Goal: Task Accomplishment & Management: Use online tool/utility

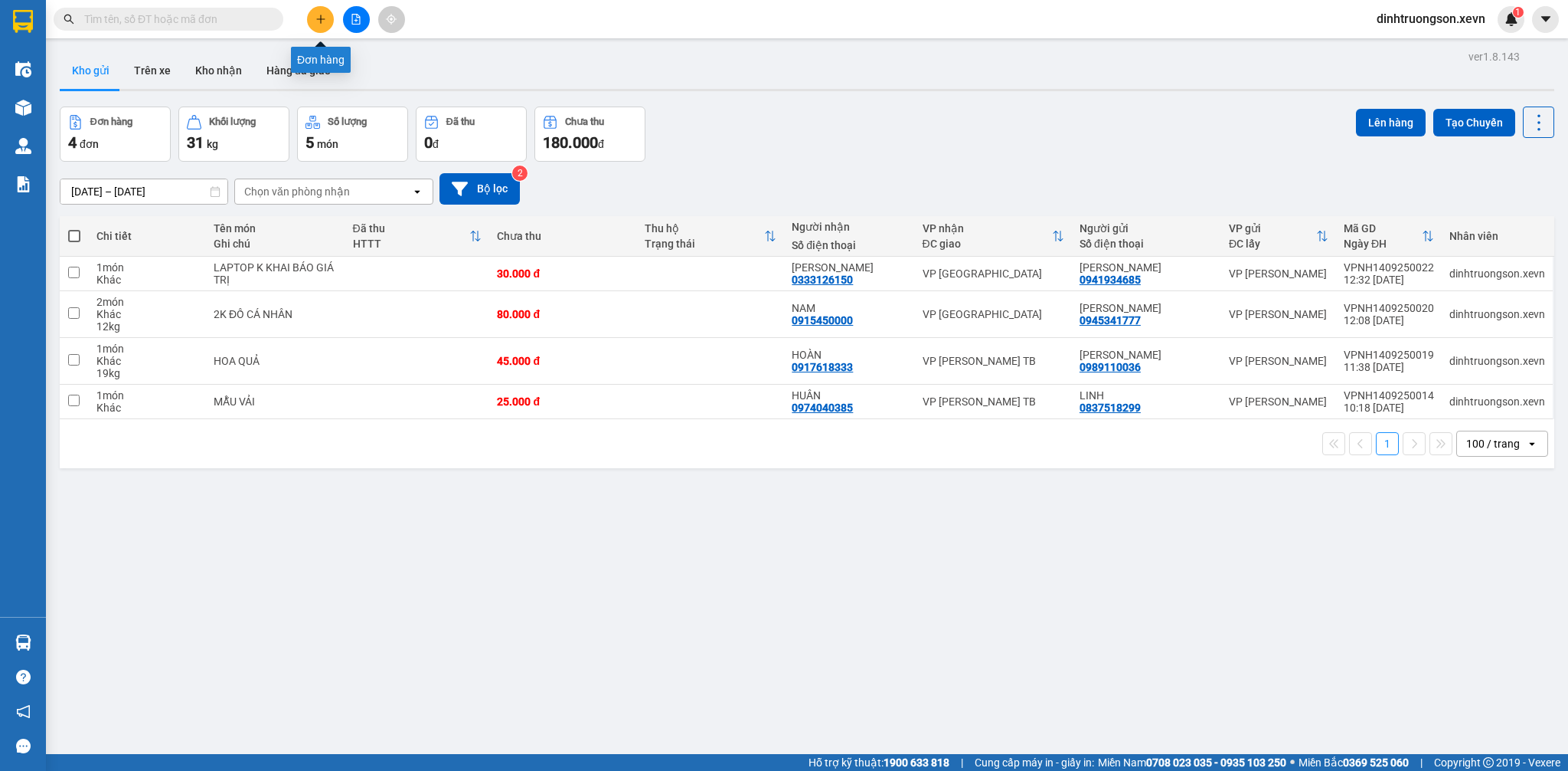
click at [323, 29] on button at bounding box center [321, 20] width 27 height 27
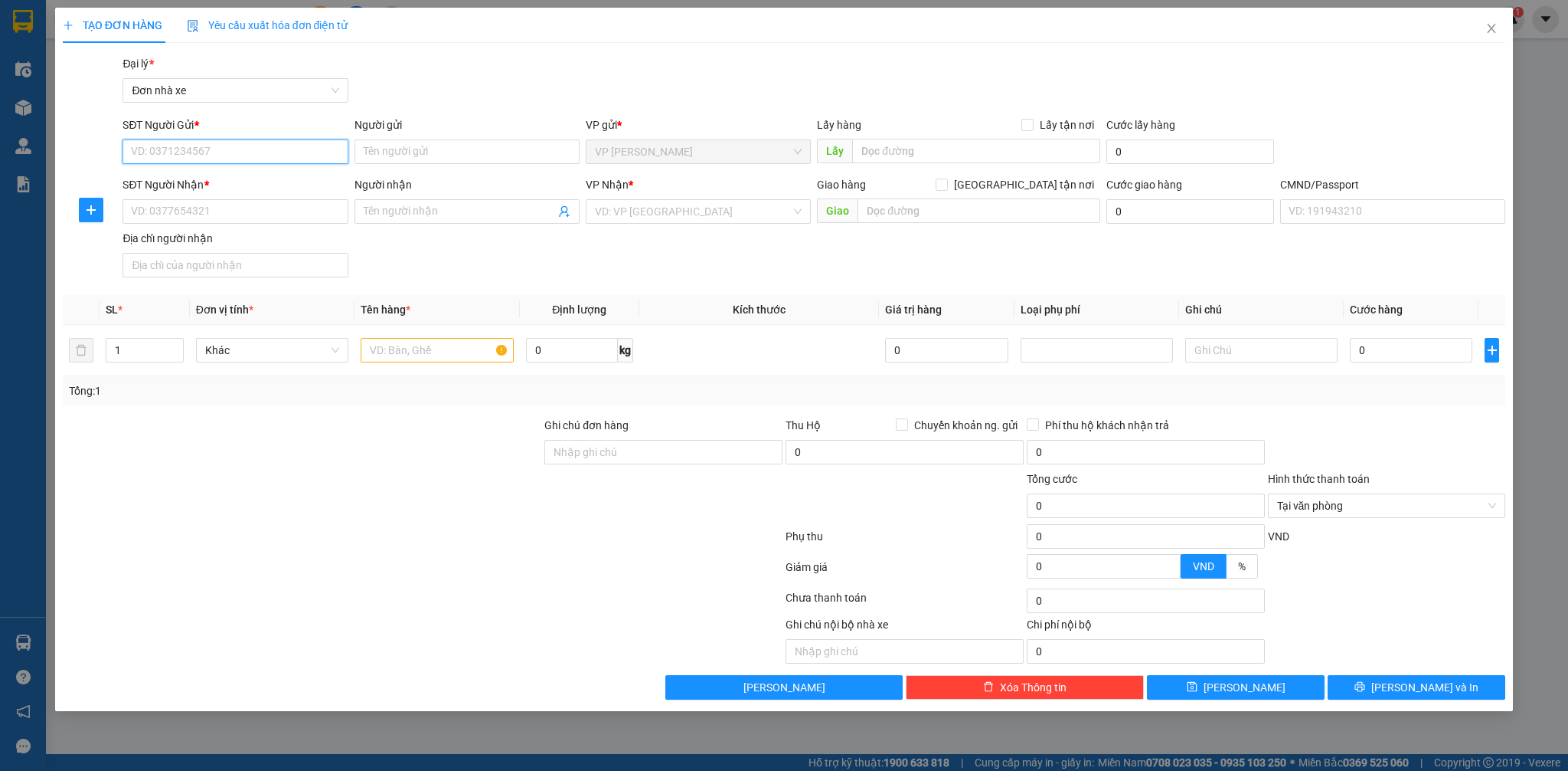
click at [265, 148] on input "SĐT Người Gửi *" at bounding box center [235, 152] width 225 height 25
click at [229, 183] on div "0328698388 - NGA" at bounding box center [235, 182] width 207 height 17
type input "0328698388"
type input "NGA"
type input "0977364713"
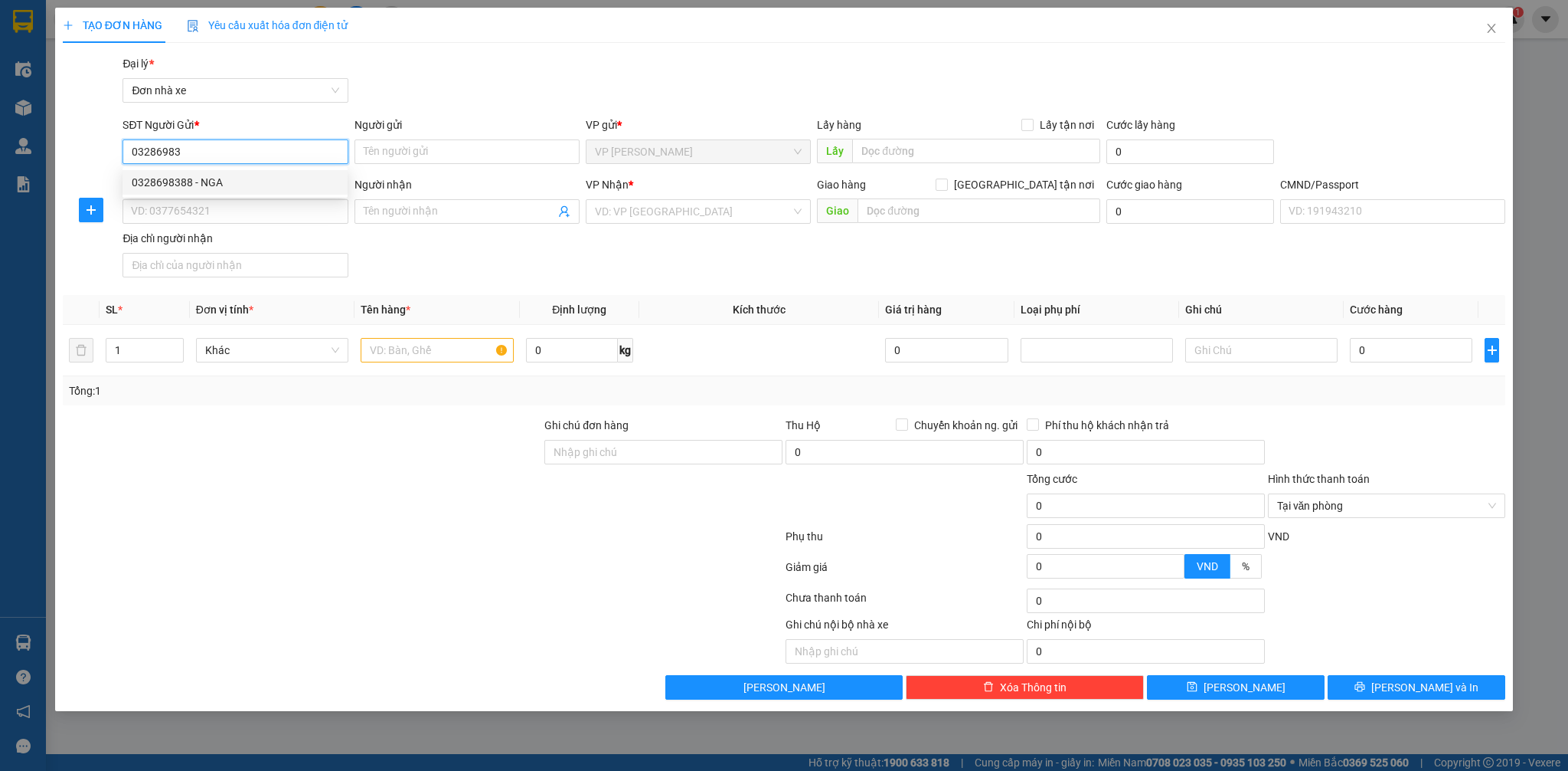
type input "THẢO"
type input "HOÀNG THỊ THẢO 034184007592.HUYỀN 0337144895"
type input "0328698388"
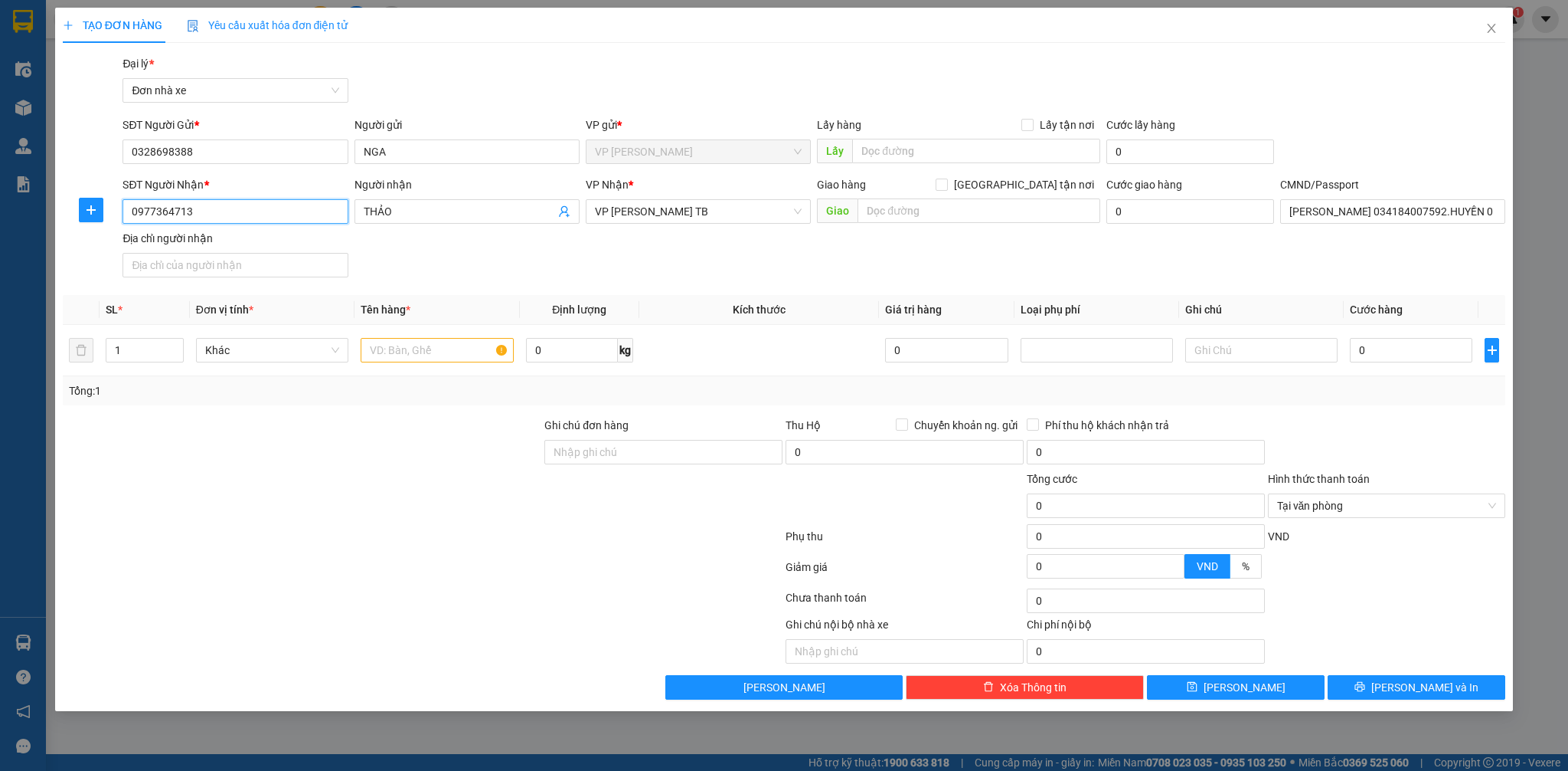
click at [294, 209] on input "0977364713" at bounding box center [235, 211] width 225 height 25
drag, startPoint x: 451, startPoint y: 341, endPoint x: 493, endPoint y: 349, distance: 42.8
click at [450, 341] on input "text" at bounding box center [436, 349] width 152 height 25
click at [1390, 349] on input "0" at bounding box center [1411, 349] width 122 height 25
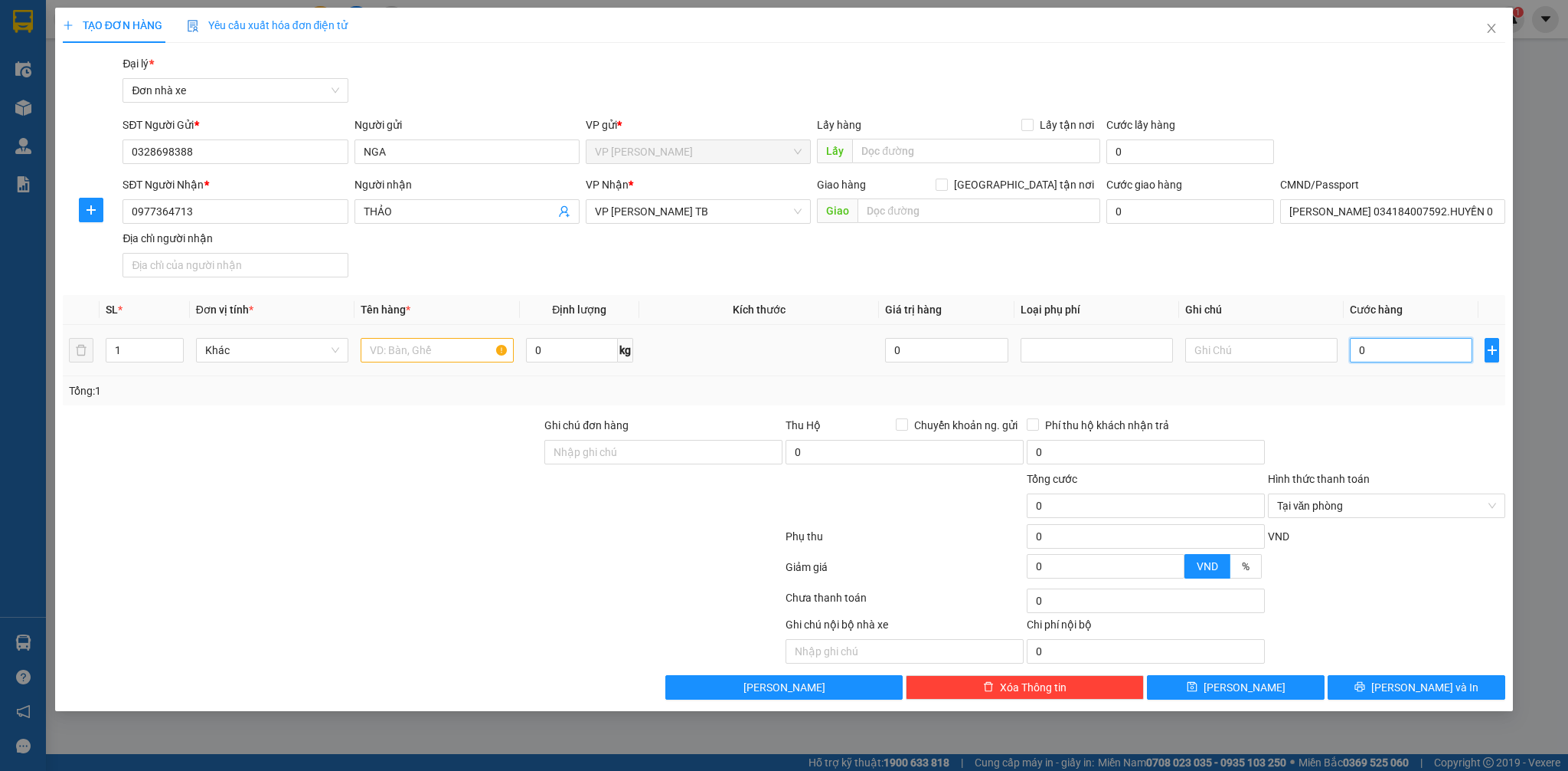
type input "2"
type input "25"
type input "25.000"
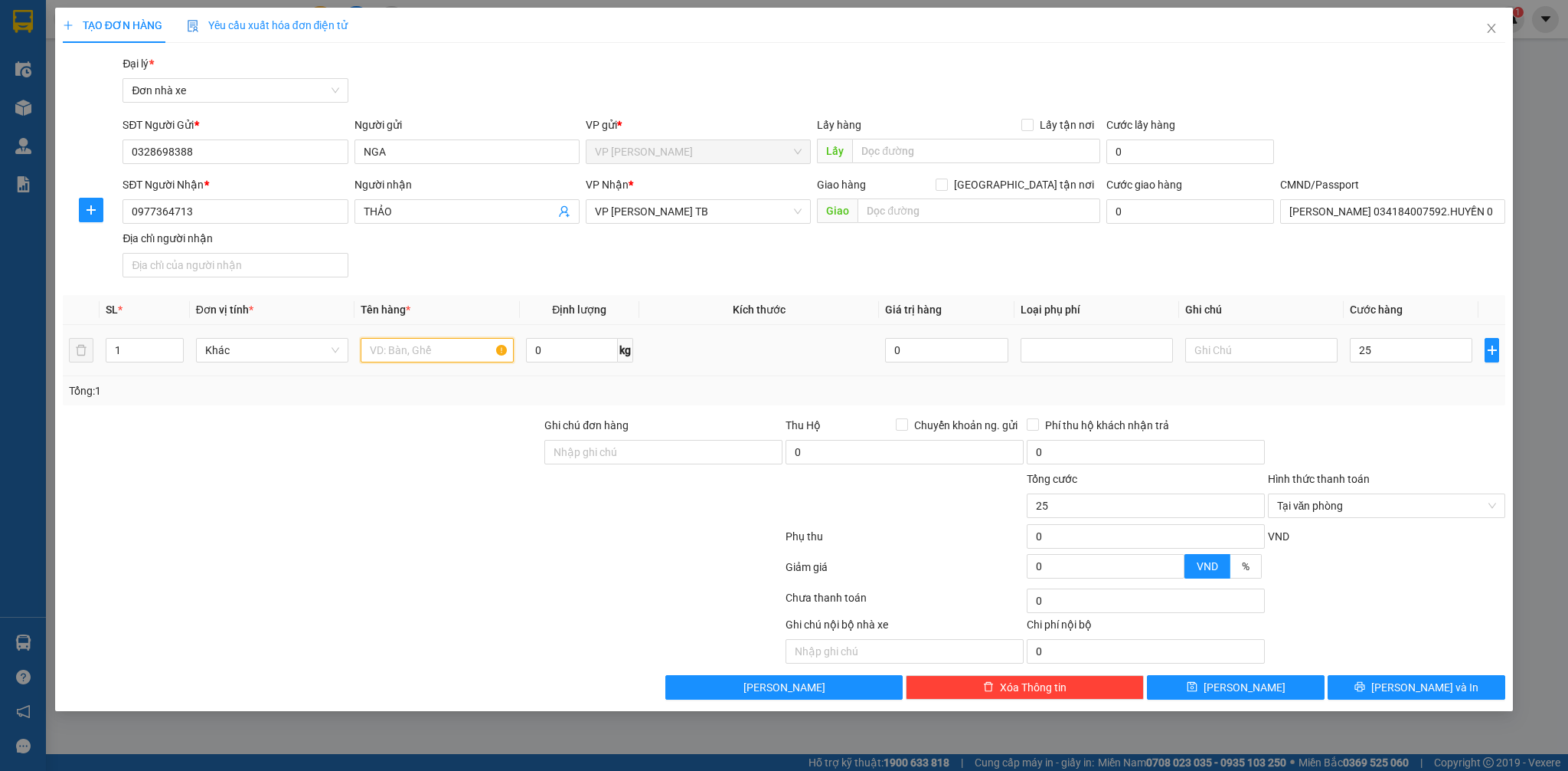
type input "25.000"
click at [429, 346] on input "text" at bounding box center [436, 349] width 152 height 25
type input "vòng tay"
type input "25.000"
type input "vòng tay"
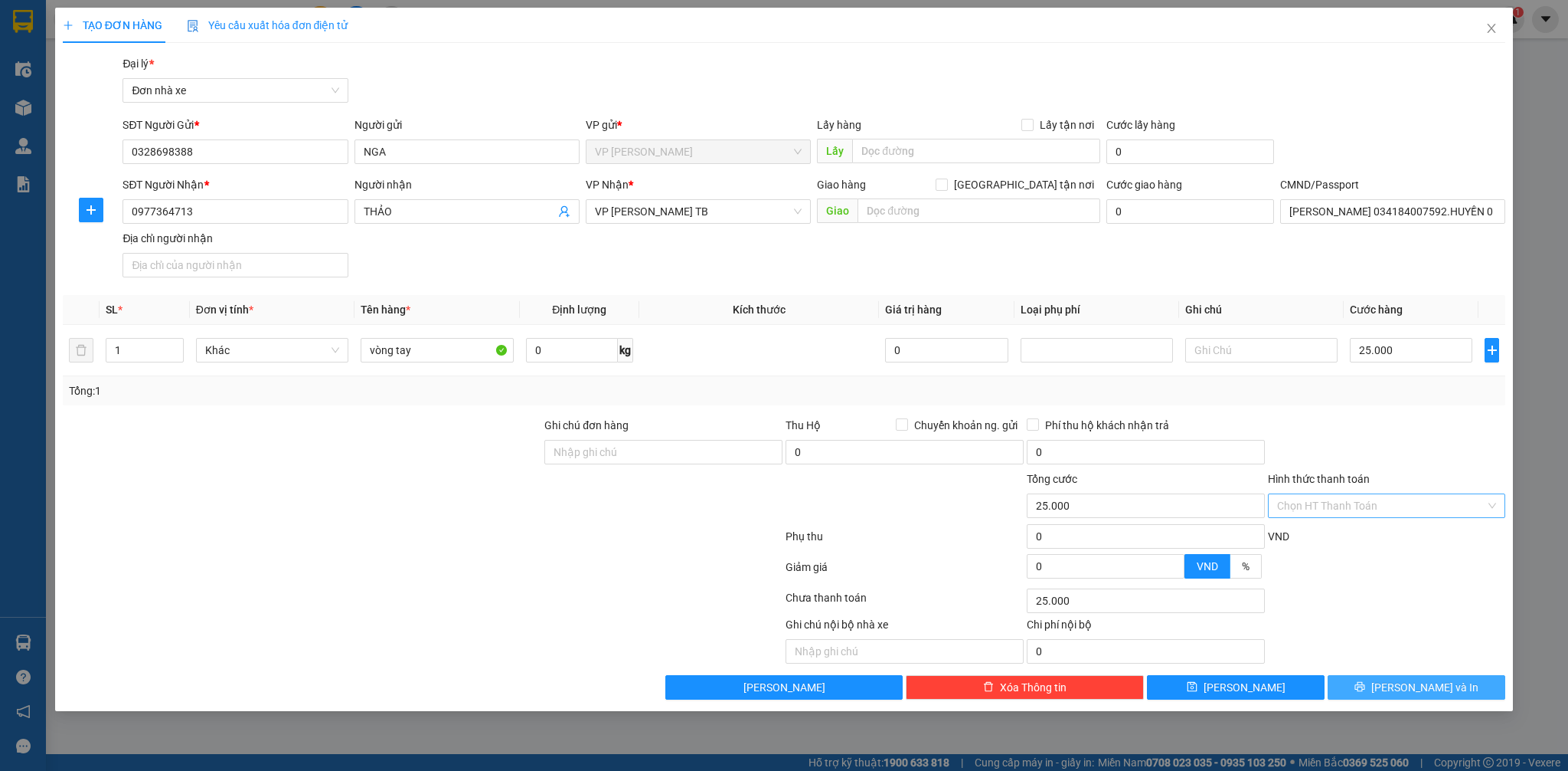
click at [1410, 693] on span "[PERSON_NAME] và In" at bounding box center [1424, 687] width 107 height 17
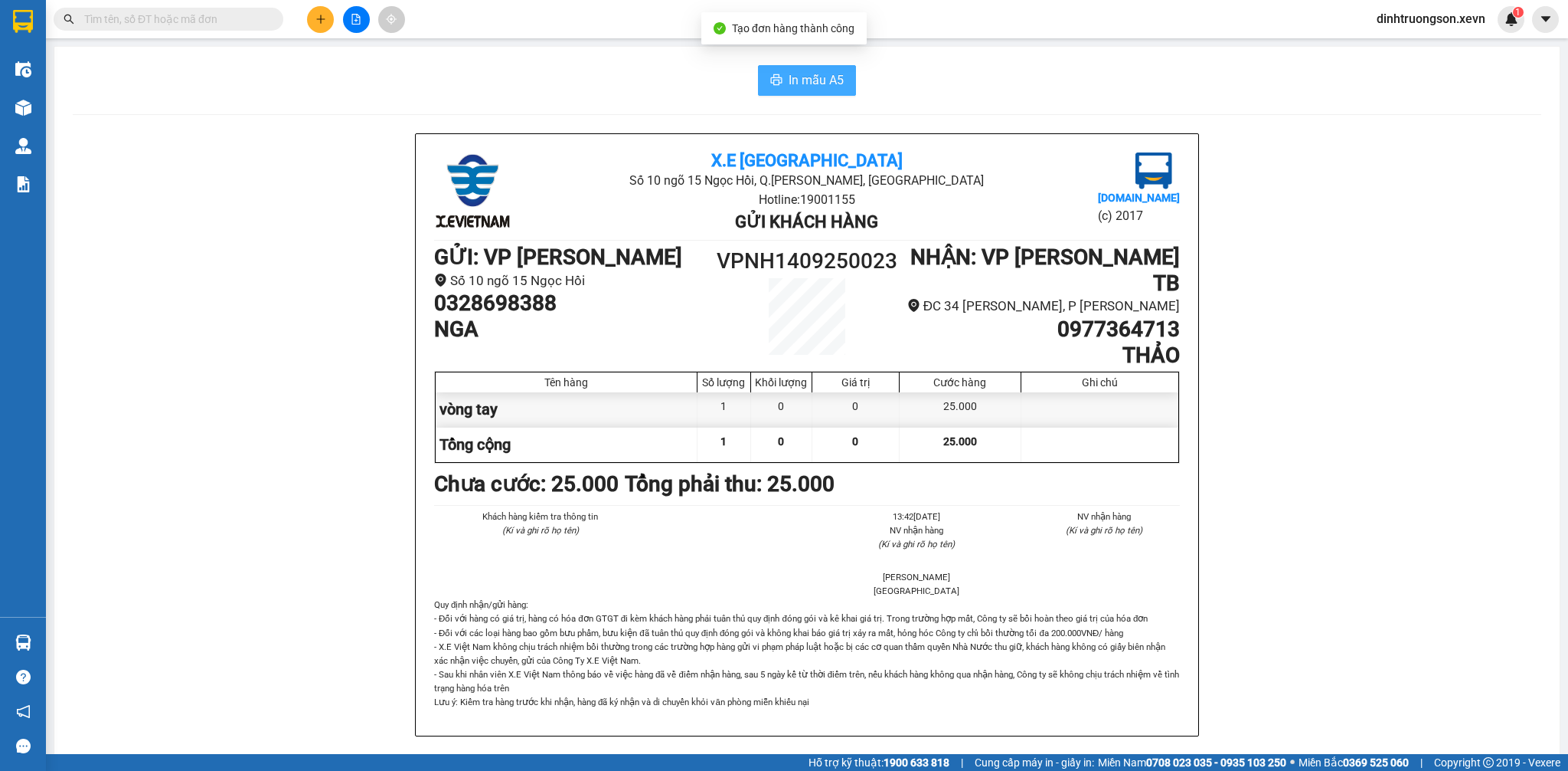
click at [797, 77] on span "In mẫu A5" at bounding box center [816, 80] width 55 height 19
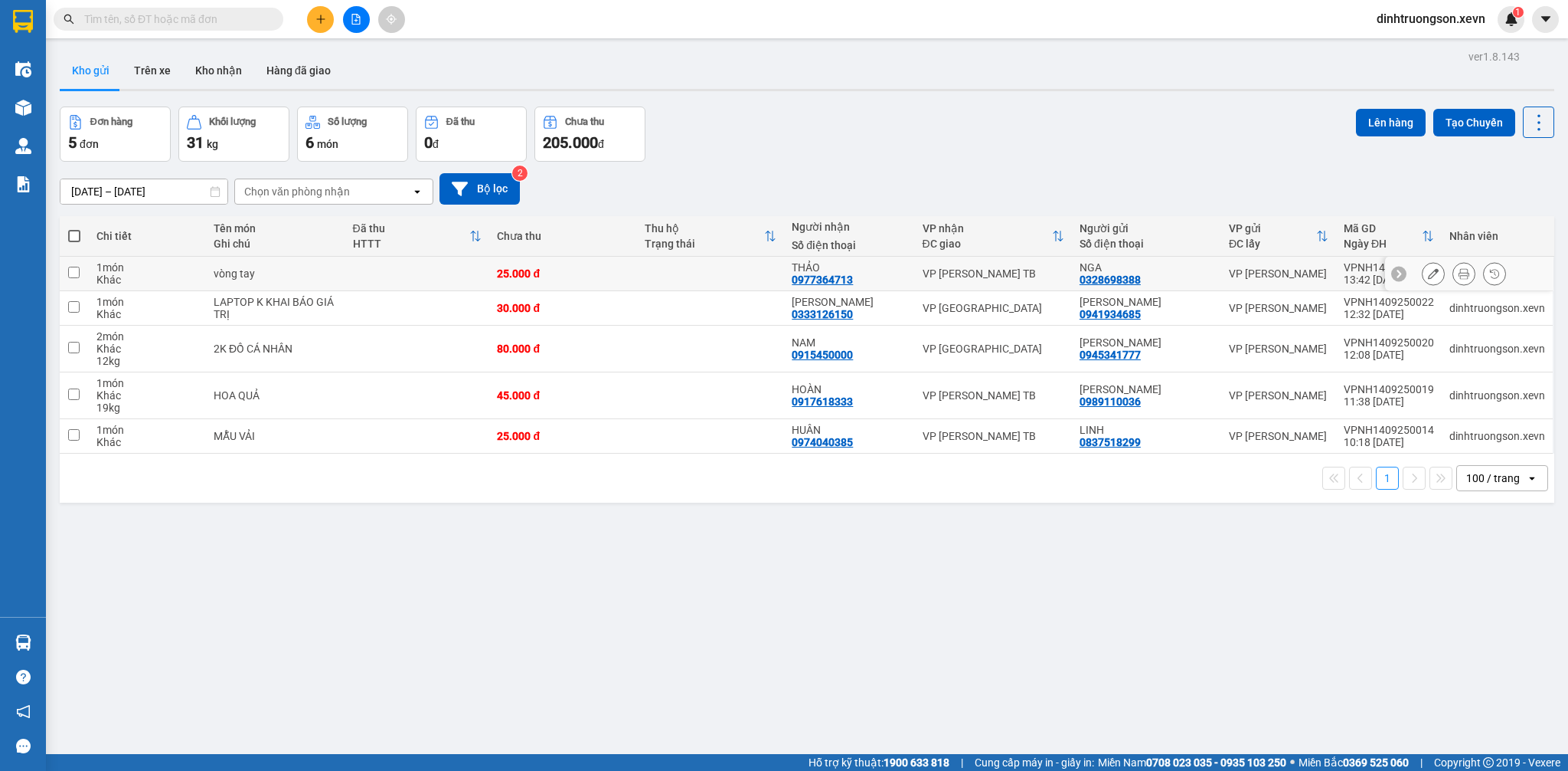
click at [1428, 273] on icon at bounding box center [1433, 274] width 11 height 11
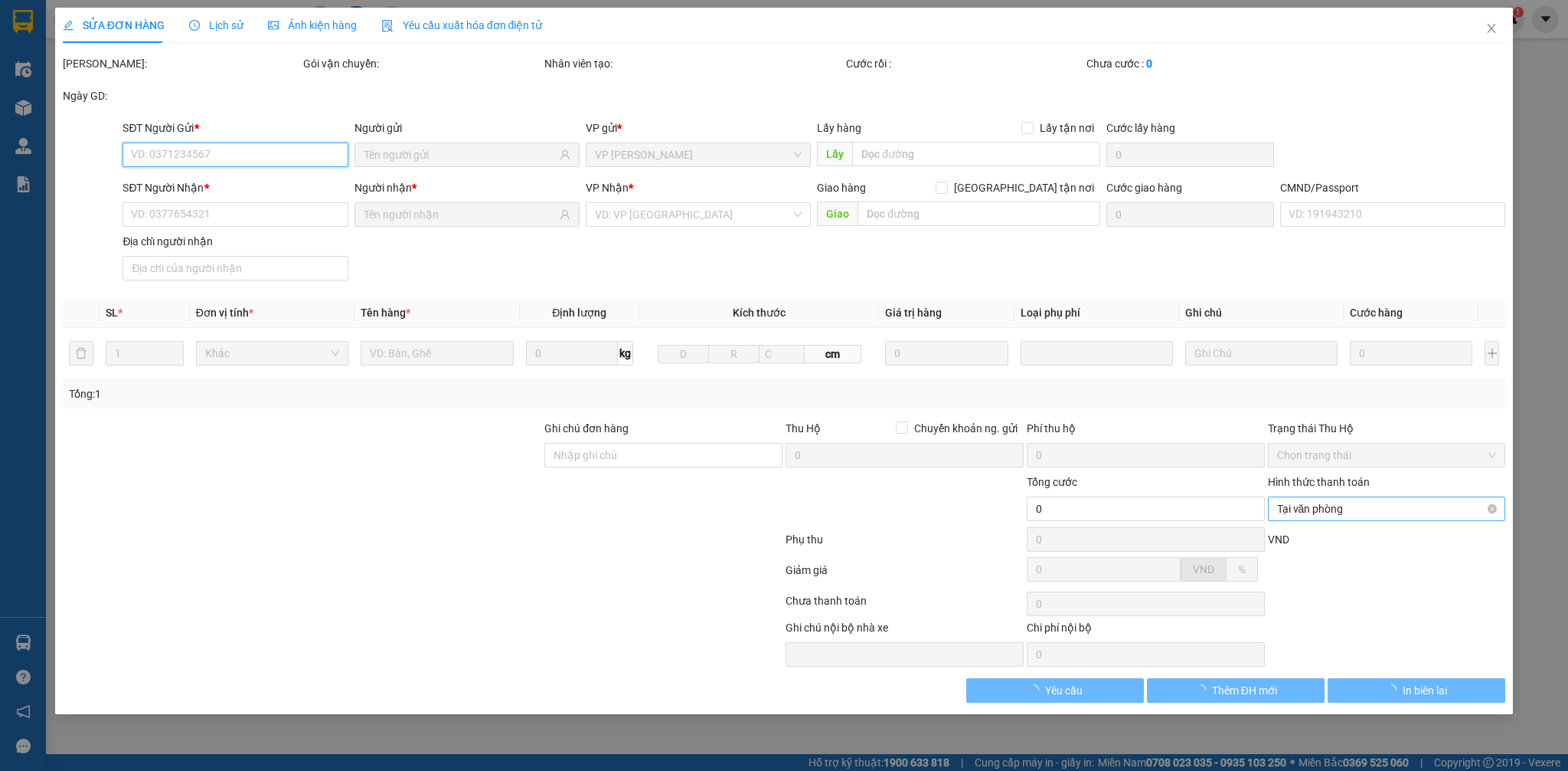
type input "0328698388"
type input "0977364713"
type input "HOÀNG THỊ THẢO 034184007592.HUYỀN 0337144895"
type input "25.000"
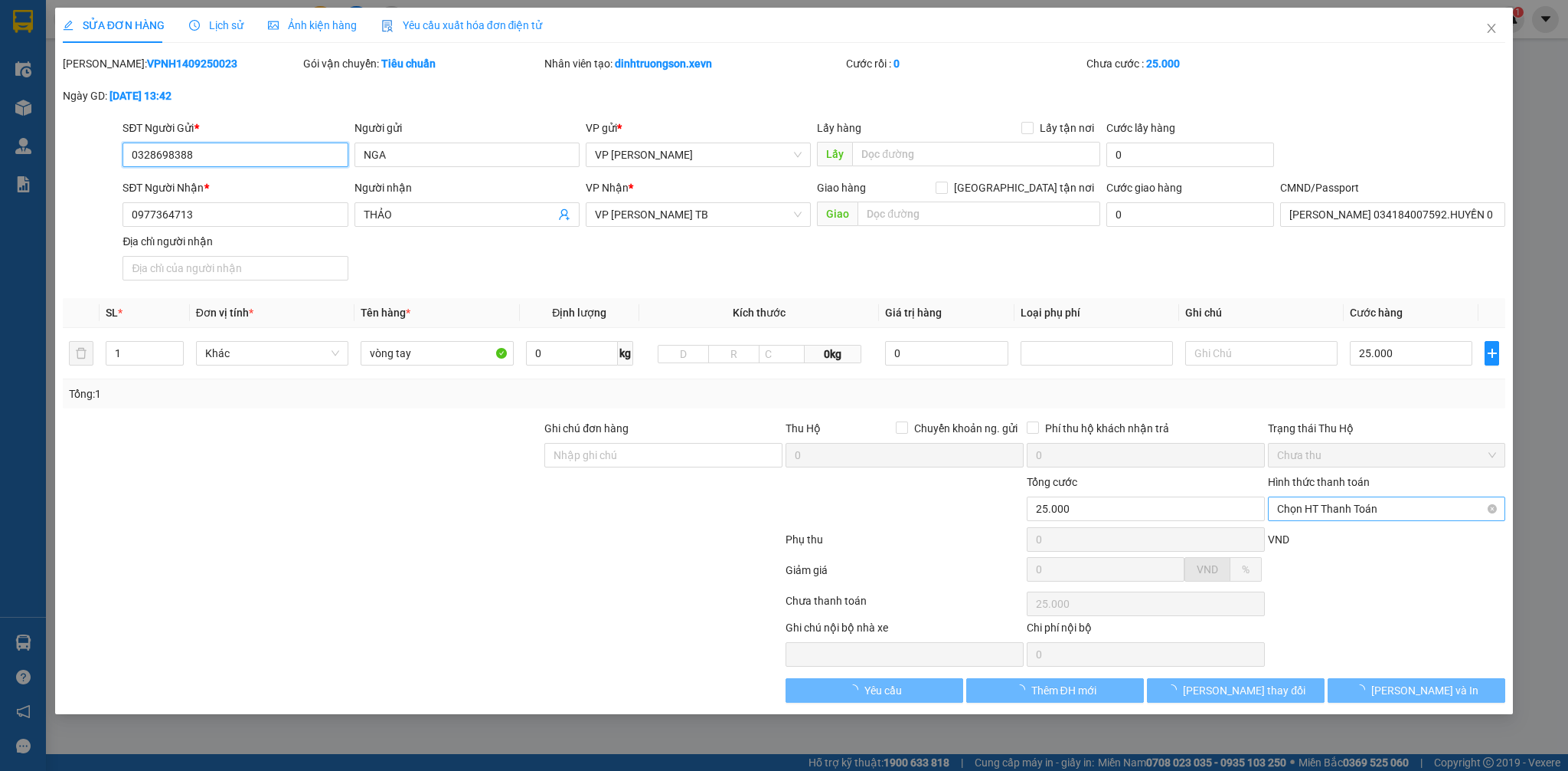
click at [1332, 512] on span "Chọn HT Thanh Toán" at bounding box center [1386, 508] width 220 height 23
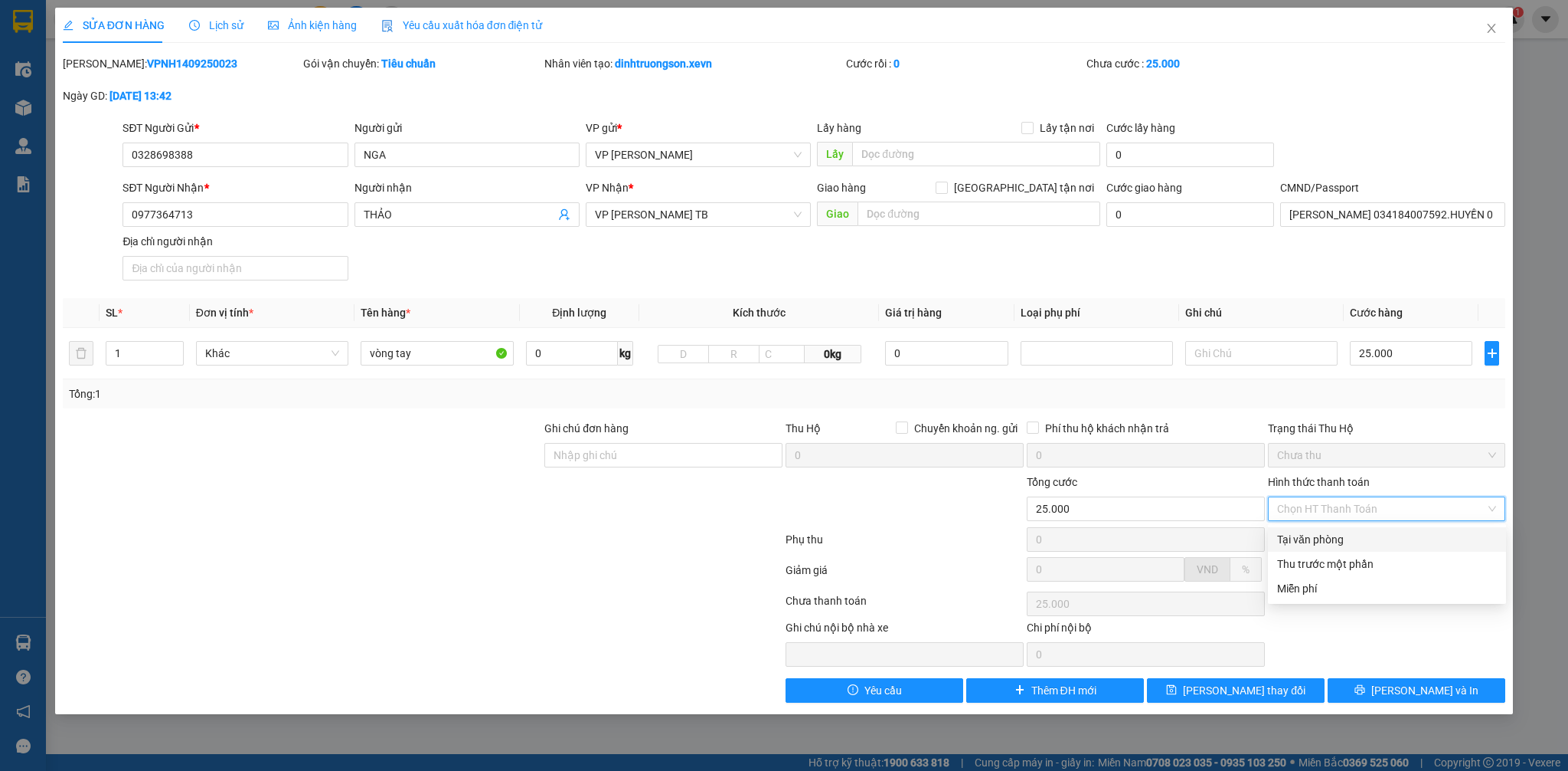
click at [1326, 542] on div "Tại văn phòng" at bounding box center [1386, 539] width 220 height 17
type input "0"
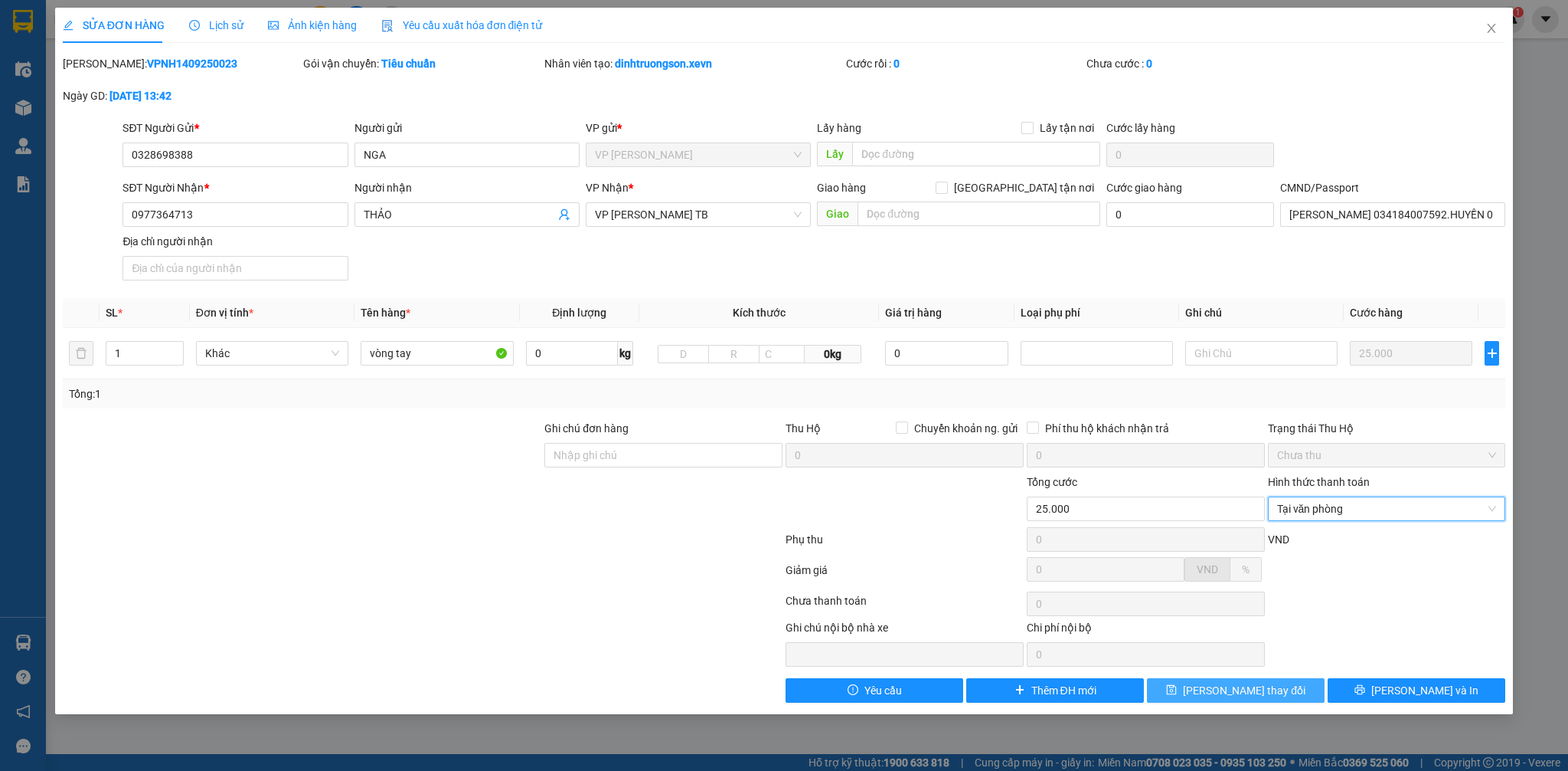
click at [1259, 691] on span "[PERSON_NAME] thay đổi" at bounding box center [1244, 690] width 122 height 17
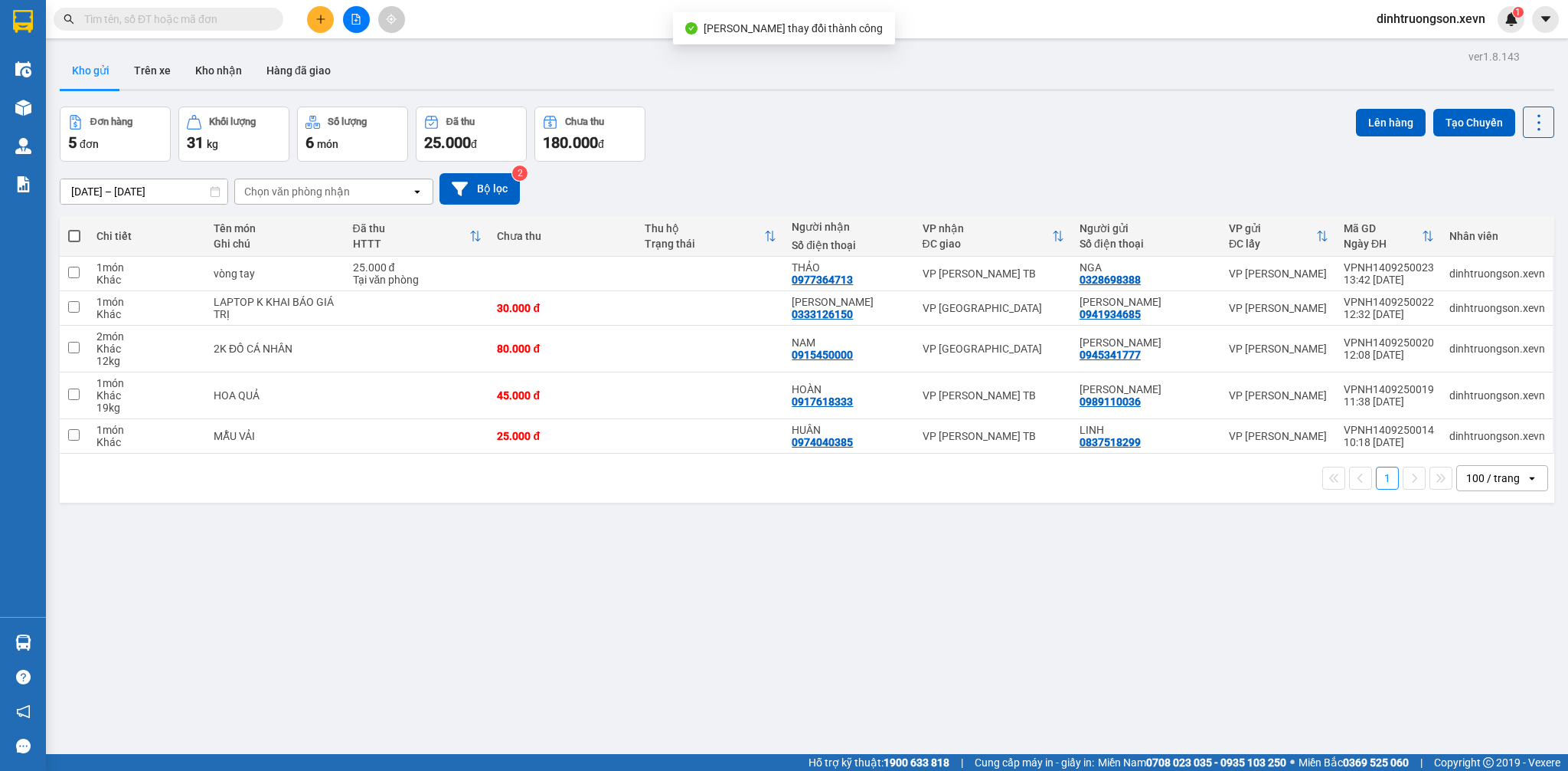
click at [1156, 114] on div "Đơn hàng 5 đơn Khối lượng 31 kg Số lượng 6 món Đã thu 25.000 đ Chưa thu 180.000…" at bounding box center [806, 133] width 1494 height 55
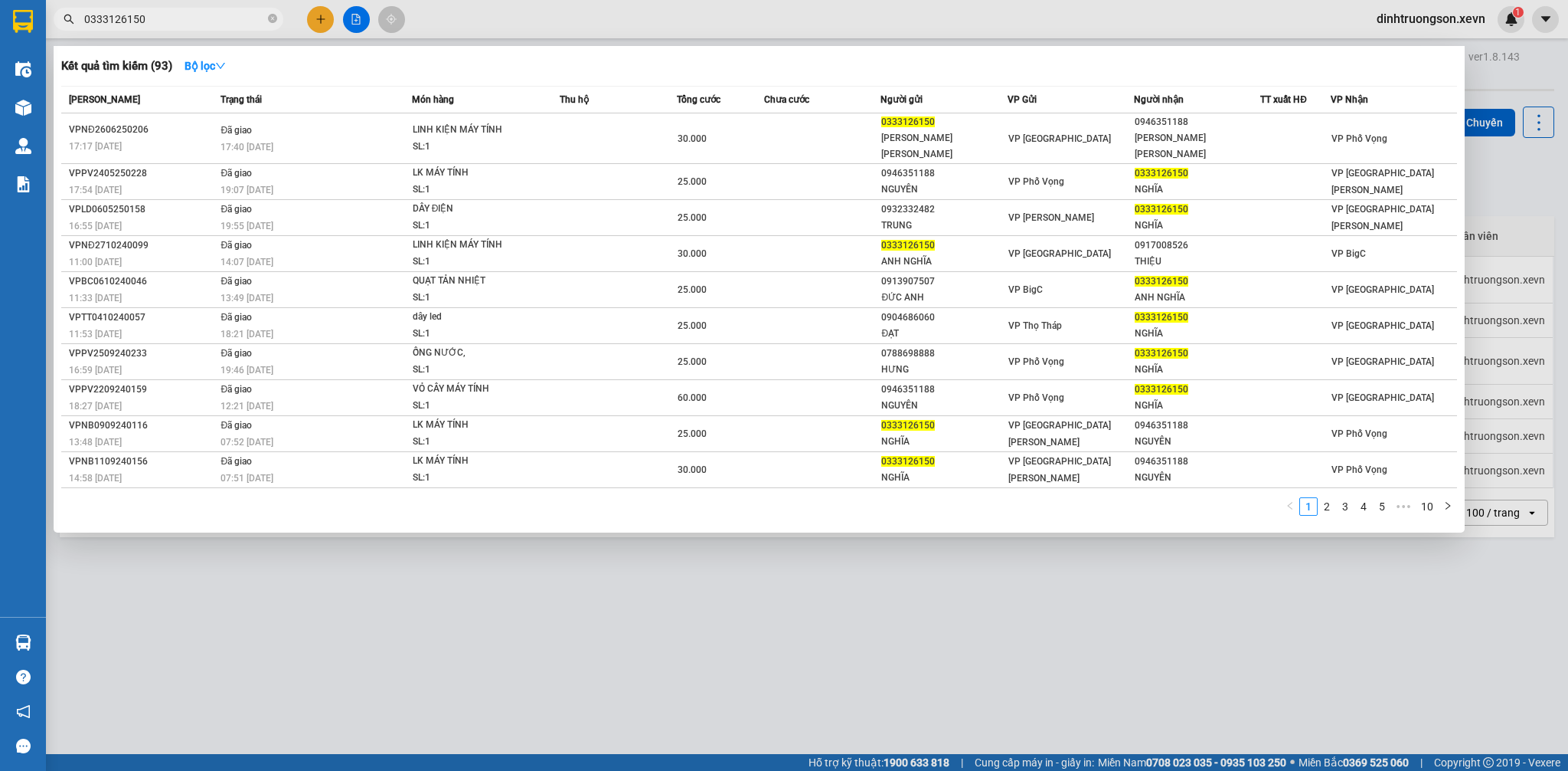
click at [267, 17] on span "0333126150" at bounding box center [168, 19] width 229 height 23
drag, startPoint x: 271, startPoint y: 20, endPoint x: 274, endPoint y: 29, distance: 9.5
click at [271, 21] on icon "close-circle" at bounding box center [273, 18] width 10 height 10
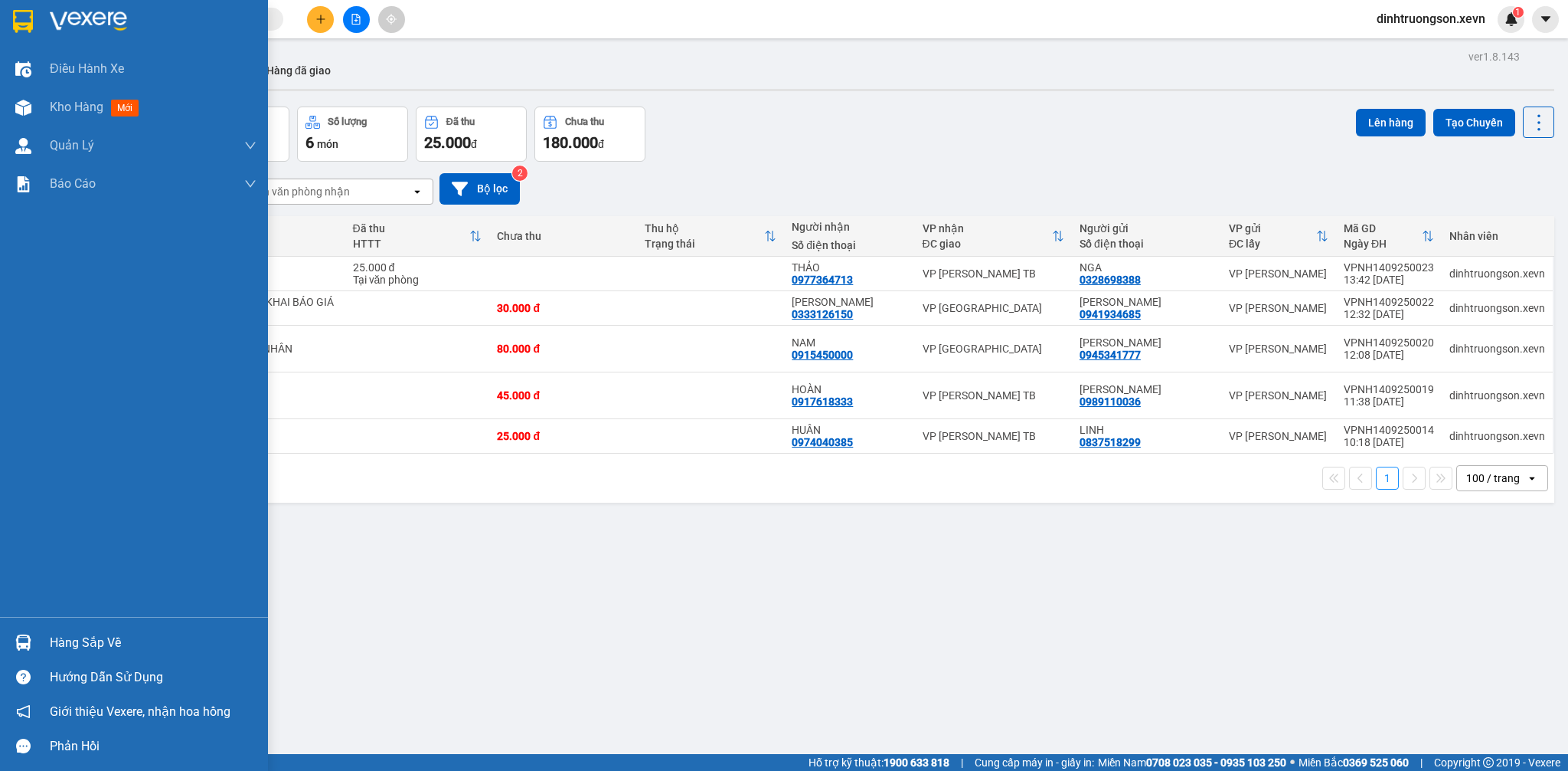
click at [32, 650] on div at bounding box center [24, 642] width 27 height 27
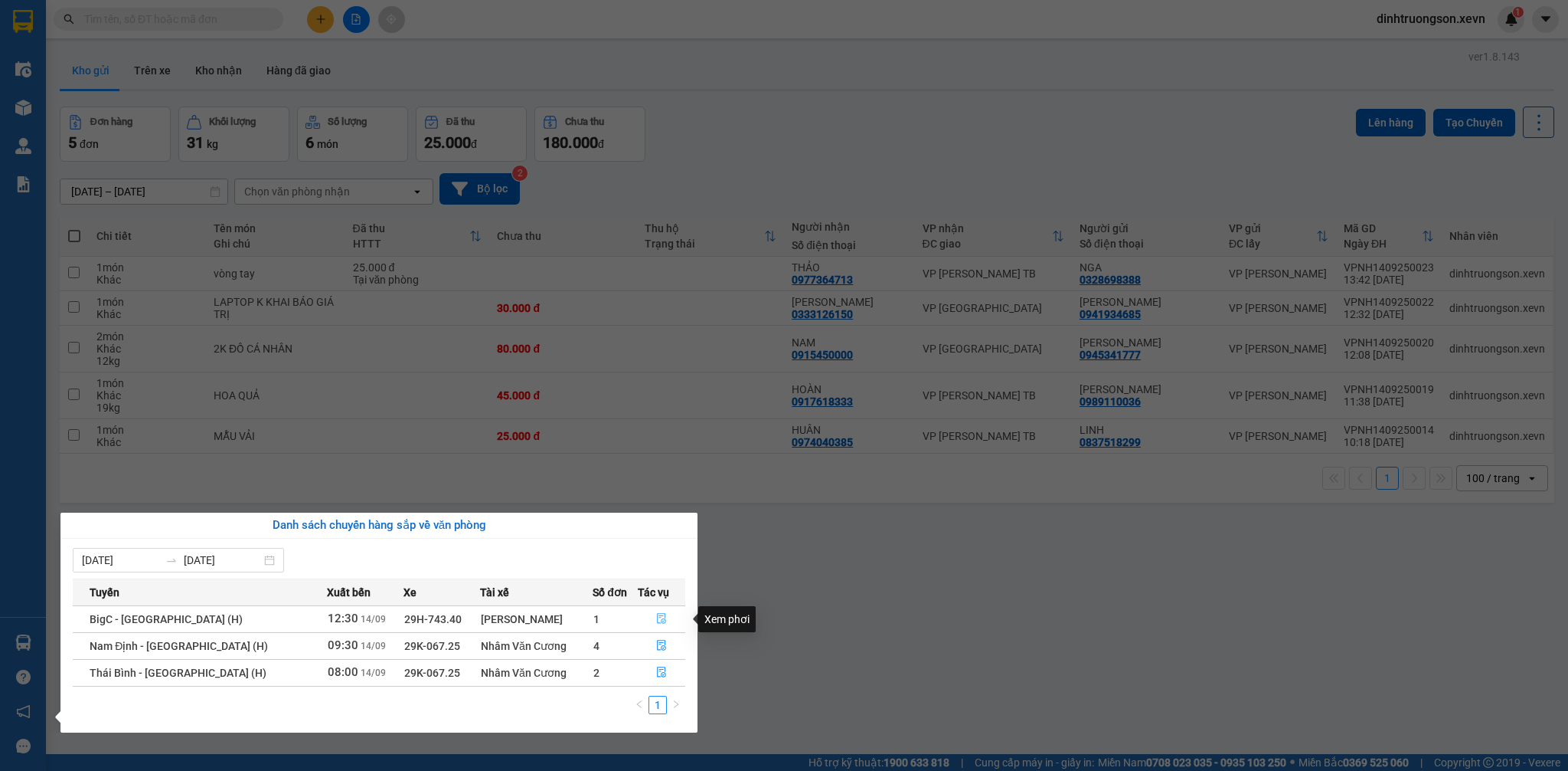
click at [656, 619] on icon "file-done" at bounding box center [662, 619] width 11 height 11
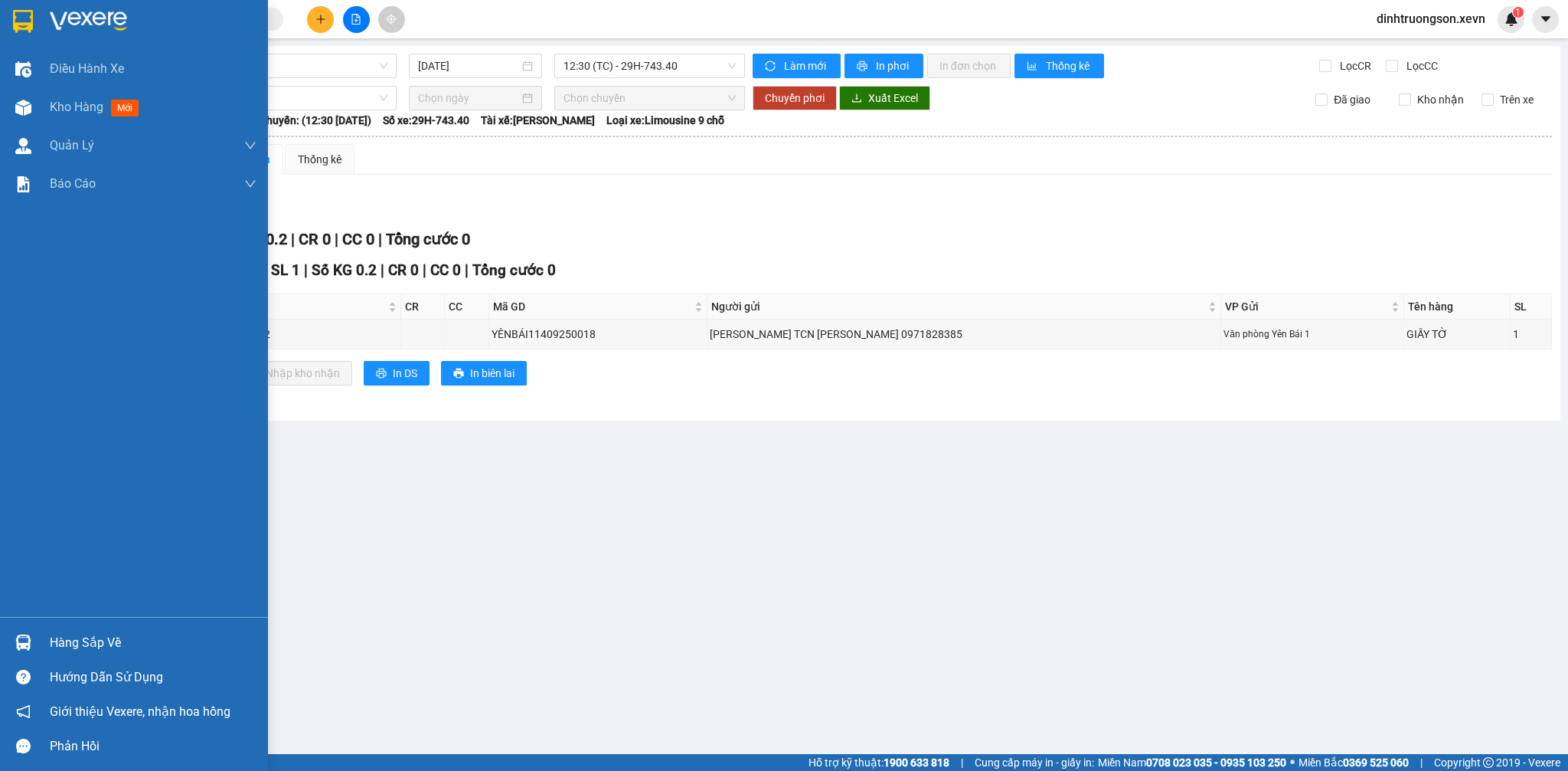
click at [25, 640] on img at bounding box center [23, 642] width 16 height 16
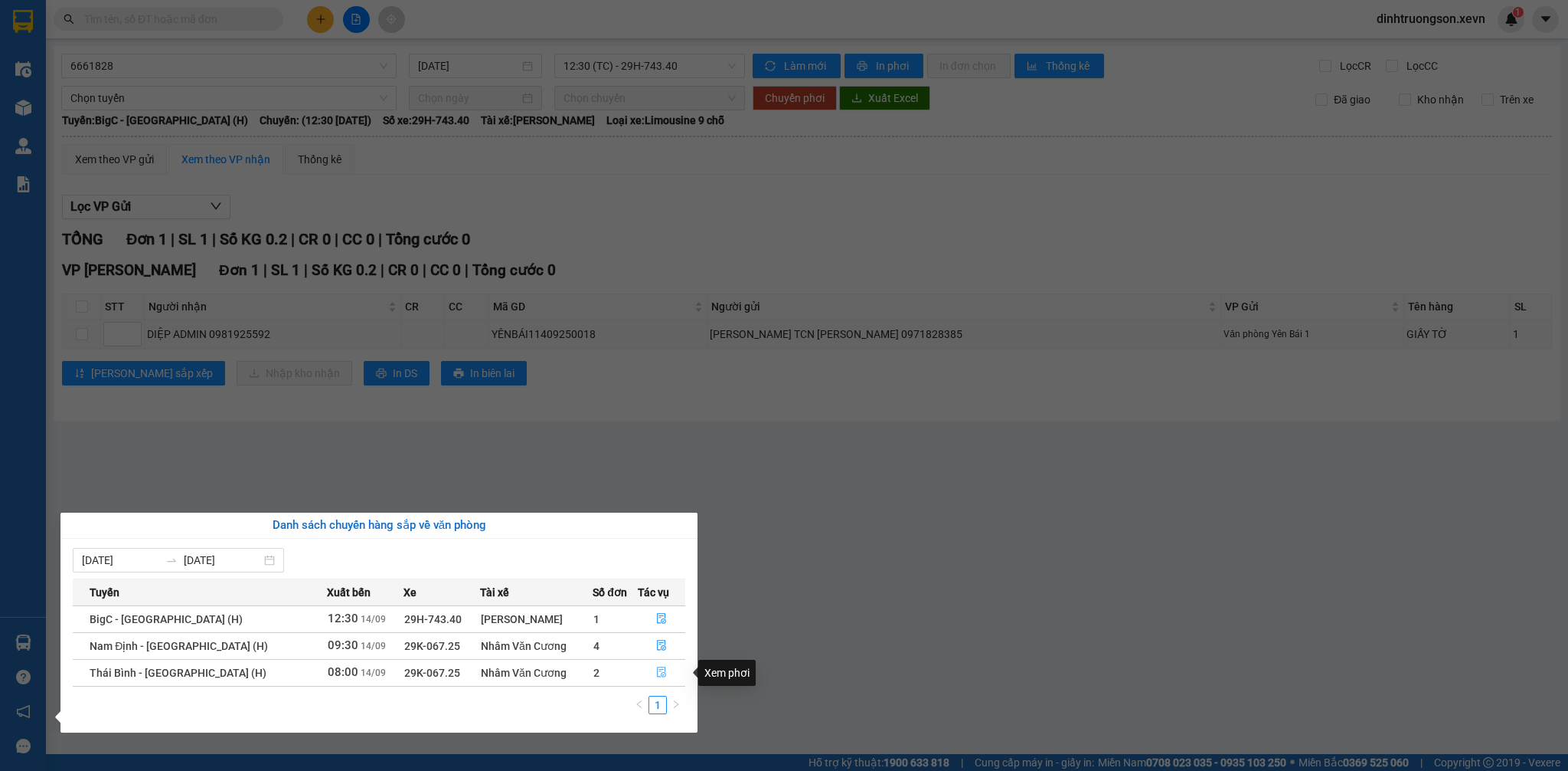
click at [656, 673] on icon "file-done" at bounding box center [662, 672] width 11 height 11
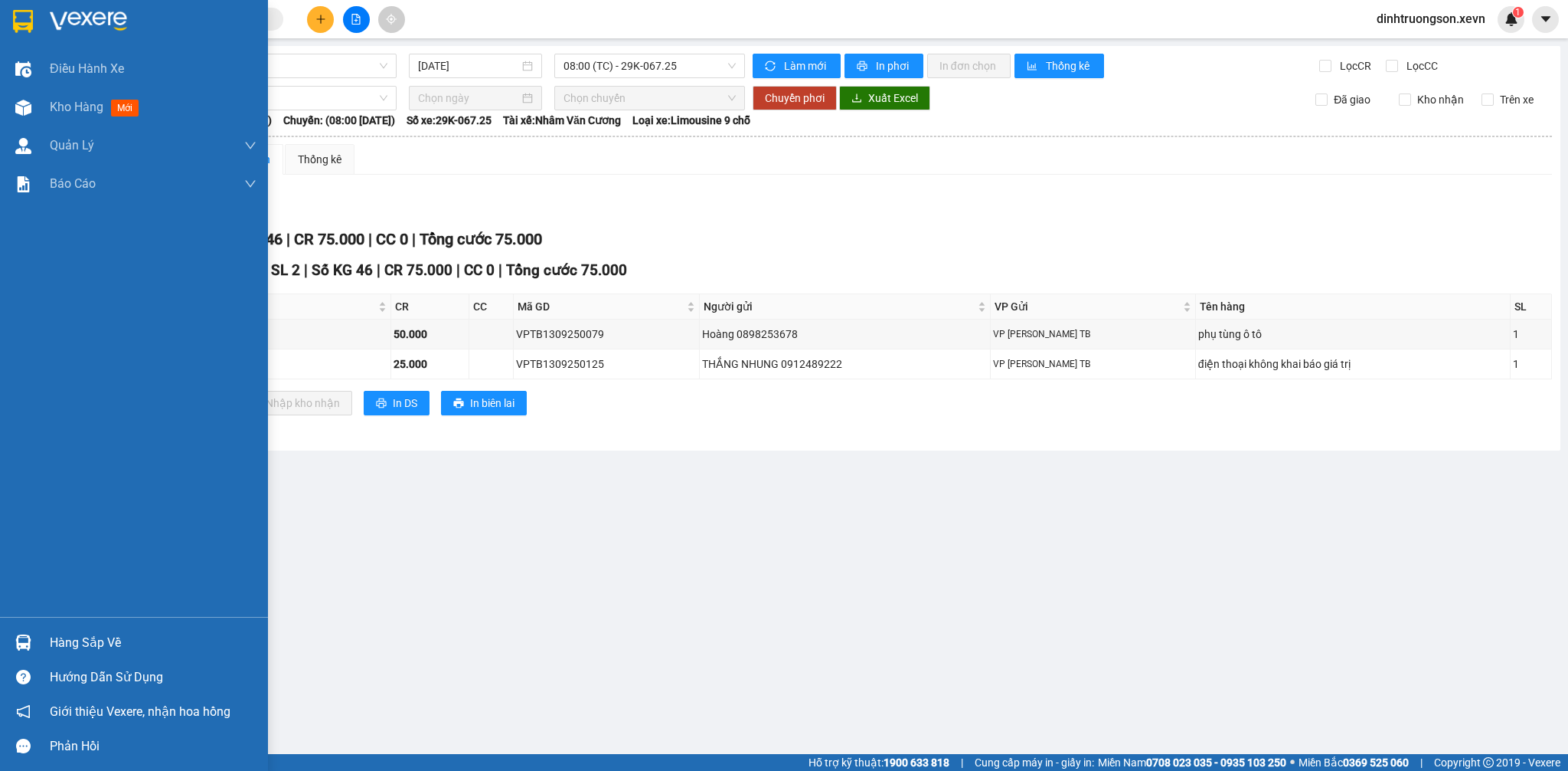
click at [35, 648] on div at bounding box center [24, 642] width 27 height 27
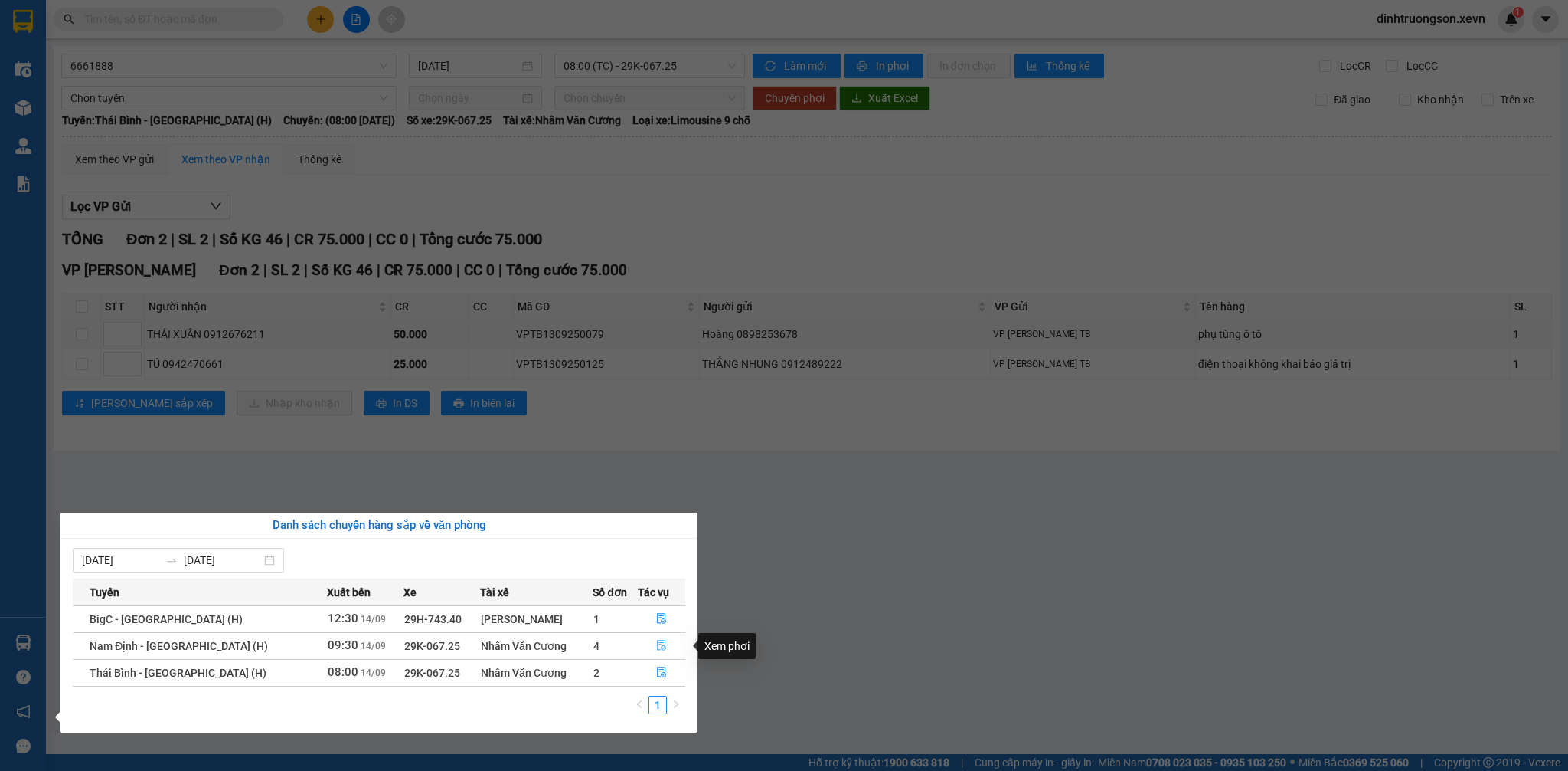
click at [651, 647] on button "button" at bounding box center [662, 646] width 46 height 25
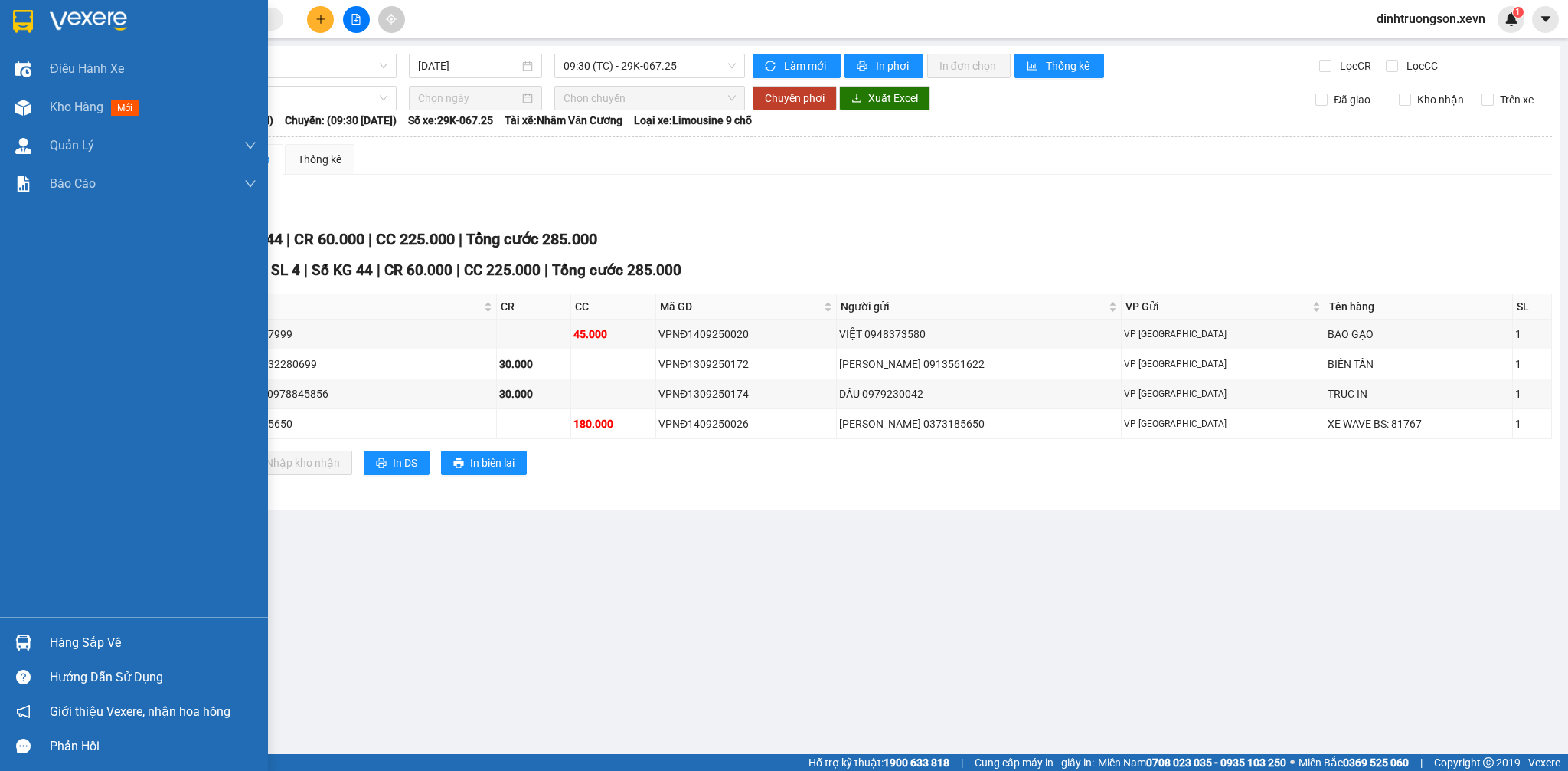
click at [43, 639] on div "Hàng sắp về" at bounding box center [134, 642] width 268 height 34
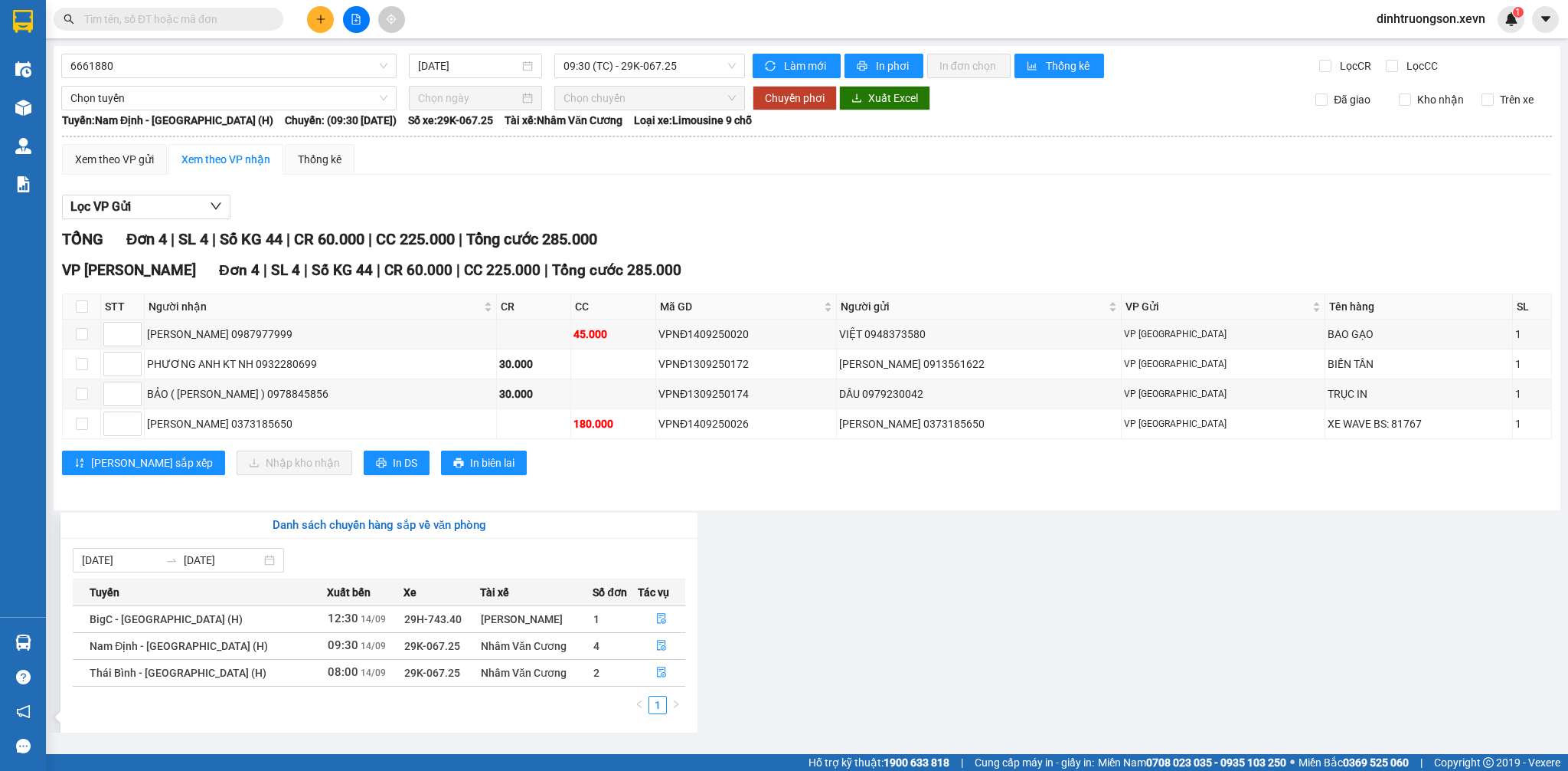
click at [890, 665] on section "Kết quả tìm kiếm ( 0 ) Bộ lọc No Data dinhtruongson.xevn 1 Điều hành xe Kho hàn…" at bounding box center [784, 385] width 1568 height 771
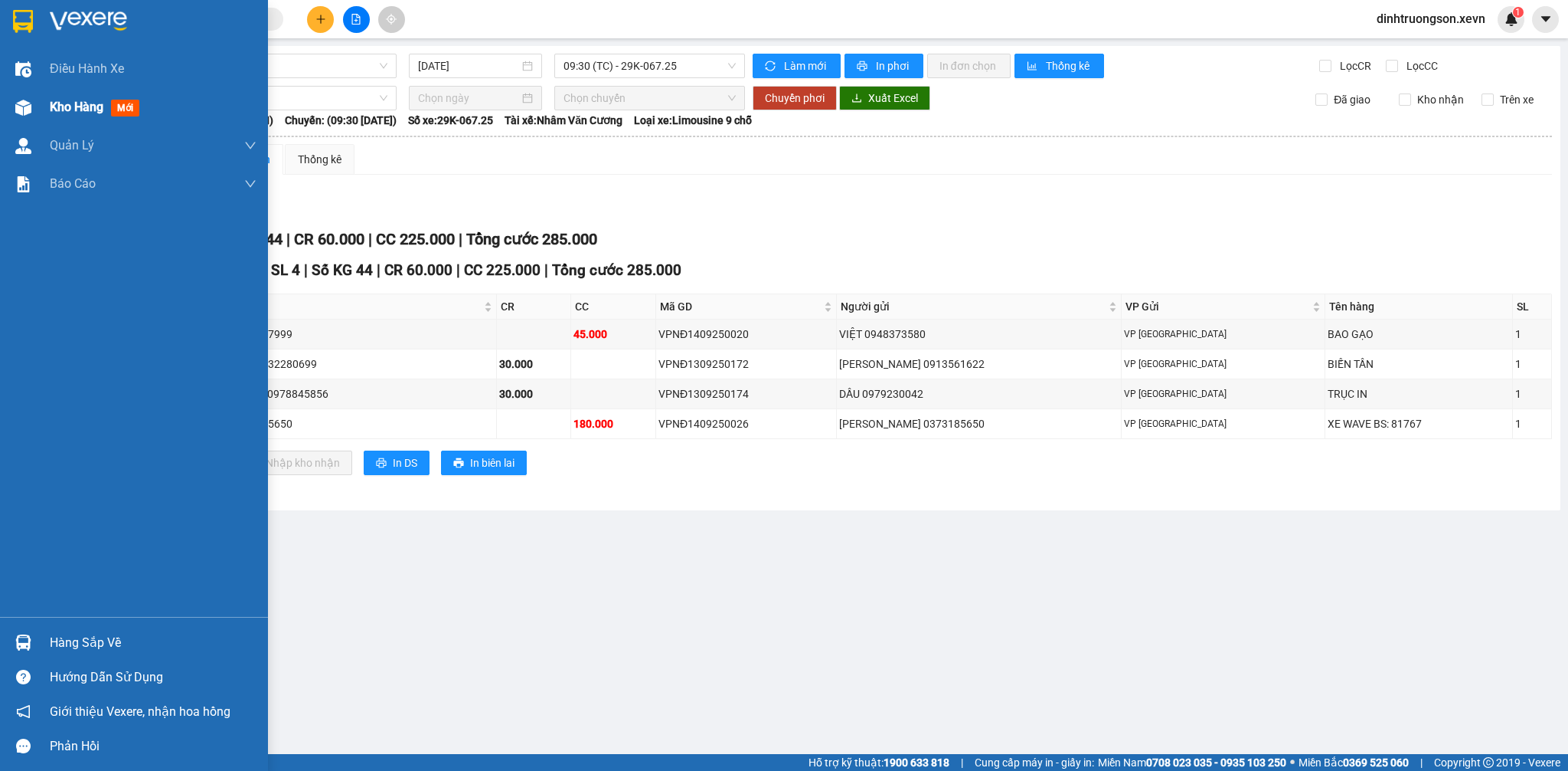
click at [51, 99] on span "Kho hàng" at bounding box center [77, 106] width 54 height 14
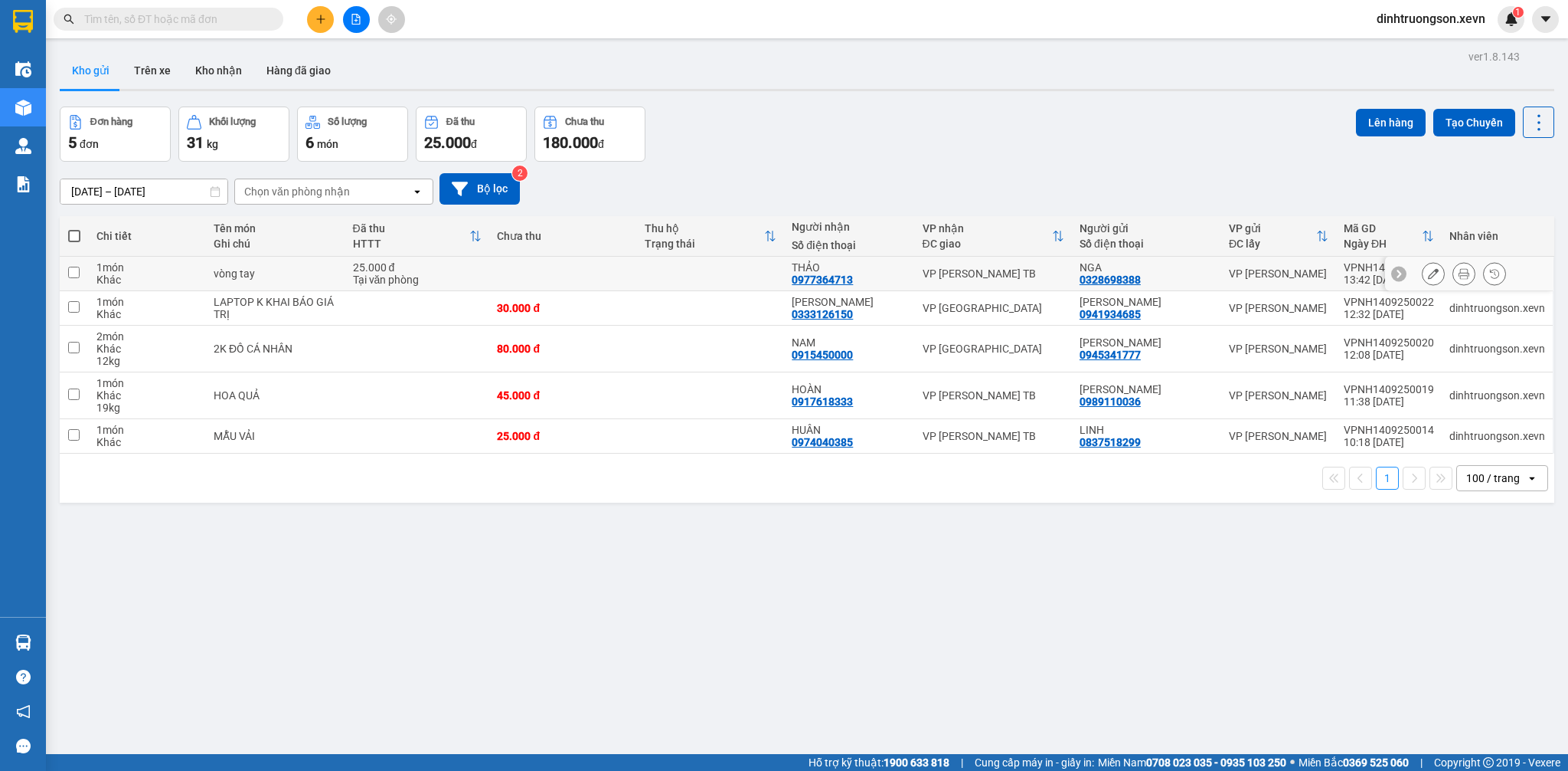
click at [460, 272] on div "25.000 đ" at bounding box center [417, 267] width 129 height 12
checkbox input "true"
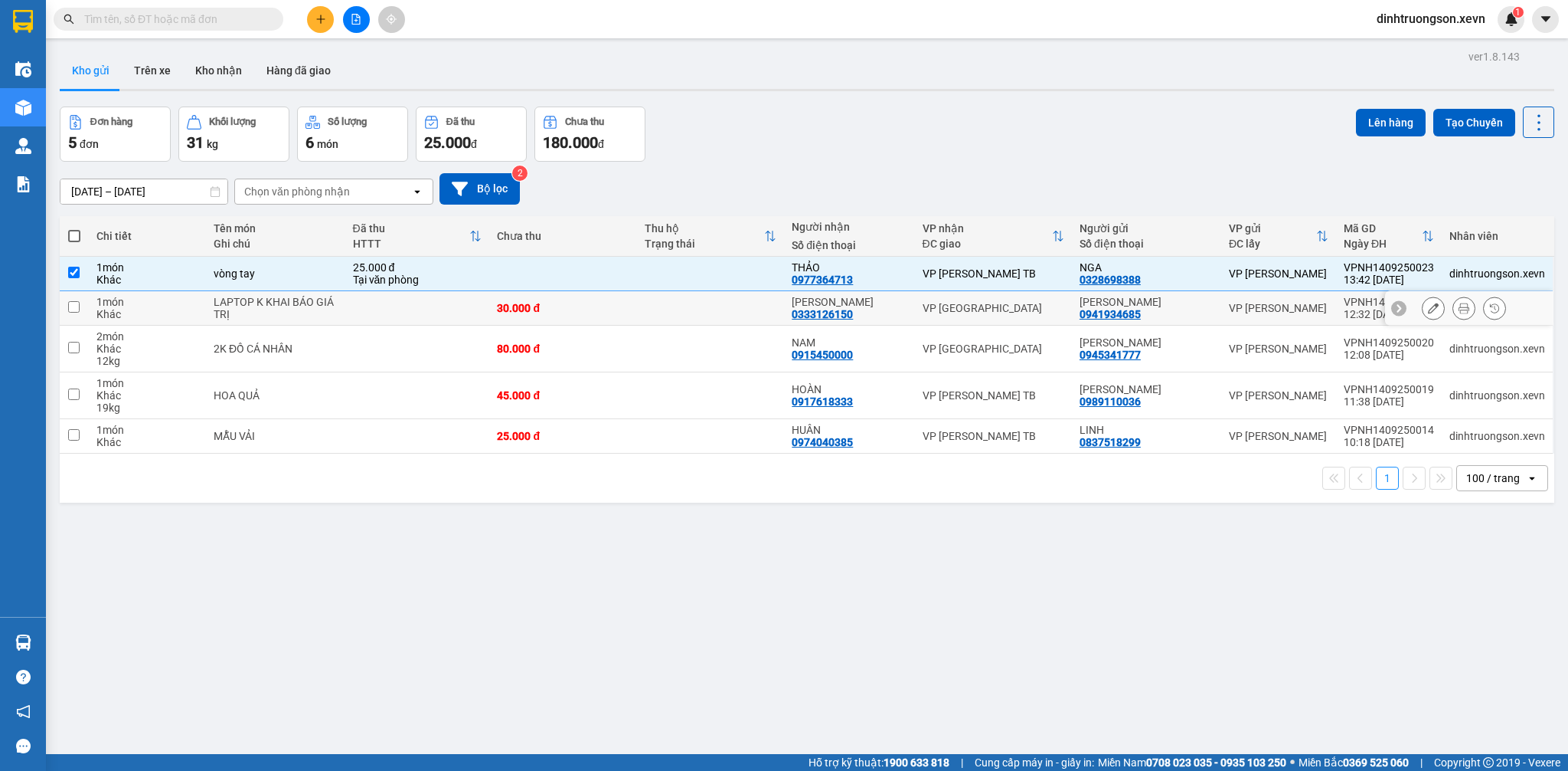
click at [459, 307] on td at bounding box center [417, 308] width 144 height 34
checkbox input "true"
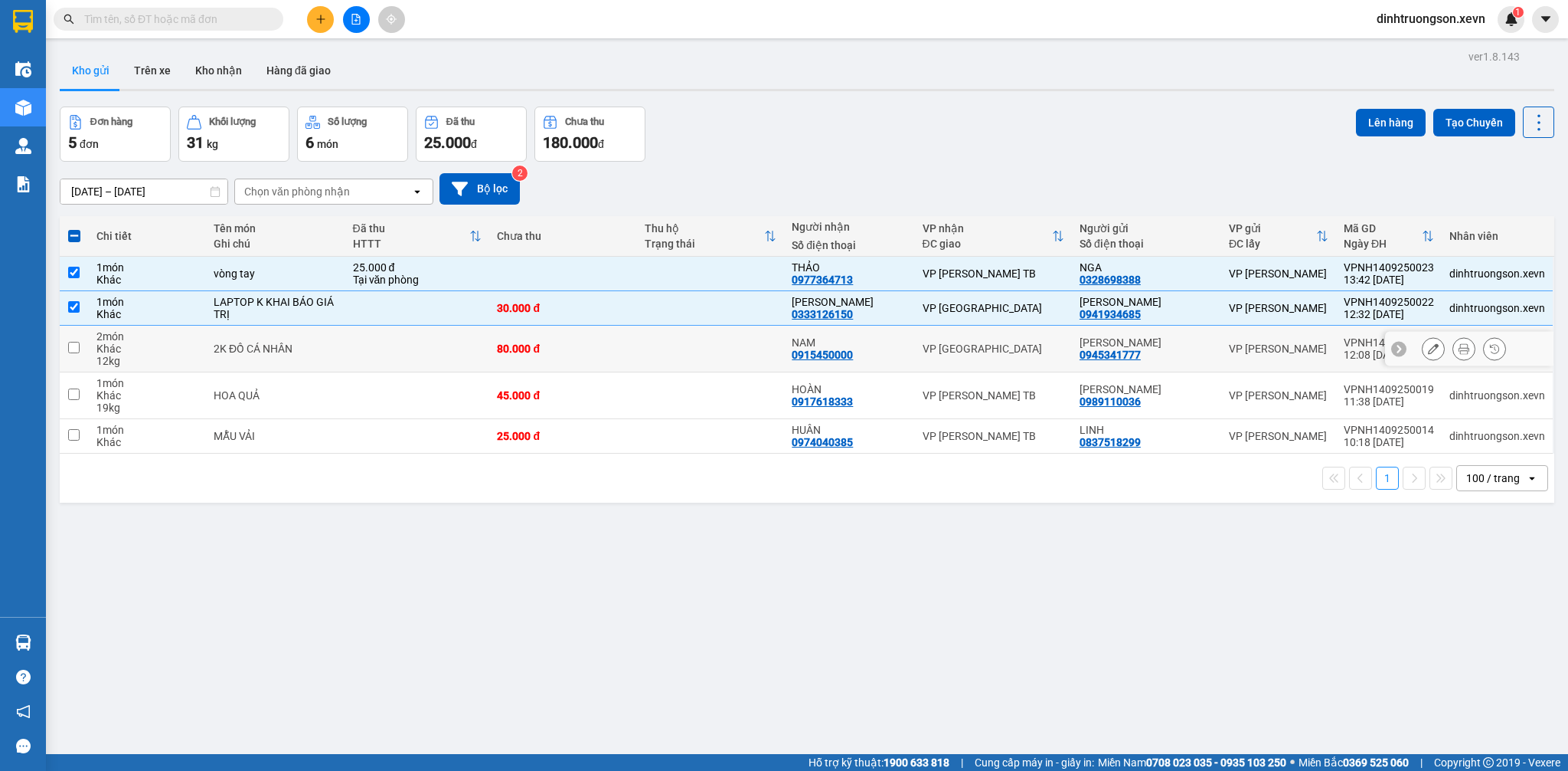
click at [462, 341] on td at bounding box center [417, 349] width 144 height 47
checkbox input "true"
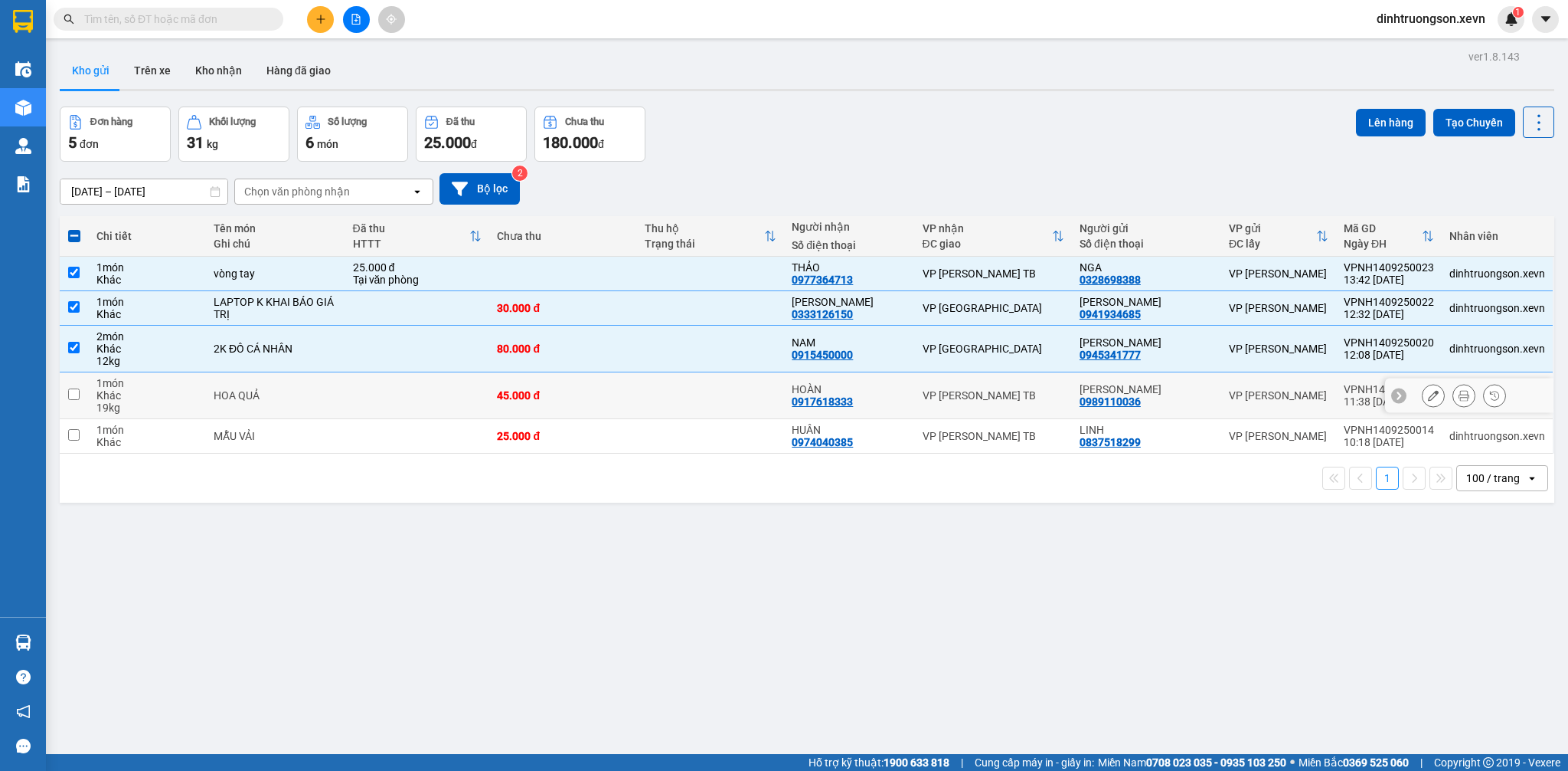
drag, startPoint x: 474, startPoint y: 384, endPoint x: 482, endPoint y: 404, distance: 21.5
click at [474, 386] on td at bounding box center [417, 395] width 144 height 47
checkbox input "true"
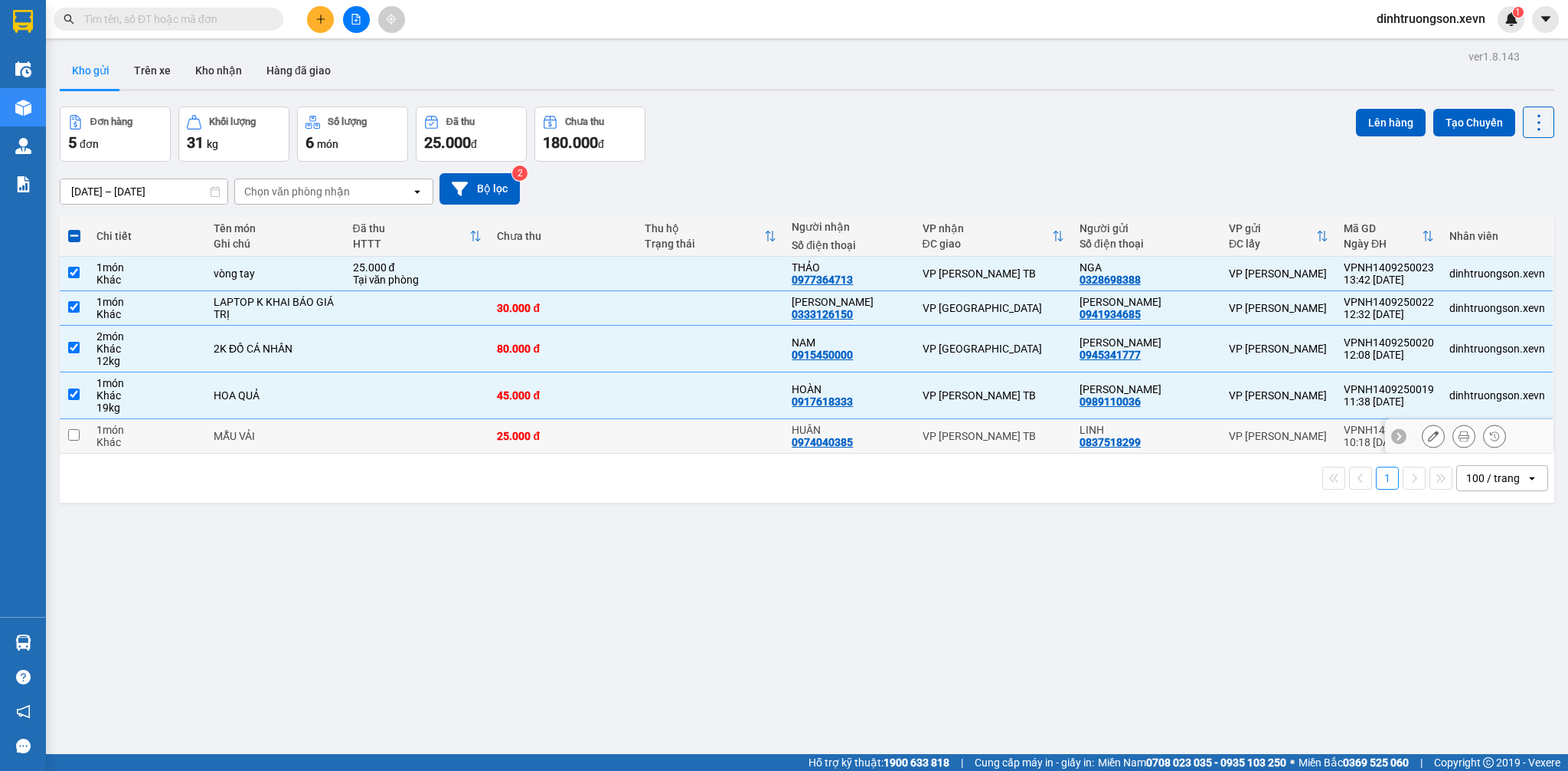
click at [482, 426] on td at bounding box center [417, 436] width 144 height 34
checkbox input "true"
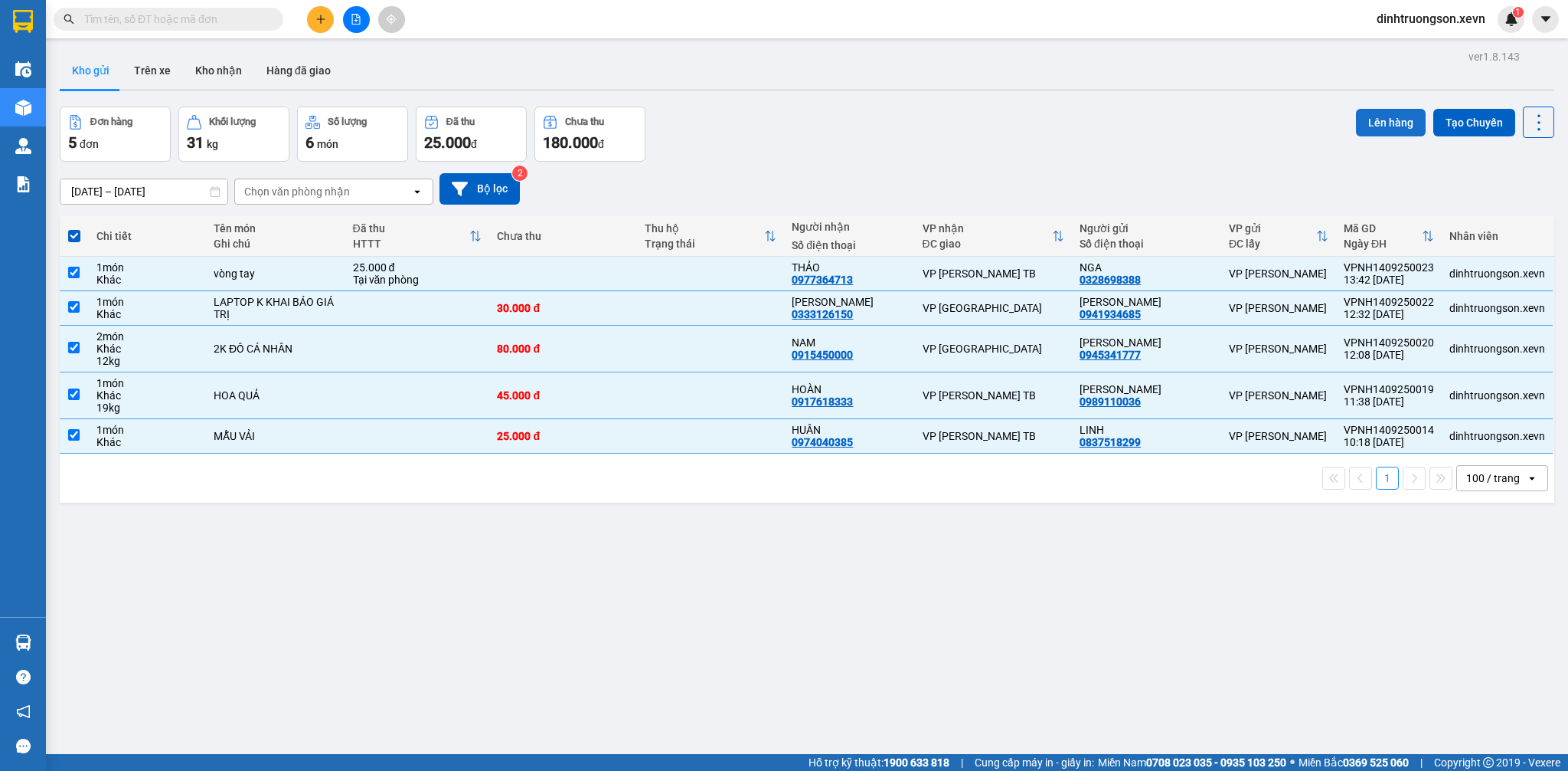
click at [1385, 128] on button "Lên hàng" at bounding box center [1391, 122] width 70 height 28
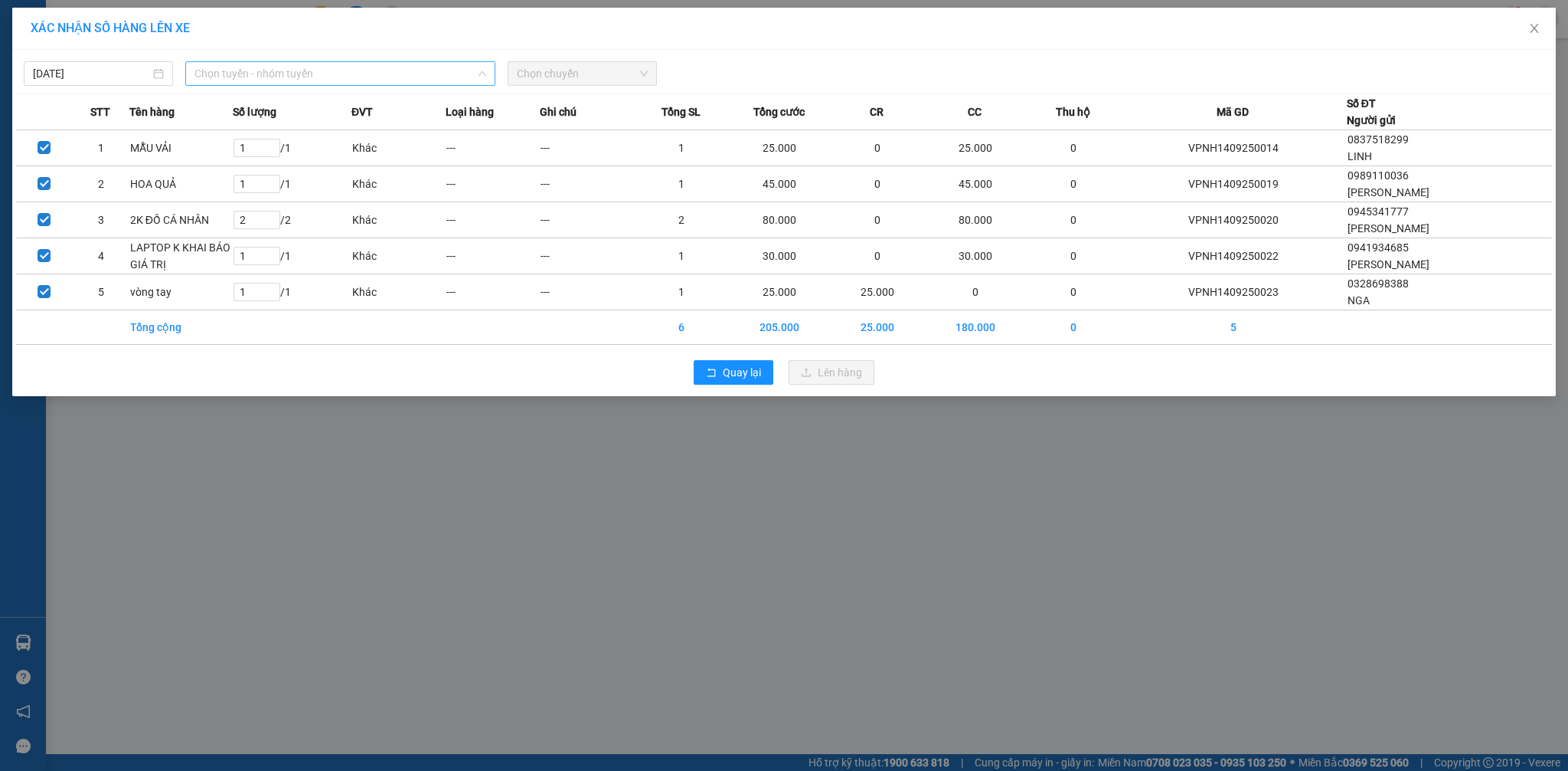
click at [413, 73] on span "Chọn tuyến - nhóm tuyến" at bounding box center [340, 73] width 292 height 23
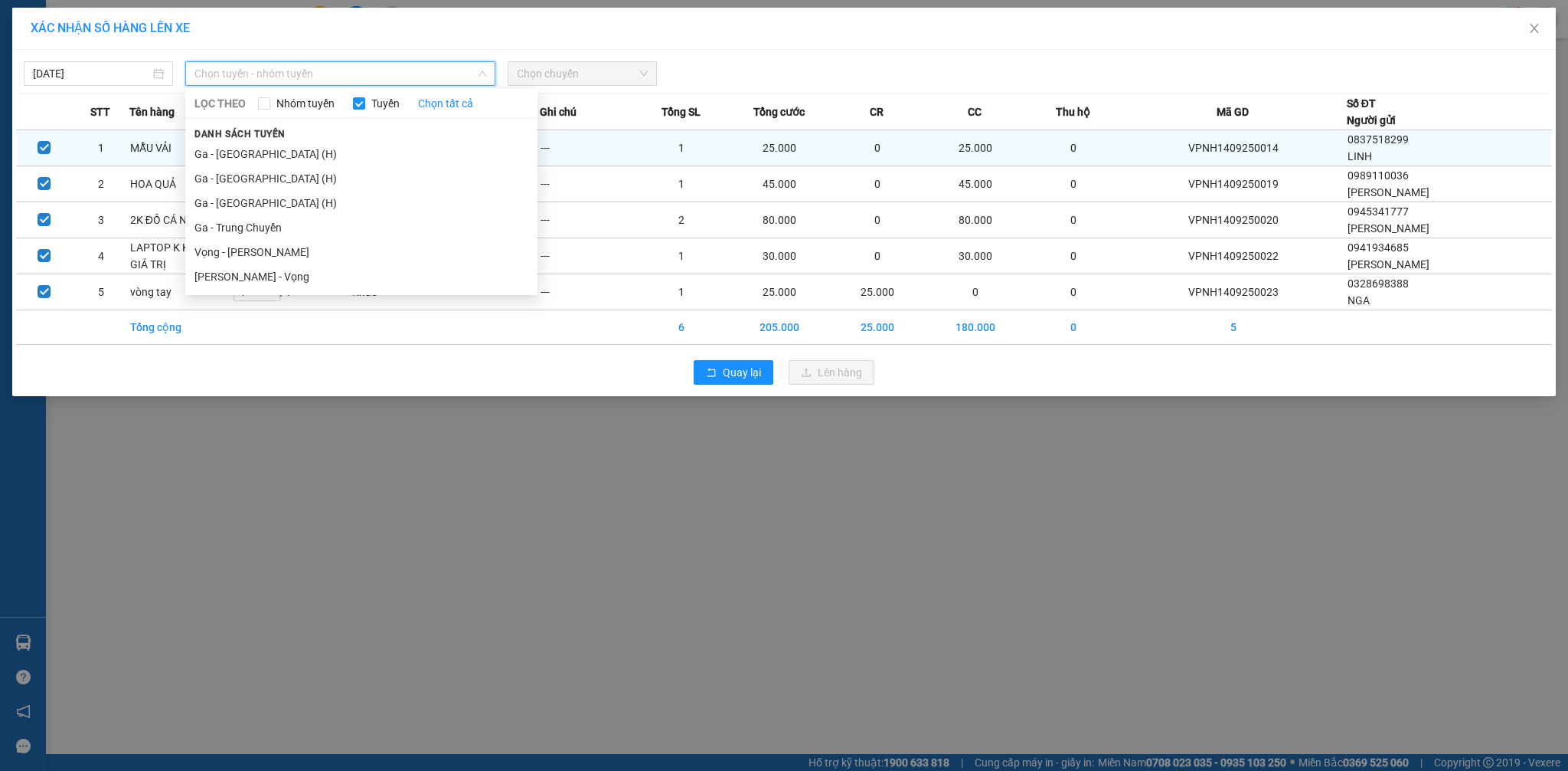
drag, startPoint x: 302, startPoint y: 162, endPoint x: 488, endPoint y: 132, distance: 188.4
click at [303, 160] on li "Ga - [GEOGRAPHIC_DATA] (H)" at bounding box center [361, 153] width 352 height 25
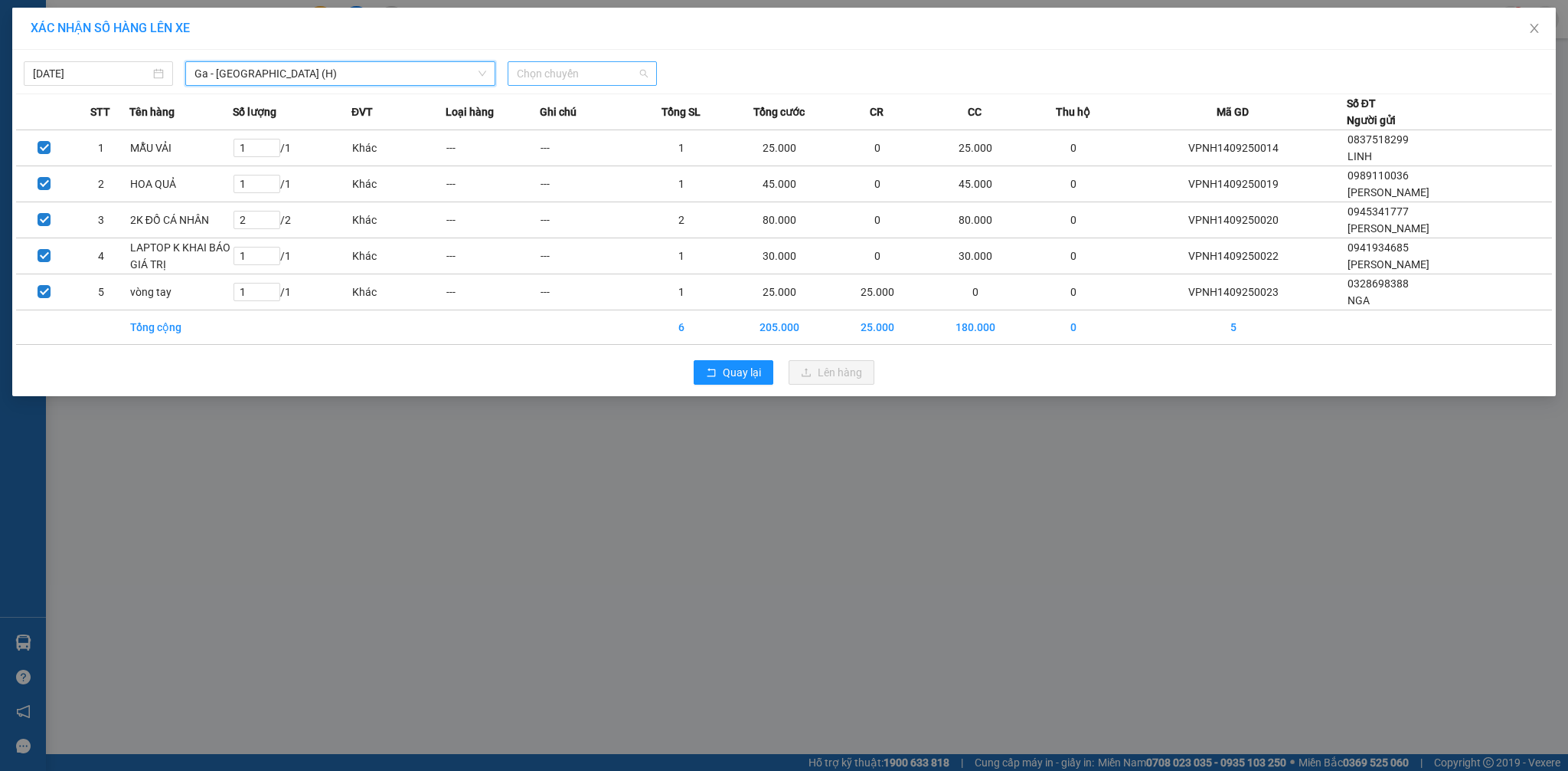
click at [558, 72] on span "Chọn chuyến" at bounding box center [582, 73] width 131 height 23
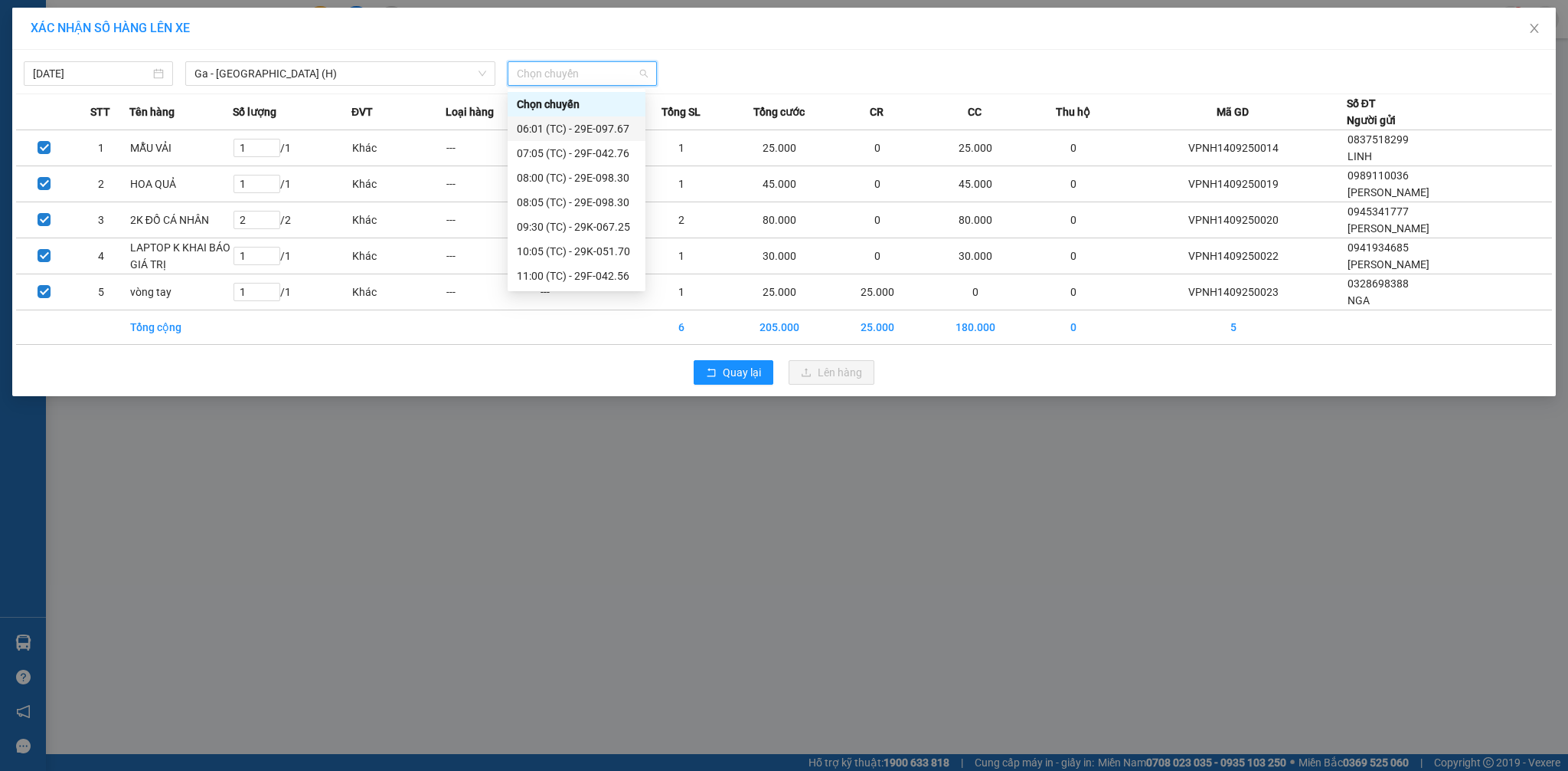
scroll to position [122, 0]
click at [615, 98] on div "09:30 (TC) - 29K-067.25" at bounding box center [576, 104] width 120 height 17
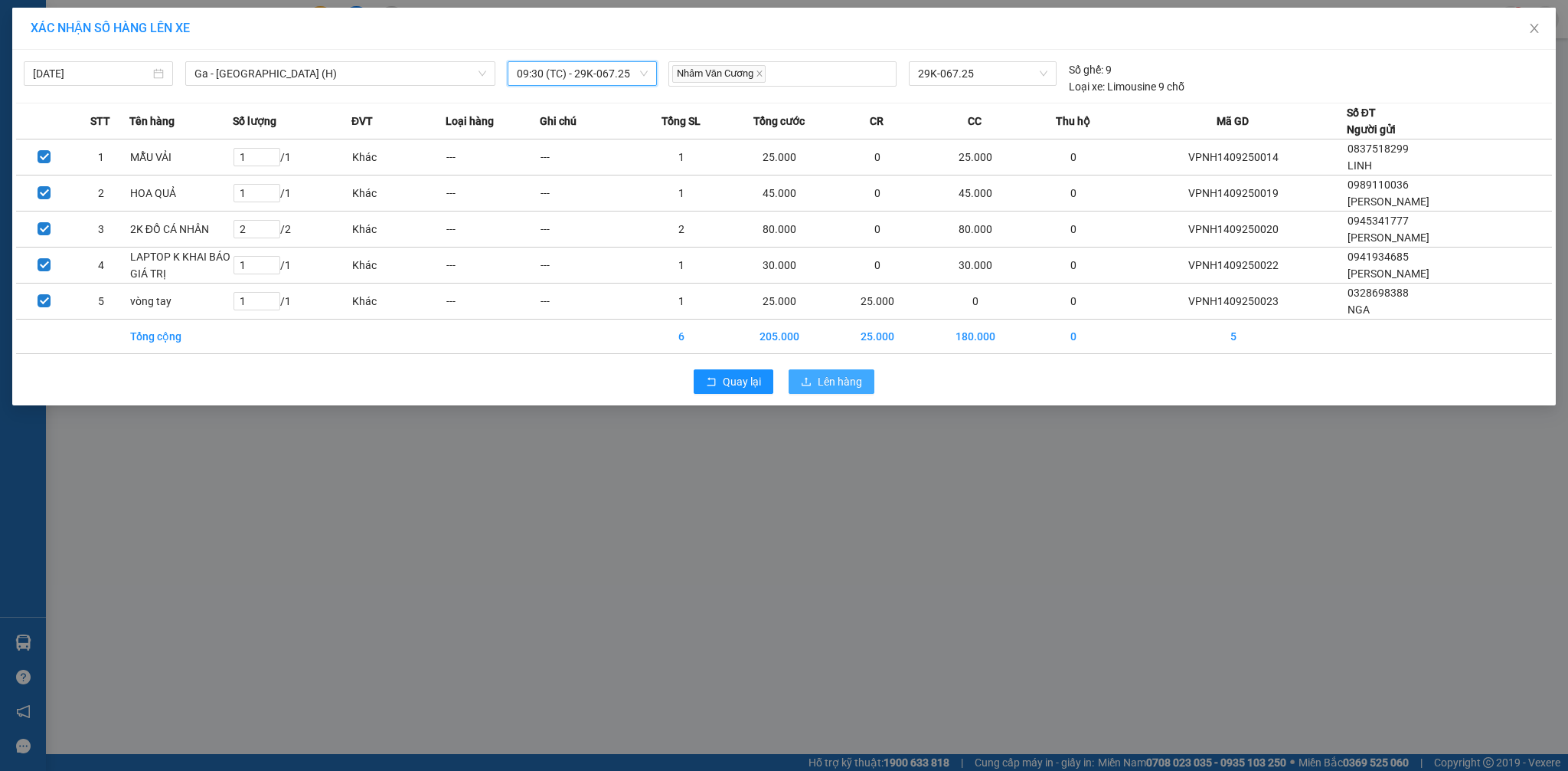
click at [811, 384] on icon "upload" at bounding box center [806, 381] width 10 height 9
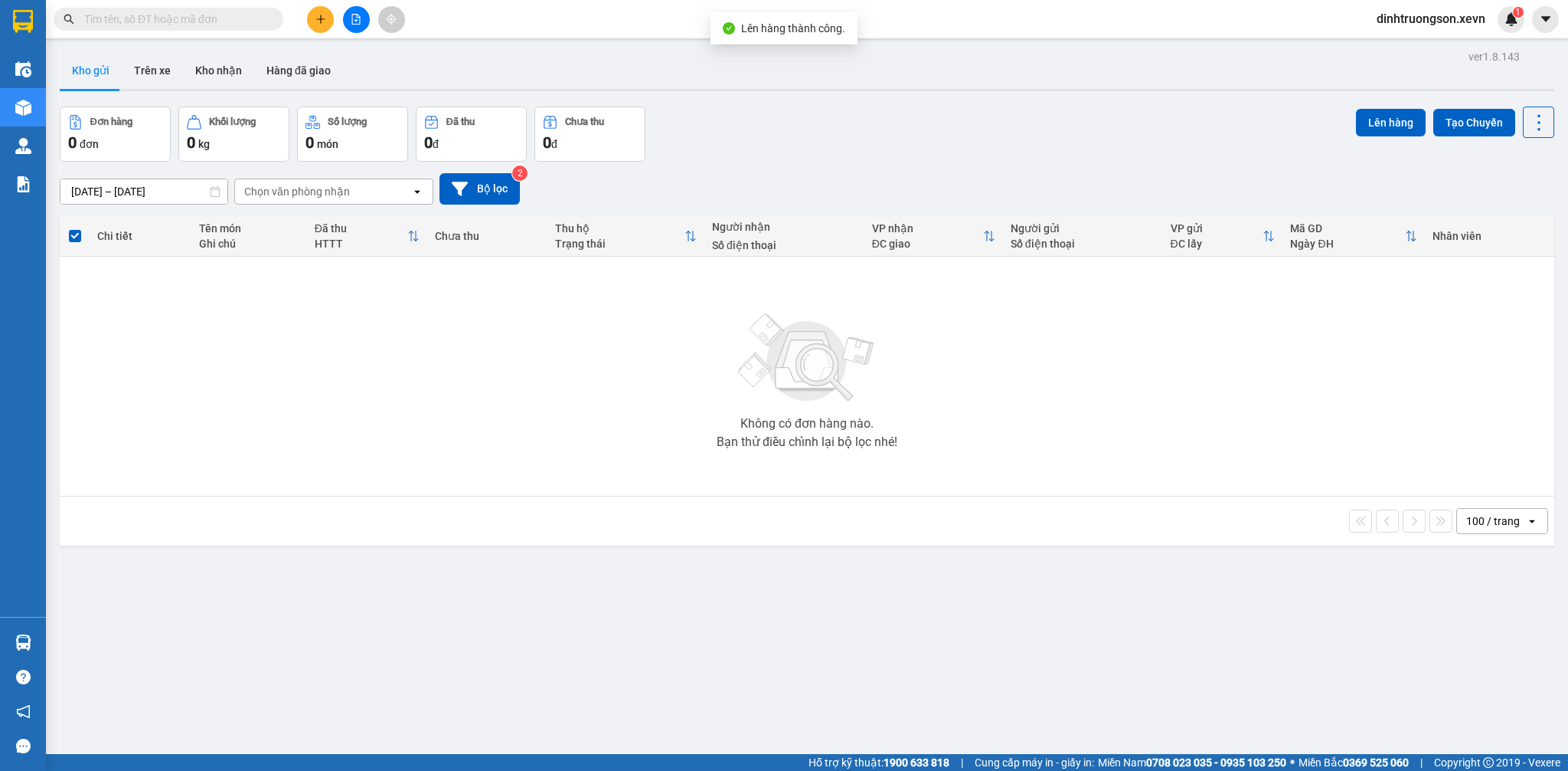
click at [937, 160] on div "Đơn hàng 0 đơn Khối lượng 0 kg Số lượng 0 món Đã thu 0 đ Chưa thu 0 đ Lên hàng …" at bounding box center [806, 133] width 1494 height 55
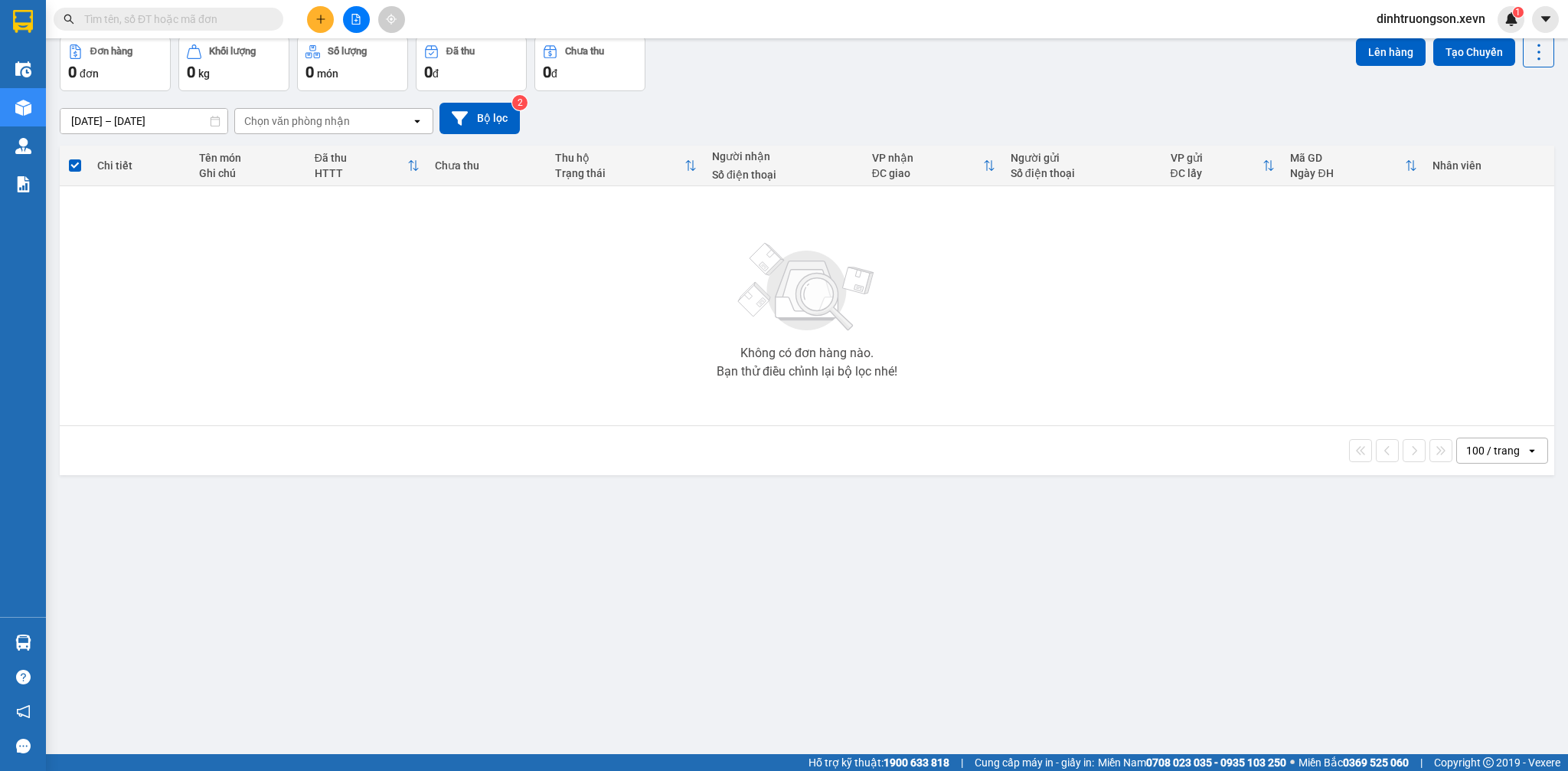
click at [317, 20] on icon "plus" at bounding box center [321, 19] width 11 height 11
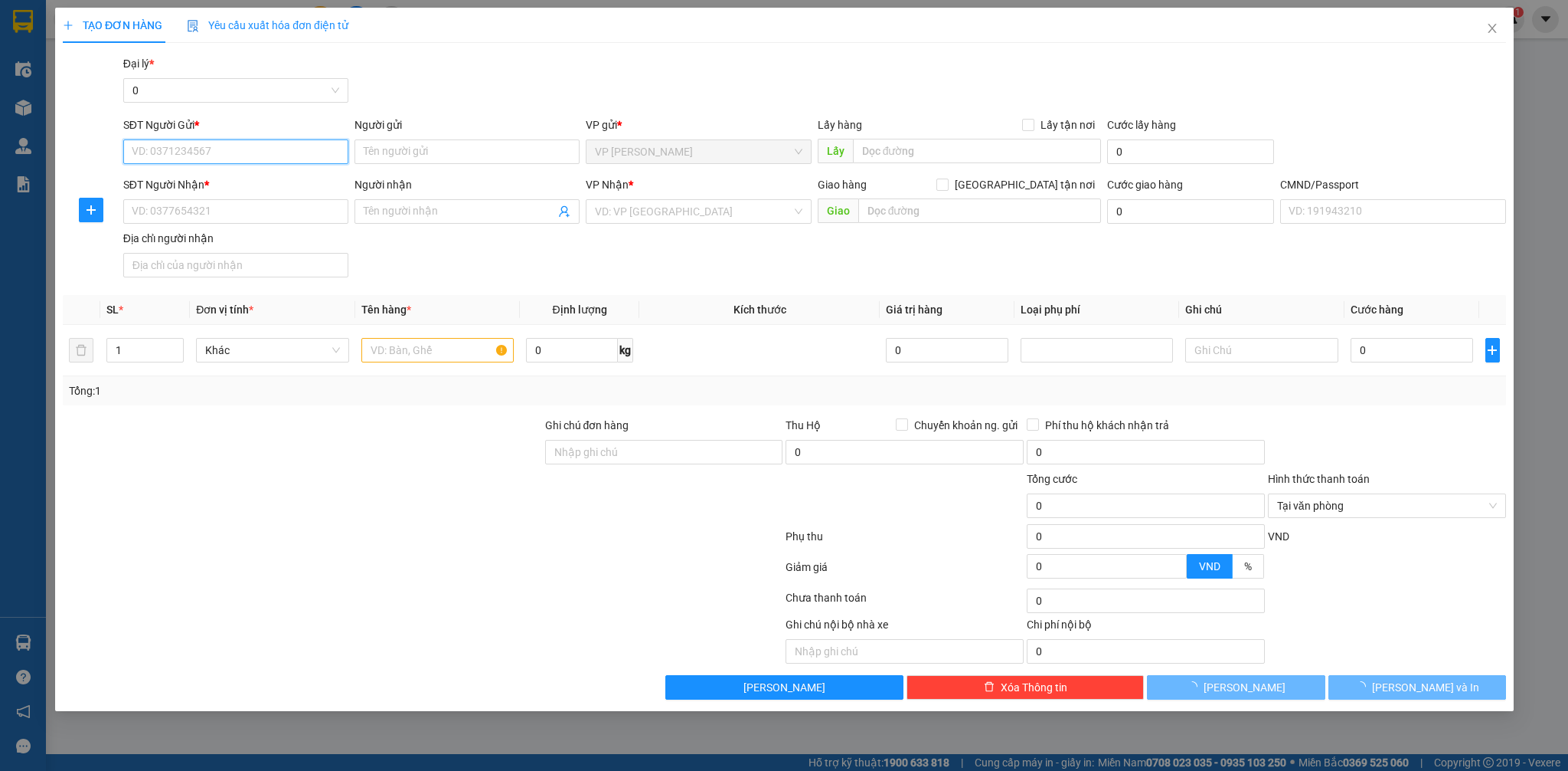
click at [270, 151] on input "SĐT Người Gửi *" at bounding box center [235, 152] width 225 height 25
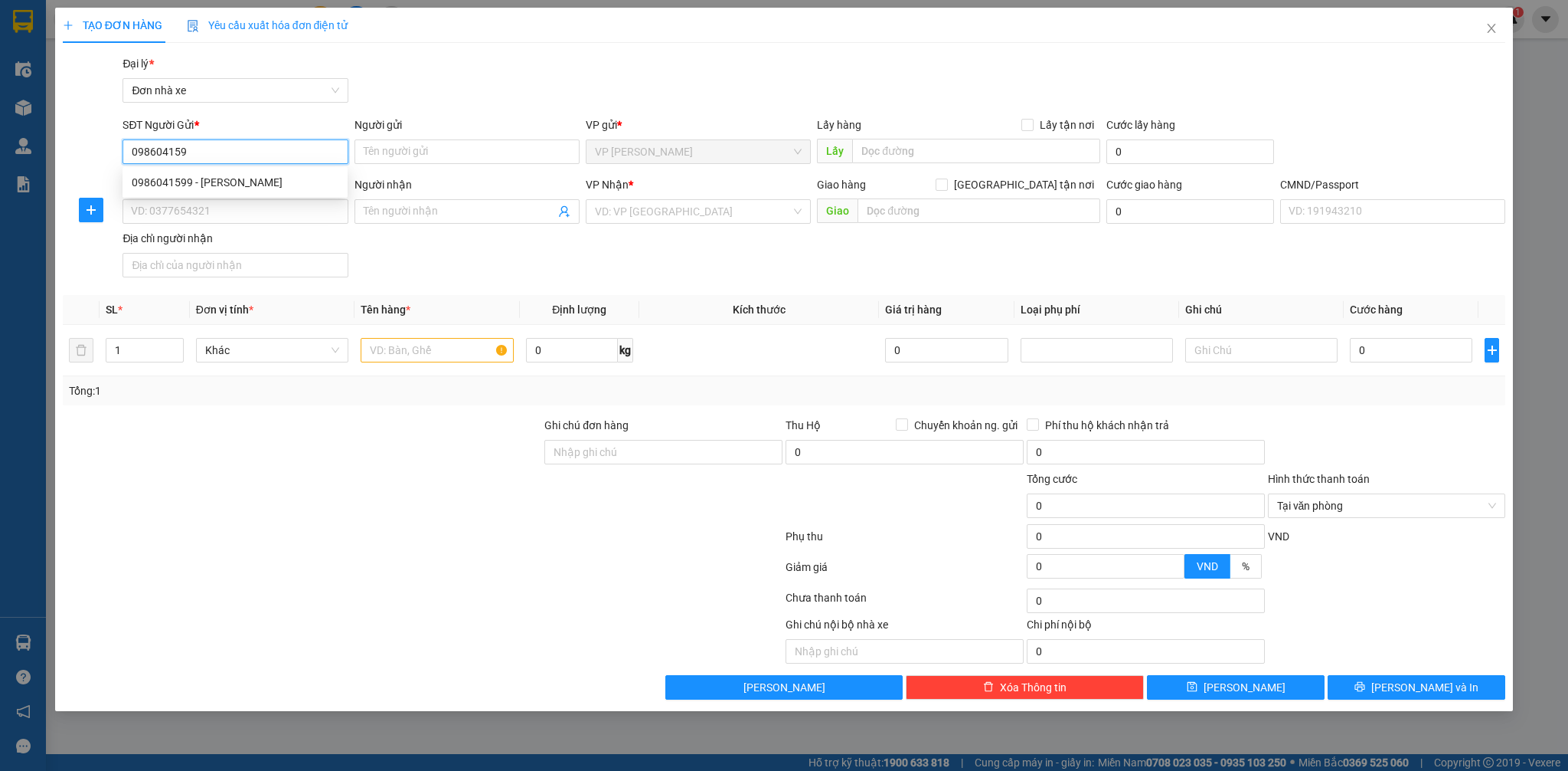
type input "0986041599"
click at [282, 184] on div "0986041599 - NGUYỄN HƯỜNG" at bounding box center [235, 182] width 207 height 17
type input "NGUYỄN HƯỜNG"
type input "0977469337"
type input "HƯỜNG"
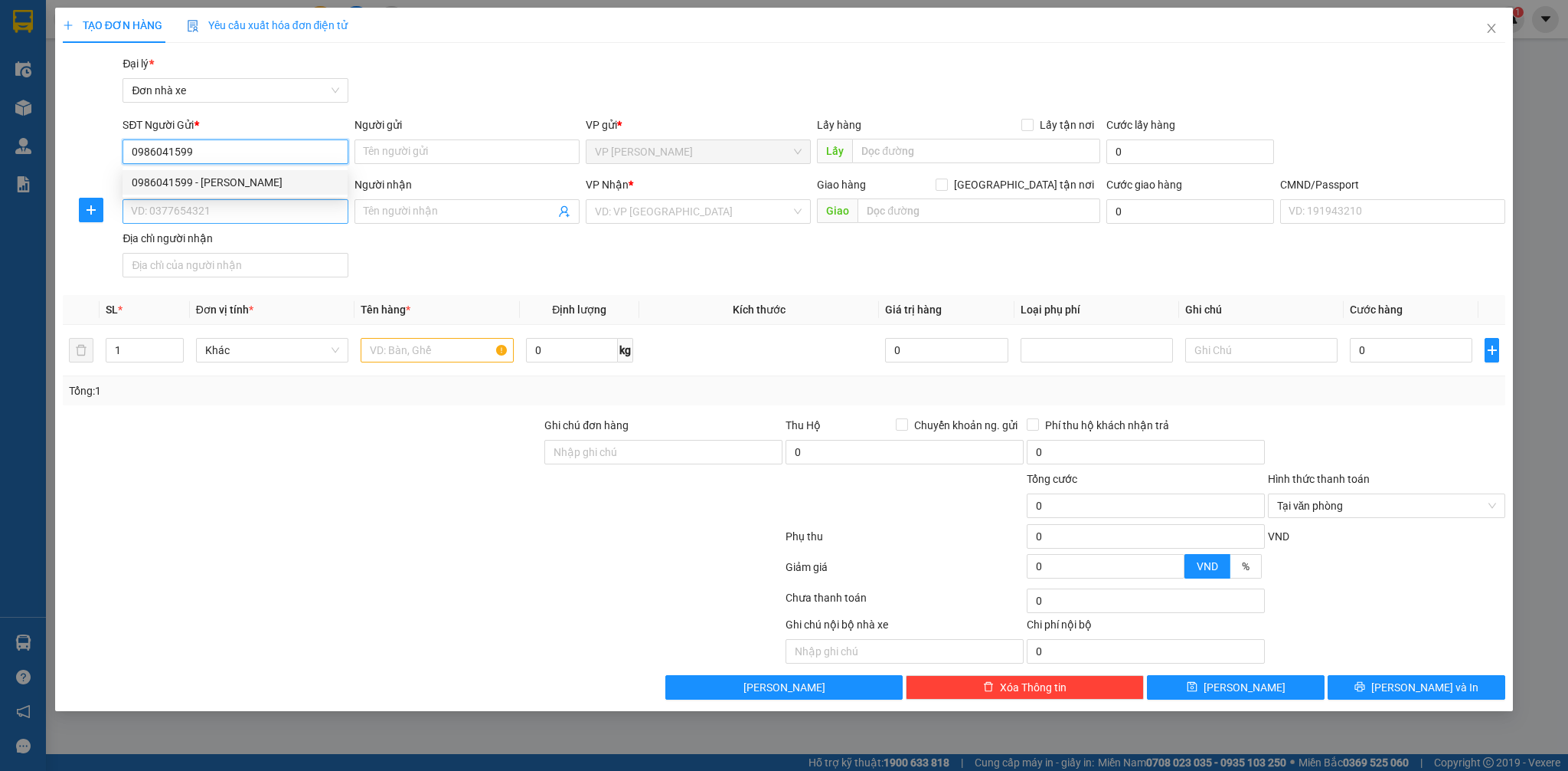
type input "037183002903 PHẠM THỊ HƯỜNG"
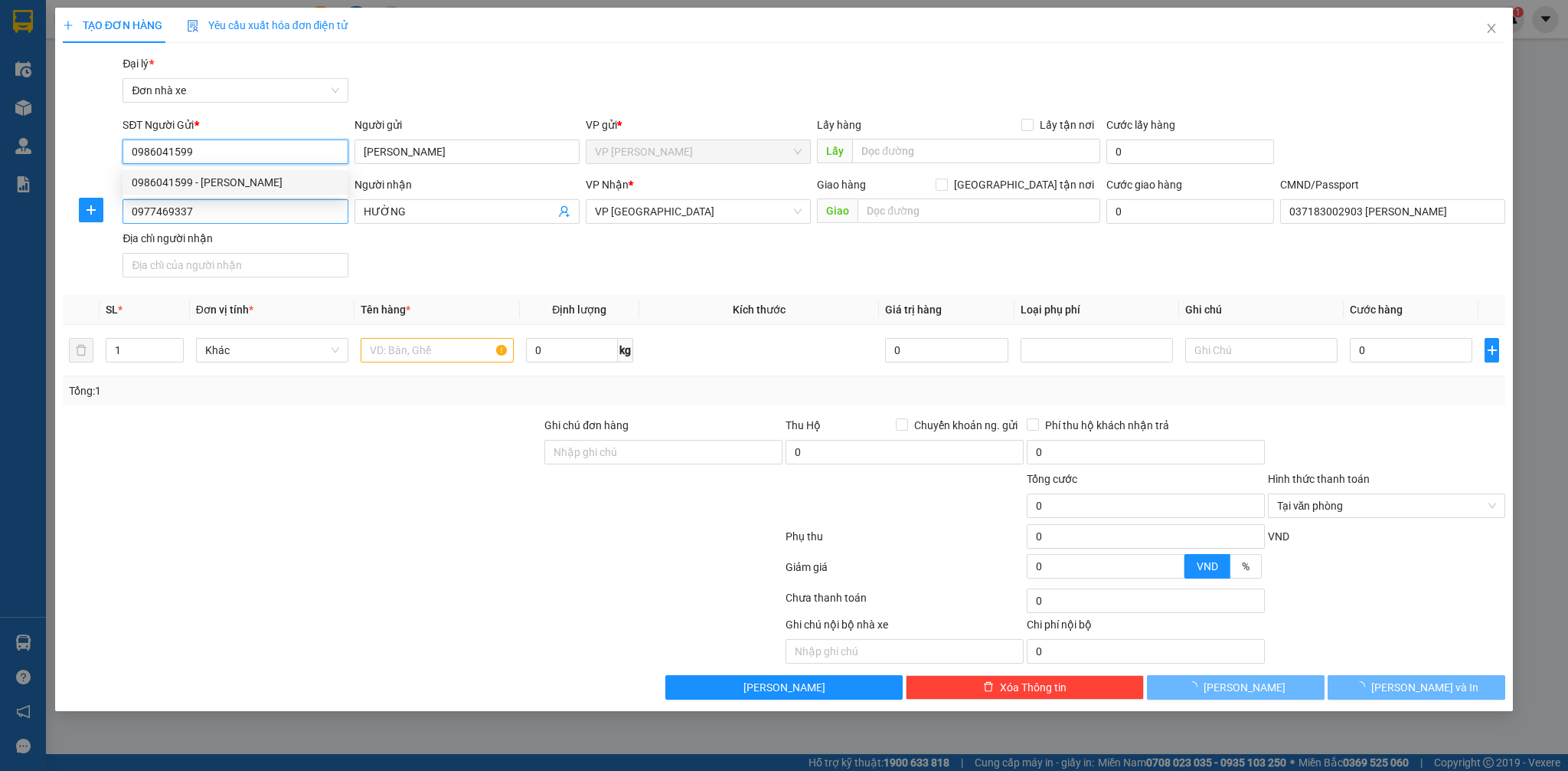
type input "0986041599"
click at [292, 212] on input "0977469337" at bounding box center [235, 211] width 225 height 25
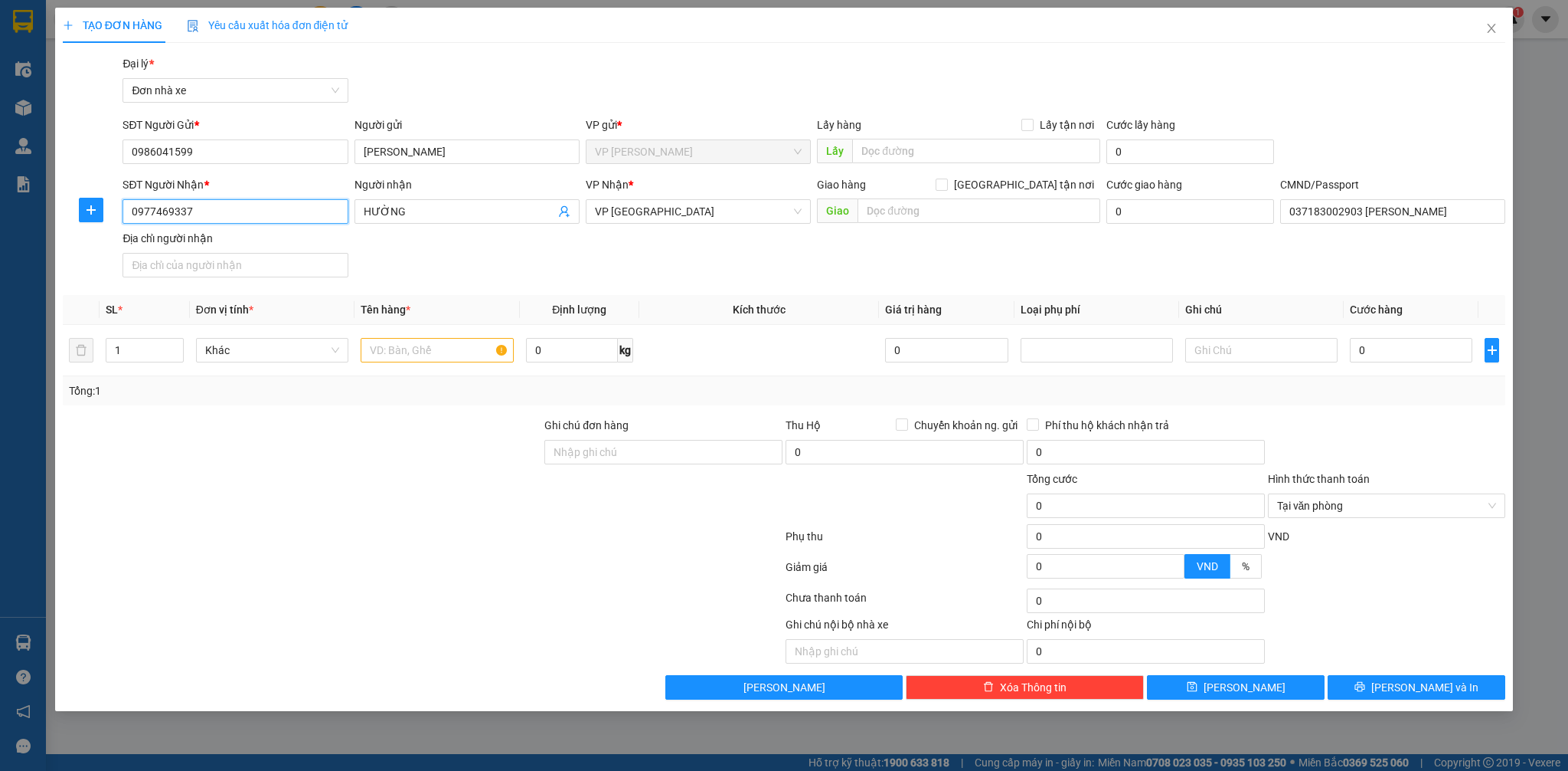
click at [292, 212] on input "0977469337" at bounding box center [235, 211] width 225 height 25
click at [293, 231] on div "0977469337 - HƯỜNG" at bounding box center [235, 241] width 225 height 25
click at [562, 211] on icon "user-add" at bounding box center [563, 212] width 10 height 11
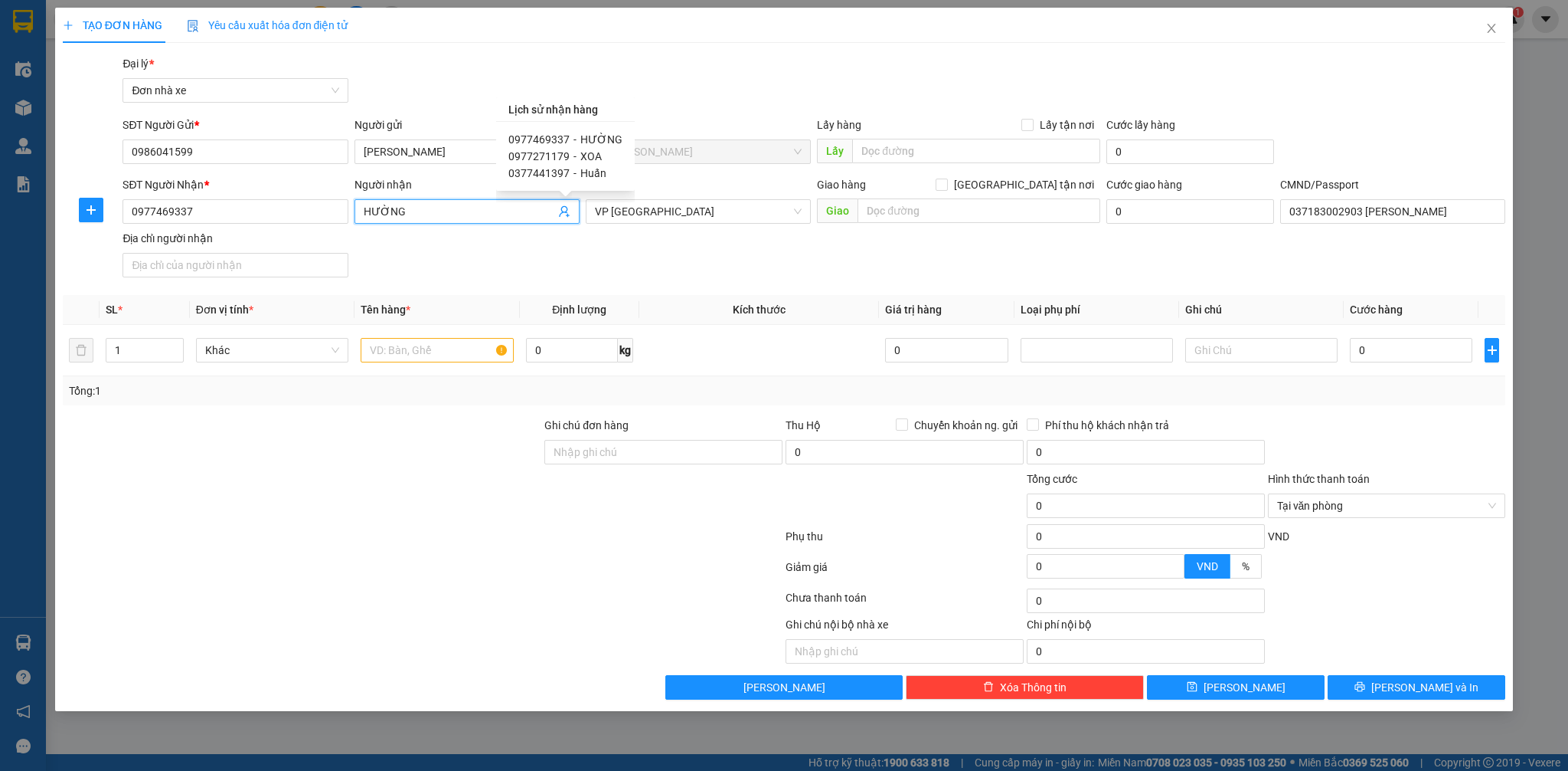
click at [558, 156] on span "0977271179" at bounding box center [539, 156] width 61 height 12
type input "0977271179"
type input "XOA"
type input "001185026719 NG THỊ XOA"
click at [472, 272] on div "SĐT Người Nhận * 0977271179 Người nhận XOA XOA VP Nhận * VP Ninh Bình Giao hàng…" at bounding box center [814, 229] width 1389 height 107
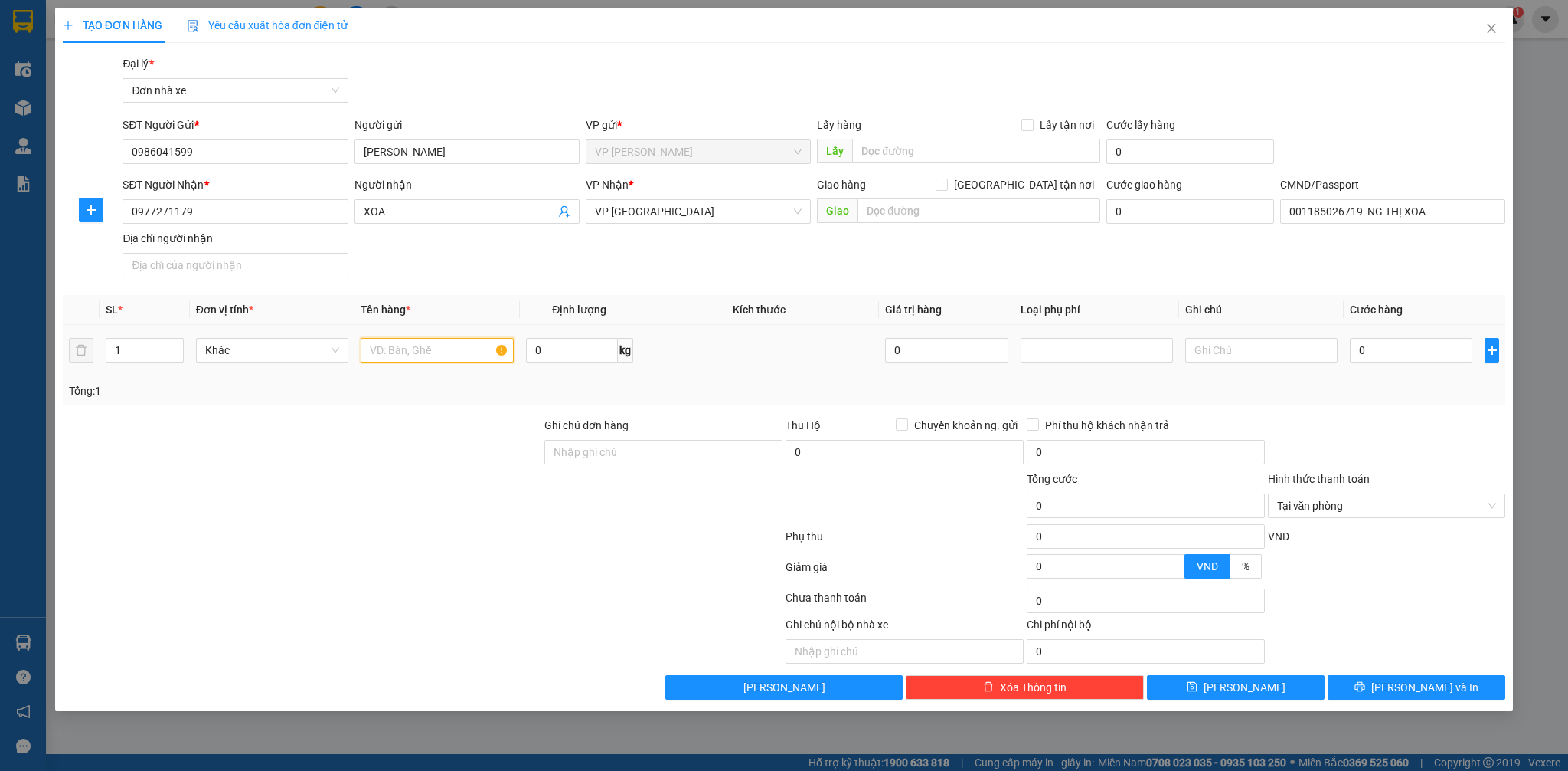
click at [443, 341] on input "text" at bounding box center [436, 349] width 152 height 25
click at [1450, 349] on input "0" at bounding box center [1411, 349] width 122 height 25
type input "3"
type input "30"
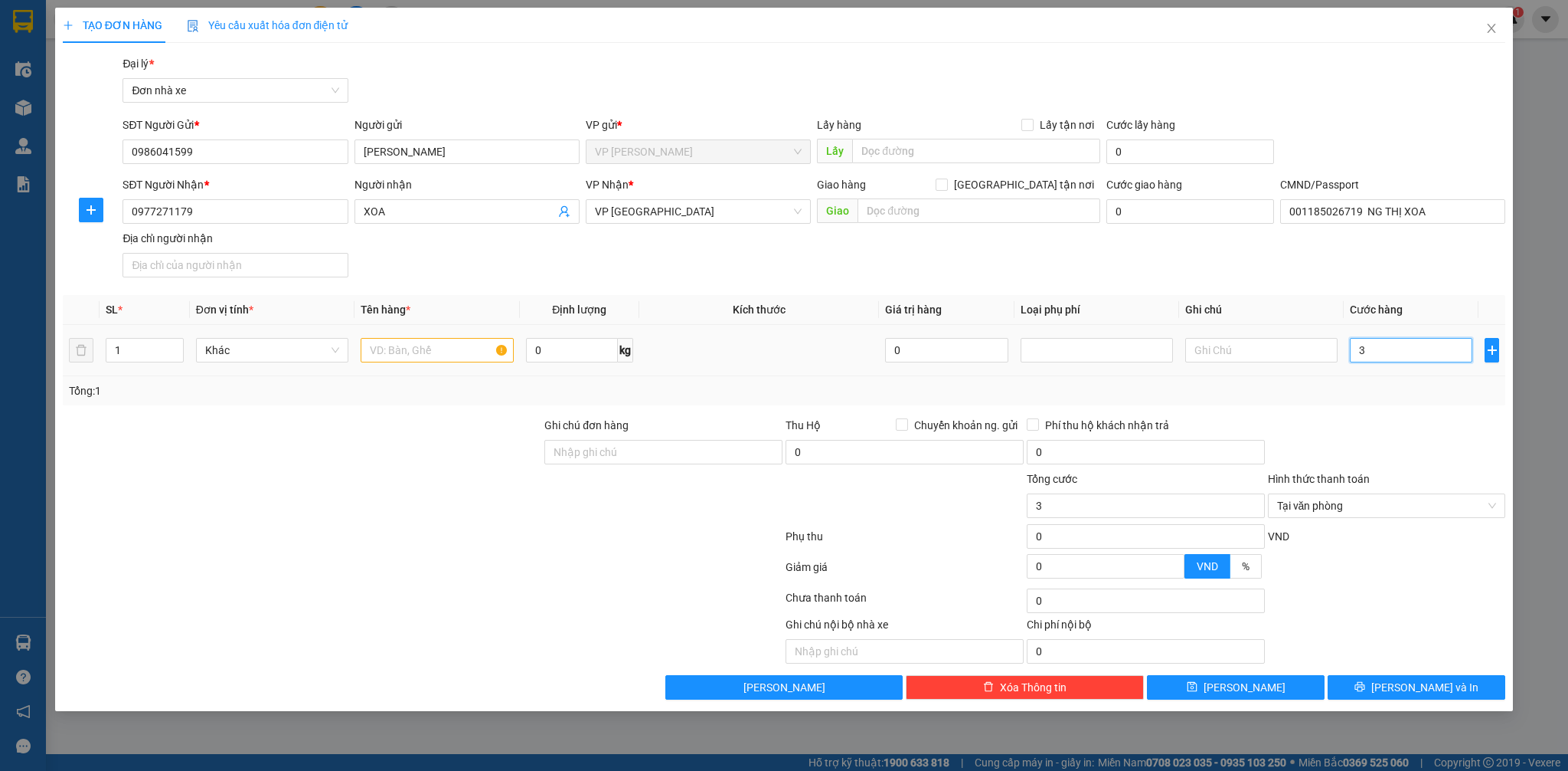
type input "30"
type input "30.000"
click at [456, 342] on input "text" at bounding box center [436, 349] width 152 height 25
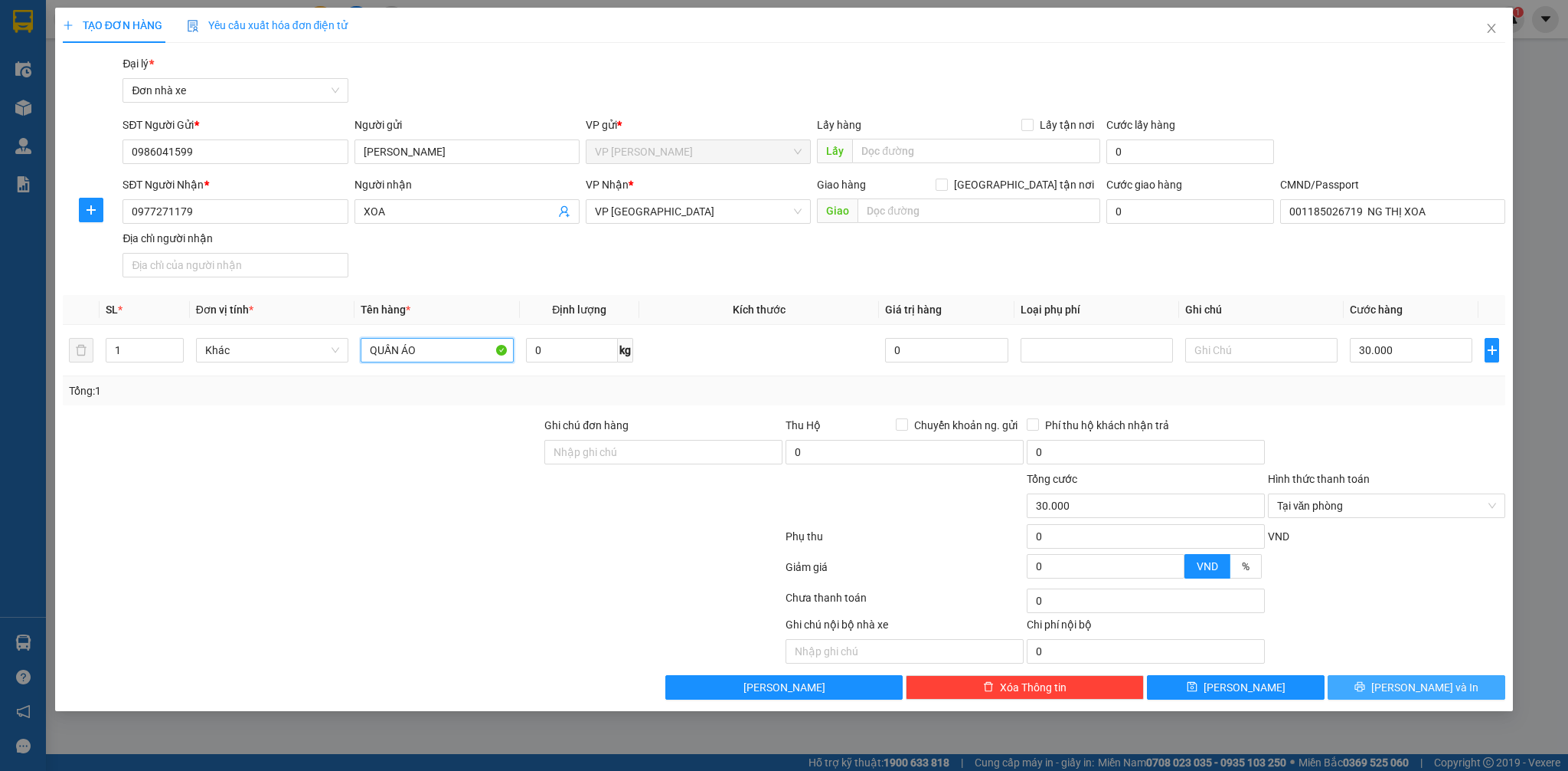
type input "QUẦN ÁO"
click at [1441, 684] on span "[PERSON_NAME] và In" at bounding box center [1424, 687] width 107 height 17
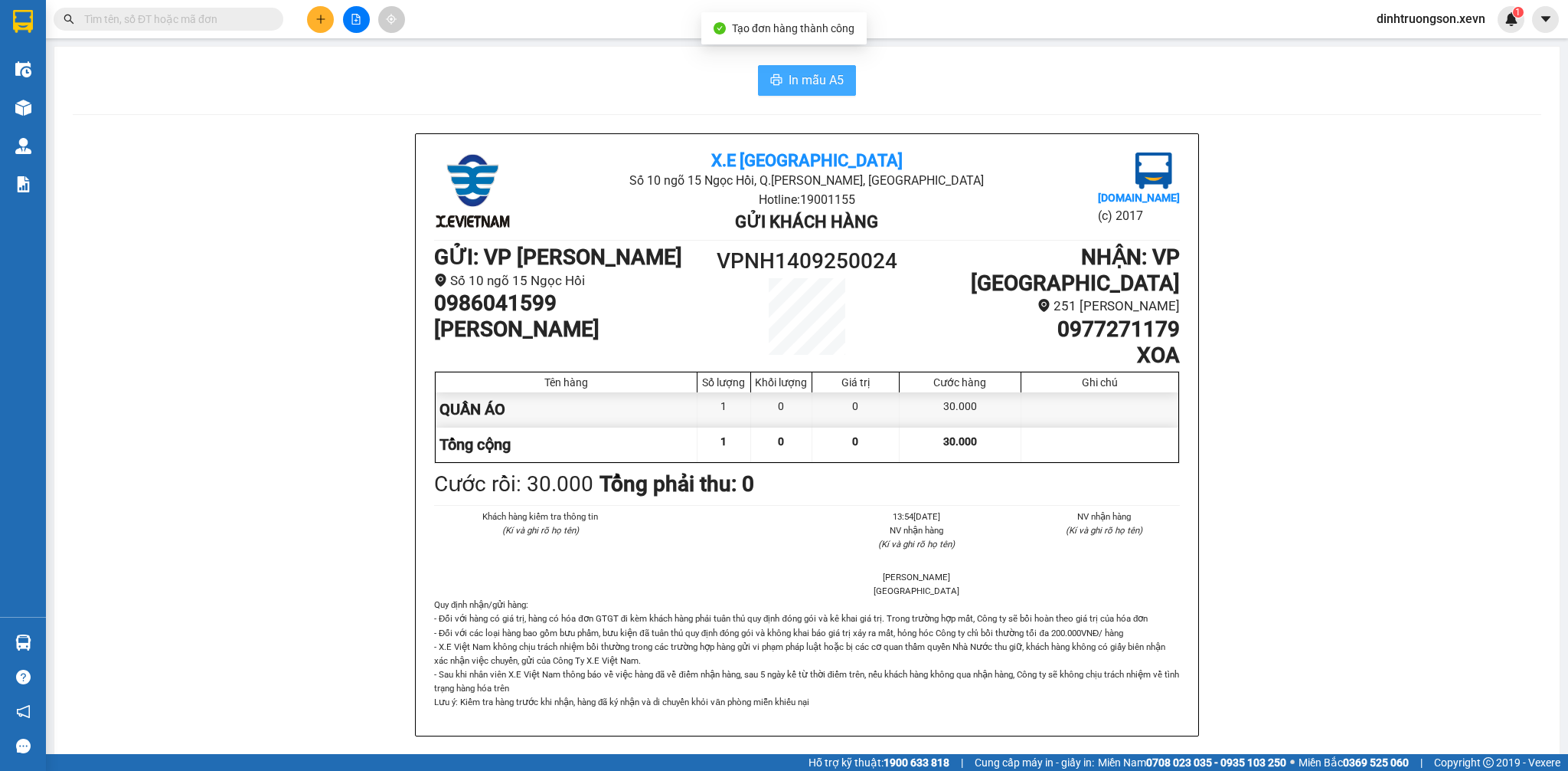
click at [789, 85] on span "In mẫu A5" at bounding box center [816, 80] width 55 height 19
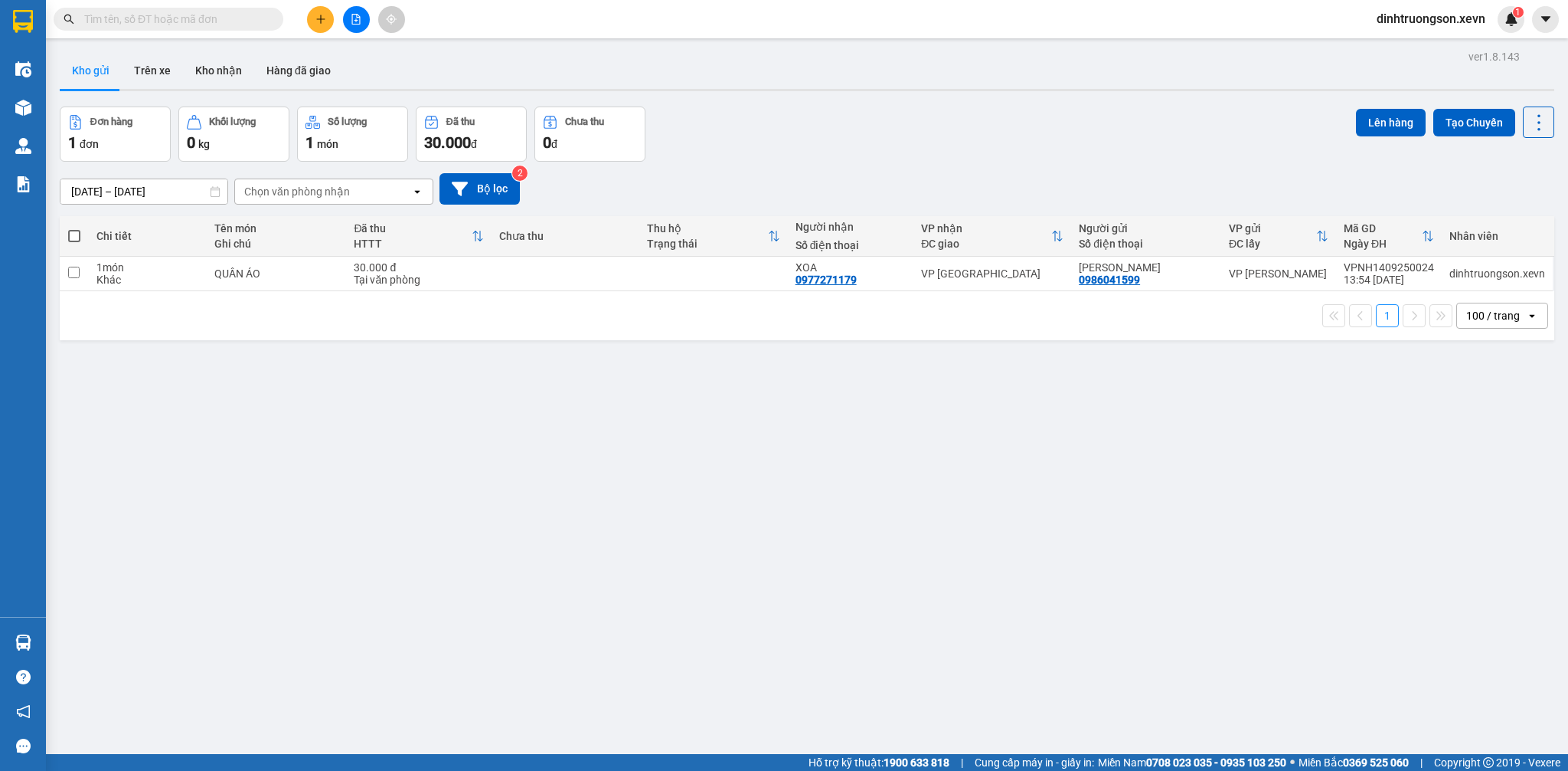
drag, startPoint x: 876, startPoint y: 148, endPoint x: 844, endPoint y: 137, distance: 33.8
click at [873, 147] on div "Đơn hàng 1 đơn Khối lượng 0 kg Số lượng 1 món Đã thu 30.000 đ Chưa thu 0 đ Lên …" at bounding box center [806, 133] width 1494 height 55
click at [756, 171] on div "12/09/2025 – 14/09/2025 Press the down arrow key to interact with the calendar …" at bounding box center [806, 189] width 1494 height 55
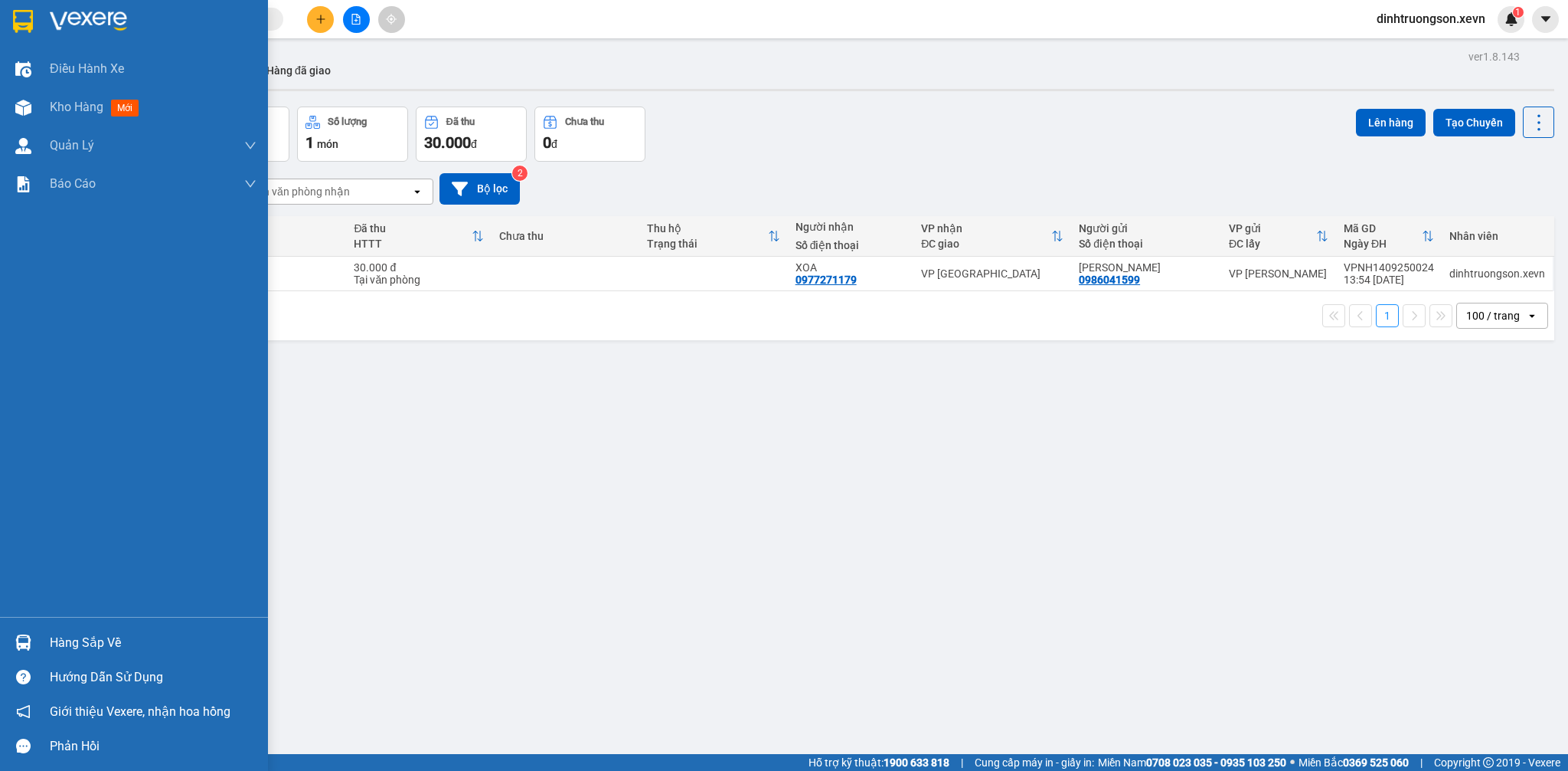
click at [42, 644] on div "Hàng sắp về" at bounding box center [134, 642] width 268 height 34
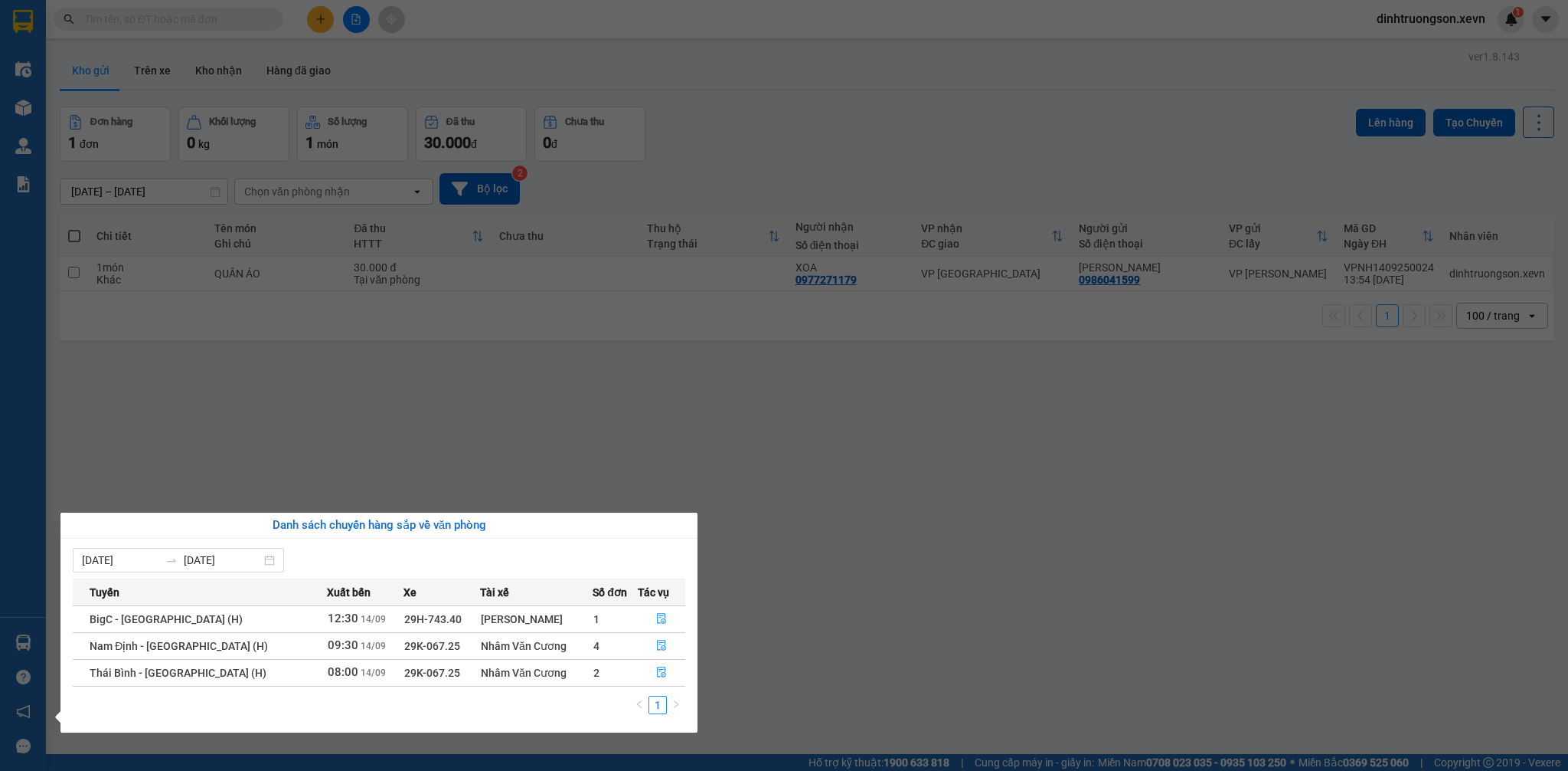
click at [1121, 770] on html "Kết quả tìm kiếm ( 0 ) Bộ lọc No Data dinhtruongson.xevn 1 Điều hành xe Kho hàn…" at bounding box center [784, 385] width 1568 height 771
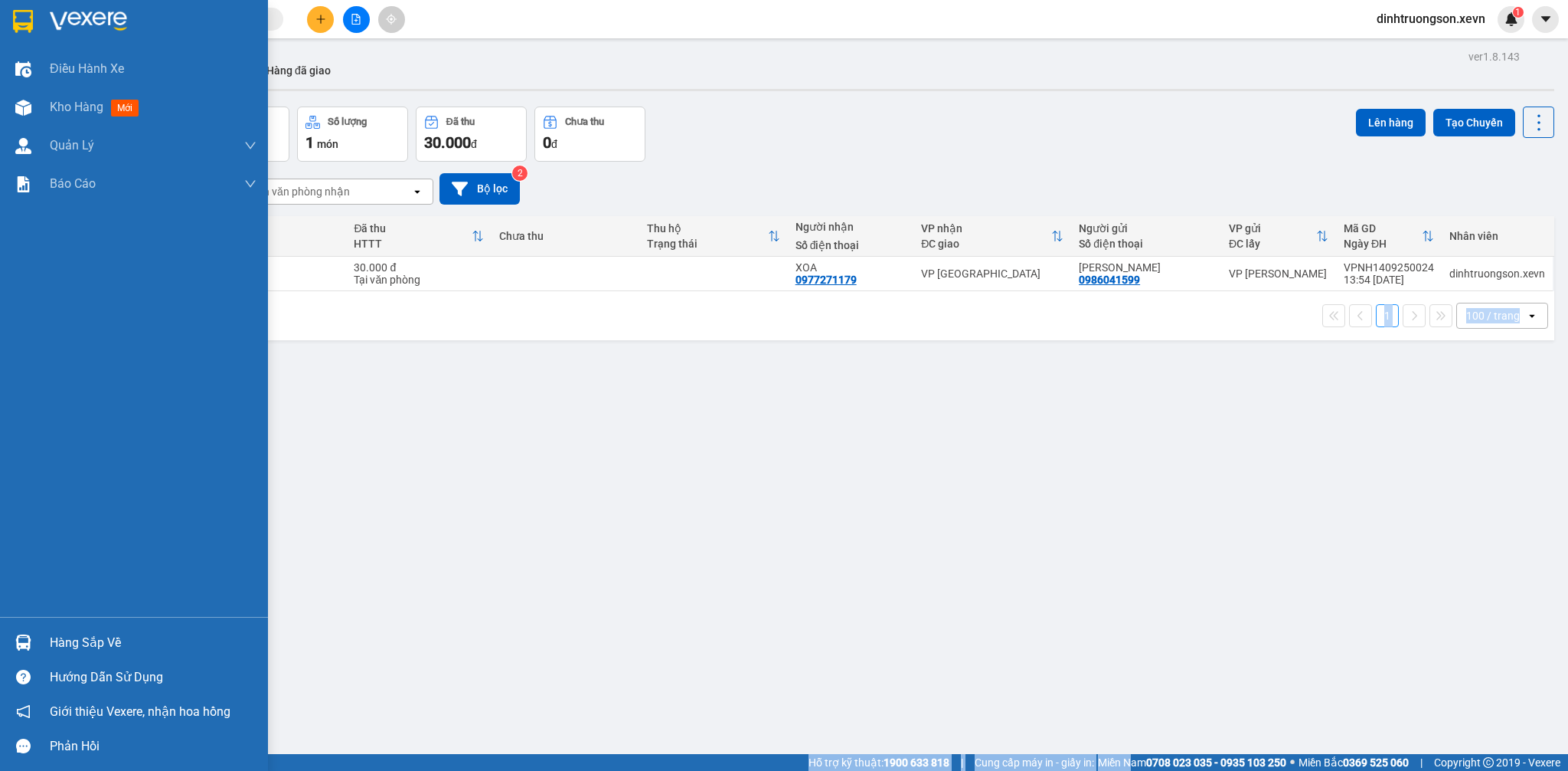
click at [102, 636] on div "Hàng sắp về" at bounding box center [153, 642] width 207 height 23
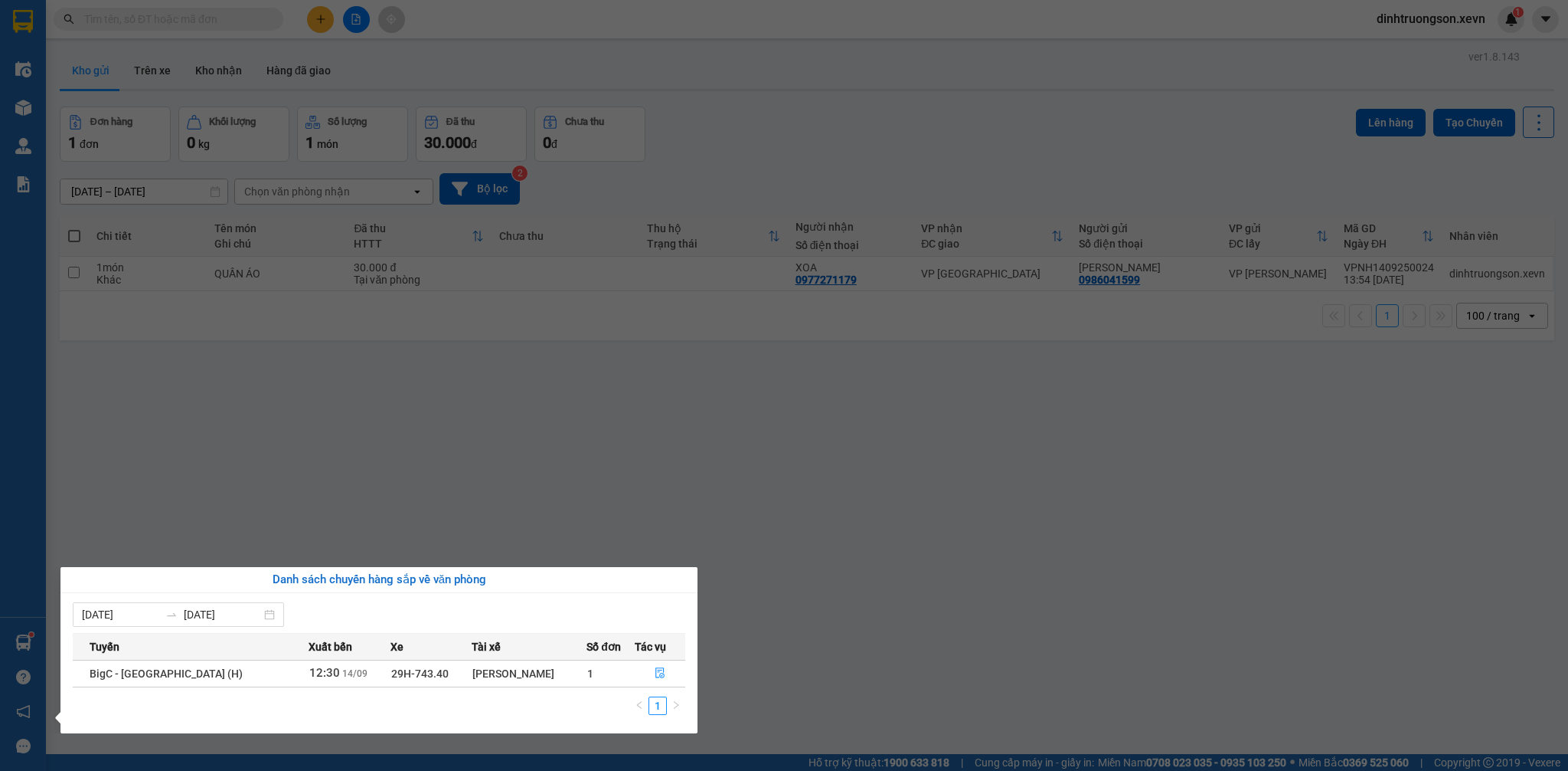
click at [870, 486] on section "Kết quả tìm kiếm ( 0 ) Bộ lọc No Data dinhtruongson.xevn 1 Điều hành xe Kho hàn…" at bounding box center [784, 385] width 1568 height 771
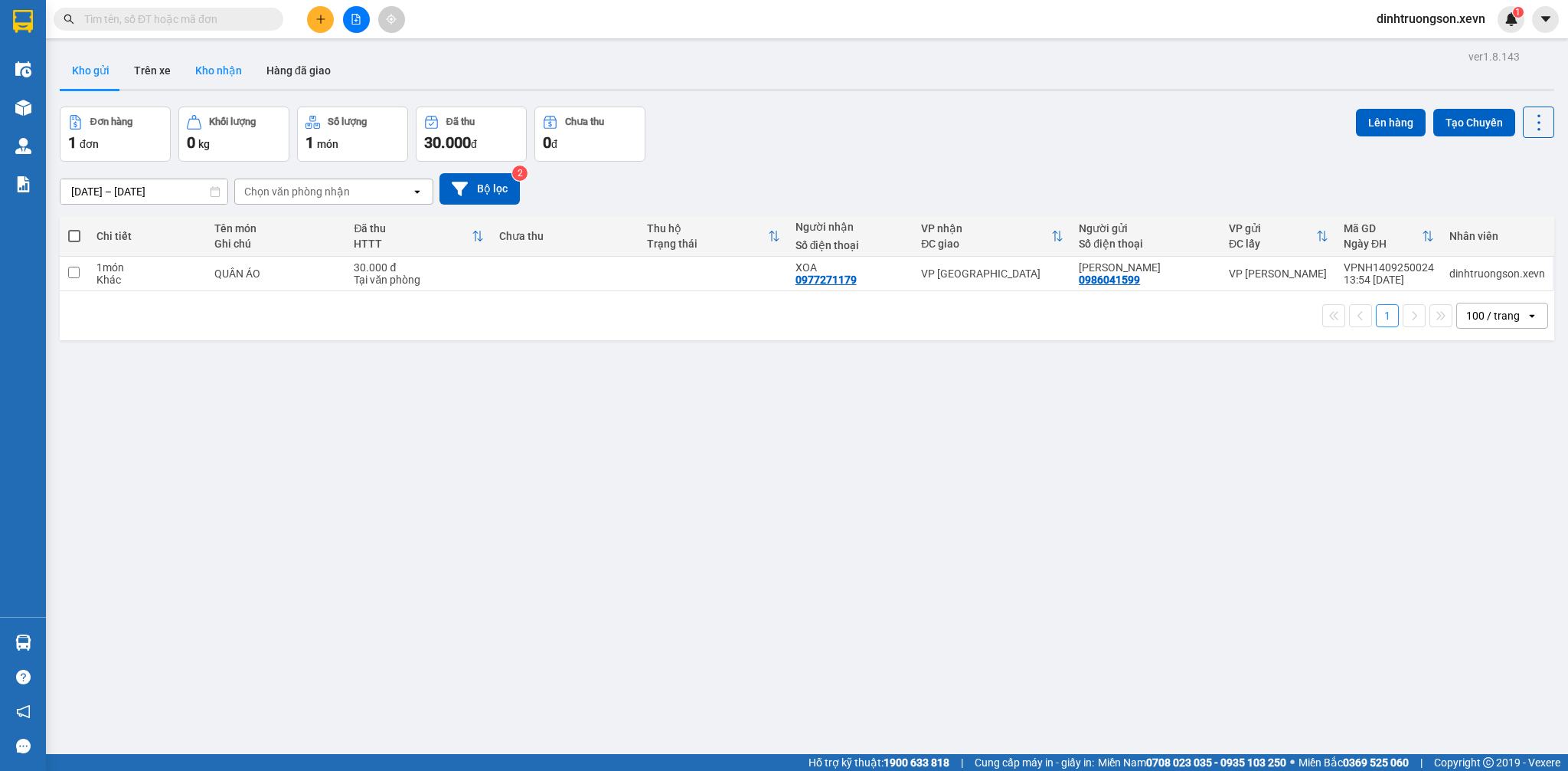
click at [224, 71] on button "Kho nhận" at bounding box center [219, 71] width 71 height 37
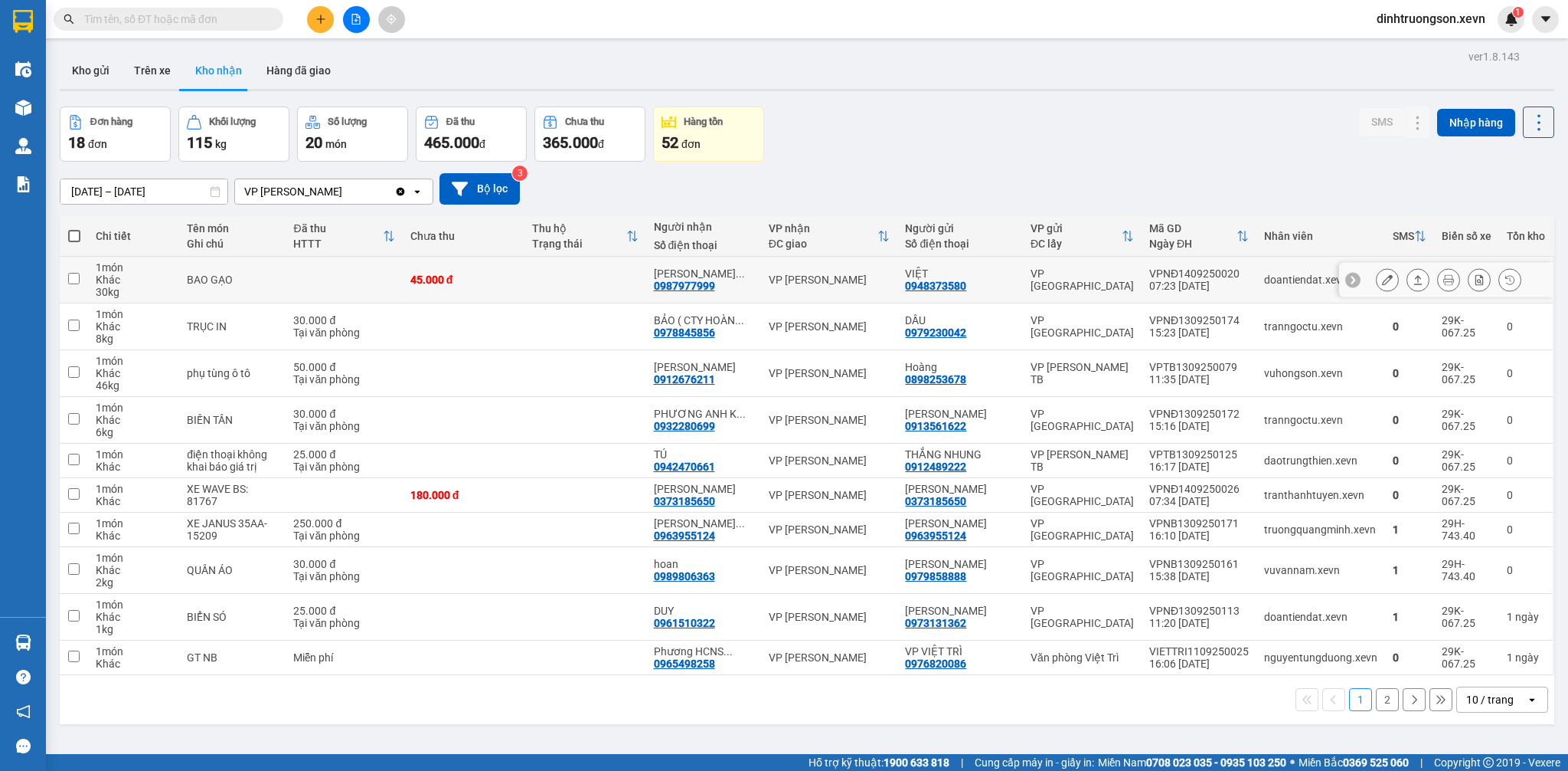
click at [525, 283] on td "45.000 đ" at bounding box center [463, 279] width 121 height 47
checkbox input "true"
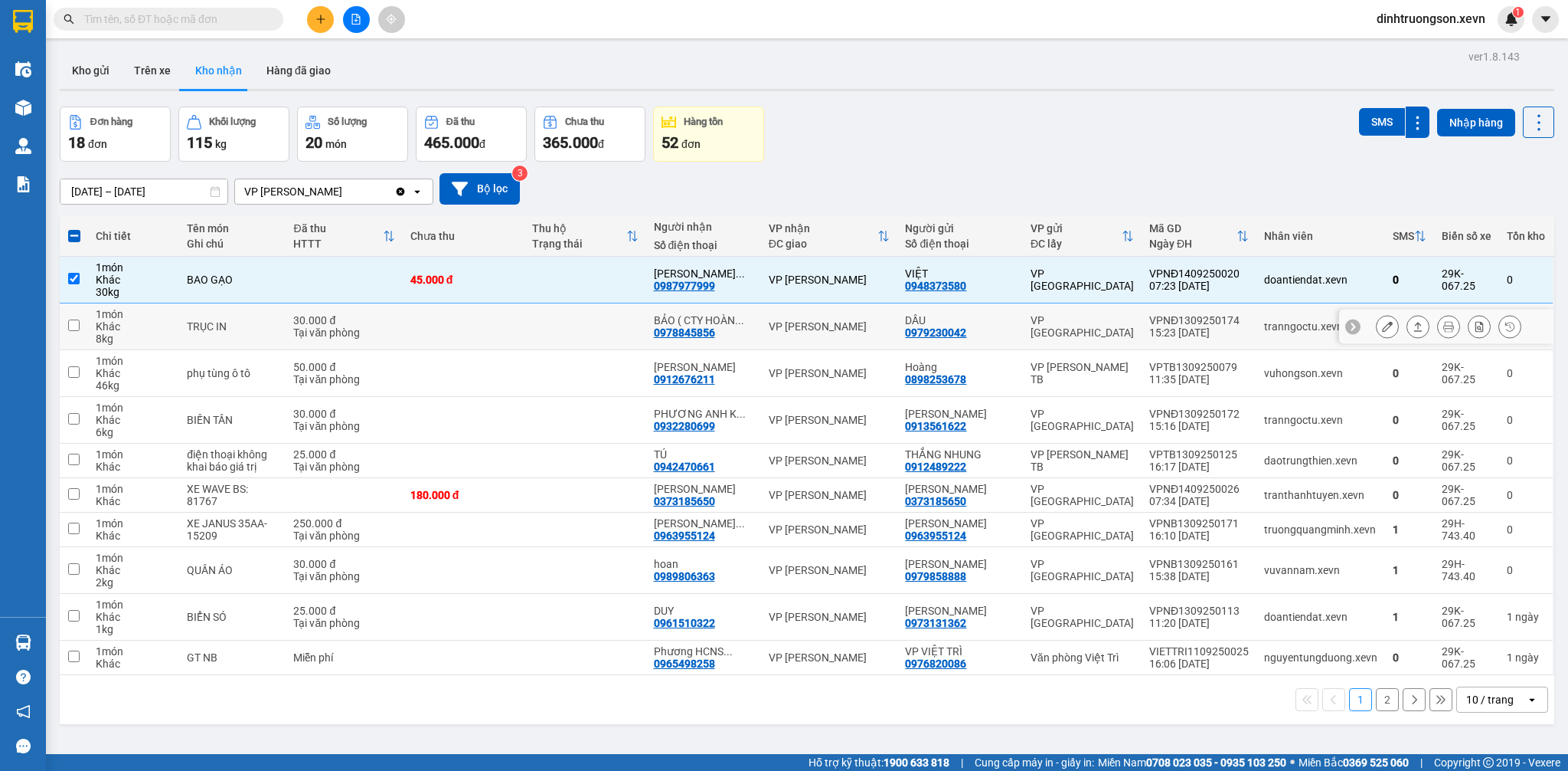
click at [517, 324] on td at bounding box center [463, 326] width 121 height 47
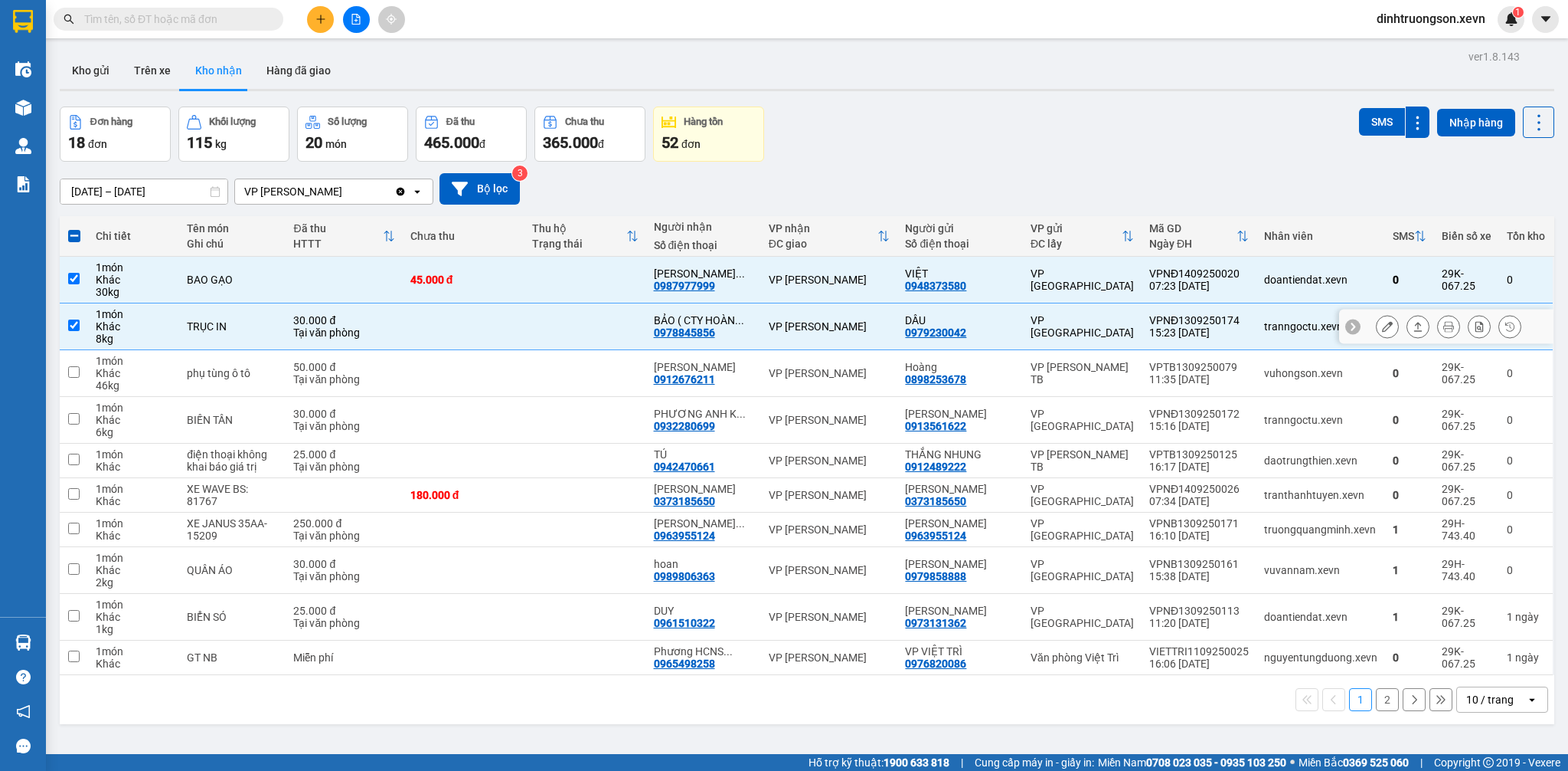
click at [550, 330] on td at bounding box center [585, 326] width 121 height 47
checkbox input "false"
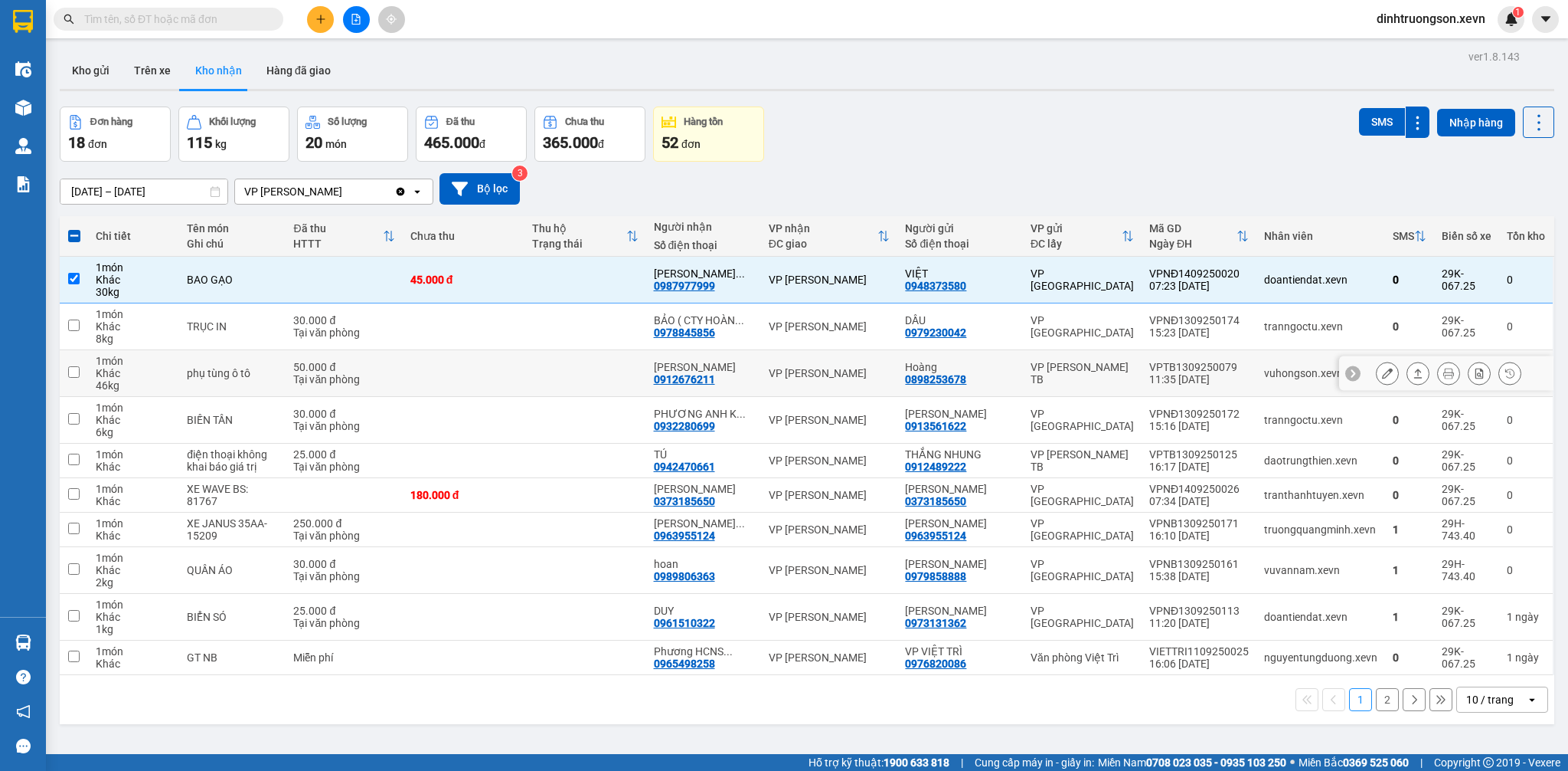
click at [525, 381] on td at bounding box center [463, 373] width 121 height 47
checkbox input "true"
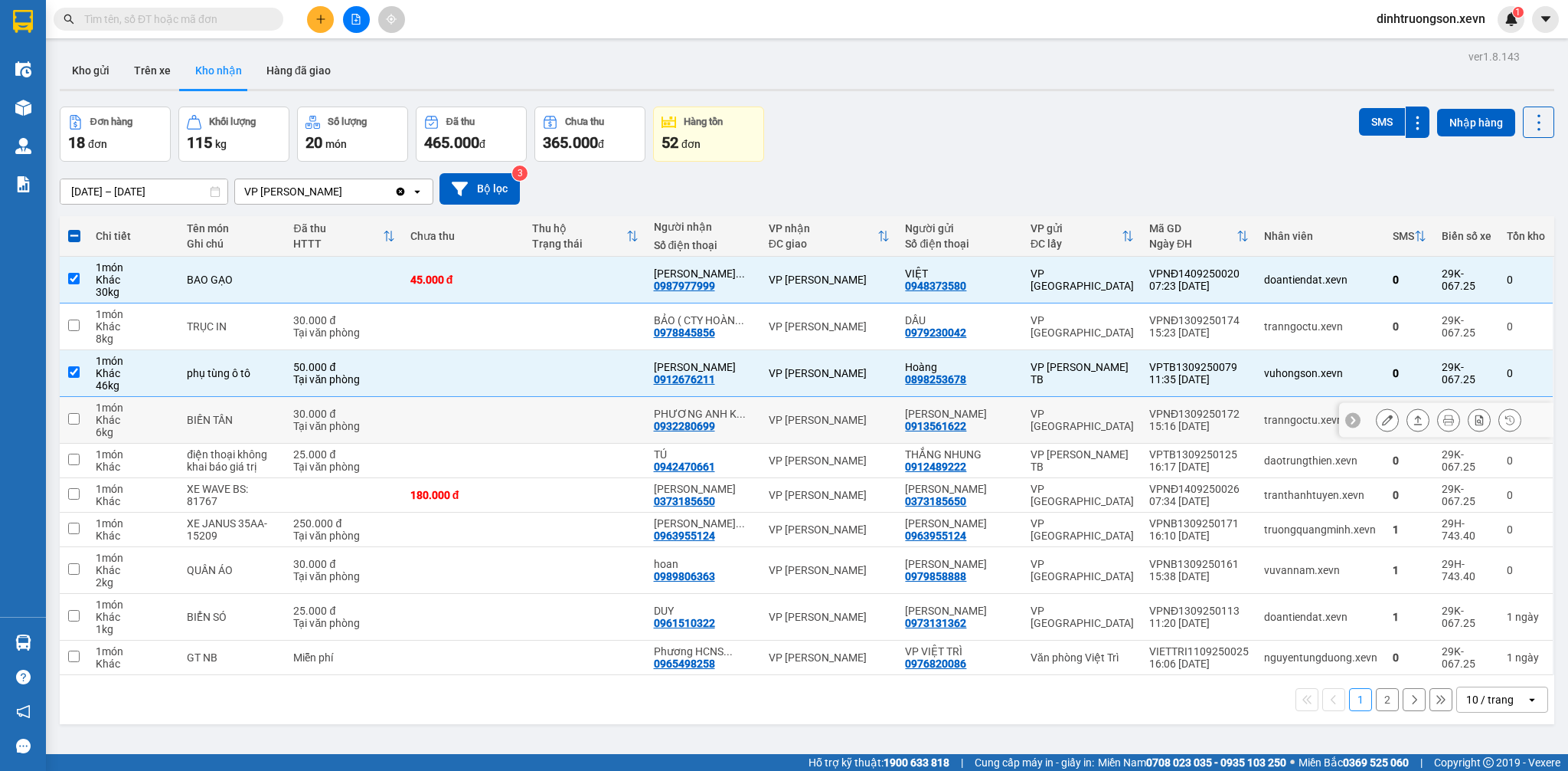
click at [496, 426] on td at bounding box center [463, 420] width 121 height 47
checkbox input "true"
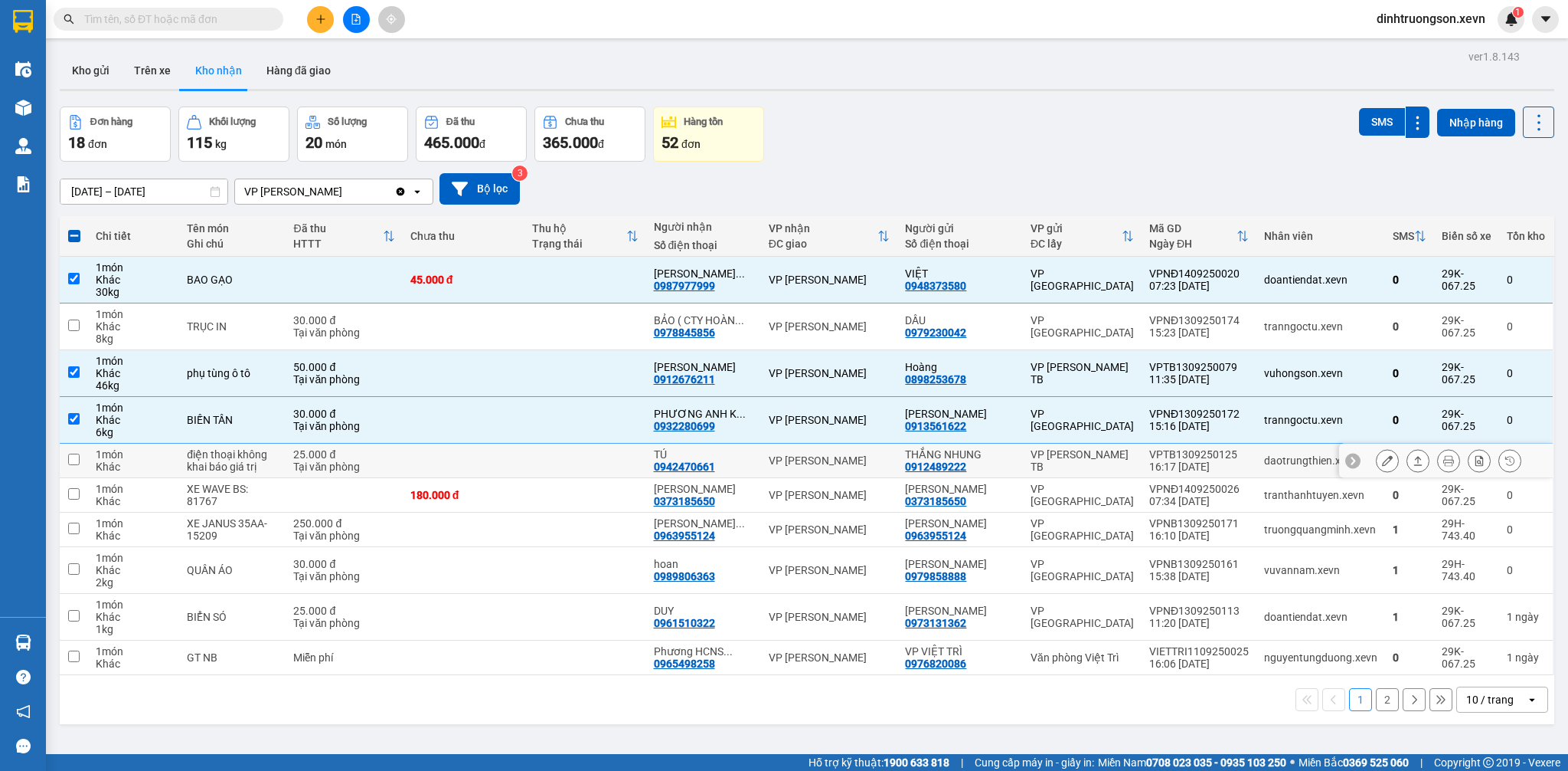
click at [501, 459] on td at bounding box center [463, 461] width 121 height 34
checkbox input "true"
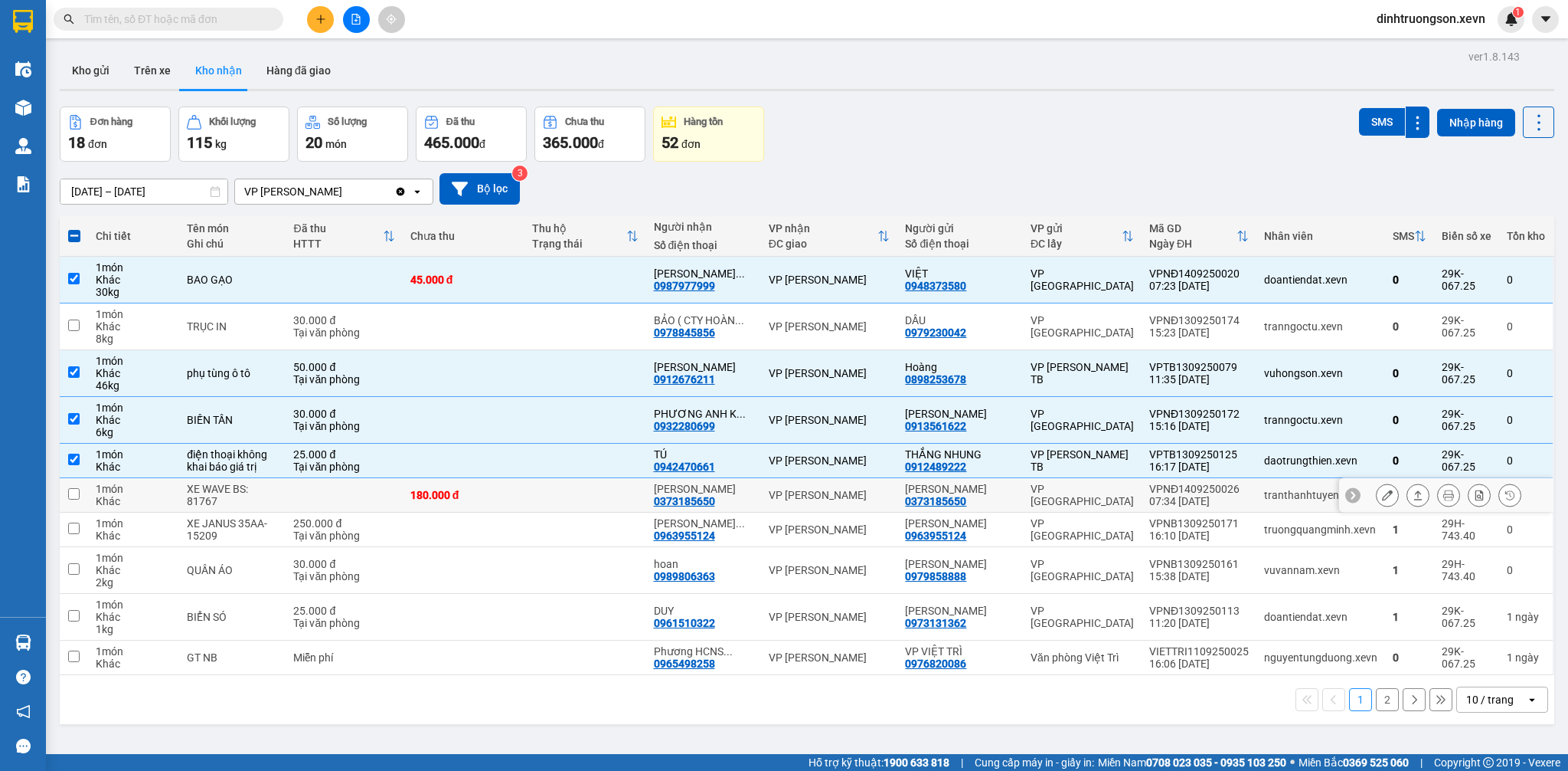
click at [585, 501] on td at bounding box center [585, 495] width 121 height 34
checkbox input "true"
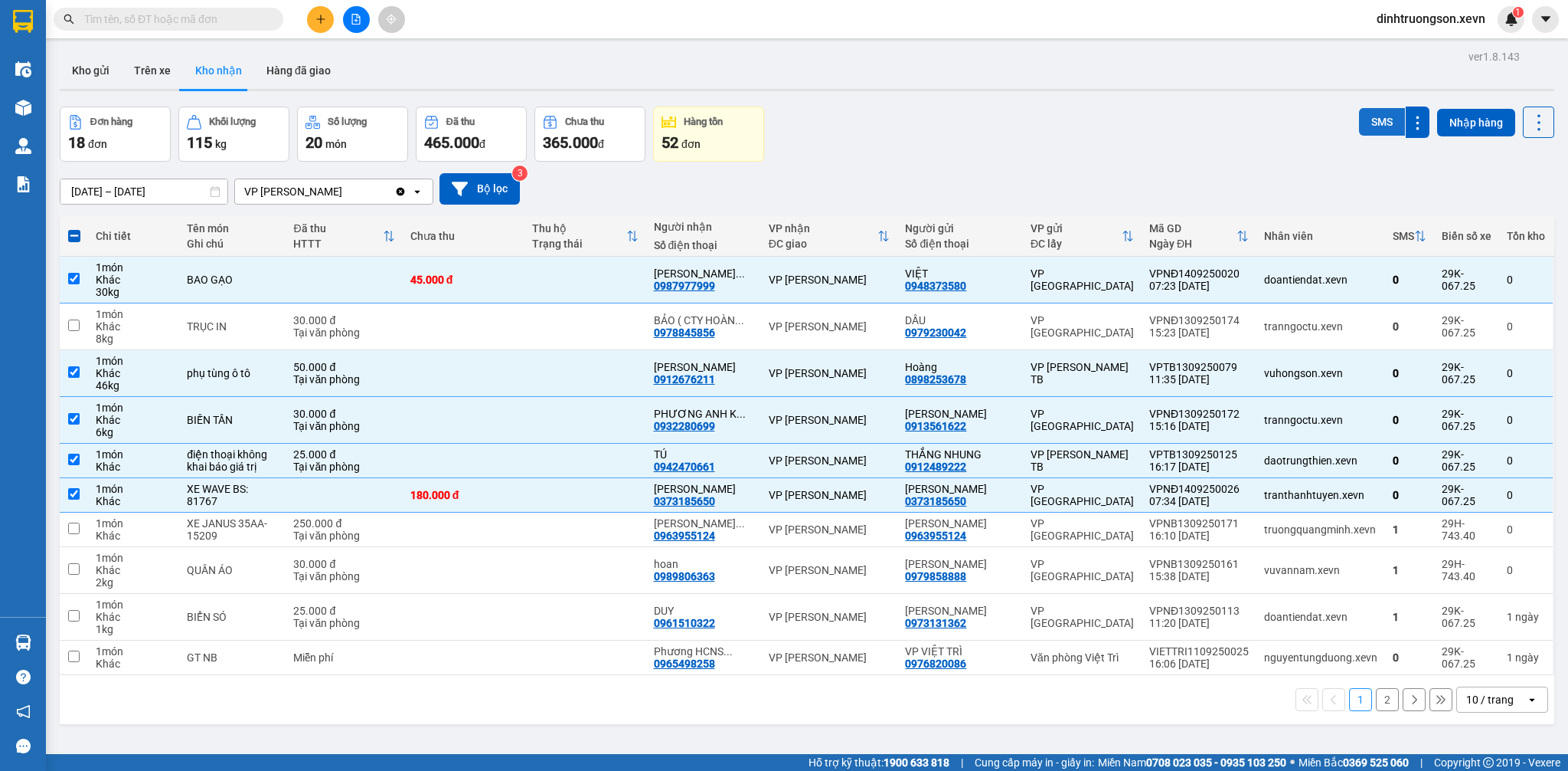
click at [1365, 127] on button "SMS" at bounding box center [1382, 121] width 46 height 28
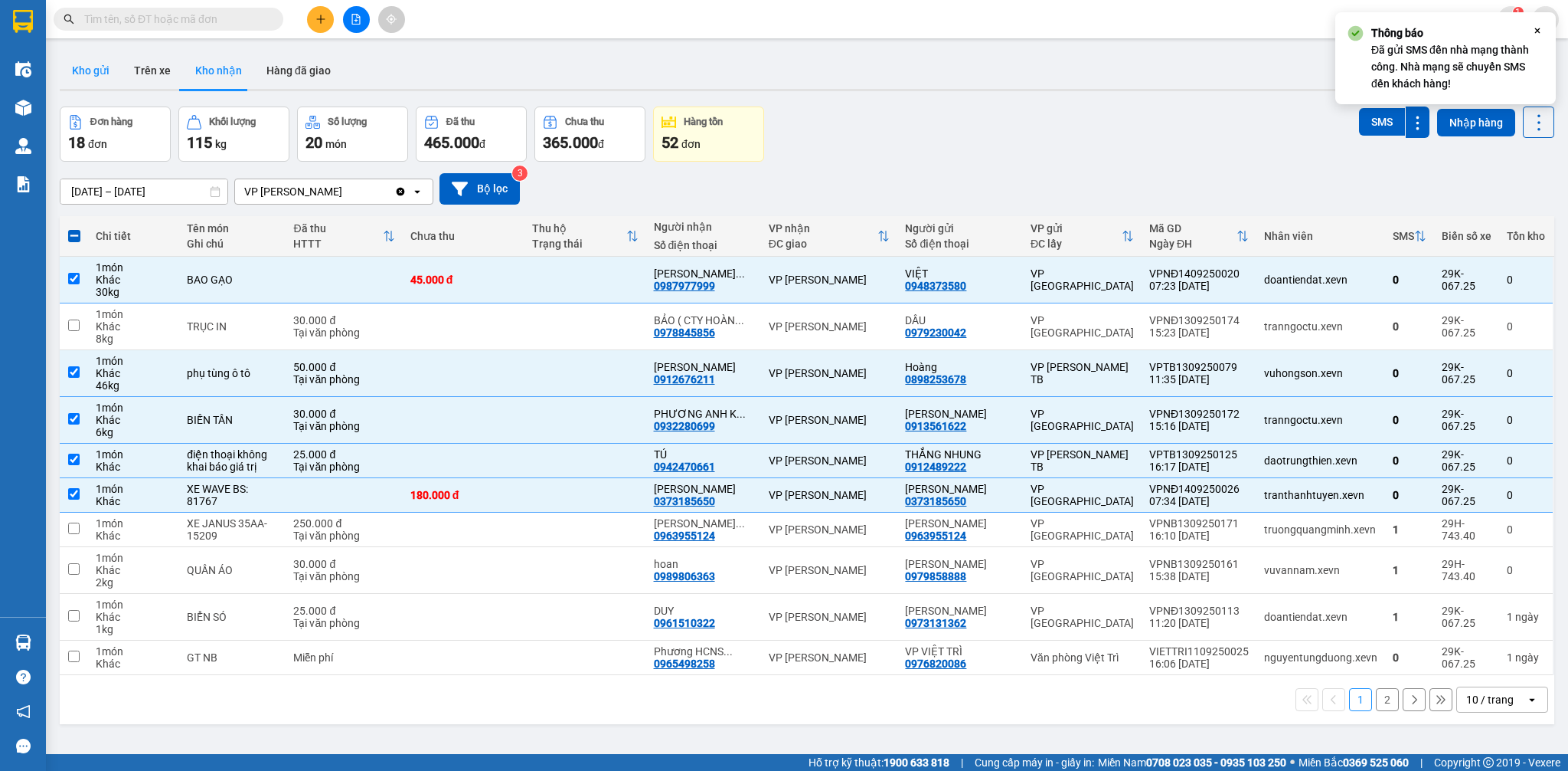
drag, startPoint x: 86, startPoint y: 66, endPoint x: 104, endPoint y: 83, distance: 24.8
click at [87, 66] on button "Kho gửi" at bounding box center [90, 71] width 62 height 37
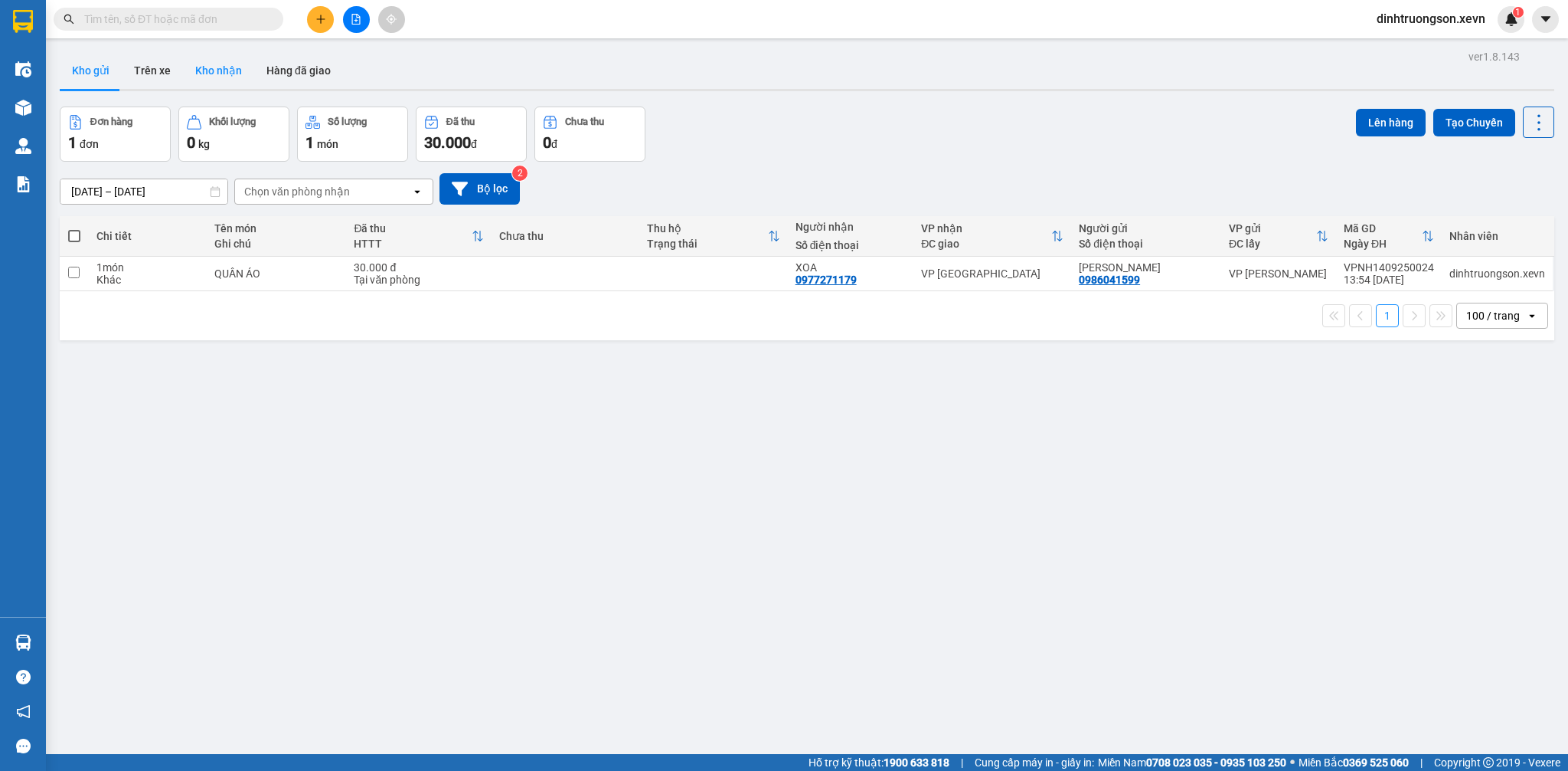
click at [226, 69] on button "Kho nhận" at bounding box center [219, 71] width 71 height 37
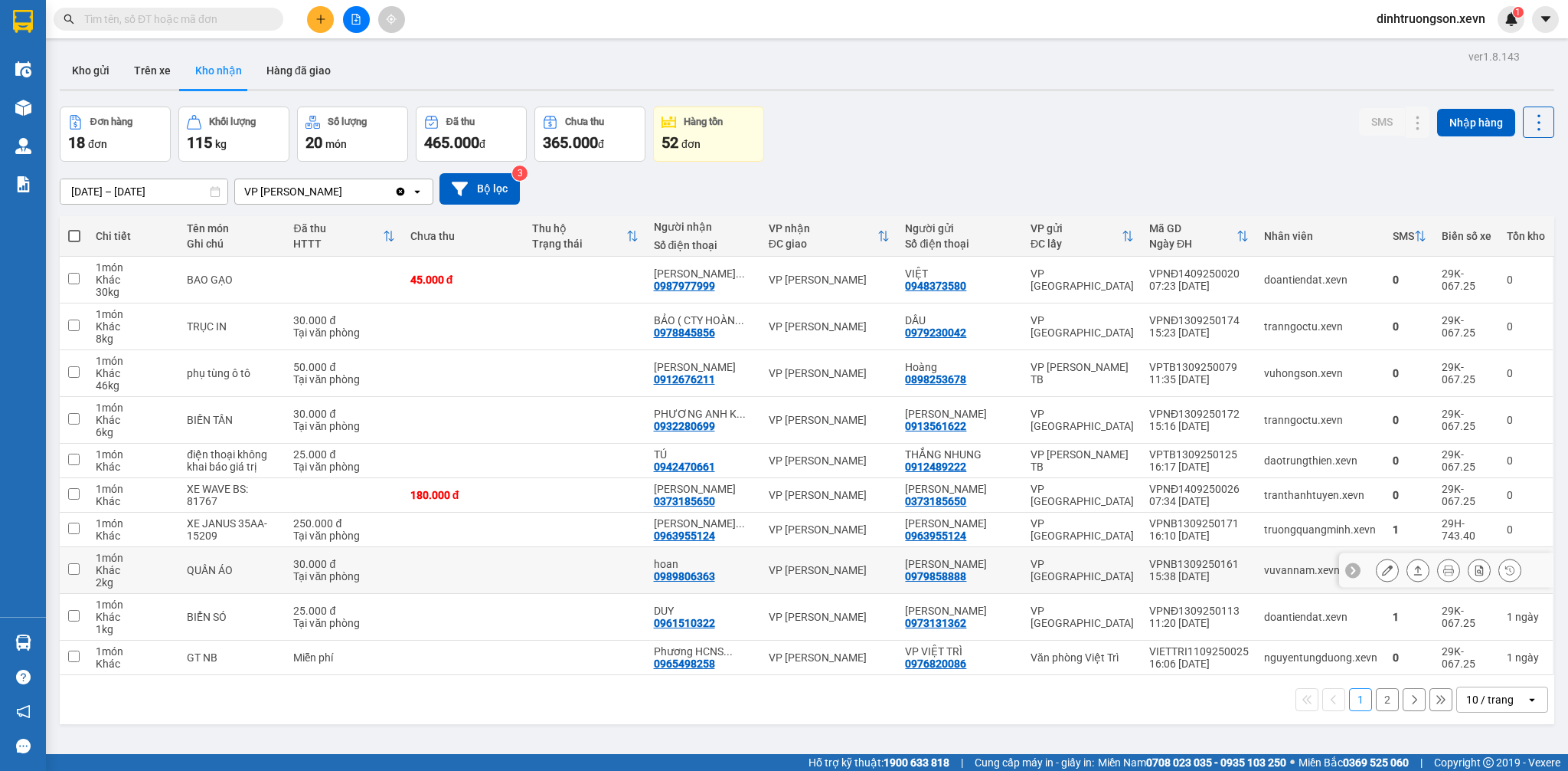
click at [1382, 576] on icon at bounding box center [1388, 570] width 11 height 11
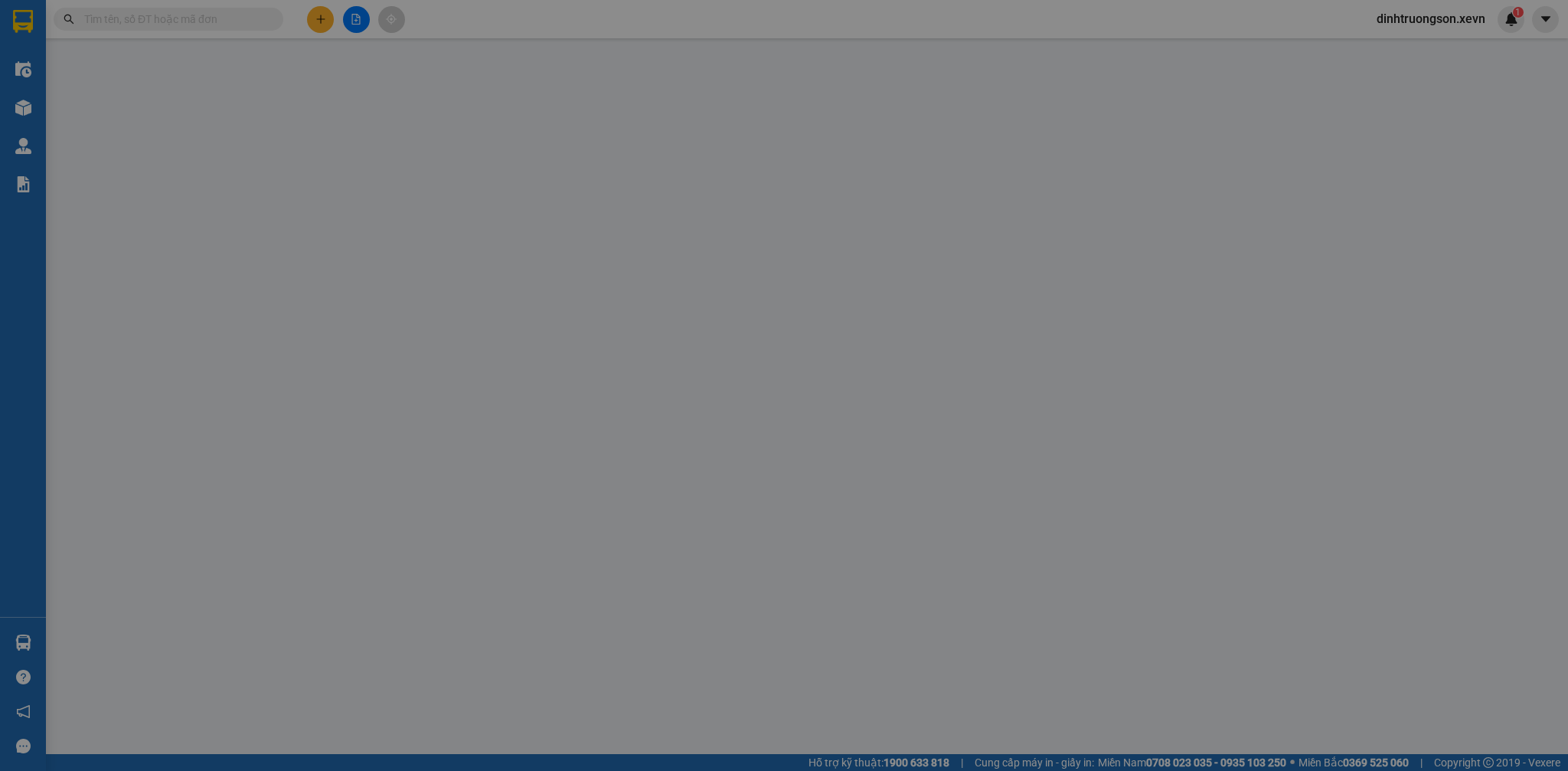
type input "0979858888"
type input "[PERSON_NAME]"
type input "0989806363"
type input "hoan"
type input "034081008240 [PERSON_NAME]"
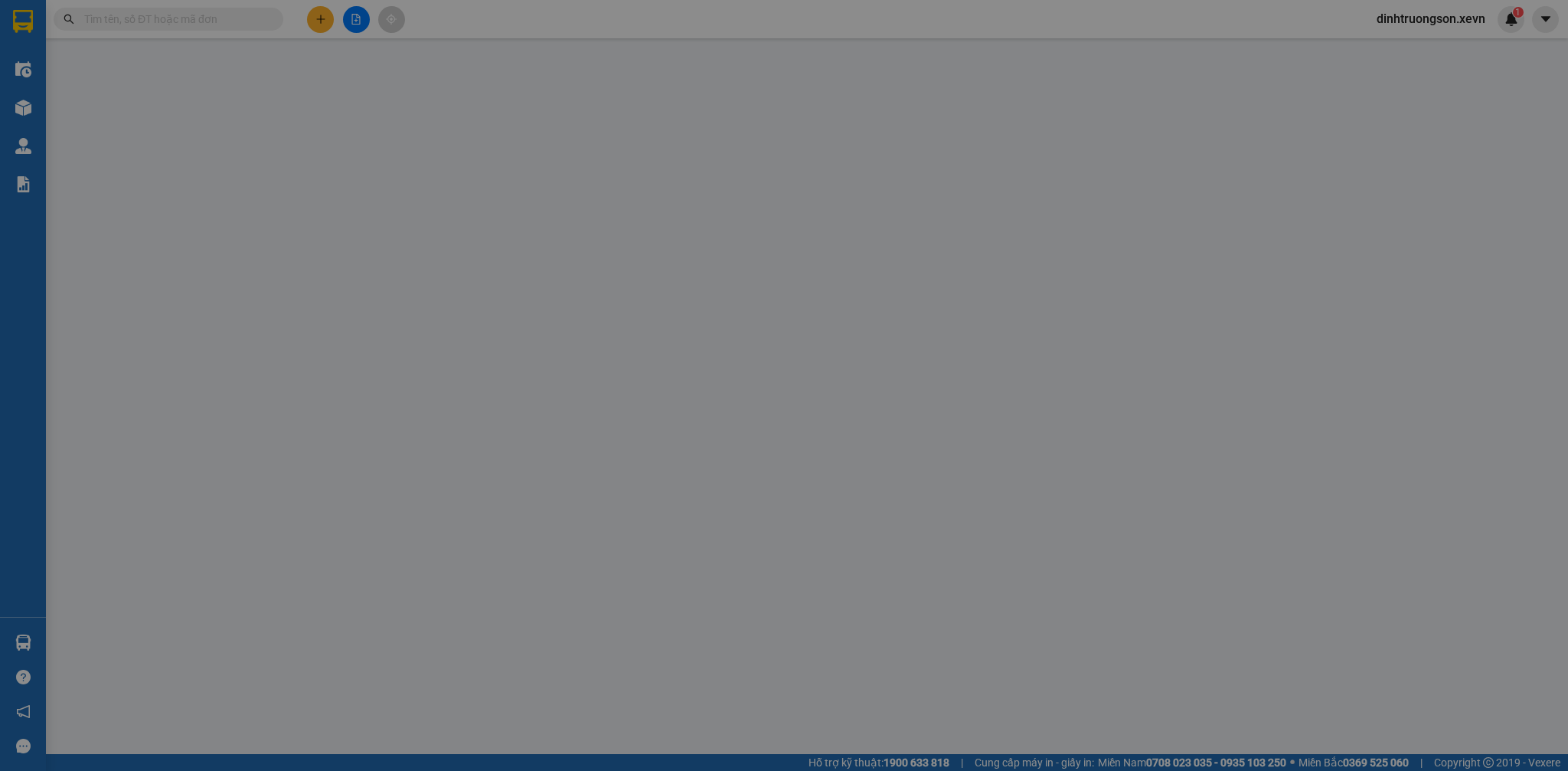
type input "30.000"
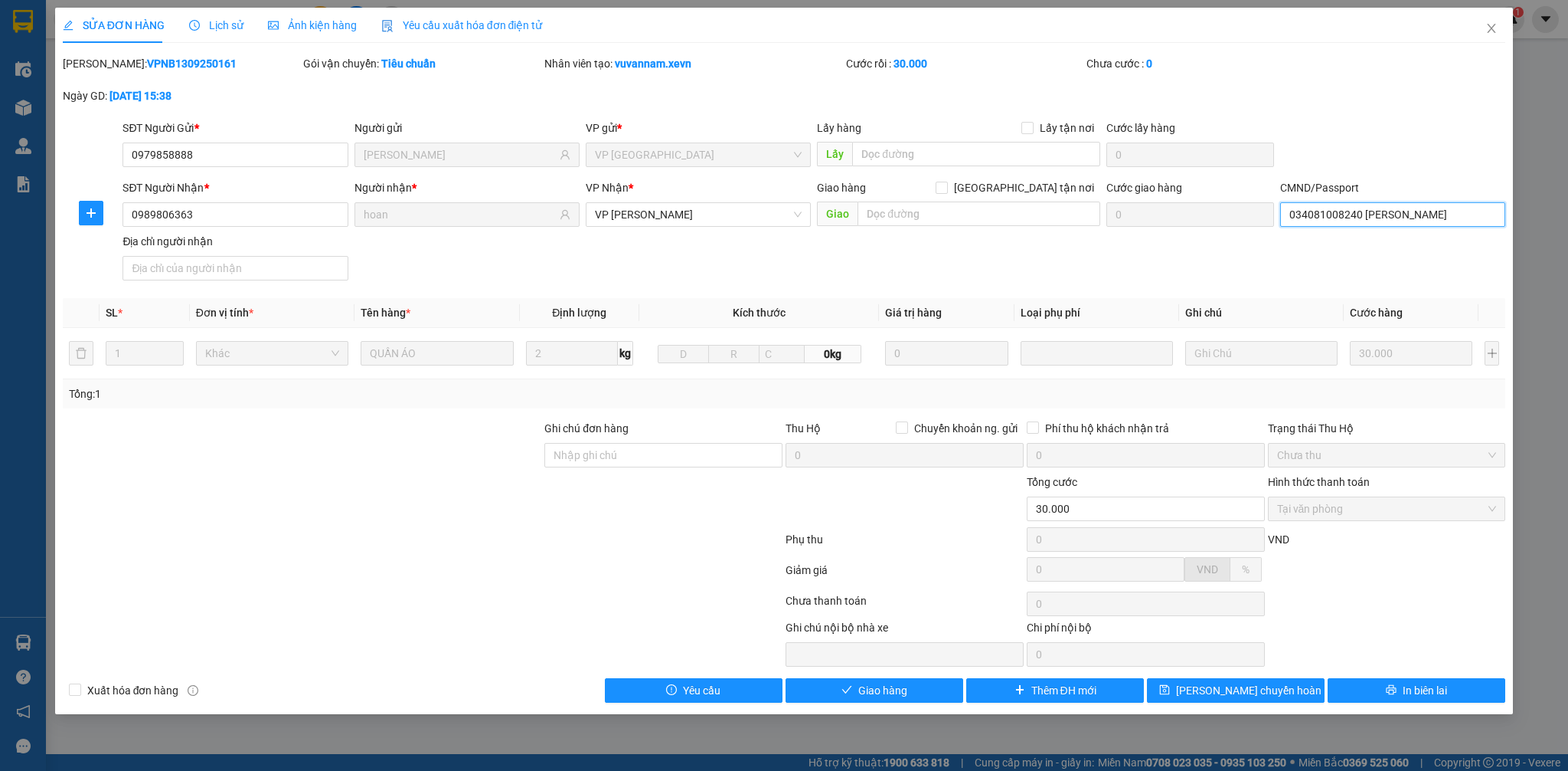
click at [1345, 213] on input "034081008240 [PERSON_NAME]" at bounding box center [1393, 214] width 225 height 25
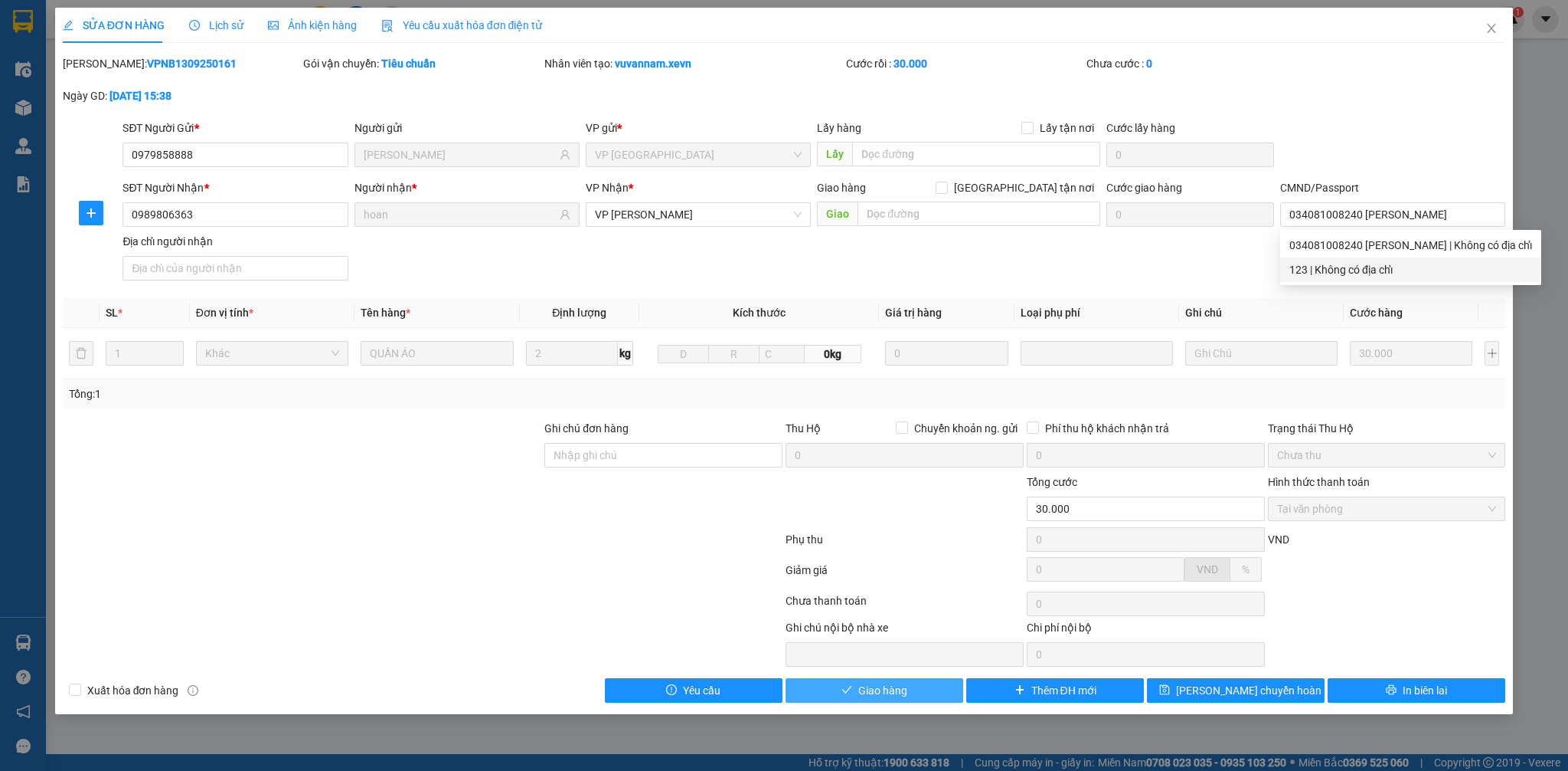
click at [872, 689] on span "Giao hàng" at bounding box center [883, 690] width 49 height 17
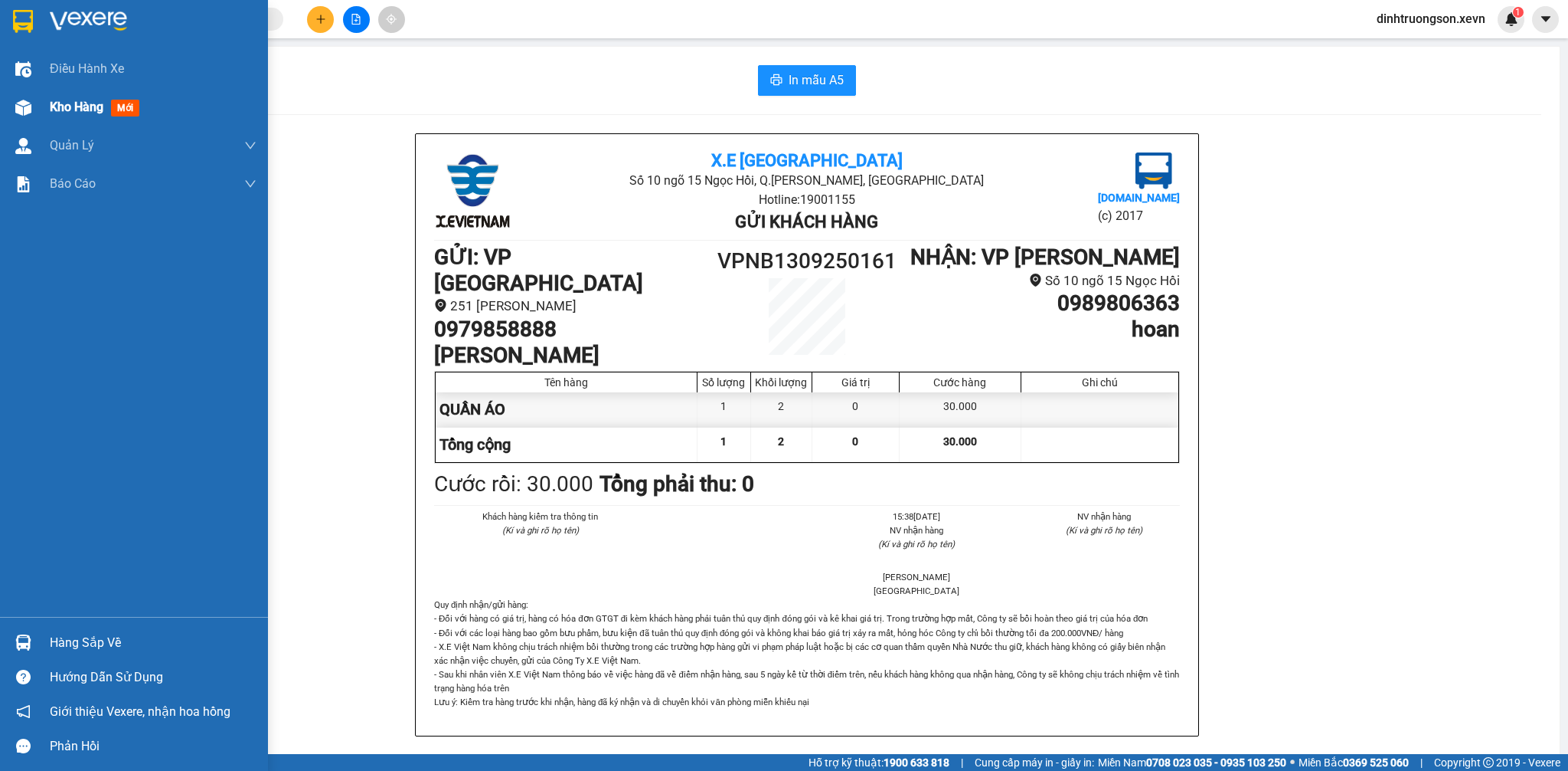
click at [65, 103] on span "Kho hàng" at bounding box center [77, 106] width 54 height 14
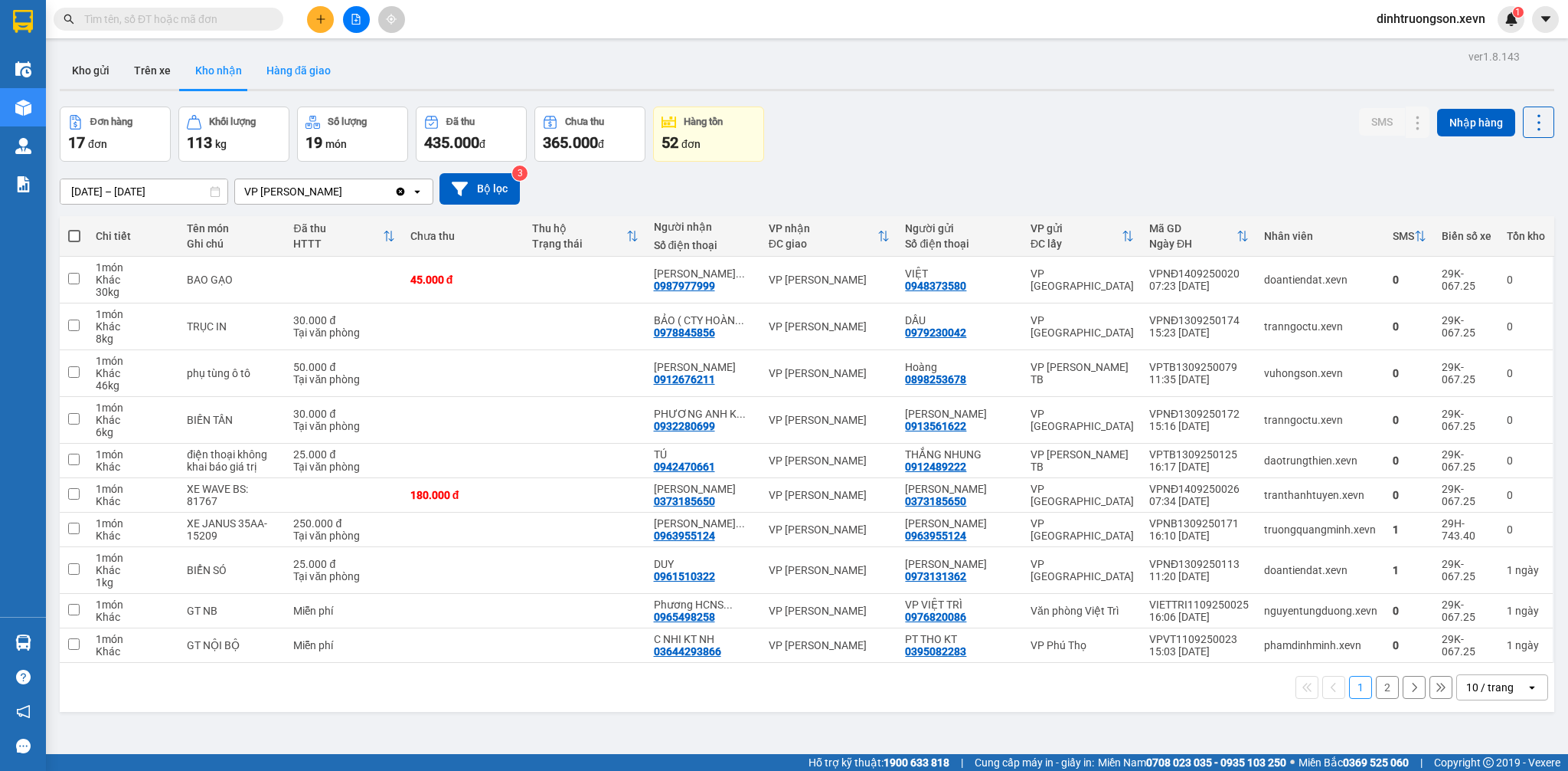
click at [321, 75] on button "Hàng đã giao" at bounding box center [298, 71] width 89 height 37
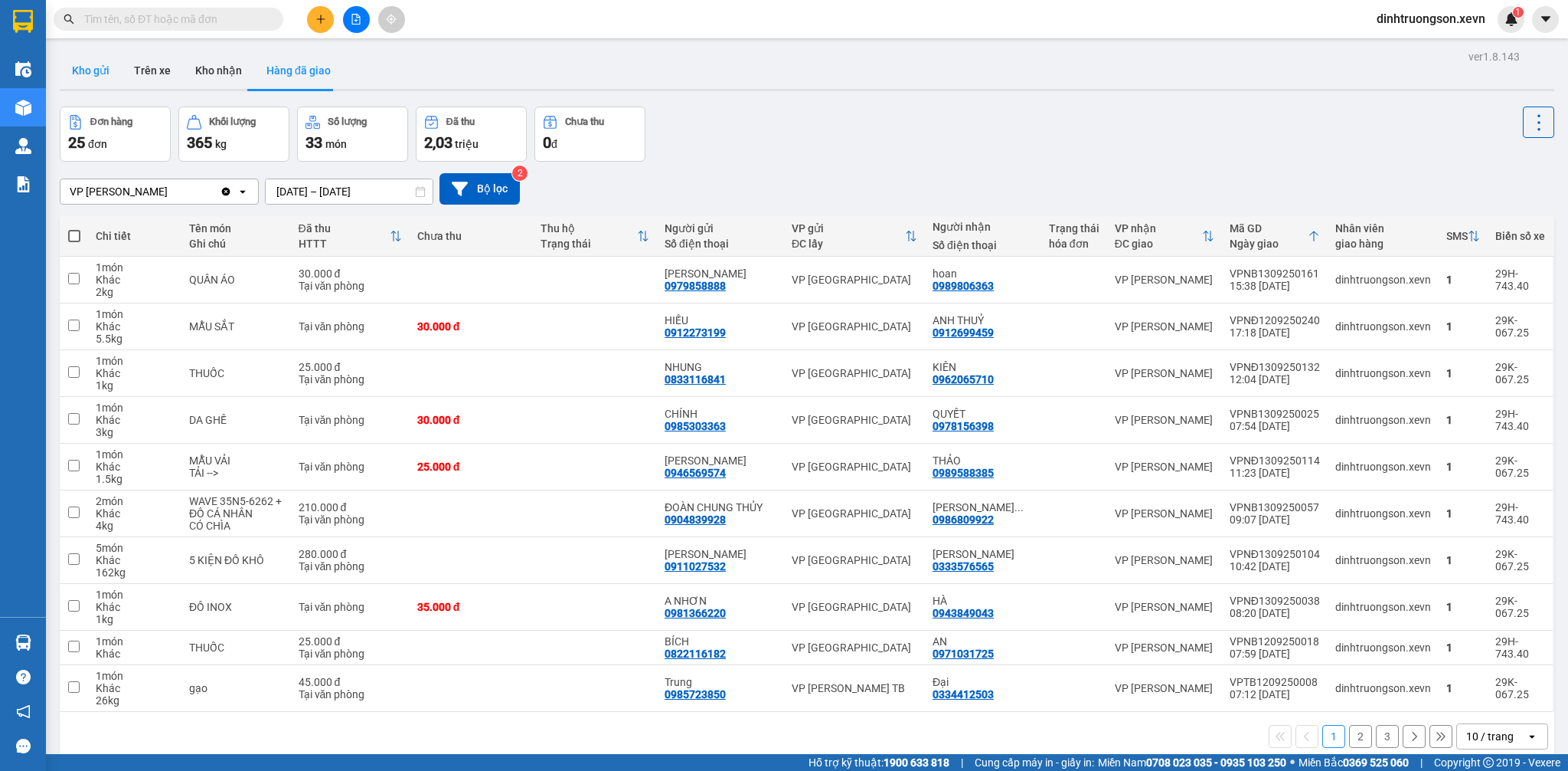
click at [95, 76] on button "Kho gửi" at bounding box center [90, 71] width 62 height 37
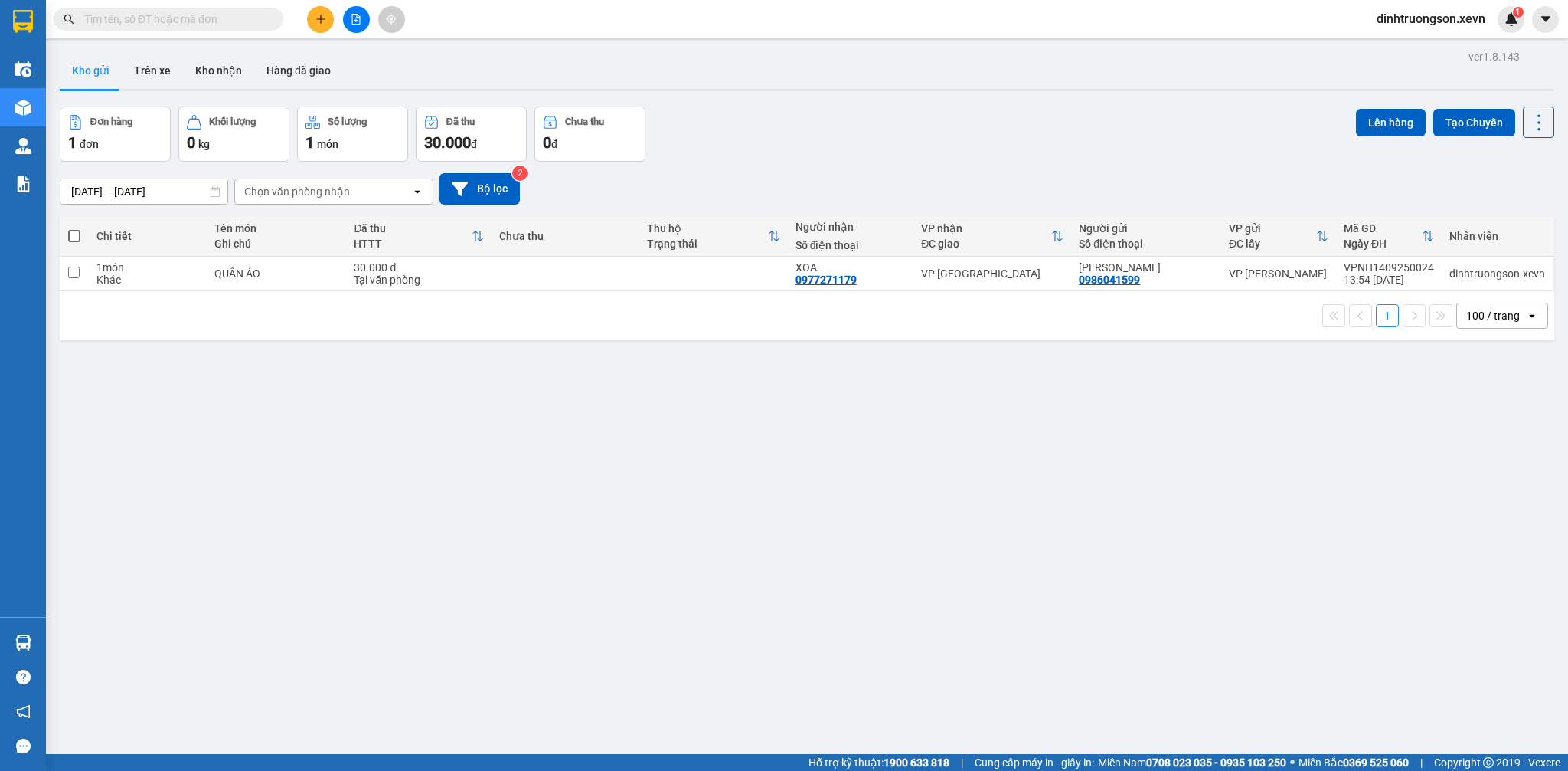
click at [321, 25] on button at bounding box center [321, 20] width 27 height 27
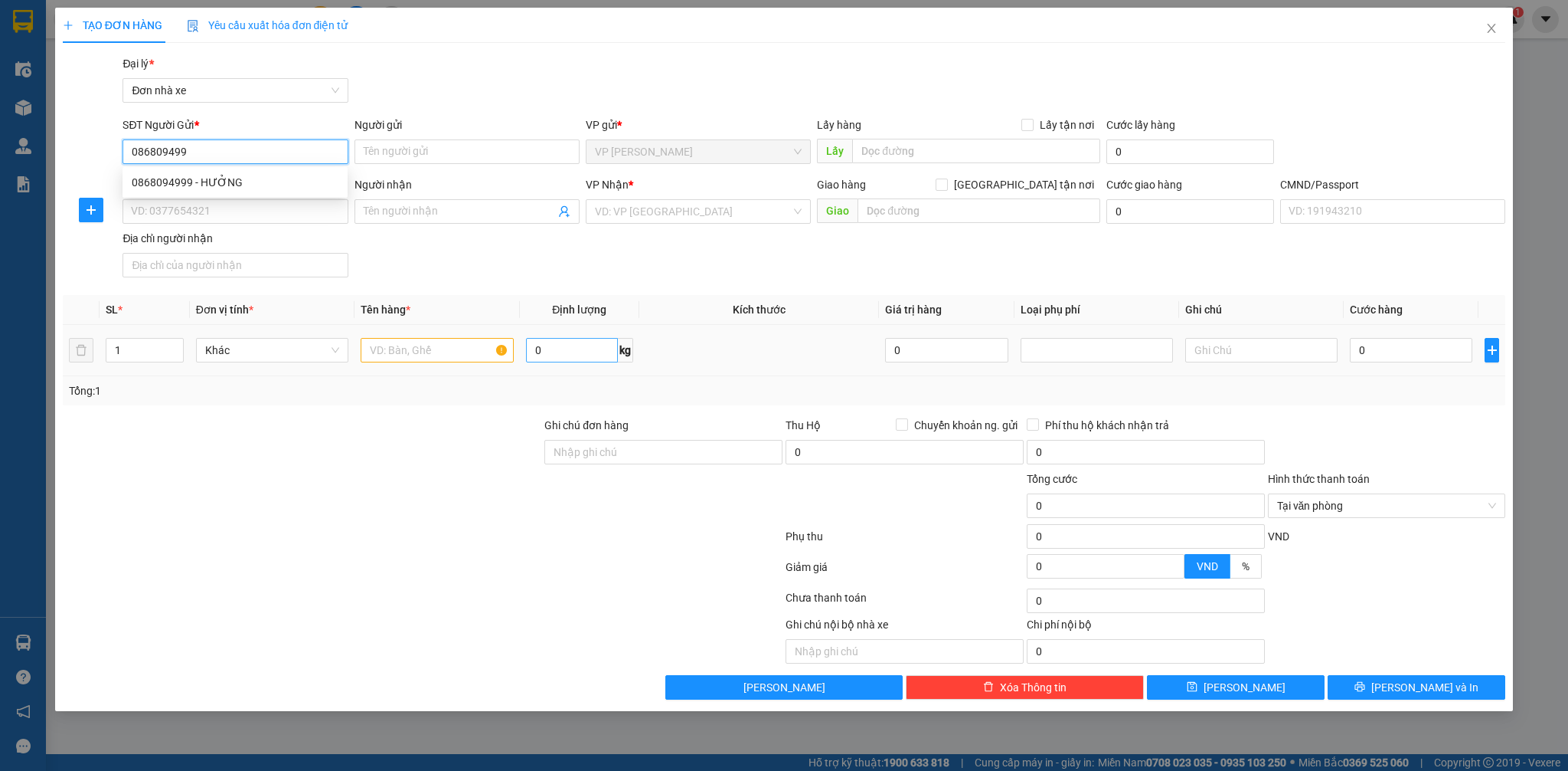
type input "0868094999"
click at [223, 186] on div "0868094999 - HƯỞNG" at bounding box center [235, 182] width 207 height 17
type input "HƯỞNG"
type input "0981821888"
type input "QUANG HÀ"
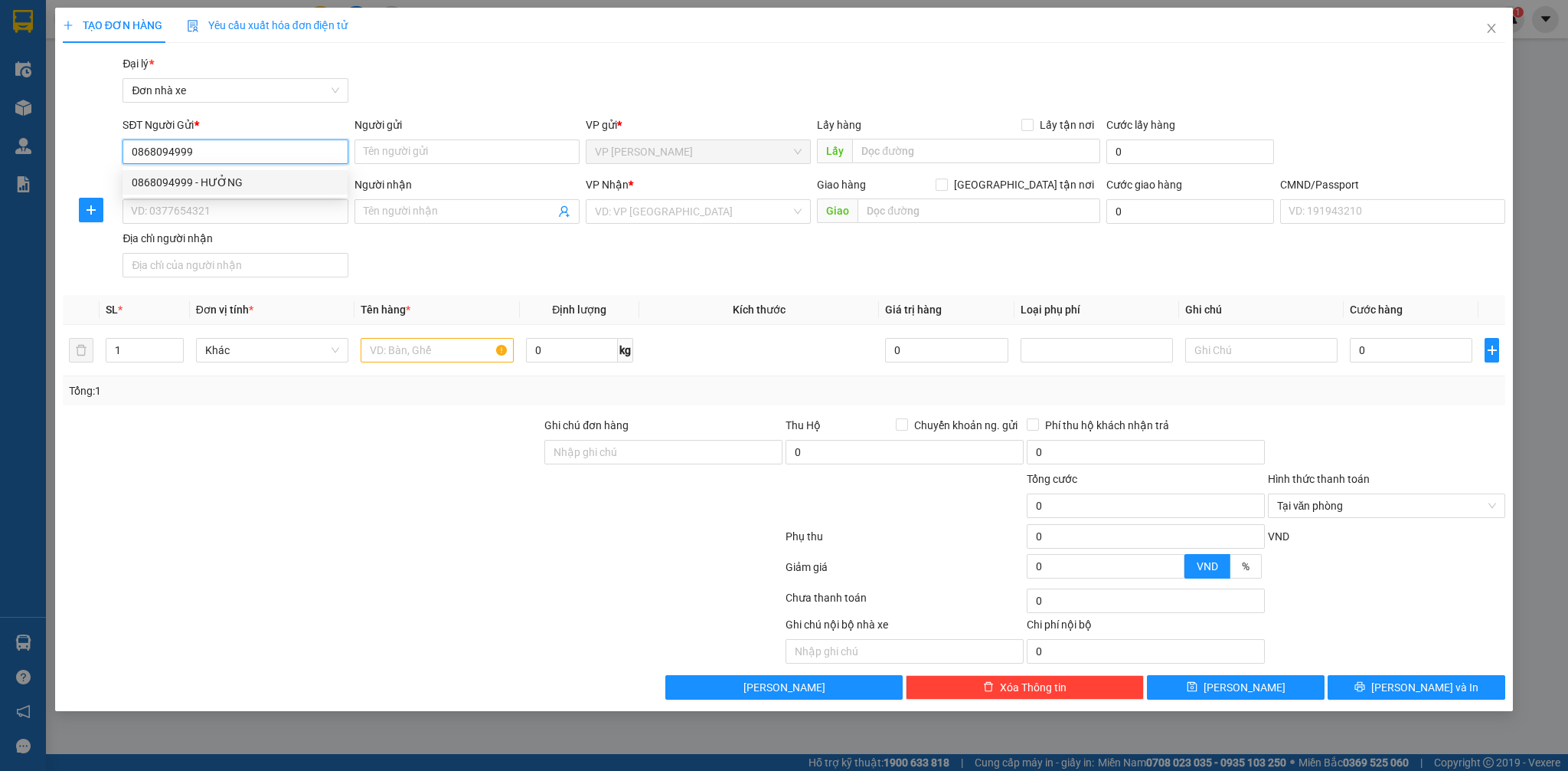
type input "036064028154 LẠI NGỌC HÙNG 7B 2 T SỐ 3 TT ĐIỆN NĐ"
type input "LẠI NGỌC HÙNG 7B 2 TẦNG SỐ 3 TTĐIỆN NĐ"
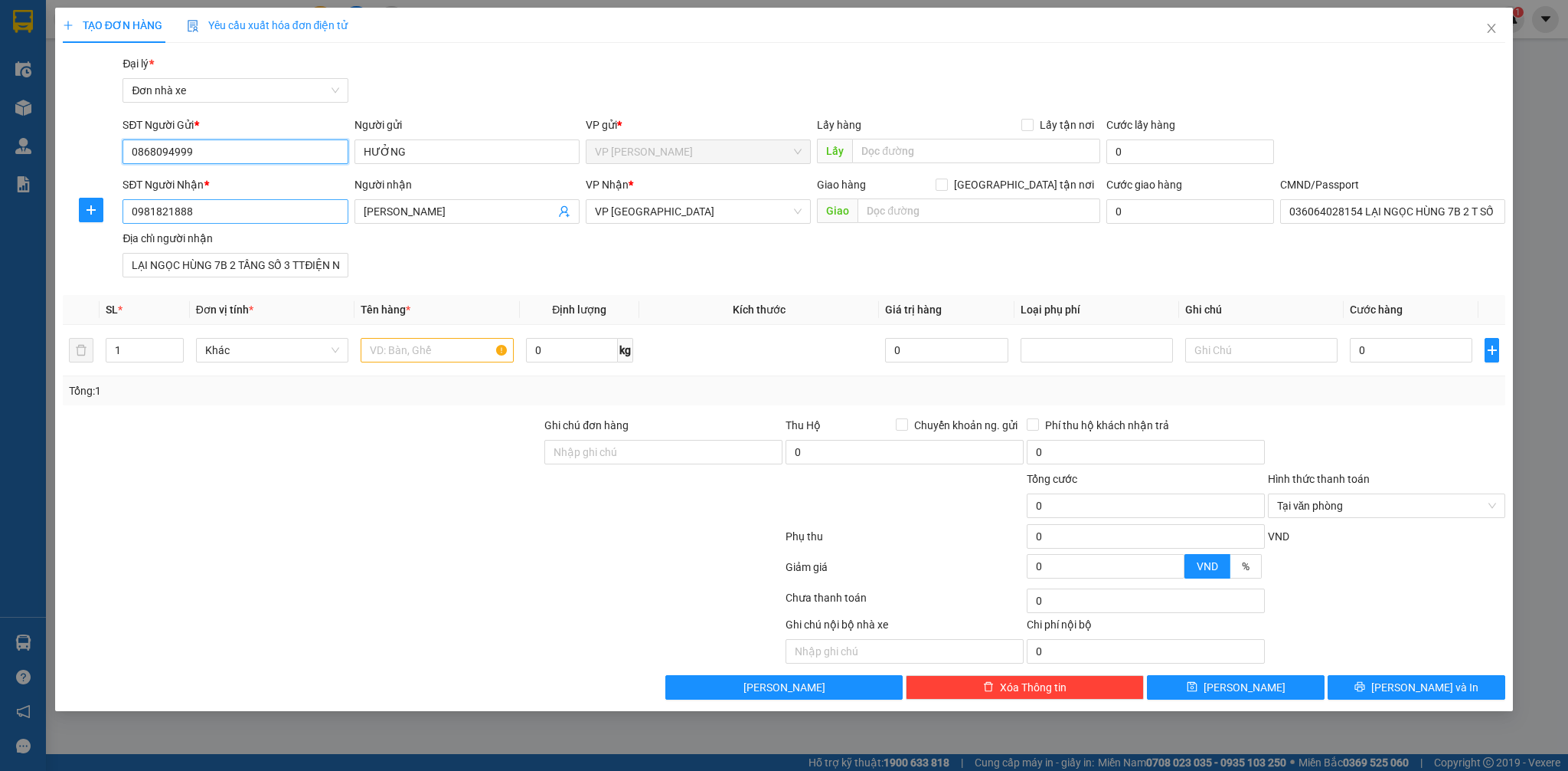
type input "0868094999"
click at [200, 218] on input "0981821888" at bounding box center [235, 211] width 225 height 25
click at [238, 240] on div "0859219999 - PHẠM QUANG MẠNH" at bounding box center [235, 241] width 207 height 17
type input "0859219999"
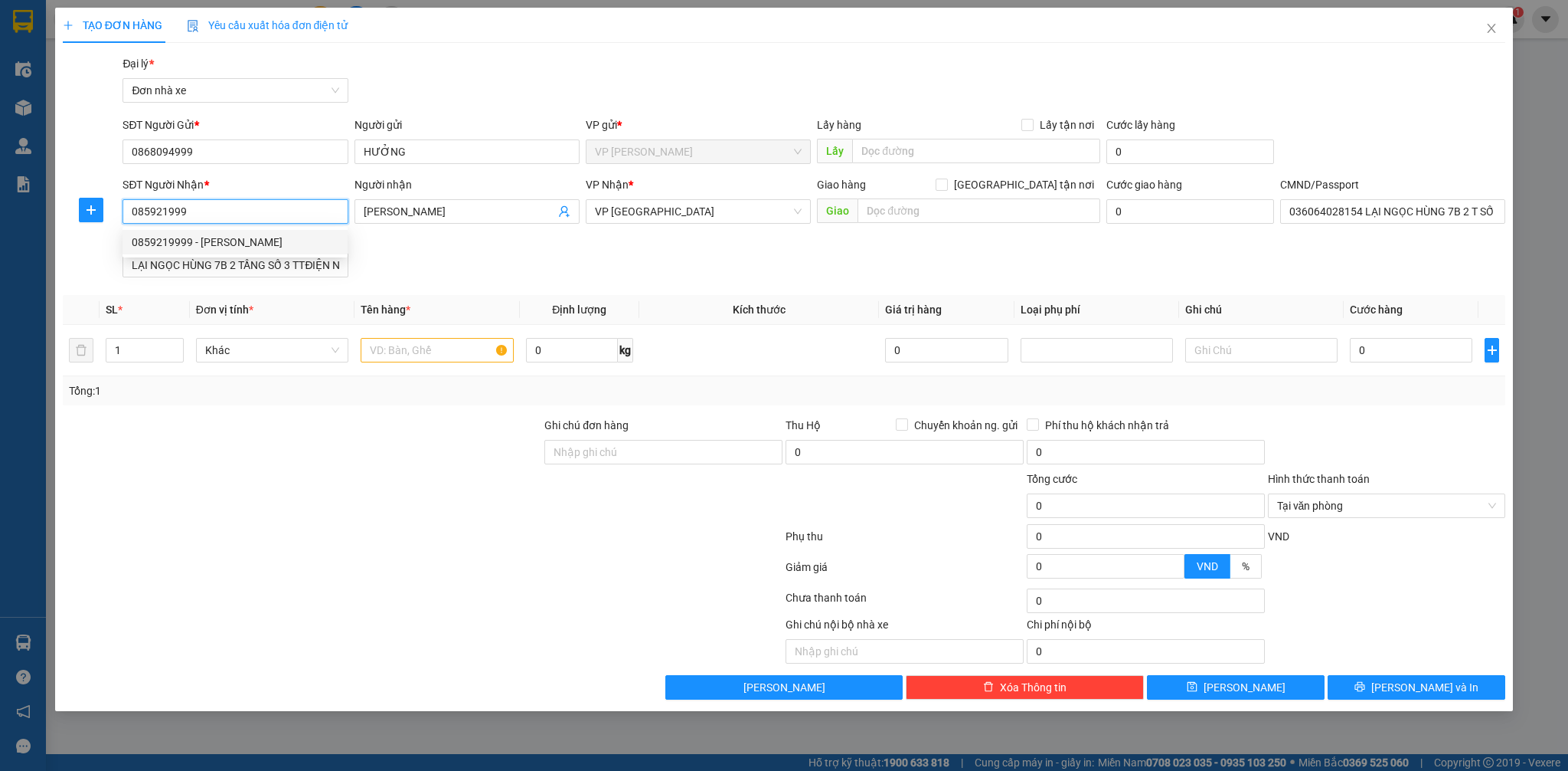
type input "PHẠM QUANG MẠNH"
type input "037200003820 quách trường thi"
type input "0859219999"
click at [418, 356] on input "text" at bounding box center [436, 349] width 152 height 25
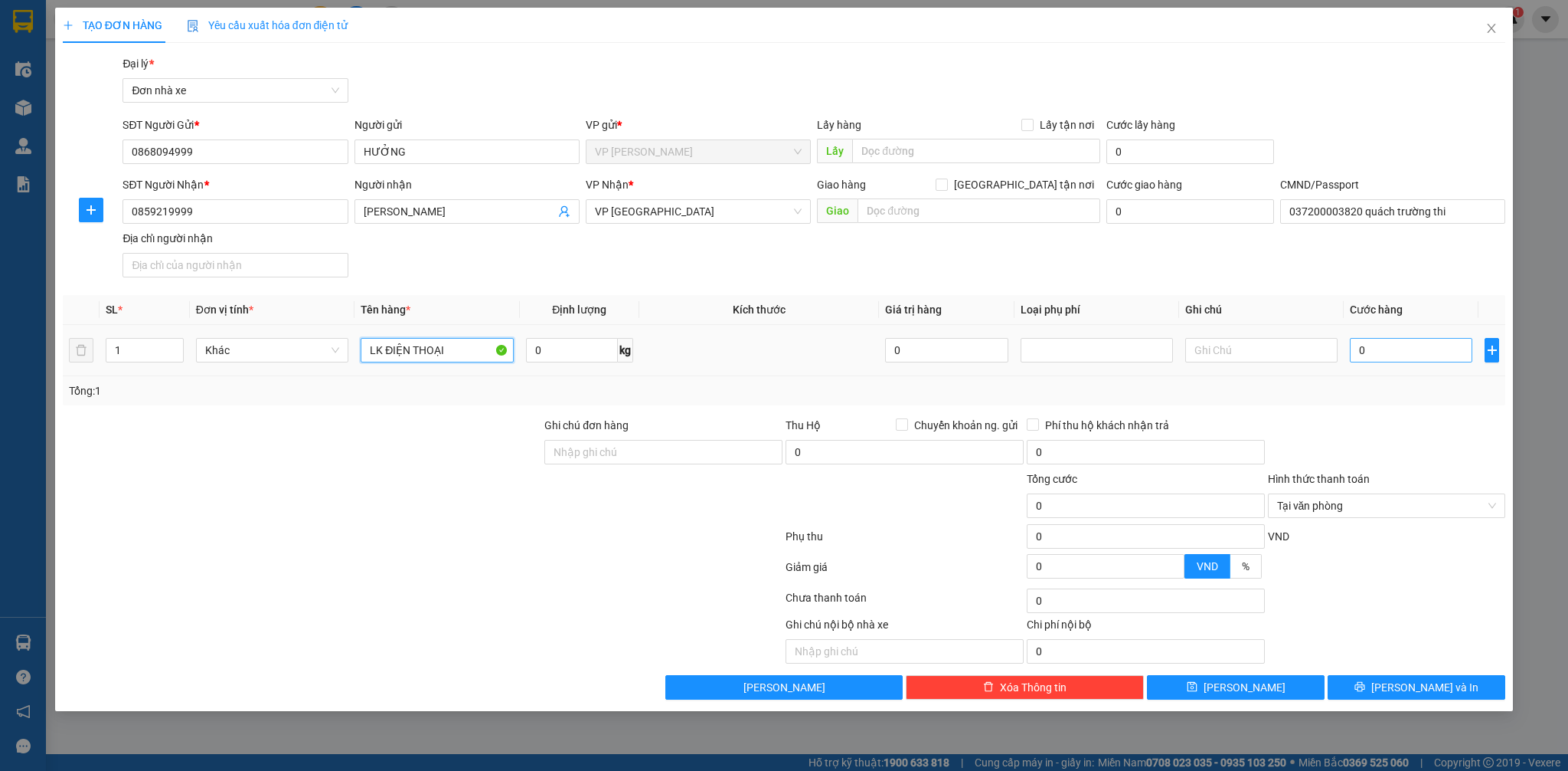
type input "LK ĐIỆN THOẠI"
click at [1393, 362] on input "0" at bounding box center [1411, 349] width 122 height 25
type input "2"
type input "25"
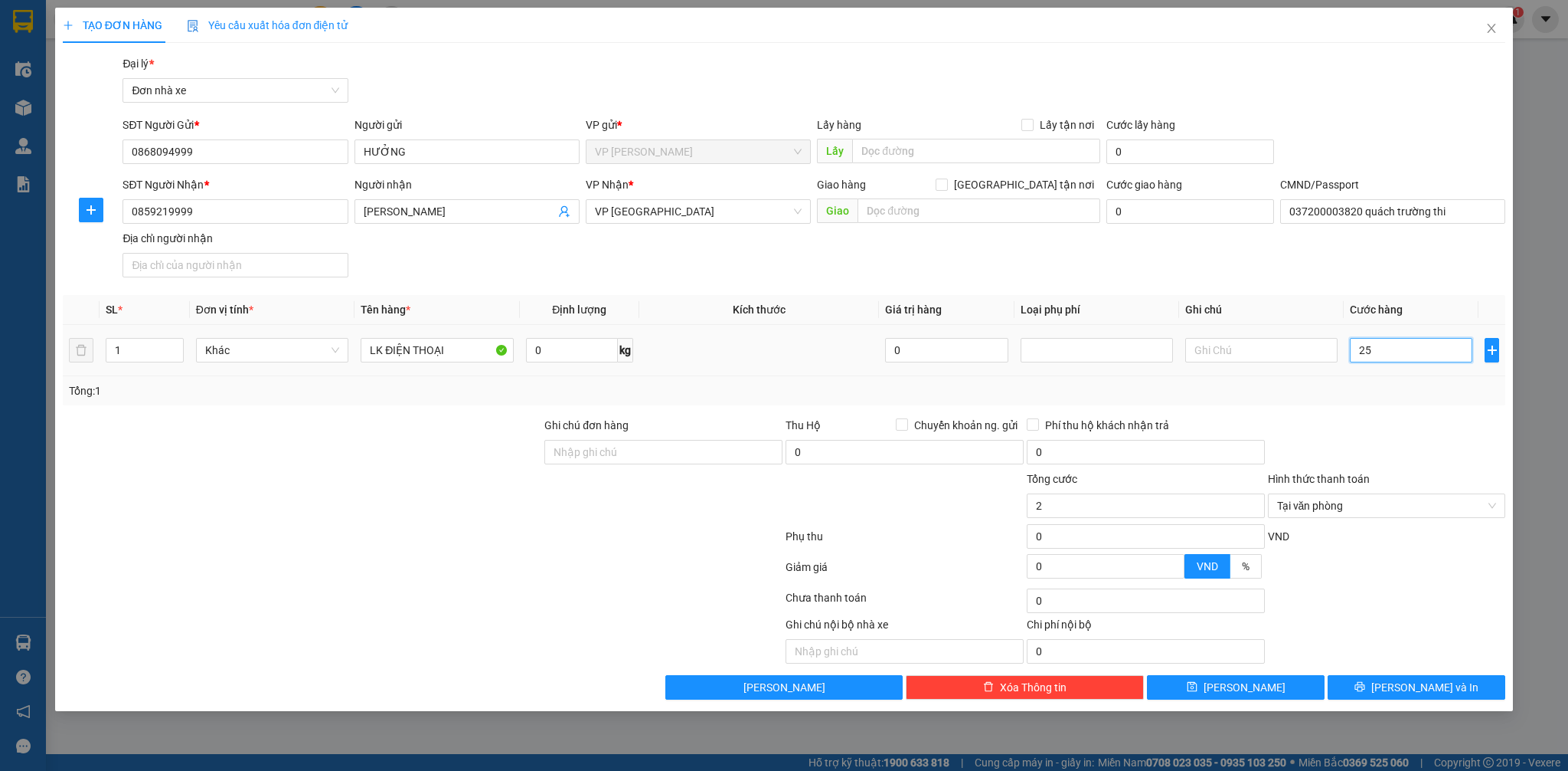
type input "25"
type input "25.000"
click at [1360, 400] on div "Tổng: 1" at bounding box center [784, 391] width 1443 height 29
type input "25.000"
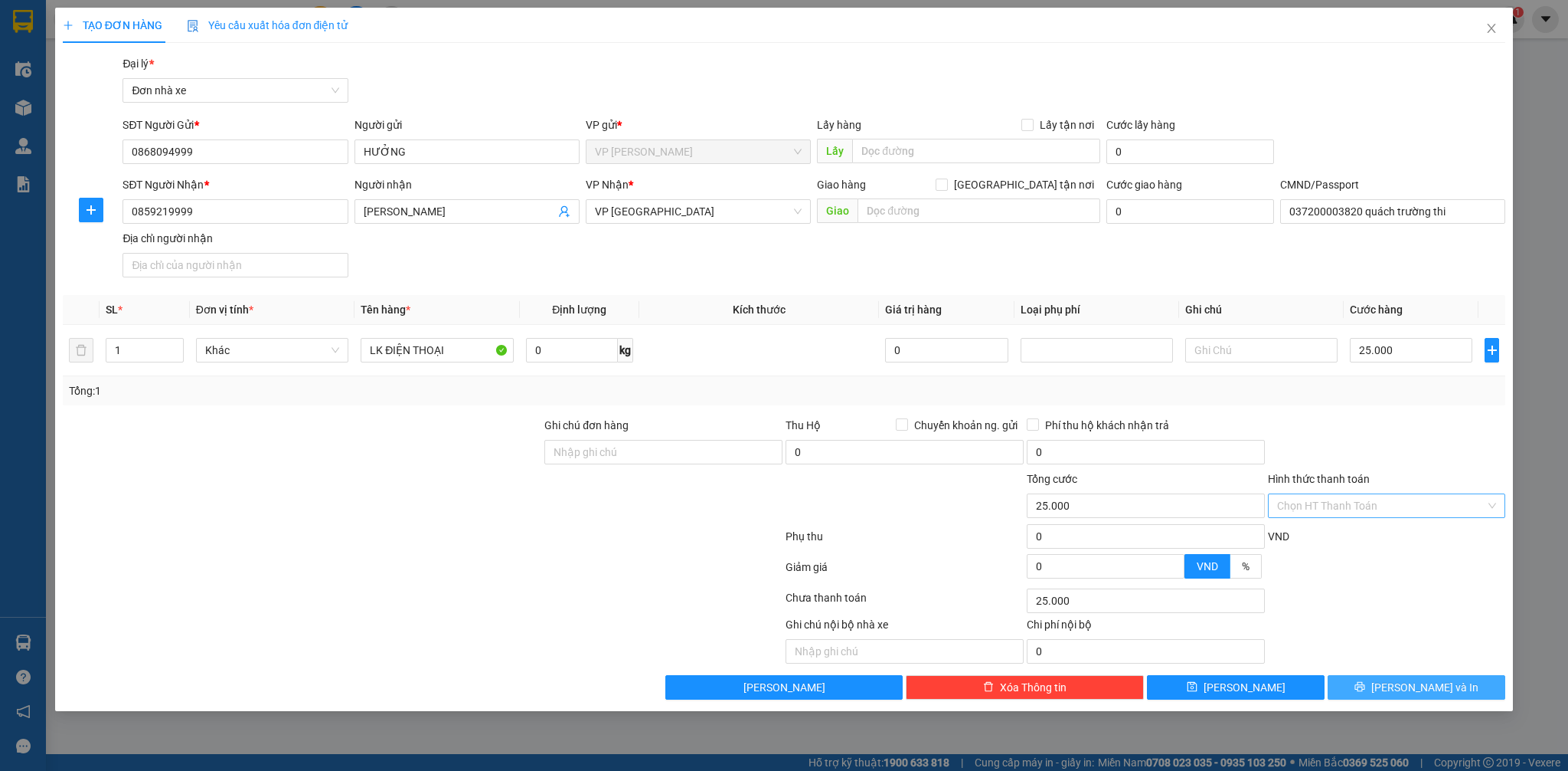
click at [1428, 682] on span "[PERSON_NAME] và In" at bounding box center [1424, 687] width 107 height 17
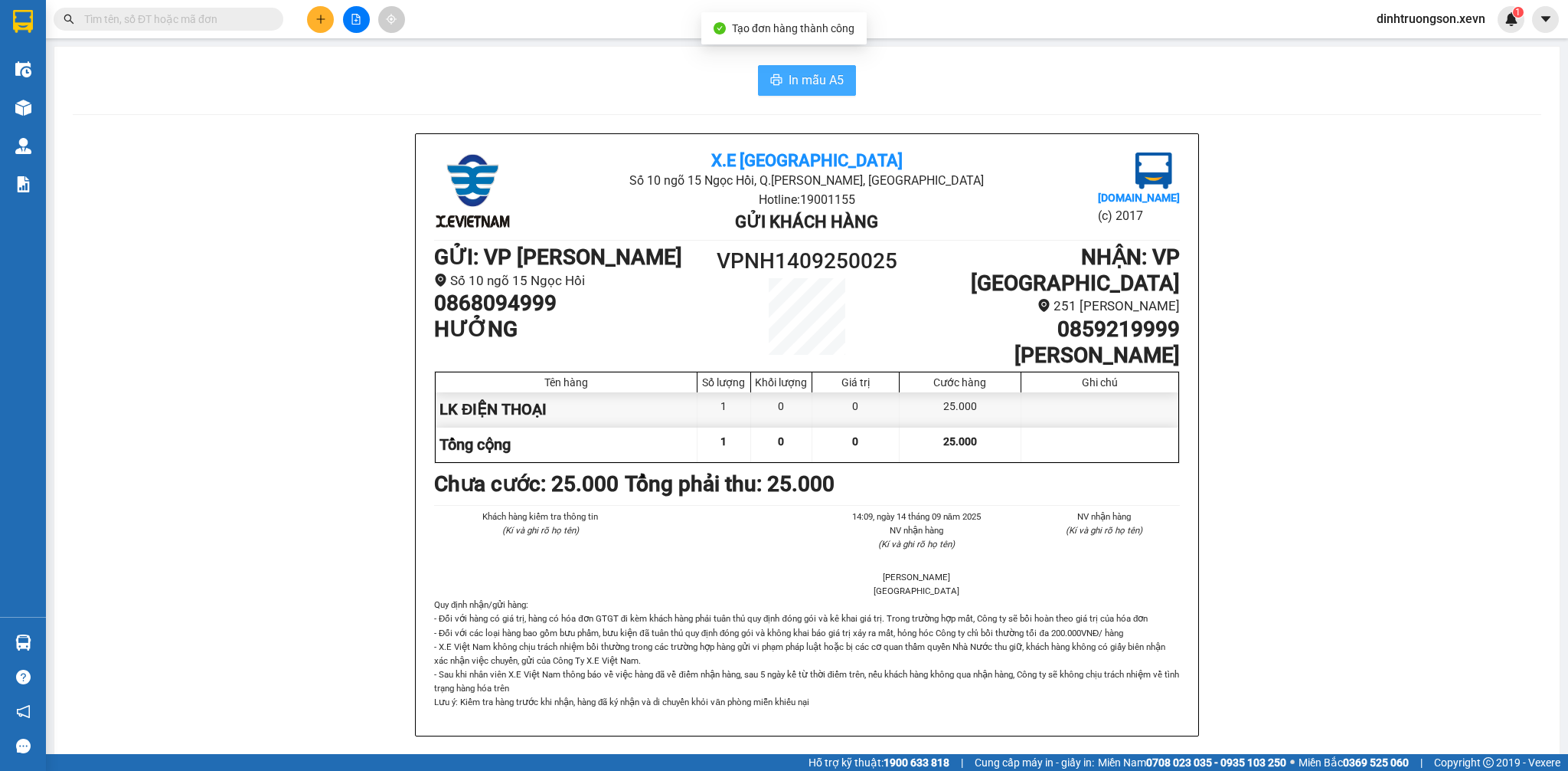
click at [791, 85] on span "In mẫu A5" at bounding box center [816, 80] width 55 height 19
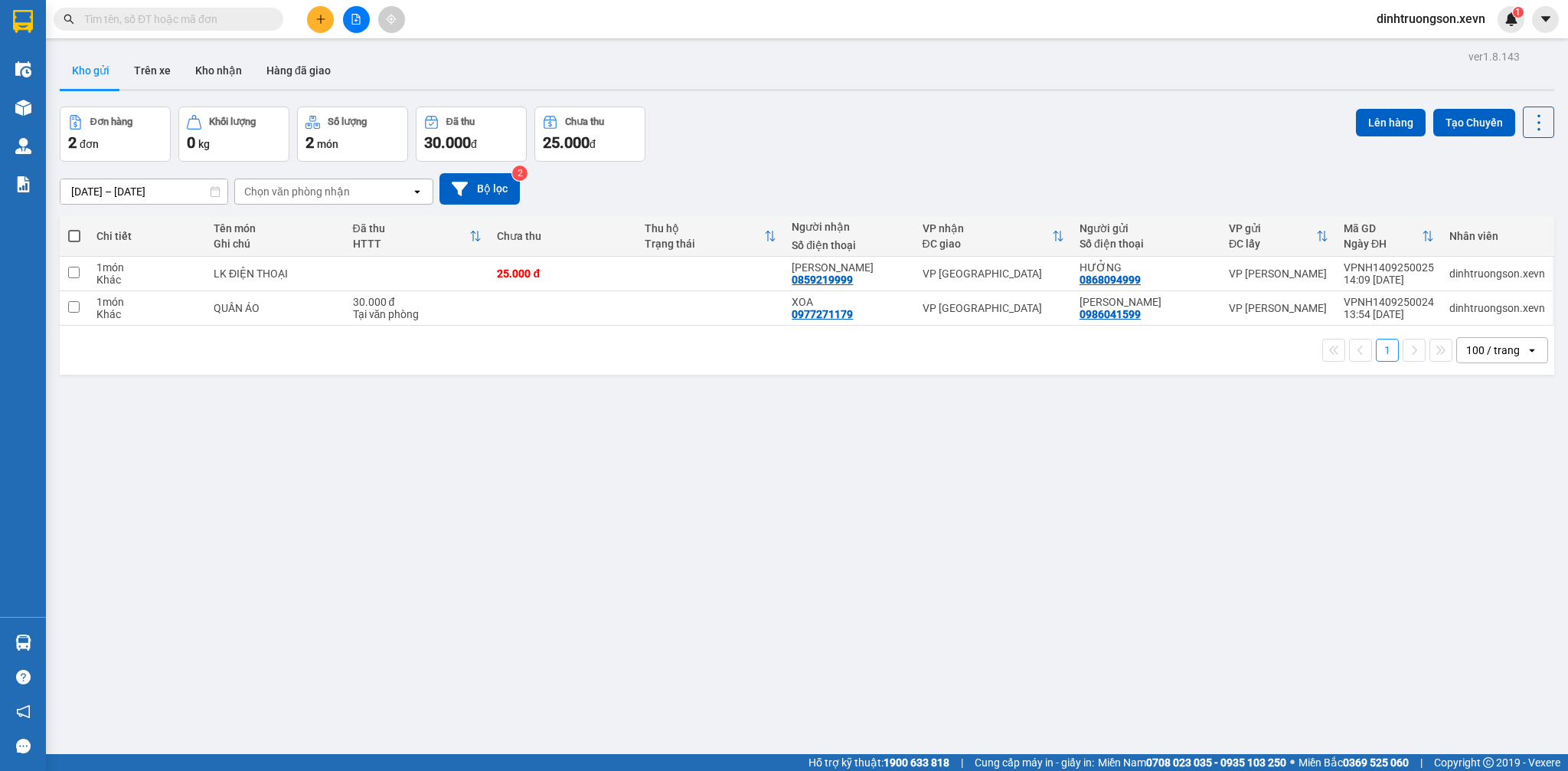
drag, startPoint x: 309, startPoint y: 34, endPoint x: 311, endPoint y: 25, distance: 9.2
click at [311, 25] on div "Kết quả tìm kiếm ( 0 ) Bộ lọc No Data dinhtruongson.xevn 1" at bounding box center [784, 19] width 1568 height 38
click at [311, 24] on button at bounding box center [321, 20] width 27 height 27
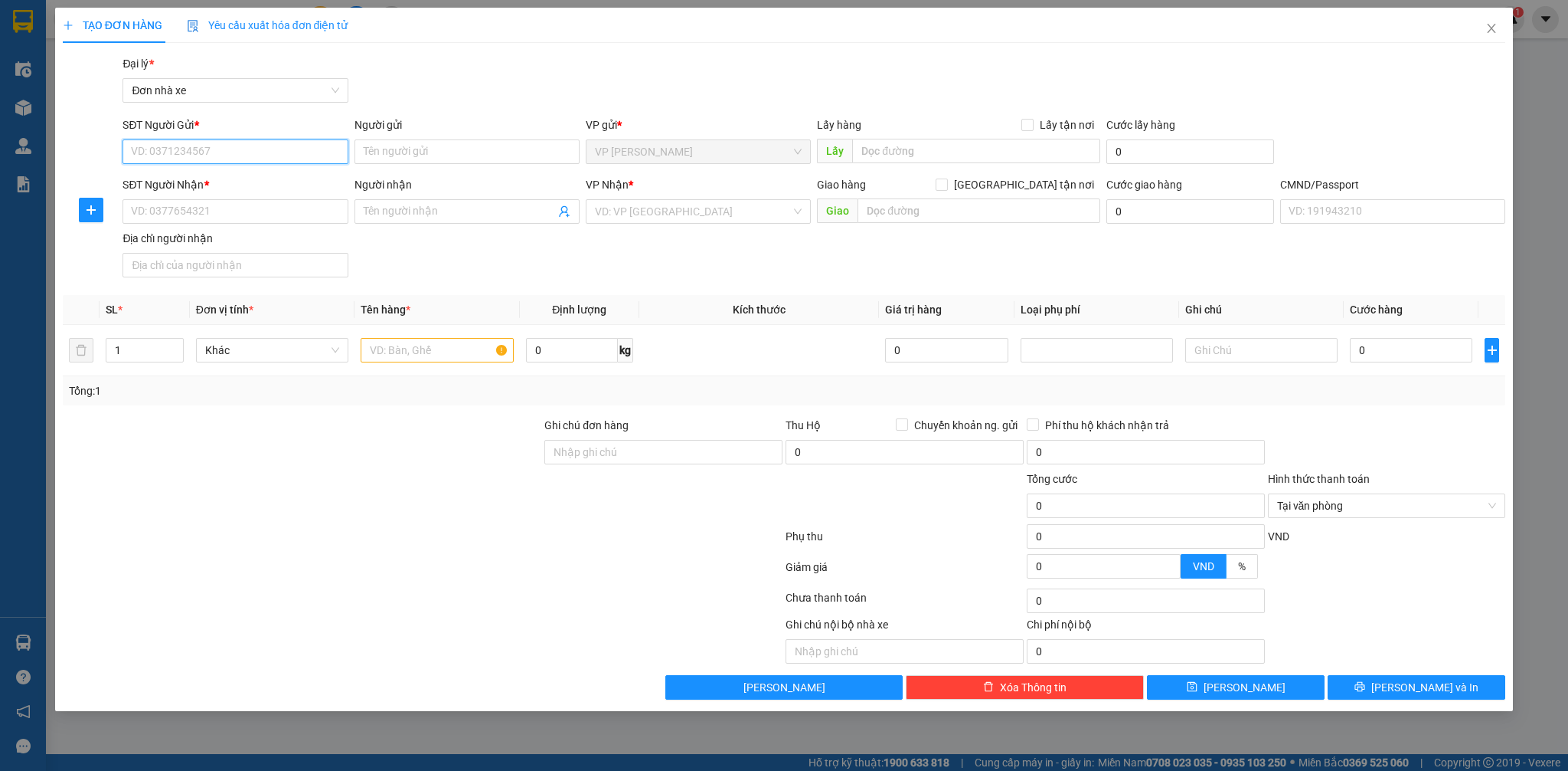
click at [248, 146] on input "SĐT Người Gửi *" at bounding box center [235, 152] width 225 height 25
type input "0913512663"
click at [245, 181] on div "0913512663 - QUANG ANH" at bounding box center [235, 182] width 207 height 17
type input "[PERSON_NAME]"
type input "0973847226"
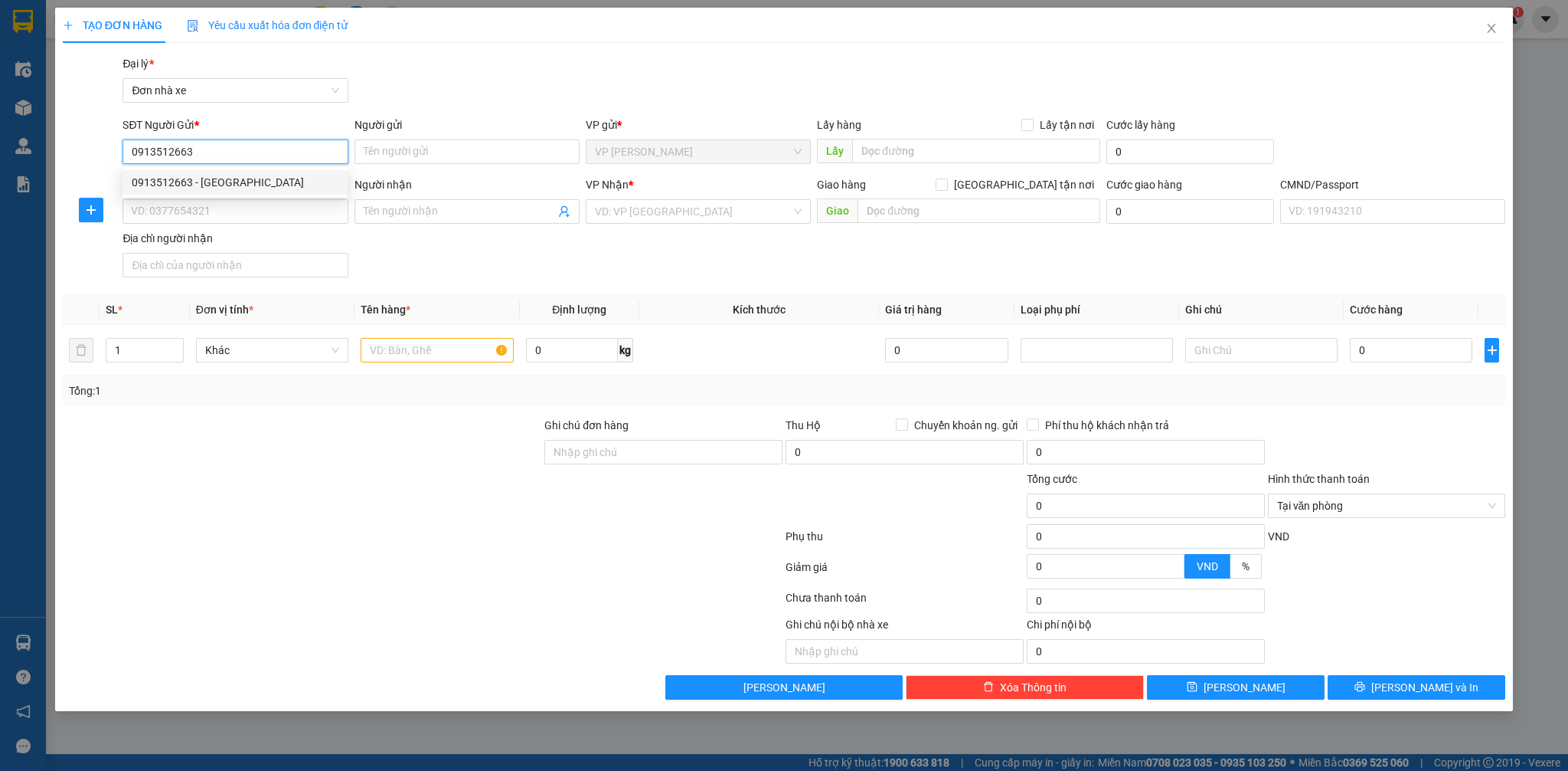
type input "QUỲNH"
type input "trần xuân Quỳnh 034087000299"
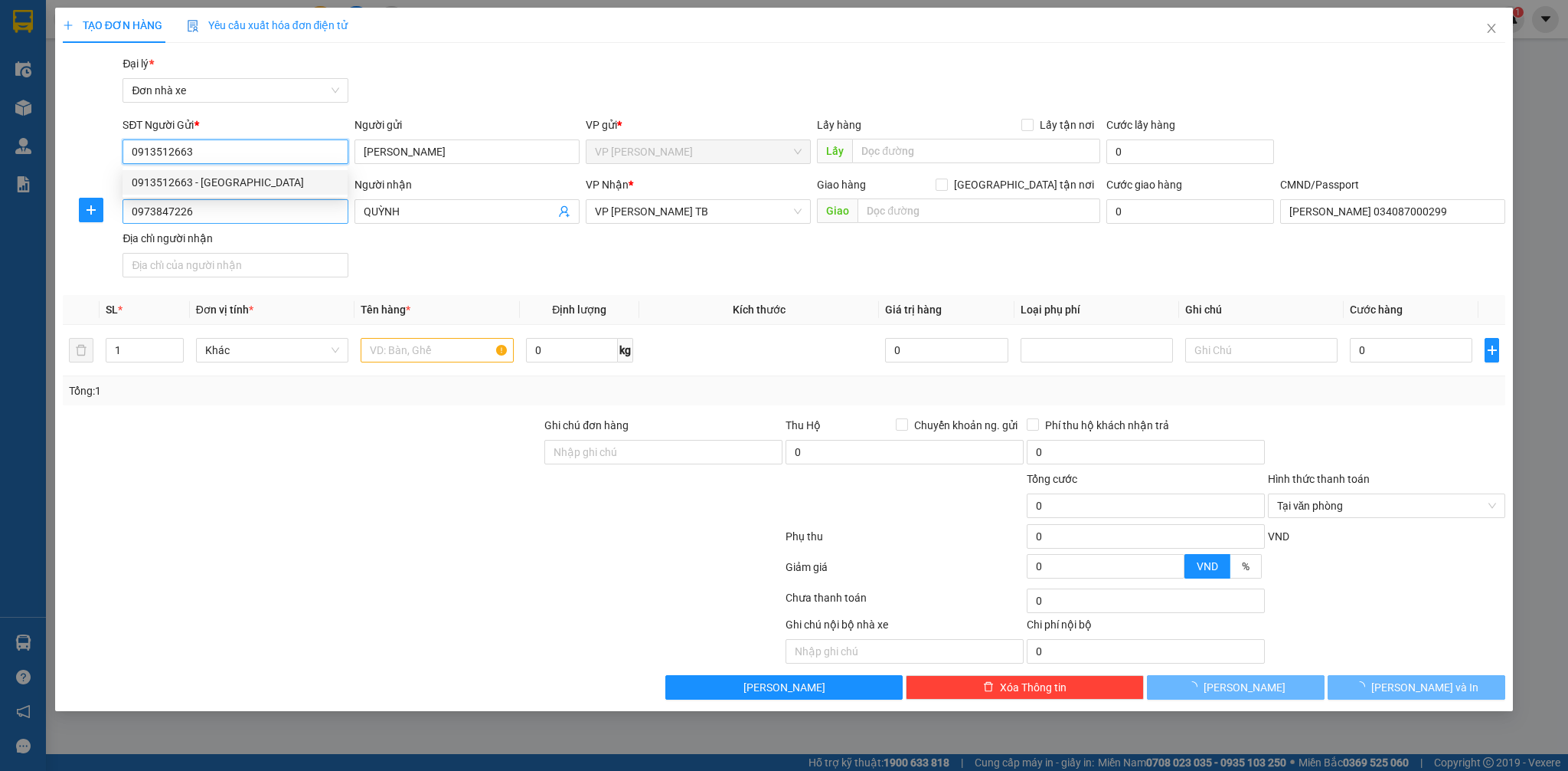
type input "0913512663"
click at [252, 207] on input "0973847226" at bounding box center [235, 211] width 225 height 25
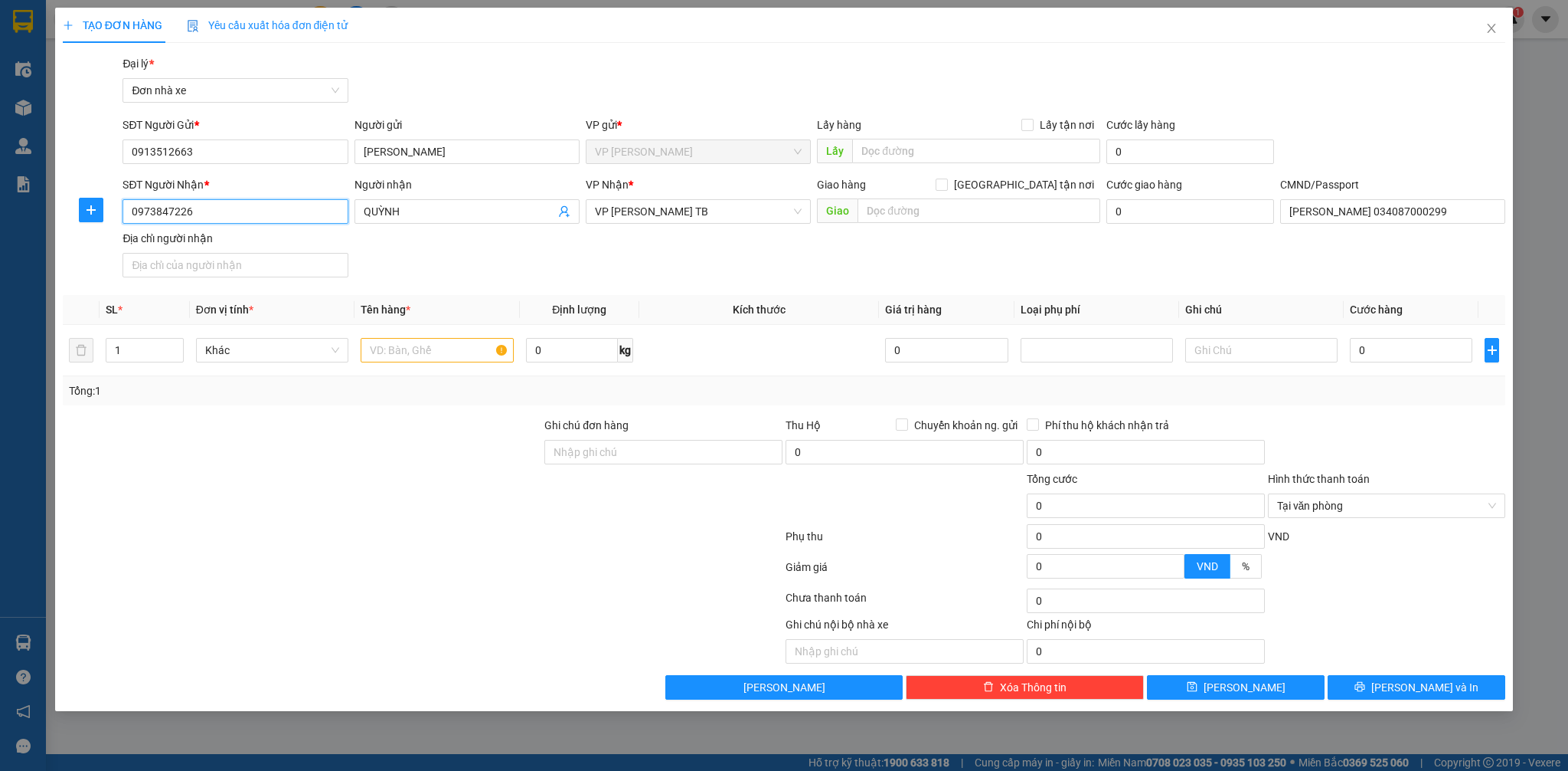
click at [252, 207] on input "0973847226" at bounding box center [235, 211] width 225 height 25
click at [438, 353] on input "text" at bounding box center [436, 349] width 152 height 25
type input "LK ĐIỆN THOẠI"
click at [598, 349] on input "0" at bounding box center [572, 349] width 93 height 25
type input "15"
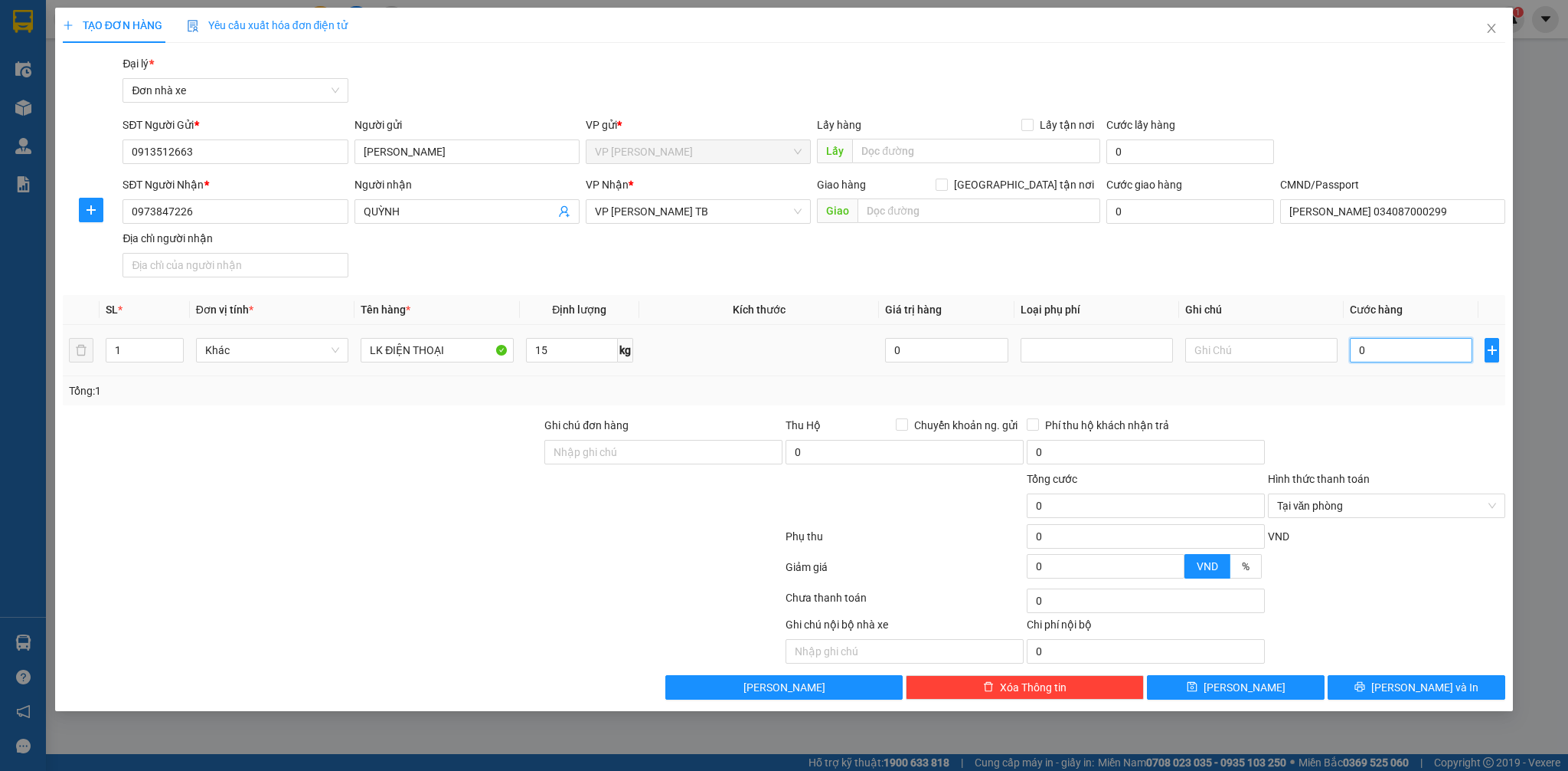
click at [1379, 355] on input "0" at bounding box center [1411, 349] width 122 height 25
type input "4"
type input "40"
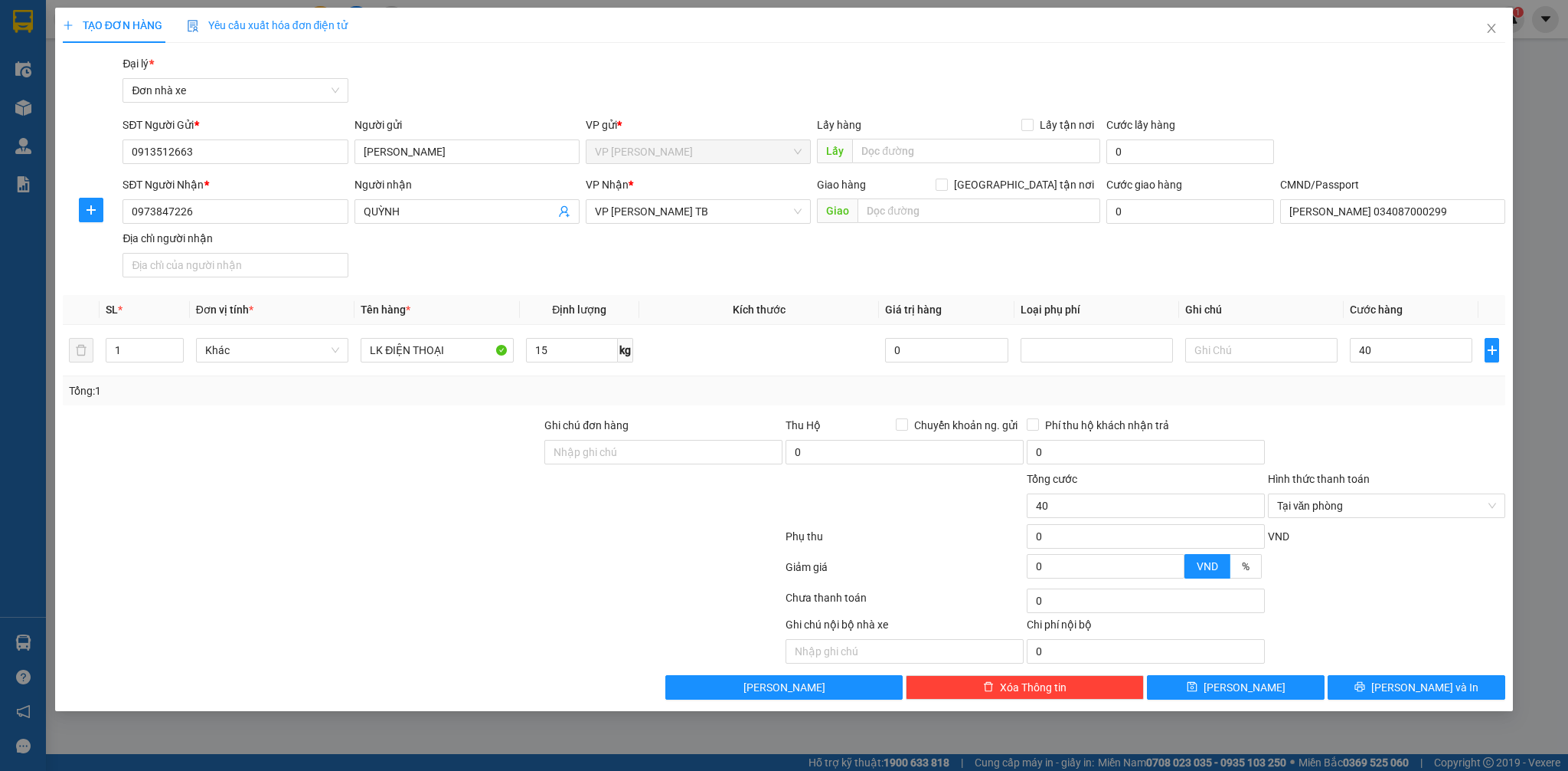
type input "40.000"
drag, startPoint x: 1383, startPoint y: 443, endPoint x: 1393, endPoint y: 451, distance: 12.8
click at [1384, 445] on div at bounding box center [1387, 444] width 241 height 54
type input "40.000"
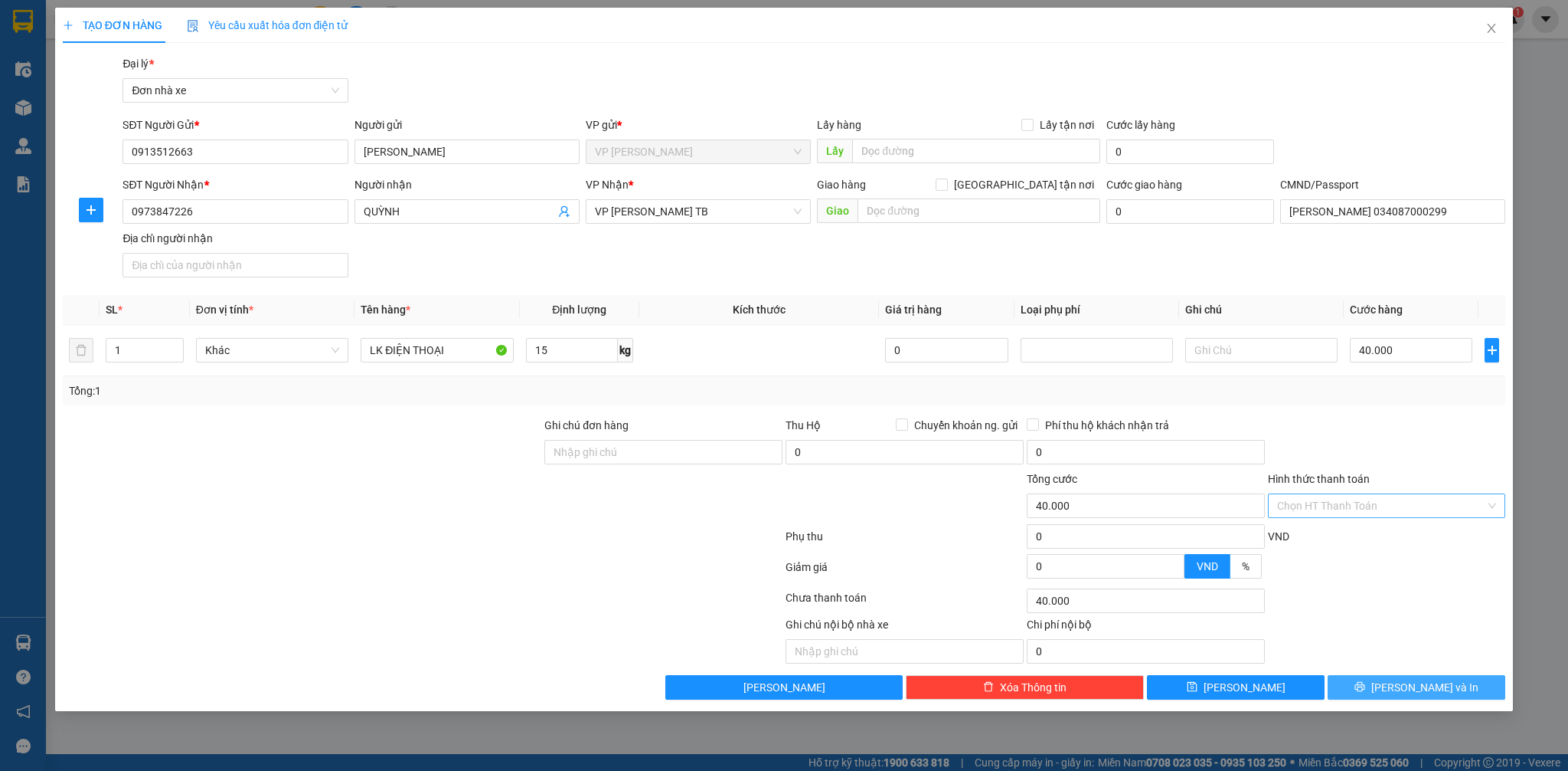
click at [1424, 686] on span "[PERSON_NAME] và In" at bounding box center [1424, 687] width 107 height 17
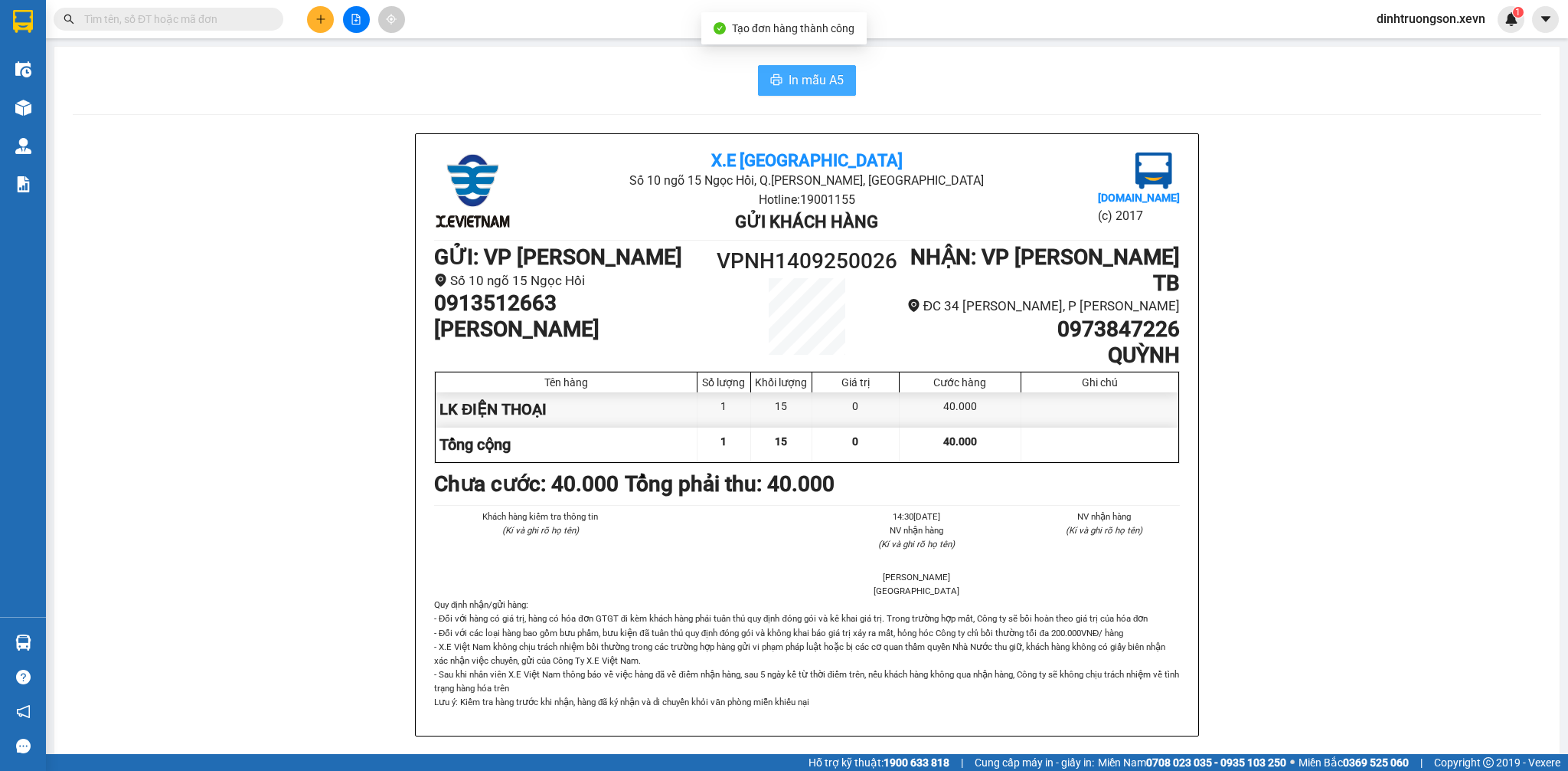
click at [799, 87] on span "In mẫu A5" at bounding box center [816, 80] width 55 height 19
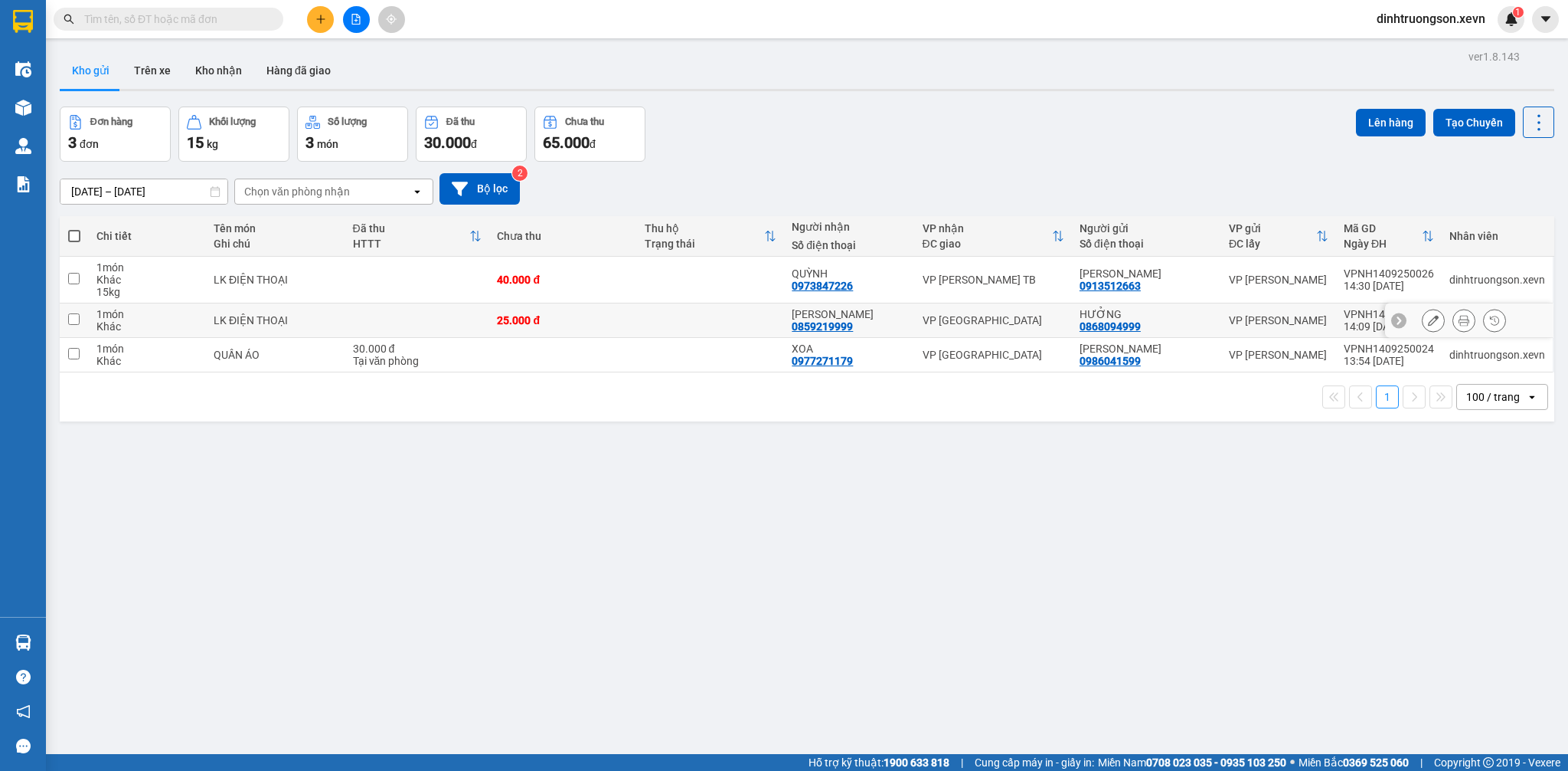
click at [459, 317] on td at bounding box center [417, 320] width 144 height 34
checkbox input "true"
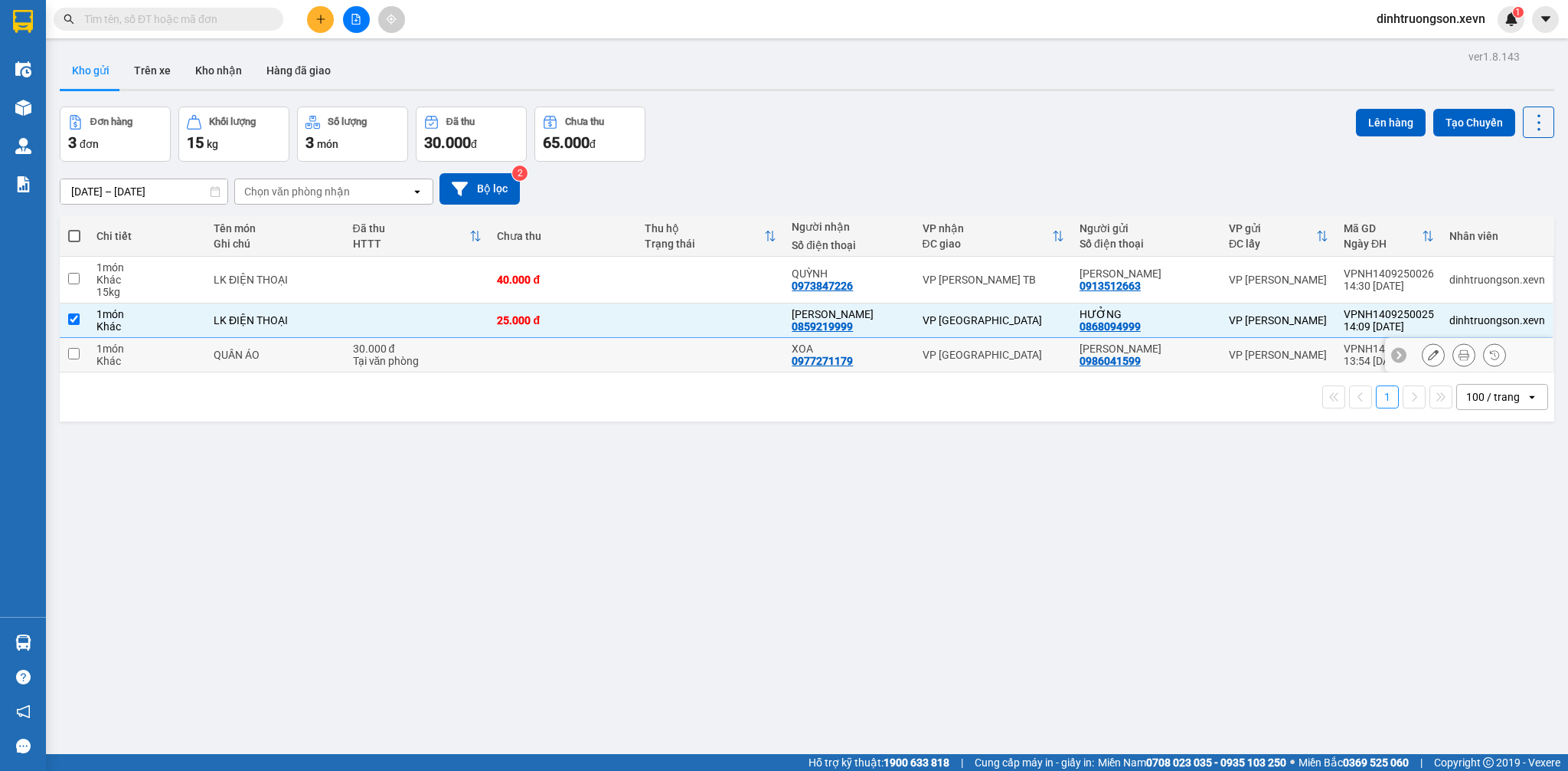
click at [461, 355] on div "Tại văn phòng" at bounding box center [417, 360] width 129 height 12
checkbox input "true"
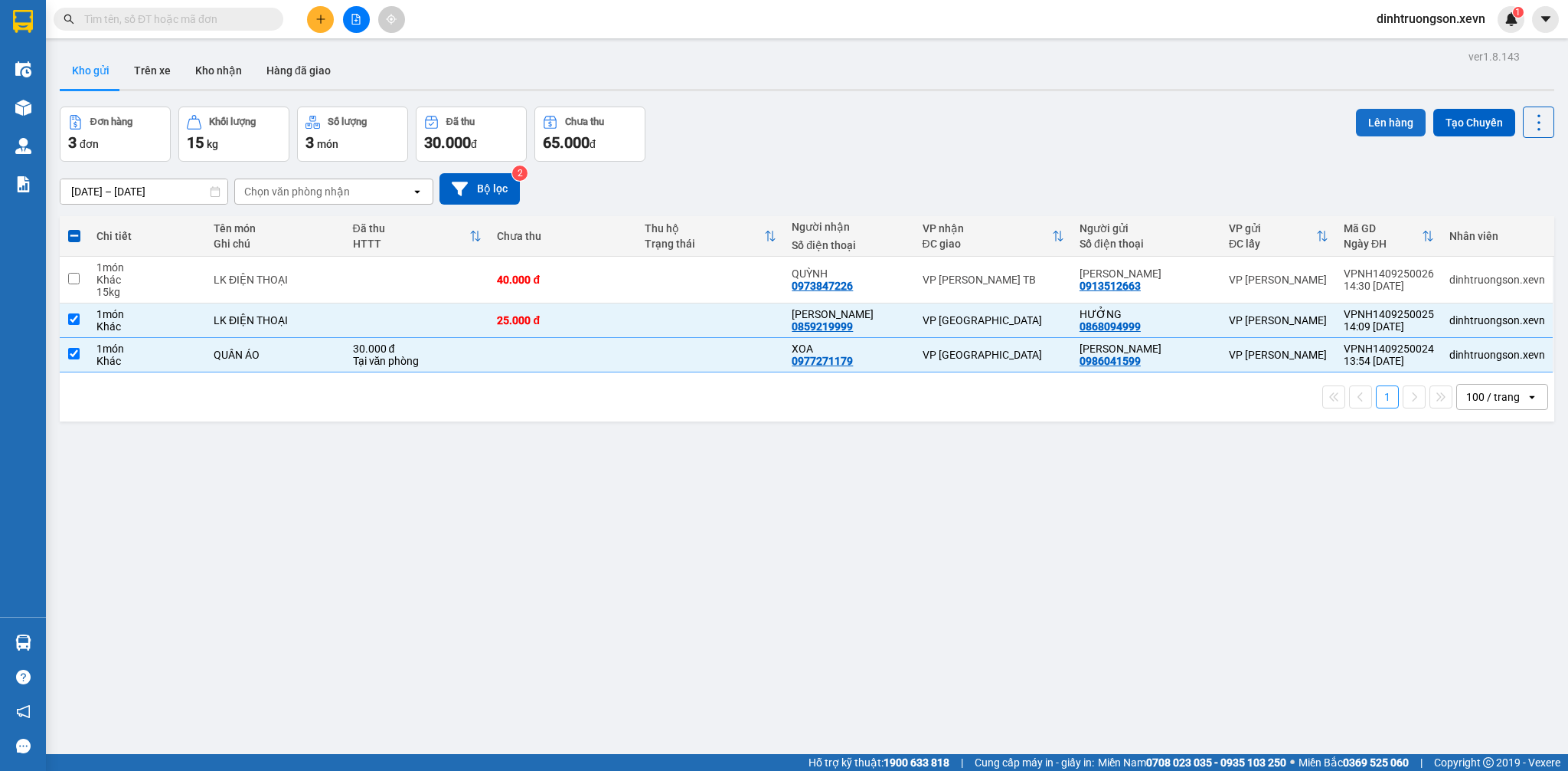
click at [1378, 120] on button "Lên hàng" at bounding box center [1391, 122] width 70 height 28
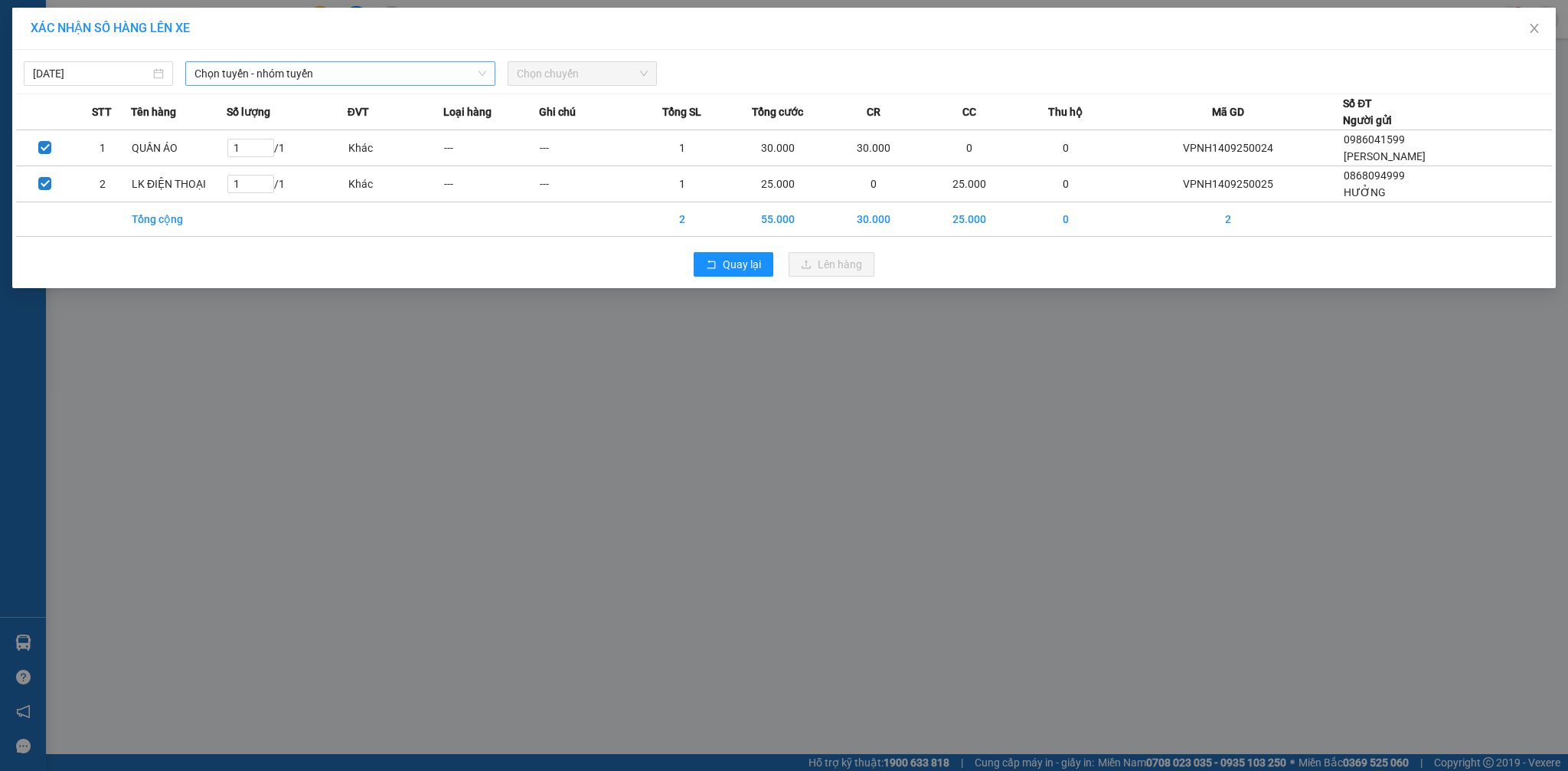
click at [379, 71] on span "Chọn tuyến - nhóm tuyến" at bounding box center [340, 73] width 292 height 23
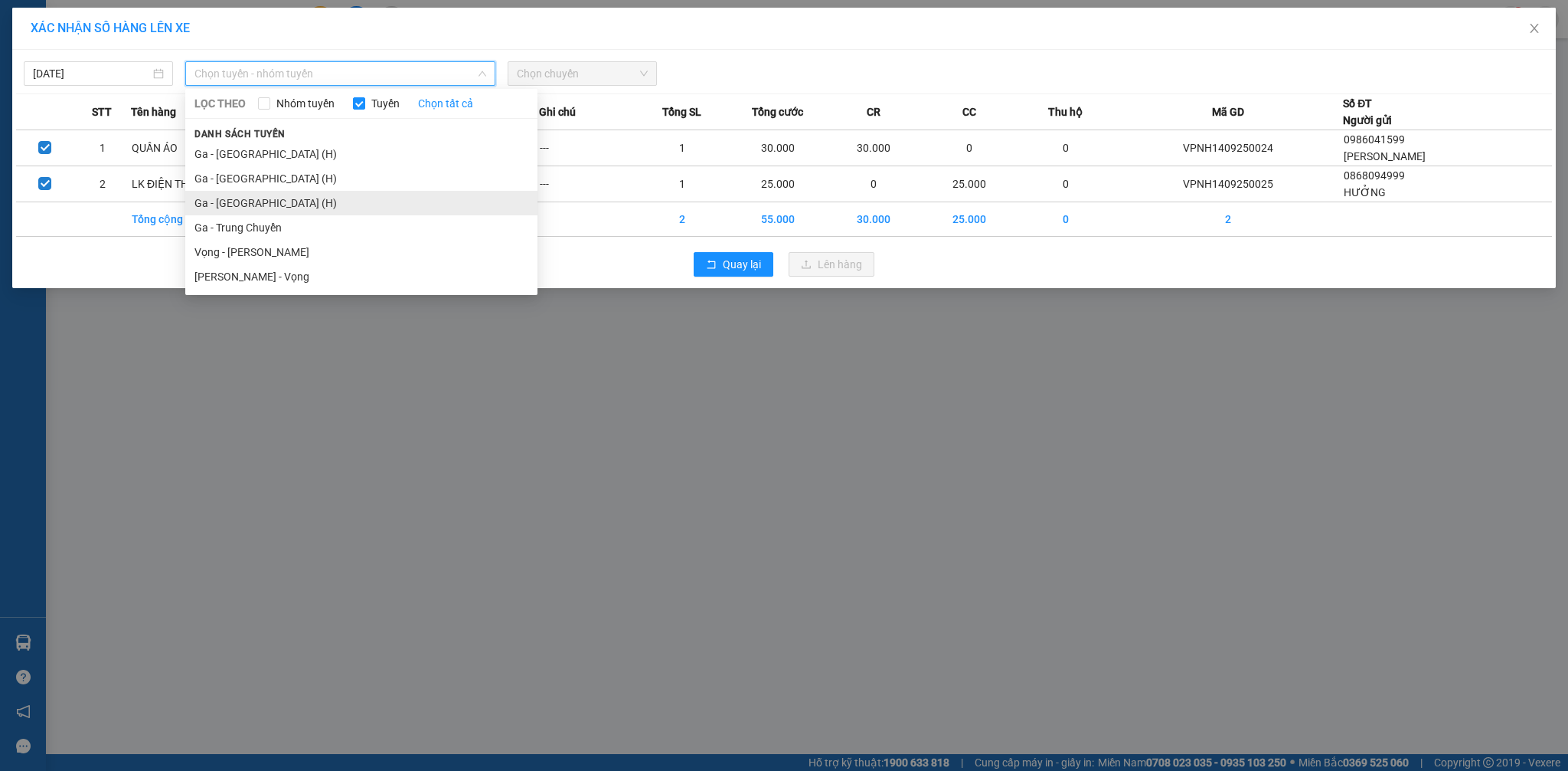
click at [262, 204] on li "Ga - [GEOGRAPHIC_DATA] (H)" at bounding box center [361, 202] width 352 height 25
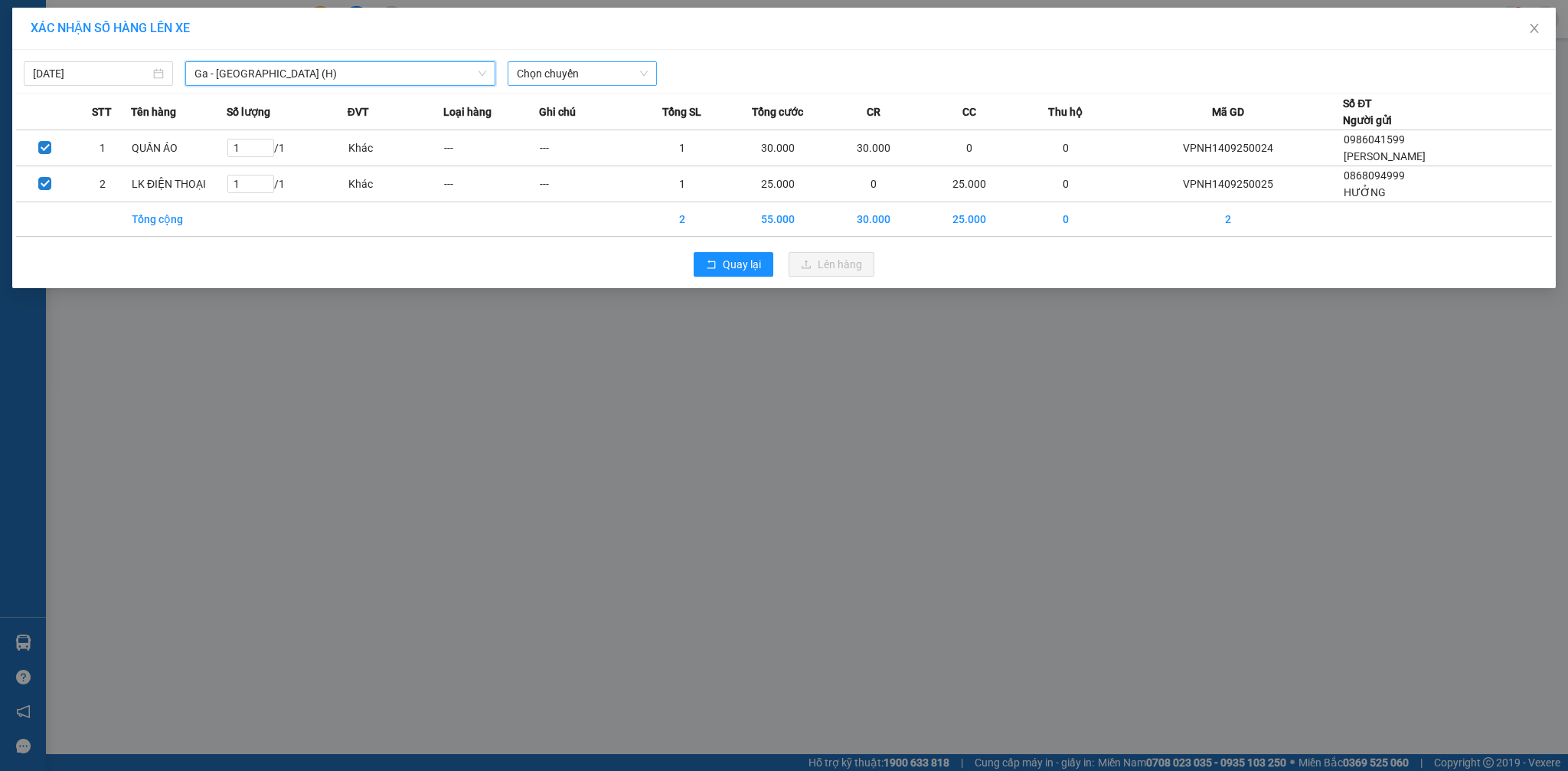
click at [601, 67] on span "Chọn chuyến" at bounding box center [582, 73] width 131 height 23
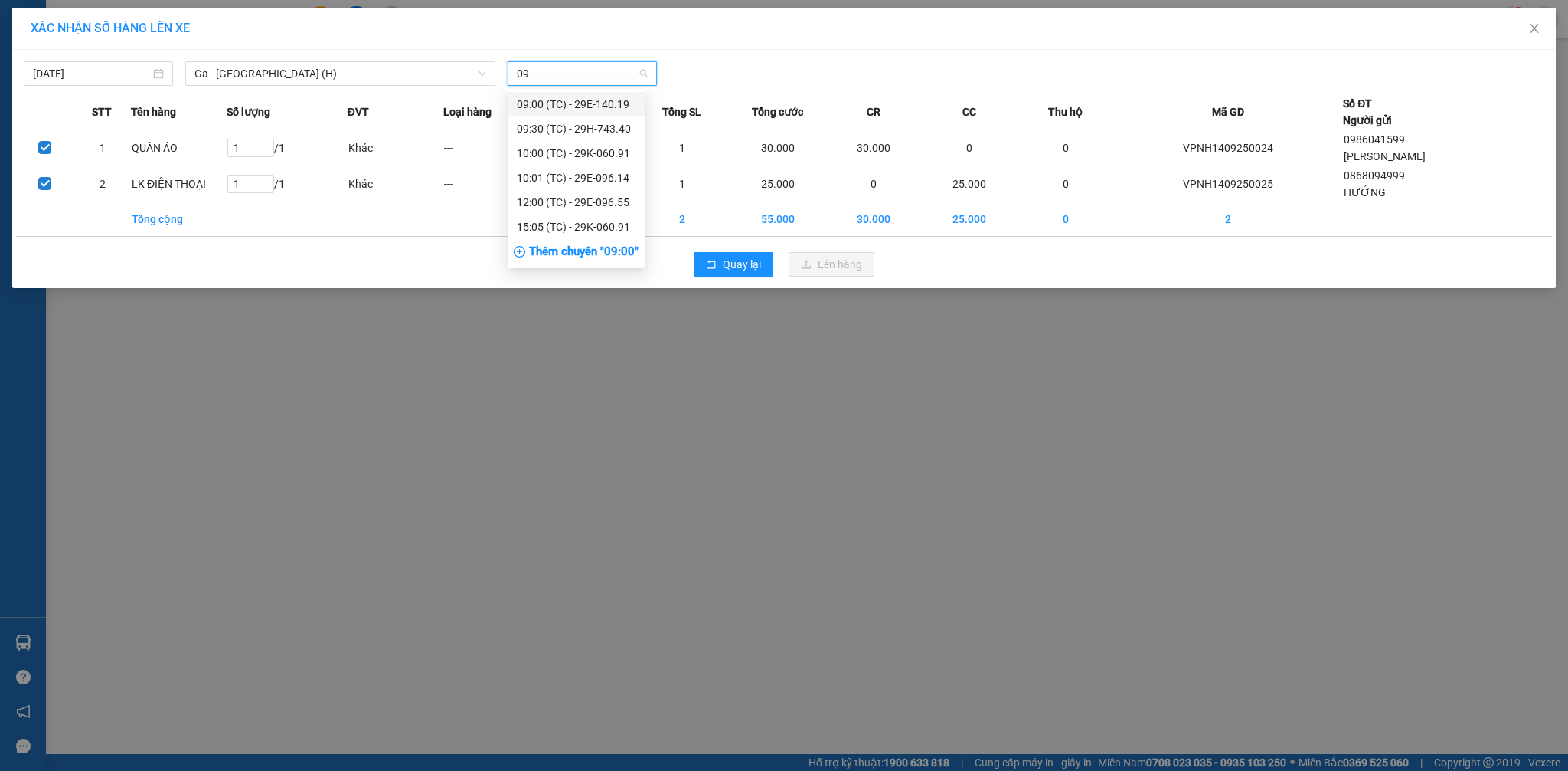
type input "091"
click at [590, 134] on div "15:05 (TC) - 29K-060.91" at bounding box center [576, 128] width 120 height 17
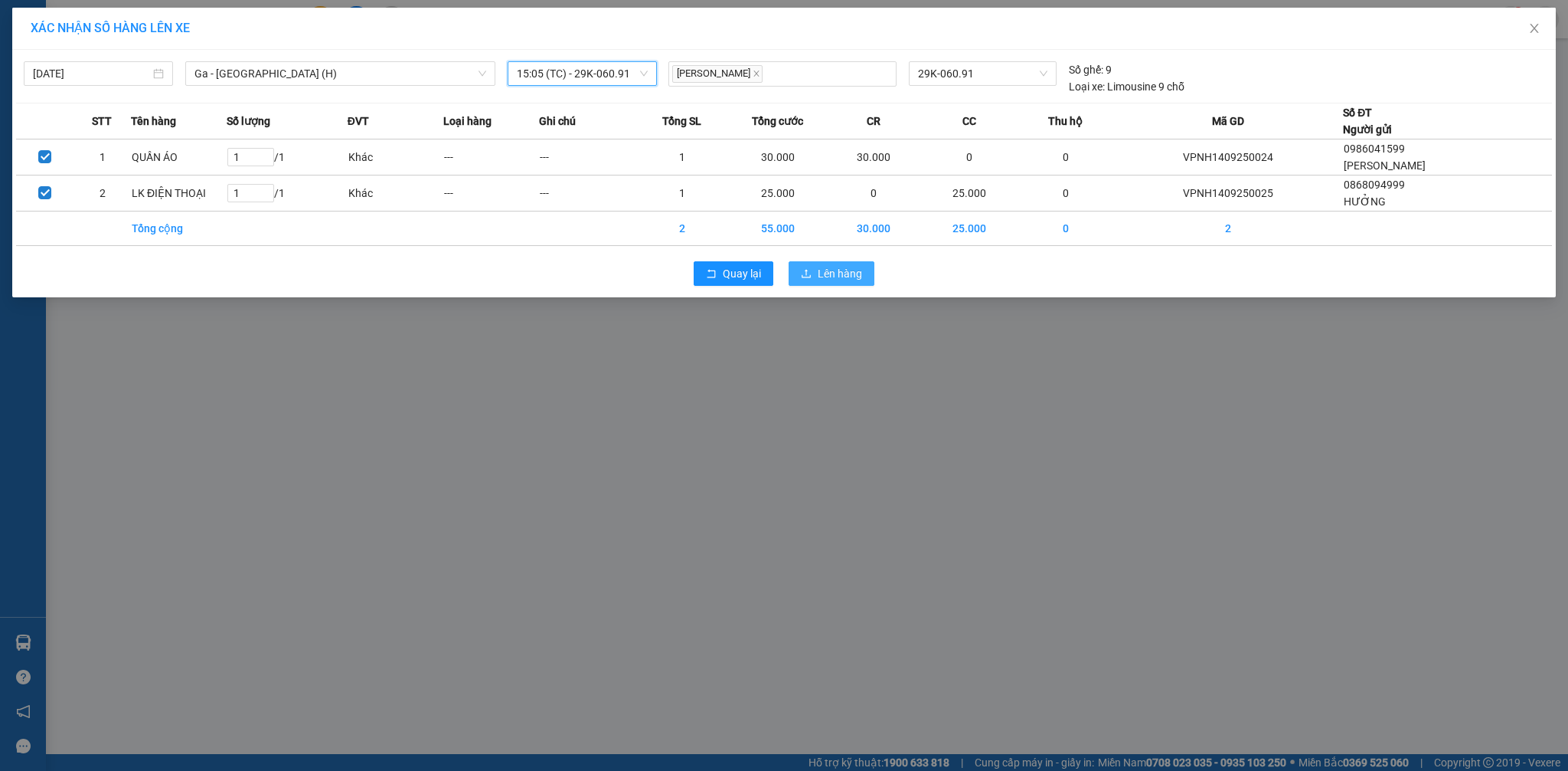
click at [847, 274] on span "Lên hàng" at bounding box center [840, 273] width 44 height 17
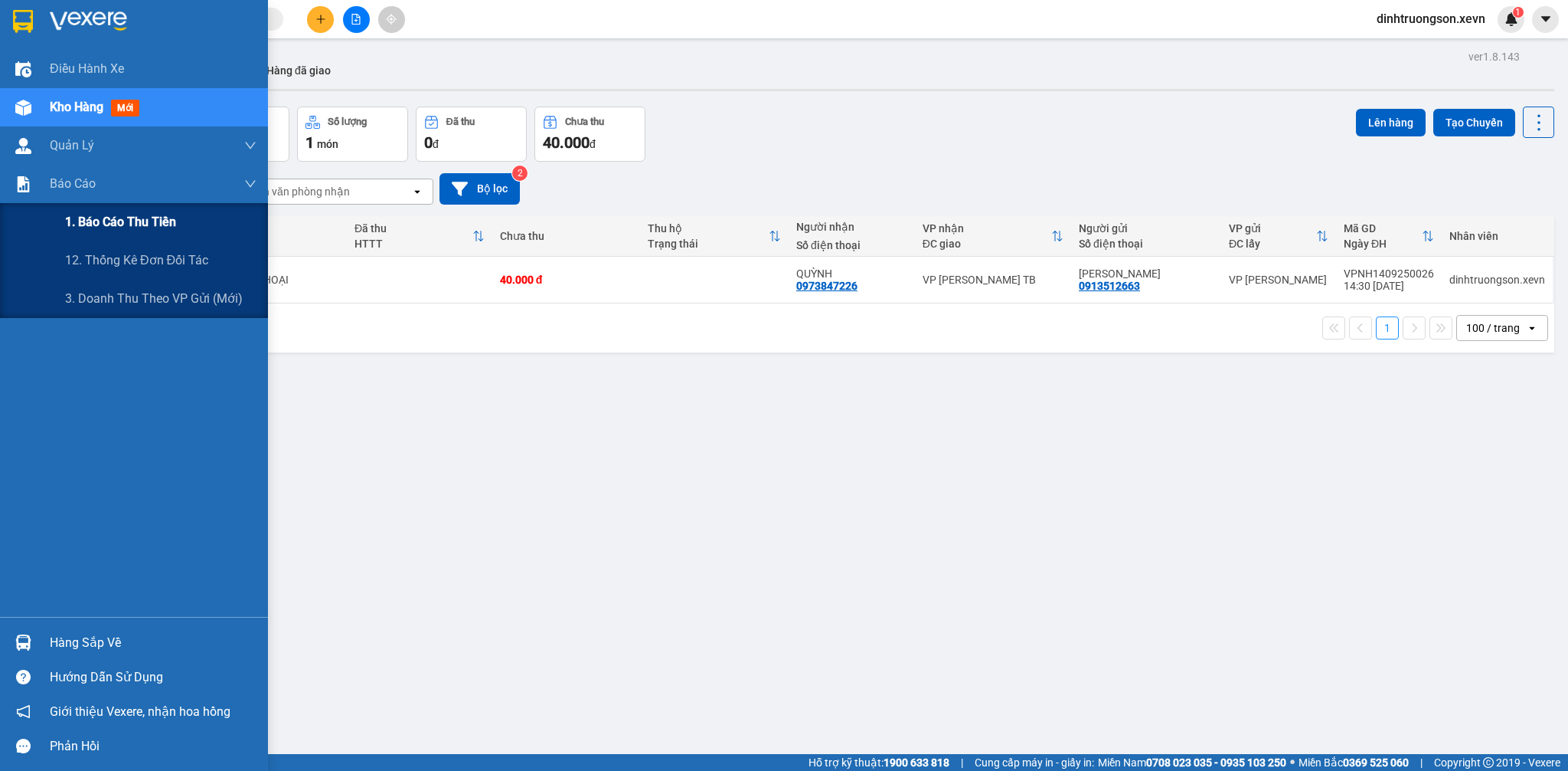
click at [118, 229] on span "1. Báo cáo thu tiền" at bounding box center [121, 222] width 111 height 19
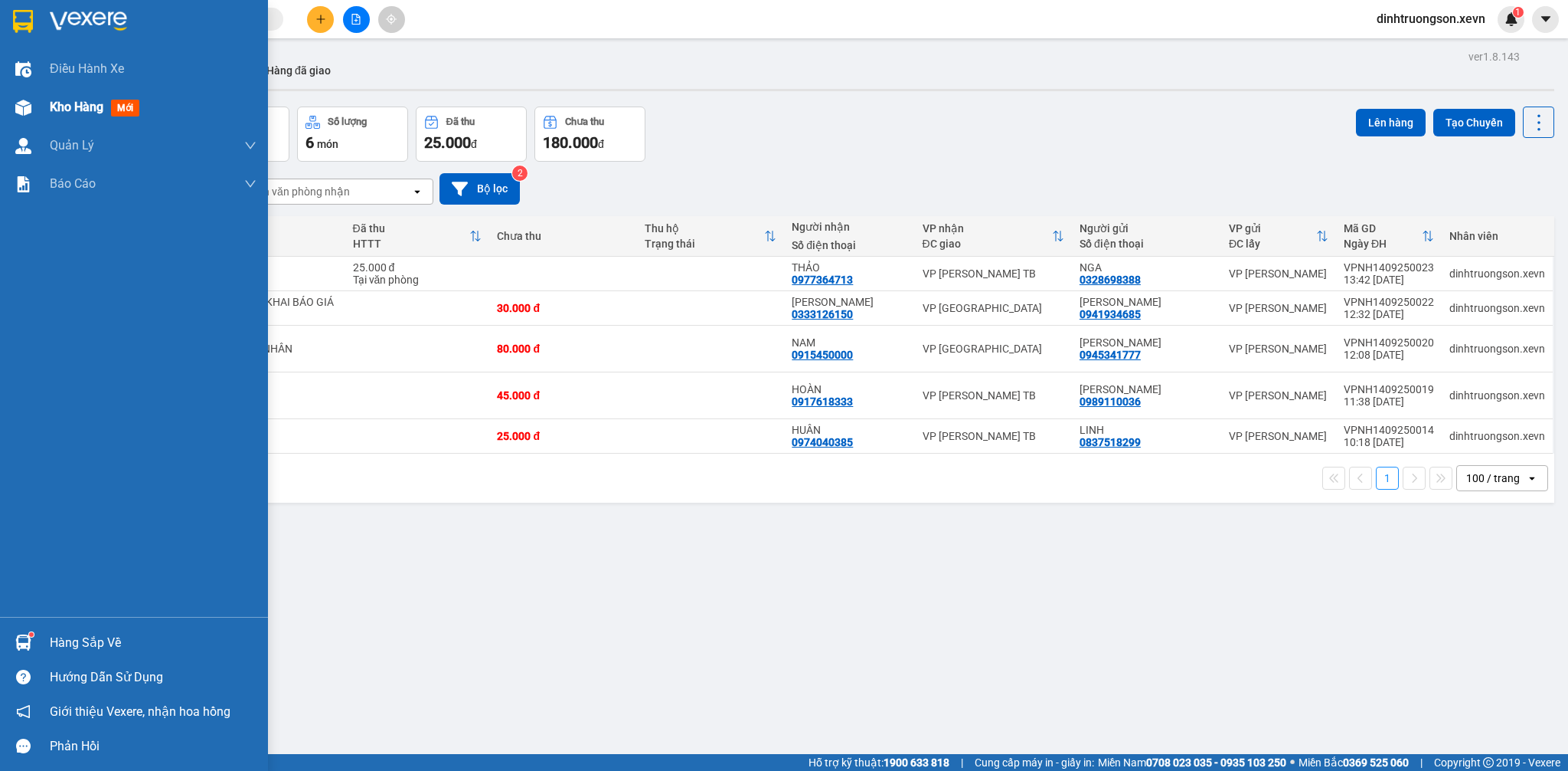
click at [47, 101] on div "Kho hàng mới" at bounding box center [134, 107] width 268 height 38
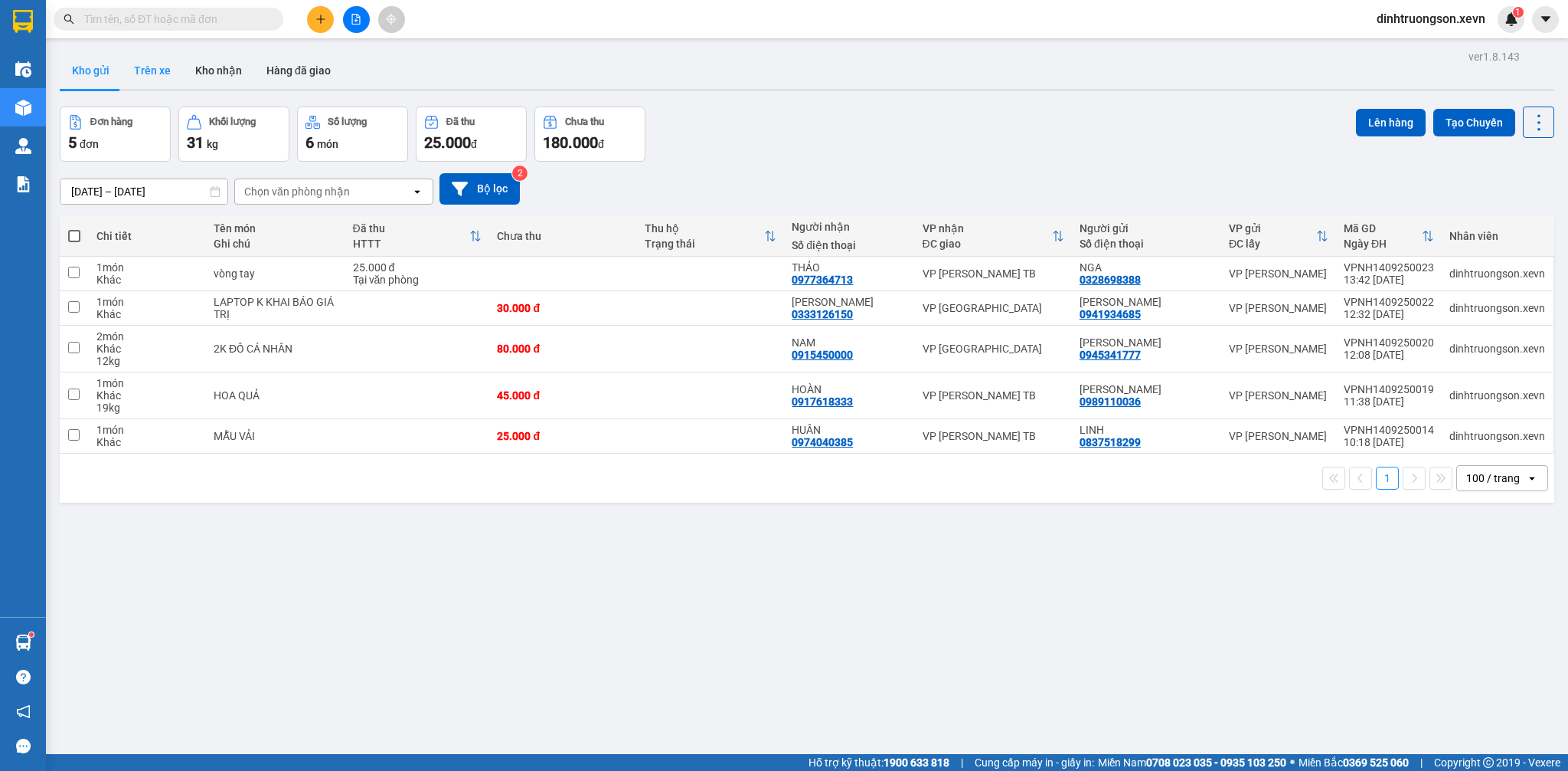
click at [155, 75] on button "Trên xe" at bounding box center [152, 71] width 61 height 37
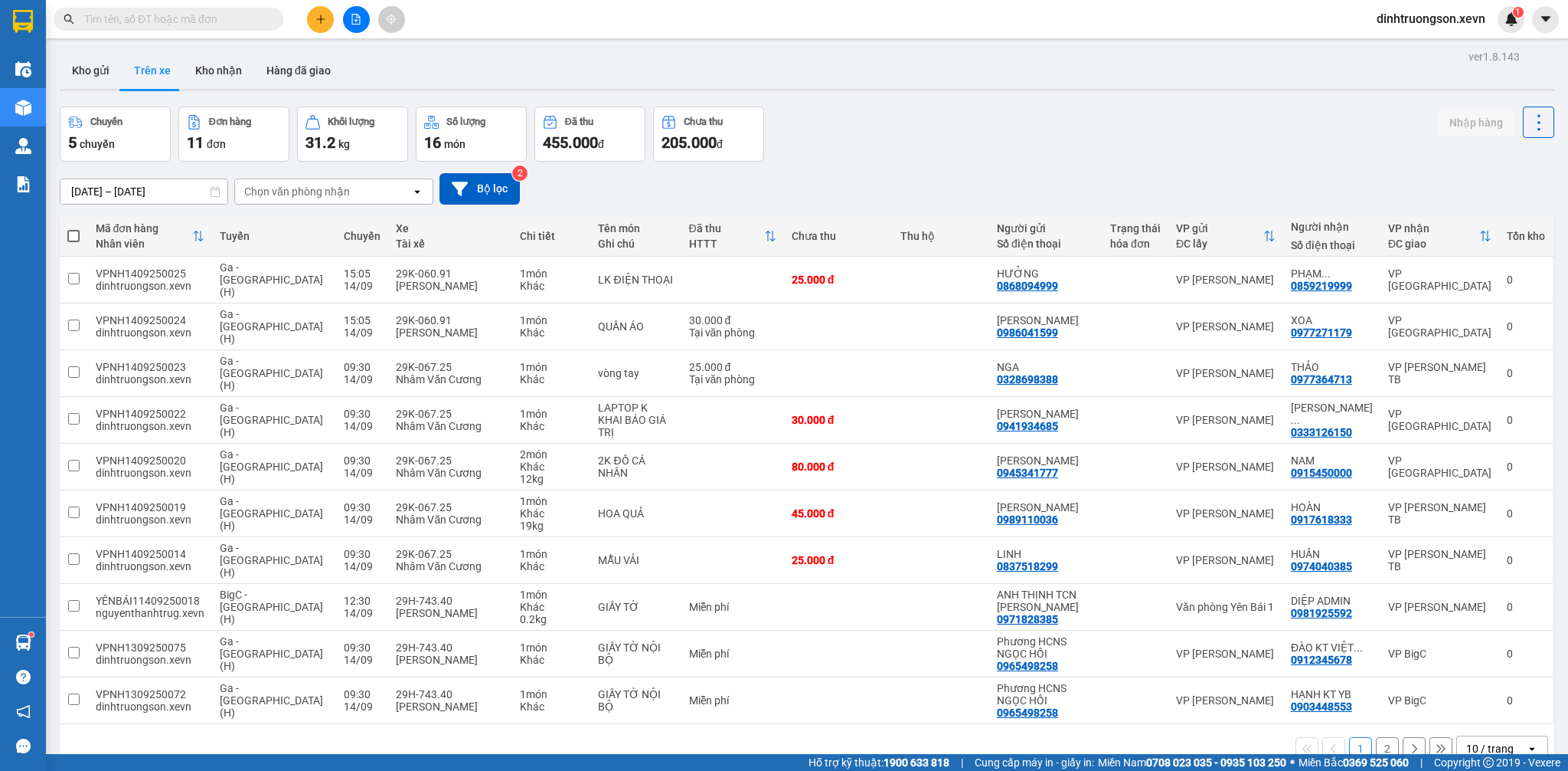
click at [94, 76] on button "Kho gửi" at bounding box center [90, 71] width 62 height 37
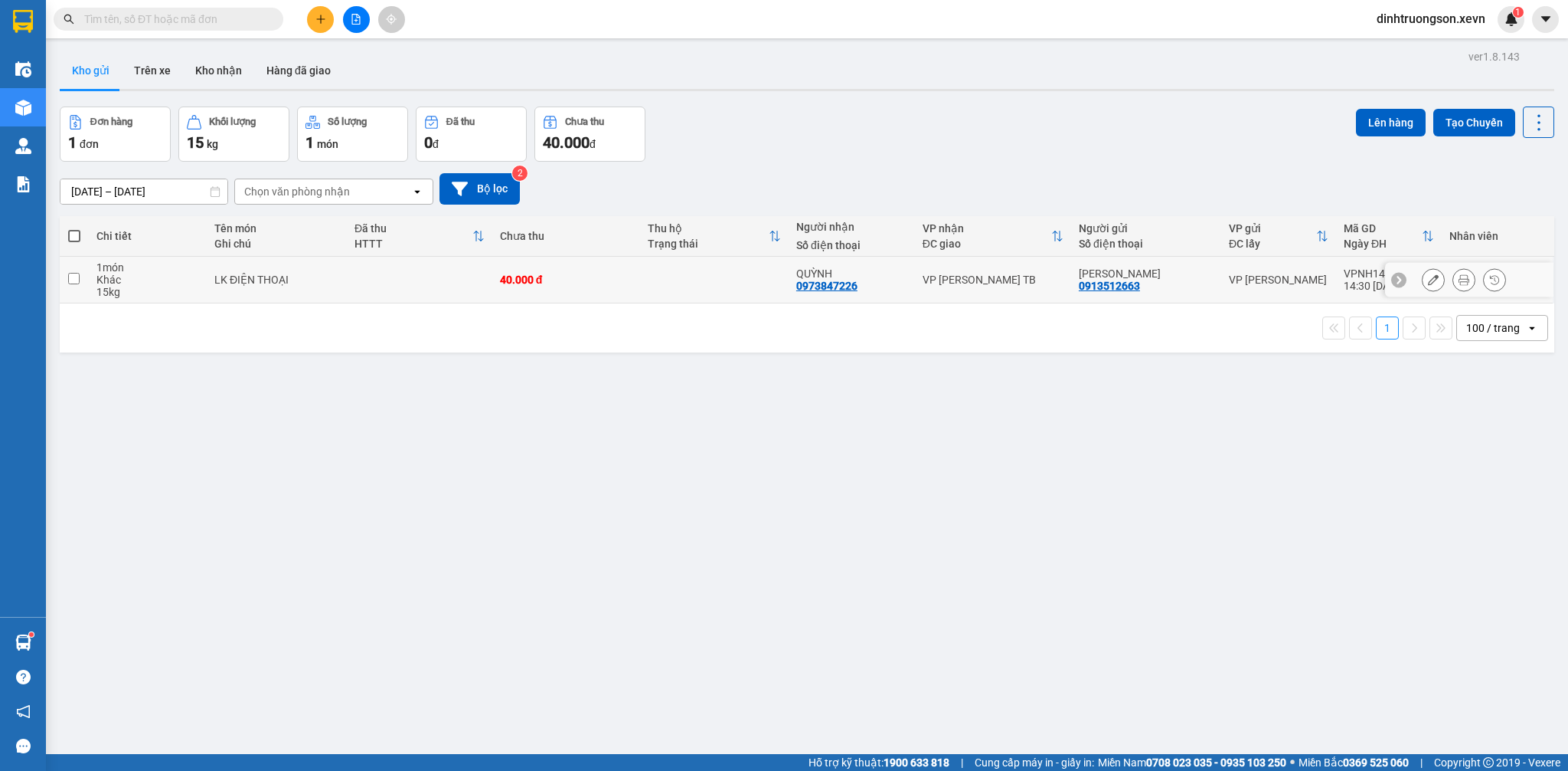
click at [337, 271] on td "LK ĐIỆN THOẠI" at bounding box center [277, 279] width 140 height 47
checkbox input "true"
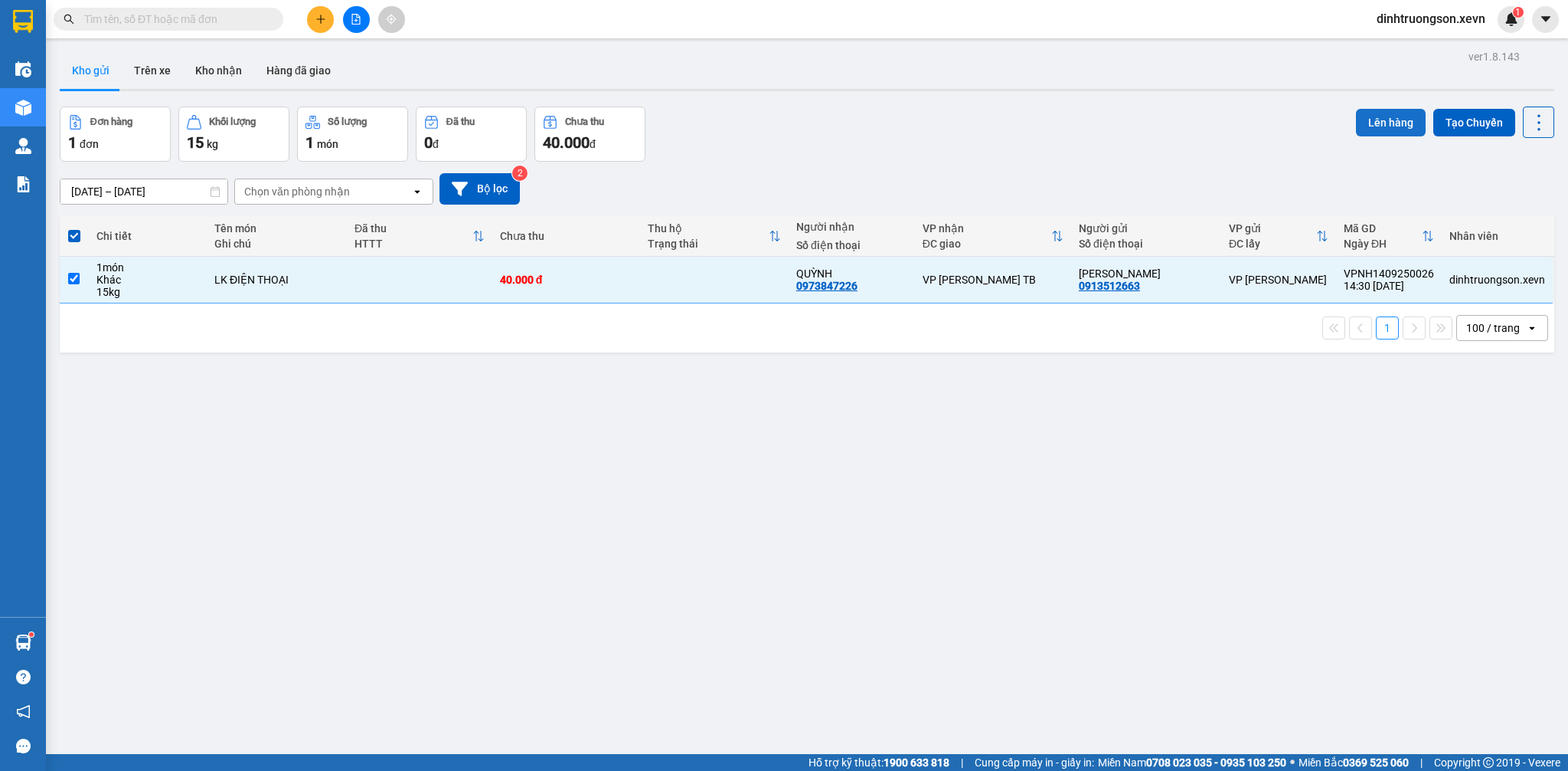
click at [1364, 121] on button "Lên hàng" at bounding box center [1391, 122] width 70 height 28
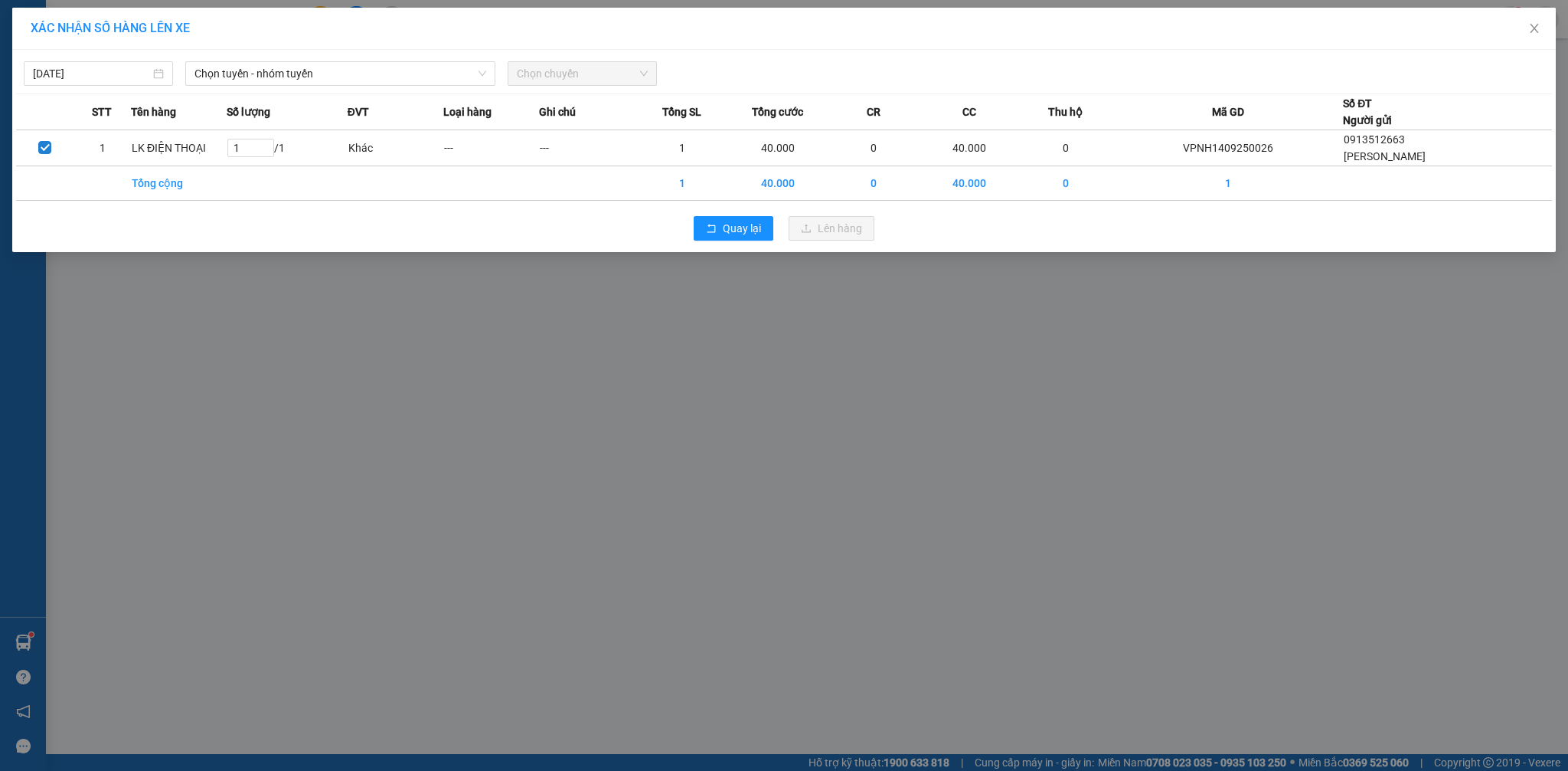
click at [352, 55] on div "[DATE] Chọn tuyến - nhóm tuyến Chọn chuyến" at bounding box center [783, 70] width 1535 height 33
click at [333, 75] on span "Chọn tuyến - nhóm tuyến" at bounding box center [340, 73] width 292 height 23
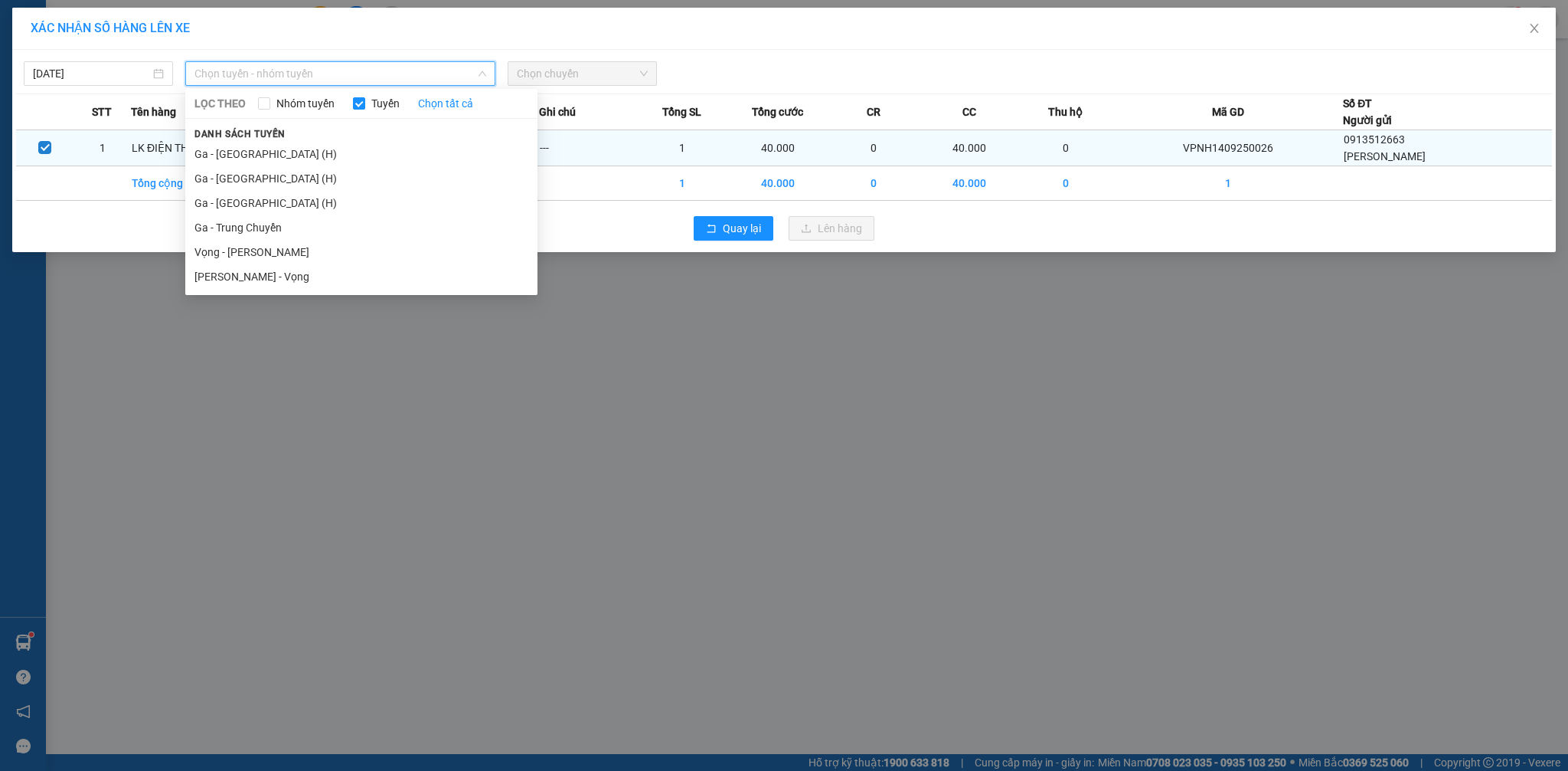
click at [262, 148] on li "Ga - [GEOGRAPHIC_DATA] (H)" at bounding box center [361, 153] width 352 height 25
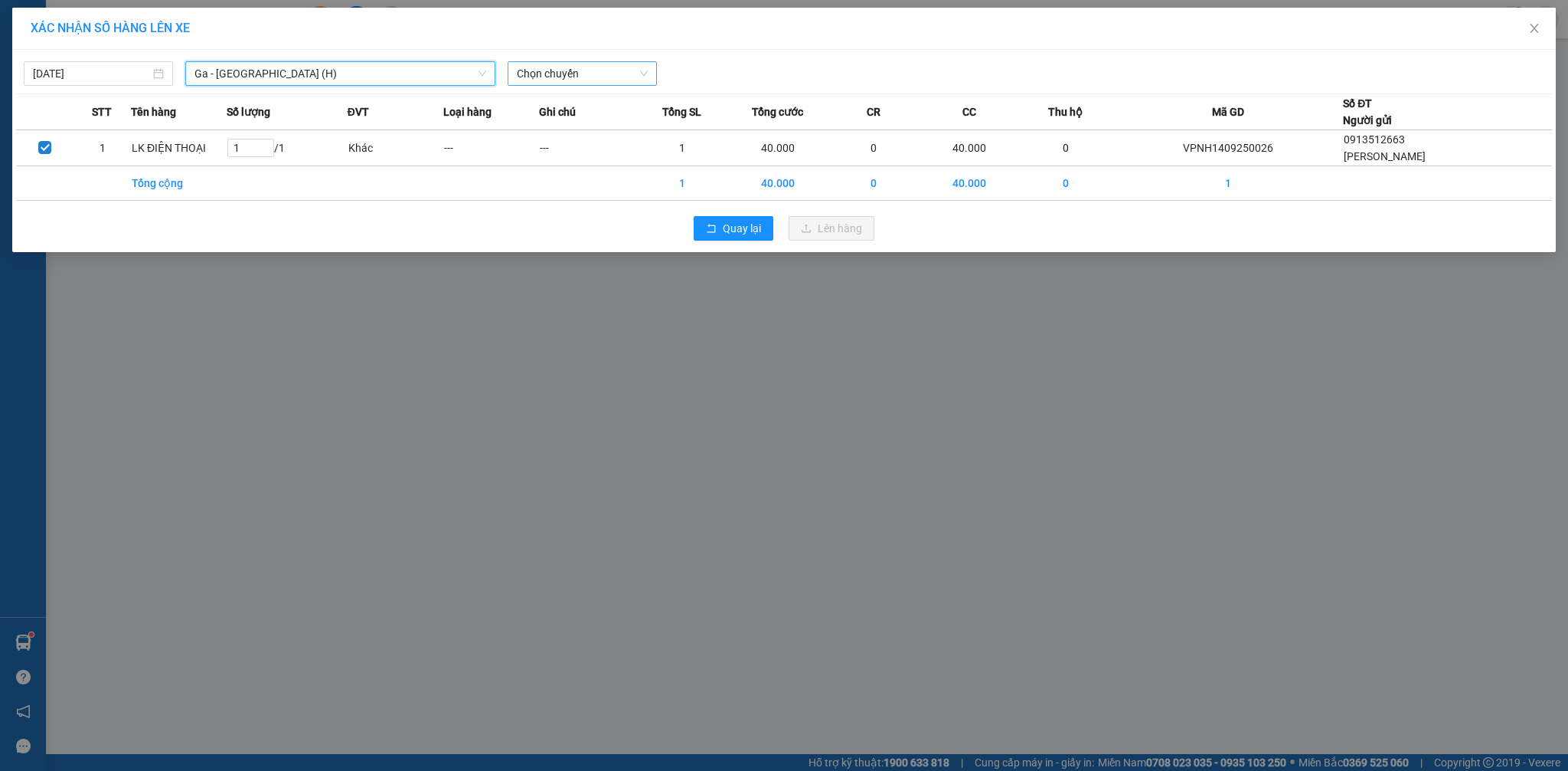
click at [556, 69] on span "Chọn chuyến" at bounding box center [582, 73] width 131 height 23
type input "15:10"
click at [601, 122] on div "Thêm chuyến " 15:10 "" at bounding box center [590, 129] width 163 height 26
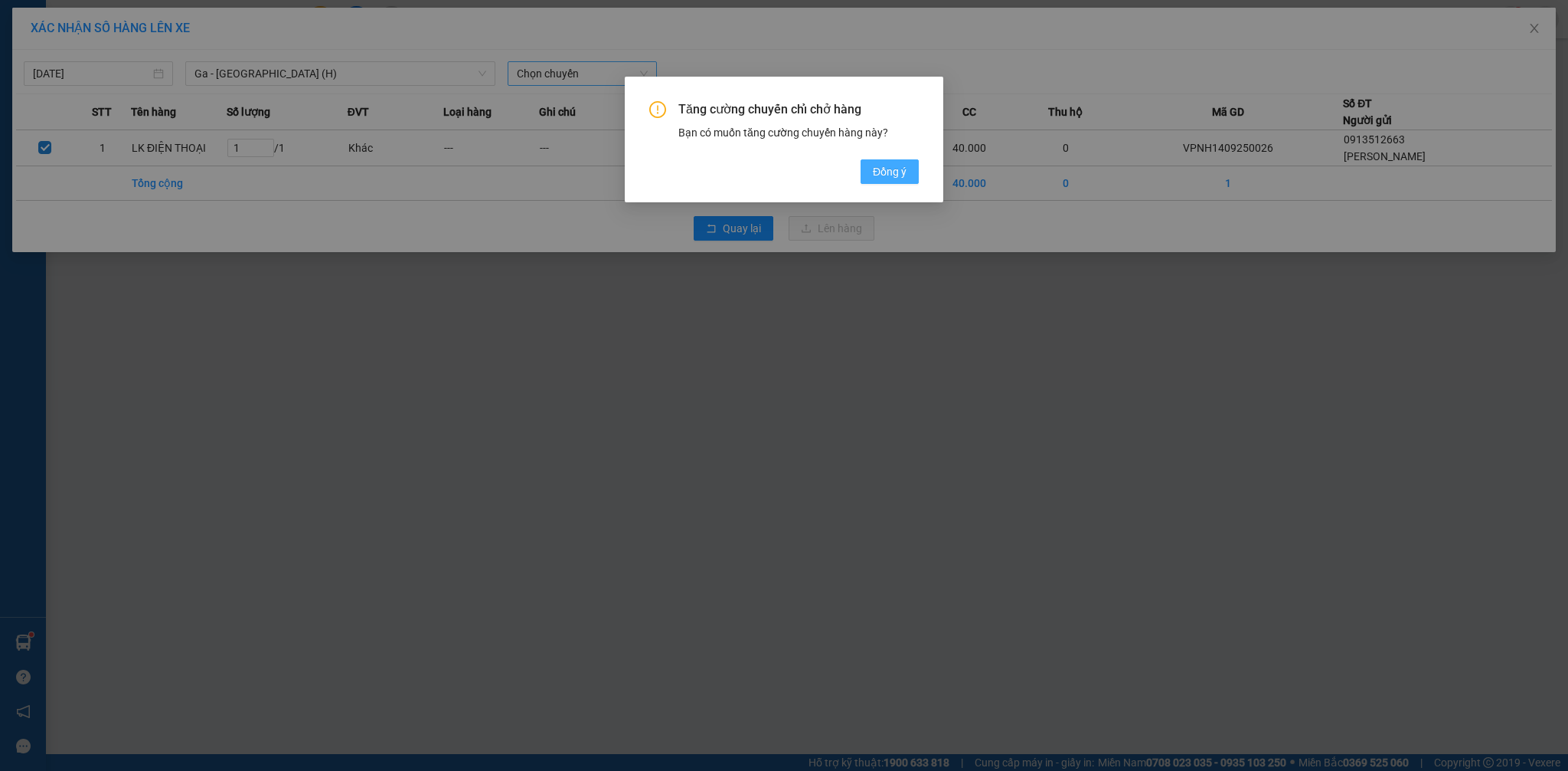
click at [874, 172] on span "Đồng ý" at bounding box center [890, 172] width 33 height 17
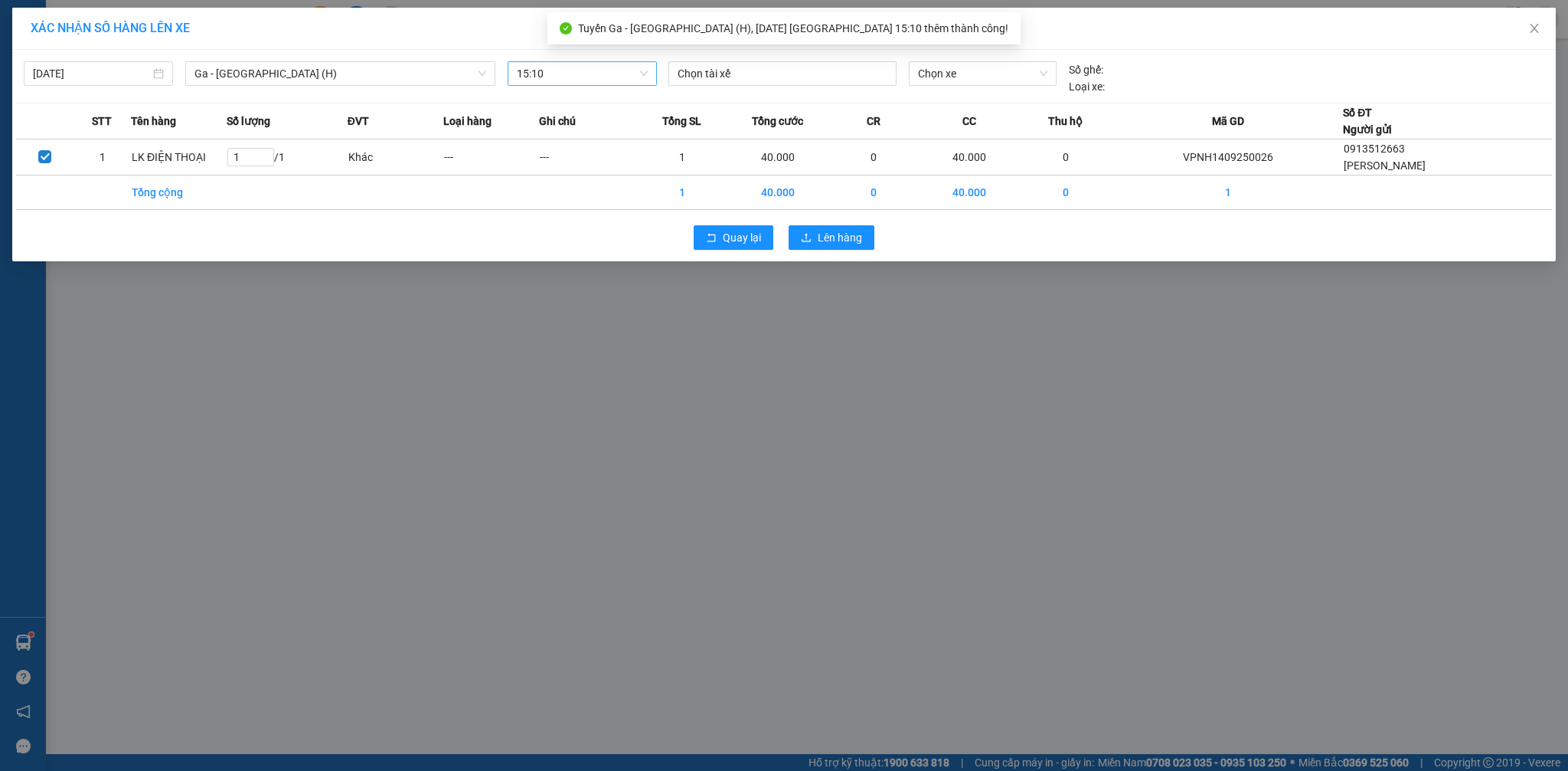
click at [981, 87] on div "Chọn xe" at bounding box center [983, 78] width 160 height 33
click at [985, 76] on span "Chọn xe" at bounding box center [982, 73] width 129 height 23
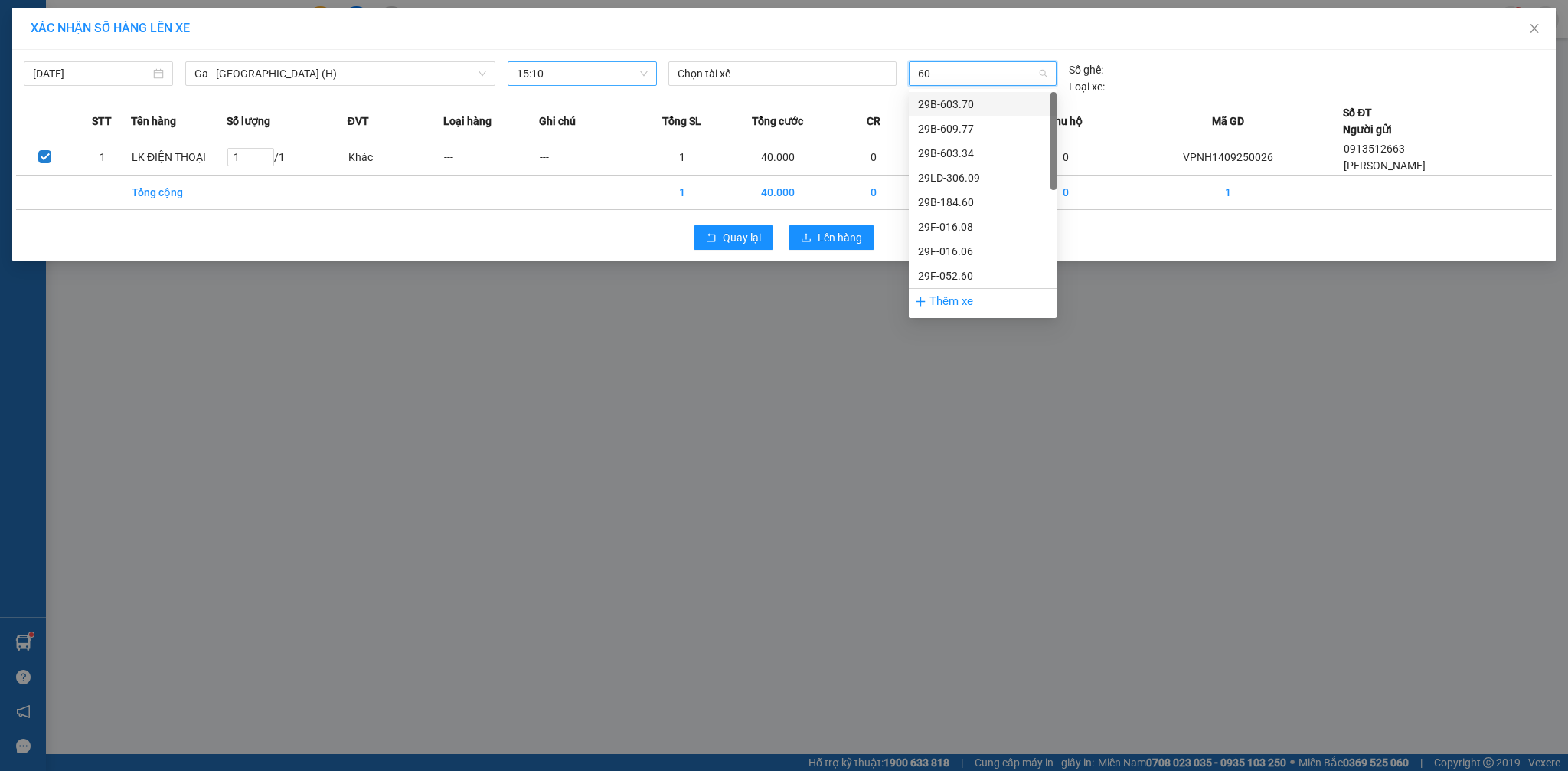
type input "602"
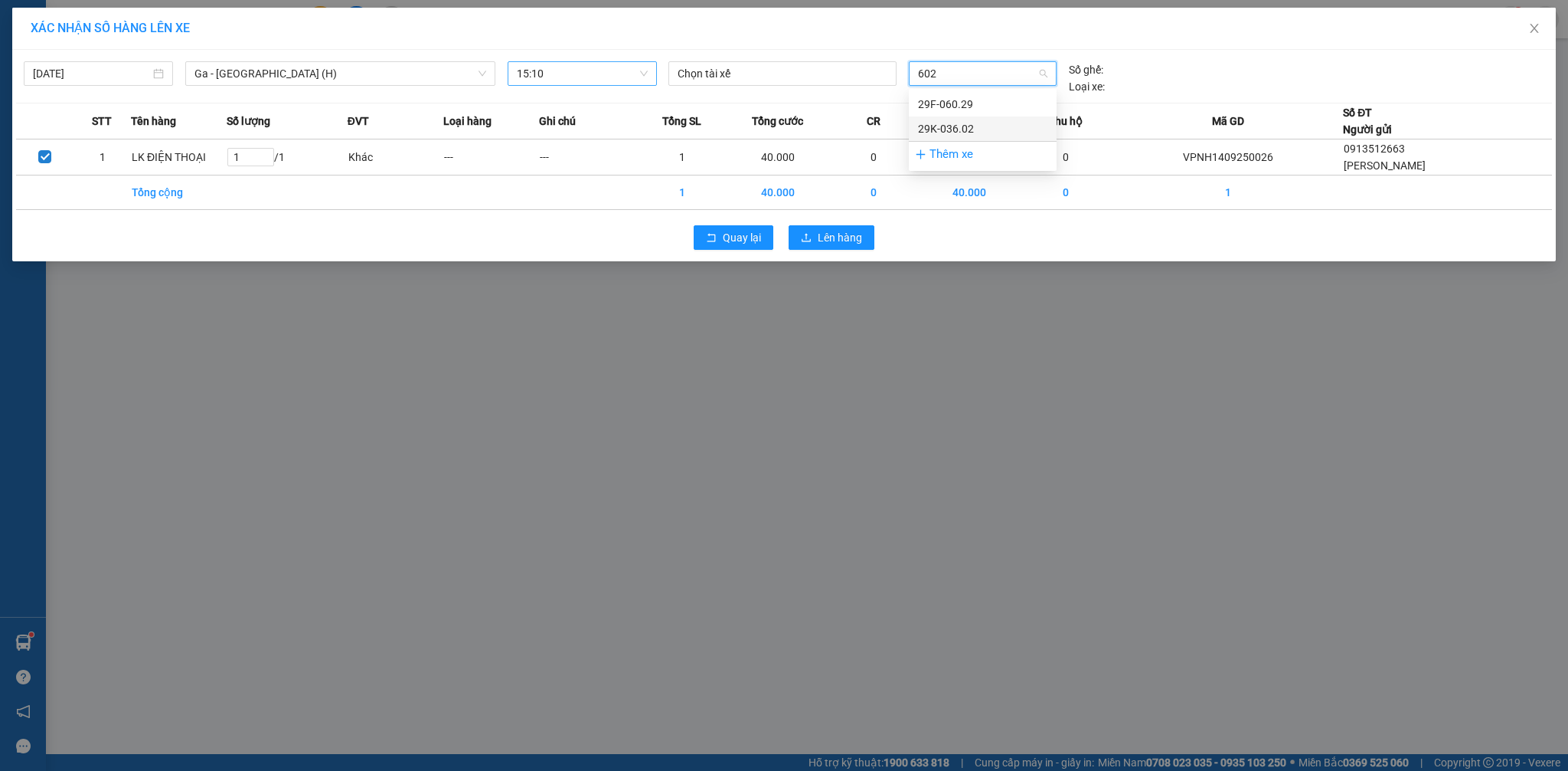
click at [968, 124] on div "29K-036.02" at bounding box center [982, 128] width 129 height 17
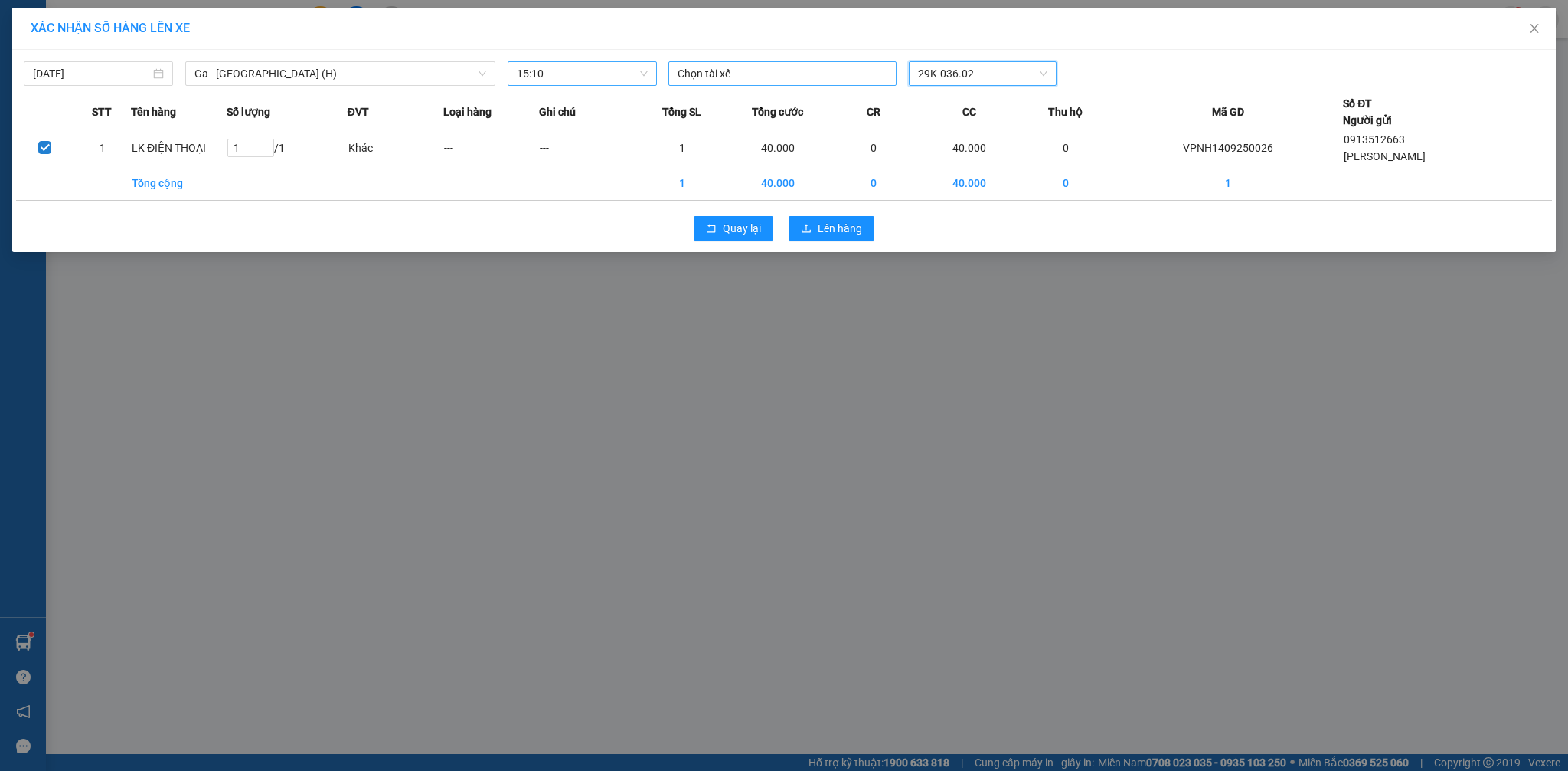
click at [767, 77] on div at bounding box center [782, 73] width 221 height 18
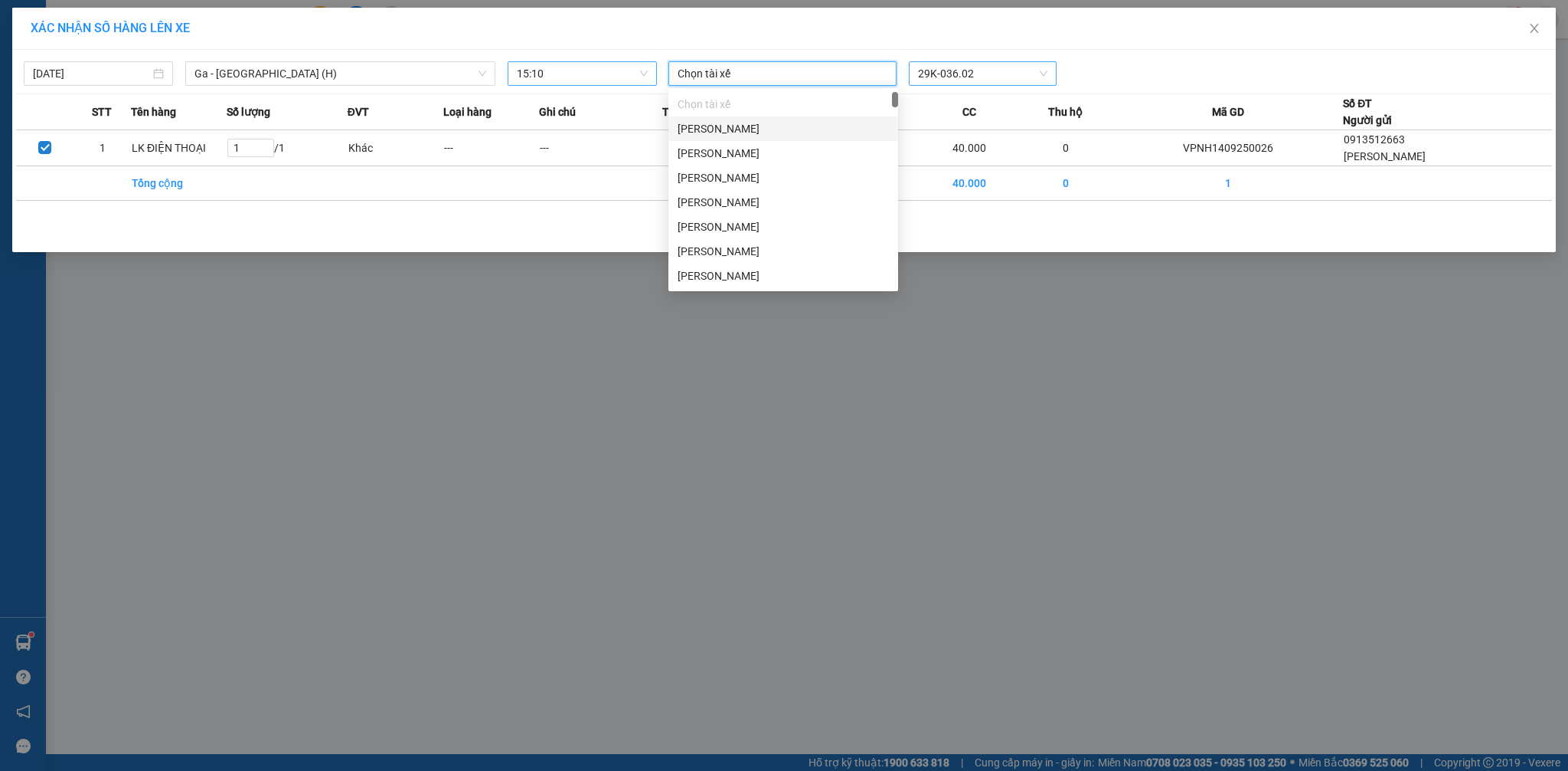
type input "D"
type input "ĐINH VĂN"
click at [739, 223] on div "Đinh Văn Long" at bounding box center [783, 226] width 211 height 17
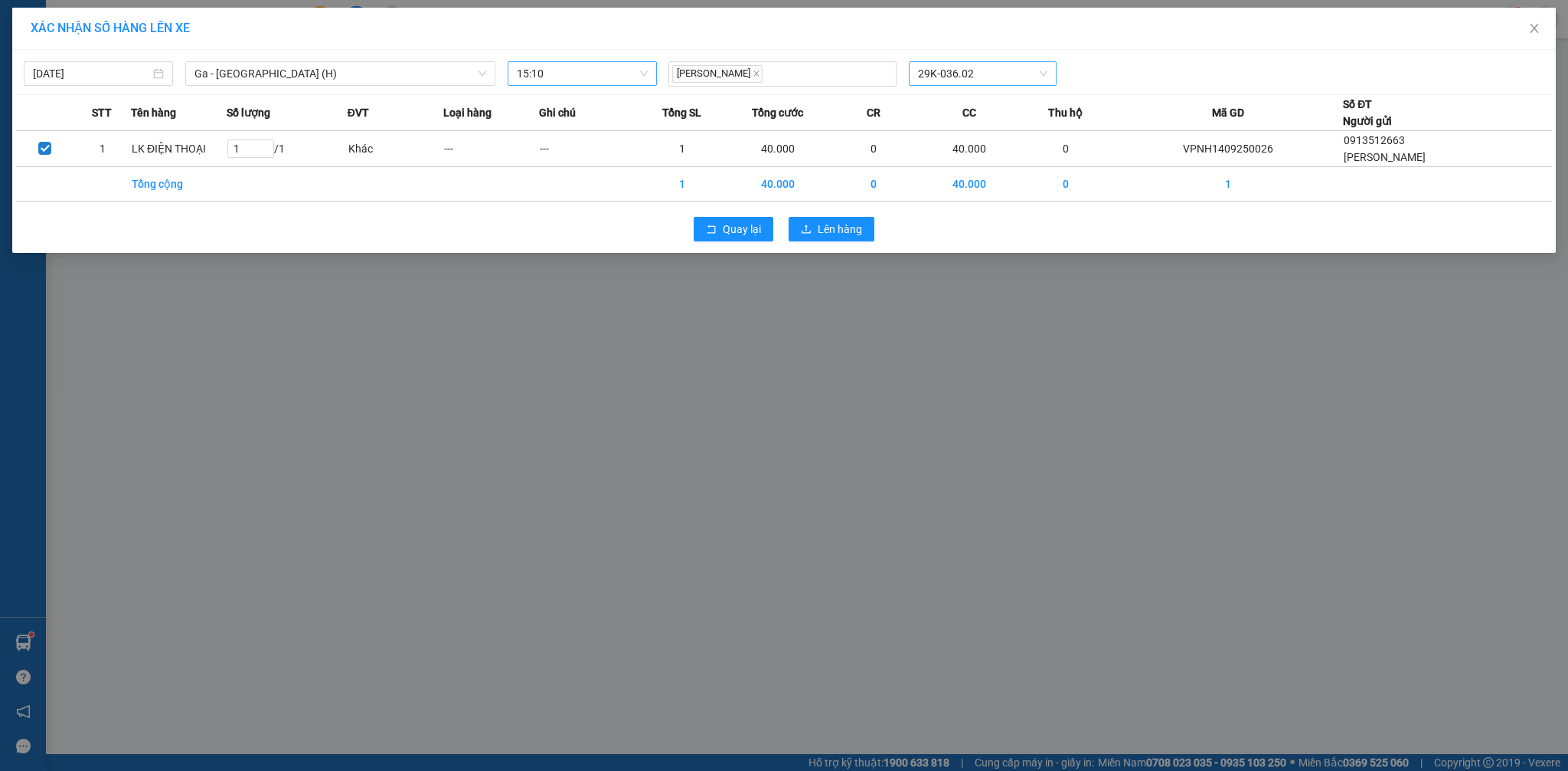
click at [967, 218] on div "Quay lại Lên hàng" at bounding box center [783, 229] width 1535 height 40
click at [837, 221] on button "Lên hàng" at bounding box center [832, 229] width 86 height 25
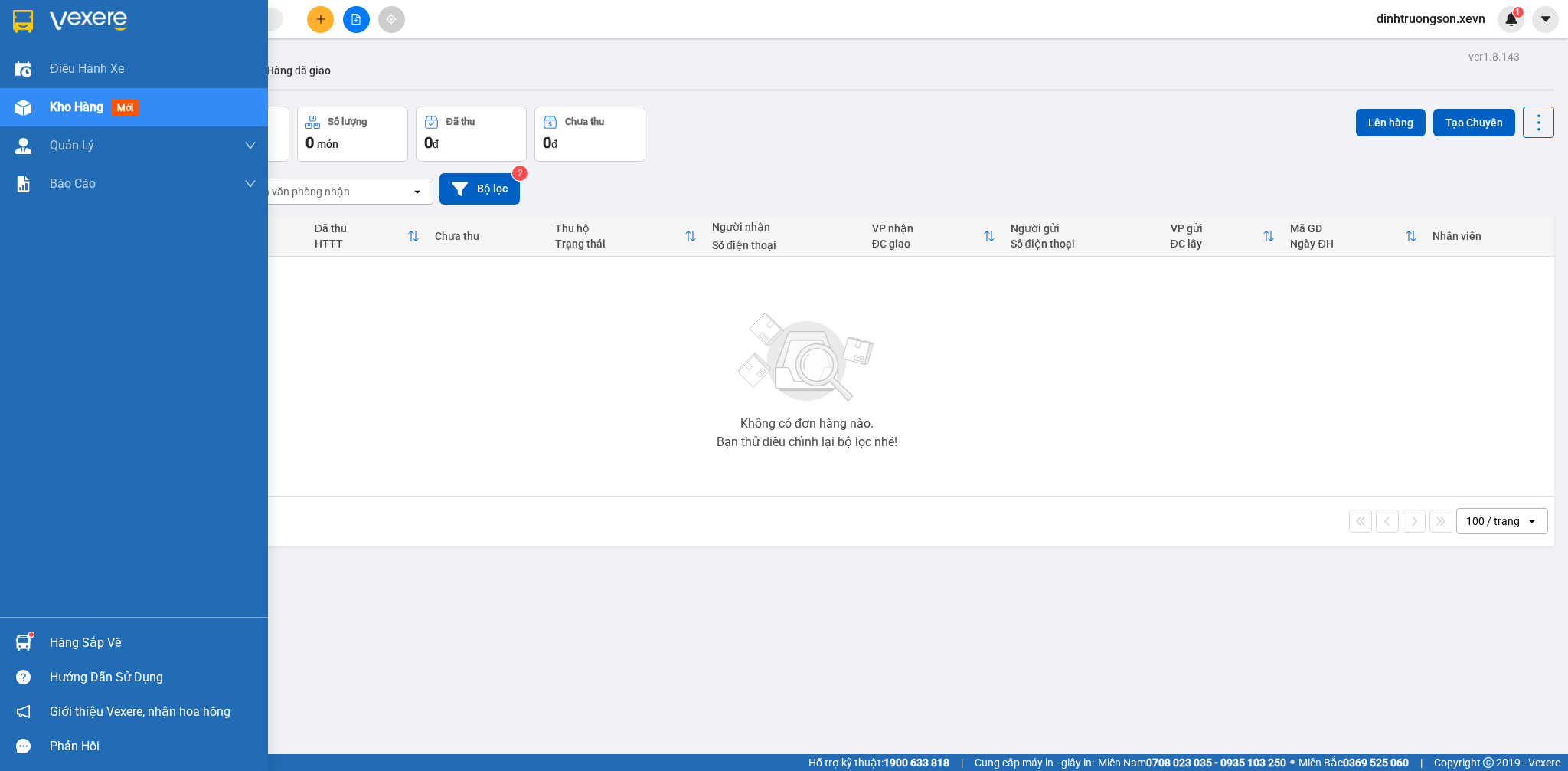
click at [10, 642] on div at bounding box center [24, 642] width 27 height 27
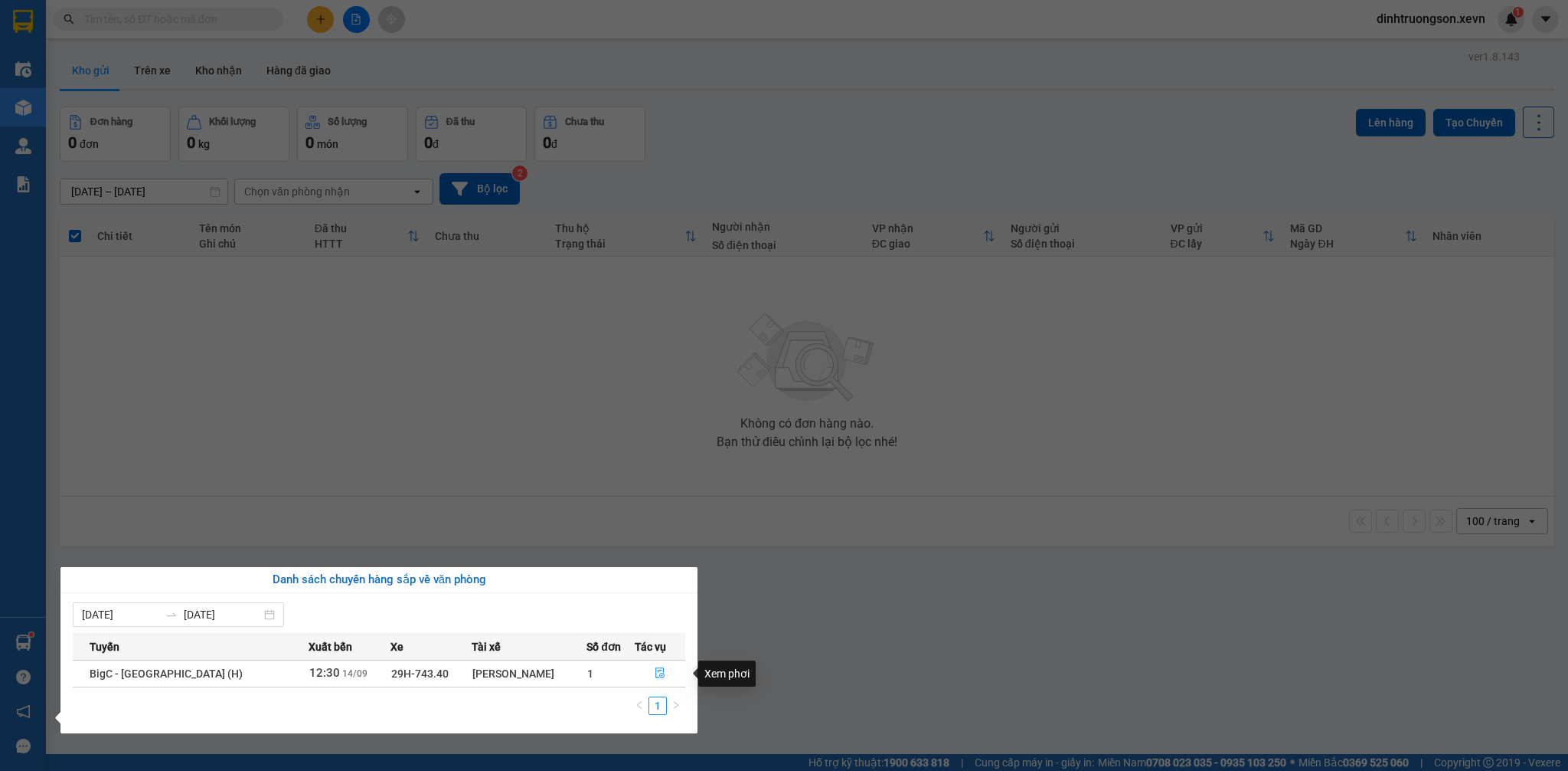
click at [788, 663] on section "Kết quả tìm kiếm ( 0 ) Bộ lọc No Data dinhtruongson.xevn 1 Điều hành xe Kho hàn…" at bounding box center [784, 385] width 1568 height 771
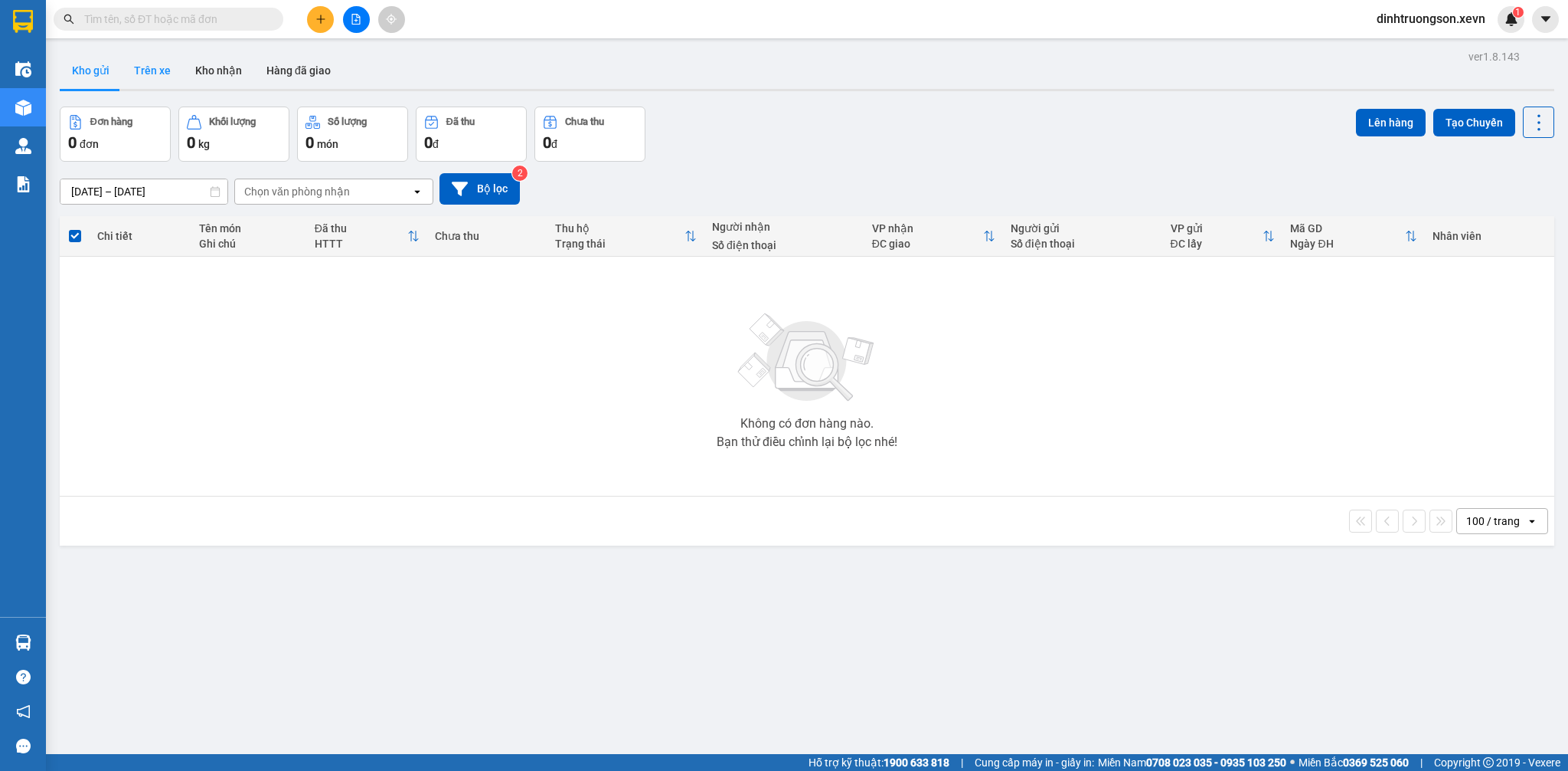
click at [150, 81] on button "Trên xe" at bounding box center [152, 71] width 61 height 37
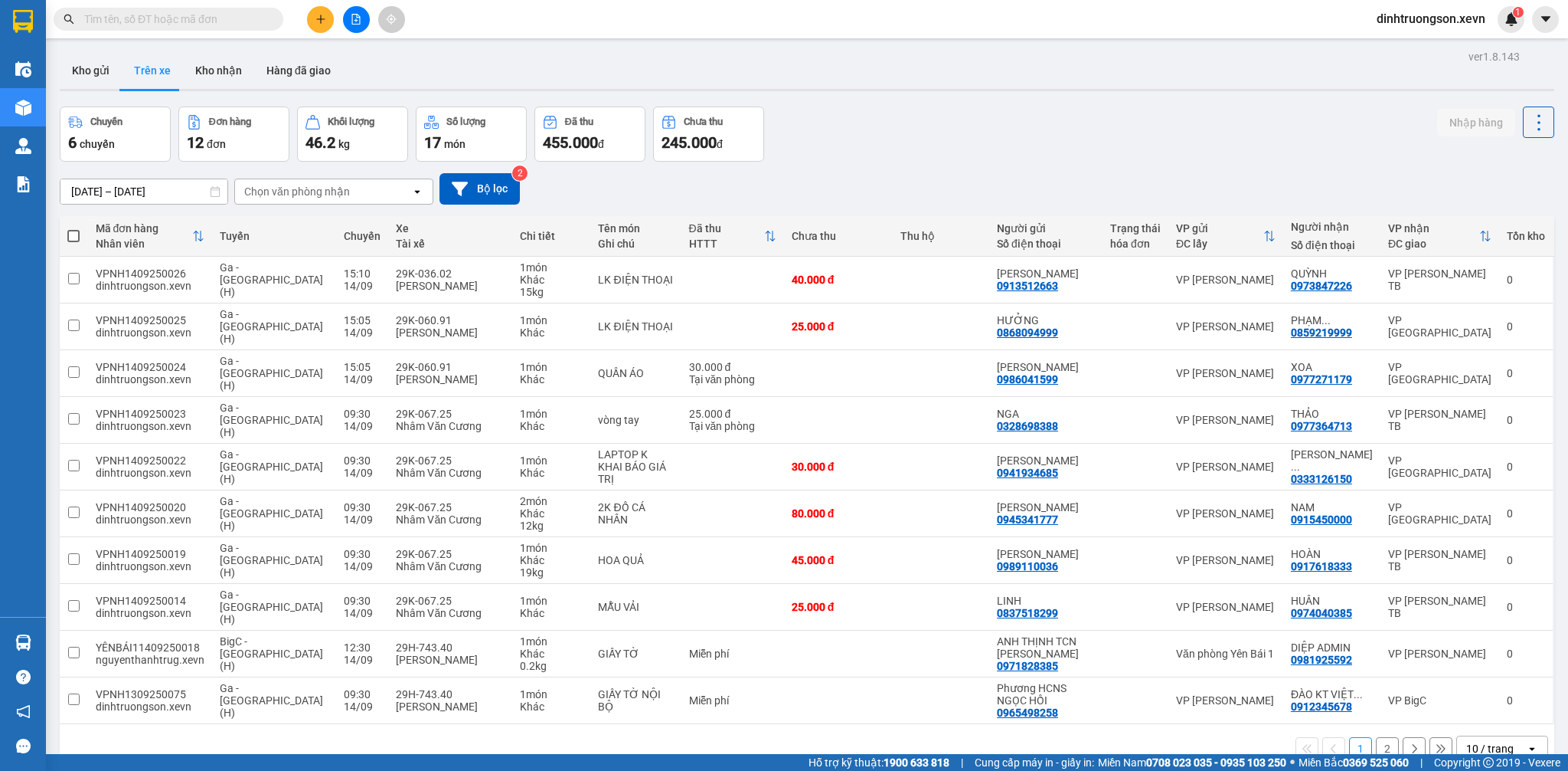
click at [1503, 736] on div "10 / trang" at bounding box center [1491, 748] width 69 height 25
click at [1459, 596] on span "50 / trang" at bounding box center [1475, 599] width 49 height 15
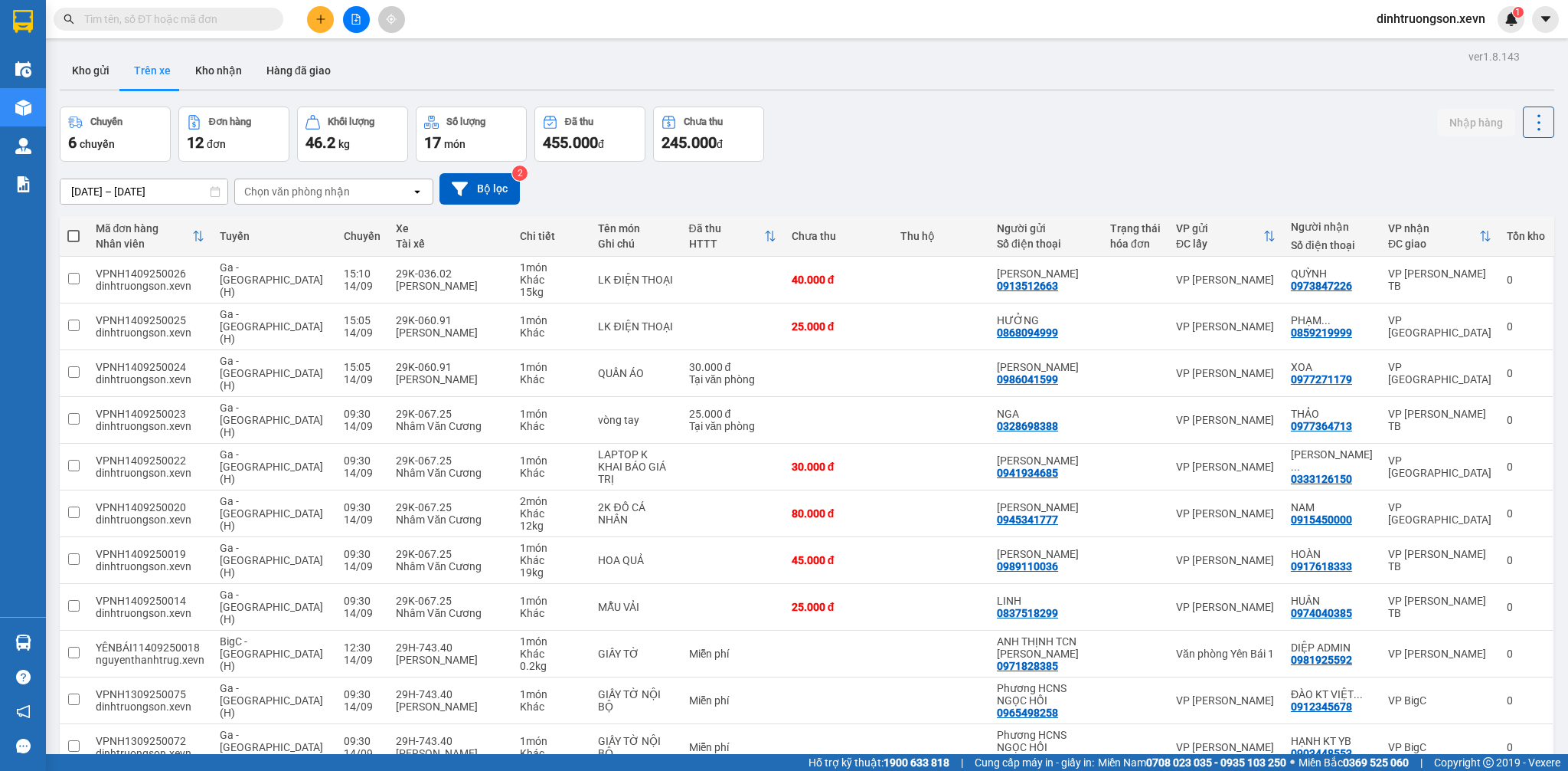
click at [93, 89] on div at bounding box center [806, 90] width 1494 height 2
click at [98, 79] on button "Kho gửi" at bounding box center [90, 71] width 62 height 37
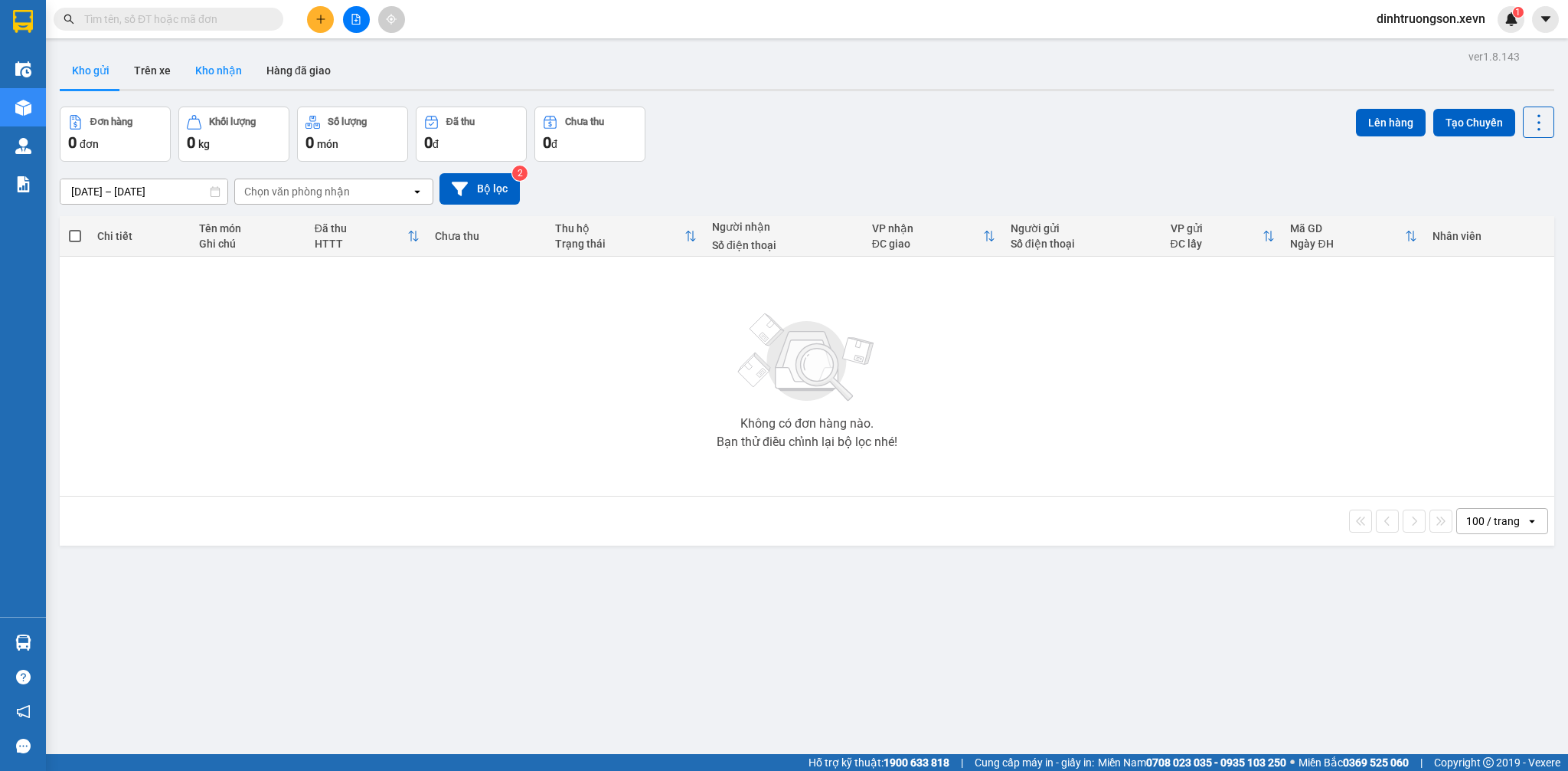
click at [212, 81] on button "Kho nhận" at bounding box center [219, 71] width 71 height 37
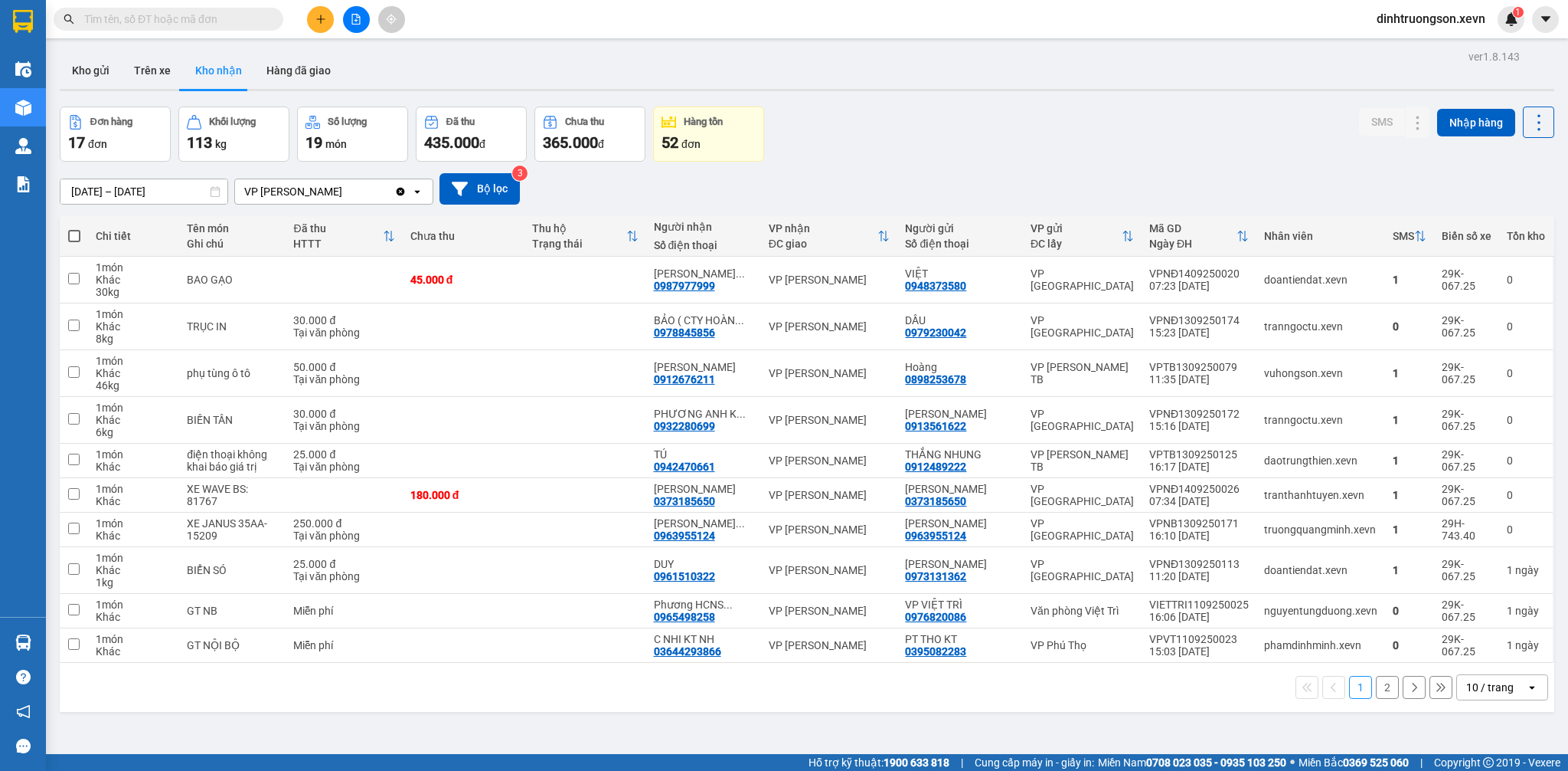
click at [1466, 693] on div "10 / trang" at bounding box center [1490, 687] width 48 height 15
click at [1471, 618] on span "50 / trang" at bounding box center [1475, 611] width 49 height 15
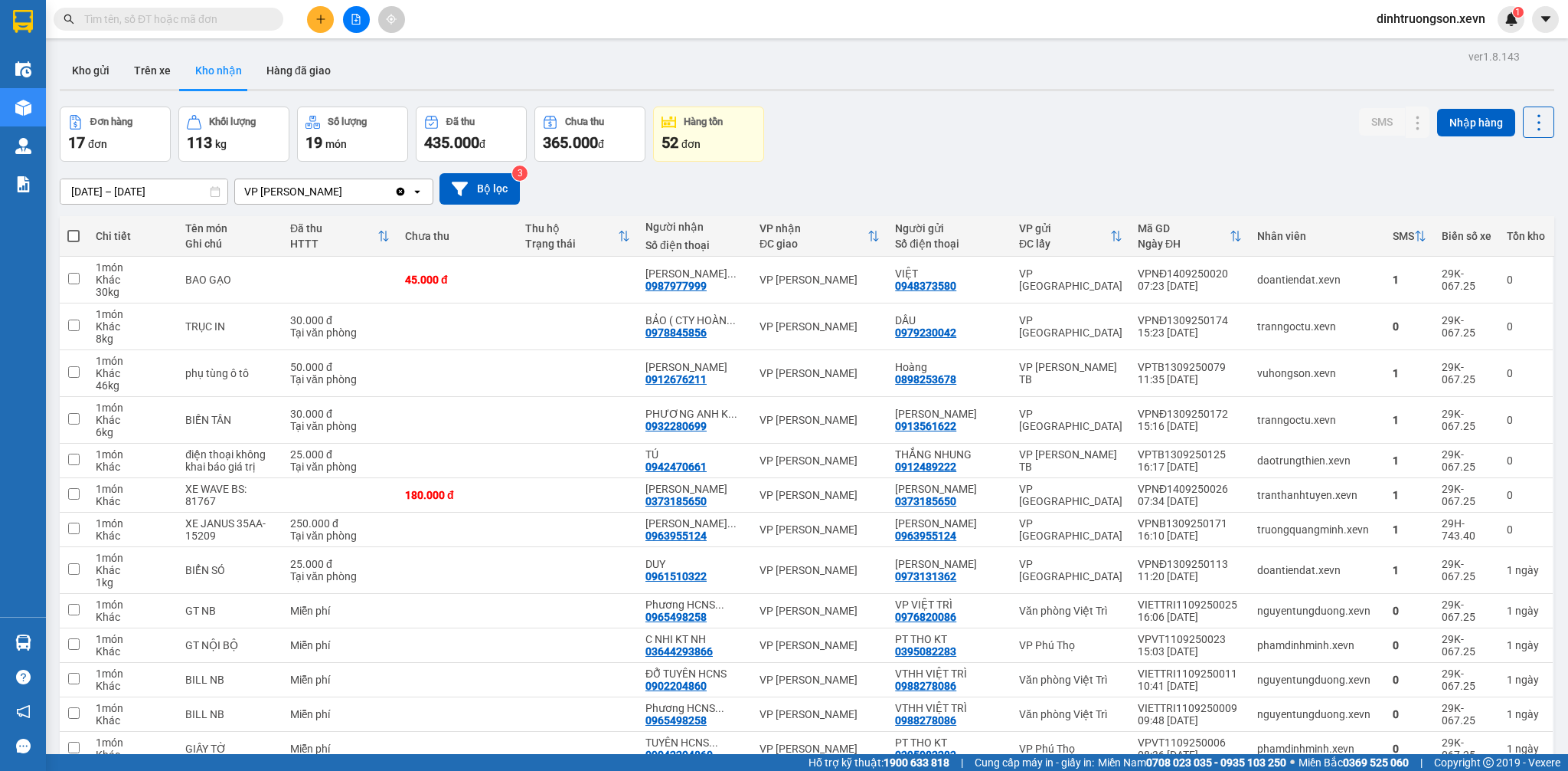
click at [320, 25] on button at bounding box center [321, 20] width 27 height 27
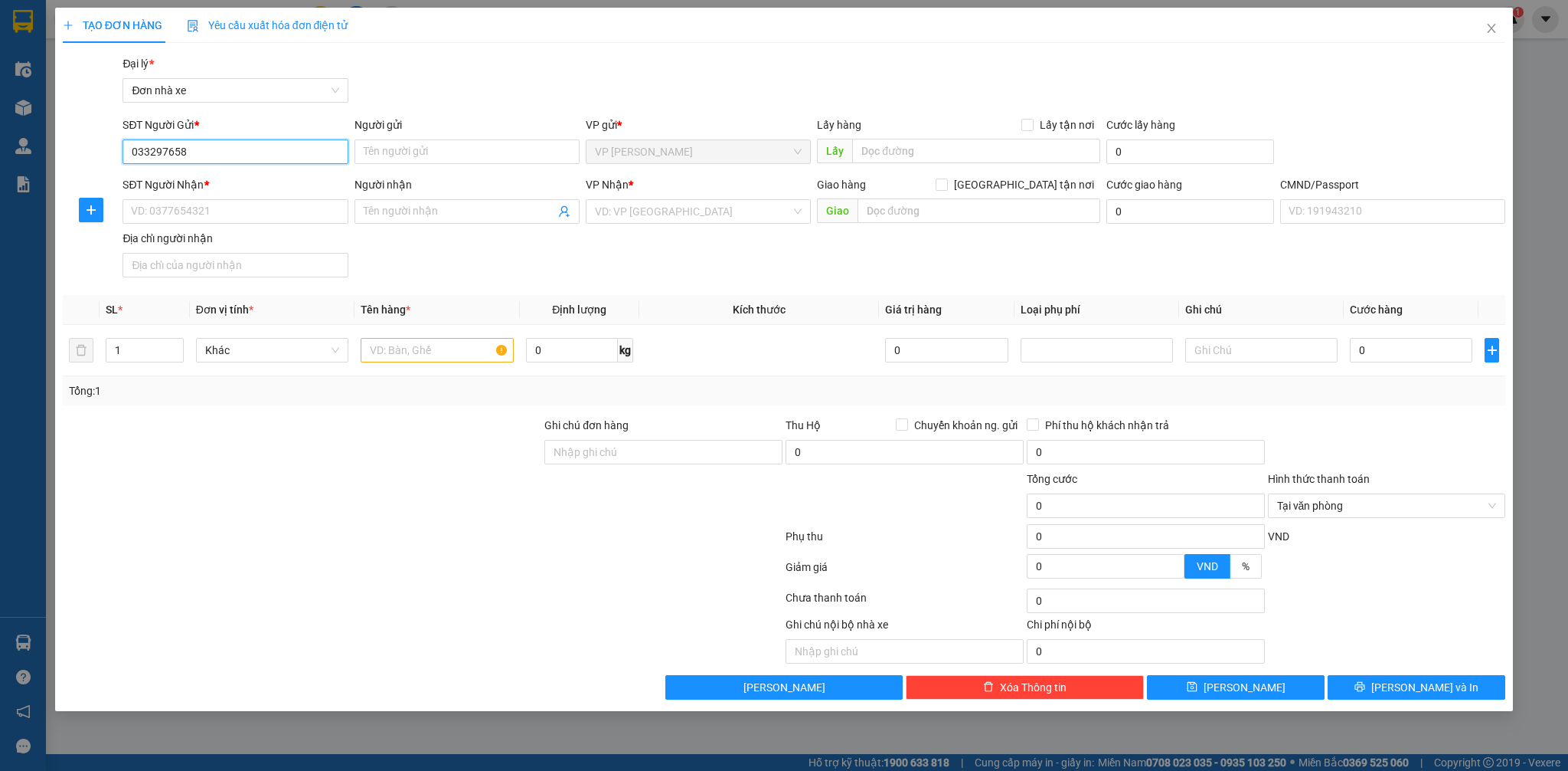
type input "0332976583"
click at [216, 182] on div "0332976583 - QUYẾN" at bounding box center [235, 182] width 207 height 17
type input "QUYẾN"
type input "0818897833"
type input "HƯỜNG"
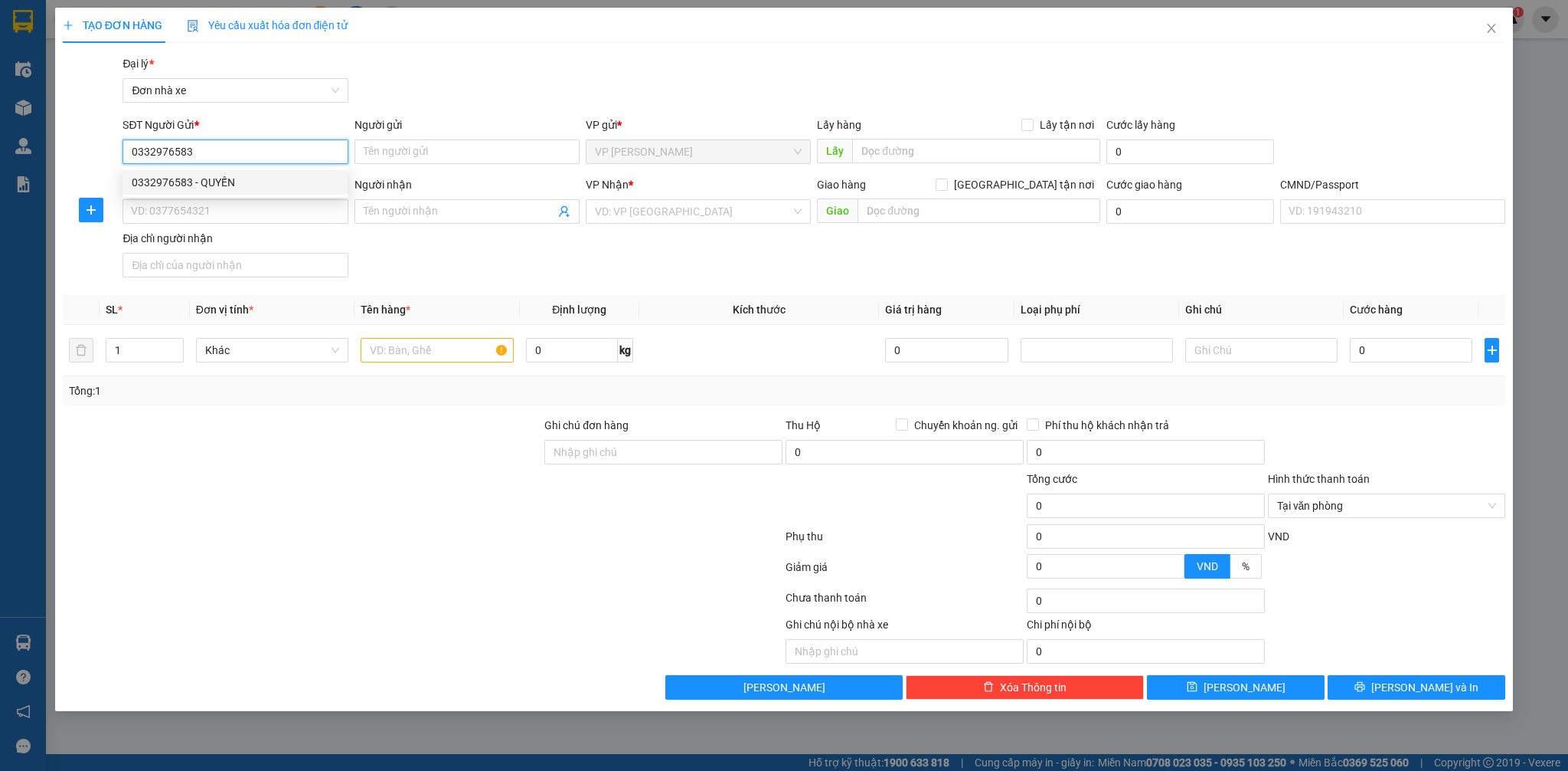
type input "036302006981 TRẦN TT HƯỜNG DỊ SỬ MỸ THÀNH MỸ LỘC"
type input "0332976583"
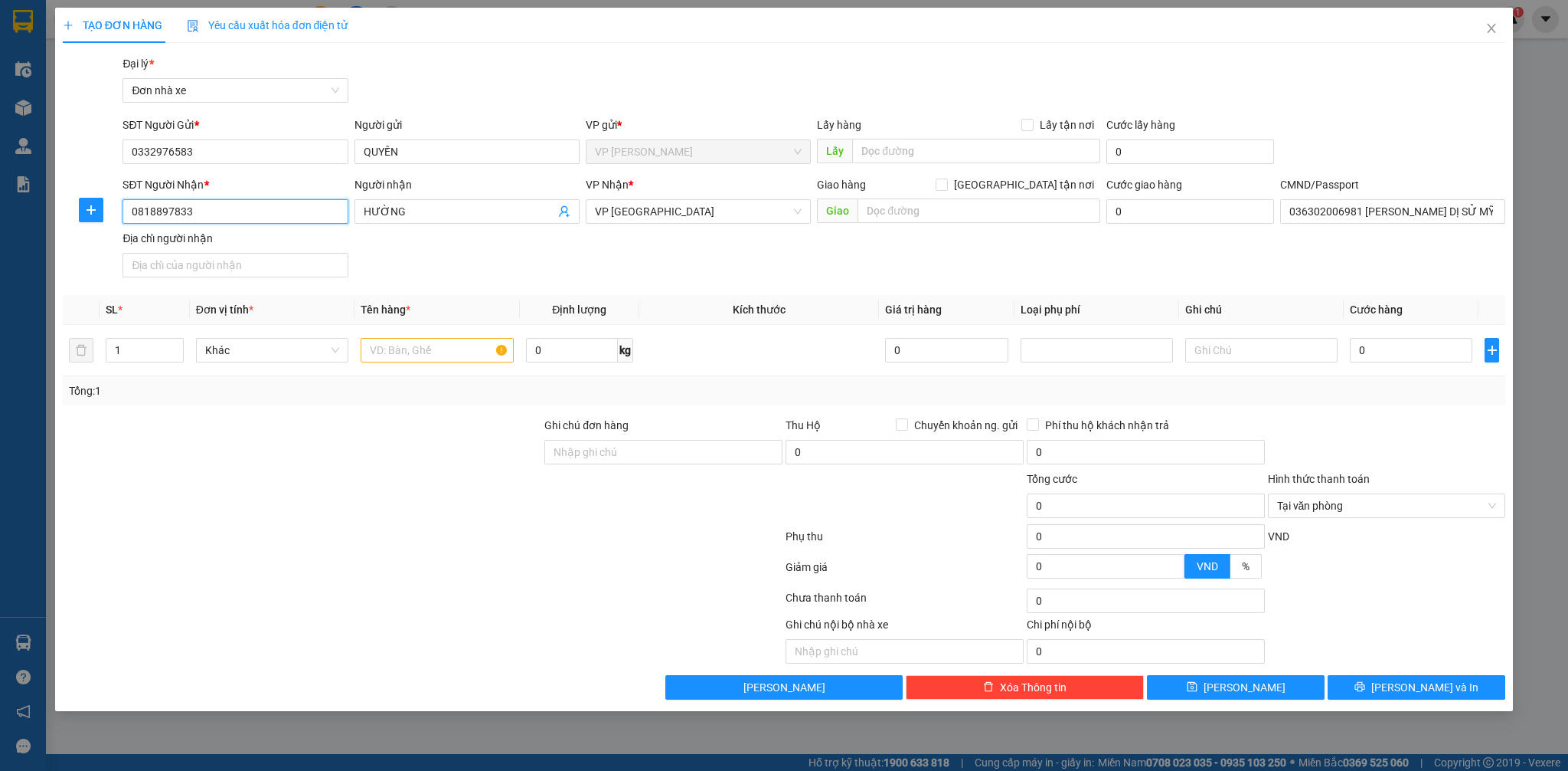
click at [197, 206] on input "0818897833" at bounding box center [235, 211] width 225 height 25
type input "0943176013"
click at [386, 210] on input "HƯỜNG" at bounding box center [459, 211] width 191 height 17
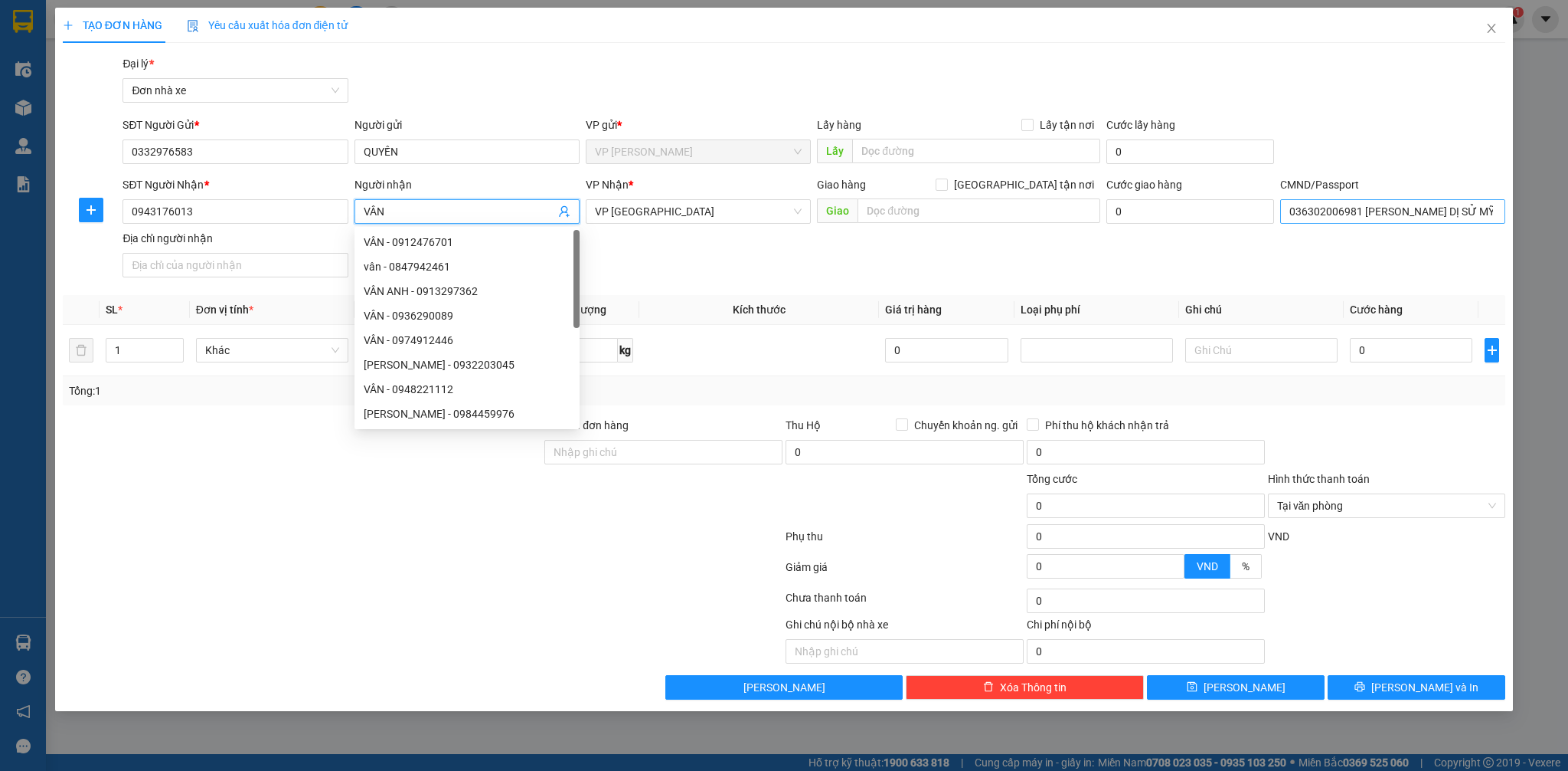
type input "VÂN"
click at [1395, 209] on input "036302006981 TRẦN TT HƯỜNG DỊ SỬ MỸ THÀNH MỸ LỘC" at bounding box center [1393, 211] width 225 height 25
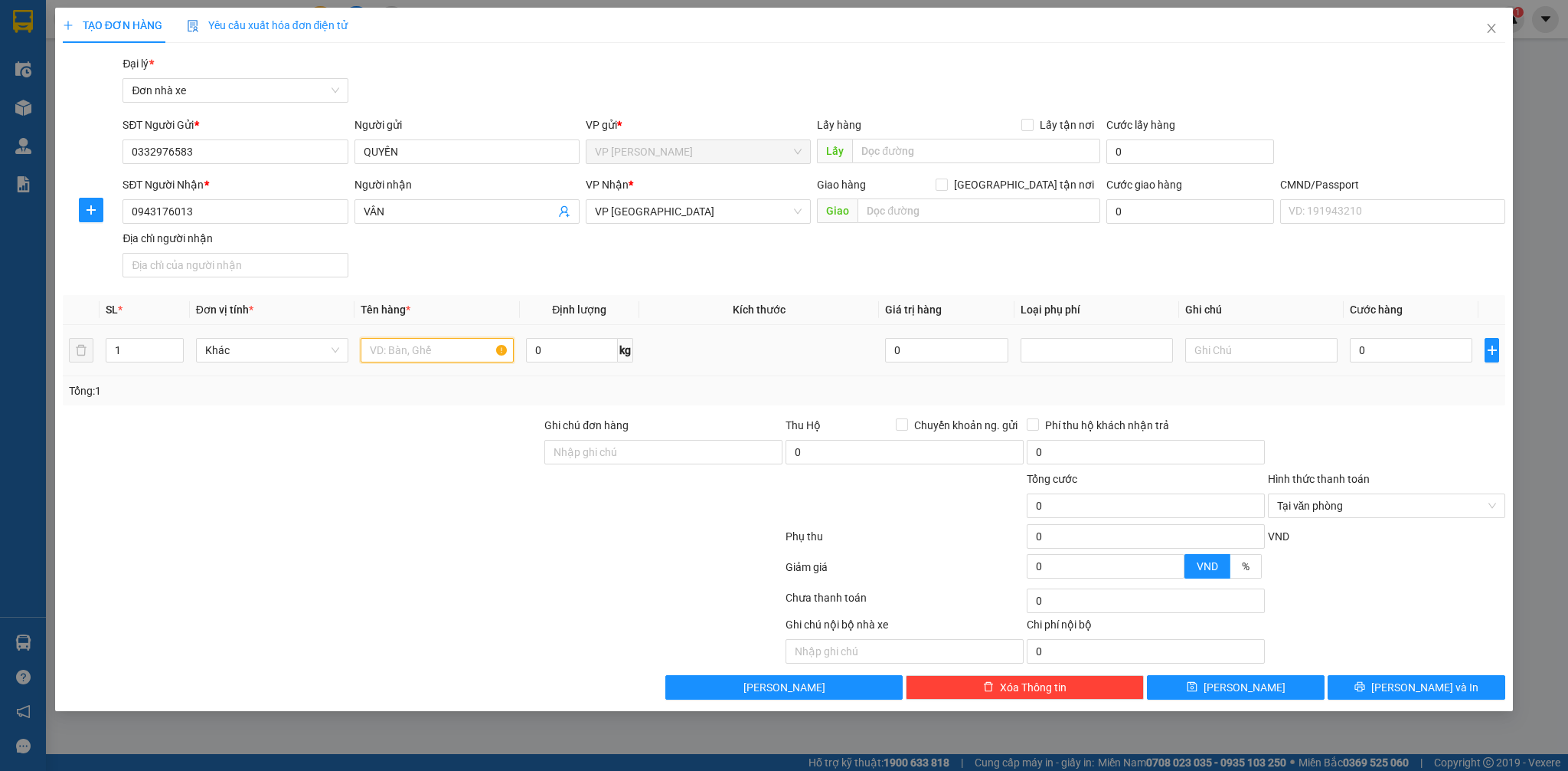
click at [452, 353] on input "text" at bounding box center [436, 349] width 152 height 25
type input "D"
type input "Đ"
type input "D"
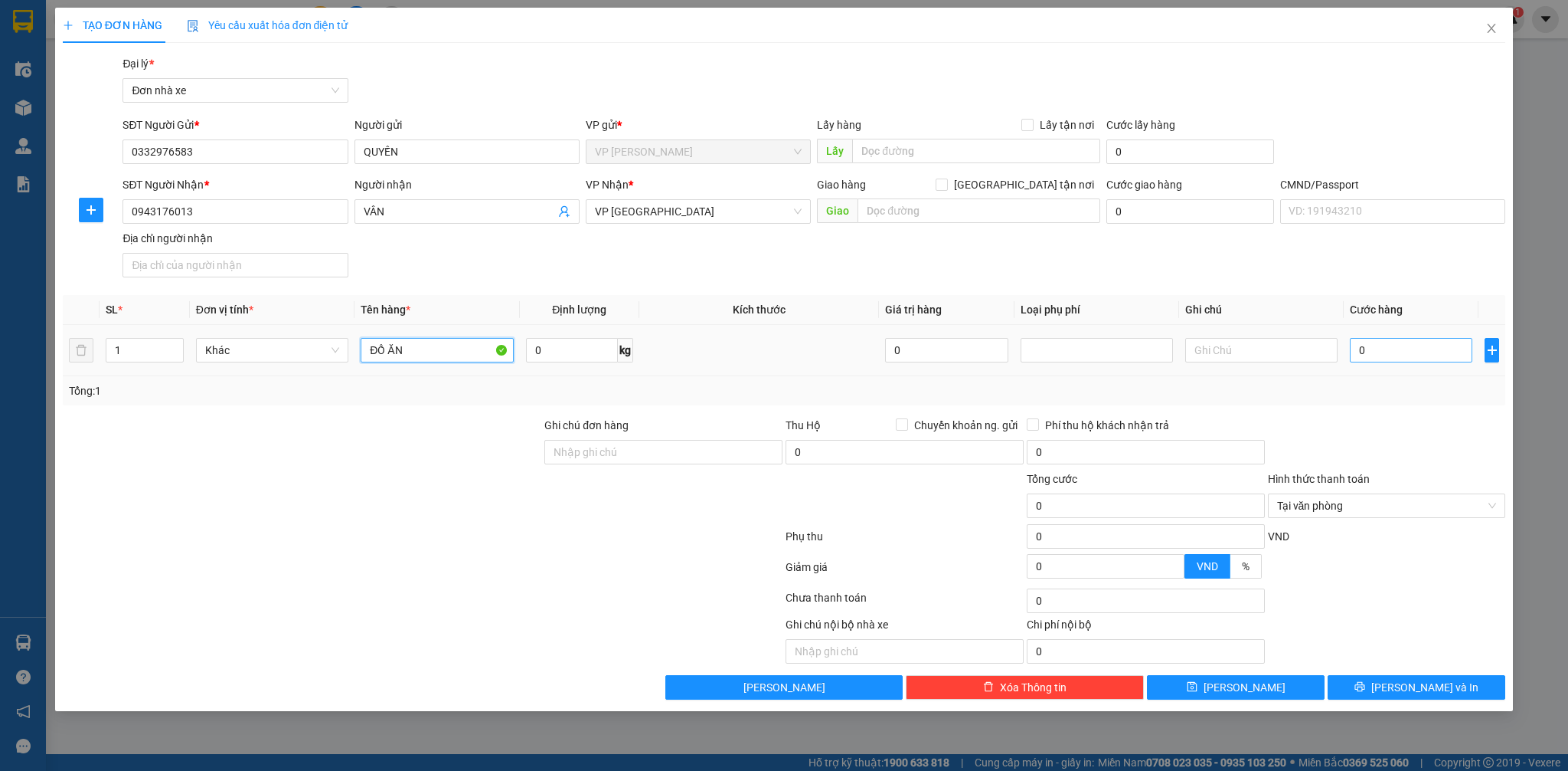
type input "ĐỒ ĂN"
click at [1364, 353] on input "0" at bounding box center [1411, 349] width 122 height 25
type input "3"
type input "30"
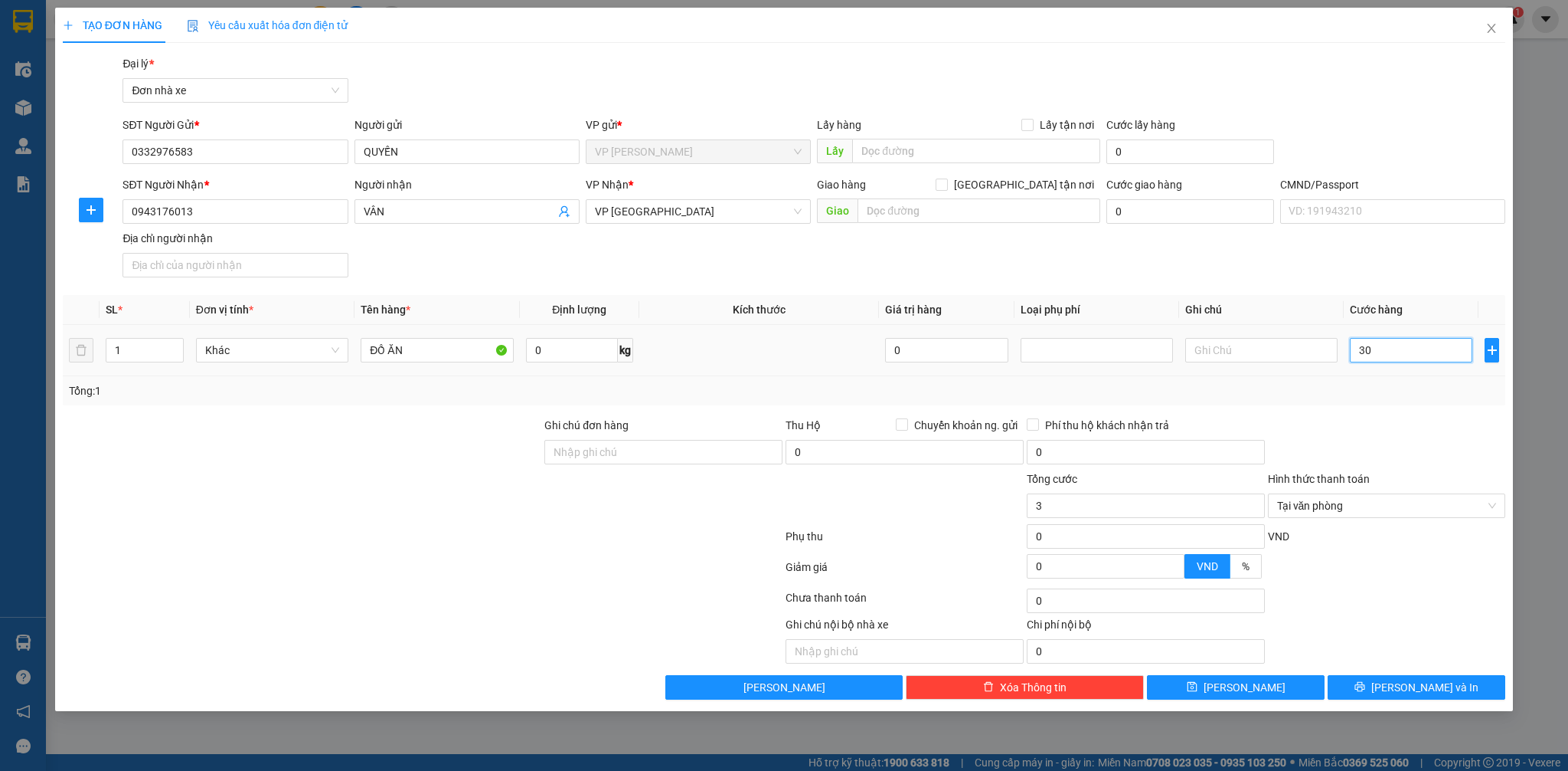
type input "30"
type input "30.000"
click at [1354, 422] on div at bounding box center [1387, 444] width 241 height 54
click at [1229, 345] on input "text" at bounding box center [1262, 349] width 152 height 25
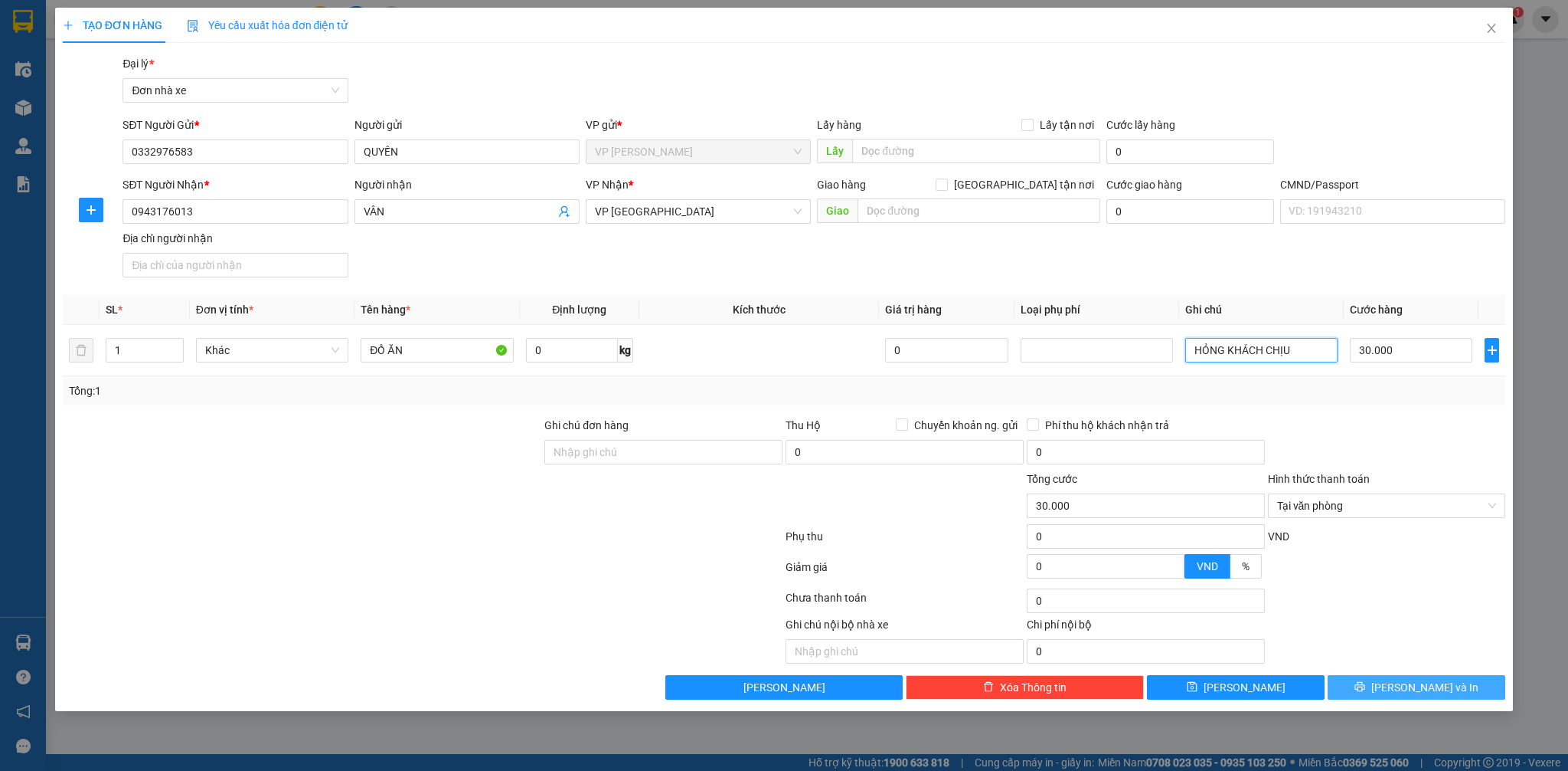
type input "HỎNG KHÁCH CHỊU"
click at [1442, 692] on span "[PERSON_NAME] và In" at bounding box center [1424, 687] width 107 height 17
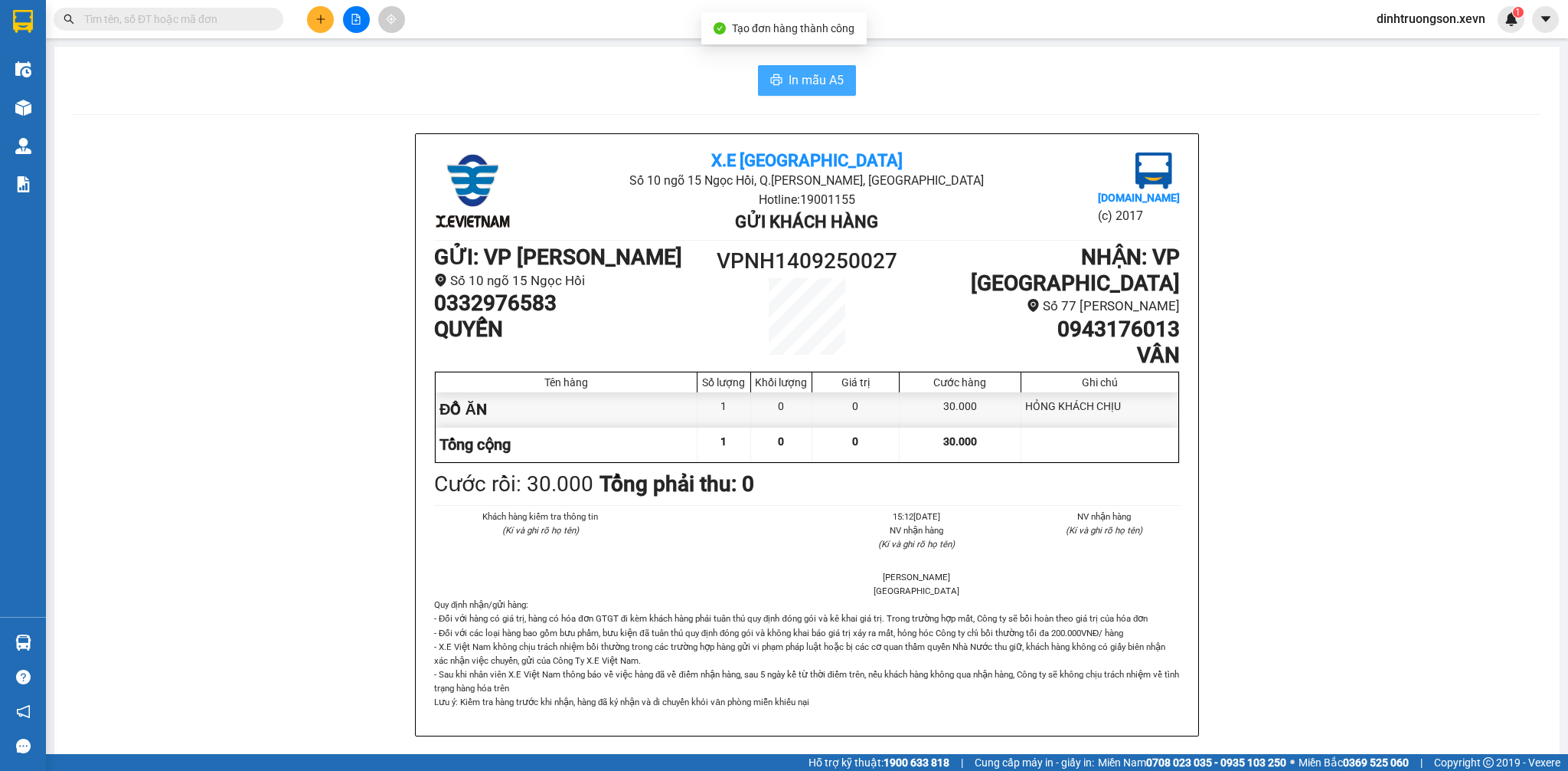
drag, startPoint x: 814, startPoint y: 103, endPoint x: 814, endPoint y: 91, distance: 12.0
click at [814, 91] on div "In mẫu A5 X.E Việt Nam Số 10 ngõ 15 Ngọc Hồi, Q.Hoàng Mai, Hà Nội Hotline: 1900…" at bounding box center [807, 734] width 1505 height 1374
click at [813, 88] on span "In mẫu A5" at bounding box center [816, 80] width 55 height 19
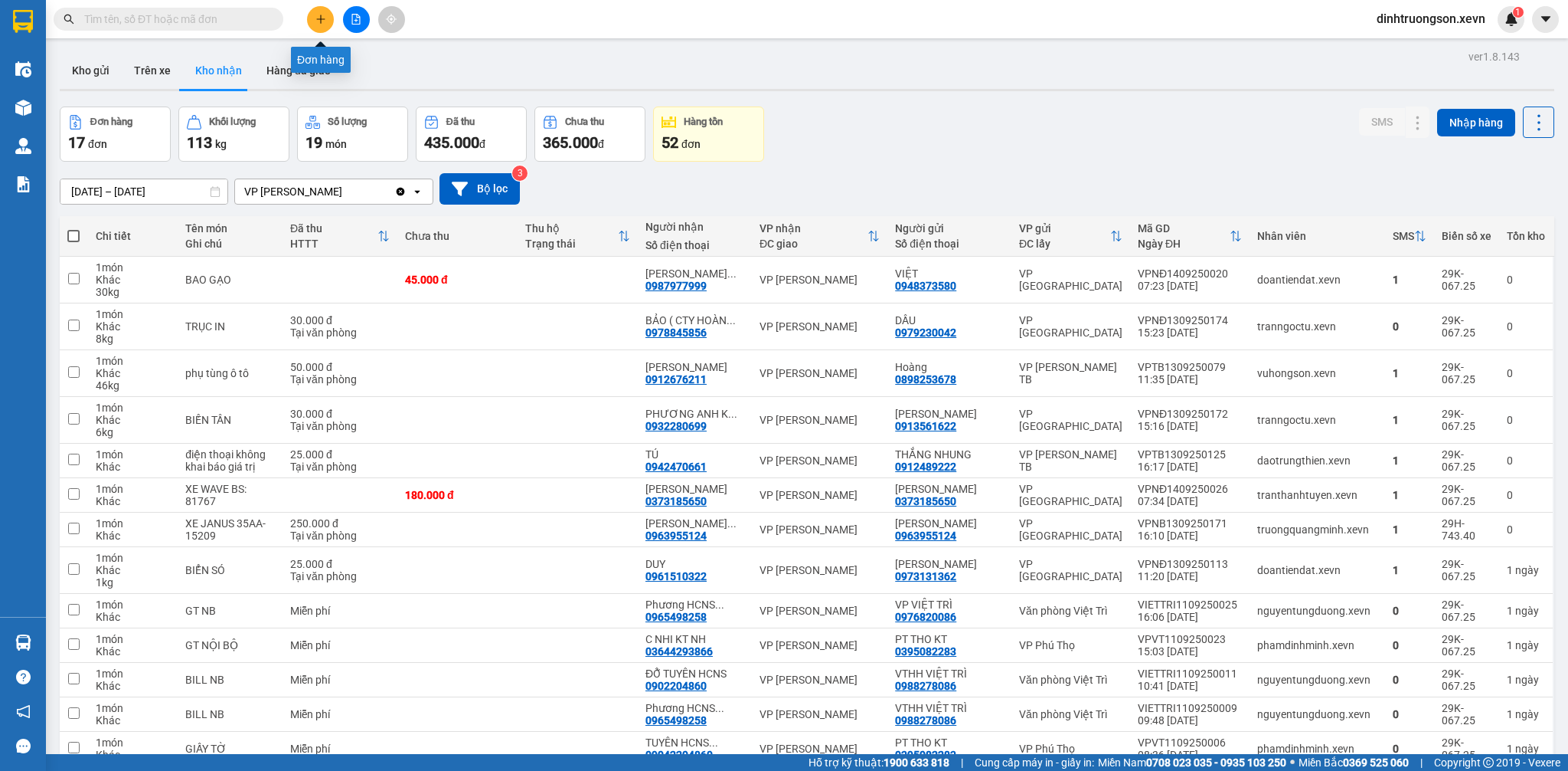
click at [321, 21] on icon "plus" at bounding box center [321, 19] width 11 height 11
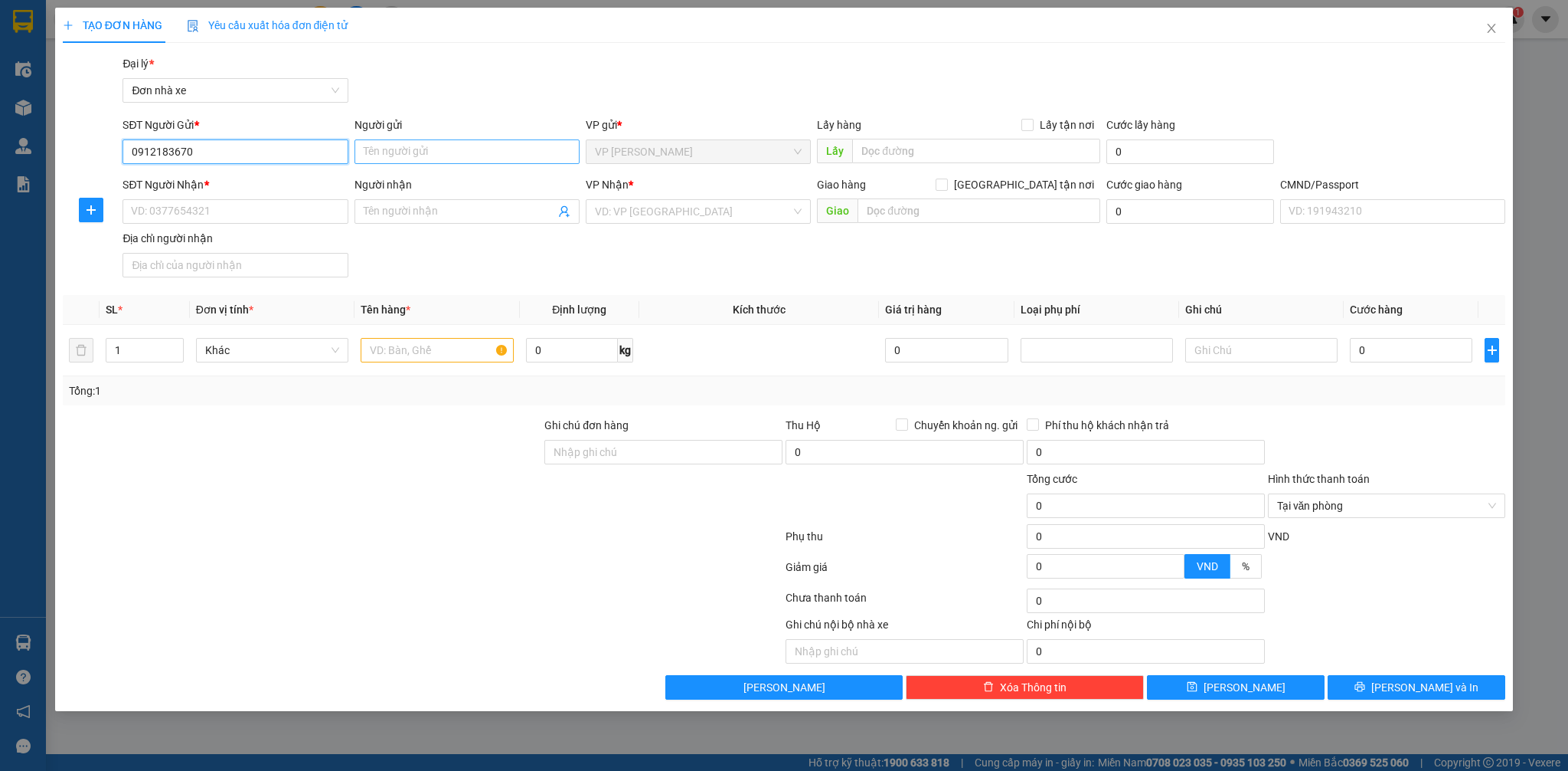
type input "0912183670"
click at [442, 156] on input "Người gửi" at bounding box center [467, 152] width 225 height 25
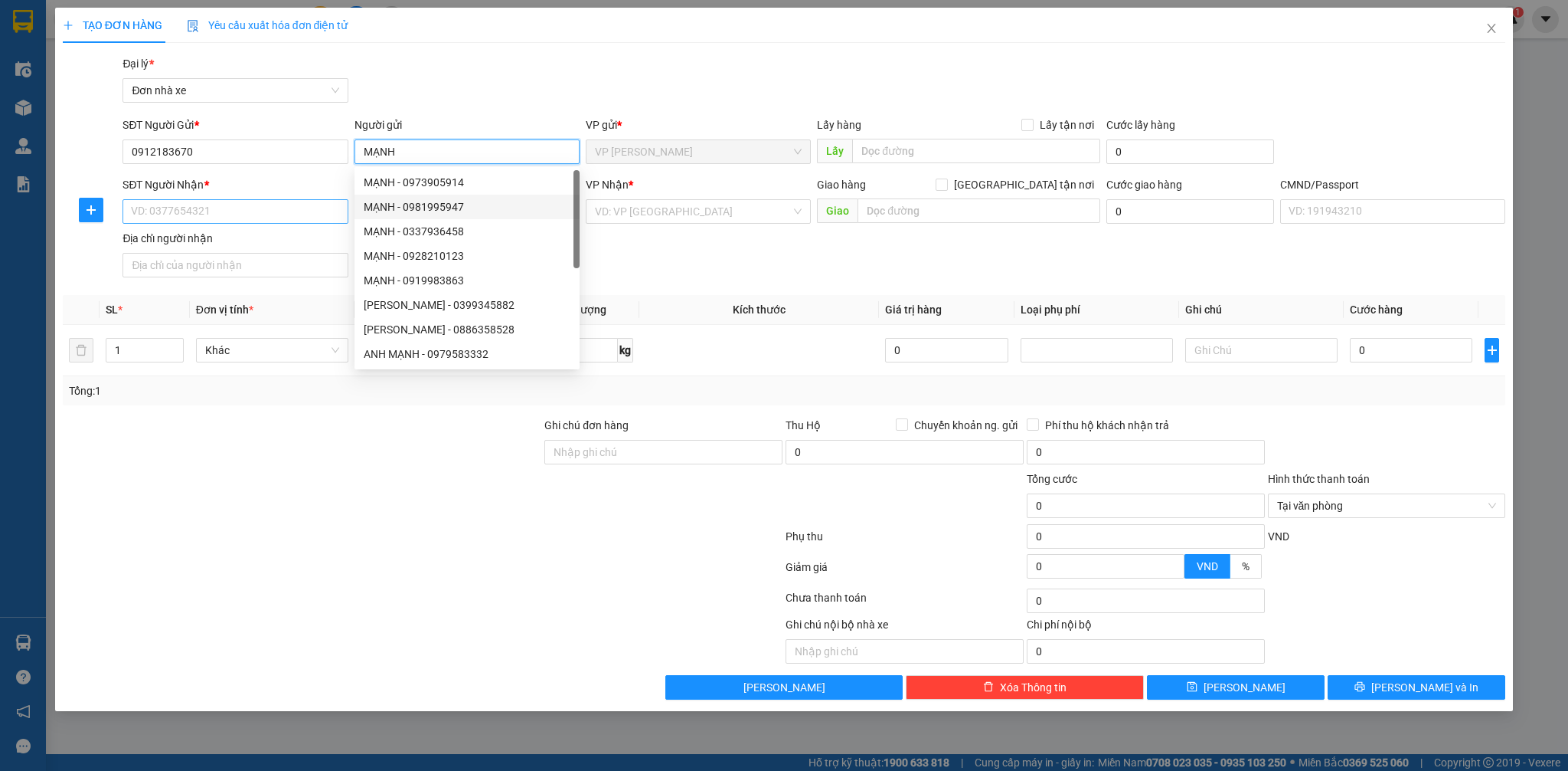
type input "MẠNH"
click at [251, 221] on input "SĐT Người Nhận *" at bounding box center [235, 211] width 225 height 25
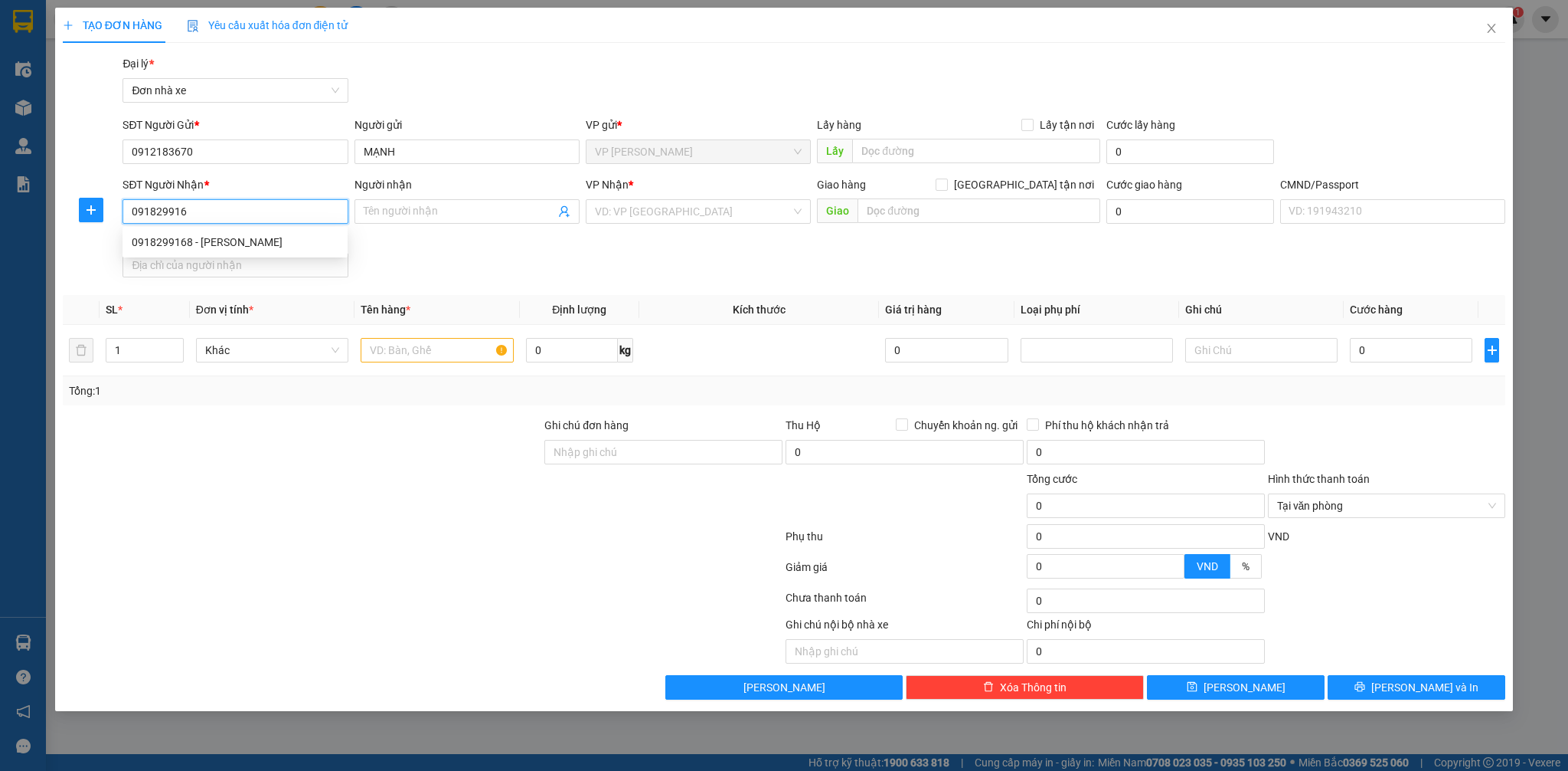
type input "0918299168"
click at [240, 246] on div "0918299168 - PHƯƠNG ANH" at bounding box center [235, 241] width 207 height 17
type input "PHƯƠNG ANH"
type input "034185000837 LÊ THỊ PHƯƠNG ANH"
type input "0918299168"
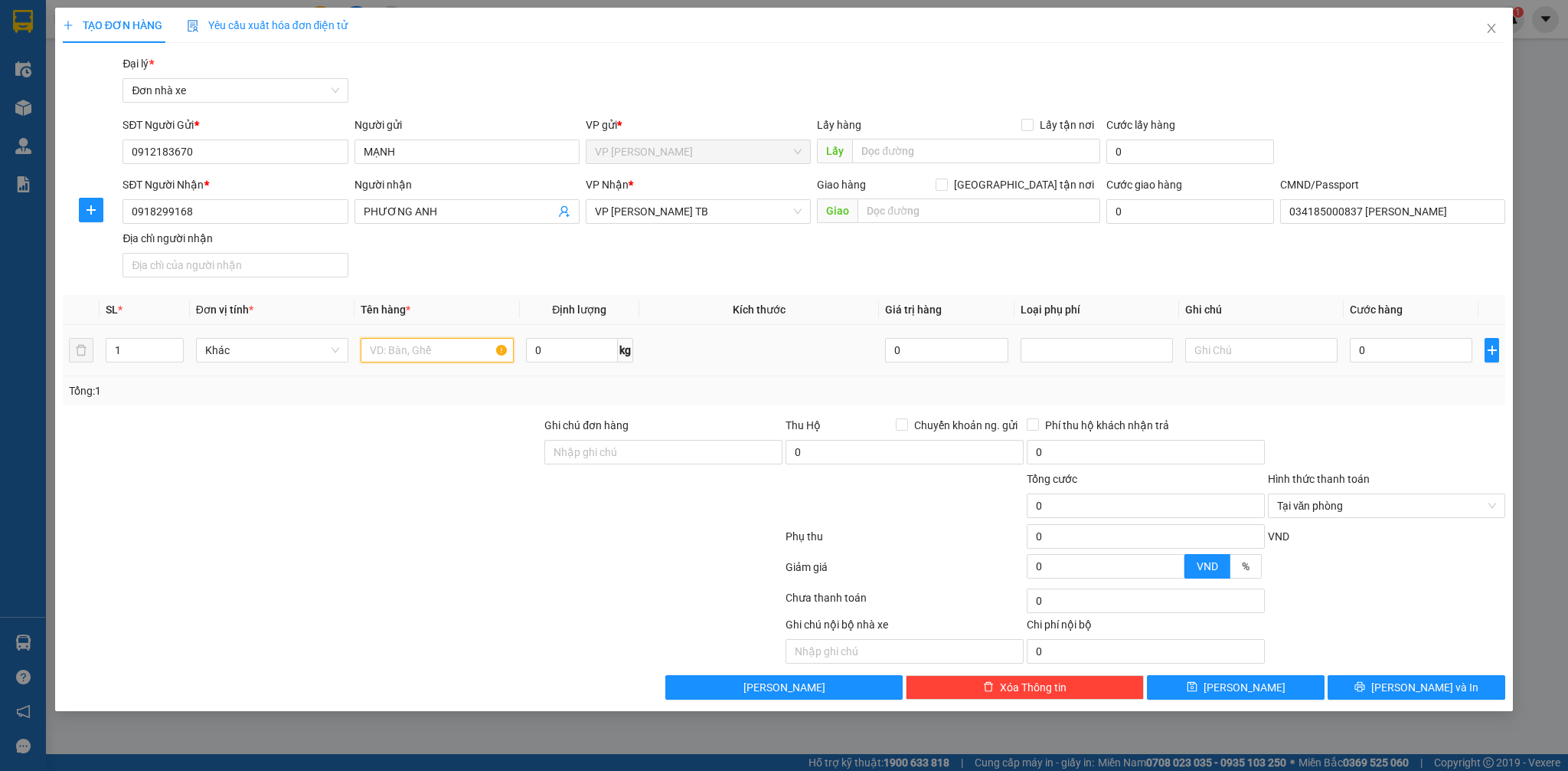
click at [445, 343] on input "text" at bounding box center [436, 349] width 152 height 25
type input "GIẤY TỜ"
click at [1393, 351] on input "0" at bounding box center [1411, 349] width 122 height 25
type input "2"
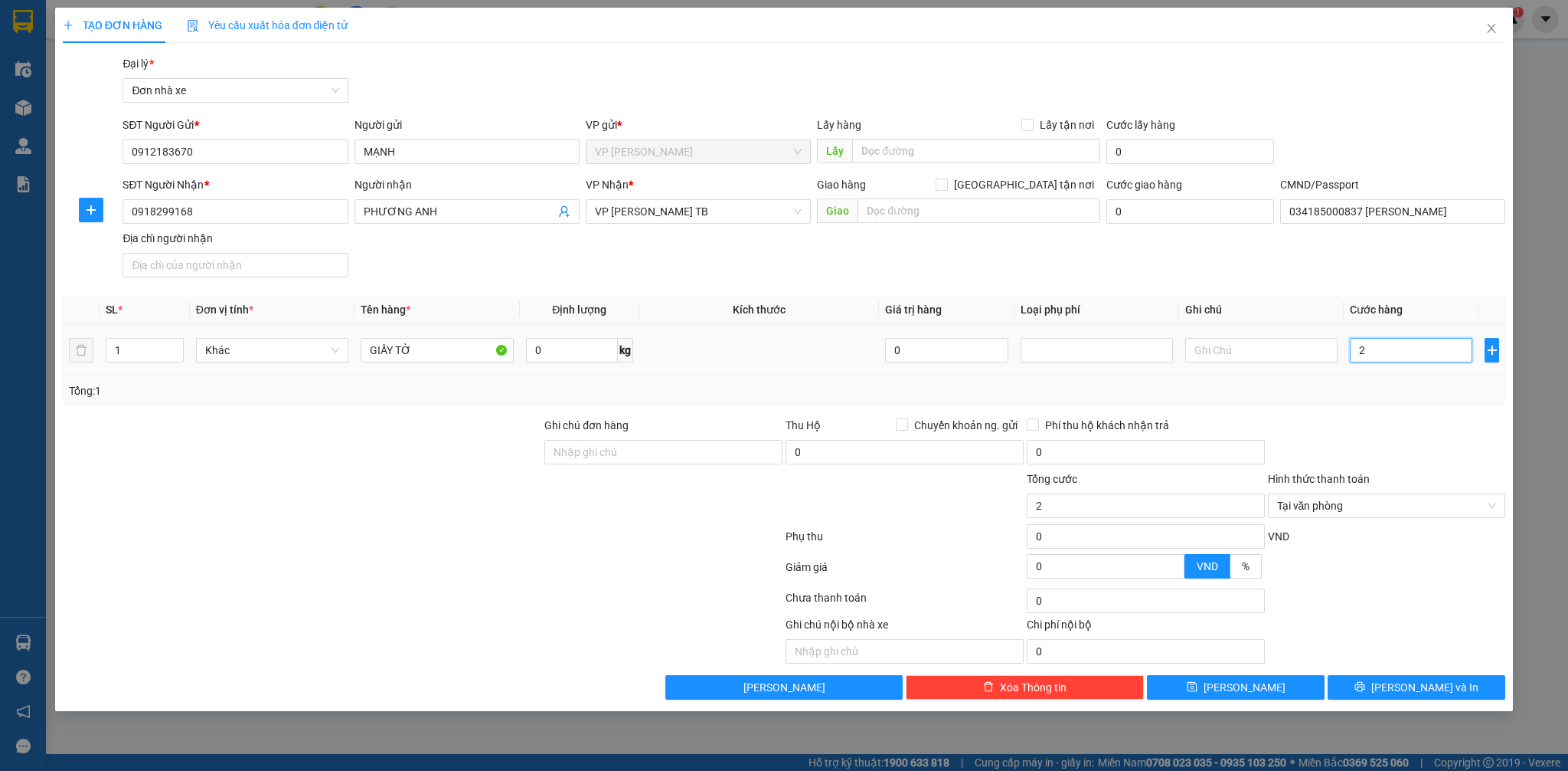
type input "20"
type input "20.000"
click at [1474, 406] on div "Transit Pickup Surcharge Ids Transit Deliver Surcharge Ids Transit Deliver Surc…" at bounding box center [784, 376] width 1443 height 644
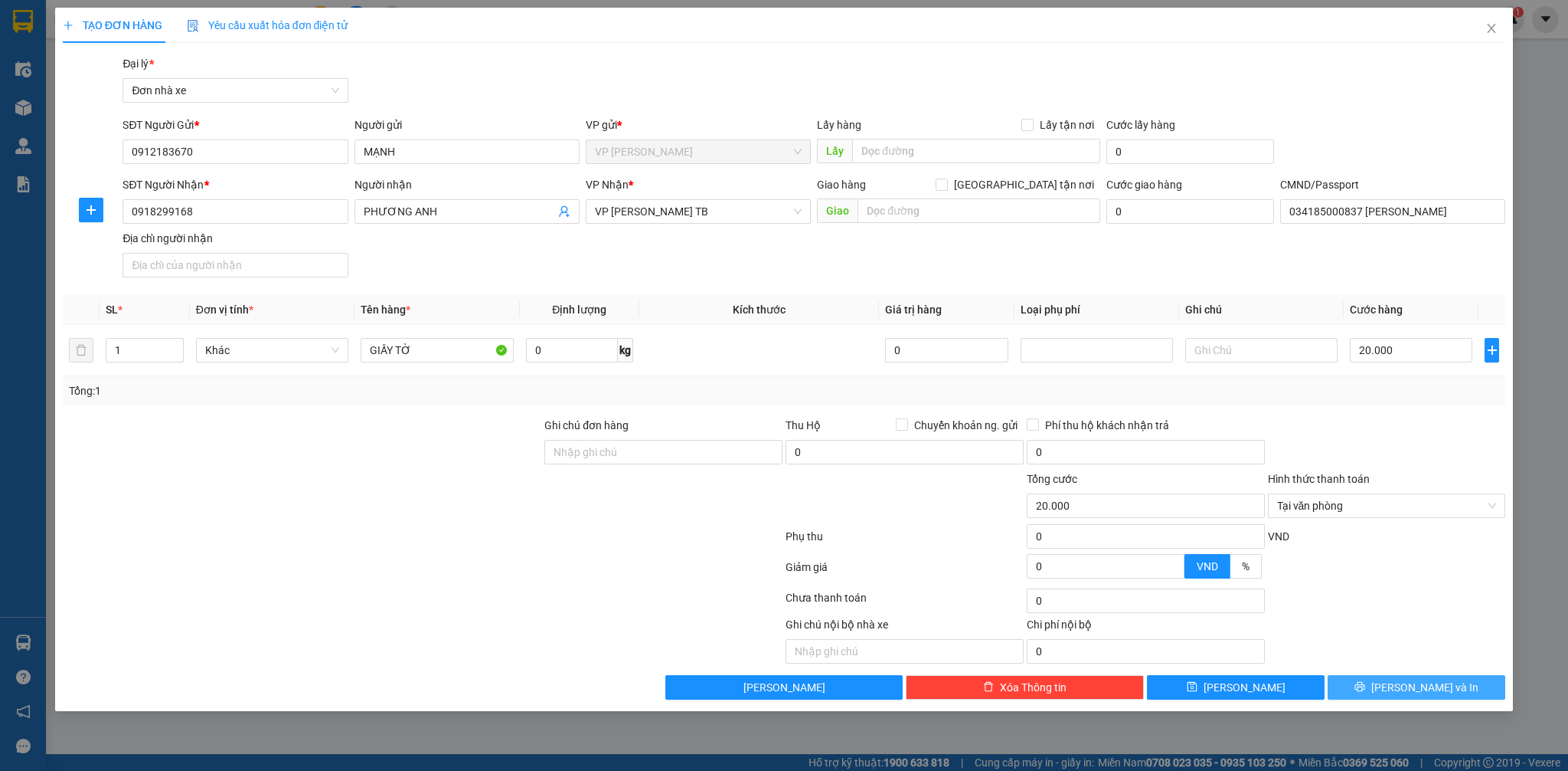
click at [1418, 686] on span "[PERSON_NAME] và In" at bounding box center [1424, 687] width 107 height 17
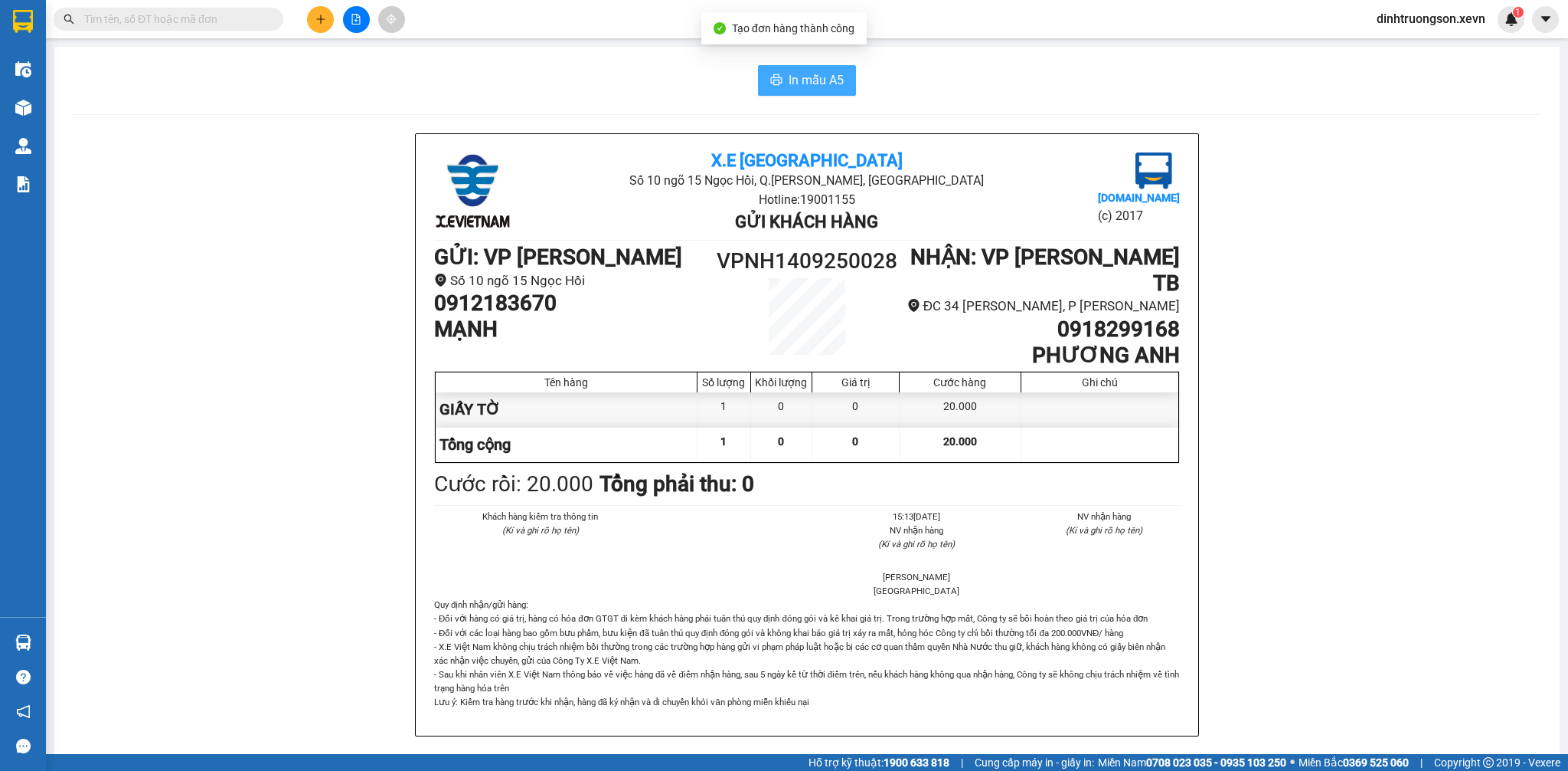
click at [822, 78] on span "In mẫu A5" at bounding box center [816, 80] width 55 height 19
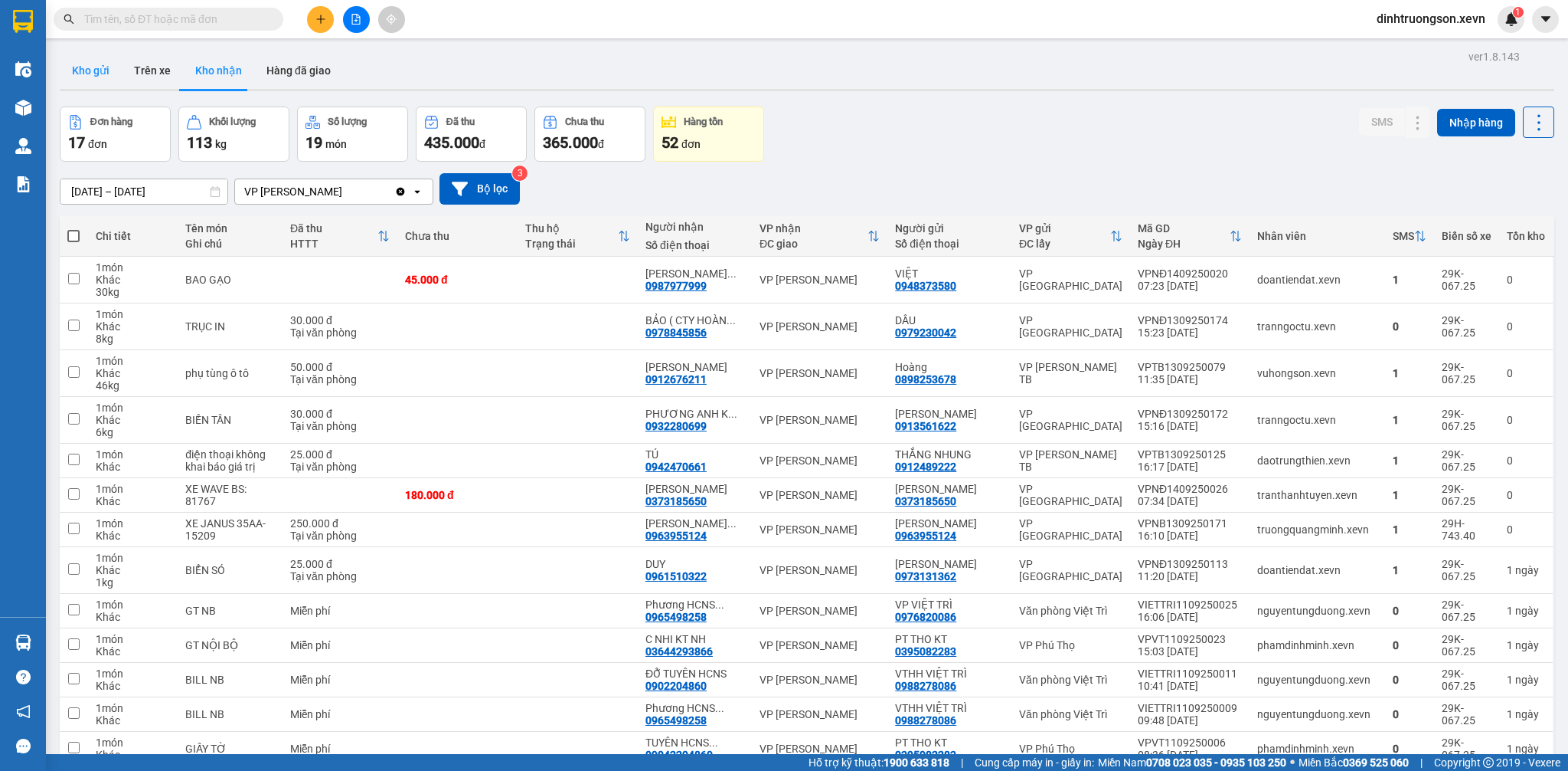
click at [115, 74] on button "Kho gửi" at bounding box center [90, 71] width 62 height 37
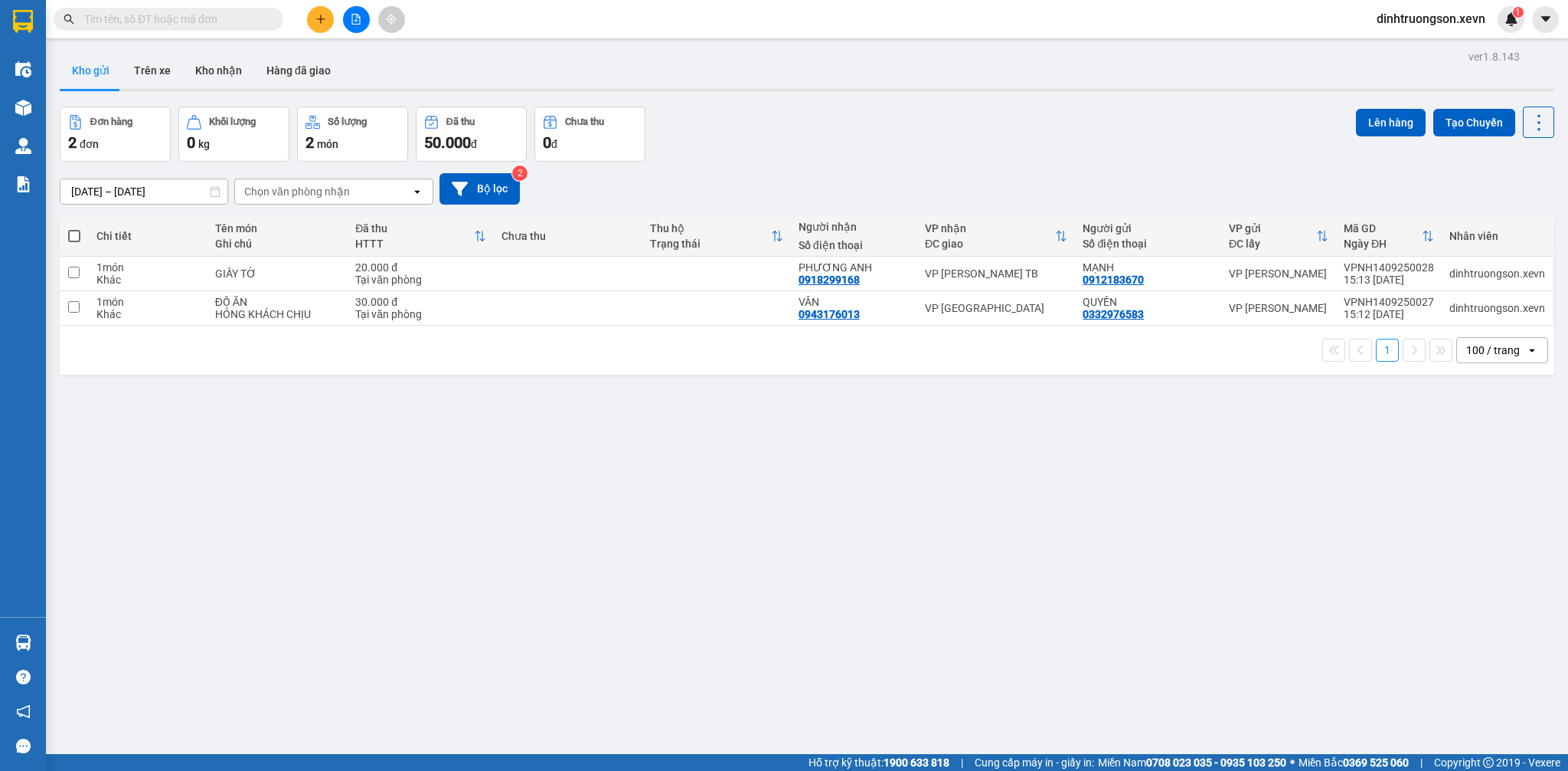
drag, startPoint x: 159, startPoint y: 79, endPoint x: 161, endPoint y: 88, distance: 9.2
click at [159, 79] on button "Trên xe" at bounding box center [152, 71] width 61 height 37
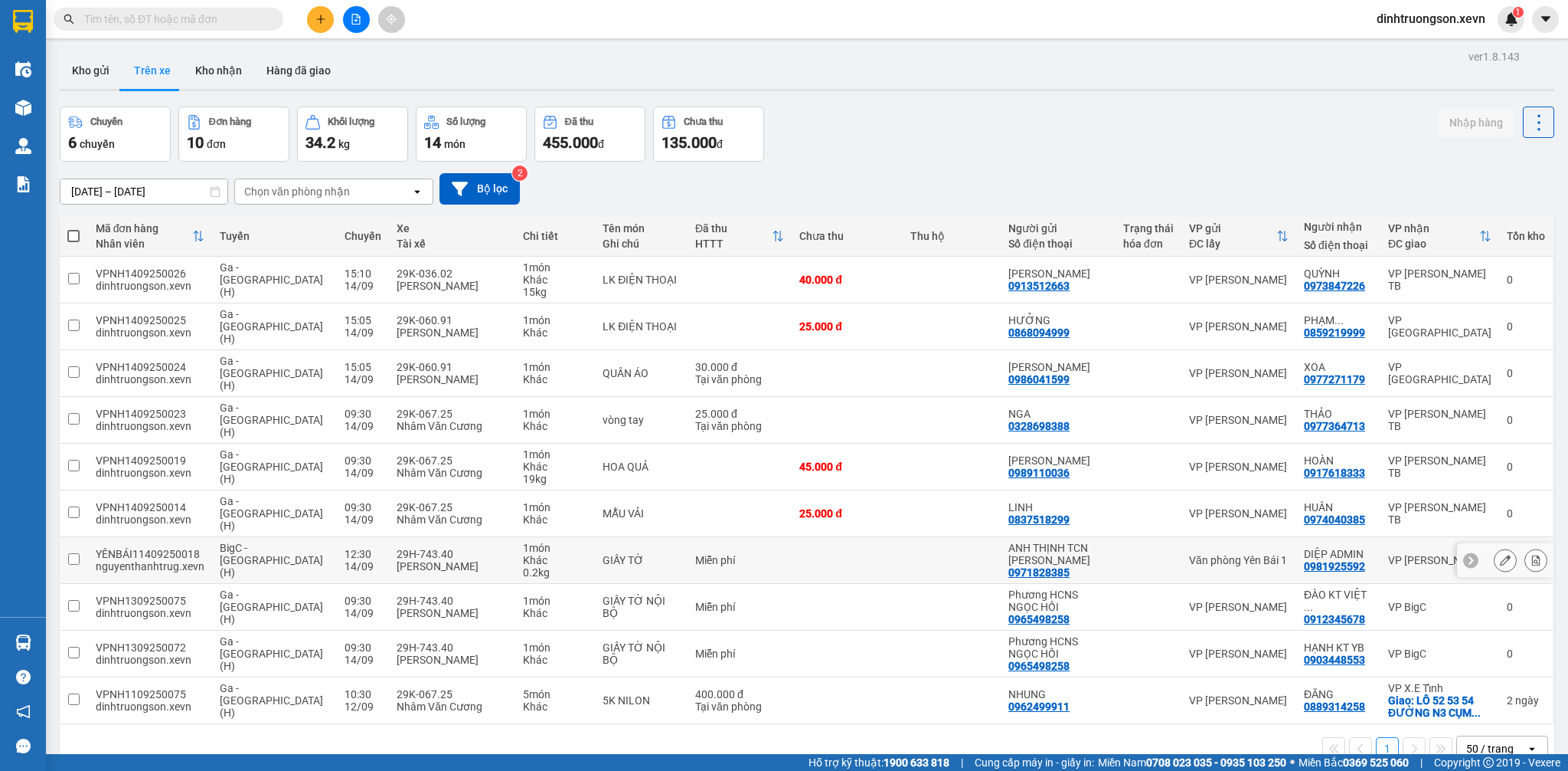
scroll to position [71, 0]
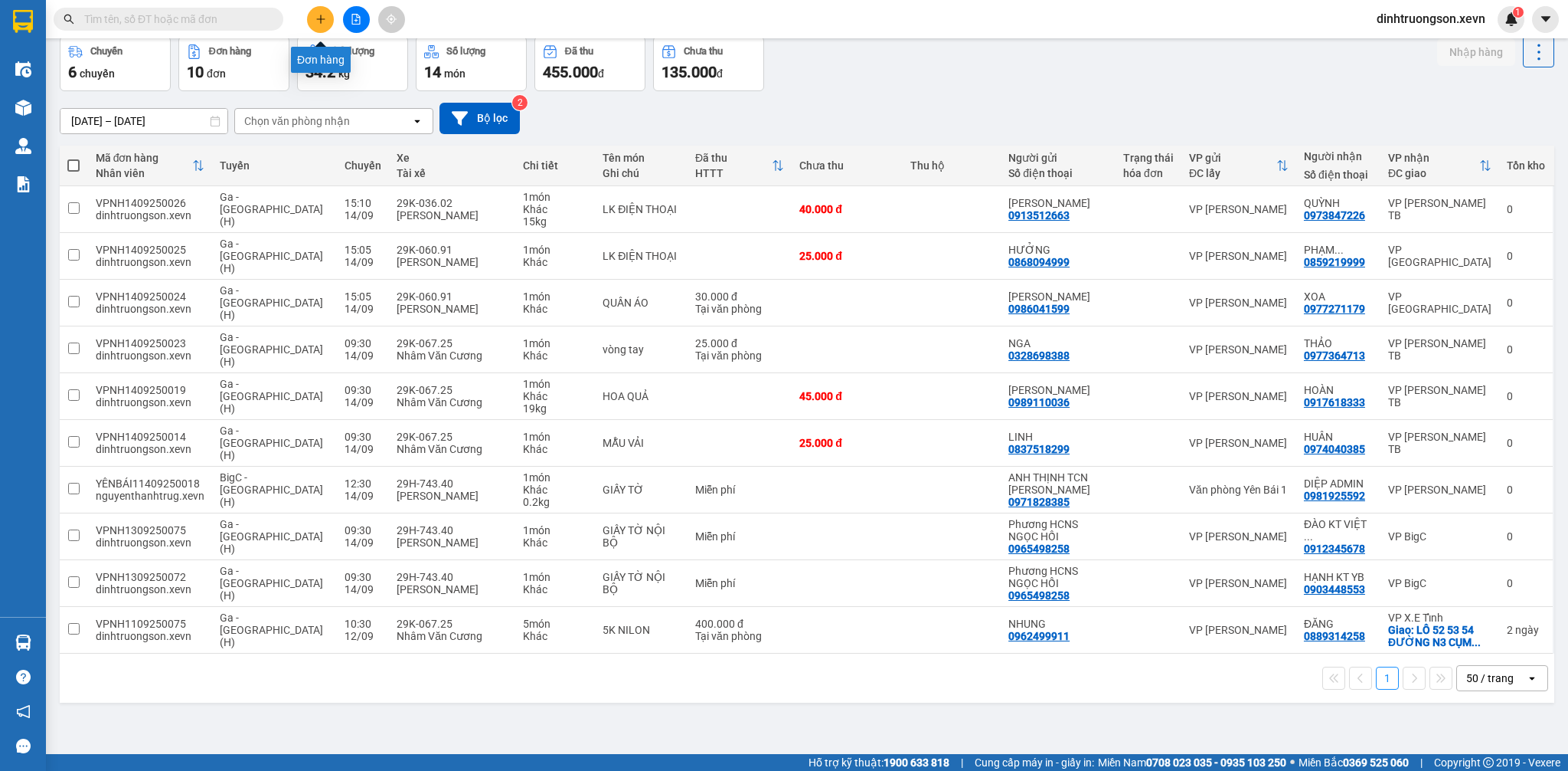
click at [328, 22] on button at bounding box center [321, 20] width 27 height 27
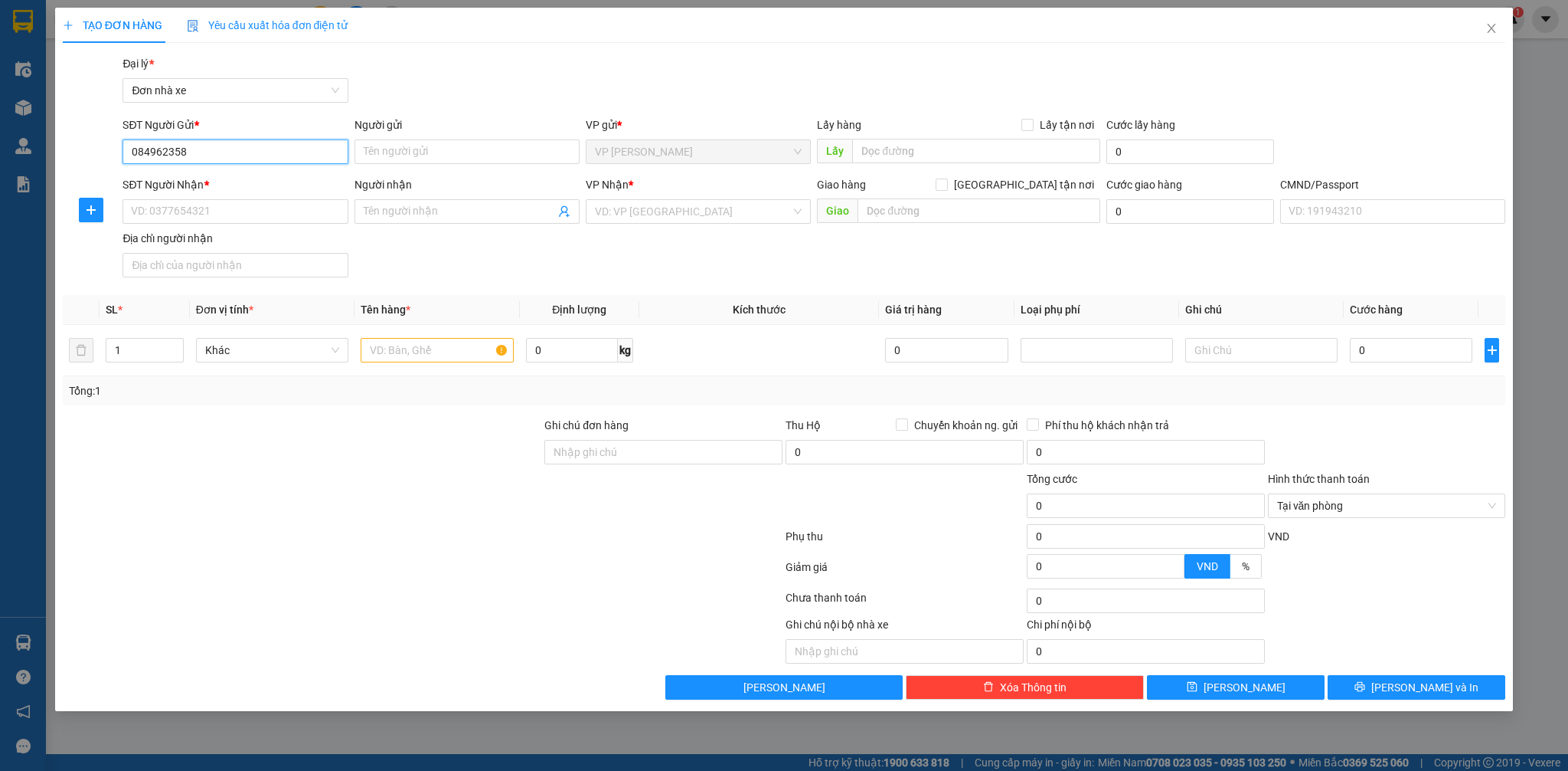
type input "0849623580"
click at [271, 184] on div "0849623580 - BÙI ĐỨC HÒA" at bounding box center [235, 182] width 207 height 17
type input "BÙI ĐỨC HÒA"
type input "0915278255"
type input "trâm"
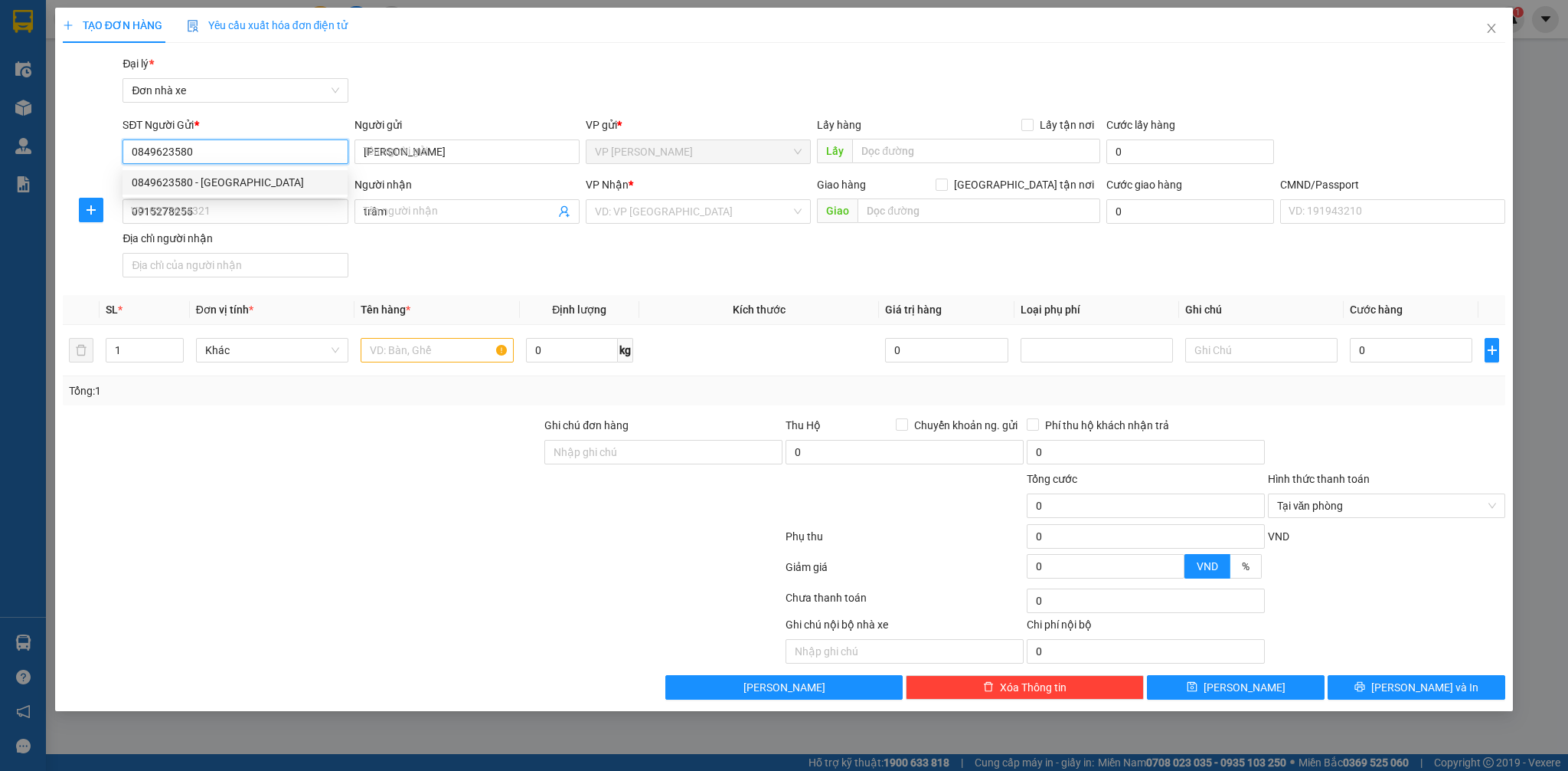
type input "036175002793"
type input "TRỊNH THỊ THU HOÀI 133 MINH KHAI"
type input "0849623580"
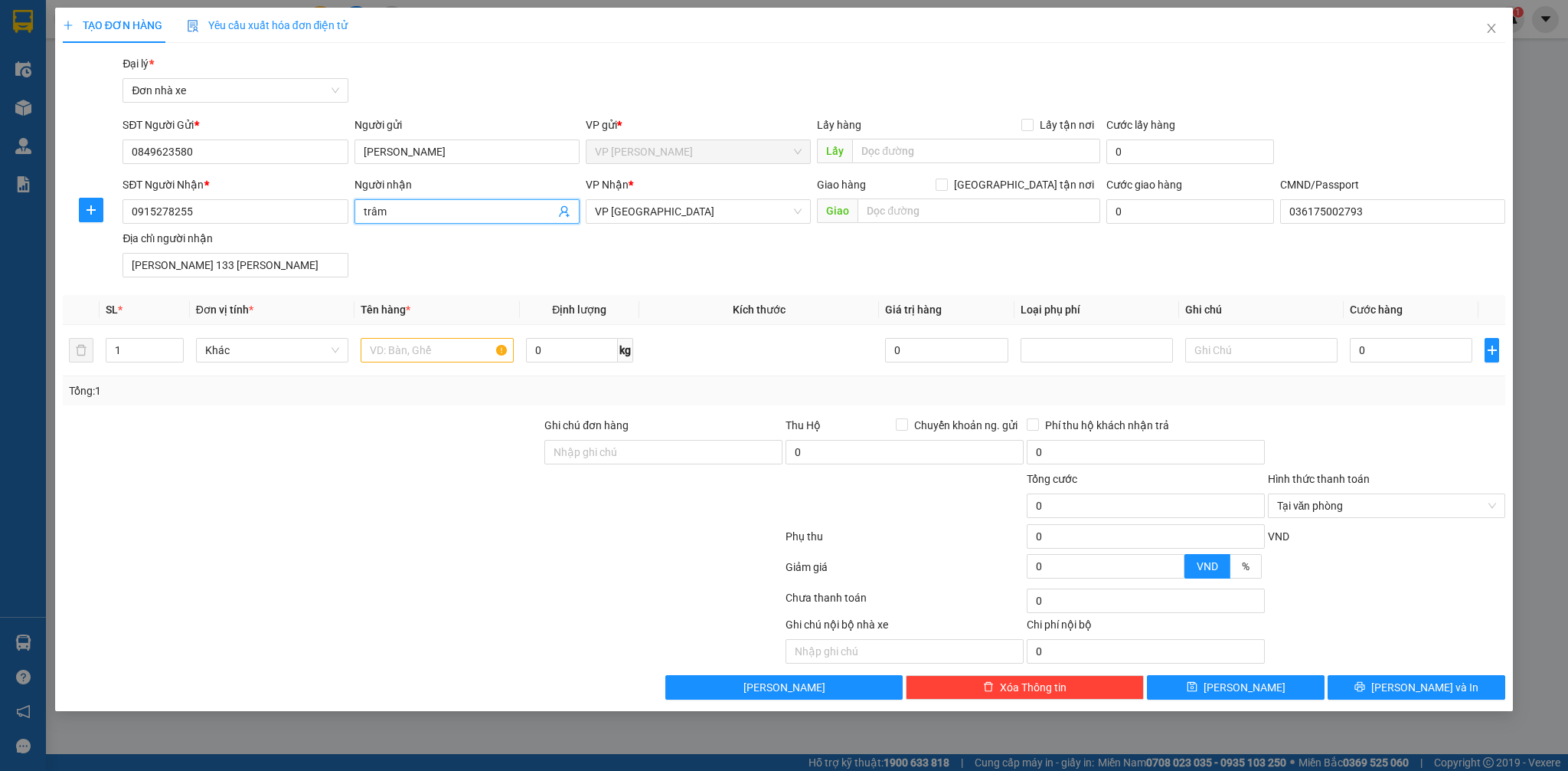
click at [565, 214] on icon "user-add" at bounding box center [563, 211] width 12 height 12
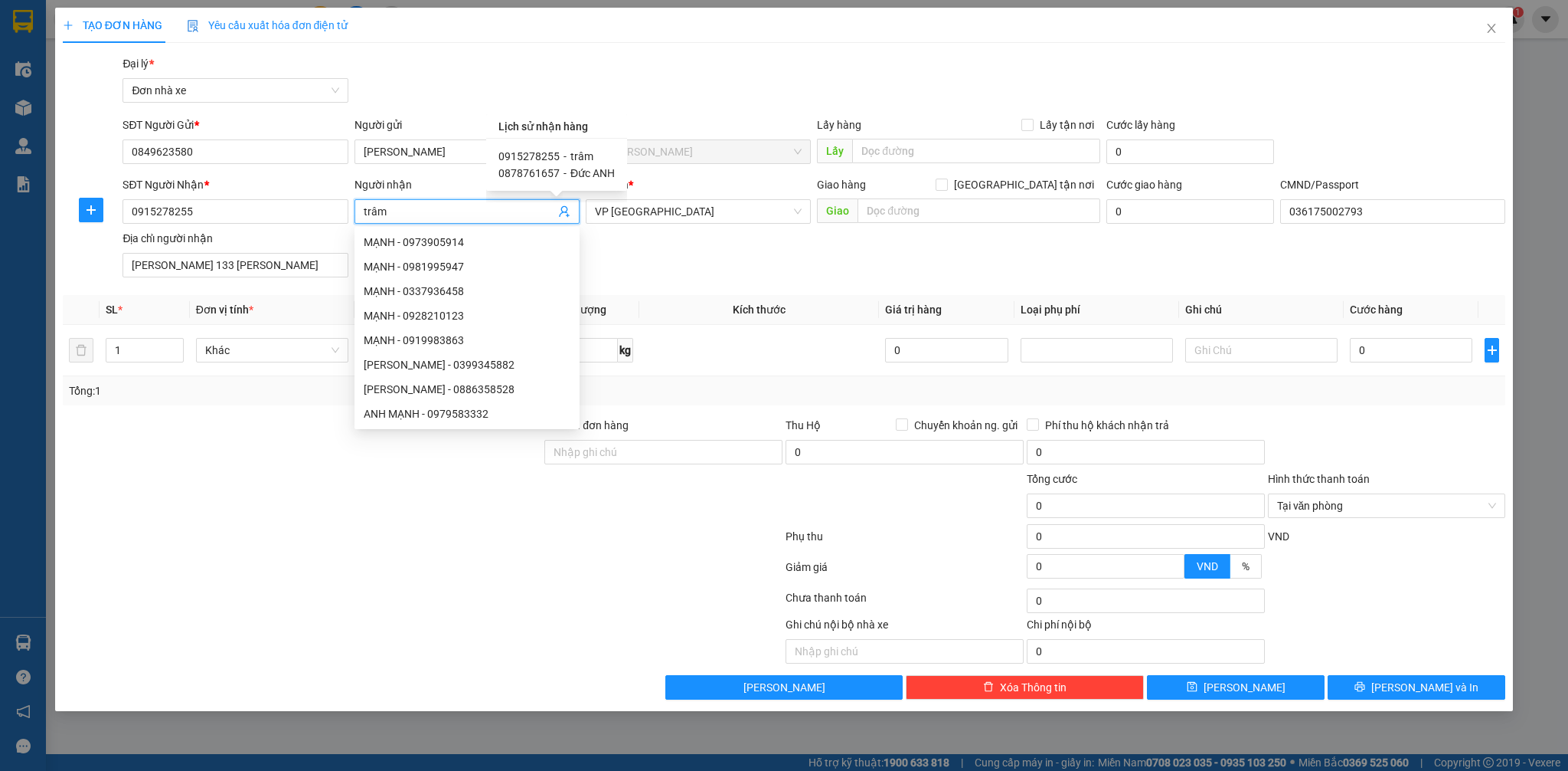
click at [571, 174] on span "Đức ANH" at bounding box center [593, 172] width 44 height 12
type input "0878761657"
type input "Đức ANH"
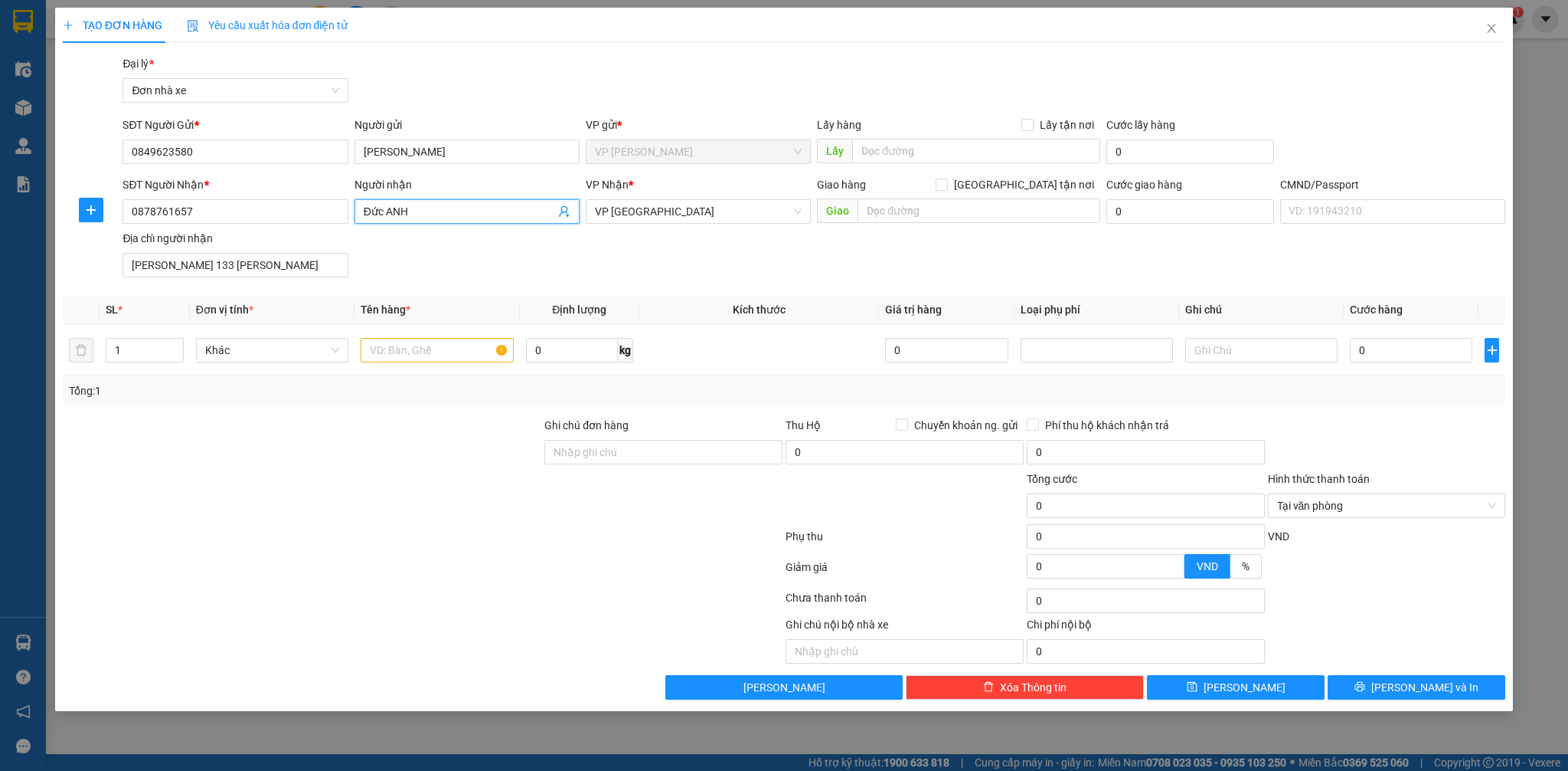
click at [381, 218] on input "Đức ANH" at bounding box center [459, 211] width 191 height 17
type input "ĐỨC ANH"
click at [754, 236] on div "SĐT Người Nhận * 0878761657 Người nhận ĐỨC ANH ĐỨC ANH VP Nhận * VP Nam Định Gi…" at bounding box center [814, 229] width 1389 height 107
click at [175, 345] on icon "up" at bounding box center [175, 346] width 5 height 3
type input "2"
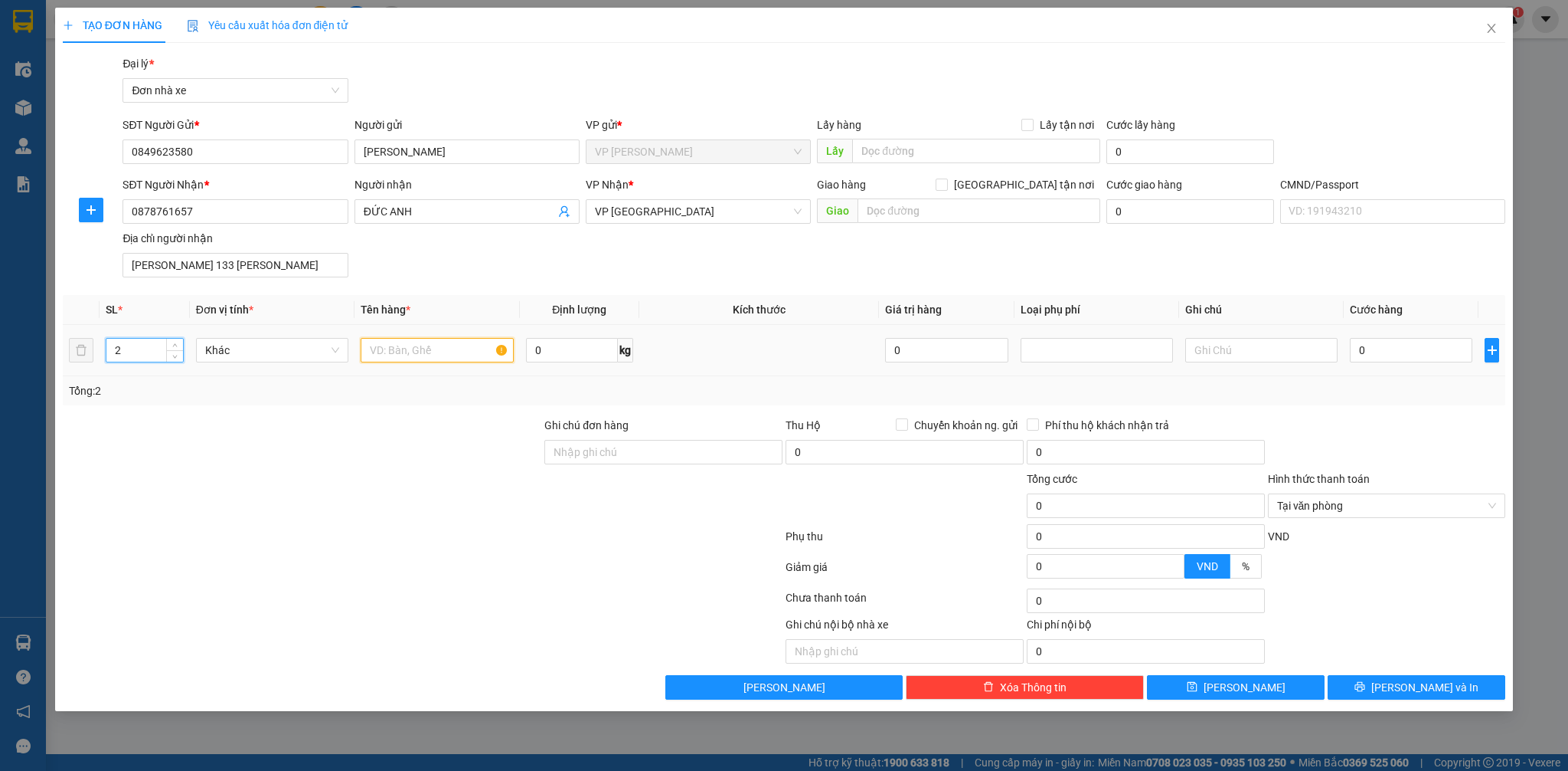
click at [399, 351] on input "text" at bounding box center [436, 349] width 152 height 25
type input "2K VALY + GIÀY"
click at [577, 349] on input "0" at bounding box center [572, 349] width 93 height 25
type input "9"
click at [1386, 342] on input "0" at bounding box center [1411, 349] width 122 height 25
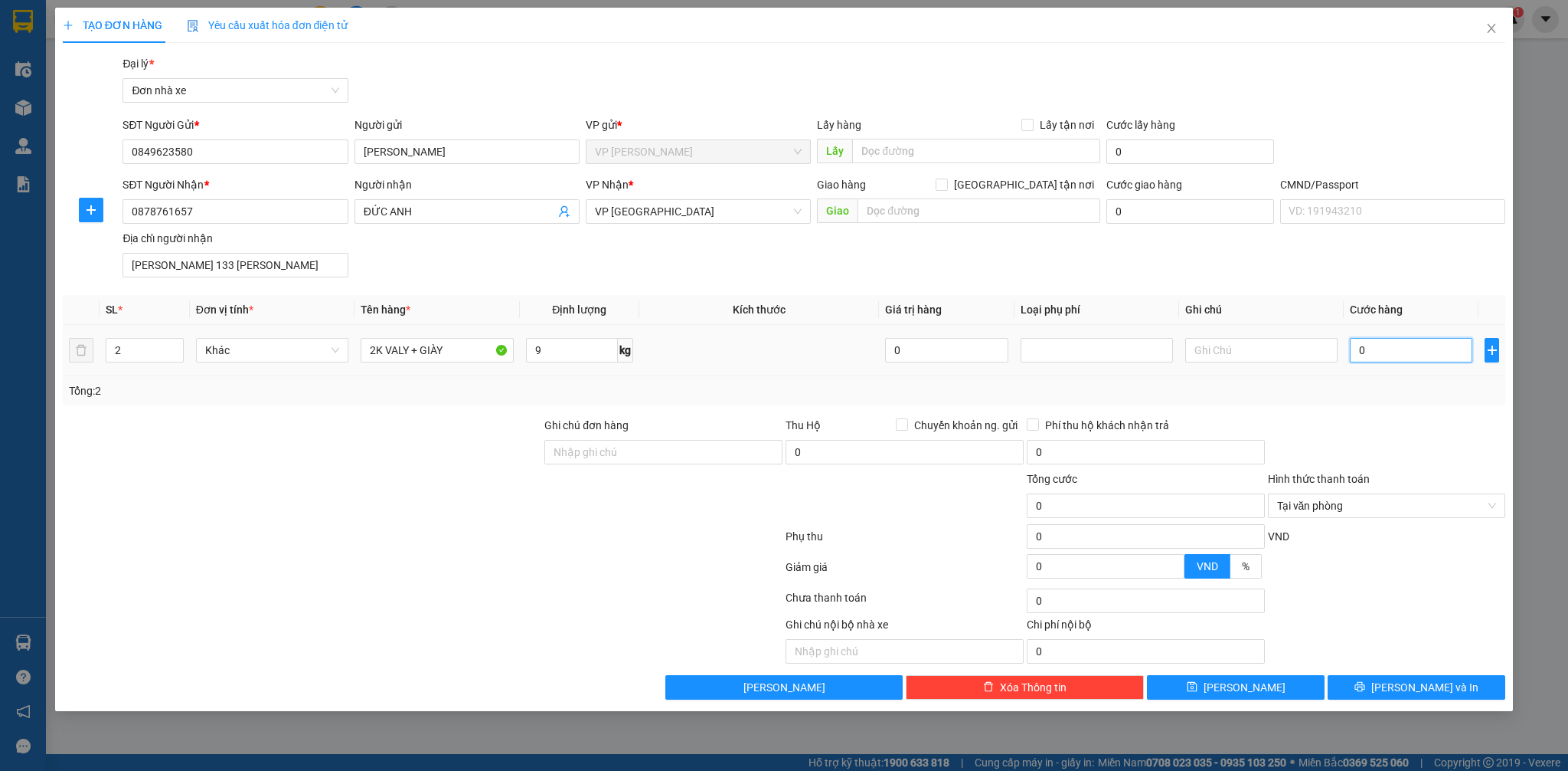
type input "6"
type input "65"
type input "65.000"
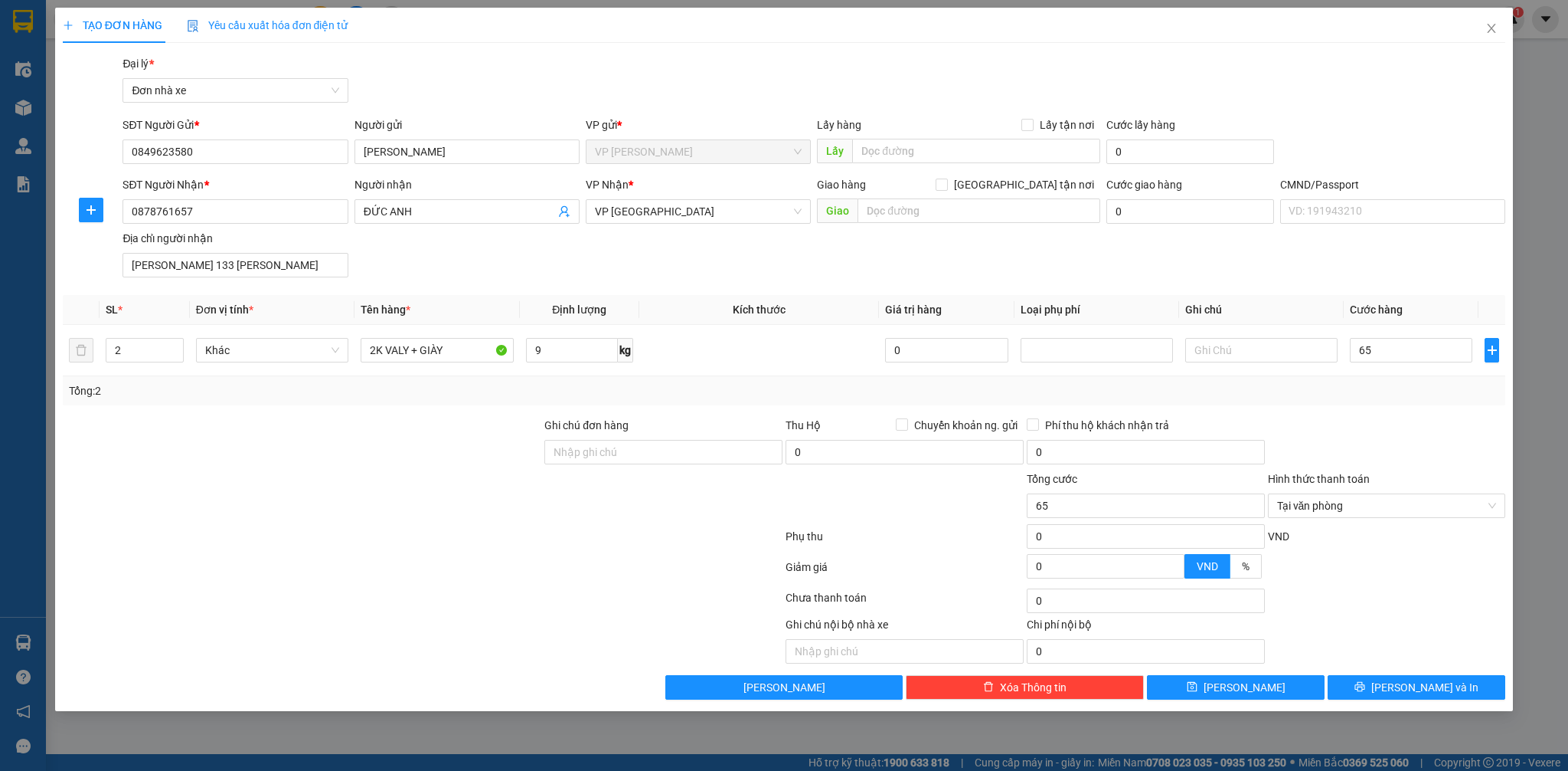
type input "65.000"
click at [1350, 441] on div at bounding box center [1387, 444] width 241 height 54
click at [1419, 684] on span "[PERSON_NAME] và In" at bounding box center [1424, 687] width 107 height 17
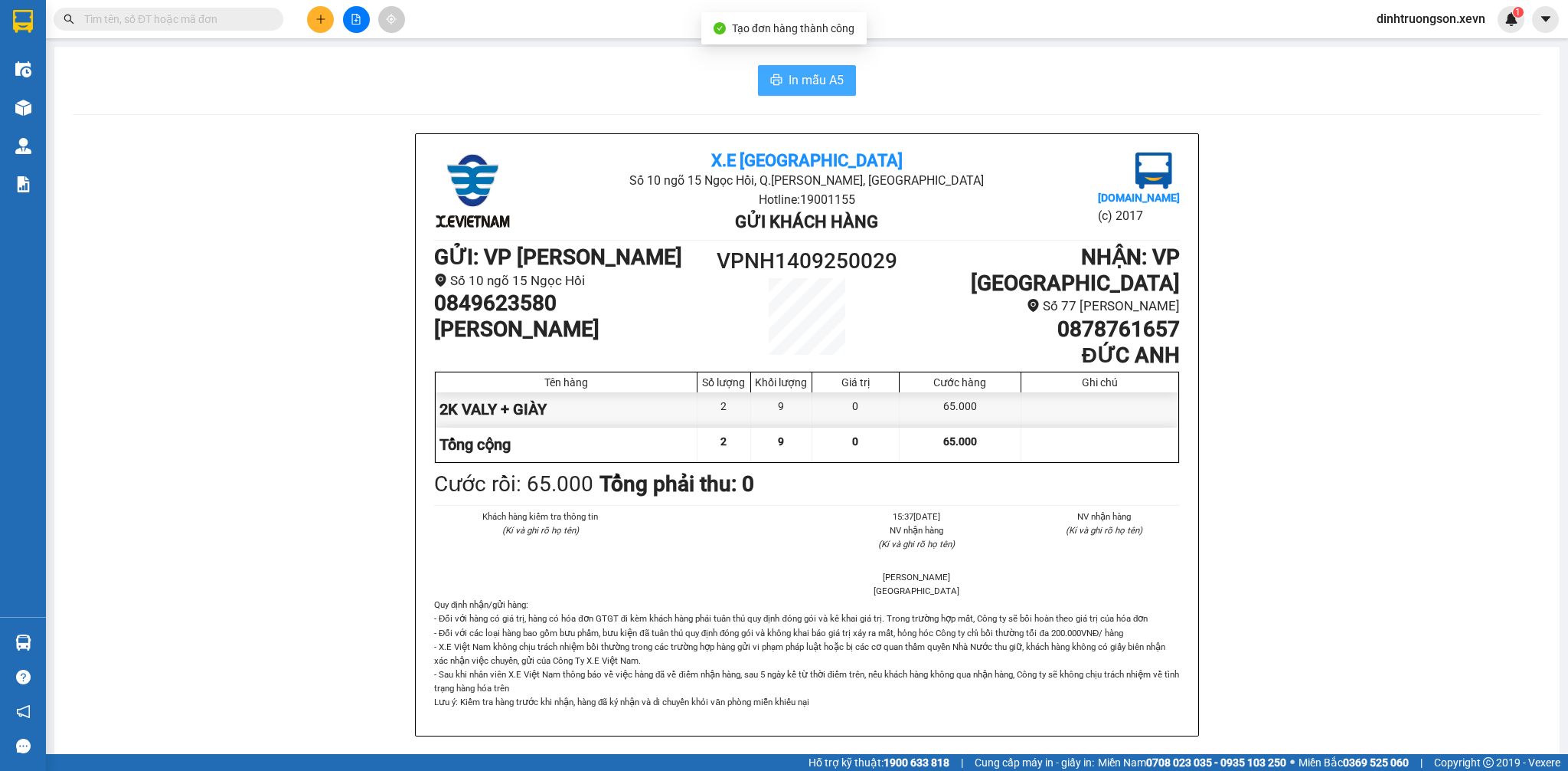
click at [812, 76] on span "In mẫu A5" at bounding box center [816, 80] width 55 height 19
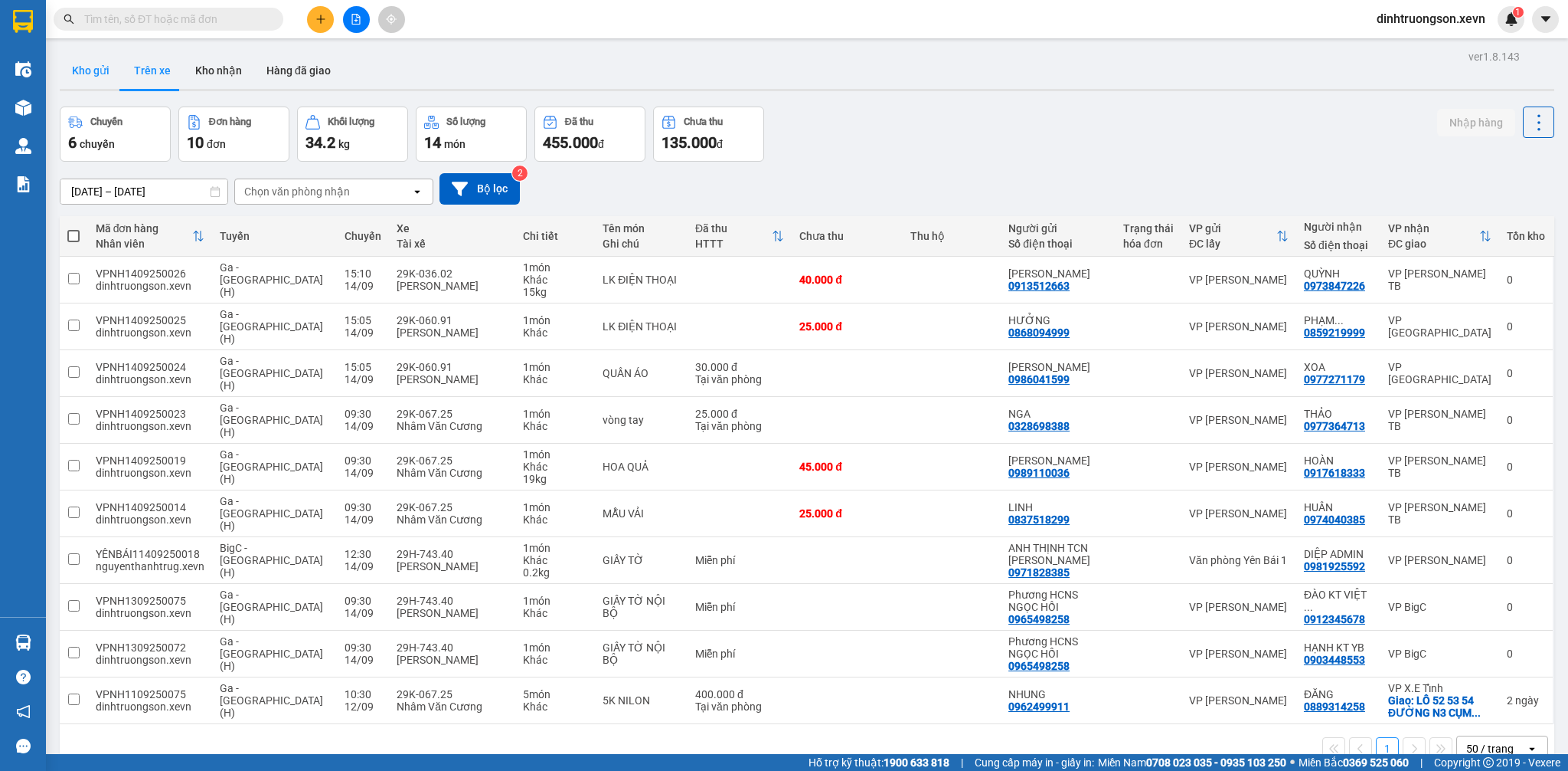
click at [102, 75] on button "Kho gửi" at bounding box center [90, 71] width 62 height 37
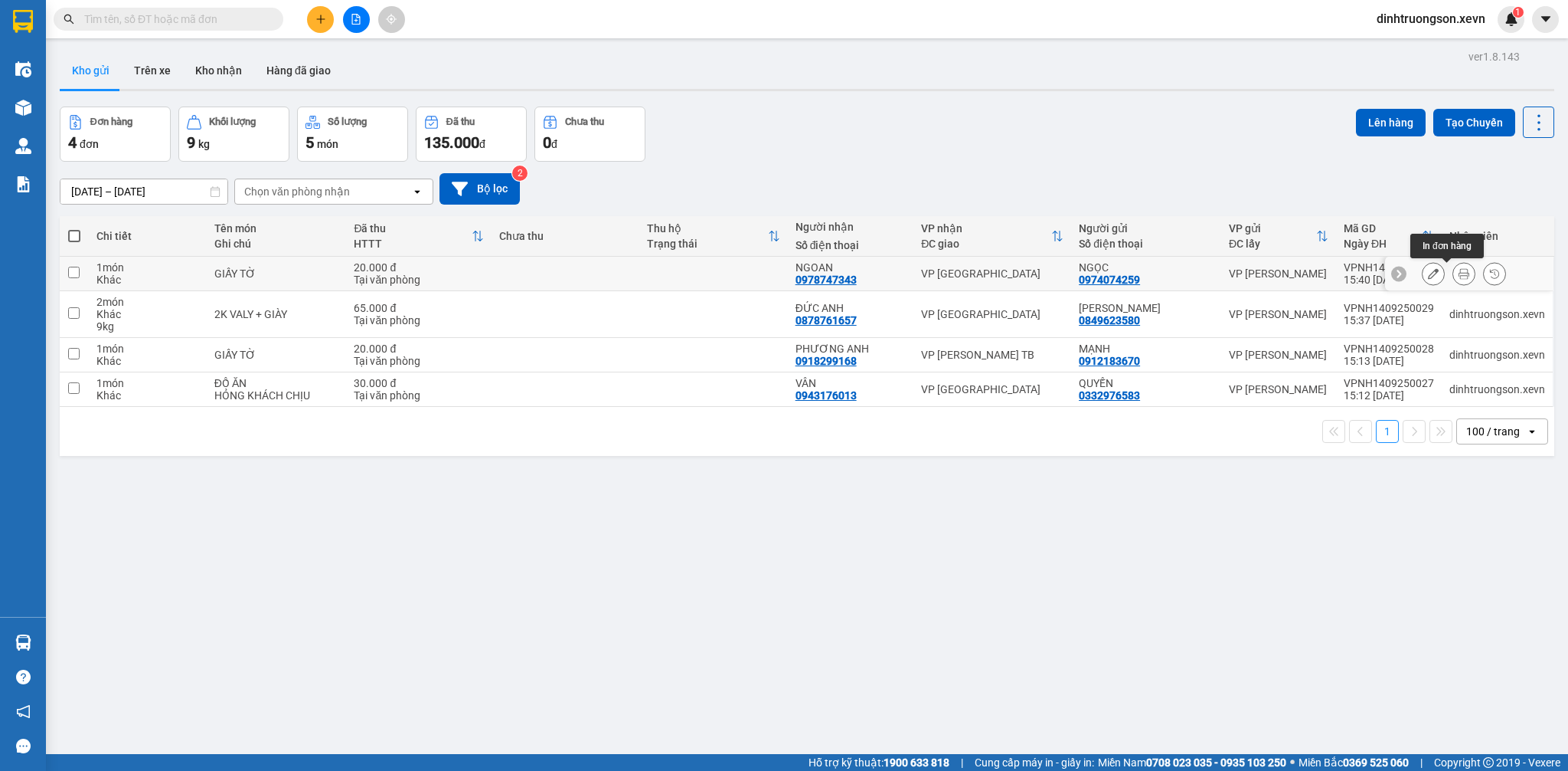
click at [1453, 270] on button at bounding box center [1463, 274] width 21 height 27
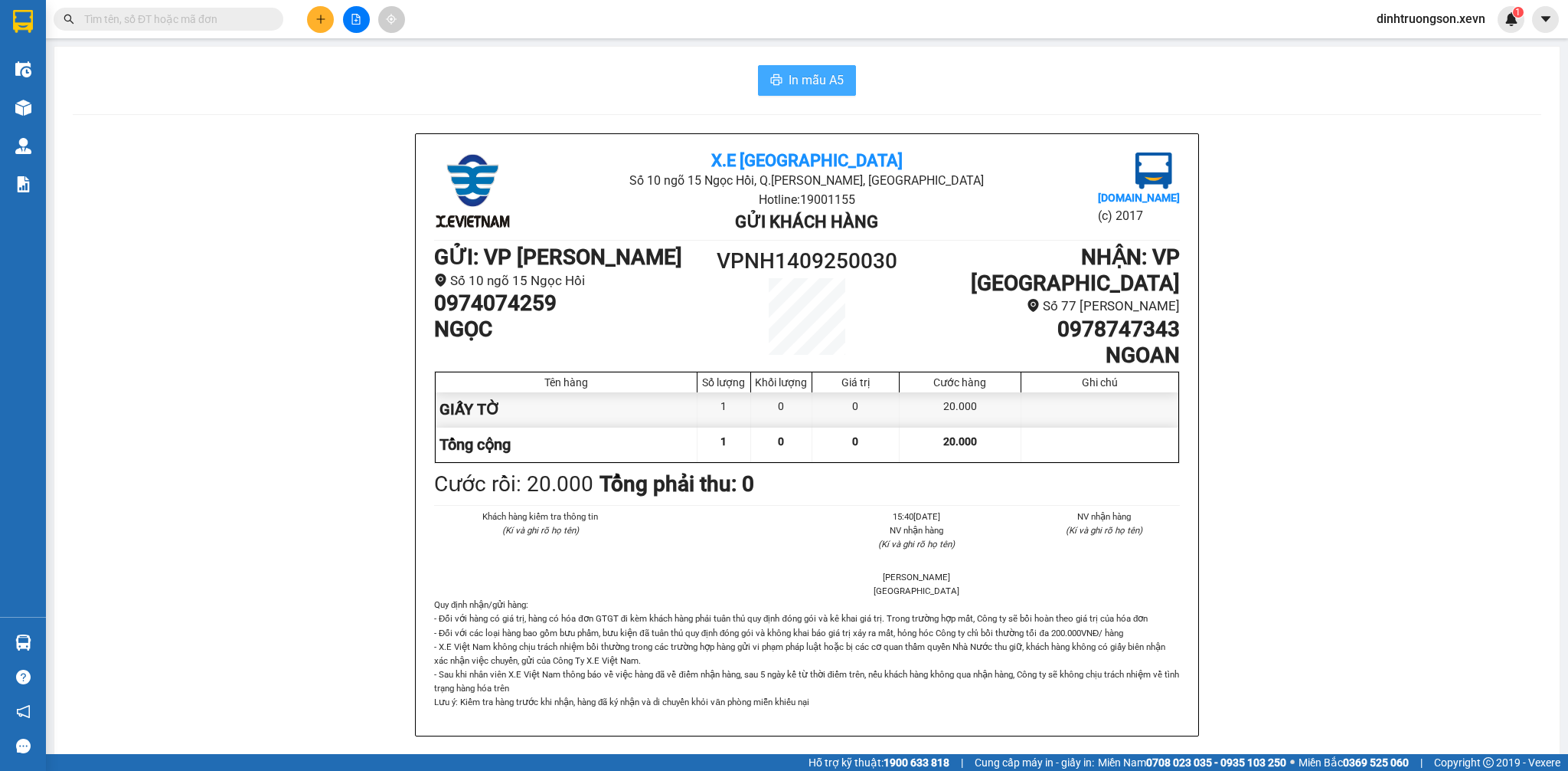
click at [790, 75] on span "In mẫu A5" at bounding box center [816, 80] width 55 height 19
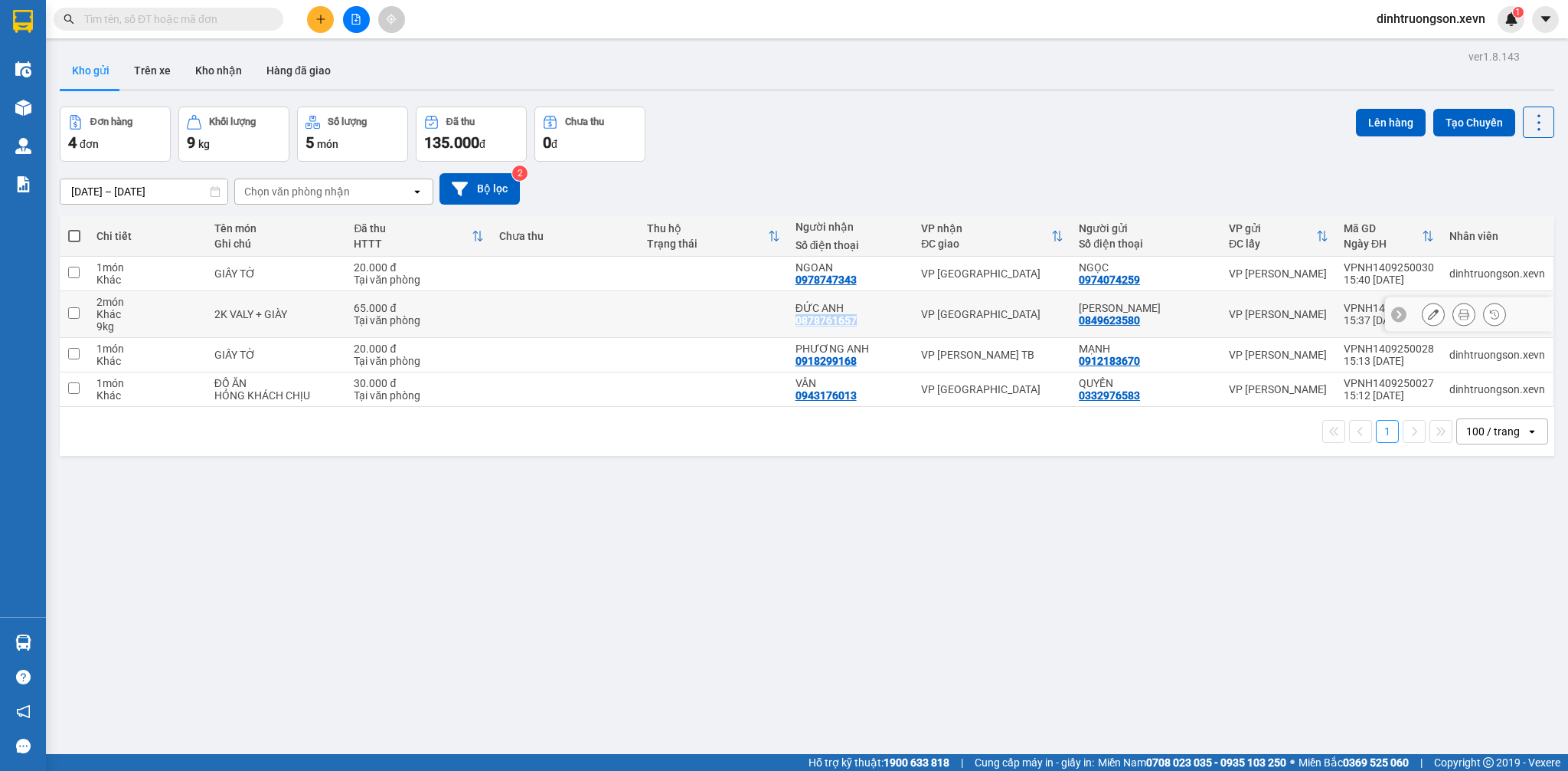
drag, startPoint x: 859, startPoint y: 322, endPoint x: 791, endPoint y: 328, distance: 68.3
click at [791, 328] on td "ĐỨC ANH 0878761657" at bounding box center [851, 314] width 126 height 47
checkbox input "true"
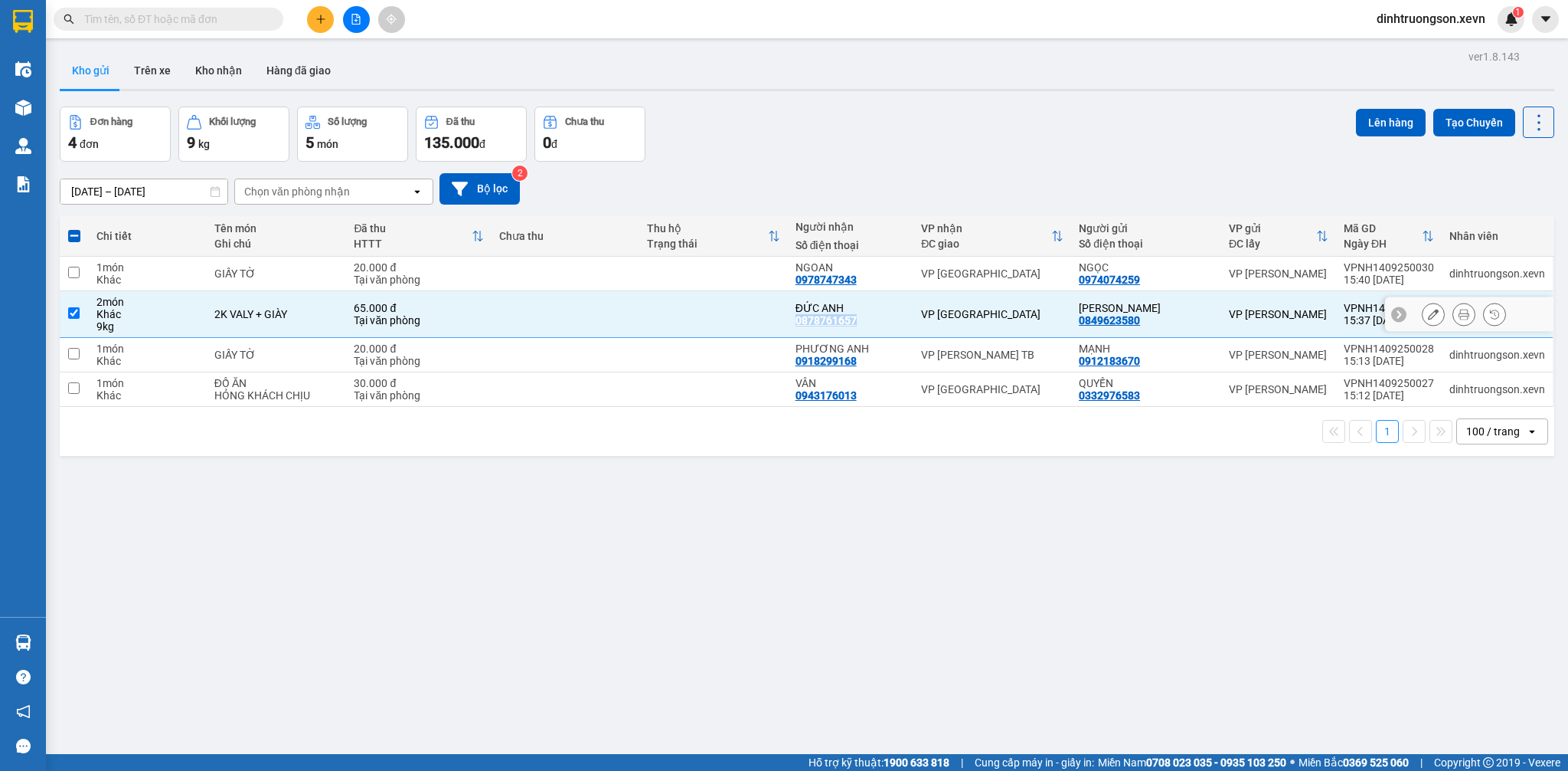
copy div "0878761657"
click at [151, 11] on input "text" at bounding box center [175, 19] width 181 height 17
paste input "0878761657"
type input "0878761657"
click at [1032, 321] on td "VP [GEOGRAPHIC_DATA]" at bounding box center [992, 314] width 158 height 47
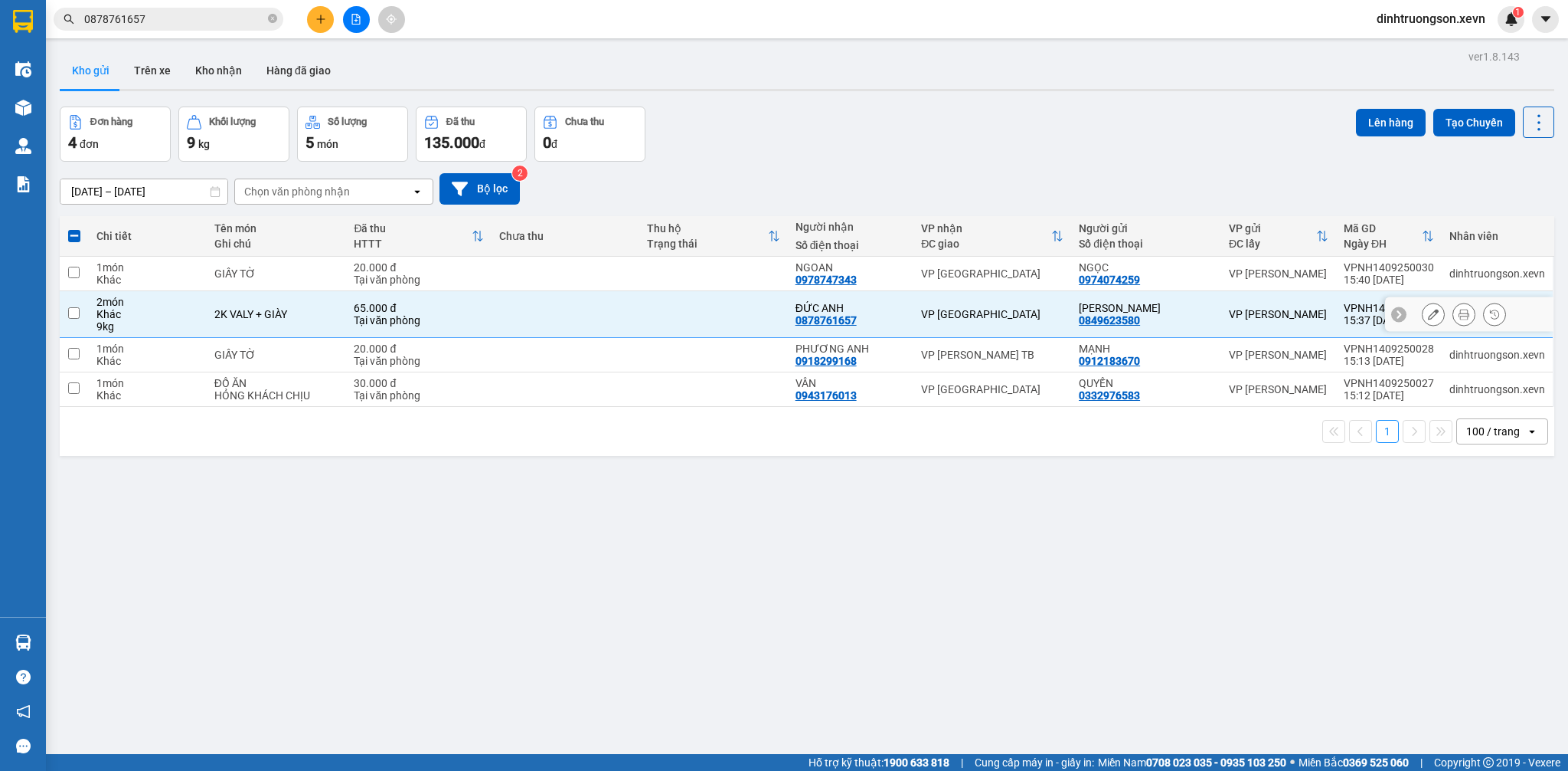
checkbox input "false"
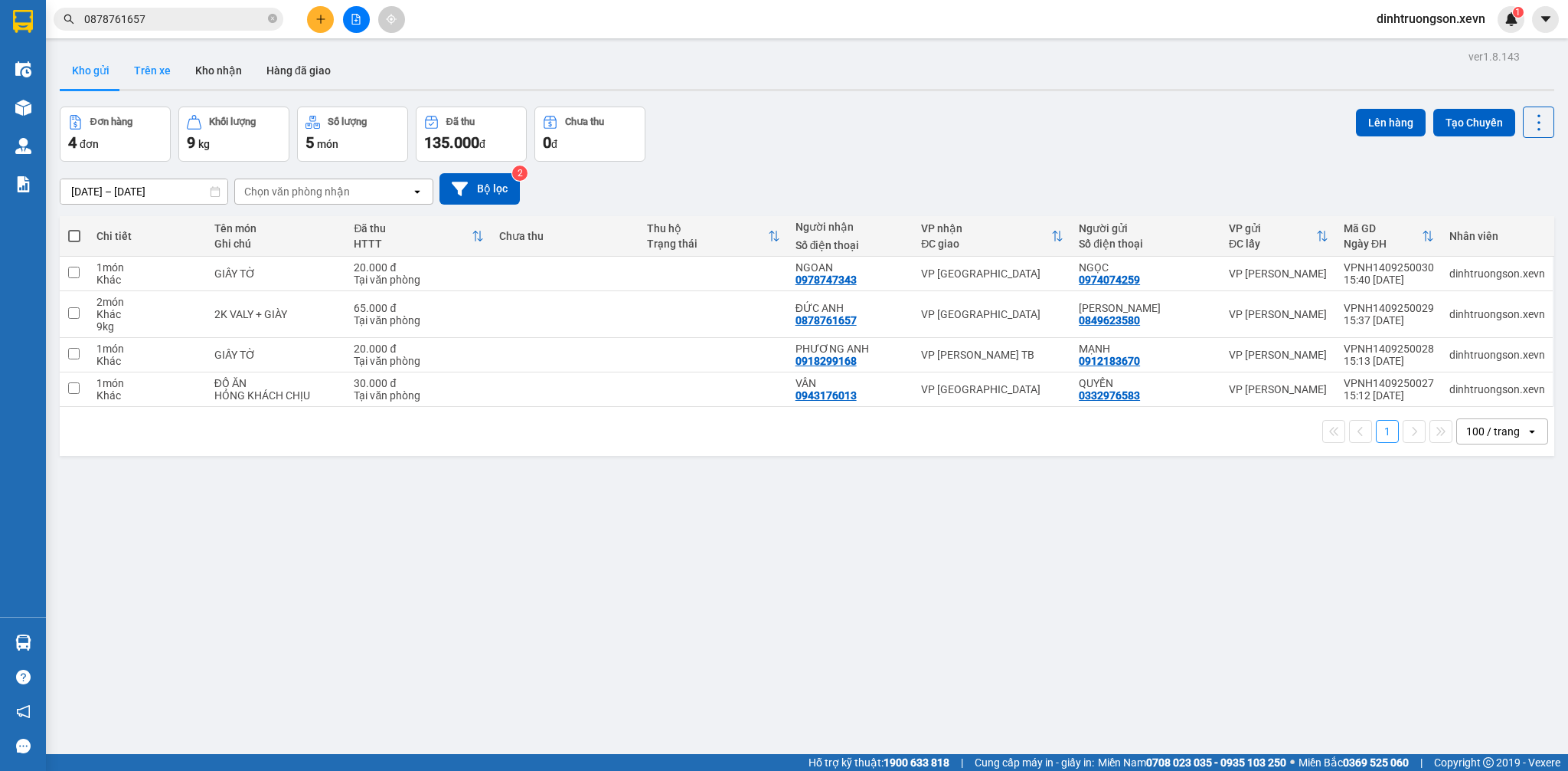
drag, startPoint x: 161, startPoint y: 85, endPoint x: 170, endPoint y: 85, distance: 9.0
click at [157, 85] on button "Trên xe" at bounding box center [152, 71] width 61 height 37
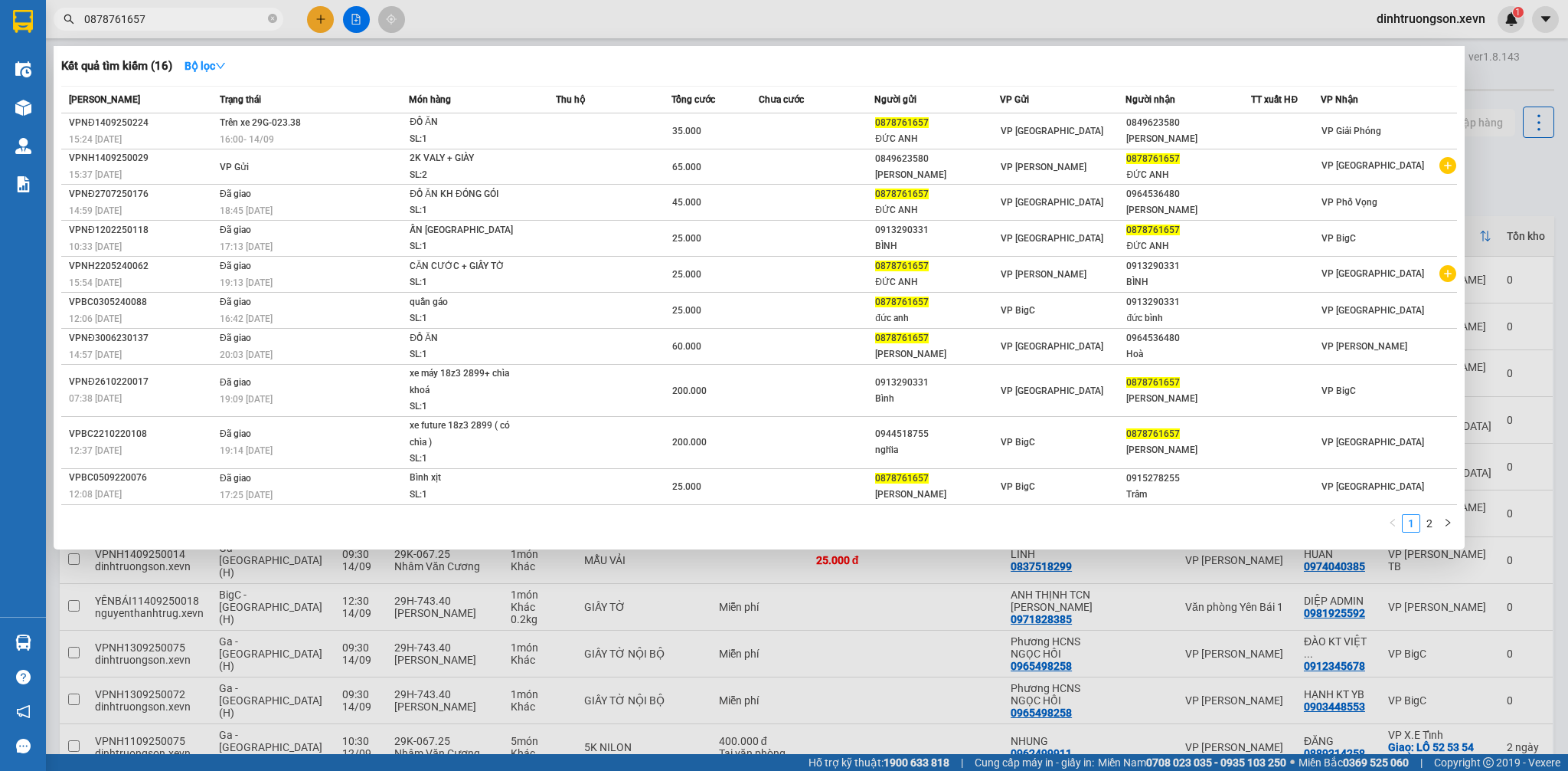
drag, startPoint x: 273, startPoint y: 20, endPoint x: 298, endPoint y: 75, distance: 60.4
click at [275, 20] on icon "close-circle" at bounding box center [273, 18] width 10 height 10
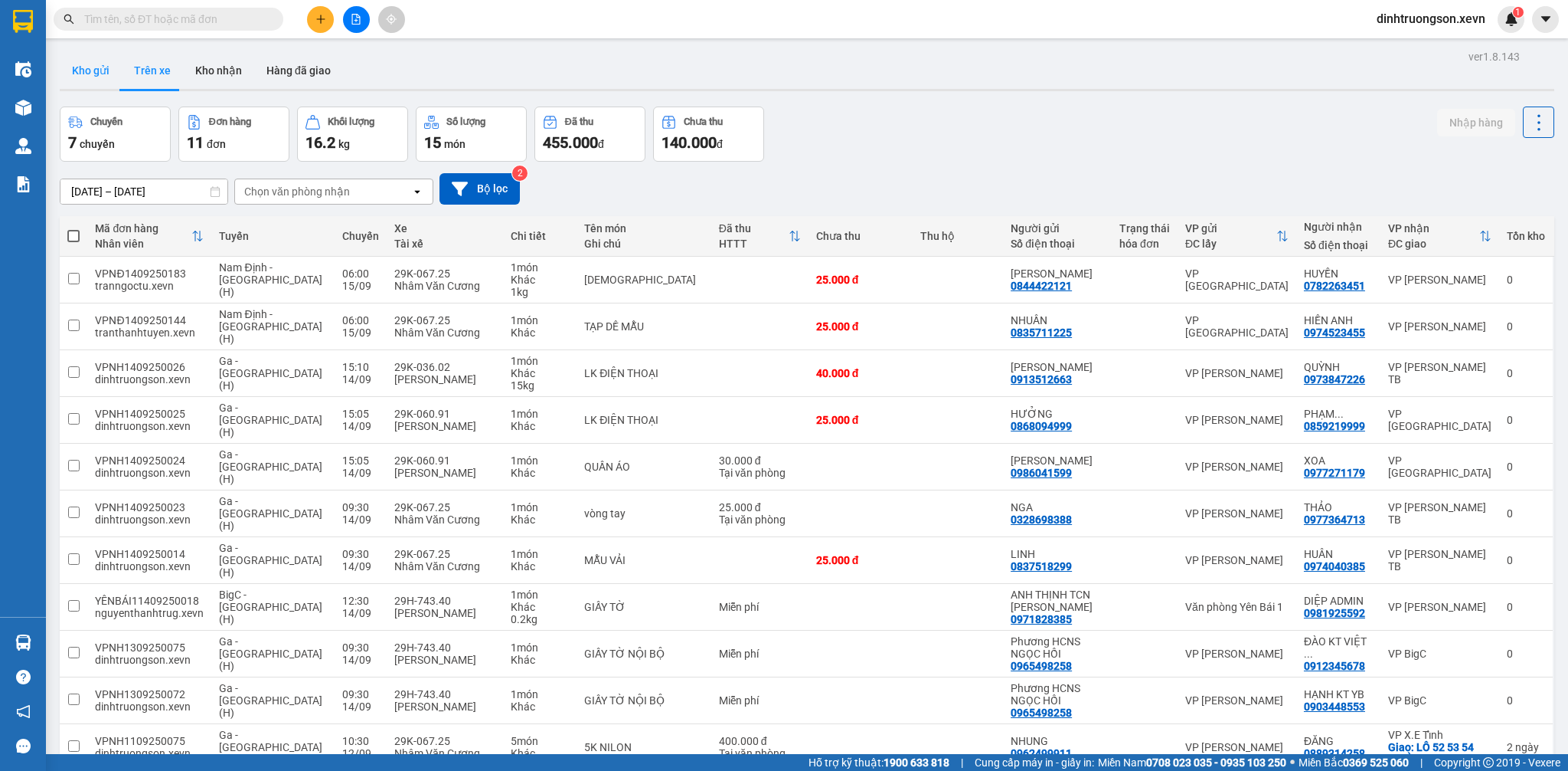
click at [109, 76] on button "Kho gửi" at bounding box center [90, 71] width 62 height 37
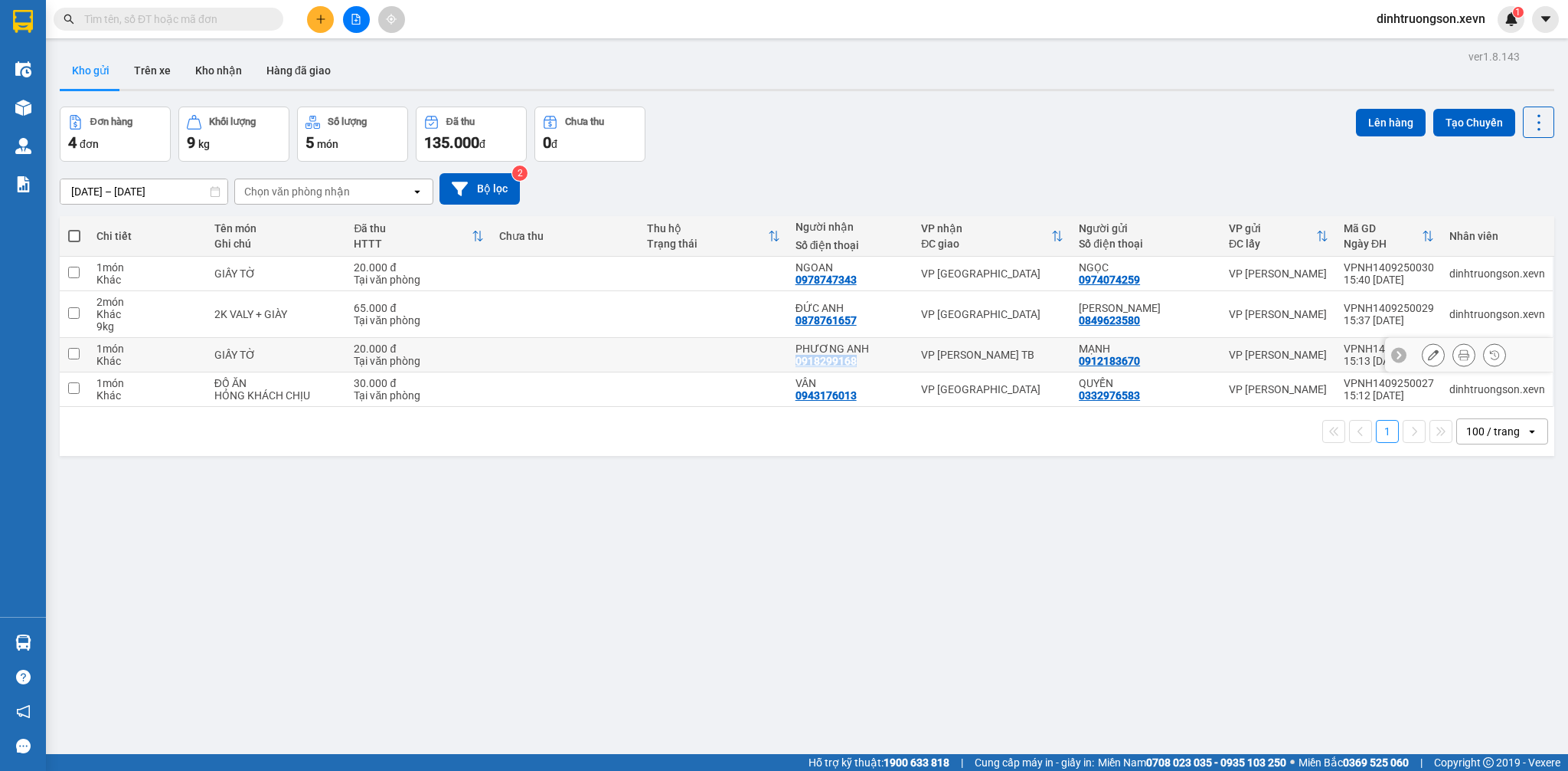
drag, startPoint x: 860, startPoint y: 361, endPoint x: 794, endPoint y: 366, distance: 66.2
click at [795, 366] on div "PHƯƠNG ANH 0918299168" at bounding box center [851, 354] width 111 height 25
checkbox input "true"
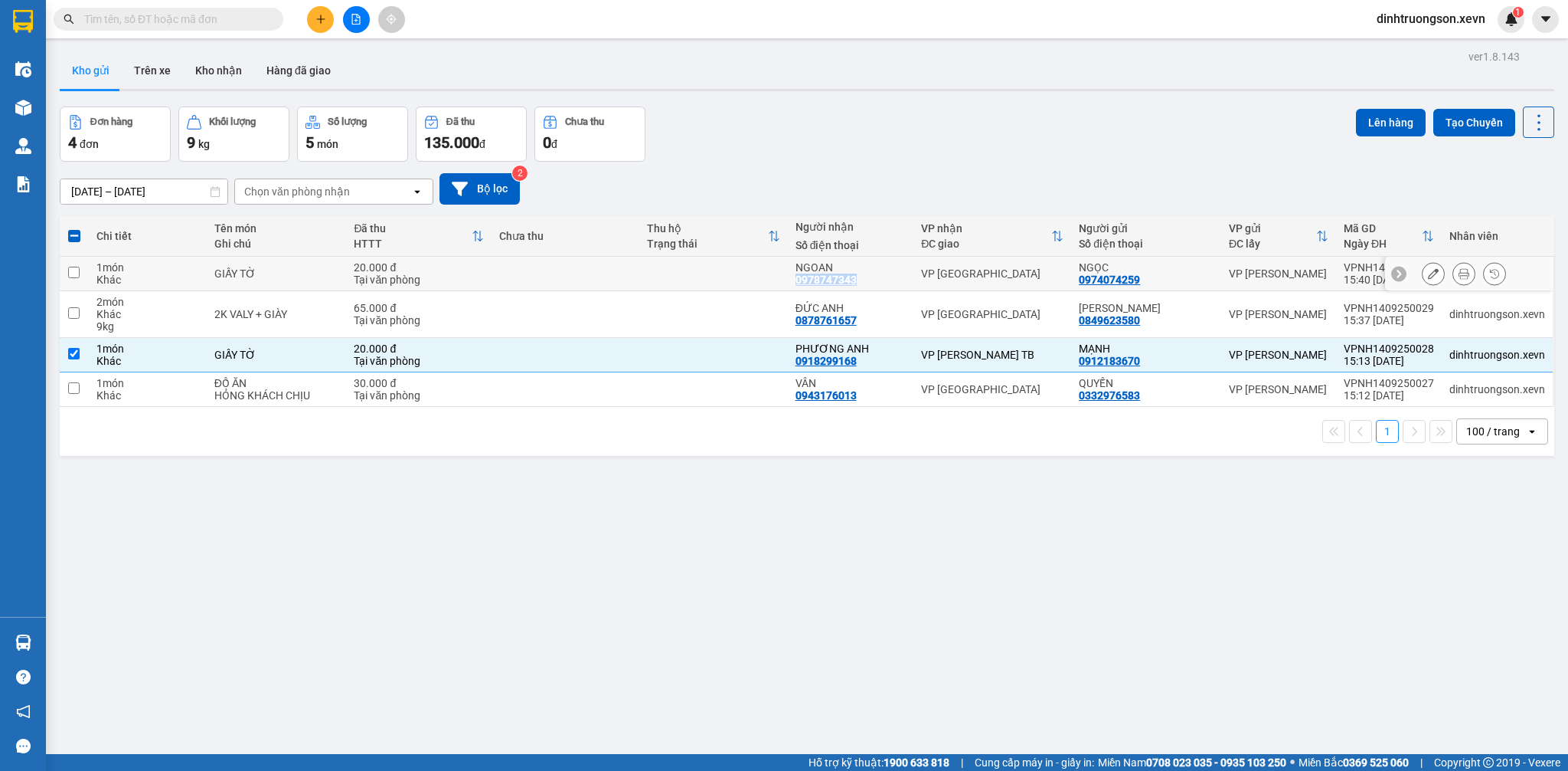
drag, startPoint x: 855, startPoint y: 287, endPoint x: 793, endPoint y: 286, distance: 62.0
click at [793, 286] on td "NGOAN 0978747343" at bounding box center [851, 273] width 126 height 34
checkbox input "true"
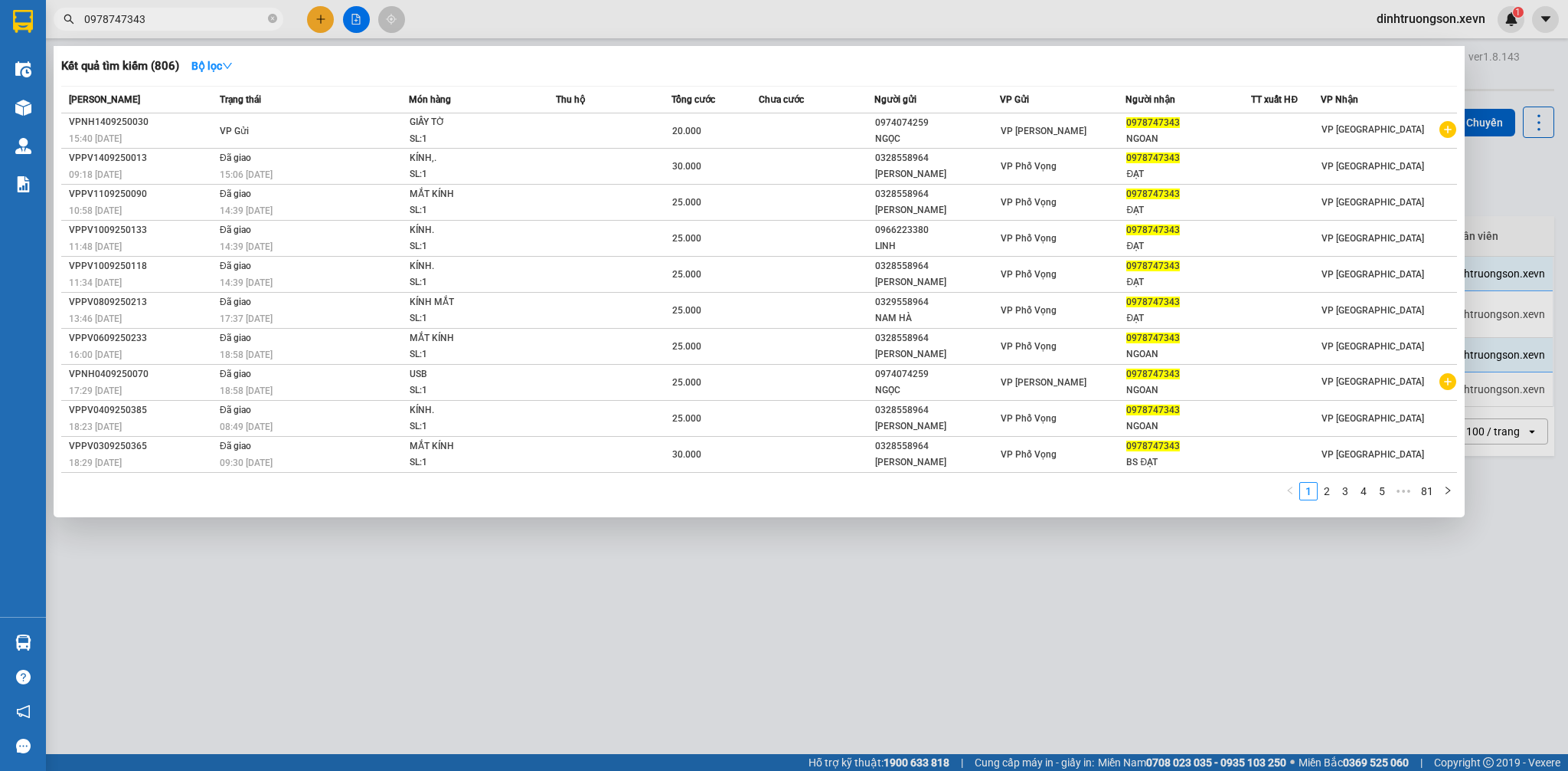
type input "0978747343"
click at [683, 599] on div at bounding box center [784, 385] width 1568 height 771
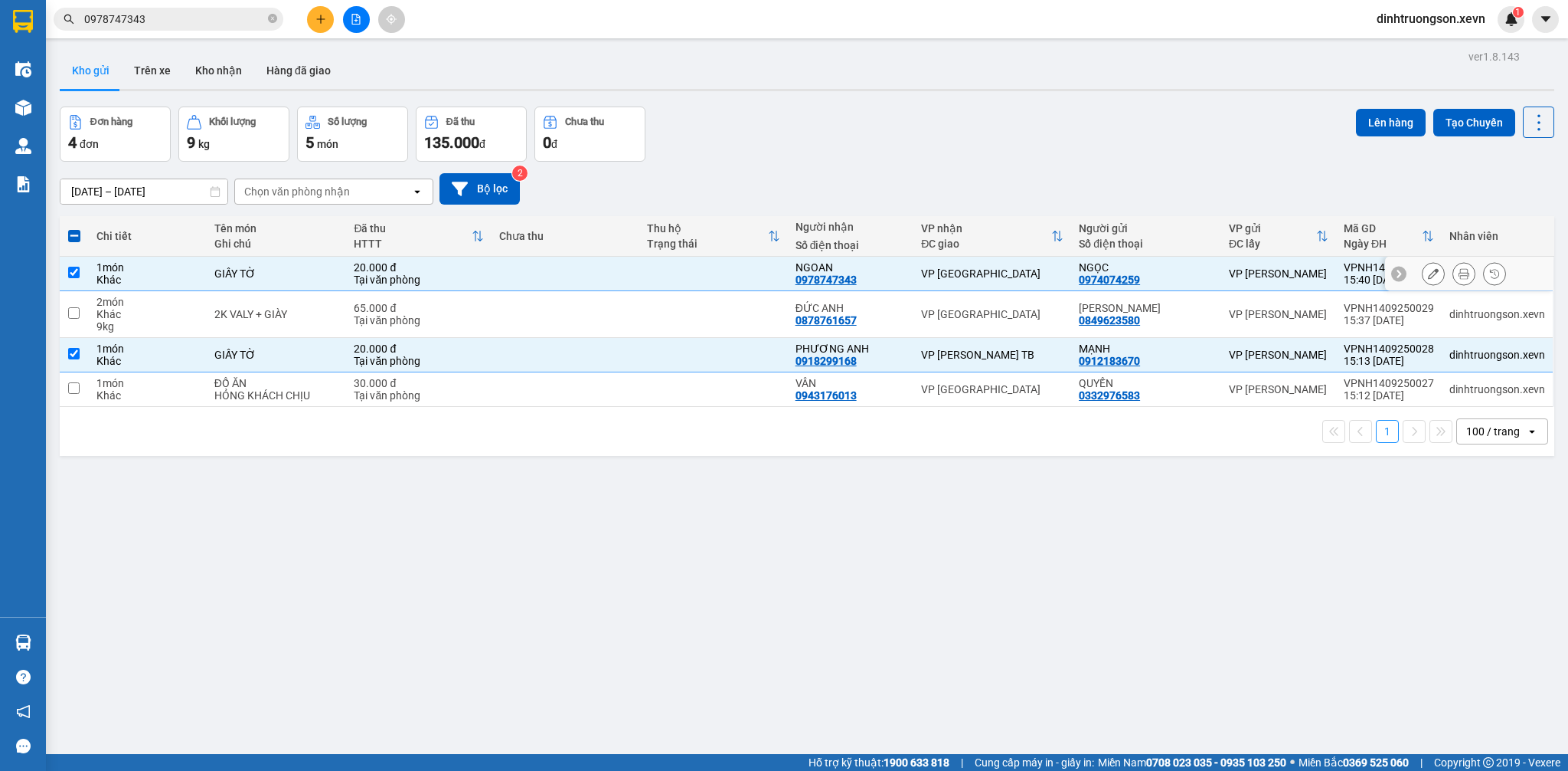
click at [1054, 269] on div "VP [GEOGRAPHIC_DATA]" at bounding box center [992, 273] width 142 height 12
checkbox input "false"
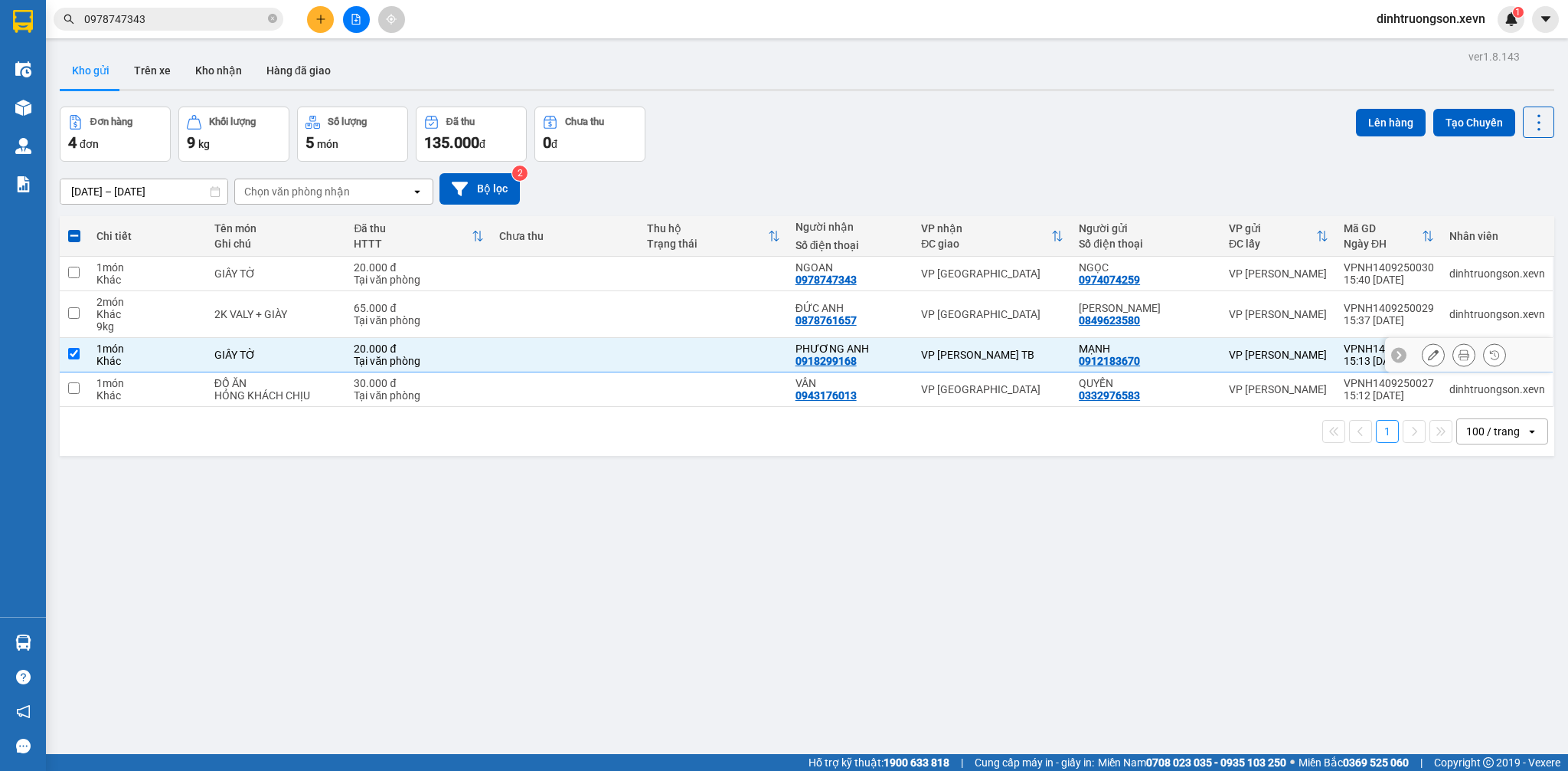
click at [1008, 365] on td "VP [PERSON_NAME] TB" at bounding box center [992, 354] width 158 height 34
checkbox input "false"
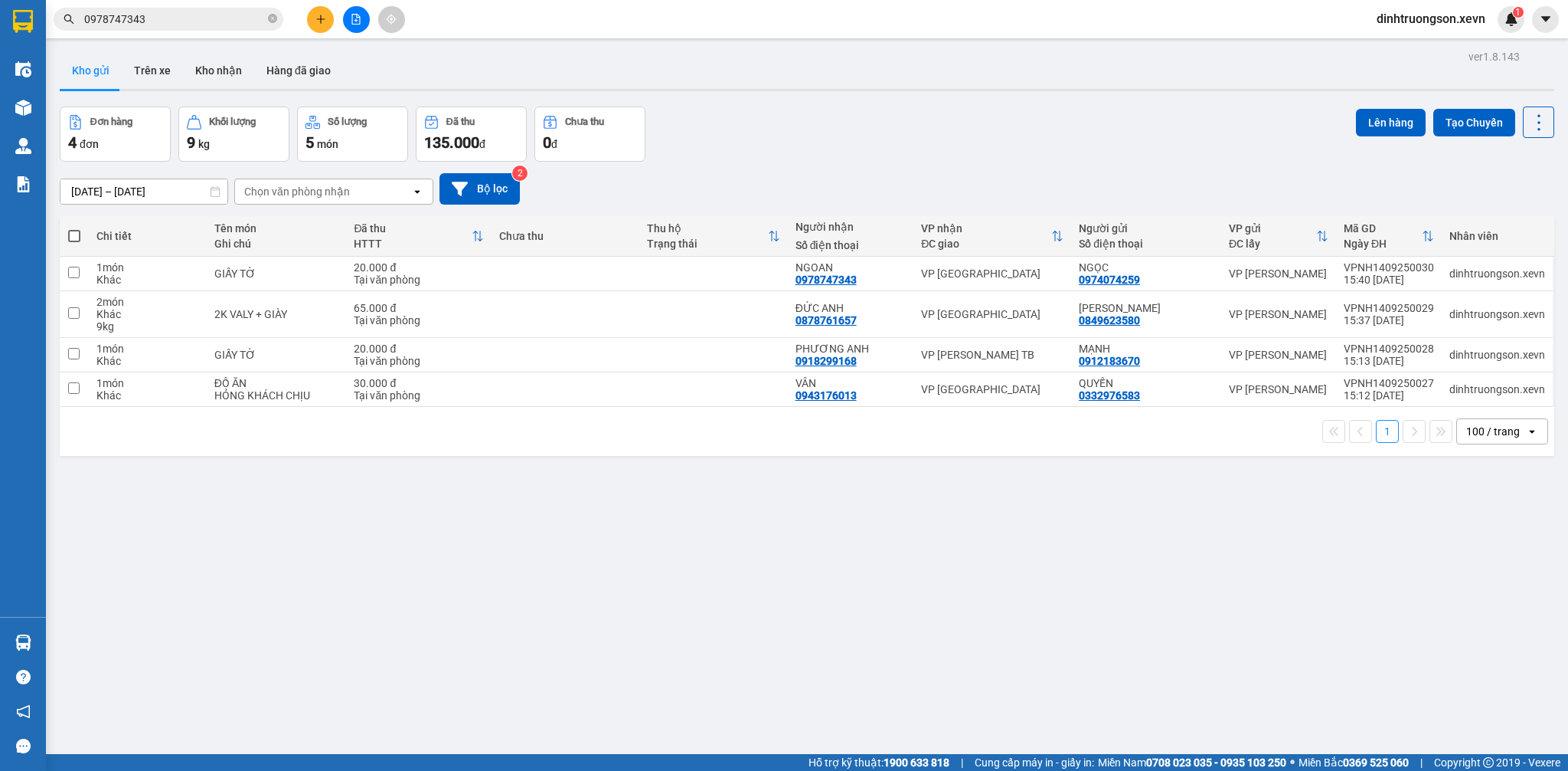
drag, startPoint x: 974, startPoint y: 559, endPoint x: 974, endPoint y: 571, distance: 12.0
click at [974, 561] on div "ver 1.8.143 Kho gửi Trên xe Kho nhận Hàng đã giao Đơn hàng 4 đơn Khối lượng 9 k…" at bounding box center [807, 431] width 1507 height 771
click at [274, 23] on icon "close-circle" at bounding box center [273, 18] width 10 height 10
click at [163, 85] on button "Trên xe" at bounding box center [152, 71] width 61 height 37
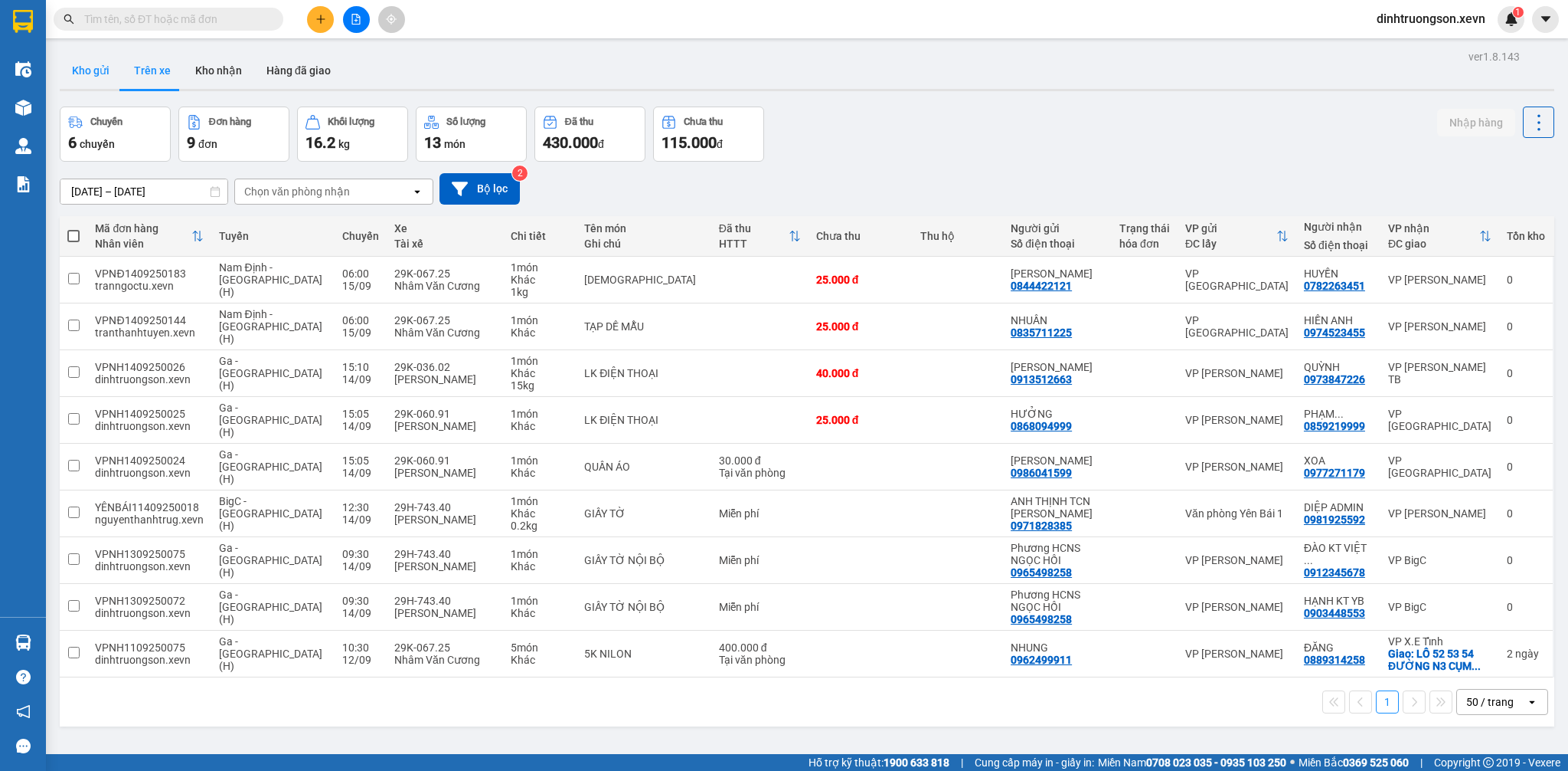
click at [105, 72] on button "Kho gửi" at bounding box center [90, 71] width 62 height 37
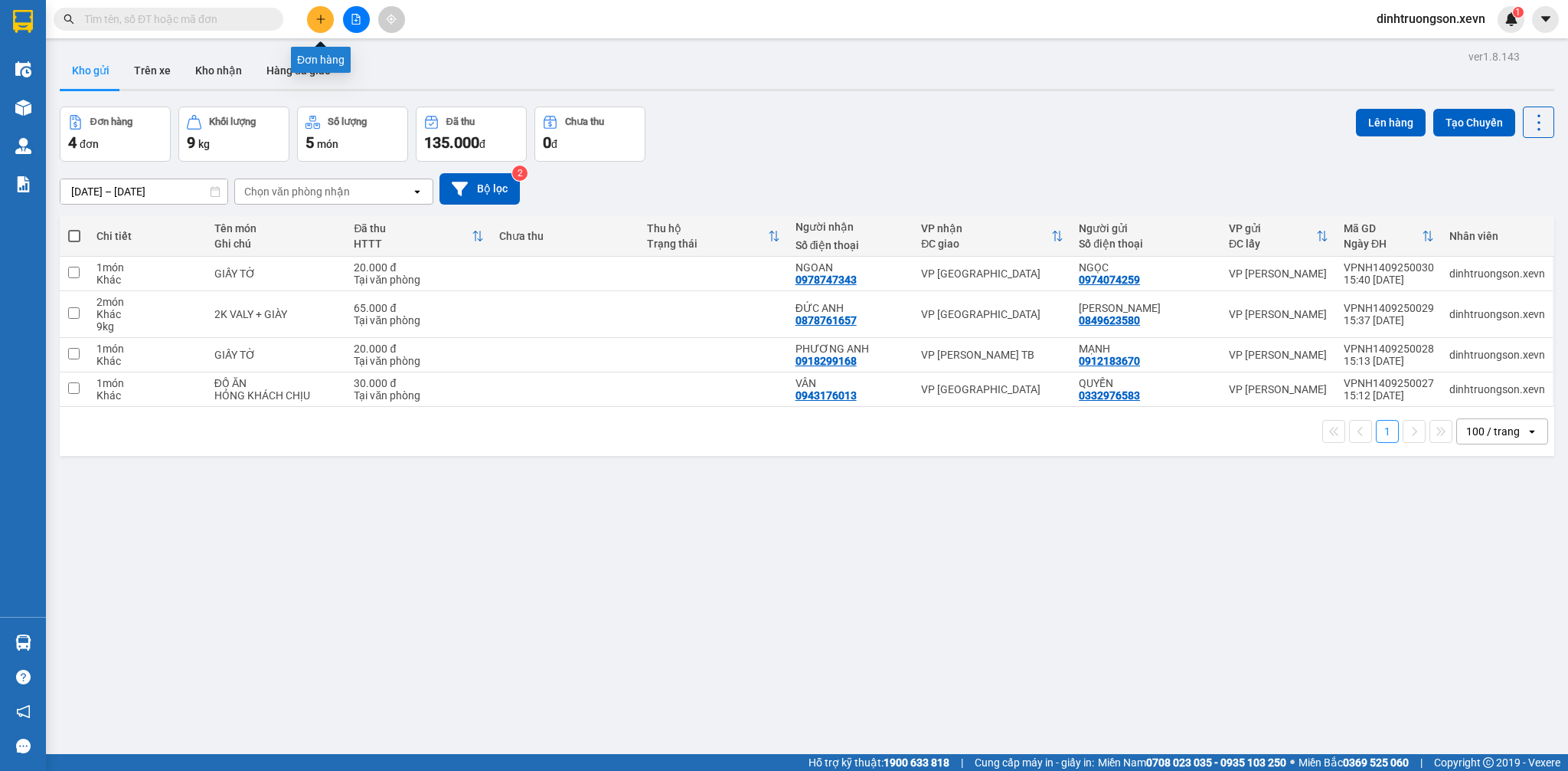
click at [323, 22] on icon "plus" at bounding box center [321, 19] width 11 height 11
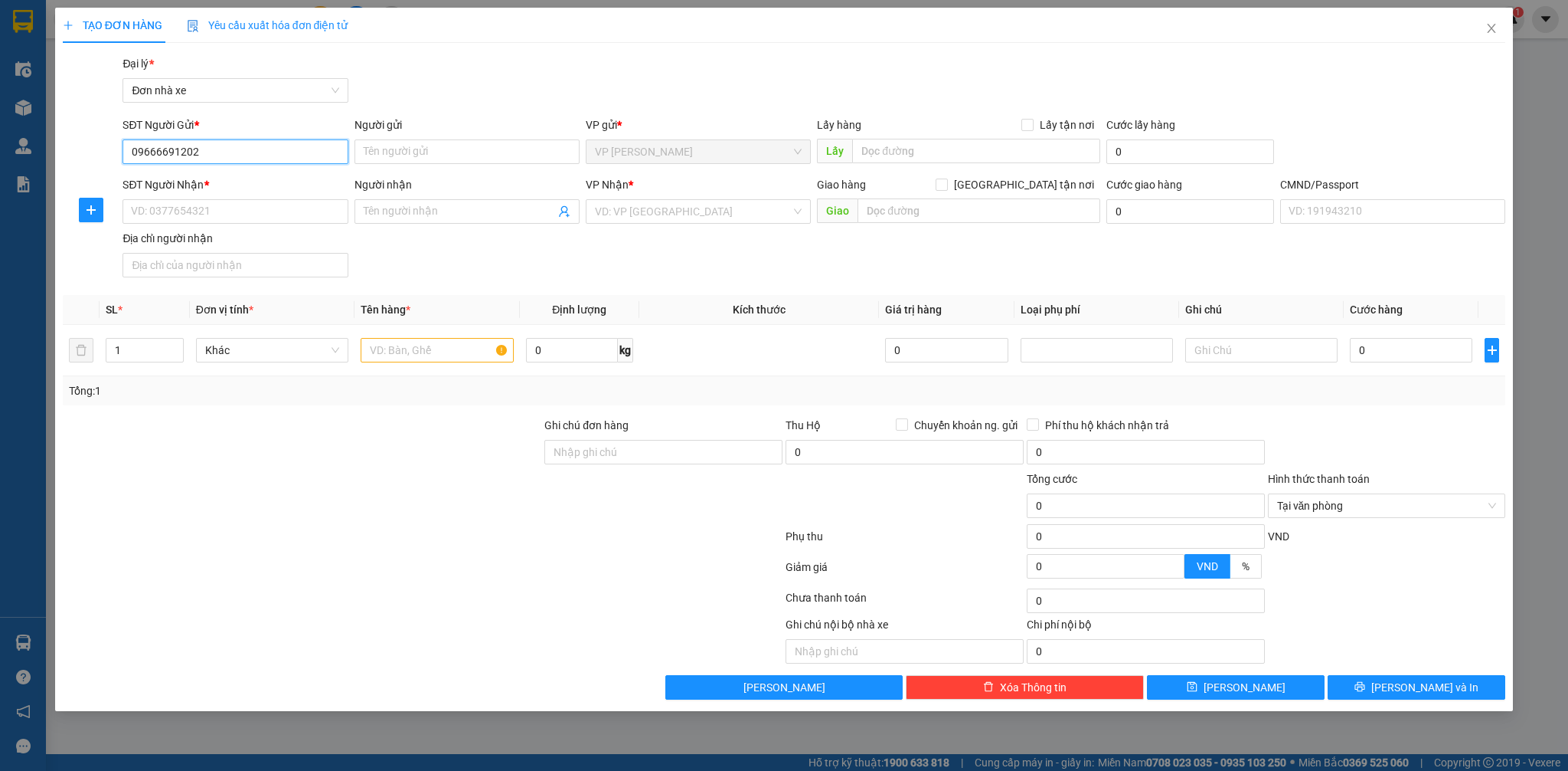
click at [164, 157] on input "09666691202" at bounding box center [235, 152] width 225 height 25
type input "0966691202"
click at [247, 185] on div "0966691202 - TRẦN CHÍ Công" at bounding box center [235, 182] width 207 height 17
type input "TRẦN CHÍ Công"
type input "0339018391"
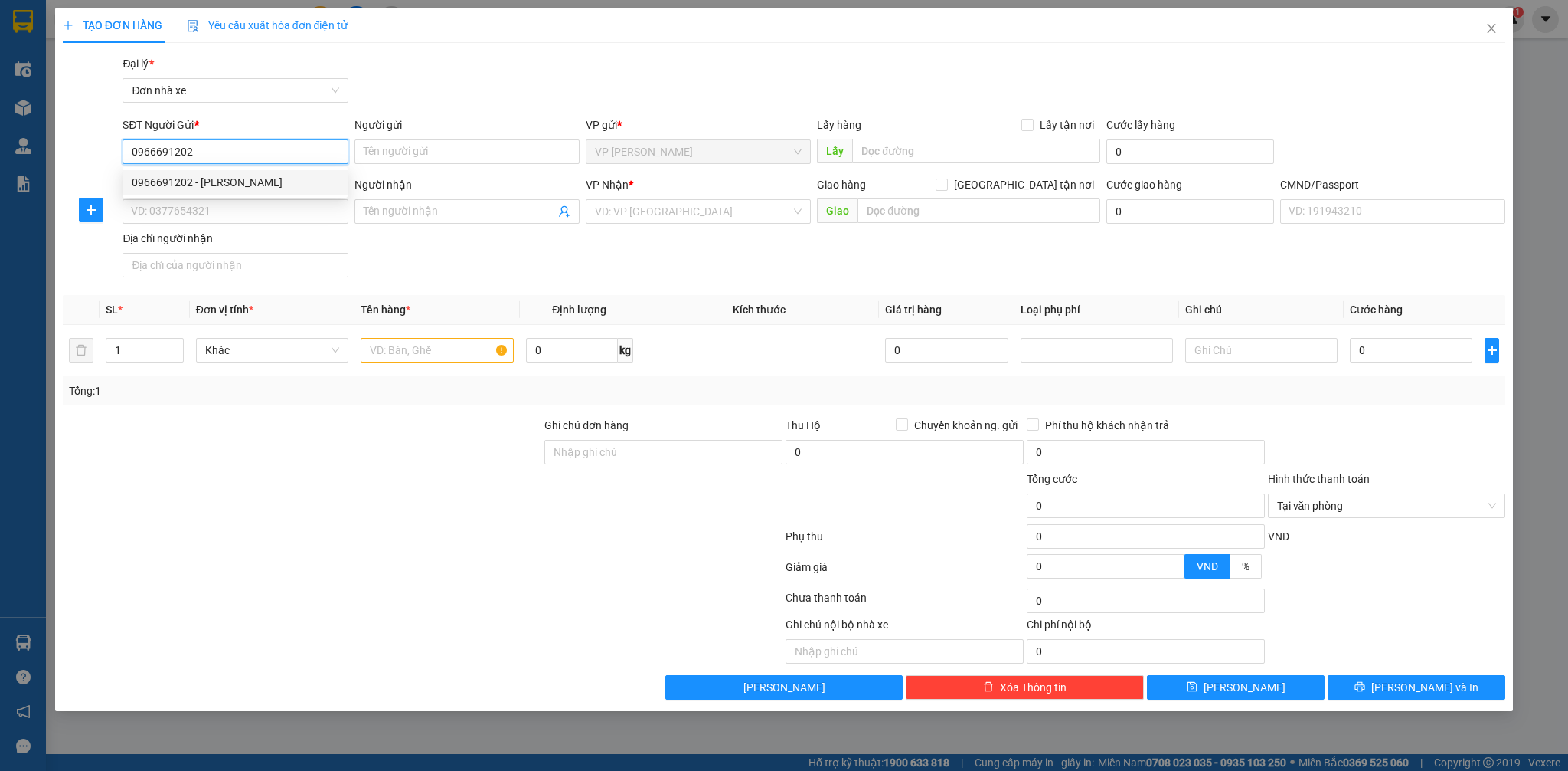
type input "ĐIỀN THỊ TÂM"
type input "037182005244 điện thị tâm"
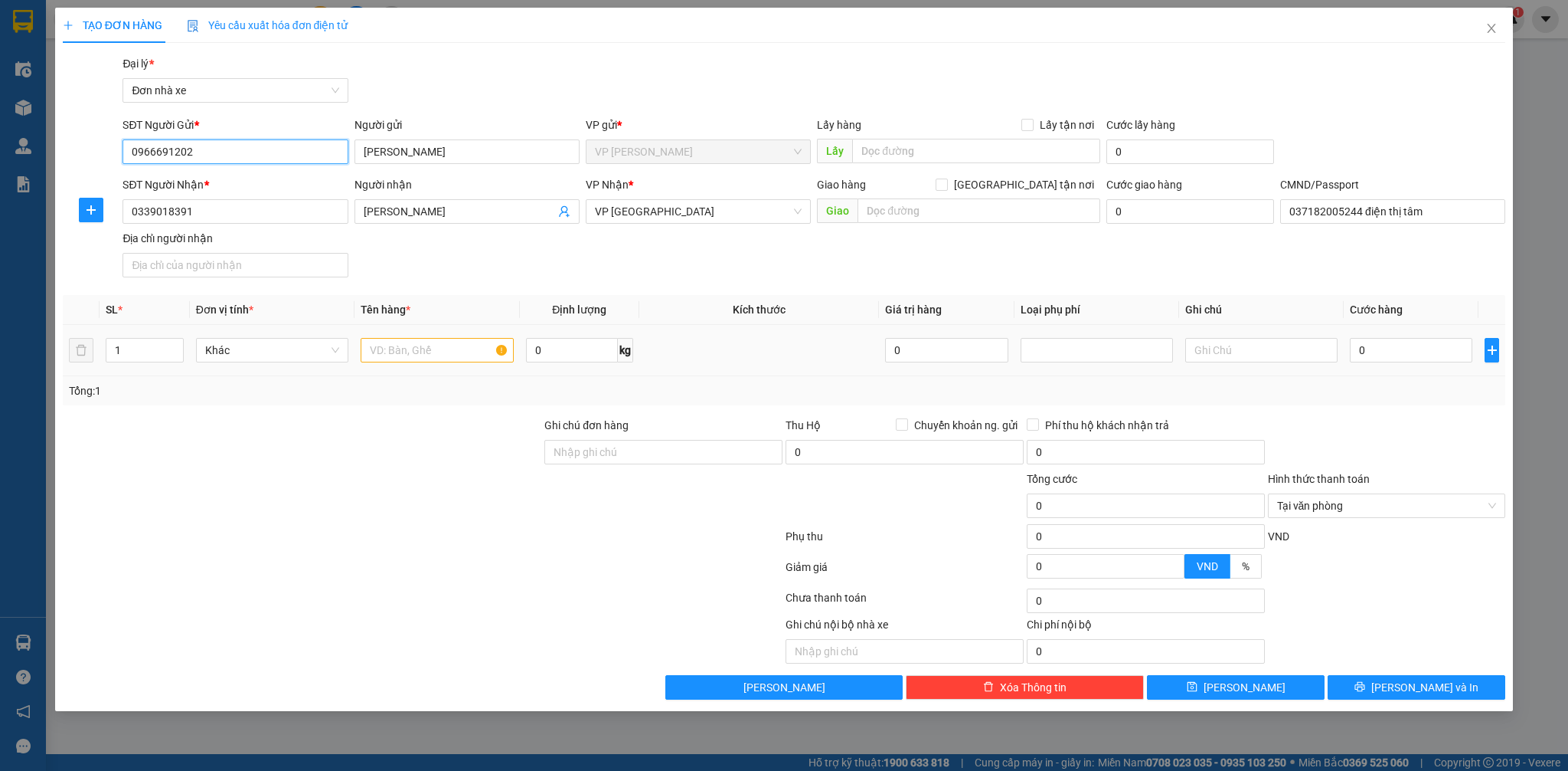
type input "0966691202"
click at [409, 343] on input "text" at bounding box center [436, 349] width 152 height 25
type input "THUỐC"
click at [1379, 358] on input "0" at bounding box center [1411, 349] width 122 height 25
type input "2"
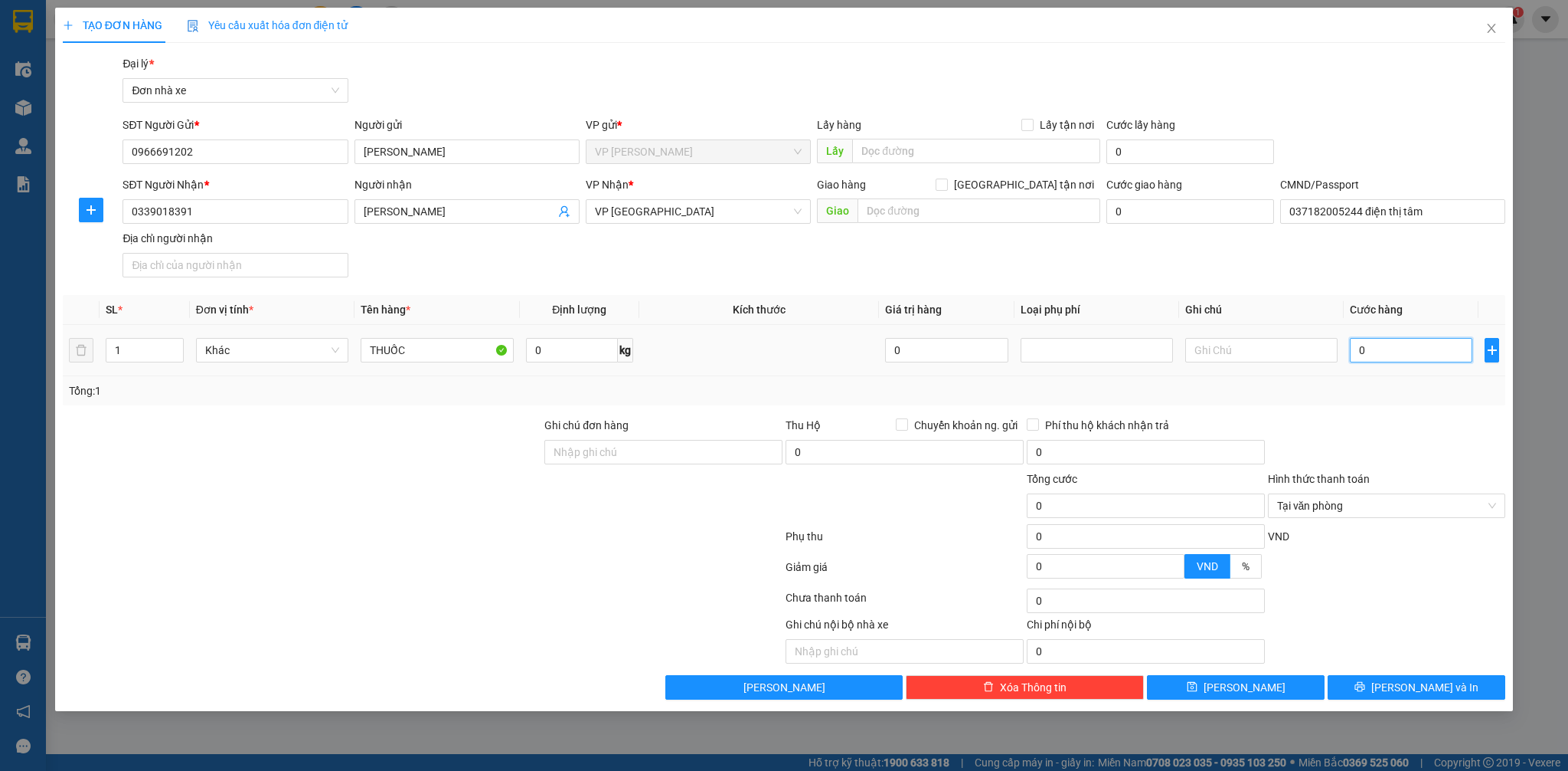
type input "2"
type input "25"
click at [1339, 440] on div at bounding box center [1387, 444] width 241 height 54
type input "25.000"
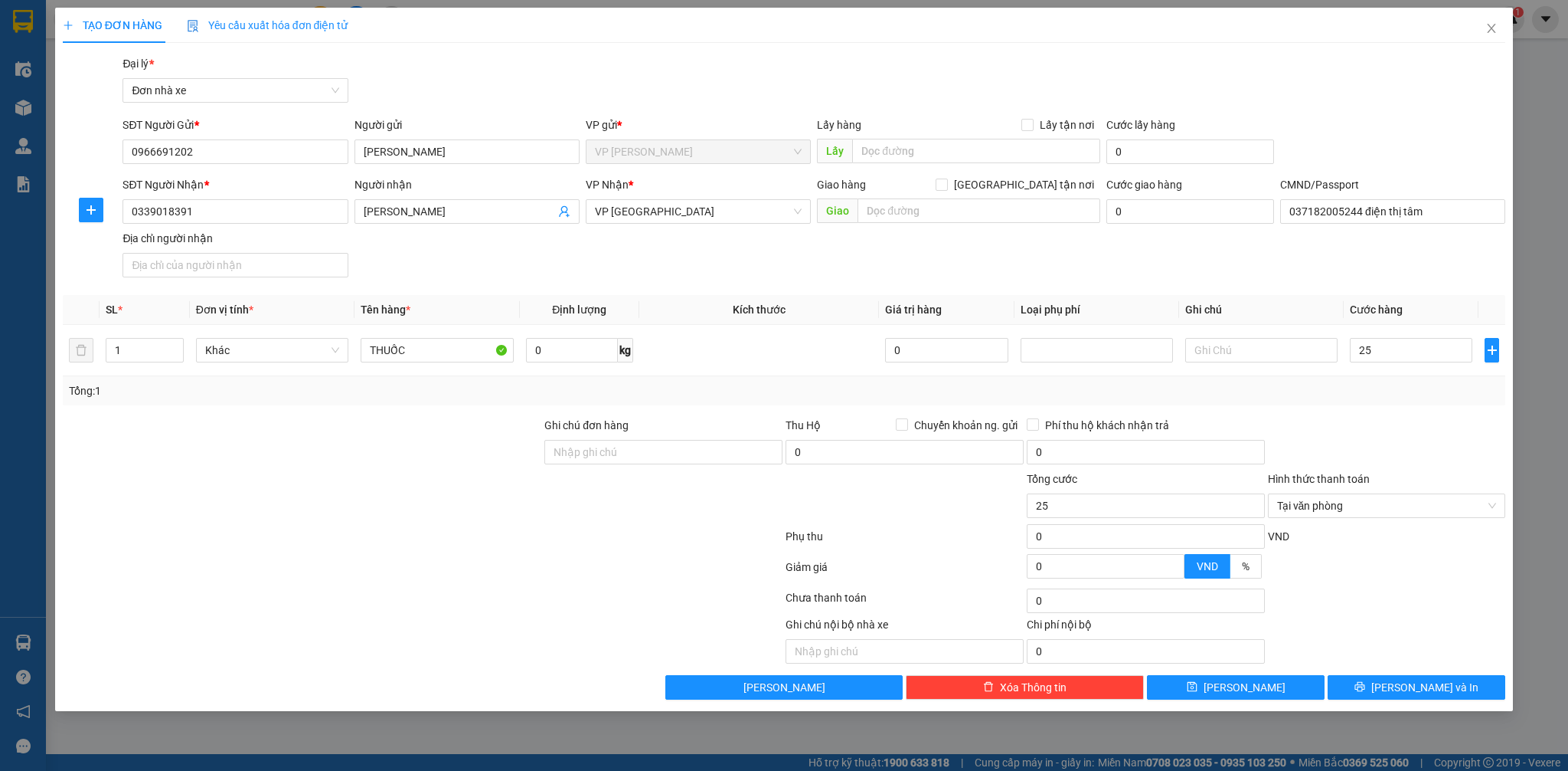
type input "25.000"
click at [1412, 685] on span "[PERSON_NAME] và In" at bounding box center [1424, 687] width 107 height 17
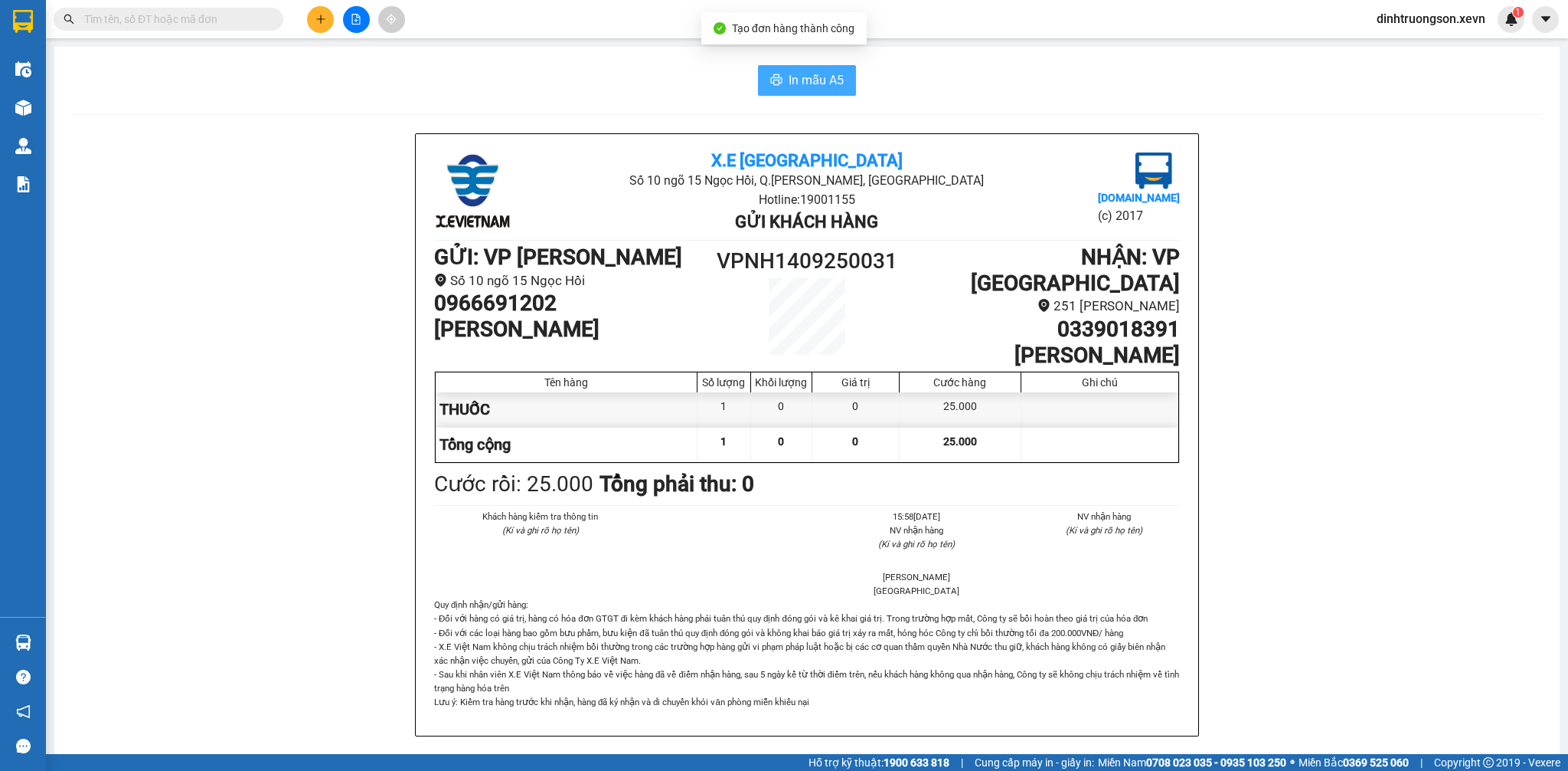
click at [789, 85] on span "In mẫu A5" at bounding box center [816, 80] width 55 height 19
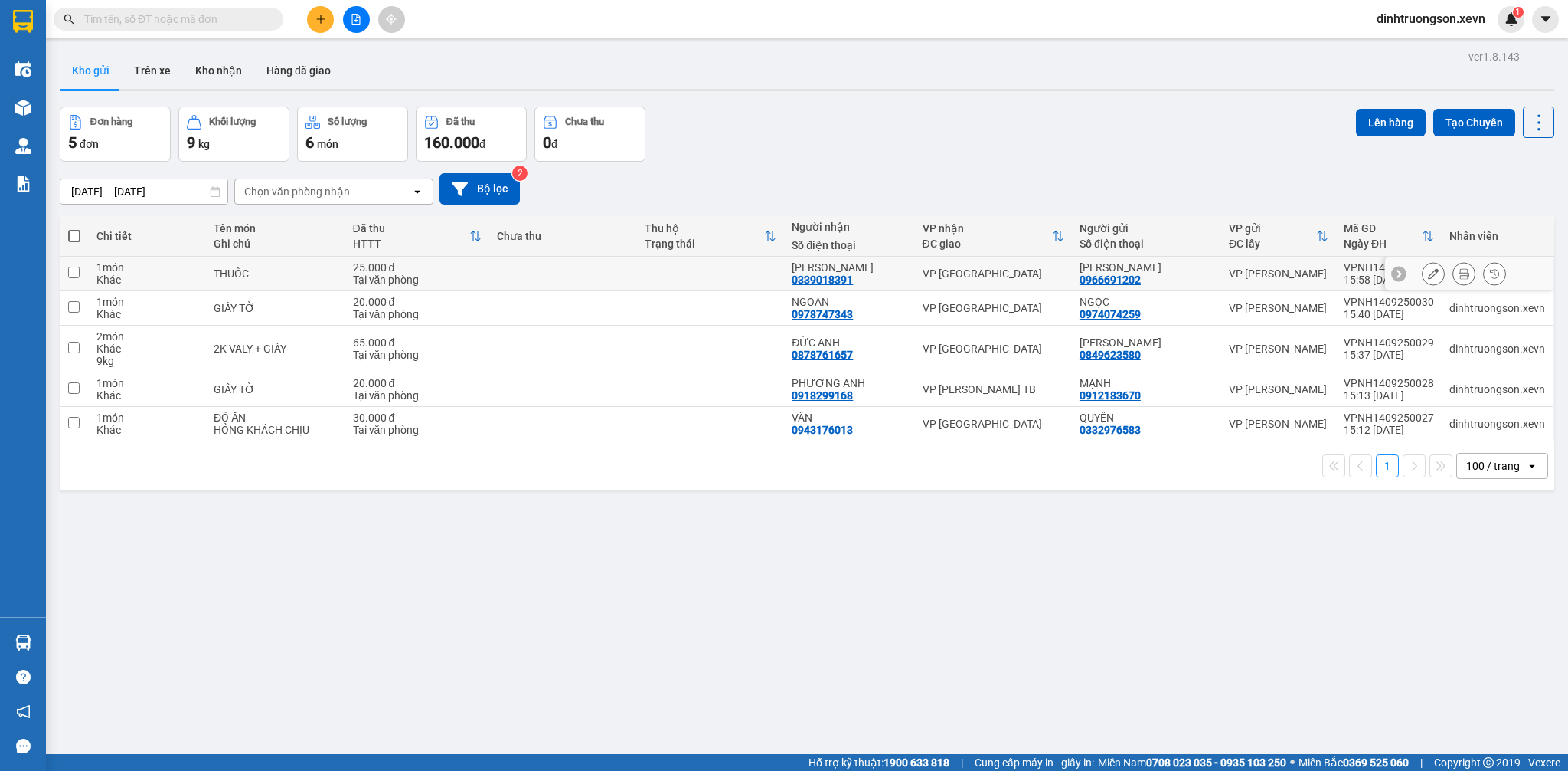
click at [533, 272] on td at bounding box center [563, 273] width 147 height 34
checkbox input "true"
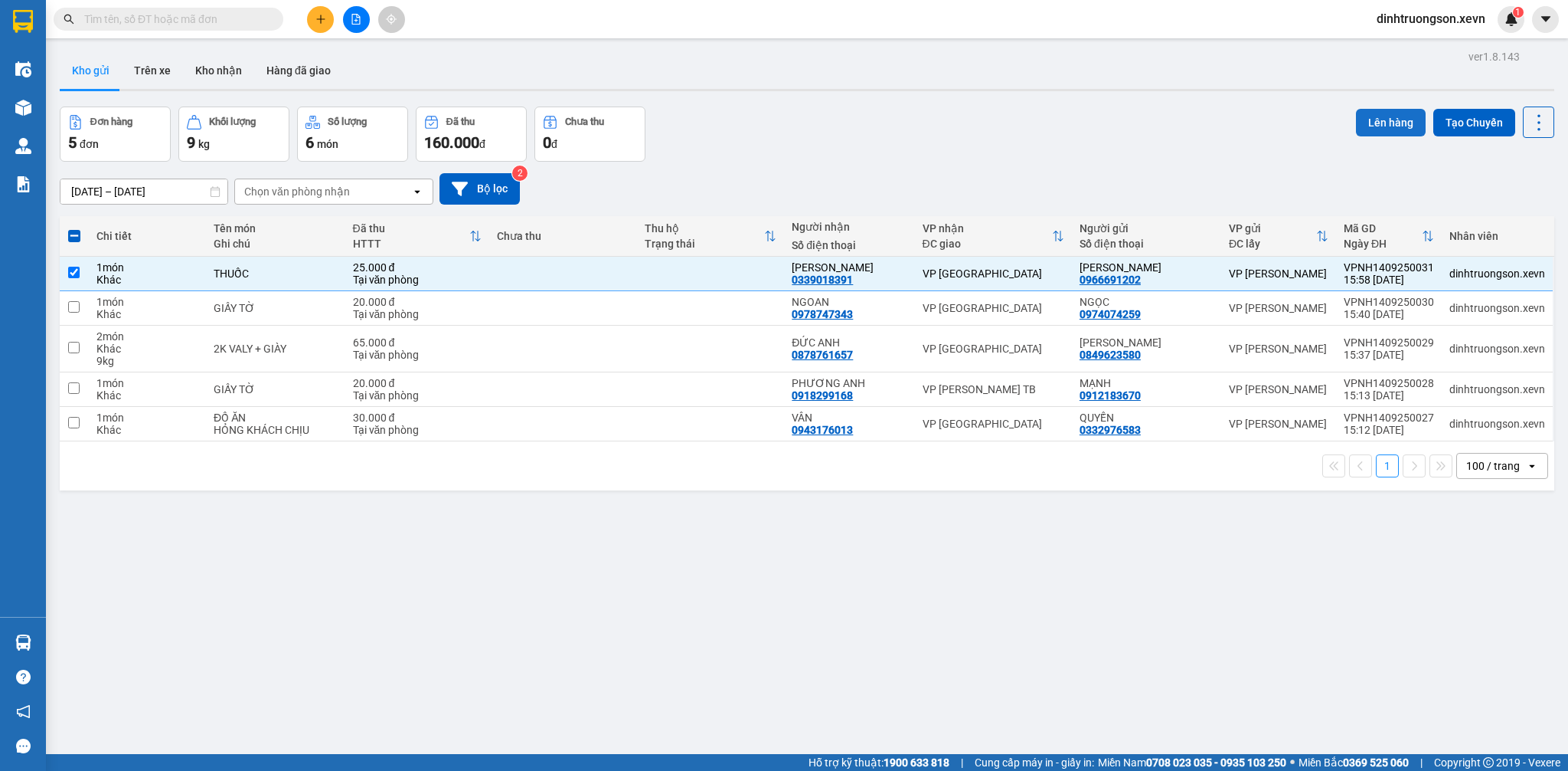
click at [1376, 132] on button "Lên hàng" at bounding box center [1391, 122] width 70 height 28
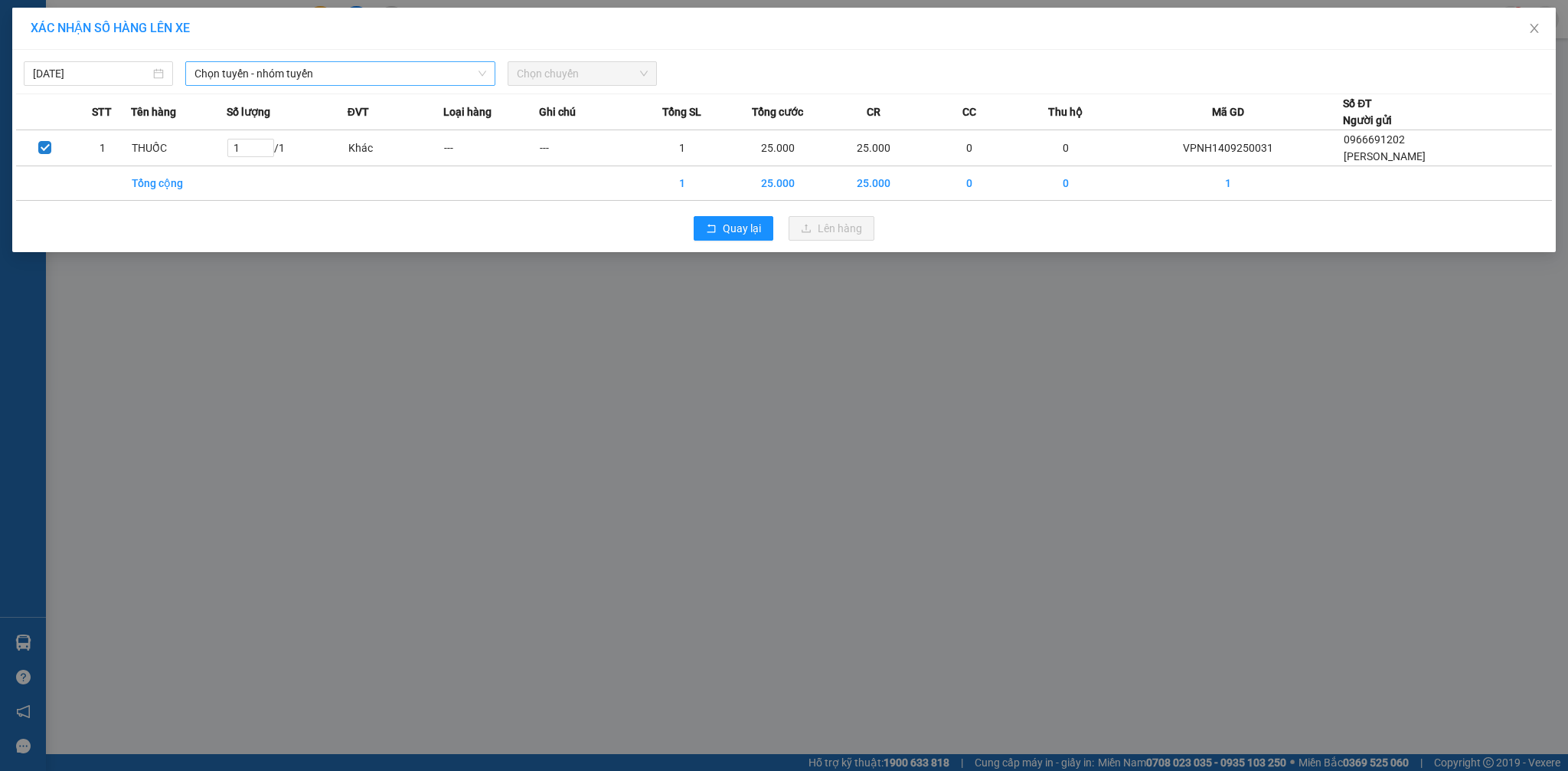
click at [315, 76] on span "Chọn tuyến - nhóm tuyến" at bounding box center [340, 73] width 292 height 23
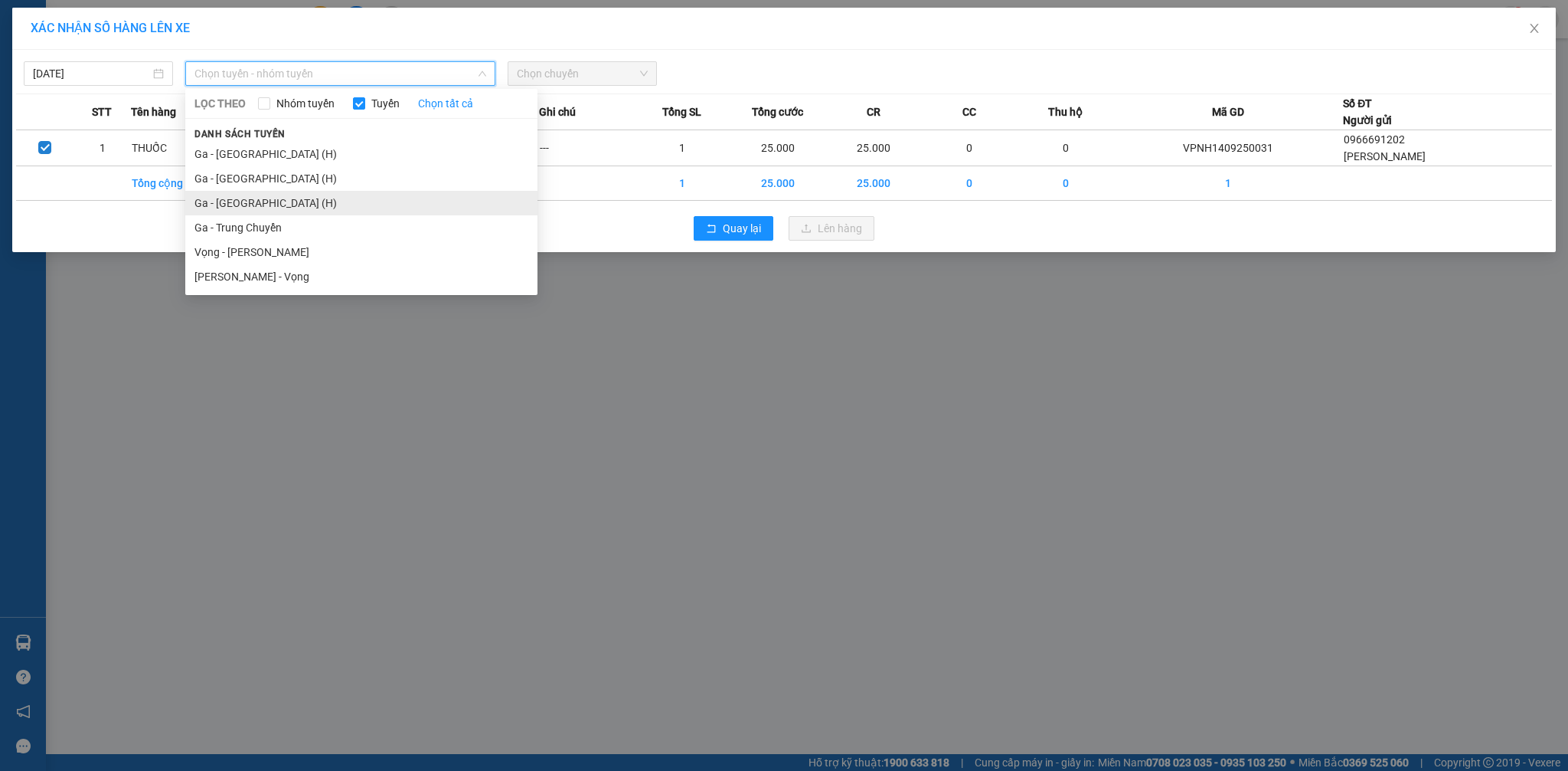
drag, startPoint x: 279, startPoint y: 187, endPoint x: 286, endPoint y: 195, distance: 10.6
click at [286, 195] on ul "Ga - Thái Bình (H) Ga - Nam Định (H) Ga - Ninh Bình (H) Ga - Trung Chuyển Vọng …" at bounding box center [361, 214] width 352 height 147
click at [253, 199] on li "Ga - [GEOGRAPHIC_DATA] (H)" at bounding box center [361, 202] width 352 height 25
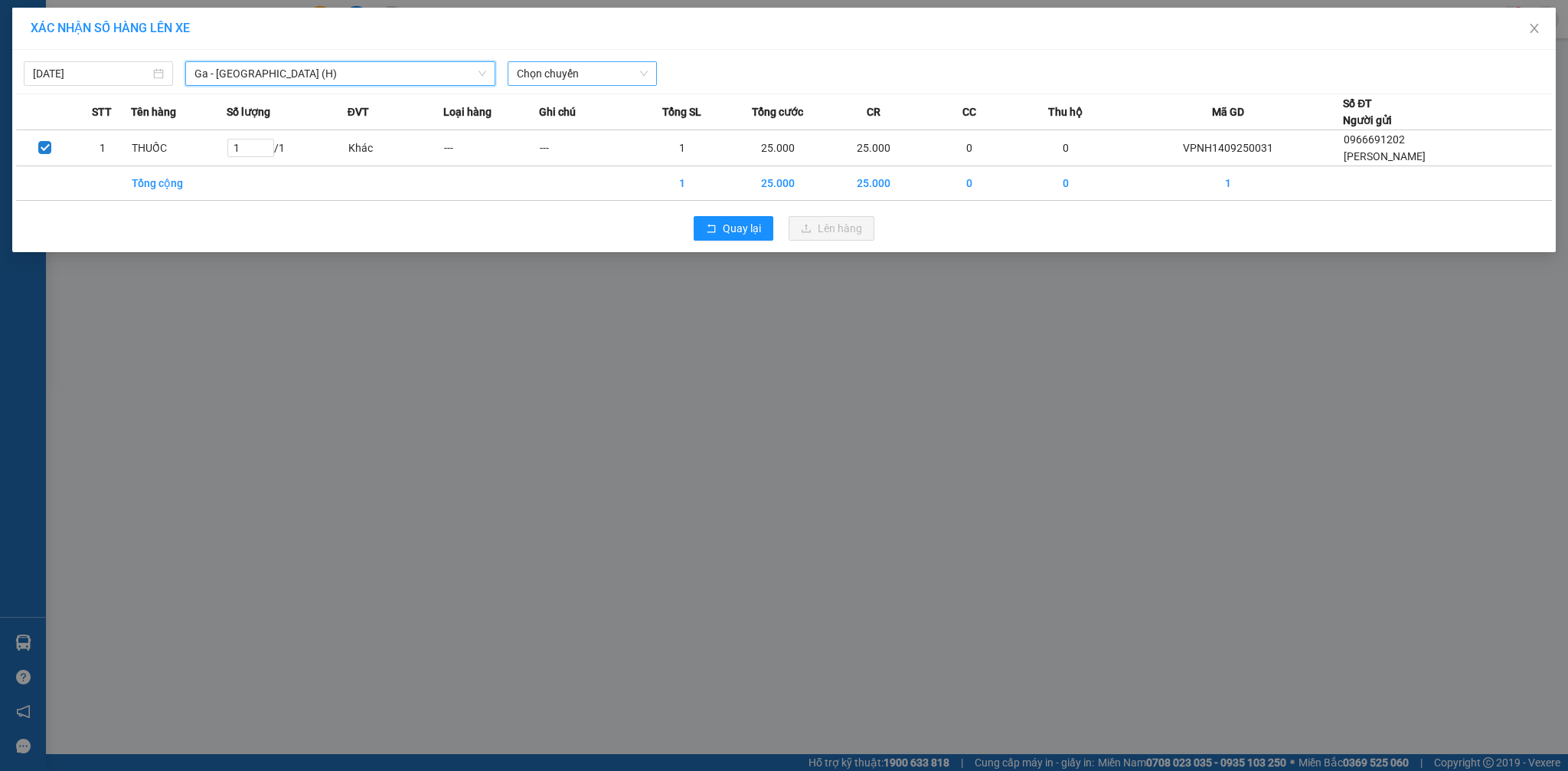
click at [555, 74] on span "Chọn chuyến" at bounding box center [582, 73] width 131 height 23
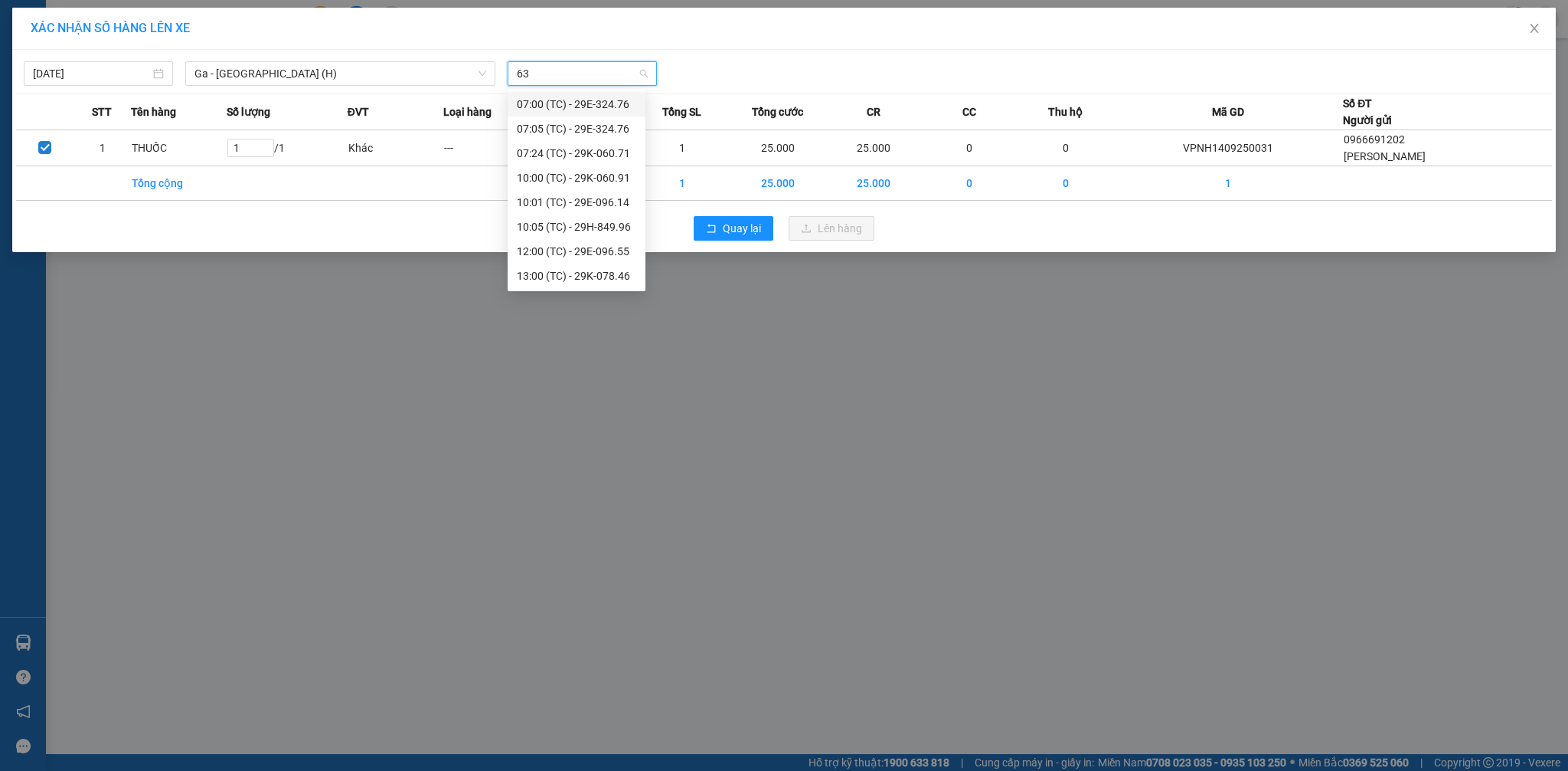
type input "631"
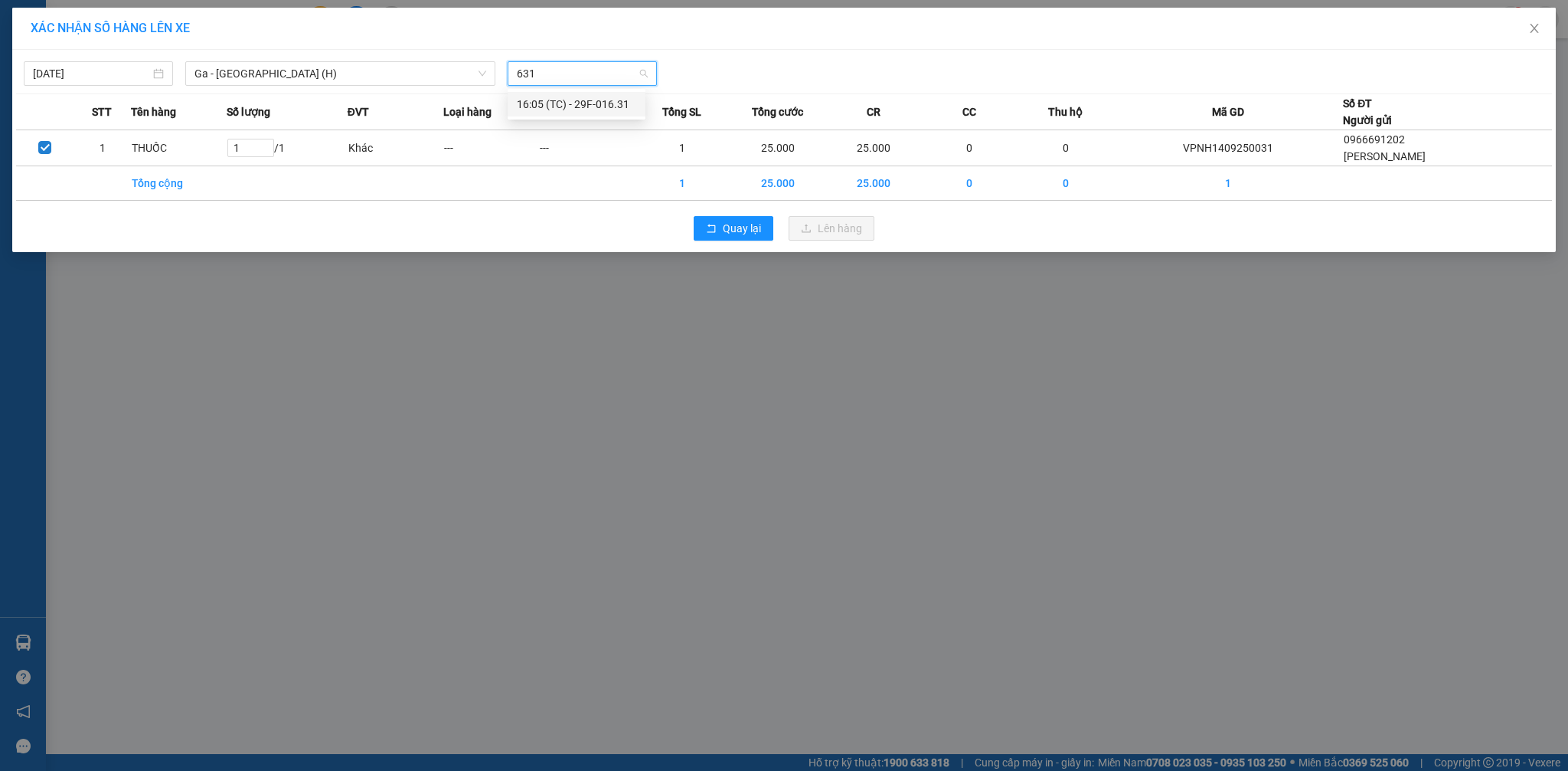
click at [570, 98] on div "16:05 (TC) - 29F-016.31" at bounding box center [576, 104] width 120 height 17
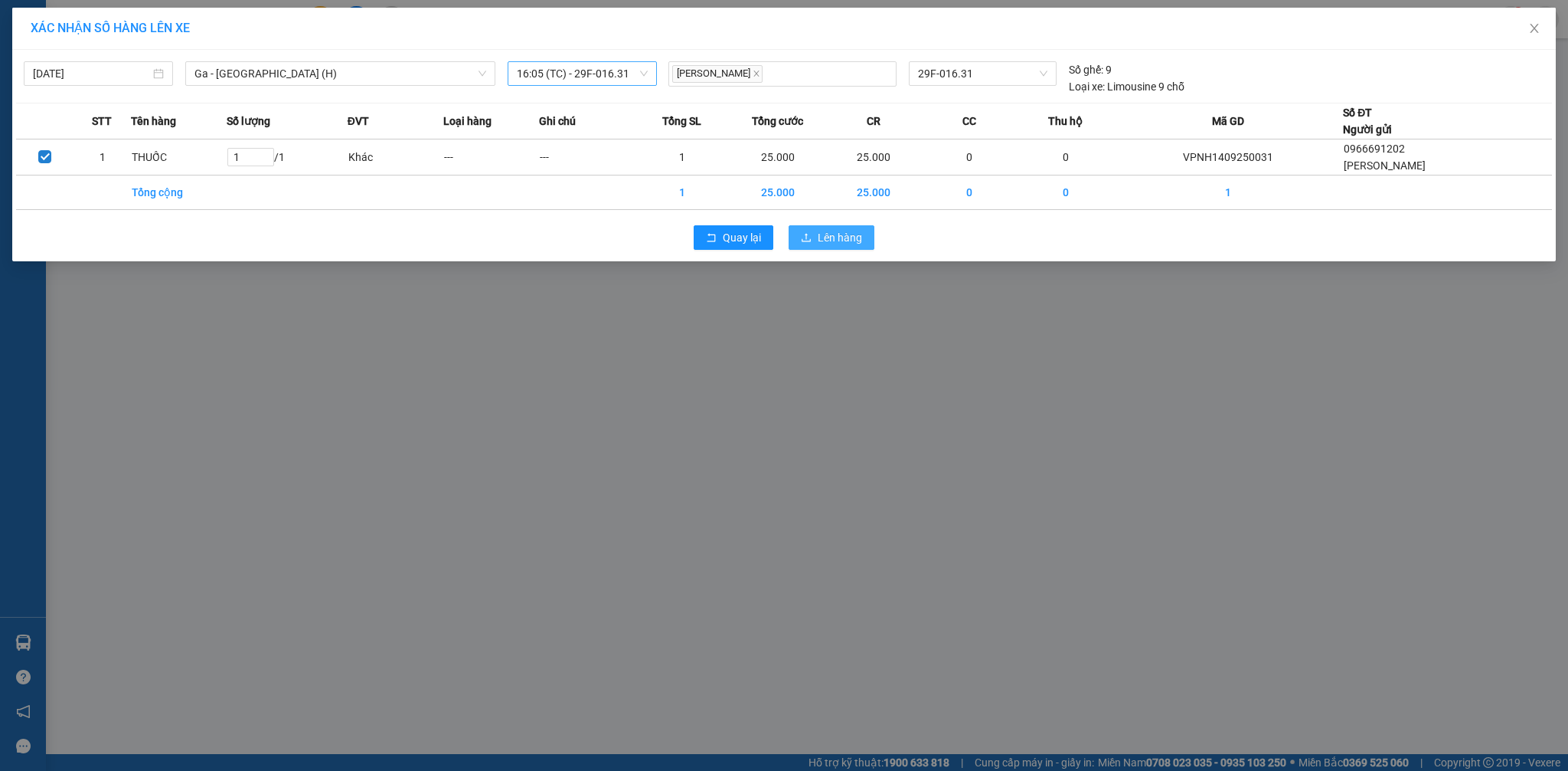
click at [845, 234] on span "Lên hàng" at bounding box center [840, 237] width 44 height 17
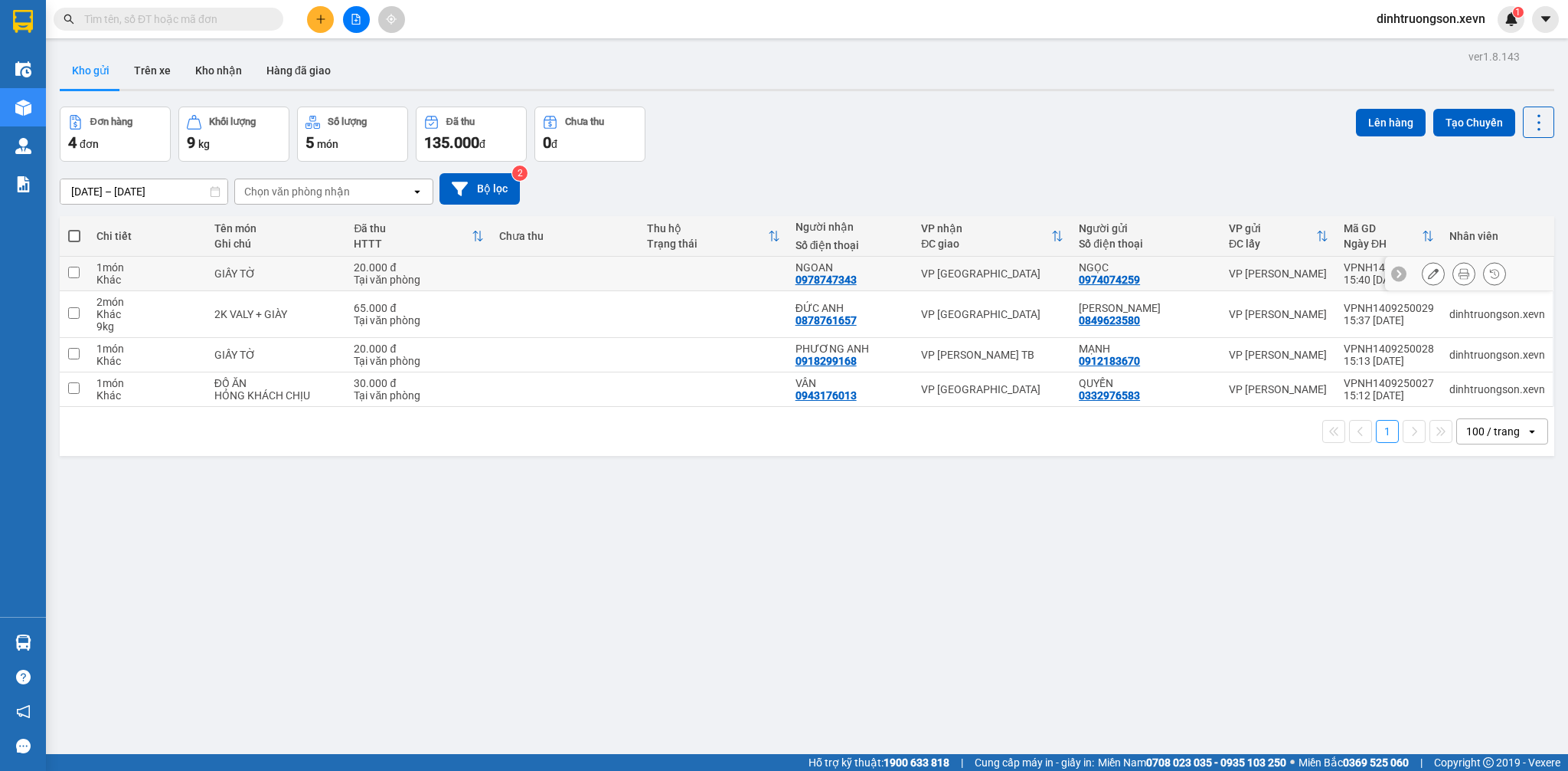
click at [445, 272] on div "20.000 đ" at bounding box center [419, 267] width 130 height 12
checkbox input "true"
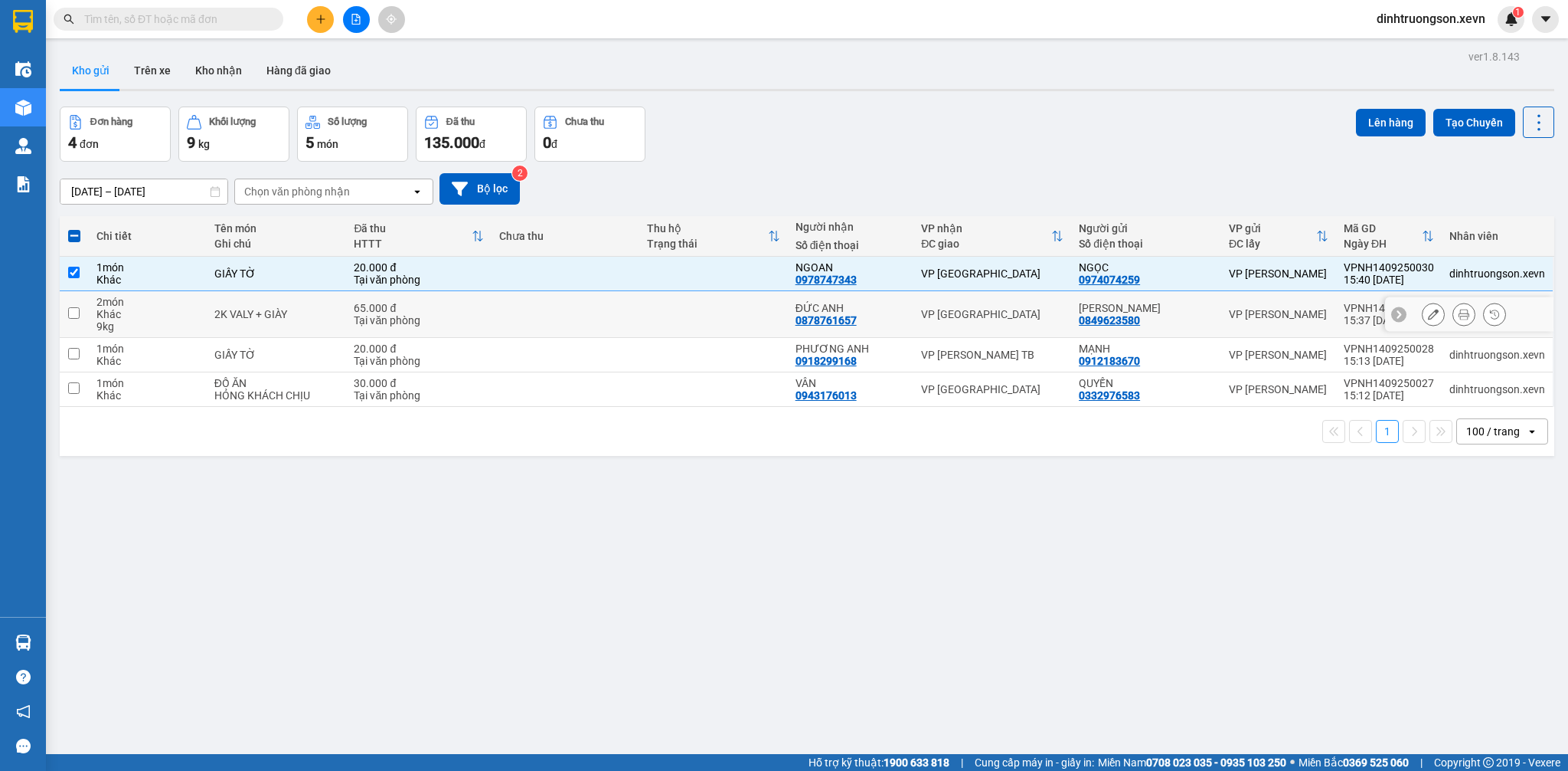
click at [669, 319] on td at bounding box center [713, 314] width 148 height 47
checkbox input "true"
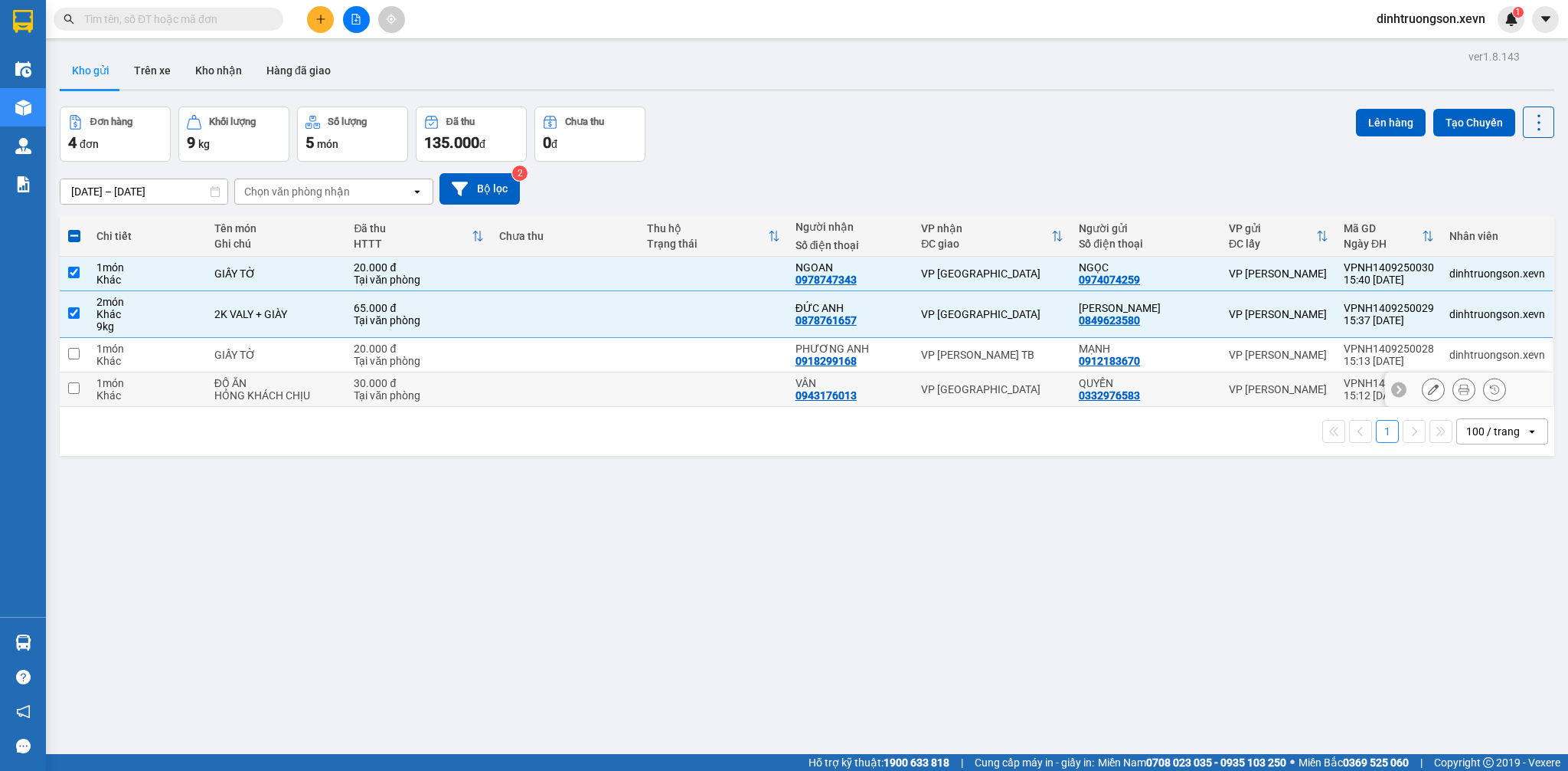
click at [666, 393] on td at bounding box center [713, 389] width 148 height 34
checkbox input "true"
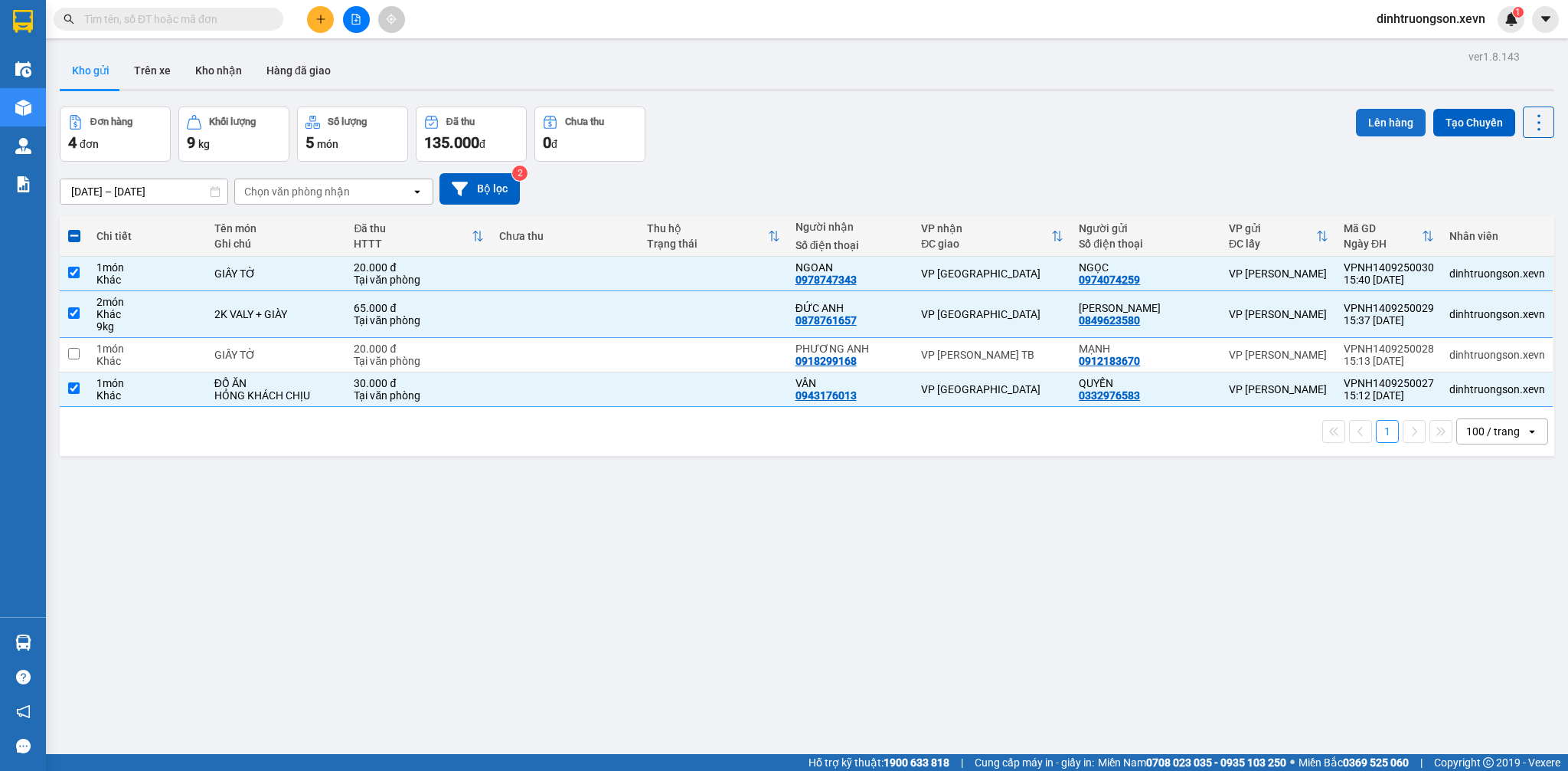
click at [1390, 124] on button "Lên hàng" at bounding box center [1391, 122] width 70 height 28
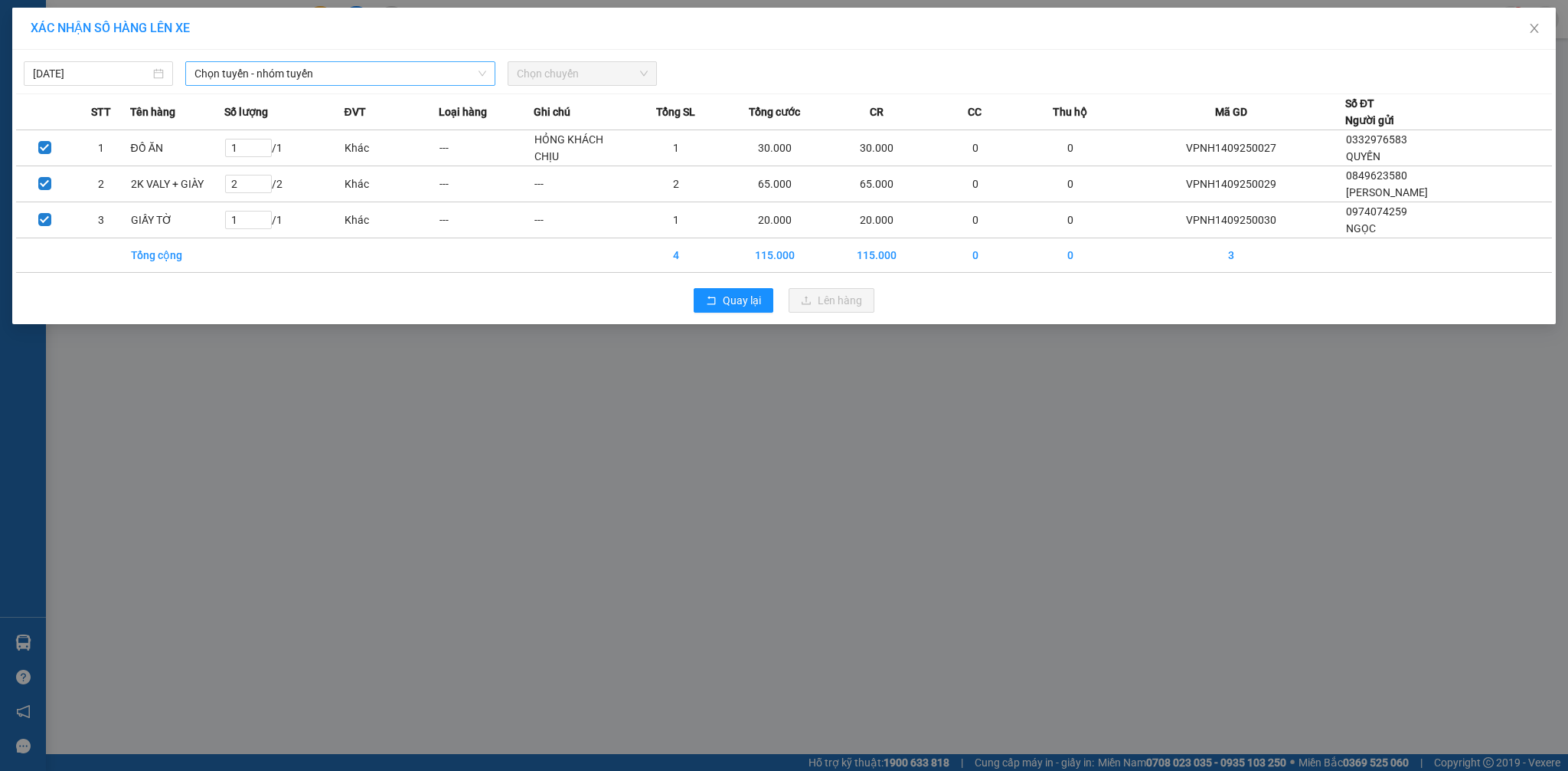
click at [277, 78] on span "Chọn tuyến - nhóm tuyến" at bounding box center [340, 73] width 292 height 23
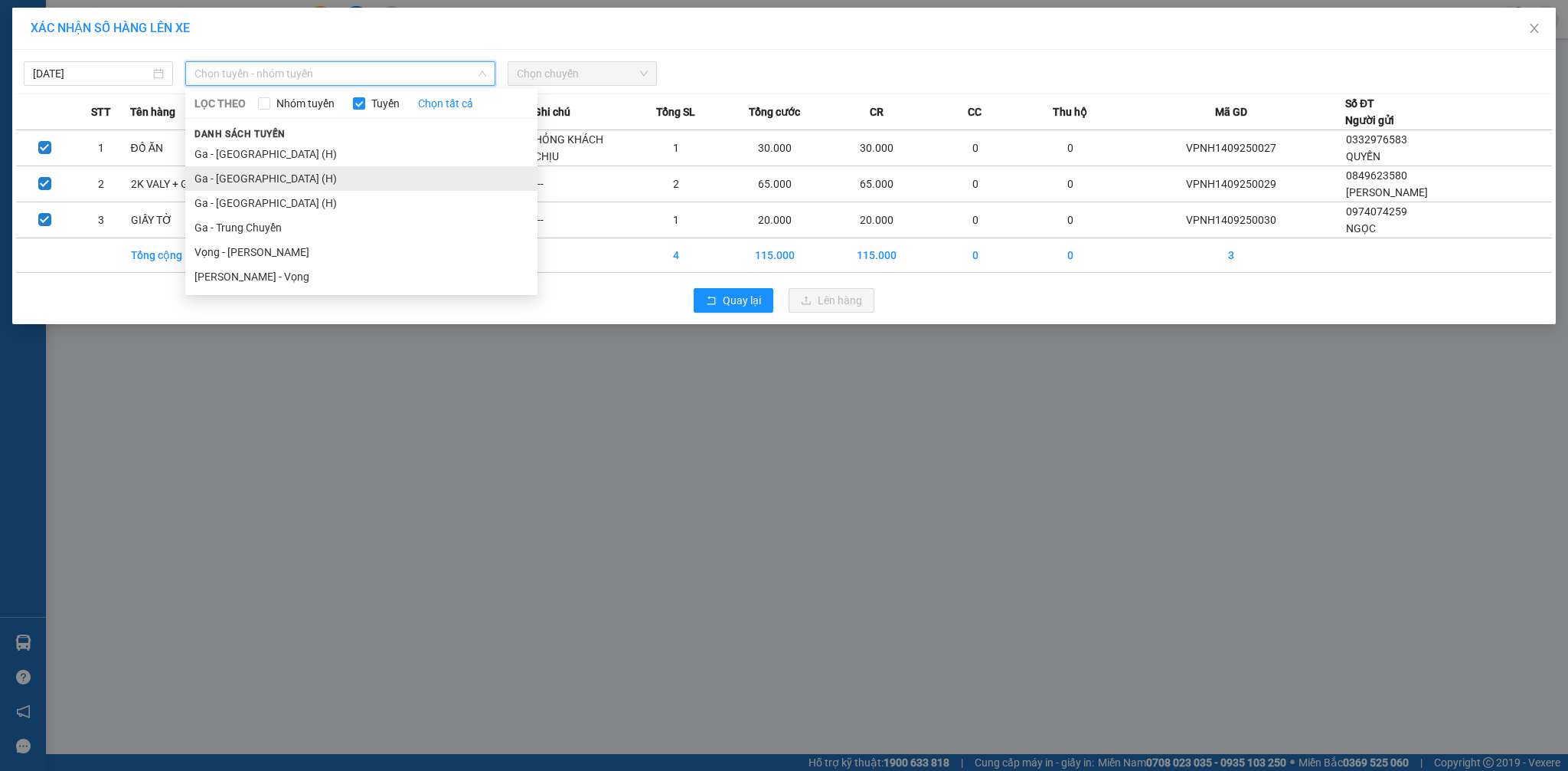
click at [286, 179] on li "Ga - [GEOGRAPHIC_DATA] (H)" at bounding box center [361, 178] width 352 height 25
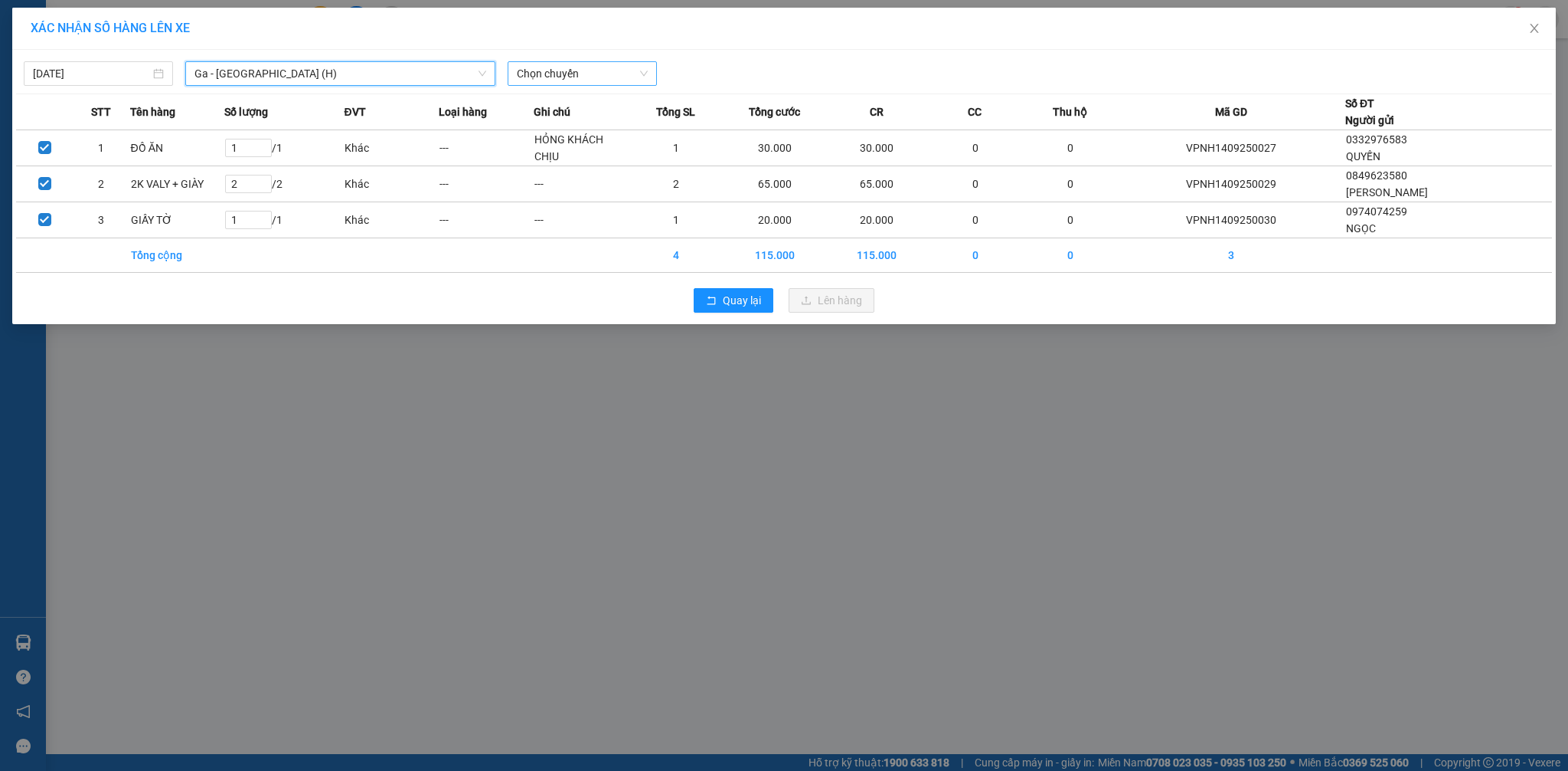
click at [552, 75] on span "Chọn chuyến" at bounding box center [582, 73] width 131 height 23
type input "16:10"
click at [588, 128] on div "Thêm chuyến " 16:10 "" at bounding box center [590, 129] width 163 height 26
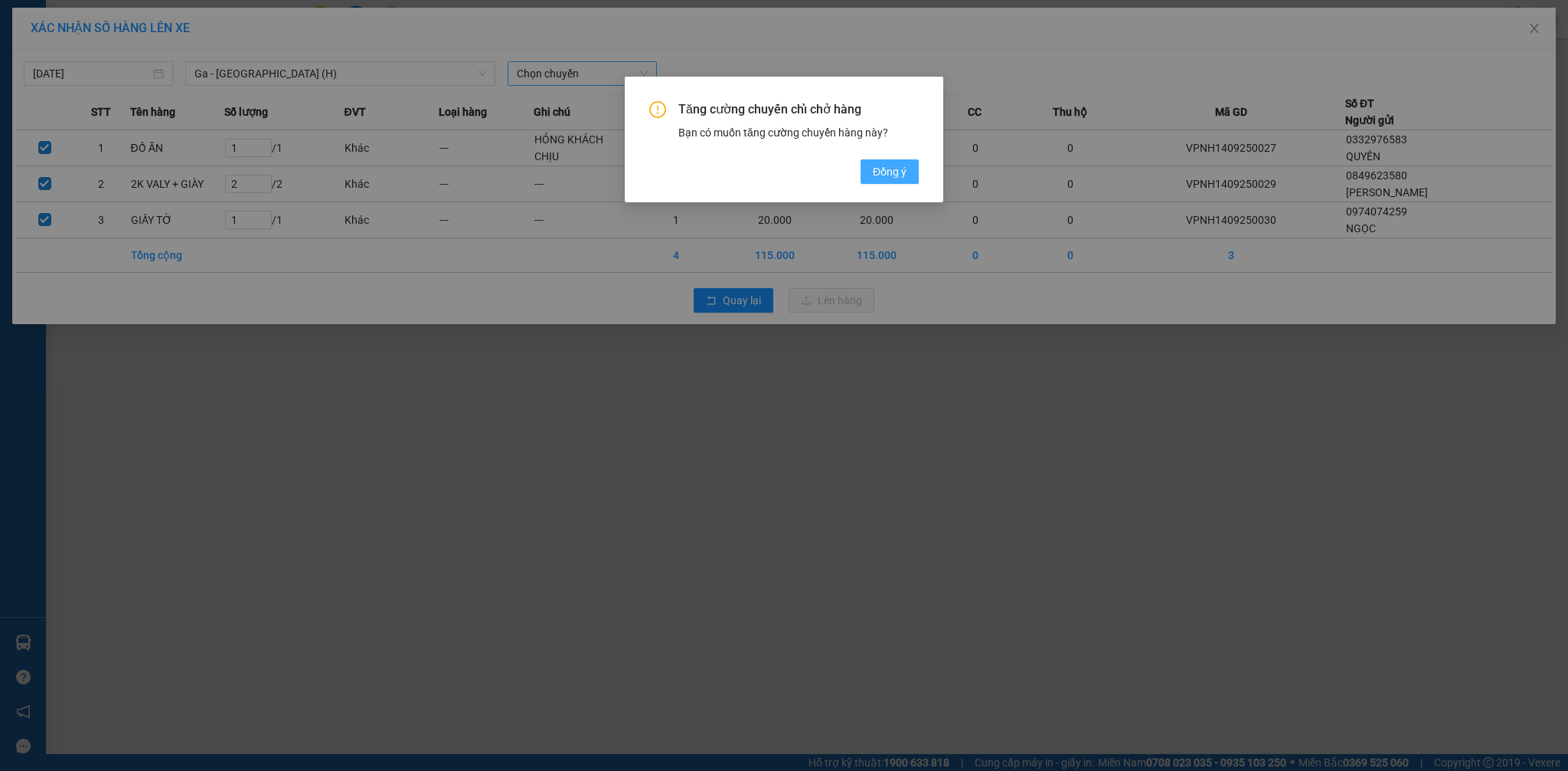
click at [882, 166] on span "Đồng ý" at bounding box center [890, 172] width 33 height 17
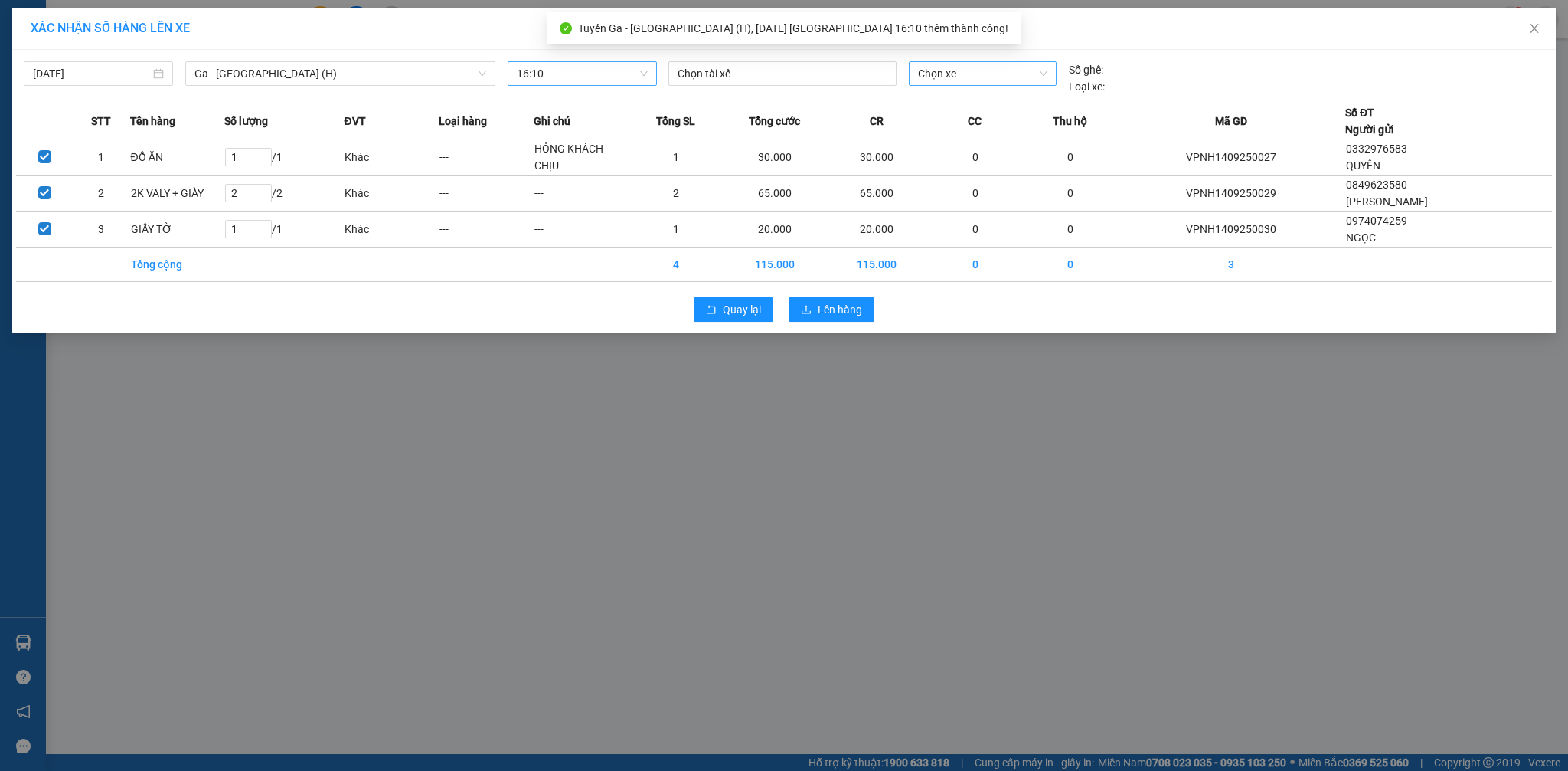
click at [993, 79] on span "Chọn xe" at bounding box center [982, 73] width 129 height 23
type input "519"
click at [970, 103] on div "29K-025.19" at bounding box center [982, 104] width 129 height 17
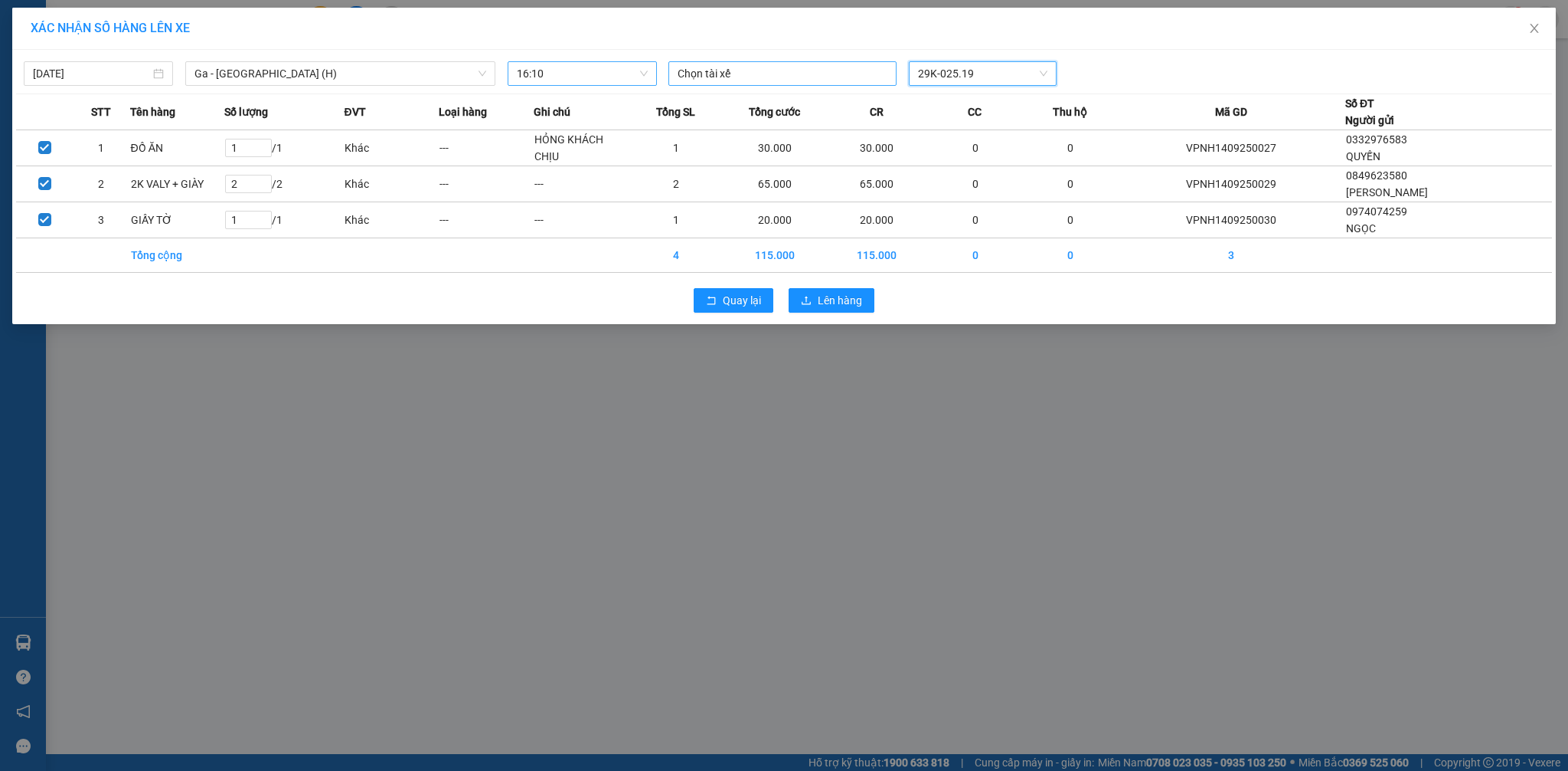
click at [760, 79] on div at bounding box center [782, 73] width 221 height 18
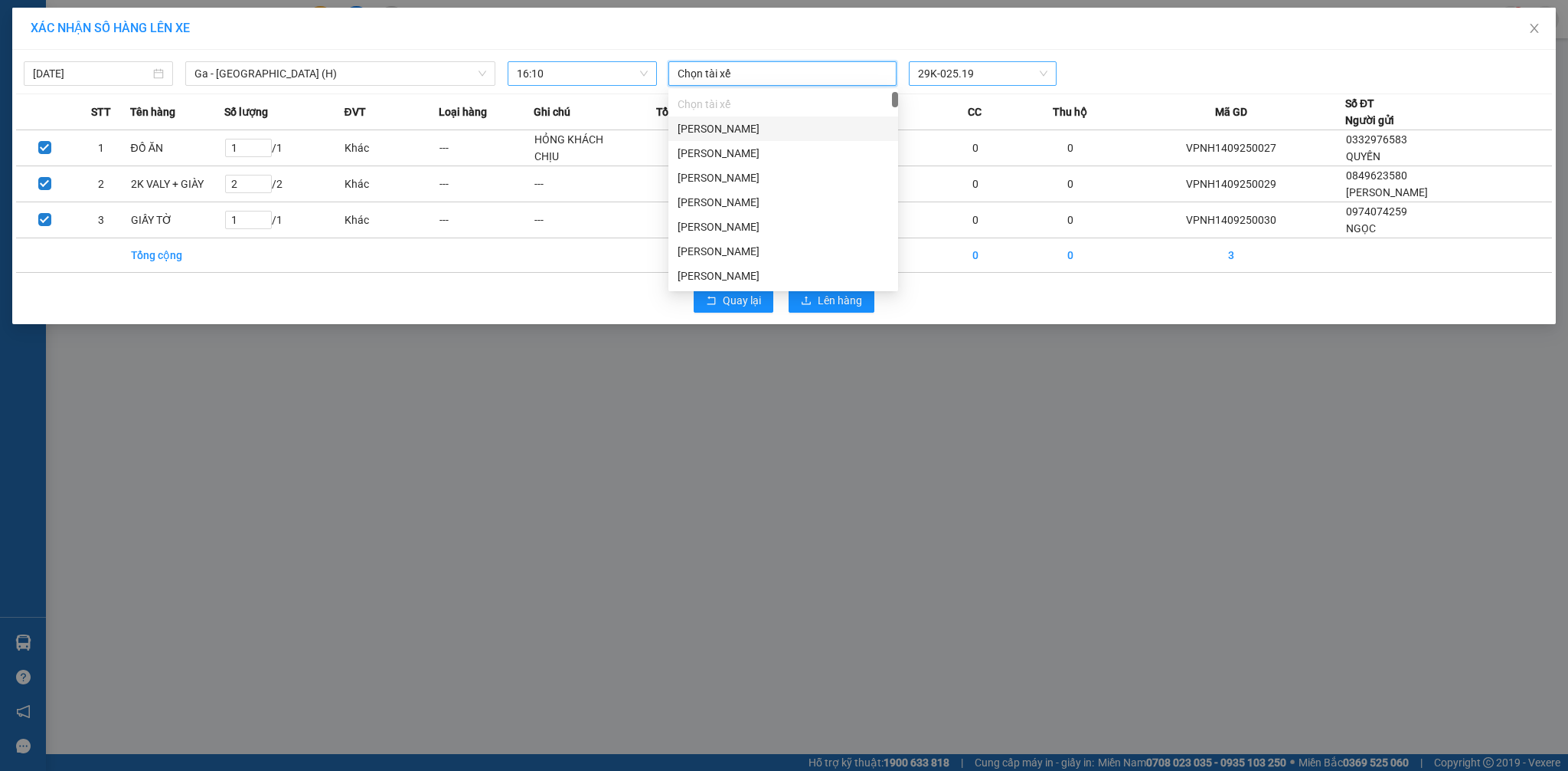
type input "D"
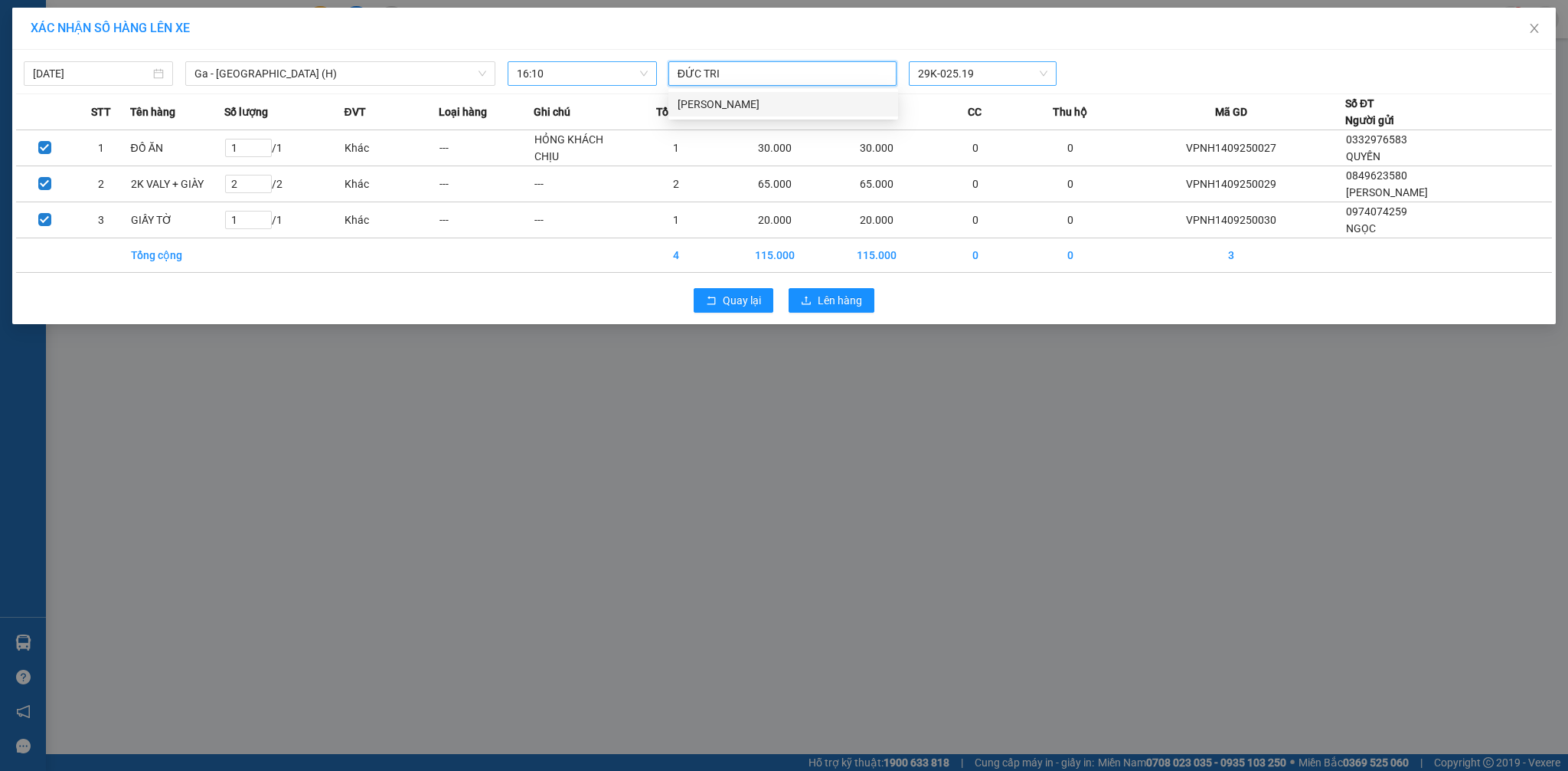
type input "ĐỨC TRIÊ"
click at [746, 106] on div "[PERSON_NAME]" at bounding box center [783, 104] width 211 height 17
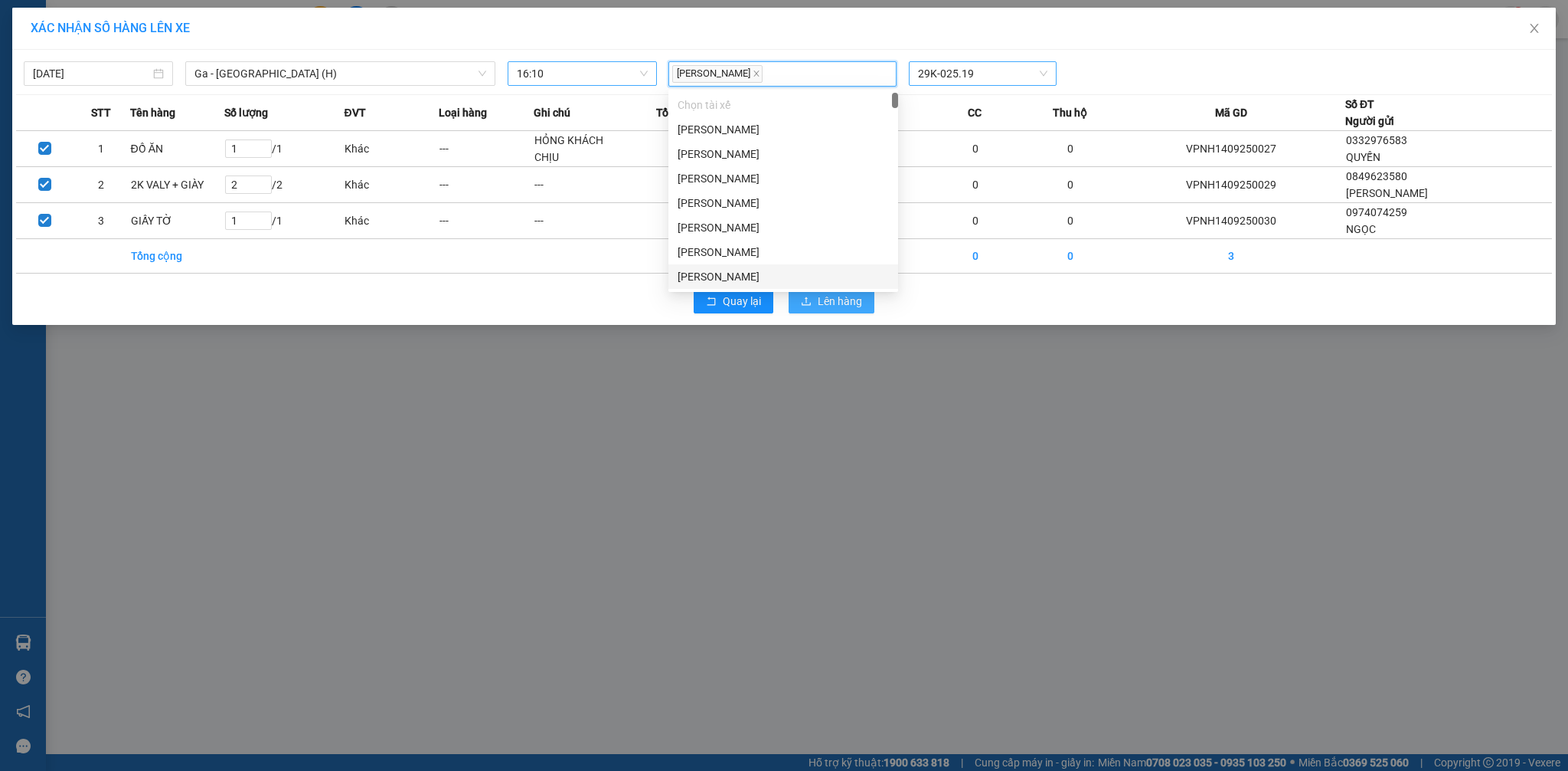
click at [846, 310] on span "Lên hàng" at bounding box center [840, 301] width 44 height 17
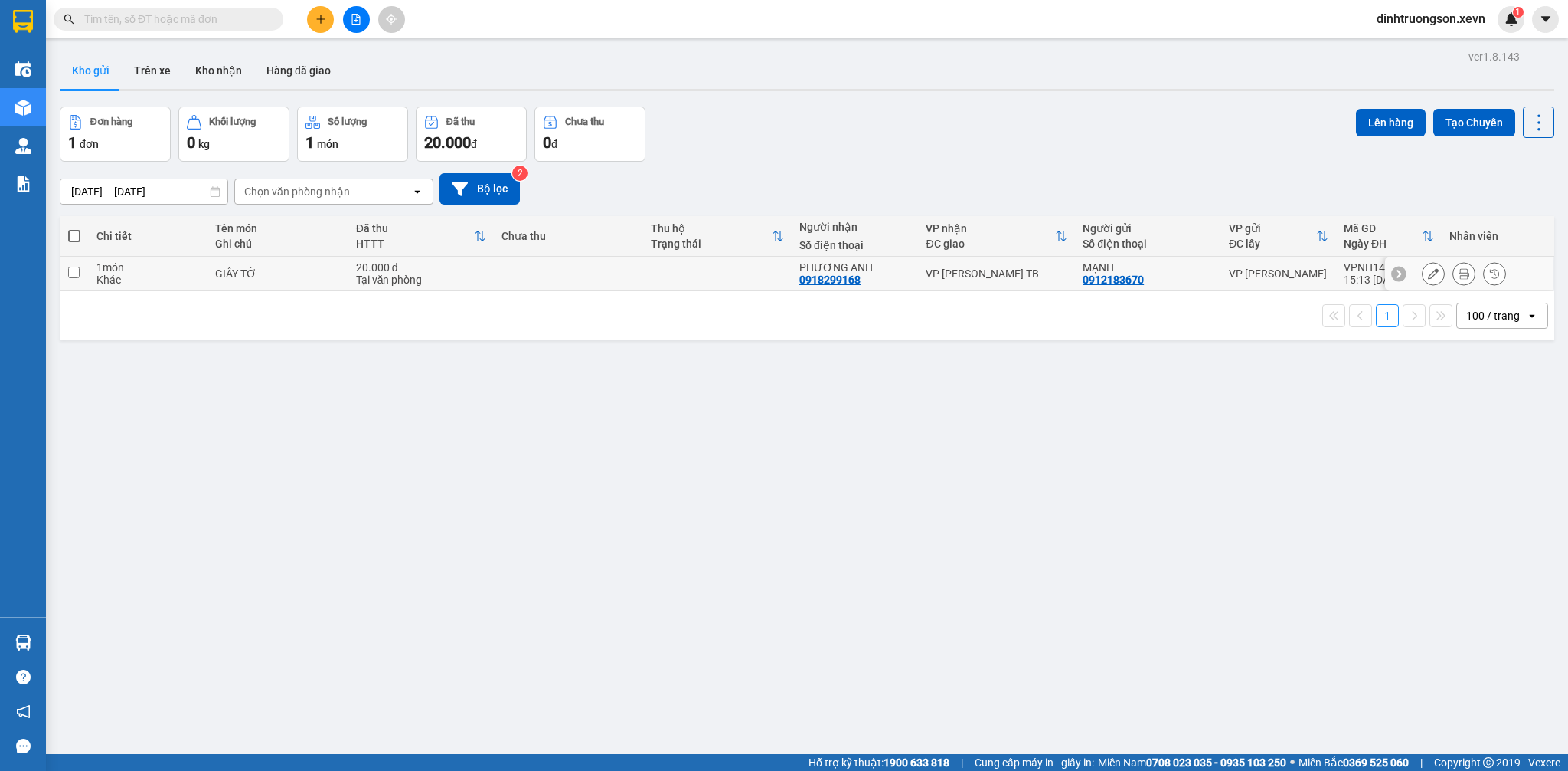
click at [502, 281] on td at bounding box center [567, 273] width 148 height 34
checkbox input "true"
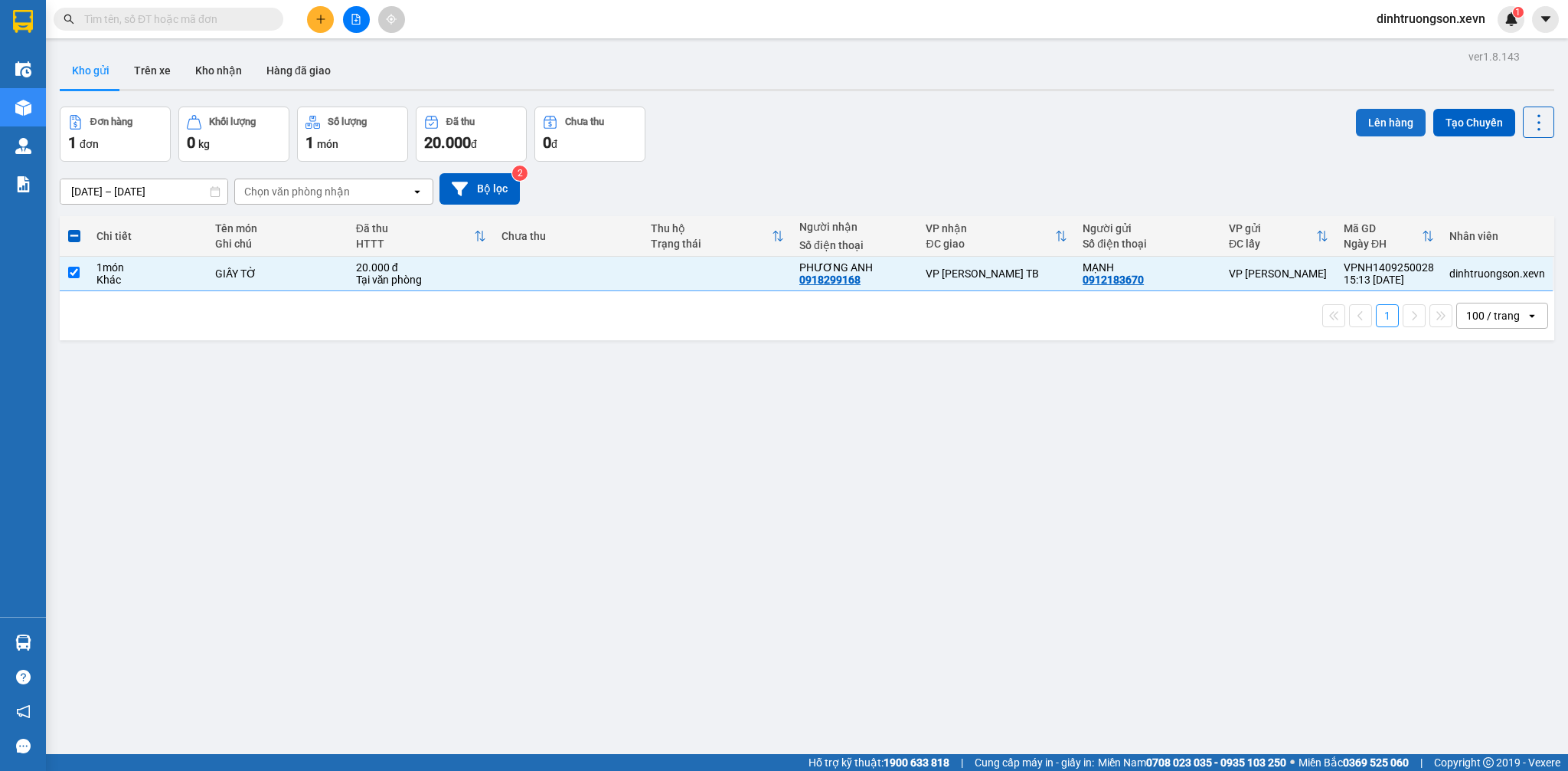
click at [1366, 114] on button "Lên hàng" at bounding box center [1391, 122] width 70 height 28
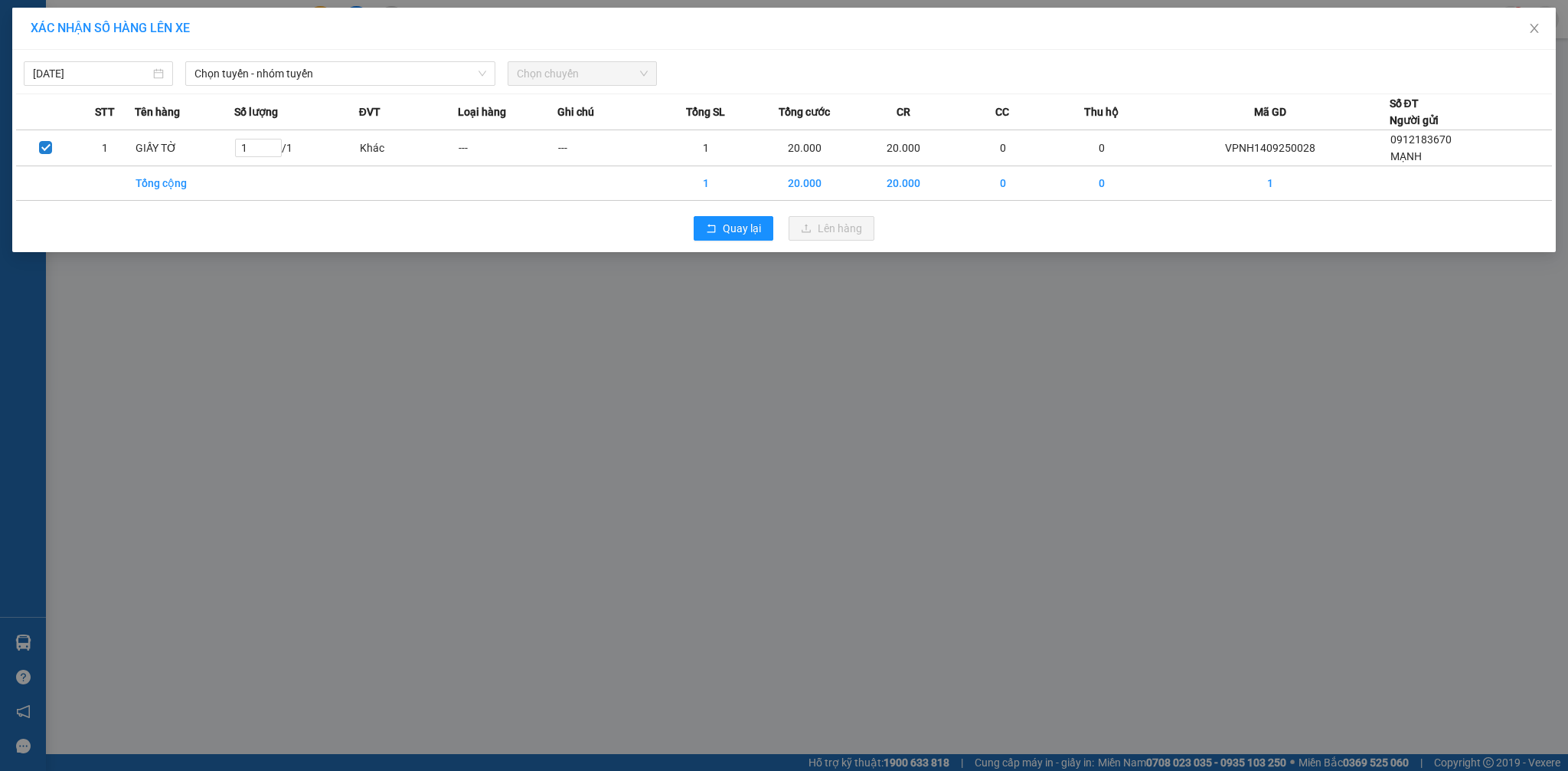
click at [340, 87] on div "14/09/2025 Chọn tuyến - nhóm tuyến Chọn chuyến STT Tên hàng Số lượng ĐVT Loại h…" at bounding box center [783, 151] width 1543 height 202
click at [347, 77] on span "Chọn tuyến - nhóm tuyến" at bounding box center [340, 73] width 292 height 23
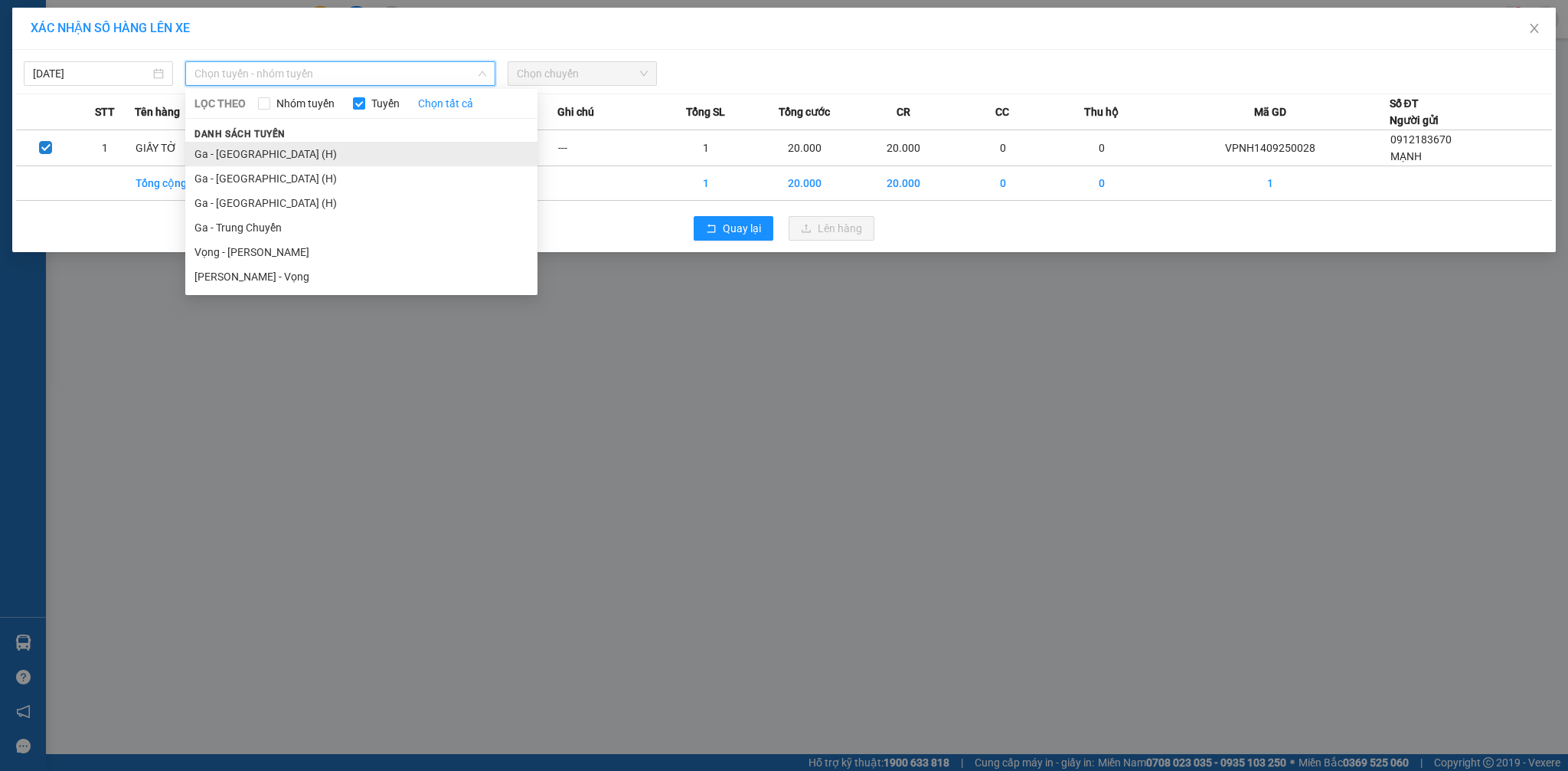
click at [294, 158] on li "Ga - [GEOGRAPHIC_DATA] (H)" at bounding box center [361, 153] width 352 height 25
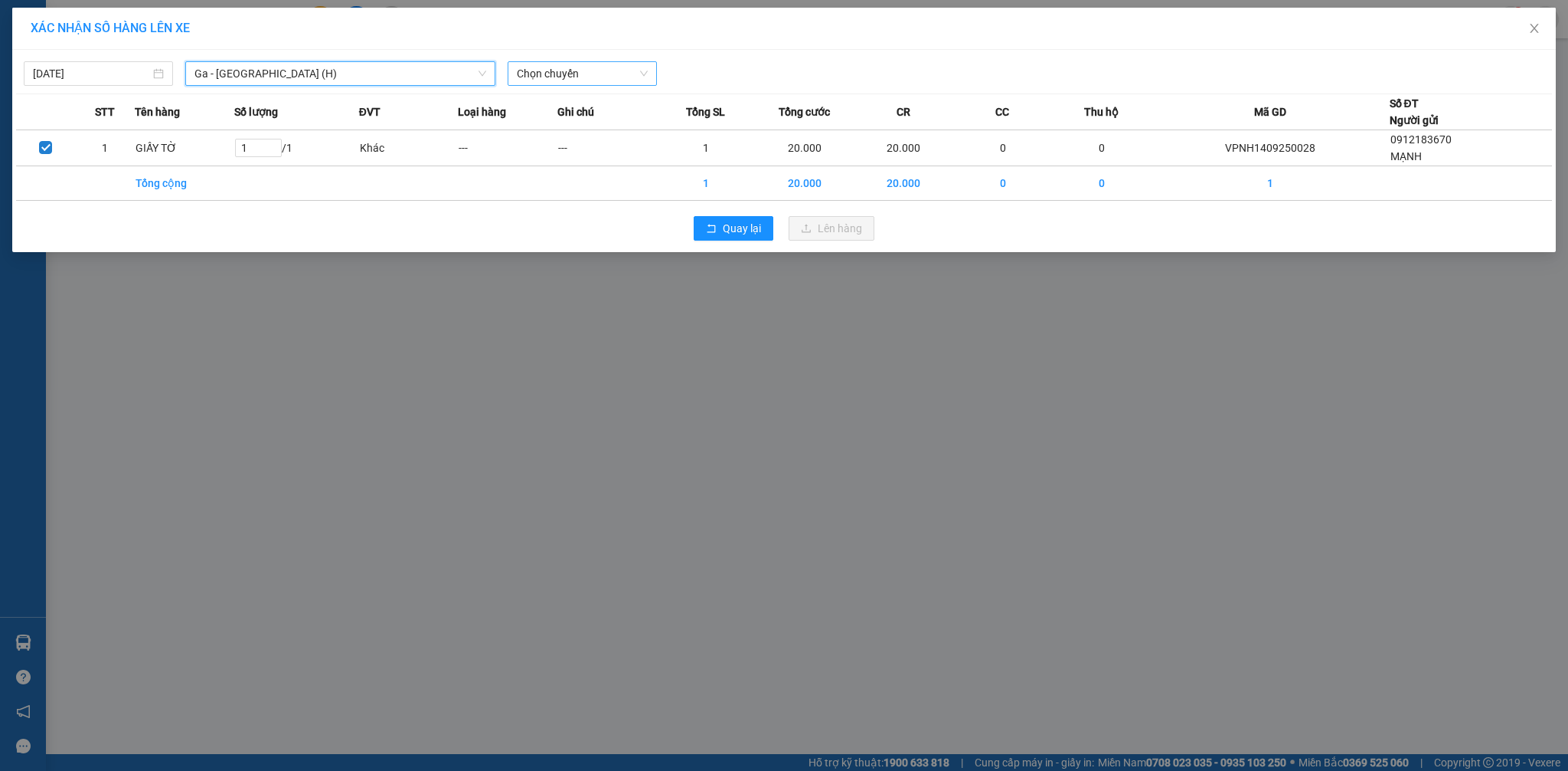
click at [586, 76] on span "Chọn chuyến" at bounding box center [582, 73] width 131 height 23
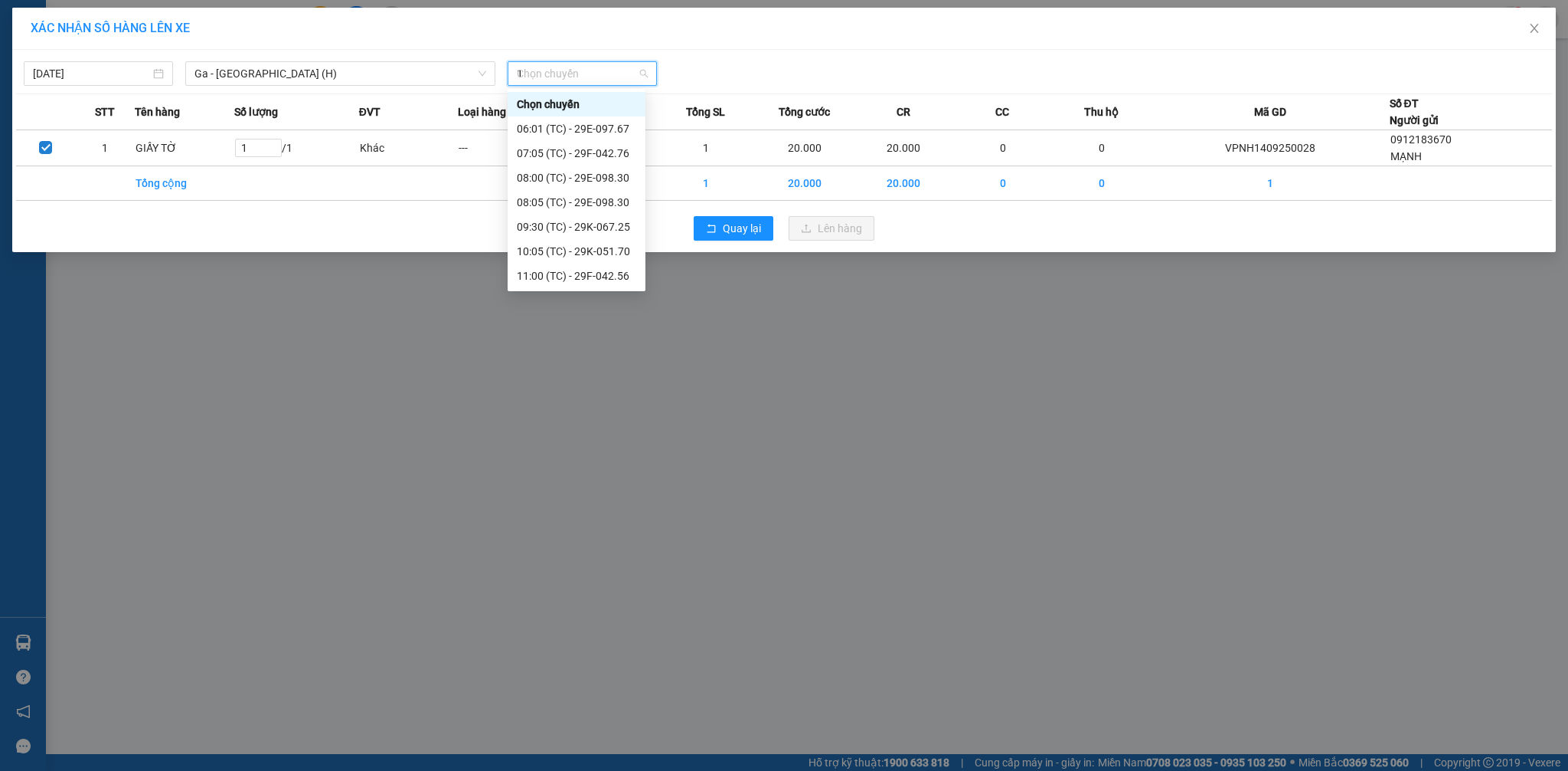
type input "16"
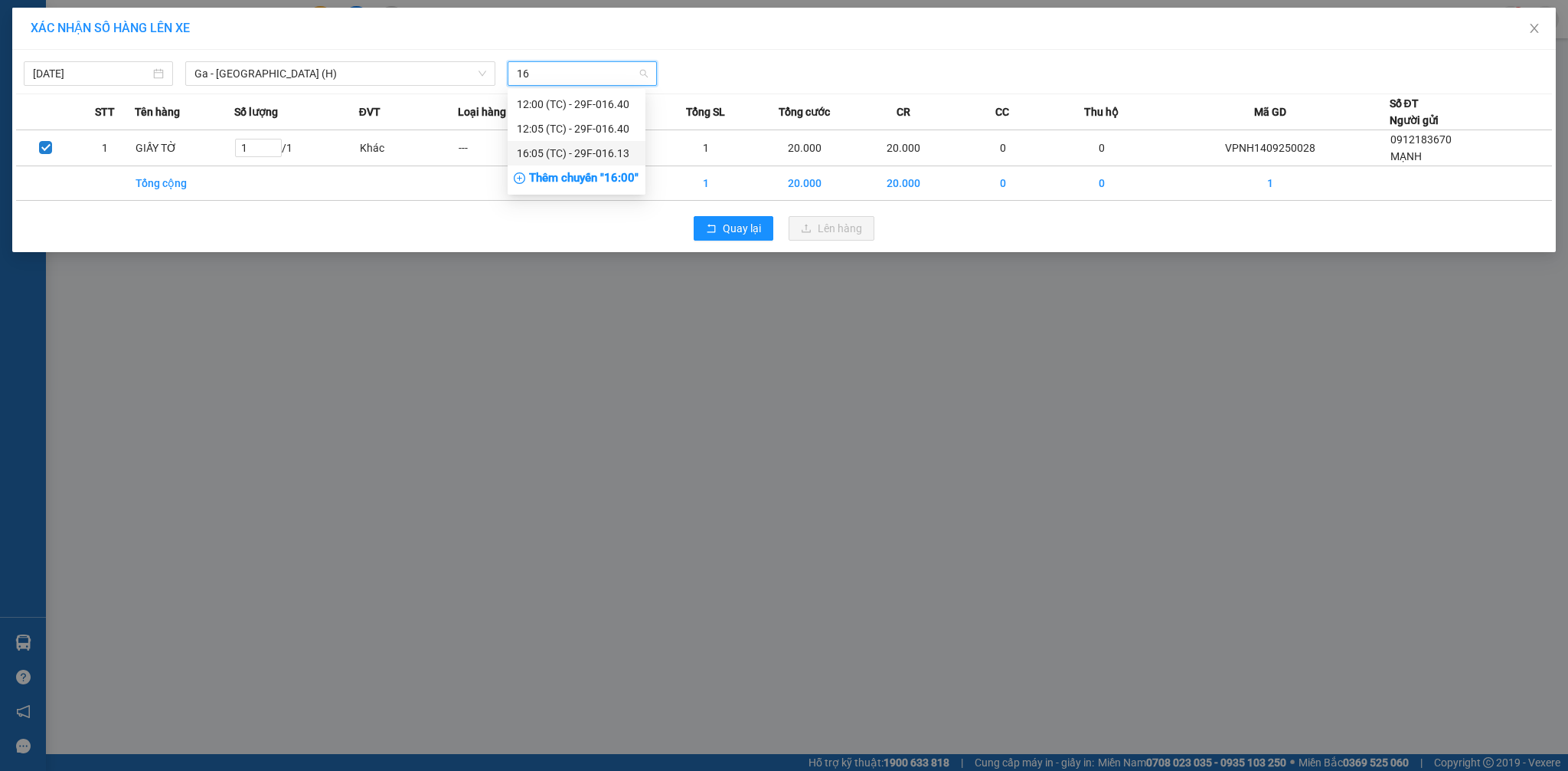
click at [590, 146] on div "16:05 (TC) - 29F-016.13" at bounding box center [576, 152] width 120 height 17
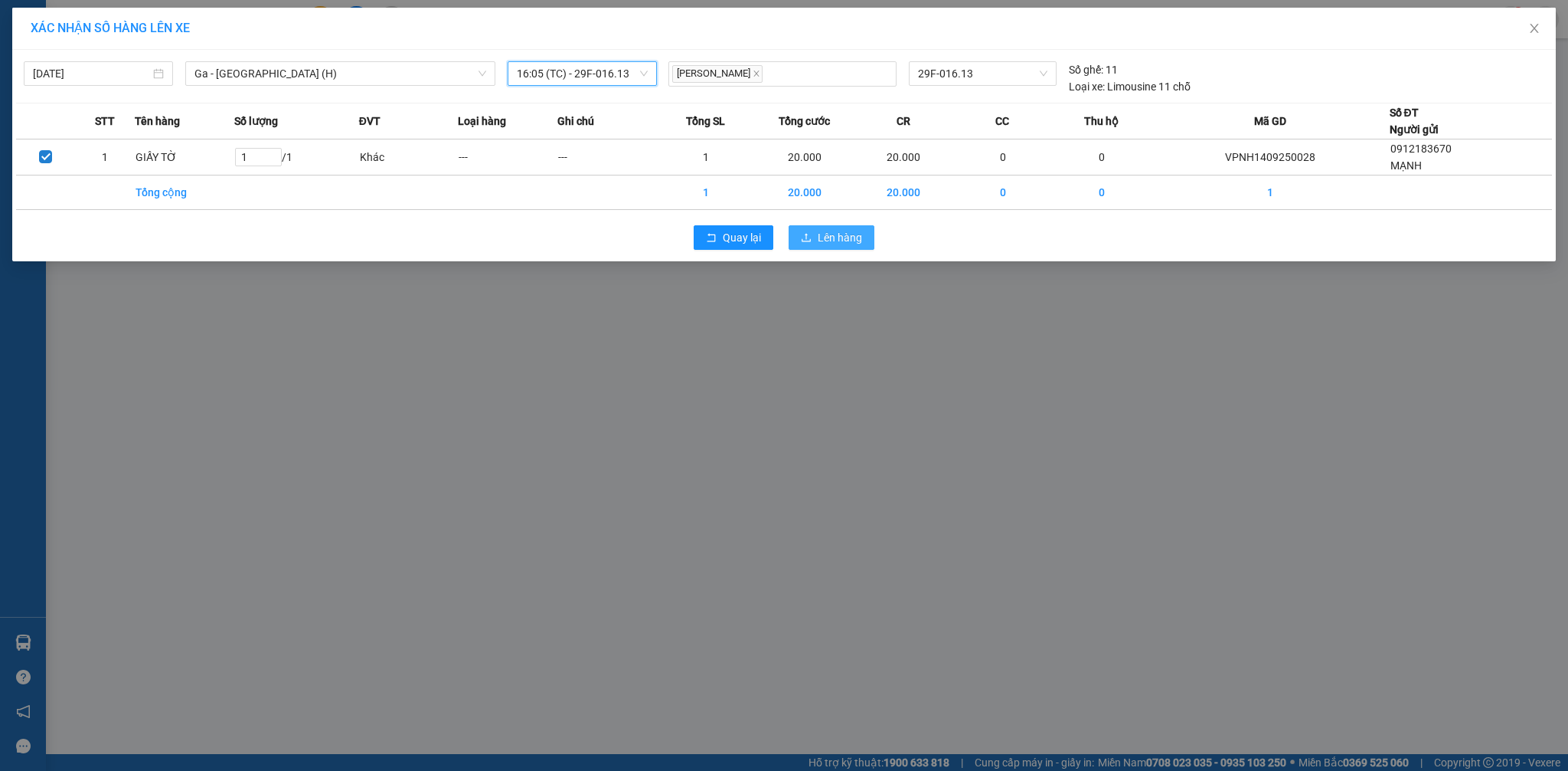
click at [847, 245] on span "Lên hàng" at bounding box center [840, 237] width 44 height 17
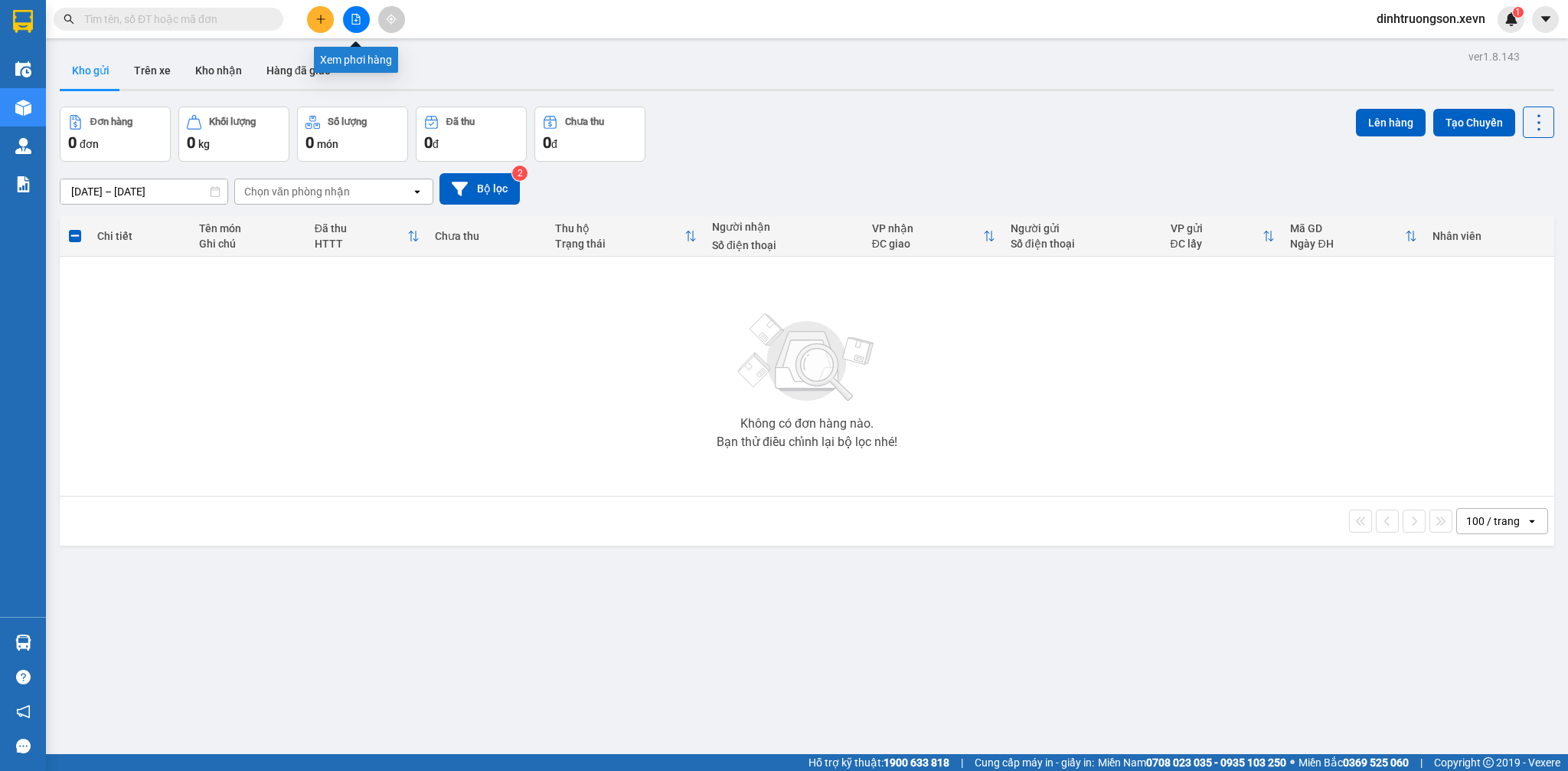
click at [351, 20] on icon "file-add" at bounding box center [356, 19] width 11 height 11
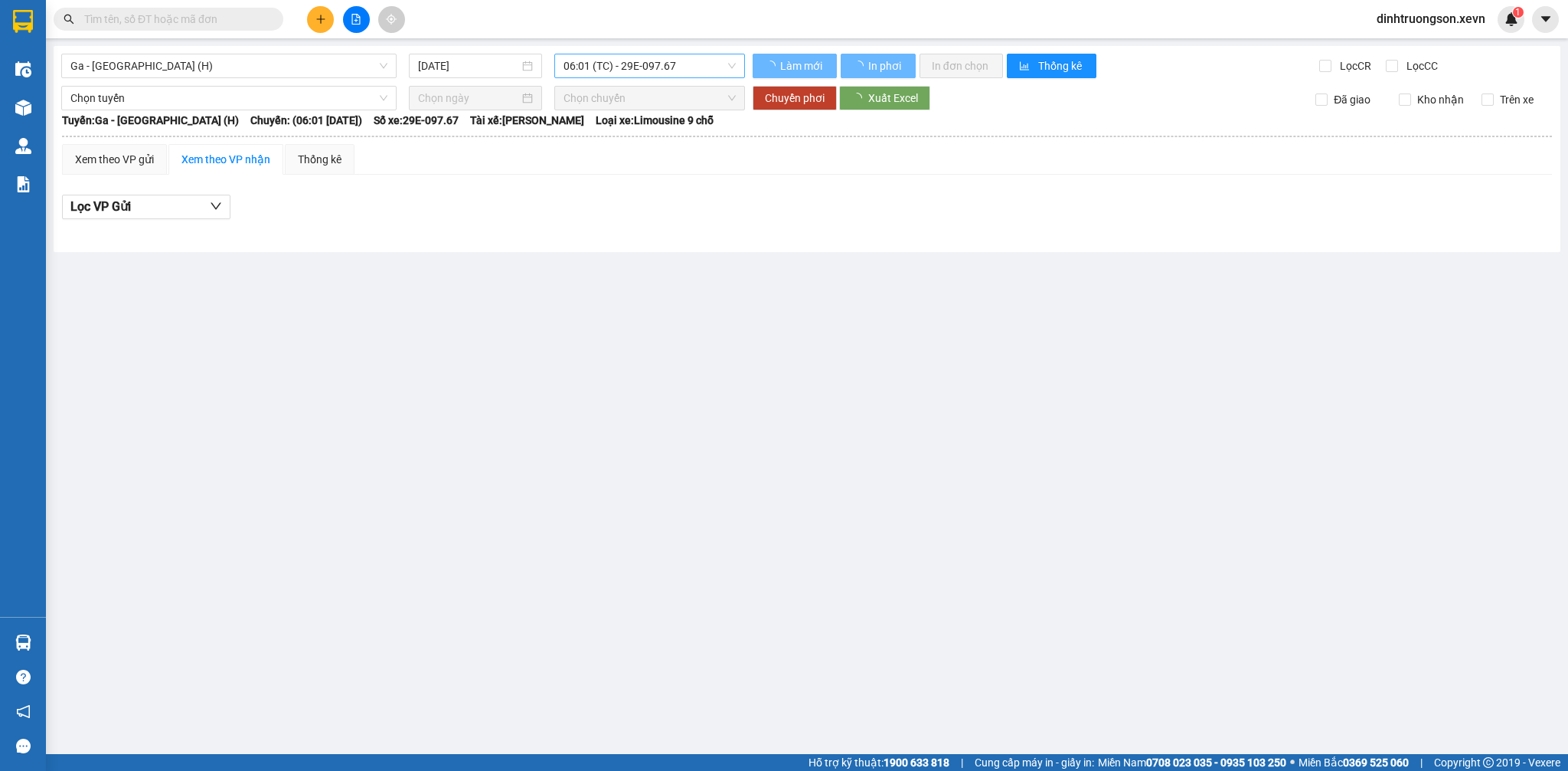
click at [616, 64] on span "06:01 (TC) - 29E-097.67" at bounding box center [649, 66] width 172 height 23
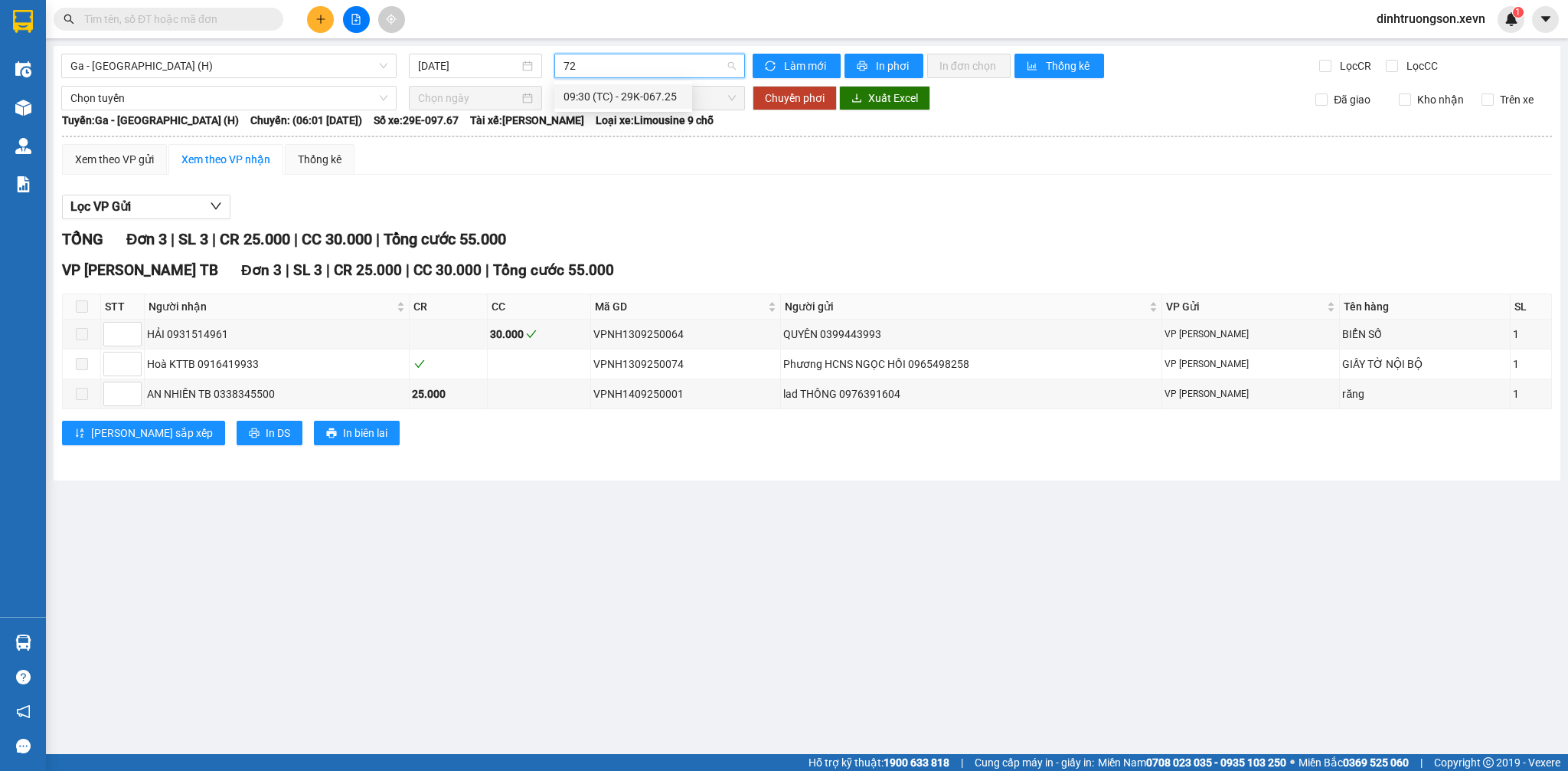
type input "725"
click at [606, 88] on div "09:30 (TC) - 29K-067.25" at bounding box center [623, 96] width 120 height 17
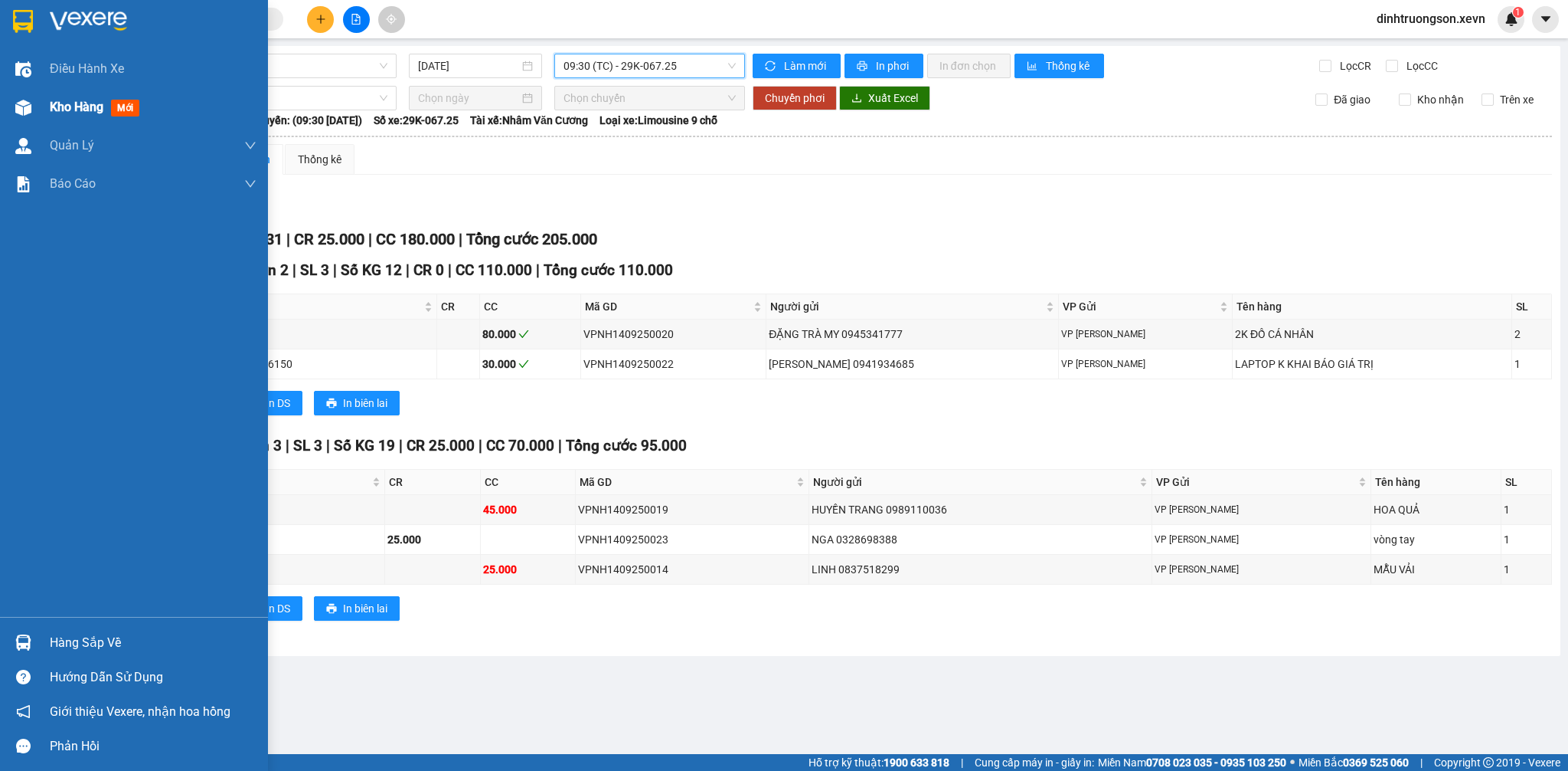
click at [67, 108] on span "Kho hàng" at bounding box center [77, 106] width 54 height 14
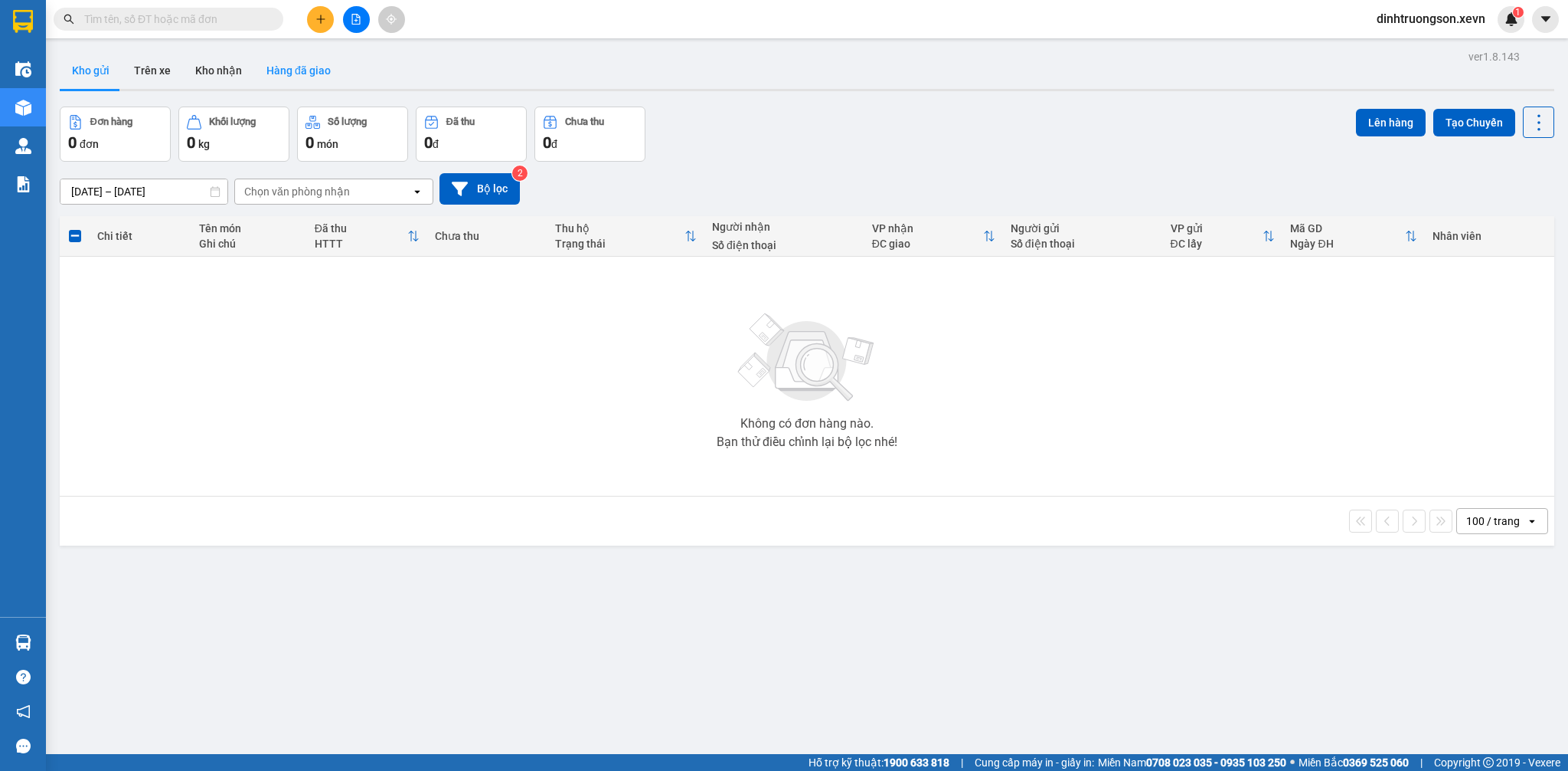
click at [286, 71] on button "Hàng đã giao" at bounding box center [298, 71] width 89 height 37
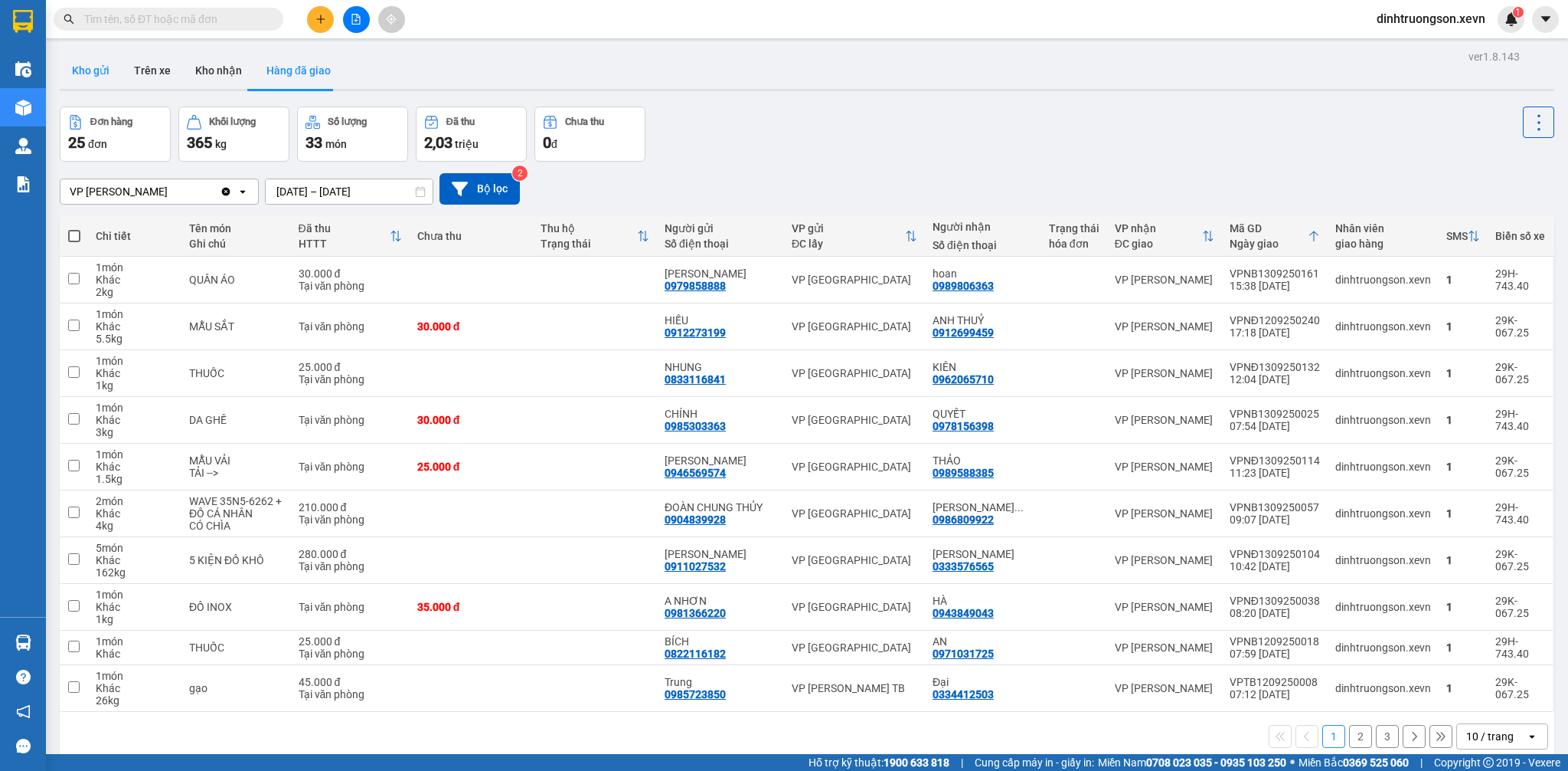
click at [103, 79] on button "Kho gửi" at bounding box center [90, 71] width 62 height 37
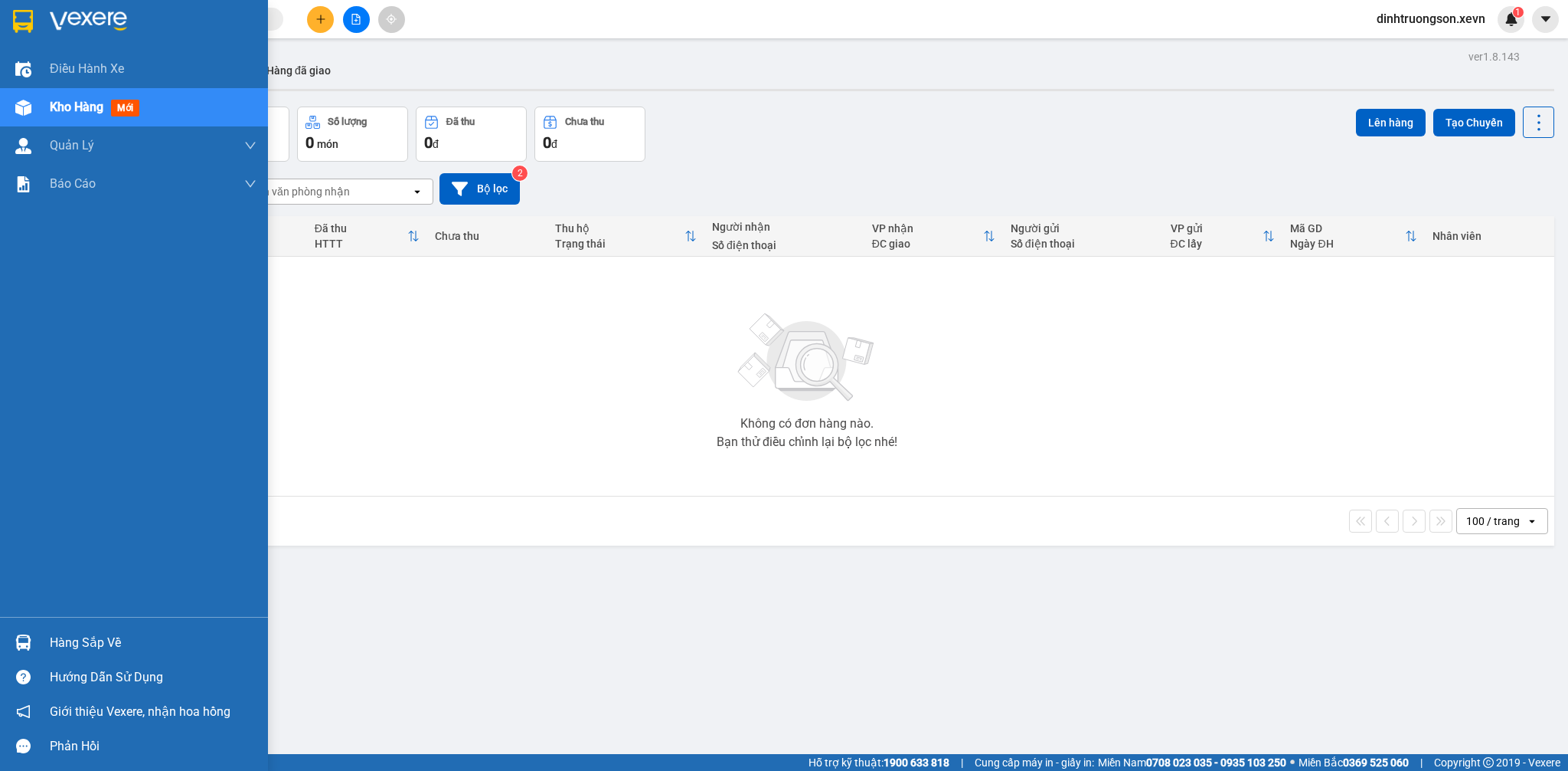
drag, startPoint x: 32, startPoint y: 68, endPoint x: 79, endPoint y: 114, distance: 65.8
click at [33, 65] on div at bounding box center [24, 69] width 27 height 27
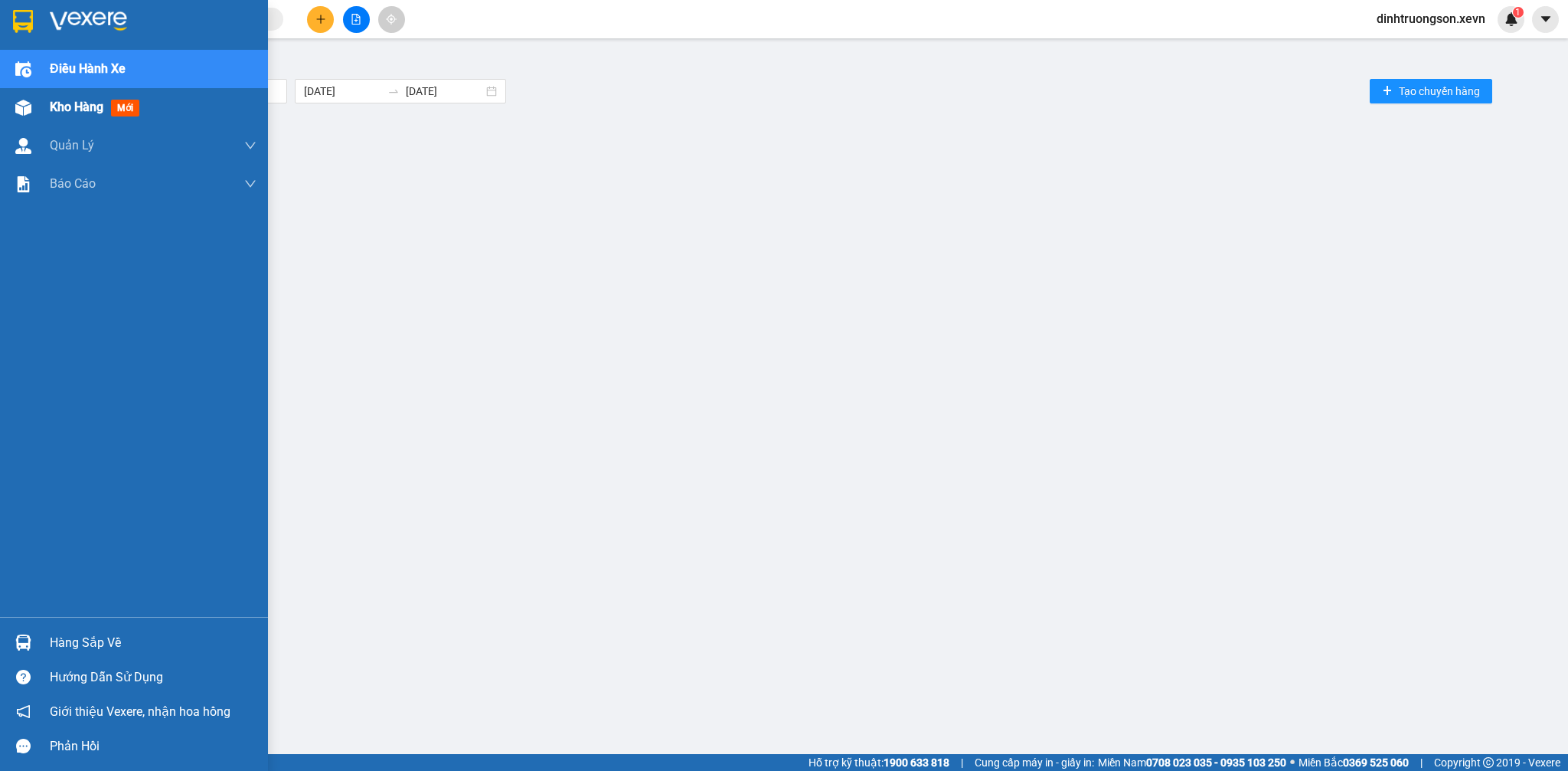
drag, startPoint x: 14, startPoint y: 120, endPoint x: 25, endPoint y: 122, distance: 11.2
click at [25, 122] on div "Kho hàng mới" at bounding box center [134, 107] width 268 height 38
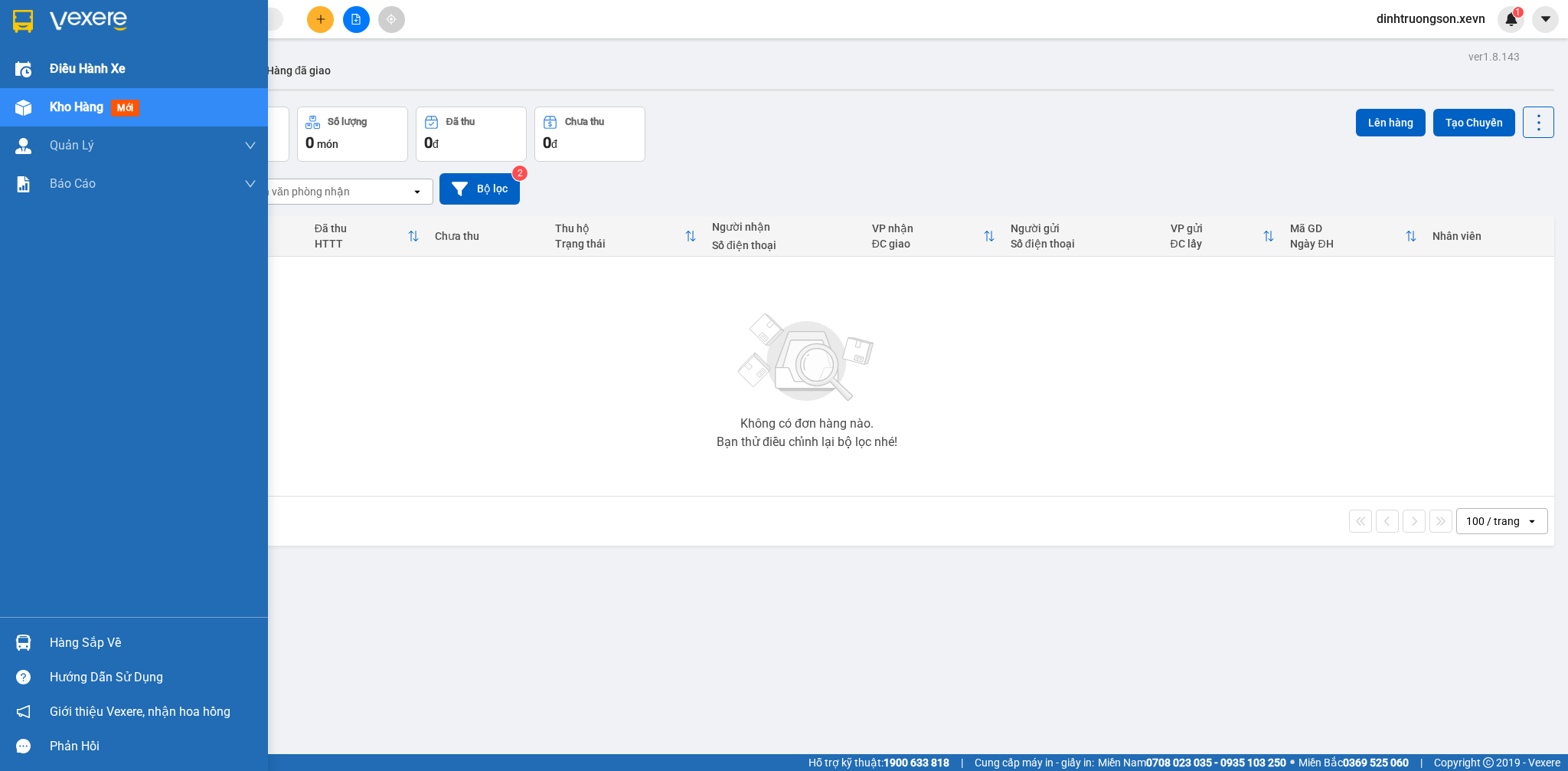
click at [64, 78] on div "Điều hành xe" at bounding box center [153, 69] width 207 height 38
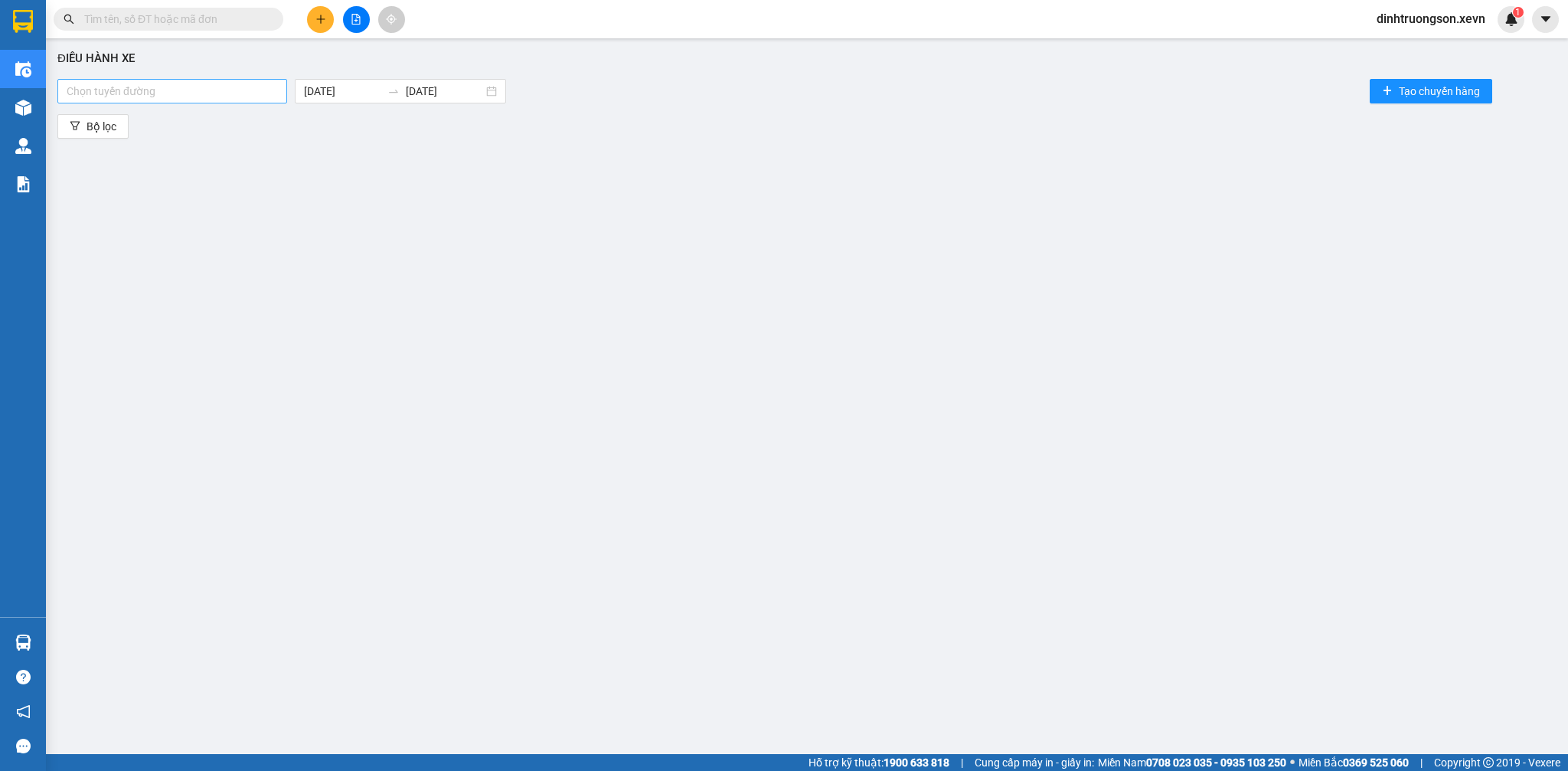
click at [239, 82] on div at bounding box center [172, 91] width 222 height 18
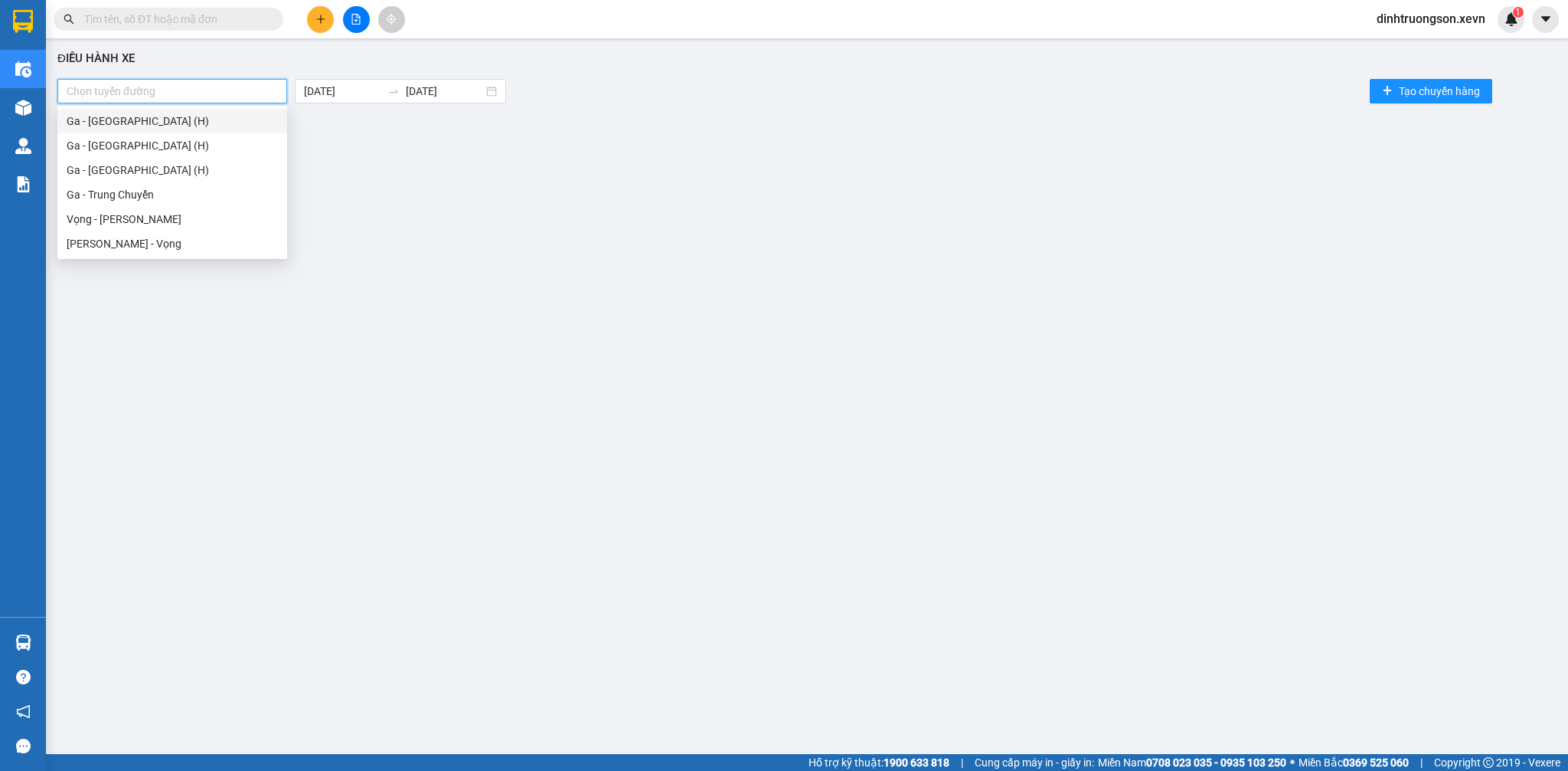
click at [161, 127] on div "Ga - [GEOGRAPHIC_DATA] (H)" at bounding box center [172, 121] width 211 height 17
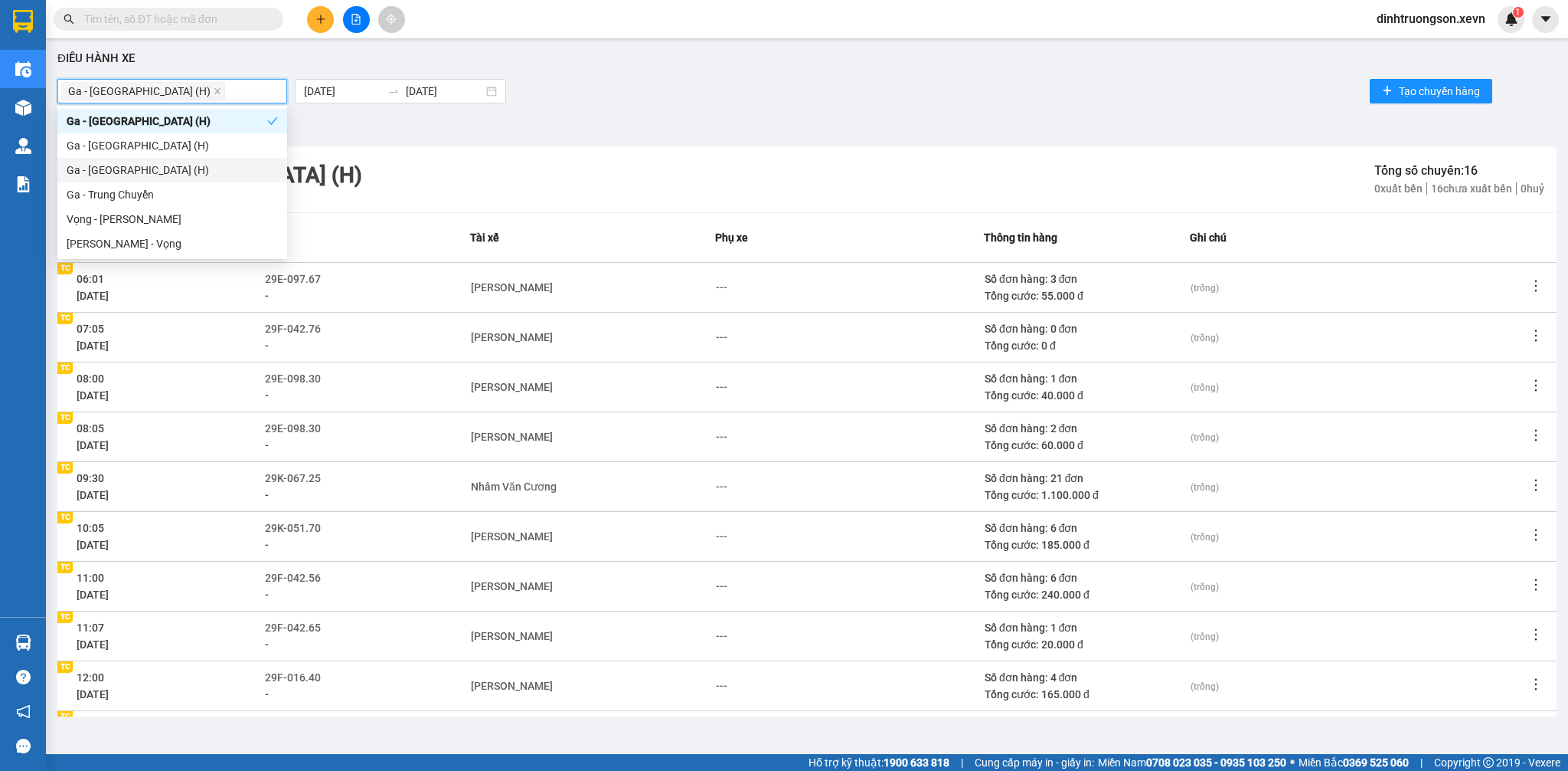
scroll to position [105, 0]
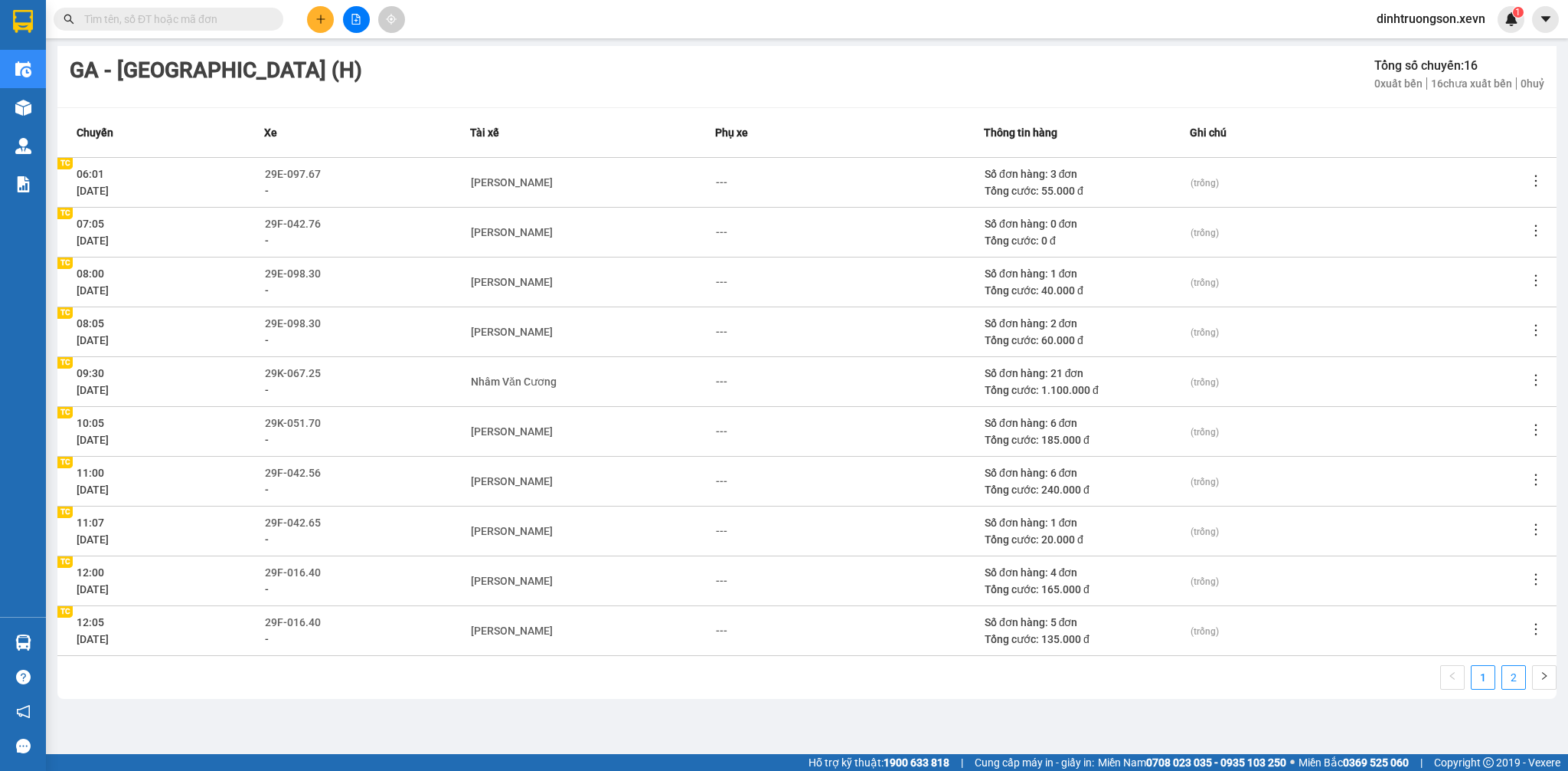
click at [1502, 680] on link "2" at bounding box center [1513, 677] width 23 height 23
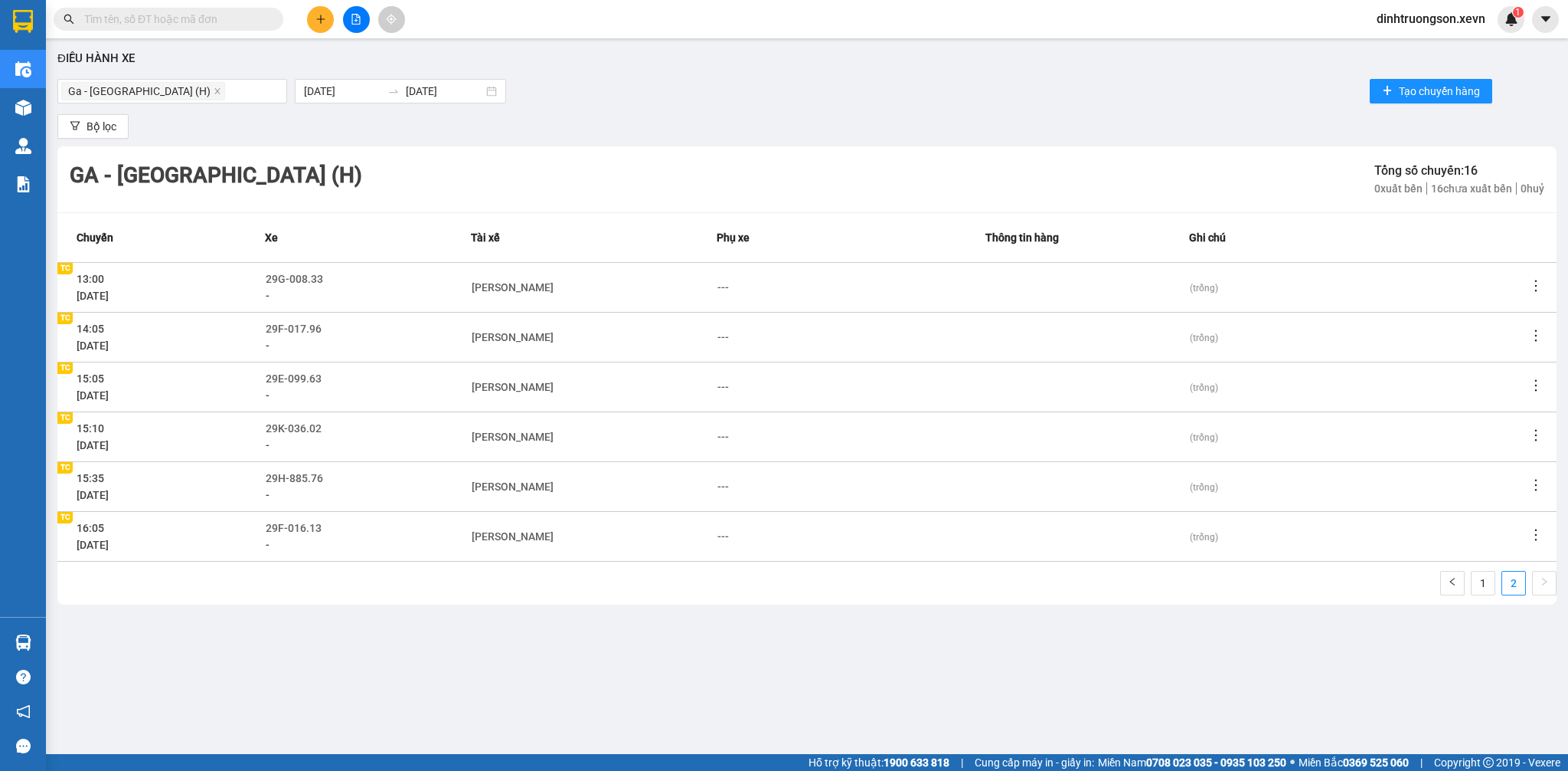
scroll to position [0, 0]
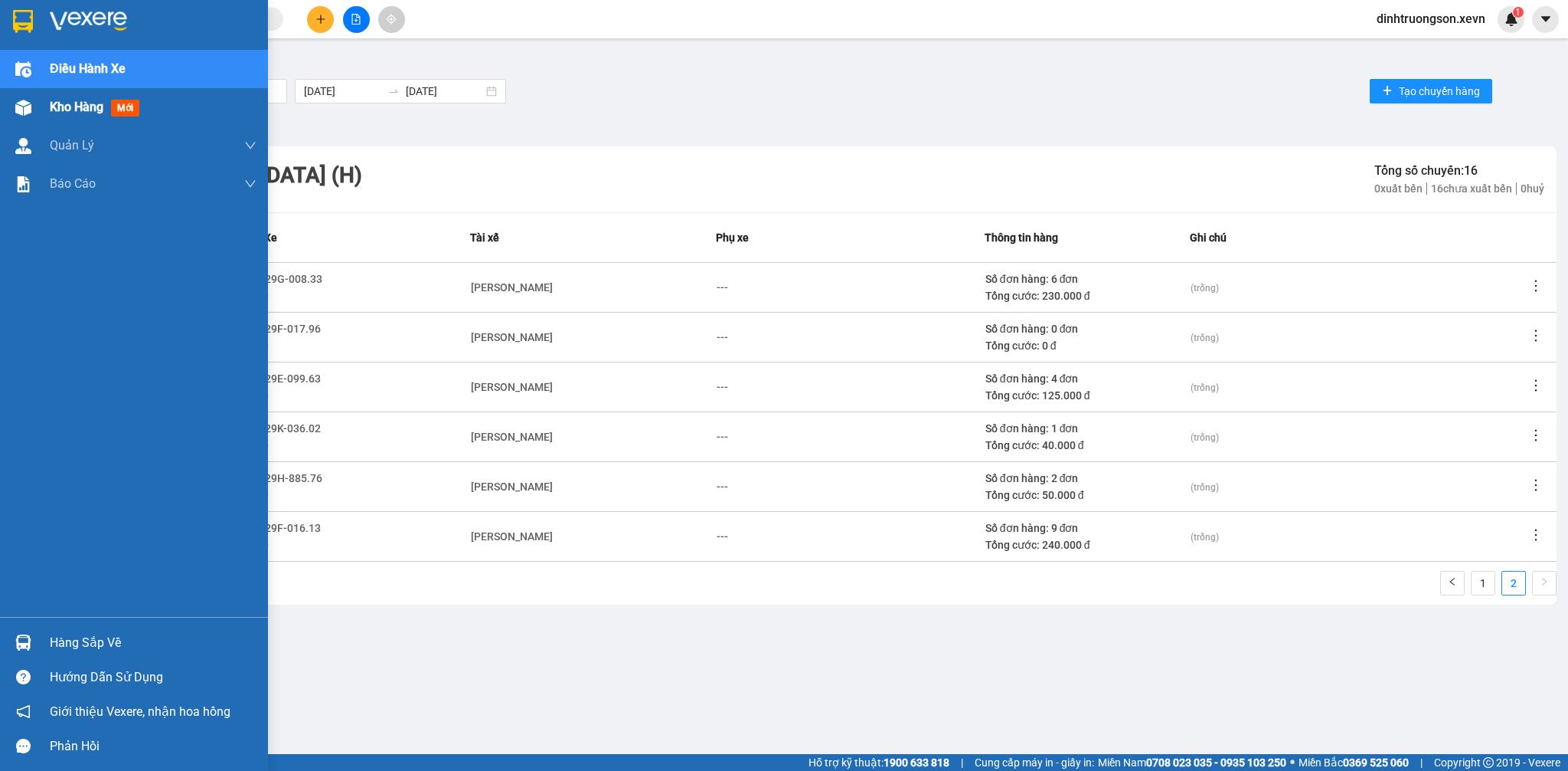
click at [42, 110] on div "Kho hàng mới" at bounding box center [134, 107] width 268 height 38
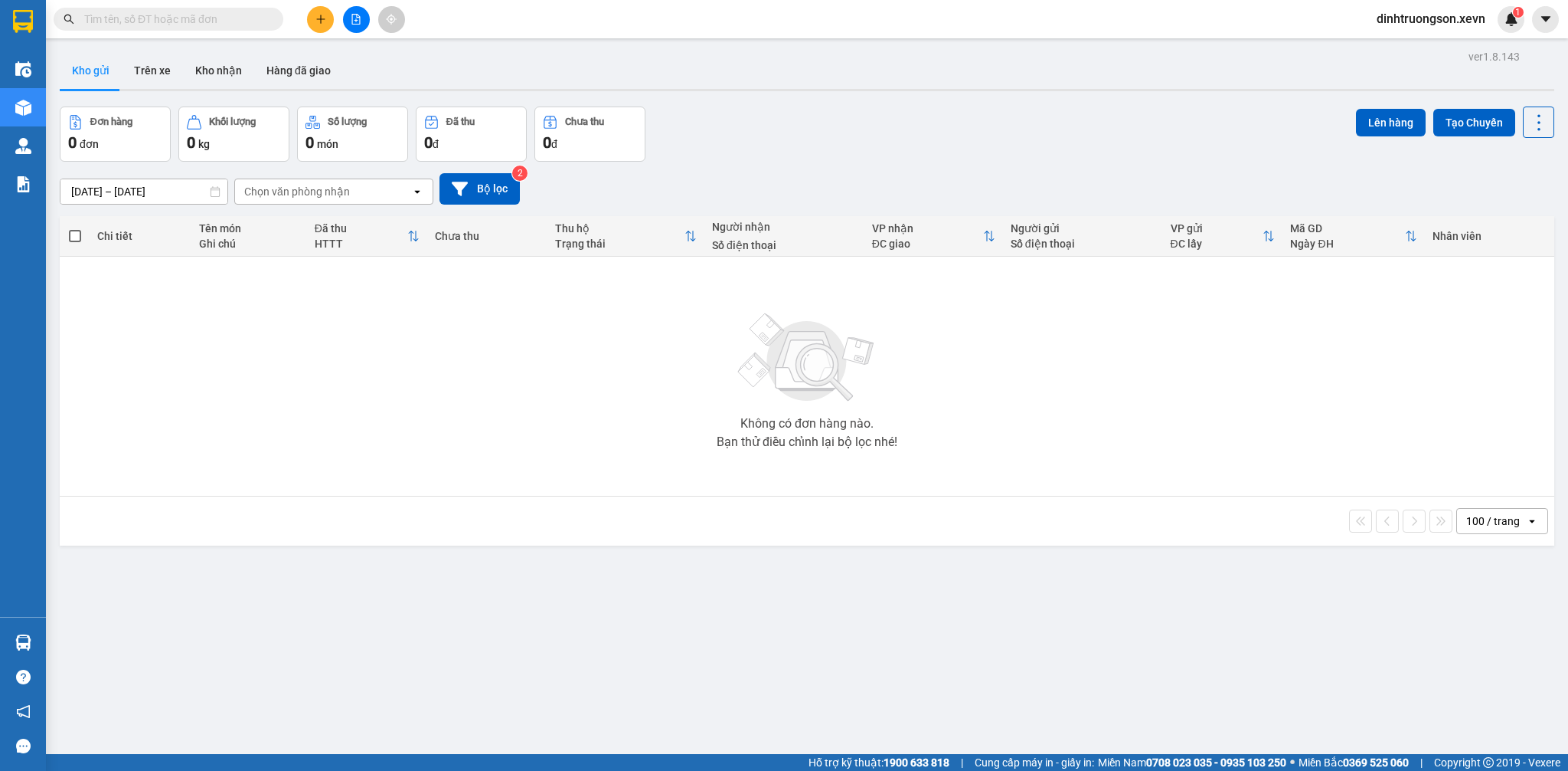
click at [325, 25] on button at bounding box center [321, 20] width 27 height 27
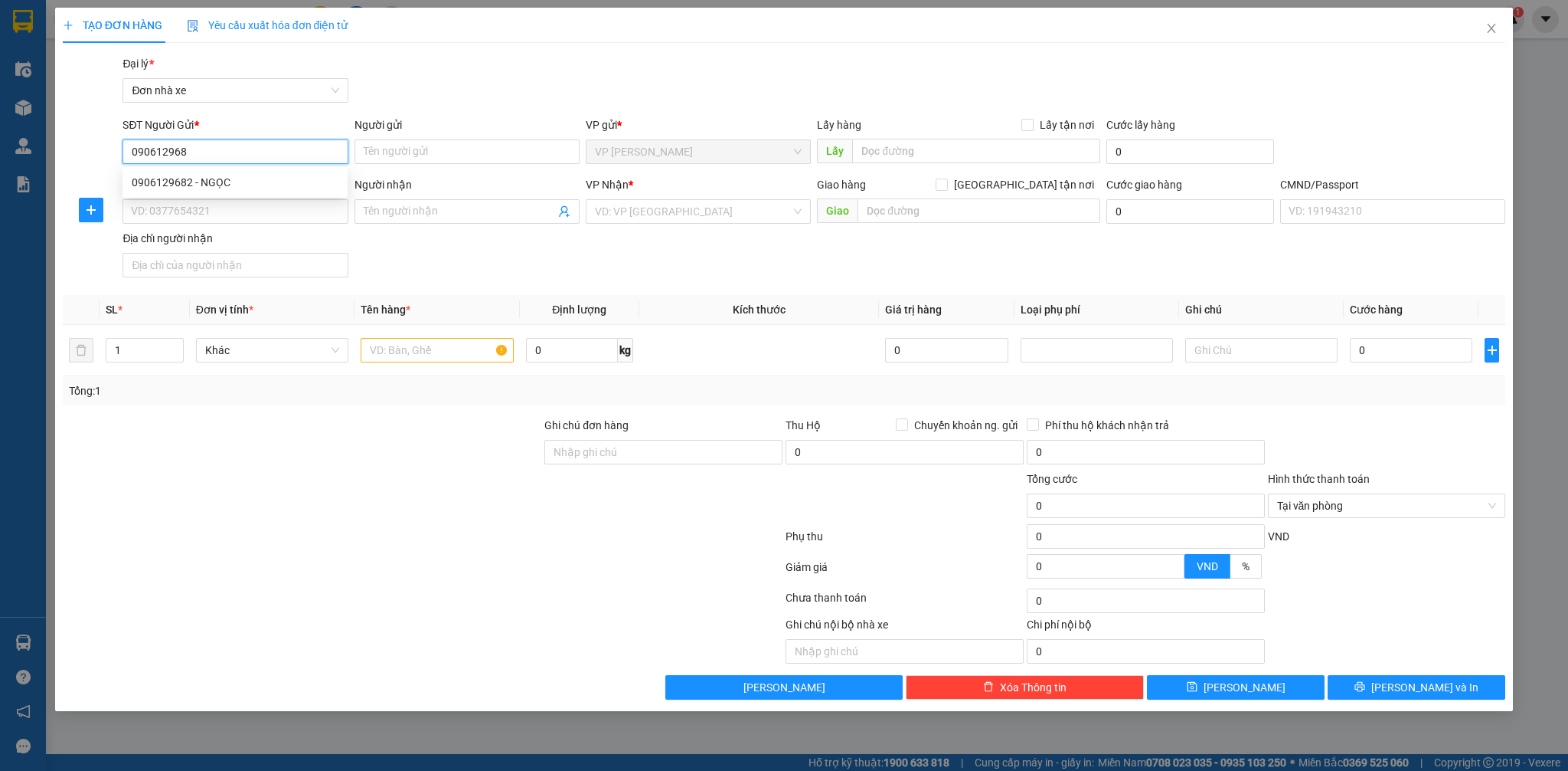
type input "0906129682"
click at [286, 174] on div "0906129682 - NGỌC" at bounding box center [235, 182] width 207 height 17
type input "NGỌC"
type input "0348117679"
type input "HIỀN"
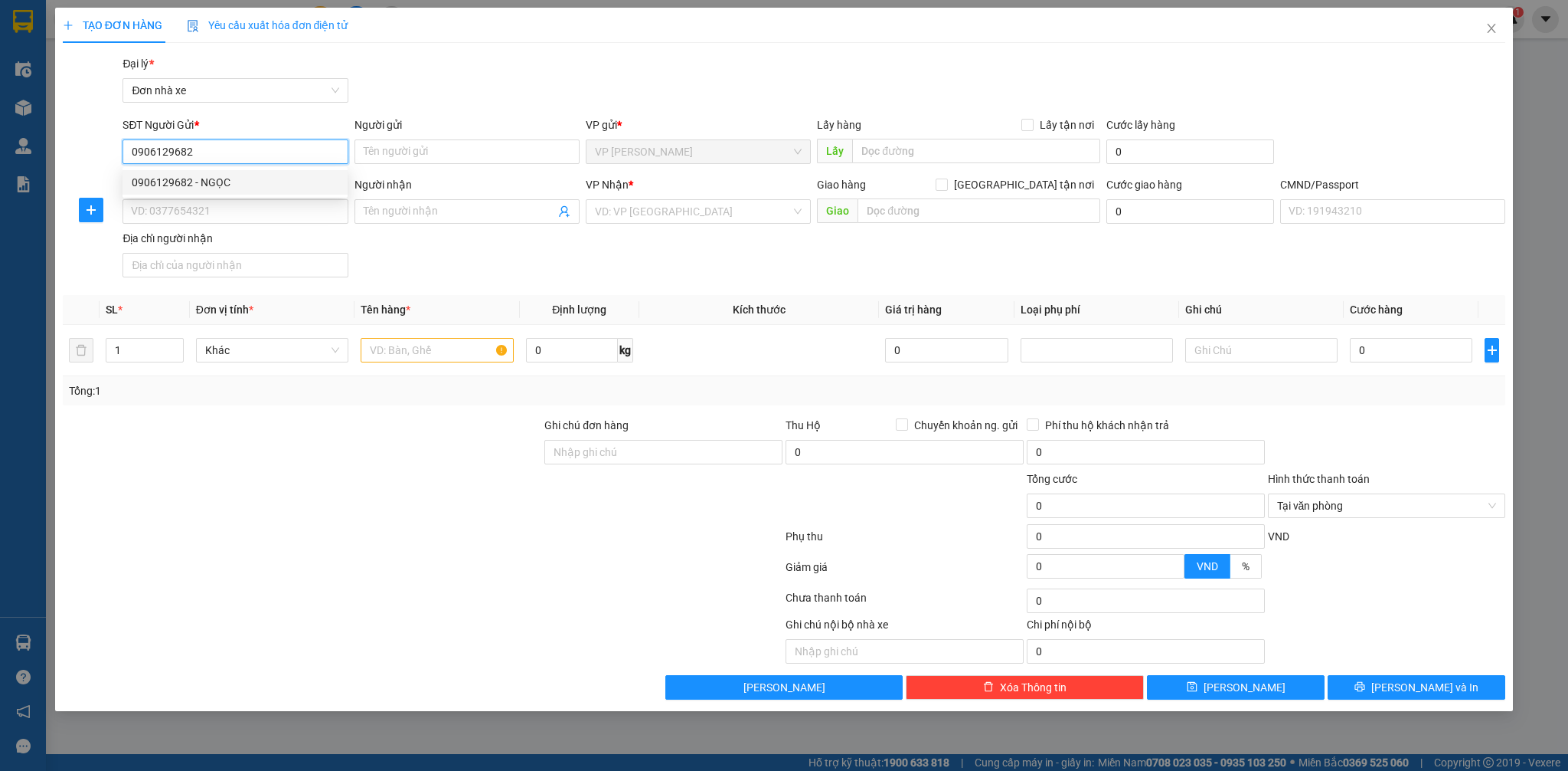
type input "CC"
type input "0906129682"
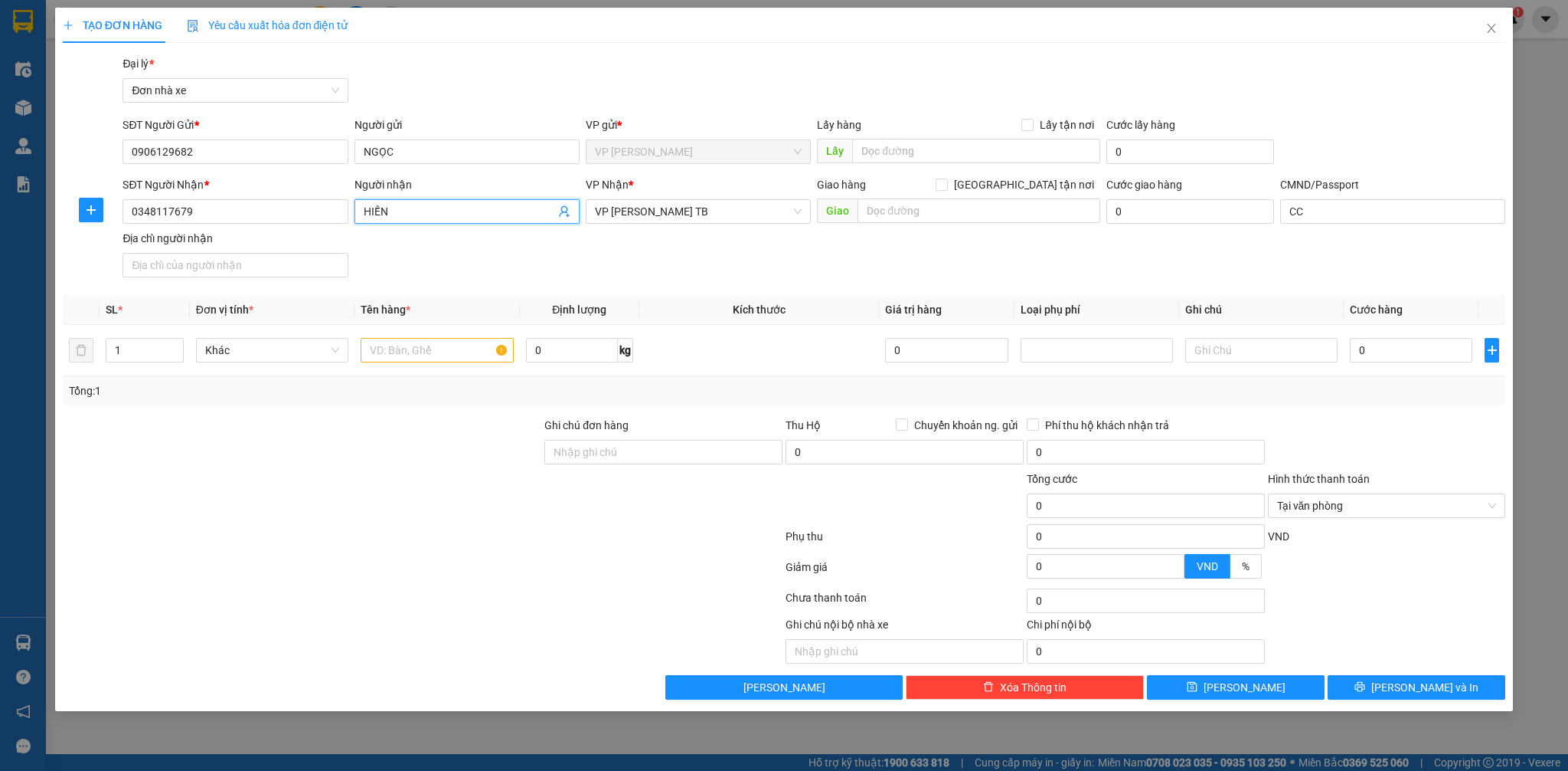
click at [563, 210] on icon "user-add" at bounding box center [563, 211] width 12 height 12
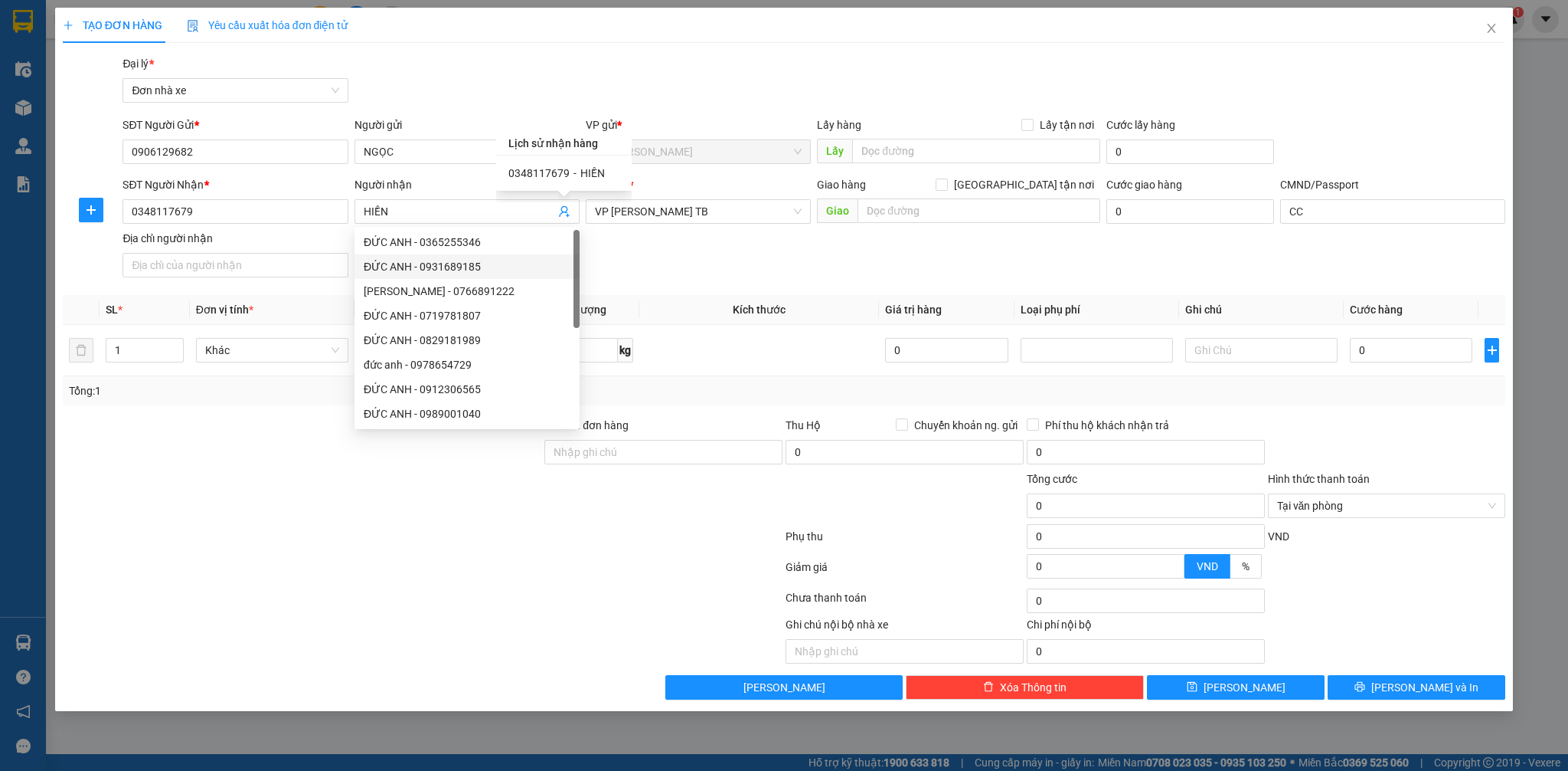
click at [663, 274] on div "SĐT Người Nhận * 0348117679 Người nhận HIỀN VP Nhận * VP Trần Phú TB Giao hàng …" at bounding box center [814, 229] width 1389 height 107
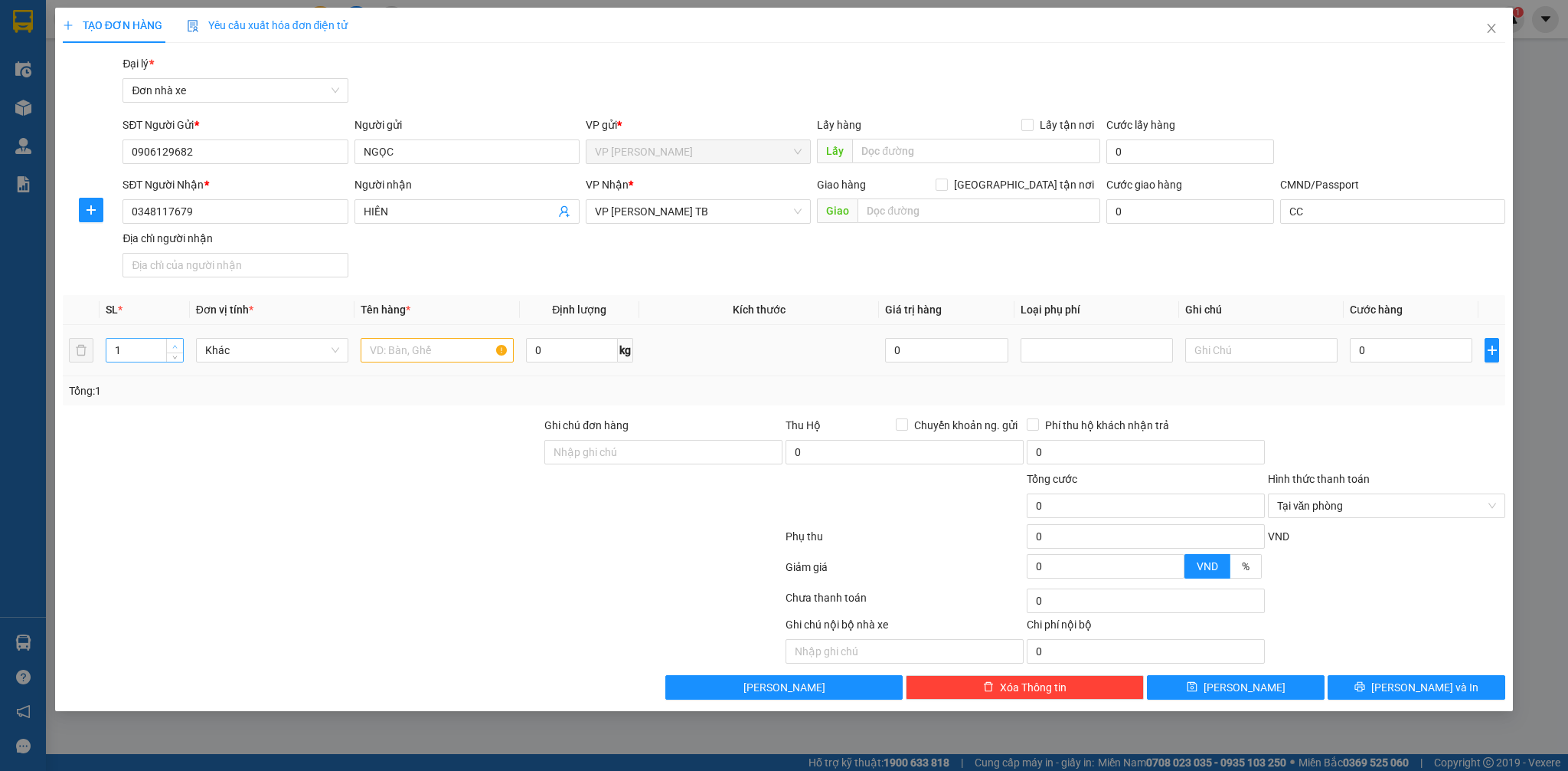
click at [176, 345] on icon "up" at bounding box center [175, 346] width 6 height 6
type input "2"
click at [411, 360] on input "text" at bounding box center [436, 349] width 152 height 25
type input "D"
type input "Đ"
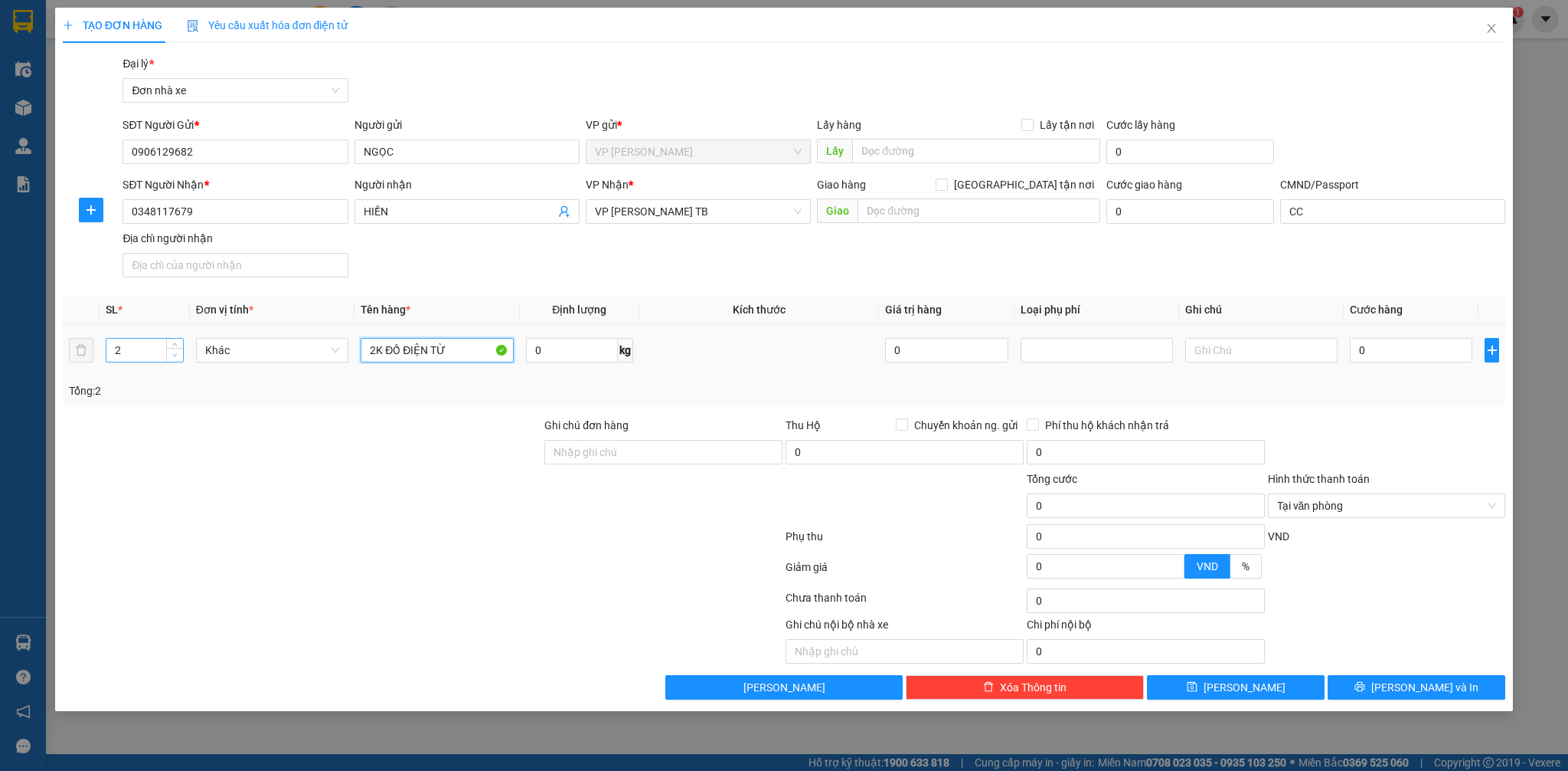
type input "2K ĐỒ ĐIỆN TỪ"
click at [173, 356] on icon "down" at bounding box center [175, 355] width 6 height 6
type input "1"
drag, startPoint x: 384, startPoint y: 357, endPoint x: 675, endPoint y: 368, distance: 291.2
click at [343, 365] on tr "1 Khác 2K ĐỒ ĐIỆN TỪ 0 kg 0 0" at bounding box center [784, 350] width 1443 height 52
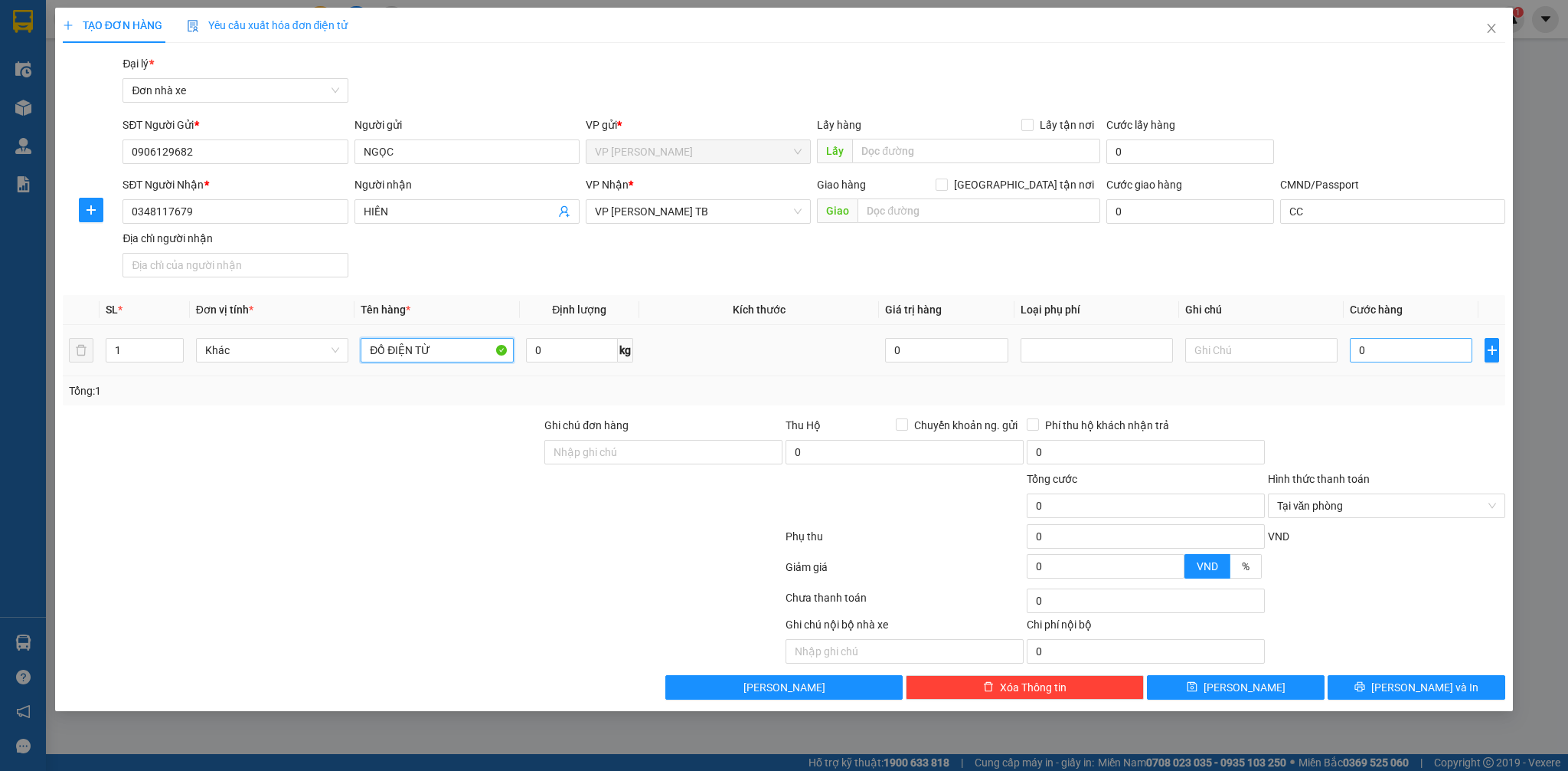
type input "ĐỒ ĐIỆN TỪ"
drag, startPoint x: 1360, startPoint y: 356, endPoint x: 1331, endPoint y: 368, distance: 31.4
click at [1361, 358] on input "0" at bounding box center [1411, 349] width 122 height 25
type input "3"
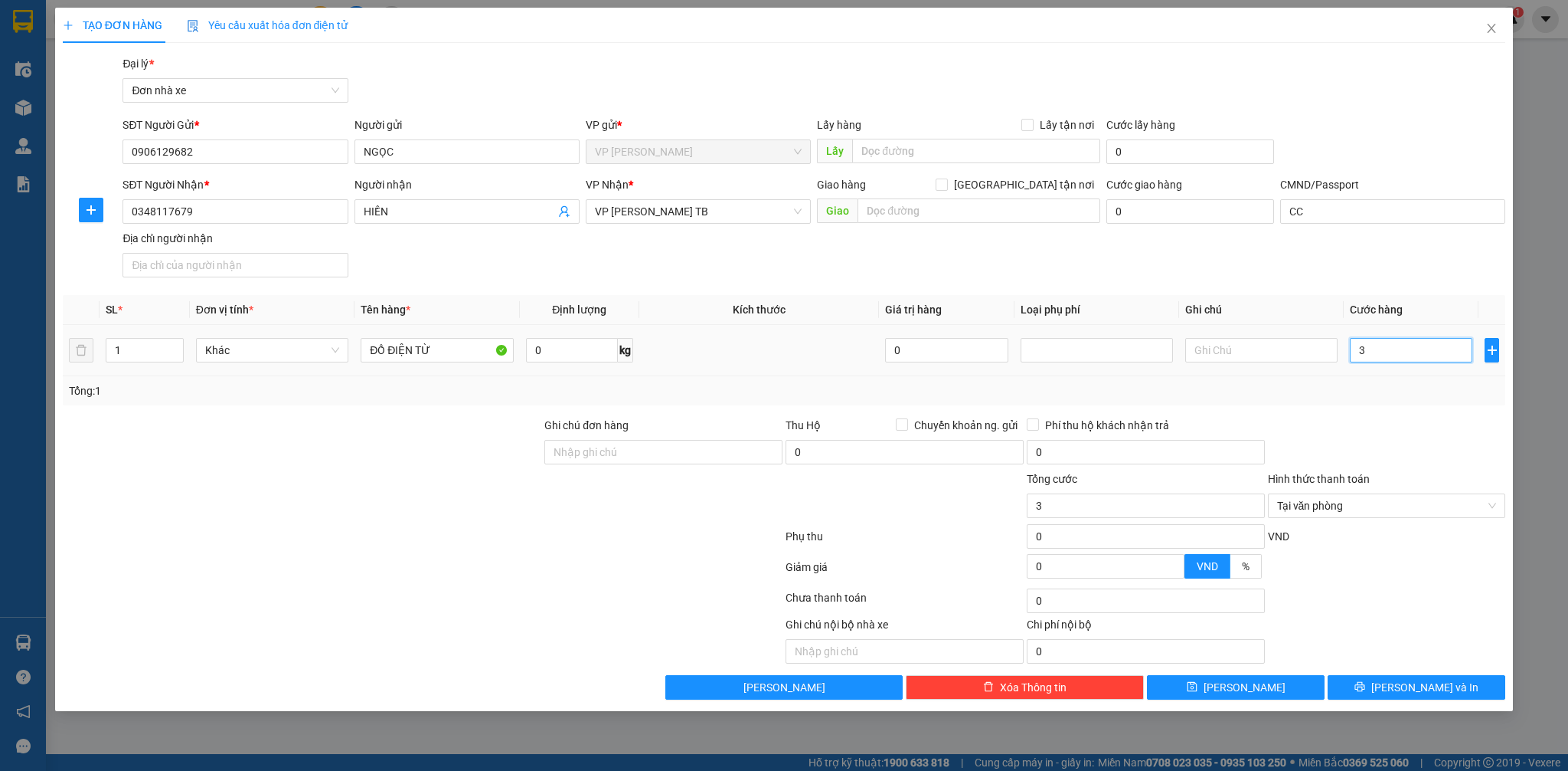
type input "35"
click at [1380, 418] on div at bounding box center [1387, 444] width 241 height 54
type input "35.000"
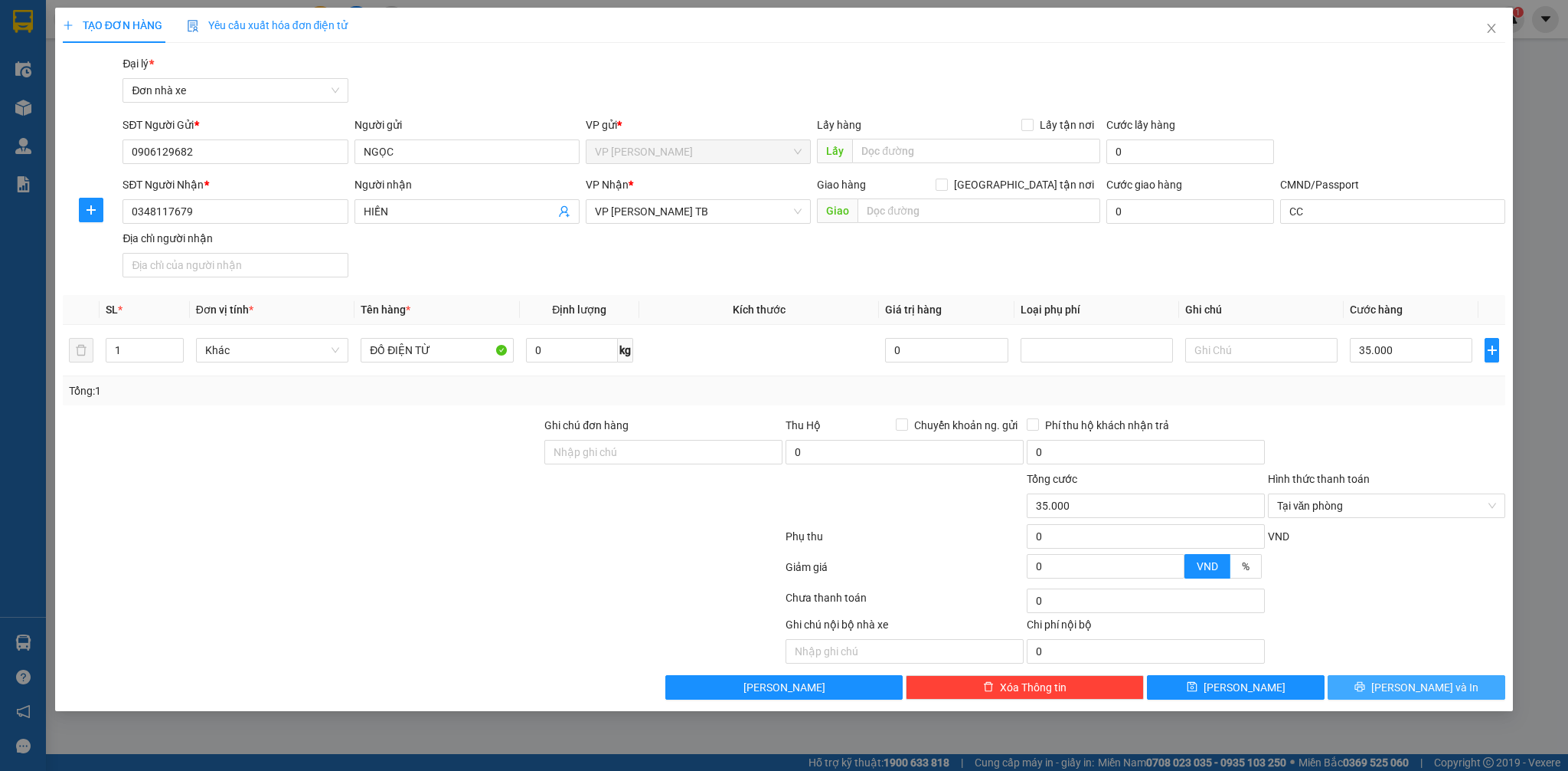
click at [1400, 679] on button "[PERSON_NAME] và In" at bounding box center [1416, 687] width 178 height 25
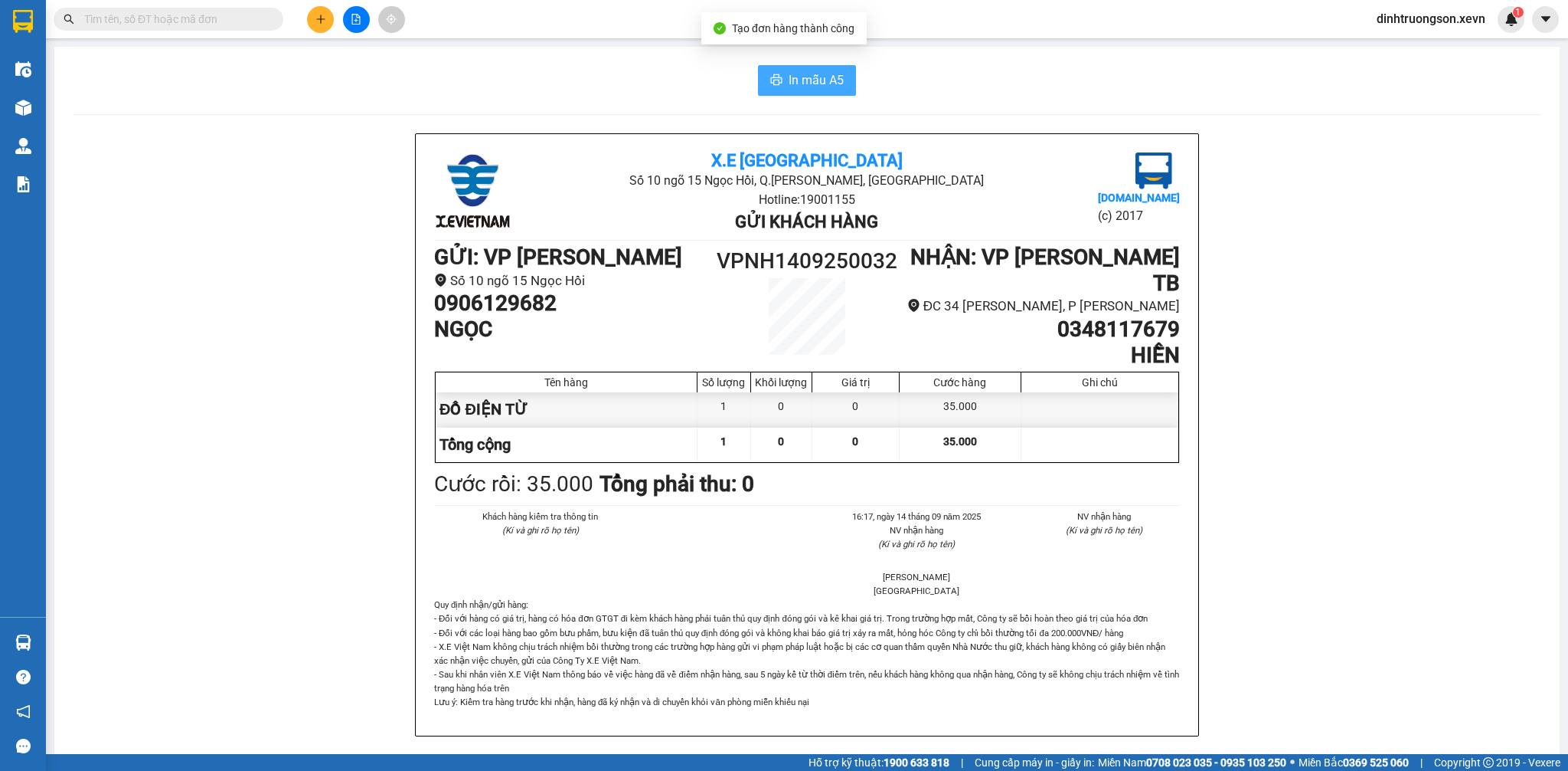
click at [836, 87] on button "In mẫu A5" at bounding box center [807, 80] width 98 height 31
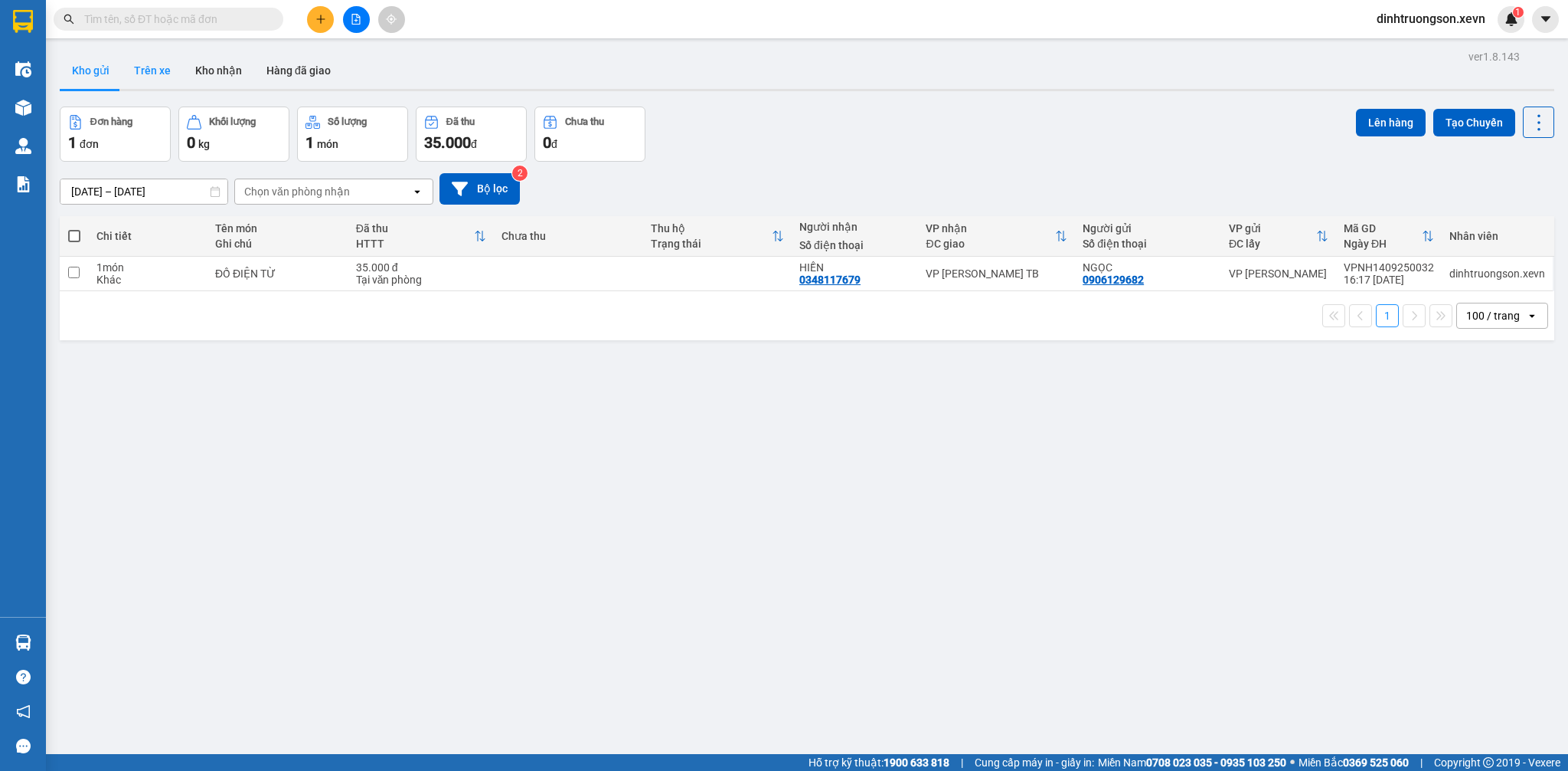
click at [155, 78] on button "Trên xe" at bounding box center [152, 71] width 61 height 37
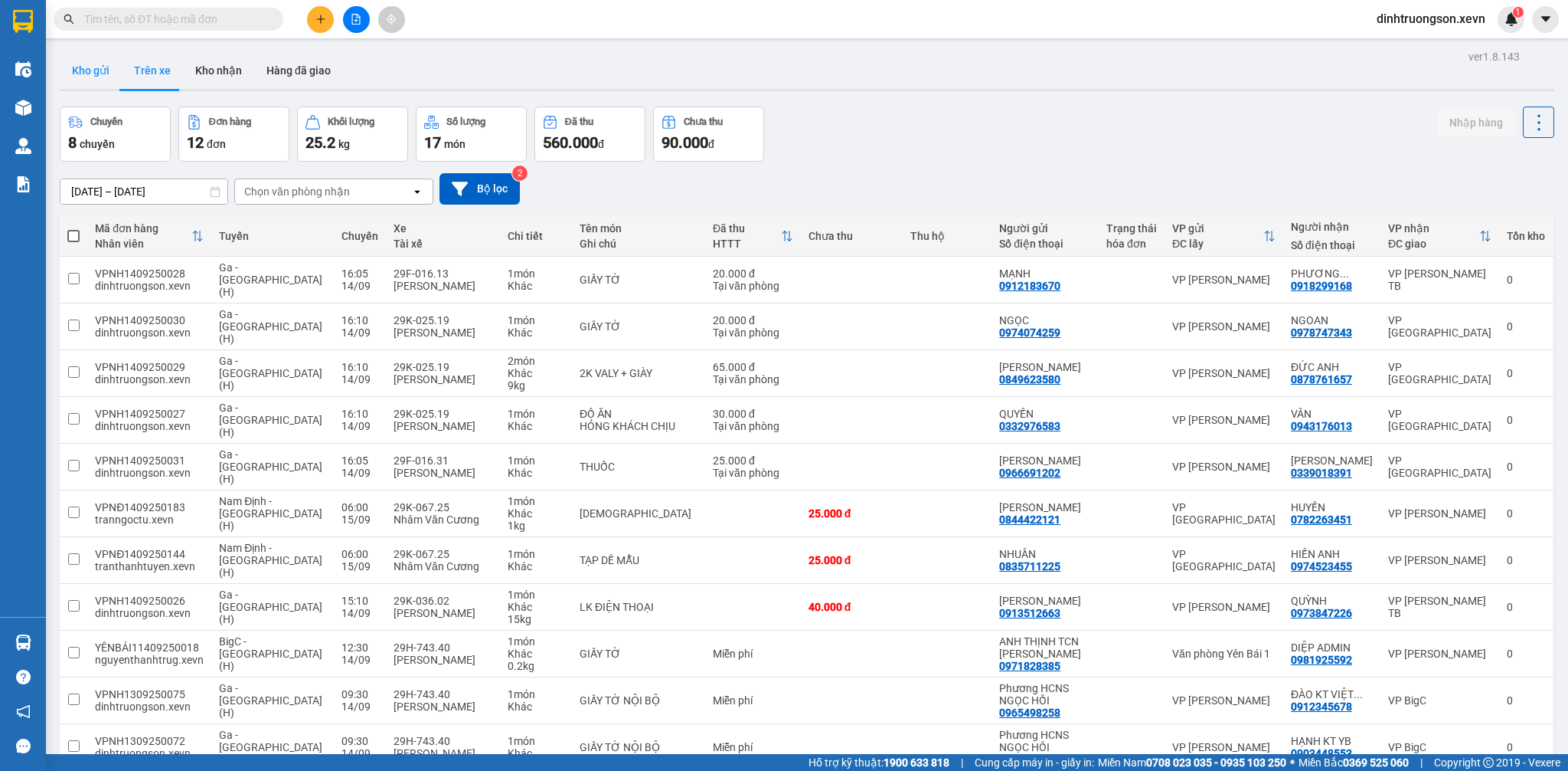
click at [89, 71] on button "Kho gửi" at bounding box center [90, 71] width 62 height 37
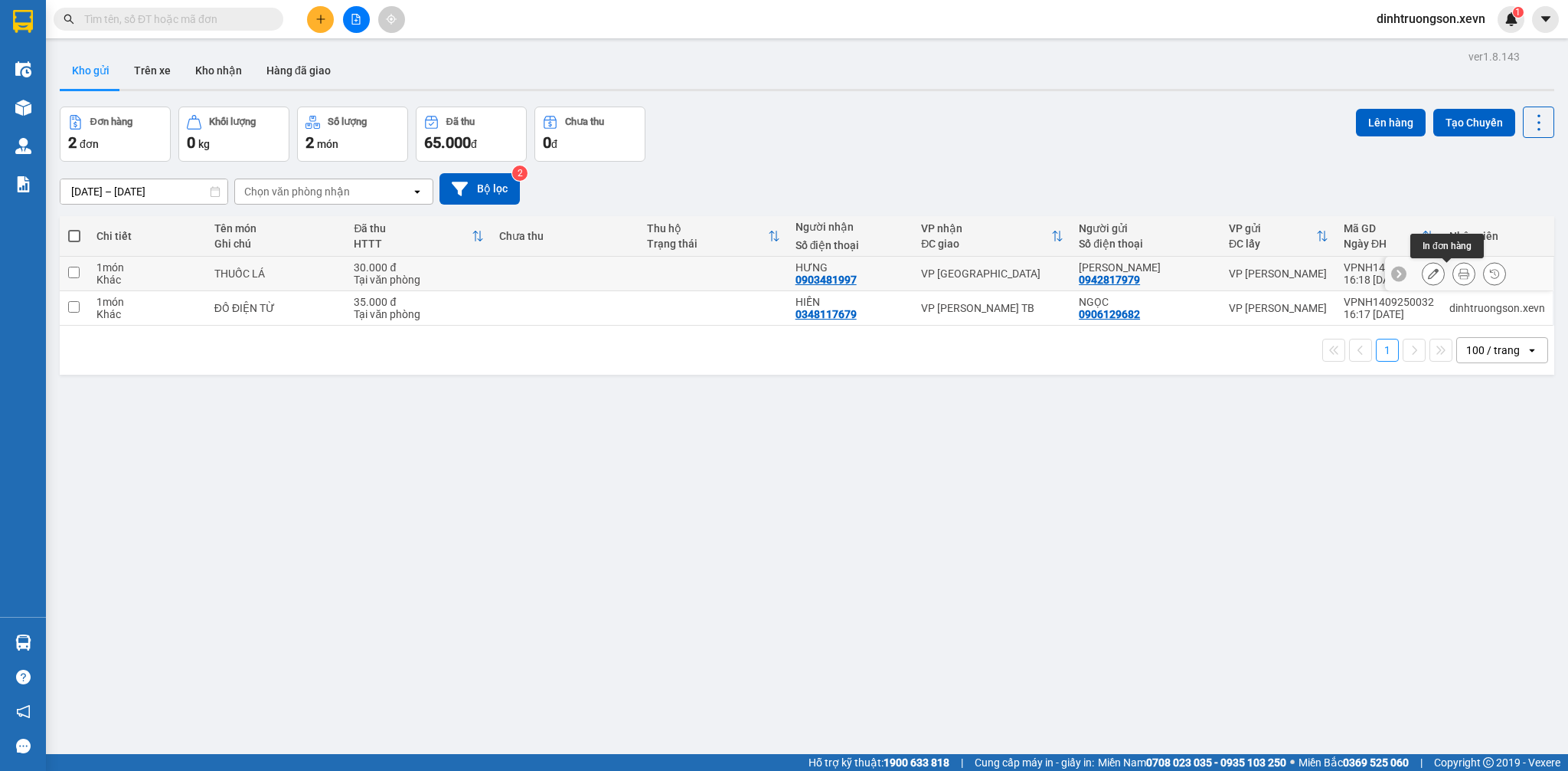
click at [1458, 273] on icon at bounding box center [1464, 274] width 11 height 11
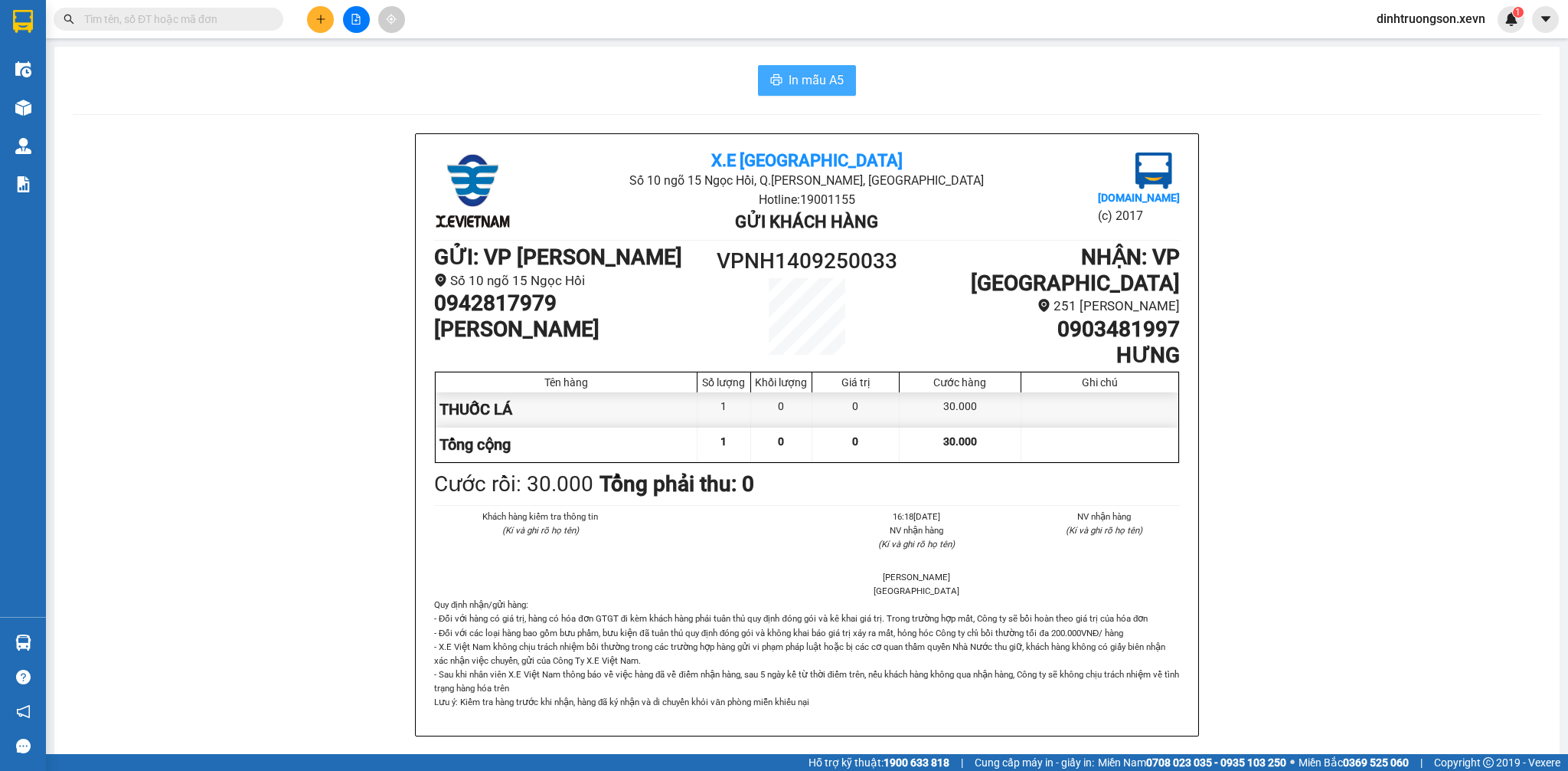
click at [815, 87] on span "In mẫu A5" at bounding box center [816, 80] width 55 height 19
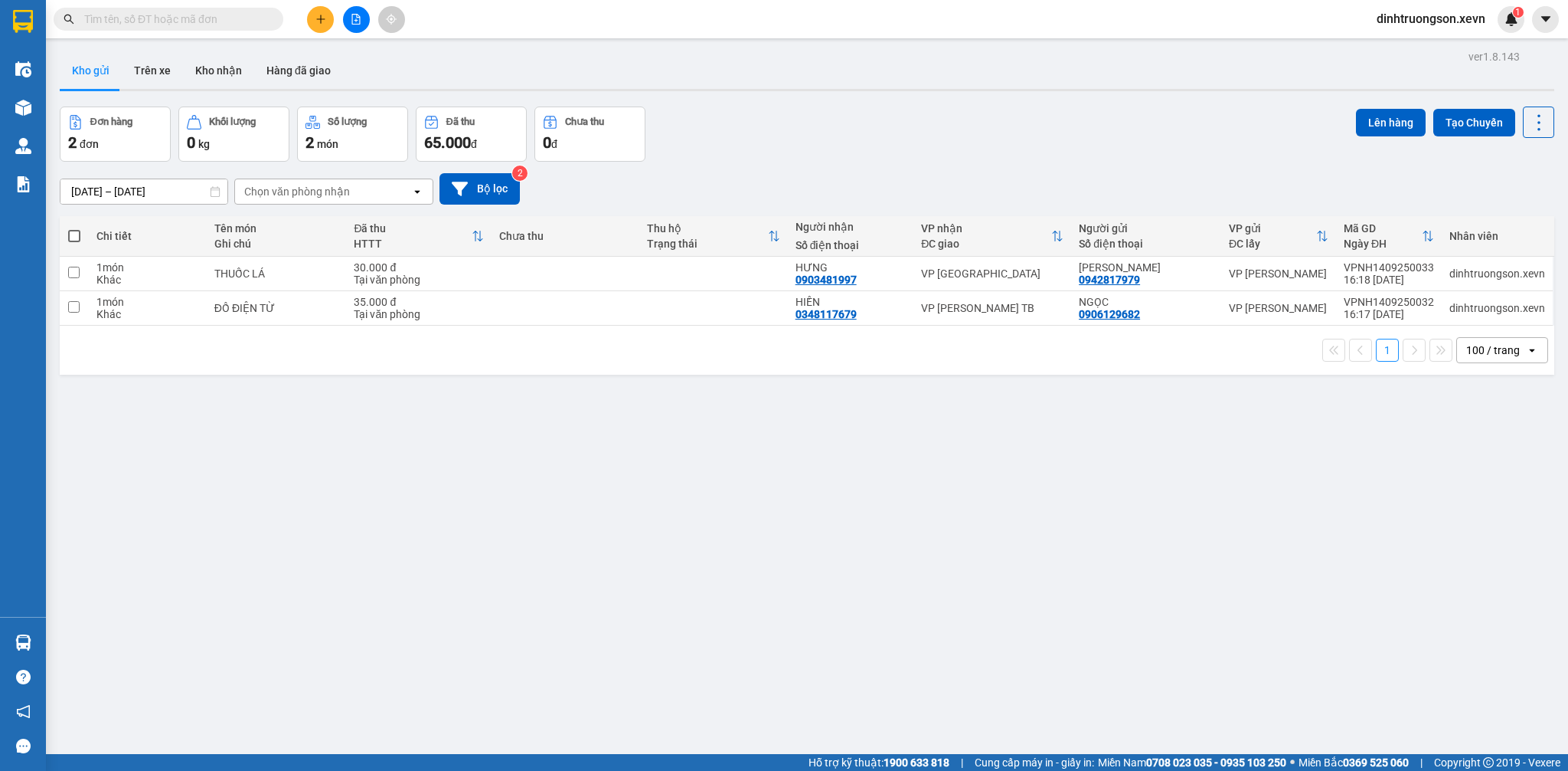
click at [317, 20] on icon "plus" at bounding box center [321, 19] width 11 height 11
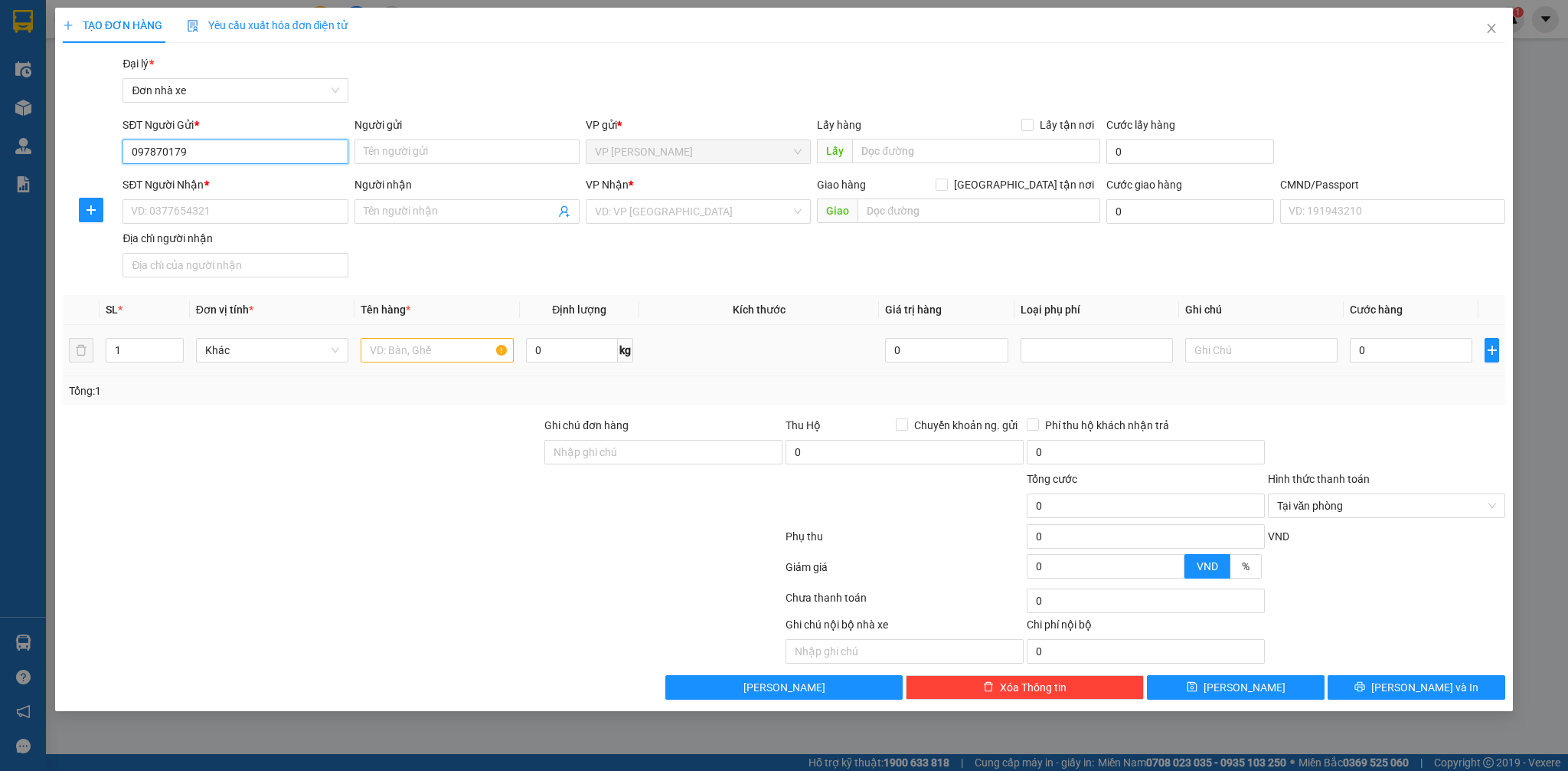
type input "0978701798"
drag, startPoint x: 247, startPoint y: 179, endPoint x: 263, endPoint y: 199, distance: 25.6
click at [247, 183] on div "0978701798 - CHIẾN" at bounding box center [235, 182] width 207 height 17
type input "CHIẾN"
type input "0974063625"
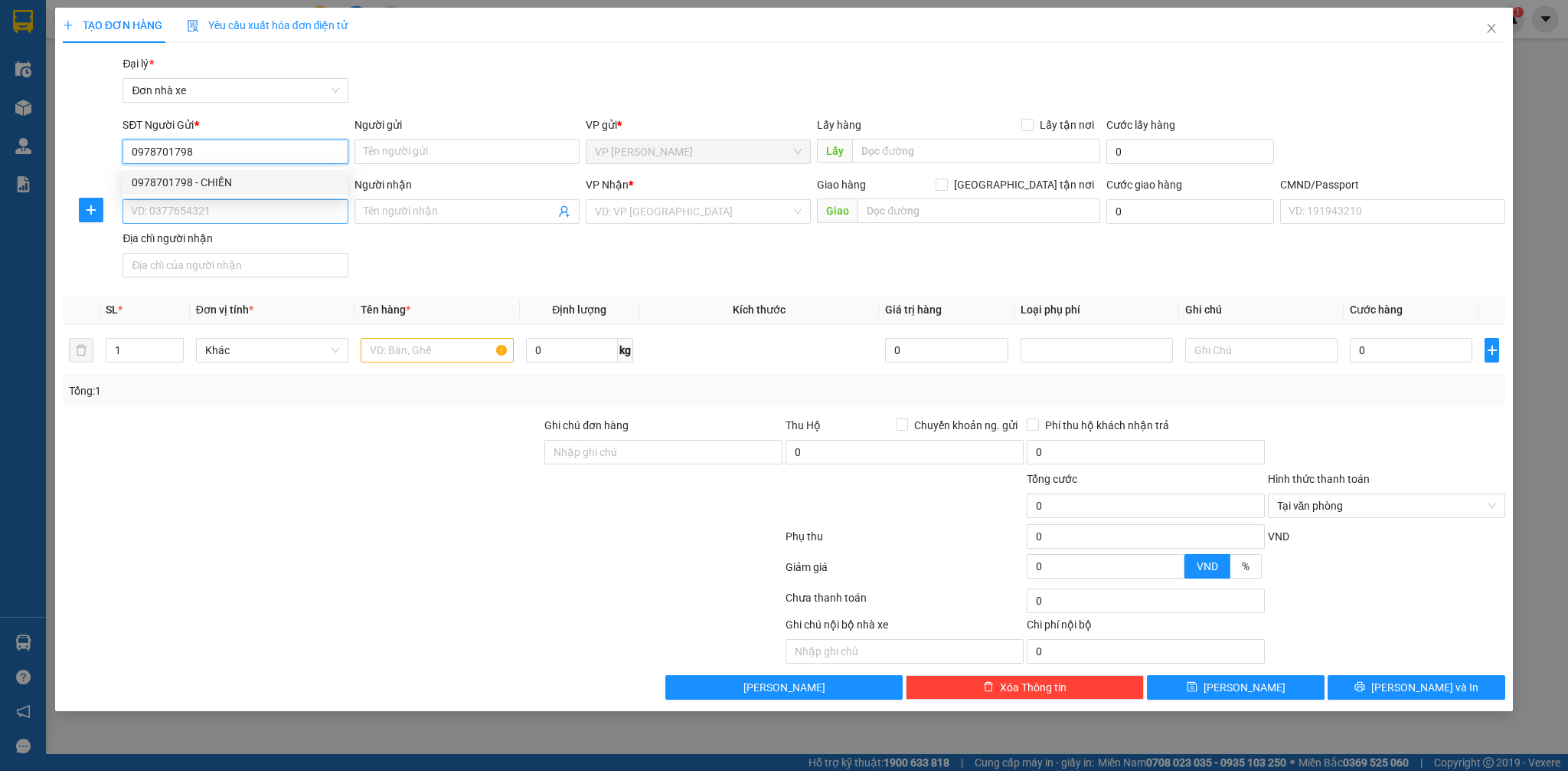
type input "[PERSON_NAME]"
type input "037086003616 [PERSON_NAME]"
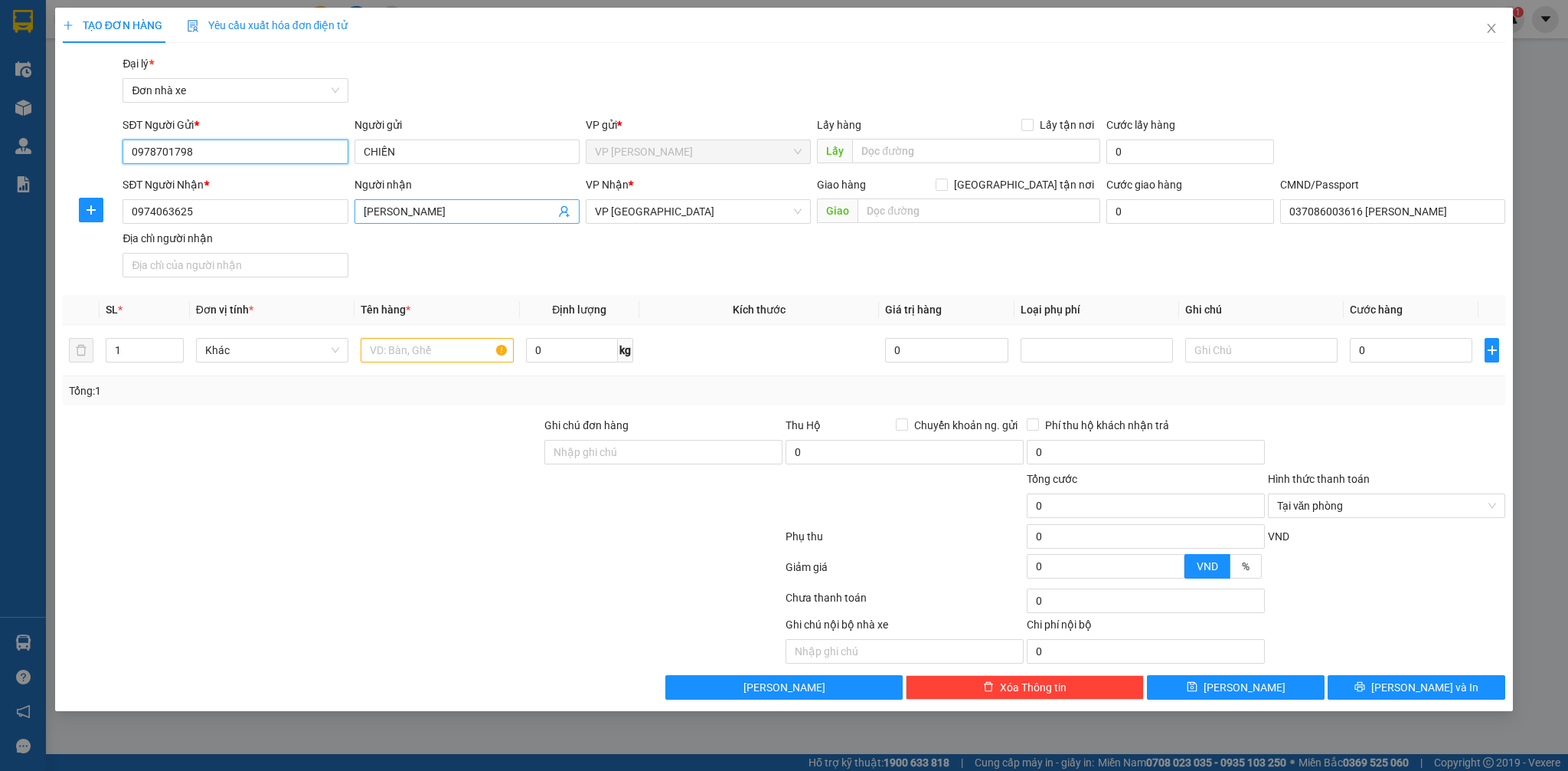
type input "0978701798"
click at [568, 210] on icon "user-add" at bounding box center [563, 211] width 12 height 12
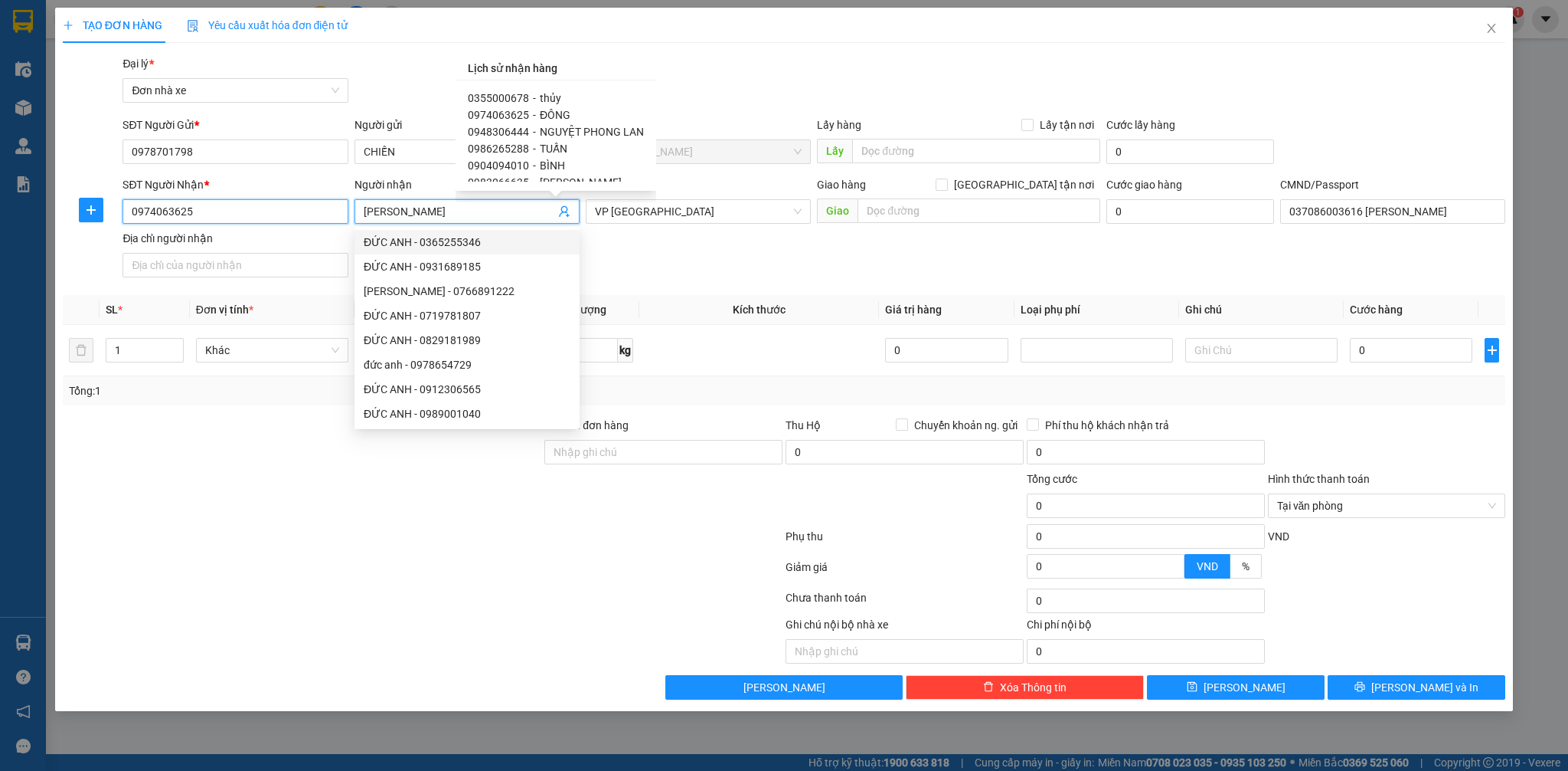
click at [244, 206] on input "0974063625" at bounding box center [235, 211] width 225 height 25
click at [249, 203] on input "0974063625" at bounding box center [235, 211] width 225 height 25
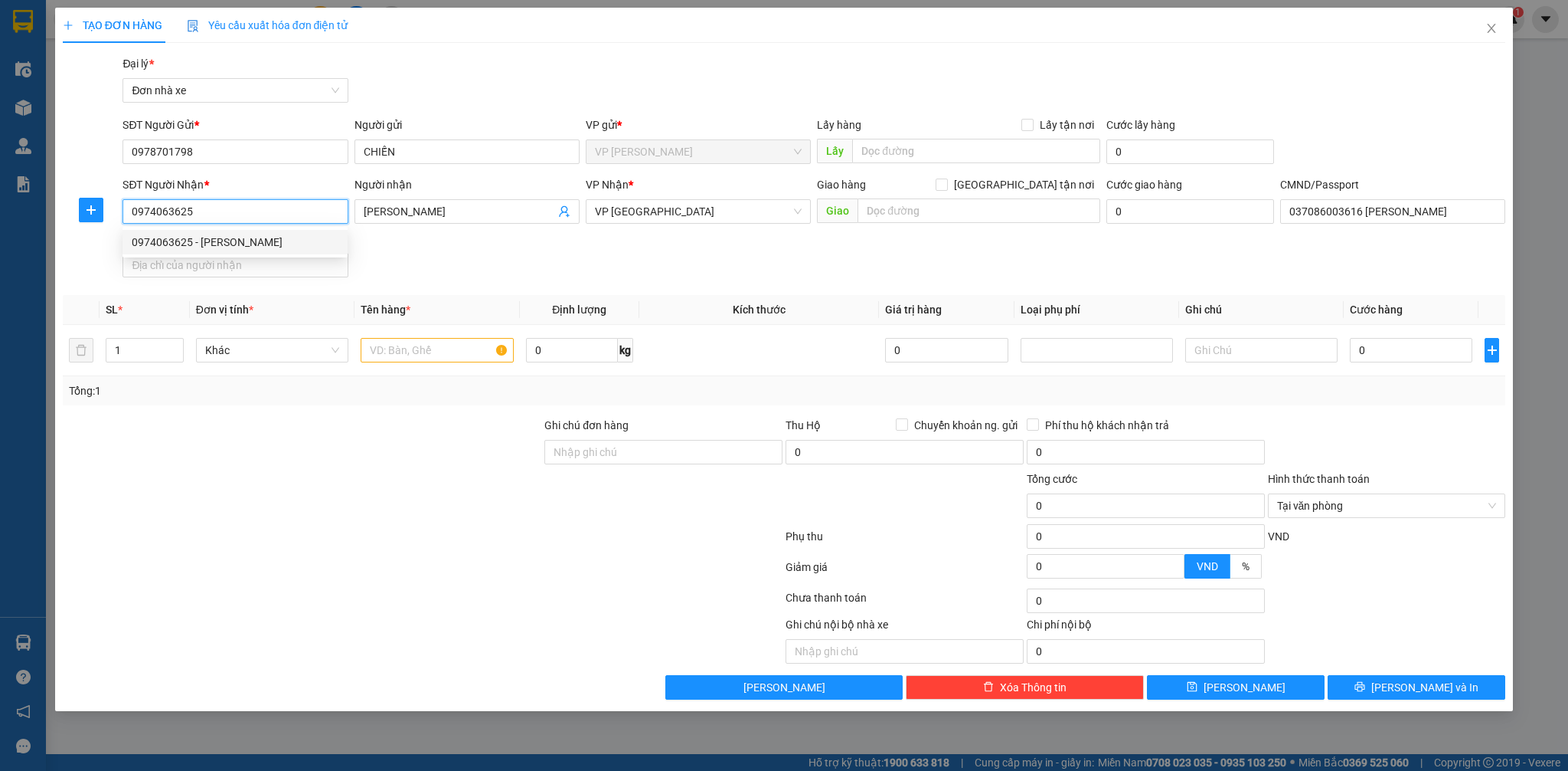
click at [223, 210] on input "0974063625" at bounding box center [235, 211] width 225 height 25
click at [565, 210] on icon "user-add" at bounding box center [563, 211] width 12 height 12
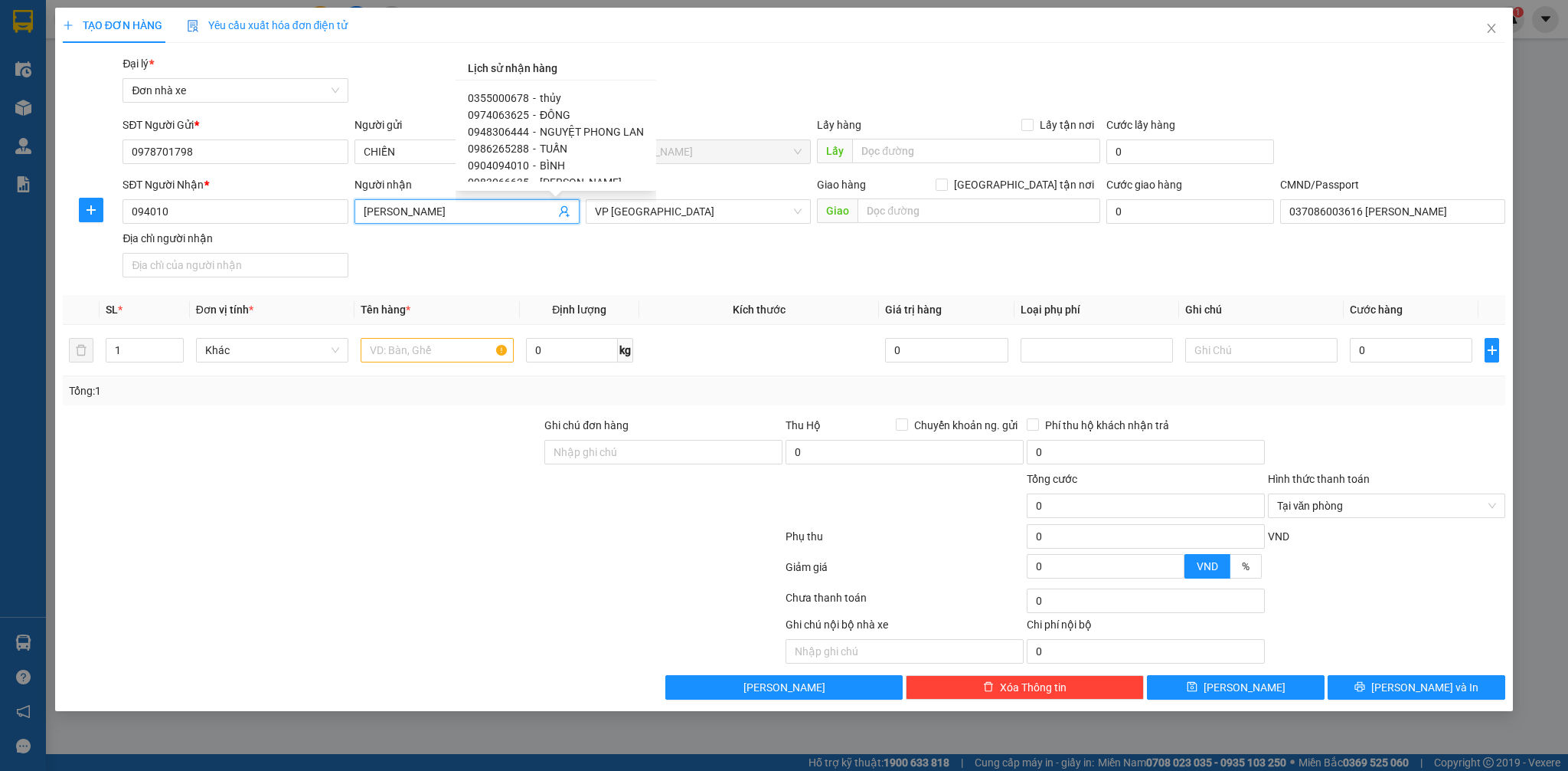
click at [489, 166] on span "0904094010" at bounding box center [498, 165] width 61 height 12
type input "0904094010"
type input "BÌNH"
type input "LÊ CHÍ BÌNH 152064520"
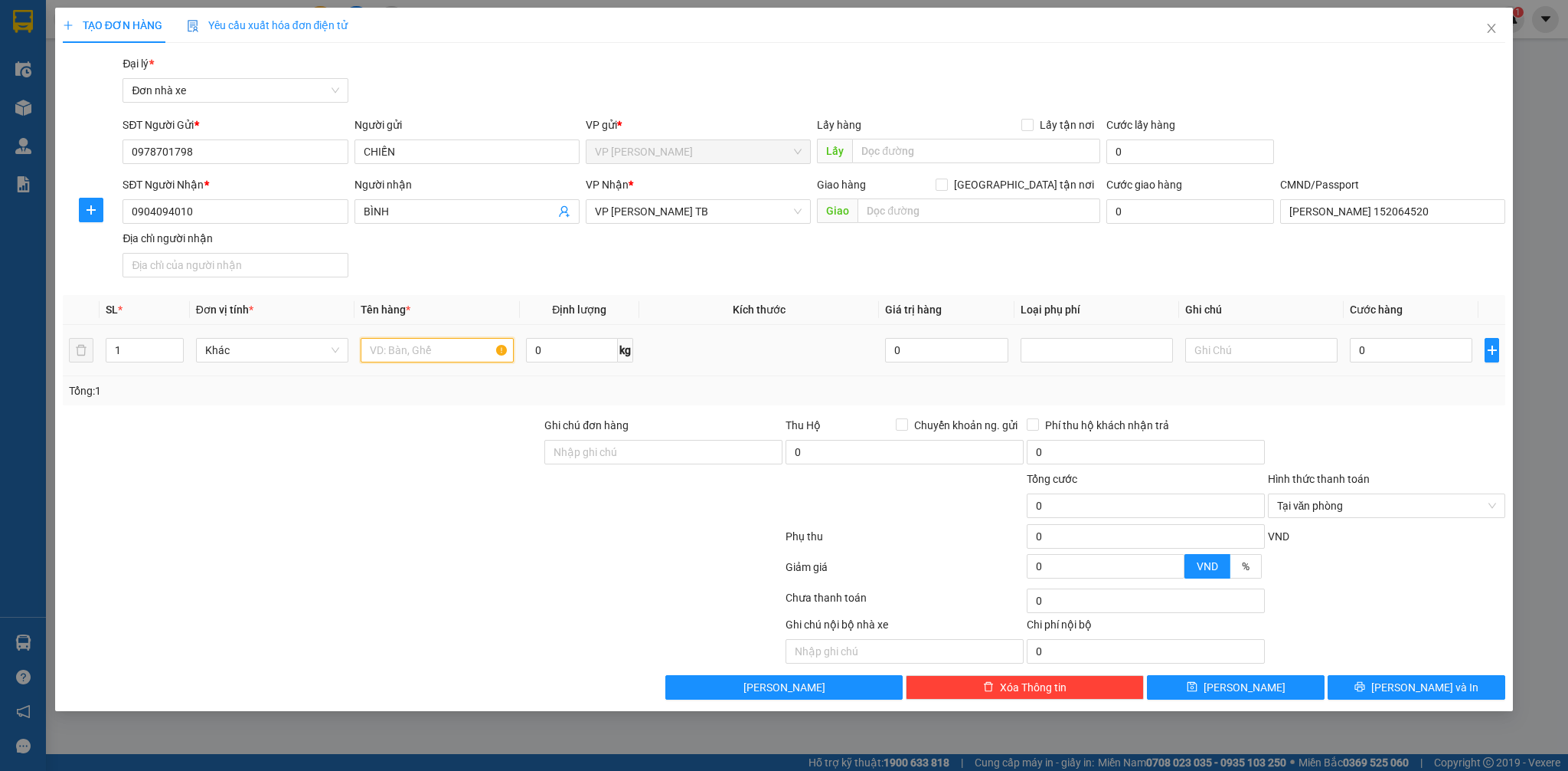
click at [431, 354] on input "text" at bounding box center [436, 349] width 152 height 25
type input "LK MÁY IN"
click at [1378, 341] on input "0" at bounding box center [1411, 349] width 122 height 25
type input "2"
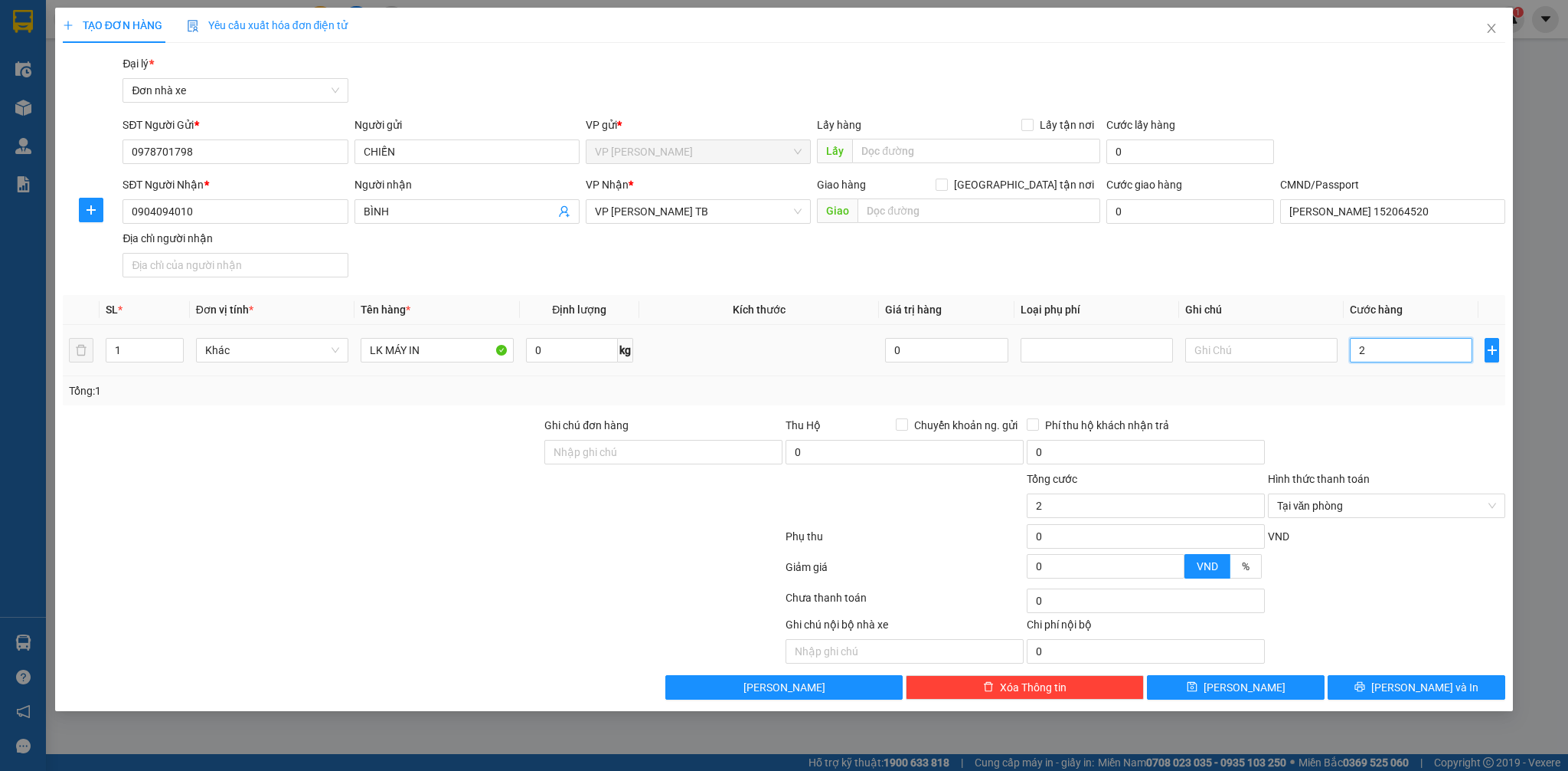
type input "25"
type input "25.000"
click at [1389, 426] on div at bounding box center [1387, 444] width 241 height 54
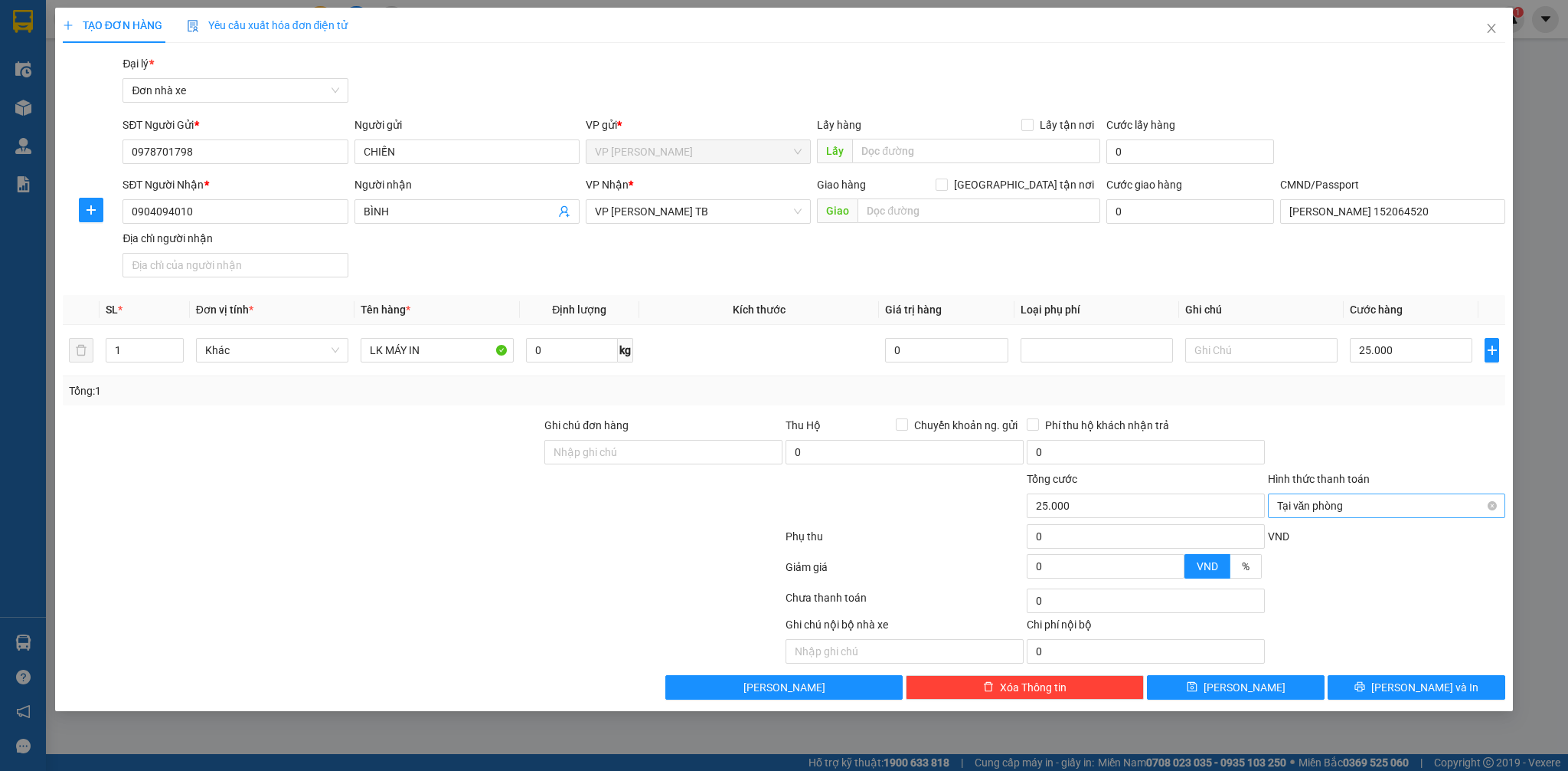
type input "25.000"
click at [1440, 685] on span "[PERSON_NAME] và In" at bounding box center [1424, 687] width 107 height 17
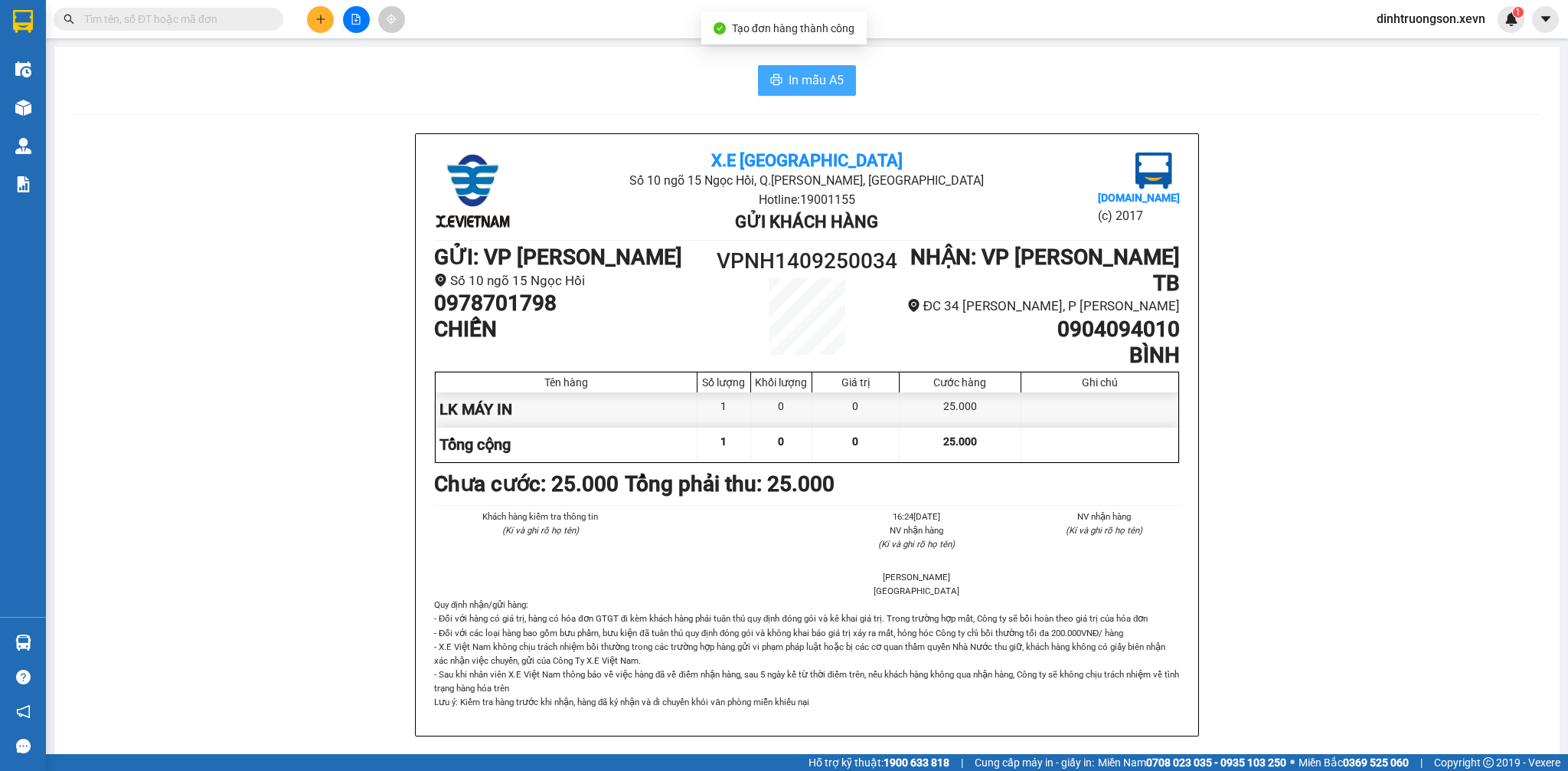
click at [763, 66] on button "In mẫu A5" at bounding box center [807, 80] width 98 height 31
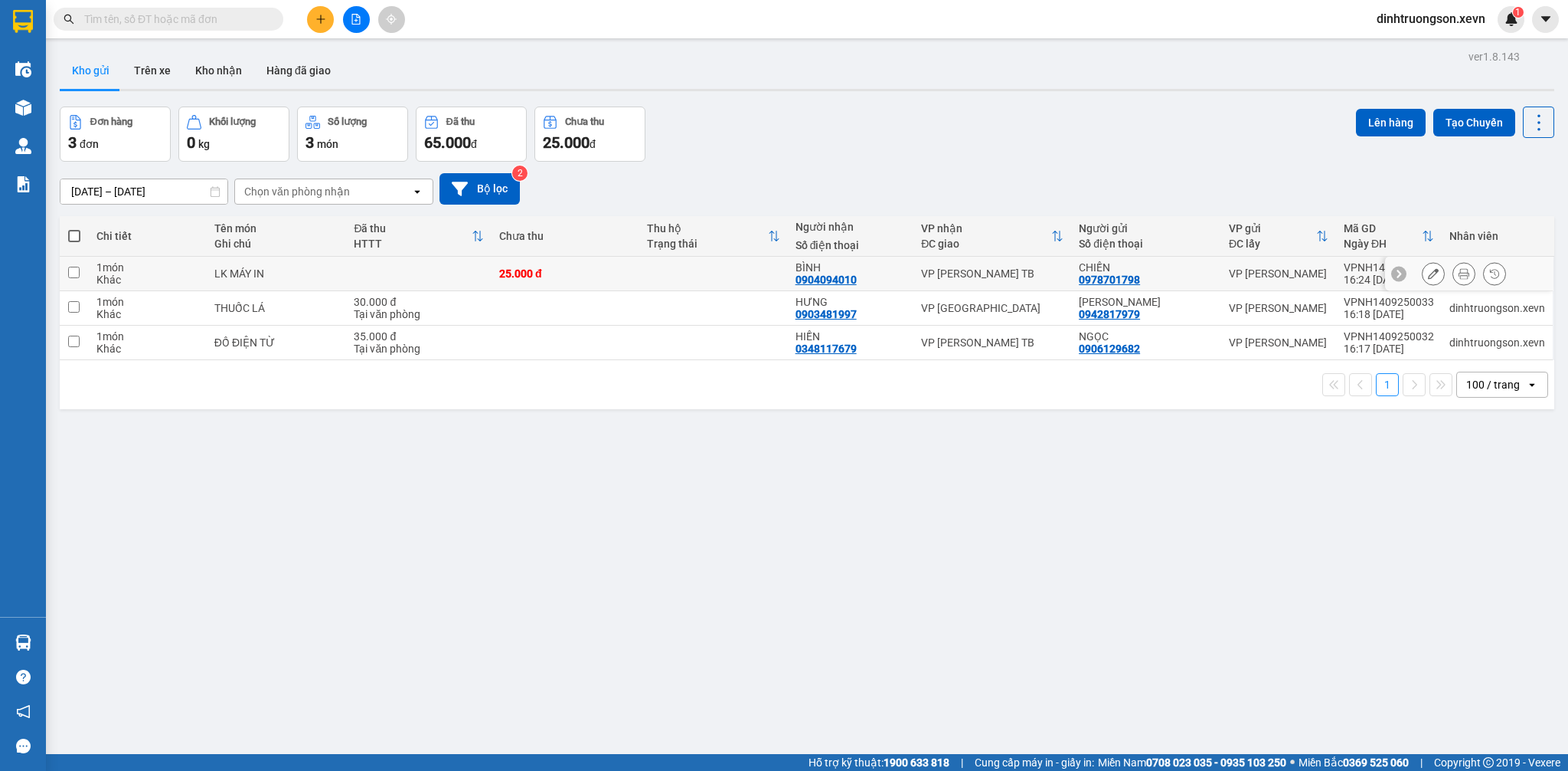
click at [1428, 271] on icon at bounding box center [1433, 274] width 11 height 11
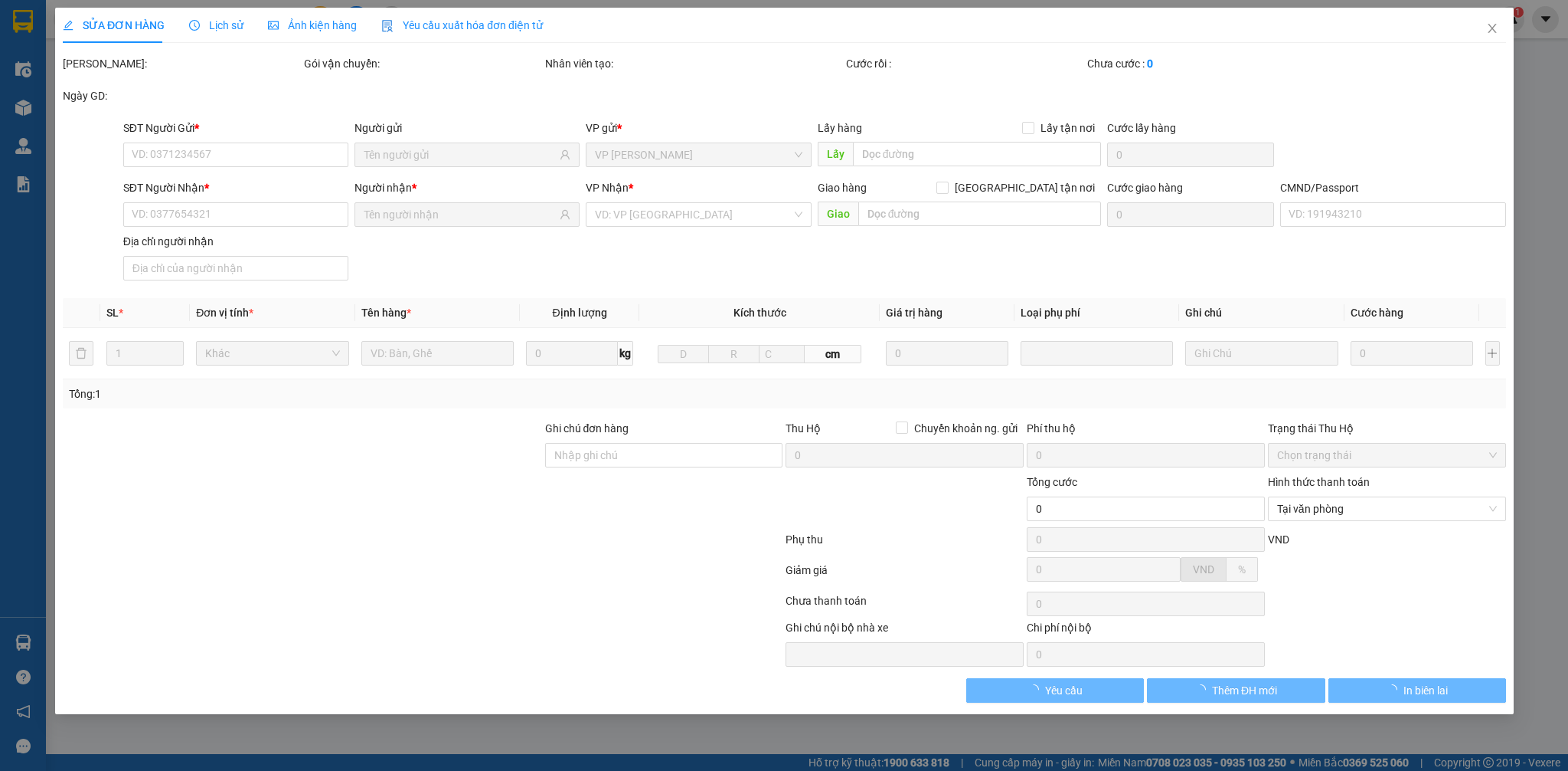
type input "0978701798"
type input "0904094010"
type input "LÊ CHÍ BÌNH 152064520"
type input "25.000"
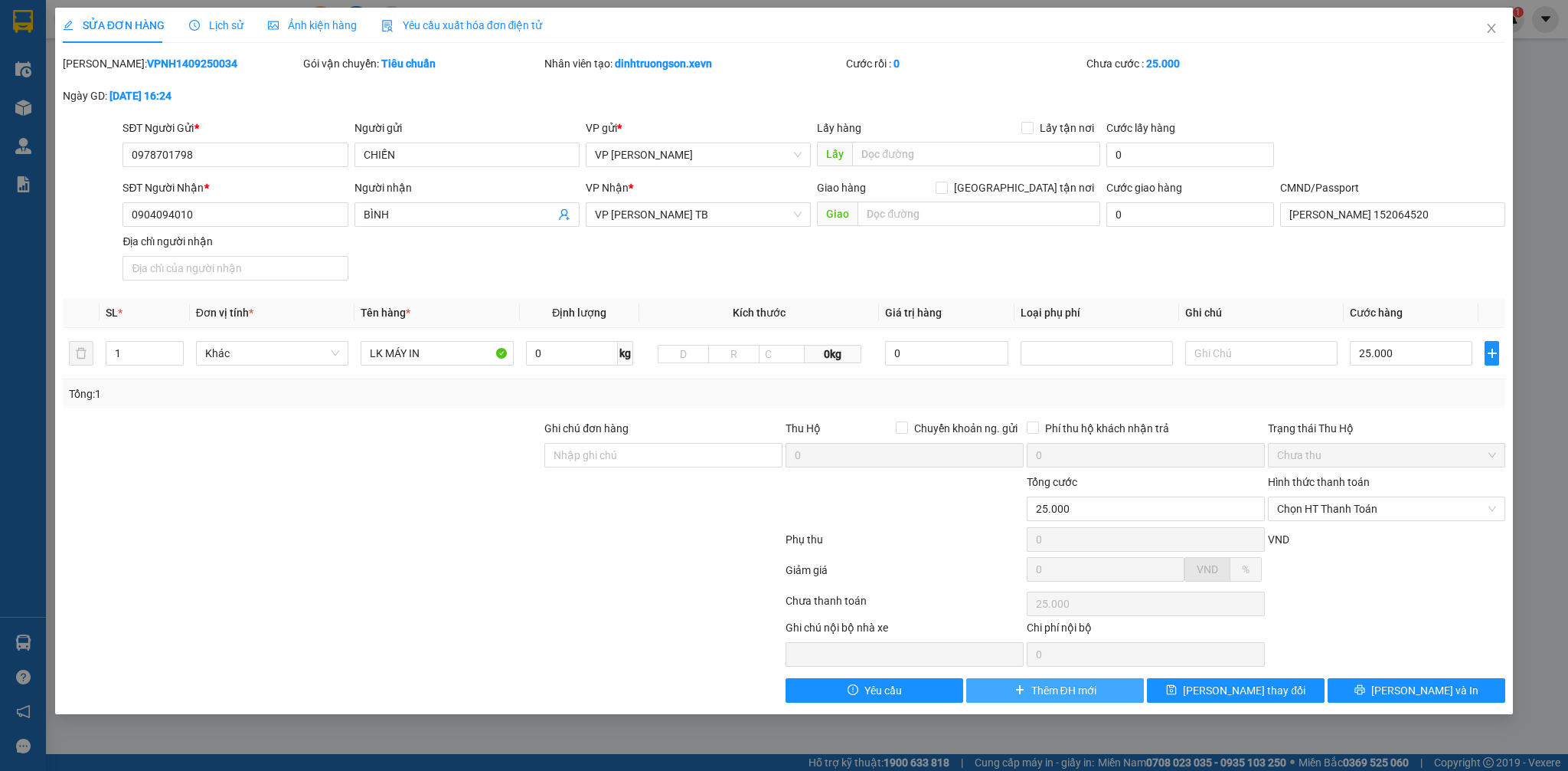
click at [1002, 693] on button "Thêm ĐH mới" at bounding box center [1055, 690] width 178 height 25
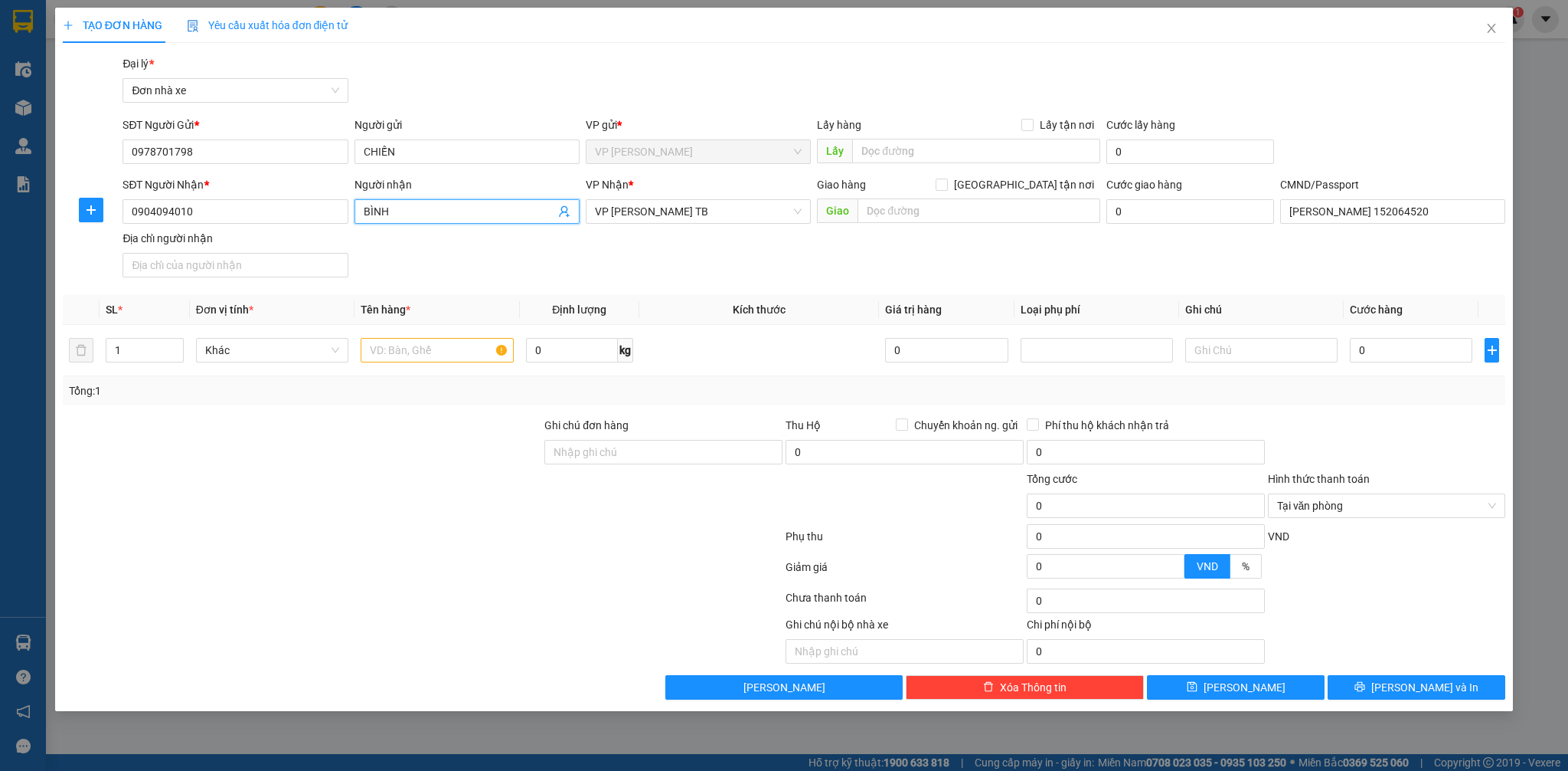
click at [566, 212] on icon "user-add" at bounding box center [563, 212] width 10 height 11
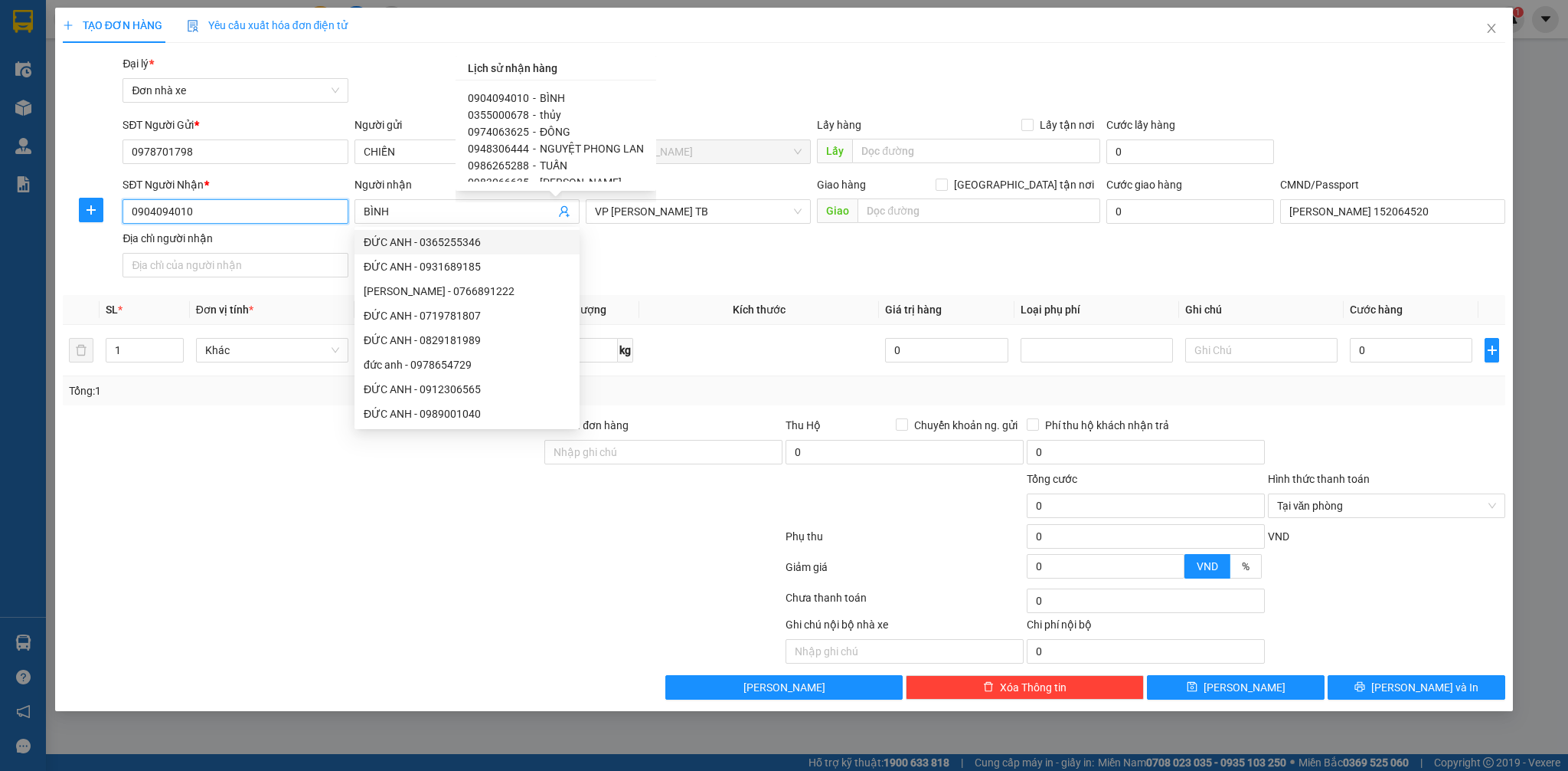
click at [290, 209] on input "0904094010" at bounding box center [235, 211] width 225 height 25
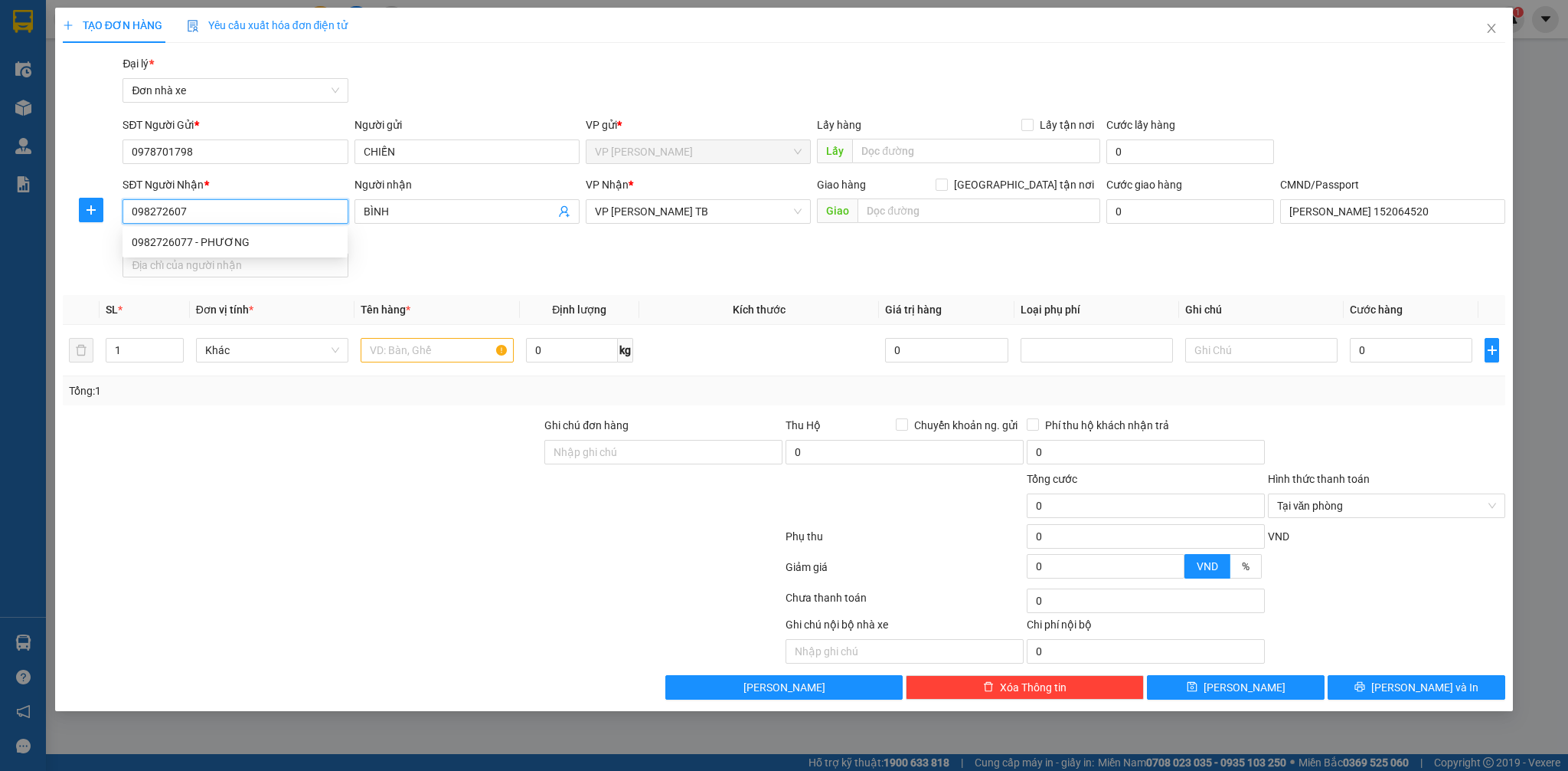
type input "0982726077"
click at [251, 241] on div "0982726077 - PHƯƠNG" at bounding box center [235, 241] width 207 height 17
type input "PHƯƠNG"
type input "036077000290 TRẦN VĂN PHƯƠNG MỸ TIẾN"
type input "0982726077"
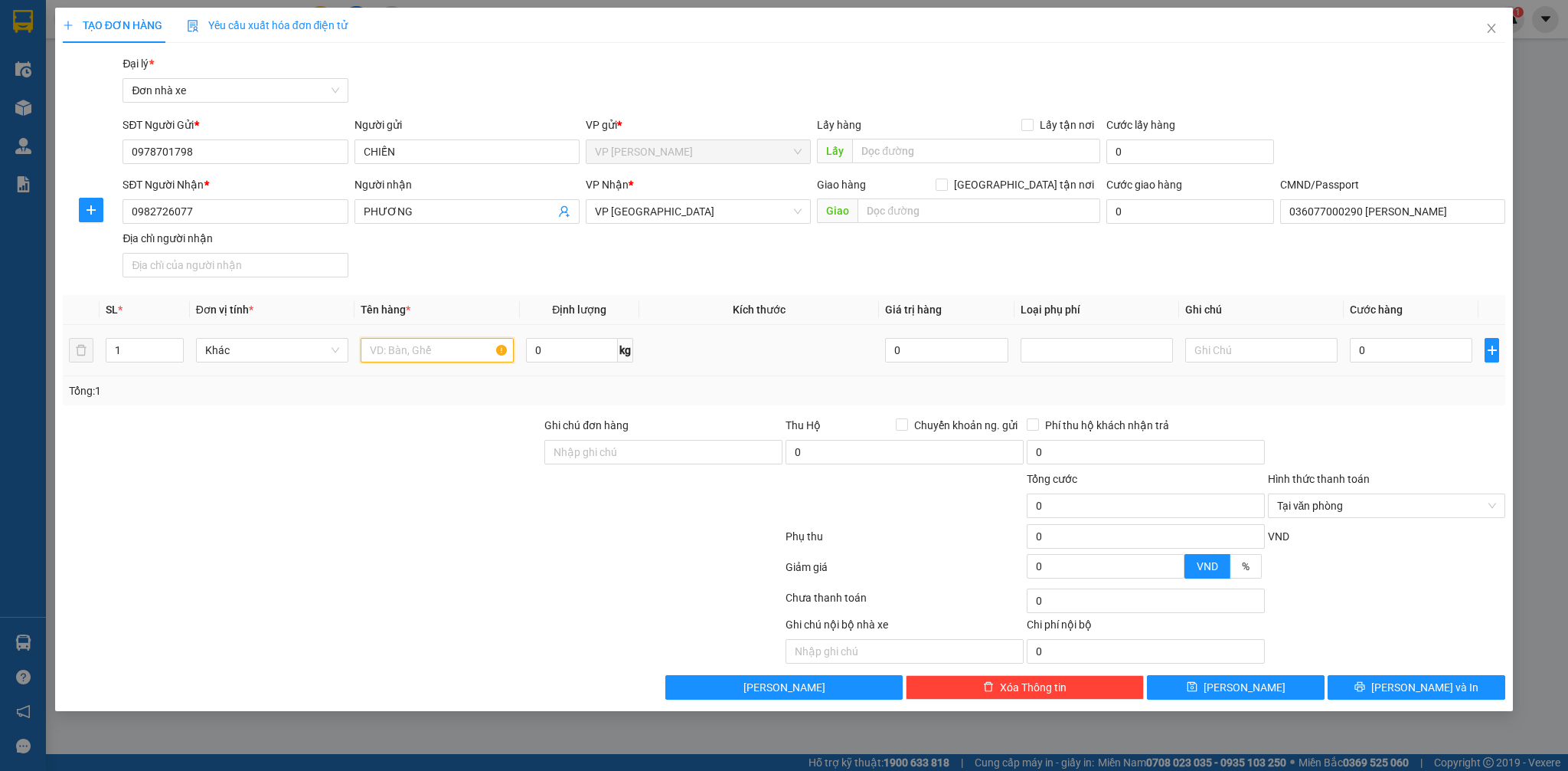
click at [432, 347] on input "text" at bounding box center [436, 349] width 152 height 25
type input "LK MÁY IN"
click at [1395, 360] on input "0" at bounding box center [1411, 349] width 122 height 25
type input "2"
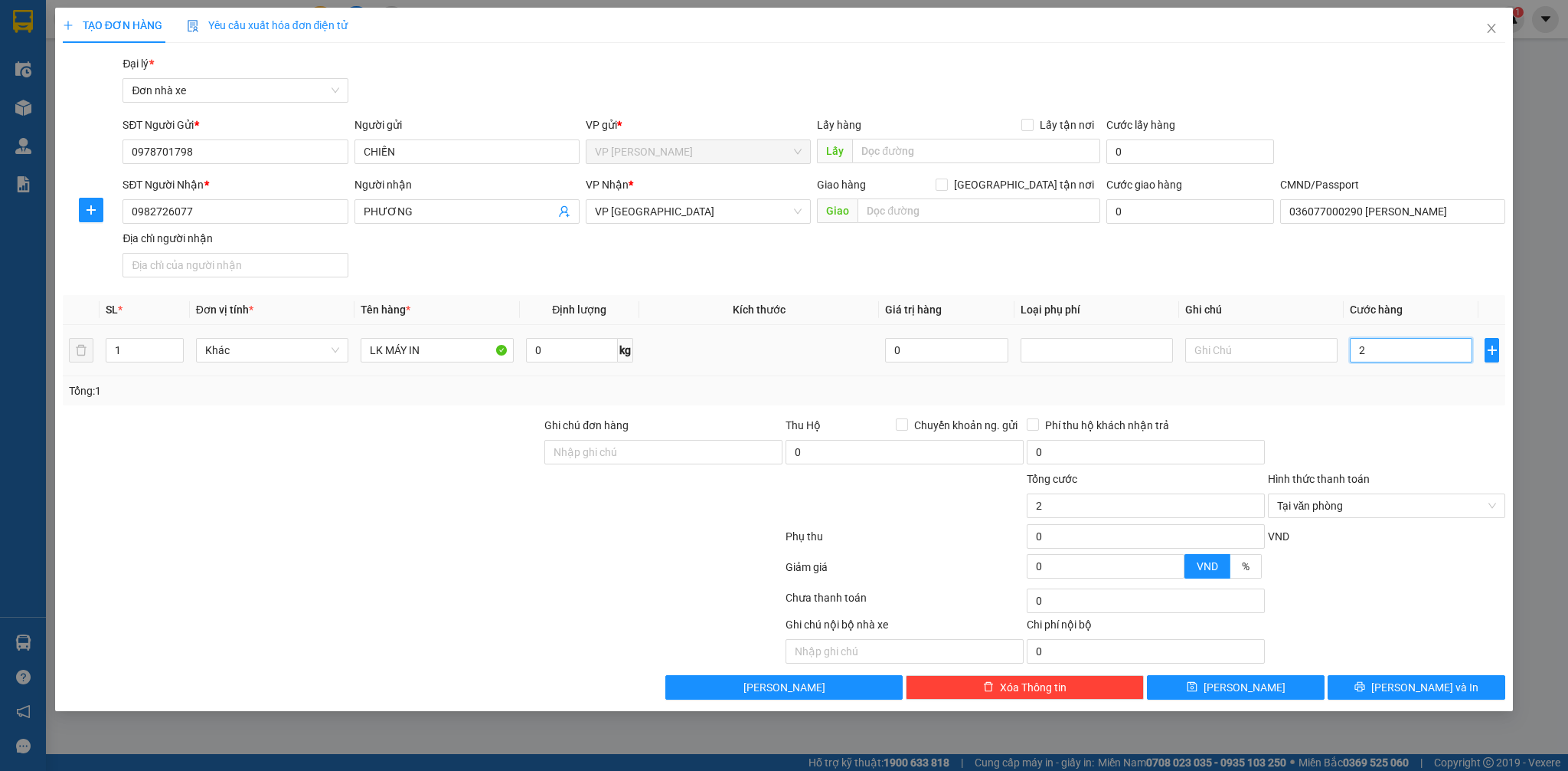
type input "25"
click at [1378, 420] on div at bounding box center [1387, 444] width 241 height 54
type input "25.000"
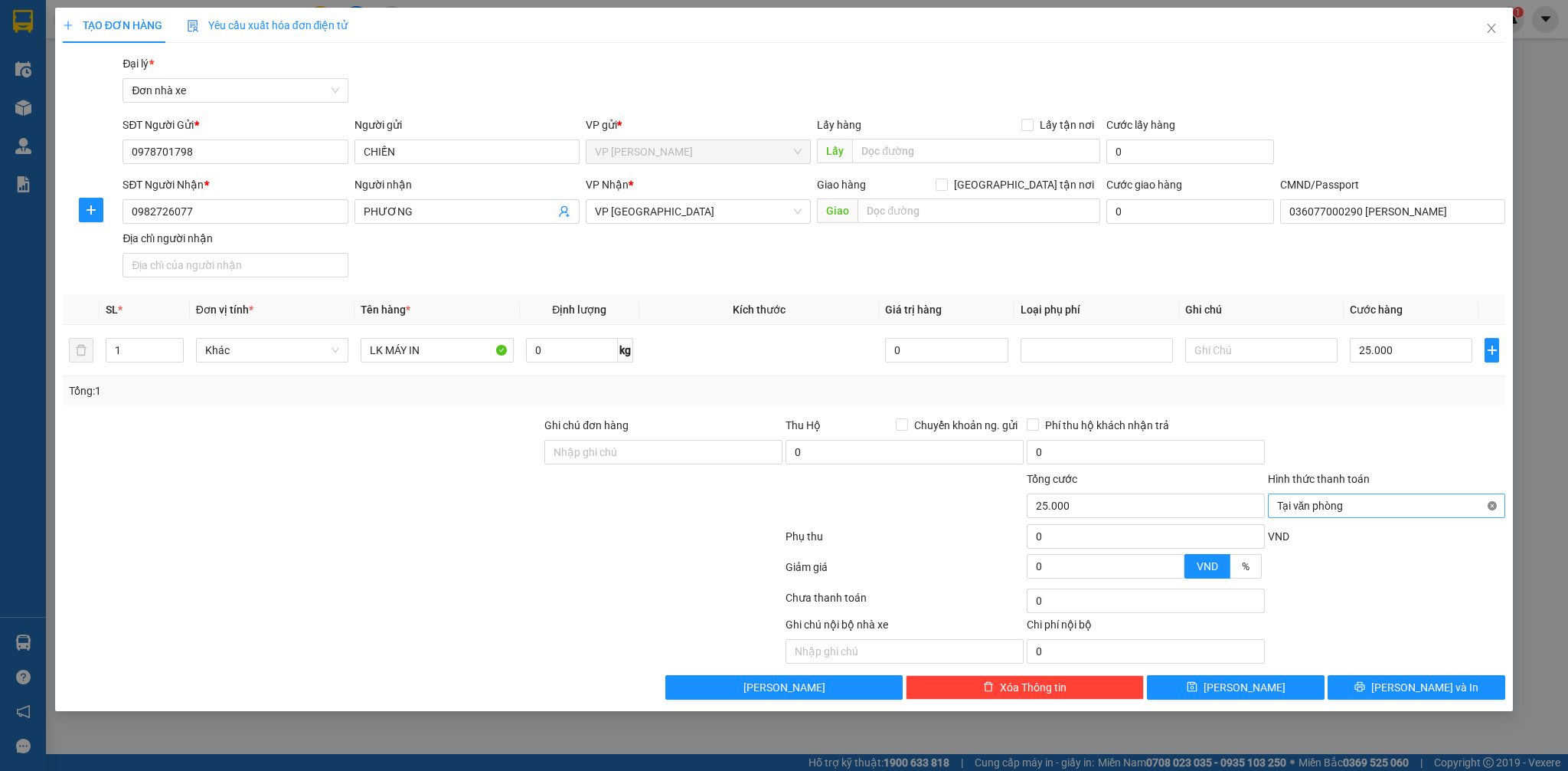
type input "25.000"
click at [1455, 685] on button "[PERSON_NAME] và In" at bounding box center [1416, 687] width 178 height 25
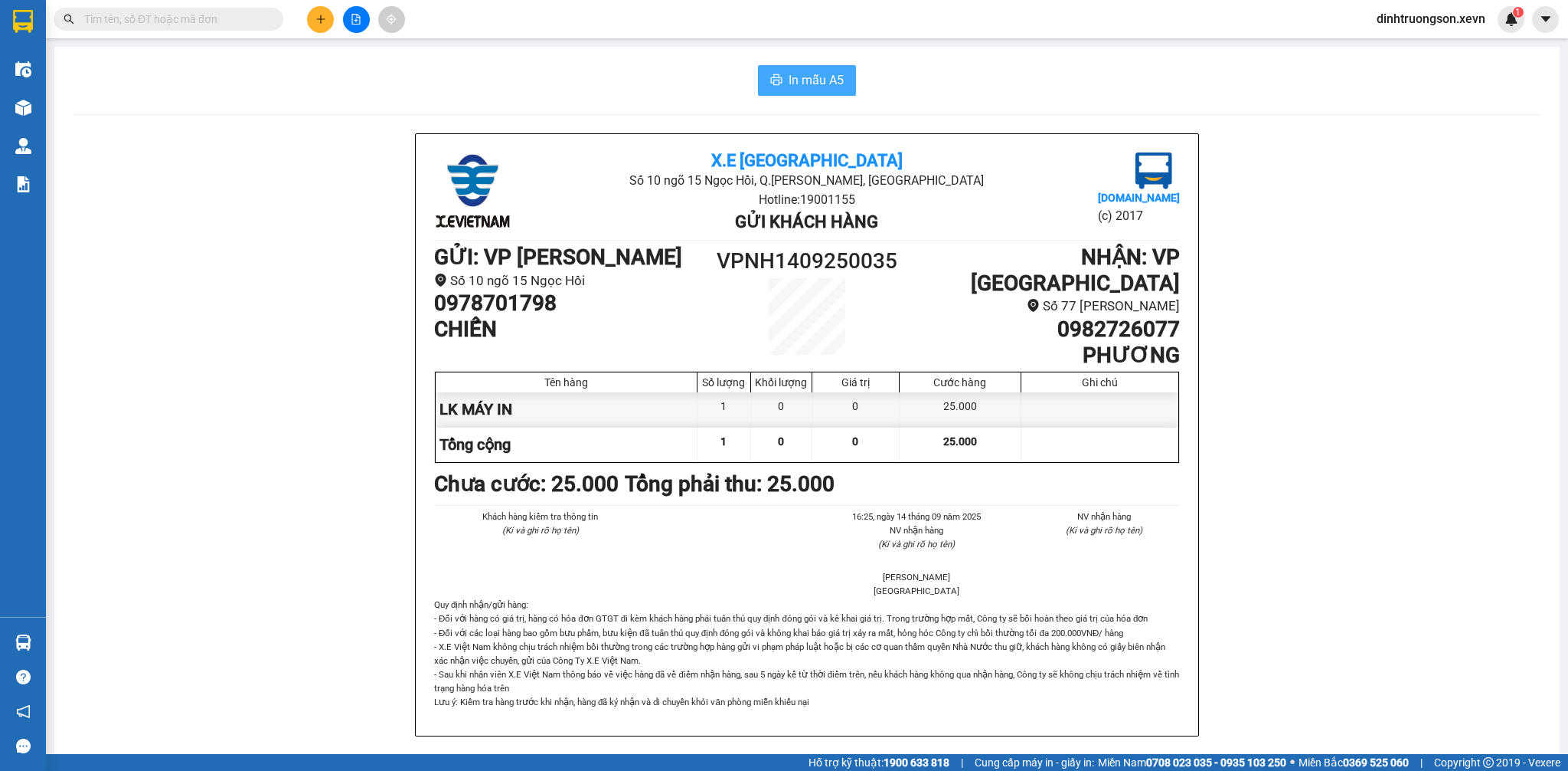
click at [773, 81] on icon "printer" at bounding box center [776, 79] width 12 height 12
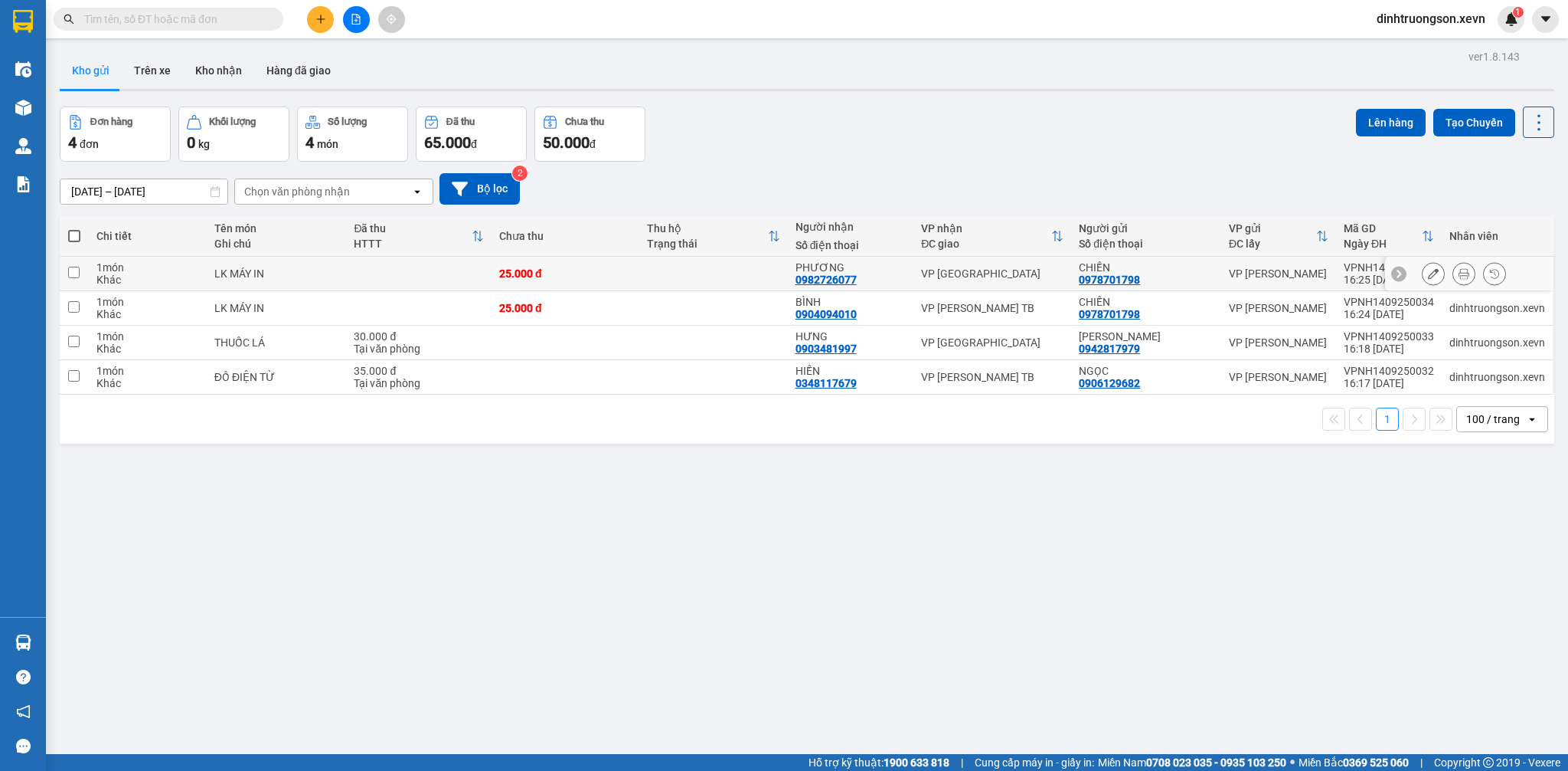
click at [1428, 274] on icon at bounding box center [1433, 274] width 11 height 11
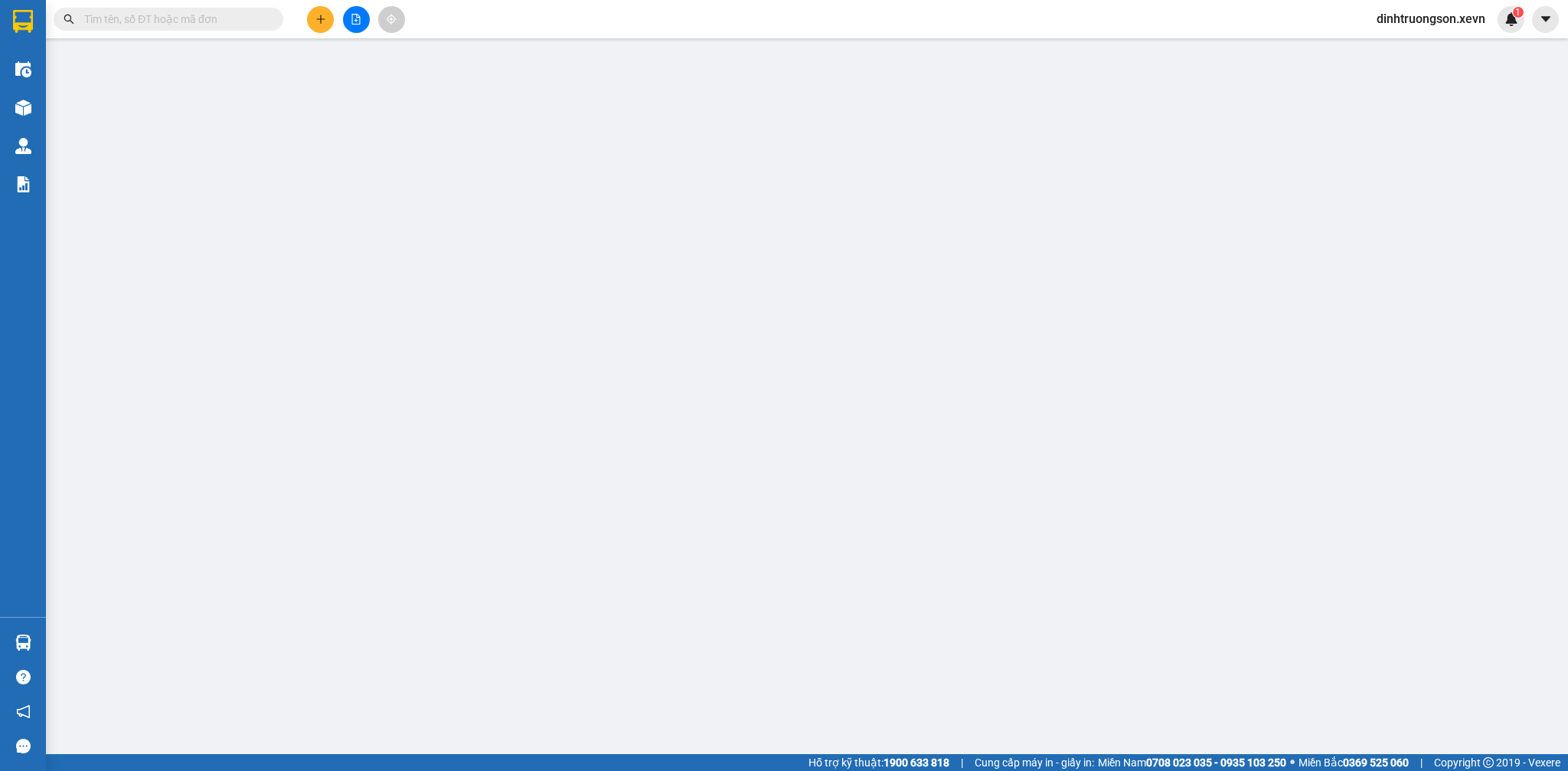
type input "0978701798"
type input "0982726077"
type input "036077000290 TRẦN VĂN PHƯƠNG MỸ TIẾN"
type input "25.000"
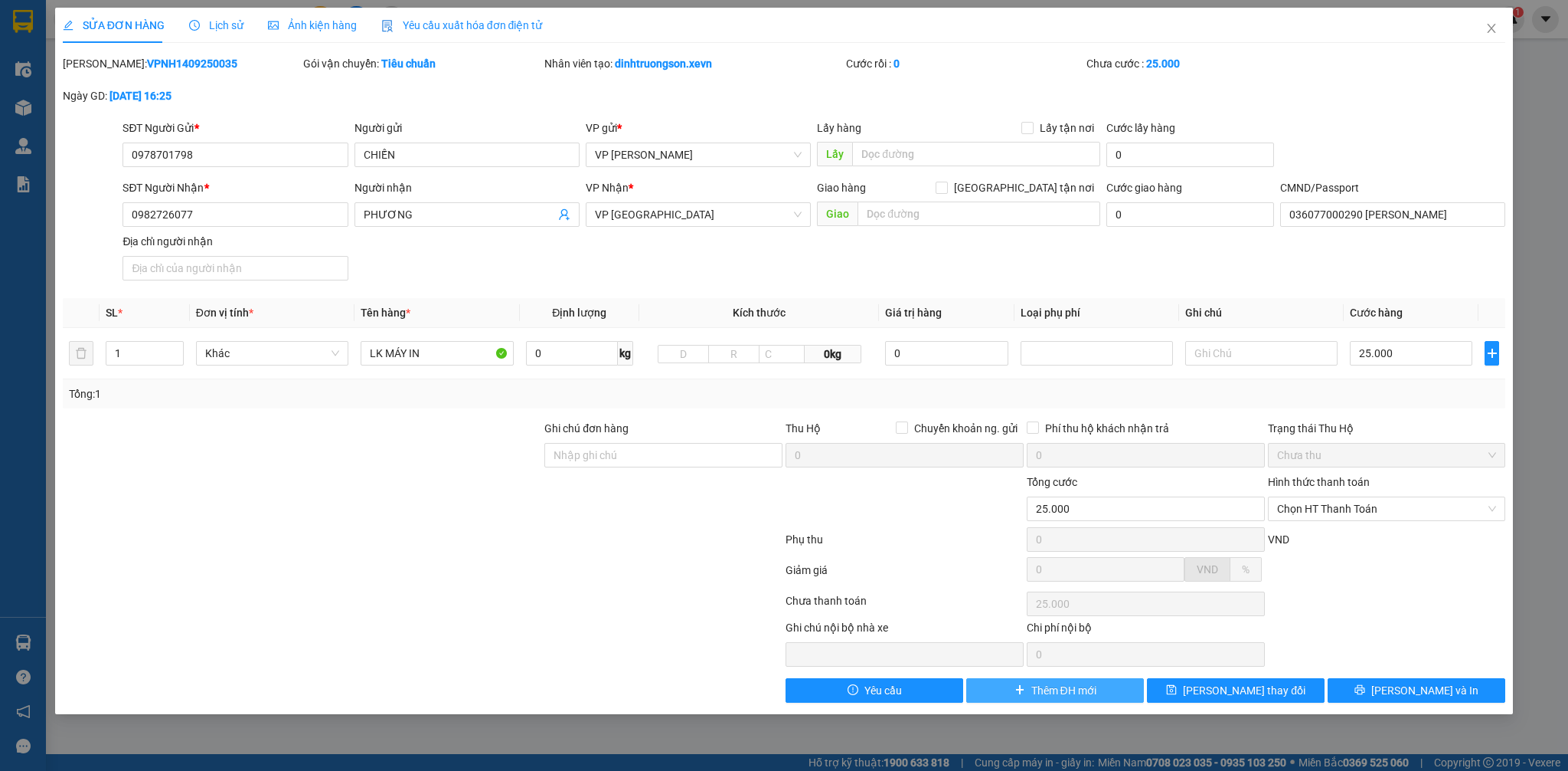
click at [1066, 699] on button "Thêm ĐH mới" at bounding box center [1055, 690] width 178 height 25
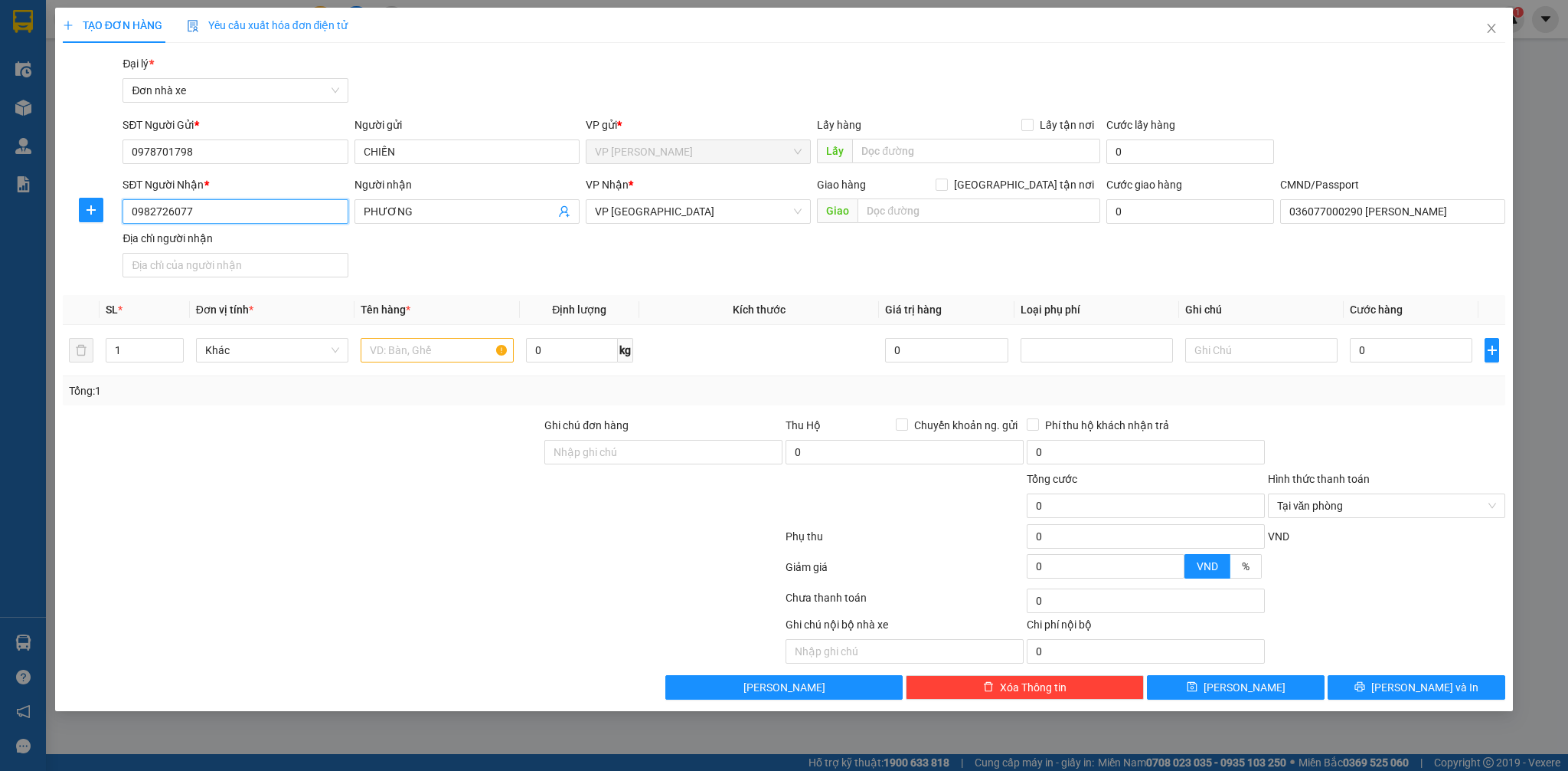
click at [302, 214] on input "0982726077" at bounding box center [235, 211] width 225 height 25
type input "0974063625"
click at [215, 240] on div "0974063625 - BÙI ĐÌNH ĐÔNG" at bounding box center [235, 241] width 207 height 17
type input "[PERSON_NAME]"
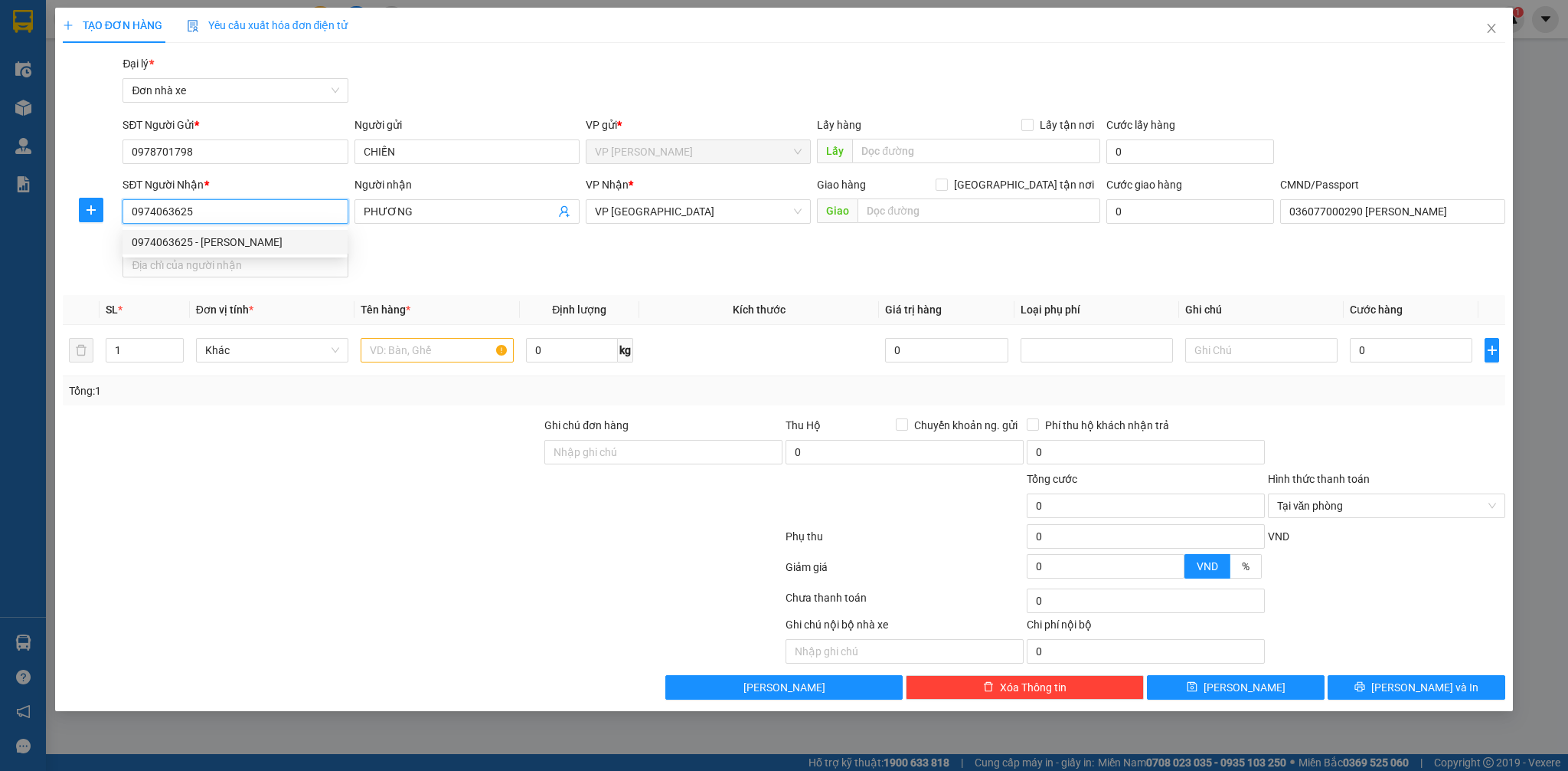
type input "037086003616 [PERSON_NAME]"
type input "0974063625"
click at [402, 340] on input "text" at bounding box center [436, 349] width 152 height 25
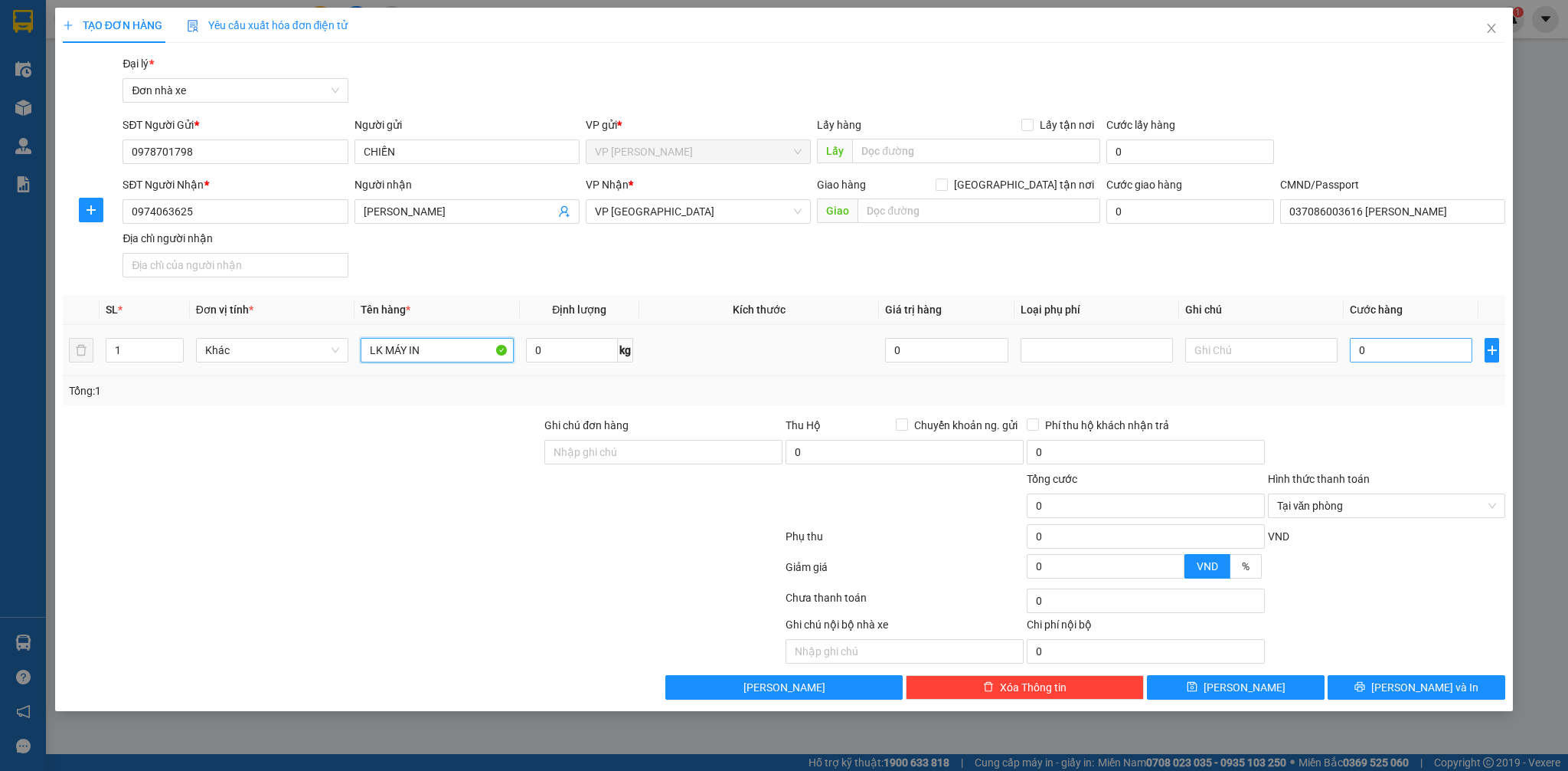
type input "LK MÁY IN"
click at [1374, 351] on input "0" at bounding box center [1411, 349] width 122 height 25
type input "2"
type input "25"
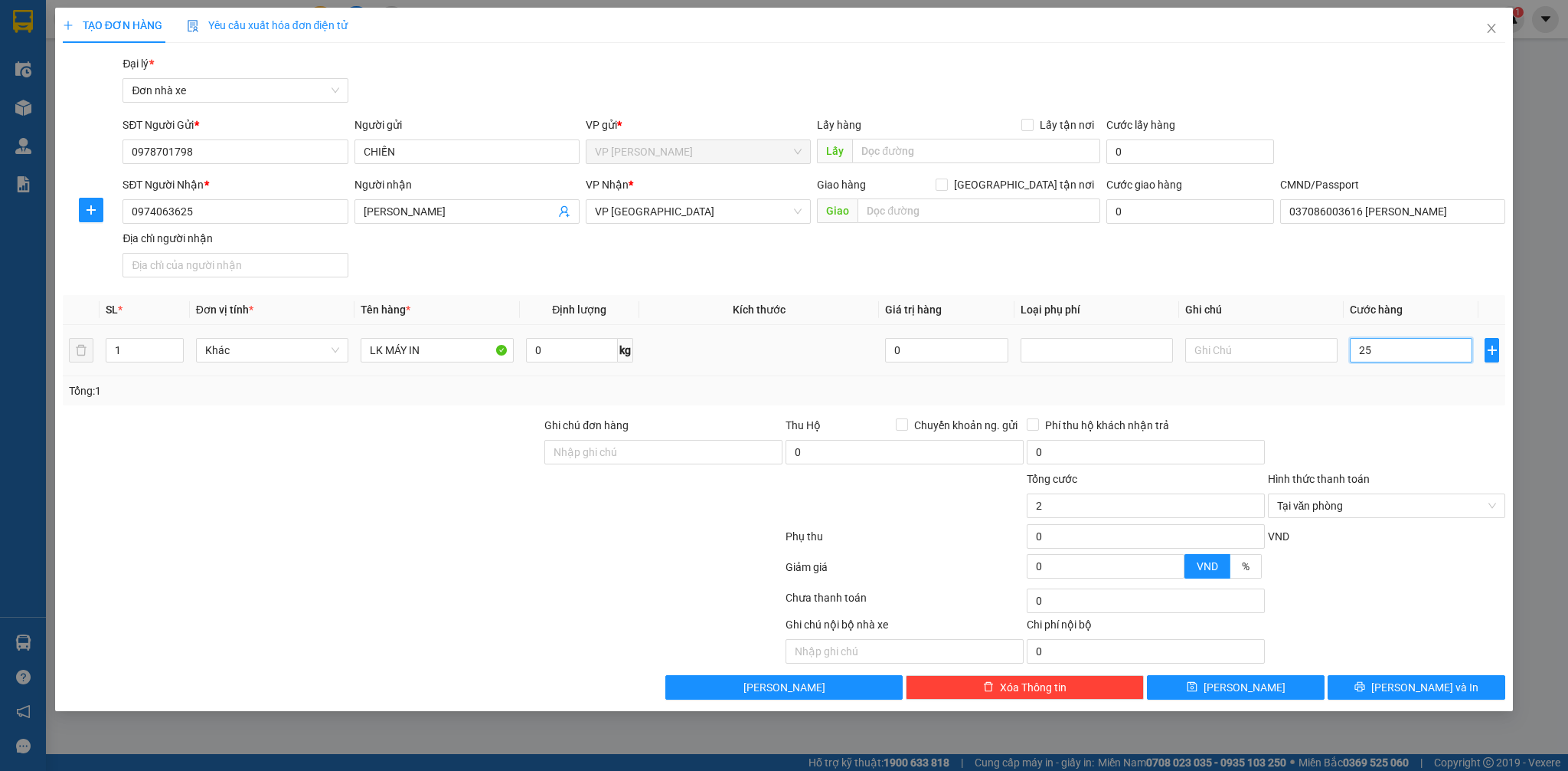
type input "25"
click at [1418, 409] on div "Transit Pickup Surcharge Ids Transit Deliver Surcharge Ids Transit Deliver Surc…" at bounding box center [784, 376] width 1443 height 644
type input "25.000"
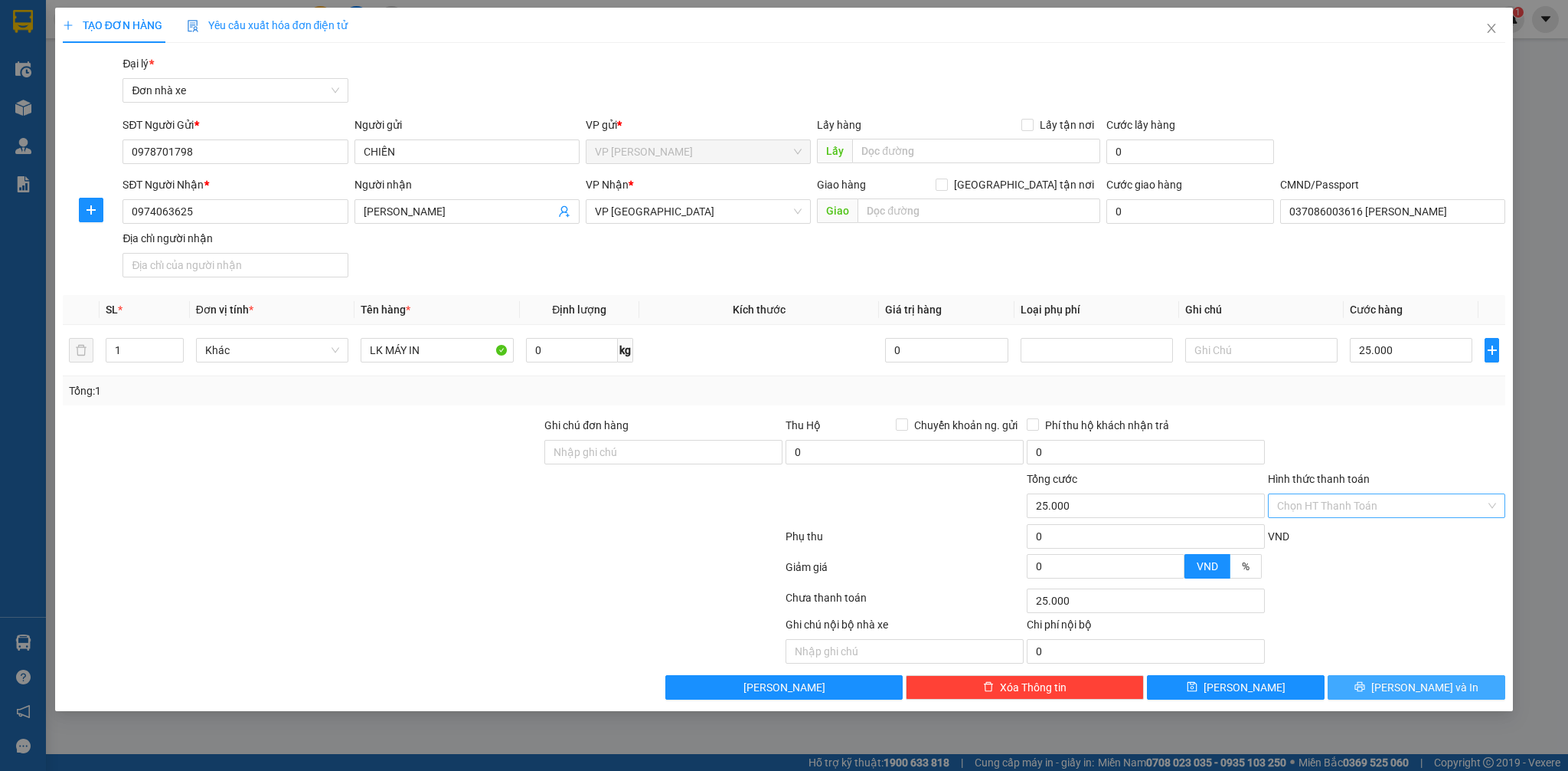
click at [1438, 691] on span "[PERSON_NAME] và In" at bounding box center [1424, 687] width 107 height 17
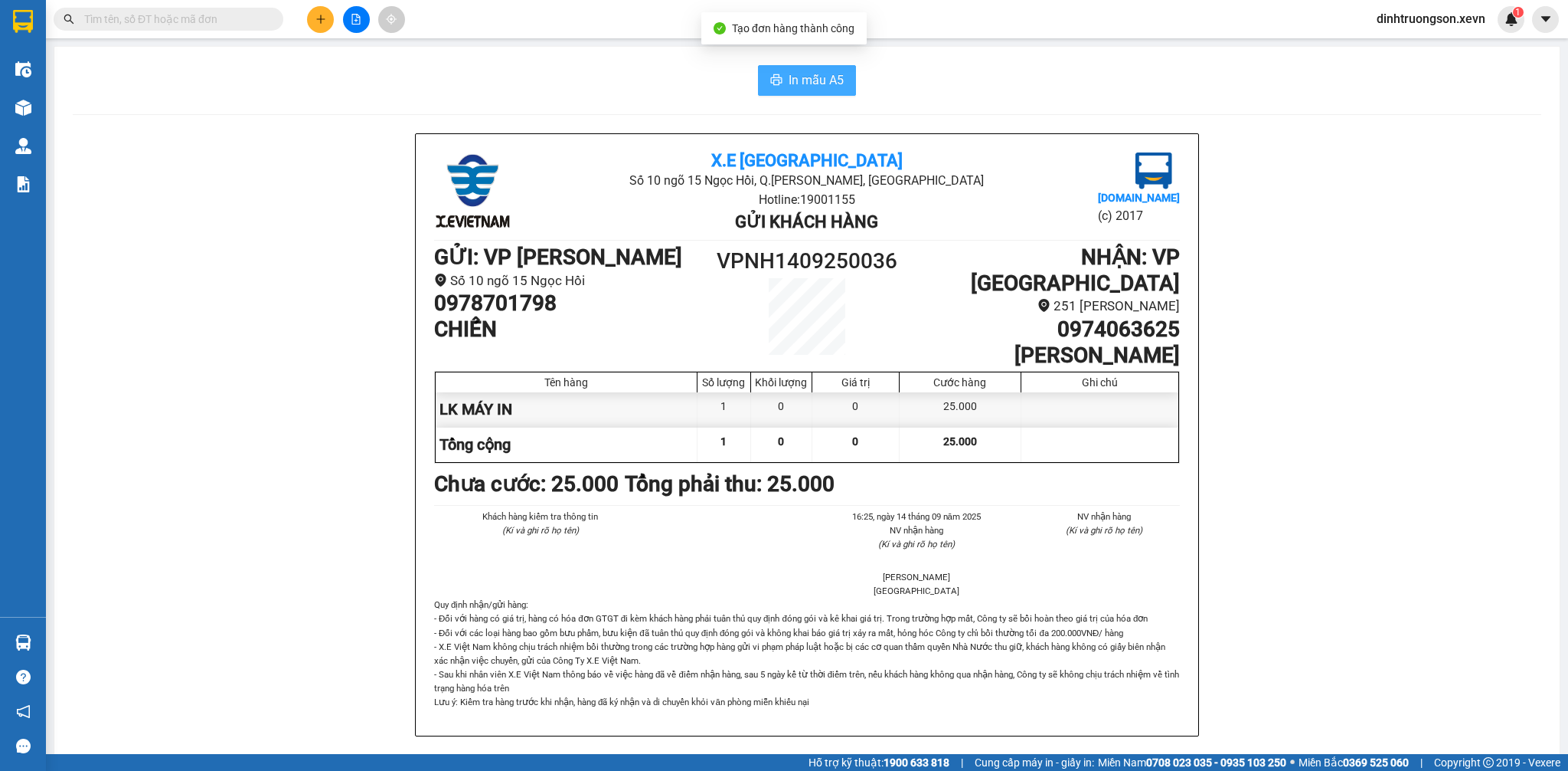
click at [789, 87] on span "In mẫu A5" at bounding box center [816, 80] width 55 height 19
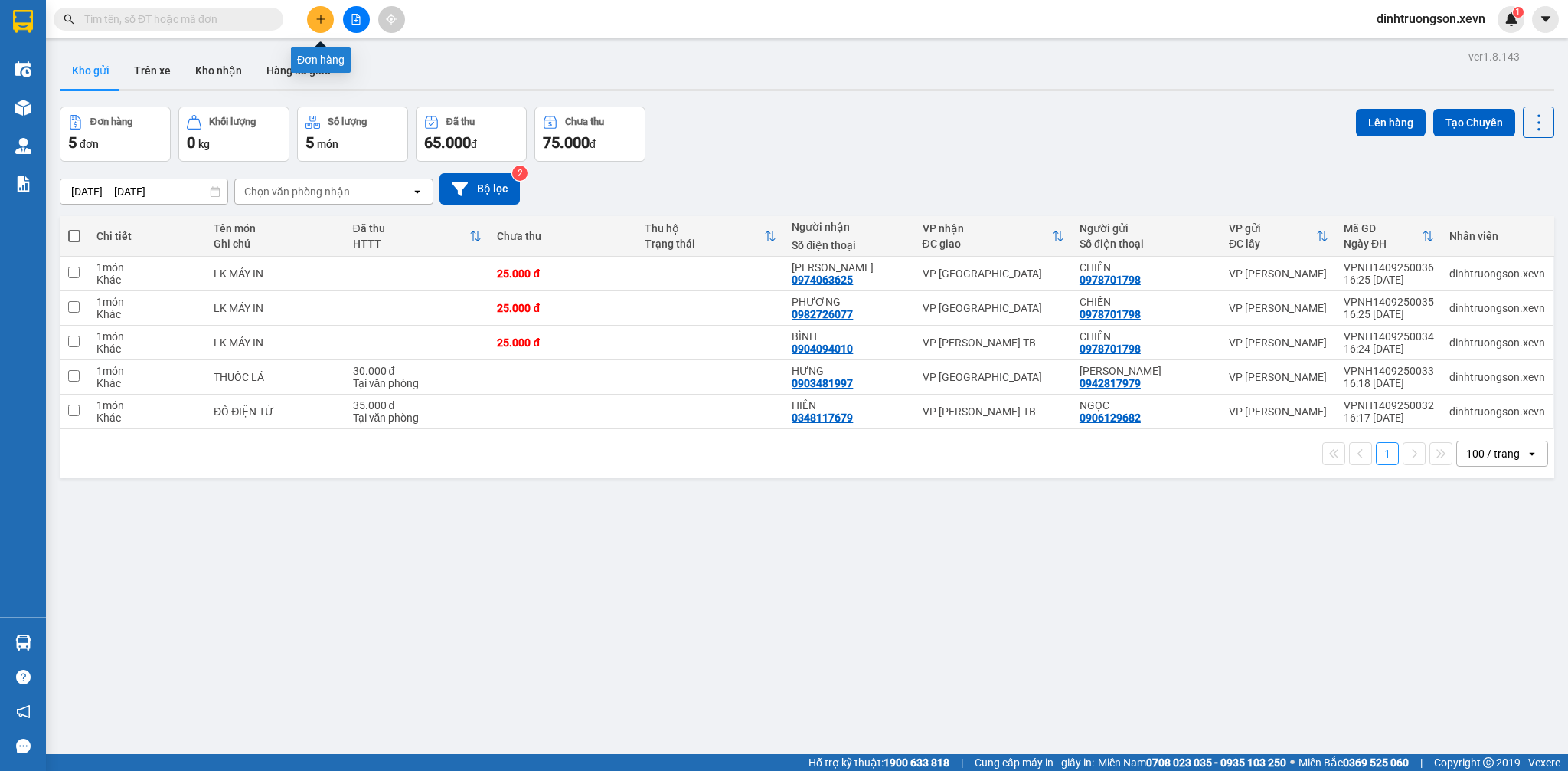
click at [316, 17] on icon "plus" at bounding box center [321, 19] width 11 height 11
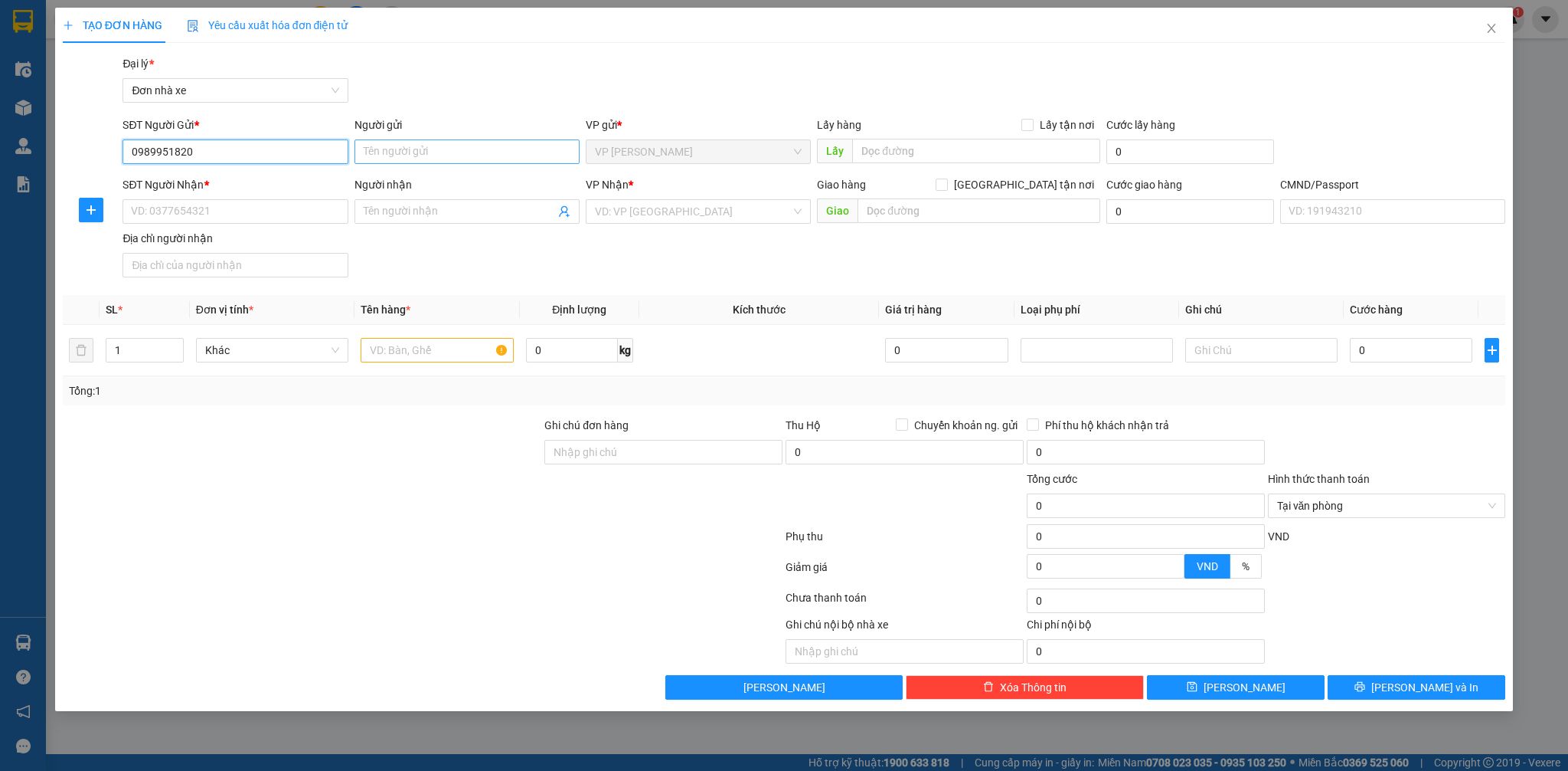
type input "0989951820"
click at [421, 148] on input "Người gửi" at bounding box center [467, 152] width 225 height 25
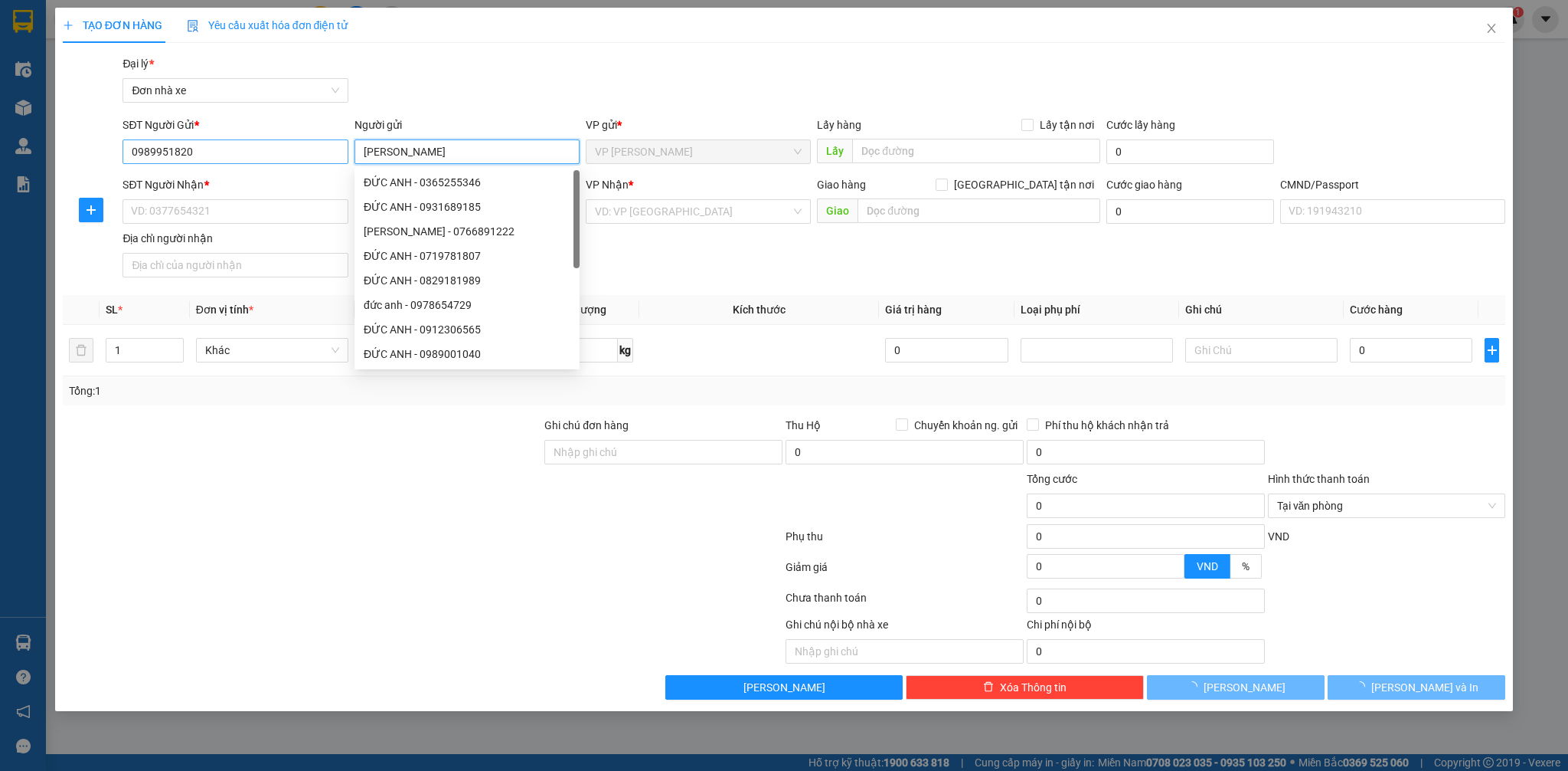
type input "[PERSON_NAME]"
drag, startPoint x: 198, startPoint y: 146, endPoint x: 79, endPoint y: 162, distance: 120.1
click at [79, 162] on div "SĐT Người Gửi * 0989951820 Người gửi BÙI ĐỨC THUẬN VP gửi * VP Ngọc Hồi Lấy hàn…" at bounding box center [784, 144] width 1447 height 54
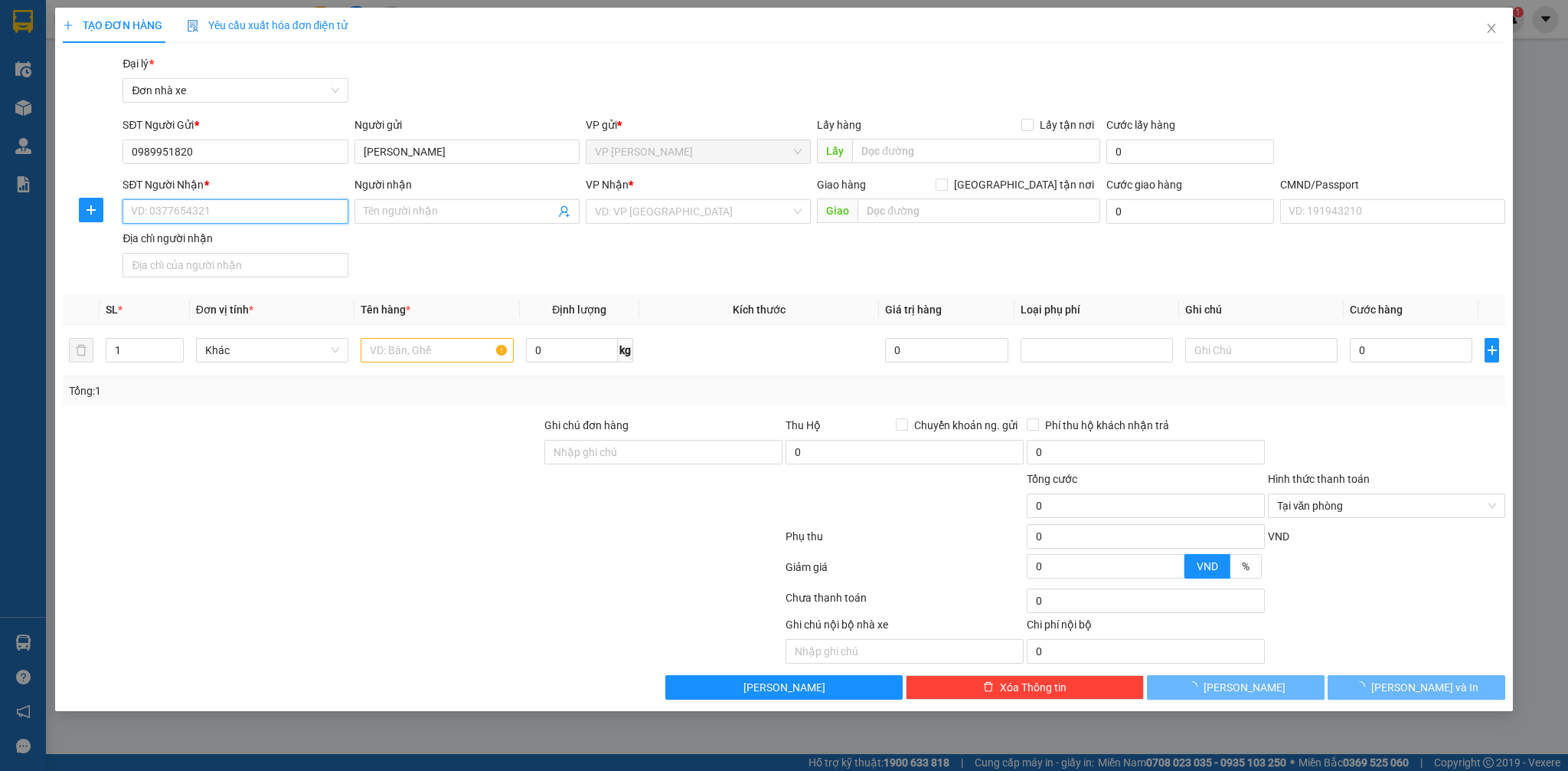
click at [215, 208] on input "SĐT Người Nhận *" at bounding box center [235, 211] width 225 height 25
drag, startPoint x: 233, startPoint y: 137, endPoint x: 96, endPoint y: 162, distance: 139.3
click at [82, 153] on div "SĐT Người Gửi * 0989951820 Người gửi BÙI ĐỨC THUẬN VP gửi * VP Ngọc Hồi Lấy hàn…" at bounding box center [784, 144] width 1447 height 54
drag, startPoint x: 216, startPoint y: 158, endPoint x: 159, endPoint y: 194, distance: 67.4
click at [113, 154] on div "SĐT Người Gửi * 0989951820 0989951820 Người gửi BÙI ĐỨC THUẬN VP gửi * VP Ngọc …" at bounding box center [784, 144] width 1447 height 54
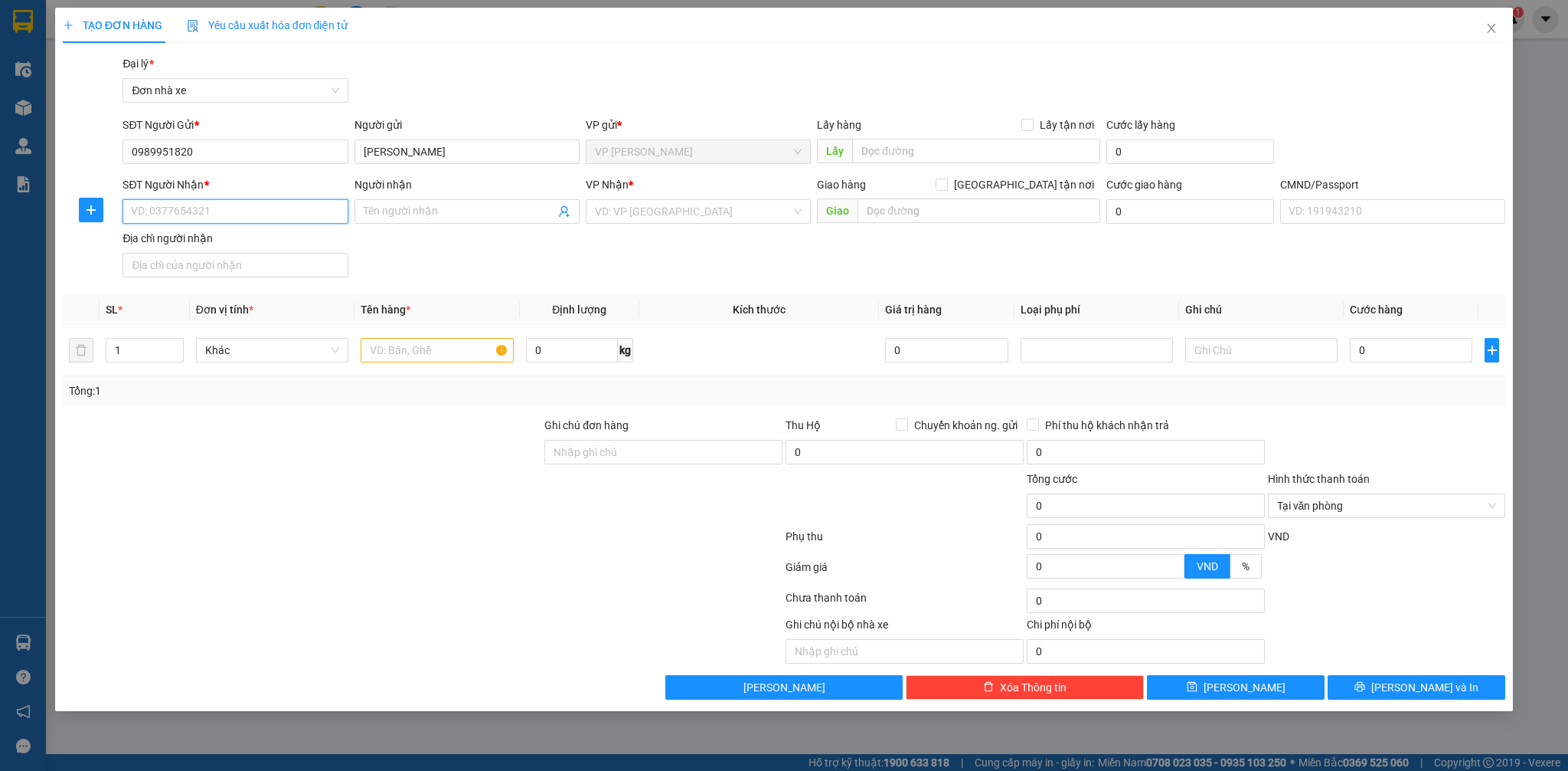
click at [152, 206] on input "SĐT Người Nhận *" at bounding box center [235, 211] width 225 height 25
paste input "0989951820"
type input "0989951820"
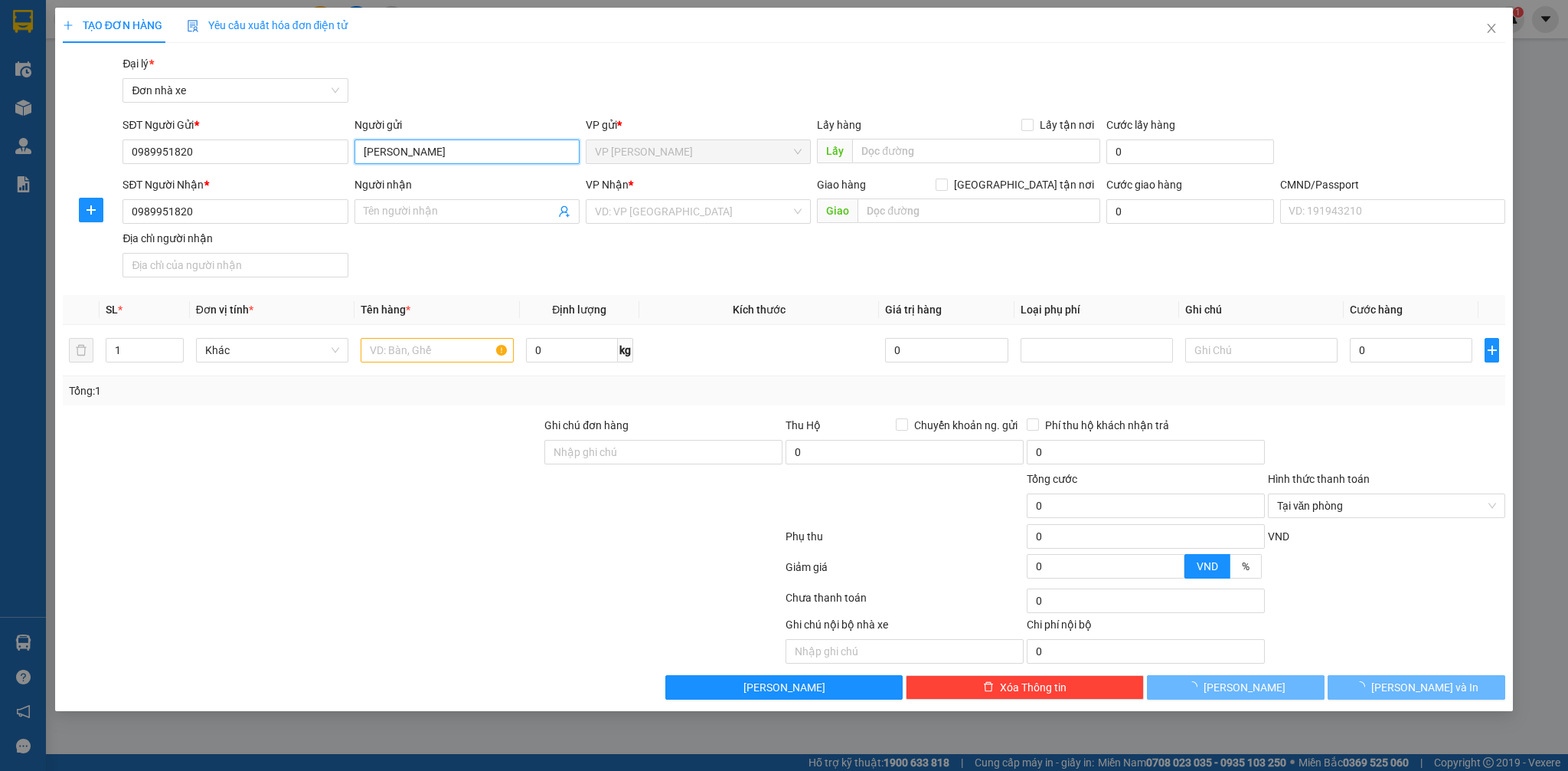
drag, startPoint x: 440, startPoint y: 155, endPoint x: 344, endPoint y: 174, distance: 97.9
click at [323, 165] on div "SĐT Người Gửi * 0989951820 Người gửi BÙI ĐỨC THUẬN VP gửi * VP Ngọc Hồi Lấy hàn…" at bounding box center [814, 144] width 1389 height 54
click at [382, 207] on input "Người nhận" at bounding box center [459, 211] width 191 height 17
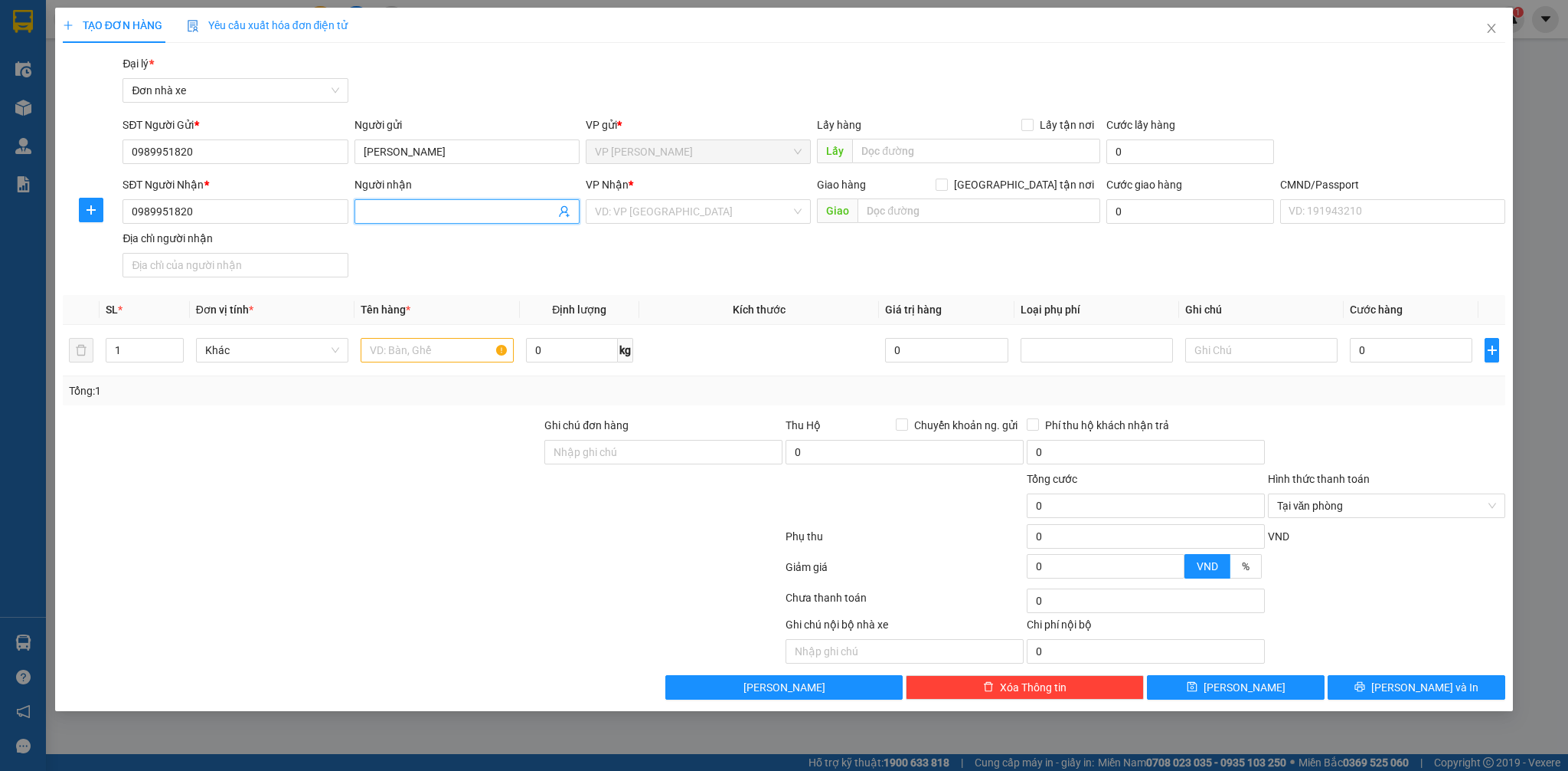
paste input "[PERSON_NAME]"
click at [631, 220] on div "VD: VP [GEOGRAPHIC_DATA]" at bounding box center [698, 211] width 225 height 25
type input "[PERSON_NAME]"
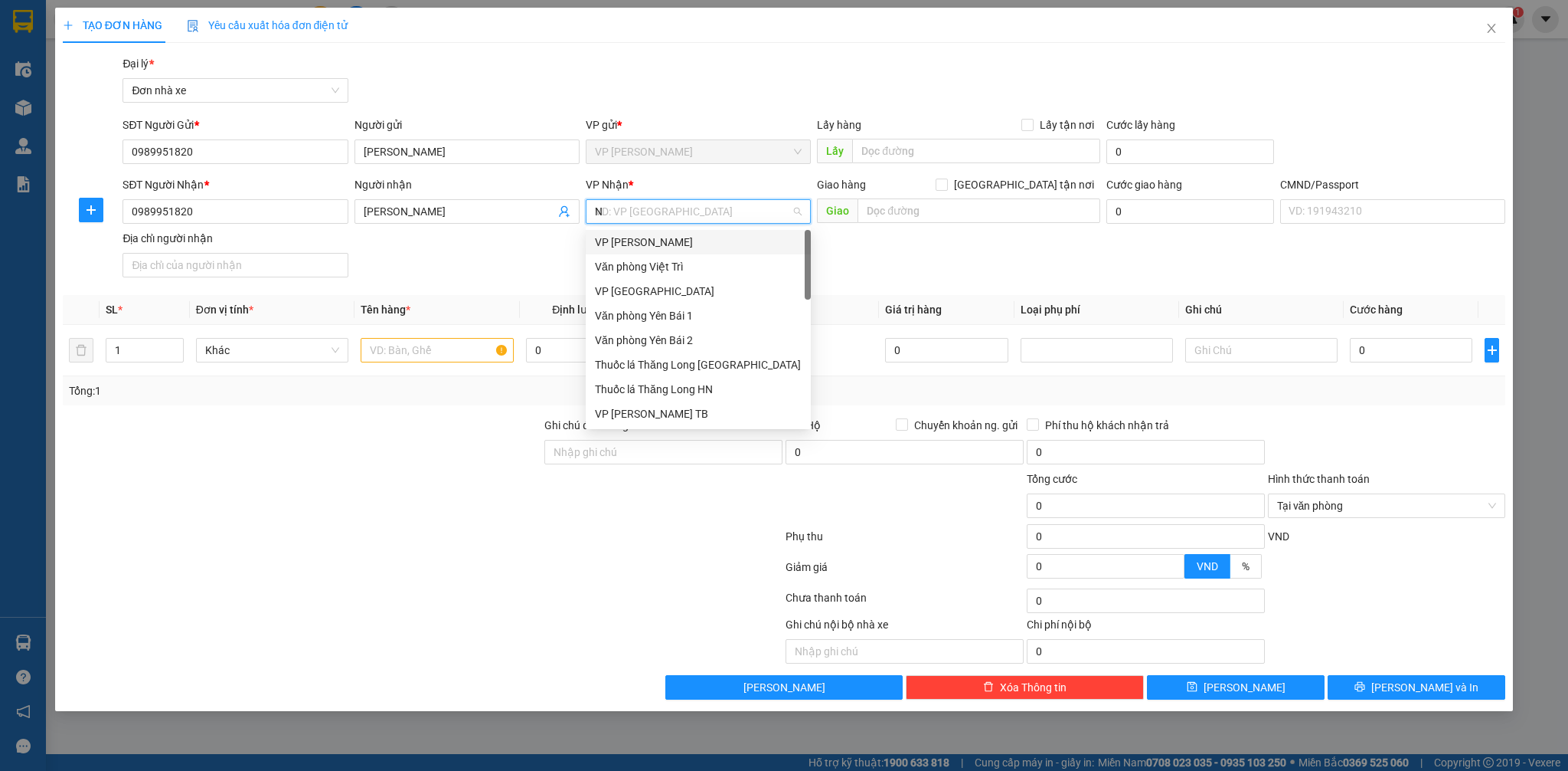
type input "NB"
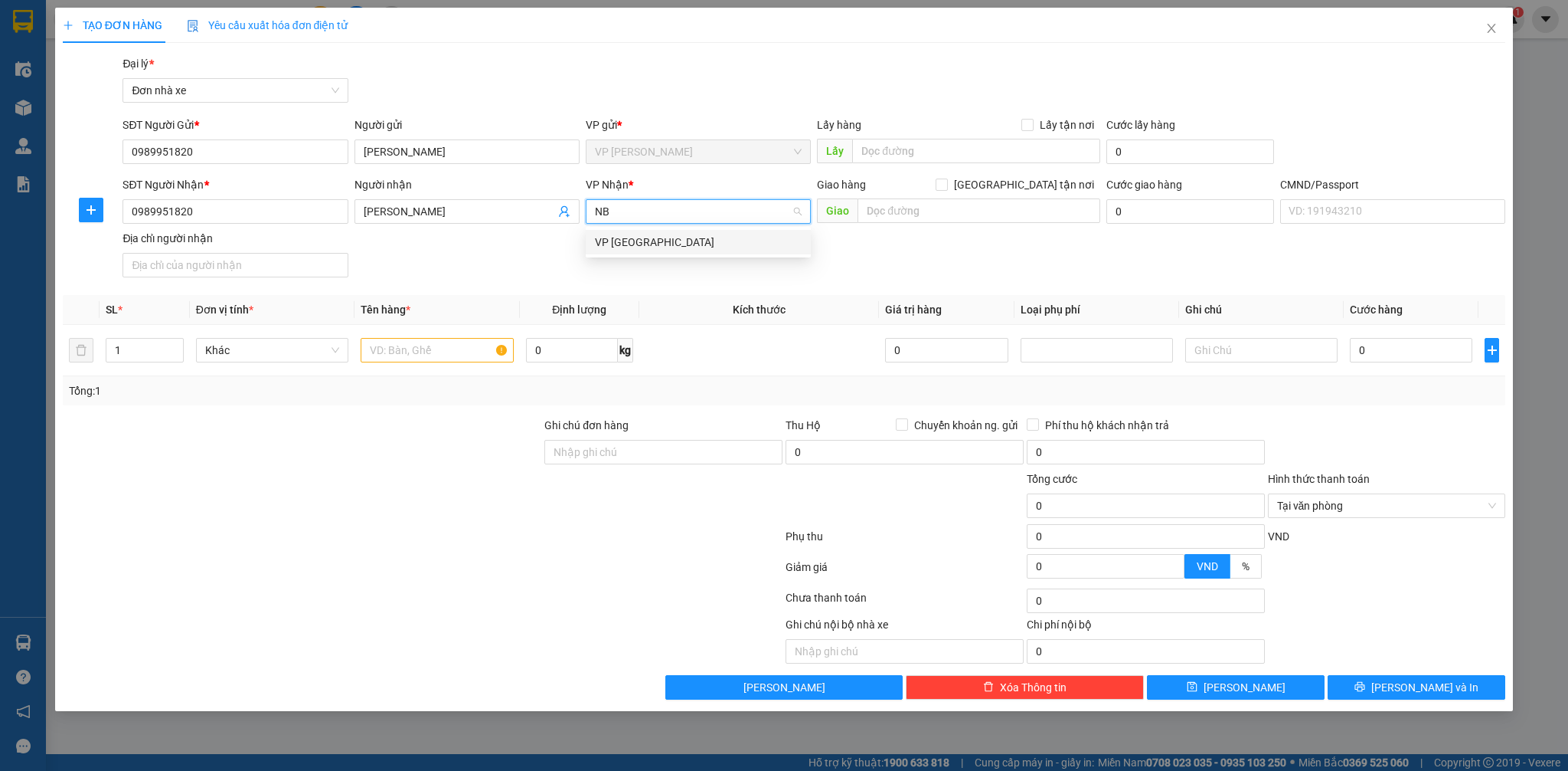
click at [630, 243] on div "VP [GEOGRAPHIC_DATA]" at bounding box center [698, 241] width 207 height 17
click at [425, 343] on input "text" at bounding box center [436, 349] width 152 height 25
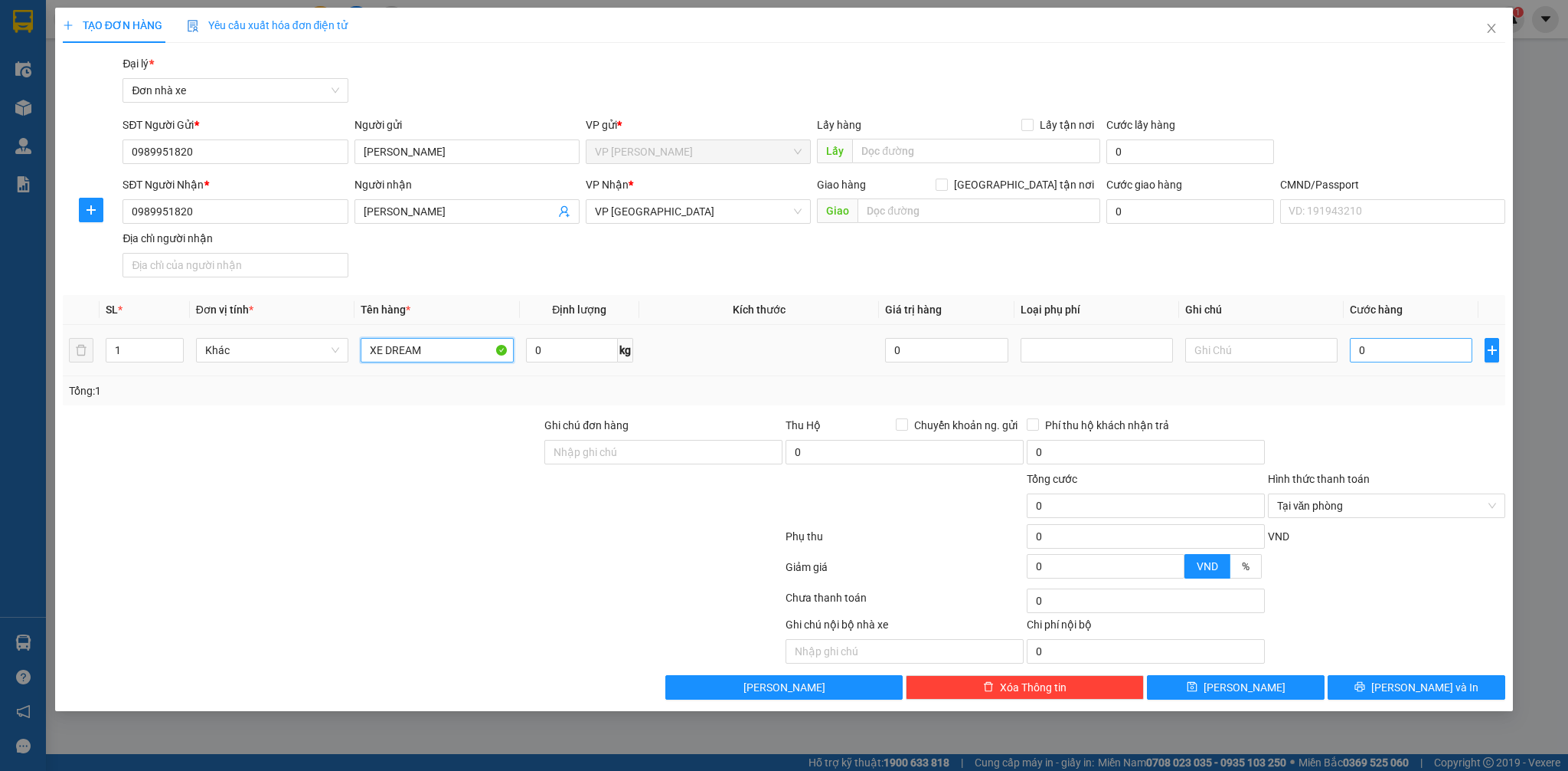
type input "XE DREAM"
click at [1377, 345] on input "0" at bounding box center [1411, 349] width 122 height 25
type input "1"
type input "18"
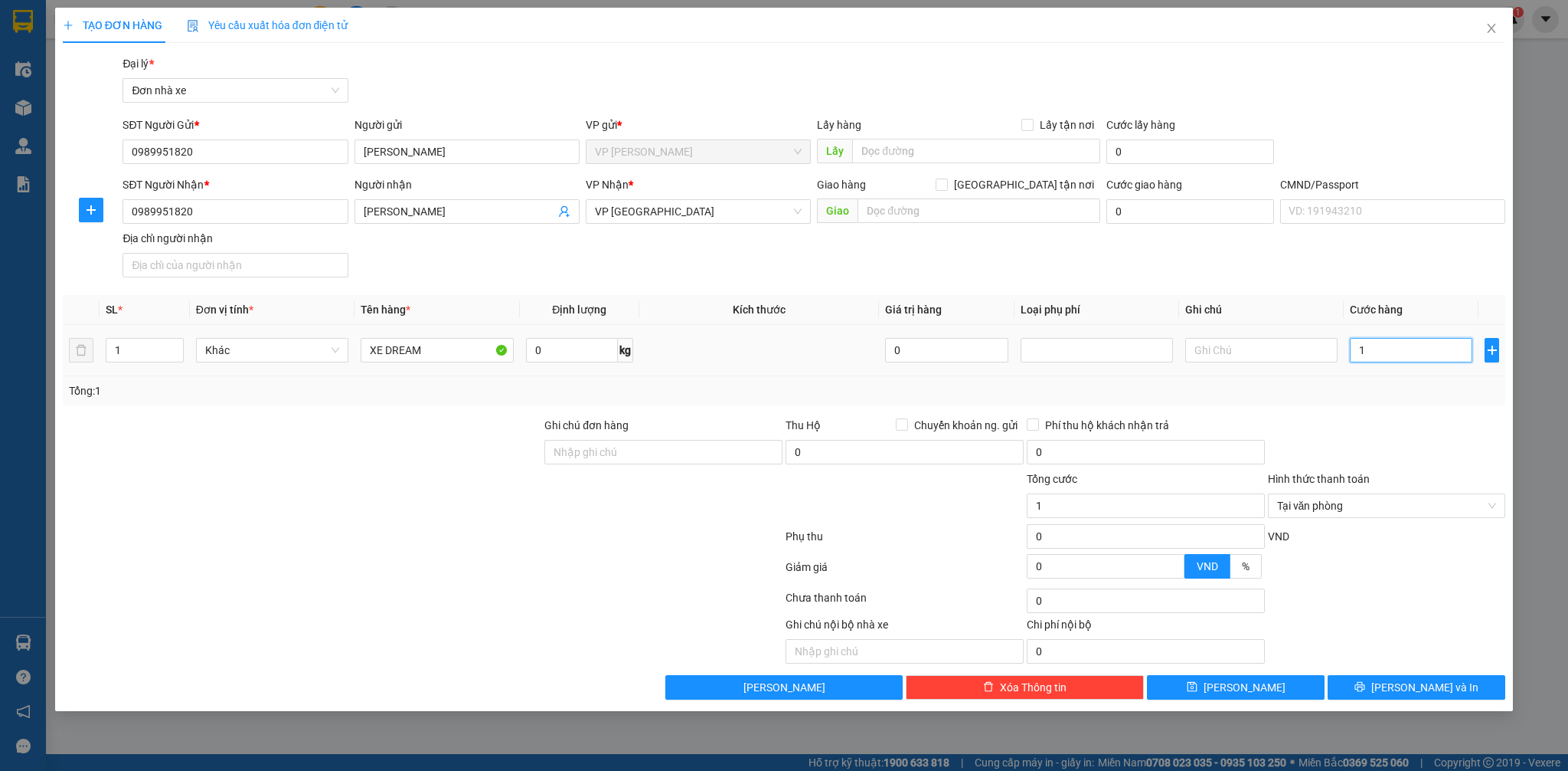
type input "18"
type input "180"
type input "180.000"
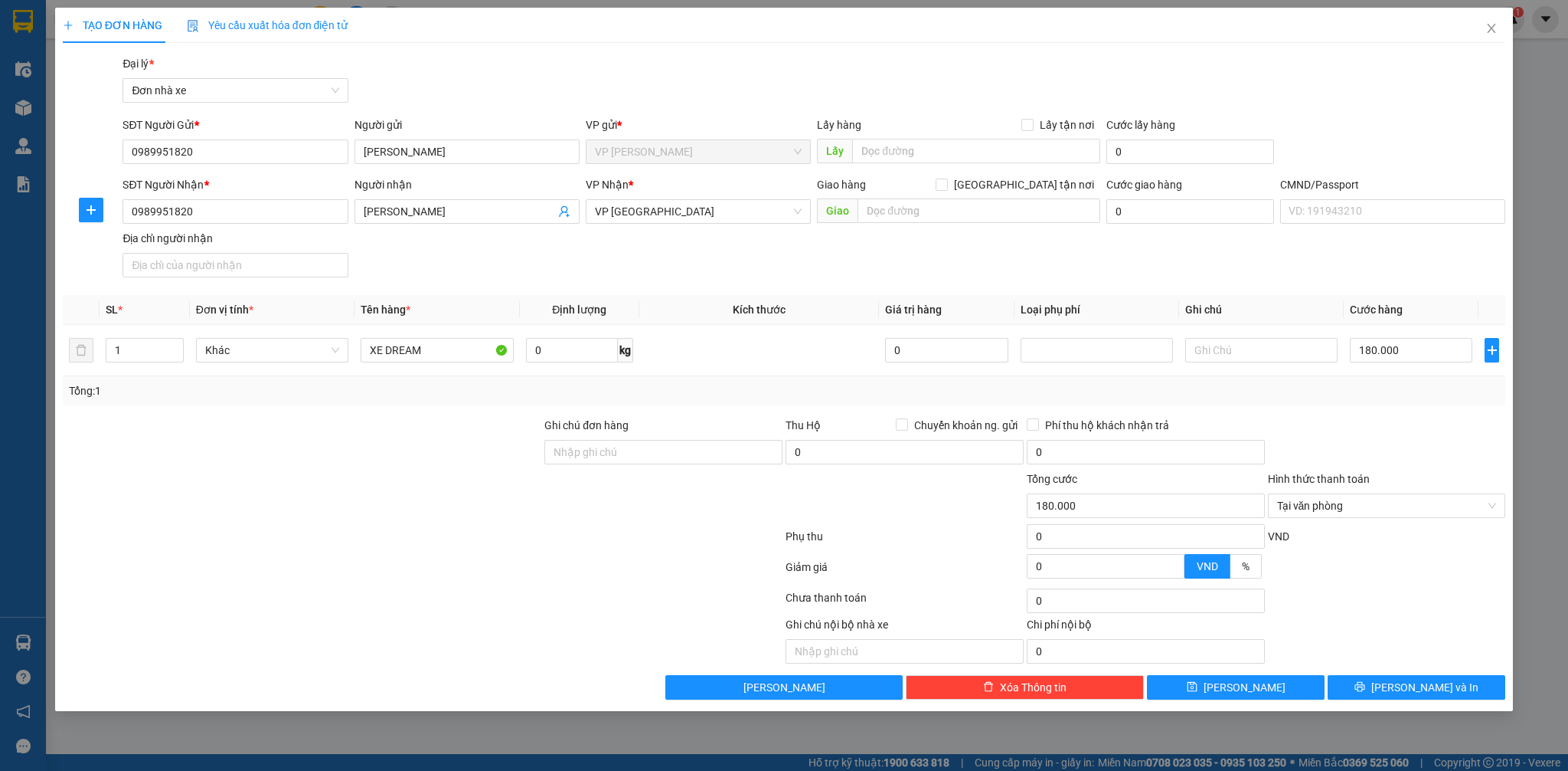
click at [1378, 420] on div at bounding box center [1387, 444] width 241 height 54
click at [467, 355] on input "XE DREAM" at bounding box center [436, 349] width 152 height 25
type input "XE DREAM 18D1 5411"
click at [1209, 357] on input "text" at bounding box center [1262, 349] width 152 height 25
type input "XE CŨ"
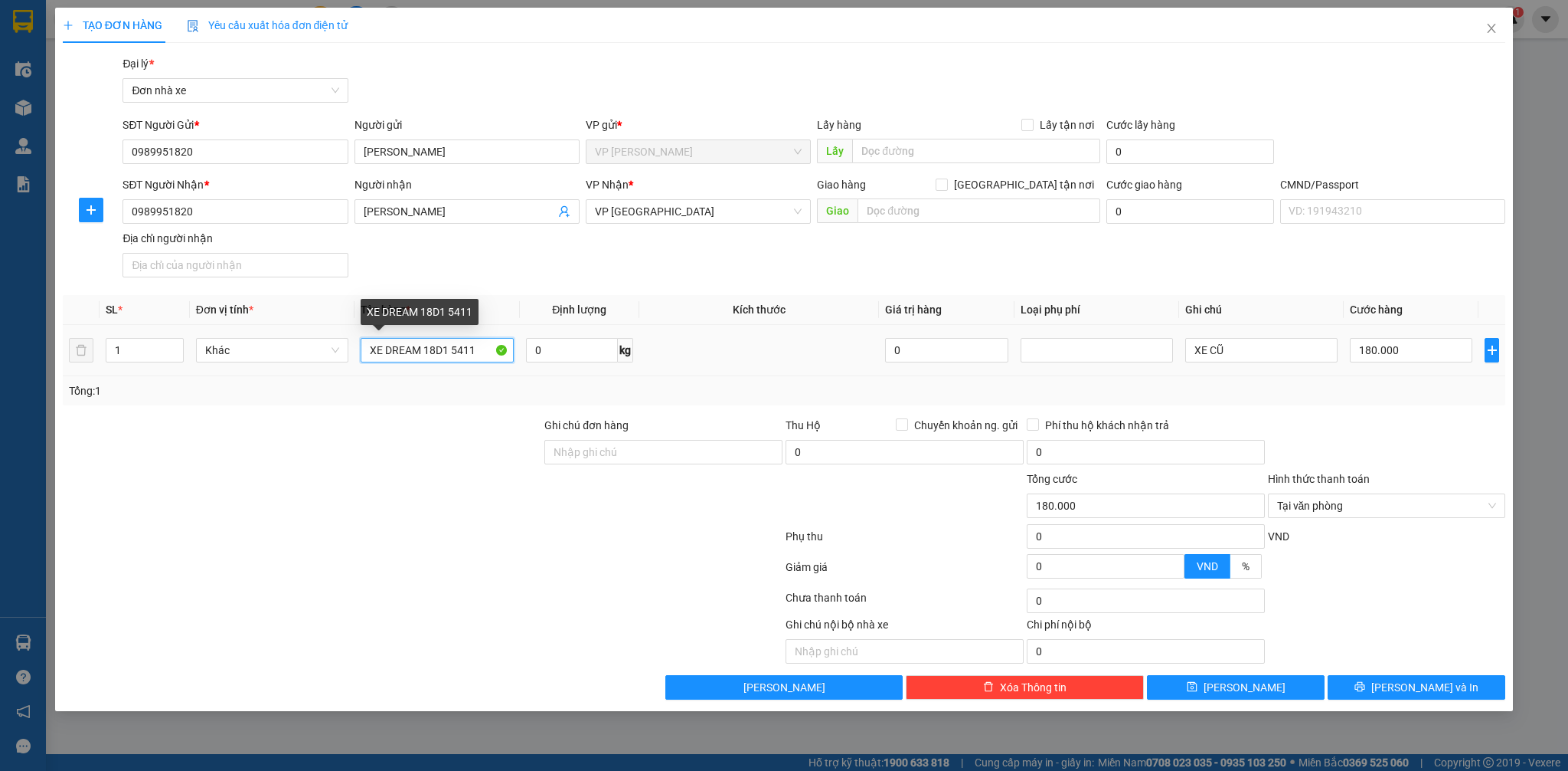
click at [463, 349] on input "XE DREAM 18D1 5411" at bounding box center [436, 349] width 152 height 25
click at [460, 353] on input "XE DREAM 18D1 5411" at bounding box center [436, 349] width 152 height 25
click at [456, 356] on input "XE DREAM 18D1 5411" at bounding box center [436, 349] width 152 height 25
type input "XE DREAM 18D1 51411"
click at [1259, 354] on input "XE CŨ" at bounding box center [1262, 349] width 152 height 25
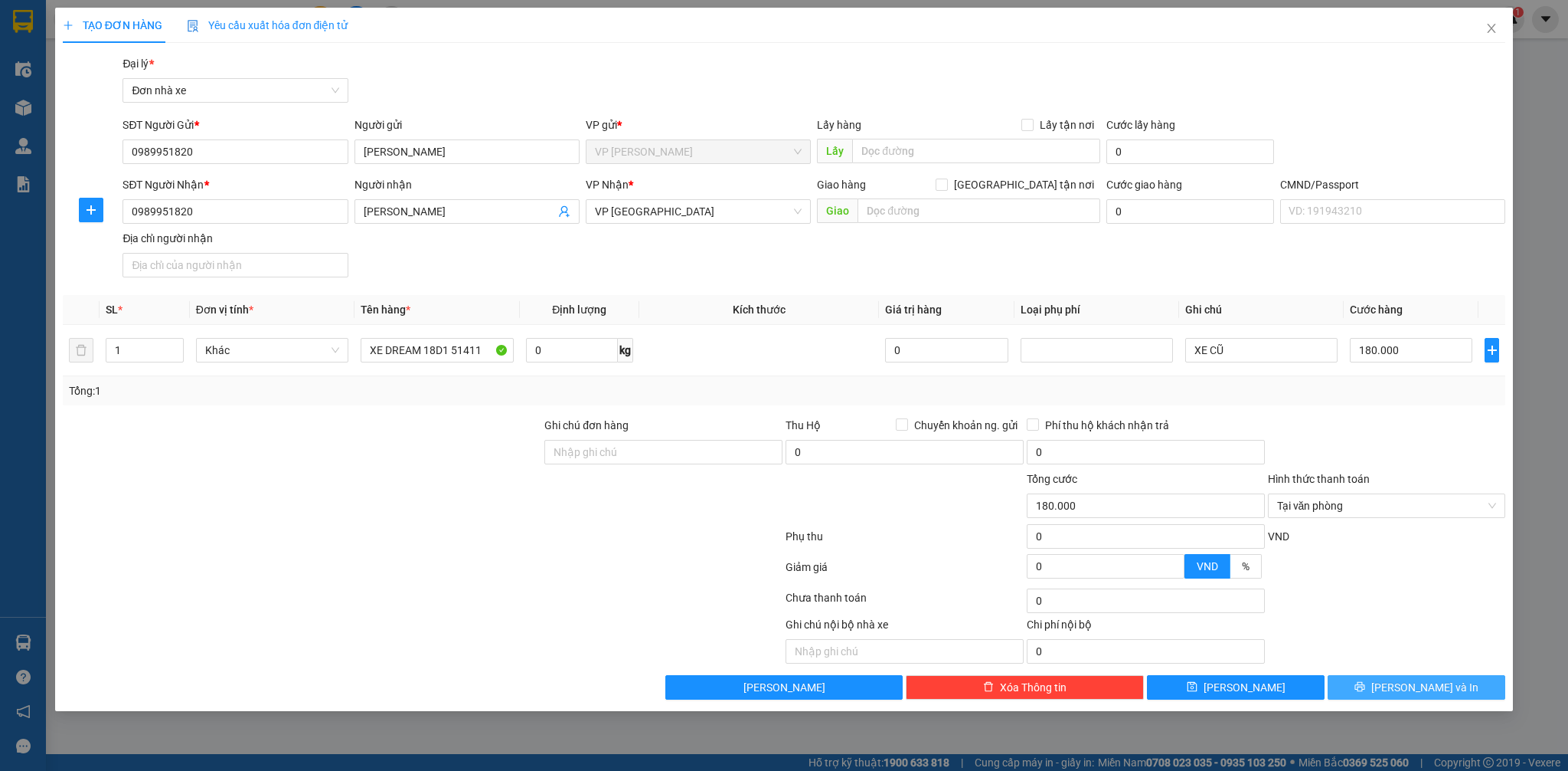
click at [1430, 684] on span "[PERSON_NAME] và In" at bounding box center [1424, 687] width 107 height 17
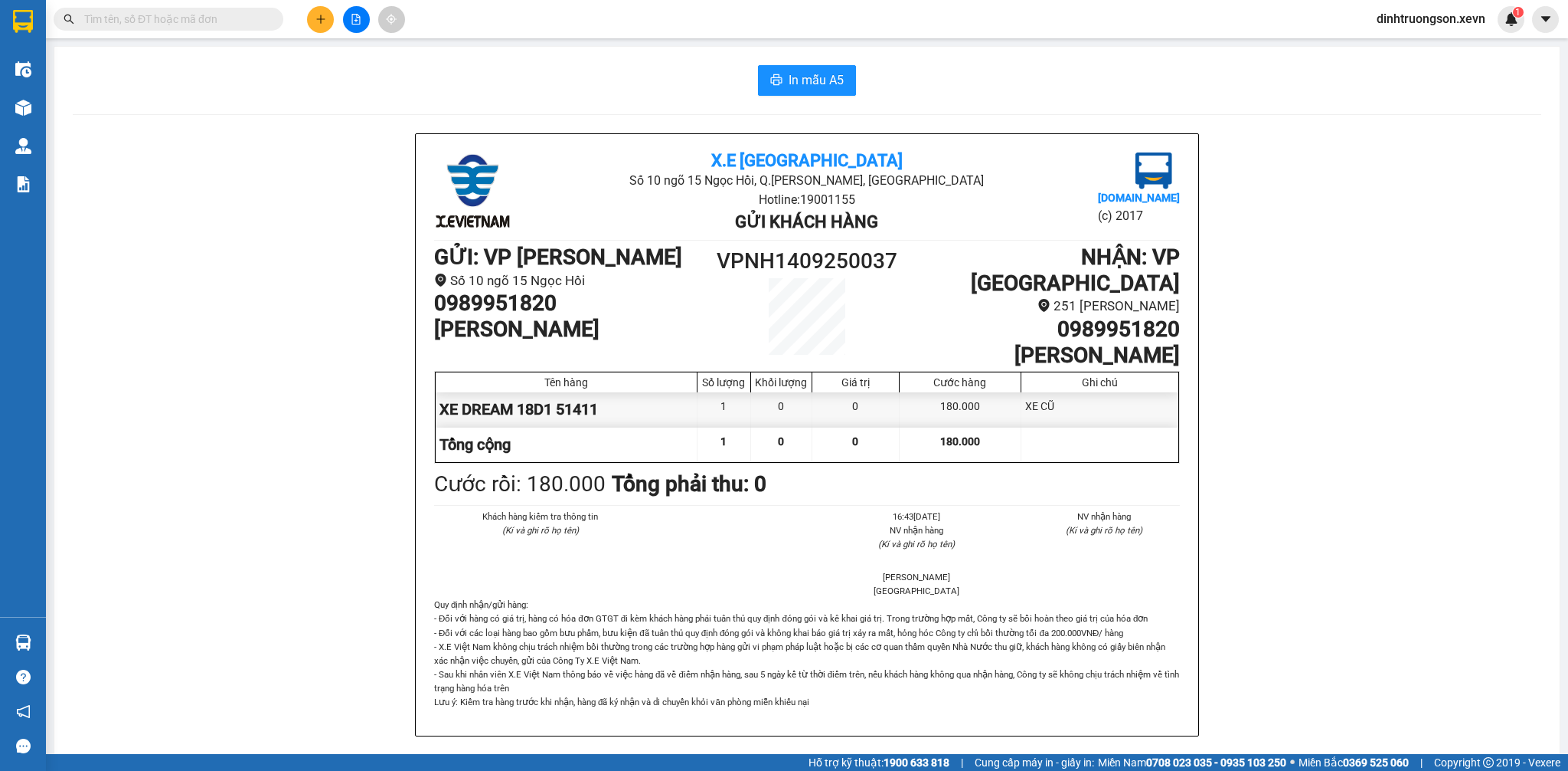
click at [812, 97] on div "In mẫu A5 X.E Việt Nam Số 10 ngõ 15 Ngọc Hồi, Q.Hoàng Mai, Hà Nội Hotline: 1900…" at bounding box center [807, 734] width 1505 height 1374
click at [814, 90] on span "In mẫu A5" at bounding box center [816, 80] width 55 height 19
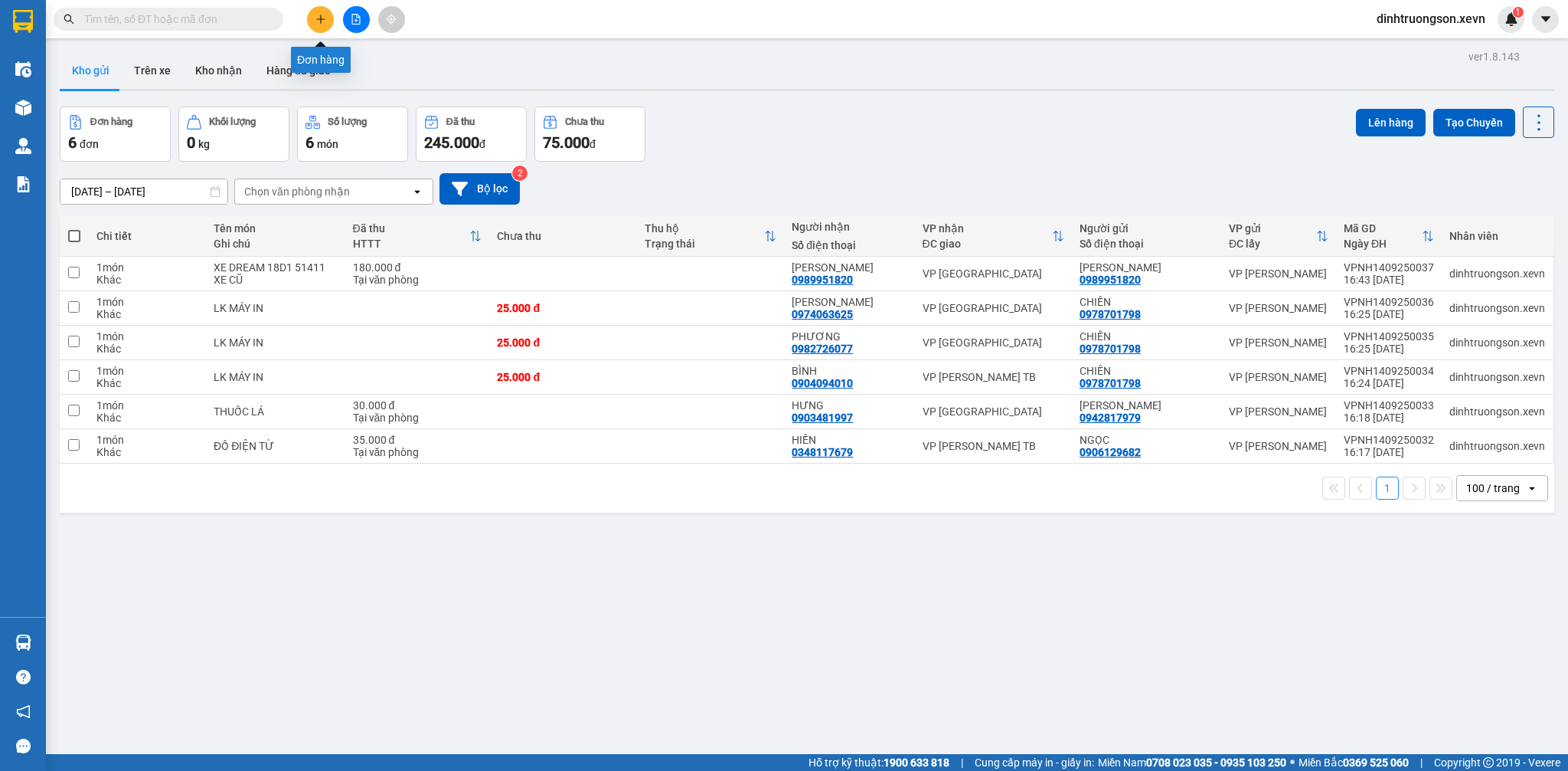
click at [325, 25] on button at bounding box center [321, 20] width 27 height 27
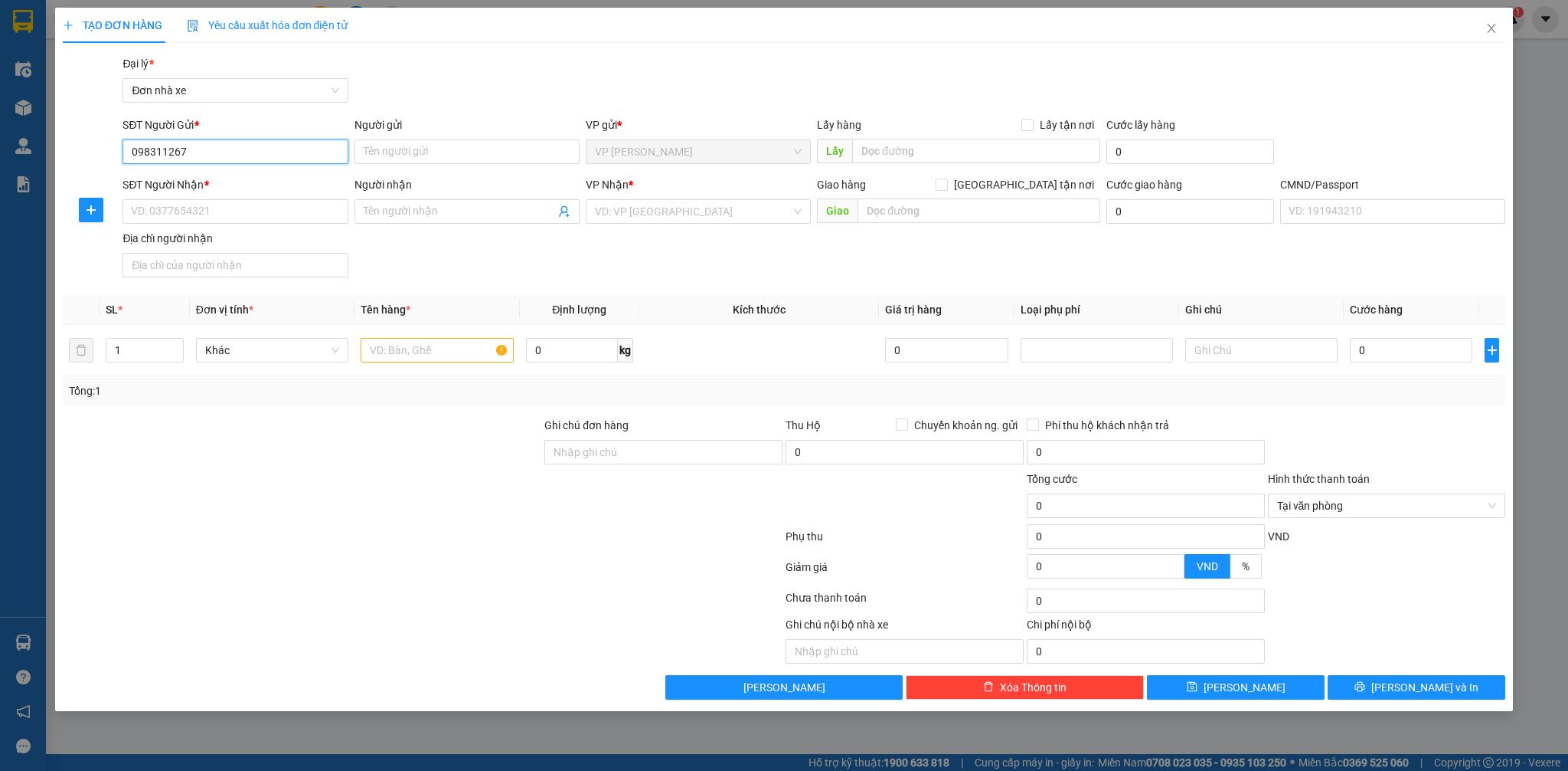
type input "0983112676"
click at [234, 185] on div "0983112676 - LAN" at bounding box center [235, 182] width 207 height 17
type input "LAN"
type input "0942525415"
type input "HOÀI THU"
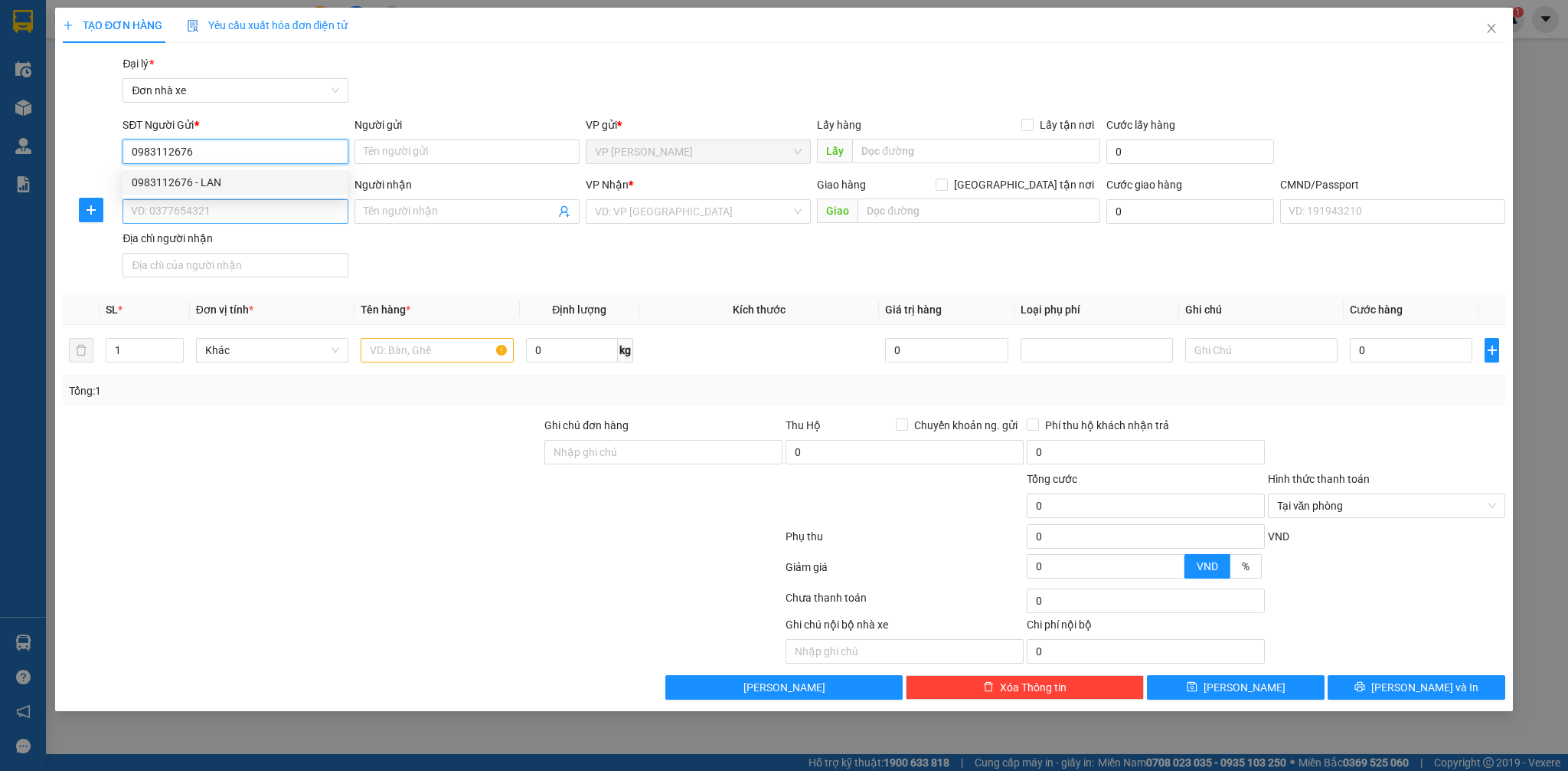
type input "037083000131 HOÀNG TRUNG HIẾU"
type input "0983112676"
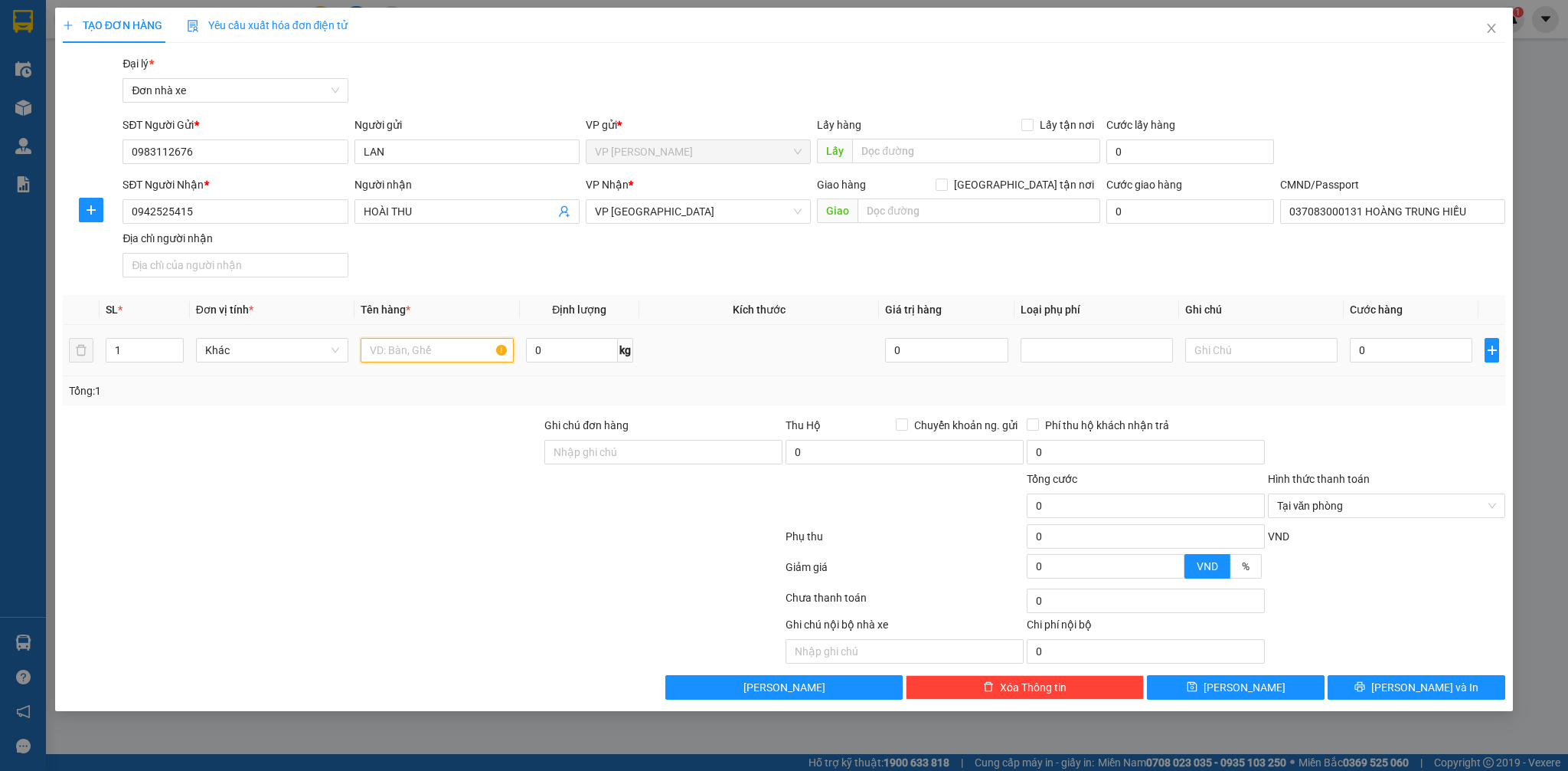
click at [413, 349] on input "text" at bounding box center [436, 349] width 152 height 25
type input "BÁNH TRUNG THU"
type input "8"
click at [1366, 359] on input "0" at bounding box center [1411, 349] width 122 height 25
type input "3"
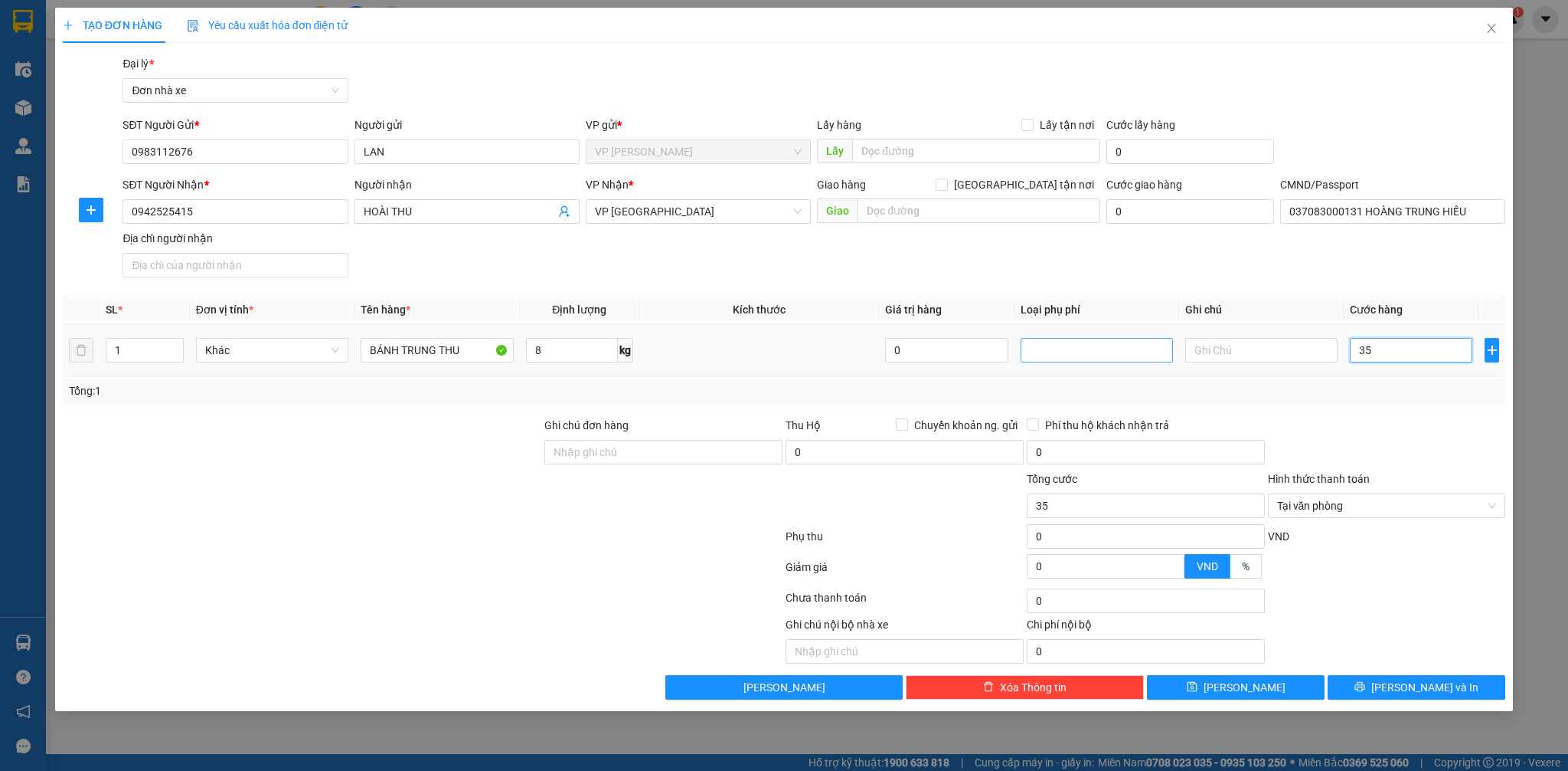
drag, startPoint x: 1049, startPoint y: 345, endPoint x: 1145, endPoint y: 359, distance: 97.0
click at [1051, 343] on div at bounding box center [1097, 349] width 144 height 18
click at [1244, 359] on input "text" at bounding box center [1262, 349] width 152 height 25
drag, startPoint x: 1494, startPoint y: 501, endPoint x: 1488, endPoint y: 515, distance: 15.2
click at [1425, 684] on span "[PERSON_NAME] và In" at bounding box center [1424, 687] width 107 height 17
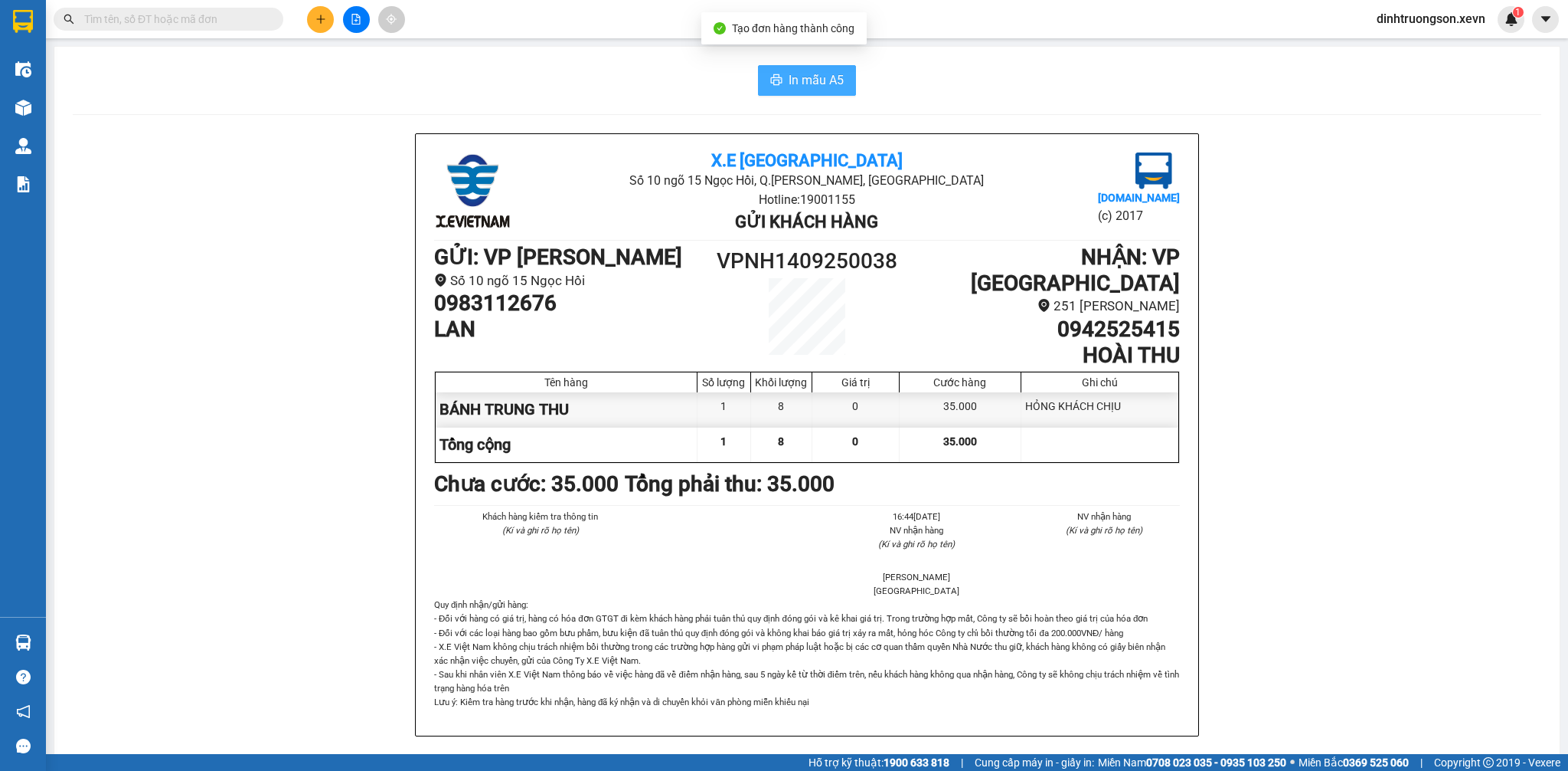
click at [830, 87] on span "In mẫu A5" at bounding box center [816, 80] width 55 height 19
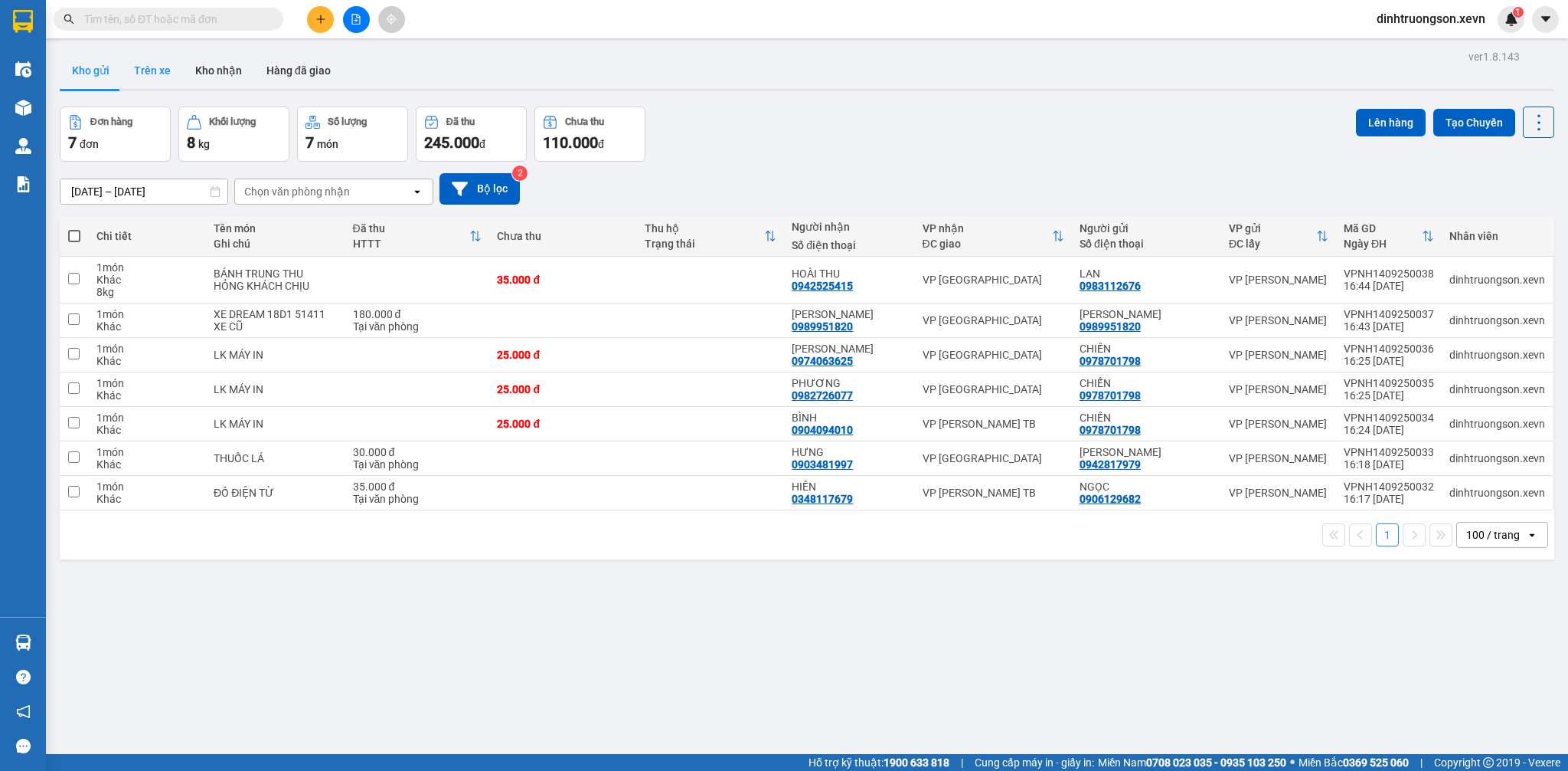
click at [149, 81] on button "Trên xe" at bounding box center [152, 71] width 61 height 37
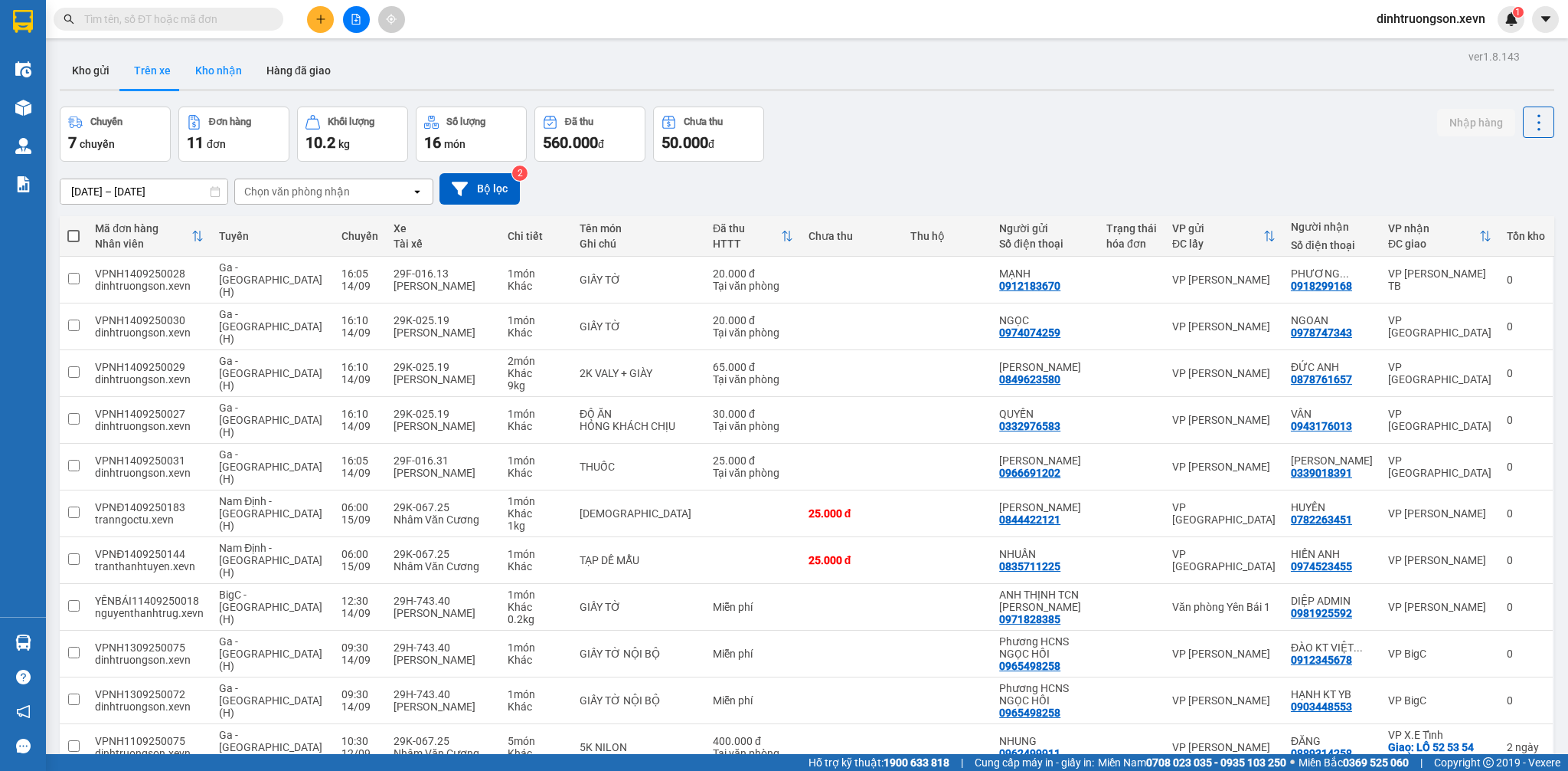
click at [202, 74] on button "Kho nhận" at bounding box center [219, 71] width 71 height 37
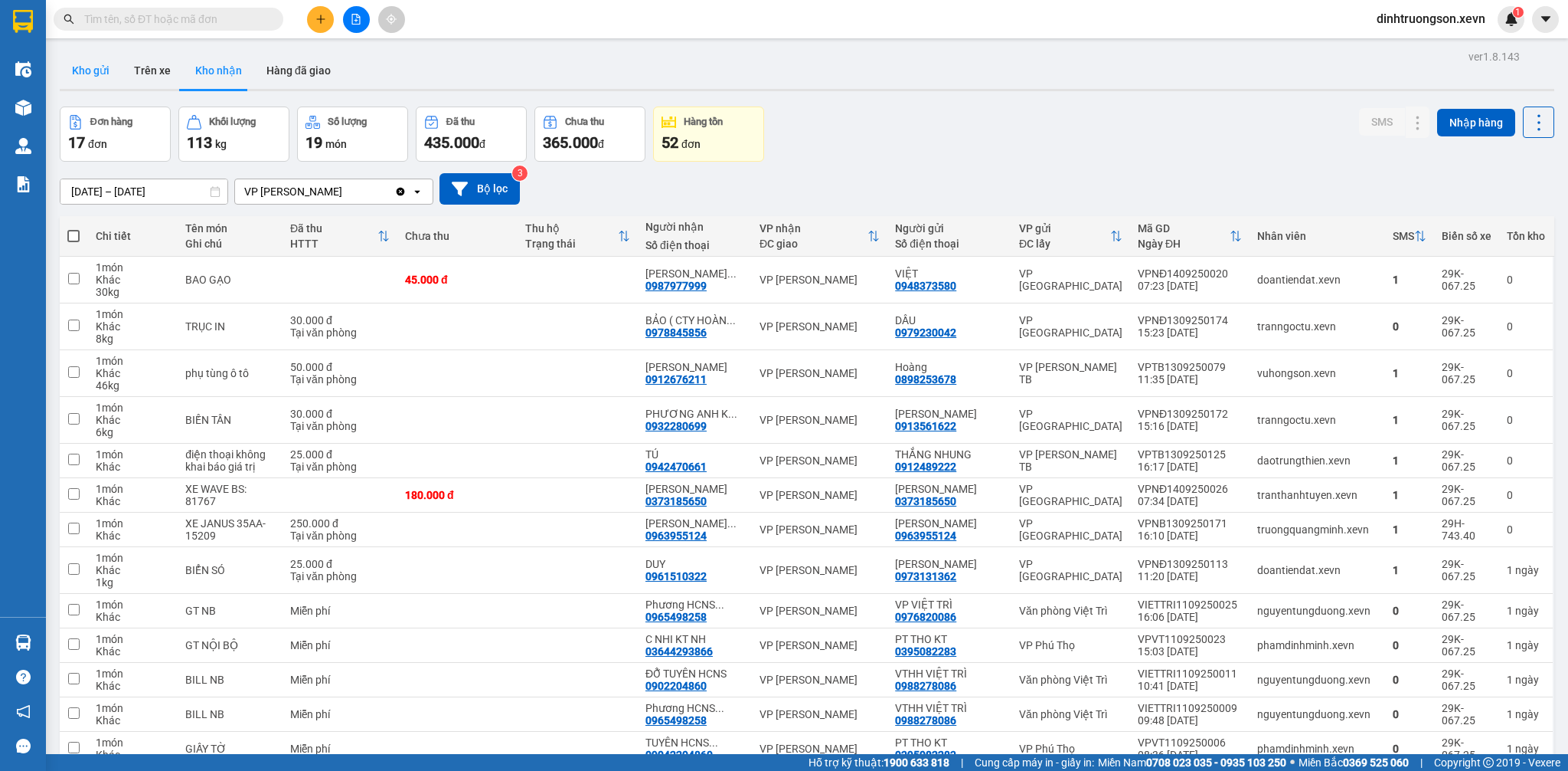
click at [94, 74] on button "Kho gửi" at bounding box center [90, 71] width 62 height 37
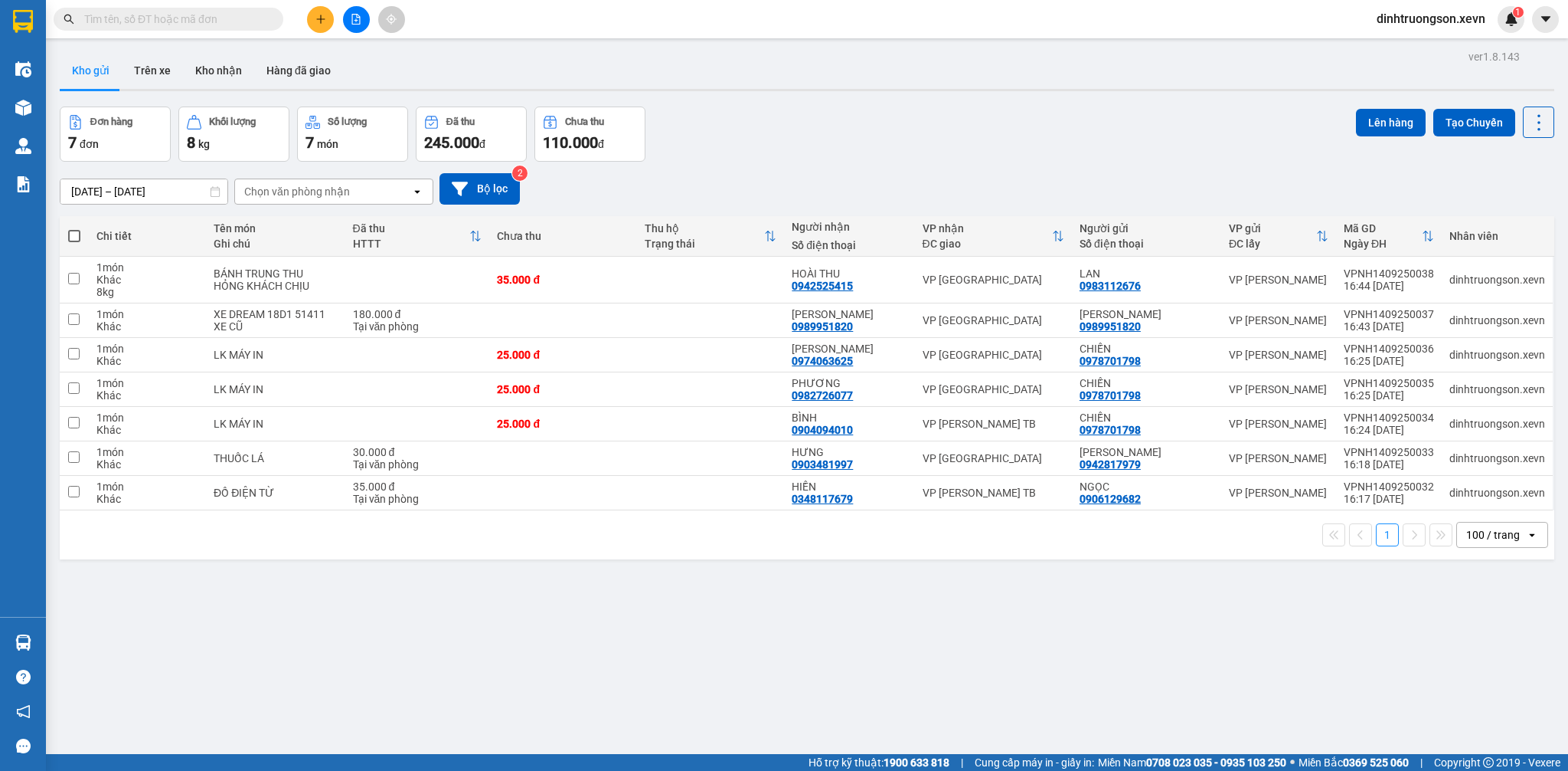
click at [338, 199] on div "Chọn văn phòng nhận" at bounding box center [297, 191] width 106 height 15
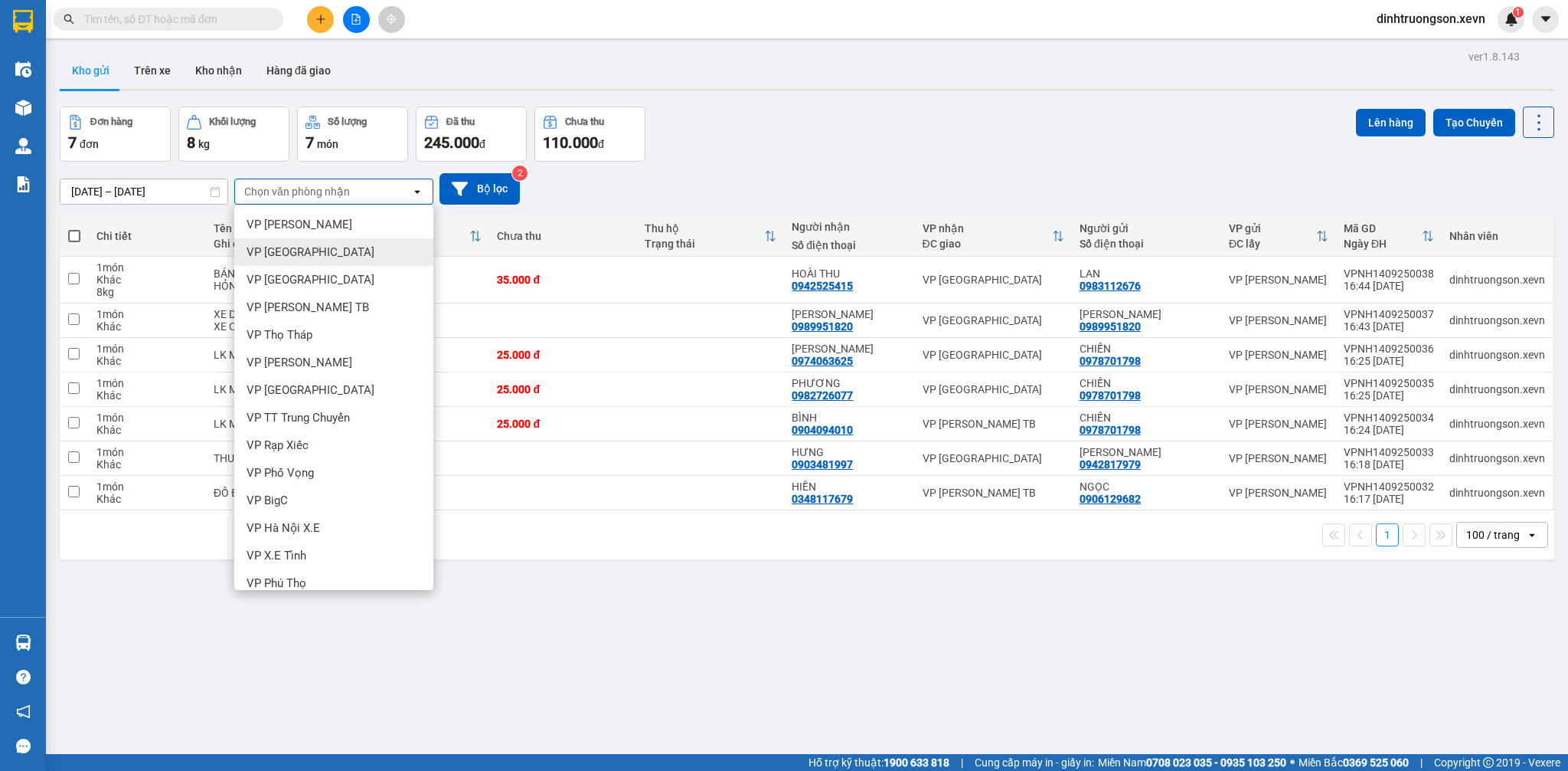
click at [325, 253] on div "VP [GEOGRAPHIC_DATA]" at bounding box center [333, 252] width 199 height 28
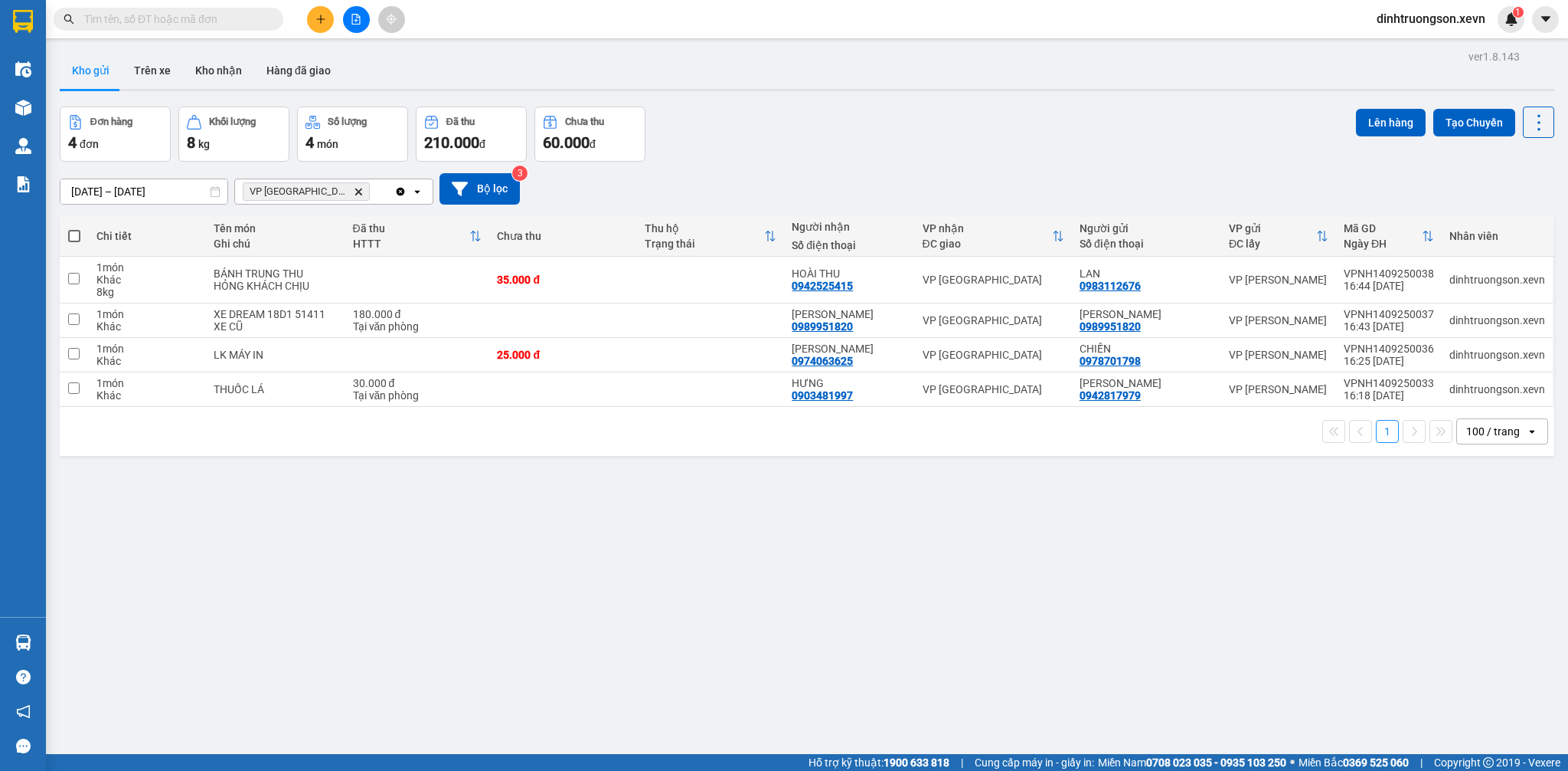
click at [71, 234] on span at bounding box center [74, 235] width 12 height 12
click at [75, 229] on input "checkbox" at bounding box center [75, 229] width 0 height 0
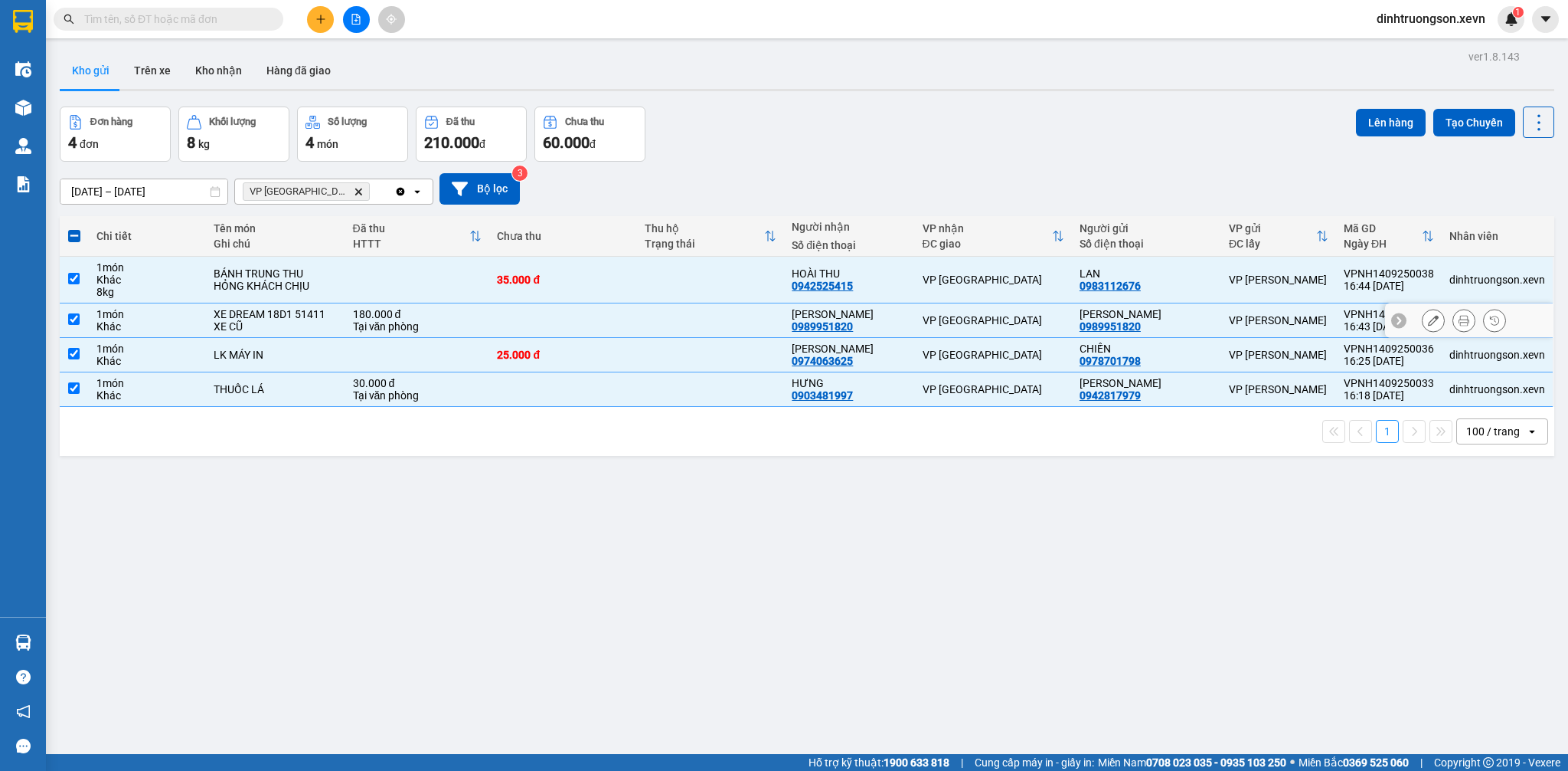
click at [313, 326] on div "XE CŨ" at bounding box center [275, 326] width 124 height 12
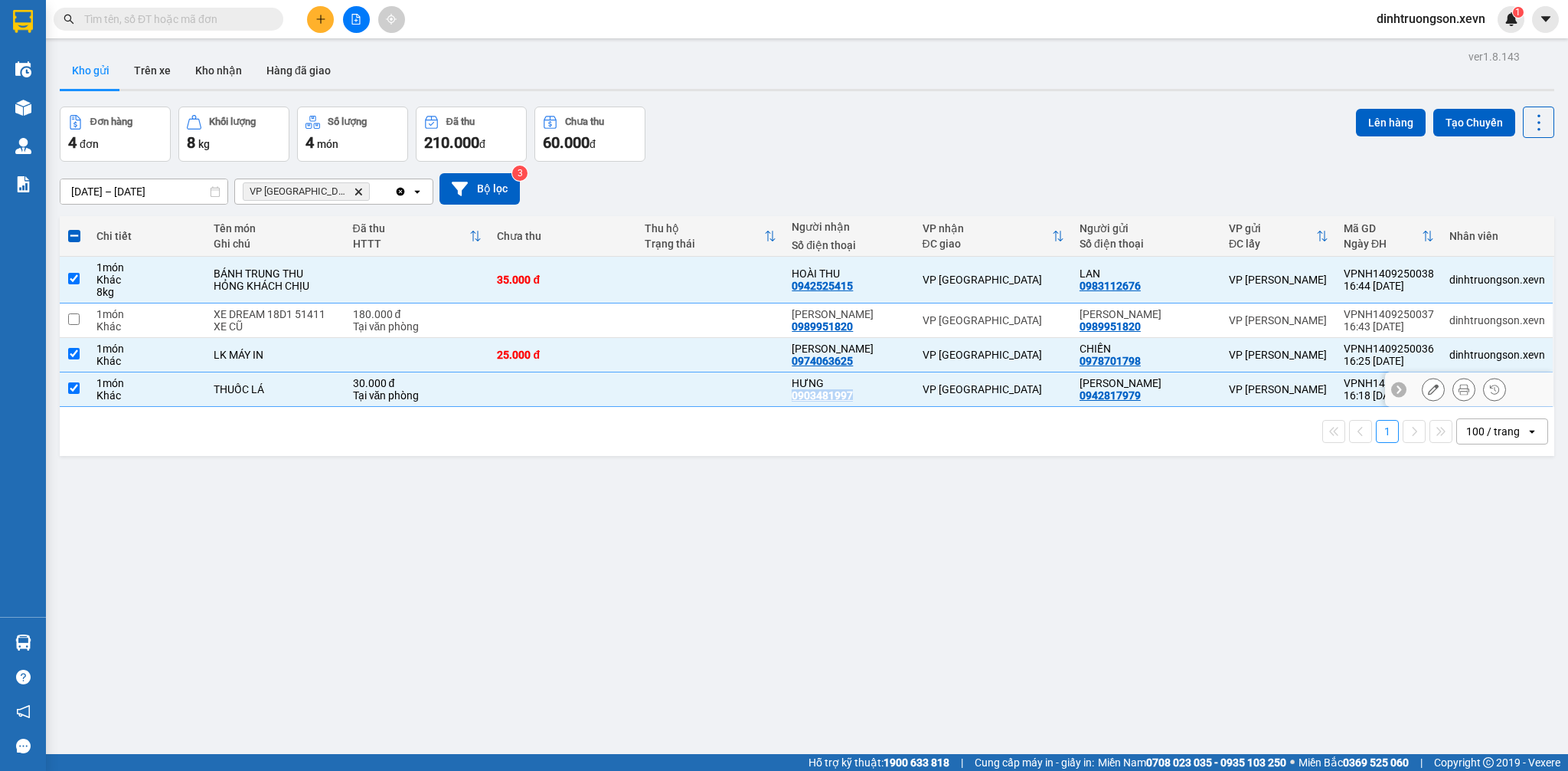
drag, startPoint x: 858, startPoint y: 399, endPoint x: 794, endPoint y: 400, distance: 64.0
click at [794, 399] on div "HƯNG 0903481997" at bounding box center [849, 389] width 115 height 25
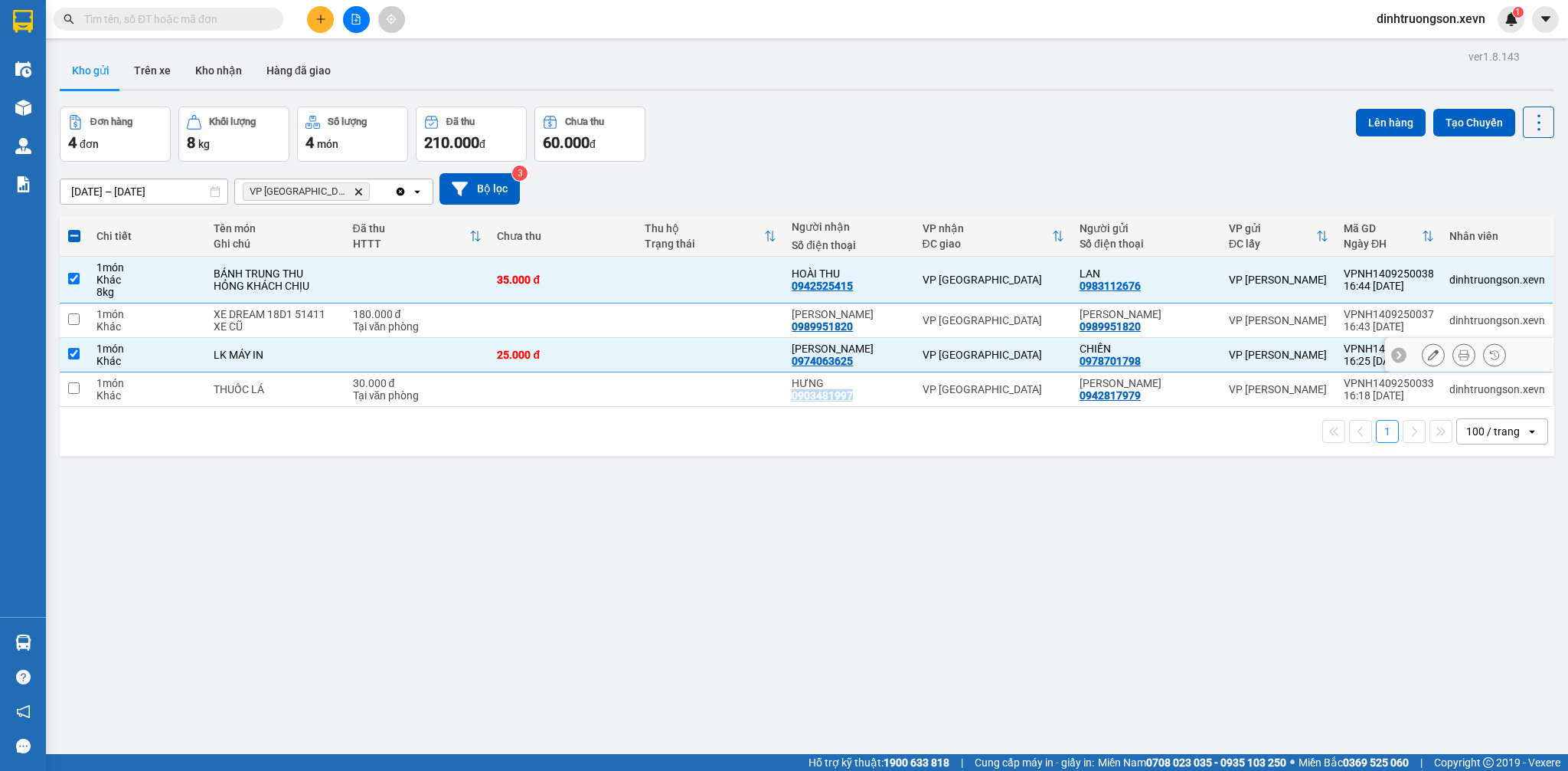
copy div "0903481997"
click at [215, 24] on input "text" at bounding box center [175, 19] width 181 height 17
paste input "0903481997"
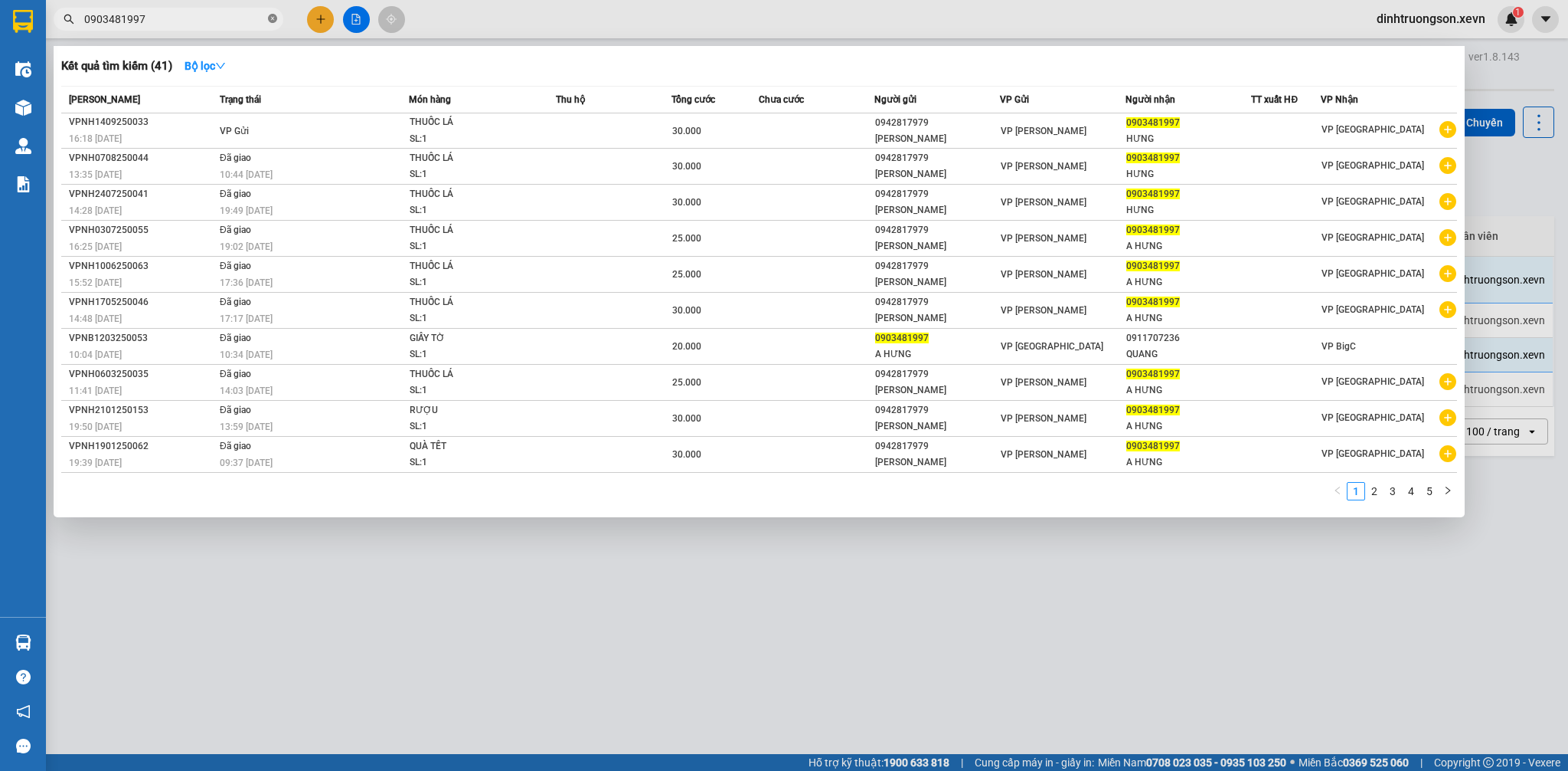
click at [272, 19] on icon "close-circle" at bounding box center [273, 18] width 10 height 10
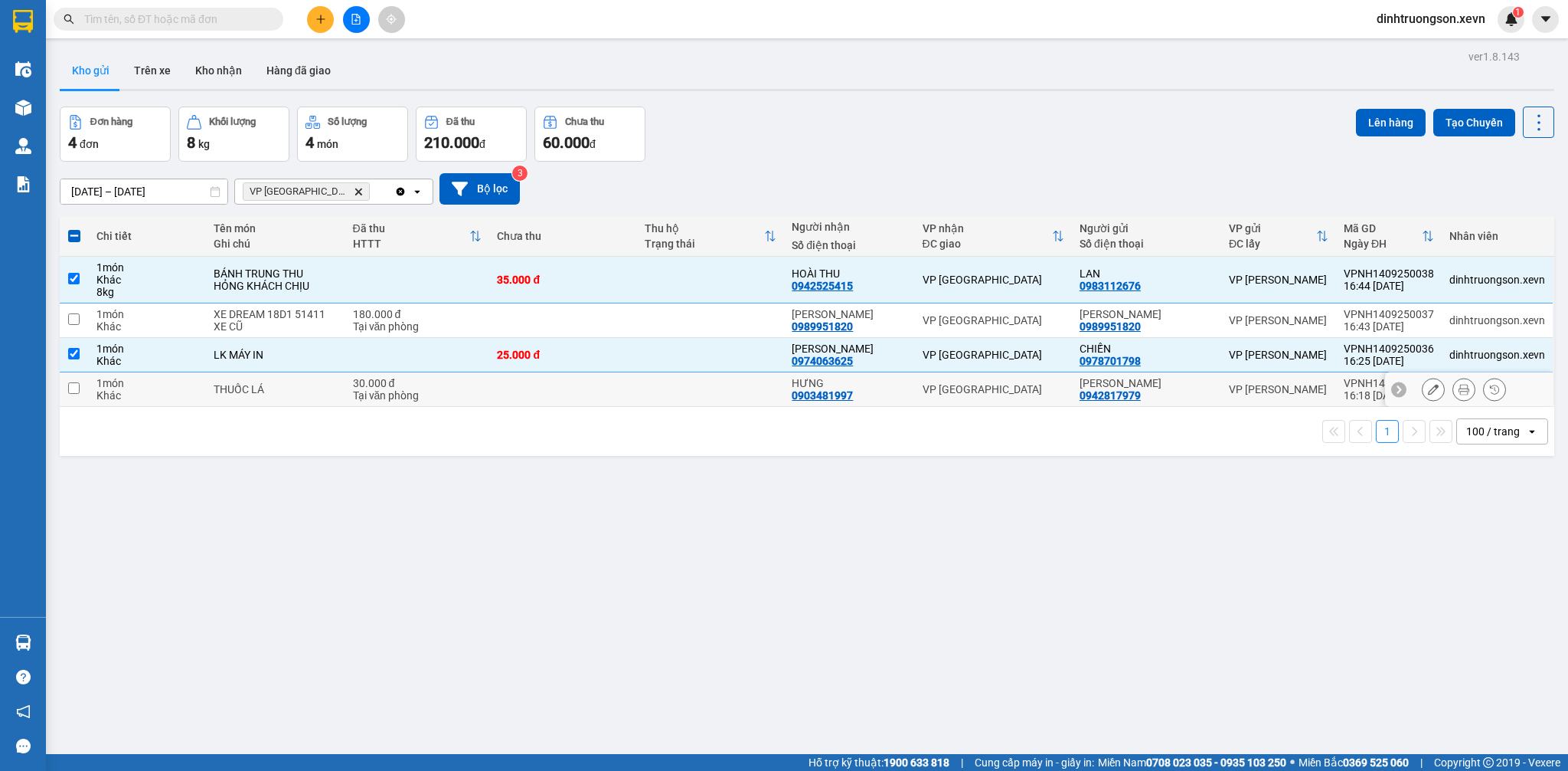
click at [649, 395] on td at bounding box center [710, 389] width 147 height 34
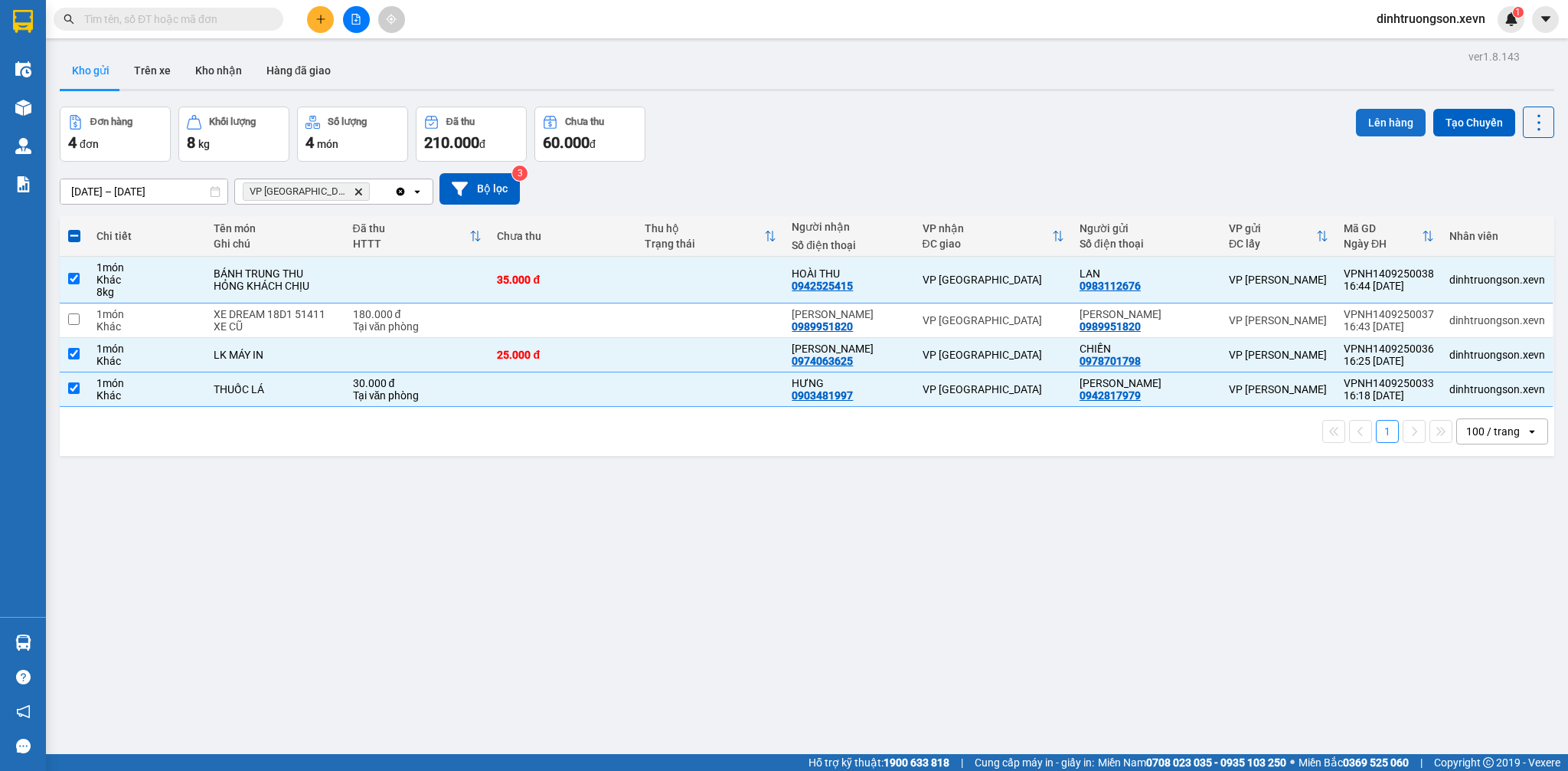
click at [1385, 128] on button "Lên hàng" at bounding box center [1391, 122] width 70 height 28
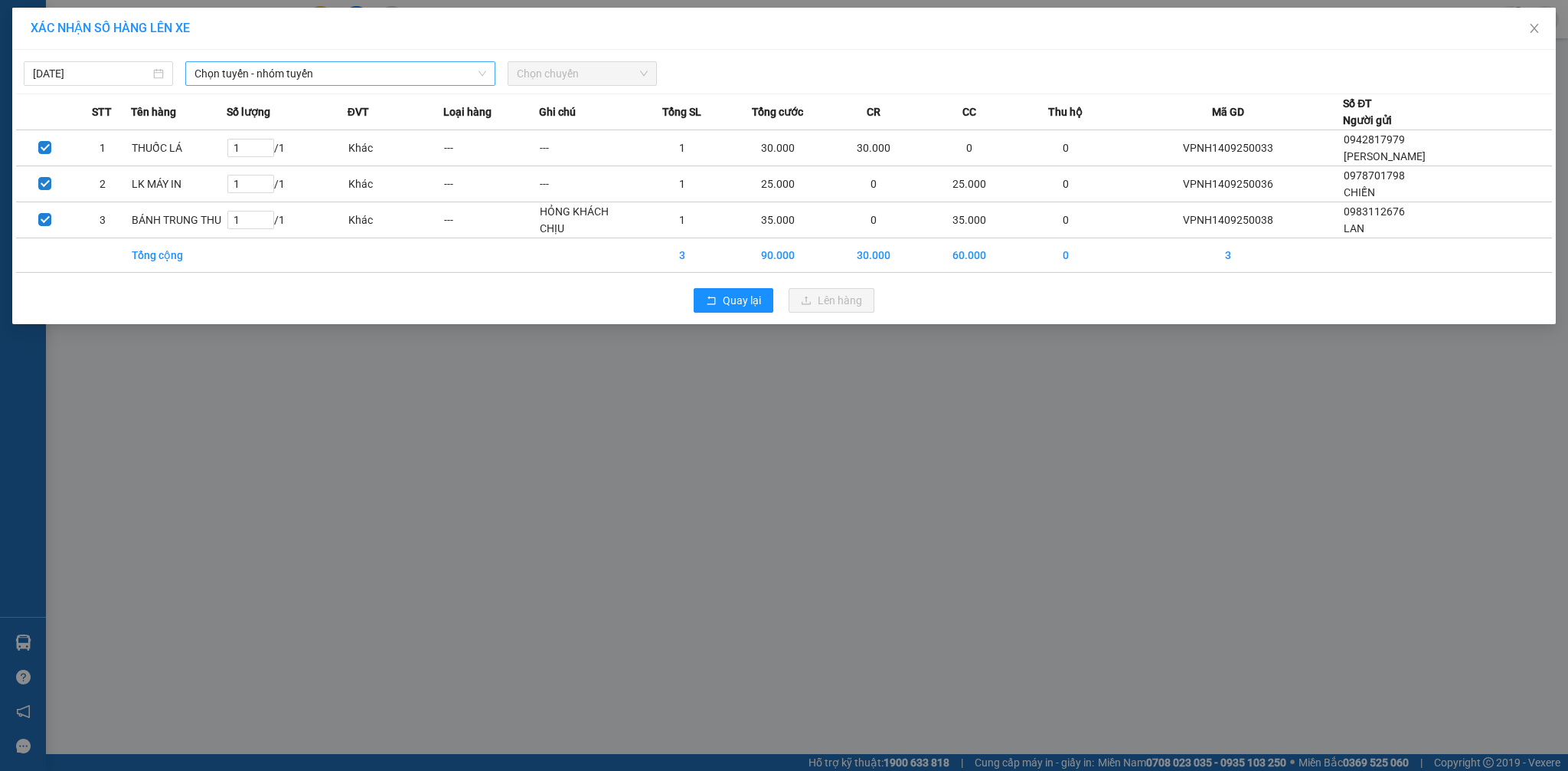
click at [351, 74] on span "Chọn tuyến - nhóm tuyến" at bounding box center [340, 73] width 292 height 23
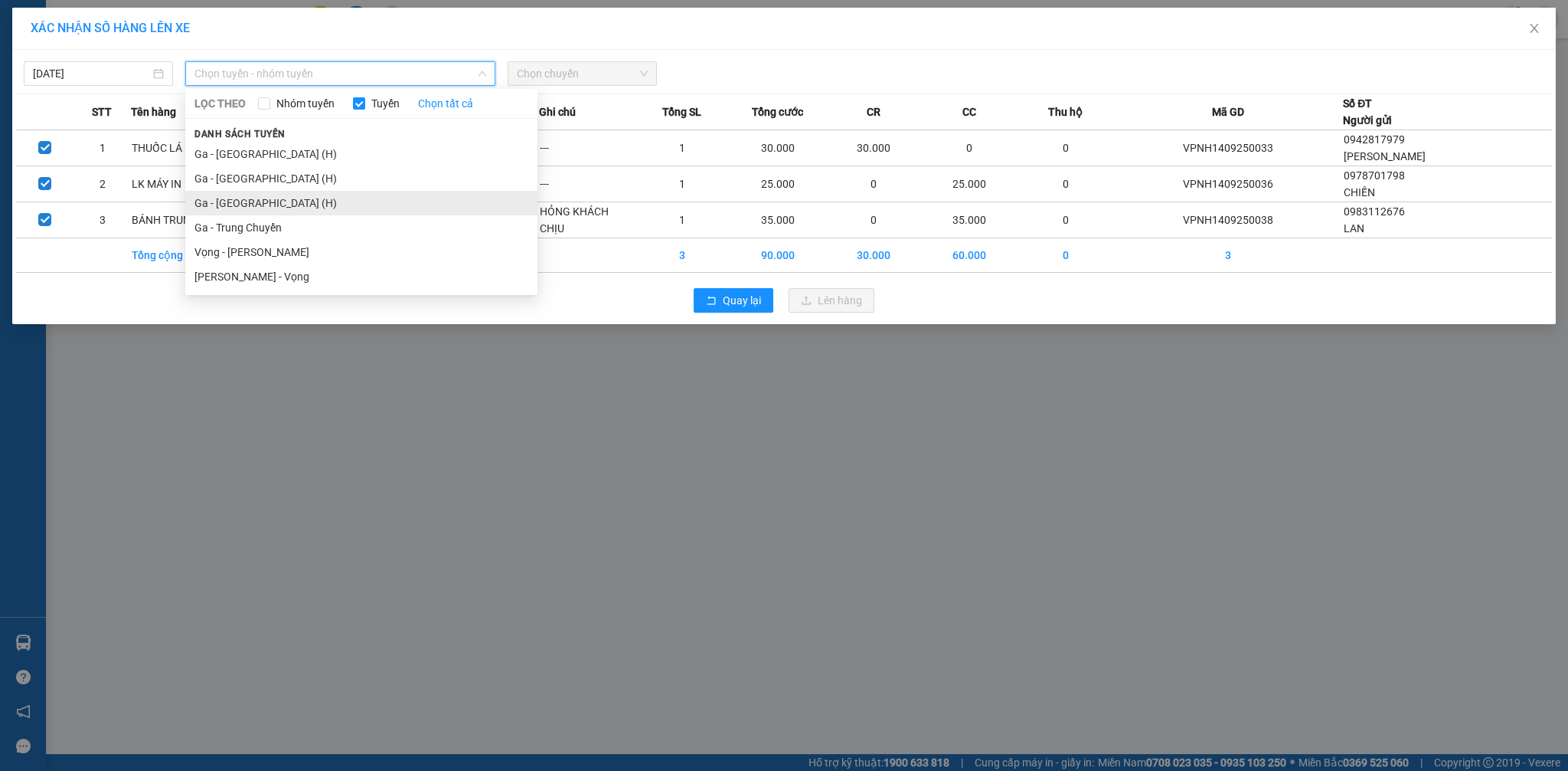
drag, startPoint x: 278, startPoint y: 179, endPoint x: 276, endPoint y: 194, distance: 15.1
click at [276, 194] on ul "Ga - Thái Bình (H) Ga - Nam Định (H) Ga - Ninh Bình (H) Ga - Trung Chuyển Vọng …" at bounding box center [361, 214] width 352 height 147
click at [276, 194] on li "Ga - [GEOGRAPHIC_DATA] (H)" at bounding box center [361, 202] width 352 height 25
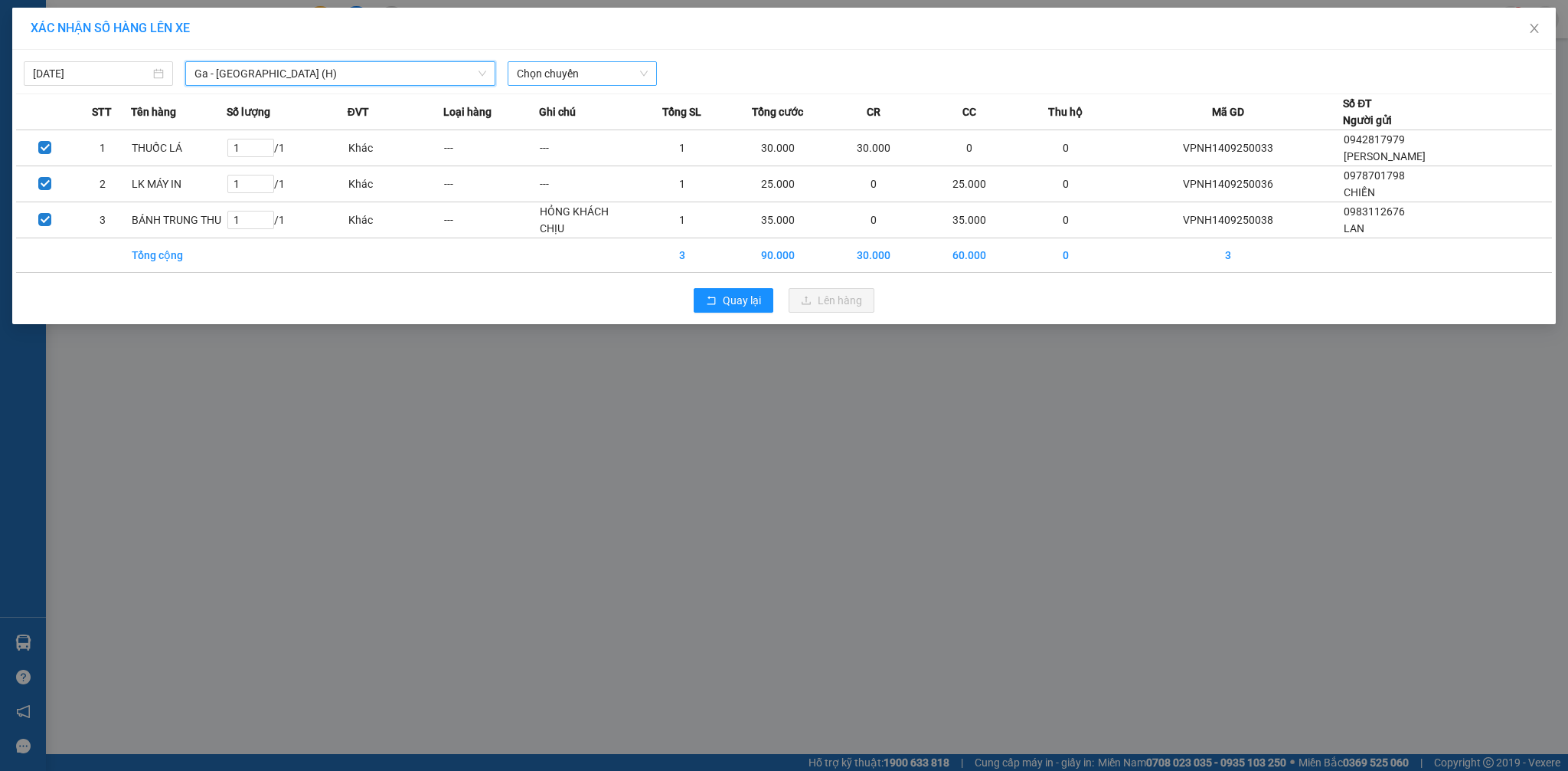
click at [578, 76] on span "Chọn chuyến" at bounding box center [582, 73] width 131 height 23
click at [625, 126] on div "Thêm chuyến " 17:10 "" at bounding box center [590, 129] width 163 height 26
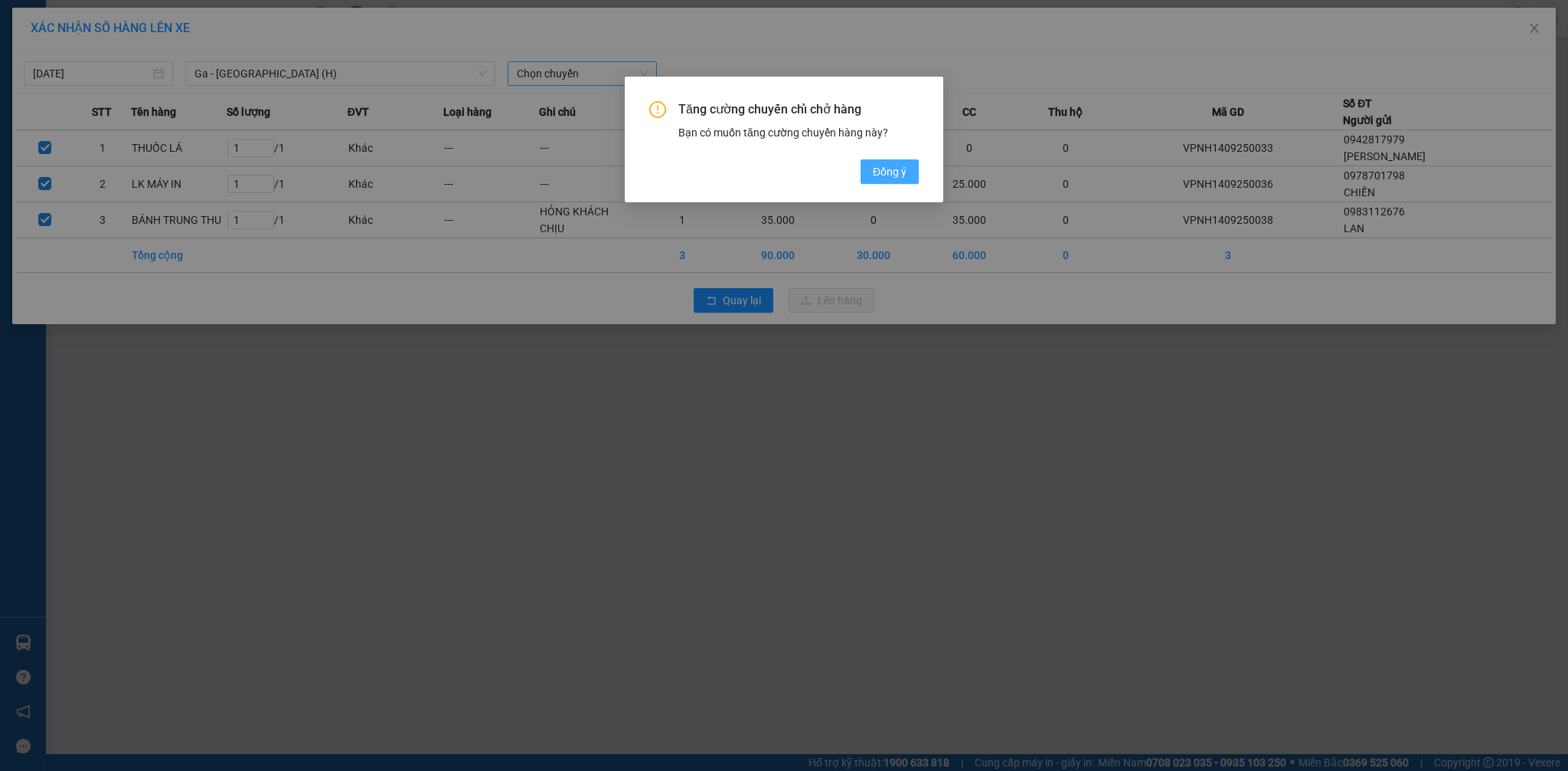
click at [893, 169] on span "Đồng ý" at bounding box center [890, 172] width 33 height 17
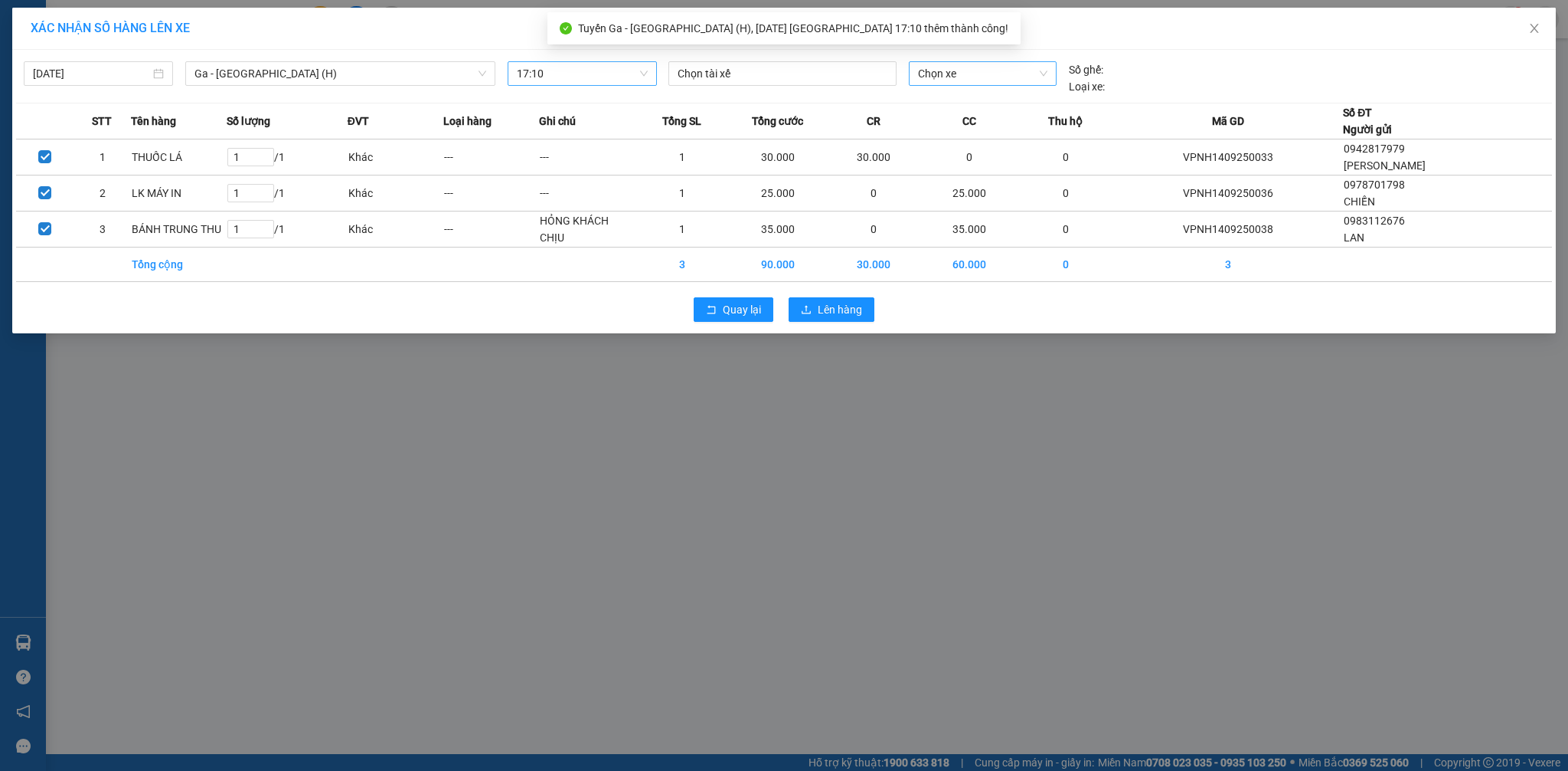
click at [956, 73] on span "Chọn xe" at bounding box center [982, 73] width 129 height 23
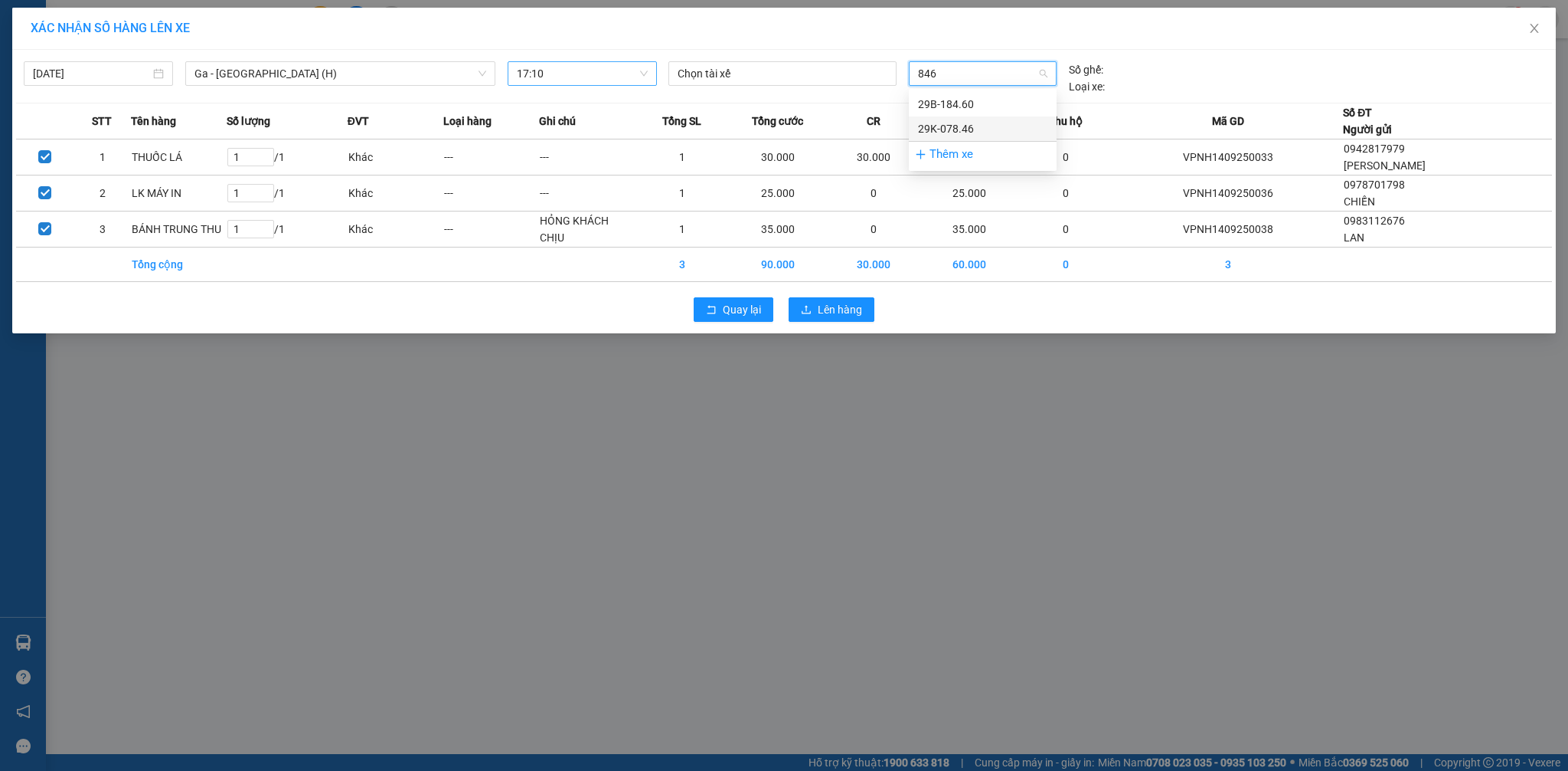
click at [965, 121] on div "29K-078.46" at bounding box center [982, 128] width 129 height 17
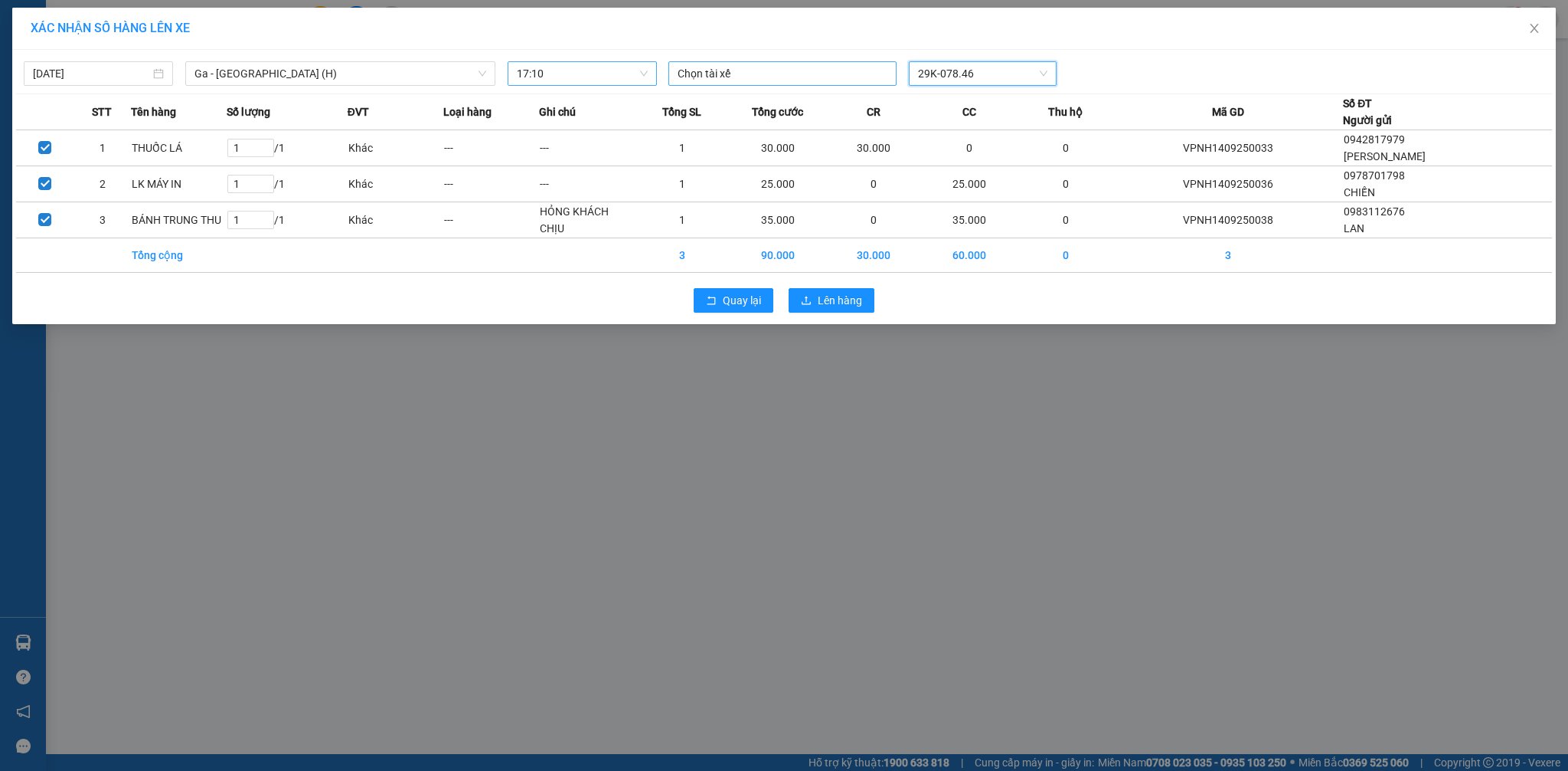
click at [794, 69] on div at bounding box center [782, 73] width 221 height 18
click at [851, 305] on span "Lên hàng" at bounding box center [840, 301] width 44 height 17
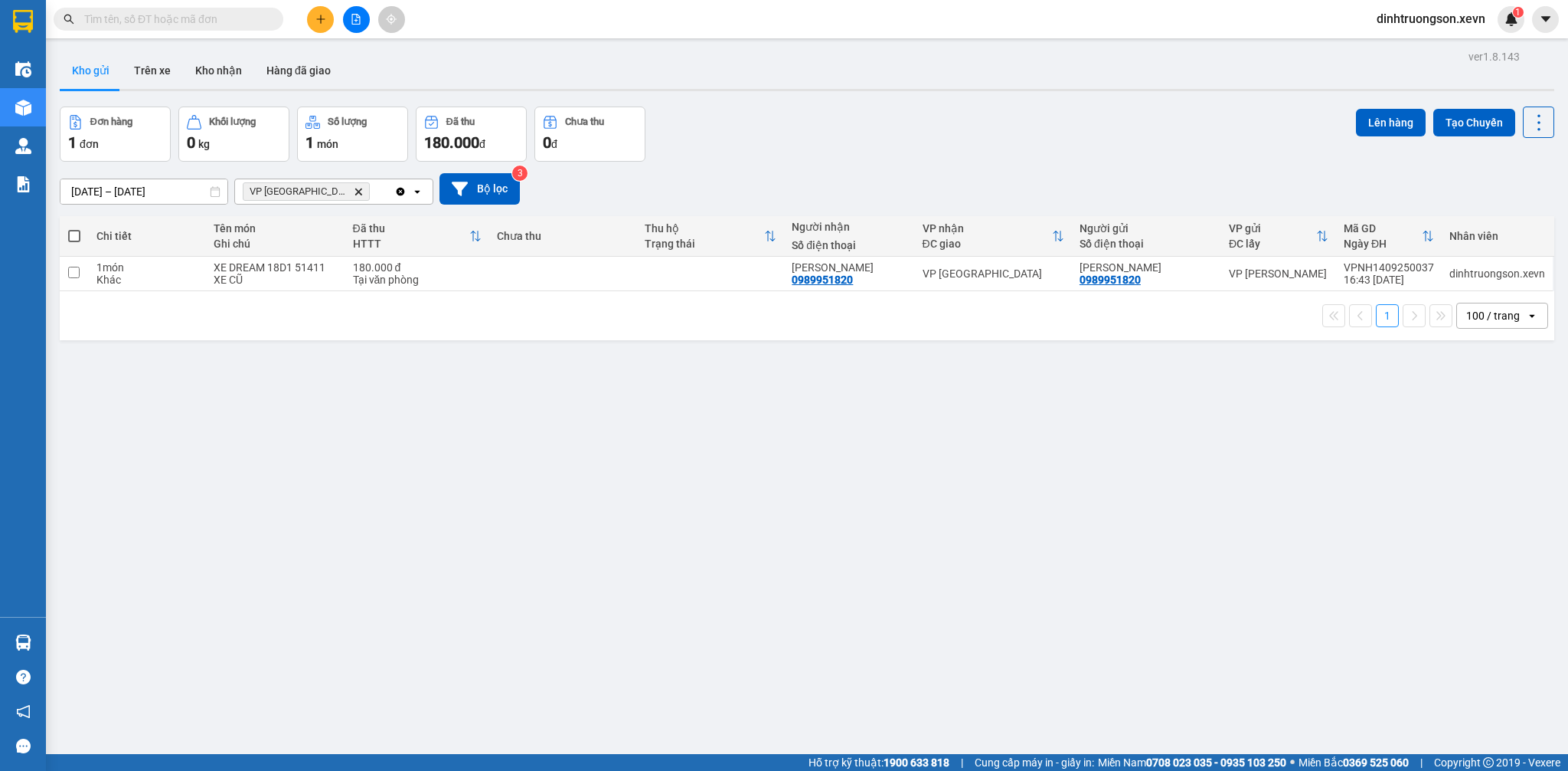
click at [319, 197] on span "VP Ninh Bình Delete" at bounding box center [306, 191] width 127 height 18
click at [355, 195] on icon "VP Ninh Bình, close by backspace" at bounding box center [359, 191] width 7 height 7
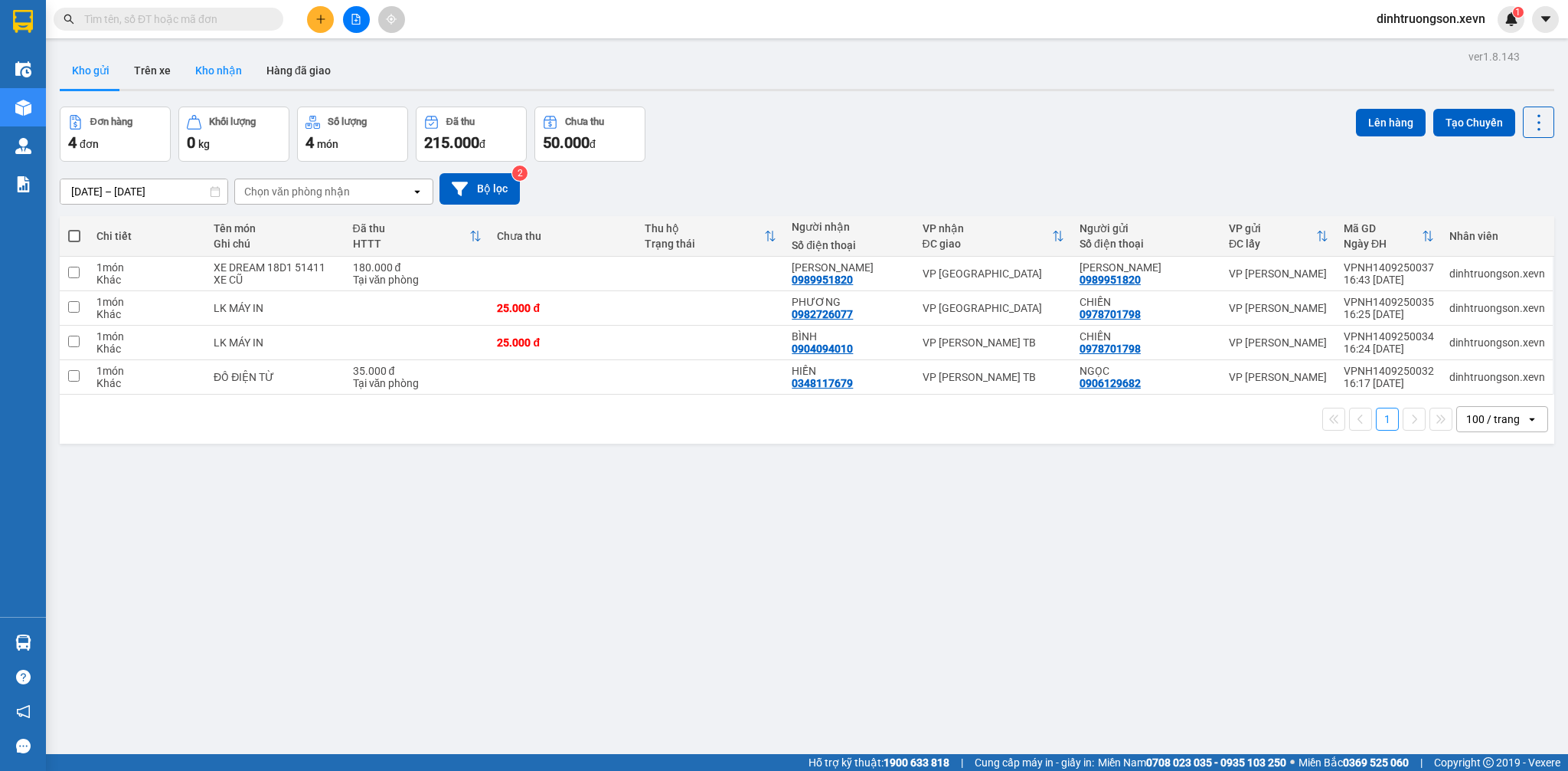
click at [224, 76] on button "Kho nhận" at bounding box center [219, 71] width 71 height 37
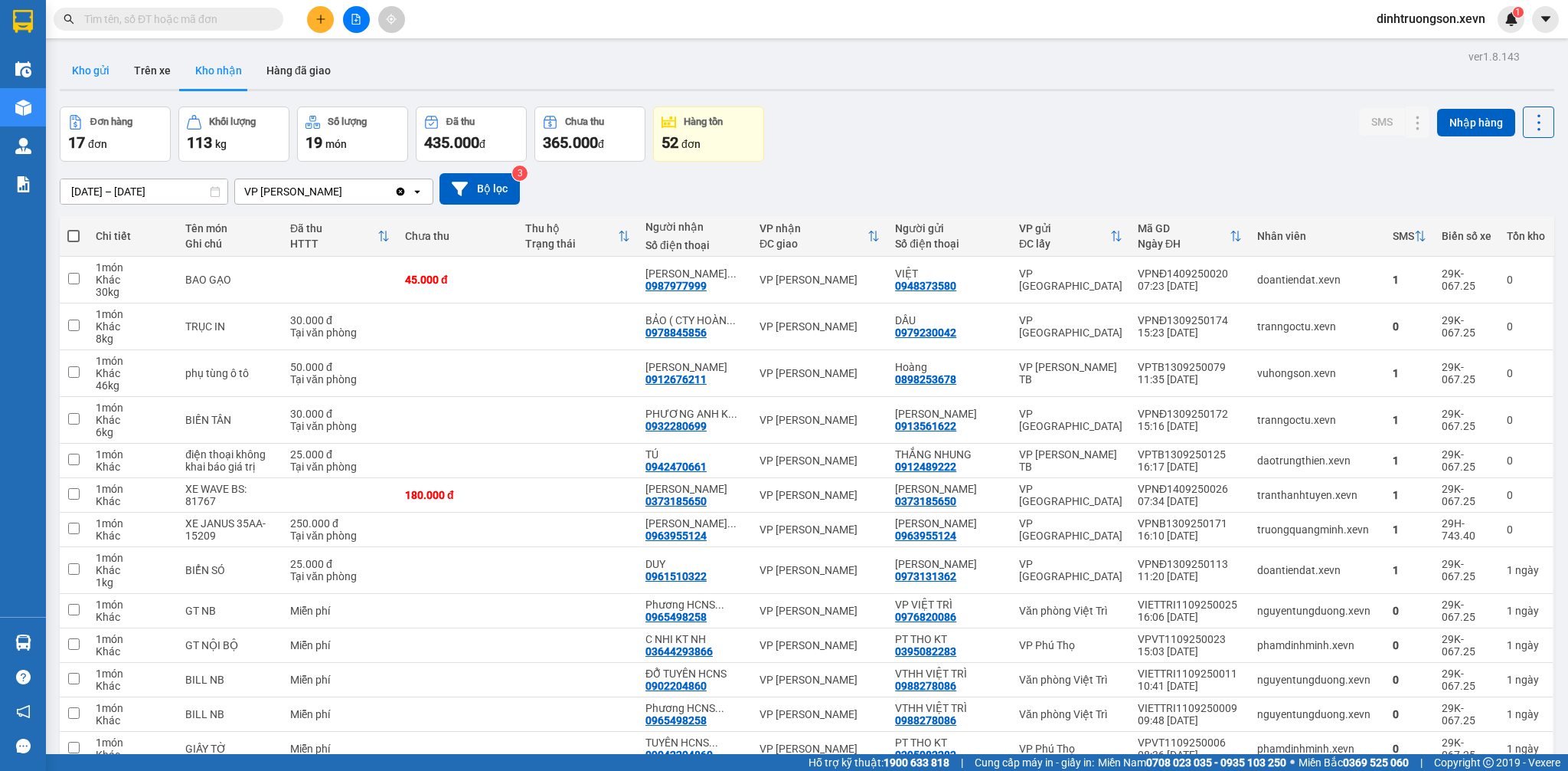
click at [92, 71] on button "Kho gửi" at bounding box center [90, 71] width 62 height 37
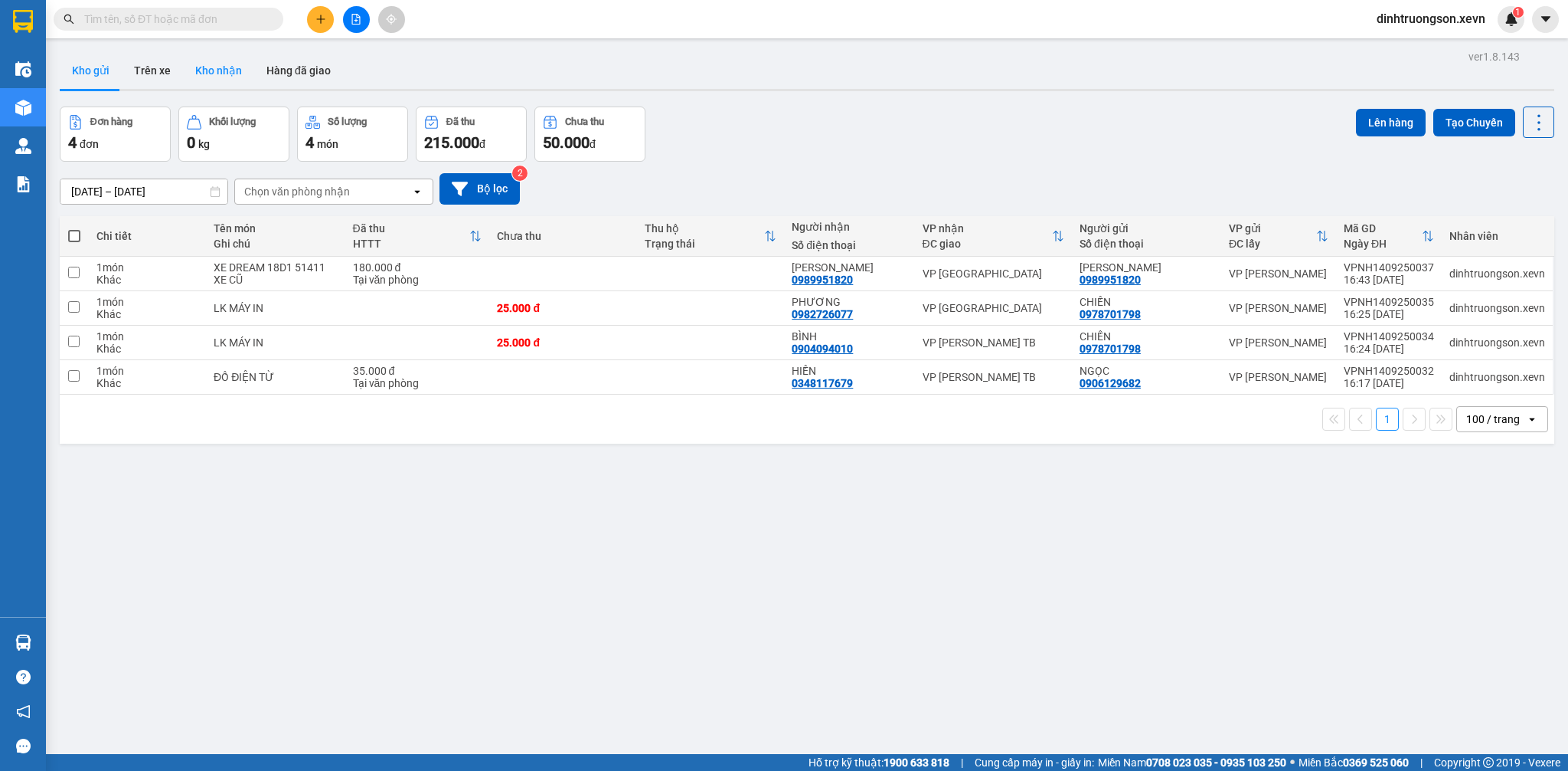
drag, startPoint x: 217, startPoint y: 52, endPoint x: 217, endPoint y: 62, distance: 10.0
click at [217, 56] on button "Kho nhận" at bounding box center [219, 71] width 71 height 37
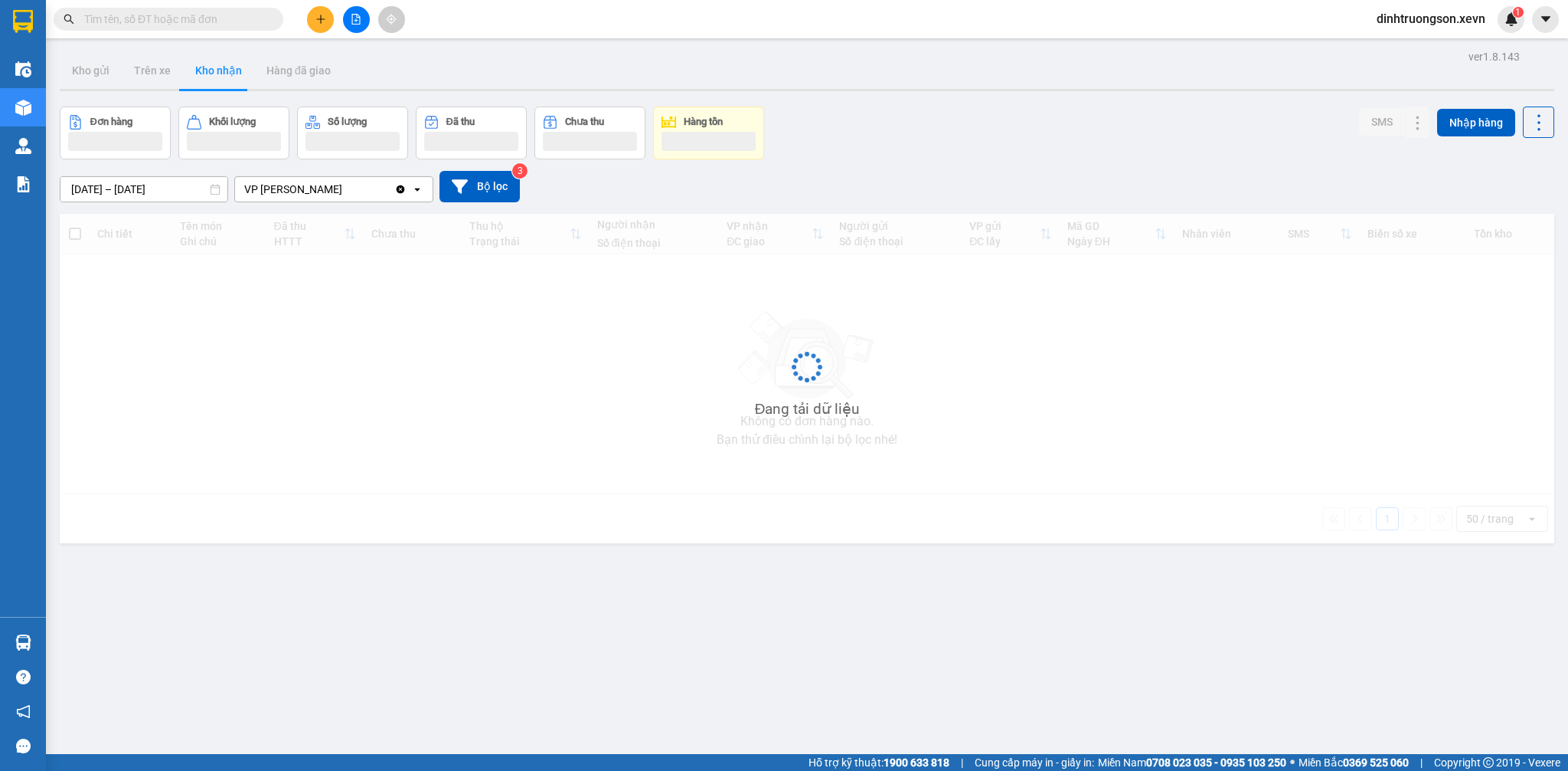
drag, startPoint x: 217, startPoint y: 62, endPoint x: 371, endPoint y: 351, distance: 327.5
click at [217, 66] on button "Kho nhận" at bounding box center [219, 71] width 71 height 37
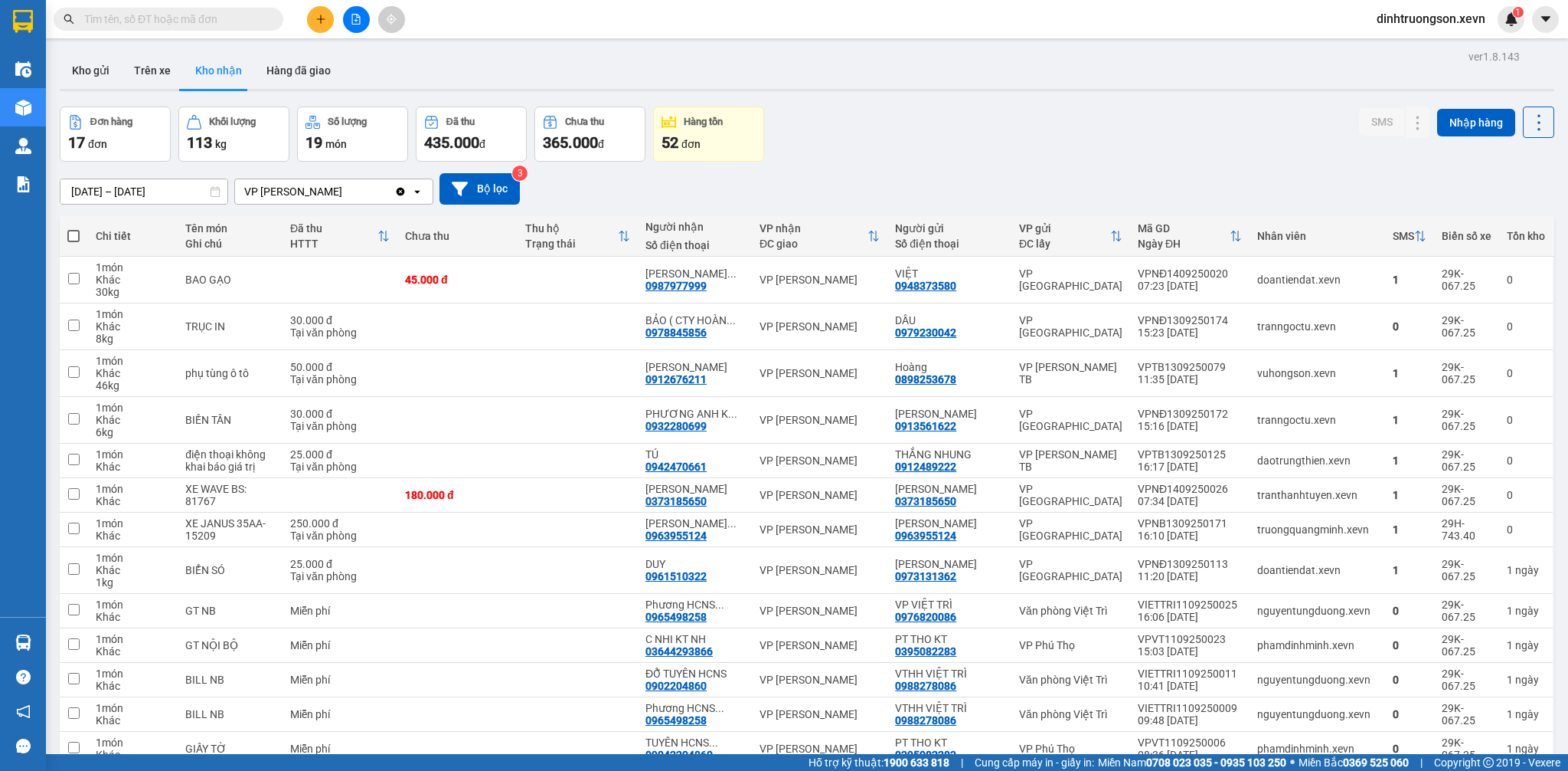
click at [321, 32] on button at bounding box center [321, 20] width 27 height 27
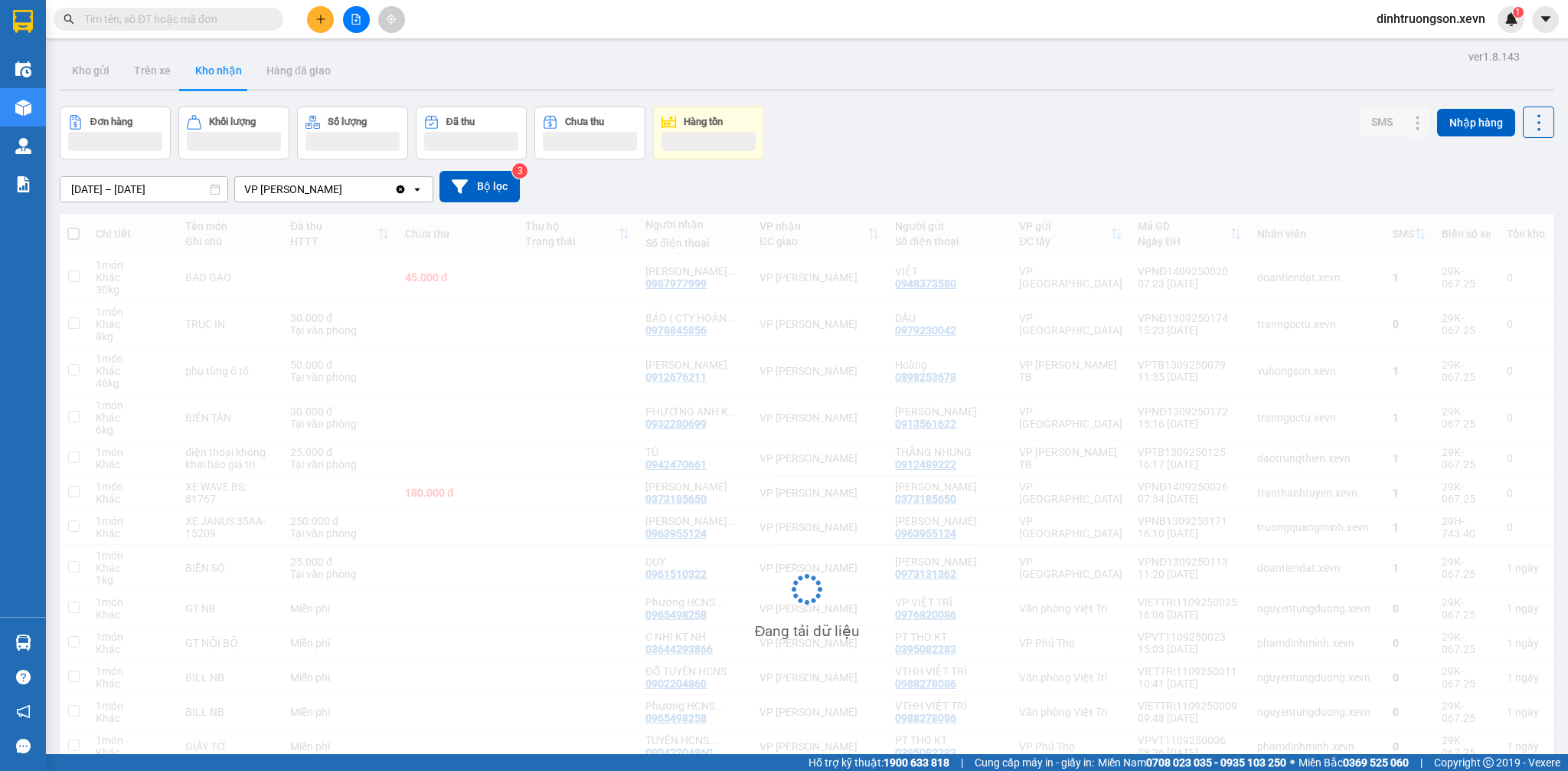
click at [179, 25] on input "text" at bounding box center [175, 19] width 181 height 17
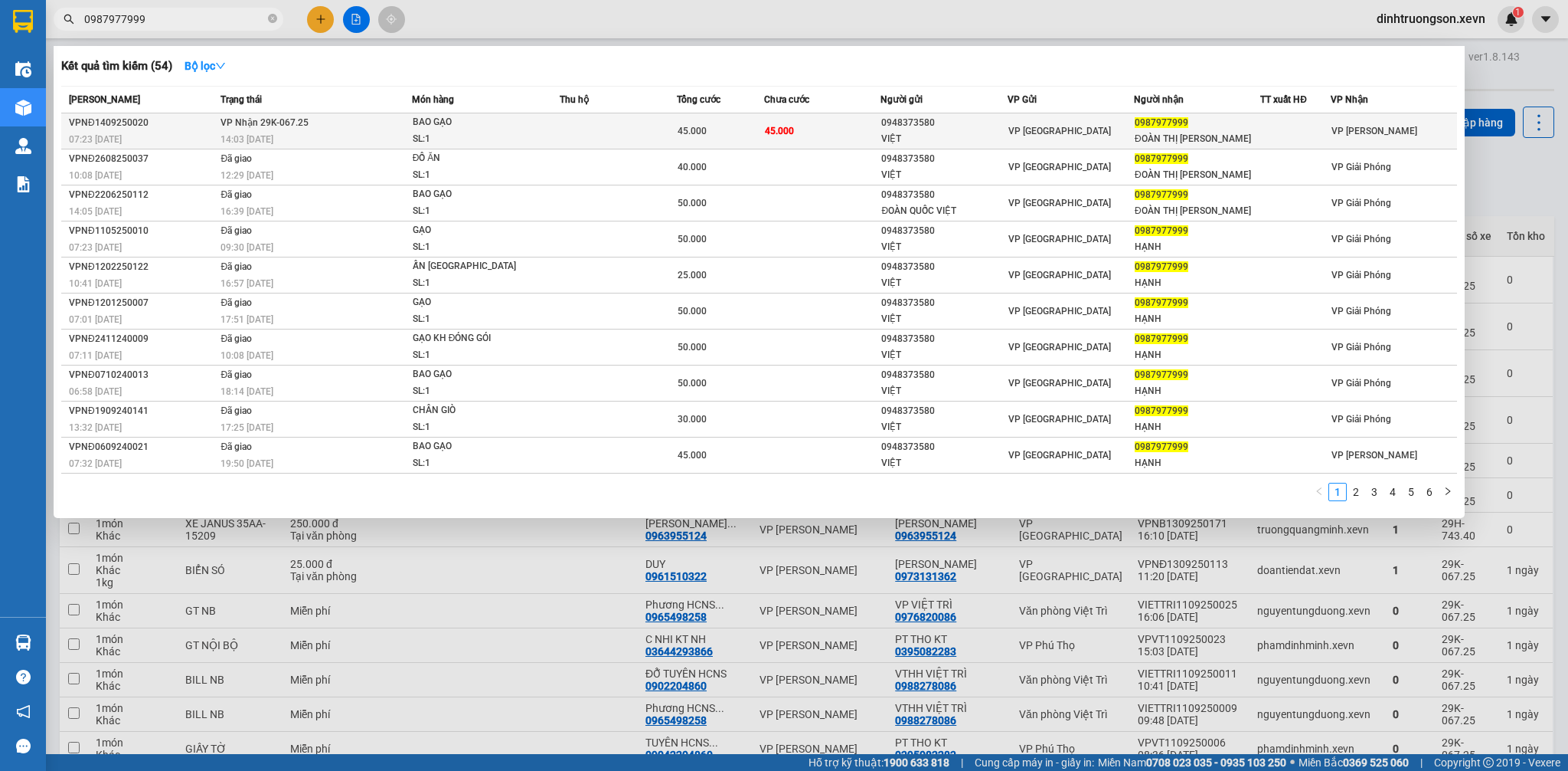
click at [551, 137] on span "BAO GẠO SL: 1" at bounding box center [486, 130] width 146 height 33
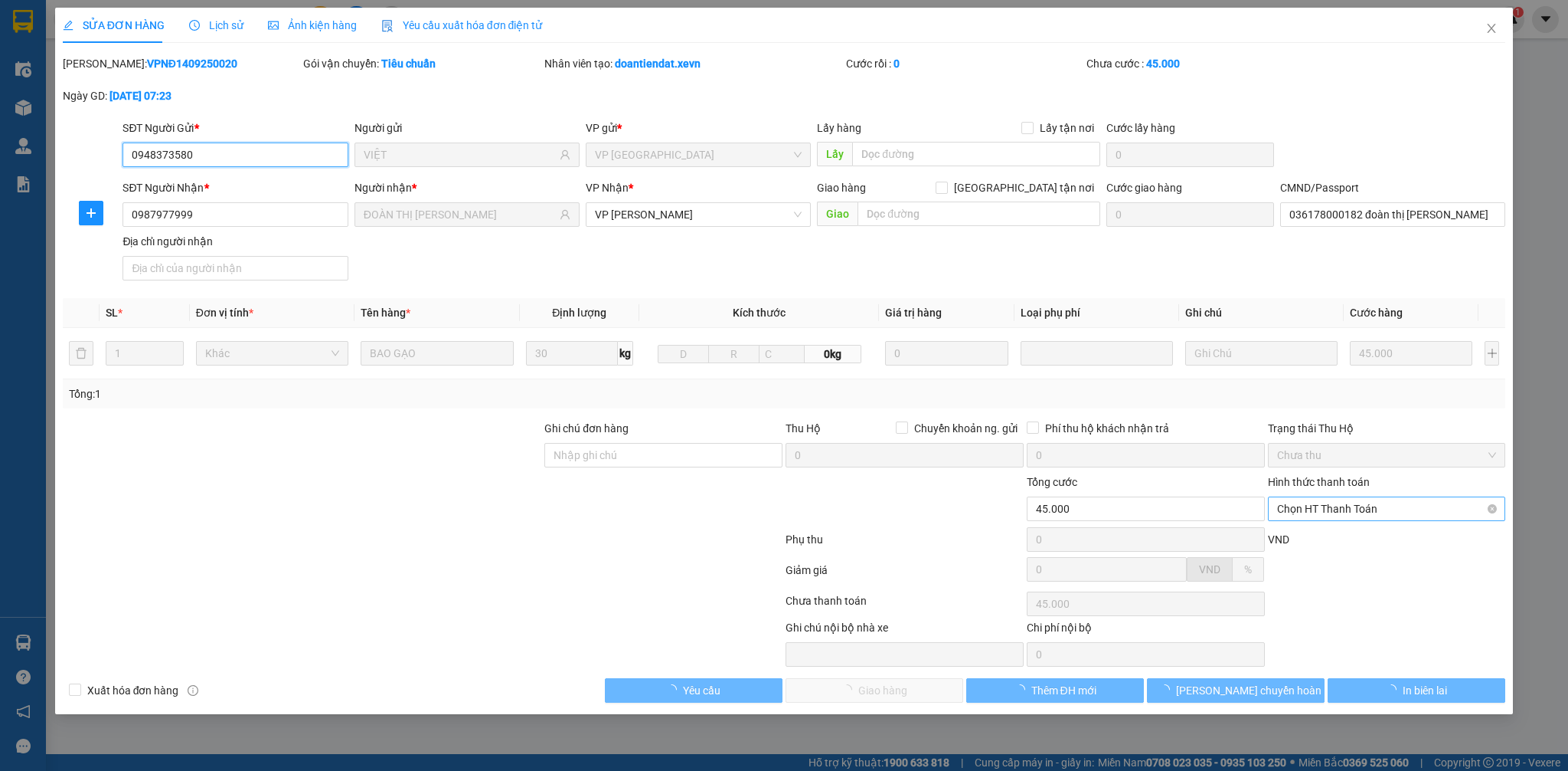
click at [1349, 507] on span "Chọn HT Thanh Toán" at bounding box center [1386, 508] width 220 height 23
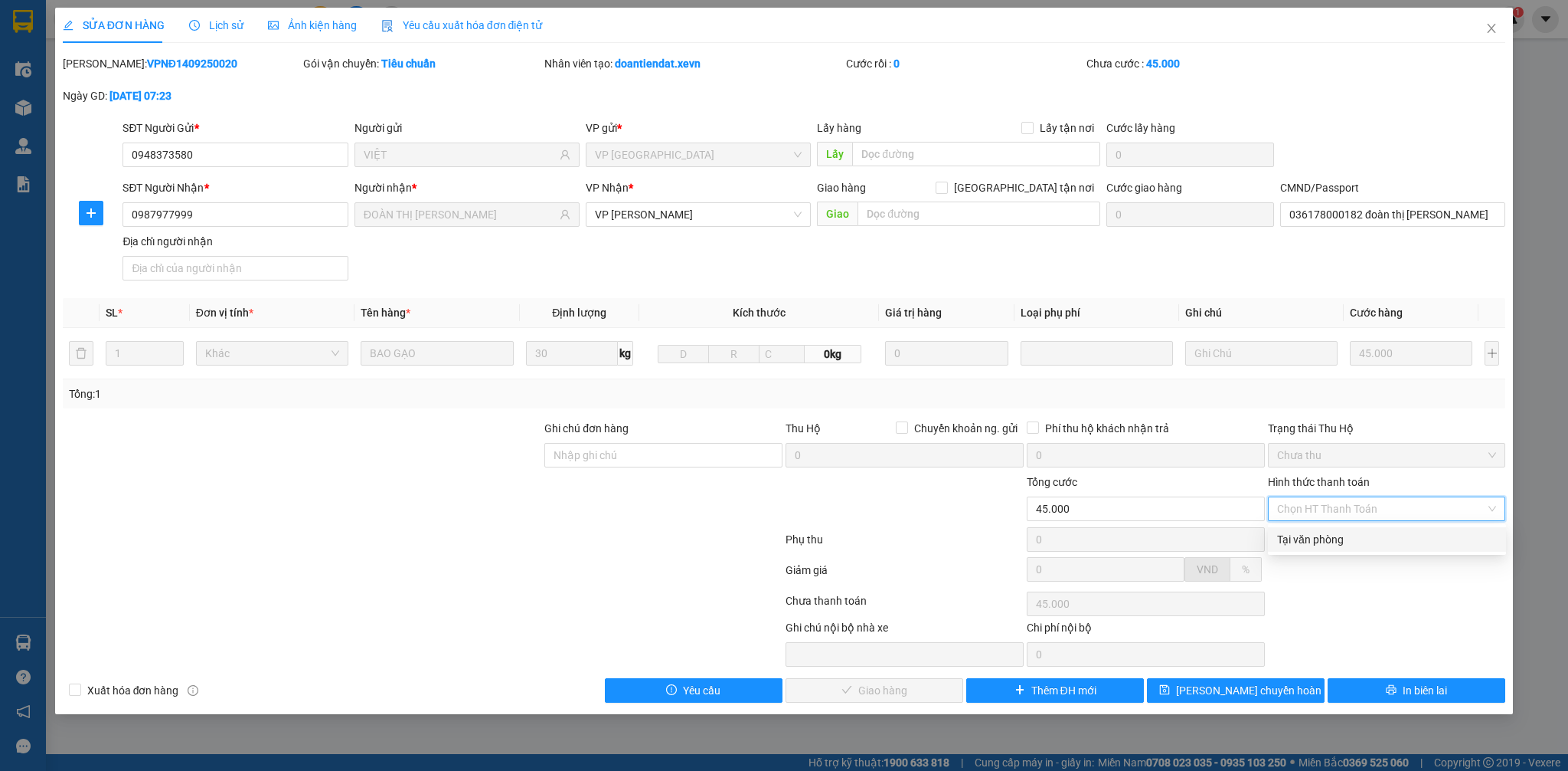
drag, startPoint x: 1332, startPoint y: 538, endPoint x: 1328, endPoint y: 546, distance: 8.9
click at [1333, 539] on div "Tại văn phòng" at bounding box center [1386, 539] width 220 height 17
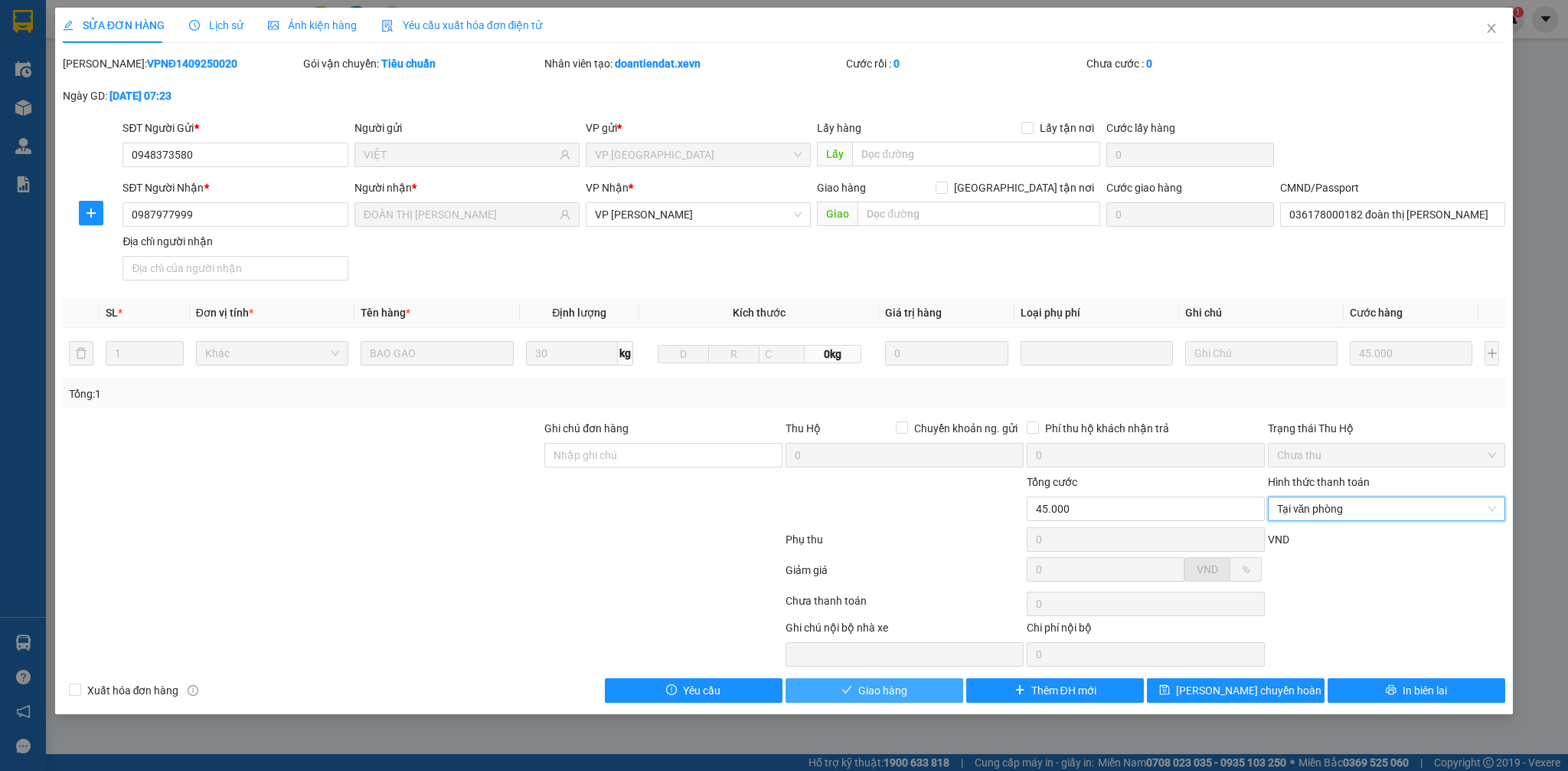
click at [888, 693] on span "Giao hàng" at bounding box center [883, 690] width 49 height 17
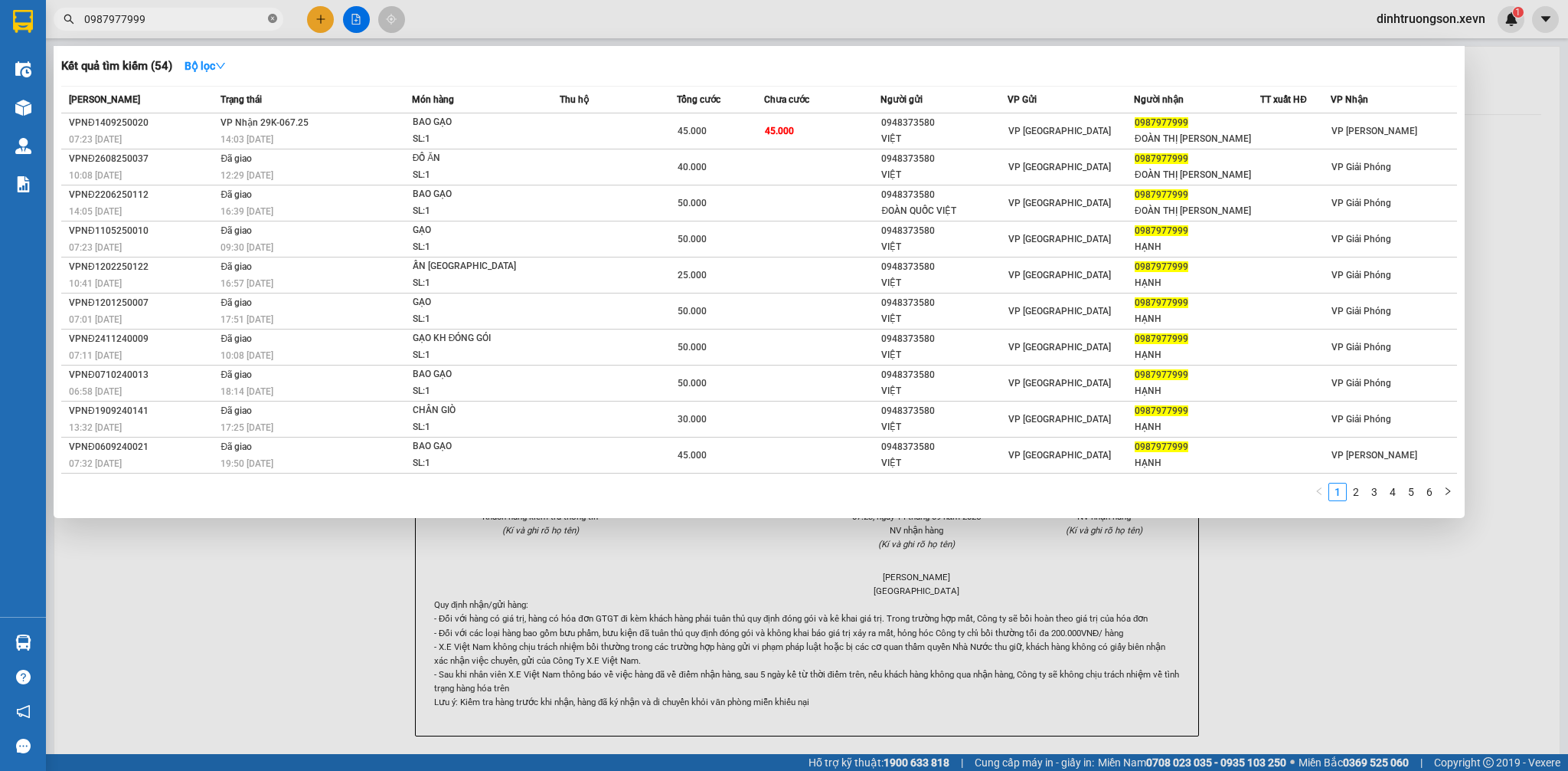
click at [273, 18] on icon "close-circle" at bounding box center [273, 18] width 10 height 10
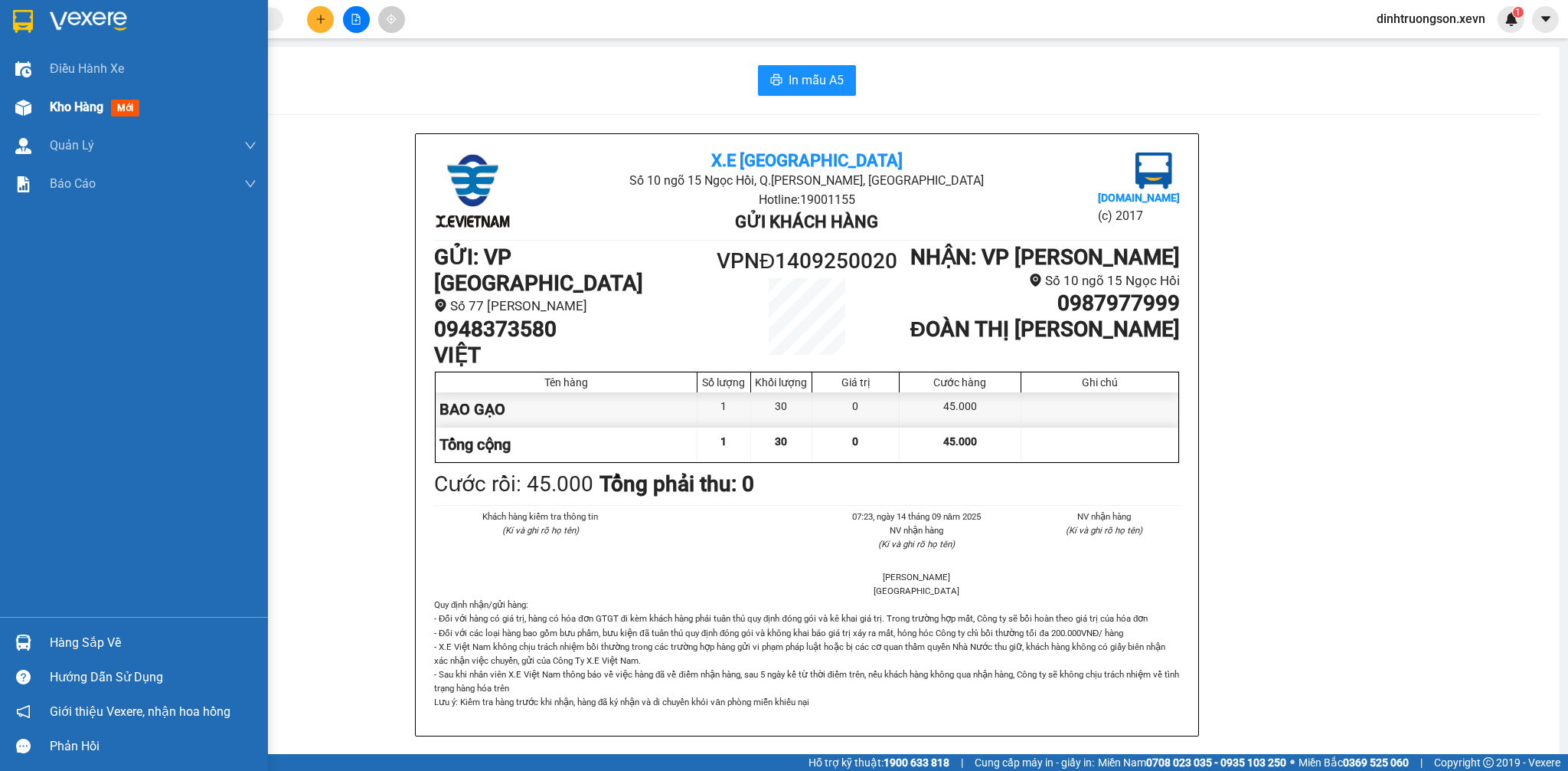
click at [41, 110] on div "Kho hàng mới" at bounding box center [134, 107] width 268 height 38
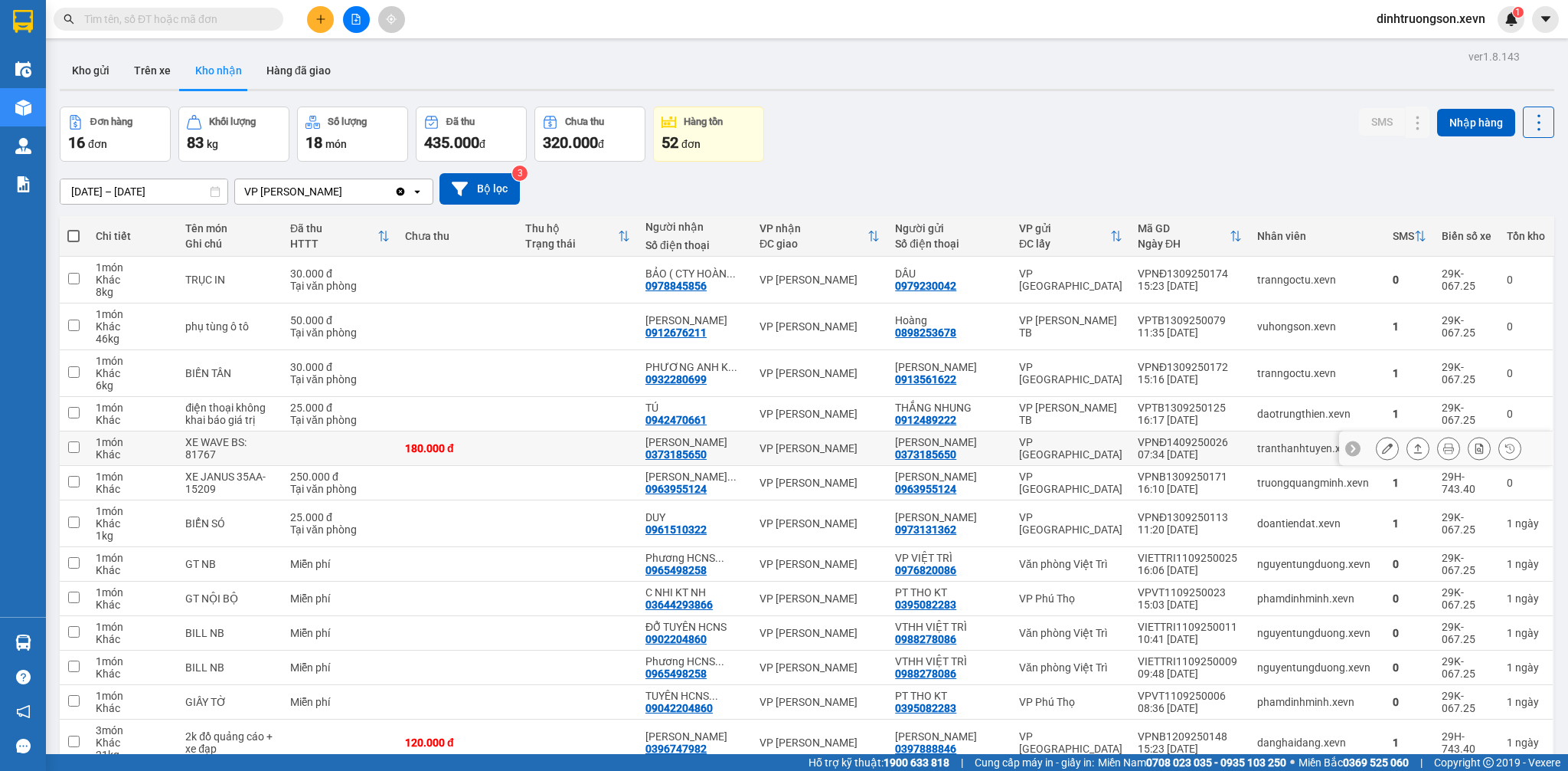
click at [1382, 449] on icon at bounding box center [1388, 449] width 11 height 11
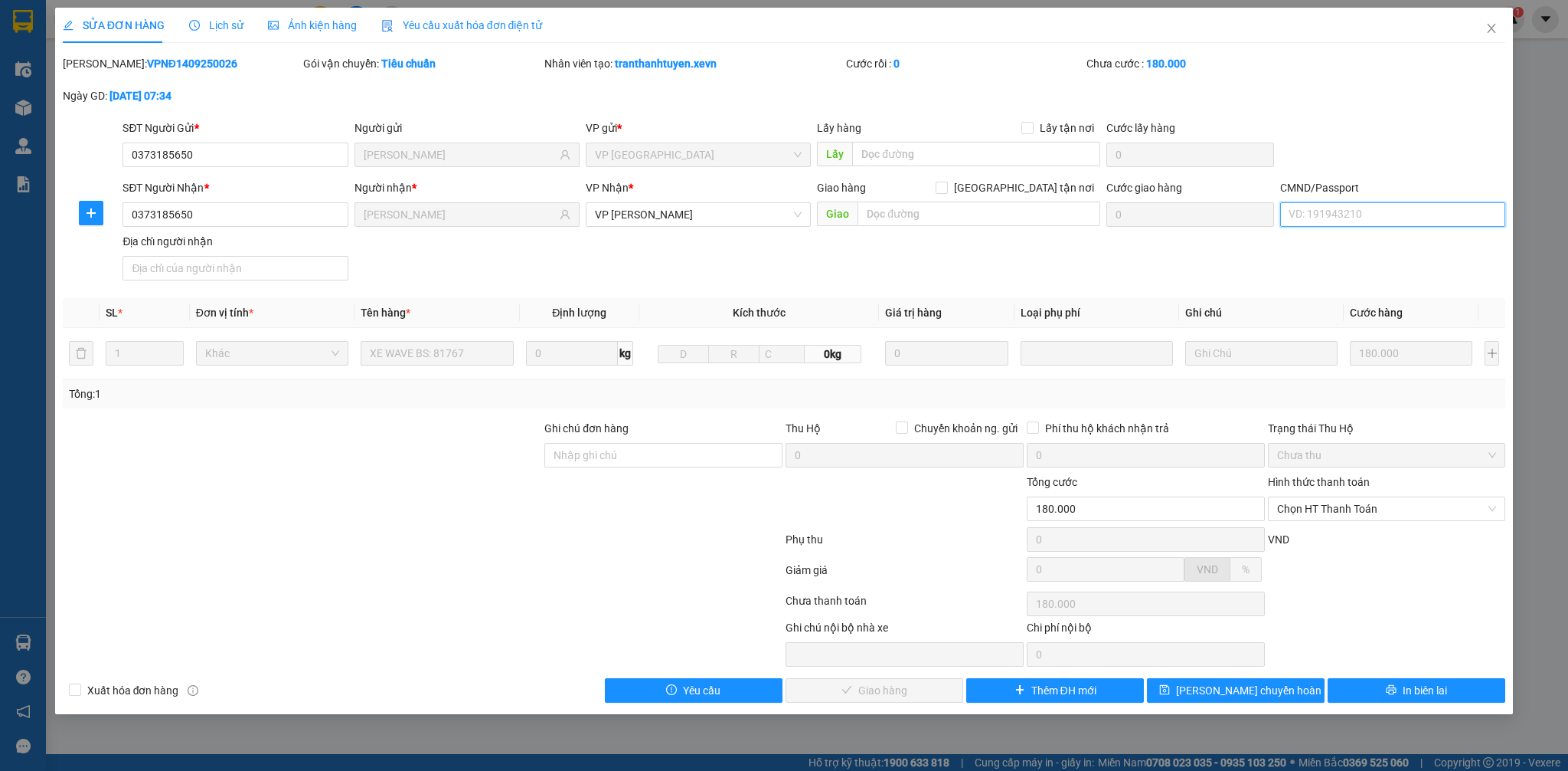
click at [1330, 214] on input "CMND/Passport" at bounding box center [1393, 214] width 225 height 25
type input "036207017526"
drag, startPoint x: 481, startPoint y: 222, endPoint x: 429, endPoint y: 262, distance: 65.6
click at [350, 231] on div "SĐT Người Nhận * 0373185650 Người nhận * [PERSON_NAME] VP Nhận * VP [PERSON_NAM…" at bounding box center [814, 233] width 1389 height 107
click at [1341, 512] on span "Chọn HT Thanh Toán" at bounding box center [1386, 508] width 220 height 23
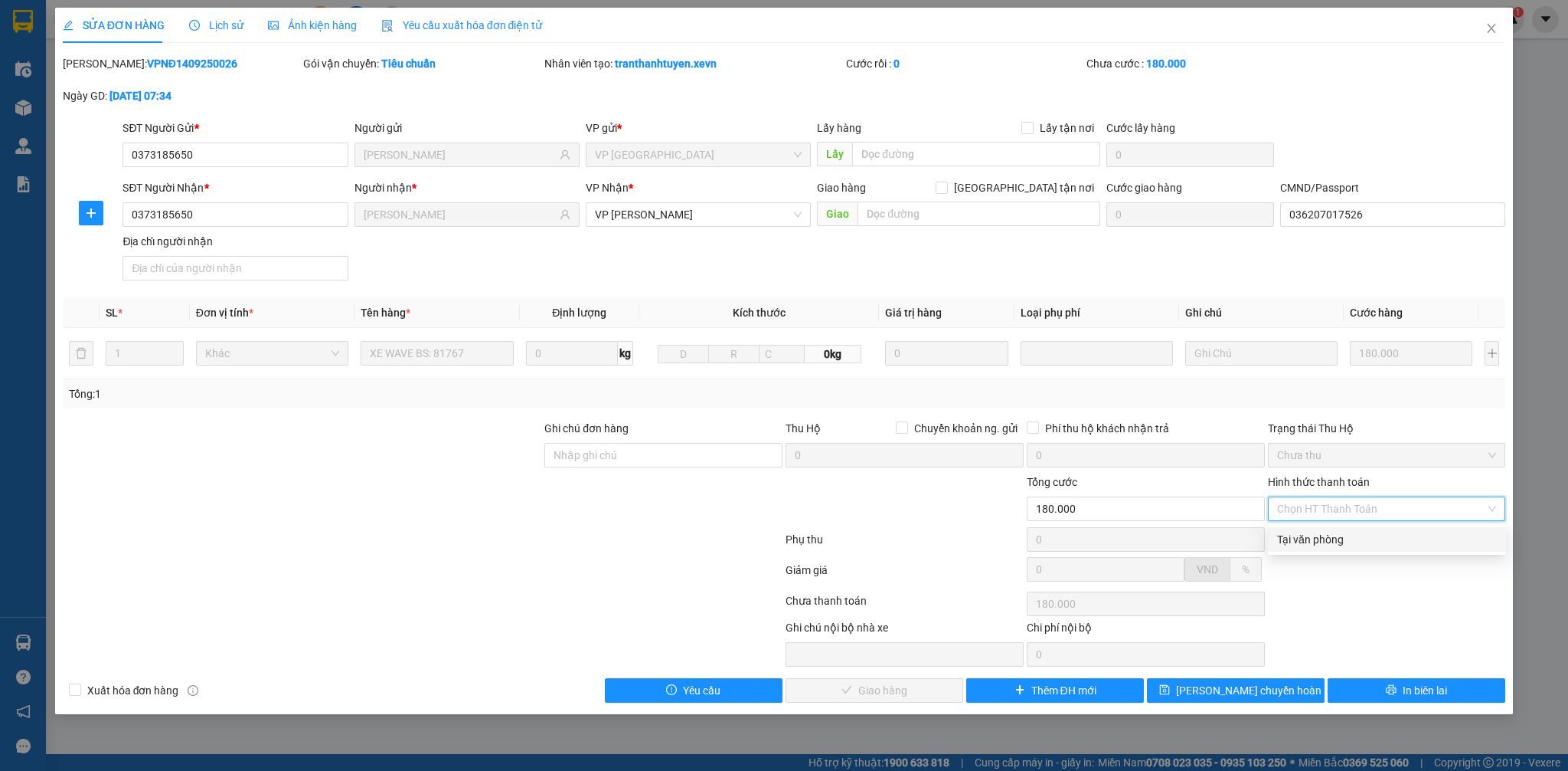
click at [1333, 544] on div "Tại văn phòng" at bounding box center [1386, 539] width 220 height 17
type input "0"
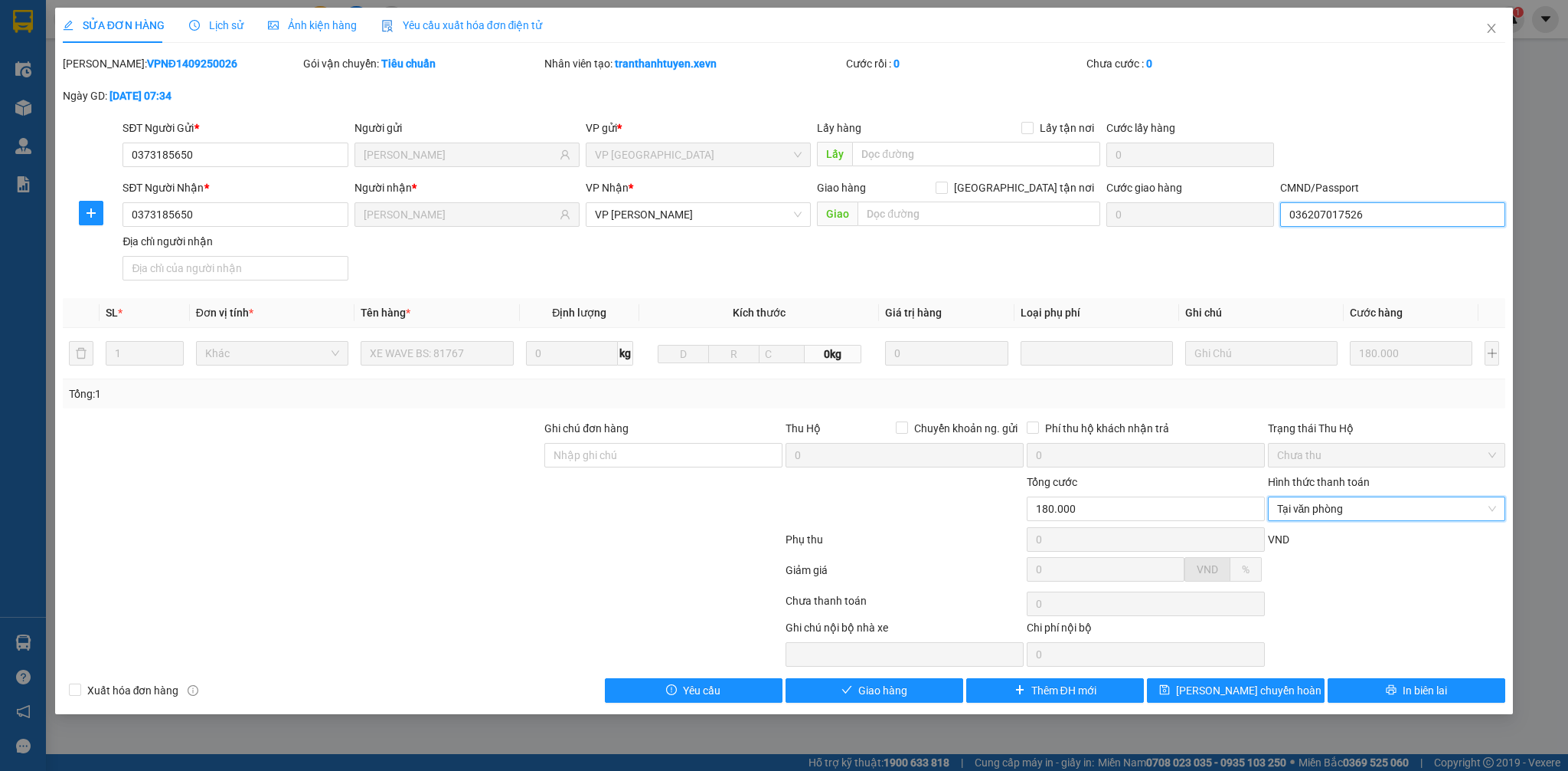
click at [1378, 218] on input "036207017526" at bounding box center [1393, 214] width 225 height 25
click at [1379, 221] on input "036207017526" at bounding box center [1393, 214] width 225 height 25
paste input "[PERSON_NAME]"
type input "036207017526 [PERSON_NAME]"
click at [924, 696] on button "Giao hàng" at bounding box center [874, 690] width 178 height 25
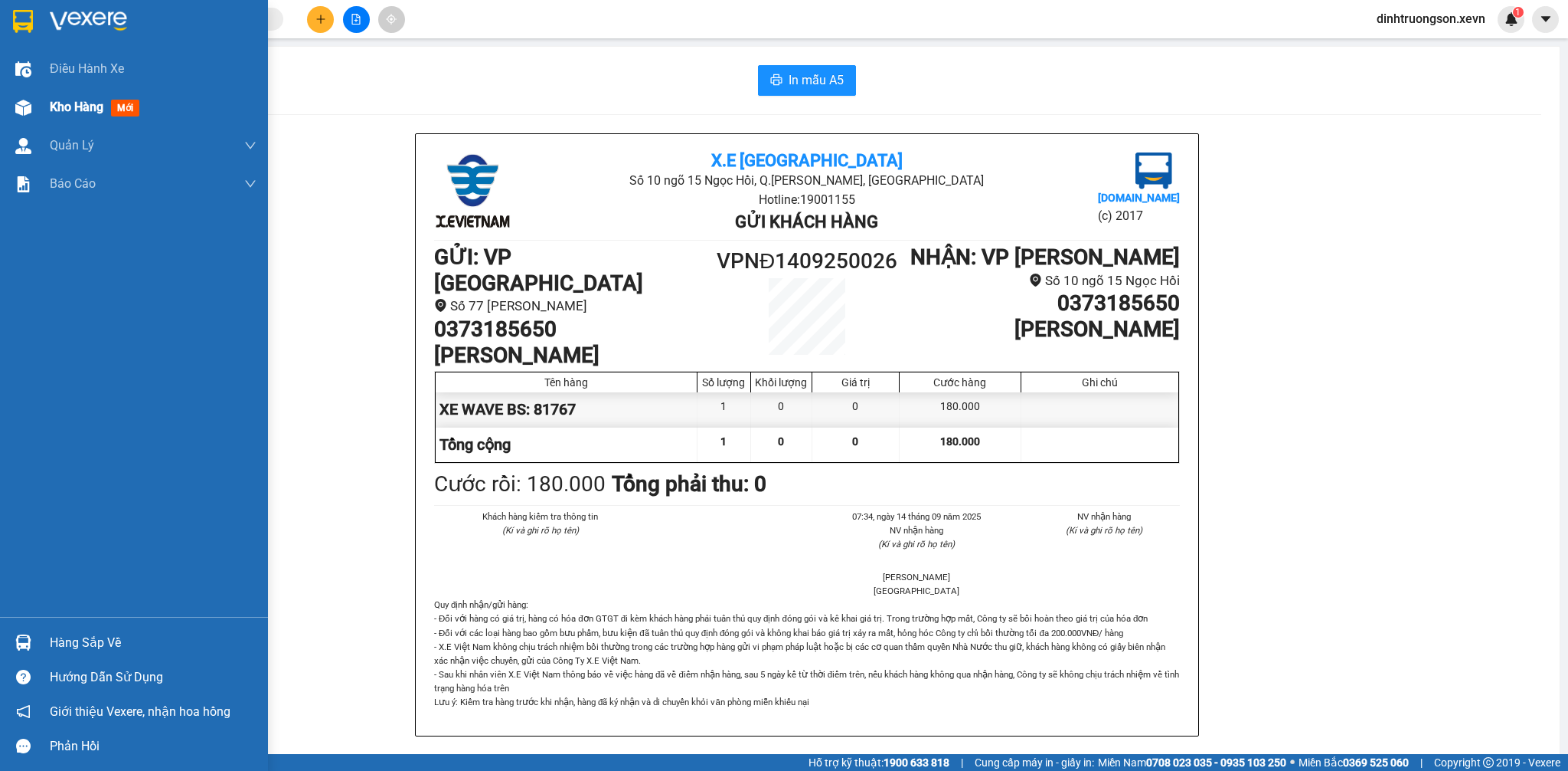
click at [33, 109] on div at bounding box center [24, 108] width 27 height 27
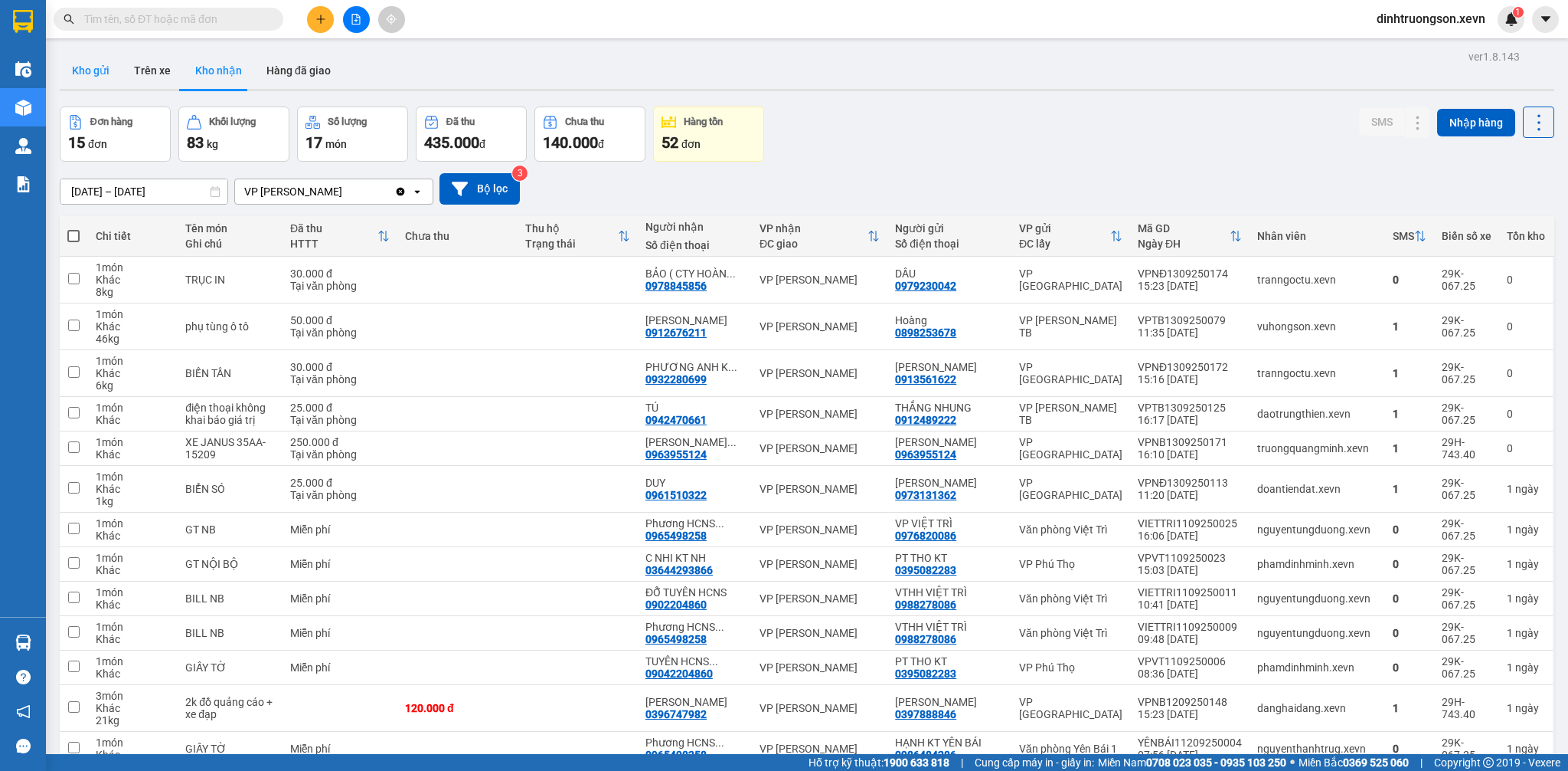
click at [101, 79] on button "Kho gửi" at bounding box center [90, 71] width 62 height 37
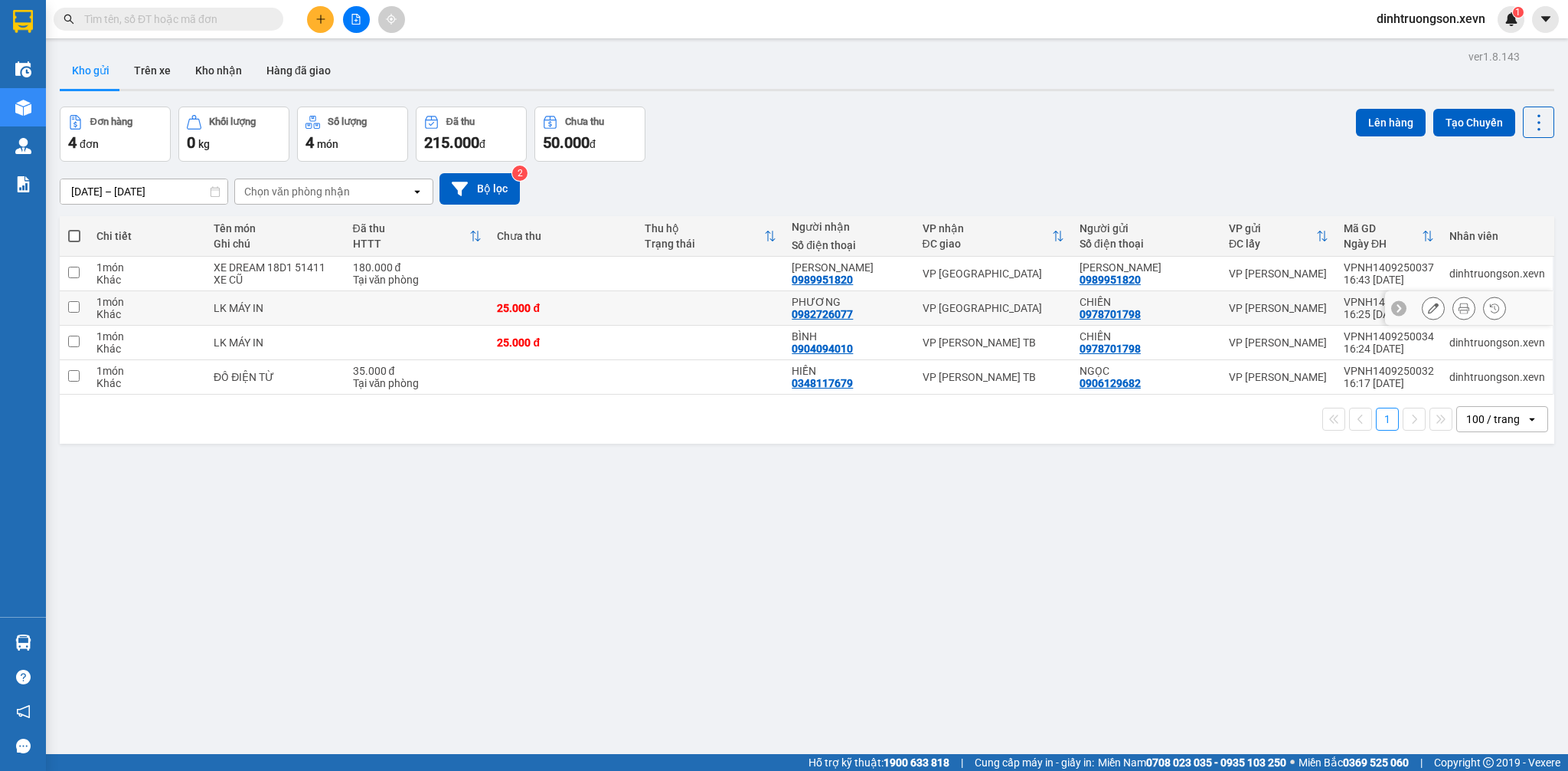
click at [334, 306] on div "LK MÁY IN" at bounding box center [275, 307] width 124 height 12
checkbox input "true"
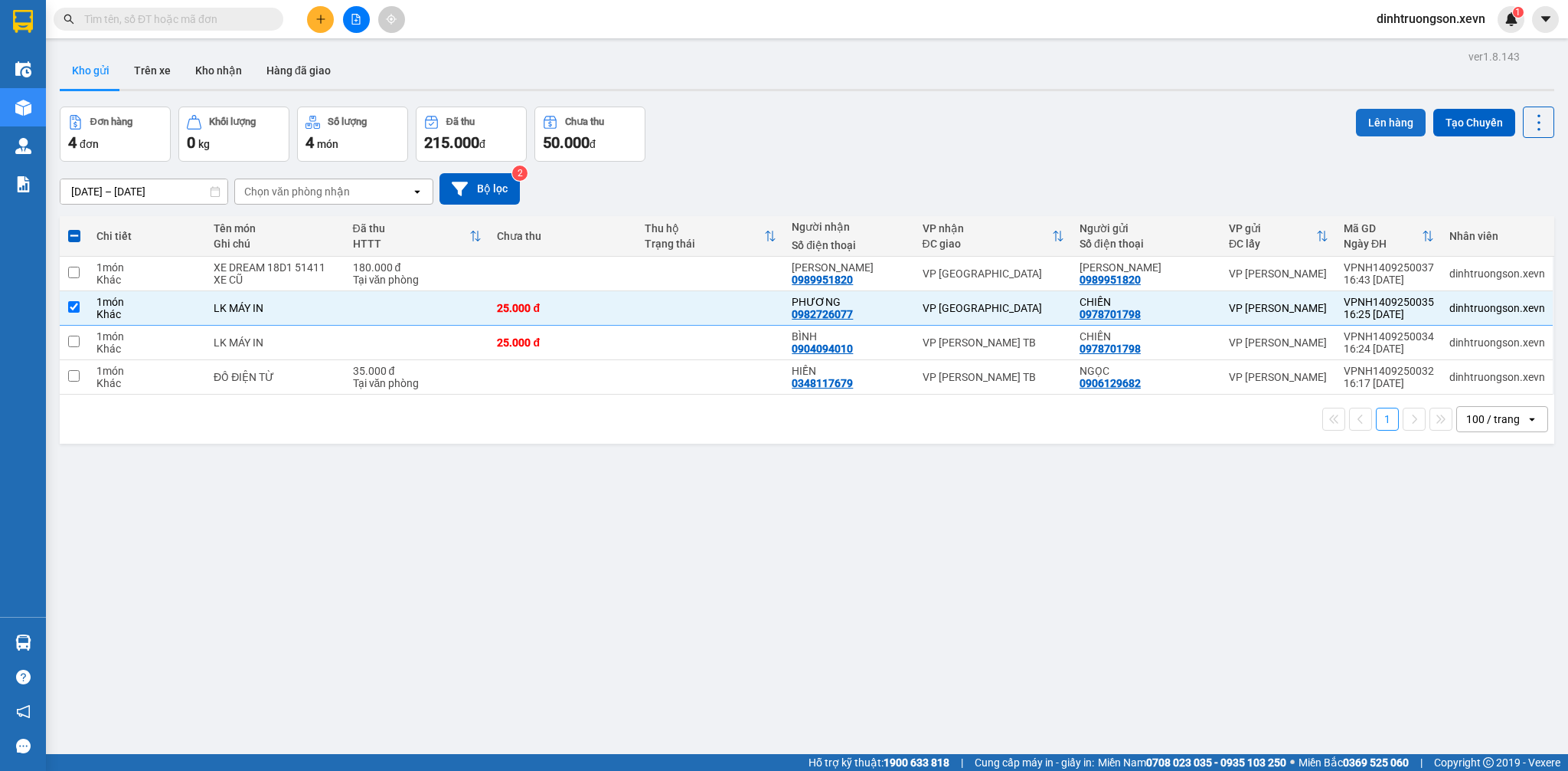
click at [1365, 134] on div "Lên hàng Tạo Chuyến" at bounding box center [1455, 122] width 198 height 32
click at [1366, 130] on button "Lên hàng" at bounding box center [1391, 122] width 70 height 28
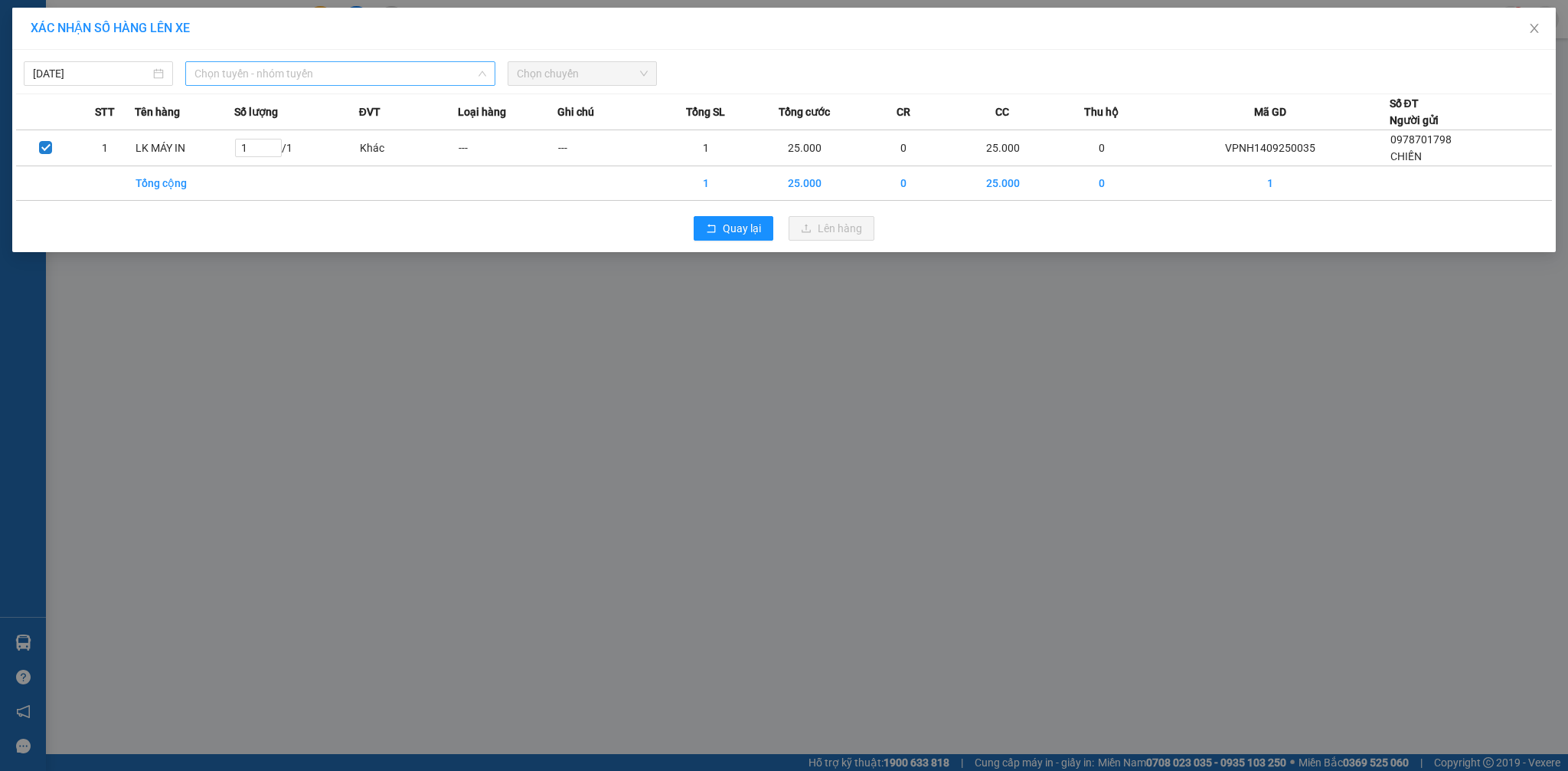
click at [334, 61] on div "Chọn tuyến - nhóm tuyến" at bounding box center [340, 73] width 310 height 25
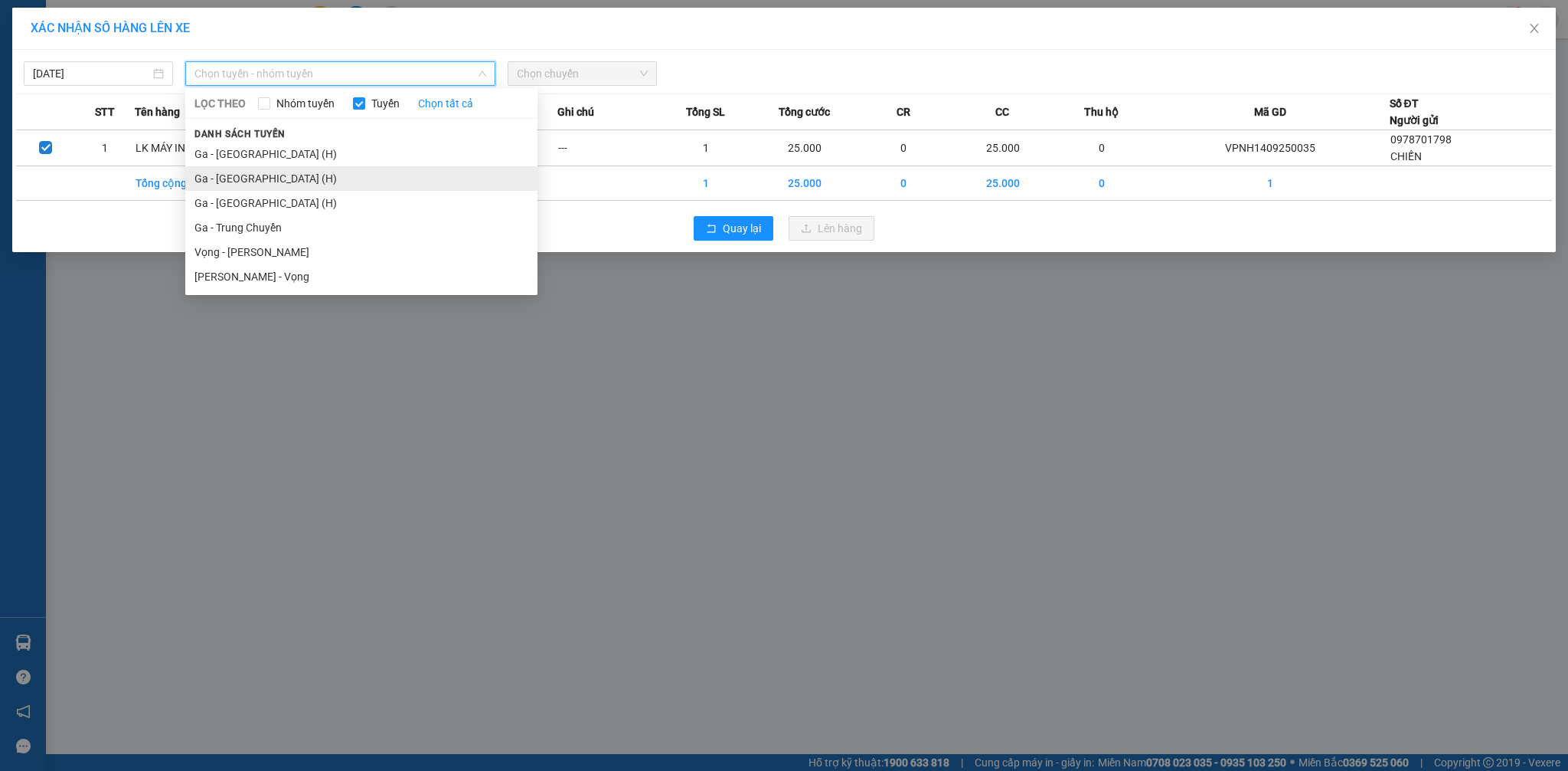
drag, startPoint x: 275, startPoint y: 182, endPoint x: 267, endPoint y: 181, distance: 8.1
click at [272, 179] on li "Ga - [GEOGRAPHIC_DATA] (H)" at bounding box center [361, 178] width 352 height 25
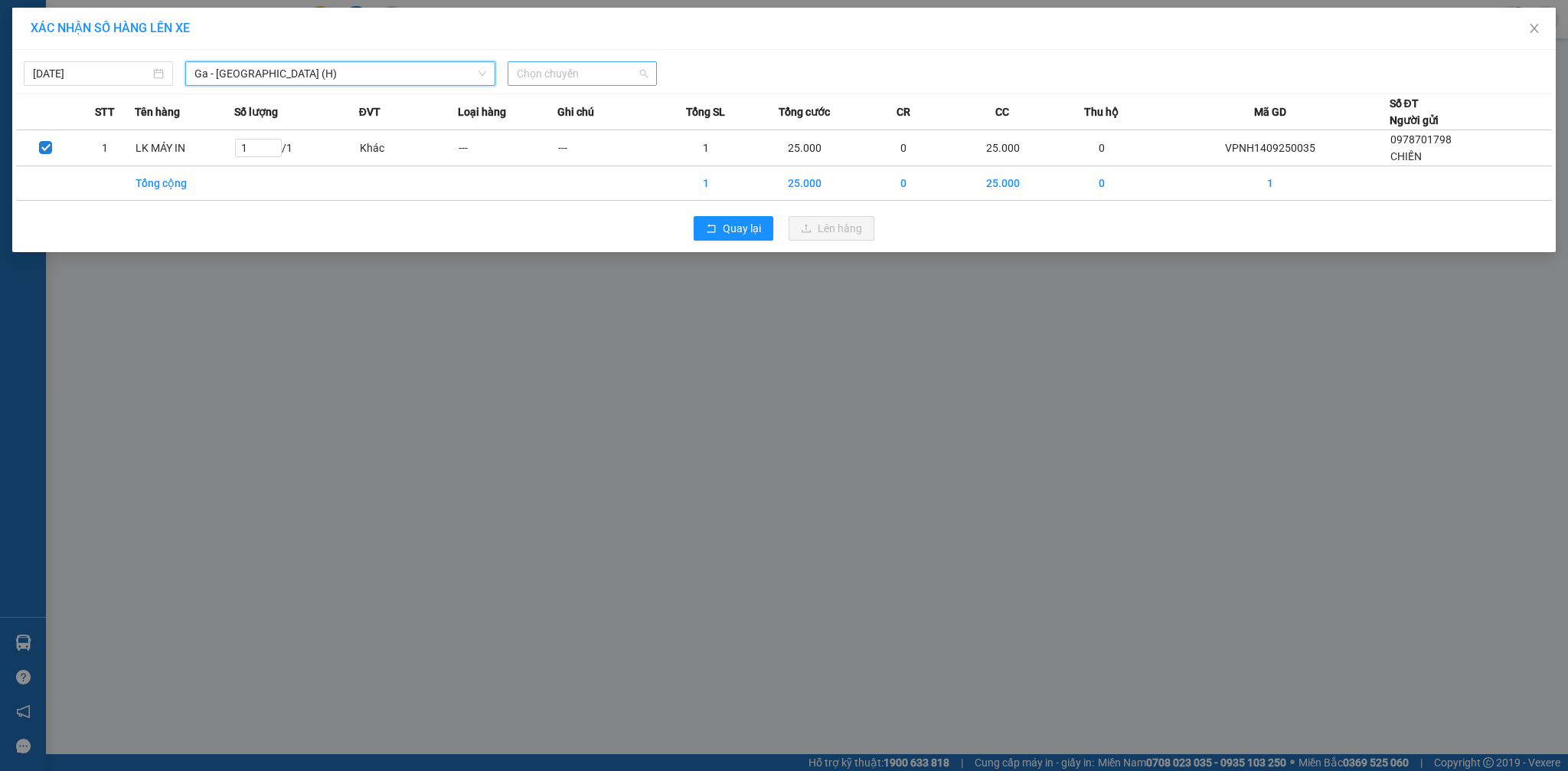
click at [582, 75] on span "Chọn chuyến" at bounding box center [582, 73] width 131 height 23
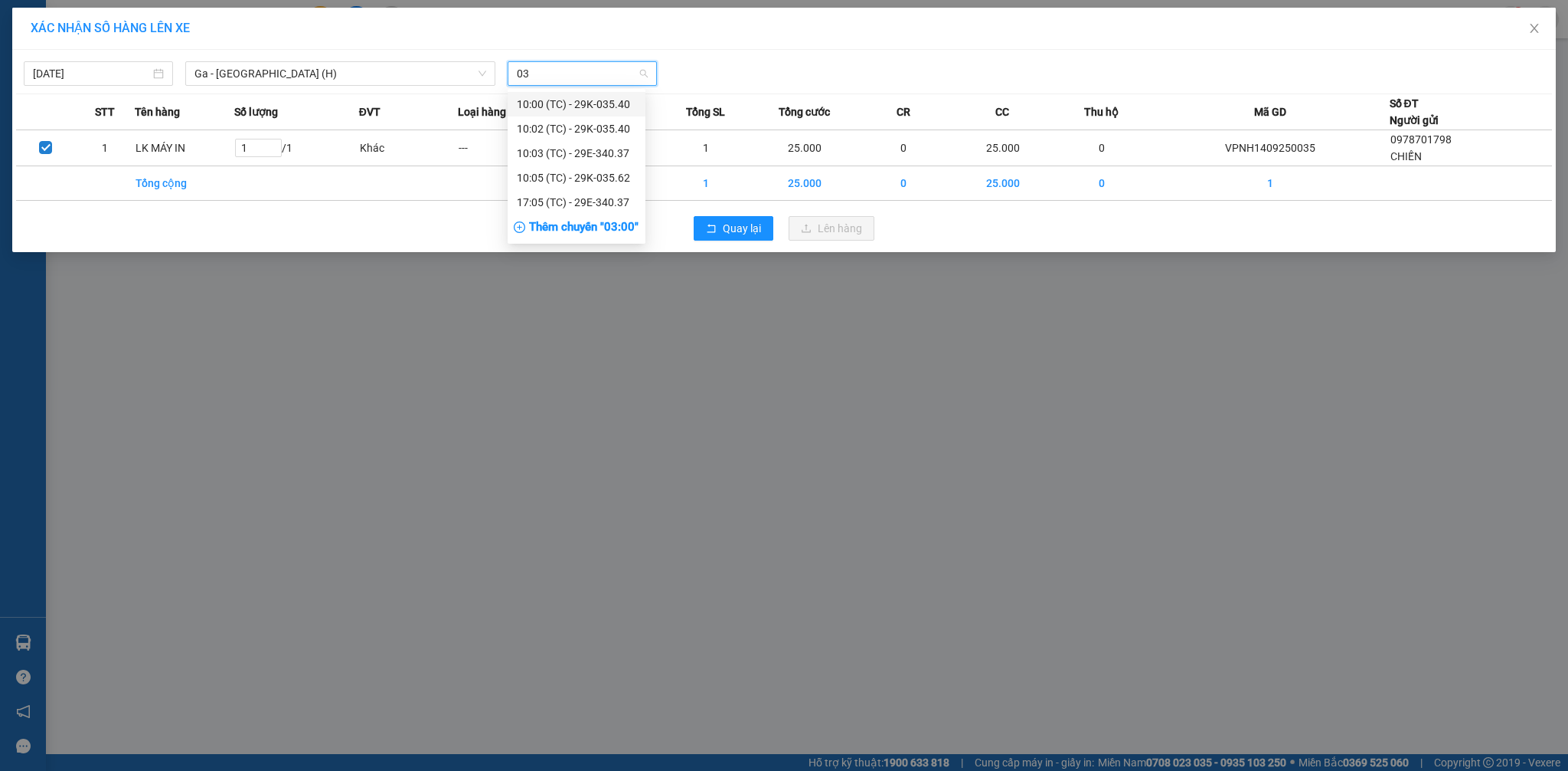
type input "037"
click at [578, 130] on div "17:05 (TC) - 29E-340.37" at bounding box center [576, 128] width 120 height 17
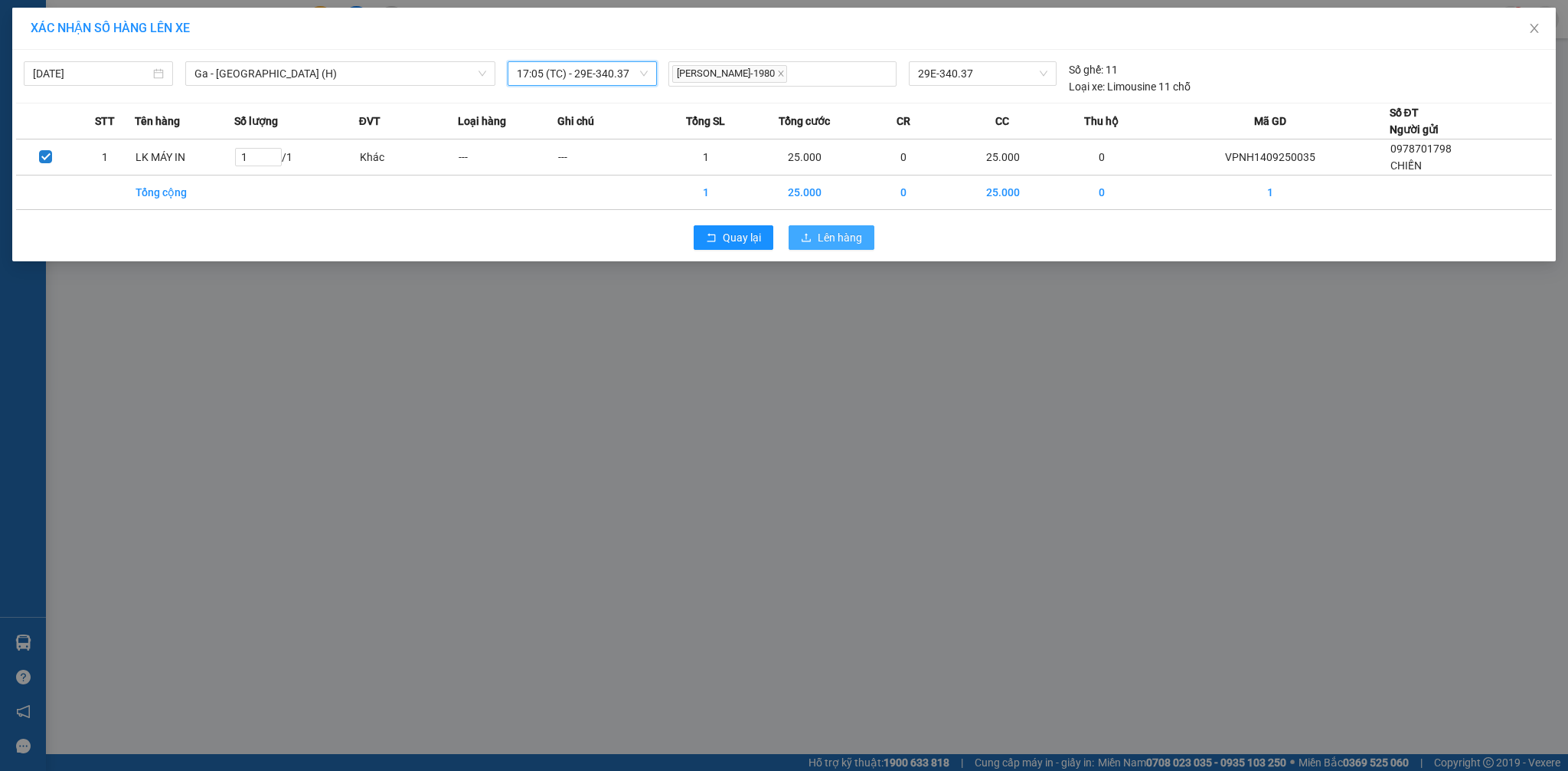
click at [839, 235] on span "Lên hàng" at bounding box center [840, 237] width 44 height 17
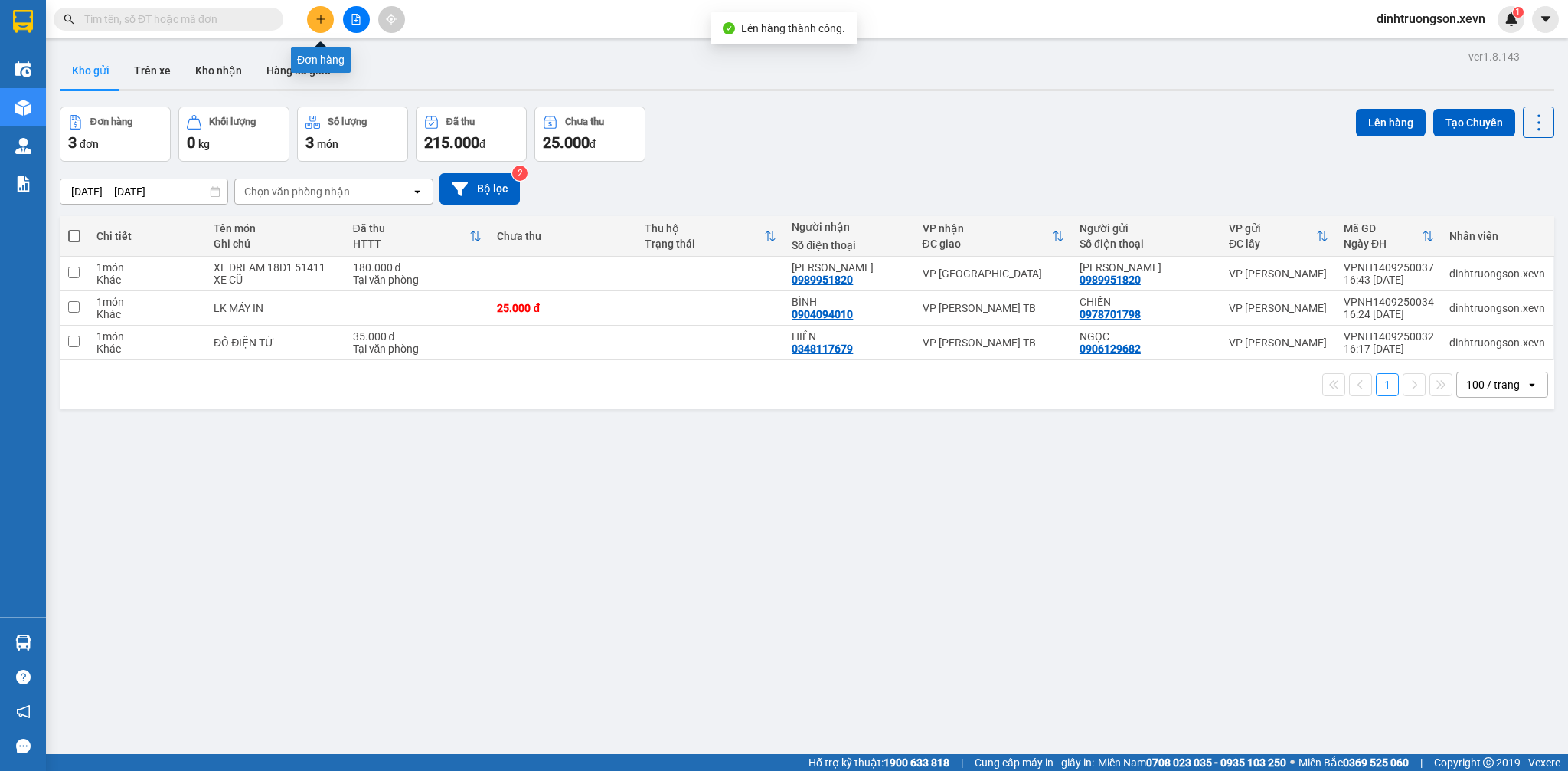
click at [318, 17] on icon "plus" at bounding box center [321, 19] width 11 height 11
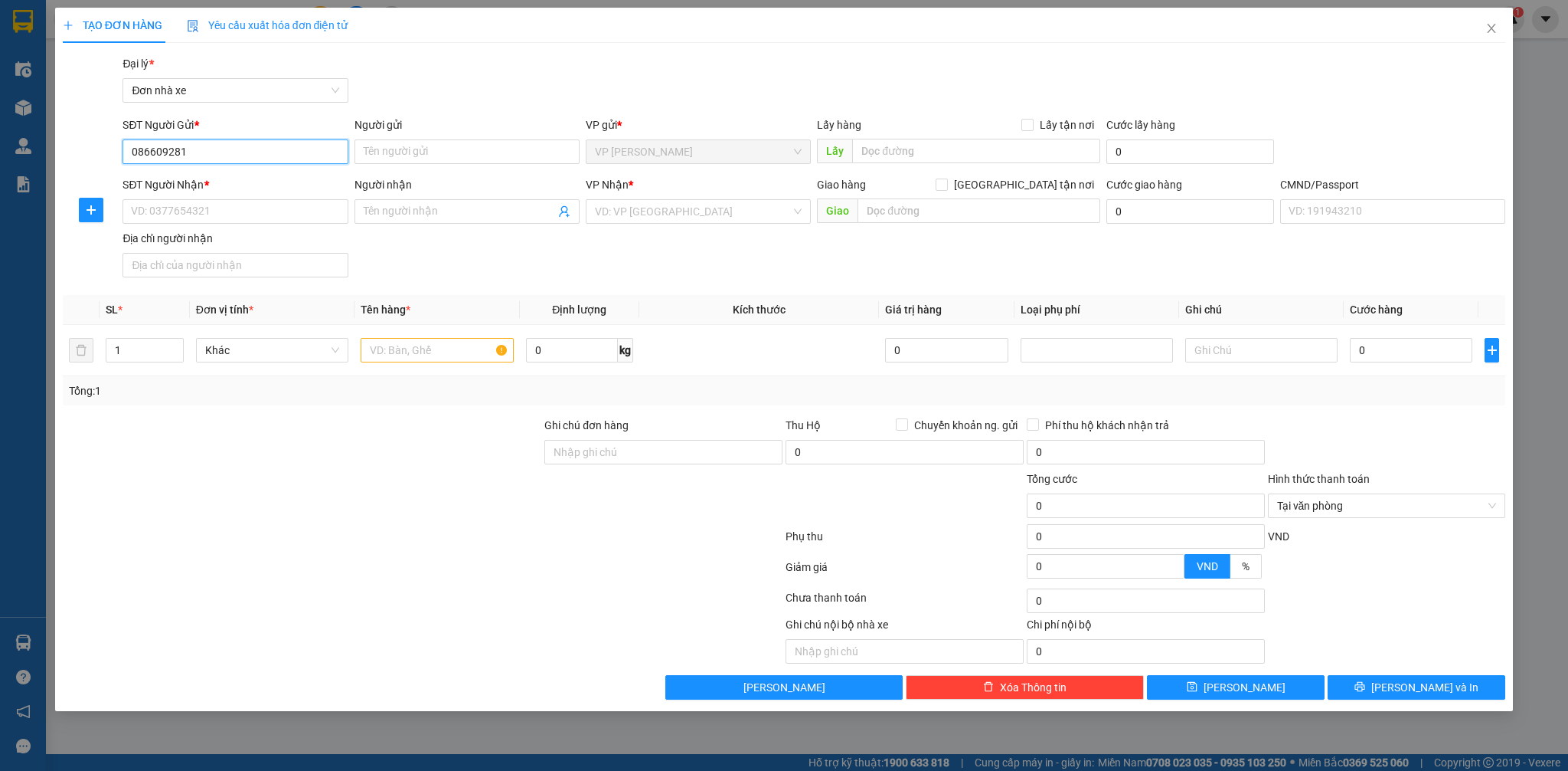
type input "0866092816"
click at [226, 187] on div "0866092816 - OANH" at bounding box center [235, 182] width 207 height 17
type input "OANH"
type input "0374611962"
type input "THIÊN LỰU"
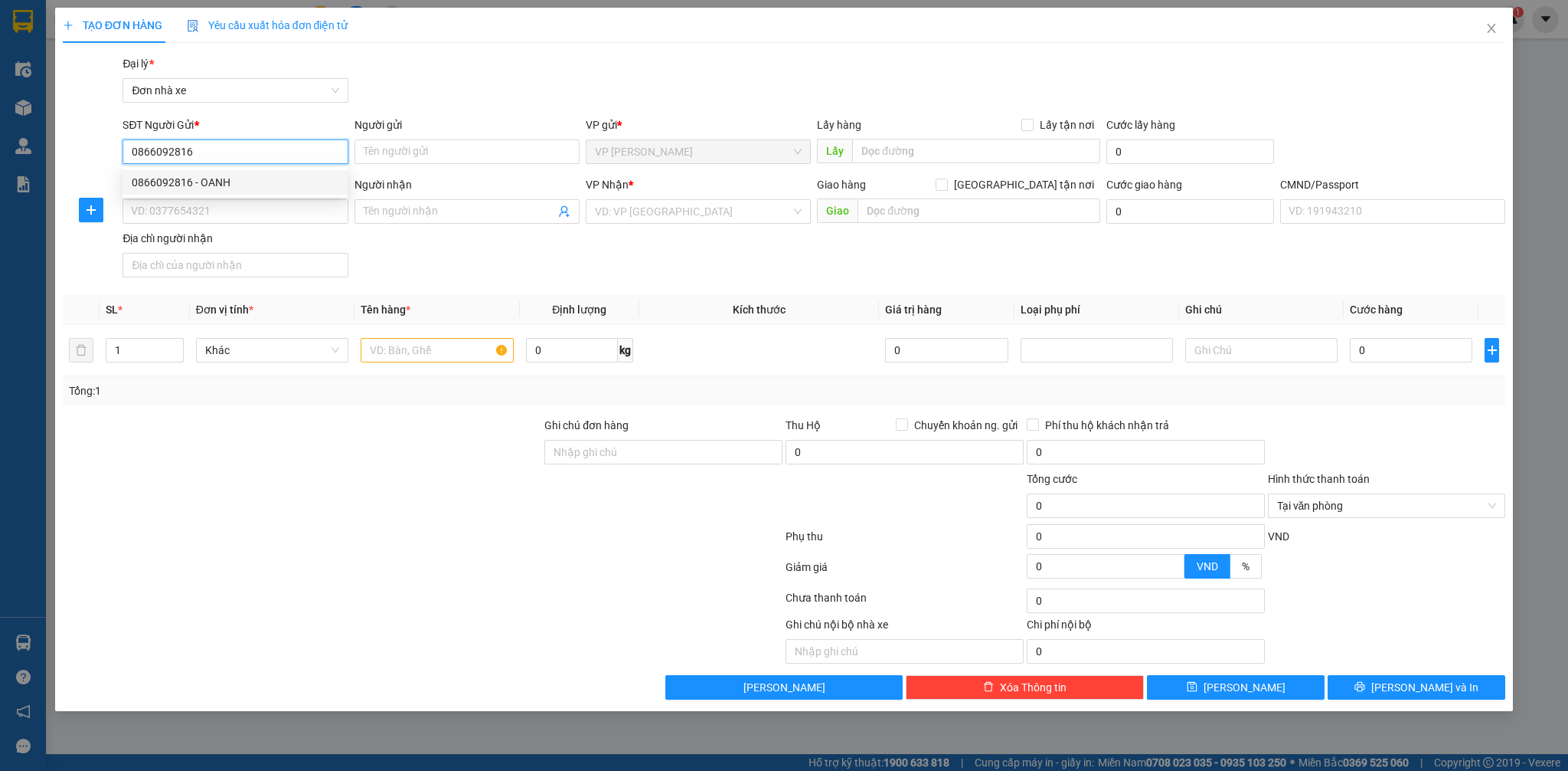
type input "036162001699 HOÀNG THIỆN LỰU 11/241 ĐIỆN BIÊN CỬA BẮC TPNĐ"
type input "0866092816"
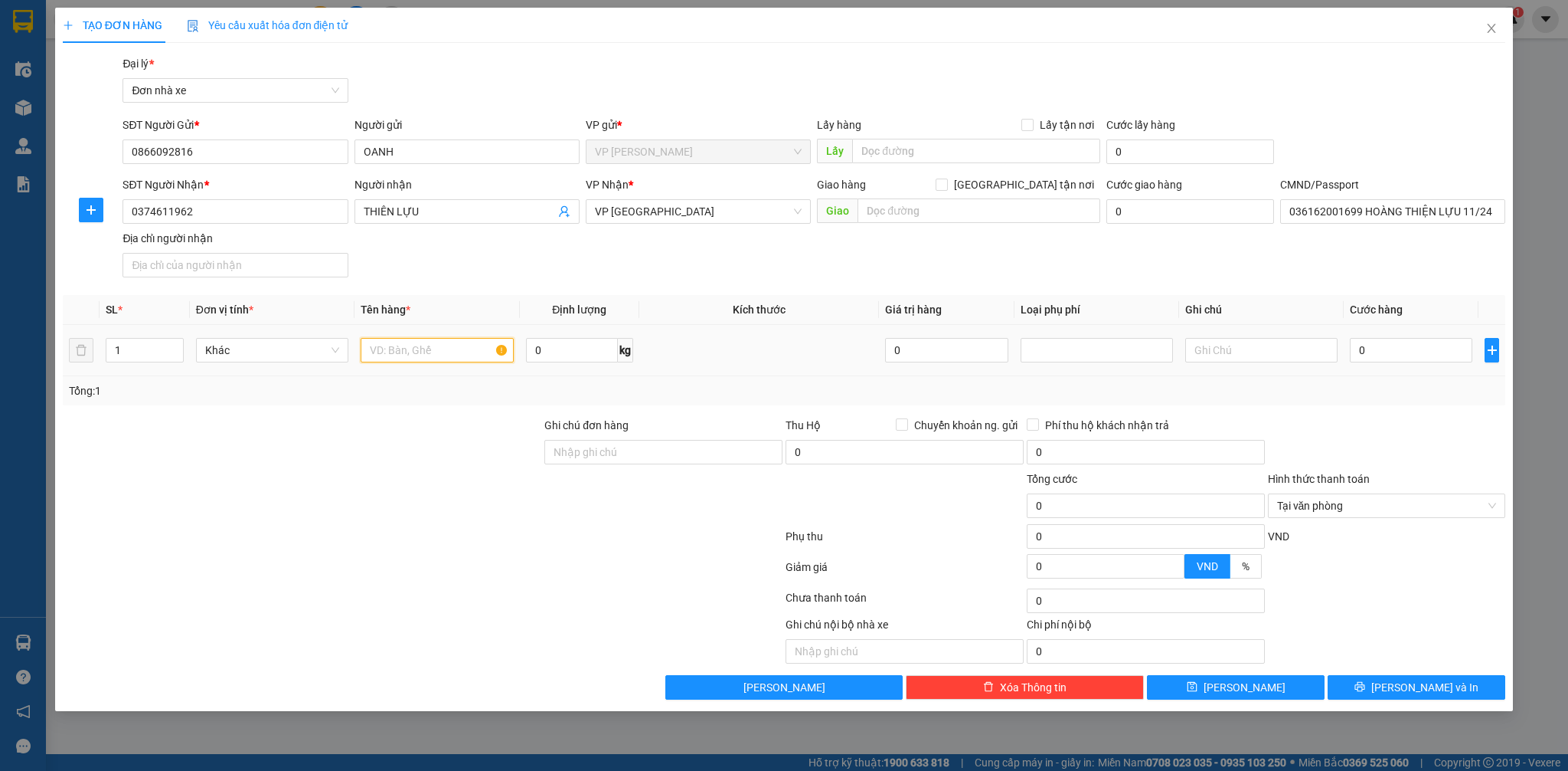
click at [434, 353] on input "text" at bounding box center [436, 349] width 152 height 25
type input "GIẤY TỜ"
click at [1377, 348] on input "0" at bounding box center [1411, 349] width 122 height 25
type input "2"
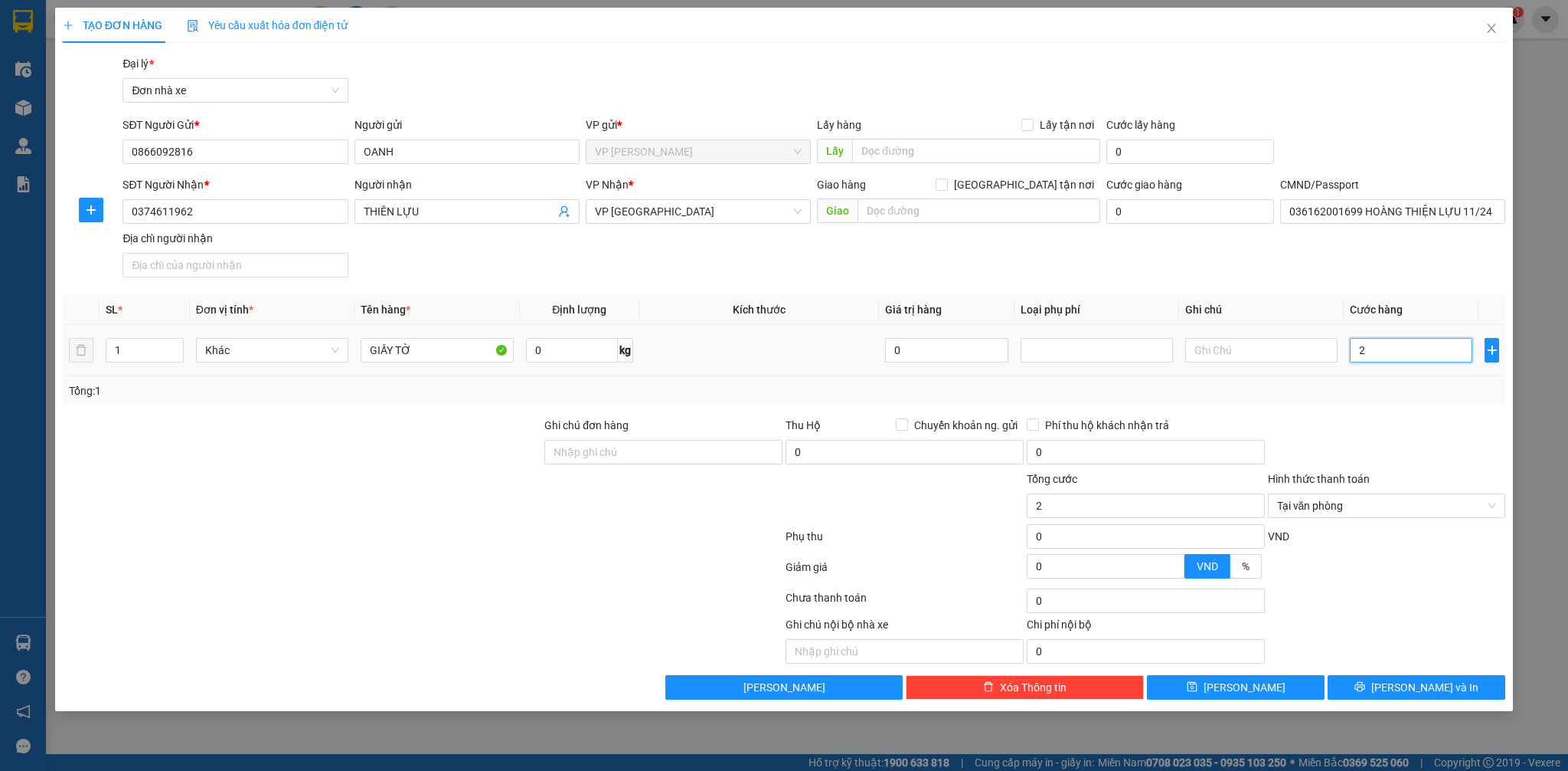
type input "20"
type input "20.000"
click at [1443, 411] on div "Transit Pickup Surcharge Ids Transit Deliver Surcharge Ids Transit Deliver Surc…" at bounding box center [784, 376] width 1443 height 644
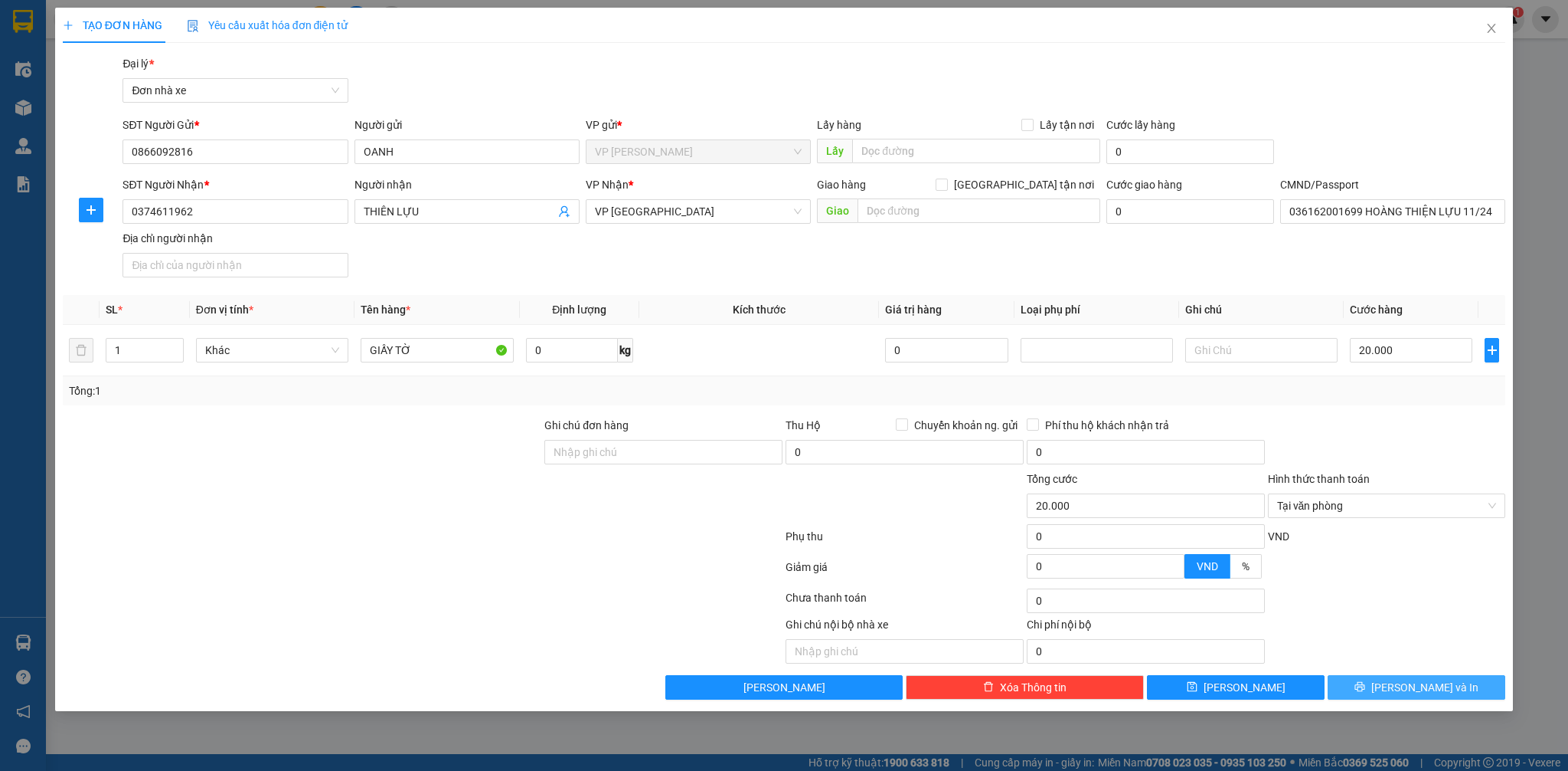
click at [1419, 681] on span "[PERSON_NAME] và In" at bounding box center [1424, 687] width 107 height 17
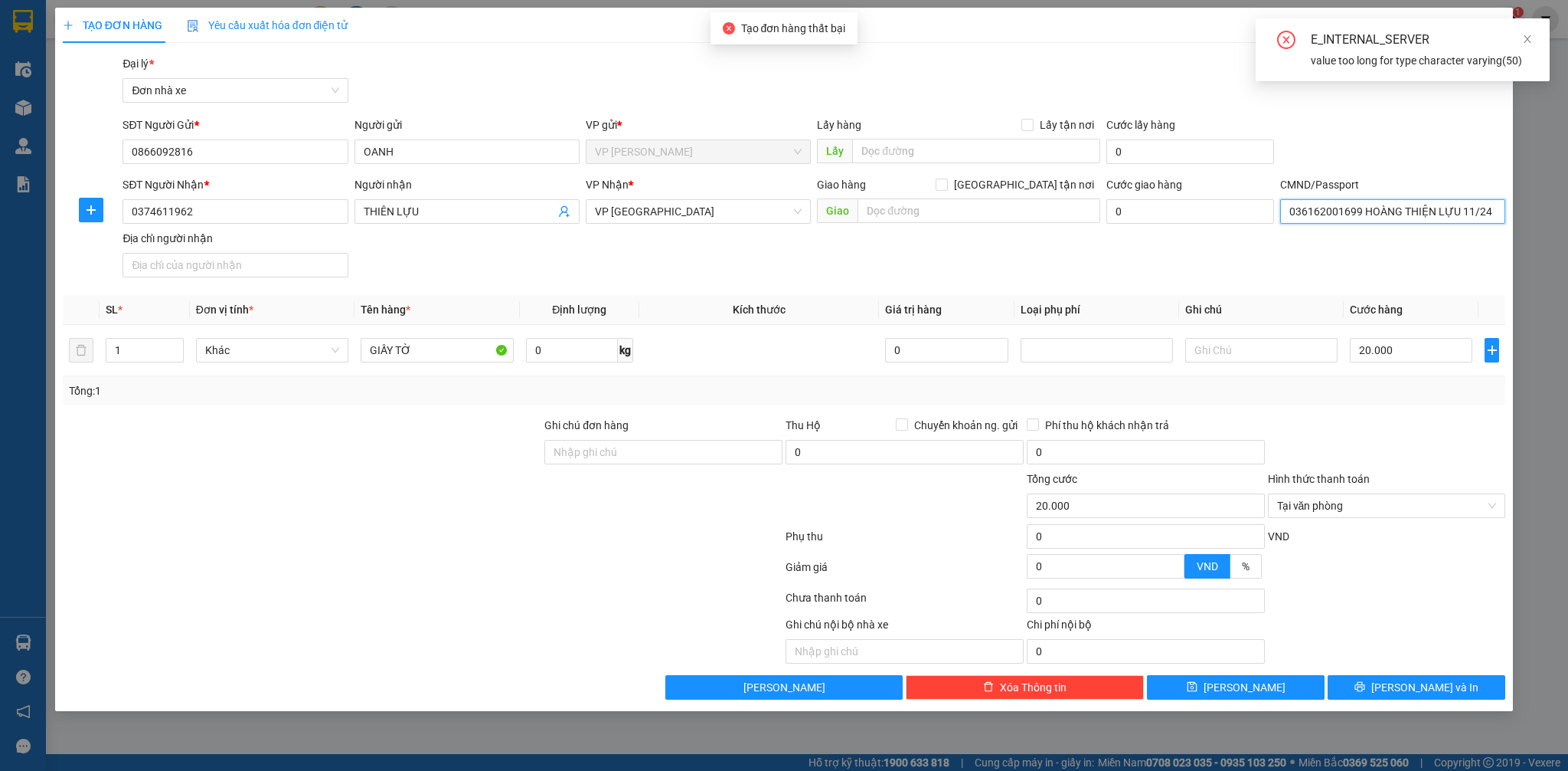
click at [1380, 210] on input "036162001699 HOÀNG THIỆN LỰU 11/241 ĐIỆN BIÊN CỬA BẮC TPNĐ" at bounding box center [1393, 211] width 225 height 25
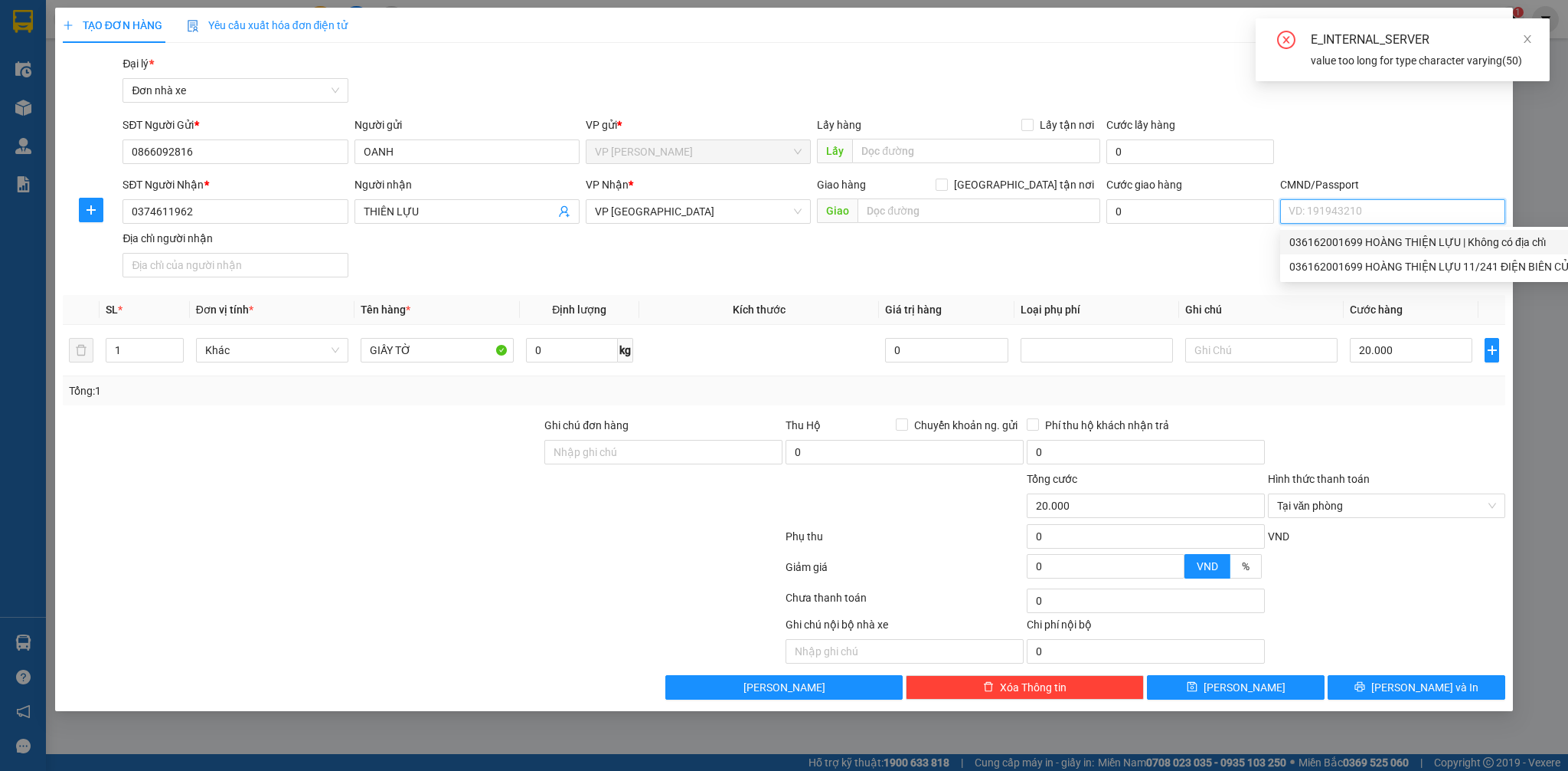
click at [1443, 245] on div "036162001699 HOÀNG THIỆN LỰU | Không có địa chỉ" at bounding box center [1503, 241] width 427 height 17
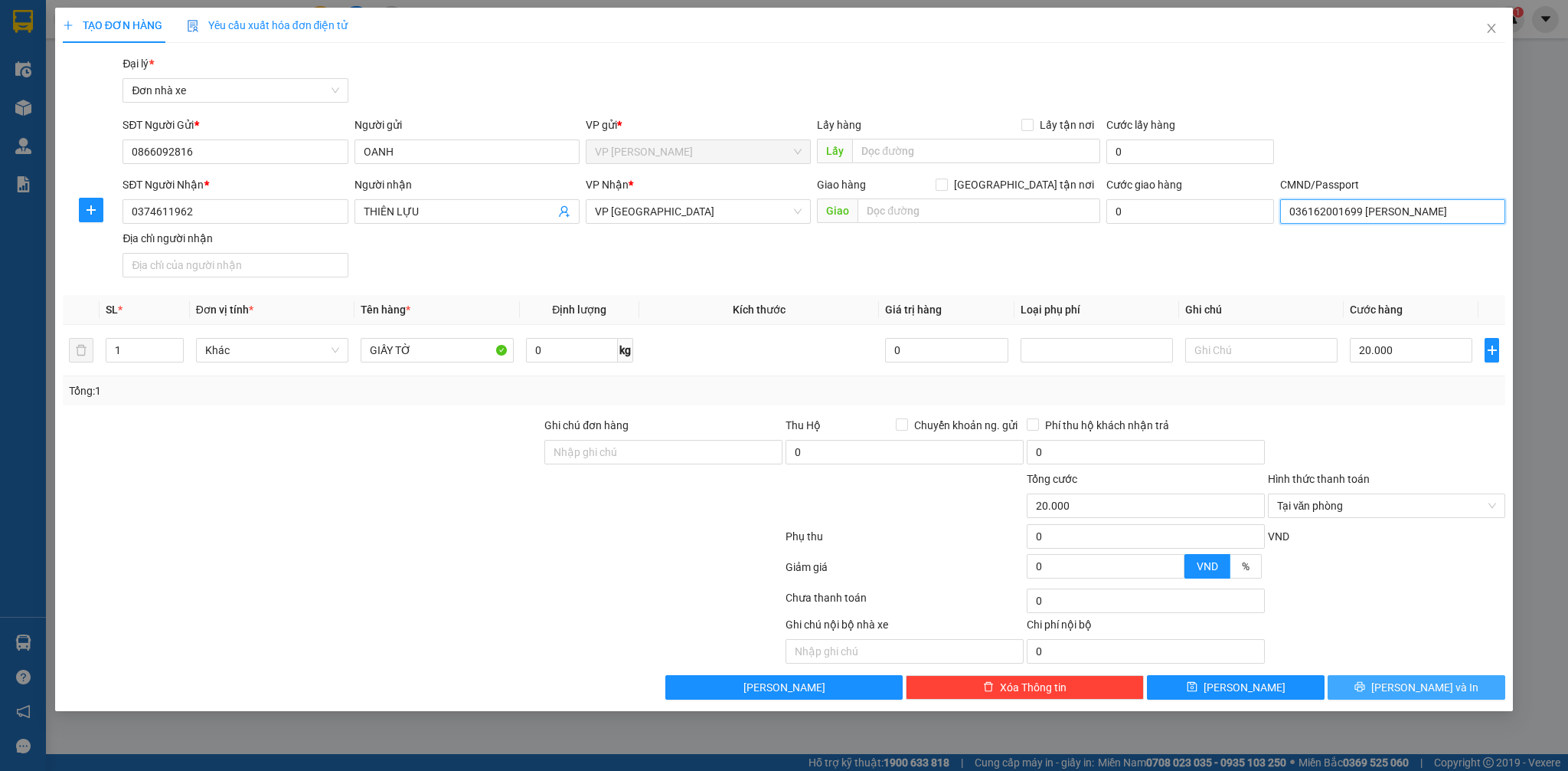
type input "036162001699 HOÀNG THIỆN LỰU"
click at [1428, 684] on span "[PERSON_NAME] và In" at bounding box center [1424, 687] width 107 height 17
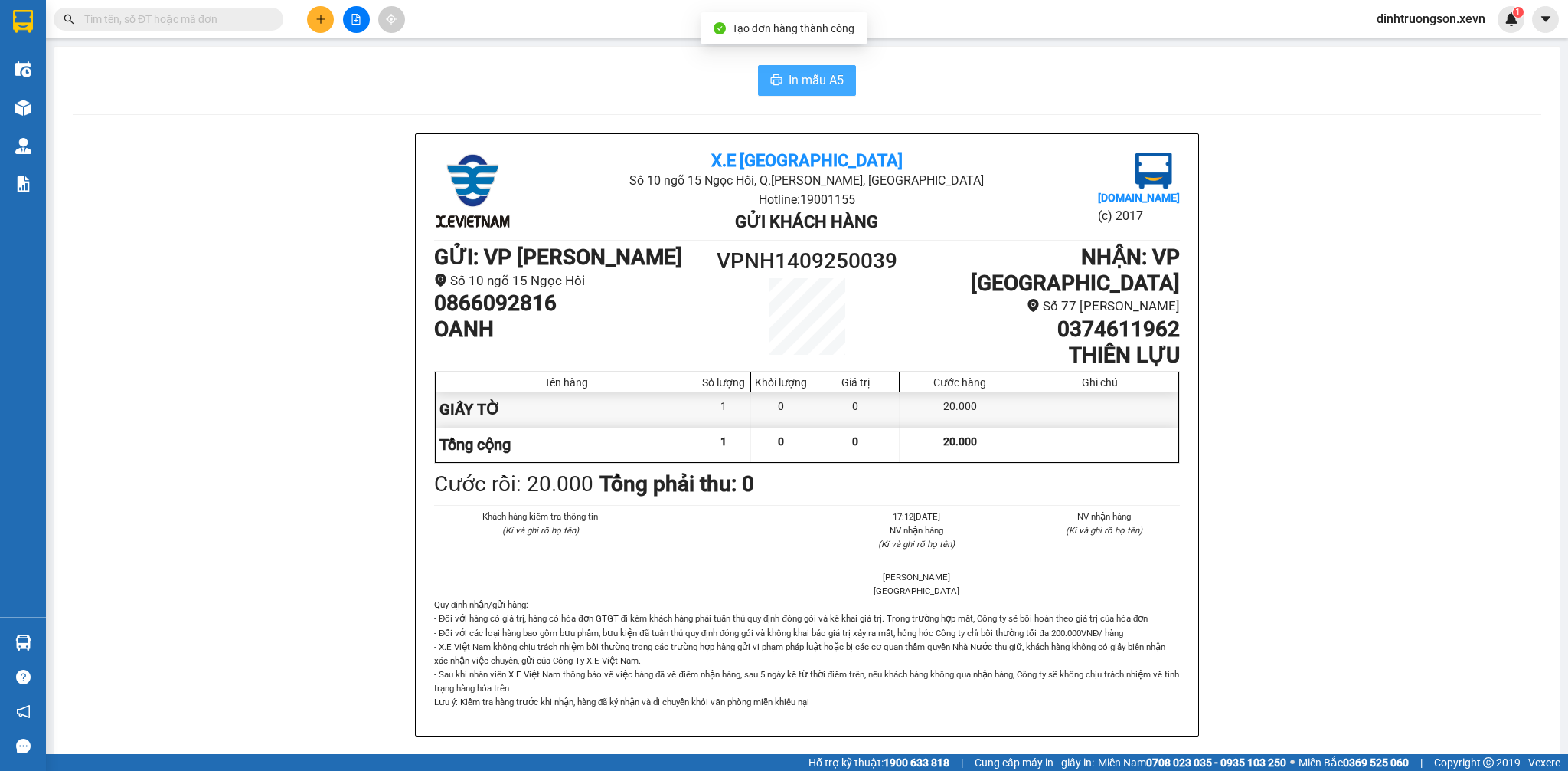
click at [830, 83] on span "In mẫu A5" at bounding box center [816, 80] width 55 height 19
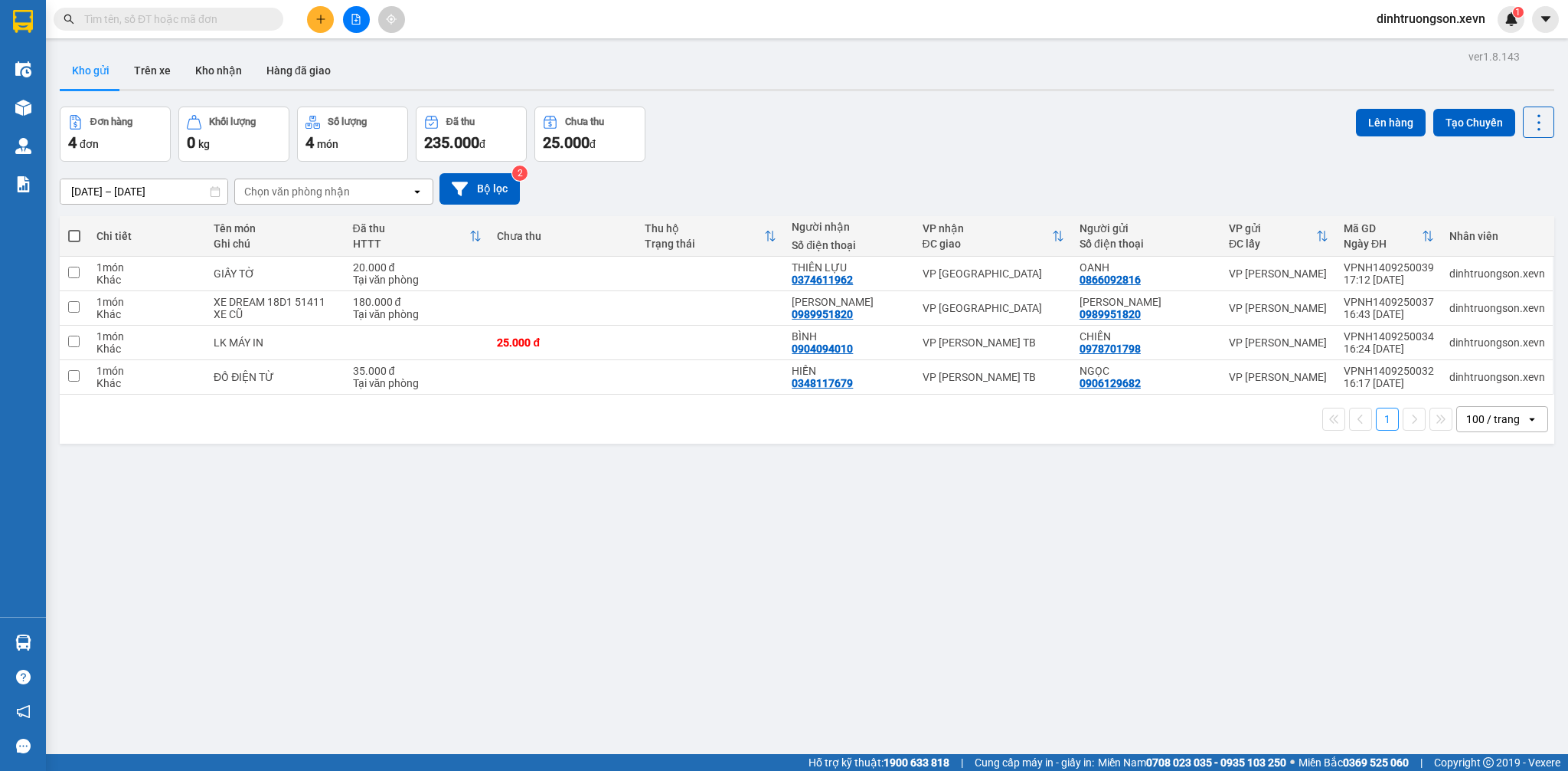
click at [209, 22] on input "text" at bounding box center [175, 19] width 181 height 17
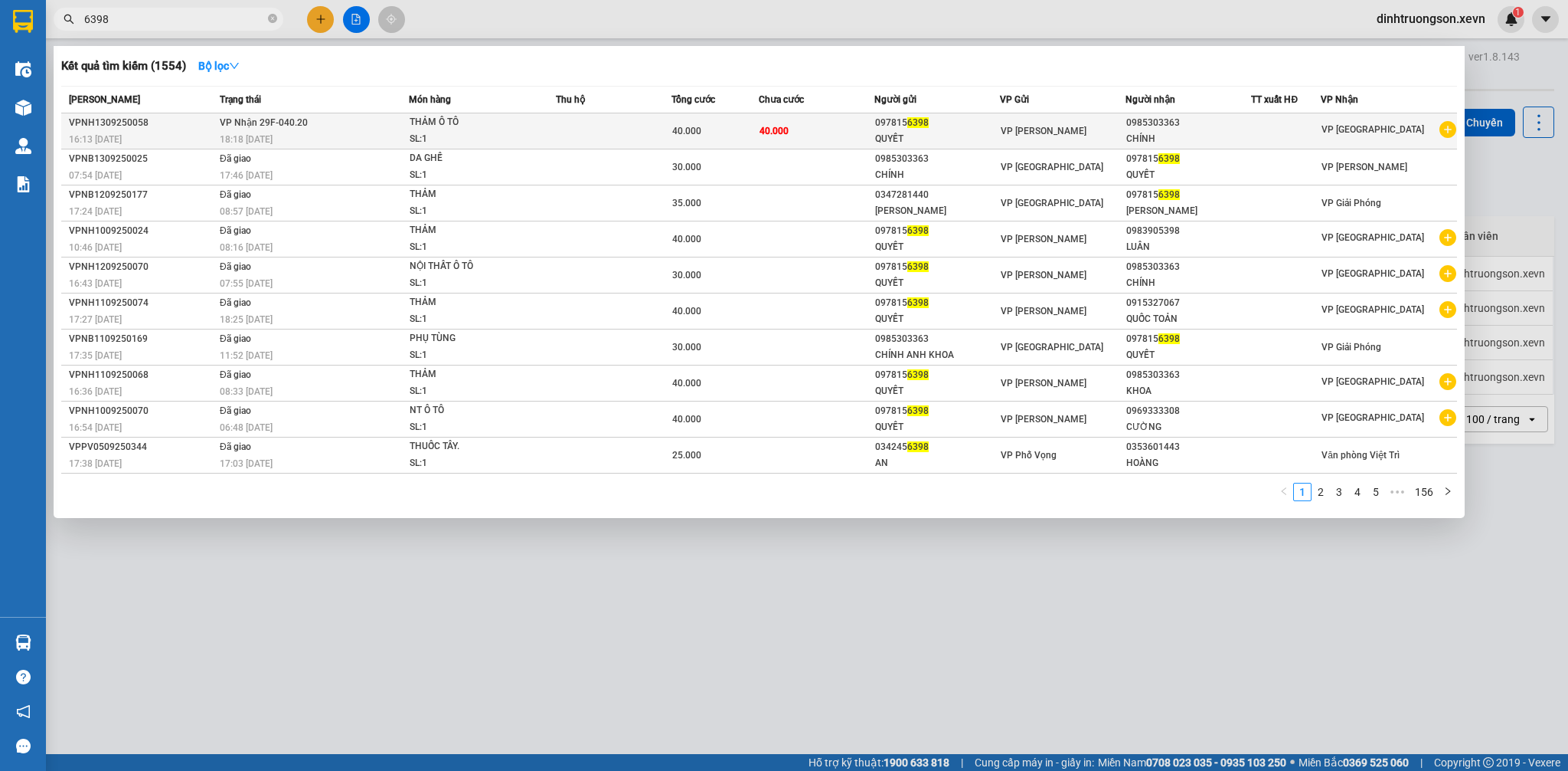
type input "6398"
click at [987, 138] on div "QUYẾT" at bounding box center [937, 139] width 124 height 16
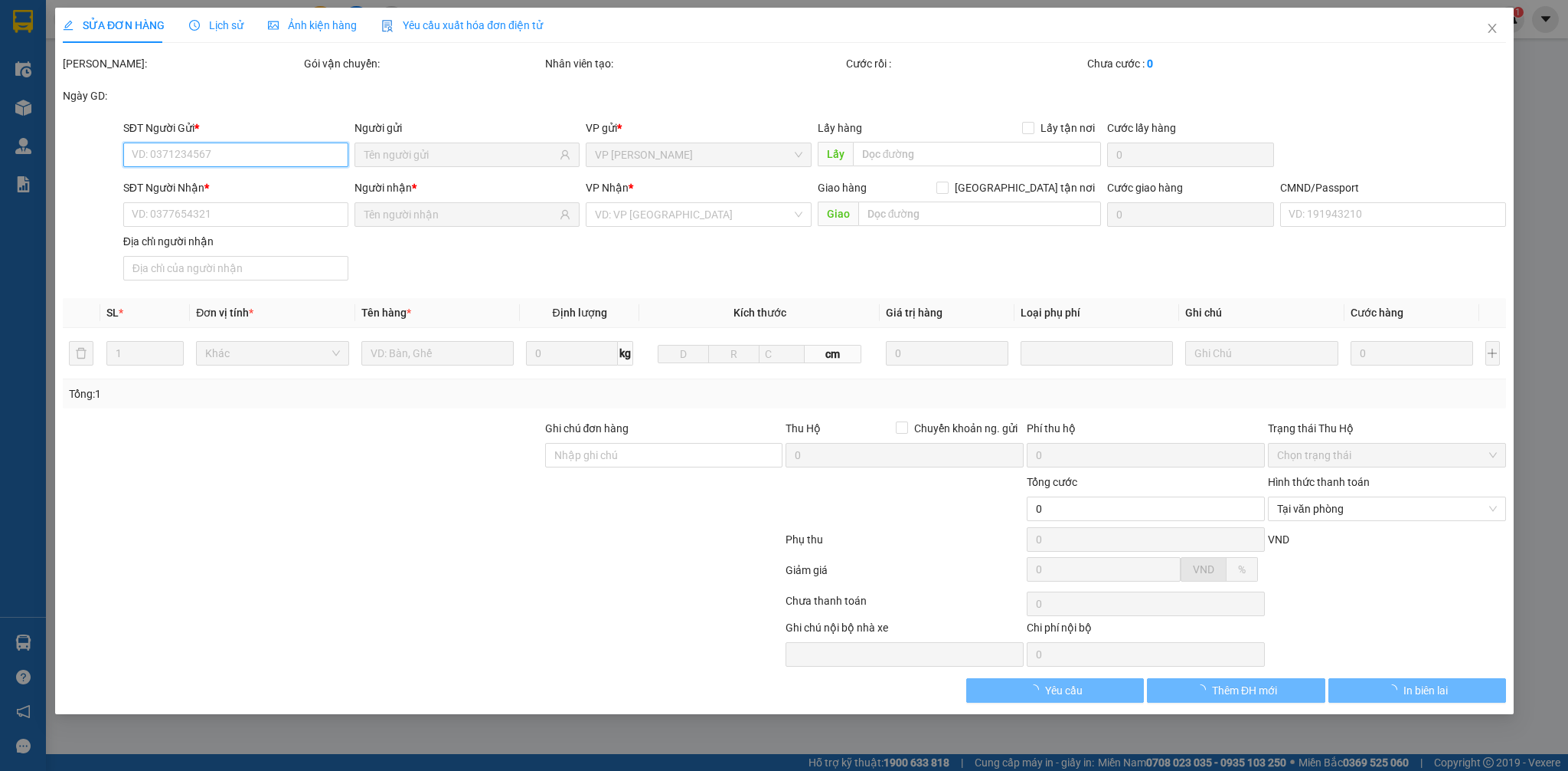
type input "0978156398"
type input "0985303363"
type input "037086005573 [PERSON_NAME]"
type input "40.000"
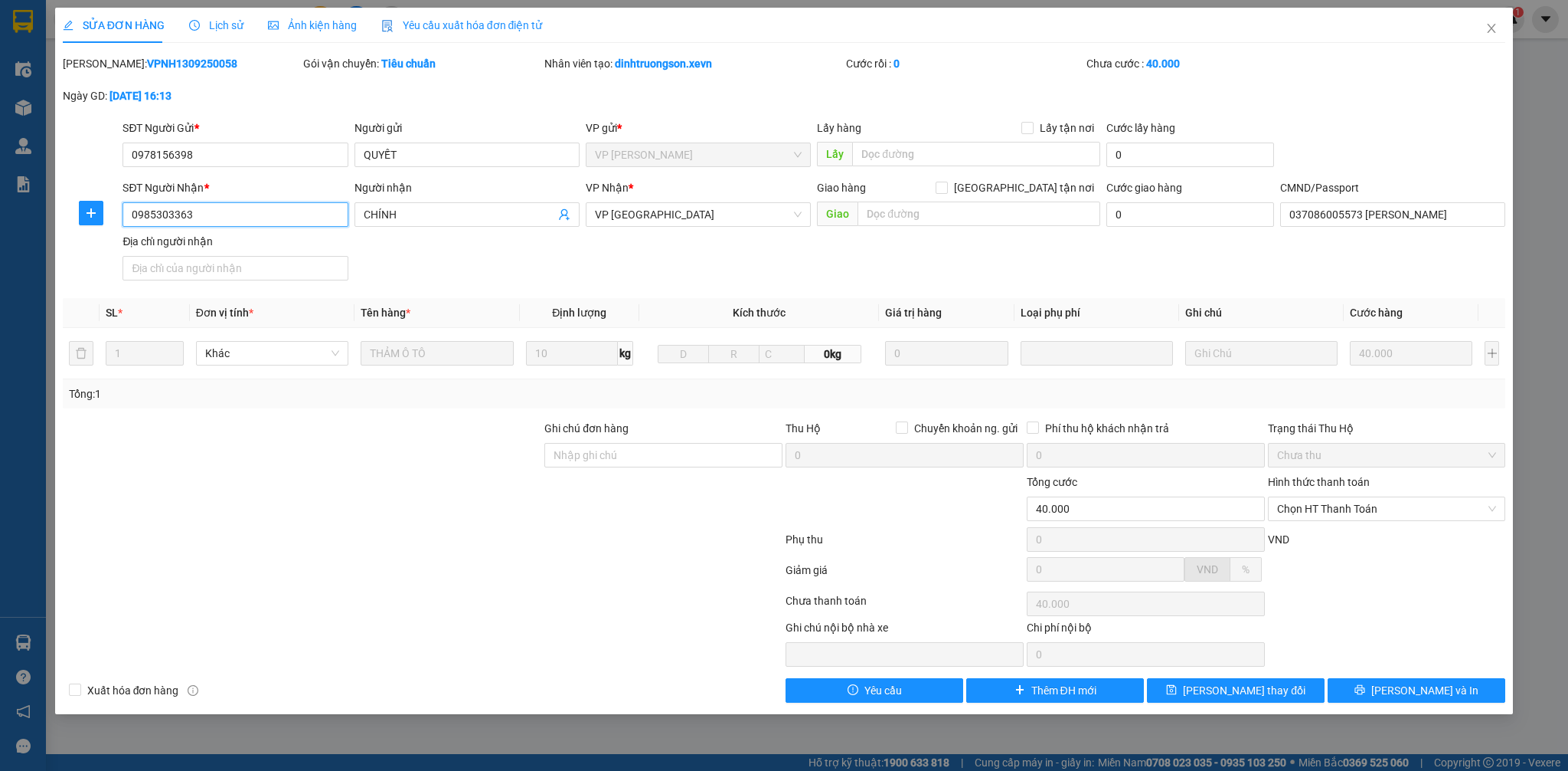
drag, startPoint x: 233, startPoint y: 215, endPoint x: 108, endPoint y: 218, distance: 125.0
click at [103, 218] on div "SĐT Người Nhận * 0985303363 0985303363 Người nhận CHÍNH VP Nhận * VP Ninh Bình …" at bounding box center [784, 233] width 1447 height 107
drag, startPoint x: 125, startPoint y: 154, endPoint x: 101, endPoint y: 159, distance: 24.5
click at [101, 159] on div "SĐT Người Gửi * 0978156398 0978156398 Người gửi QUYẾT VP gửi * VP Ngọc Hồi Lấy …" at bounding box center [784, 147] width 1447 height 54
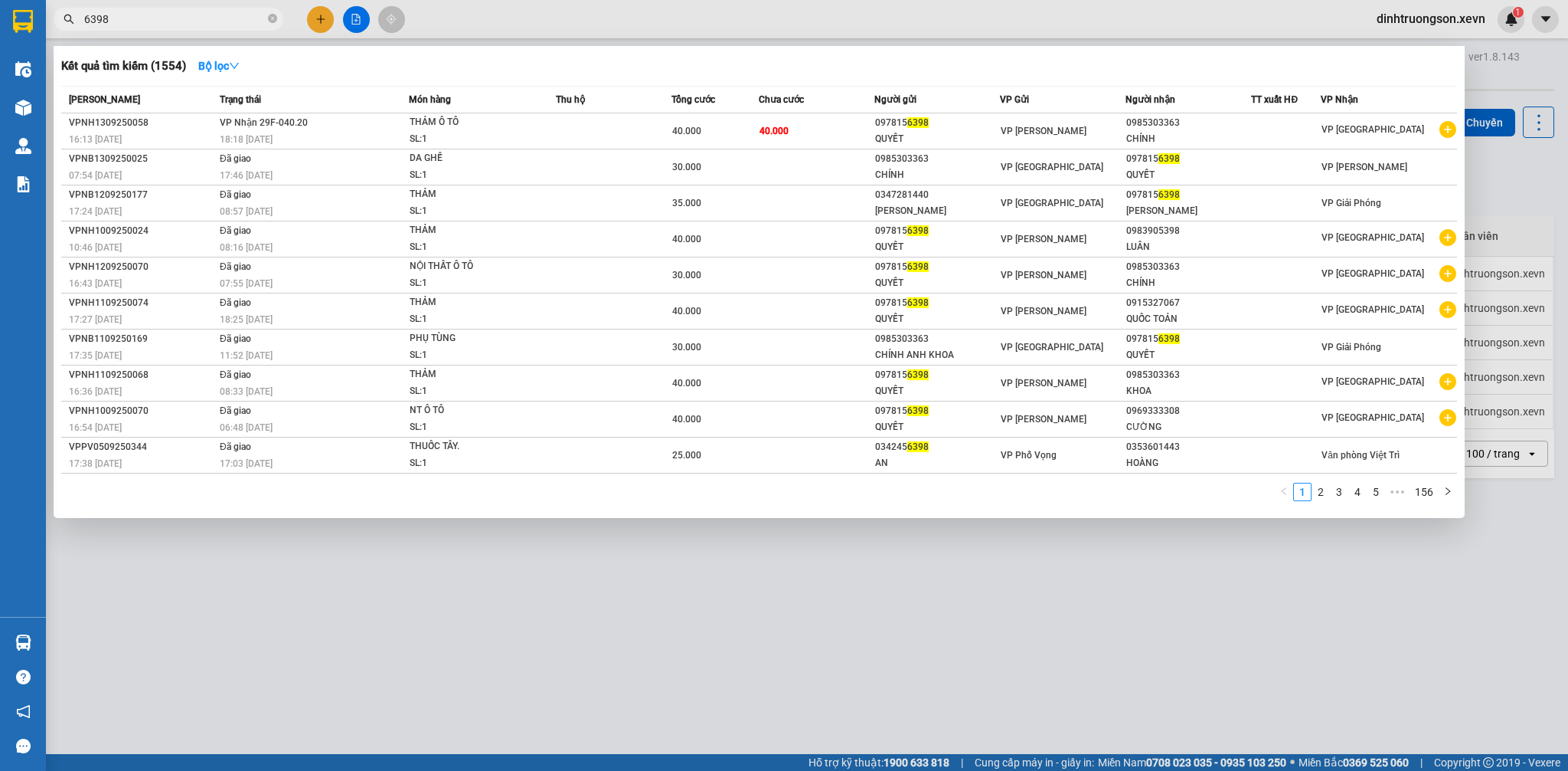
click at [156, 25] on input "6398" at bounding box center [175, 19] width 181 height 17
paste input "0868271826"
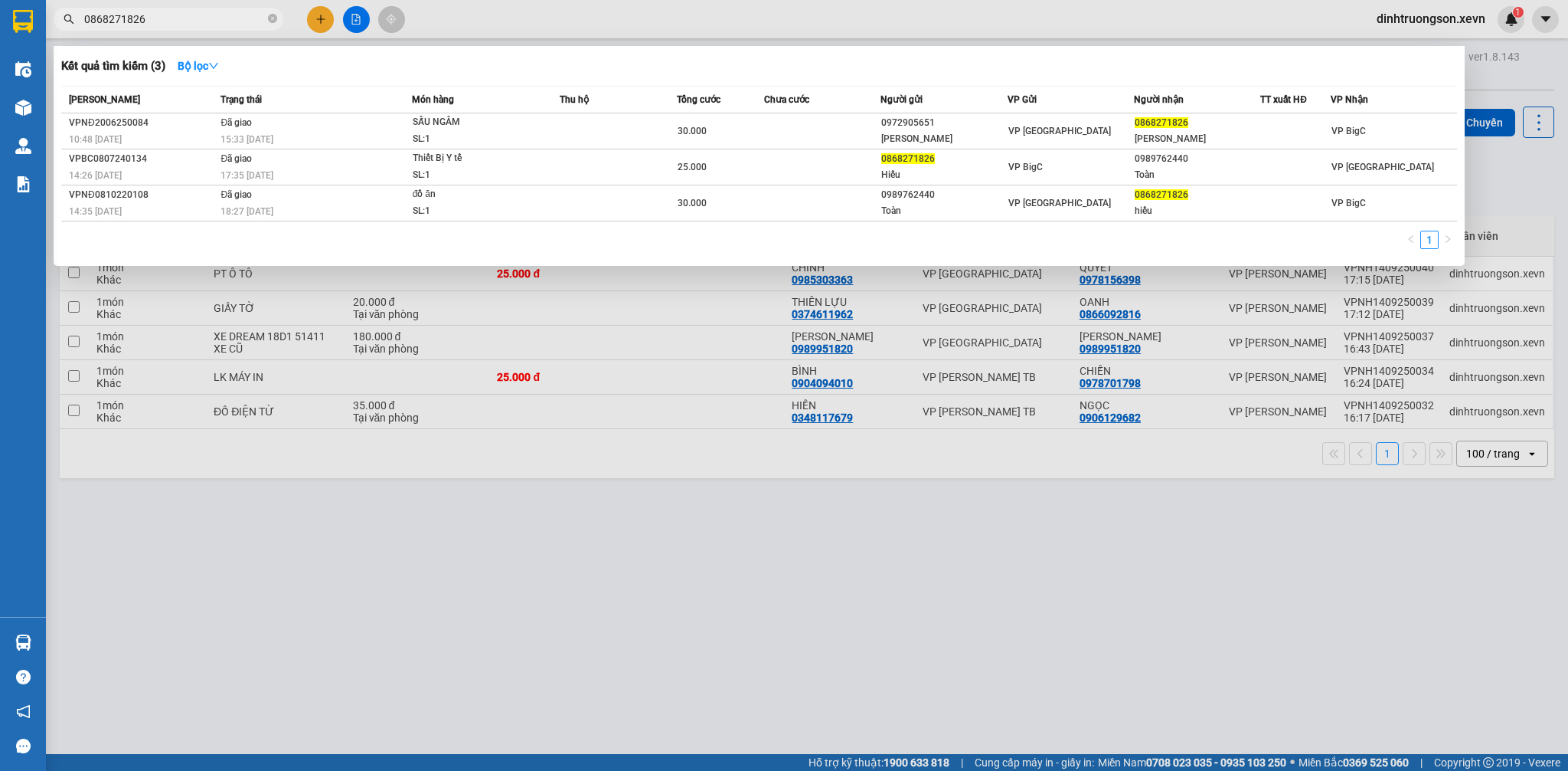
type input "0868271826"
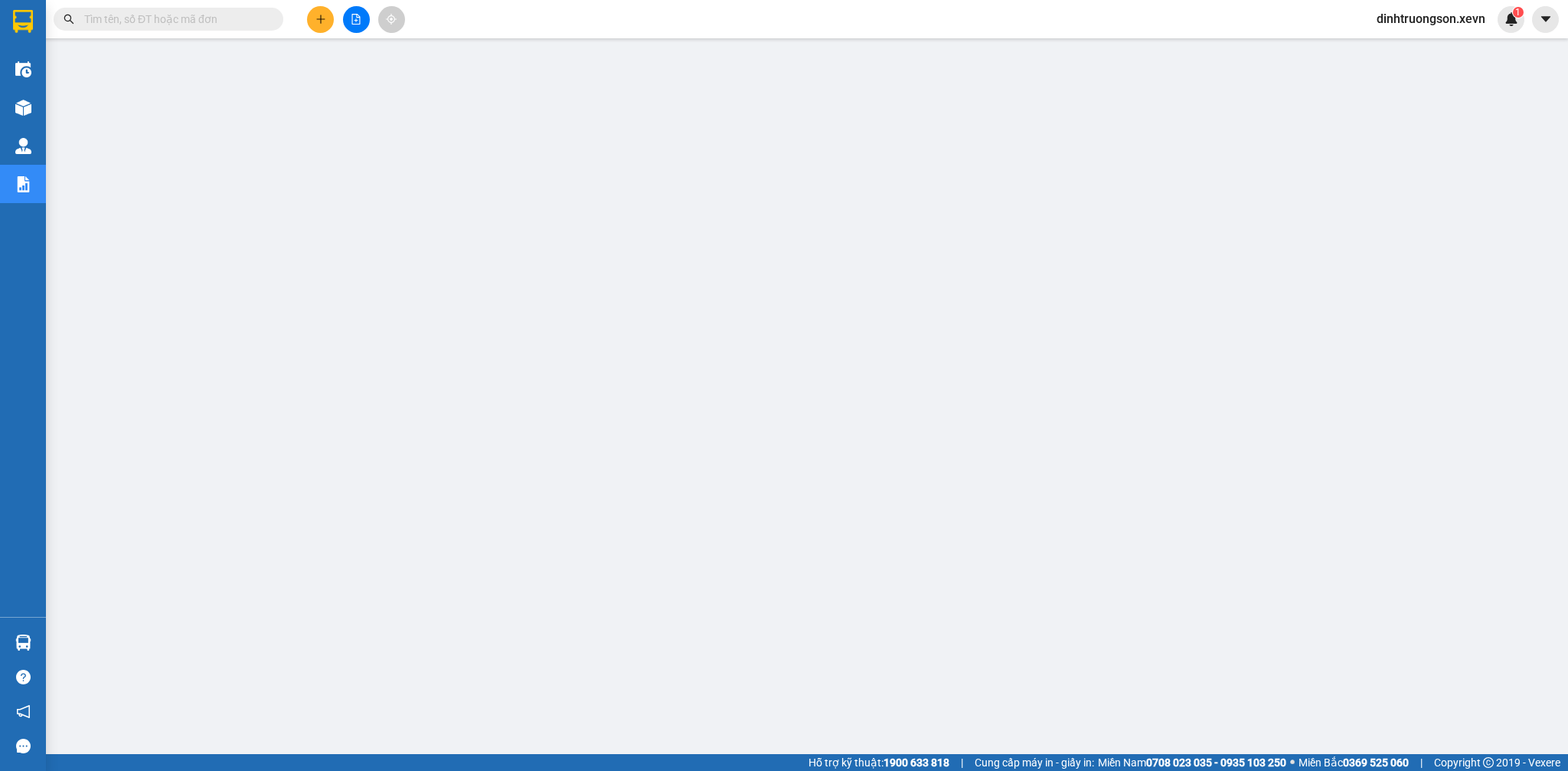
click at [163, 14] on input "text" at bounding box center [175, 19] width 181 height 17
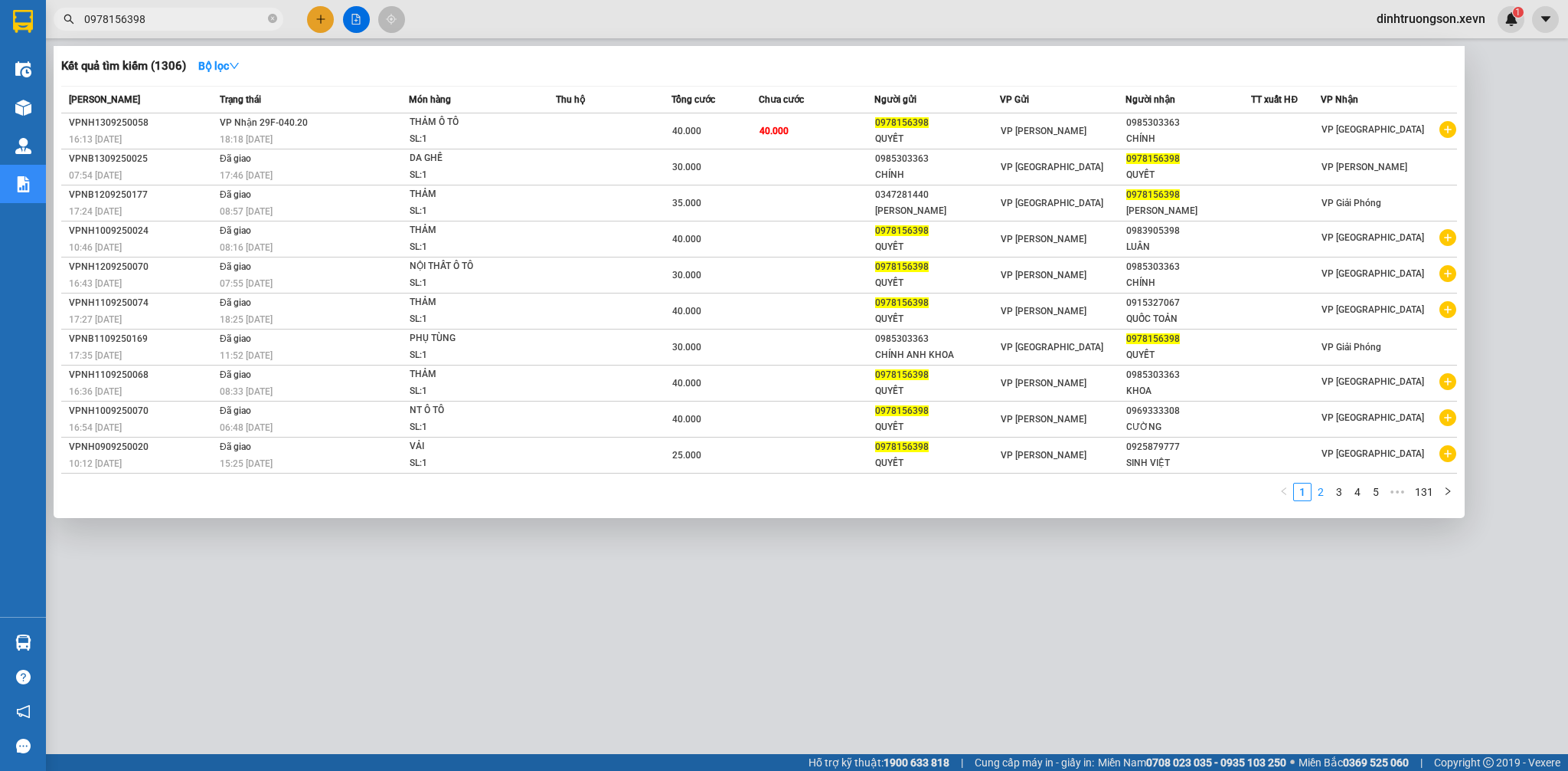
type input "0978156398"
click at [1324, 492] on link "2" at bounding box center [1320, 492] width 17 height 17
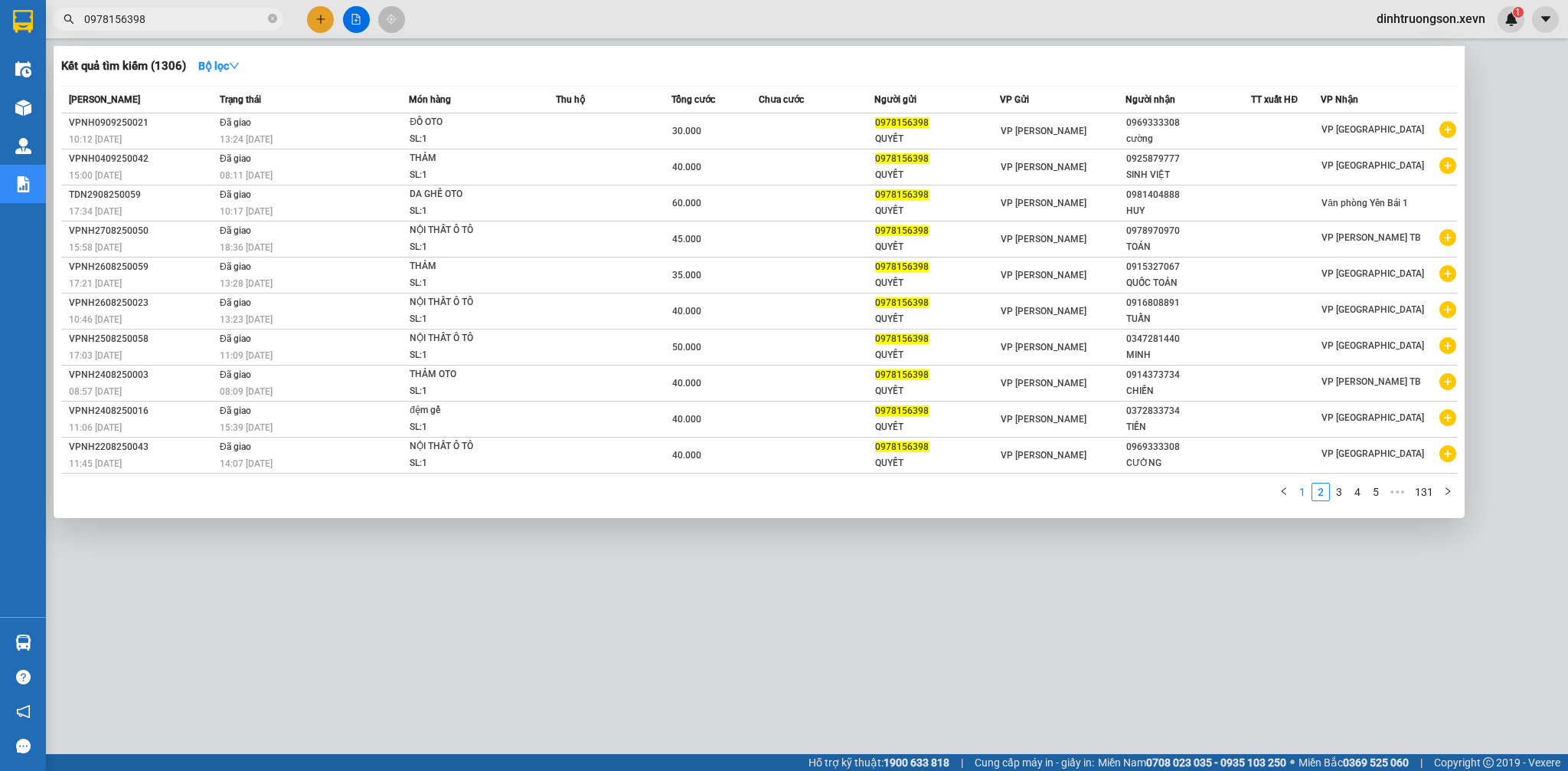
click at [1305, 496] on link "1" at bounding box center [1302, 492] width 17 height 17
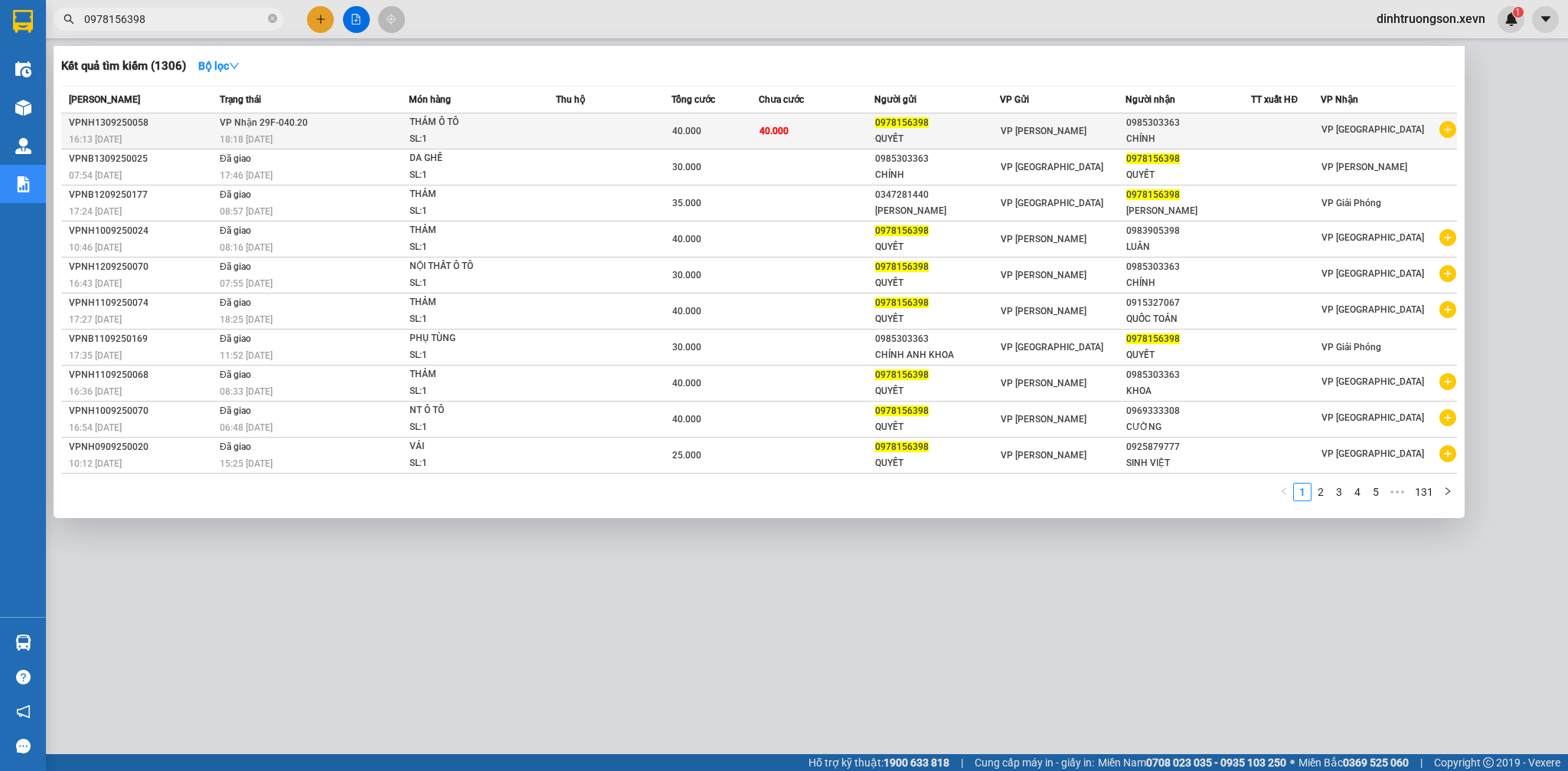
click at [1183, 138] on div "CHÍNH" at bounding box center [1188, 139] width 124 height 16
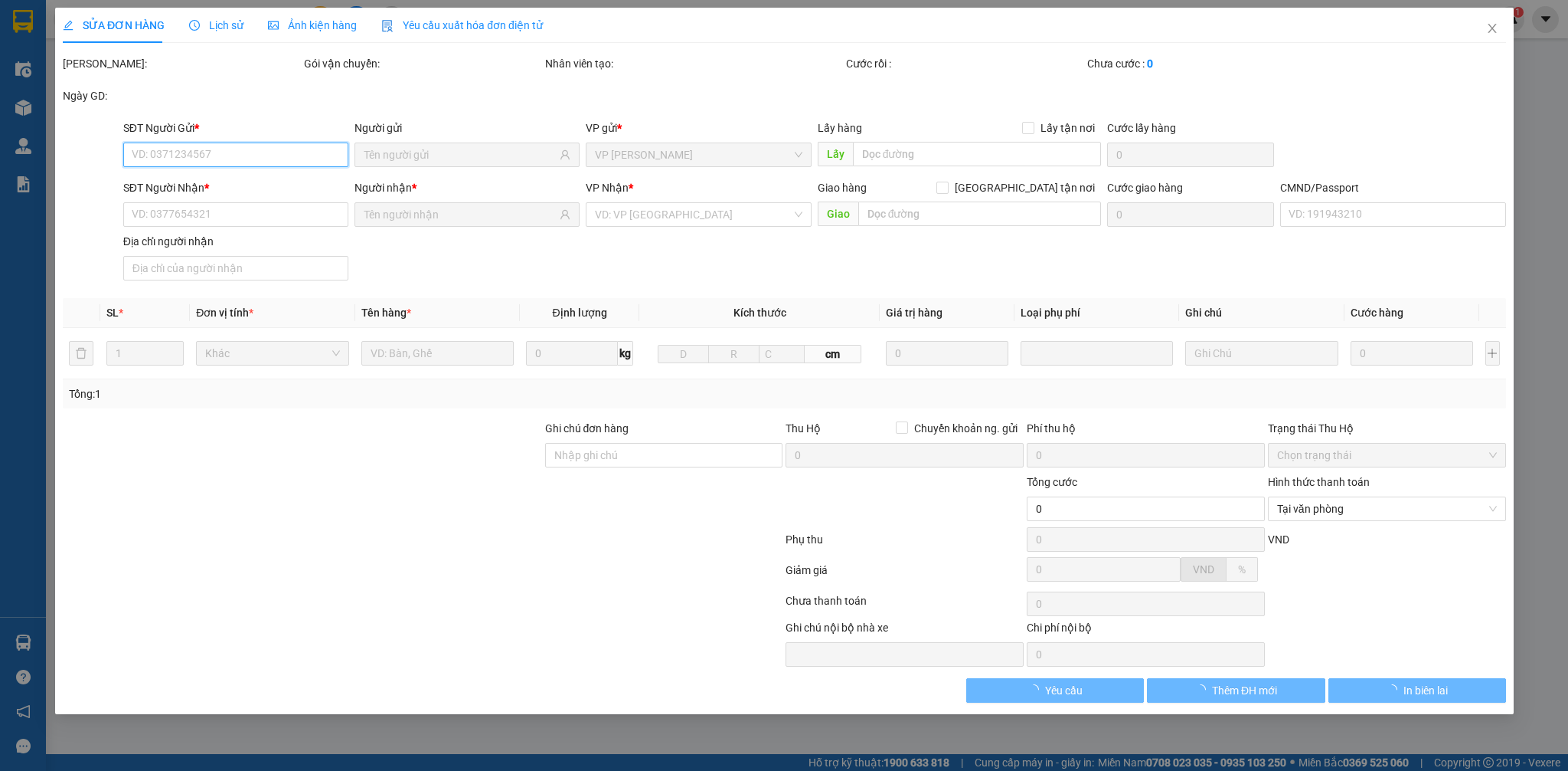
type input "0978156398"
type input "0985303363"
type input "037086005573 [PERSON_NAME]"
type input "40.000"
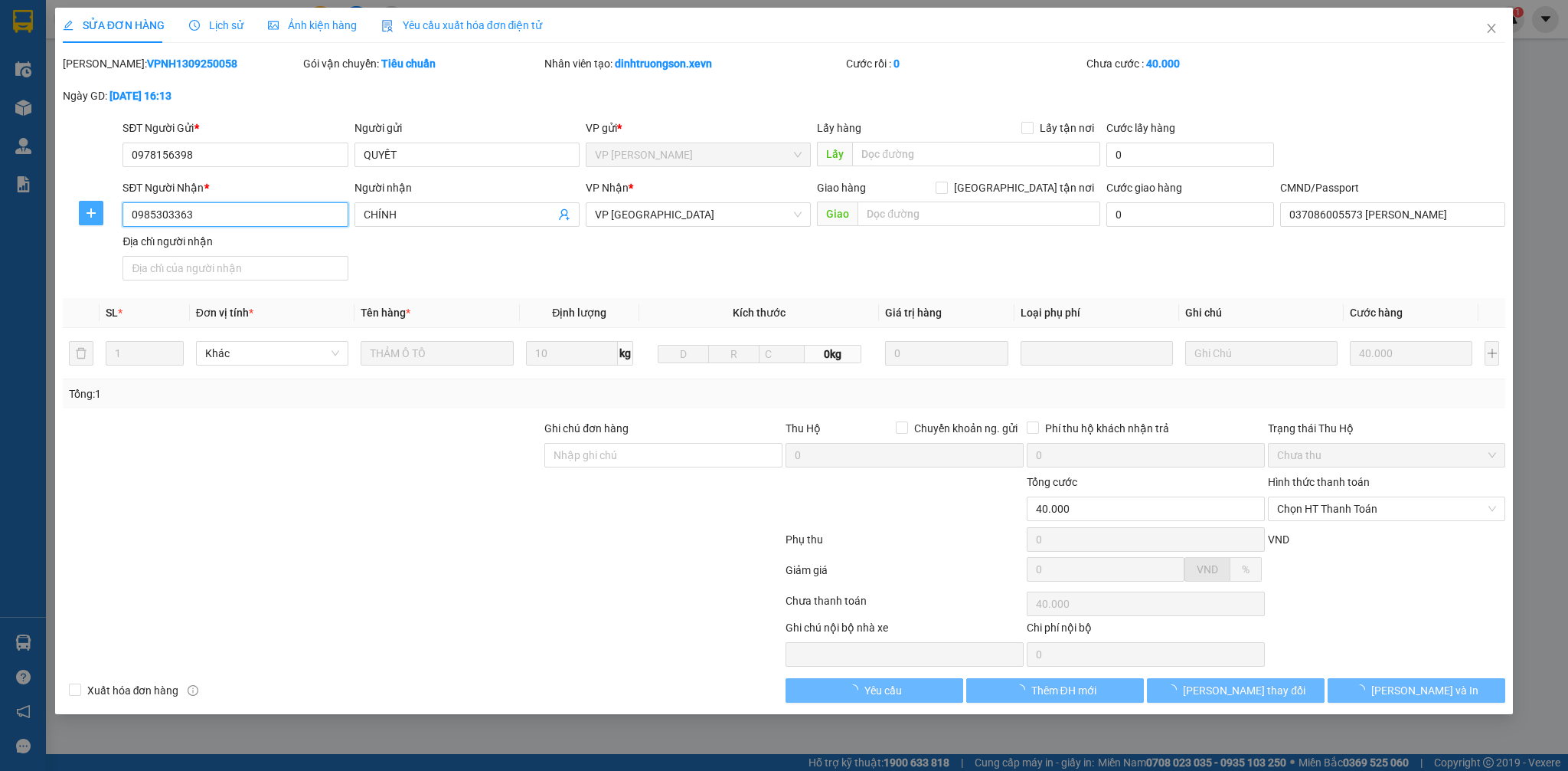
drag, startPoint x: 229, startPoint y: 221, endPoint x: 86, endPoint y: 214, distance: 143.2
click at [86, 214] on div "SĐT Người Nhận * 0985303363 0985303363 Người nhận CHÍNH VP Nhận * VP Ninh Bình …" at bounding box center [784, 233] width 1447 height 107
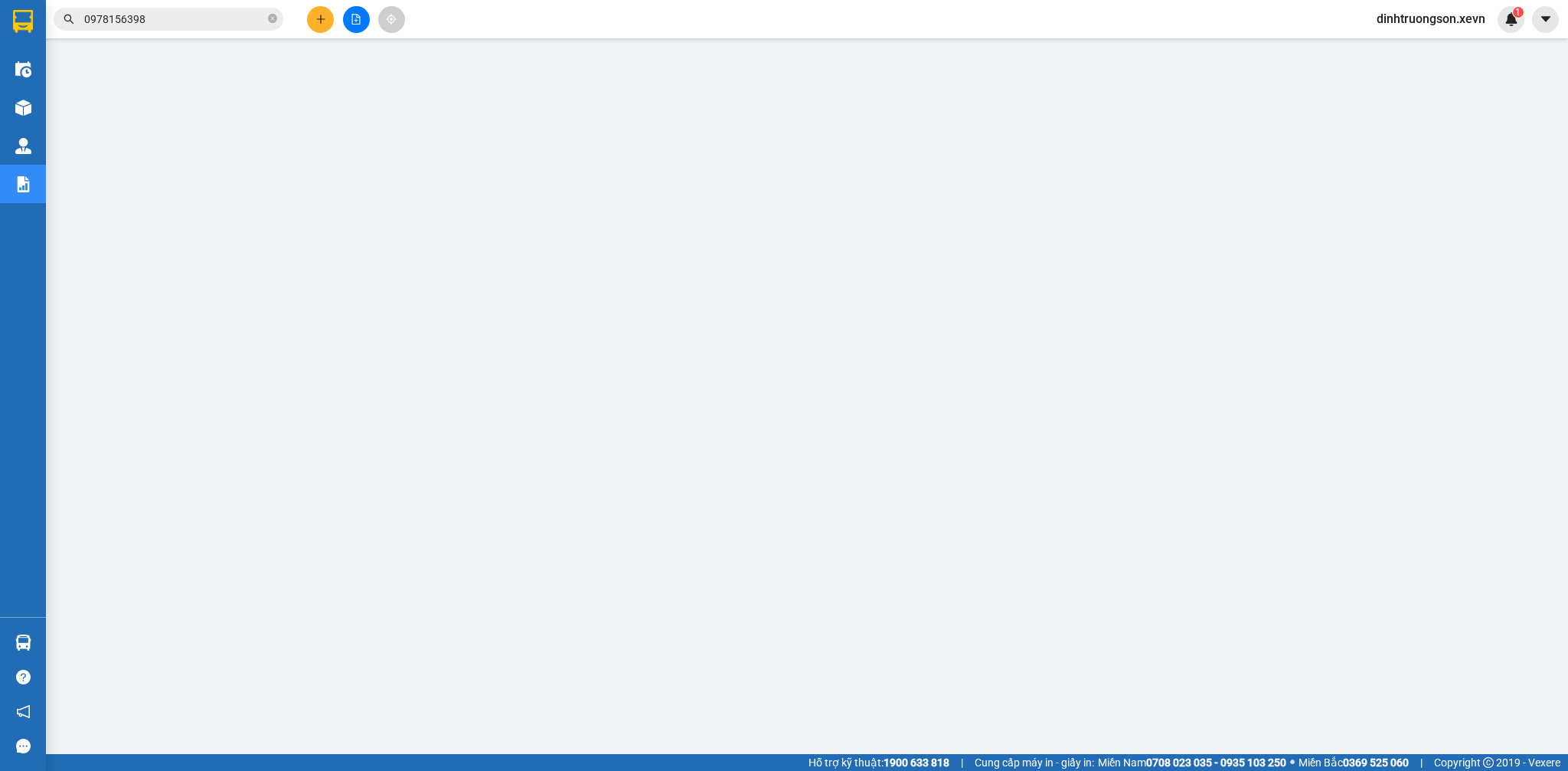
click at [170, 21] on input "0978156398" at bounding box center [175, 19] width 181 height 17
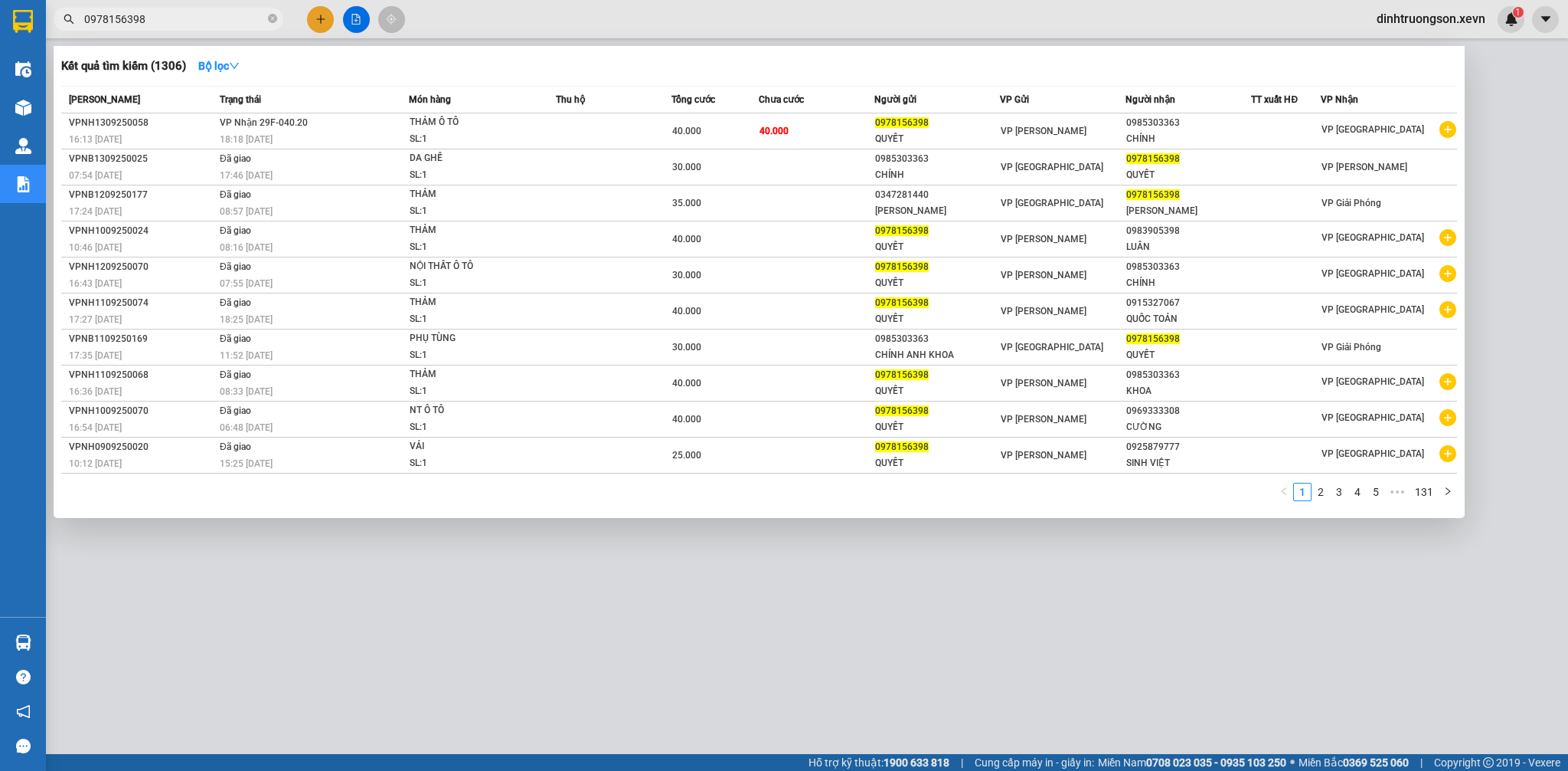
click at [170, 21] on input "0978156398" at bounding box center [175, 19] width 181 height 17
paste input "85303363"
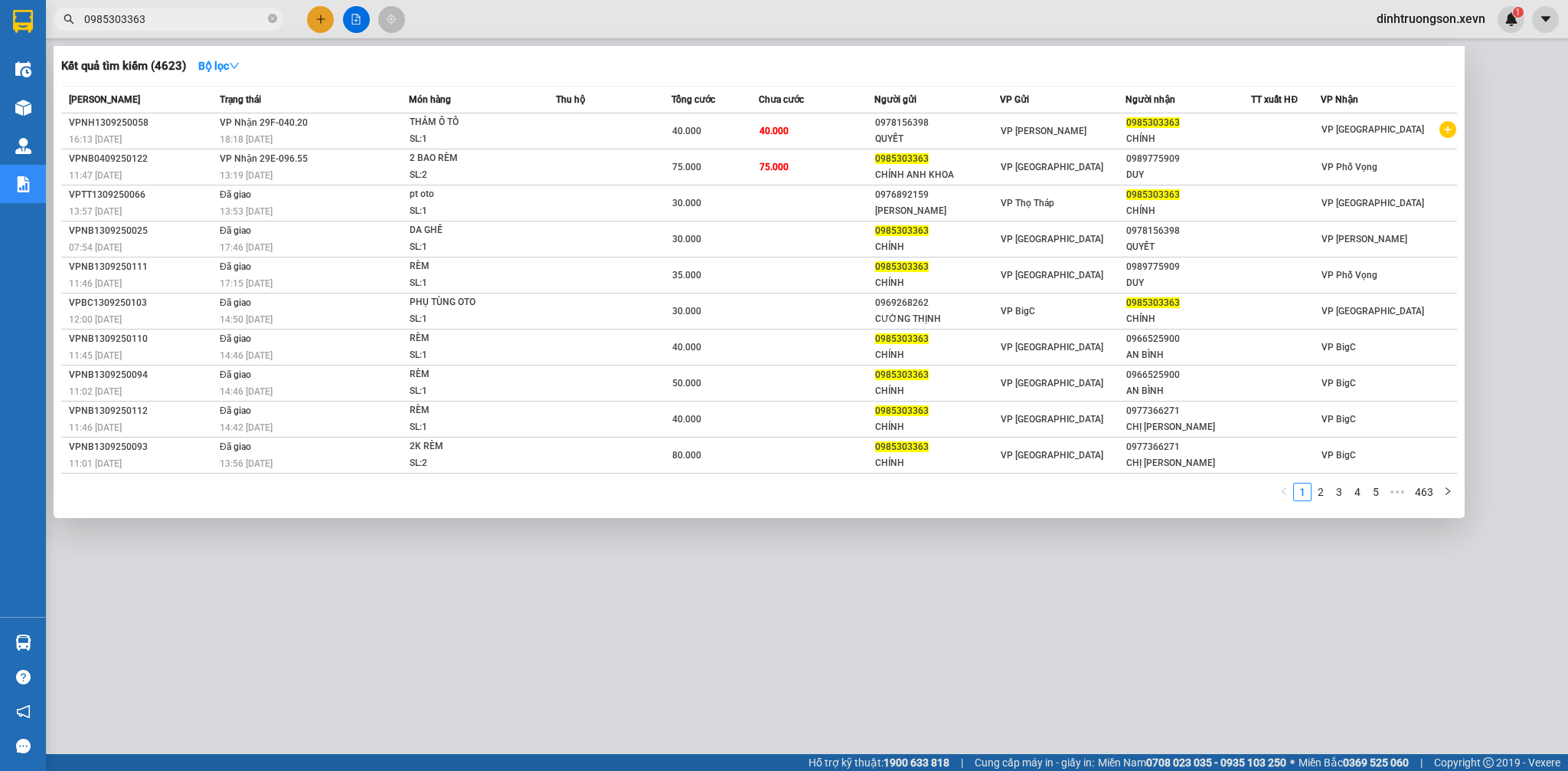
type input "0985303363"
click at [1514, 258] on div at bounding box center [784, 385] width 1568 height 771
click at [272, 20] on icon "close-circle" at bounding box center [273, 18] width 10 height 10
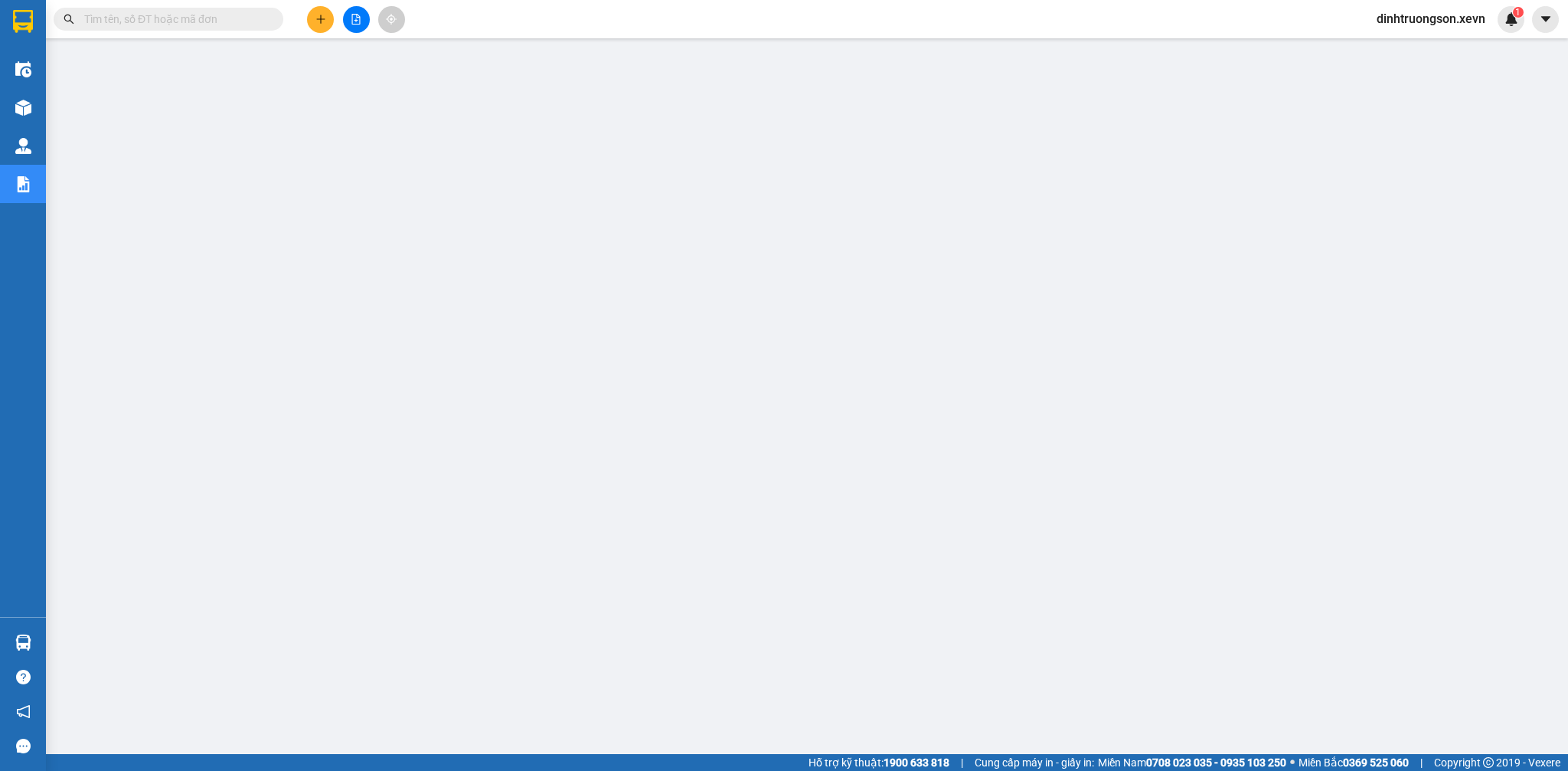
click at [313, 22] on button at bounding box center [321, 20] width 27 height 27
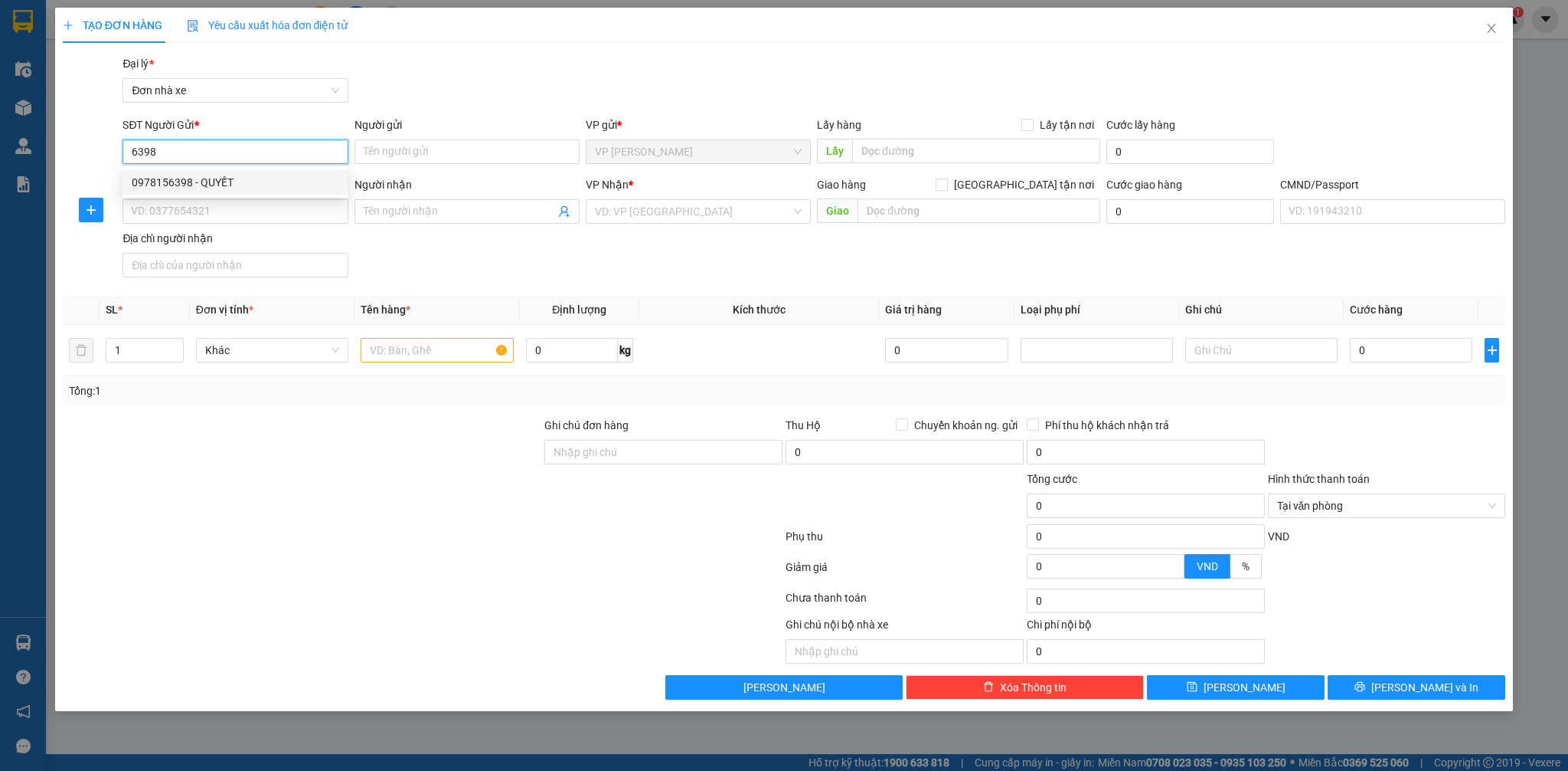
click at [273, 185] on div "0978156398 - QUYẾT" at bounding box center [235, 182] width 207 height 17
type input "0978156398"
type input "QUYẾT"
type input "0985303363"
type input "CHÍNH"
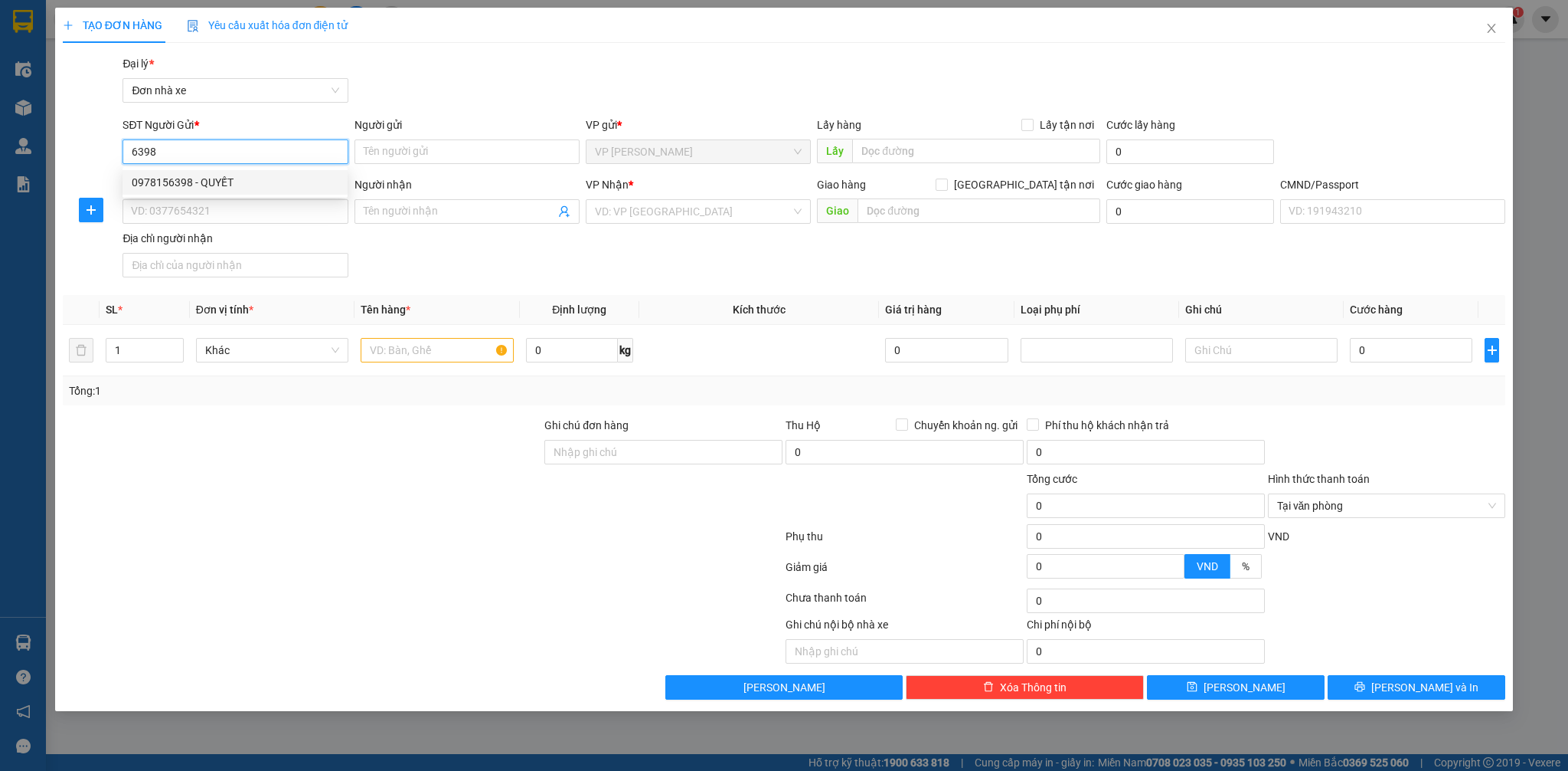
type input "037086005573 [PERSON_NAME]"
type input "0978156398"
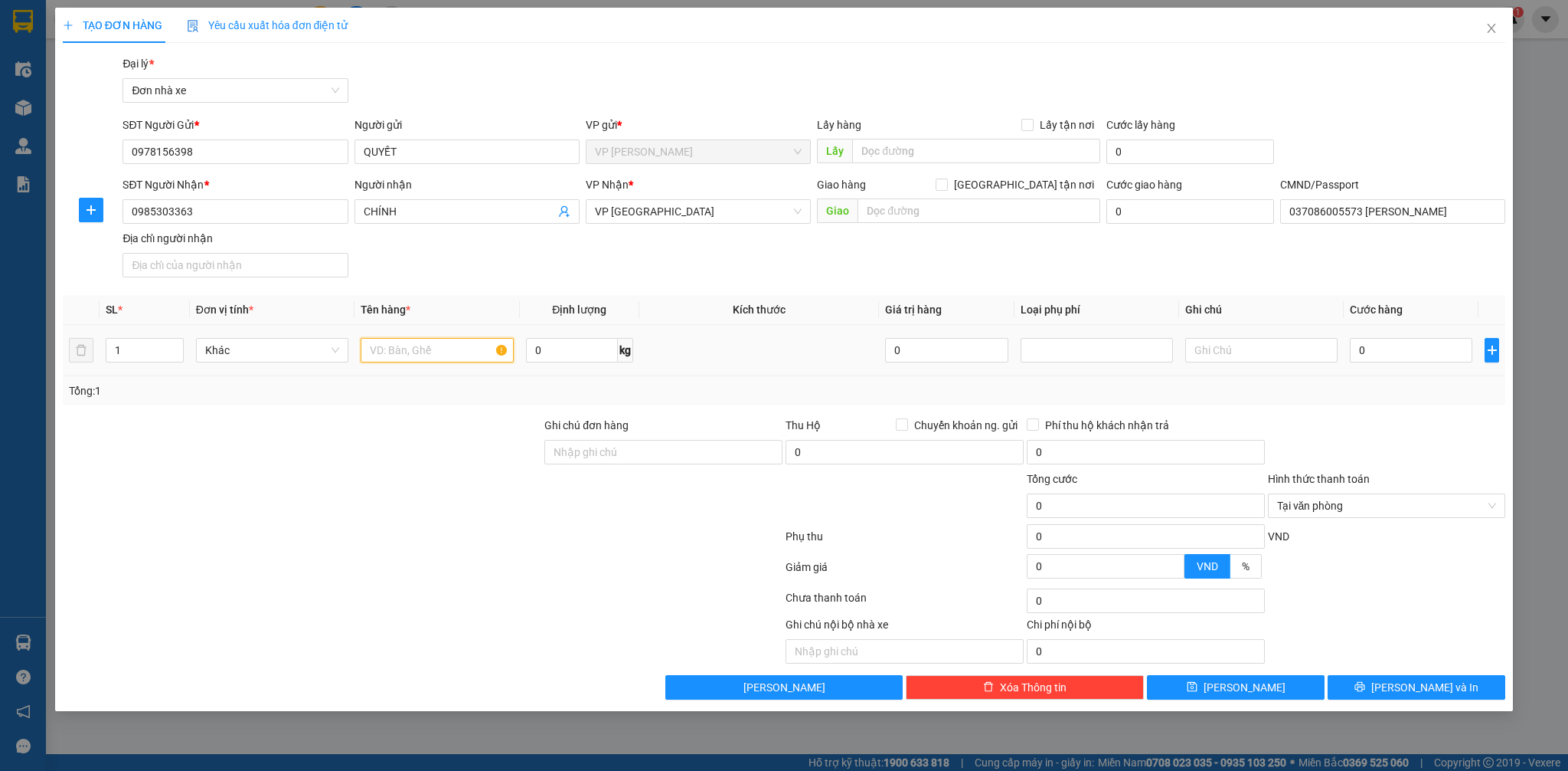
click at [424, 341] on input "text" at bounding box center [436, 349] width 152 height 25
type input "PT Ô TÔ"
click at [1378, 351] on input "0" at bounding box center [1411, 349] width 122 height 25
type input "2"
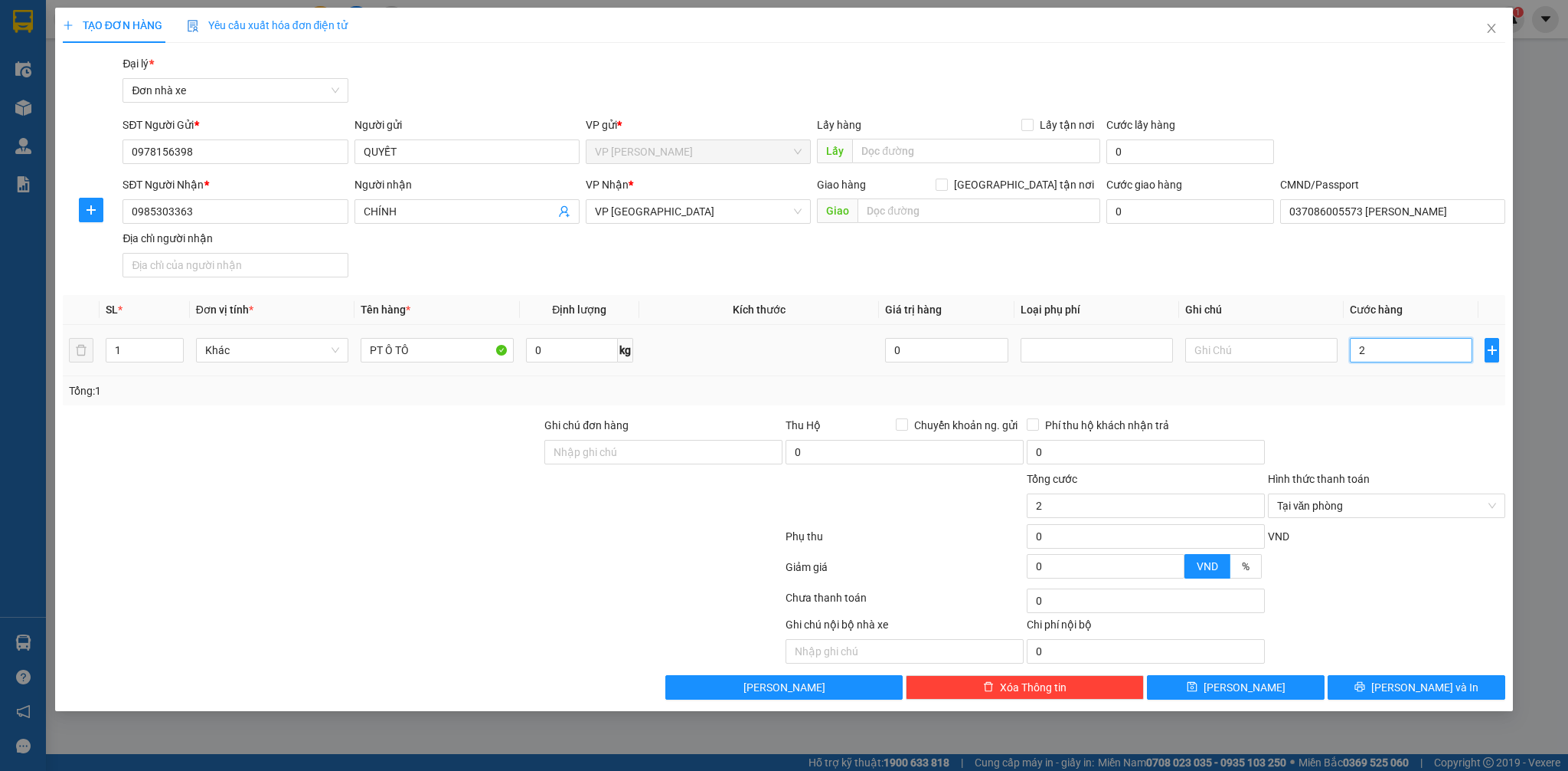
type input "25"
type input "25.000"
drag, startPoint x: 1403, startPoint y: 449, endPoint x: 1450, endPoint y: 476, distance: 54.2
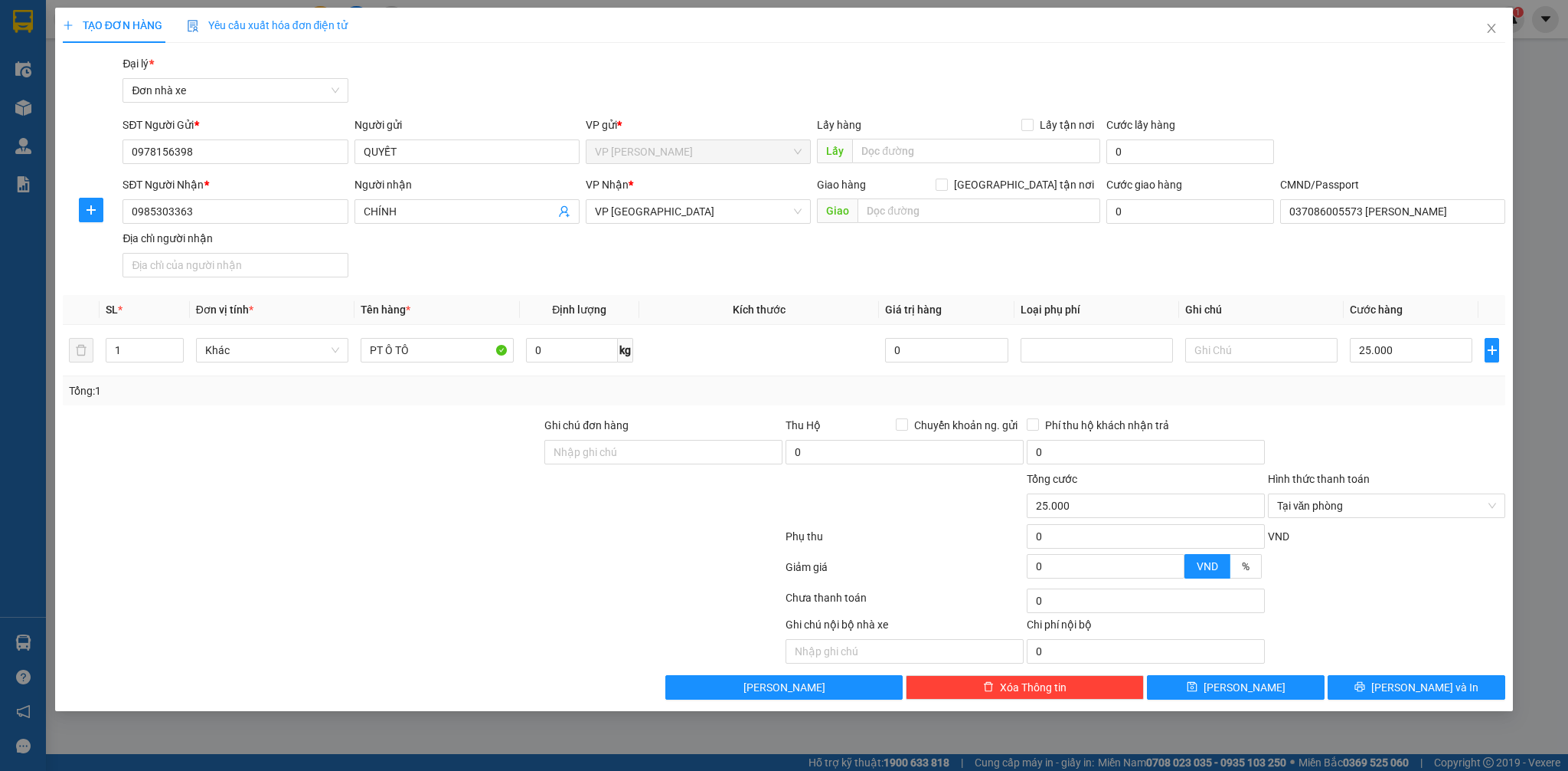
click at [1403, 450] on div at bounding box center [1387, 444] width 241 height 54
type input "25.000"
click at [1433, 669] on div "Transit Pickup Surcharge Ids Transit Deliver Surcharge Ids Transit Deliver Surc…" at bounding box center [784, 376] width 1443 height 644
click at [1430, 675] on button "[PERSON_NAME] và In" at bounding box center [1416, 687] width 178 height 25
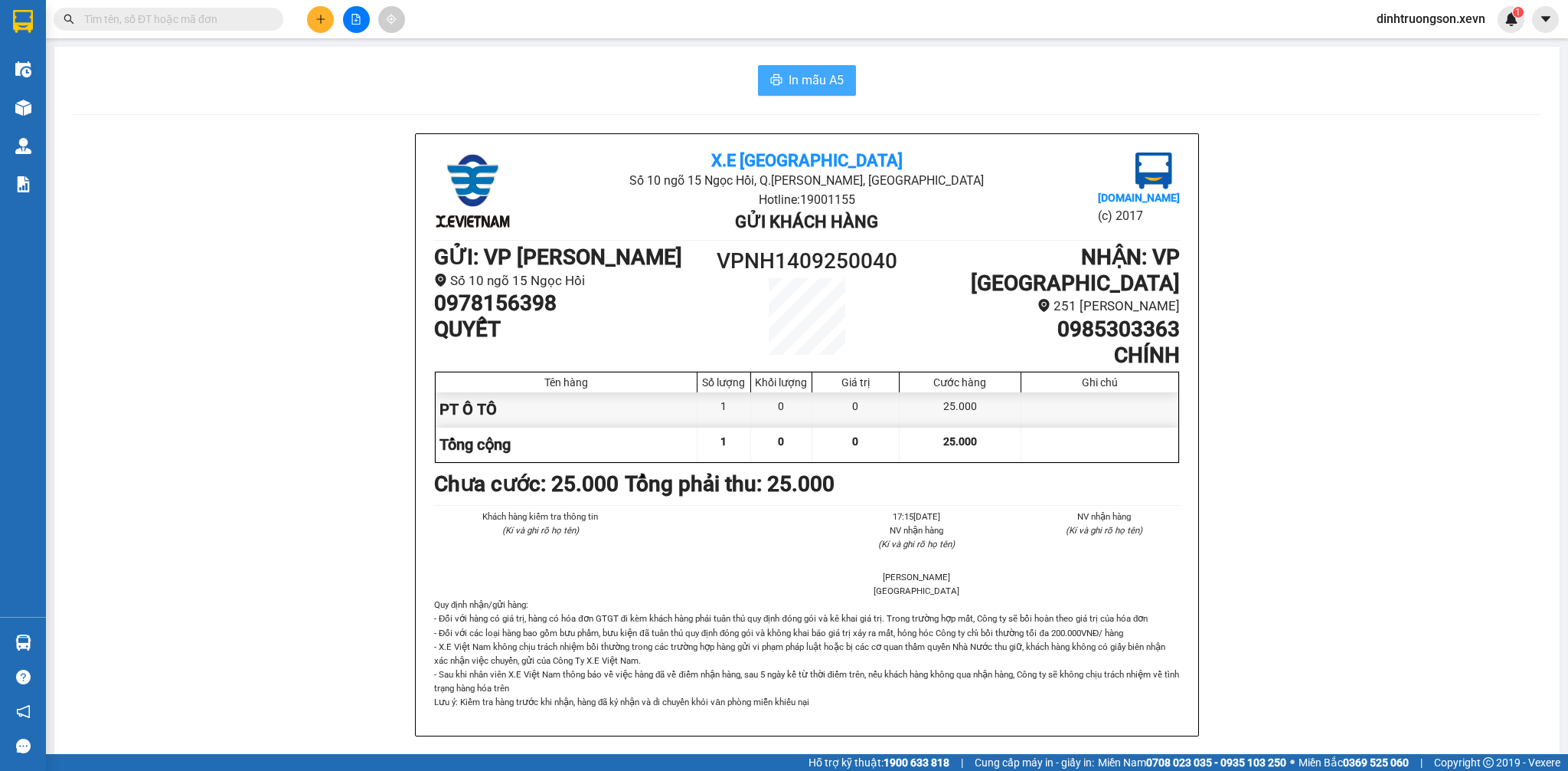
click at [801, 87] on span "In mẫu A5" at bounding box center [816, 80] width 55 height 19
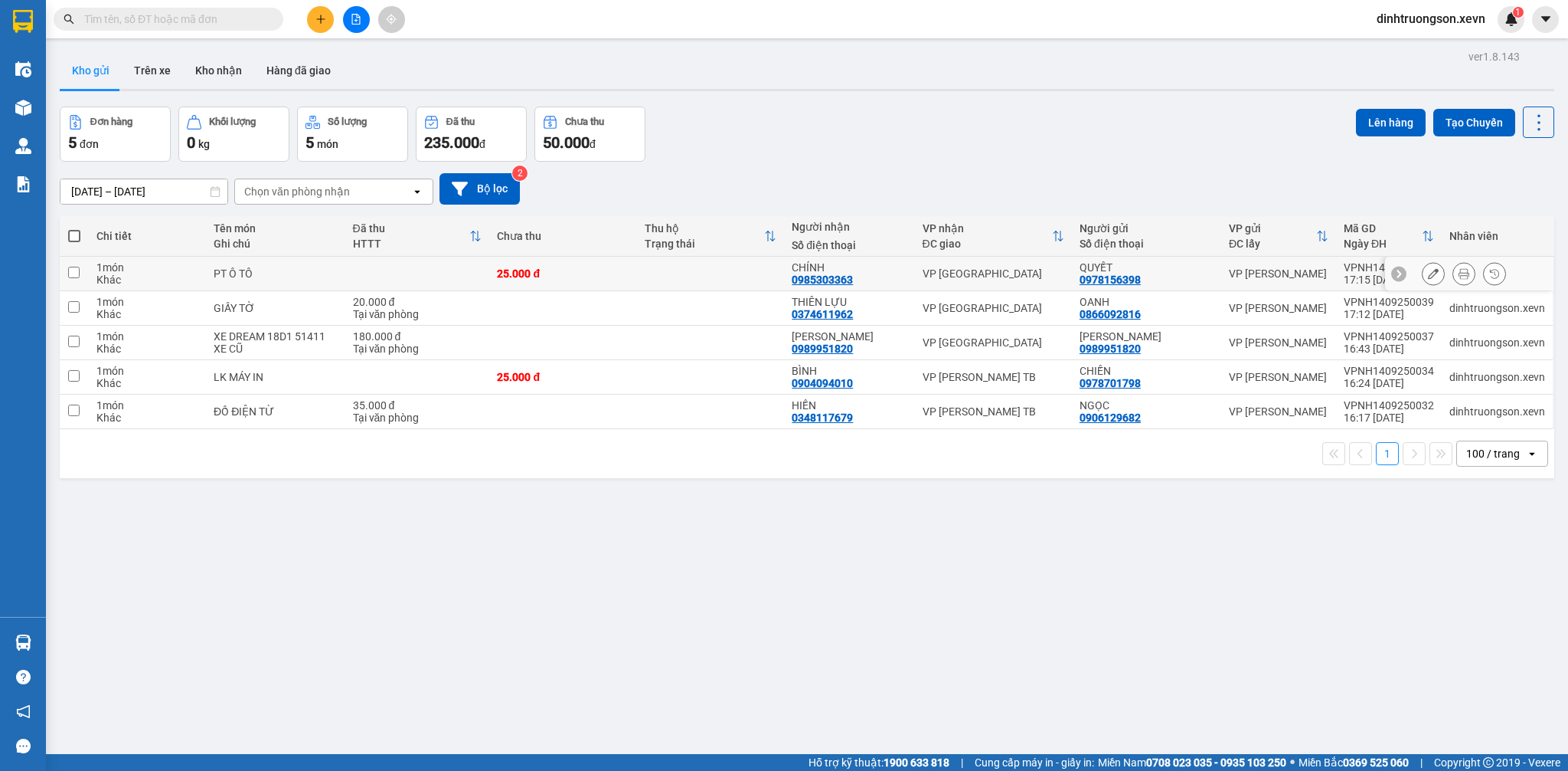
click at [1458, 275] on icon at bounding box center [1464, 274] width 11 height 11
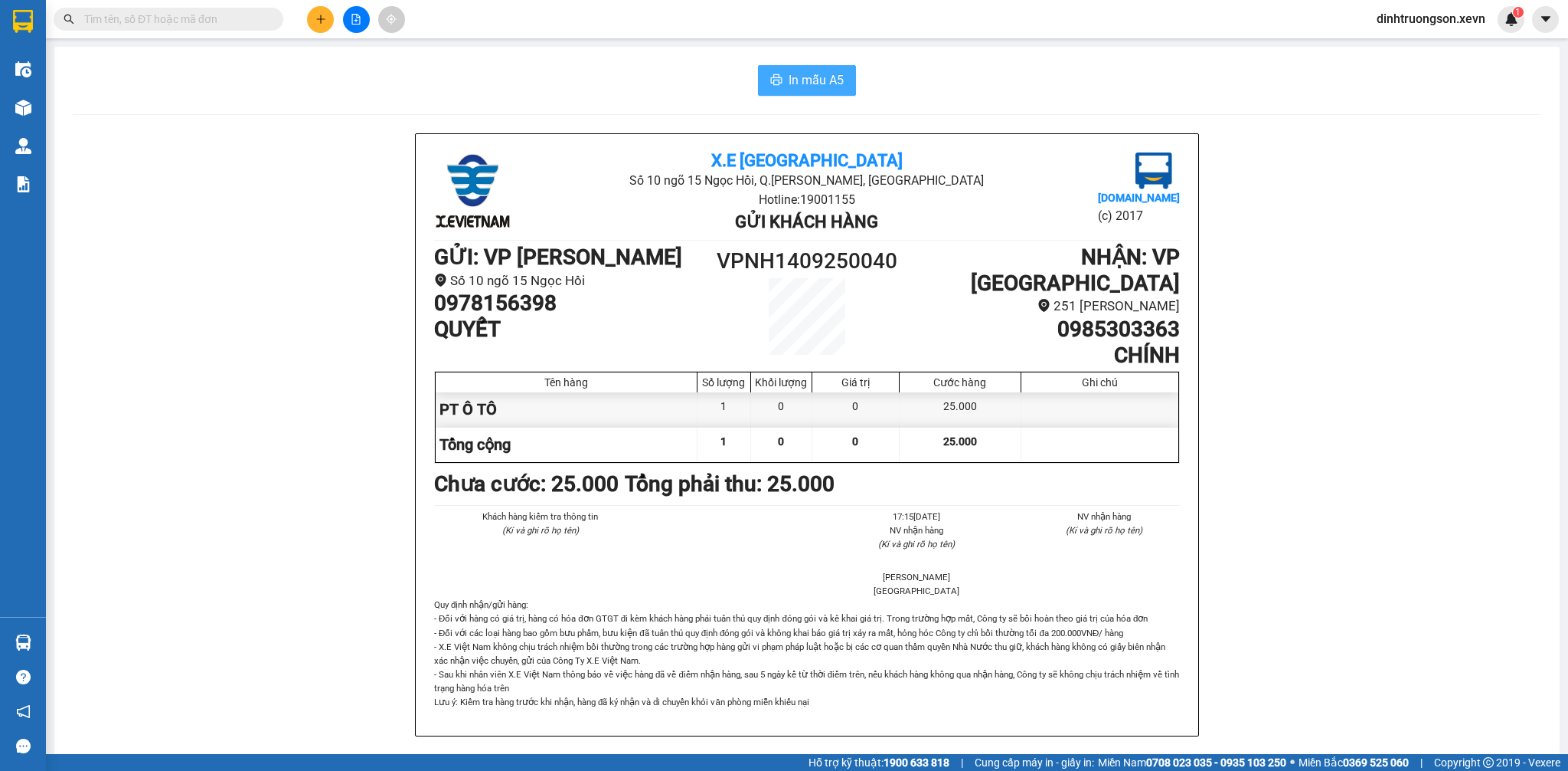
drag, startPoint x: 824, startPoint y: 81, endPoint x: 844, endPoint y: 93, distance: 23.3
click at [823, 81] on span "In mẫu A5" at bounding box center [816, 80] width 55 height 19
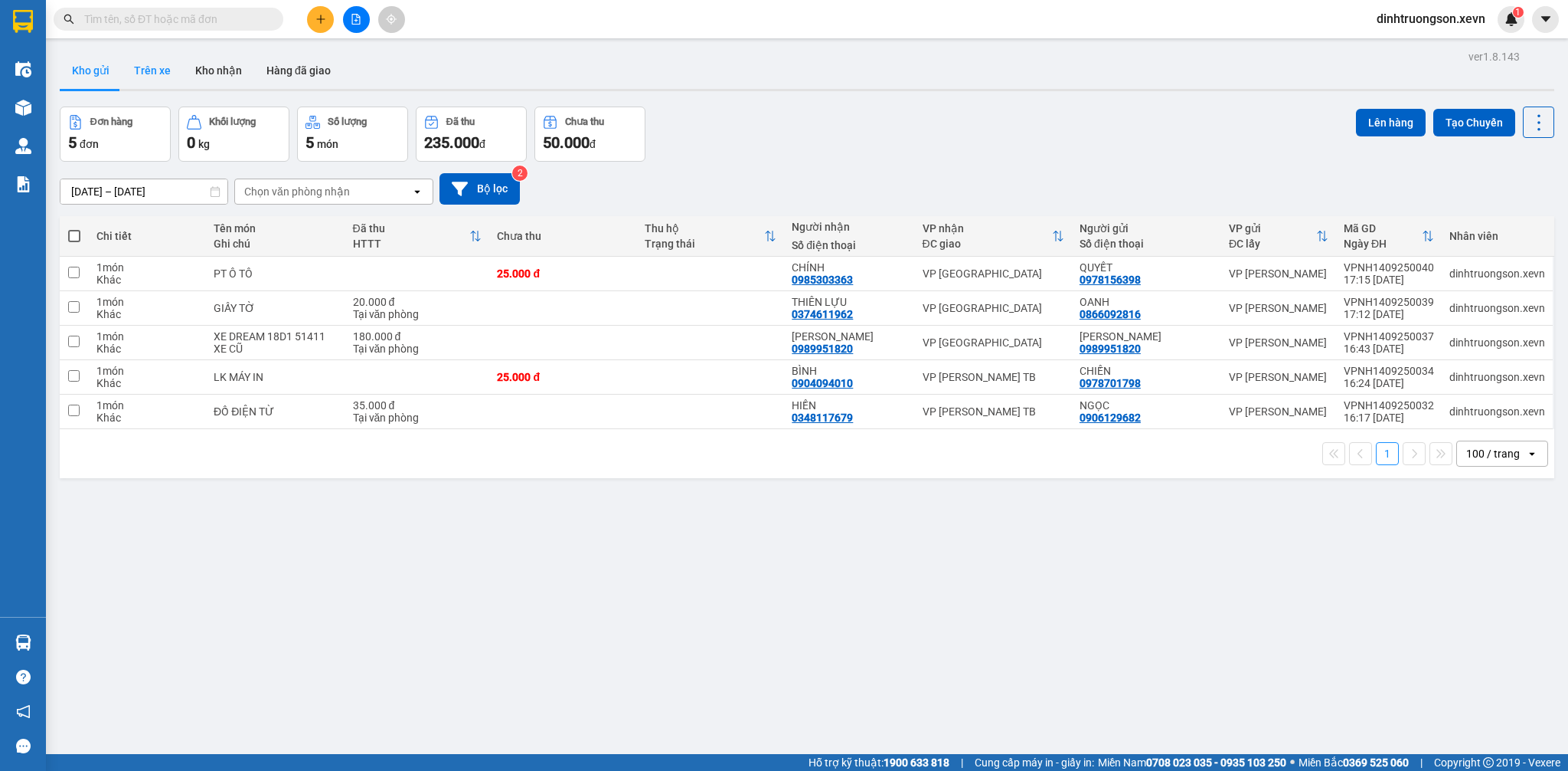
click at [167, 76] on button "Trên xe" at bounding box center [152, 71] width 61 height 37
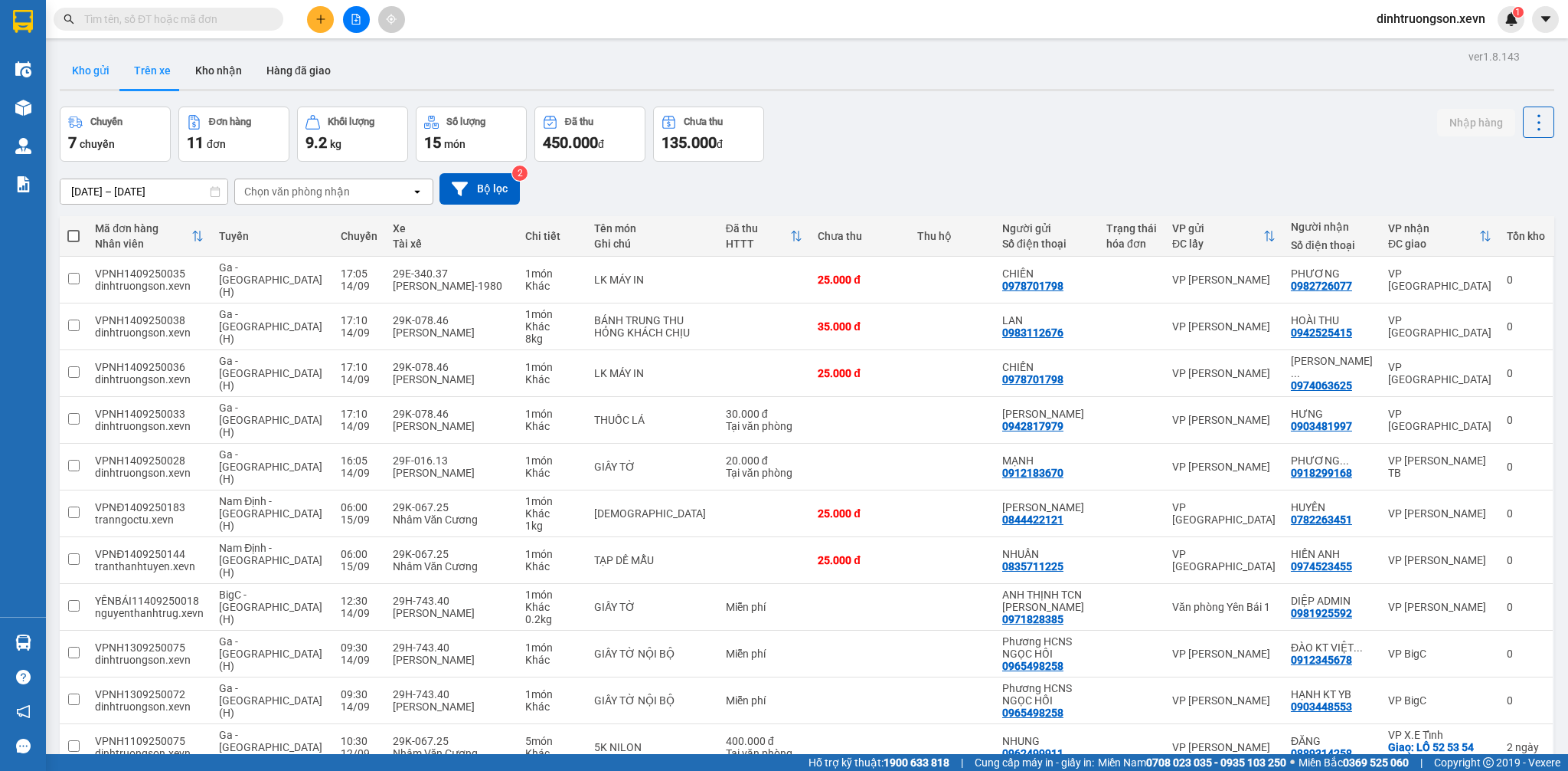
click at [98, 79] on button "Kho gửi" at bounding box center [90, 71] width 62 height 37
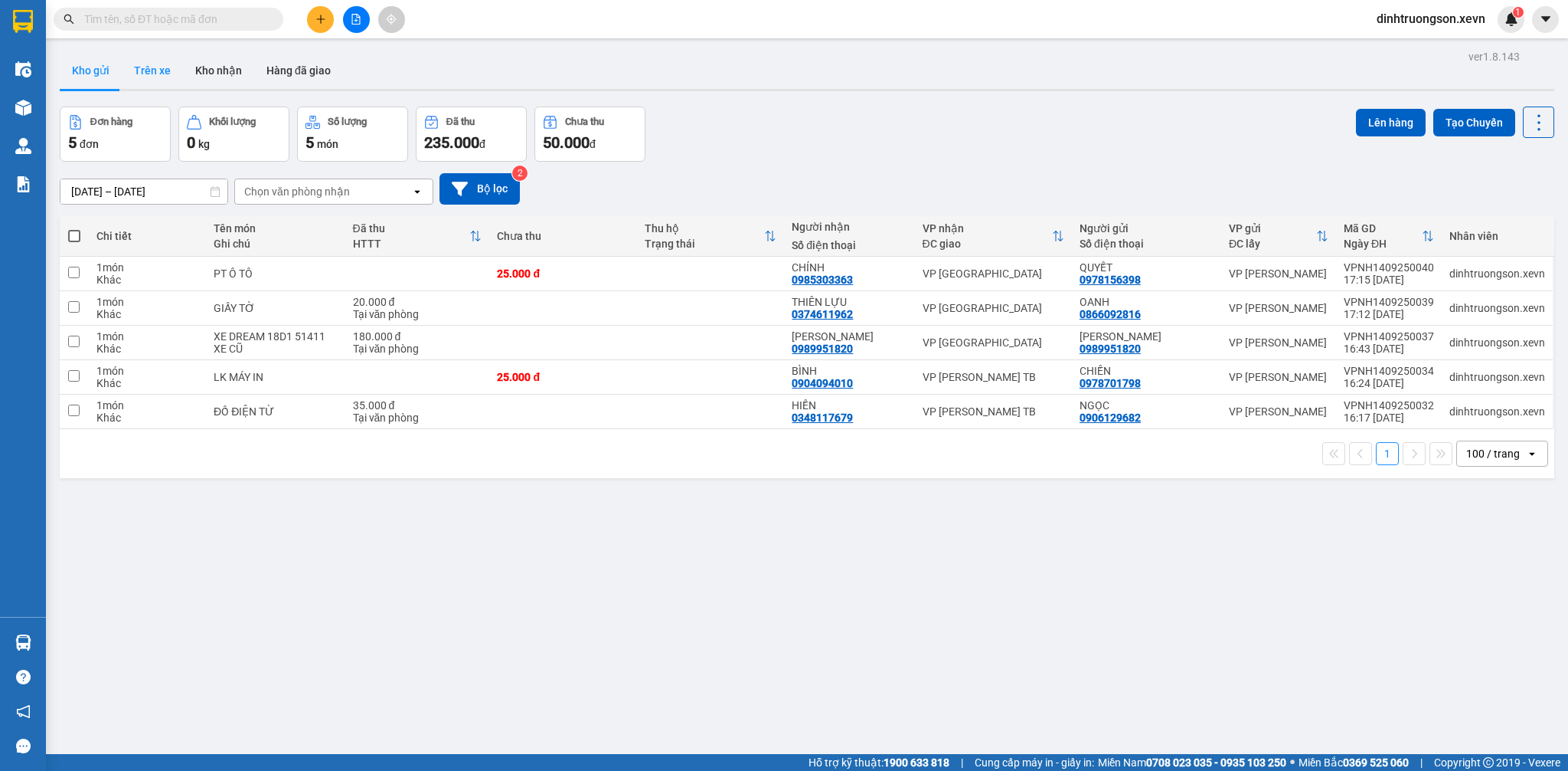
click at [157, 76] on button "Trên xe" at bounding box center [152, 71] width 61 height 37
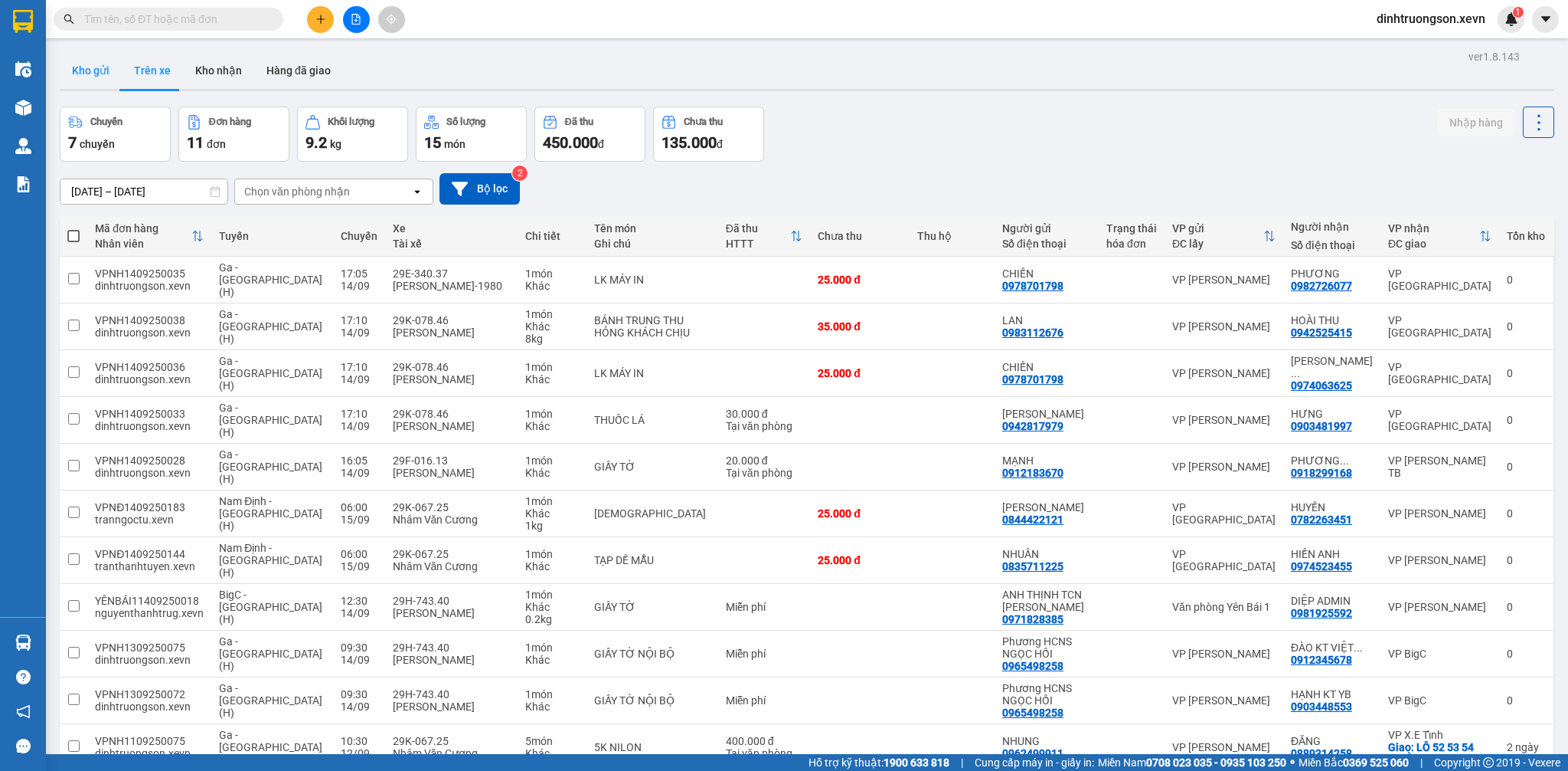
click at [102, 76] on button "Kho gửi" at bounding box center [90, 71] width 62 height 37
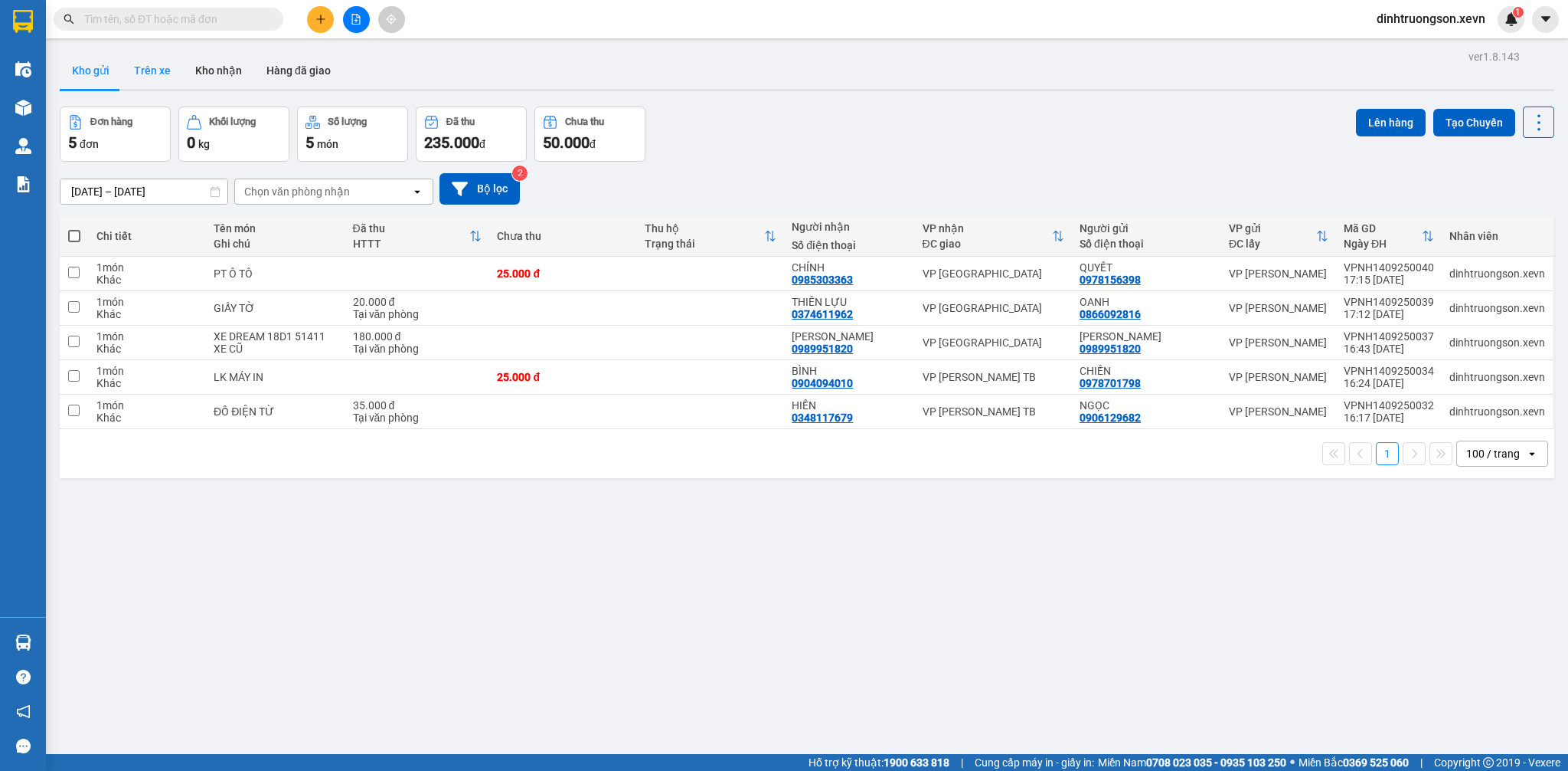
click at [148, 65] on button "Trên xe" at bounding box center [152, 71] width 61 height 37
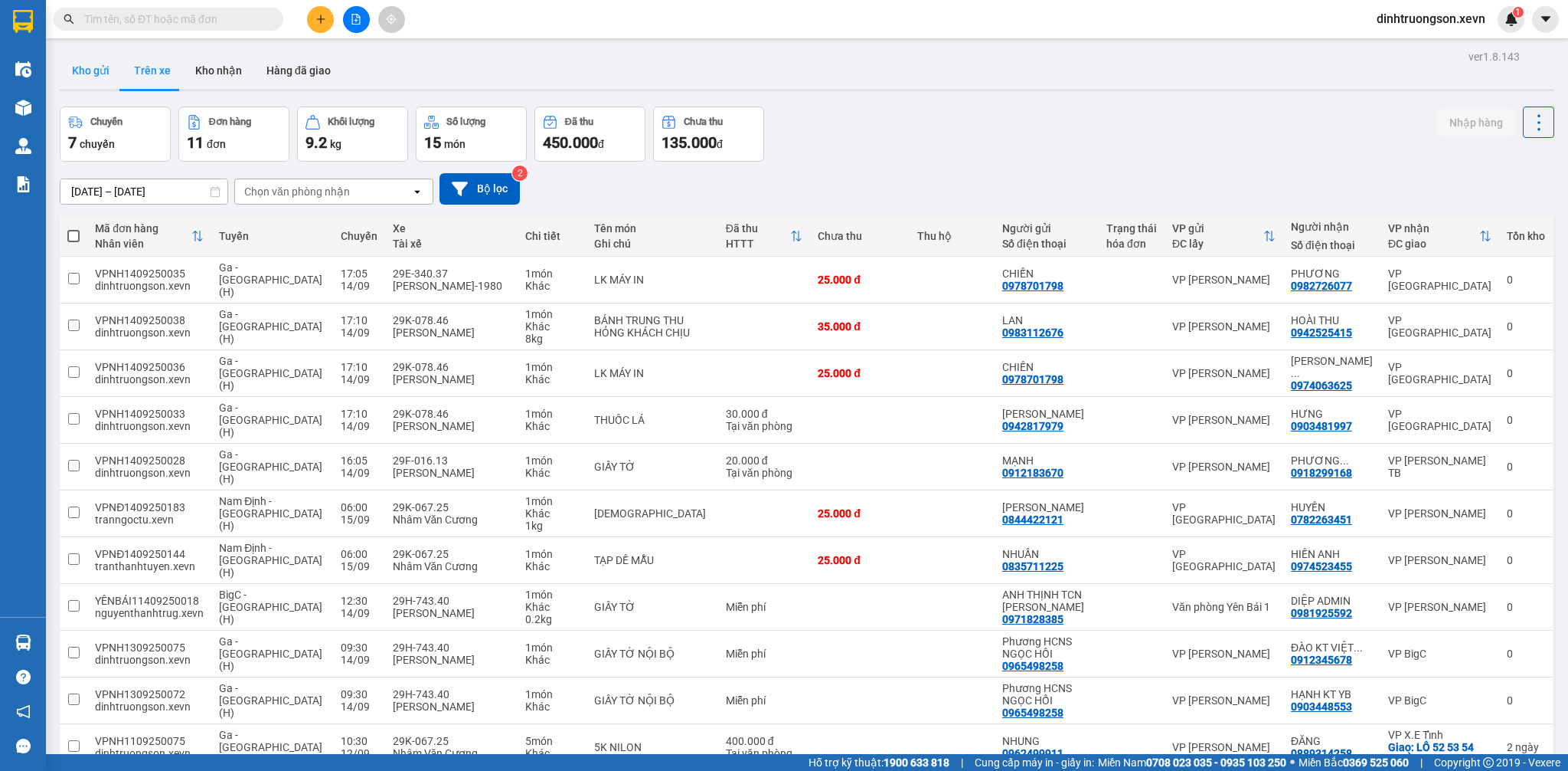
click at [93, 77] on button "Kho gửi" at bounding box center [90, 71] width 62 height 37
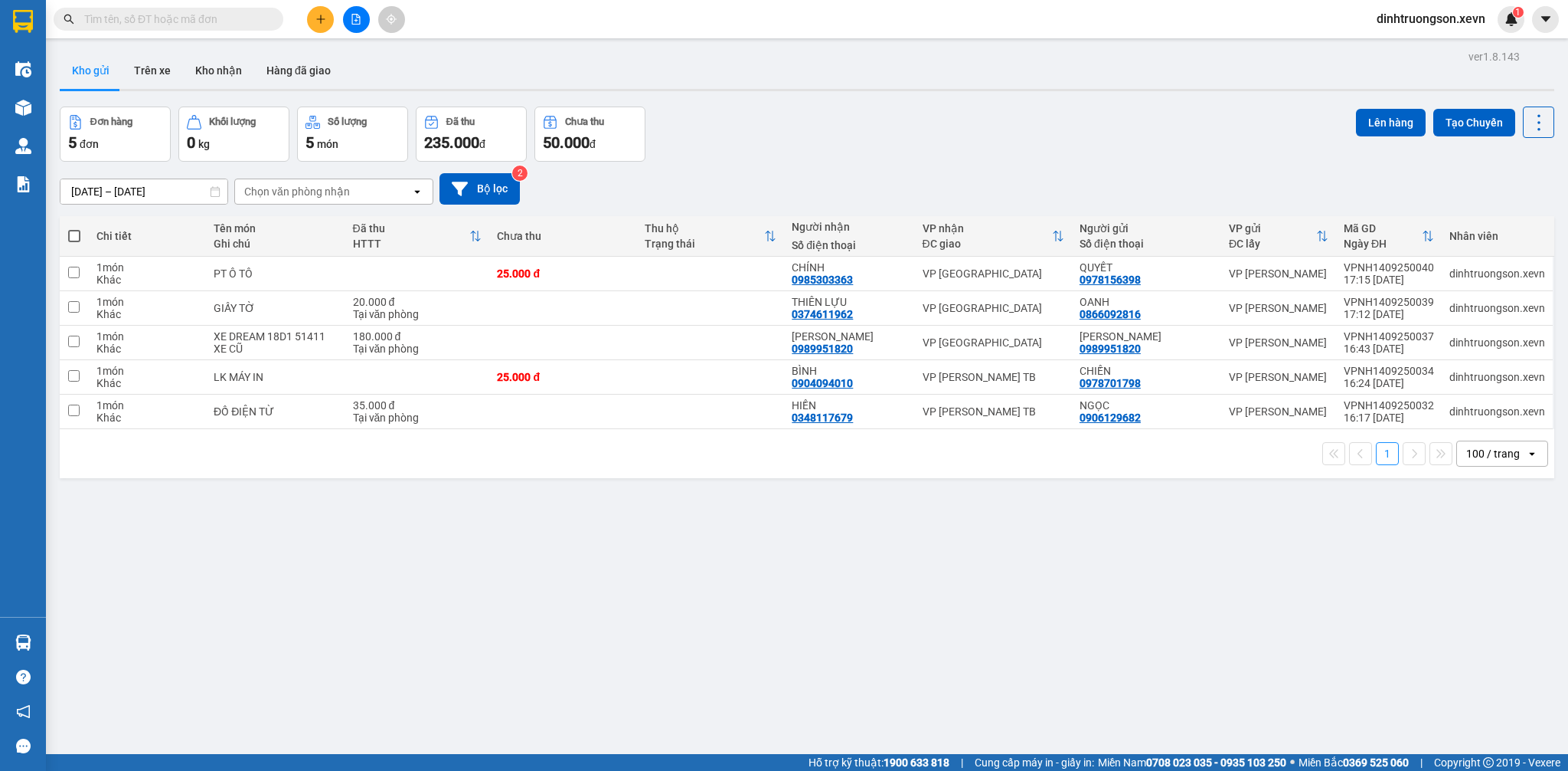
click at [318, 16] on icon "plus" at bounding box center [321, 19] width 11 height 11
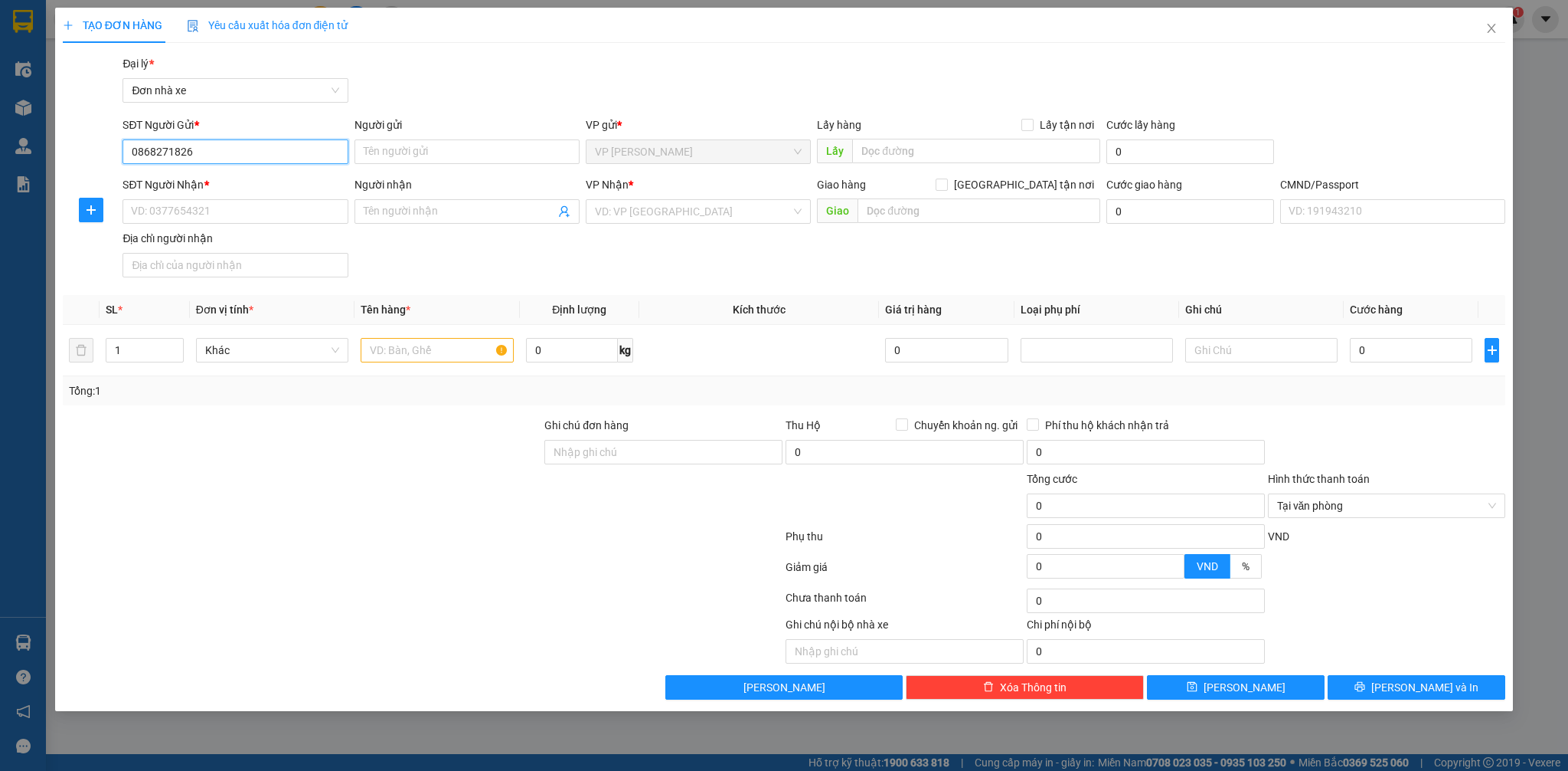
drag, startPoint x: 217, startPoint y: 152, endPoint x: 76, endPoint y: 158, distance: 141.1
click at [76, 158] on div "SĐT Người Gửi * 0868271826 0868271826 Người gửi Tên người gửi VP gửi * VP [PERS…" at bounding box center [784, 144] width 1447 height 54
type input "0868271826"
click at [418, 147] on input "Người gửi" at bounding box center [467, 152] width 225 height 25
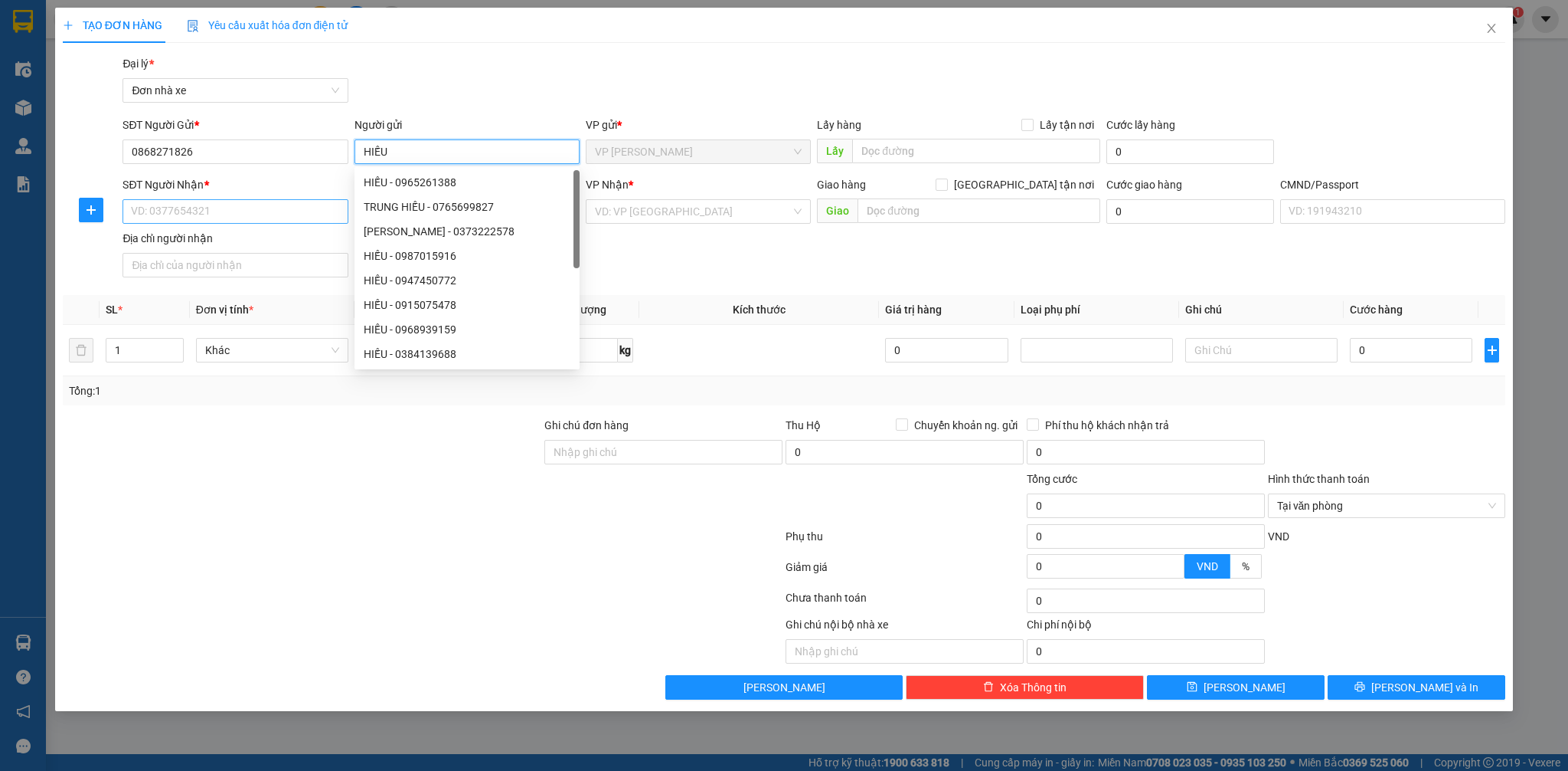
type input "HIẾU"
click at [289, 212] on input "SĐT Người Nhận *" at bounding box center [235, 211] width 225 height 25
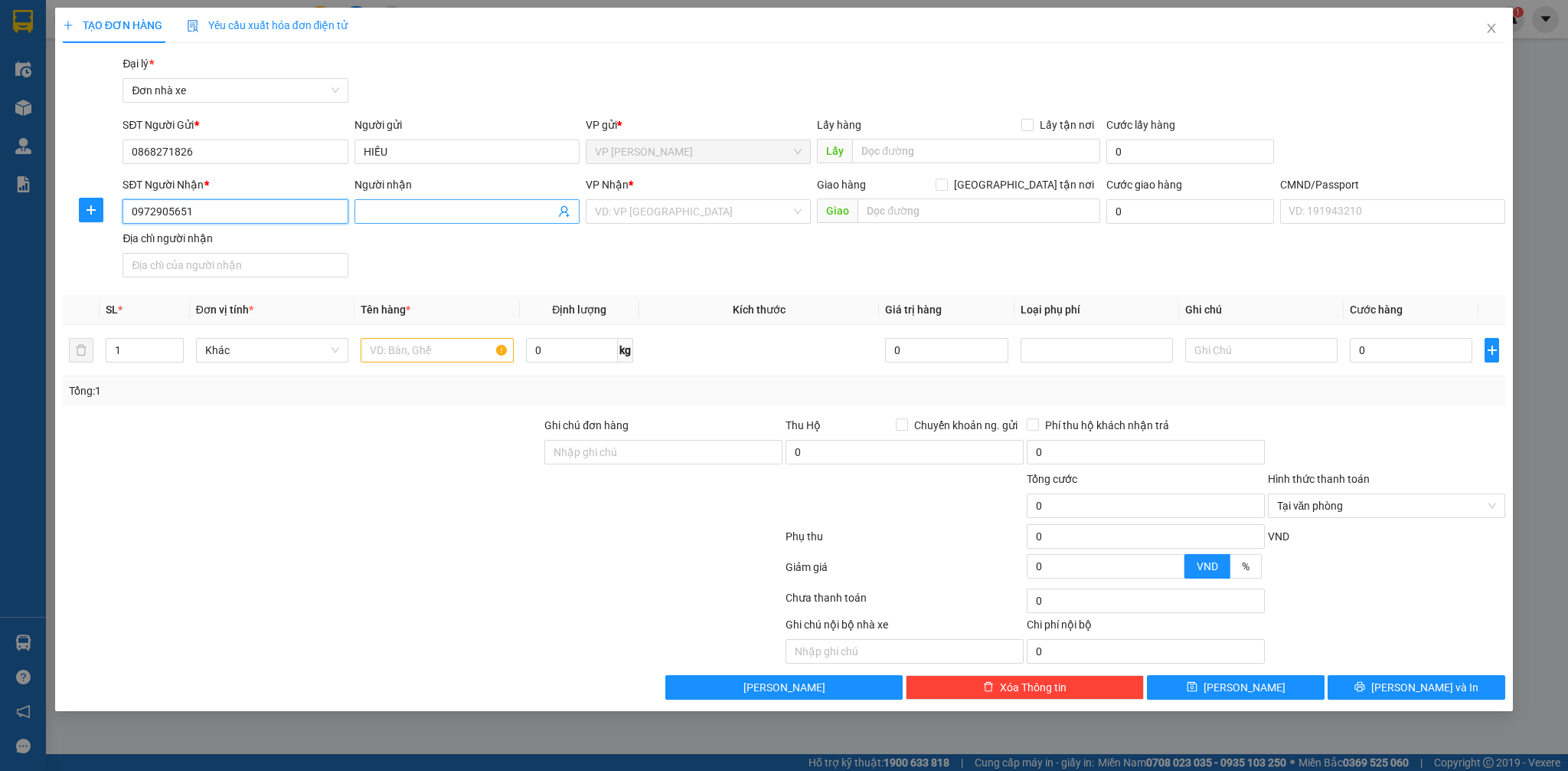
type input "0972905651"
click at [413, 214] on input "Người nhận" at bounding box center [459, 211] width 191 height 17
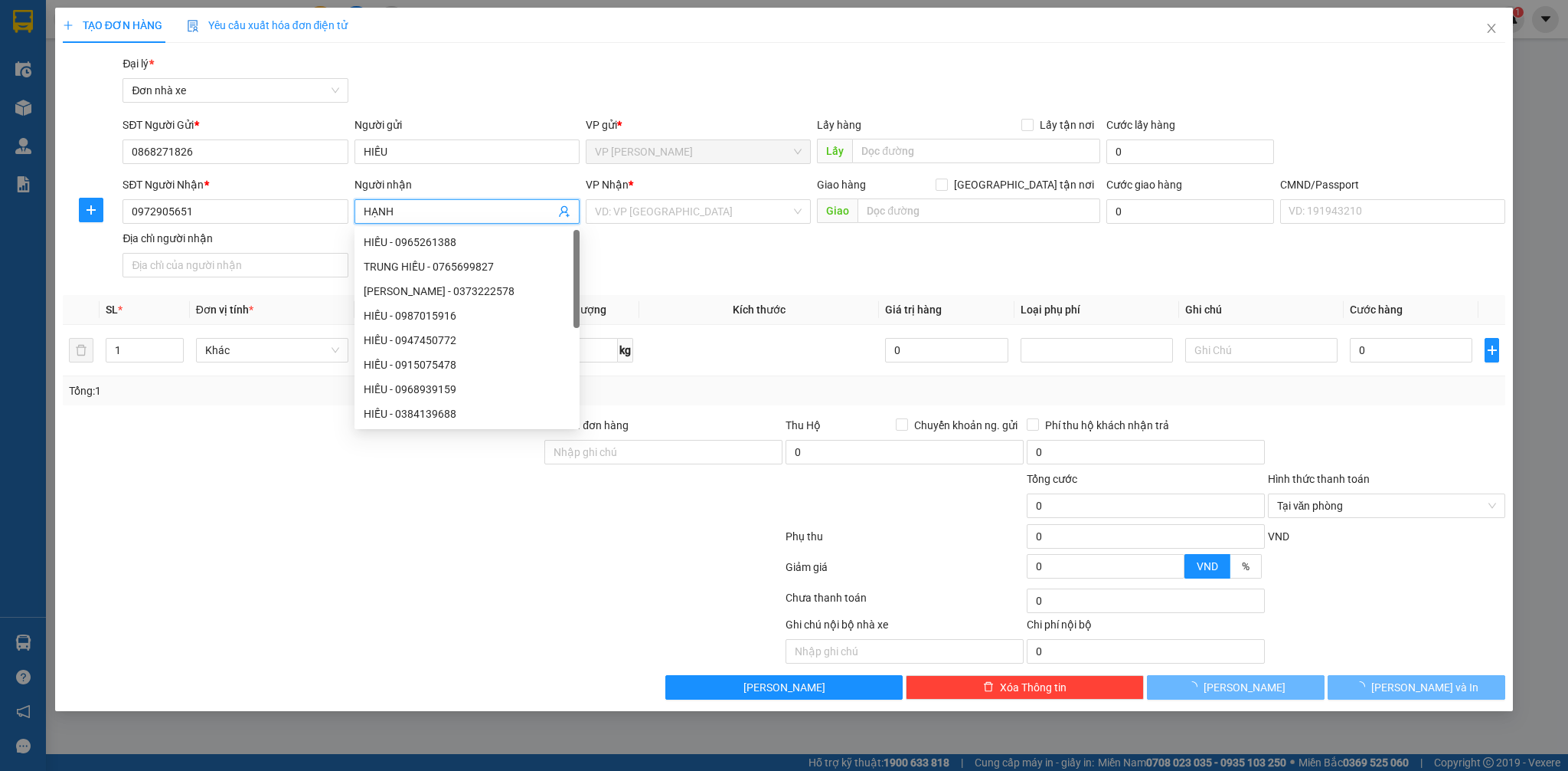
type input "HẠNH"
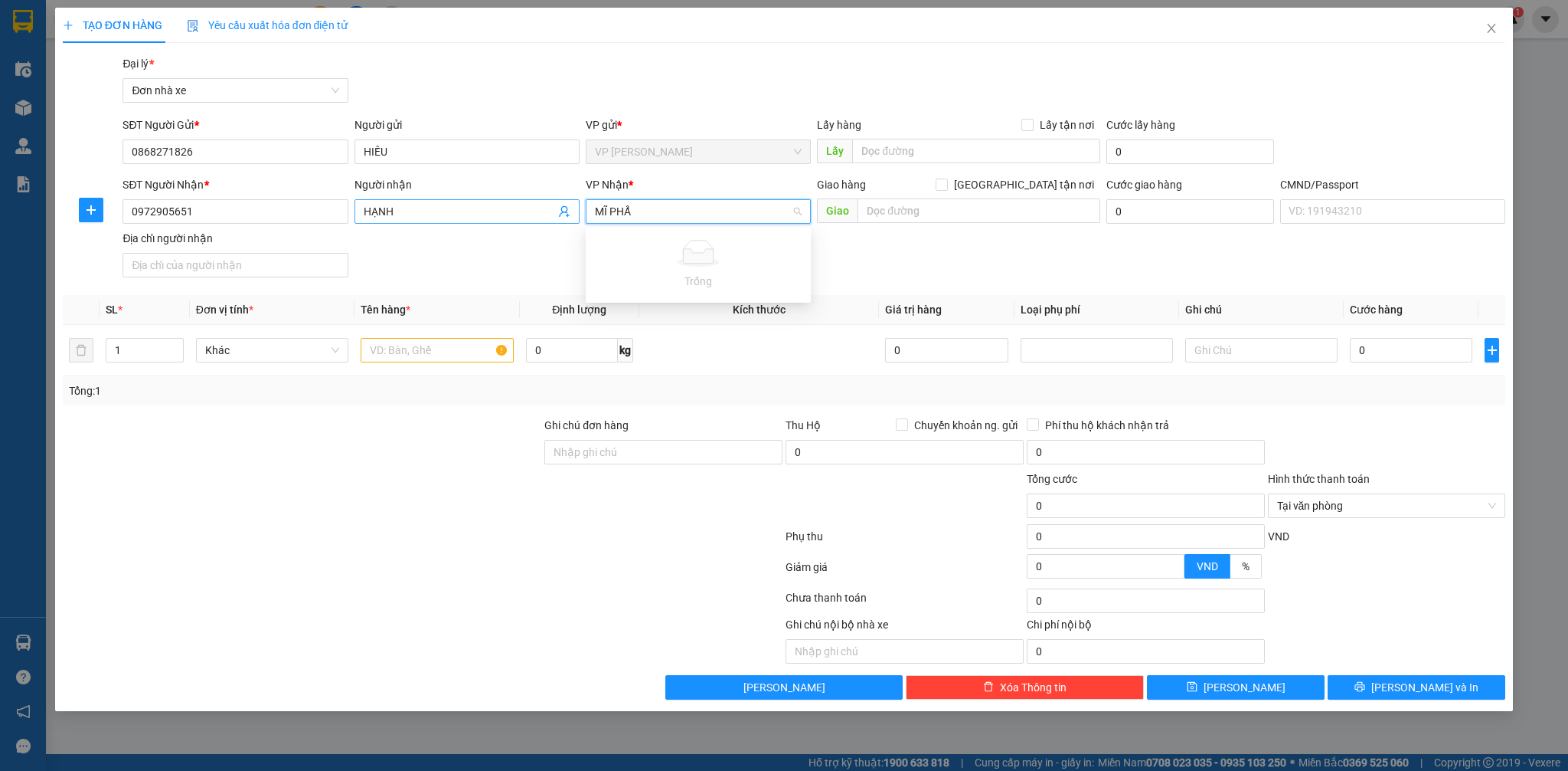
type input "MĨ PHẨM"
drag, startPoint x: 645, startPoint y: 215, endPoint x: 637, endPoint y: 251, distance: 36.9
click at [555, 212] on div "SĐT Người Nhận * 0972905651 Người nhận HẠNH VP Nhận * MĨ PHẨM VD: VP Sài Gòn Gi…" at bounding box center [814, 229] width 1389 height 107
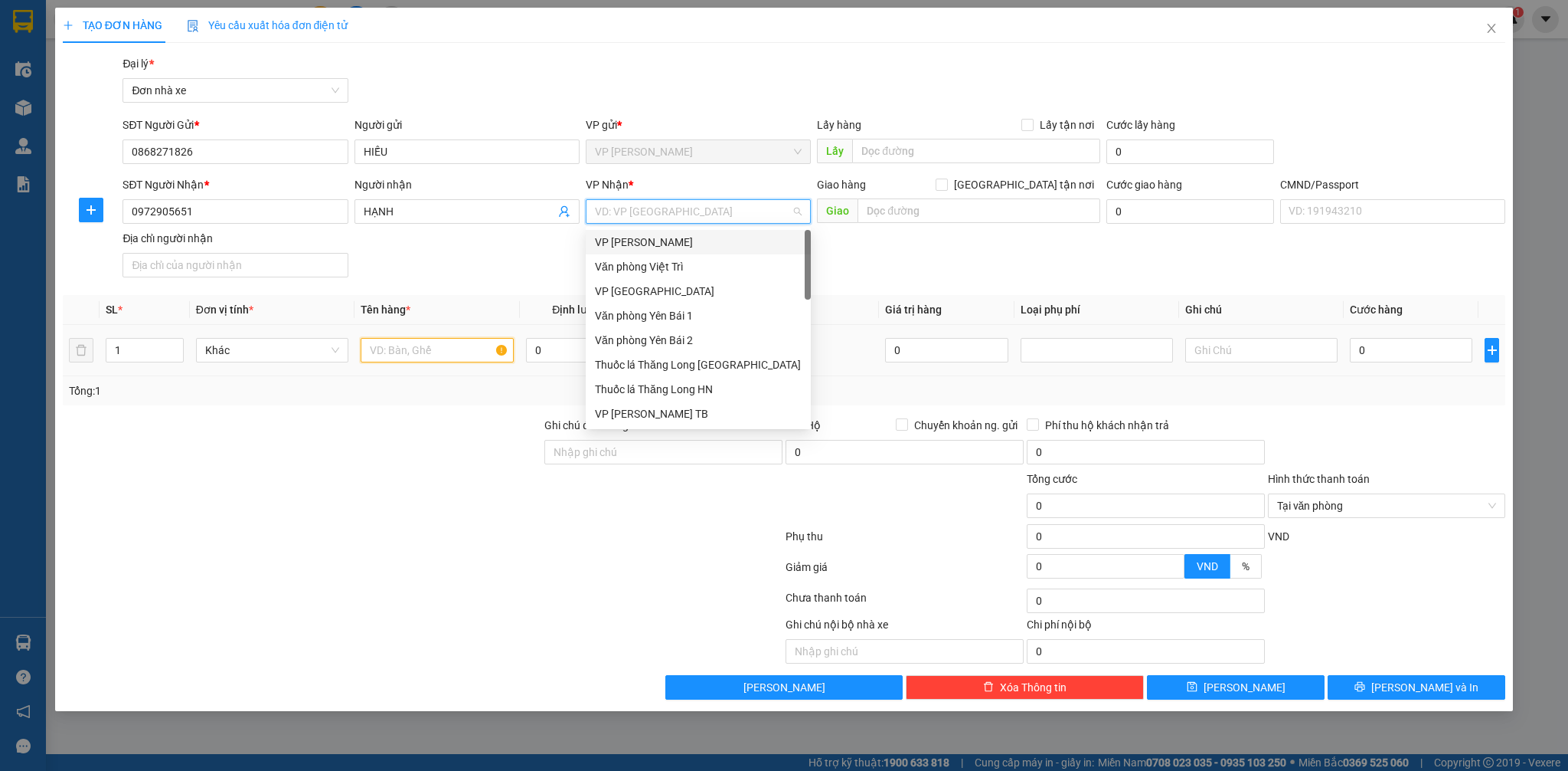
click at [424, 353] on input "text" at bounding box center [436, 349] width 152 height 25
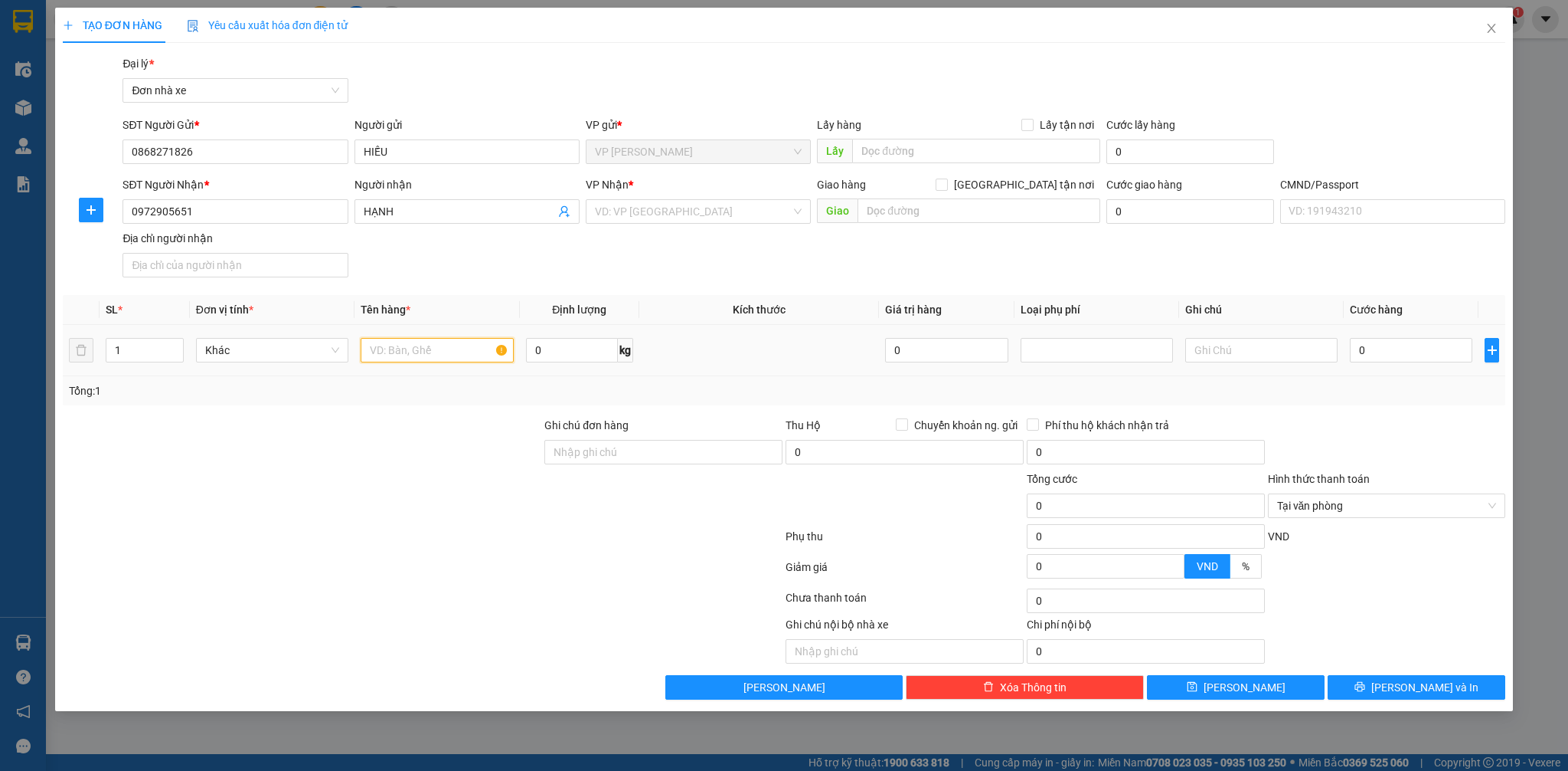
paste input "MĨ PHẨM"
type input "MĨ PHẨM"
click at [636, 213] on input "search" at bounding box center [693, 211] width 196 height 23
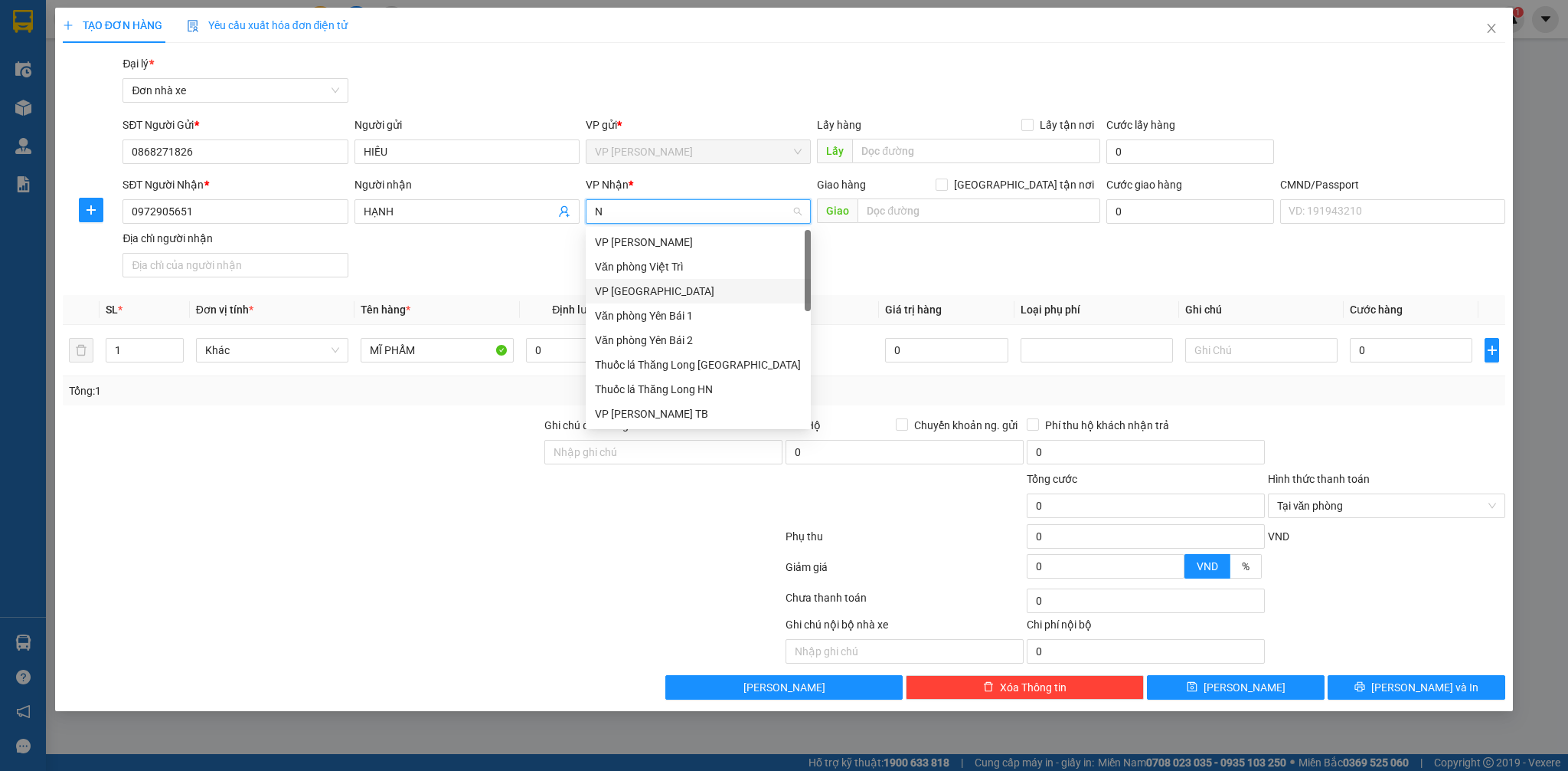
type input "ND"
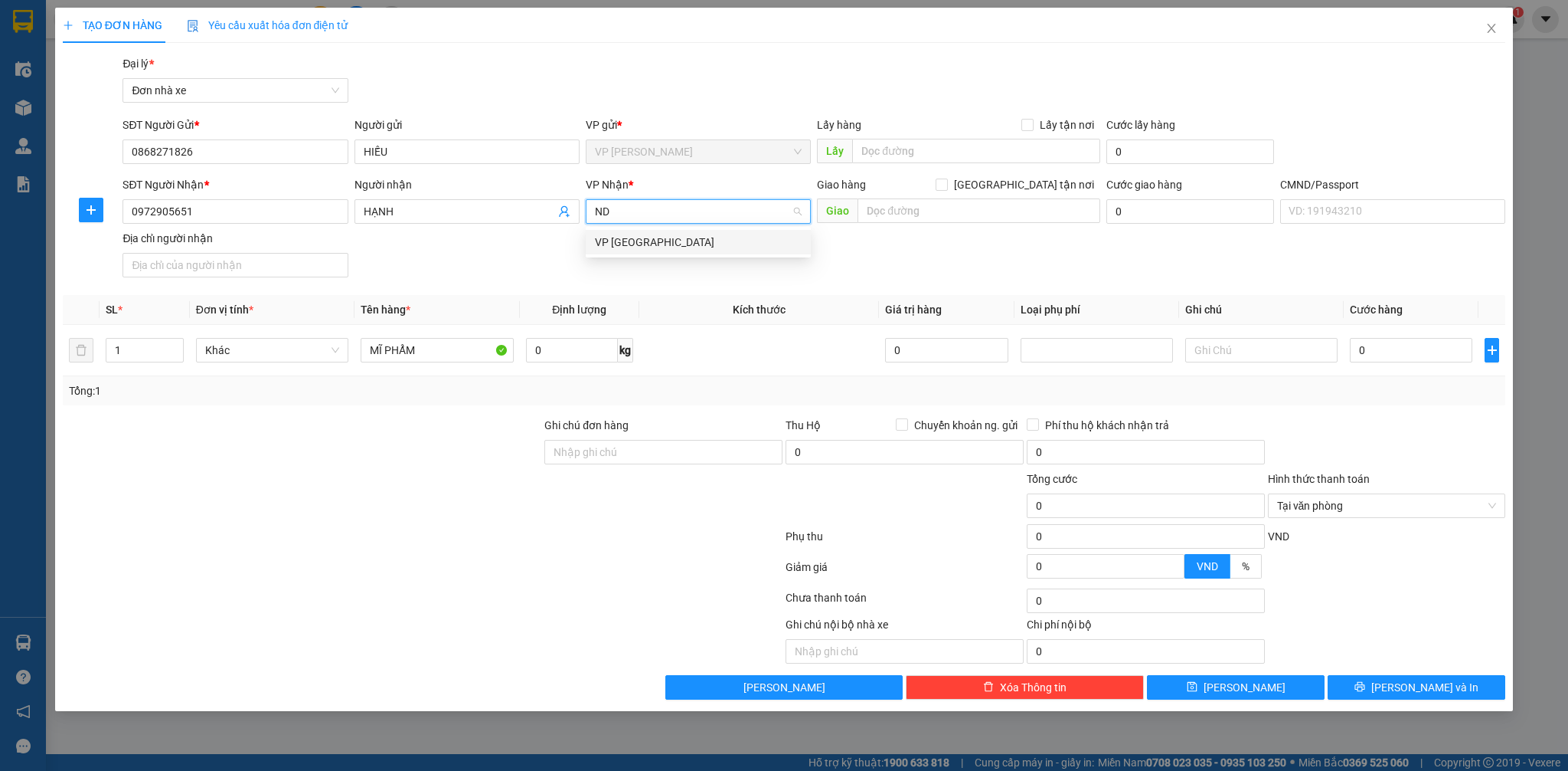
click at [660, 245] on div "VP [GEOGRAPHIC_DATA]" at bounding box center [698, 241] width 207 height 17
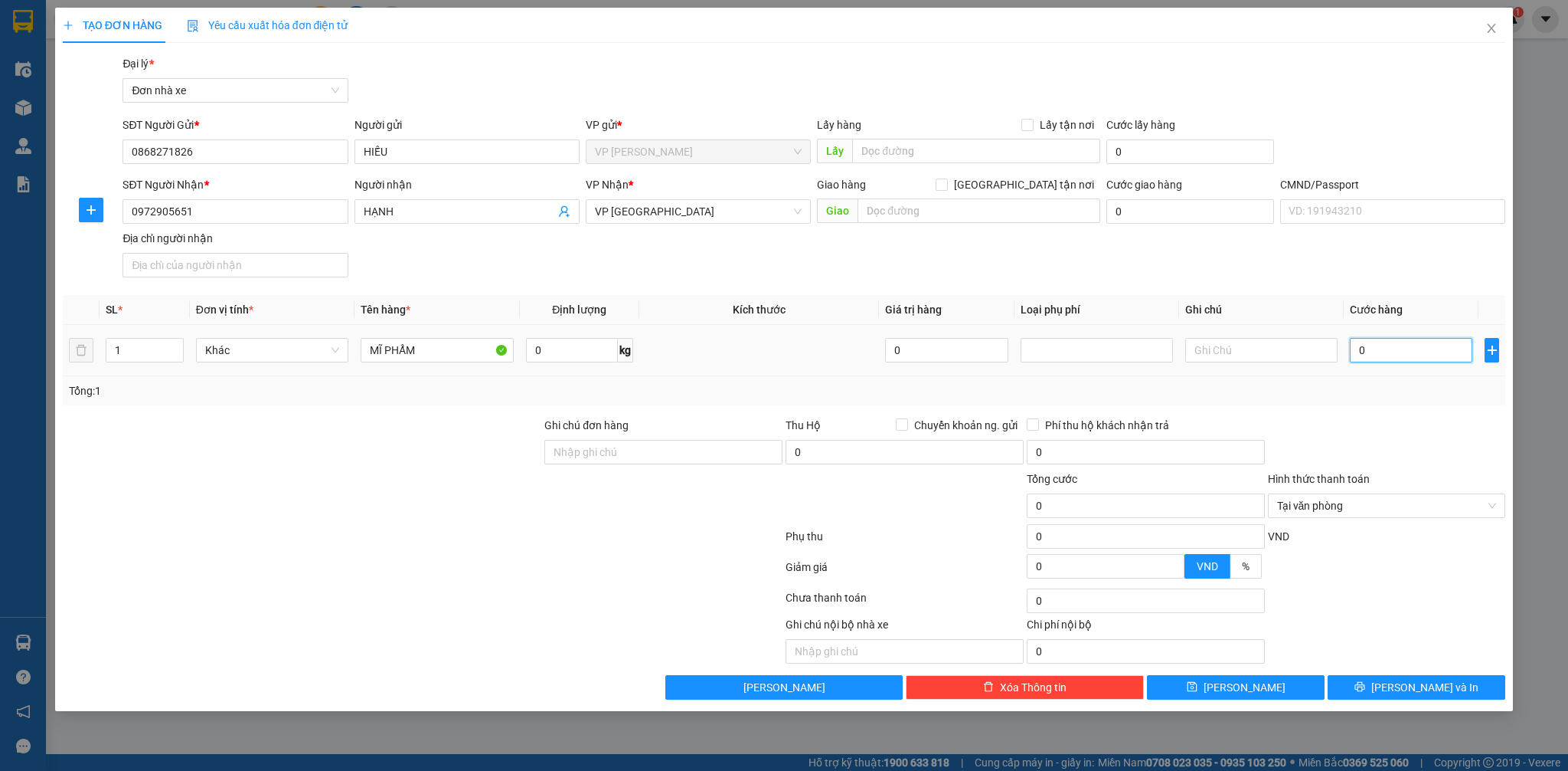
click at [1391, 350] on input "0" at bounding box center [1411, 349] width 122 height 25
type input "2"
type input "25"
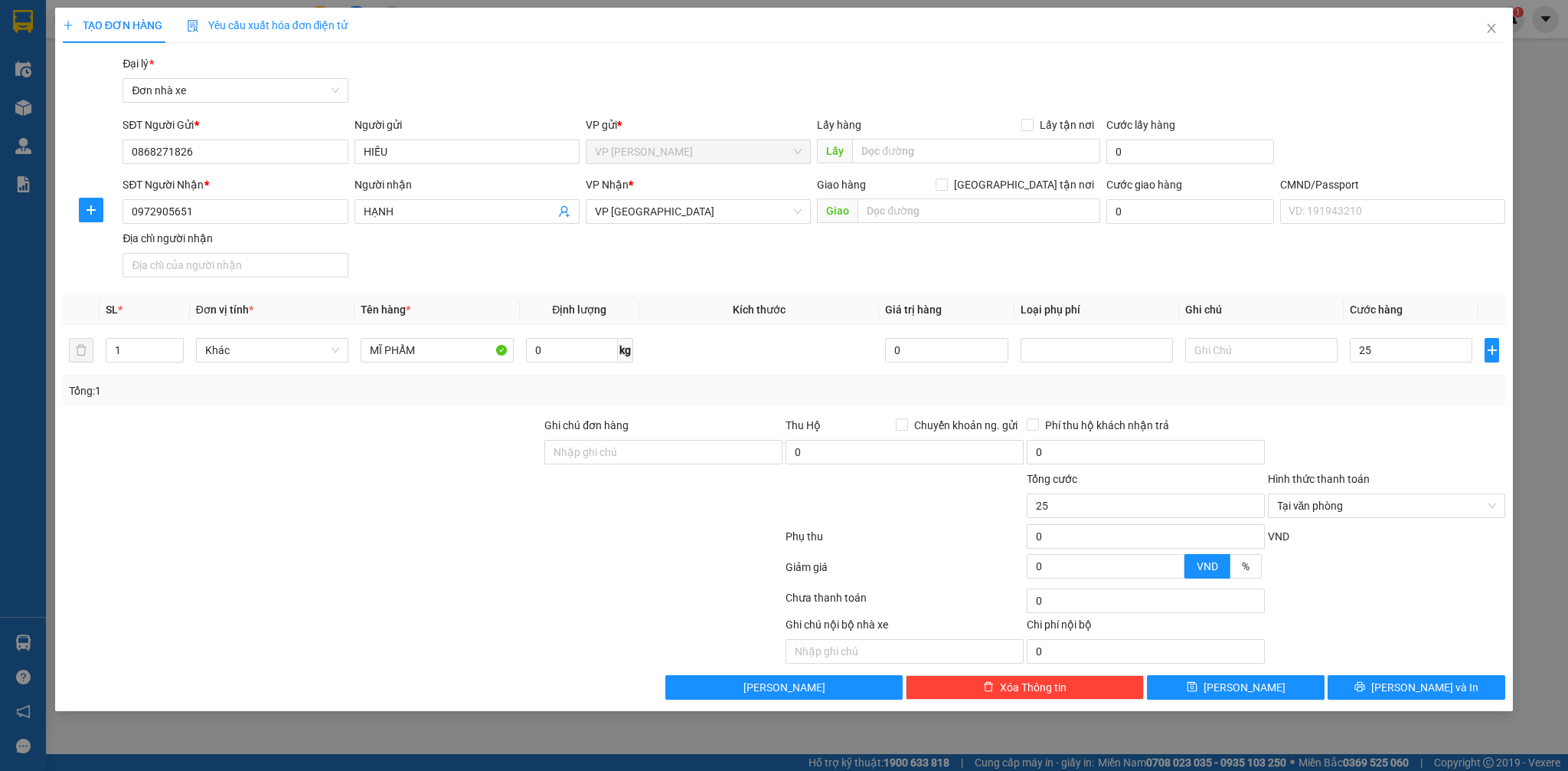
type input "25.000"
click at [1395, 452] on div at bounding box center [1387, 444] width 241 height 54
type input "25.000"
click at [1401, 685] on button "[PERSON_NAME] và In" at bounding box center [1416, 687] width 178 height 25
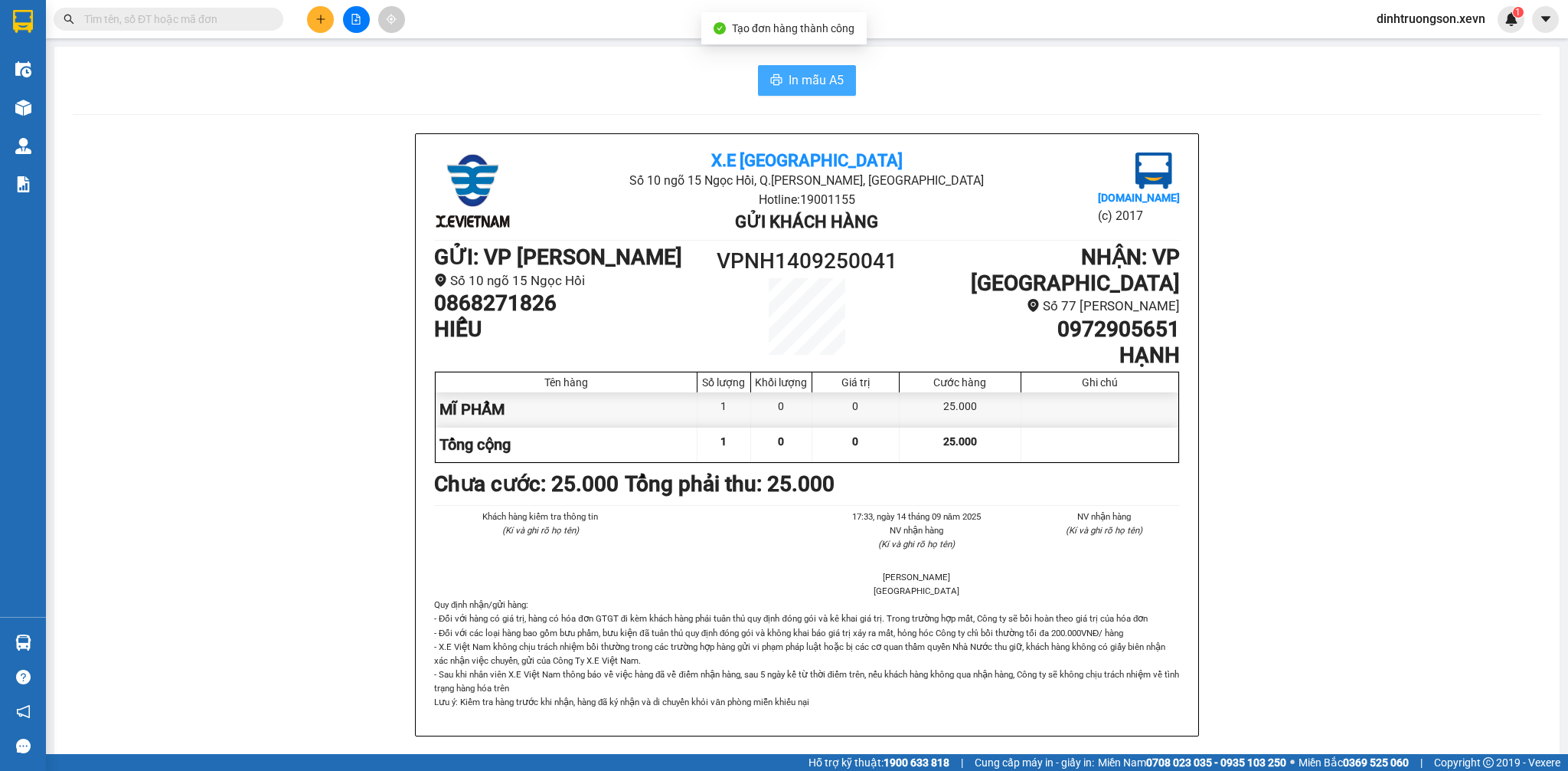
click at [811, 81] on span "In mẫu A5" at bounding box center [816, 80] width 55 height 19
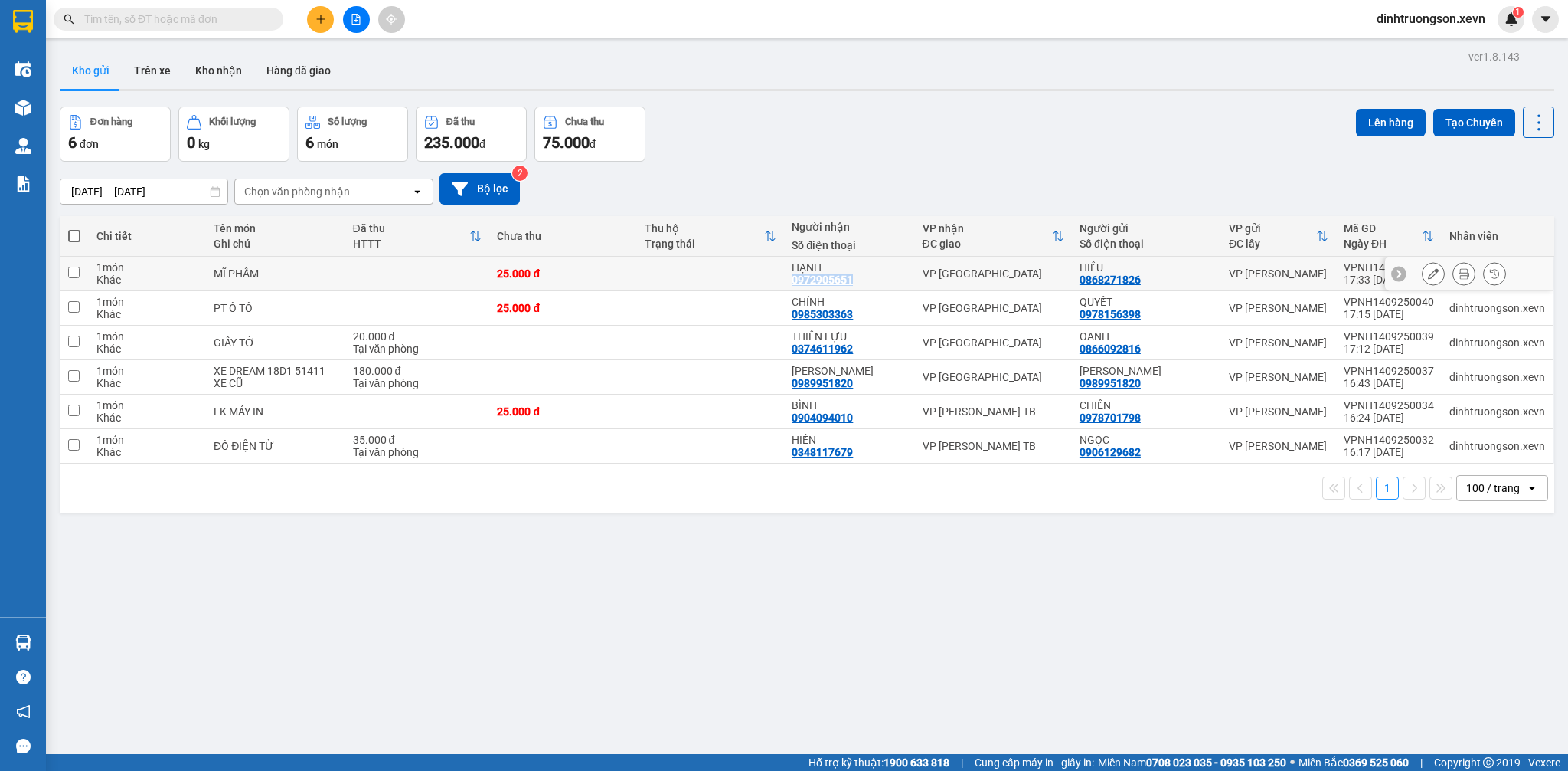
drag, startPoint x: 872, startPoint y: 286, endPoint x: 771, endPoint y: 283, distance: 101.0
click at [790, 287] on td "HẠNH 0972905651" at bounding box center [849, 273] width 130 height 34
checkbox input "true"
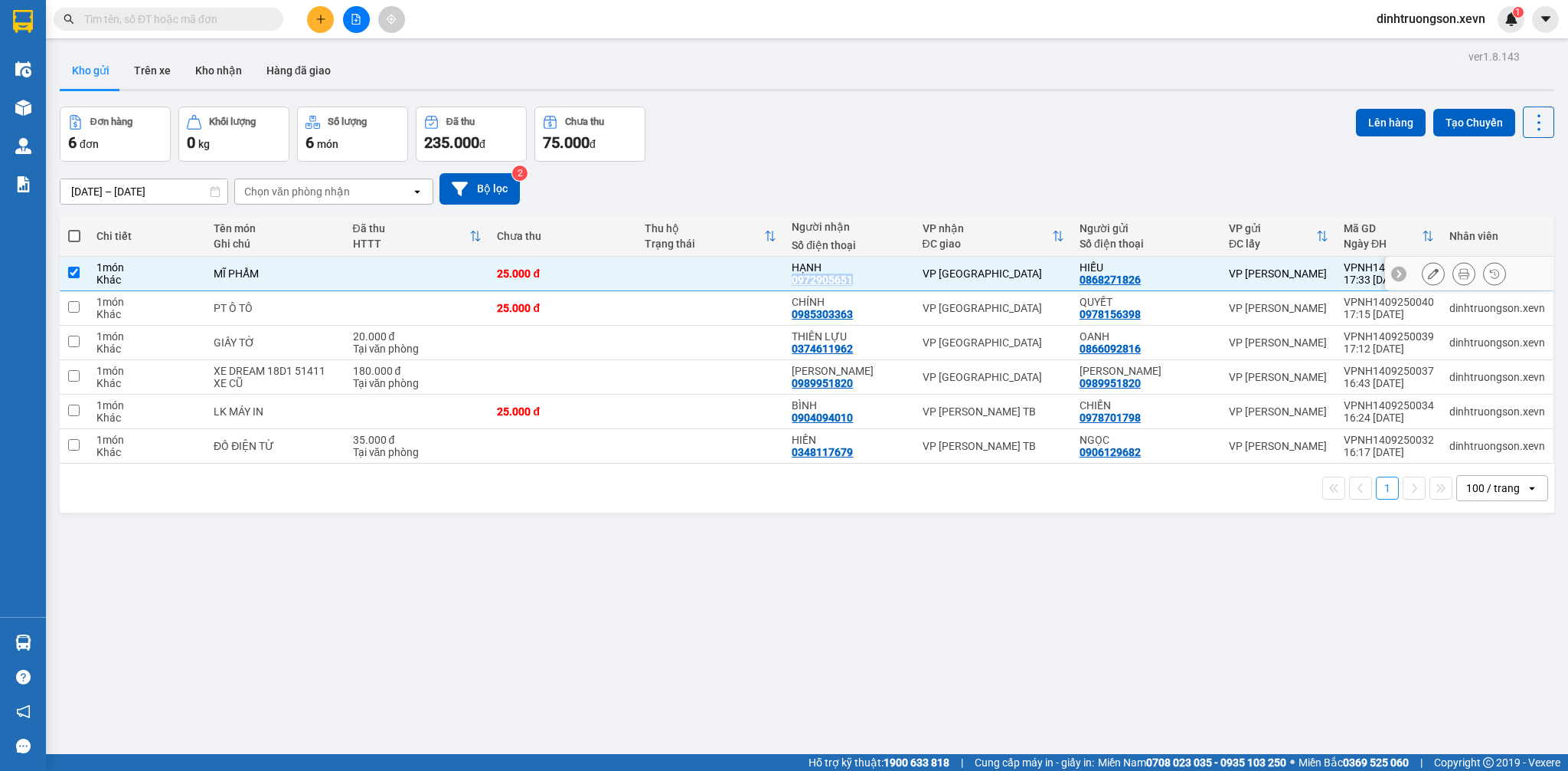
copy div "0972905651"
click at [194, 15] on input "text" at bounding box center [175, 19] width 181 height 17
paste input "0972905651"
type input "0972905651"
click at [562, 283] on td "25.000 đ" at bounding box center [563, 273] width 147 height 34
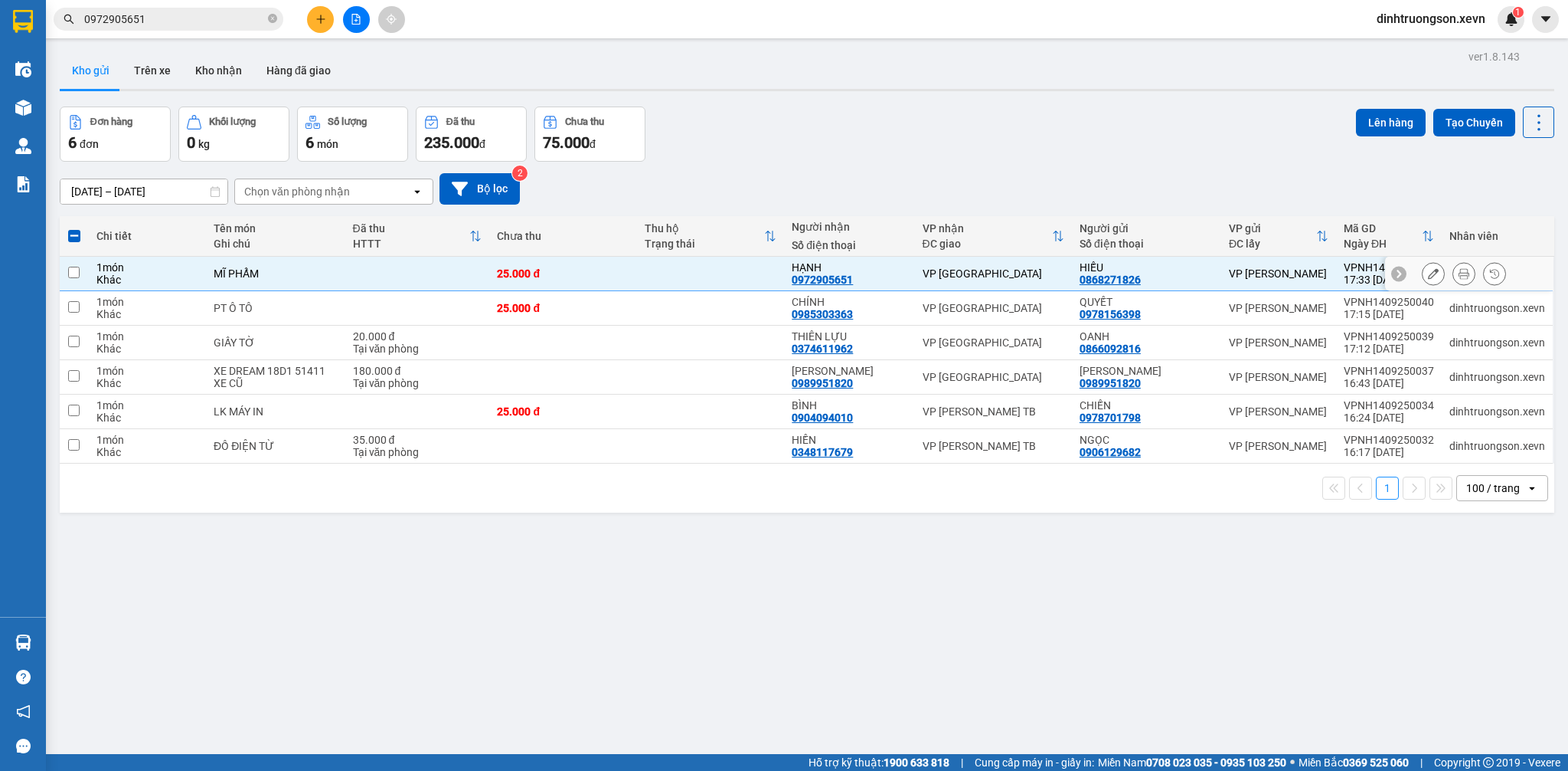
checkbox input "false"
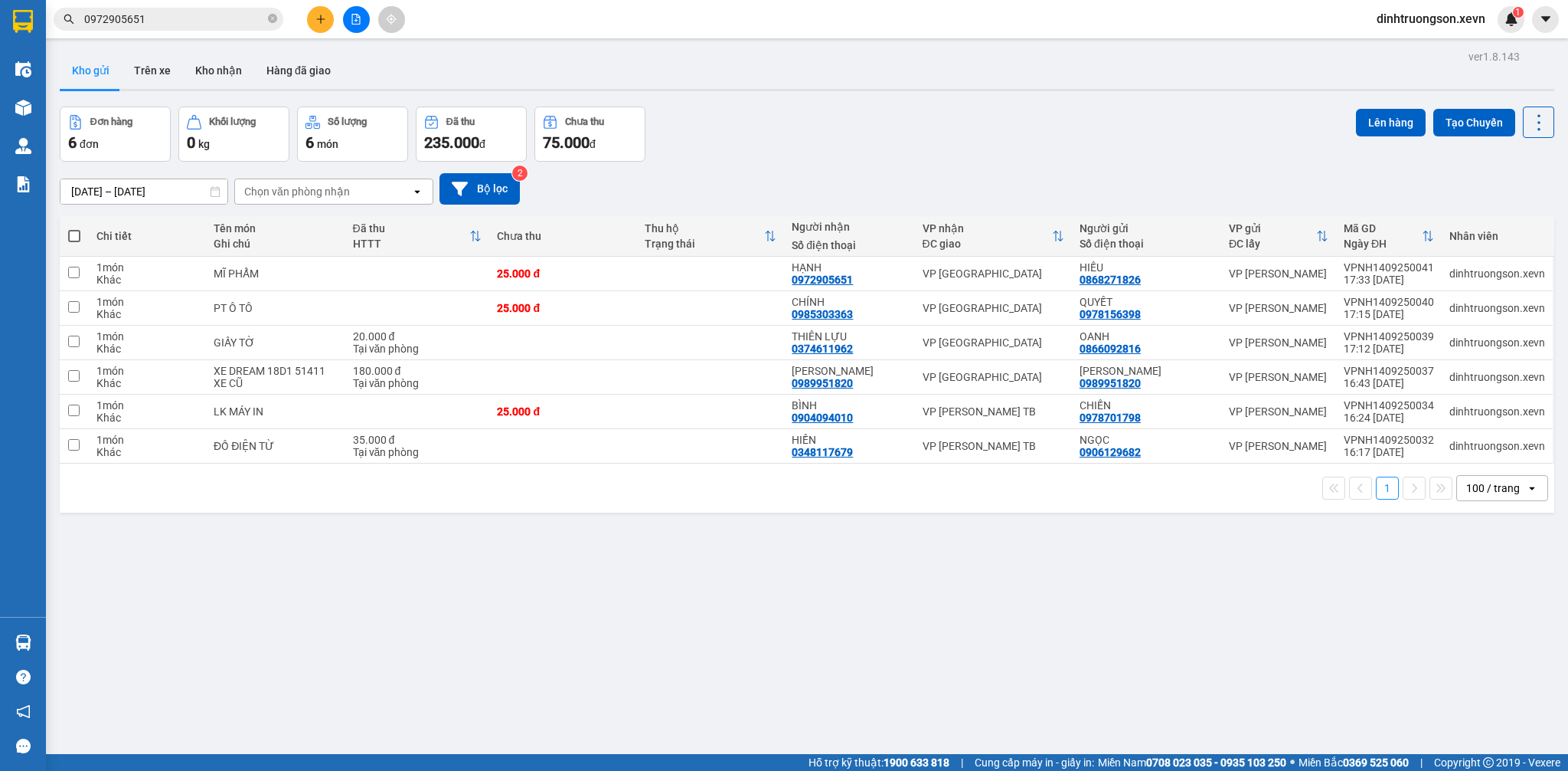
click at [329, 26] on button at bounding box center [321, 20] width 27 height 27
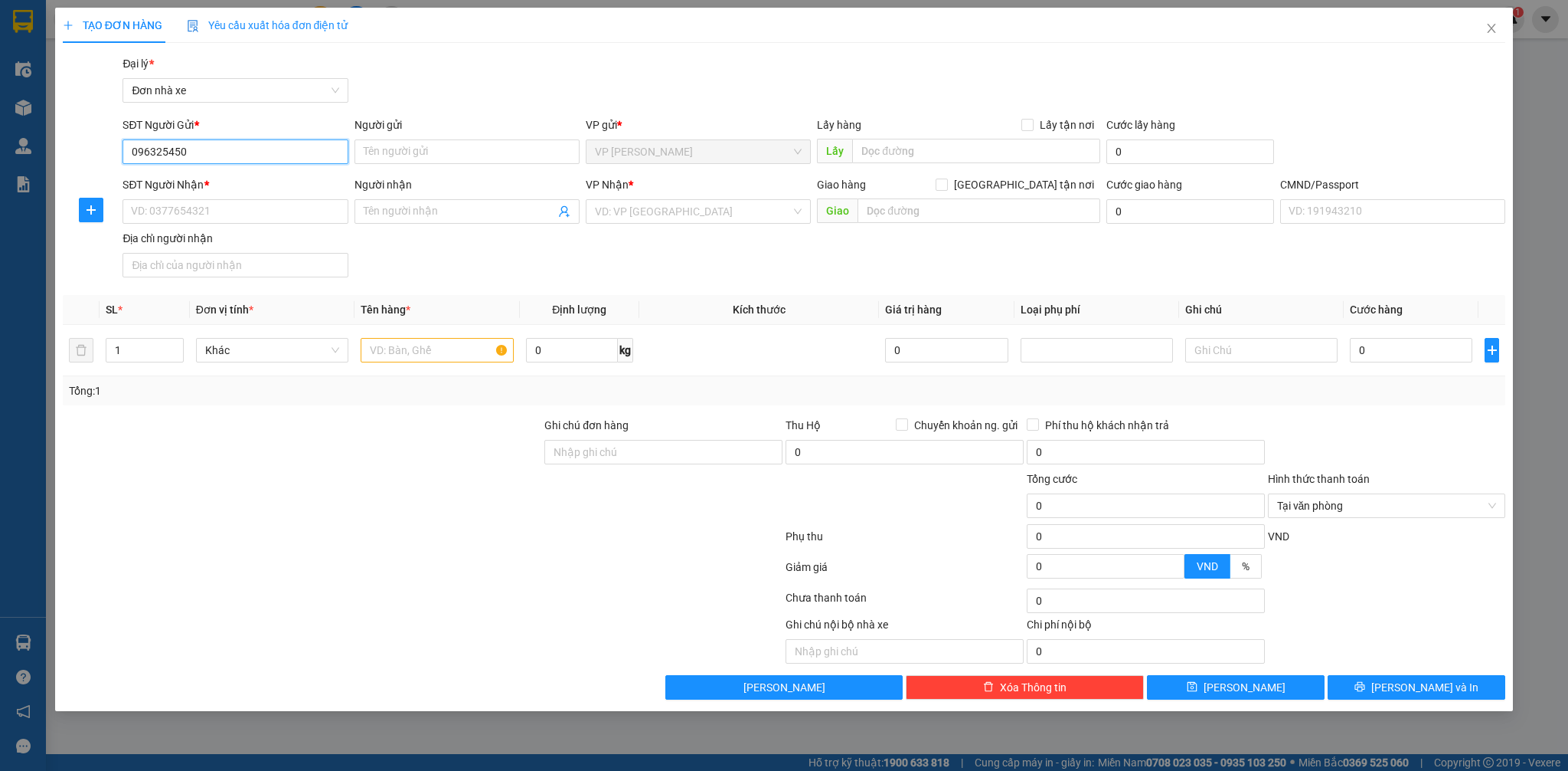
type input "0963254505"
click at [215, 183] on div "0963254505 - ANCO" at bounding box center [235, 182] width 207 height 17
type input "ANCO"
type input "0949152568"
type input "THẾ ANH"
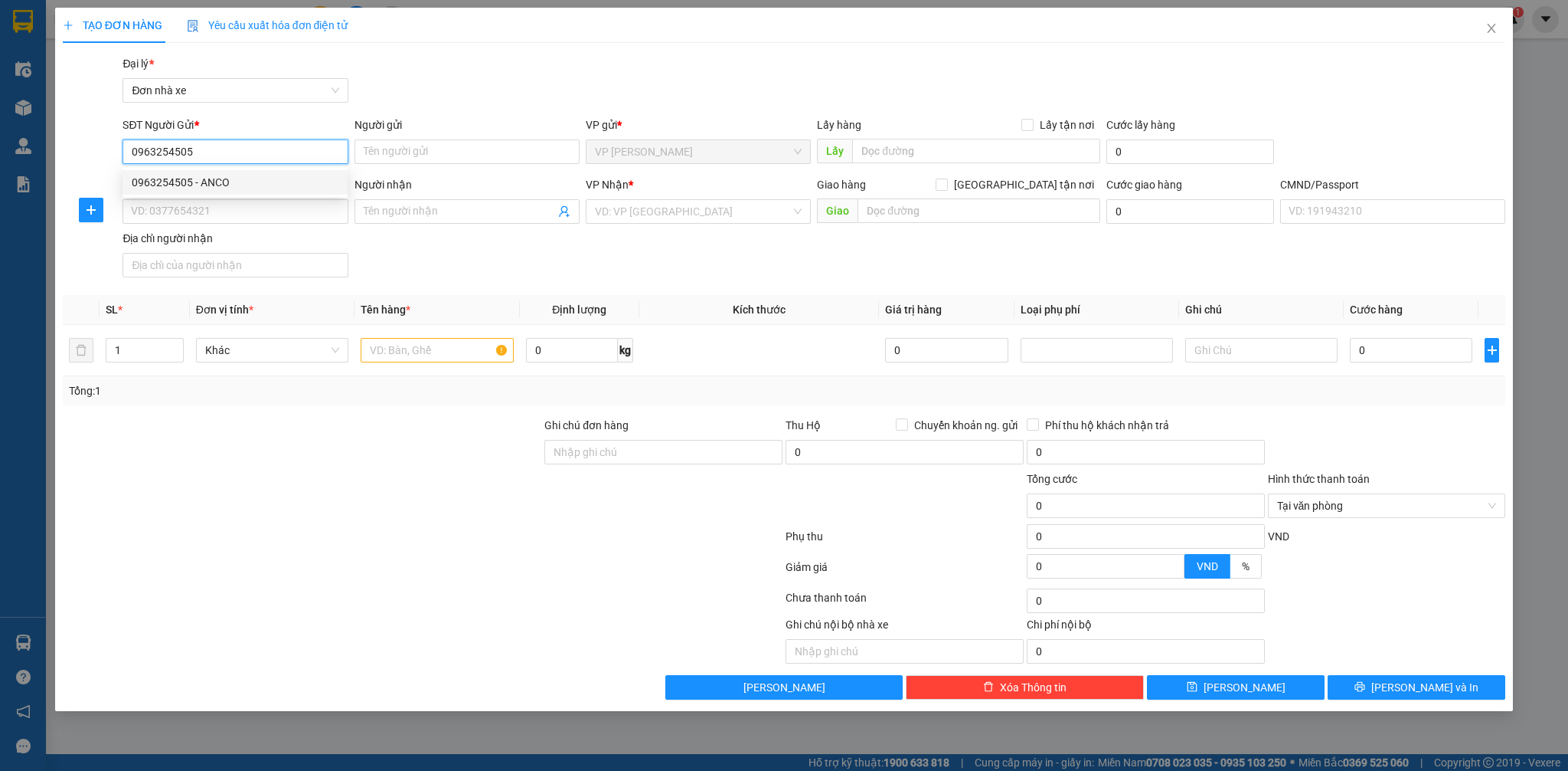
type input "036085001963 [PERSON_NAME]"
type input "0963254505"
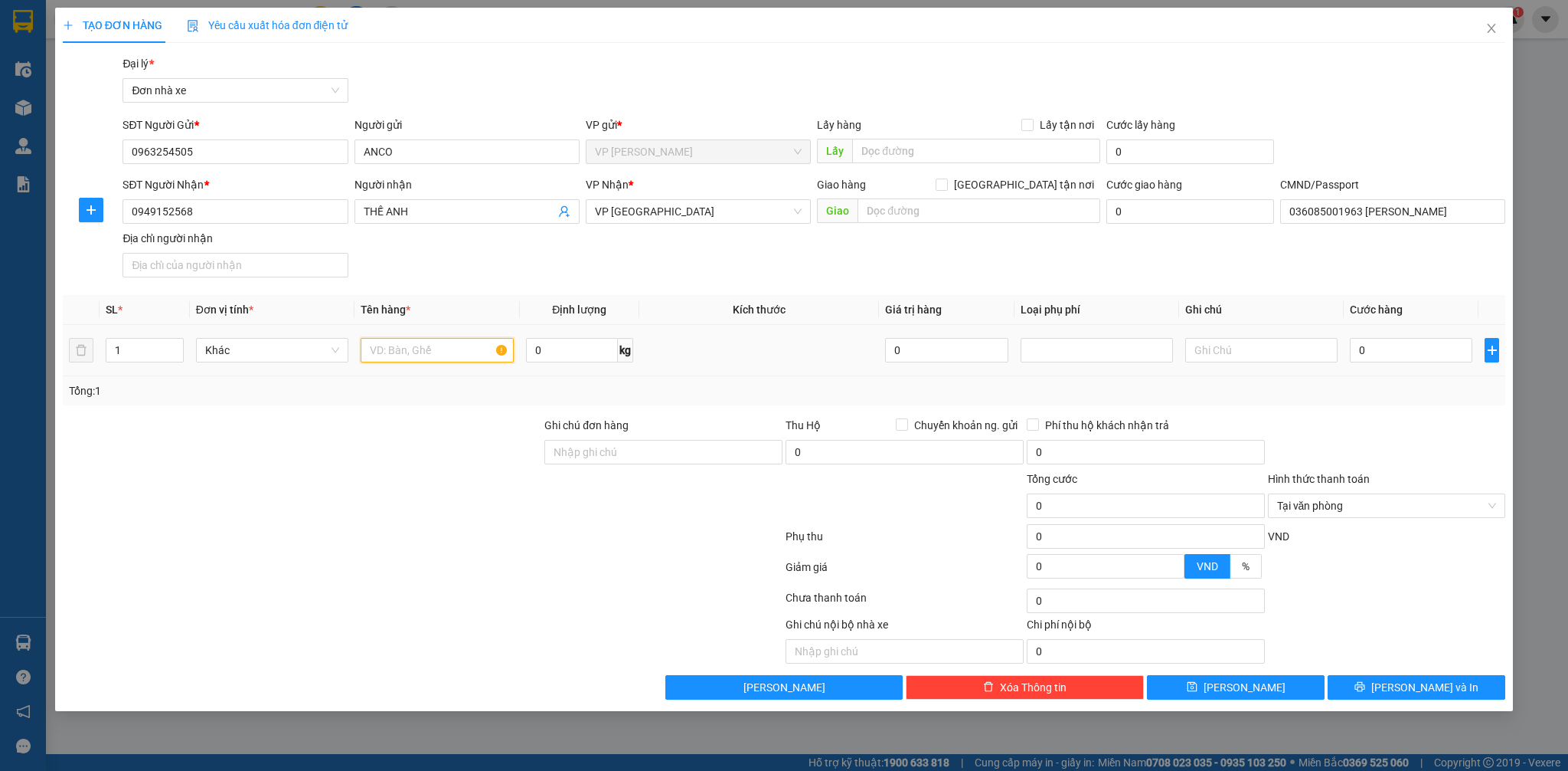
click at [420, 343] on input "text" at bounding box center [436, 349] width 152 height 25
type input "D"
type input "ĐÈN LED"
type input "13"
click at [1405, 351] on input "0" at bounding box center [1411, 349] width 122 height 25
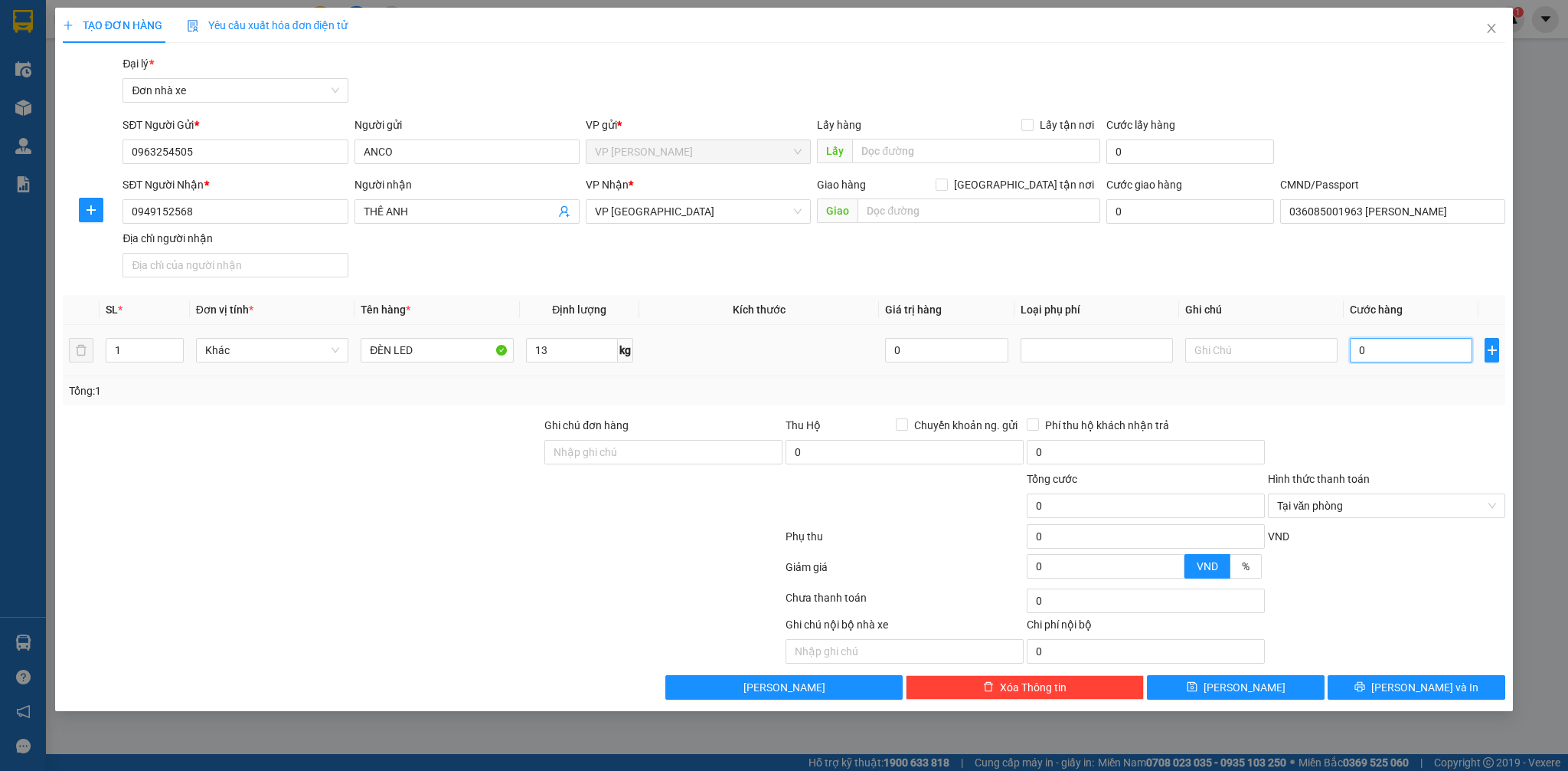
type input "3"
type input "35"
type input "35.000"
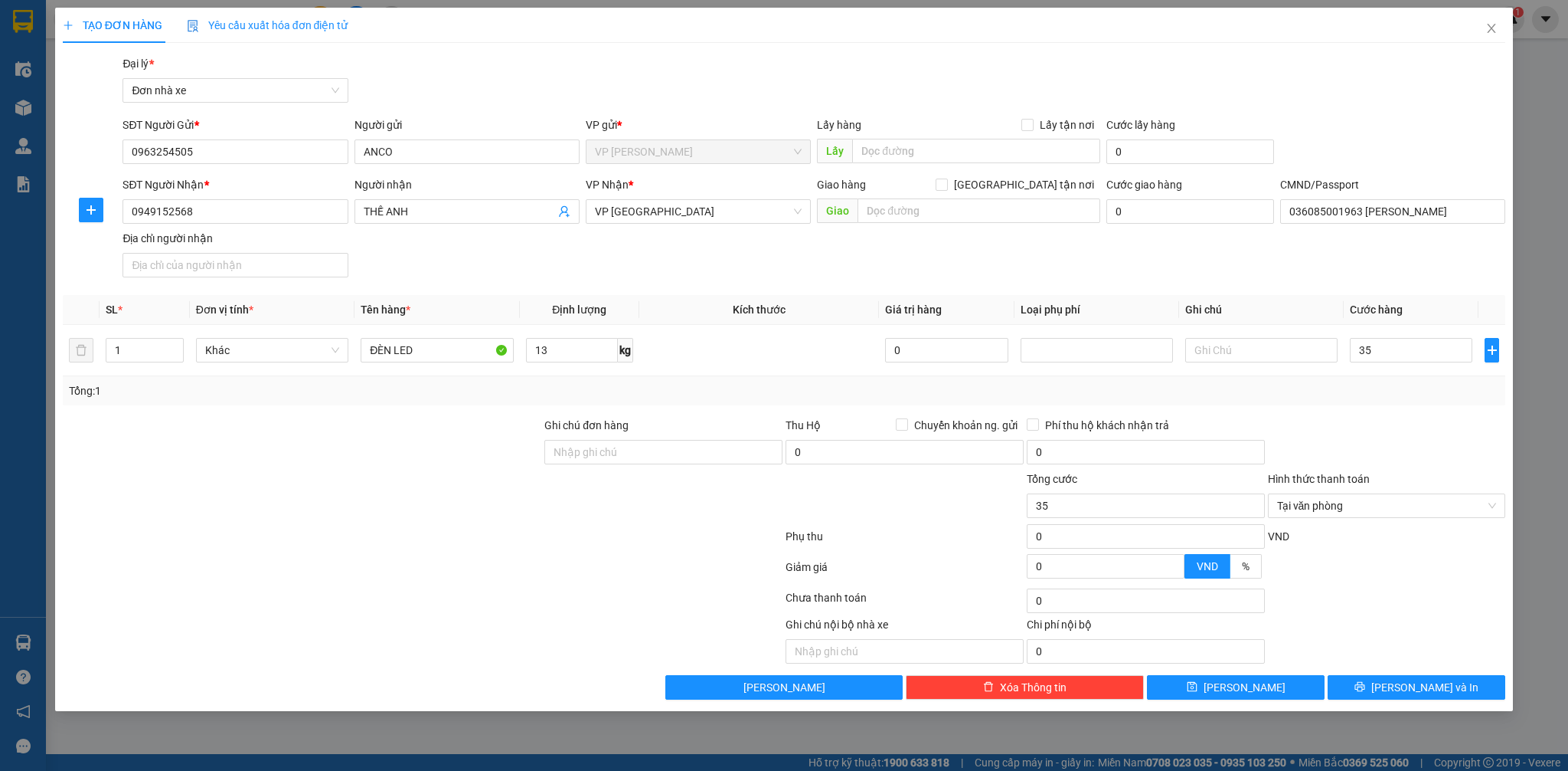
type input "35.000"
click at [1442, 412] on div "Transit Pickup Surcharge Ids Transit Deliver Surcharge Ids Transit Deliver Surc…" at bounding box center [784, 376] width 1443 height 644
type input "35.000"
click at [1434, 700] on div "TẠO ĐƠN HÀNG Yêu cầu xuất hóa đơn điện tử Transit Pickup Surcharge Ids Transit …" at bounding box center [784, 360] width 1458 height 704
click at [1435, 696] on span "[PERSON_NAME] và In" at bounding box center [1424, 687] width 107 height 17
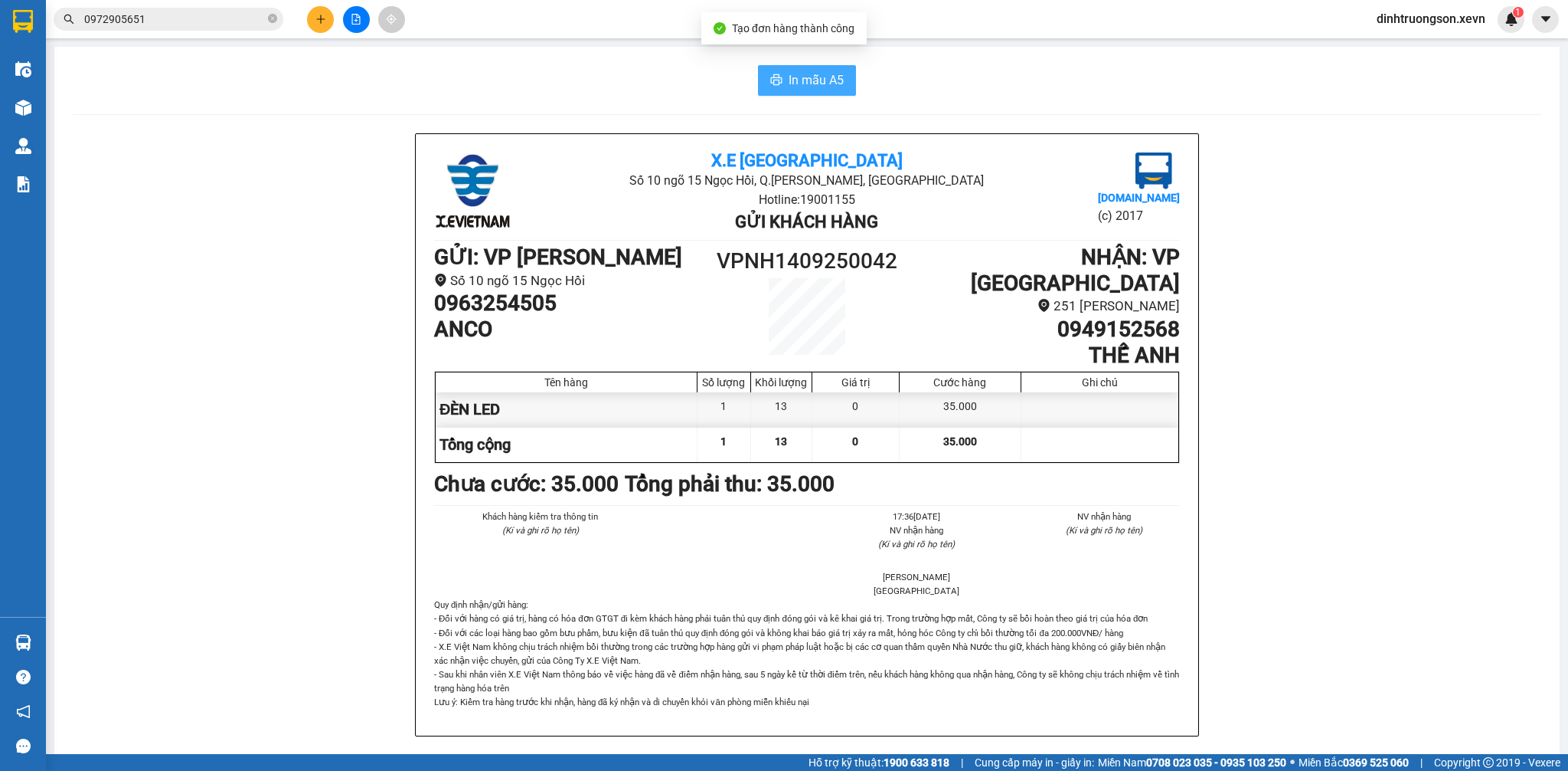
click at [816, 84] on span "In mẫu A5" at bounding box center [816, 80] width 55 height 19
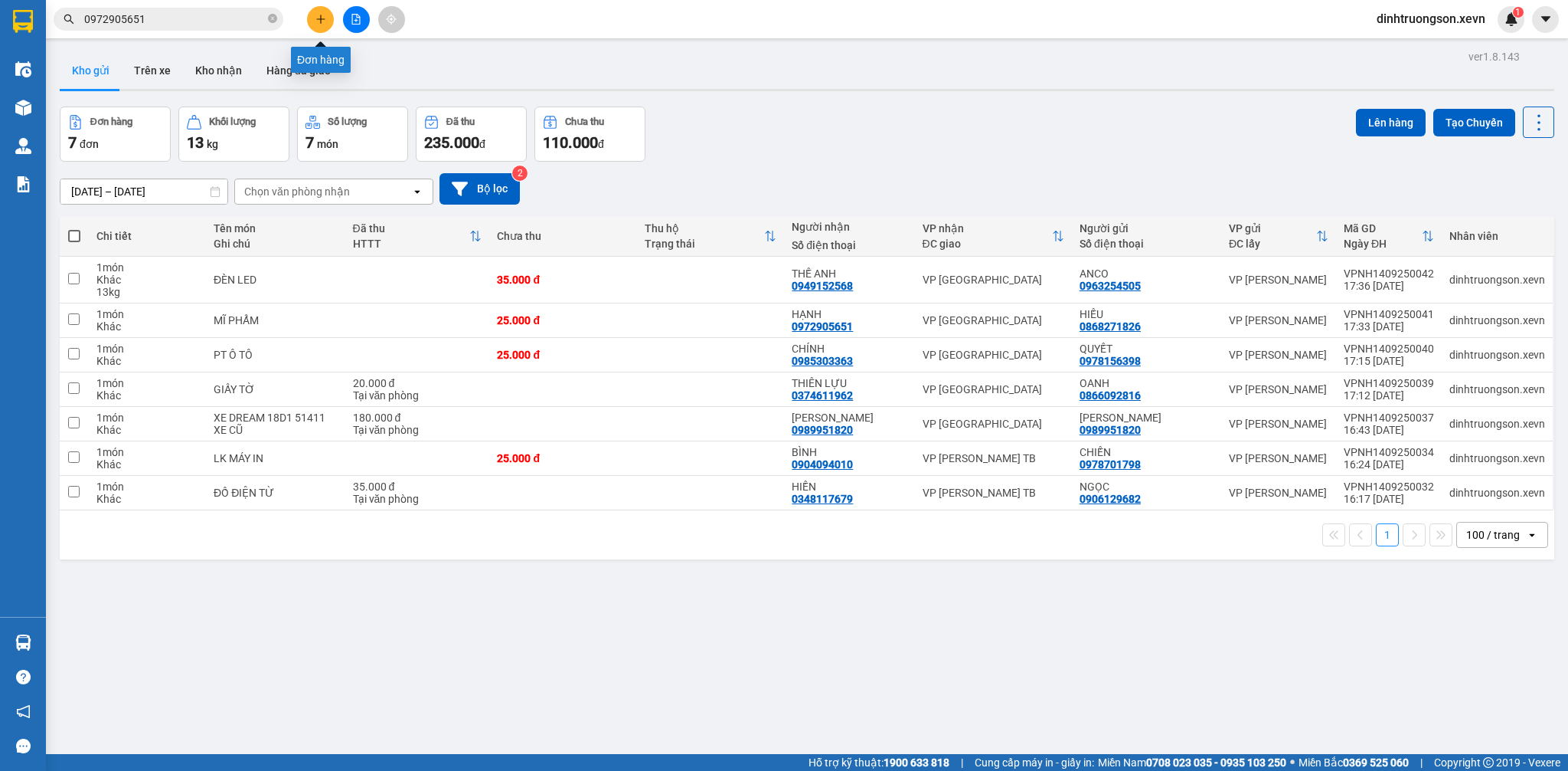
click at [325, 20] on icon "plus" at bounding box center [321, 19] width 11 height 11
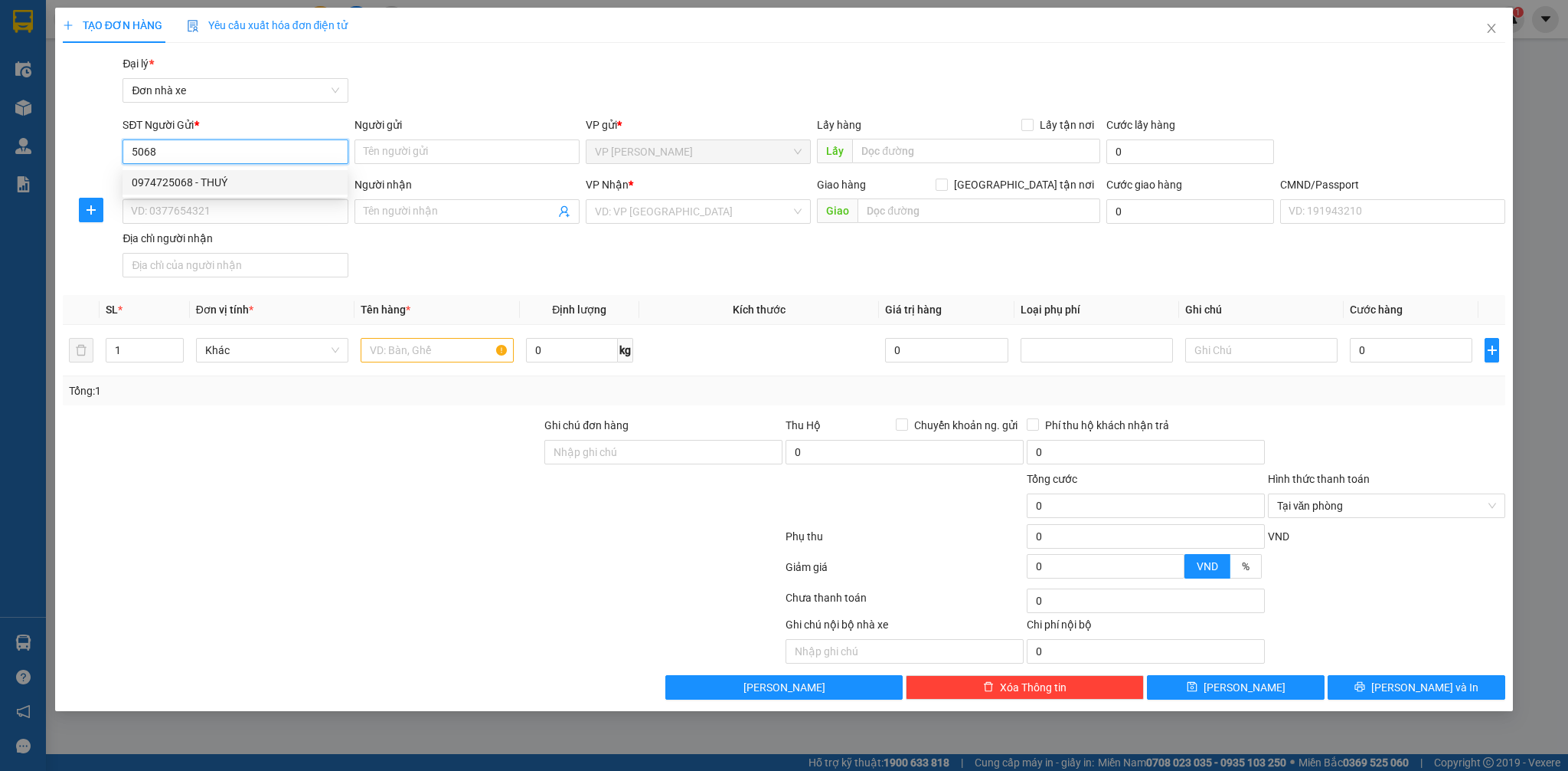
click at [226, 183] on div "0974725068 - THUÝ" at bounding box center [235, 182] width 207 height 17
type input "0974725068"
type input "THUÝ"
type input "0948024618"
type input "BS HẰNG"
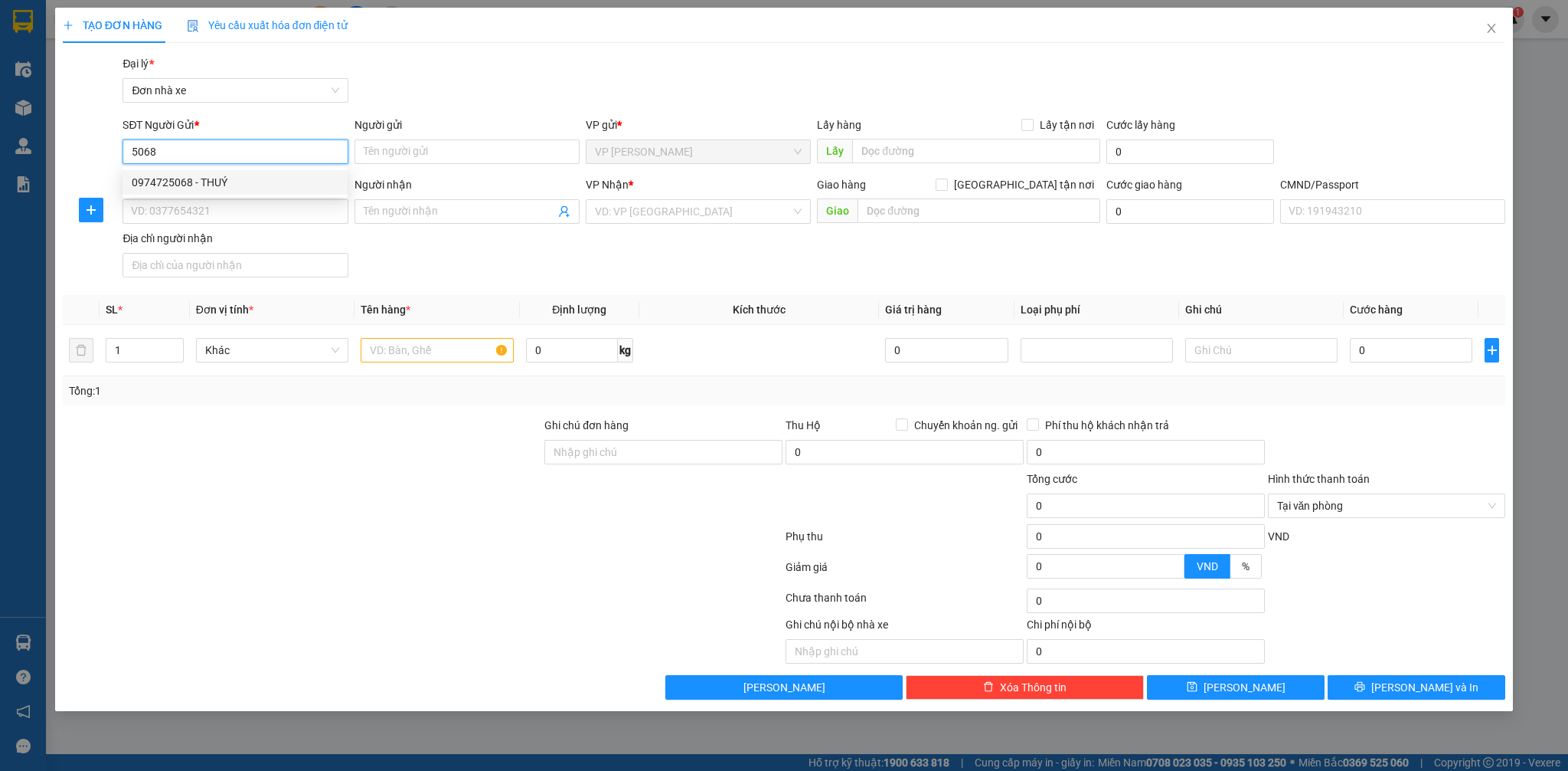
type input "037085001407 [PERSON_NAME]"
type input "0974725068"
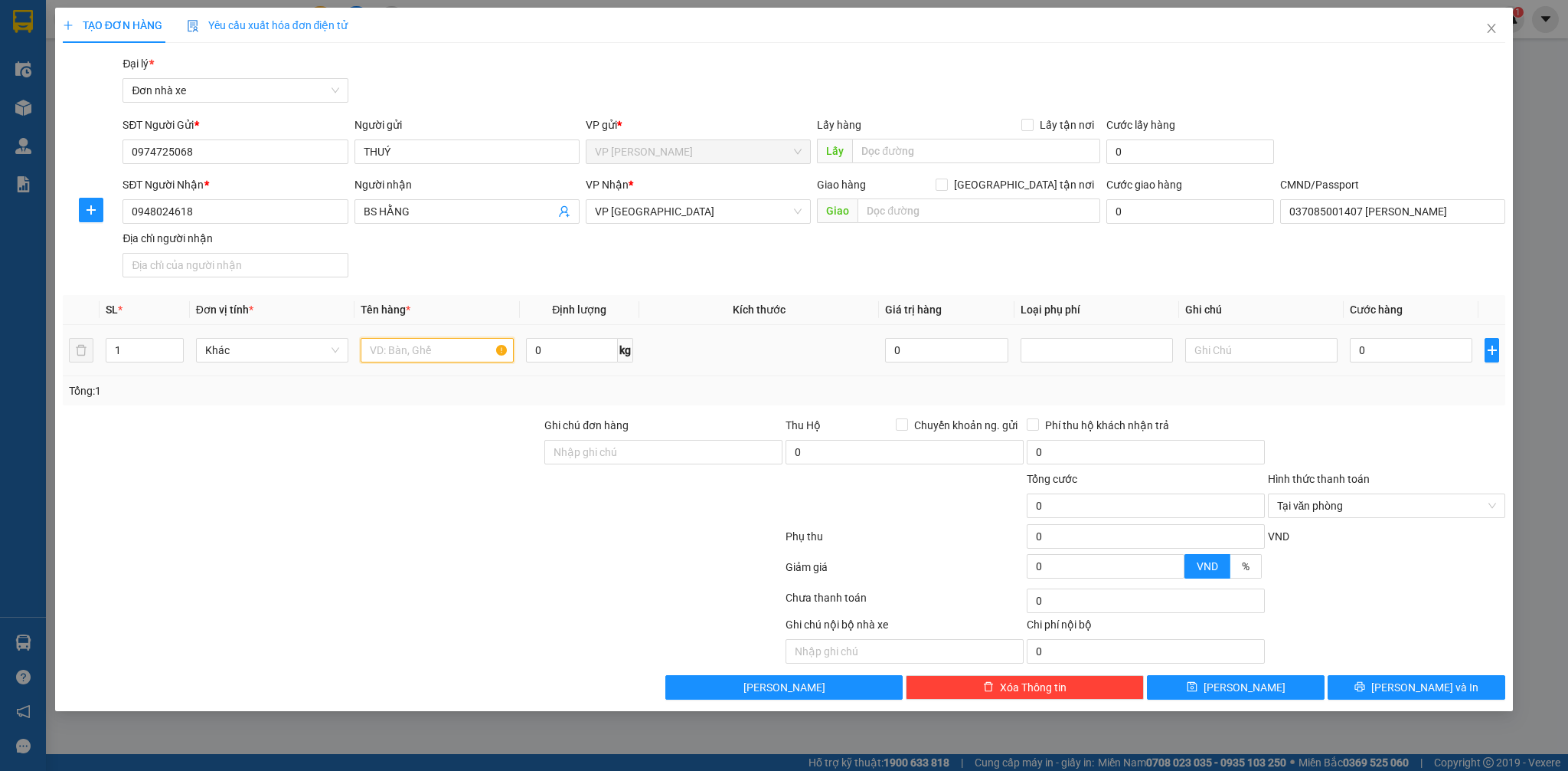
click at [407, 354] on input "text" at bounding box center [436, 349] width 152 height 25
type input "THUỐC"
click at [1365, 353] on input "0" at bounding box center [1411, 349] width 122 height 25
type input "3"
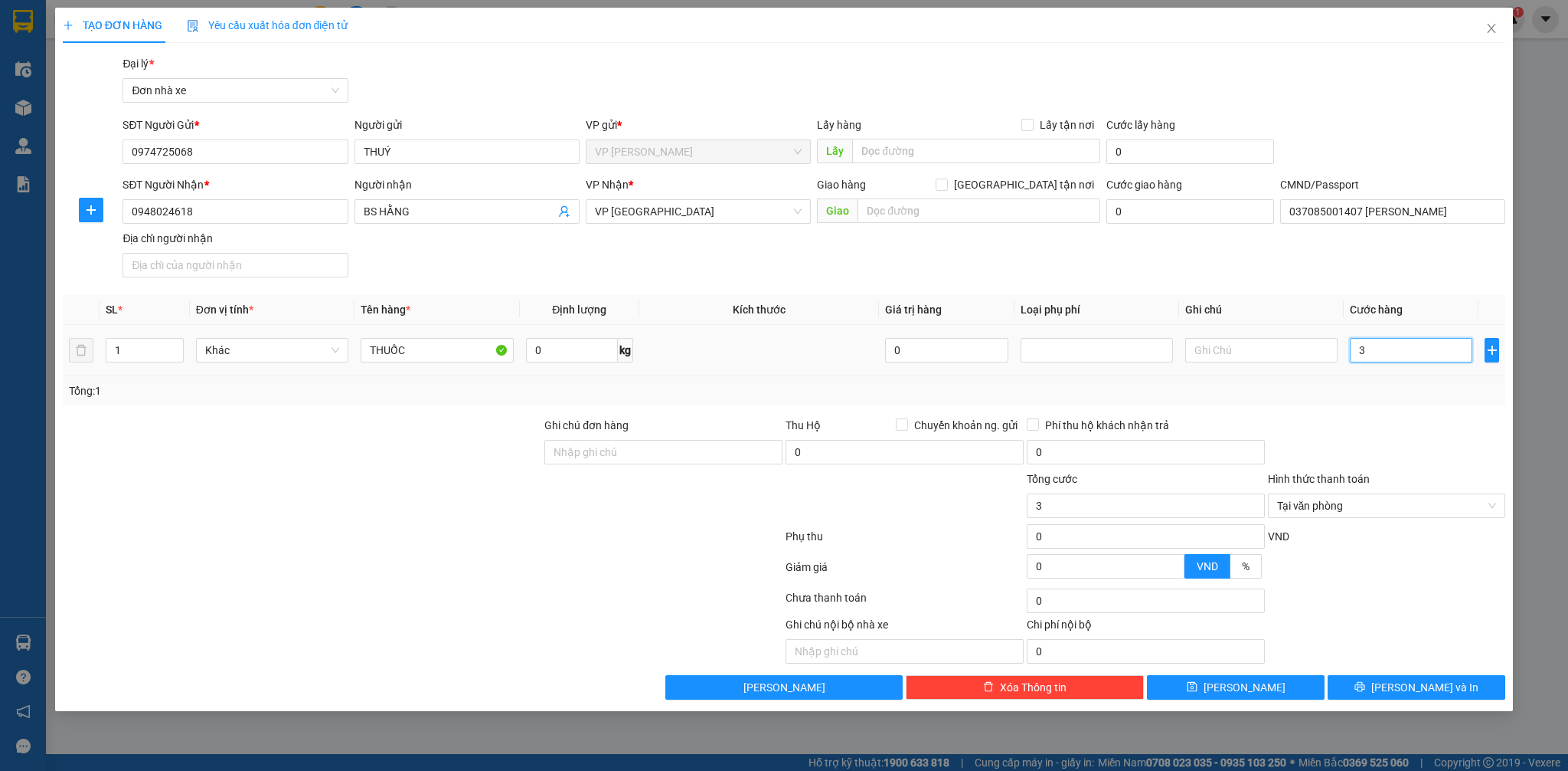
type input "30"
type input "30.000"
click at [1328, 418] on div at bounding box center [1387, 444] width 241 height 54
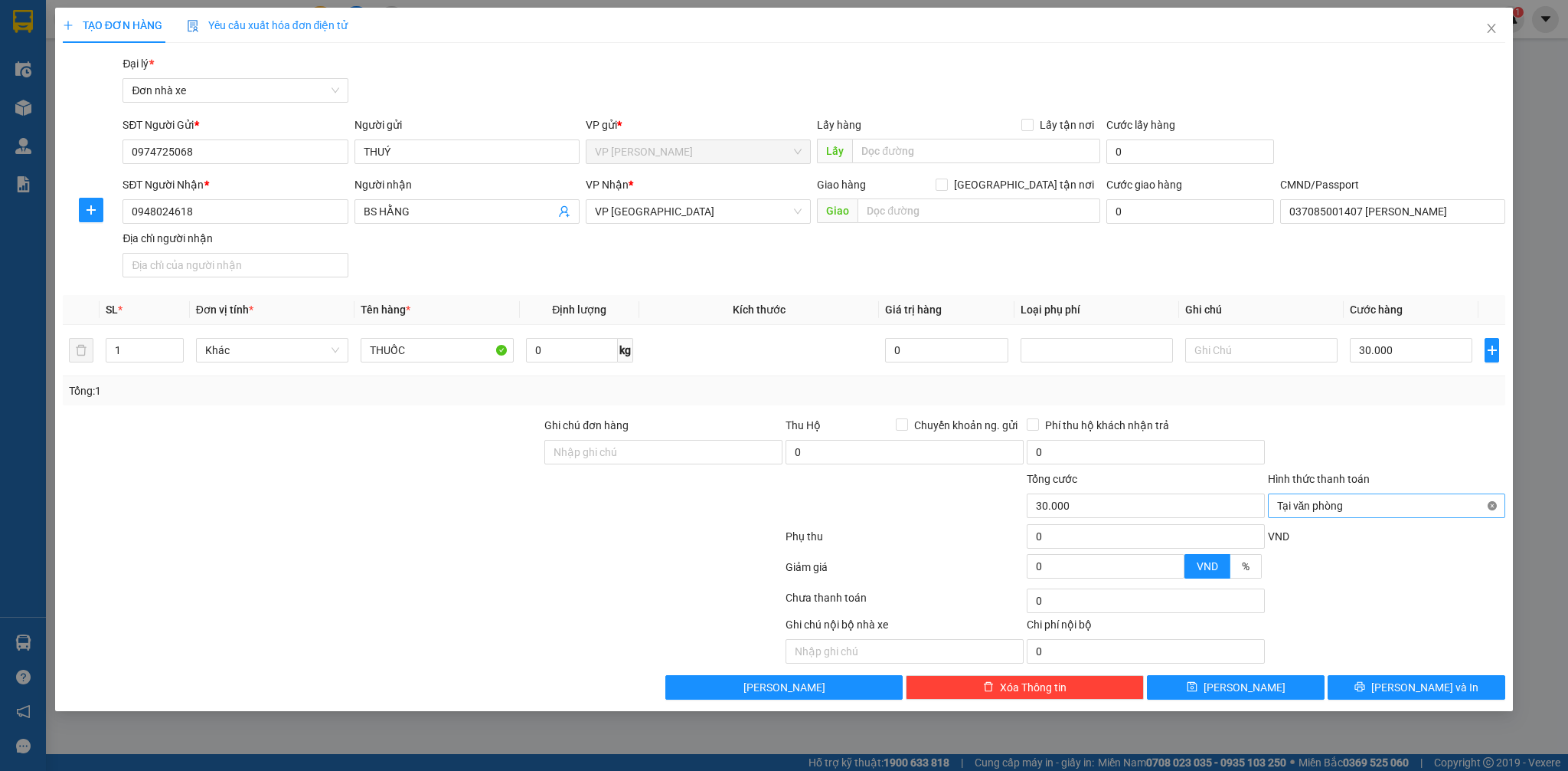
type input "30.000"
click at [1410, 688] on span "[PERSON_NAME] và In" at bounding box center [1424, 687] width 107 height 17
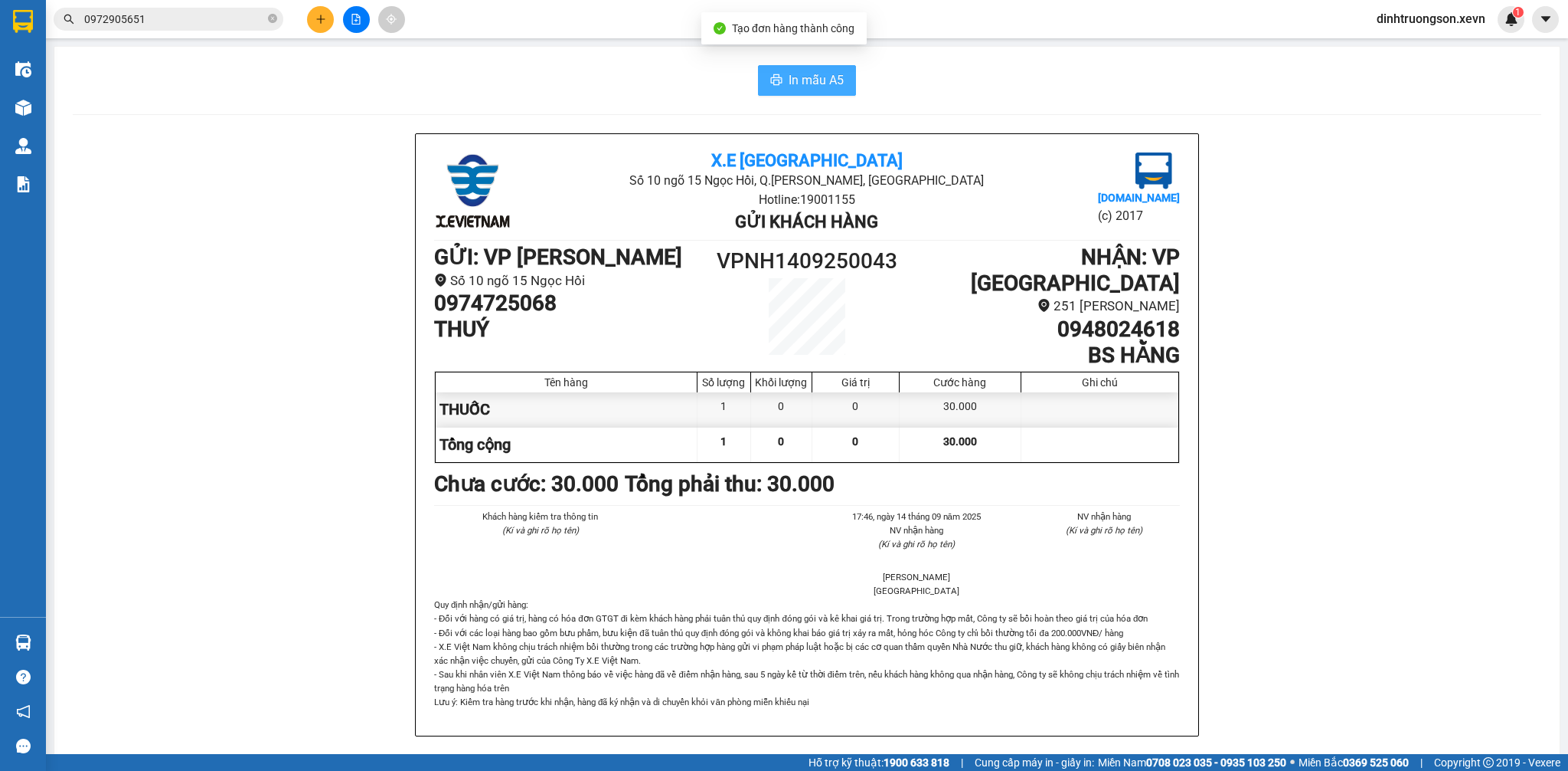
click at [774, 83] on button "In mẫu A5" at bounding box center [807, 80] width 98 height 31
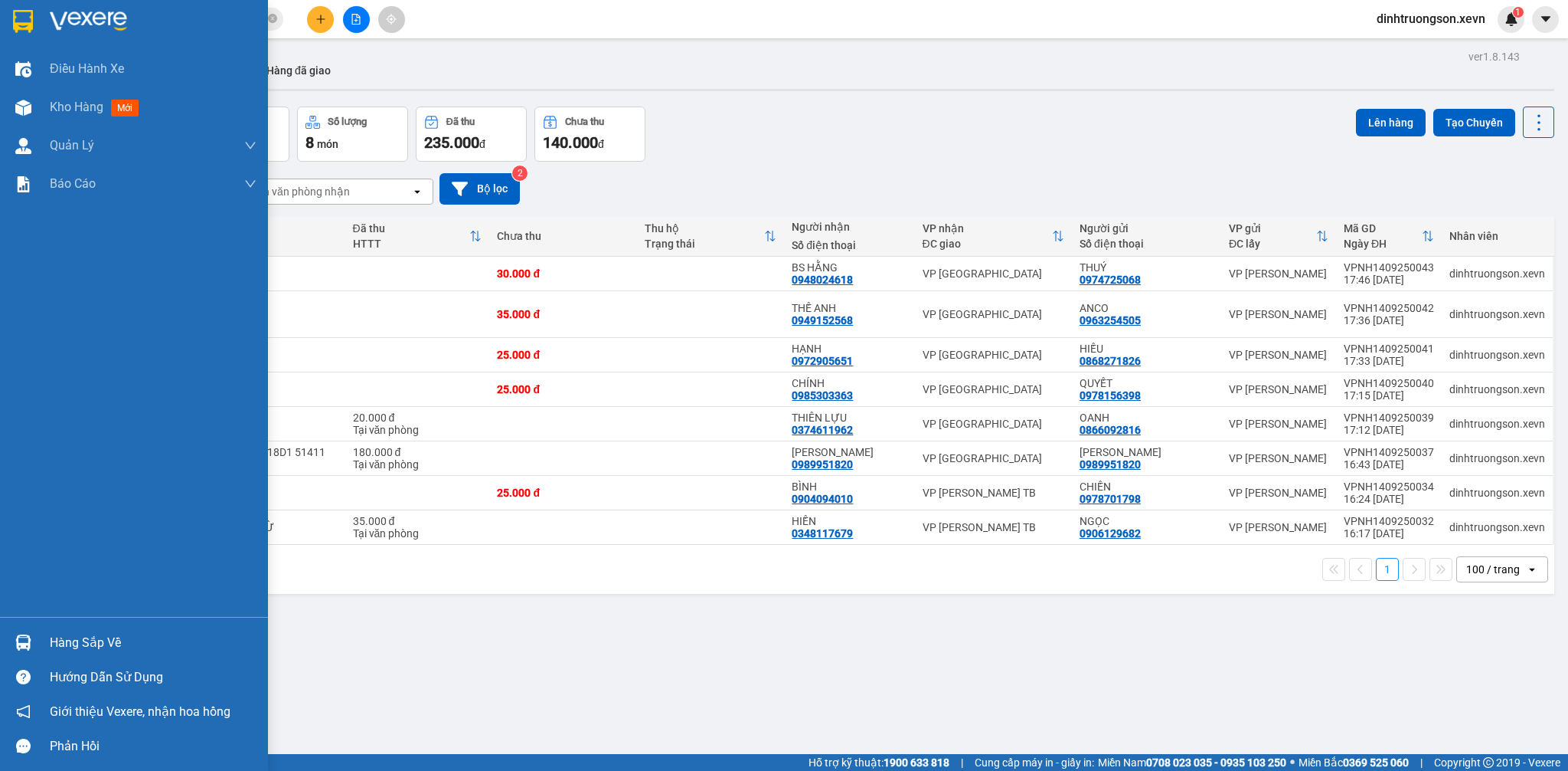
click at [17, 638] on img at bounding box center [23, 642] width 16 height 16
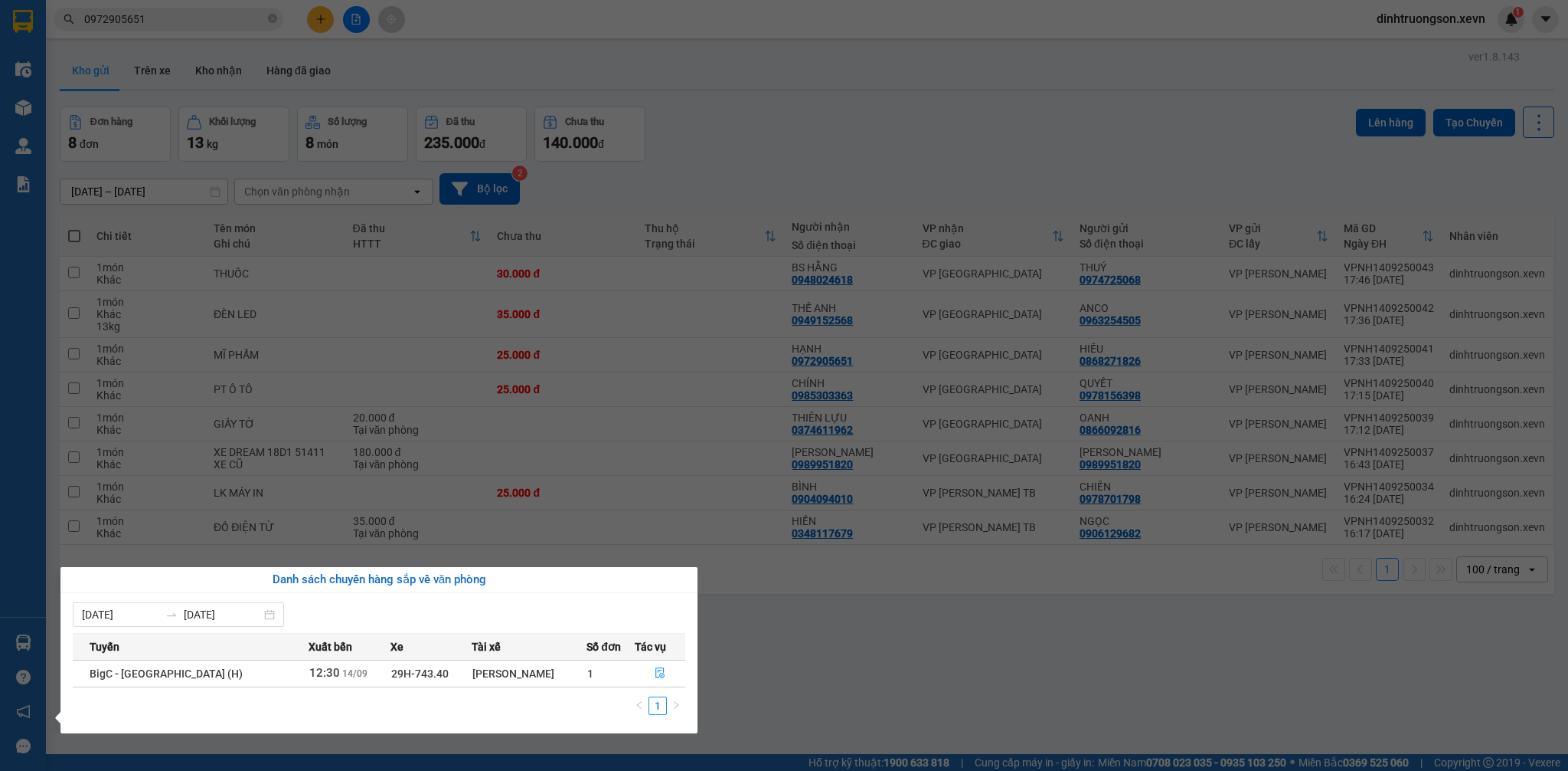
click at [798, 665] on section "Kết quả tìm kiếm ( 8 ) Bộ lọc Mã ĐH Trạng thái Món hàng Thu hộ Tổng cước Chưa c…" at bounding box center [784, 385] width 1568 height 771
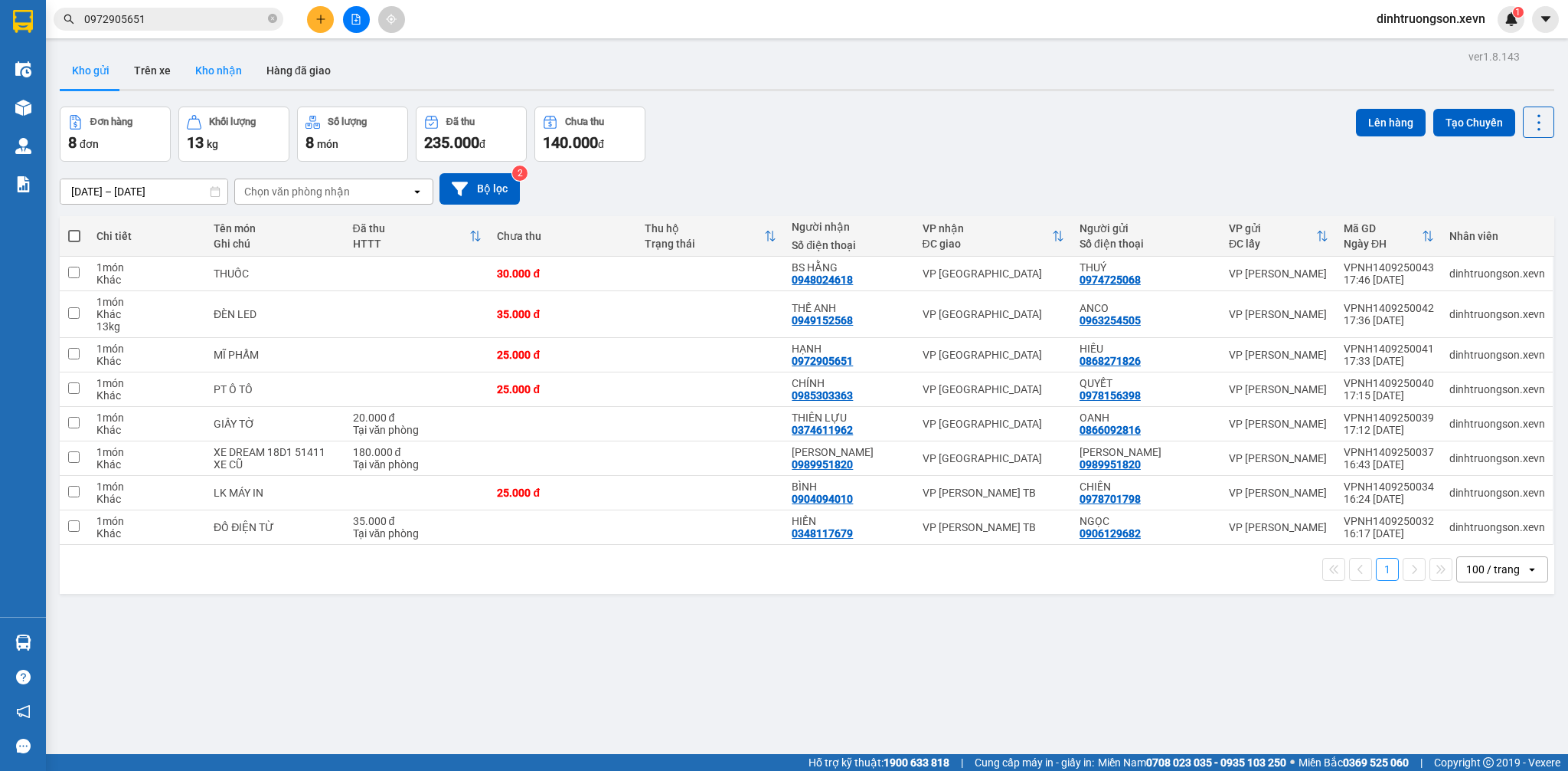
click at [221, 74] on button "Kho nhận" at bounding box center [219, 71] width 71 height 37
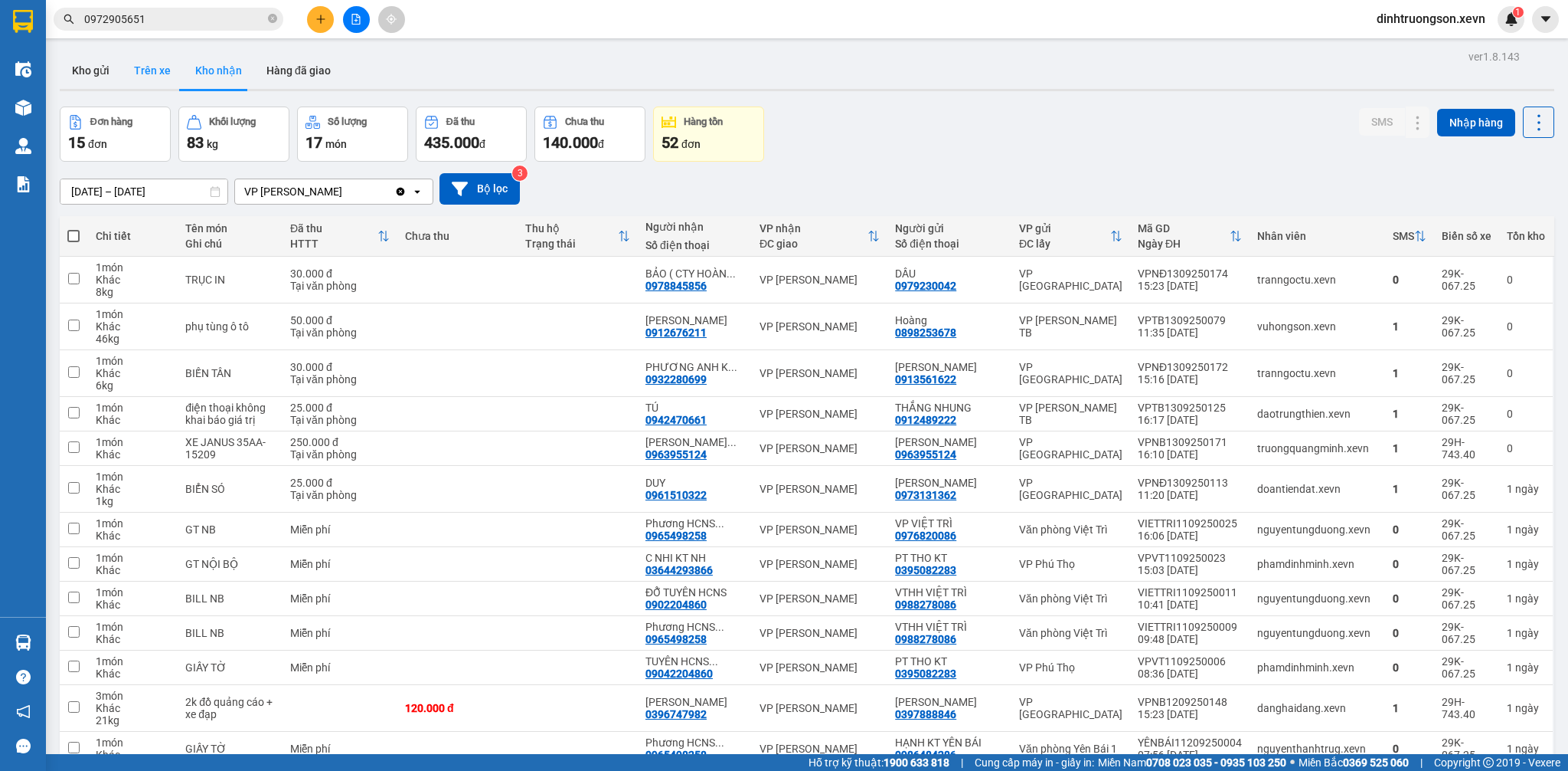
click at [139, 77] on button "Trên xe" at bounding box center [152, 71] width 61 height 37
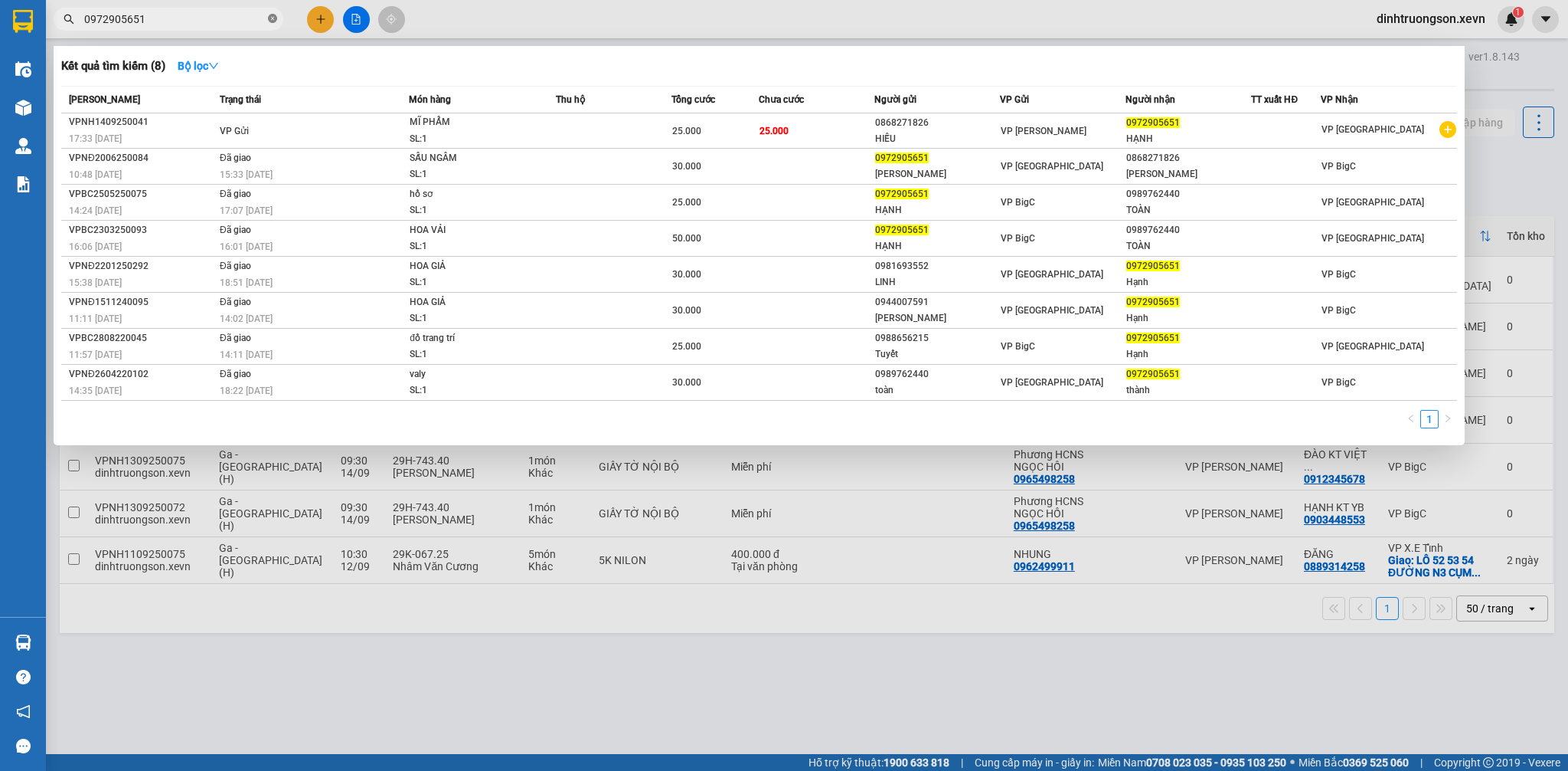
click at [270, 19] on icon "close-circle" at bounding box center [273, 18] width 10 height 10
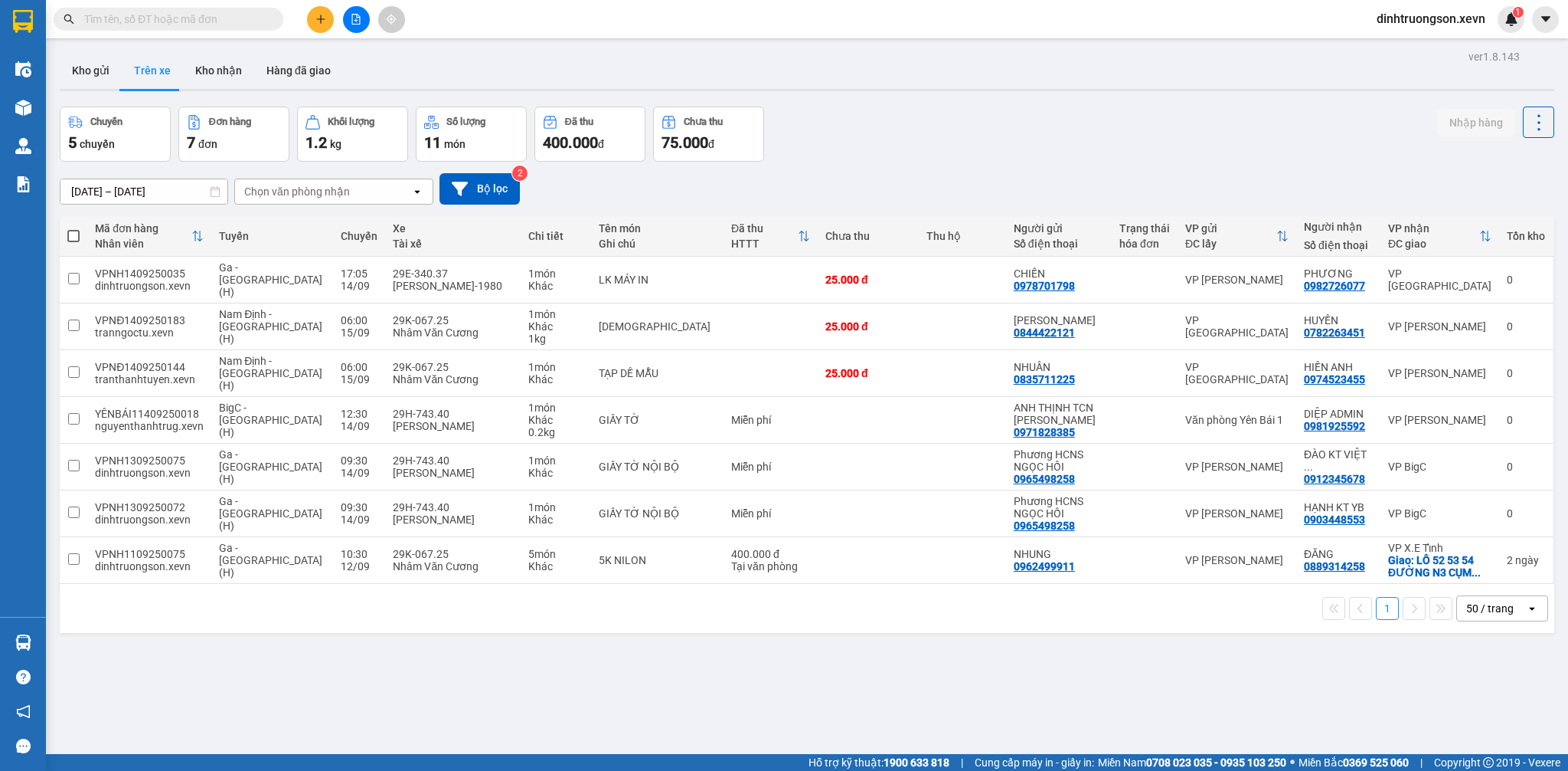
click at [356, 13] on icon "file-add" at bounding box center [356, 19] width 11 height 11
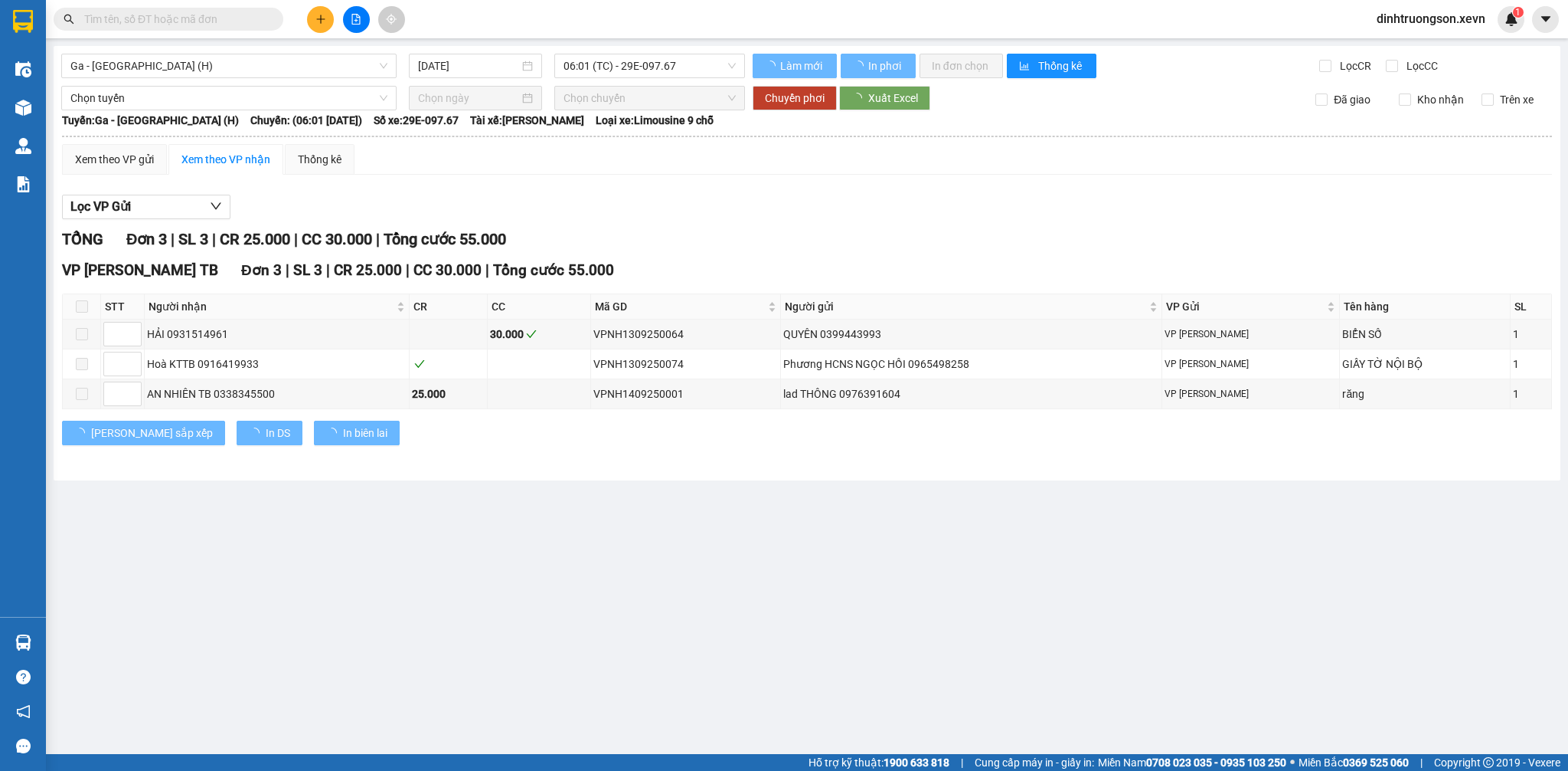
click at [307, 64] on span "Ga - [GEOGRAPHIC_DATA] (H)" at bounding box center [229, 66] width 317 height 23
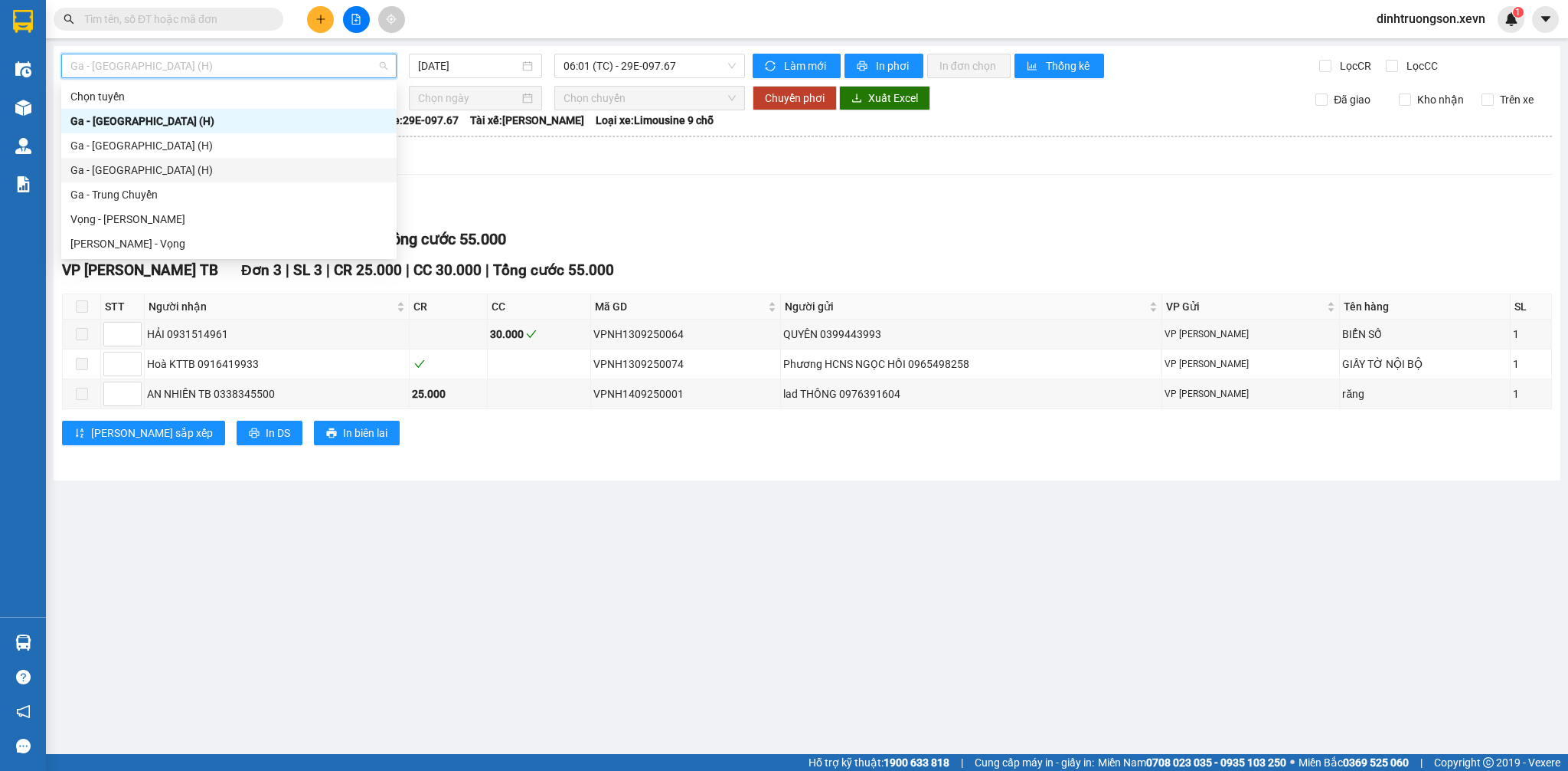
click at [153, 172] on div "Ga - [GEOGRAPHIC_DATA] (H)" at bounding box center [229, 170] width 317 height 17
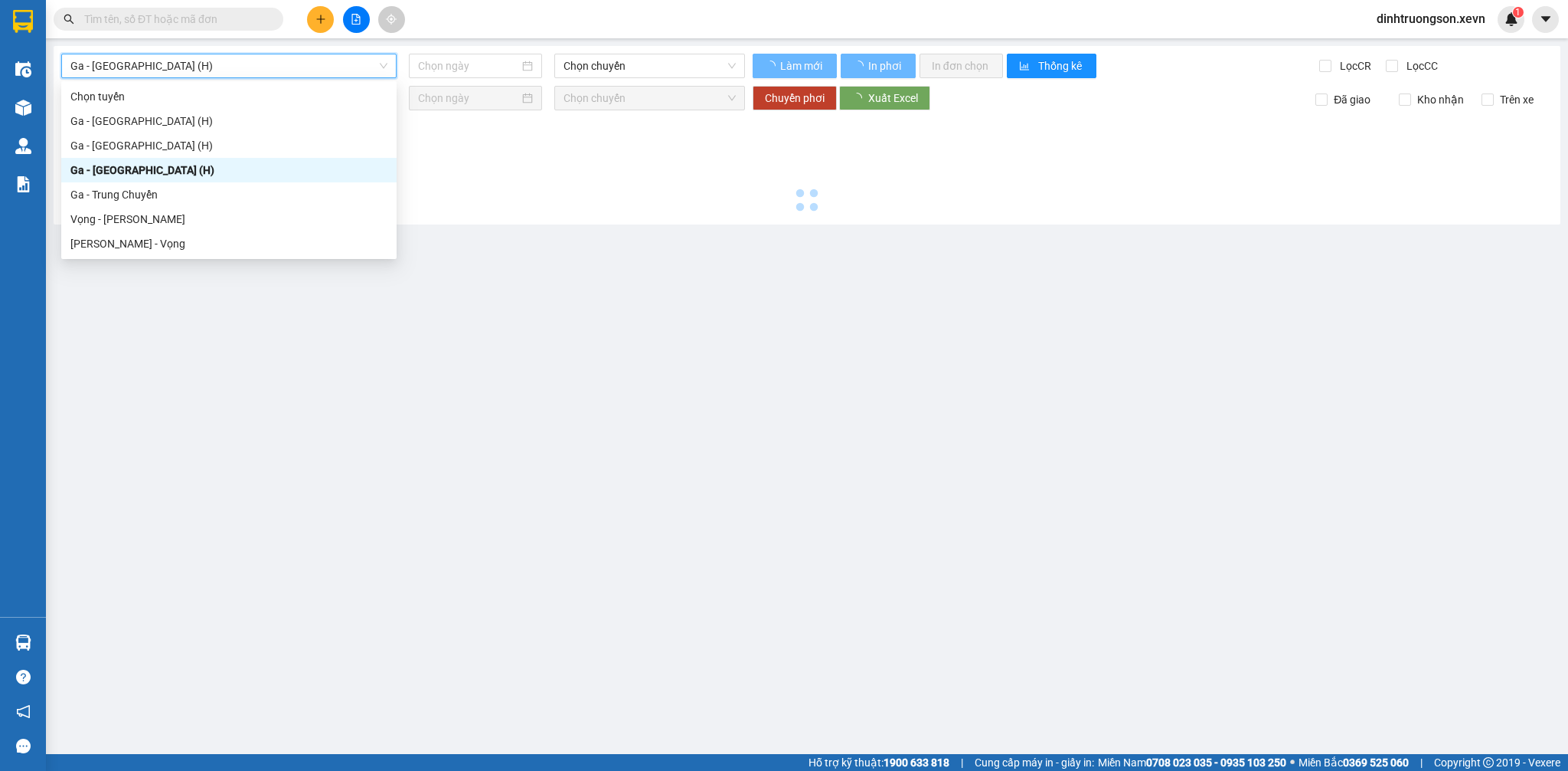
type input "[DATE]"
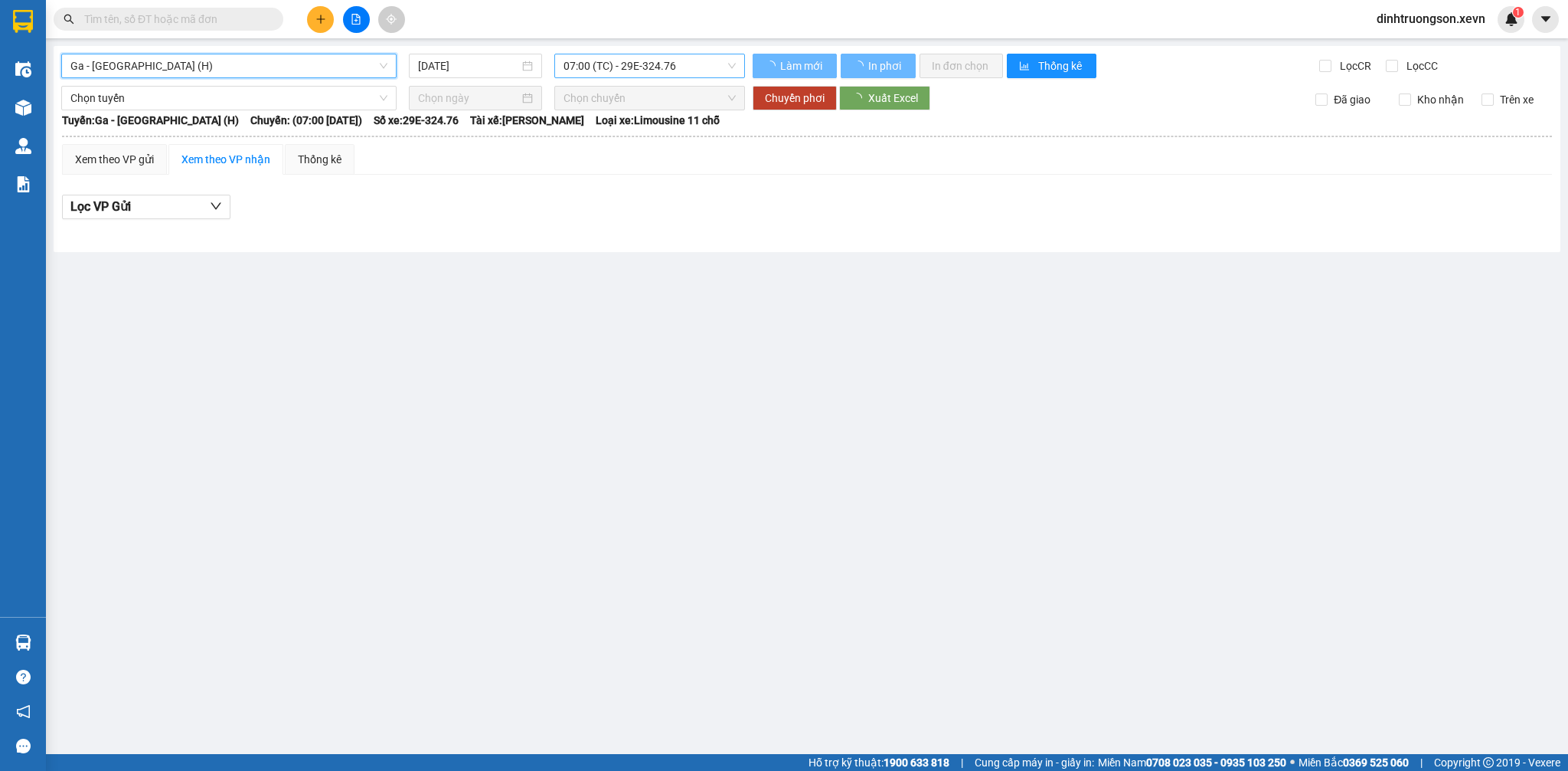
click at [677, 67] on span "07:00 (TC) - 29E-324.76" at bounding box center [649, 66] width 172 height 23
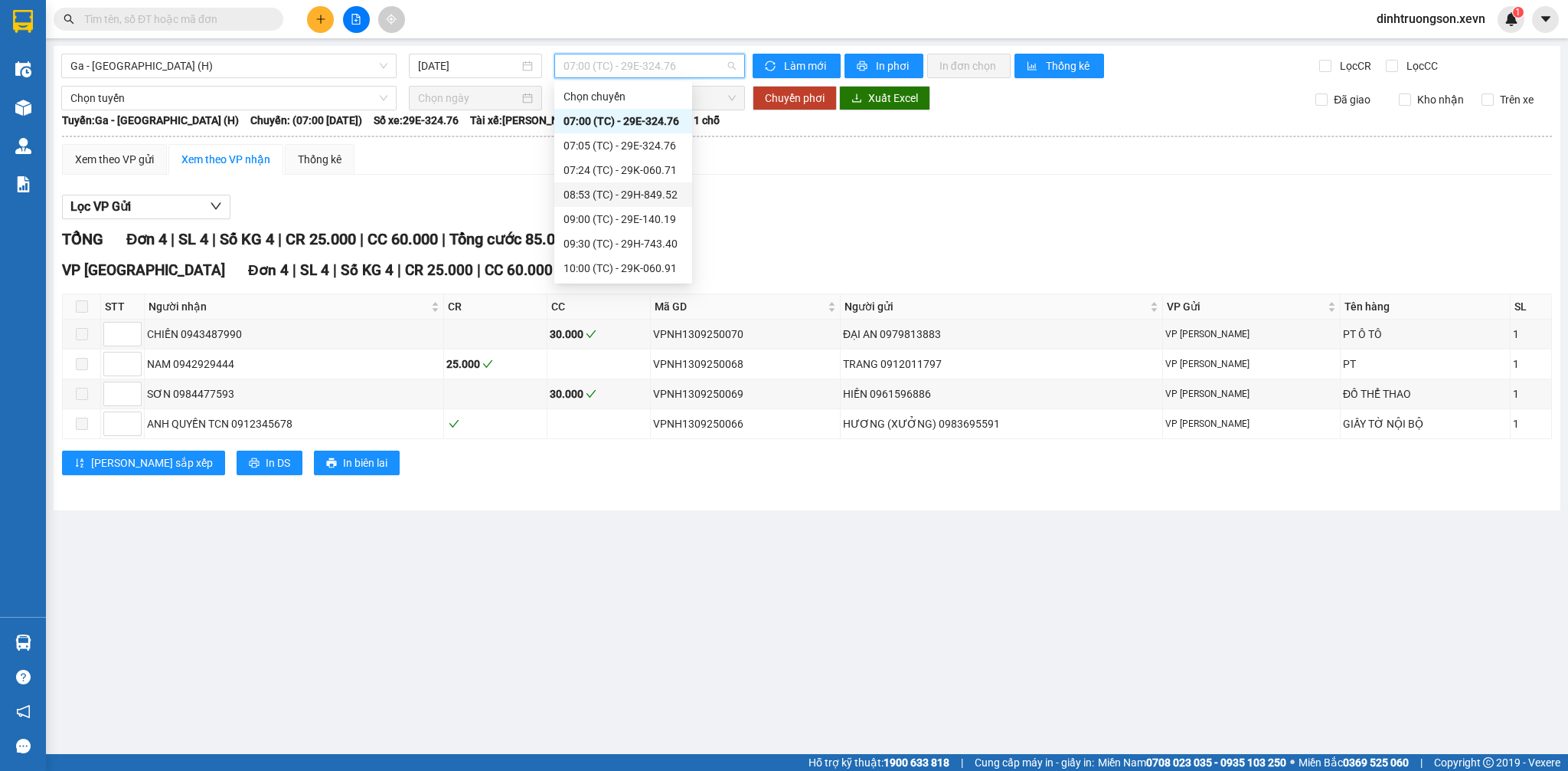
scroll to position [343, 0]
drag, startPoint x: 616, startPoint y: 262, endPoint x: 606, endPoint y: 307, distance: 46.1
click at [615, 262] on div "17:10 (TC) - 29K-078.46" at bounding box center [623, 268] width 120 height 17
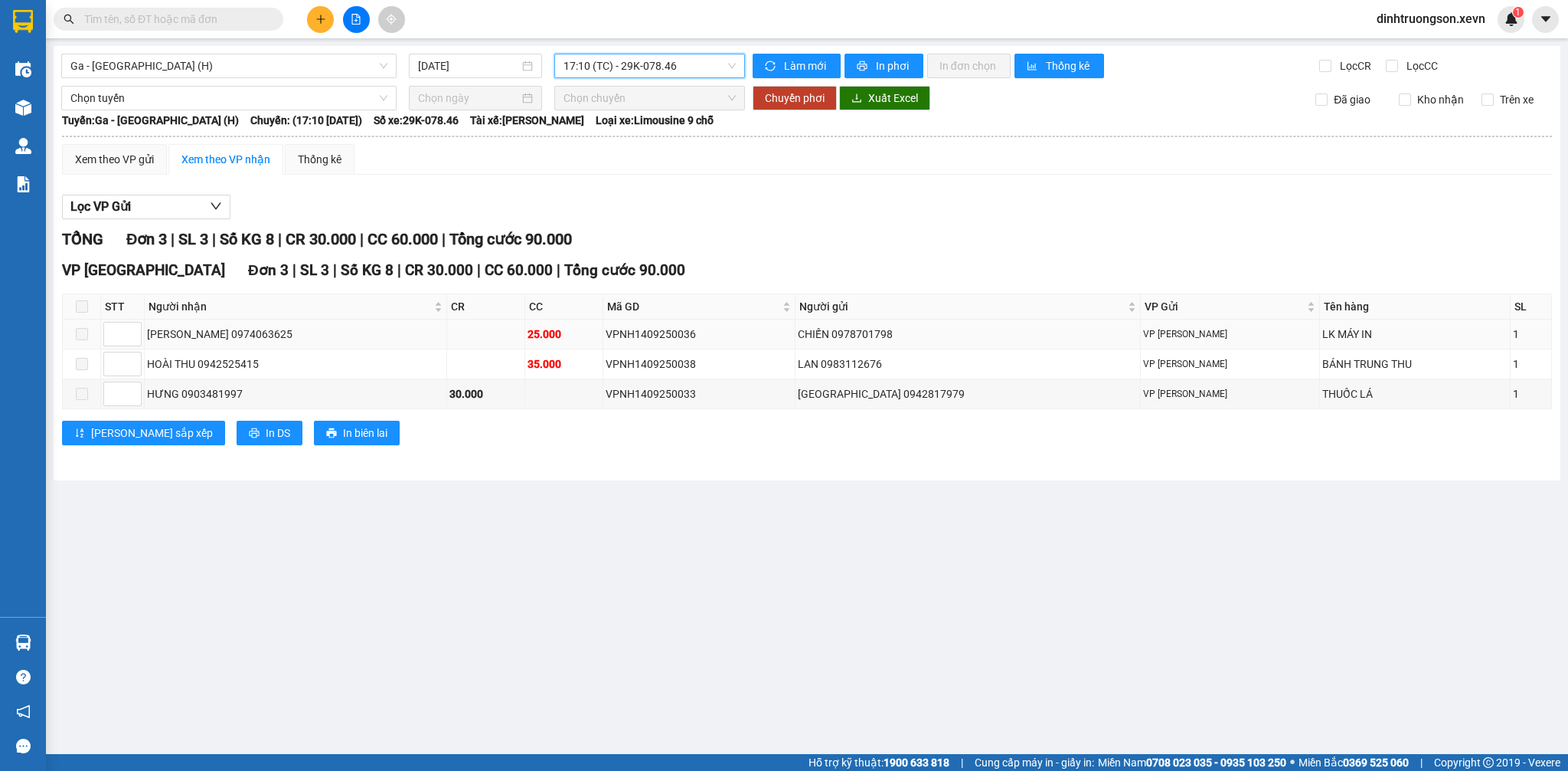
click at [711, 337] on div "VPNH1409250036" at bounding box center [698, 333] width 186 height 17
copy div "VPNH1409250036"
click at [192, 26] on input "text" at bounding box center [175, 19] width 181 height 17
paste input "VPNH1409250036"
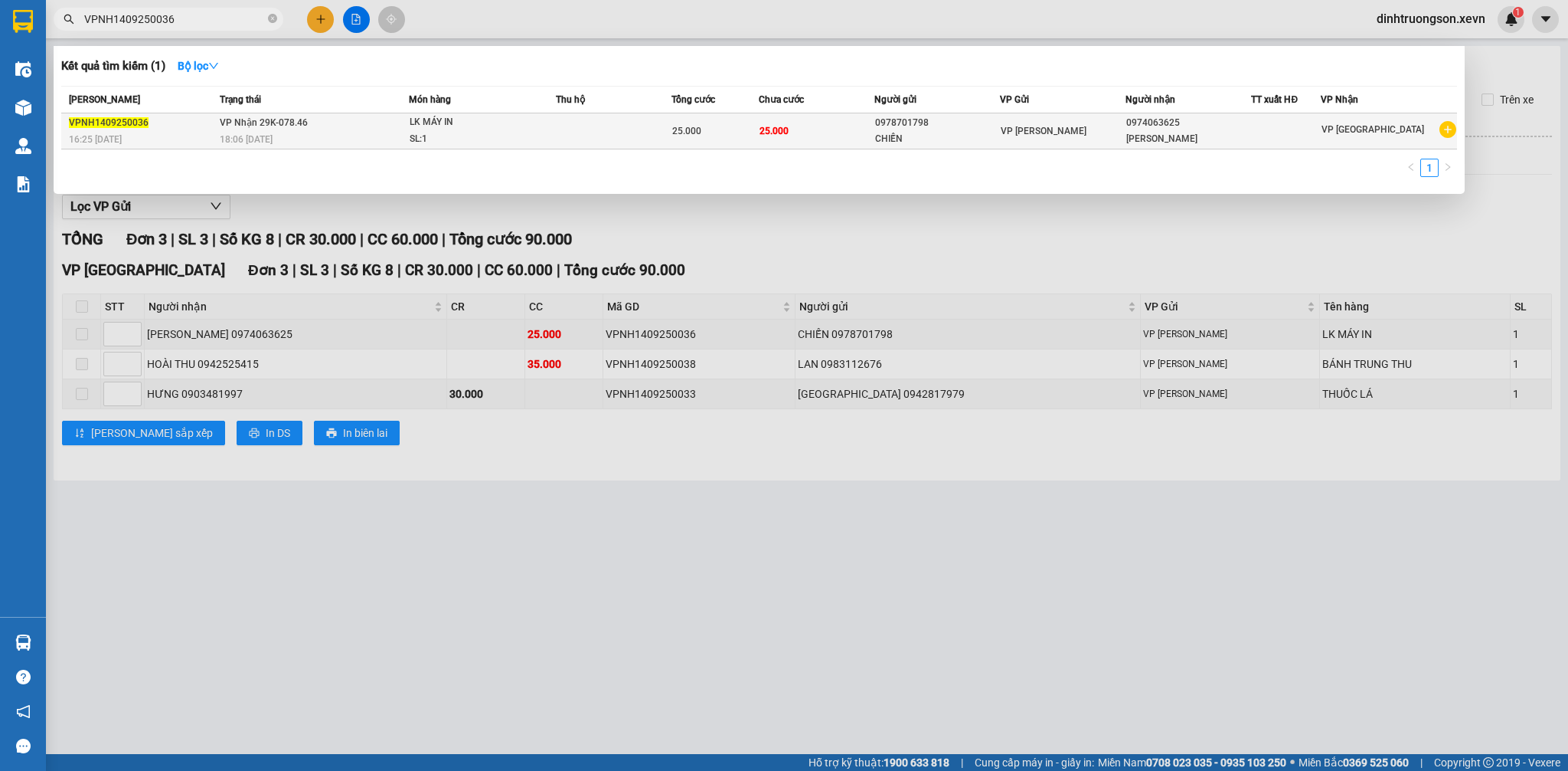
type input "VPNH1409250036"
click at [217, 126] on td "VP Nhận 29K-078.46 18:06 [DATE]" at bounding box center [312, 131] width 193 height 36
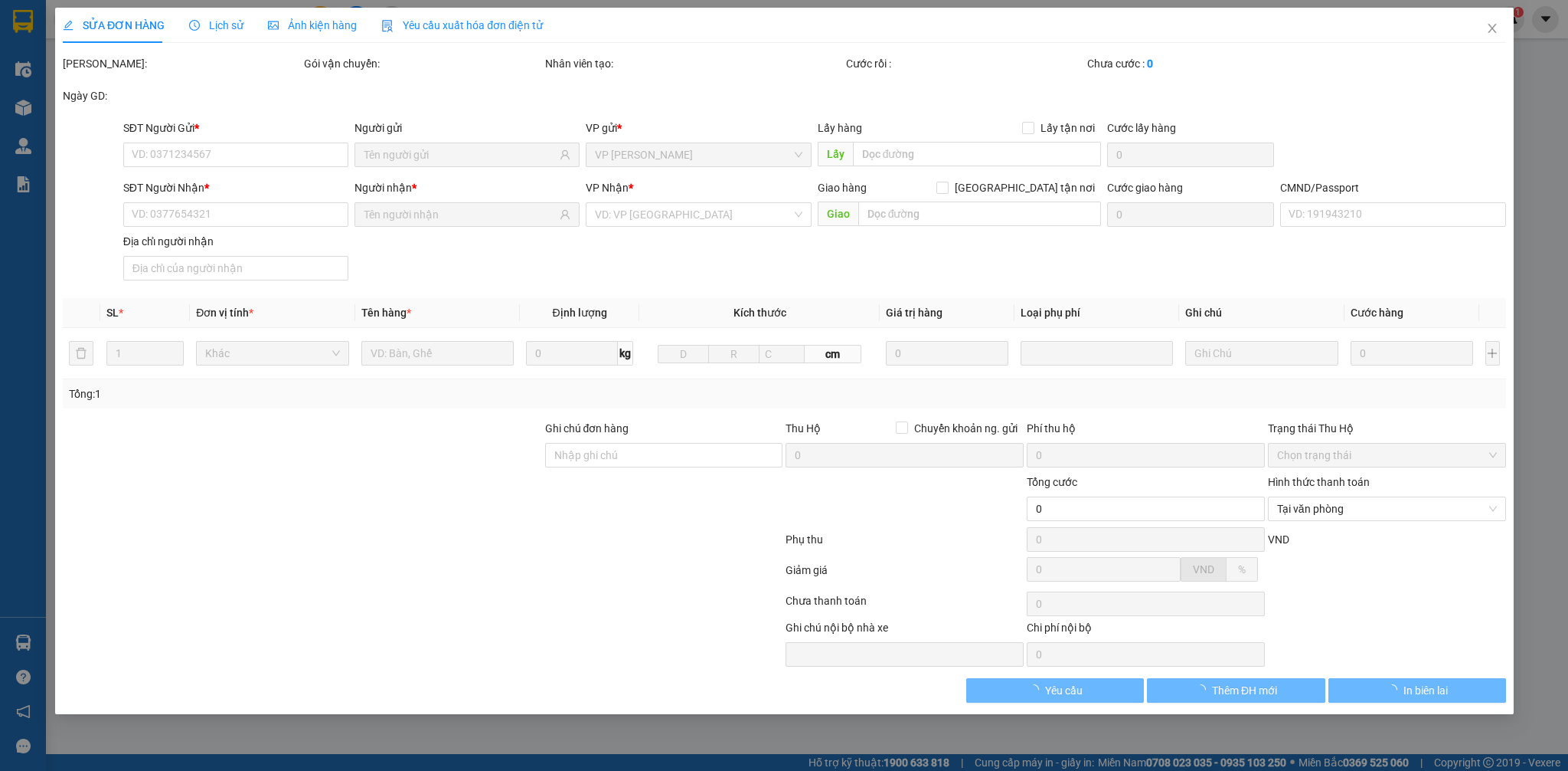
type input "0978701798"
type input "0974063625"
type input "037086003616 [PERSON_NAME]"
type input "25.000"
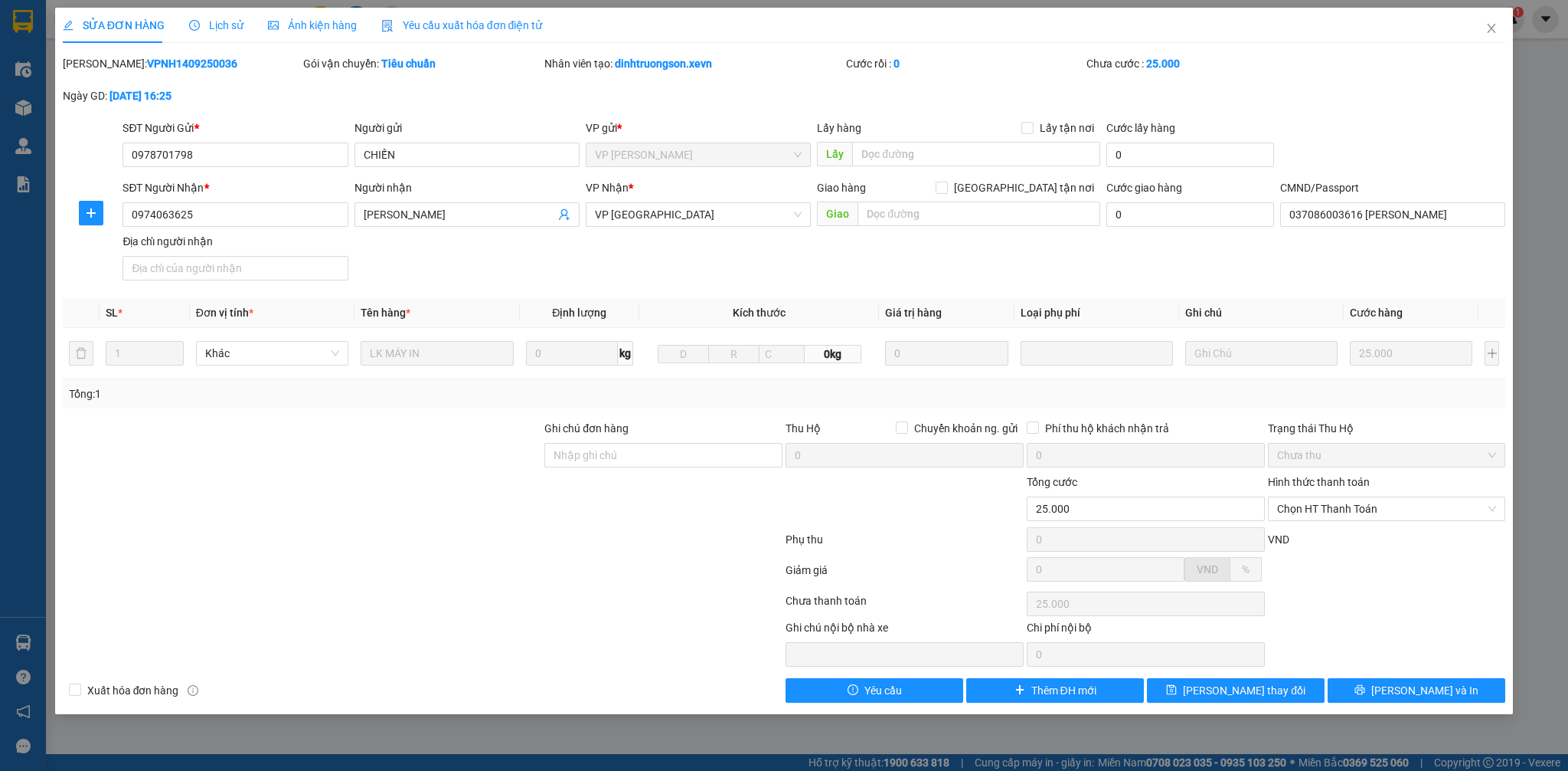
click at [237, 33] on div "Lịch sử" at bounding box center [216, 25] width 55 height 17
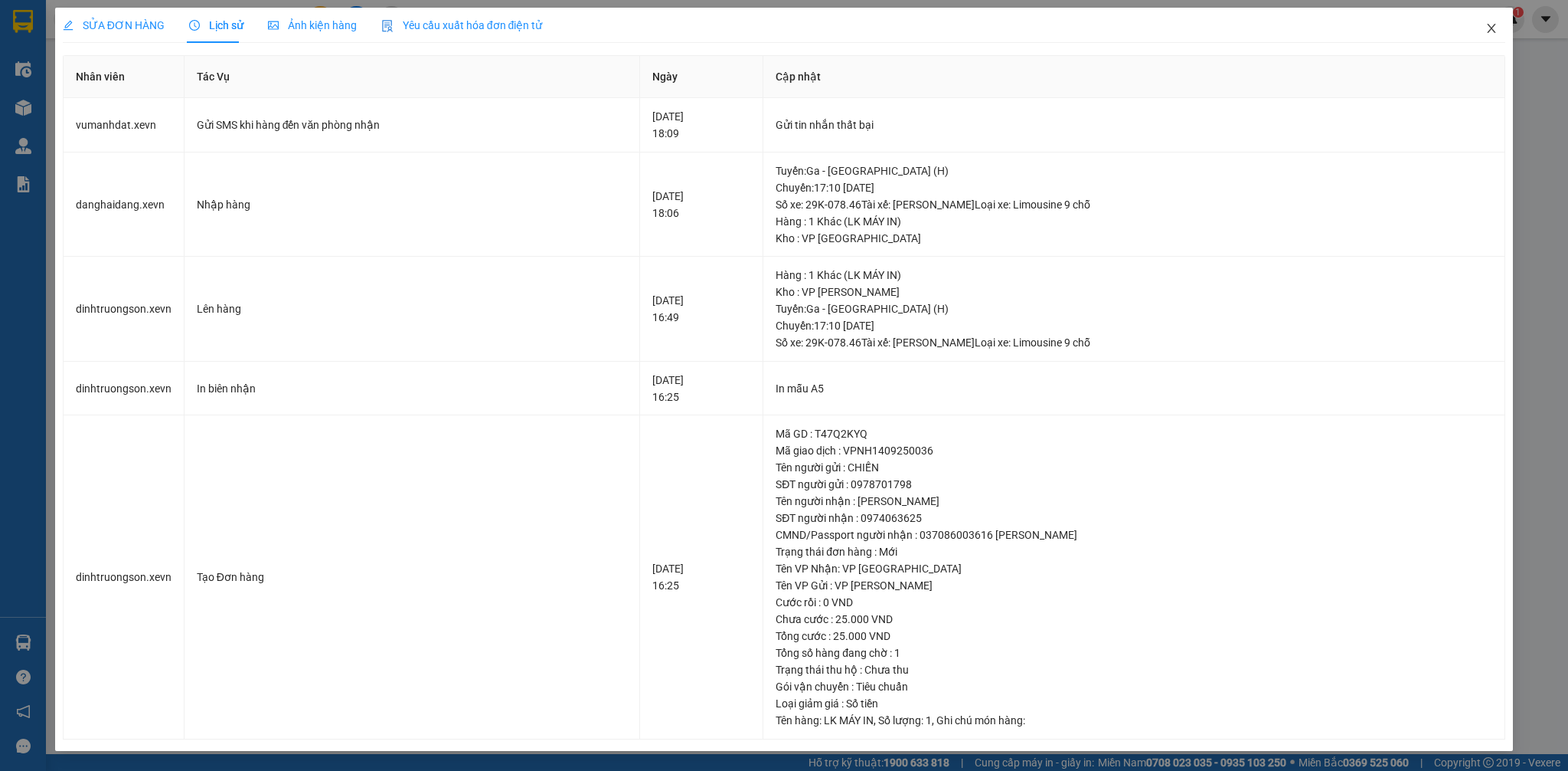
click at [1497, 32] on icon "close" at bounding box center [1491, 28] width 12 height 12
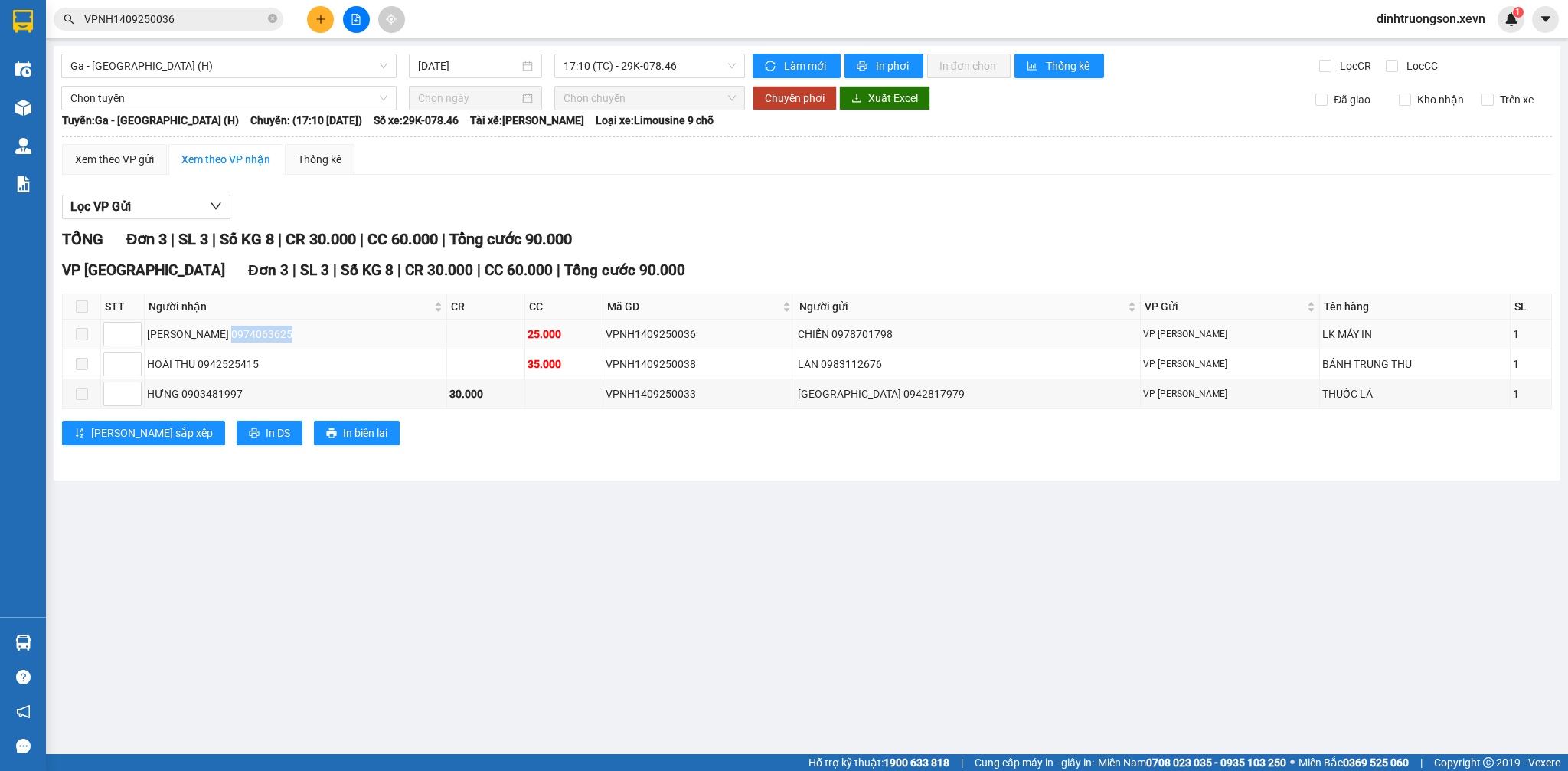
drag, startPoint x: 340, startPoint y: 333, endPoint x: 229, endPoint y: 335, distance: 111.0
click at [229, 335] on div "[PERSON_NAME] 0974063625" at bounding box center [295, 333] width 297 height 17
copy div "0974063625"
click at [179, 21] on input "VPNH1409250036" at bounding box center [175, 19] width 181 height 17
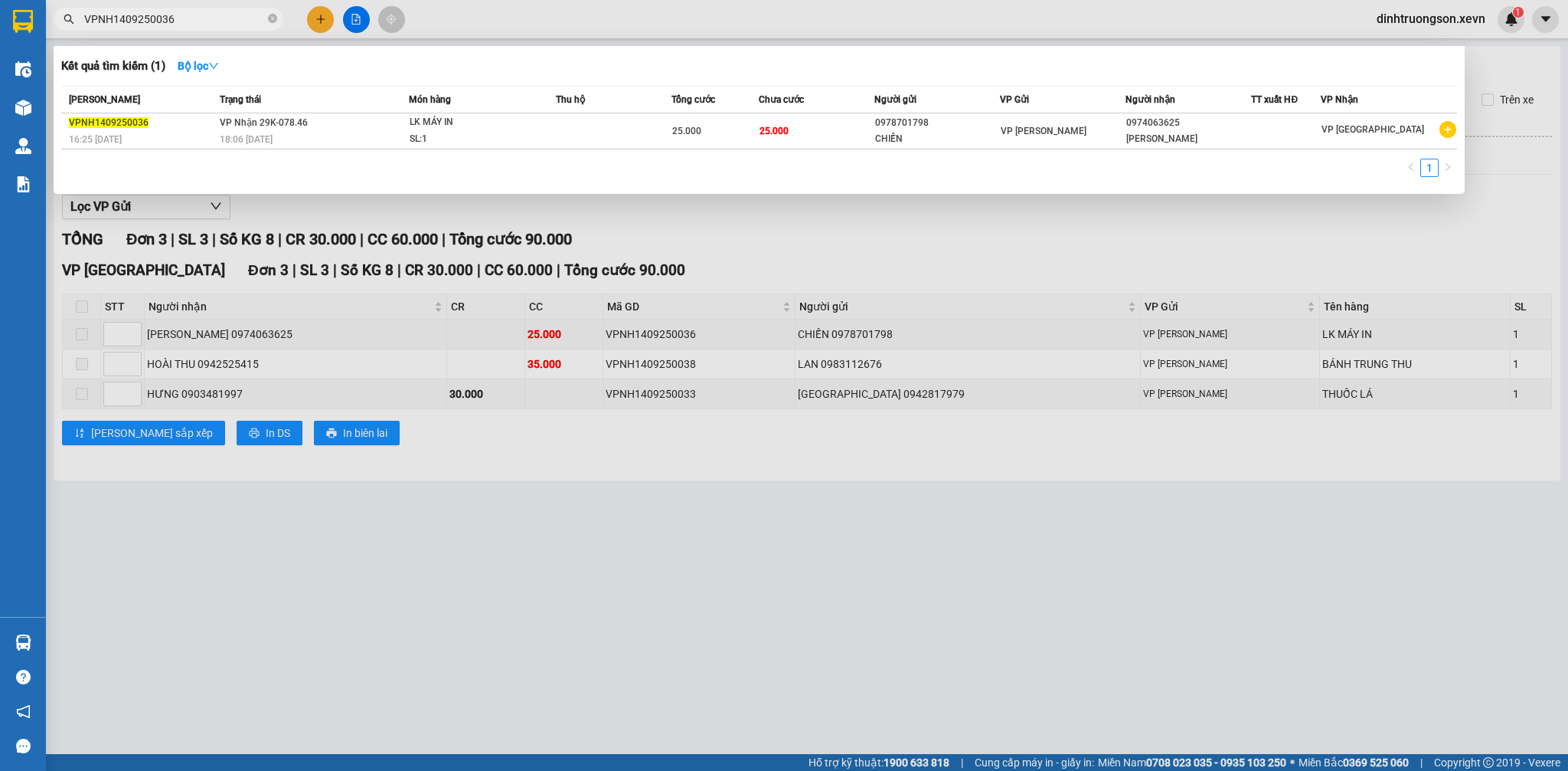
click at [179, 21] on input "VPNH1409250036" at bounding box center [175, 19] width 181 height 17
paste input "0974063625"
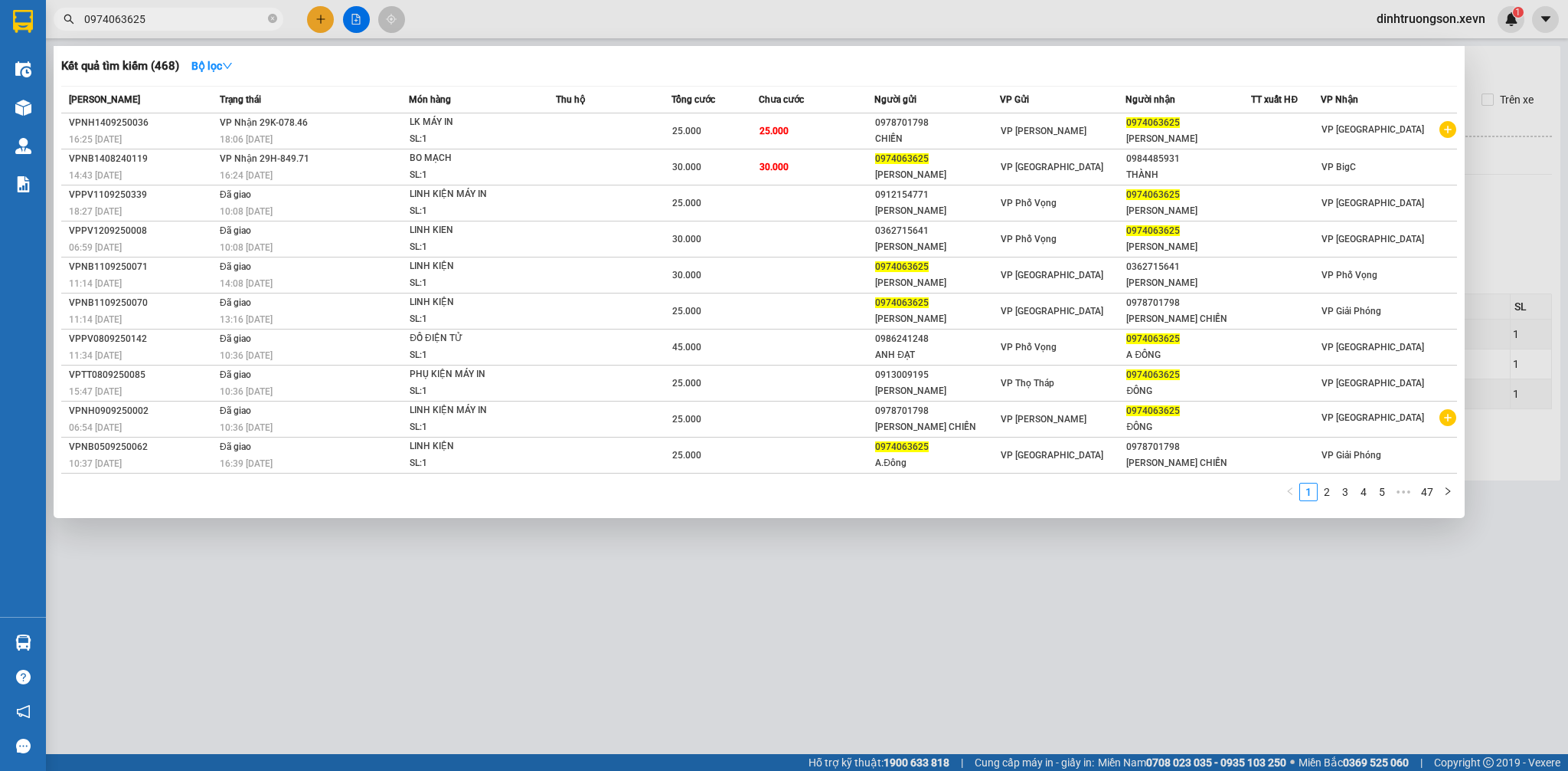
type input "0974063625"
click at [1524, 214] on div at bounding box center [784, 385] width 1568 height 771
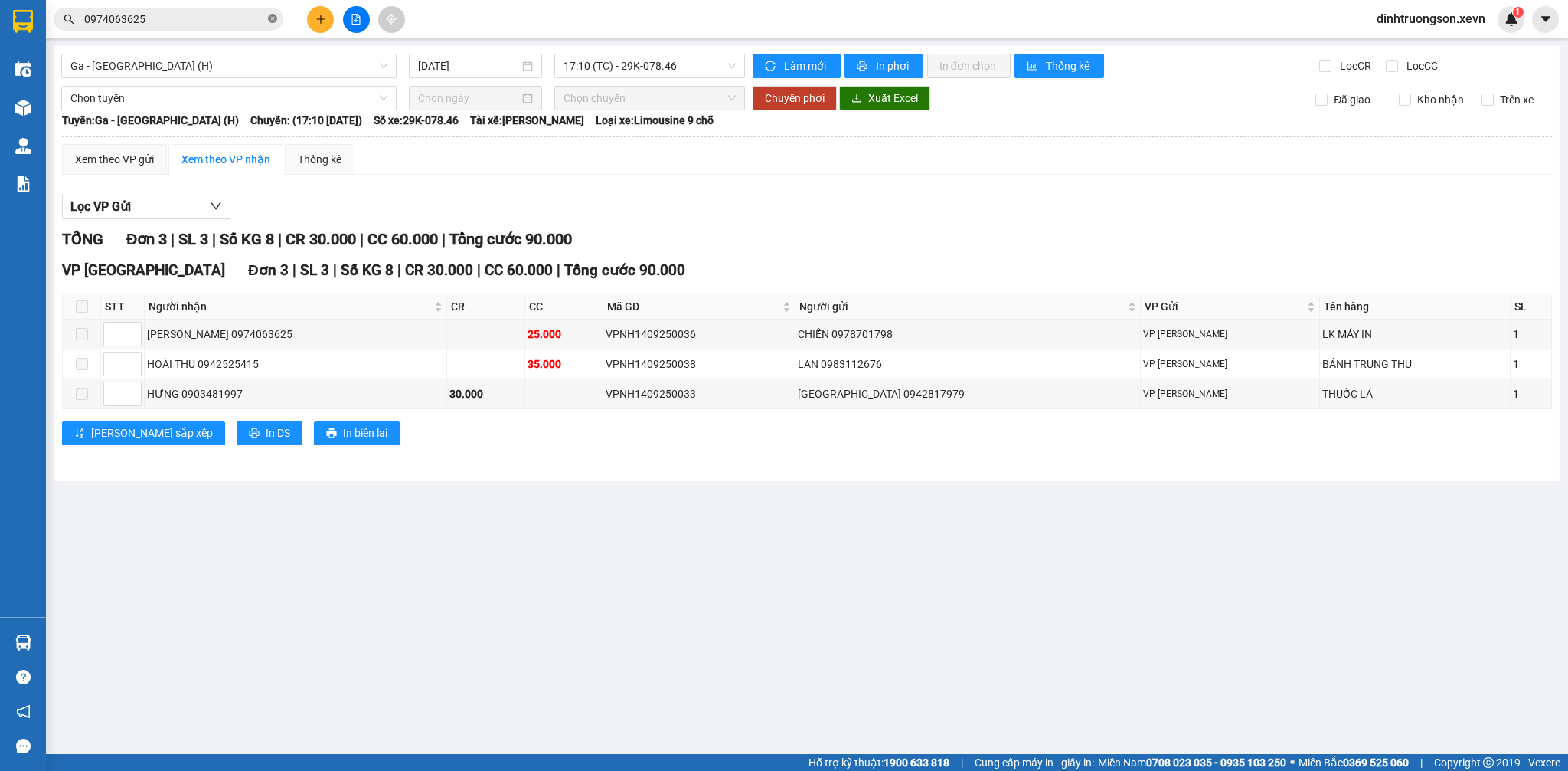
click at [271, 20] on icon "close-circle" at bounding box center [273, 18] width 10 height 10
click at [208, 23] on input "text" at bounding box center [175, 19] width 181 height 17
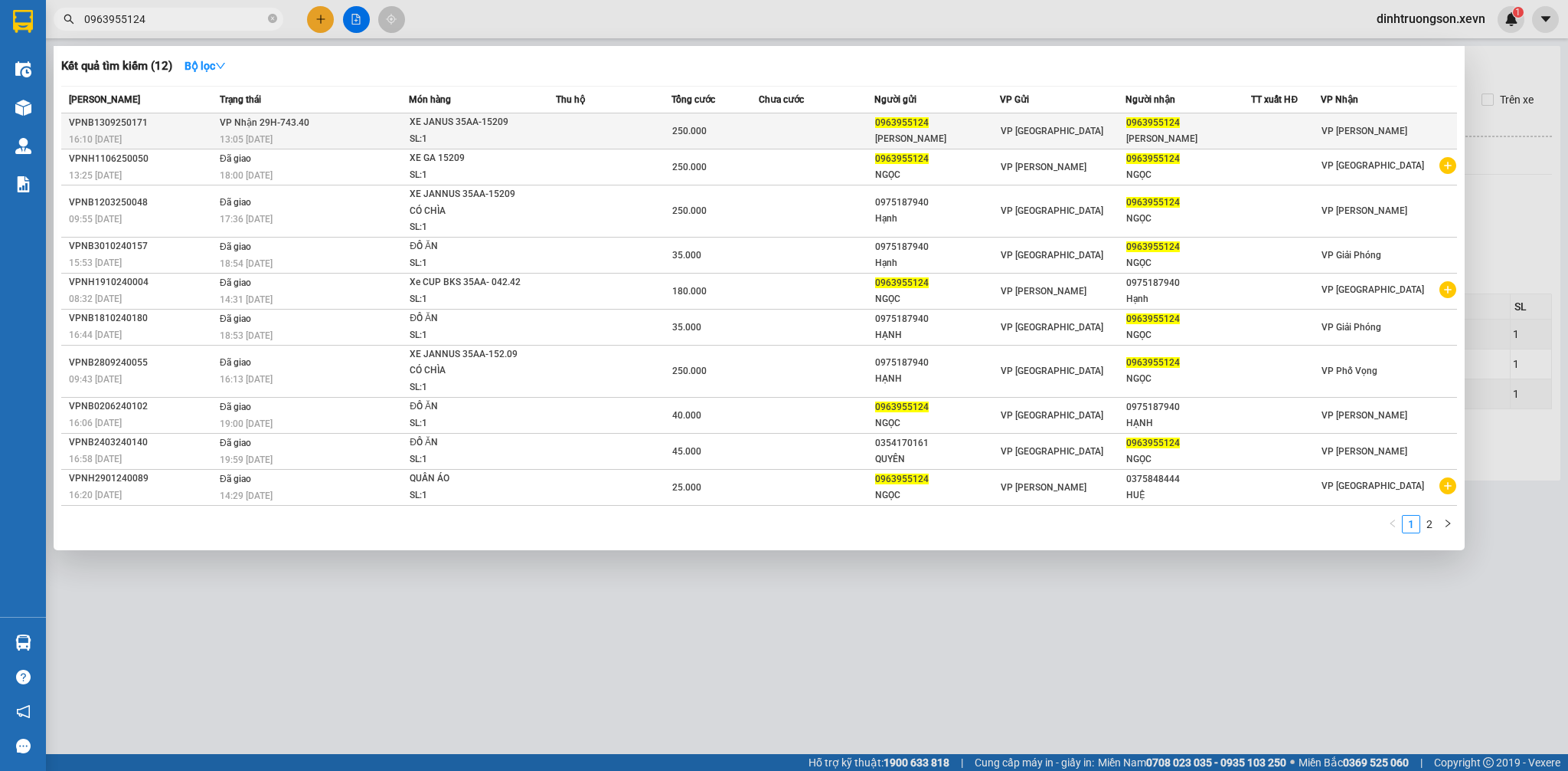
type input "0963955124"
click at [1066, 129] on div "VP [GEOGRAPHIC_DATA]" at bounding box center [1063, 130] width 124 height 17
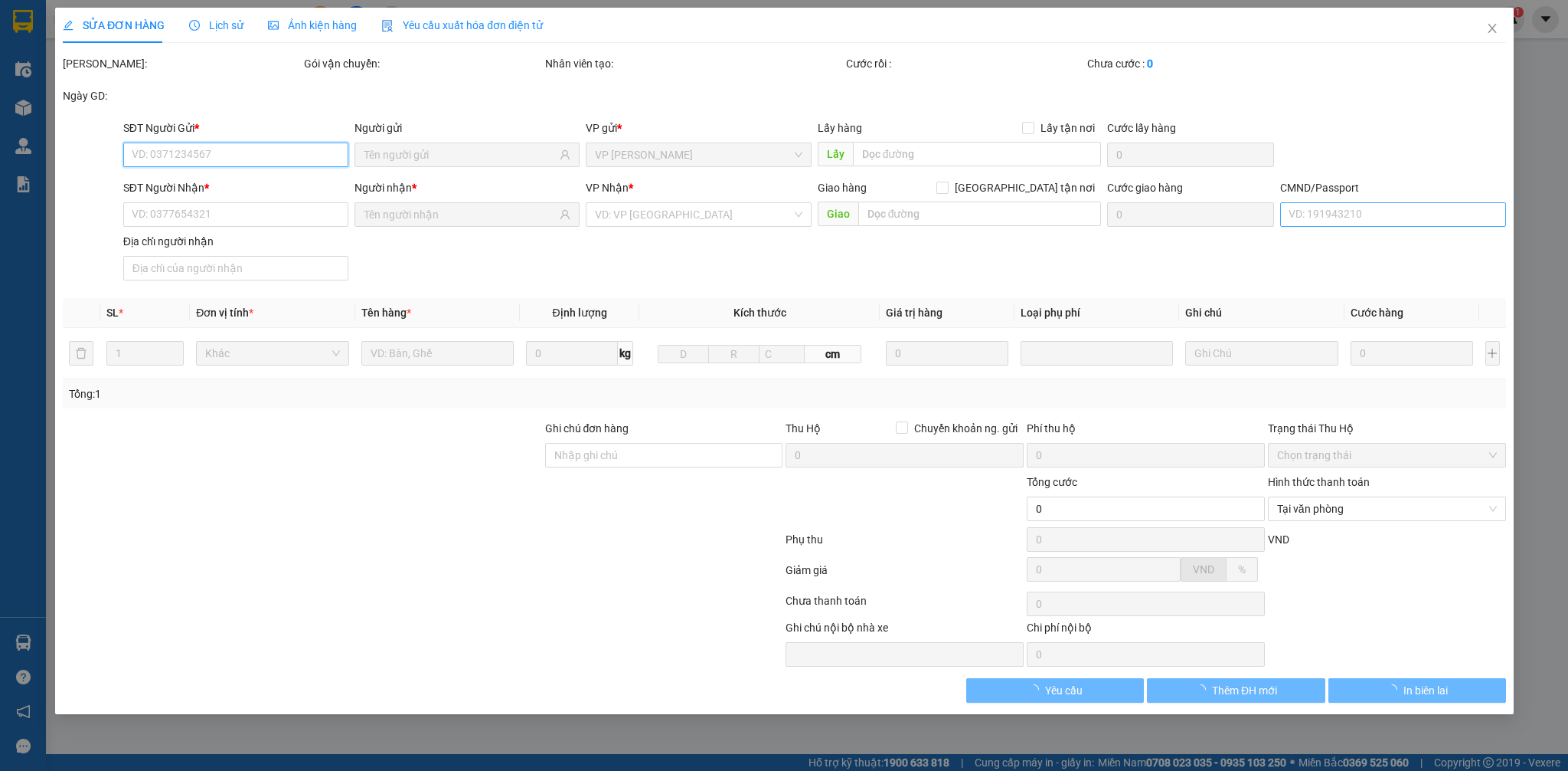
type input "0963955124"
type input "[PERSON_NAME]"
type input "0963955124"
type input "[PERSON_NAME]"
type input "037197001685 [PERSON_NAME]"
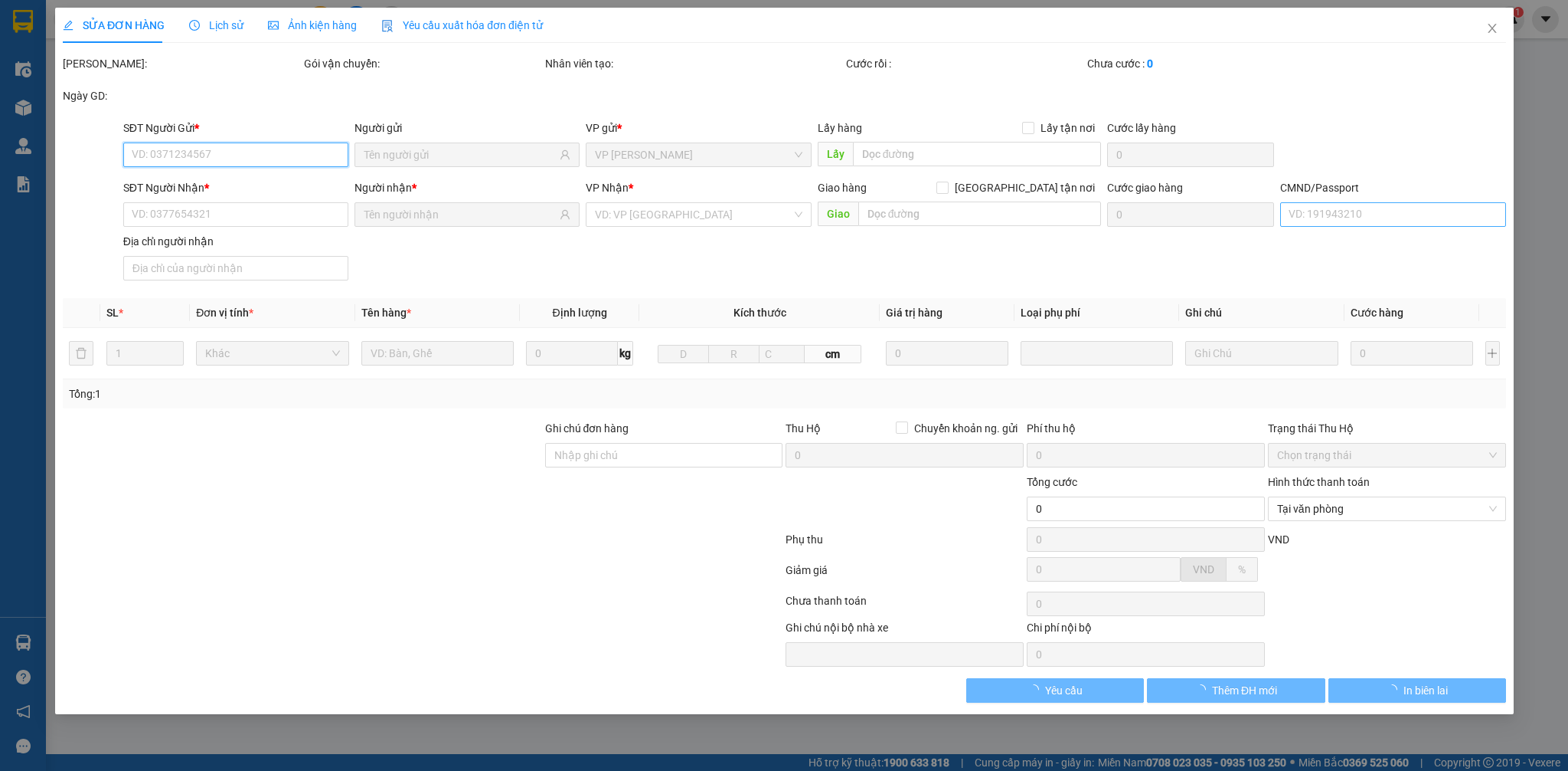
type input "ninh binh"
type input "250.000"
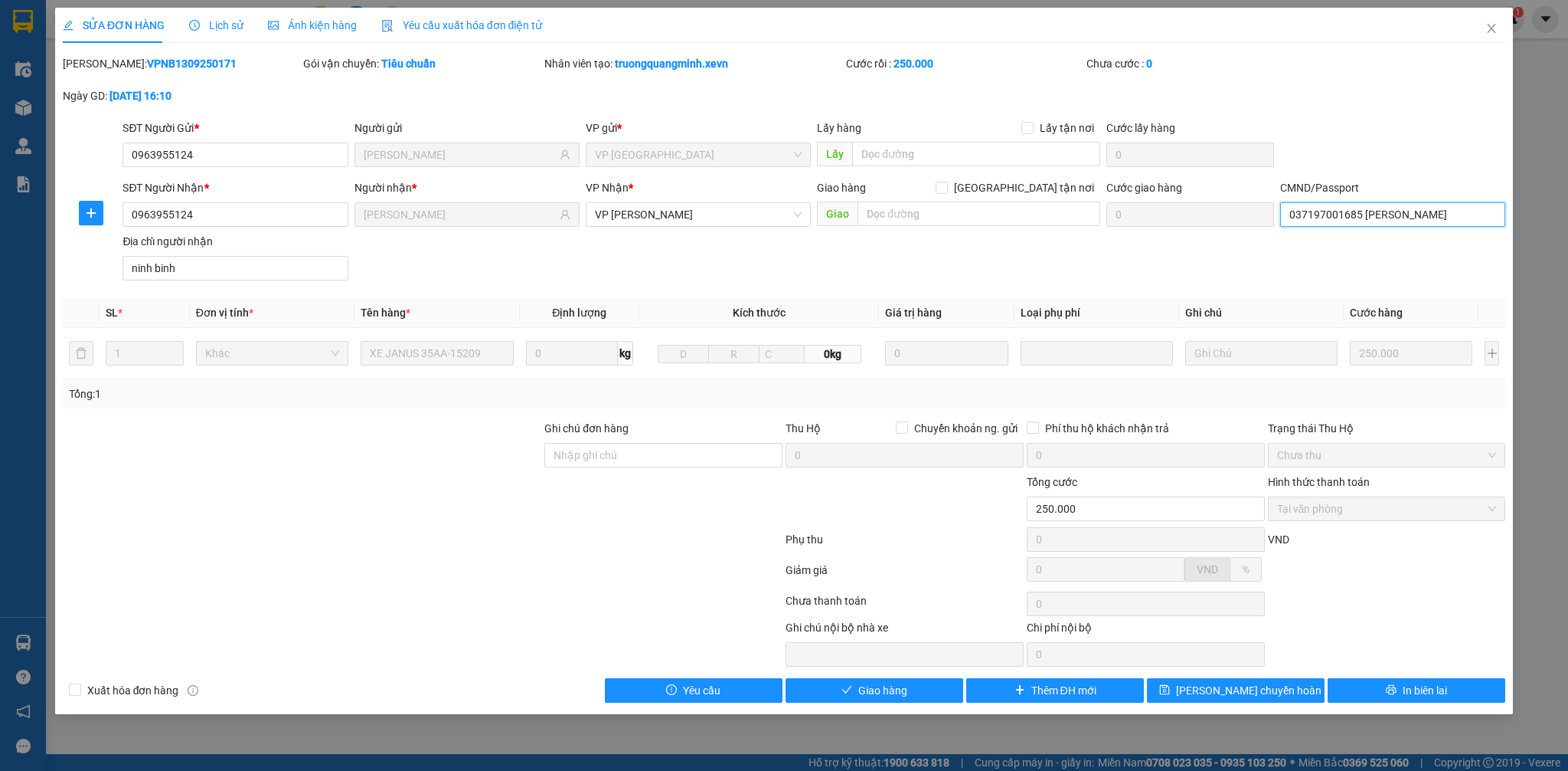
click at [1332, 218] on input "037197001685 [PERSON_NAME]" at bounding box center [1393, 214] width 225 height 25
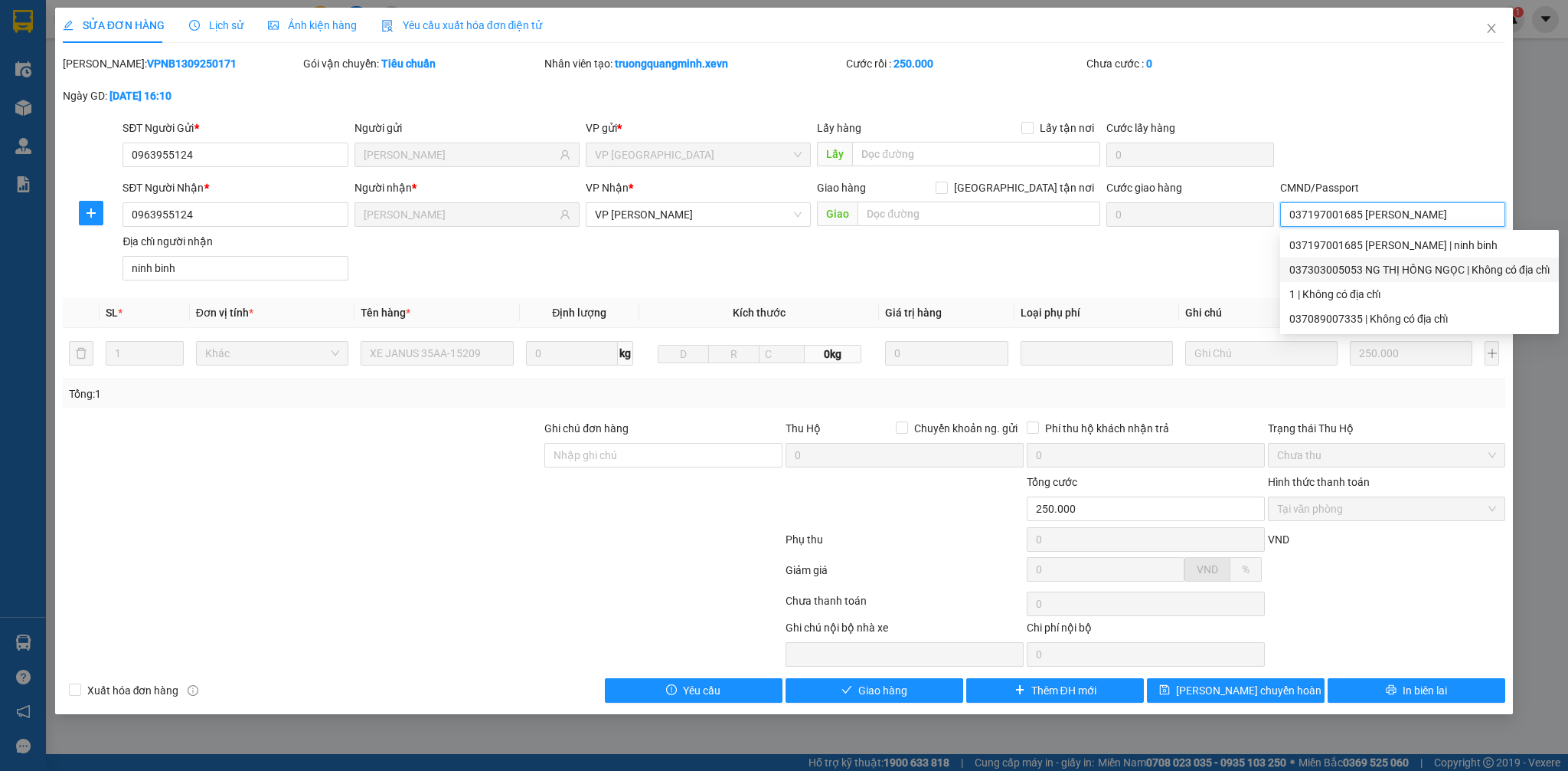
click at [1343, 272] on div "037303005053 NG THỊ HỒNG NGỌC | Không có địa chỉ" at bounding box center [1420, 269] width 260 height 17
type input "037303005053 [PERSON_NAME]"
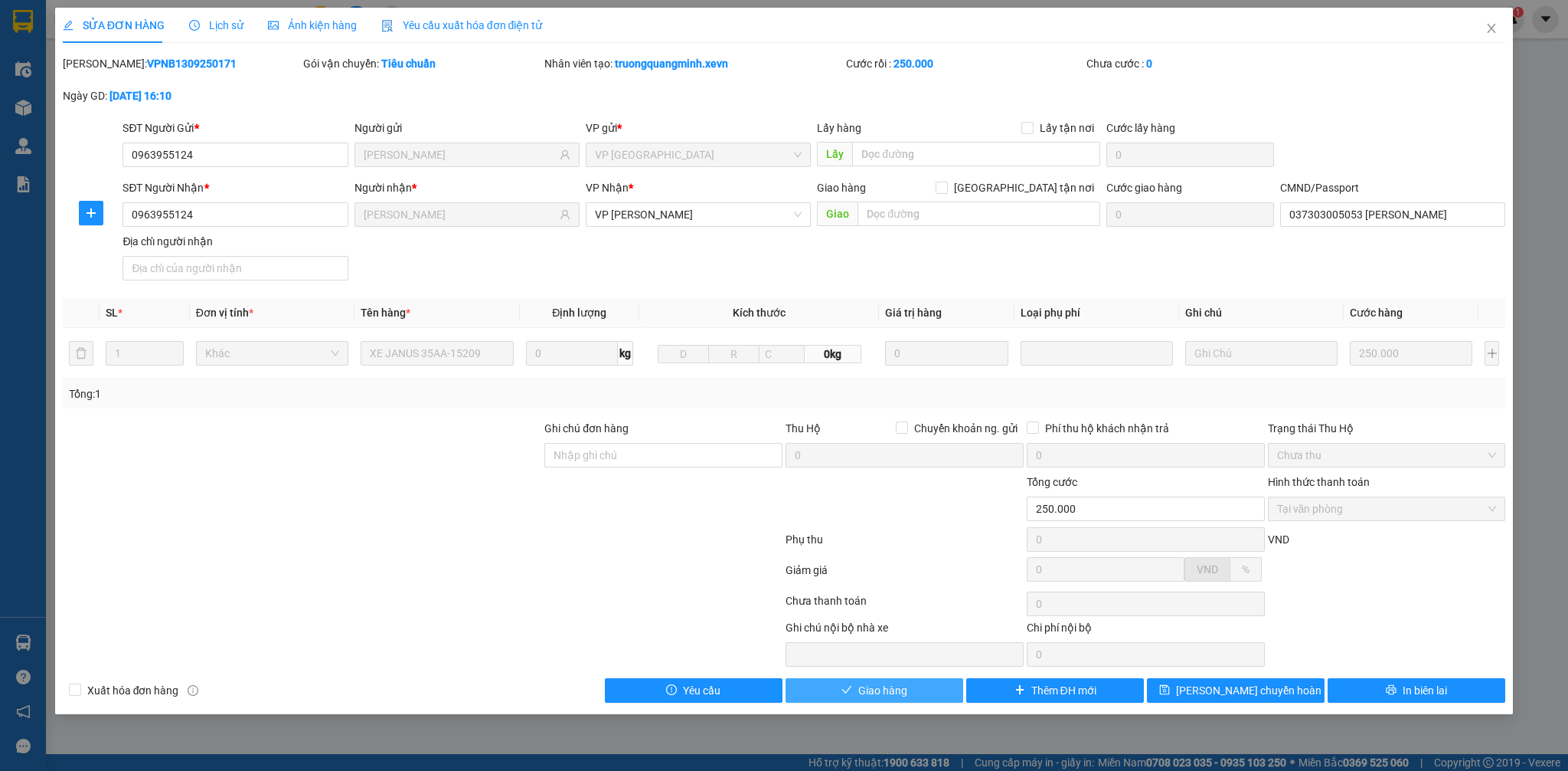
drag, startPoint x: 875, startPoint y: 696, endPoint x: 889, endPoint y: 698, distance: 14.1
click at [876, 696] on span "Giao hàng" at bounding box center [883, 690] width 49 height 17
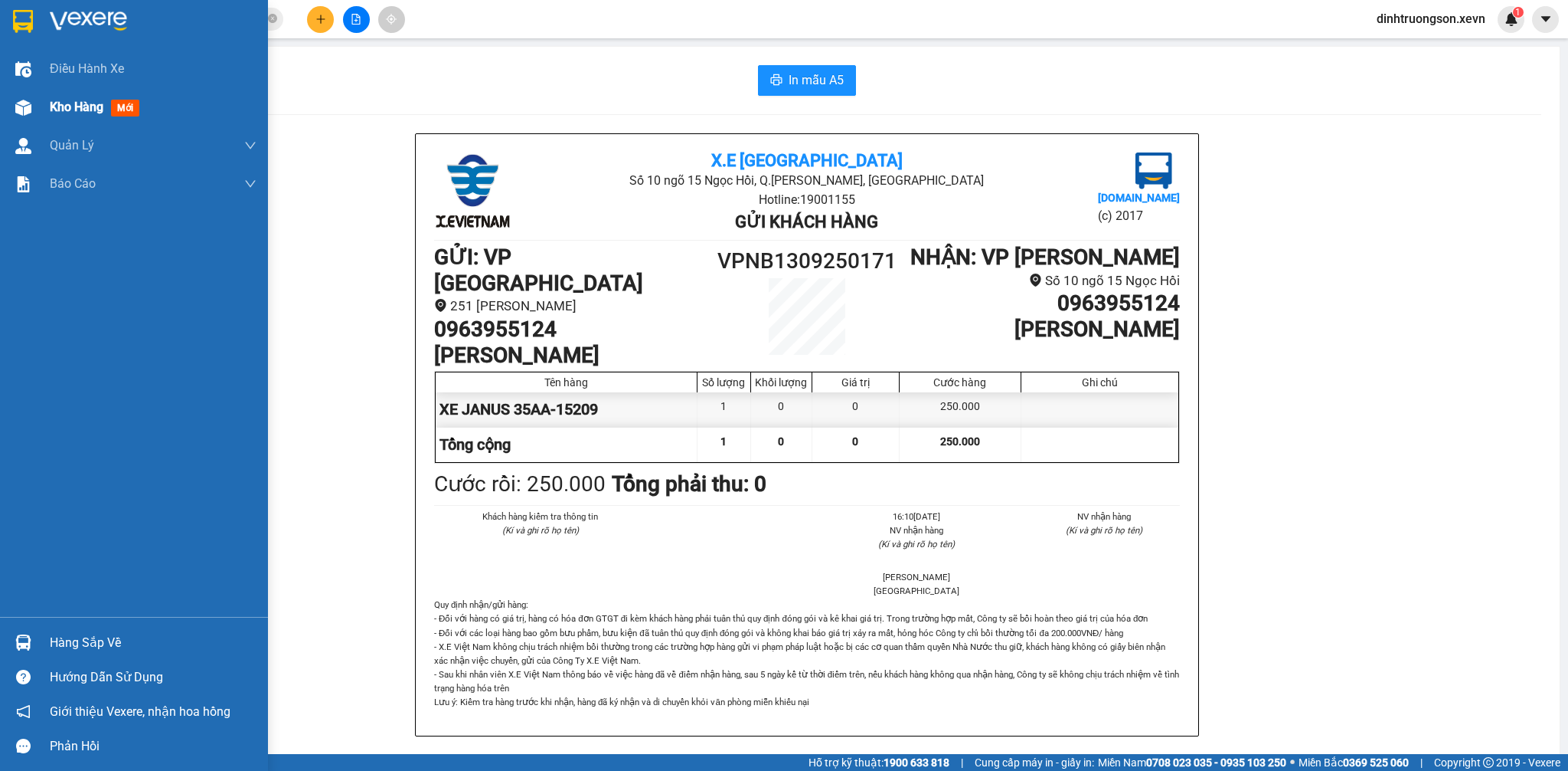
click at [21, 110] on img at bounding box center [23, 107] width 16 height 16
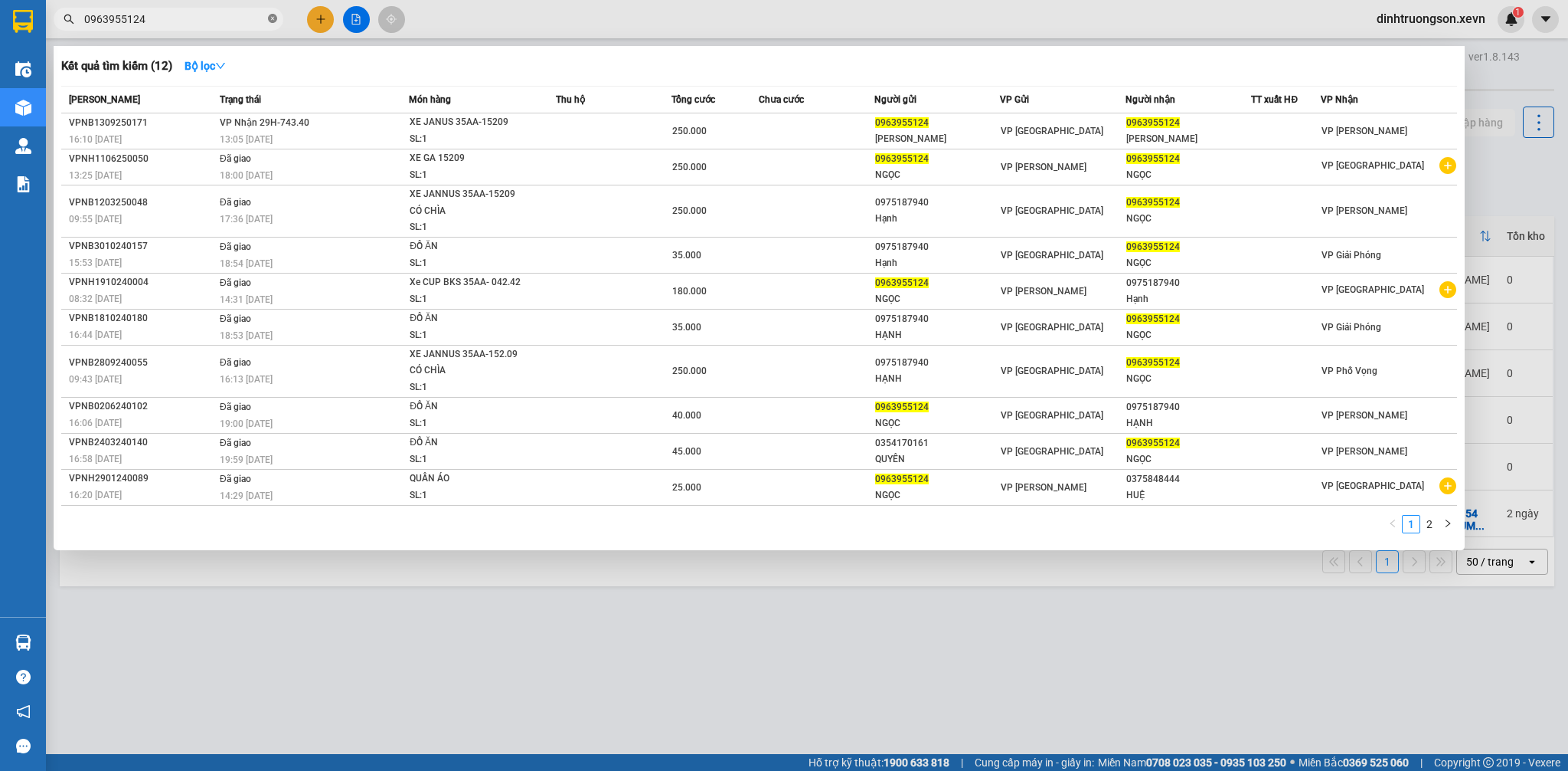
click at [275, 15] on icon "close-circle" at bounding box center [273, 18] width 10 height 10
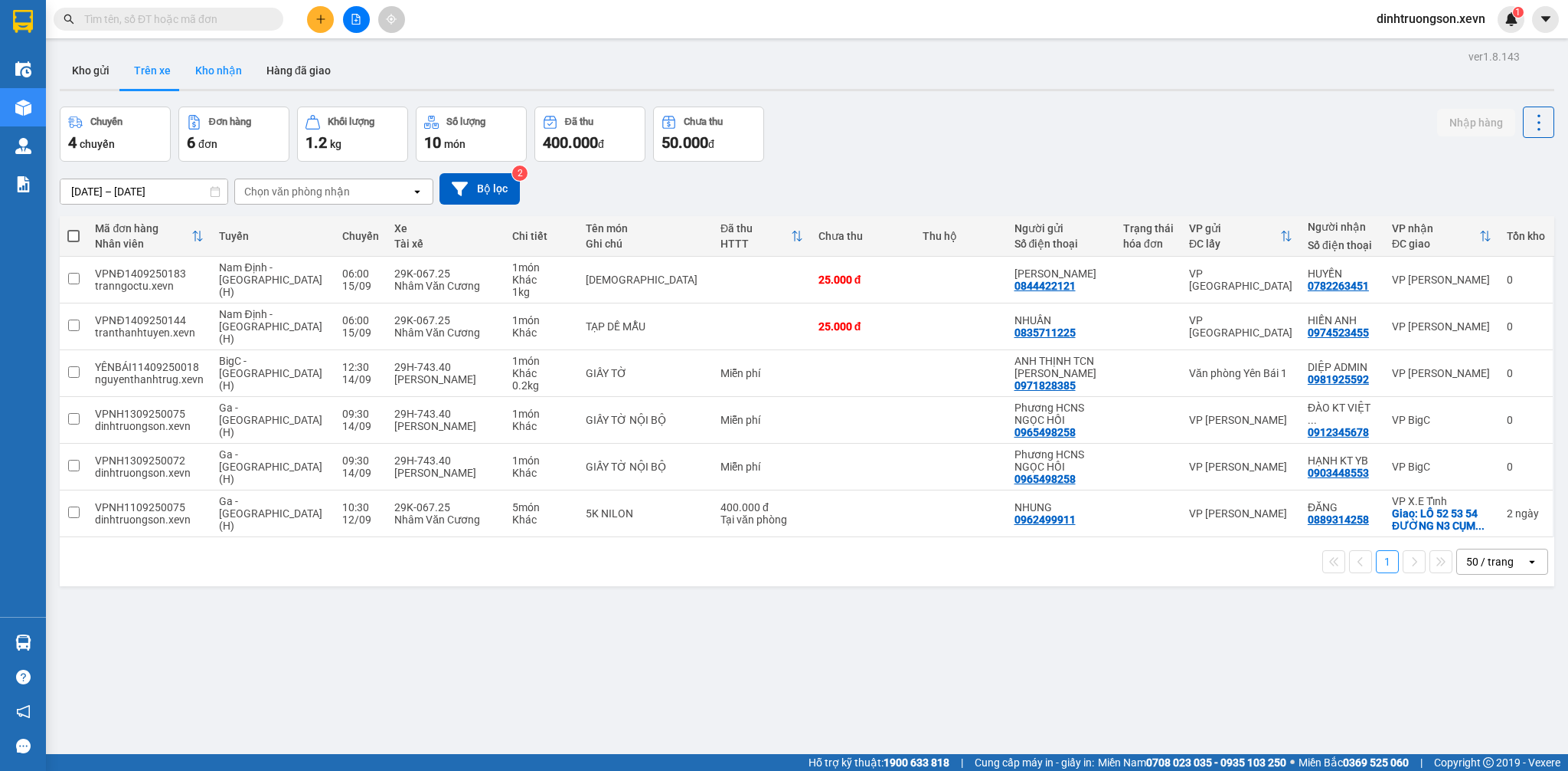
click at [211, 73] on button "Kho nhận" at bounding box center [219, 71] width 71 height 37
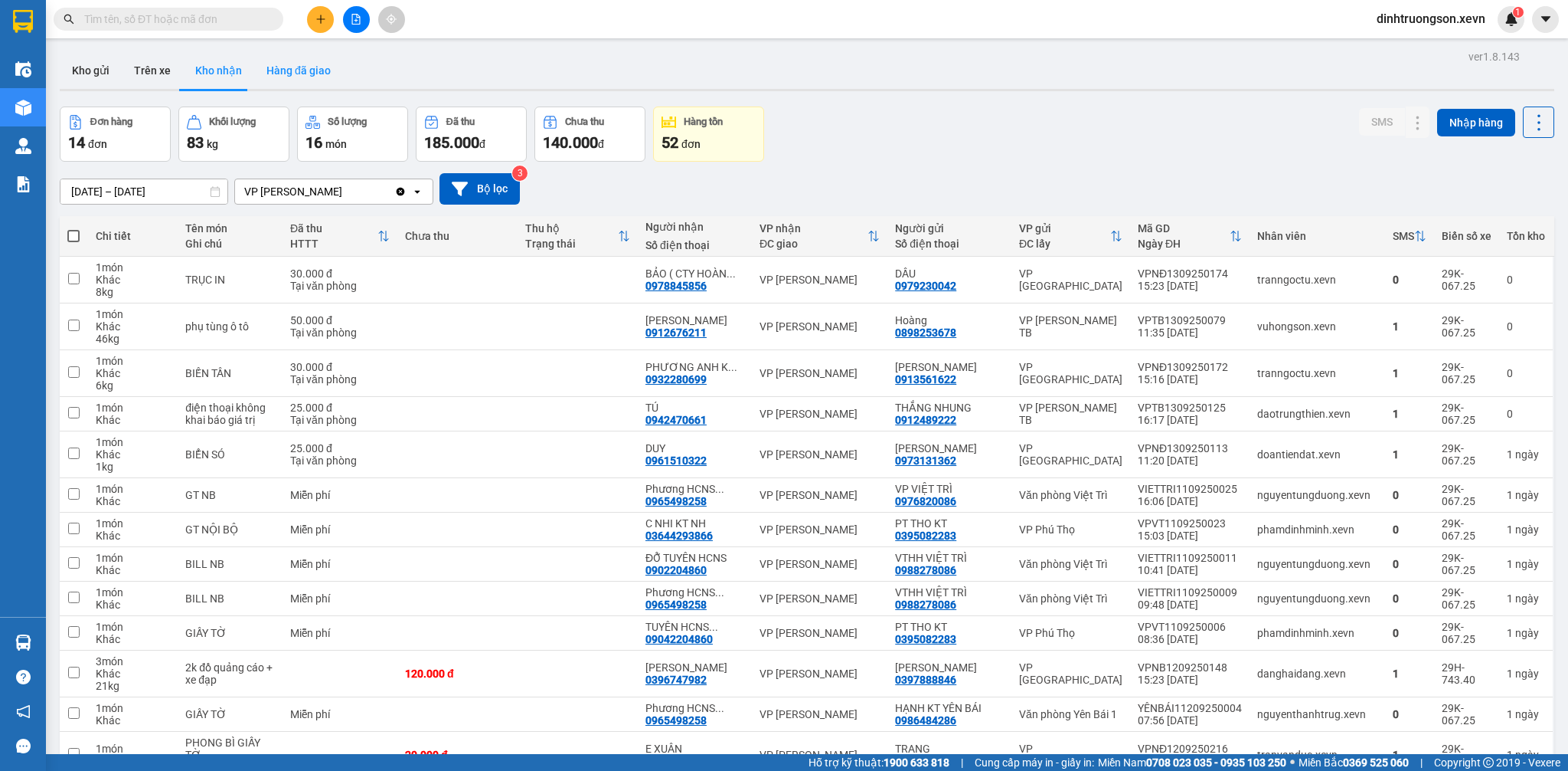
drag, startPoint x: 291, startPoint y: 72, endPoint x: 352, endPoint y: 203, distance: 144.5
click at [291, 73] on button "Hàng đã giao" at bounding box center [298, 71] width 89 height 37
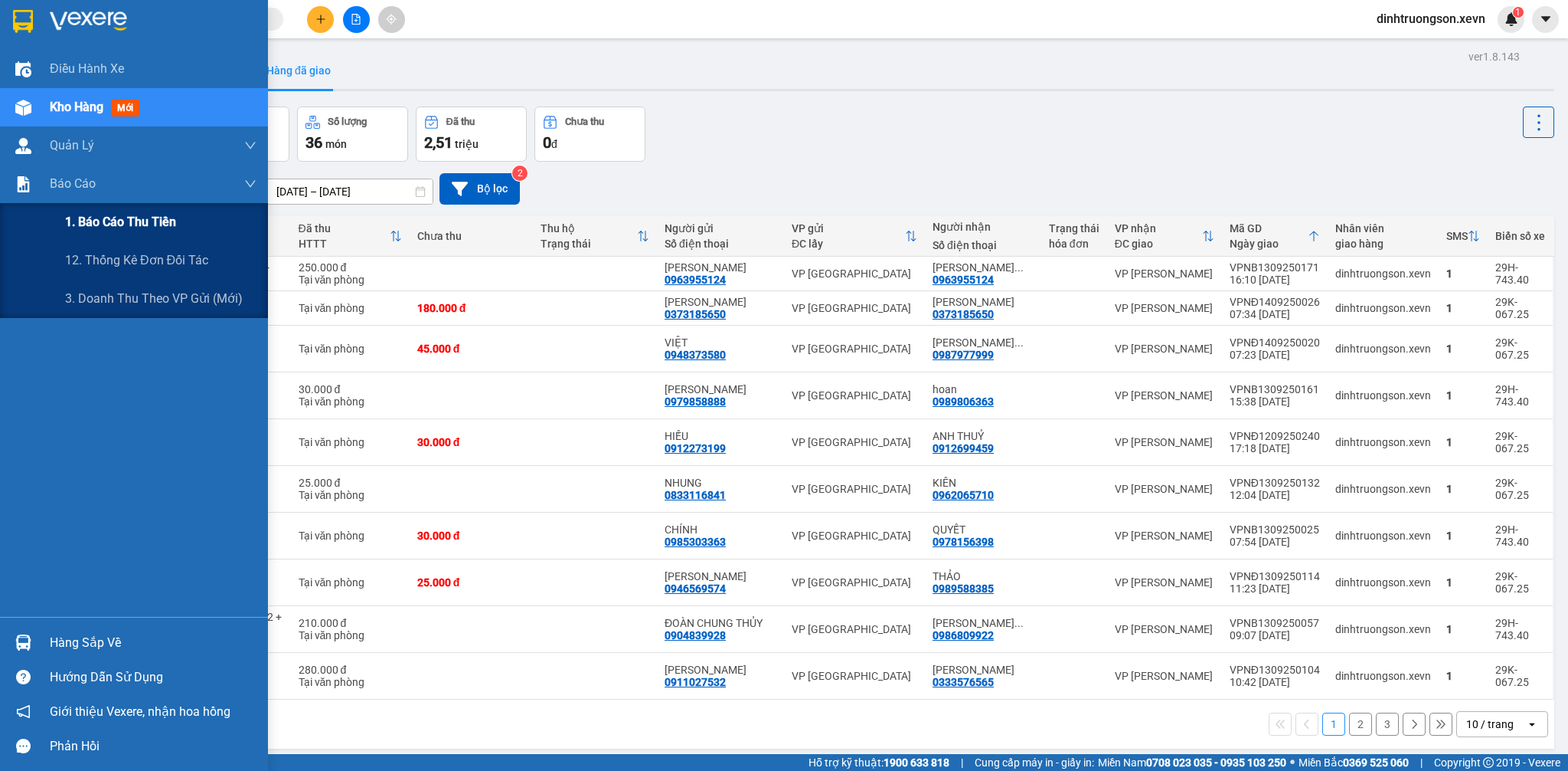
click at [94, 229] on span "1. Báo cáo thu tiền" at bounding box center [121, 222] width 111 height 19
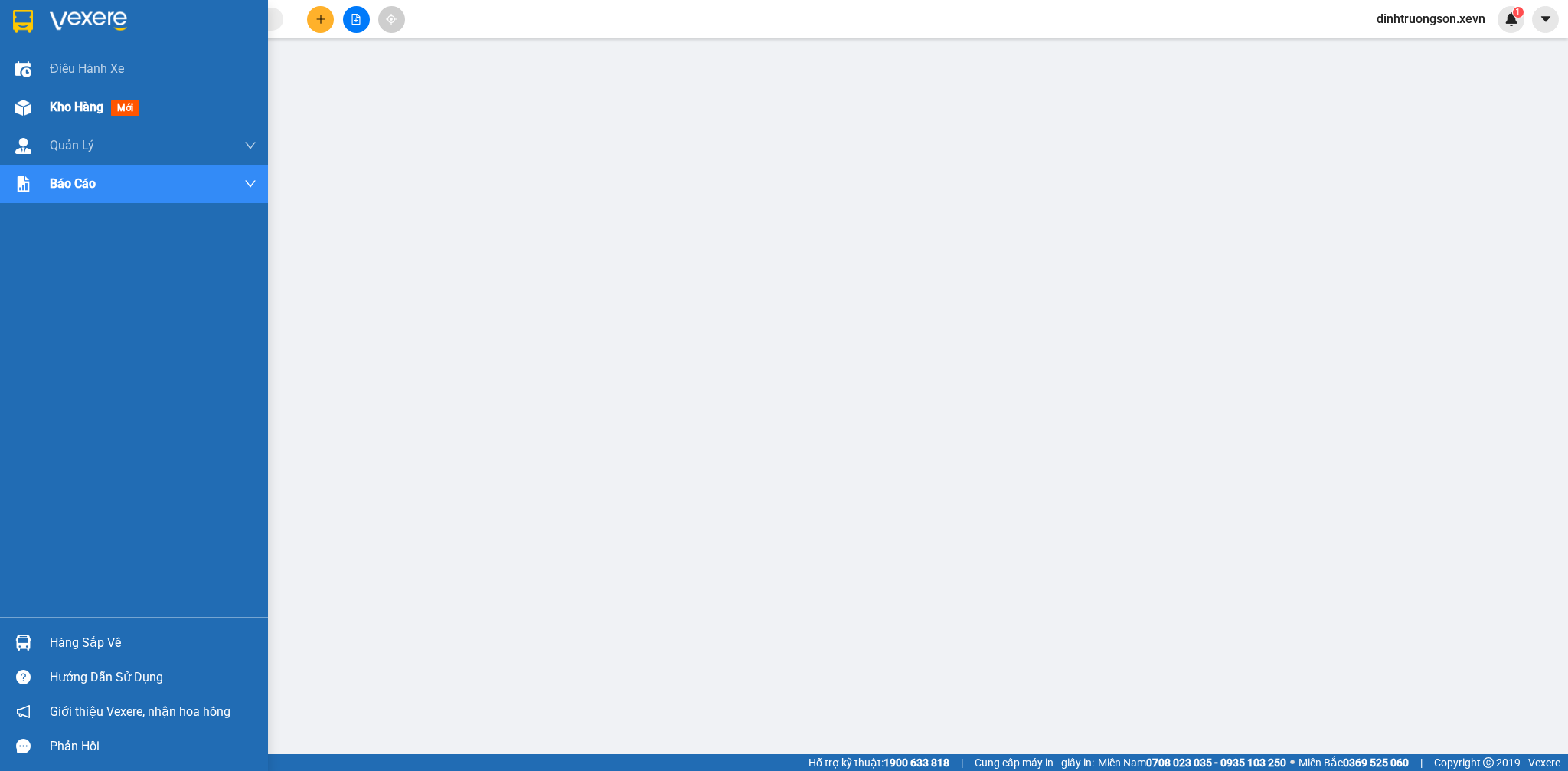
click at [33, 107] on div at bounding box center [24, 108] width 27 height 27
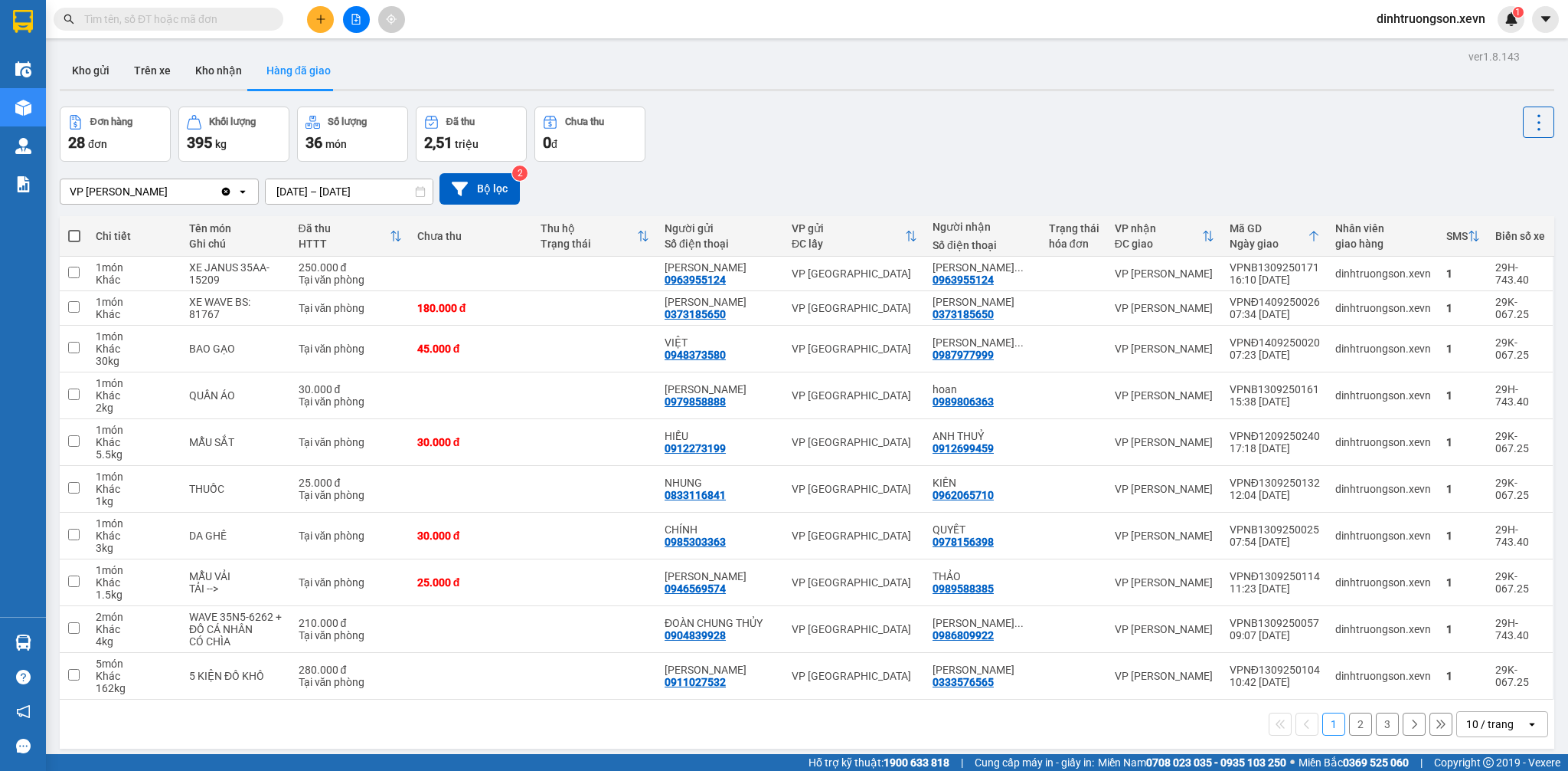
click at [363, 23] on button at bounding box center [356, 20] width 27 height 27
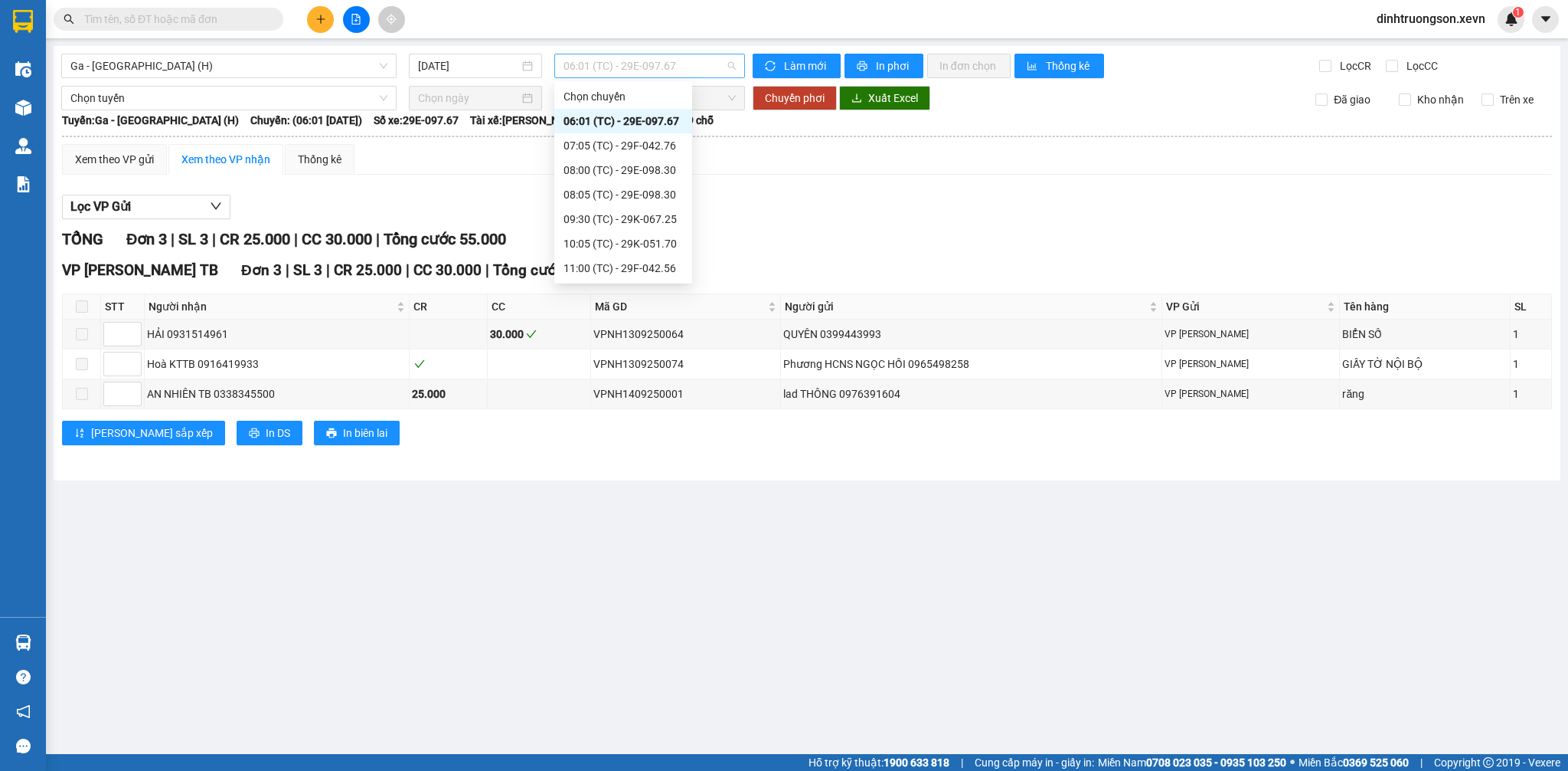
click at [615, 66] on span "06:01 (TC) - 29E-097.67" at bounding box center [649, 66] width 172 height 23
drag, startPoint x: 225, startPoint y: 56, endPoint x: 217, endPoint y: 64, distance: 11.3
click at [223, 58] on span "Ga - [GEOGRAPHIC_DATA] (H)" at bounding box center [229, 66] width 317 height 23
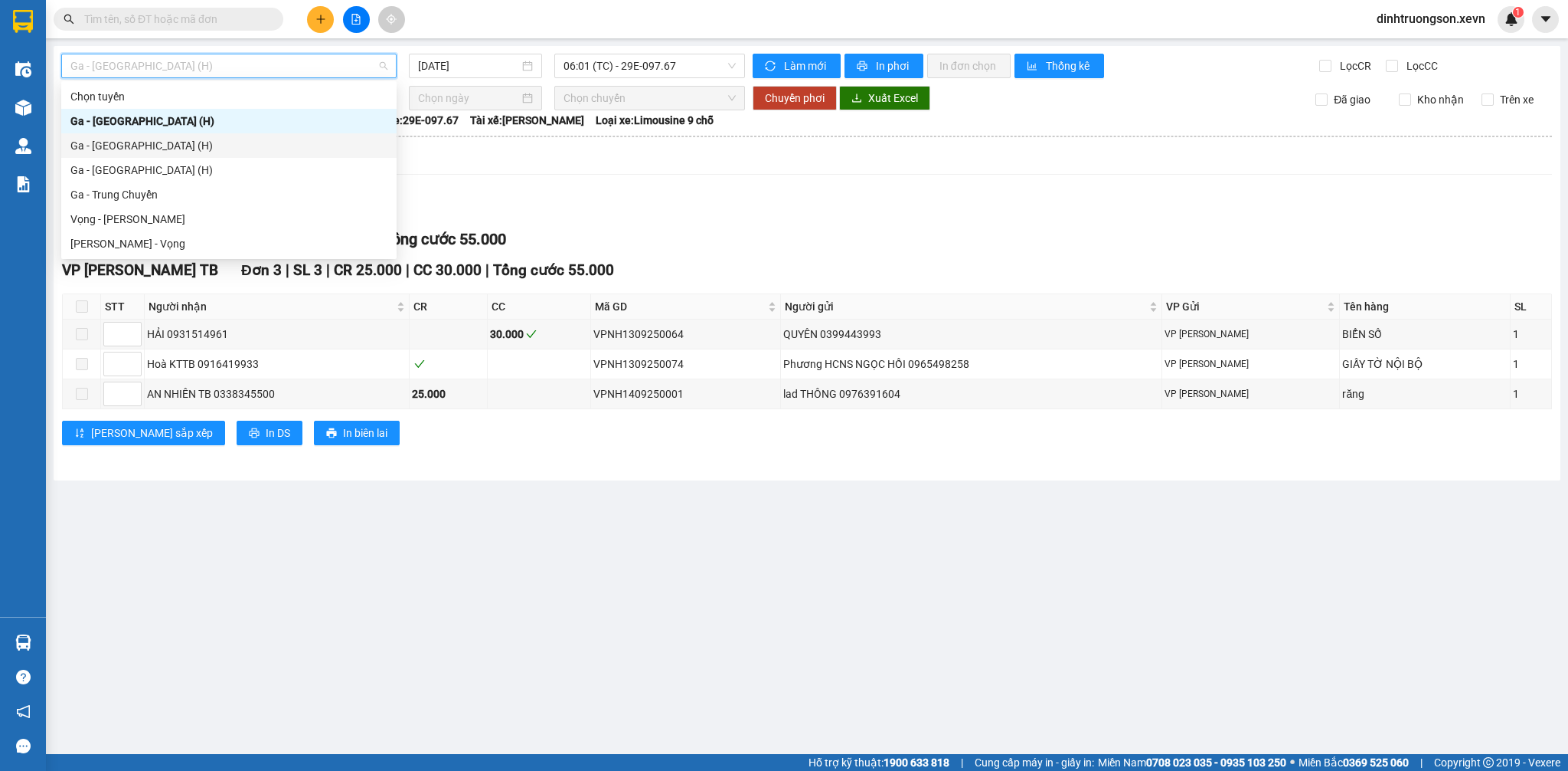
click at [155, 147] on div "Ga - [GEOGRAPHIC_DATA] (H)" at bounding box center [229, 145] width 317 height 17
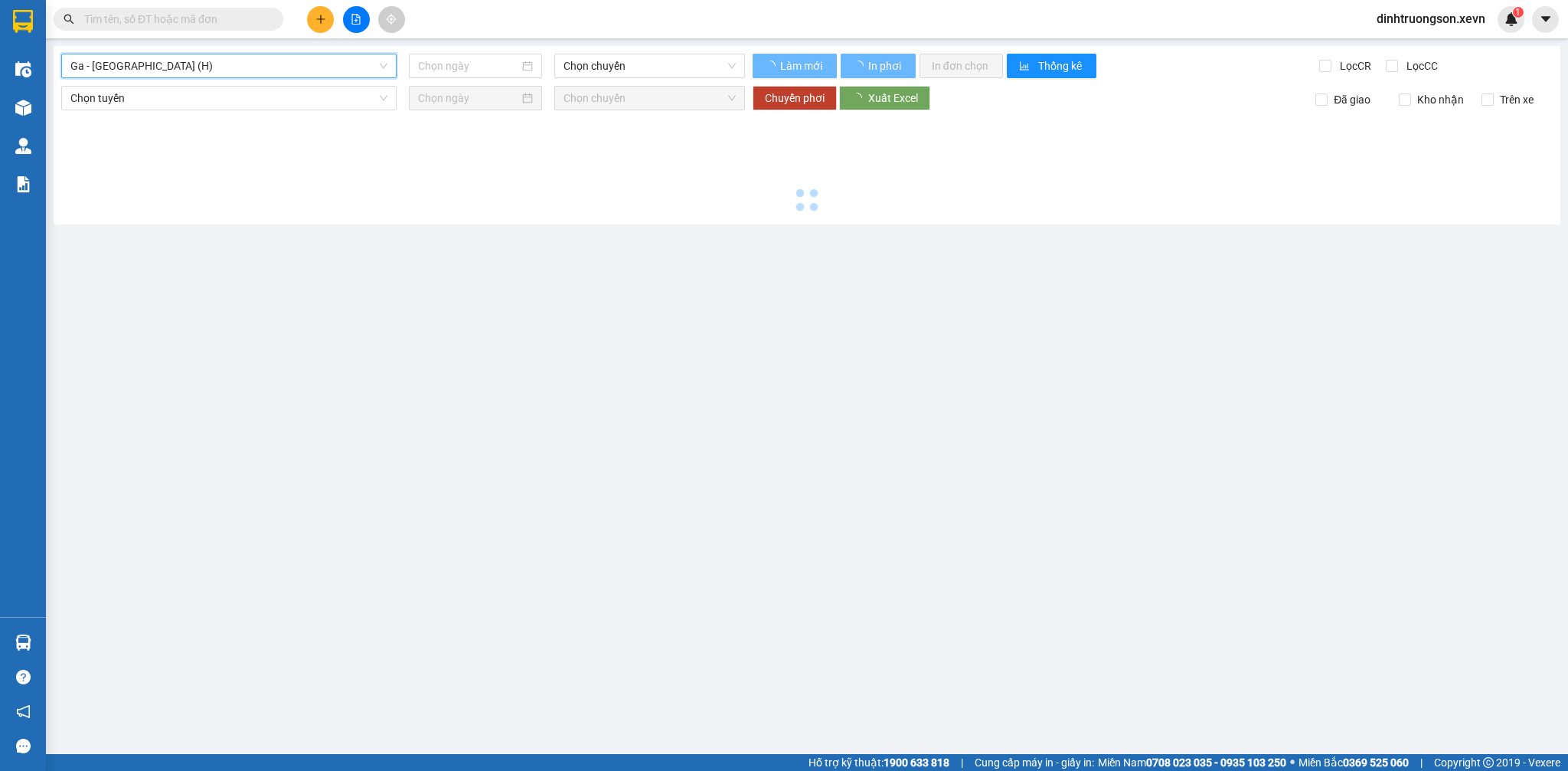
type input "[DATE]"
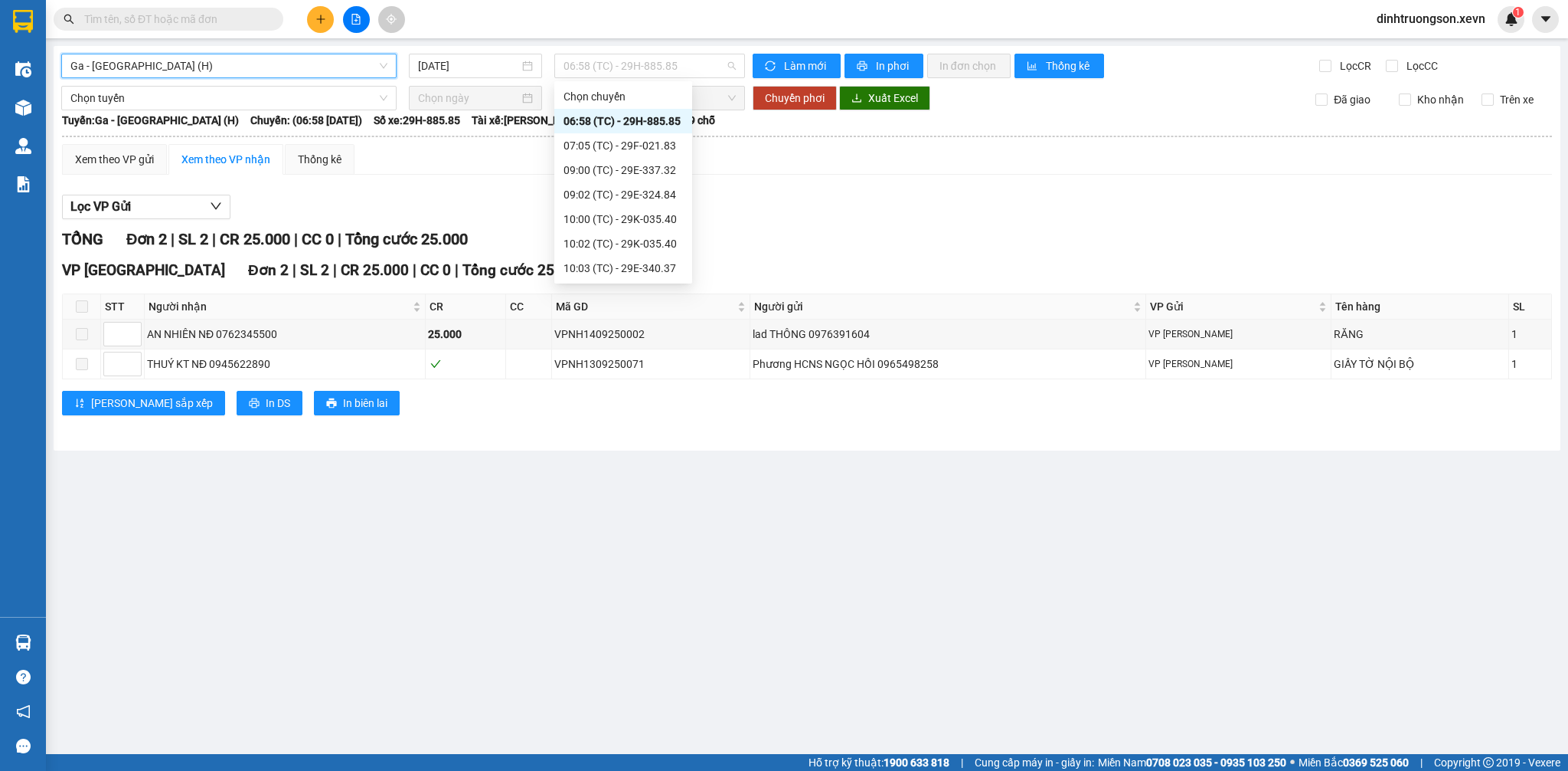
drag, startPoint x: 608, startPoint y: 60, endPoint x: 608, endPoint y: 101, distance: 41.0
click at [609, 60] on span "06:58 (TC) - 29H-885.85" at bounding box center [649, 66] width 172 height 23
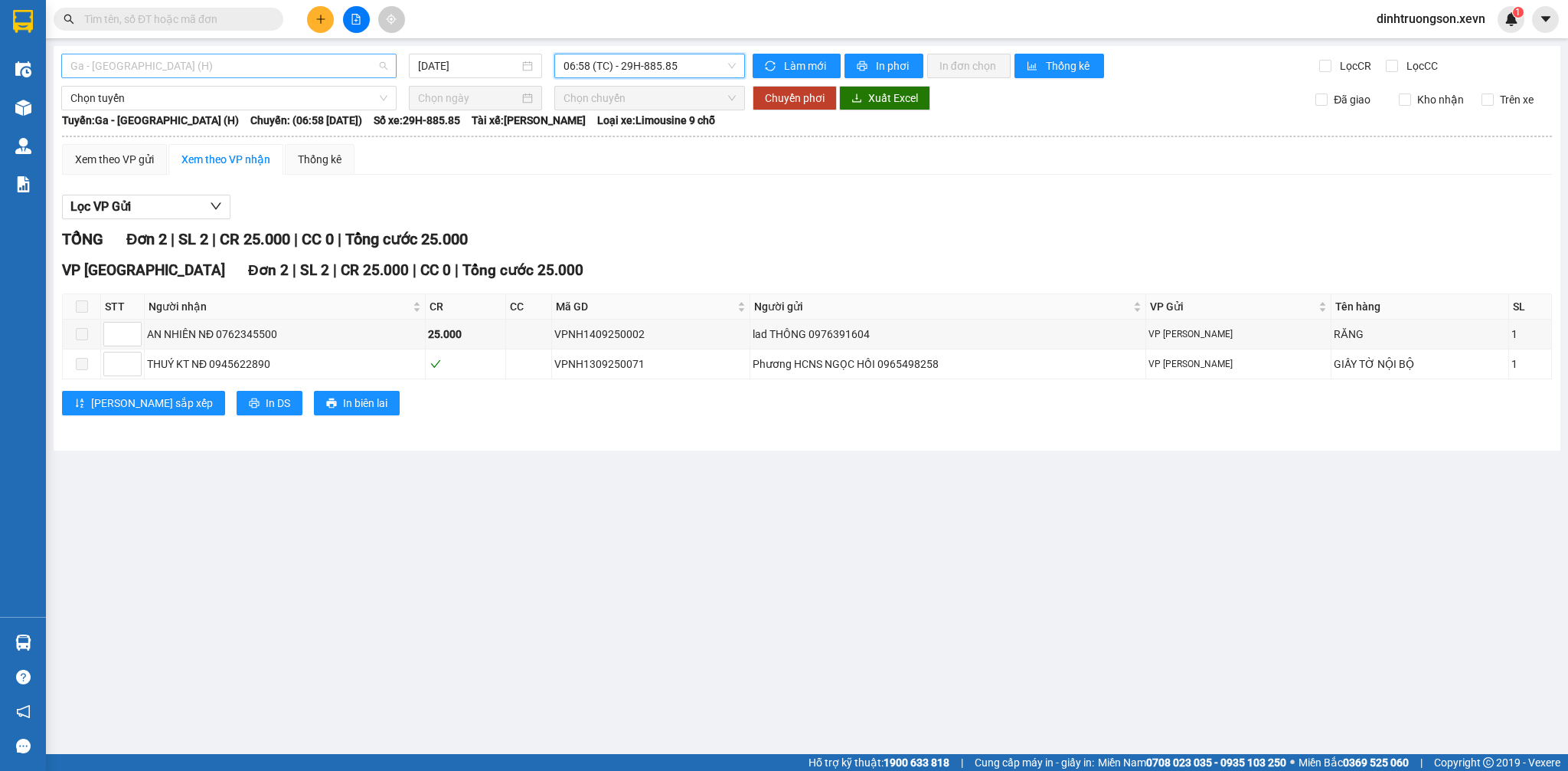
click at [188, 60] on span "Ga - [GEOGRAPHIC_DATA] (H)" at bounding box center [229, 66] width 317 height 23
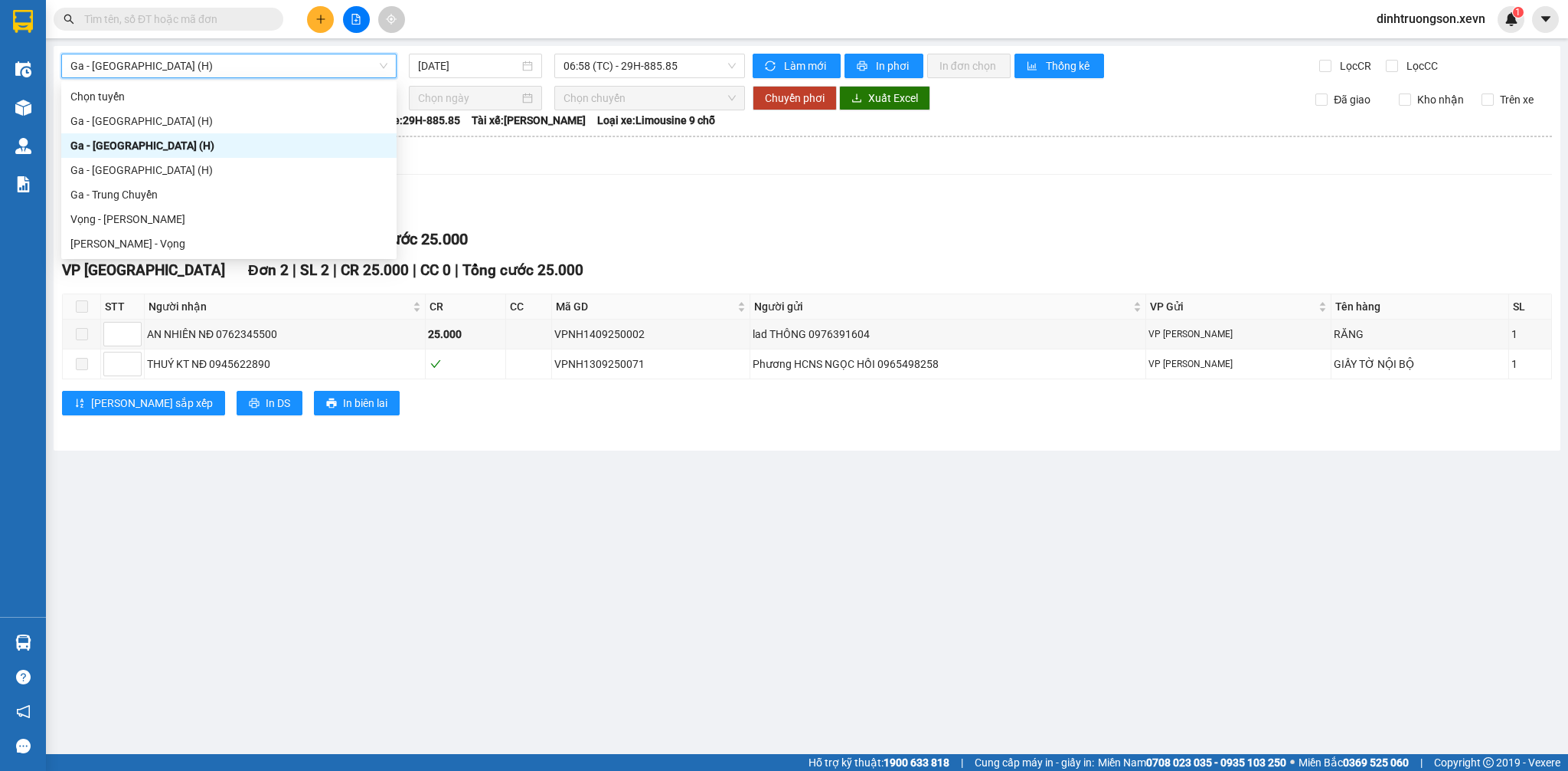
click at [186, 62] on span "Ga - [GEOGRAPHIC_DATA] (H)" at bounding box center [229, 66] width 317 height 23
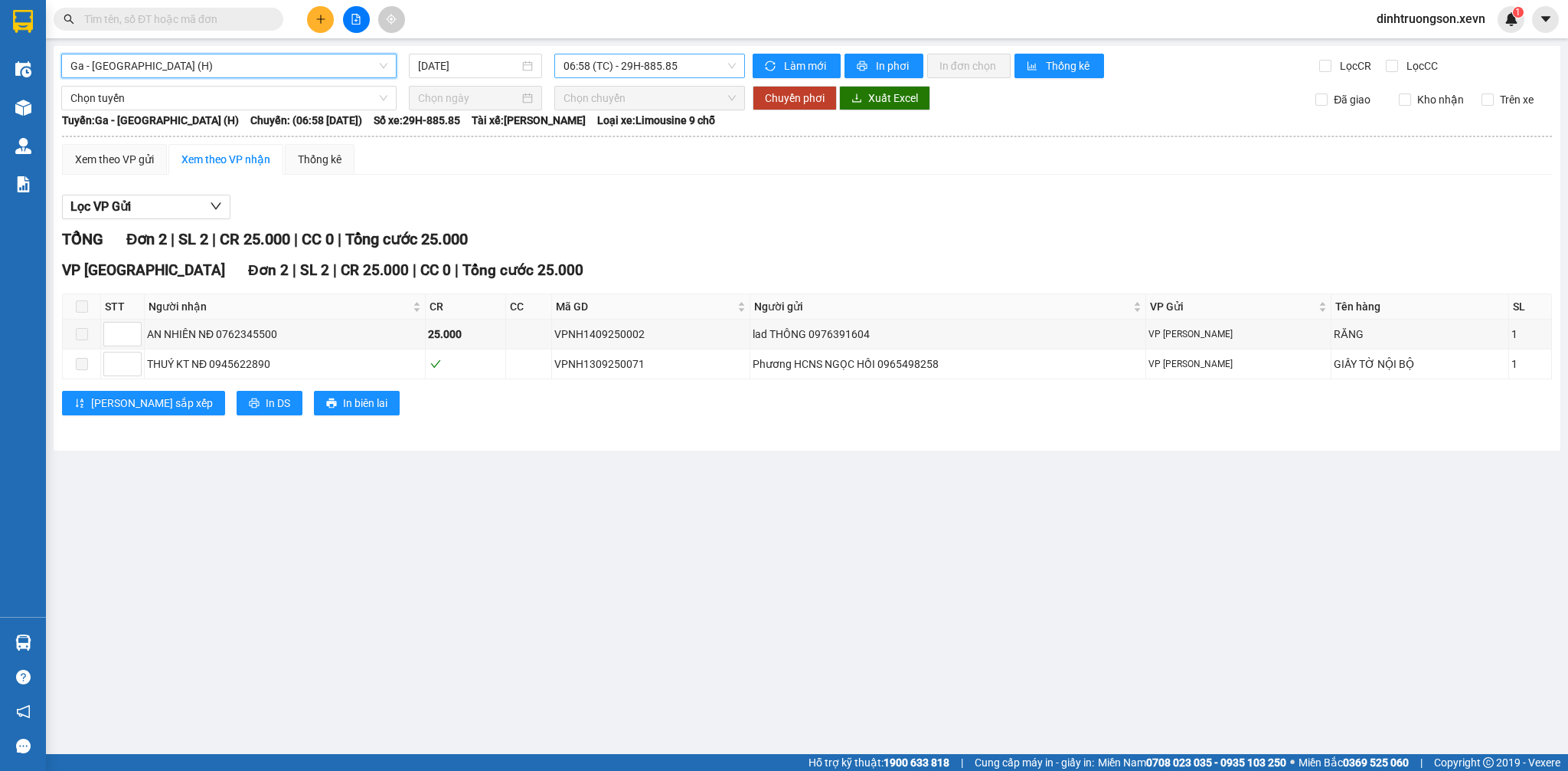
click at [603, 71] on span "06:58 (TC) - 29H-885.85" at bounding box center [649, 66] width 172 height 23
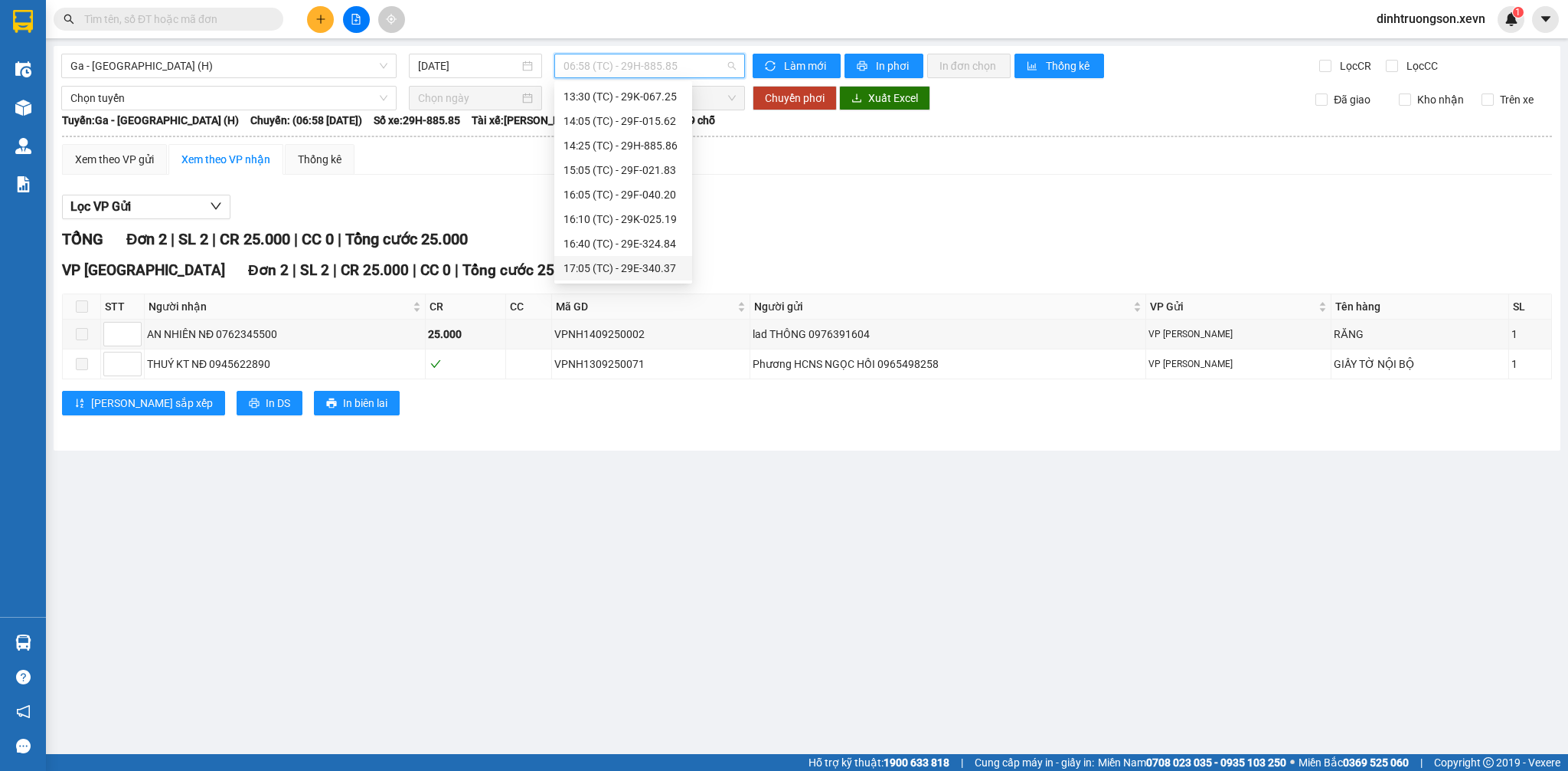
click at [613, 262] on div "17:05 (TC) - 29E-340.37" at bounding box center [623, 268] width 120 height 17
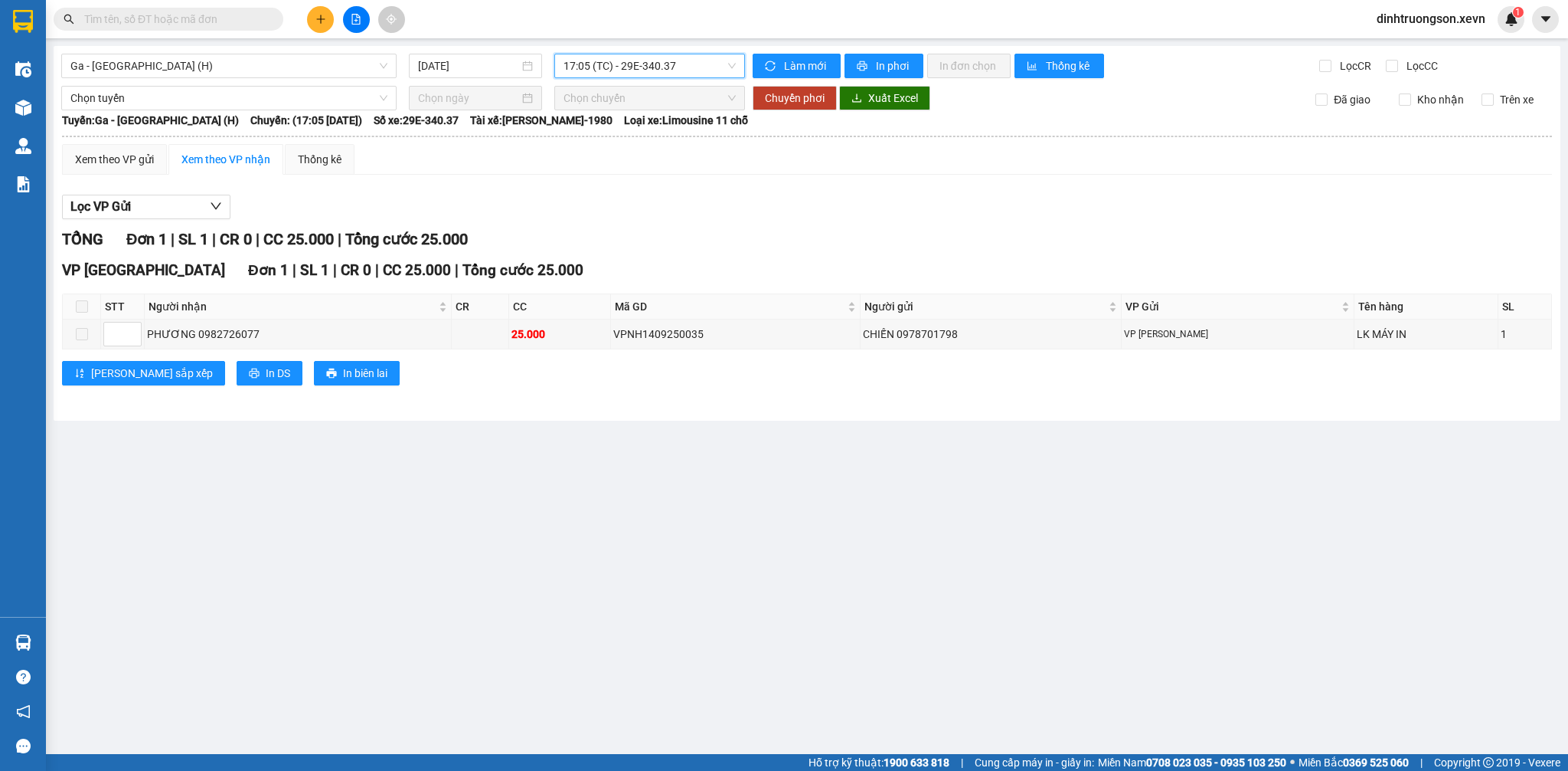
click at [671, 67] on span "17:05 (TC) - 29E-340.37" at bounding box center [649, 66] width 172 height 23
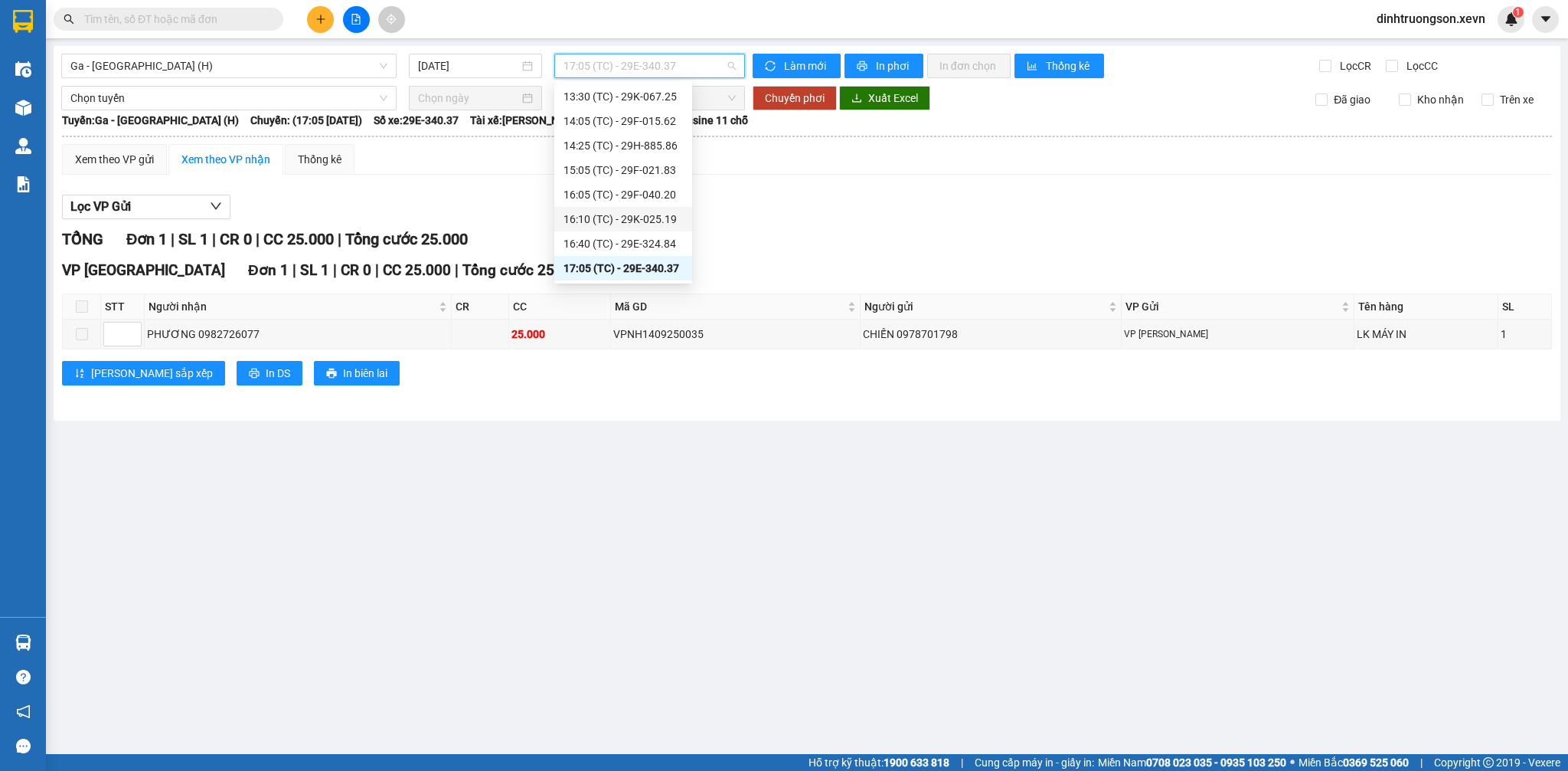
click at [621, 216] on div "16:10 (TC) - 29K-025.19" at bounding box center [623, 218] width 120 height 17
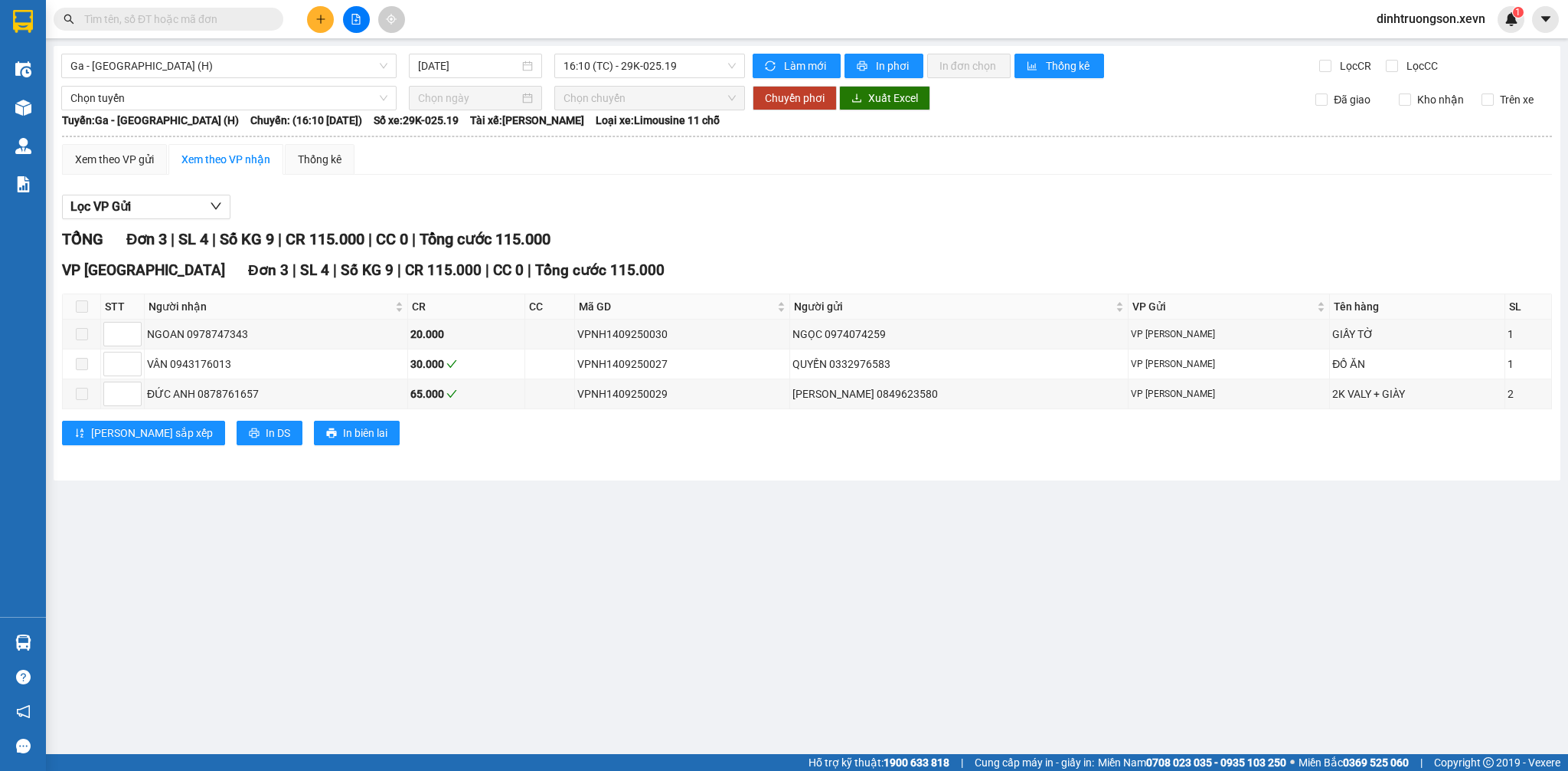
click at [801, 577] on main "Ga - [GEOGRAPHIC_DATA] (H) [DATE] 16:10 (TC) - 29K-025.19 Làm mới In phơi In đơ…" at bounding box center [784, 376] width 1568 height 754
click at [643, 67] on span "16:10 (TC) - 29K-025.19" at bounding box center [649, 66] width 172 height 23
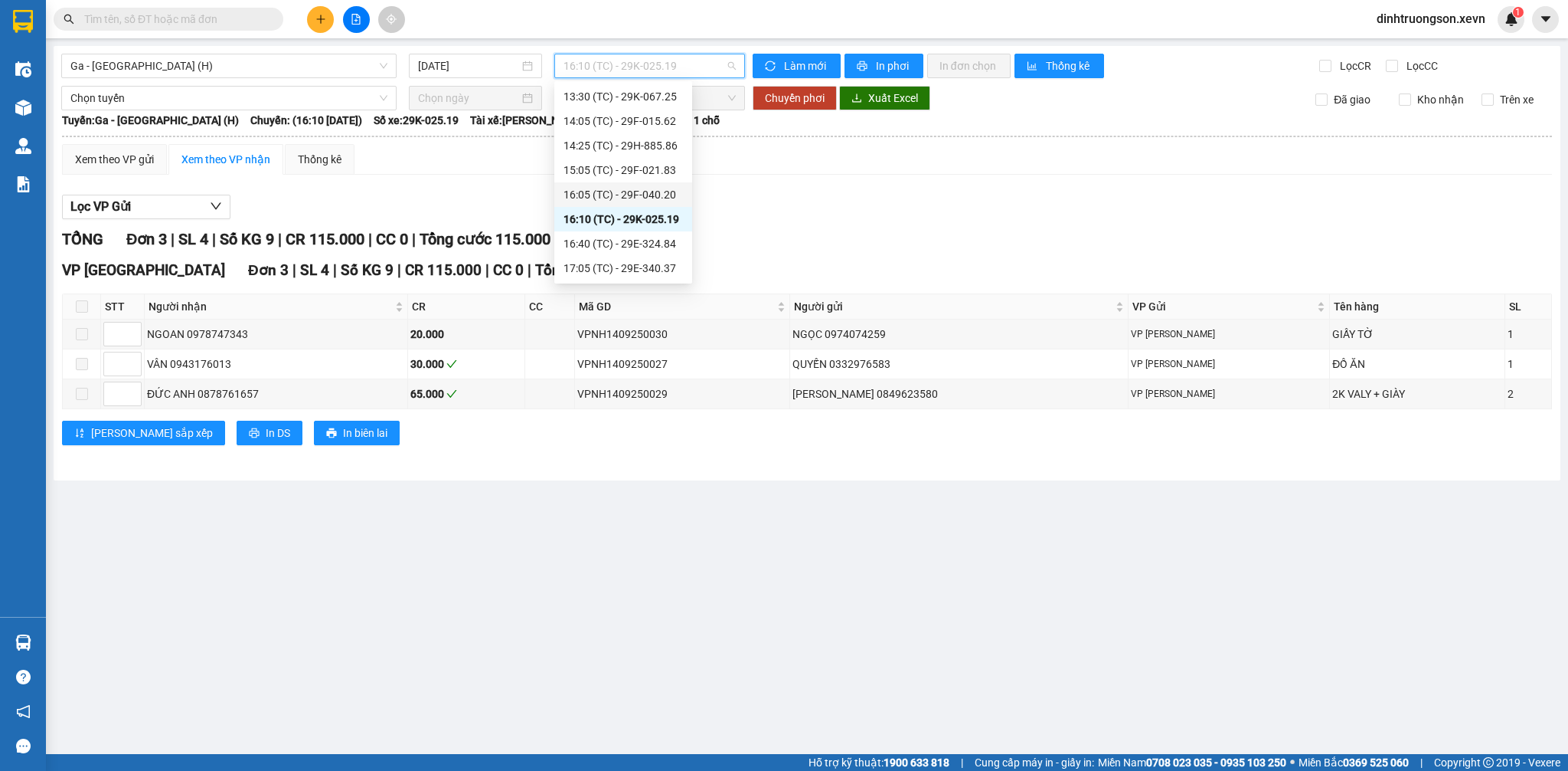
click at [617, 197] on div "16:05 (TC) - 29F-040.20" at bounding box center [623, 194] width 120 height 17
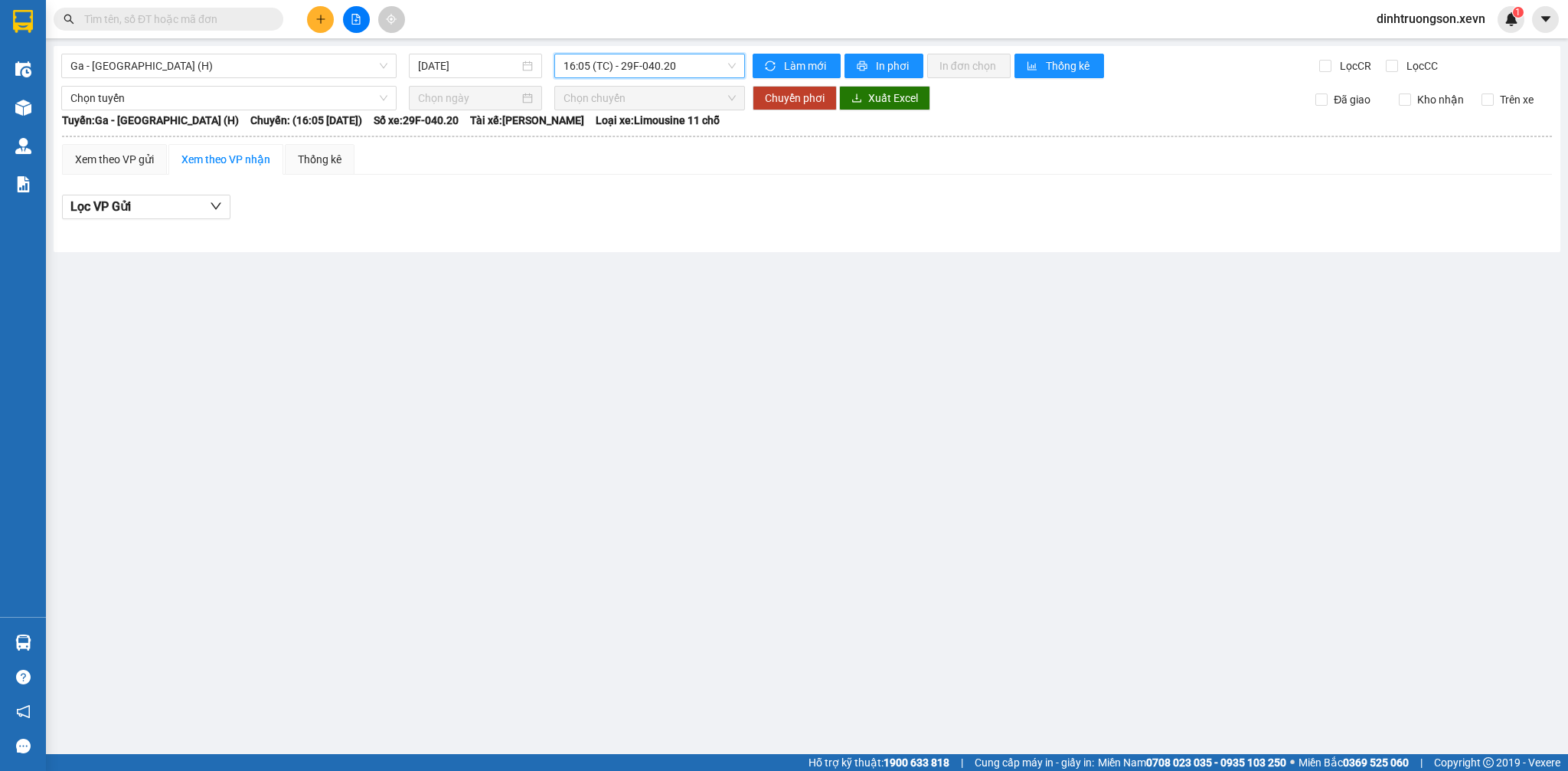
click at [631, 71] on span "16:05 (TC) - 29F-040.20" at bounding box center [649, 66] width 172 height 23
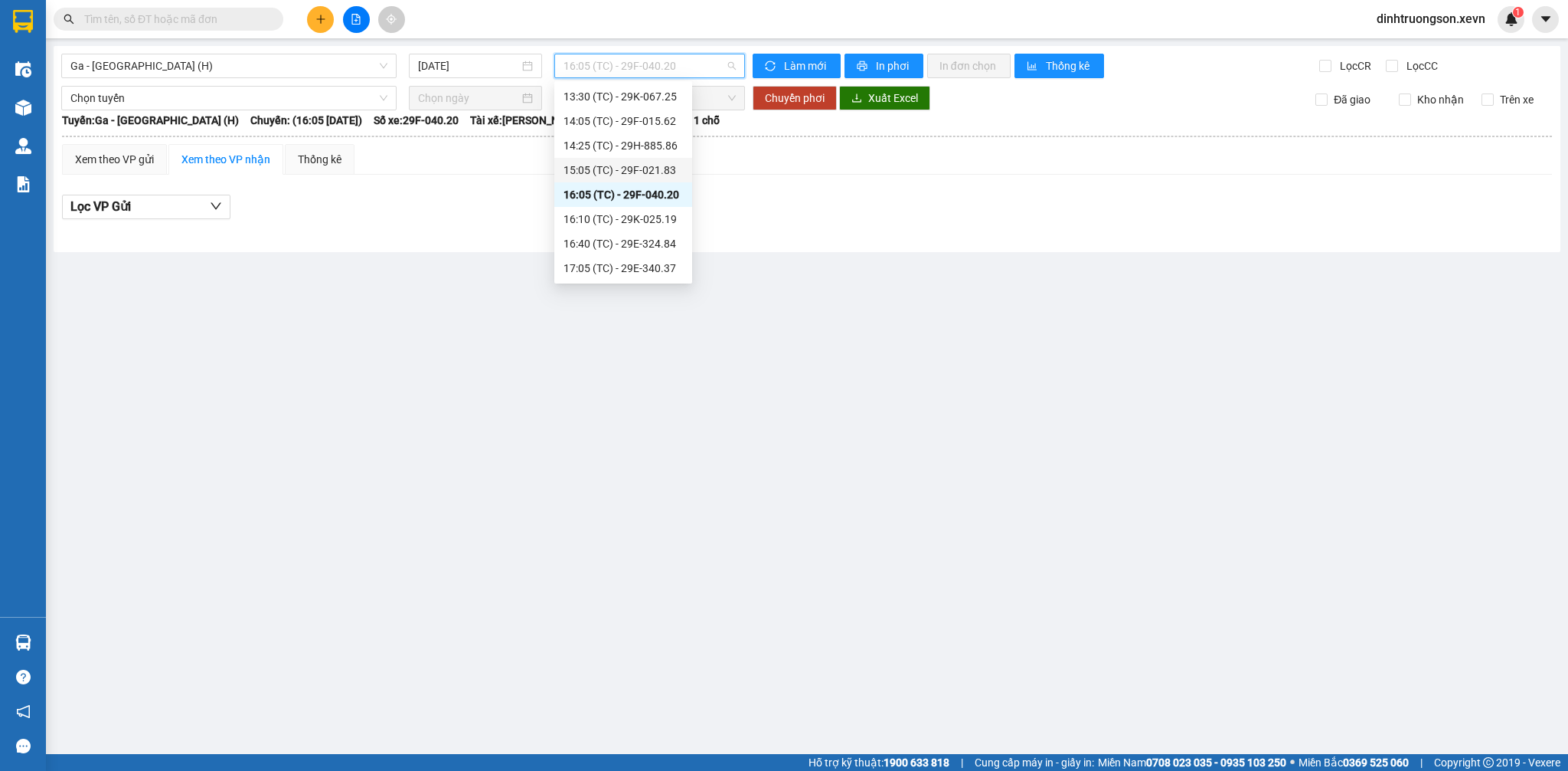
click at [619, 162] on div "15:05 (TC) - 29F-021.83" at bounding box center [623, 170] width 120 height 17
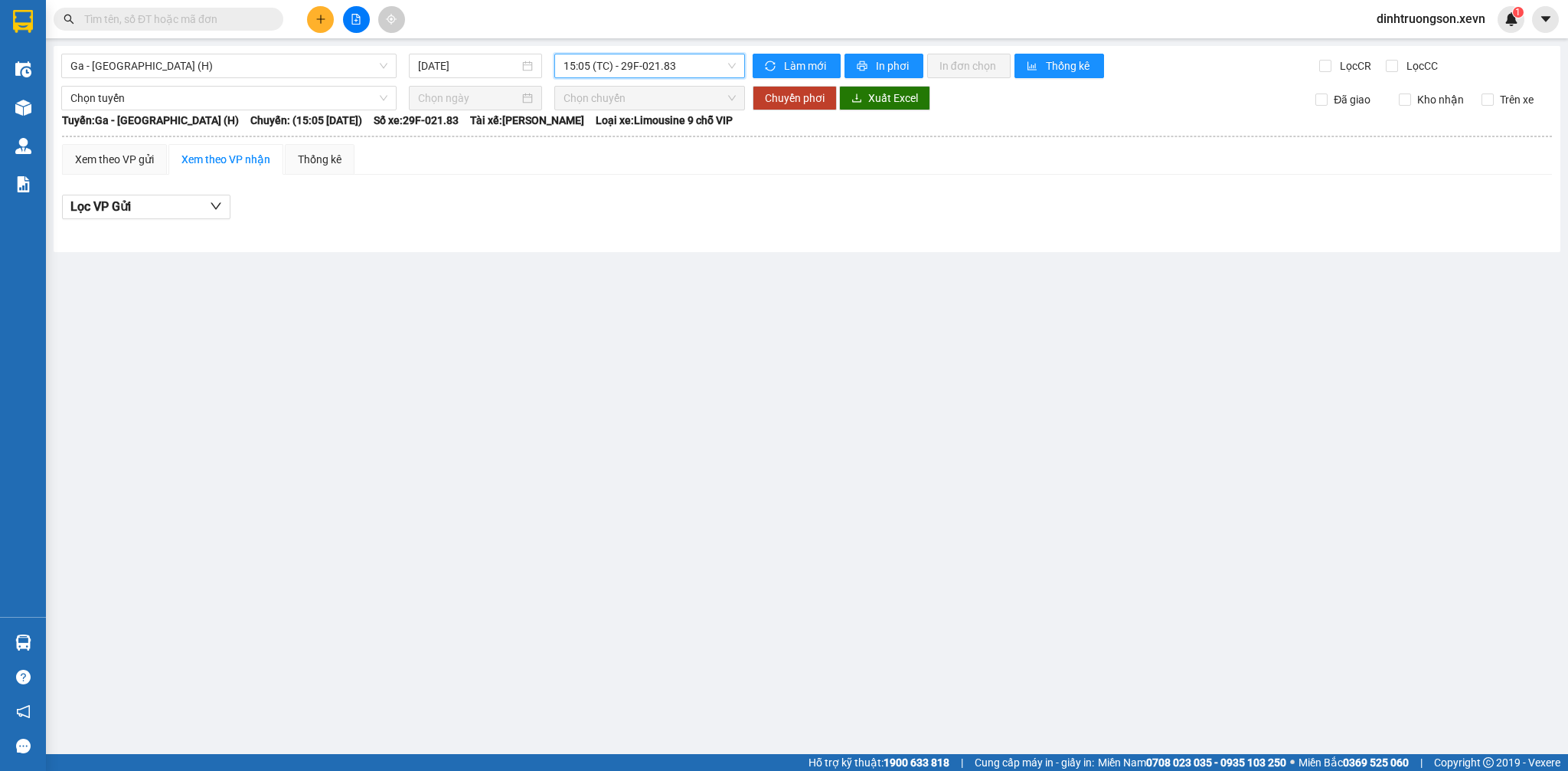
click at [639, 72] on span "15:05 (TC) - 29F-021.83" at bounding box center [649, 66] width 172 height 23
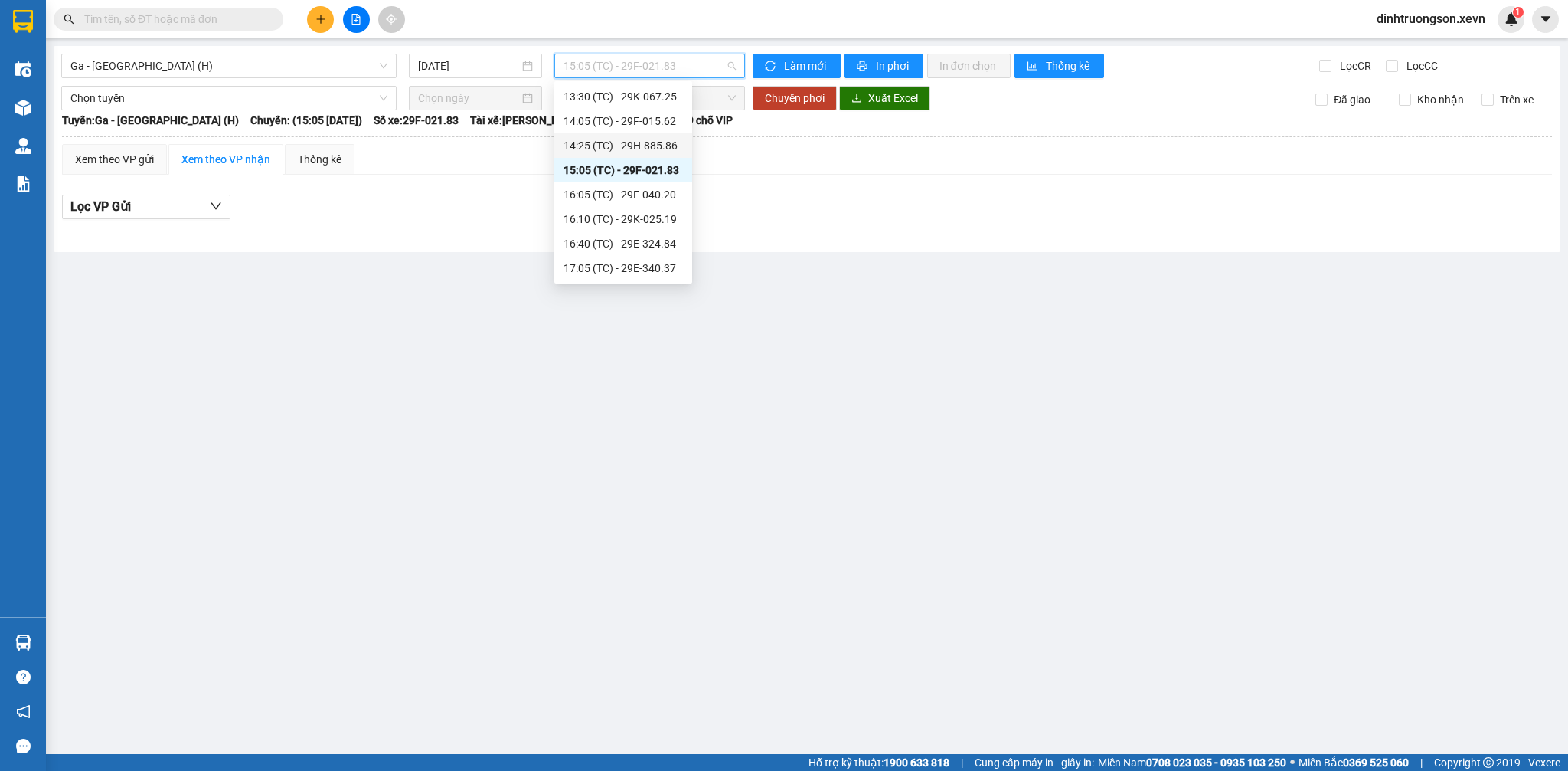
click at [635, 145] on div "14:25 (TC) - 29H-885.86" at bounding box center [623, 145] width 120 height 17
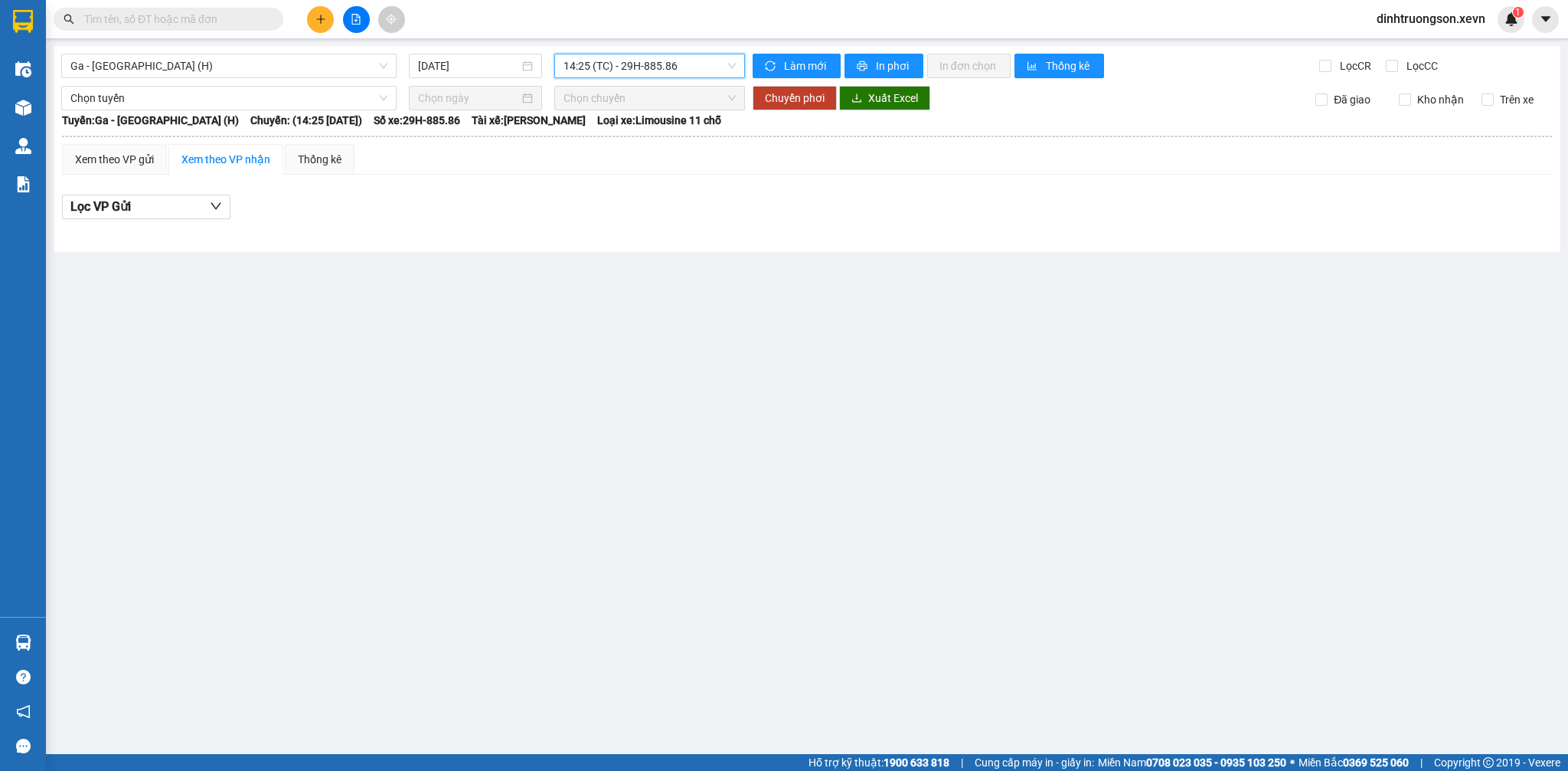
click at [649, 75] on span "14:25 (TC) - 29H-885.86" at bounding box center [649, 66] width 172 height 23
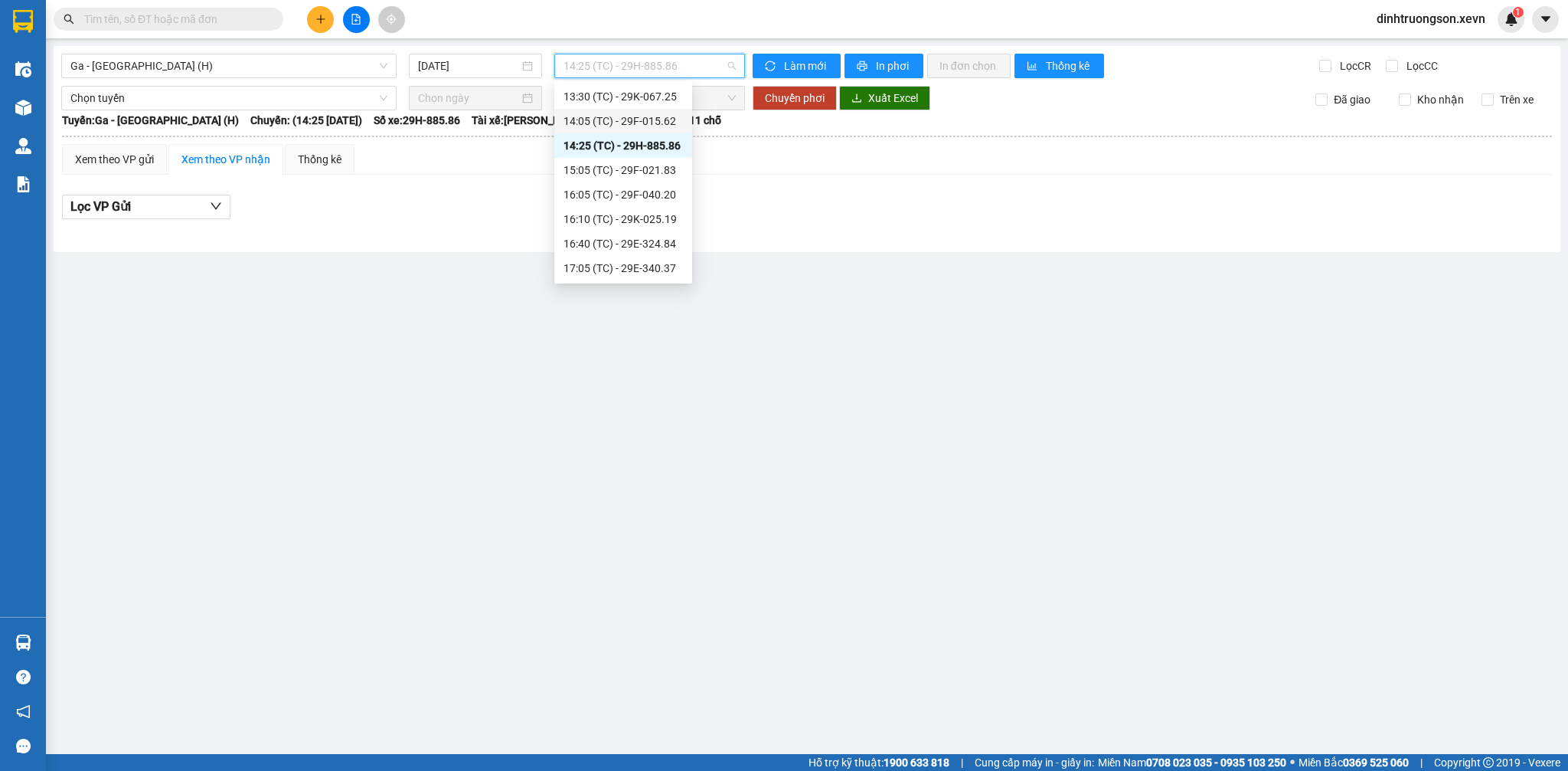
click at [633, 123] on div "14:05 (TC) - 29F-015.62" at bounding box center [623, 121] width 120 height 17
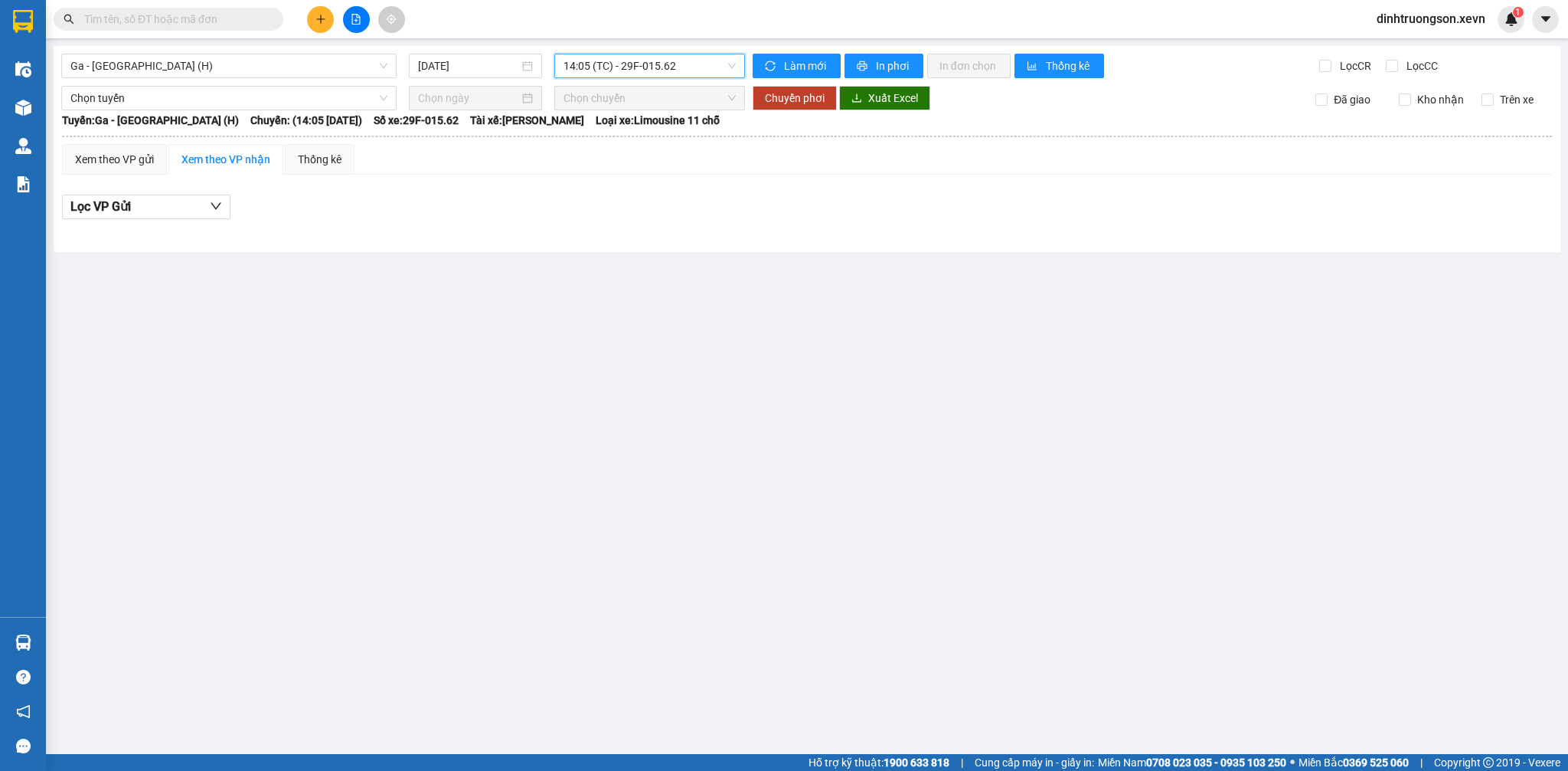
click at [644, 67] on span "14:05 (TC) - 29F-015.62" at bounding box center [649, 66] width 172 height 23
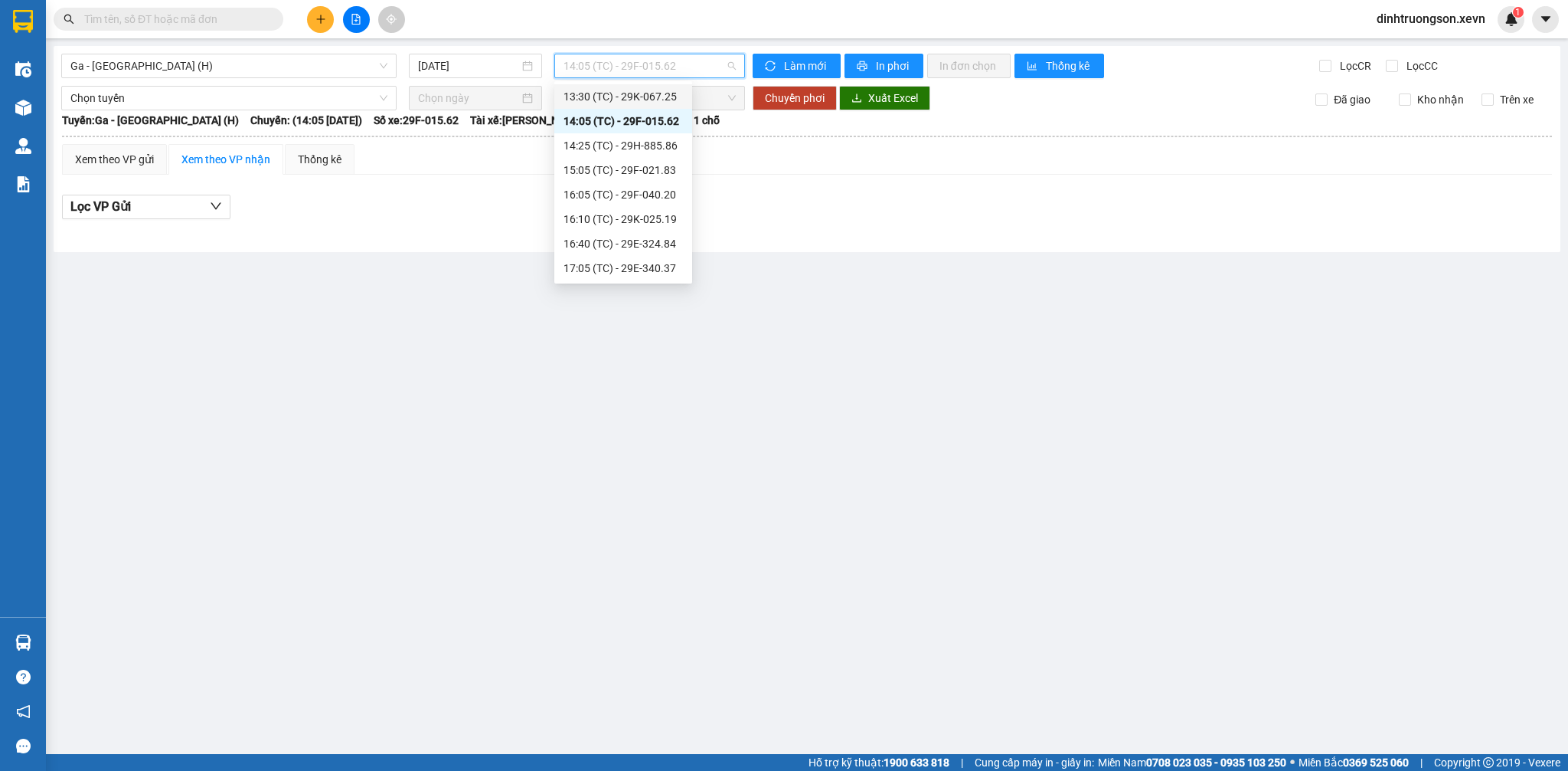
click at [632, 98] on div "13:30 (TC) - 29K-067.25" at bounding box center [623, 96] width 120 height 17
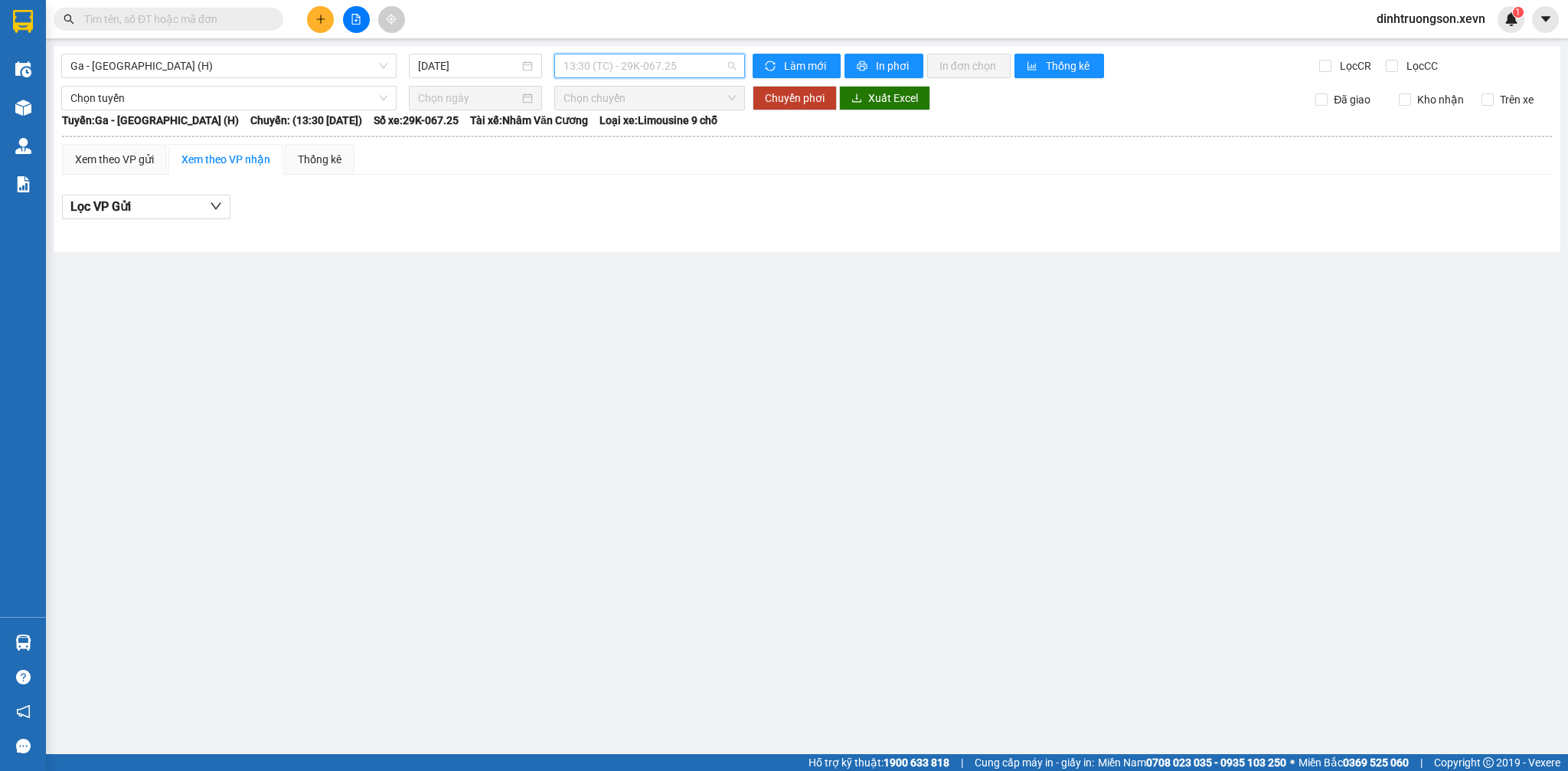
click at [631, 67] on span "13:30 (TC) - 29K-067.25" at bounding box center [649, 66] width 172 height 23
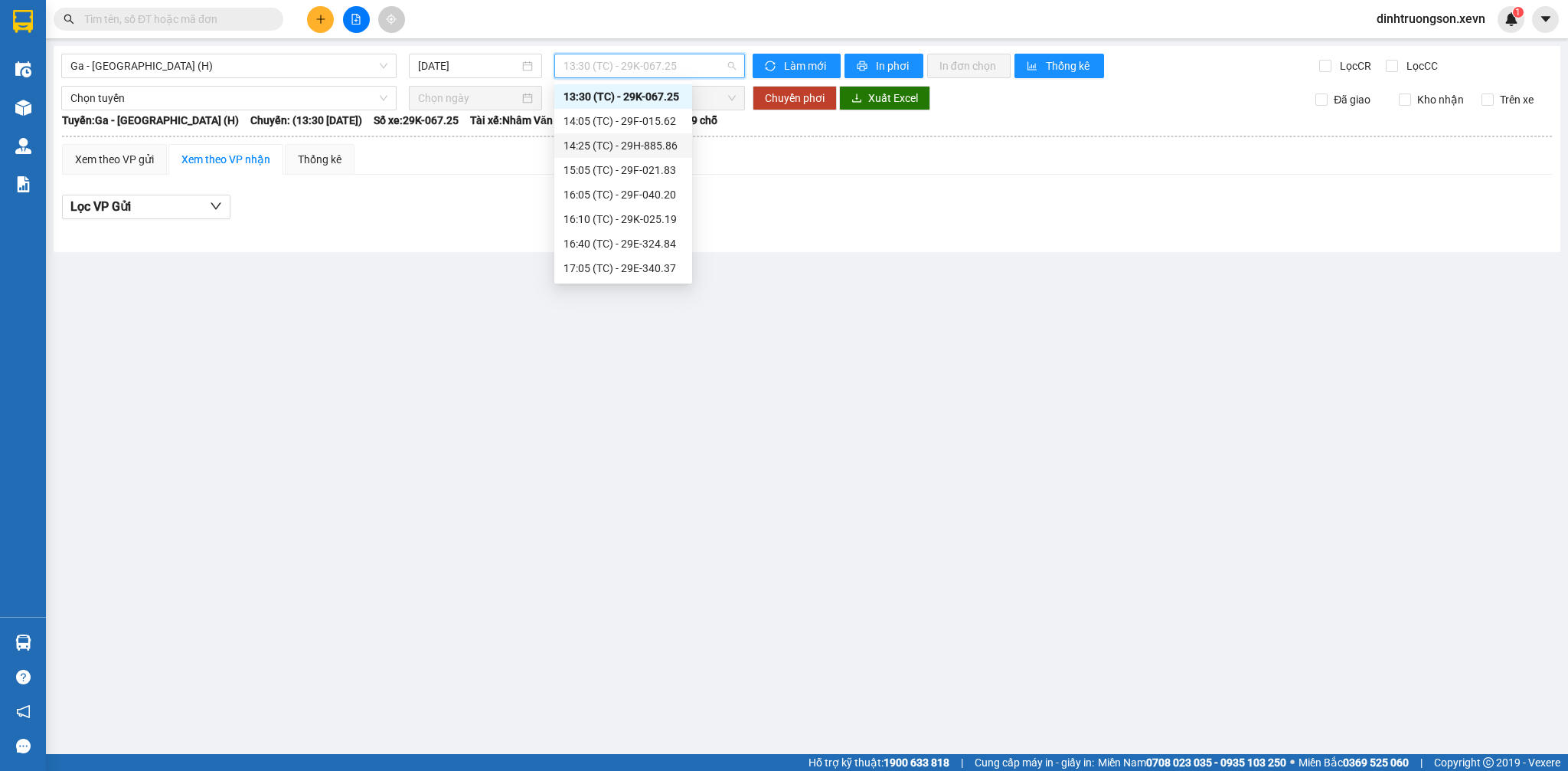
scroll to position [216, 0]
click at [614, 175] on div "13:00 (TC) - 29F-025.95" at bounding box center [623, 174] width 120 height 17
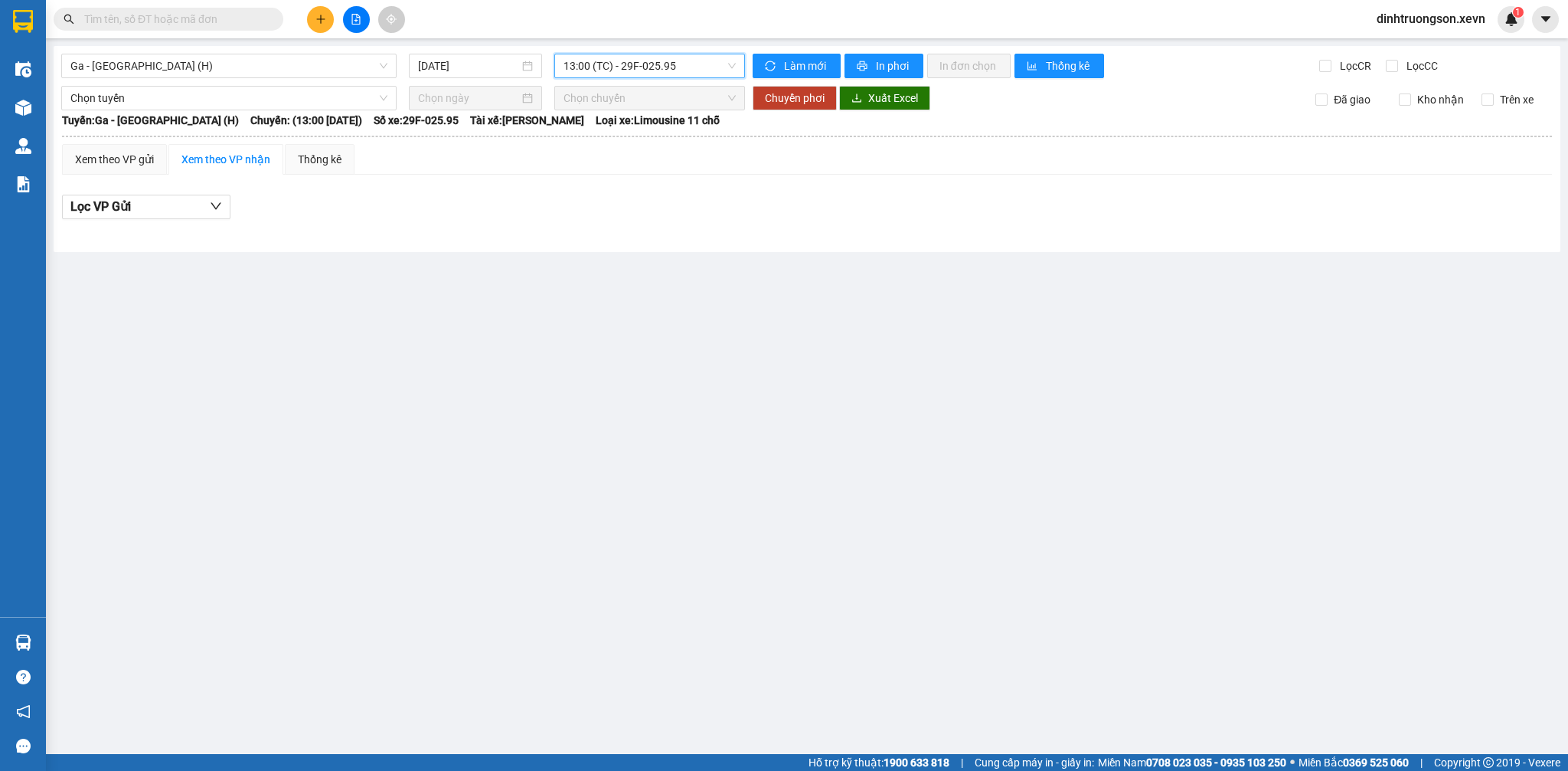
click at [629, 63] on span "13:00 (TC) - 29F-025.95" at bounding box center [649, 66] width 172 height 23
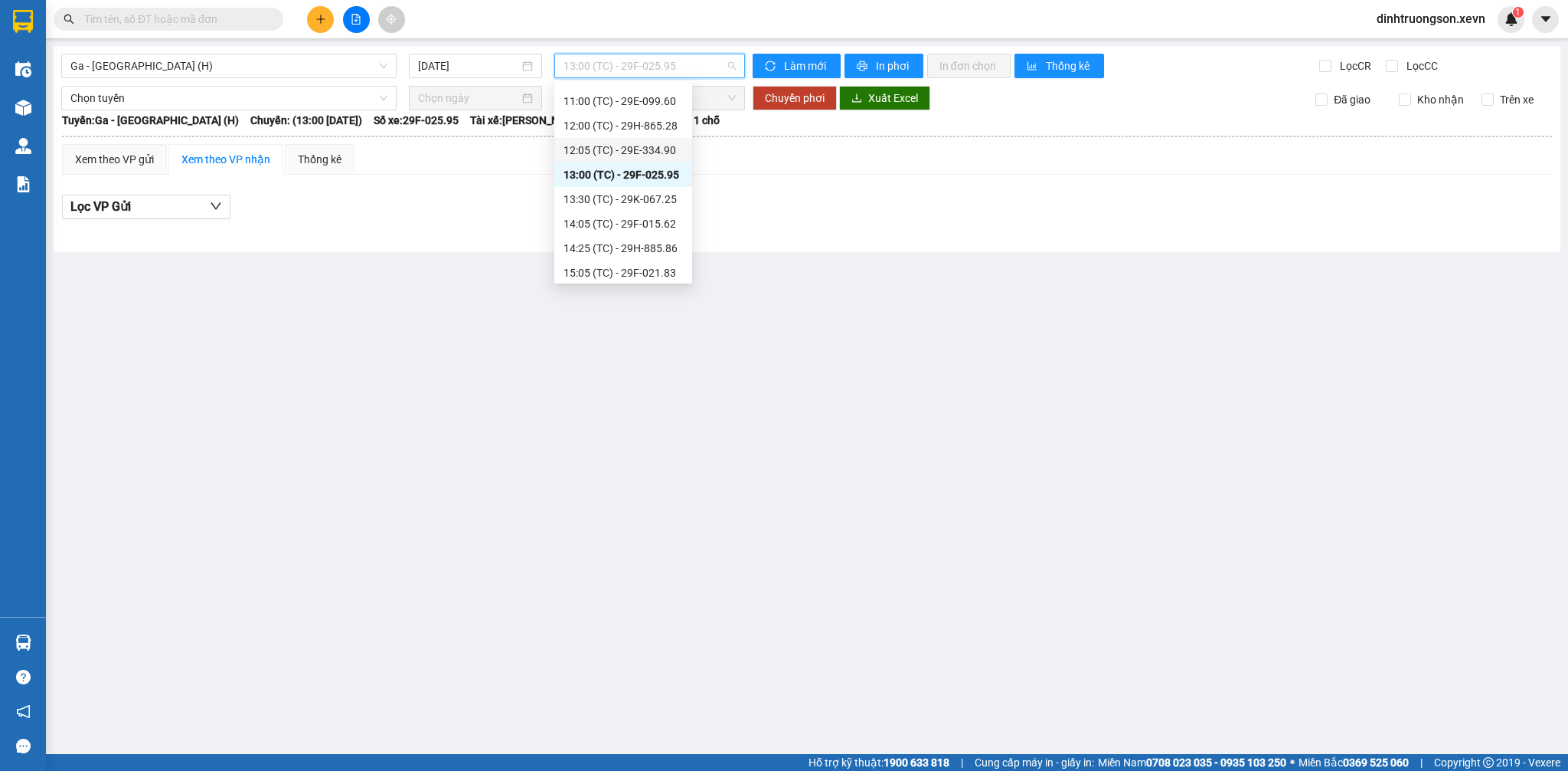
click at [638, 141] on div "12:05 (TC) - 29E-334.90" at bounding box center [623, 149] width 120 height 17
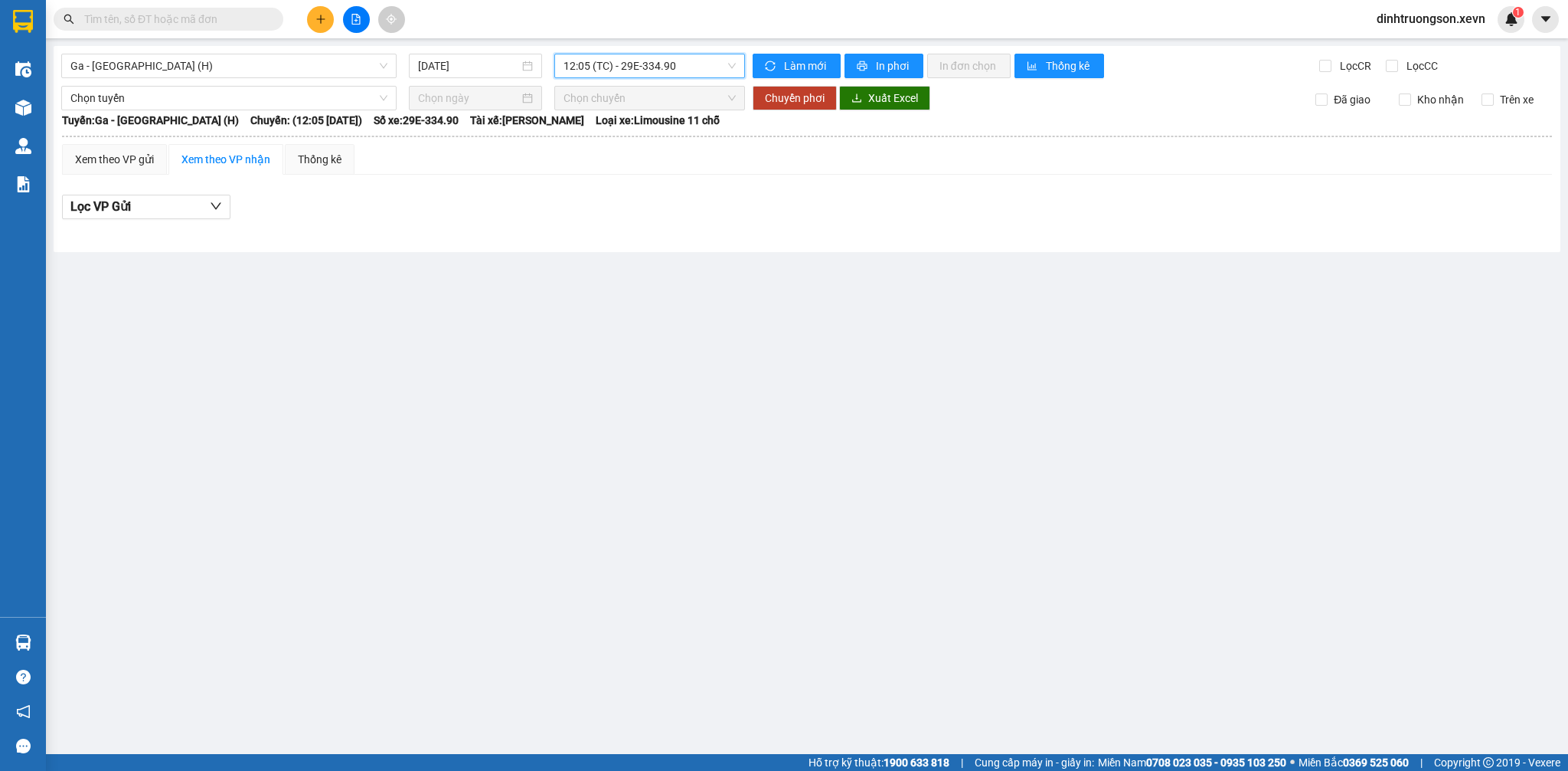
click at [643, 64] on span "12:05 (TC) - 29E-334.90" at bounding box center [649, 66] width 172 height 23
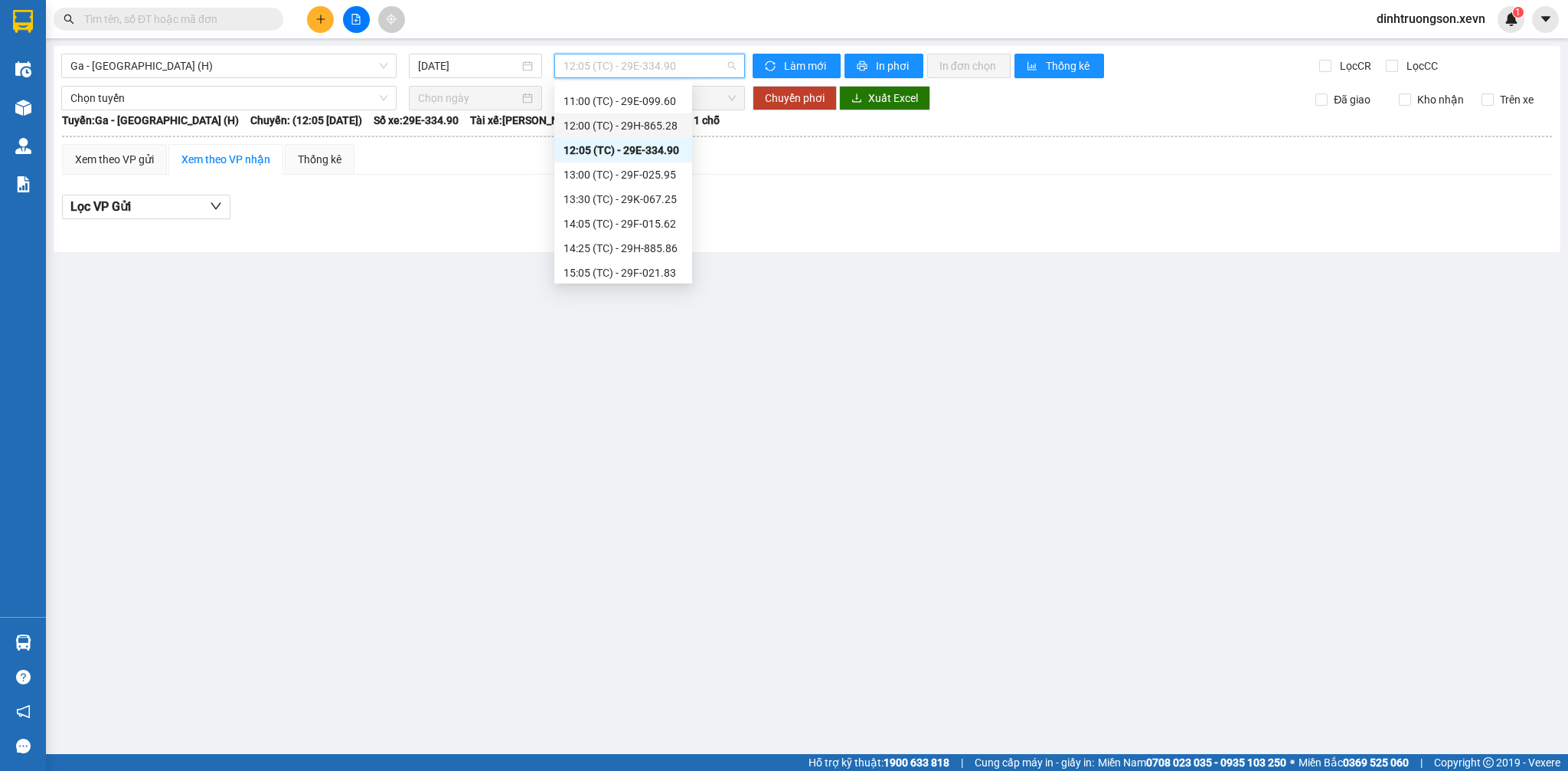
click at [636, 125] on div "12:00 (TC) - 29H-865.28" at bounding box center [623, 125] width 120 height 17
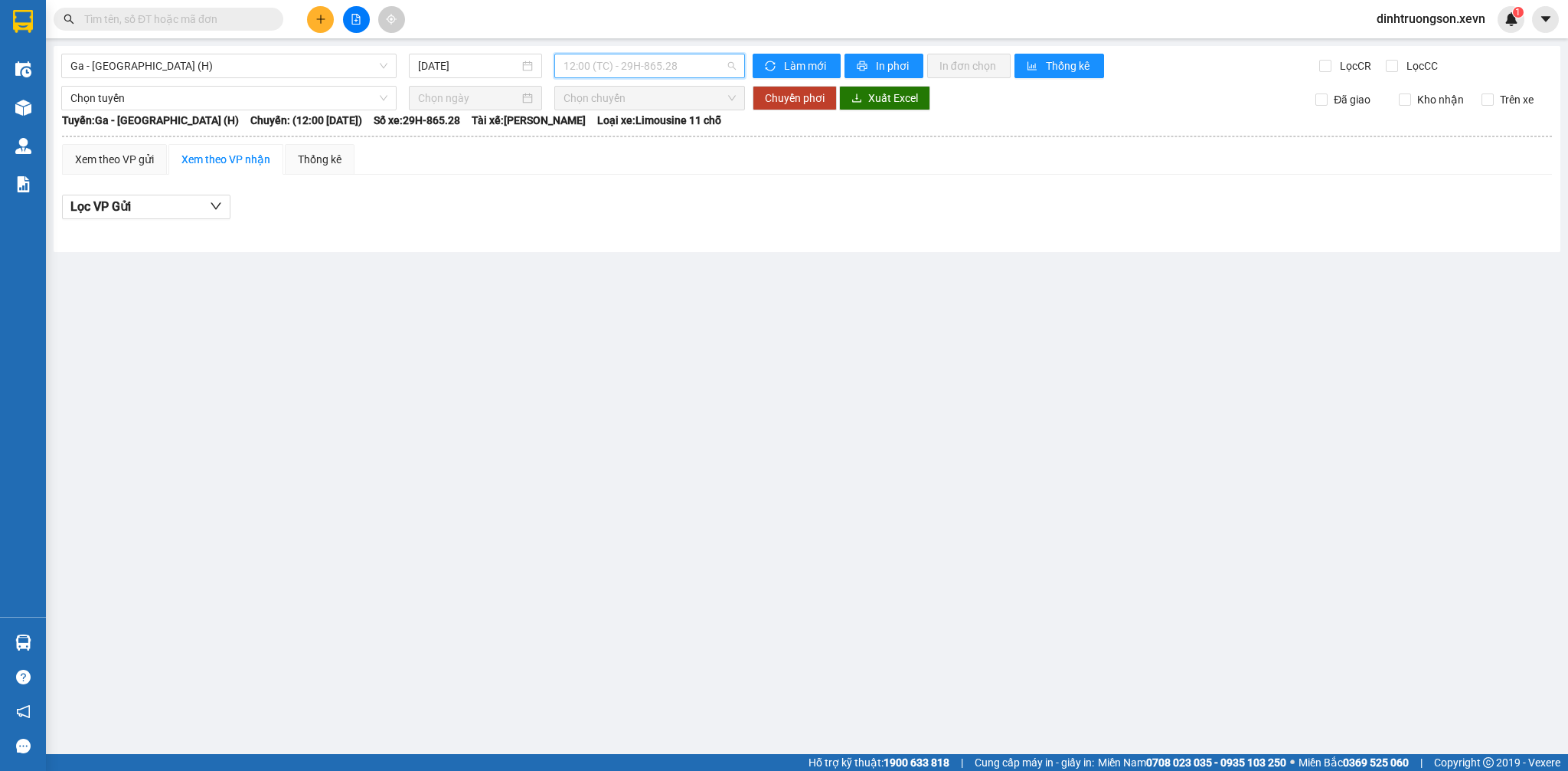
click at [629, 66] on span "12:00 (TC) - 29H-865.28" at bounding box center [649, 66] width 172 height 23
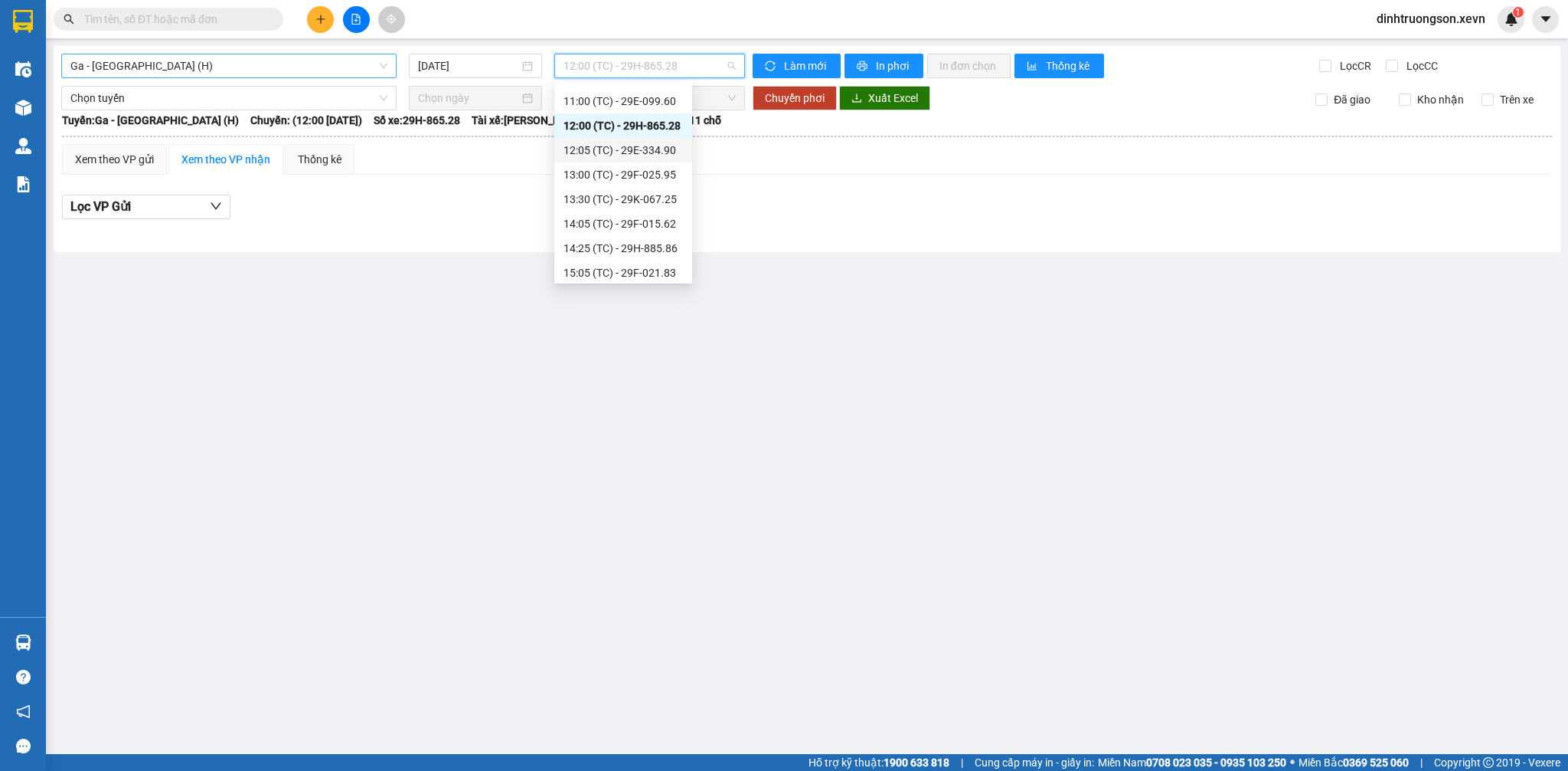
click at [321, 76] on span "Ga - [GEOGRAPHIC_DATA] (H)" at bounding box center [229, 66] width 317 height 23
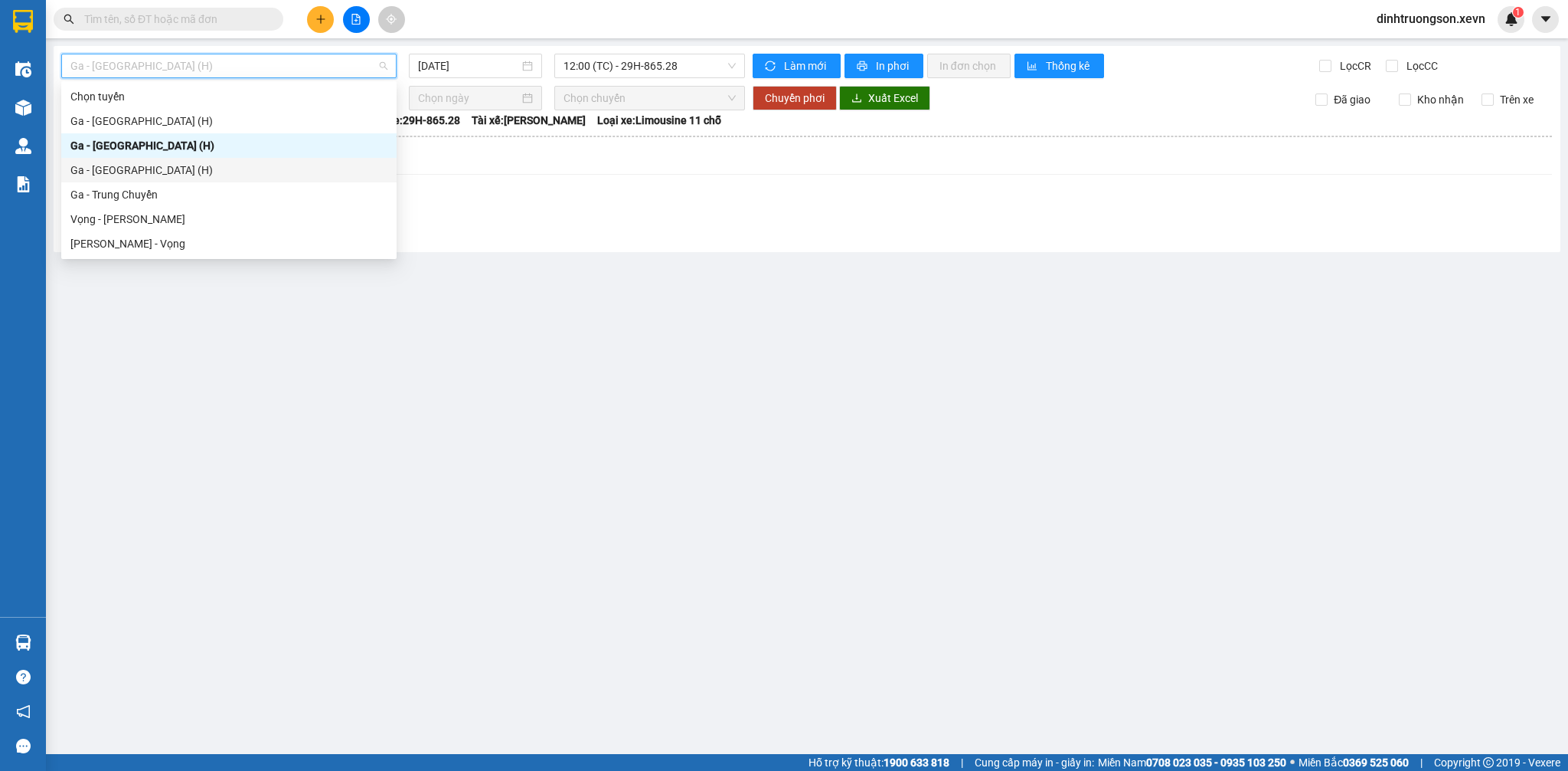
click at [177, 163] on div "Ga - [GEOGRAPHIC_DATA] (H)" at bounding box center [229, 170] width 317 height 17
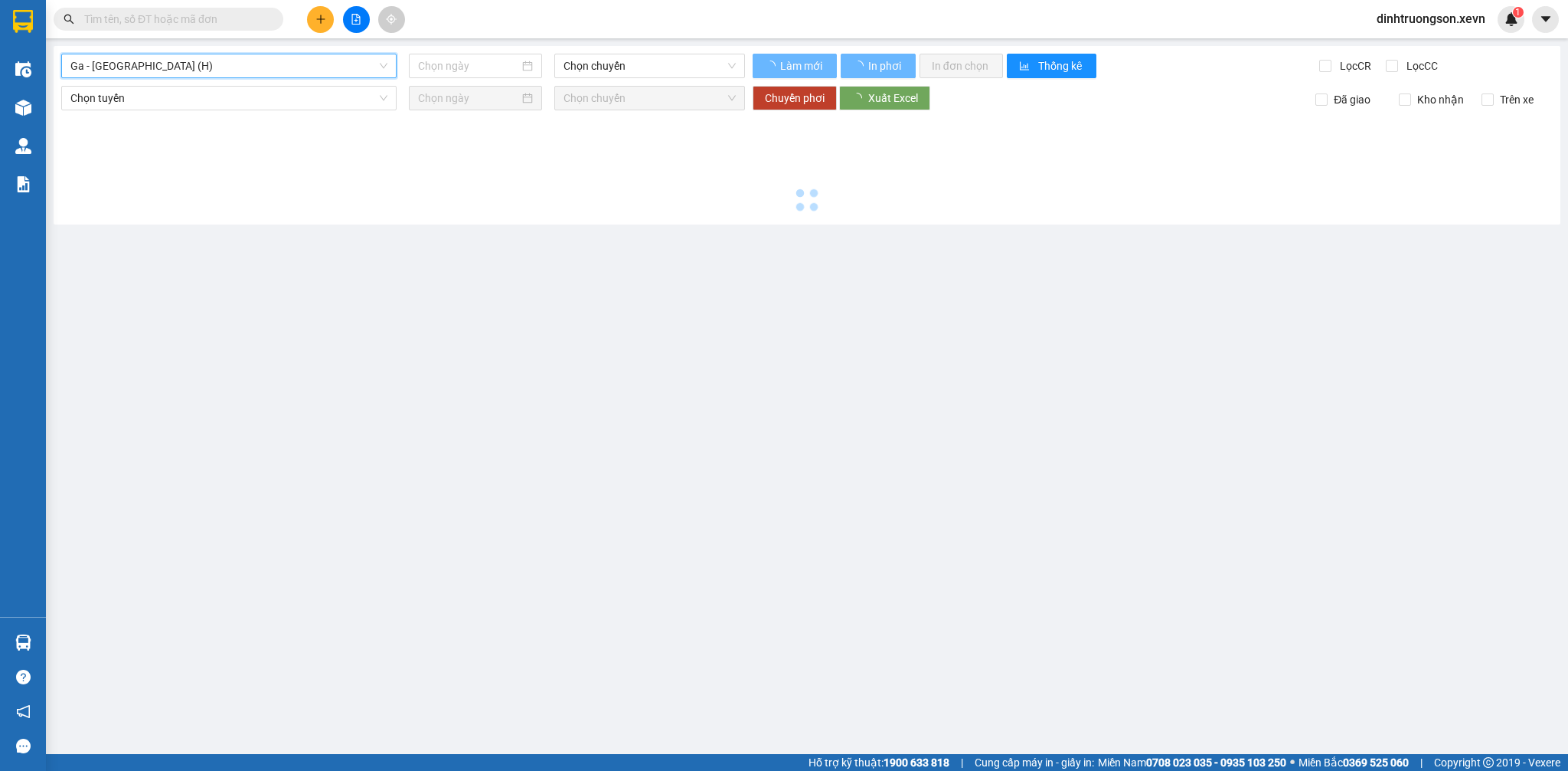
type input "[DATE]"
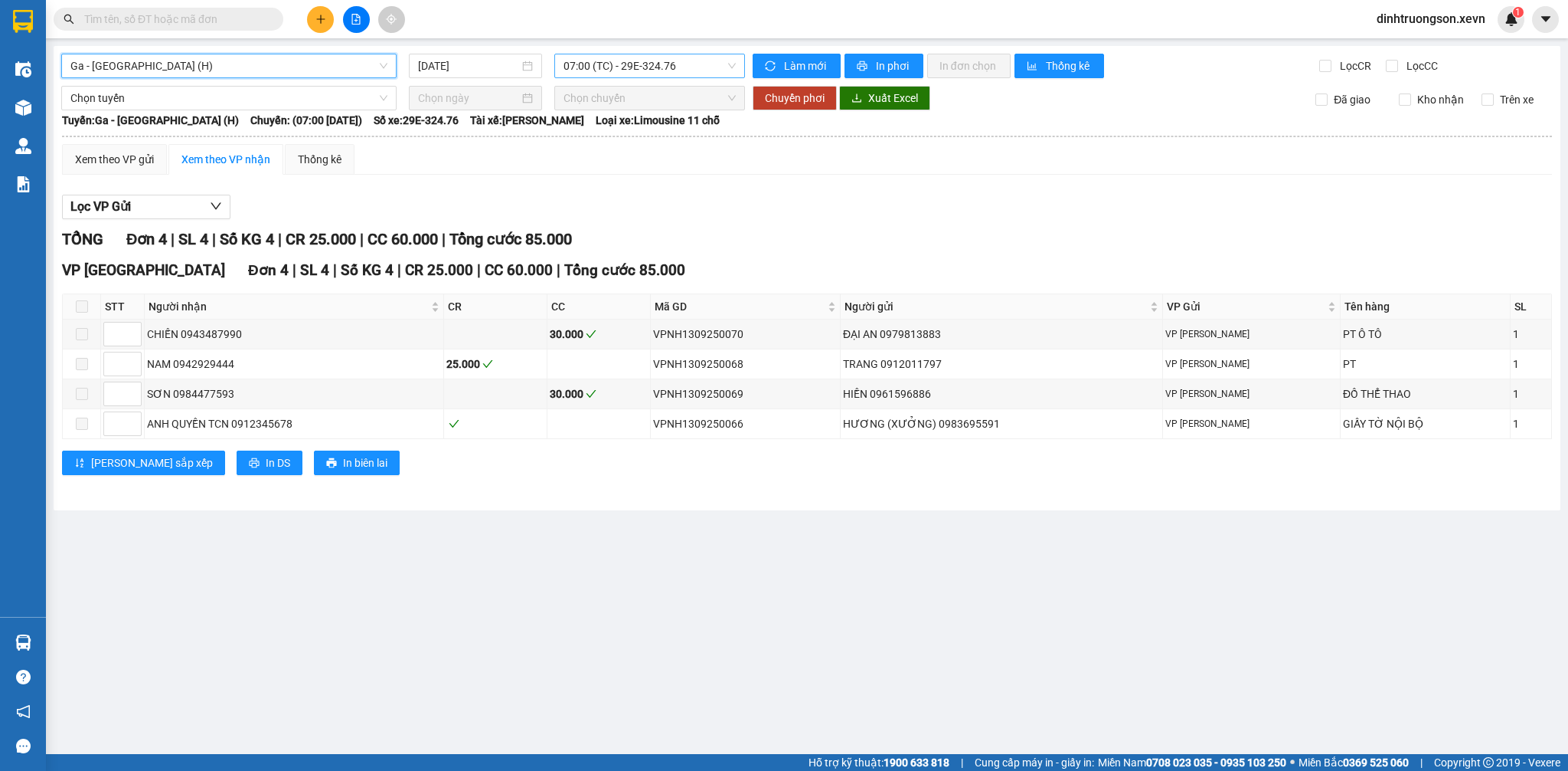
click at [676, 71] on span "07:00 (TC) - 29E-324.76" at bounding box center [649, 66] width 172 height 23
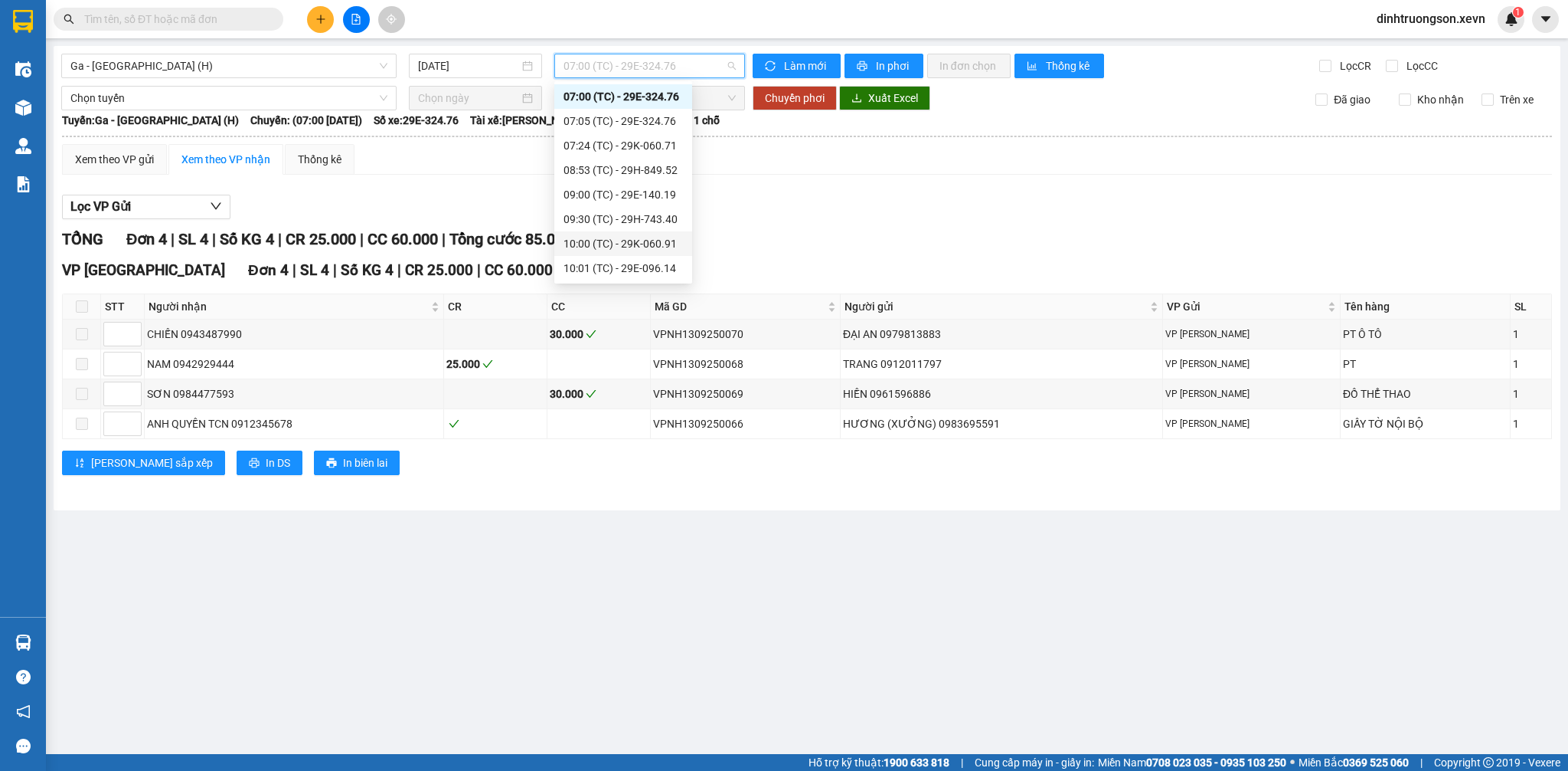
scroll to position [343, 0]
click at [618, 260] on div "17:10 (TC) - 29K-078.46" at bounding box center [623, 268] width 120 height 17
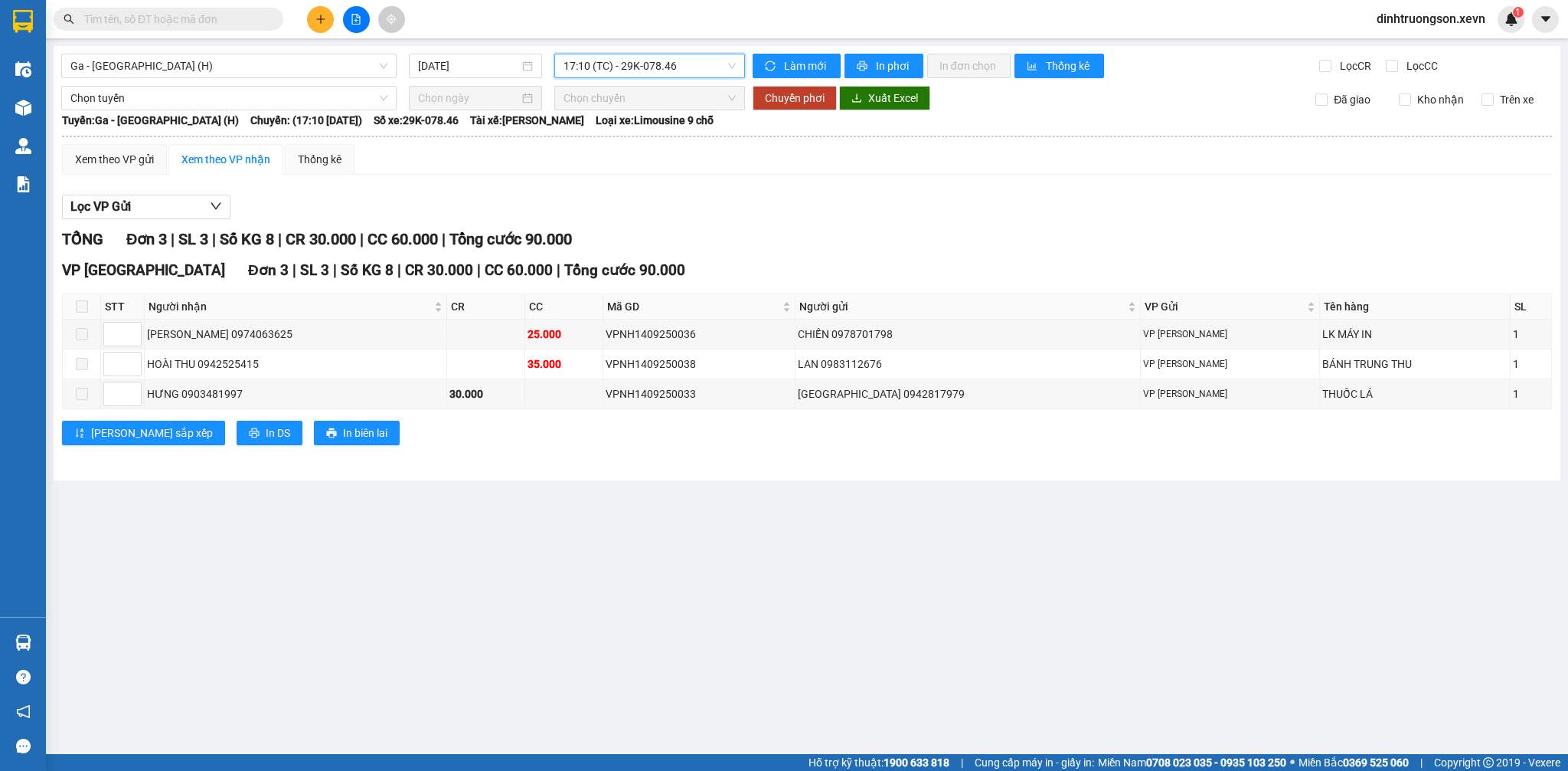
click at [637, 71] on span "17:10 (TC) - 29K-078.46" at bounding box center [649, 66] width 172 height 23
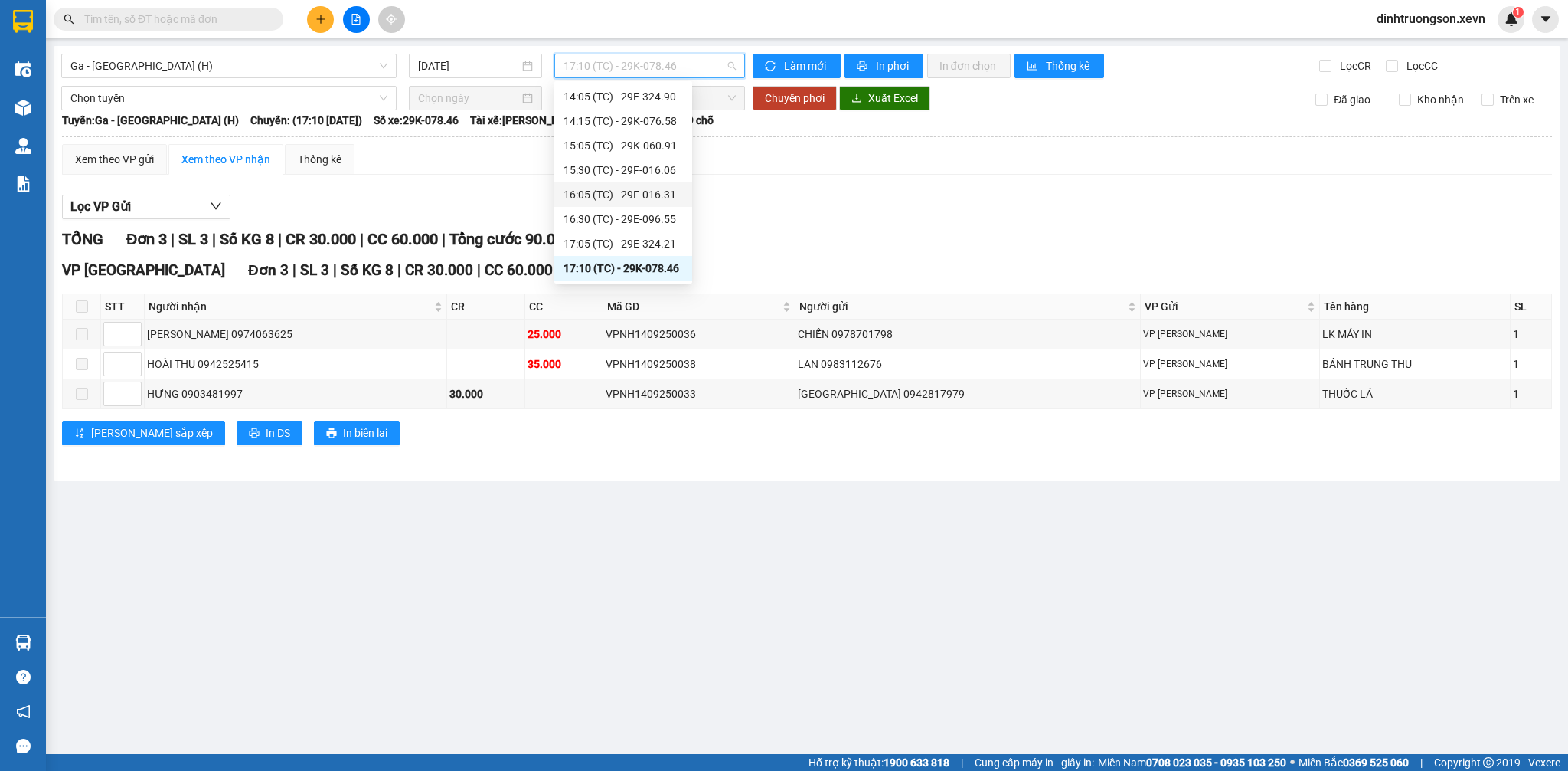
click at [649, 191] on div "16:05 (TC) - 29F-016.31" at bounding box center [623, 194] width 120 height 17
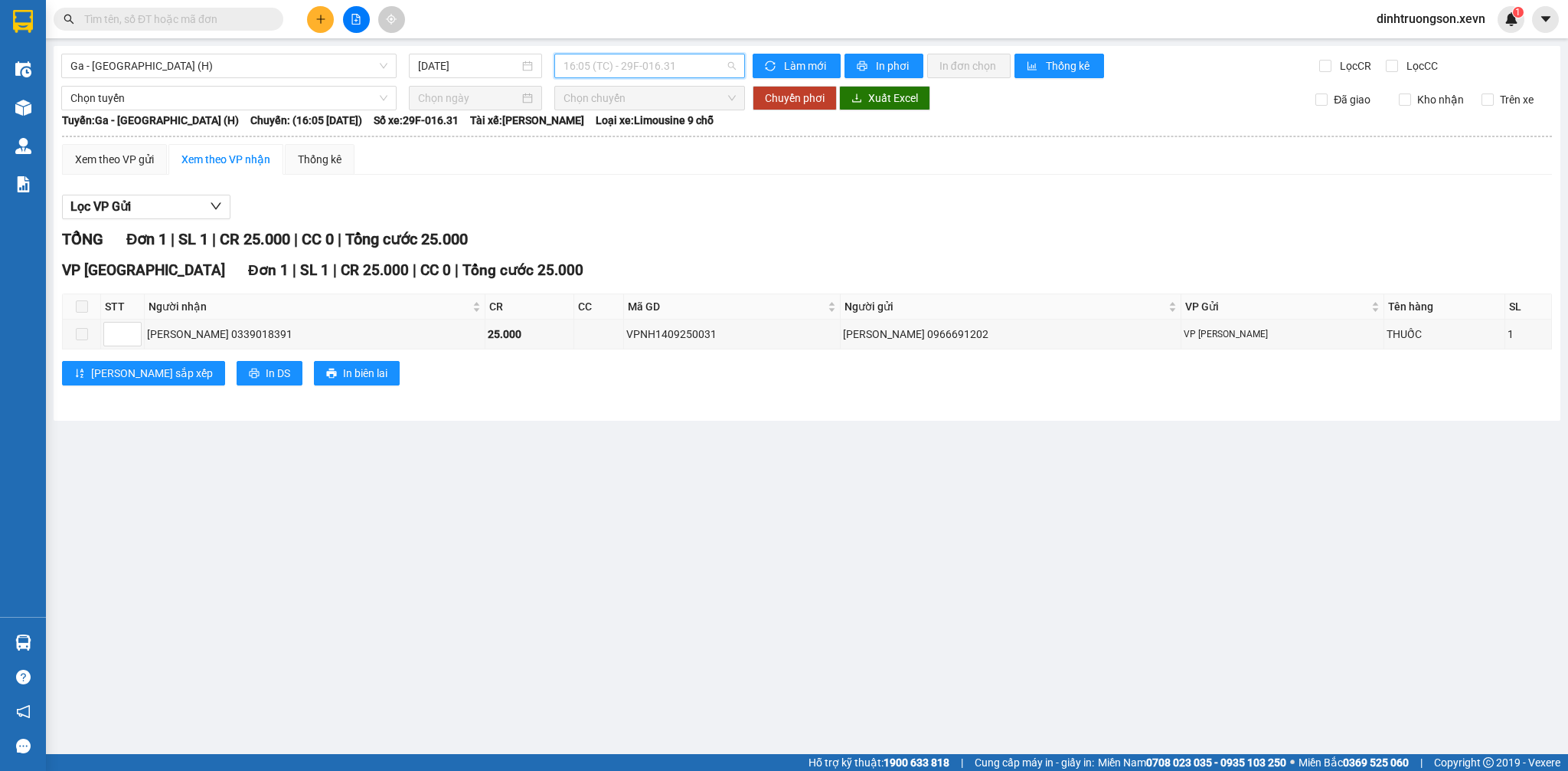
click at [664, 66] on span "16:05 (TC) - 29F-016.31" at bounding box center [649, 66] width 172 height 23
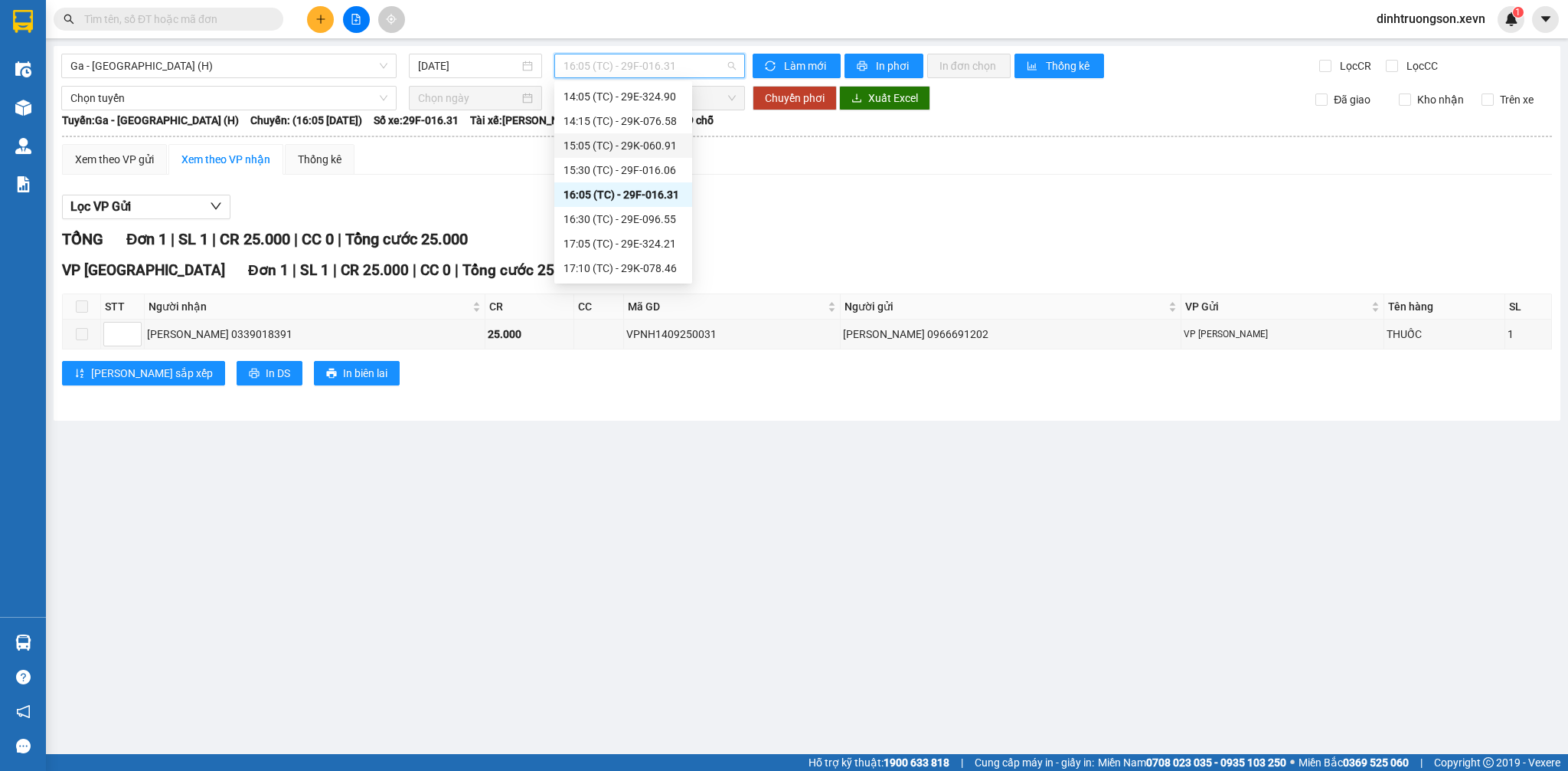
click at [622, 144] on div "15:05 (TC) - 29K-060.91" at bounding box center [623, 145] width 120 height 17
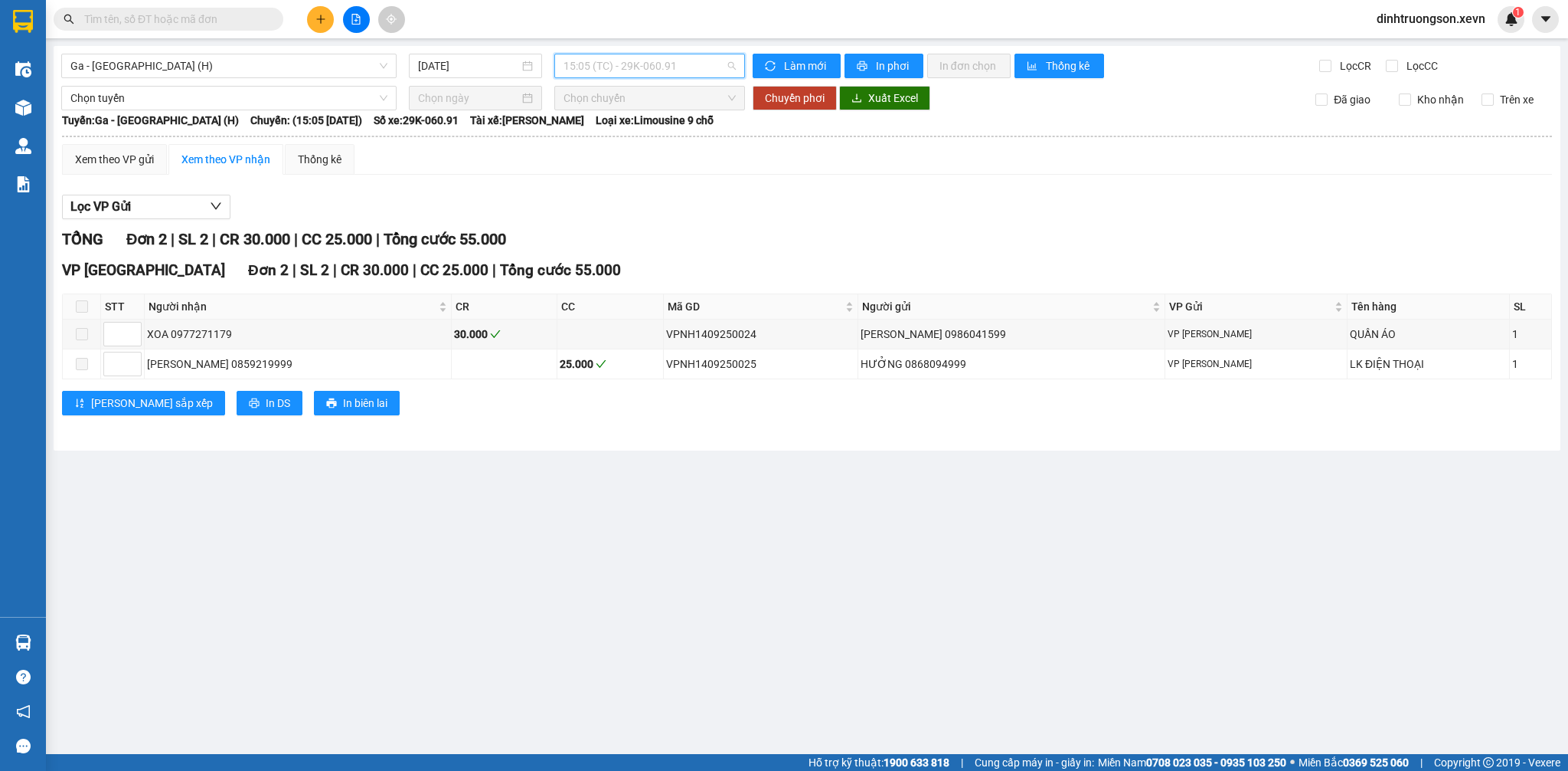
click at [658, 68] on span "15:05 (TC) - 29K-060.91" at bounding box center [649, 66] width 172 height 23
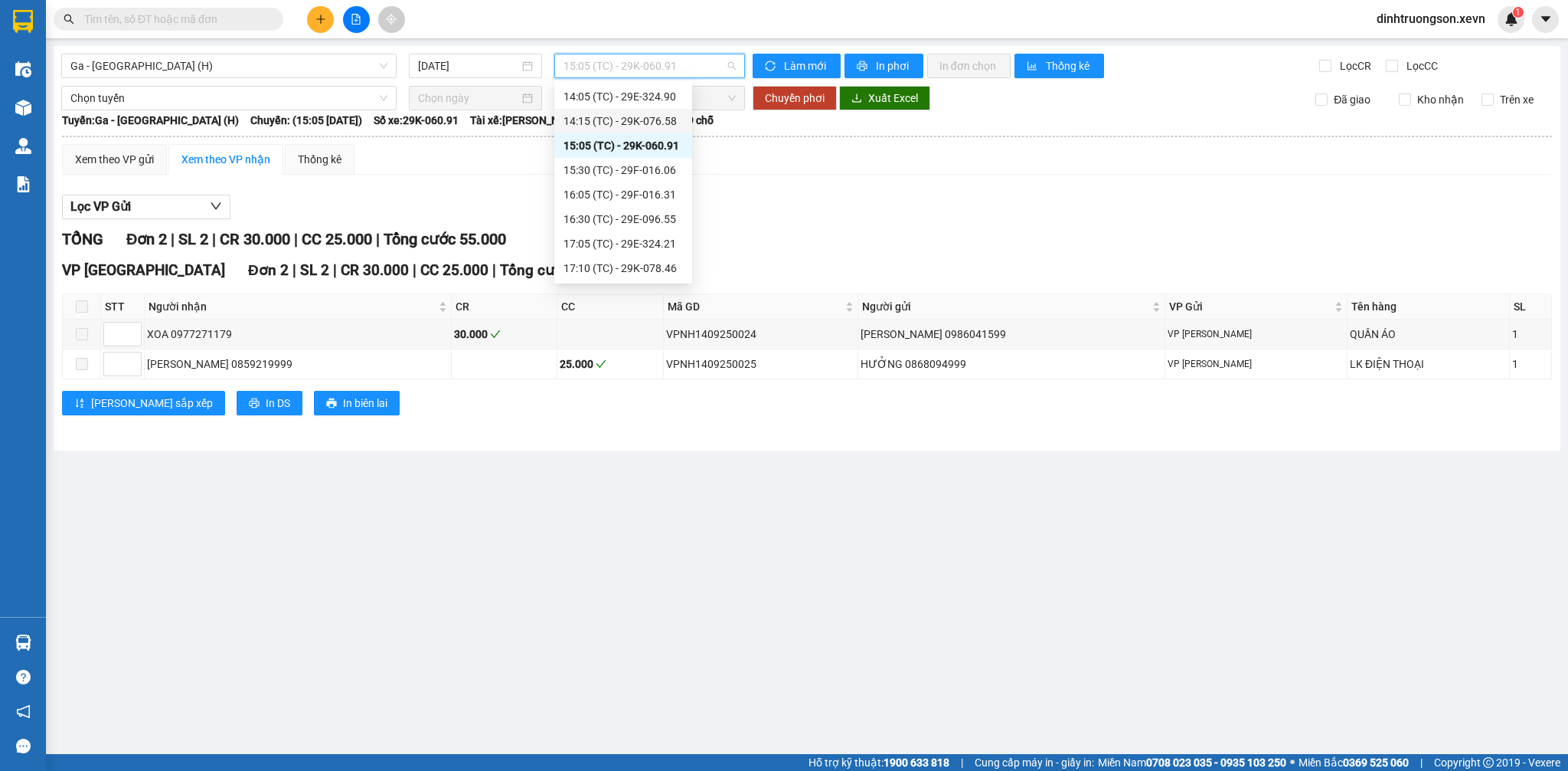
click at [628, 117] on div "14:15 (TC) - 29K-076.58" at bounding box center [623, 121] width 120 height 17
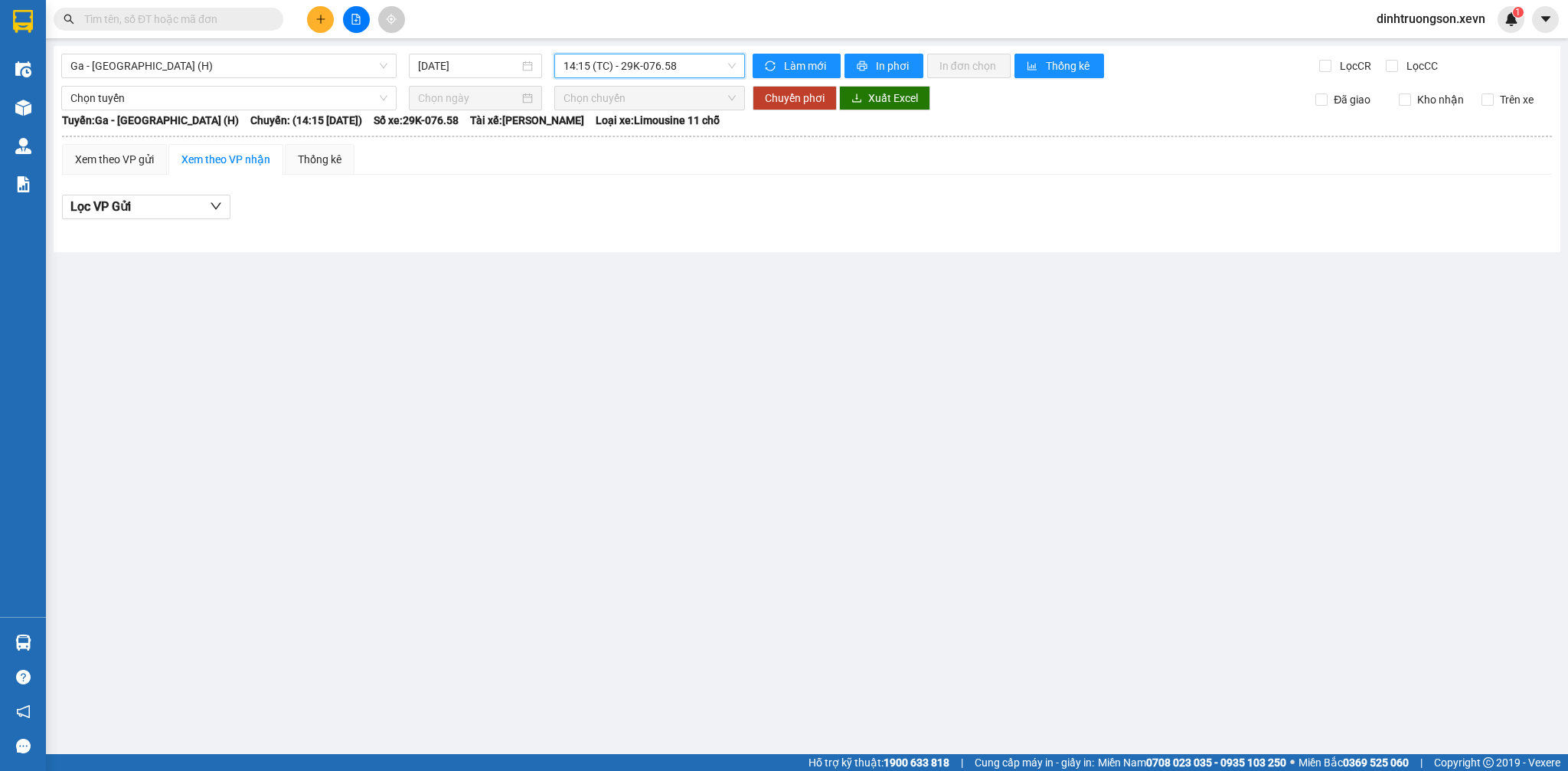
click at [663, 63] on span "14:15 (TC) - 29K-076.58" at bounding box center [649, 66] width 172 height 23
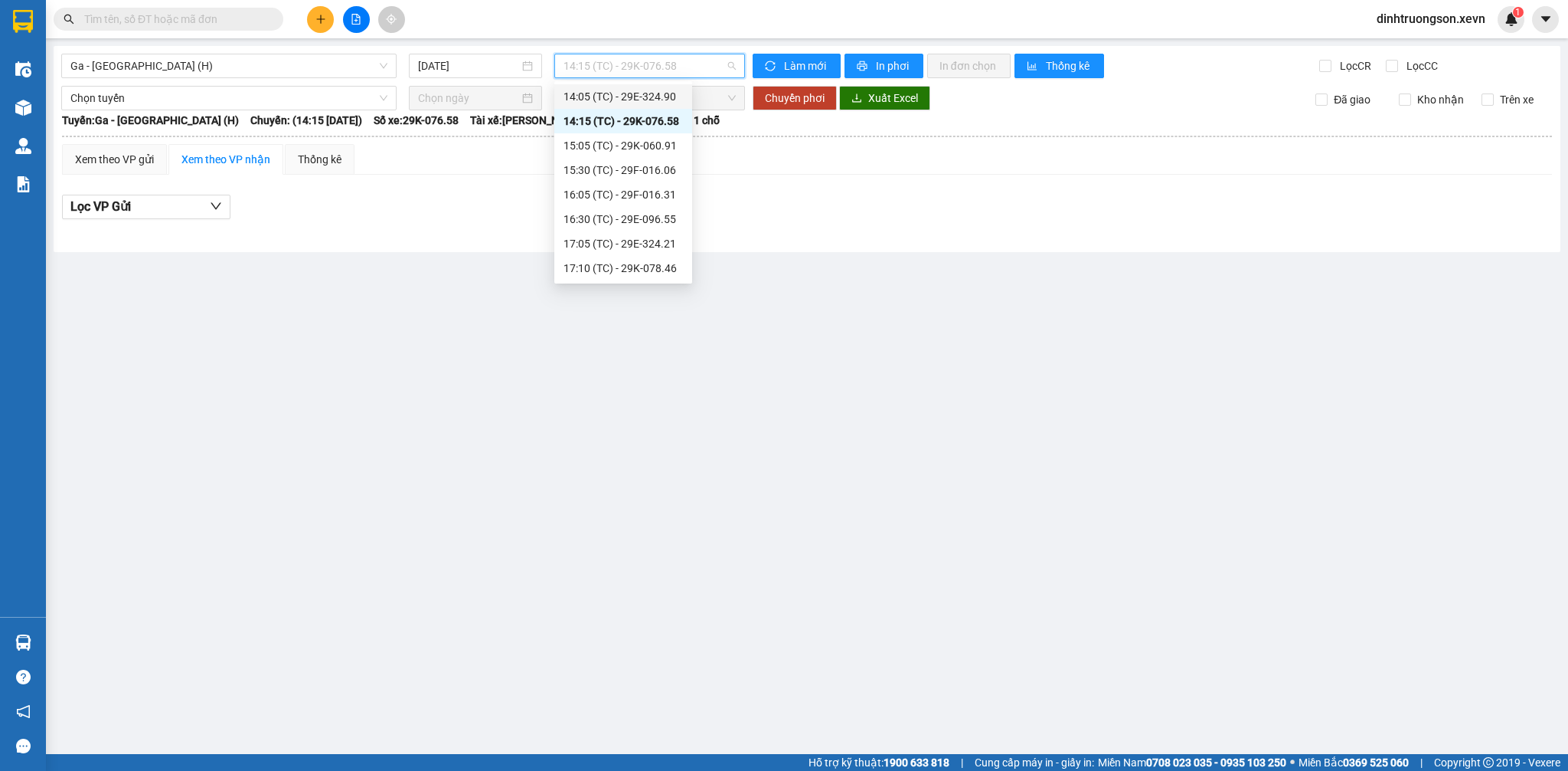
click at [628, 102] on div "14:05 (TC) - 29E-324.90" at bounding box center [623, 96] width 120 height 17
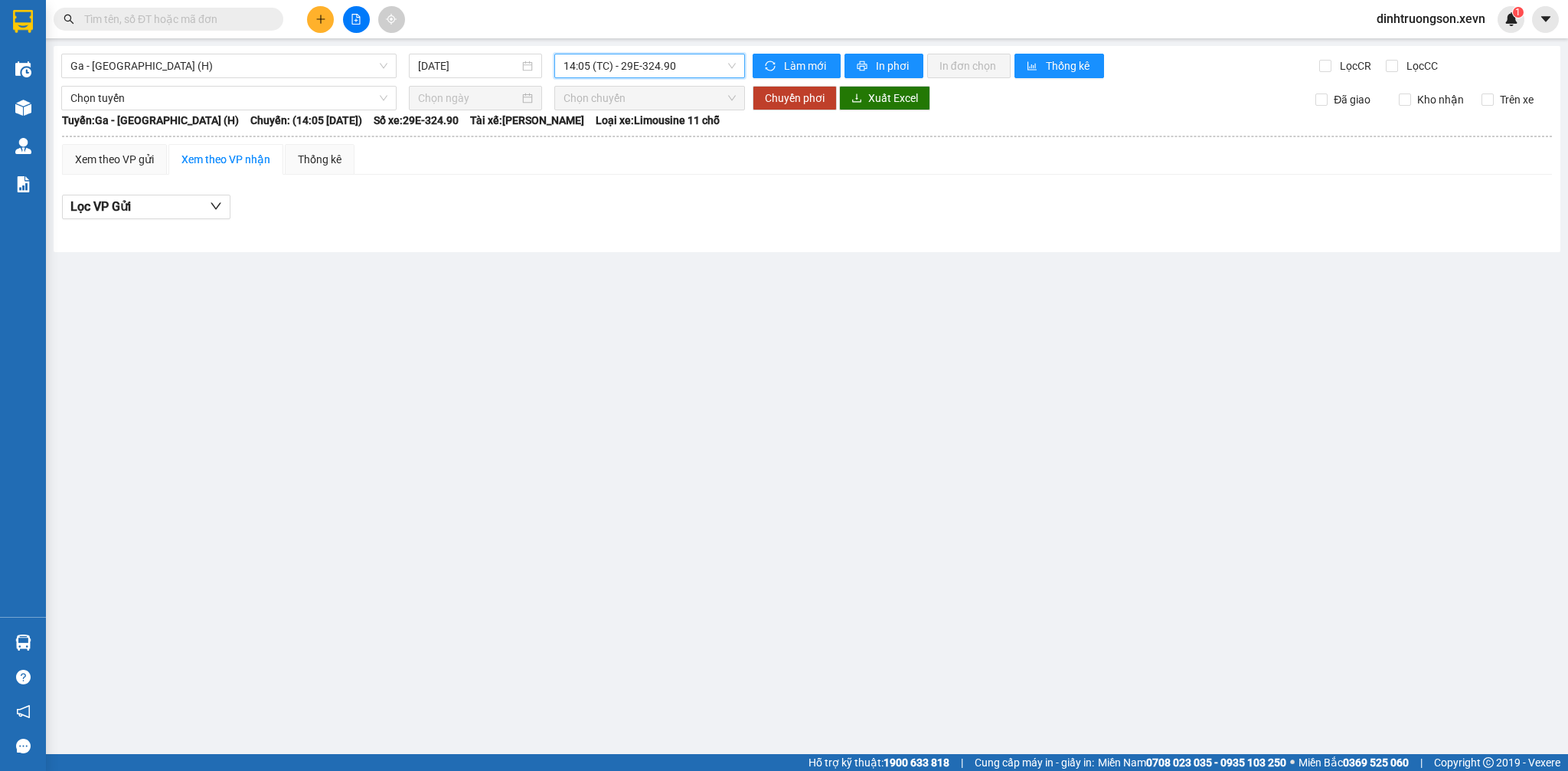
click at [642, 71] on span "14:05 (TC) - 29E-324.90" at bounding box center [649, 66] width 172 height 23
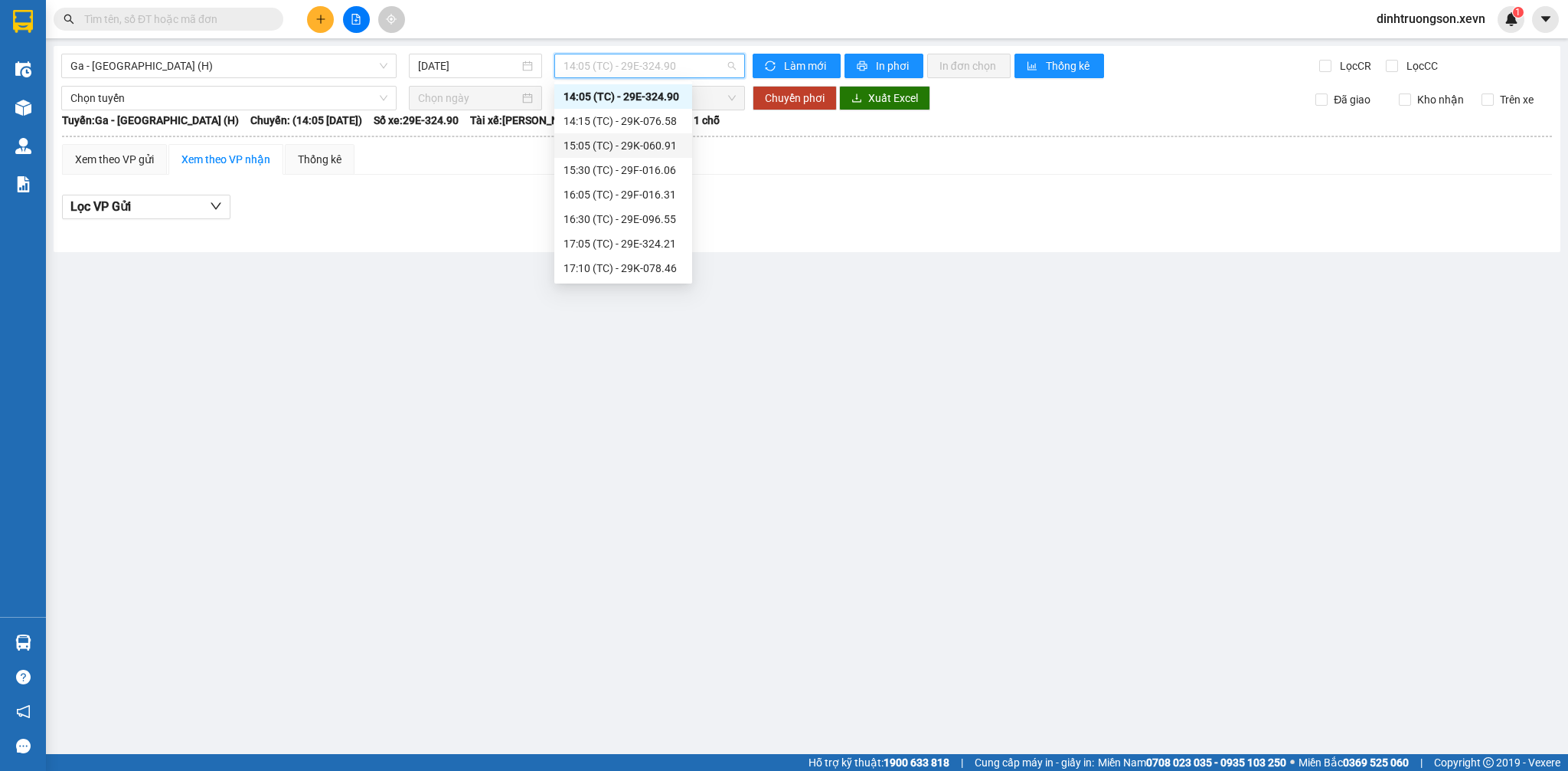
scroll to position [241, 0]
click at [608, 169] on div "13:00 (TC) - 29K-078.46" at bounding box center [623, 174] width 120 height 17
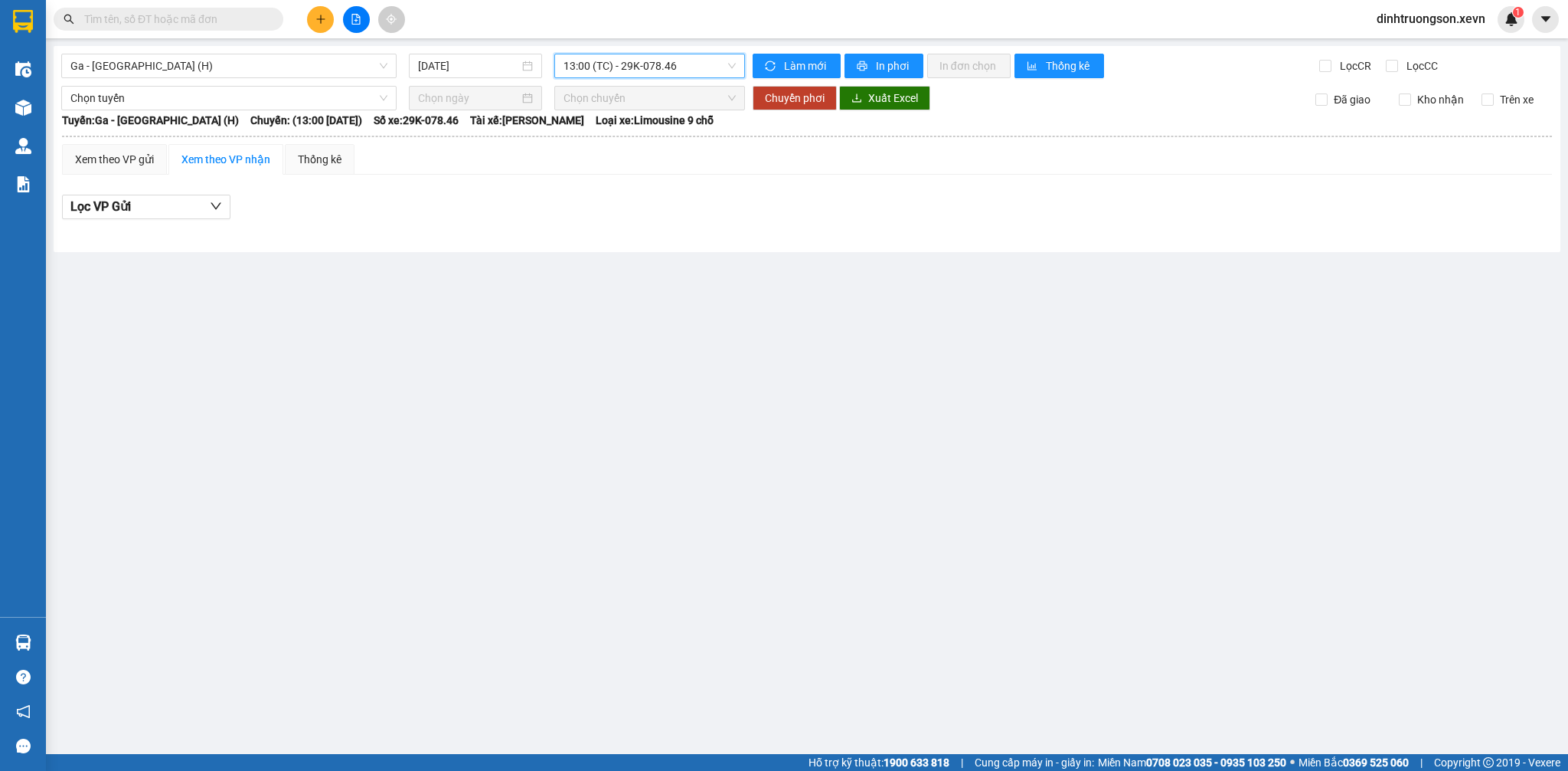
click at [649, 67] on span "13:00 (TC) - 29K-078.46" at bounding box center [649, 66] width 172 height 23
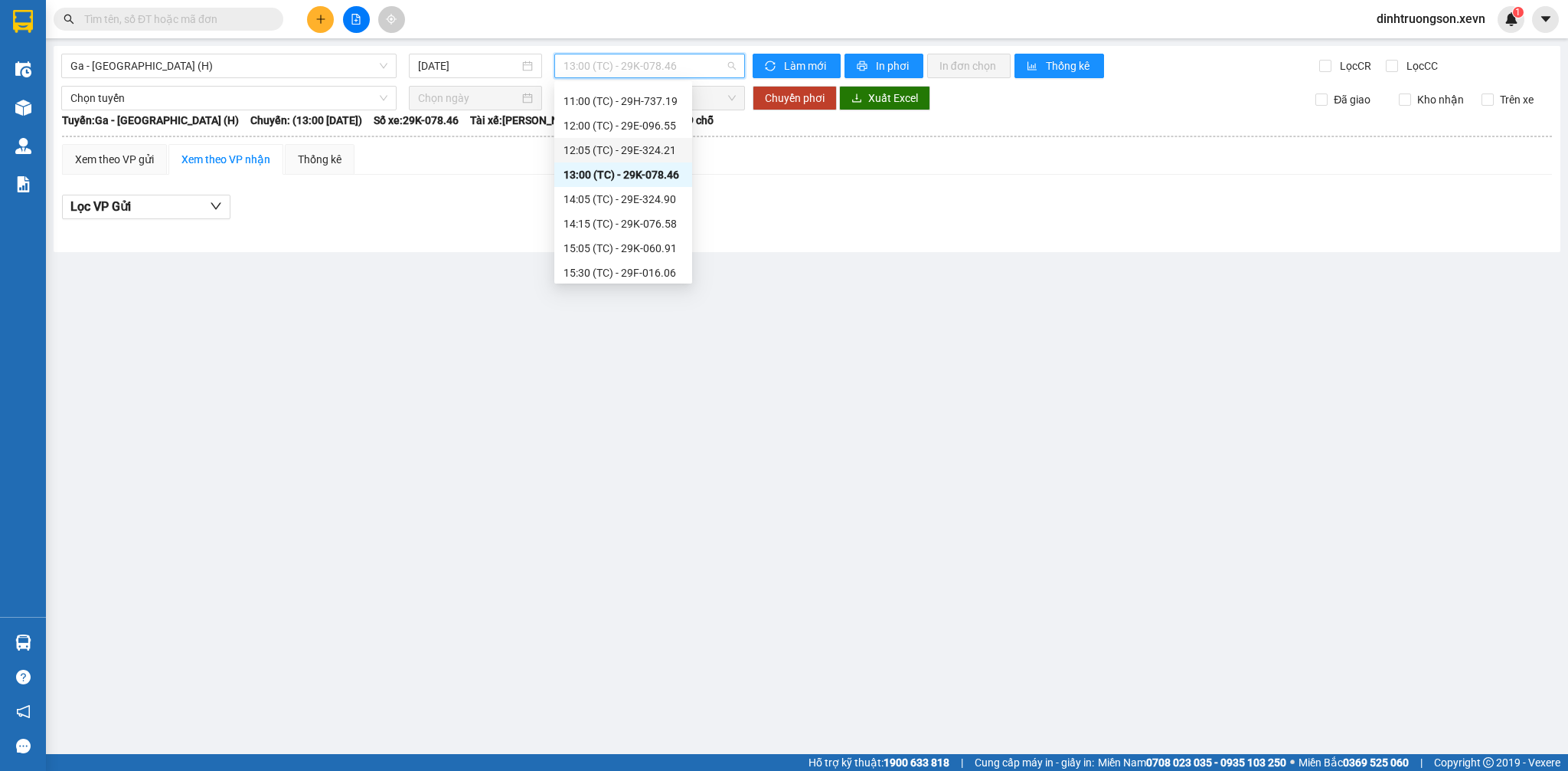
click at [631, 148] on div "12:05 (TC) - 29E-324.21" at bounding box center [623, 149] width 120 height 17
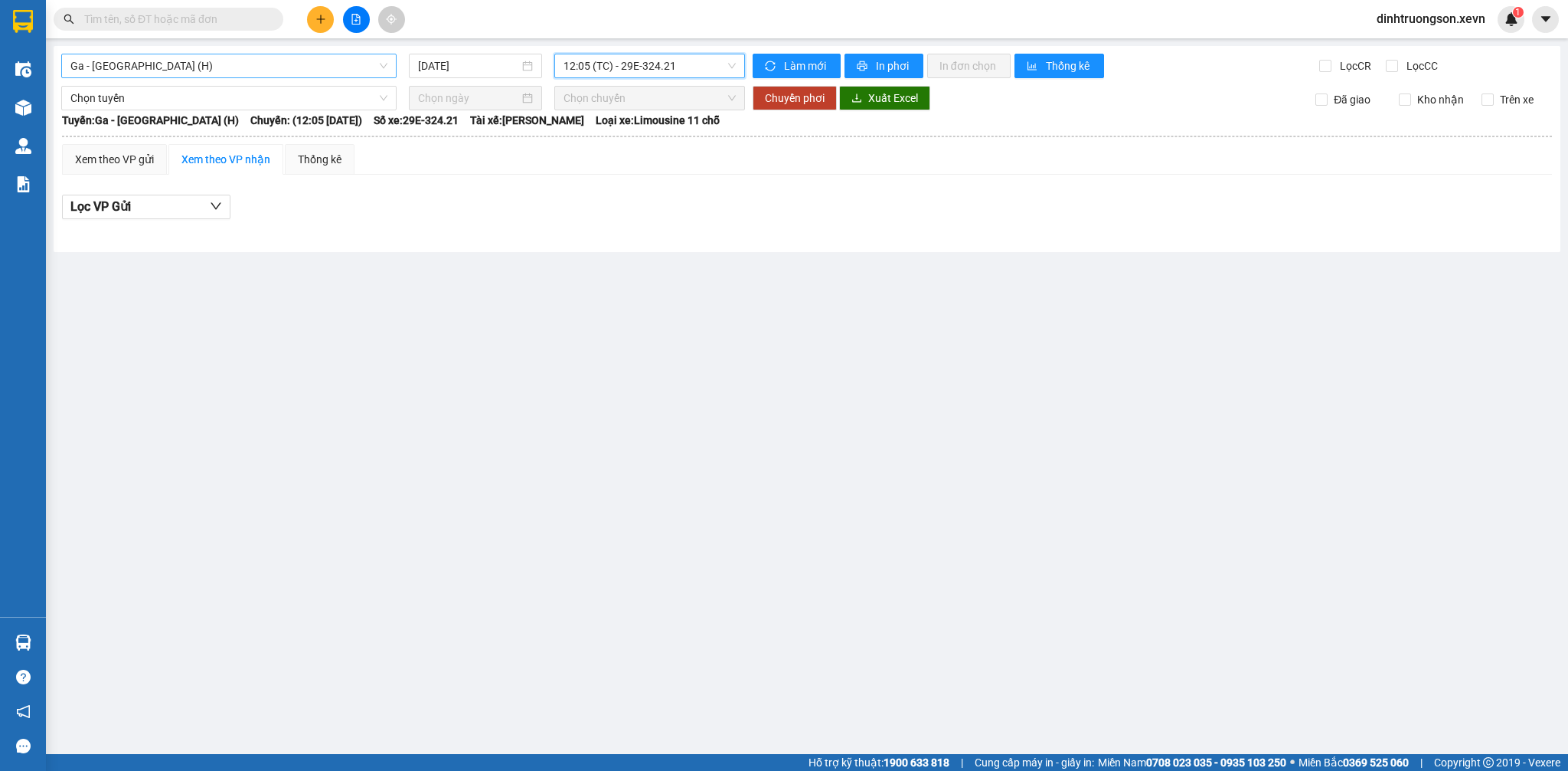
click at [241, 66] on span "Ga - [GEOGRAPHIC_DATA] (H)" at bounding box center [229, 66] width 317 height 23
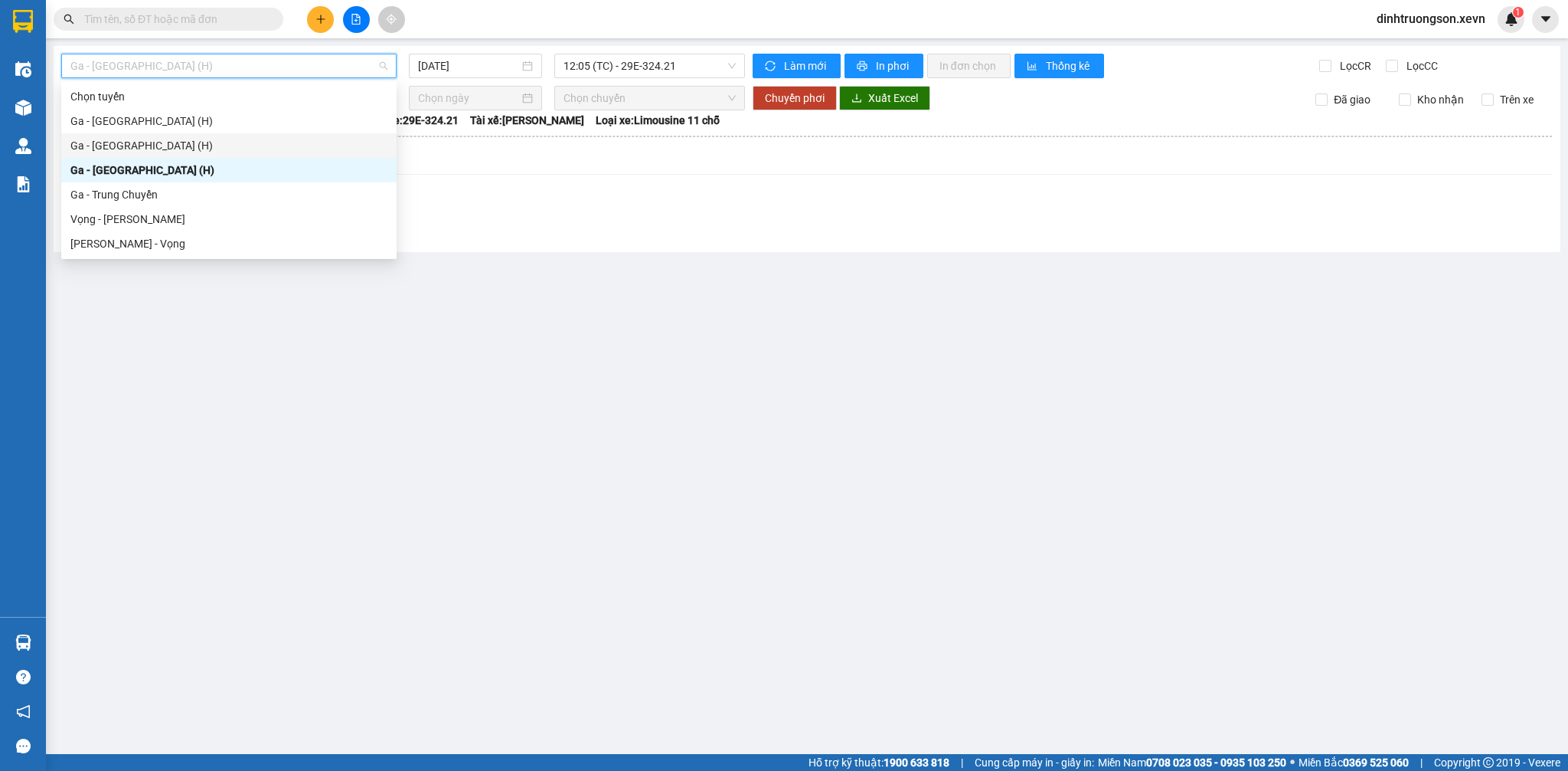
click at [168, 137] on div "Ga - [GEOGRAPHIC_DATA] (H)" at bounding box center [229, 145] width 317 height 17
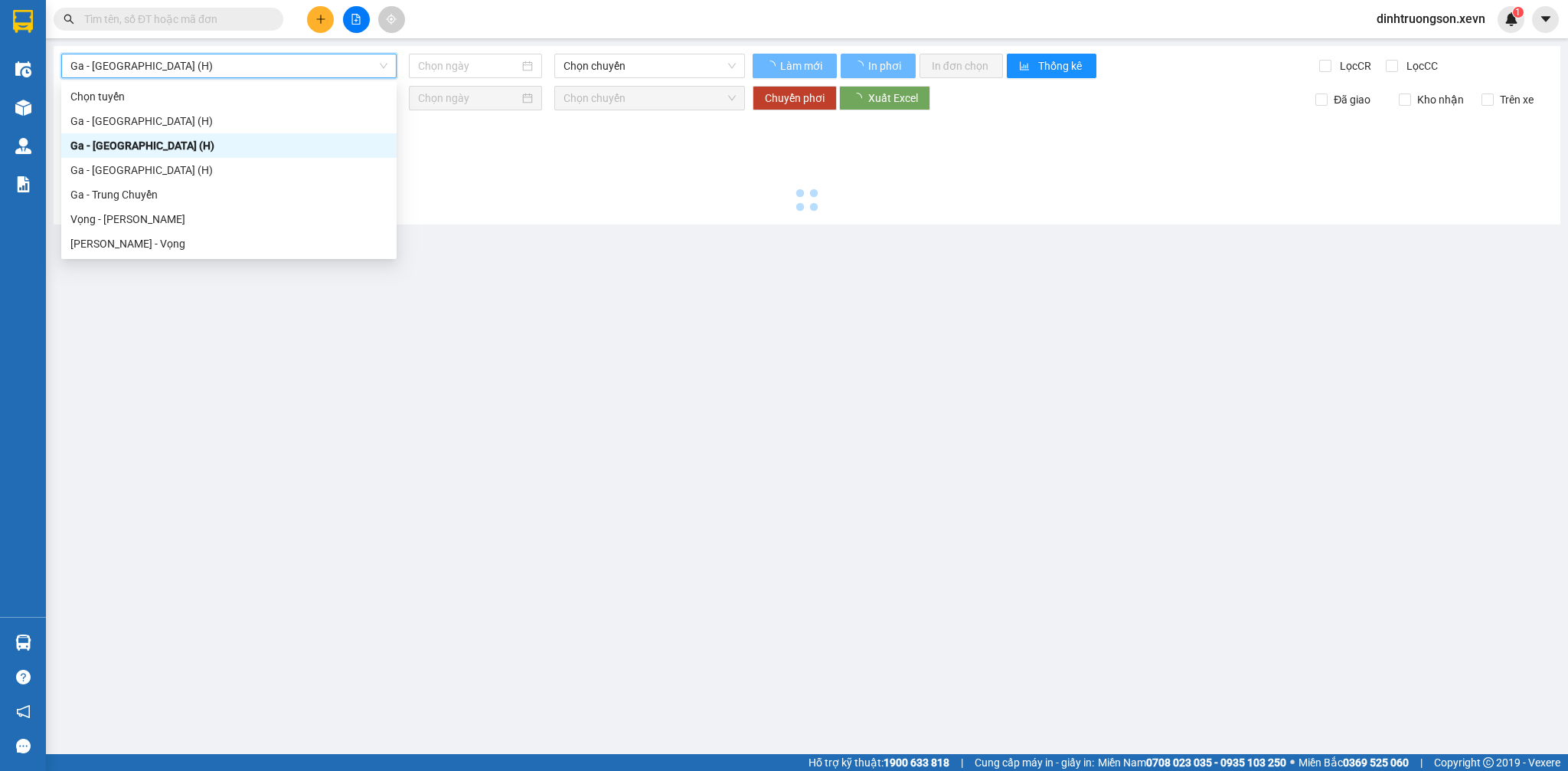
type input "[DATE]"
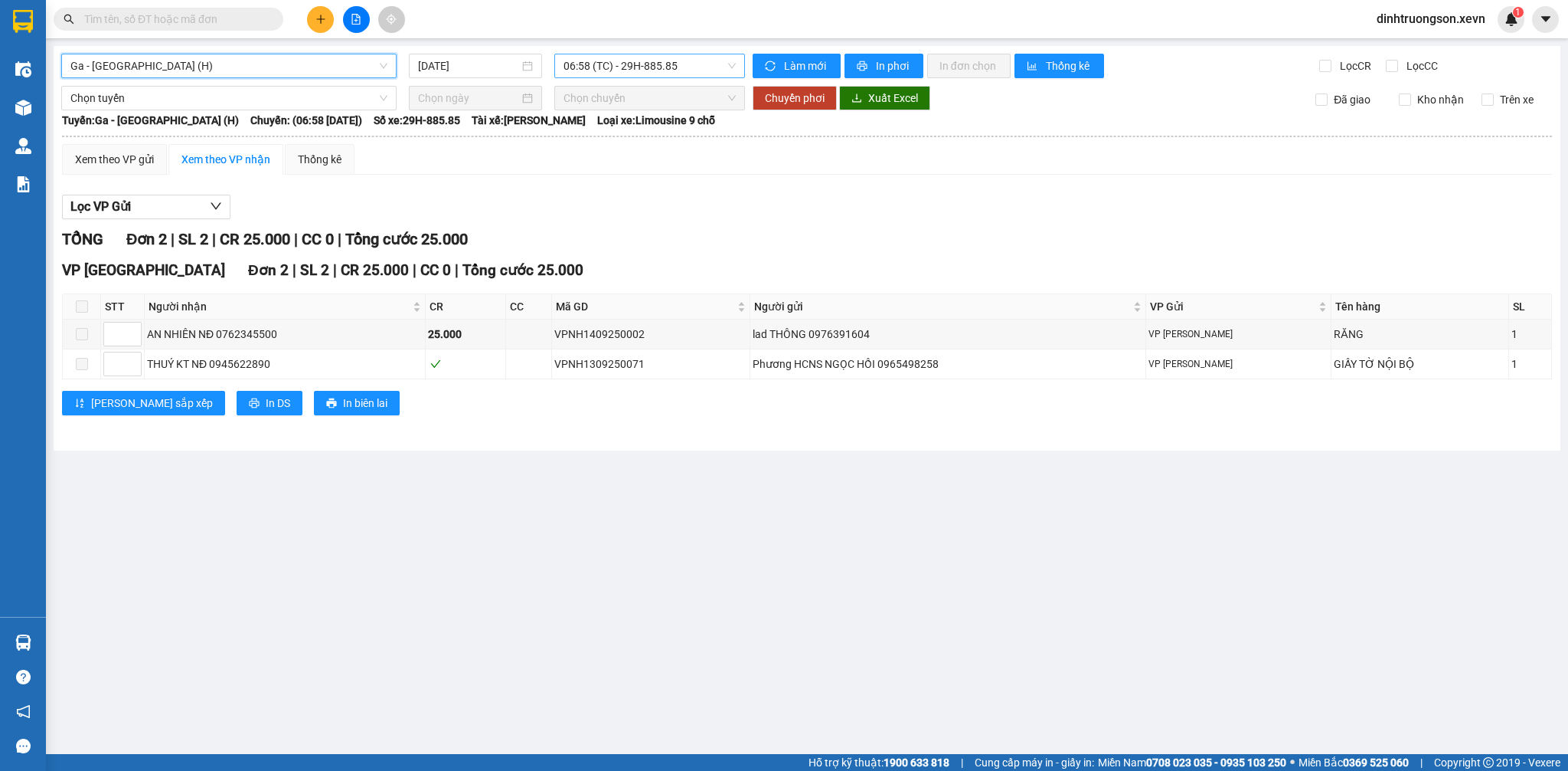
click at [648, 64] on span "06:58 (TC) - 29H-885.85" at bounding box center [649, 66] width 172 height 23
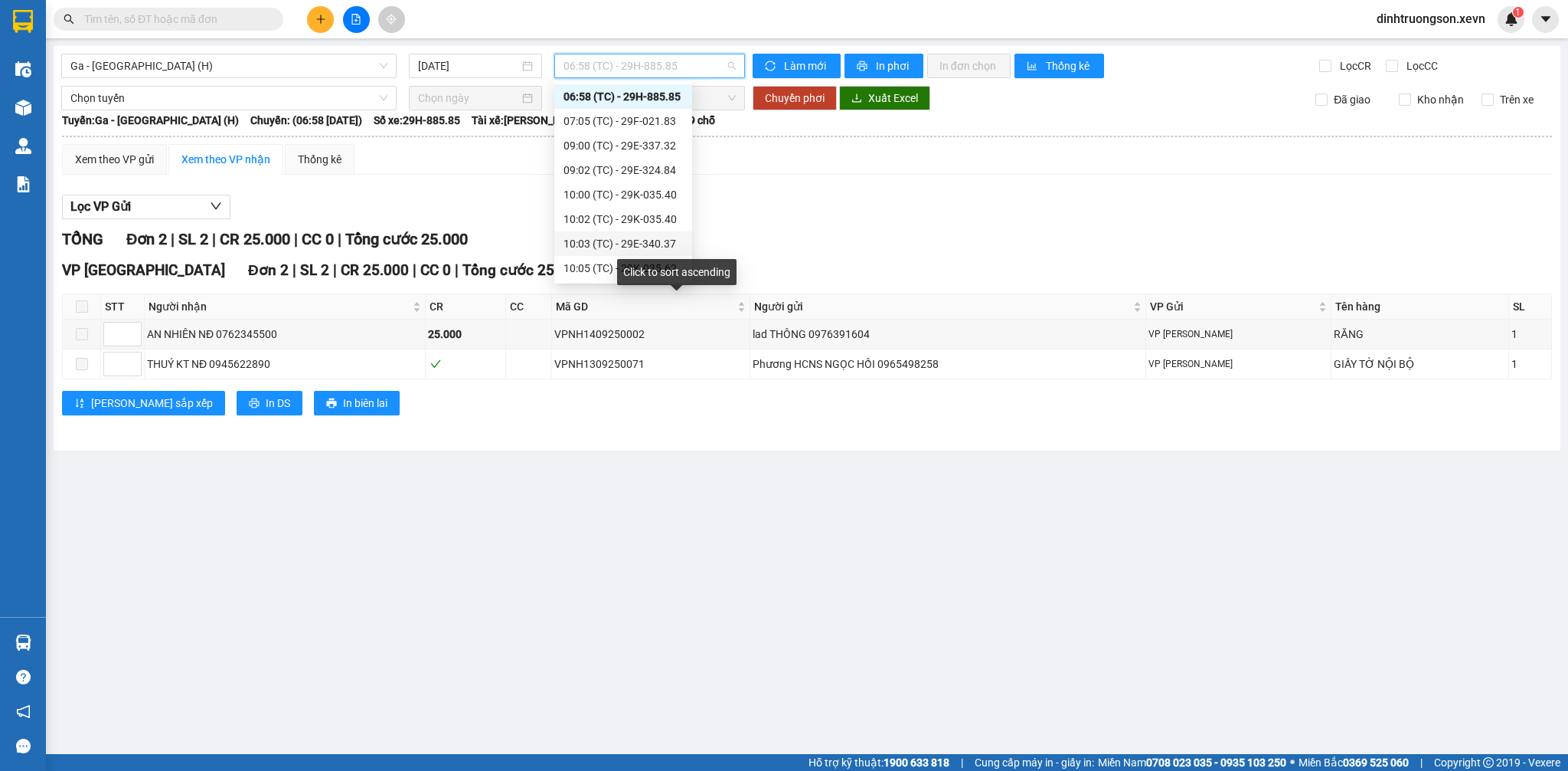
scroll to position [318, 0]
click at [621, 267] on div "17:05 (TC) - 29E-340.37" at bounding box center [623, 268] width 120 height 17
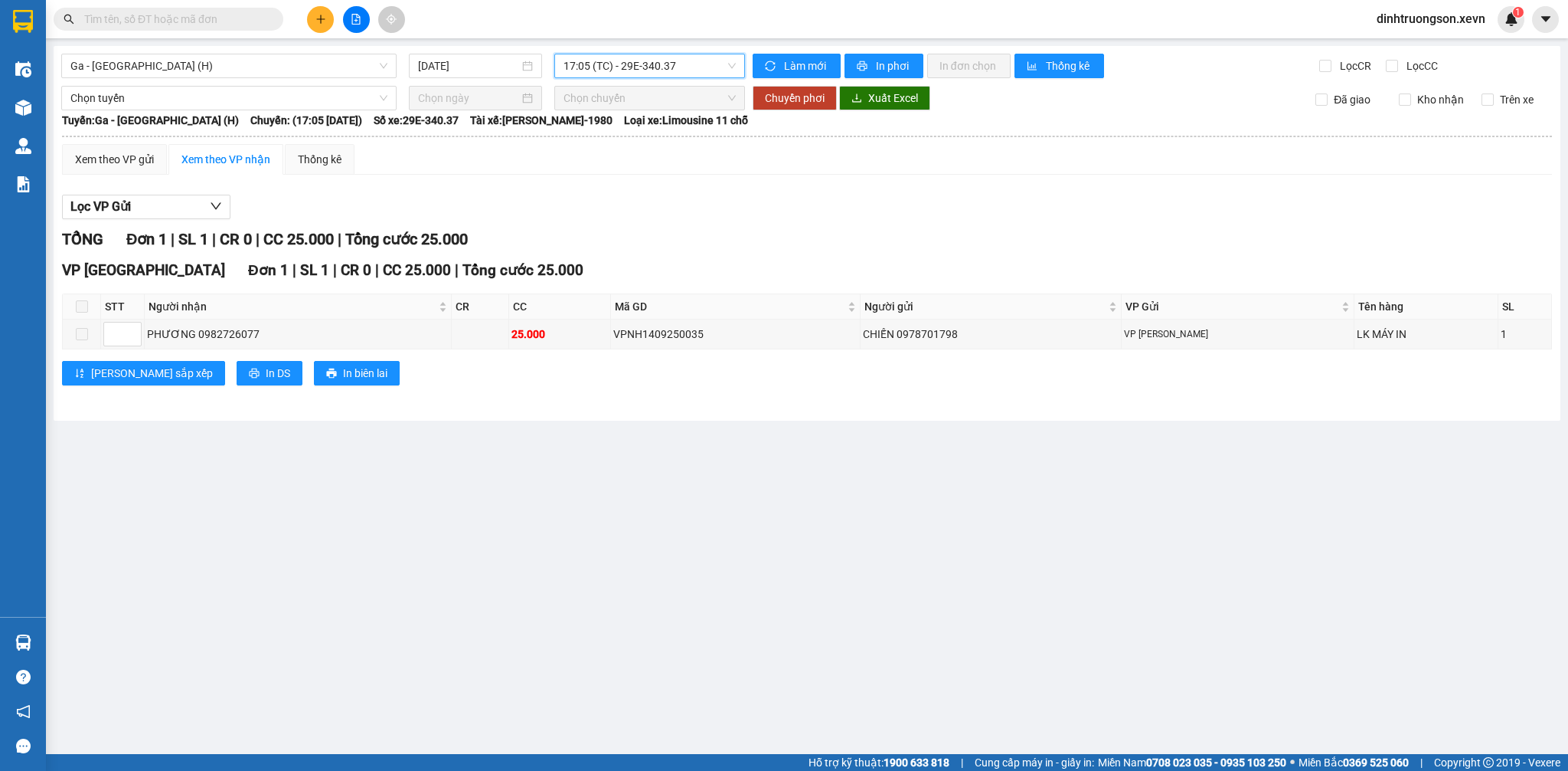
click at [627, 73] on span "17:05 (TC) - 29E-340.37" at bounding box center [649, 66] width 172 height 23
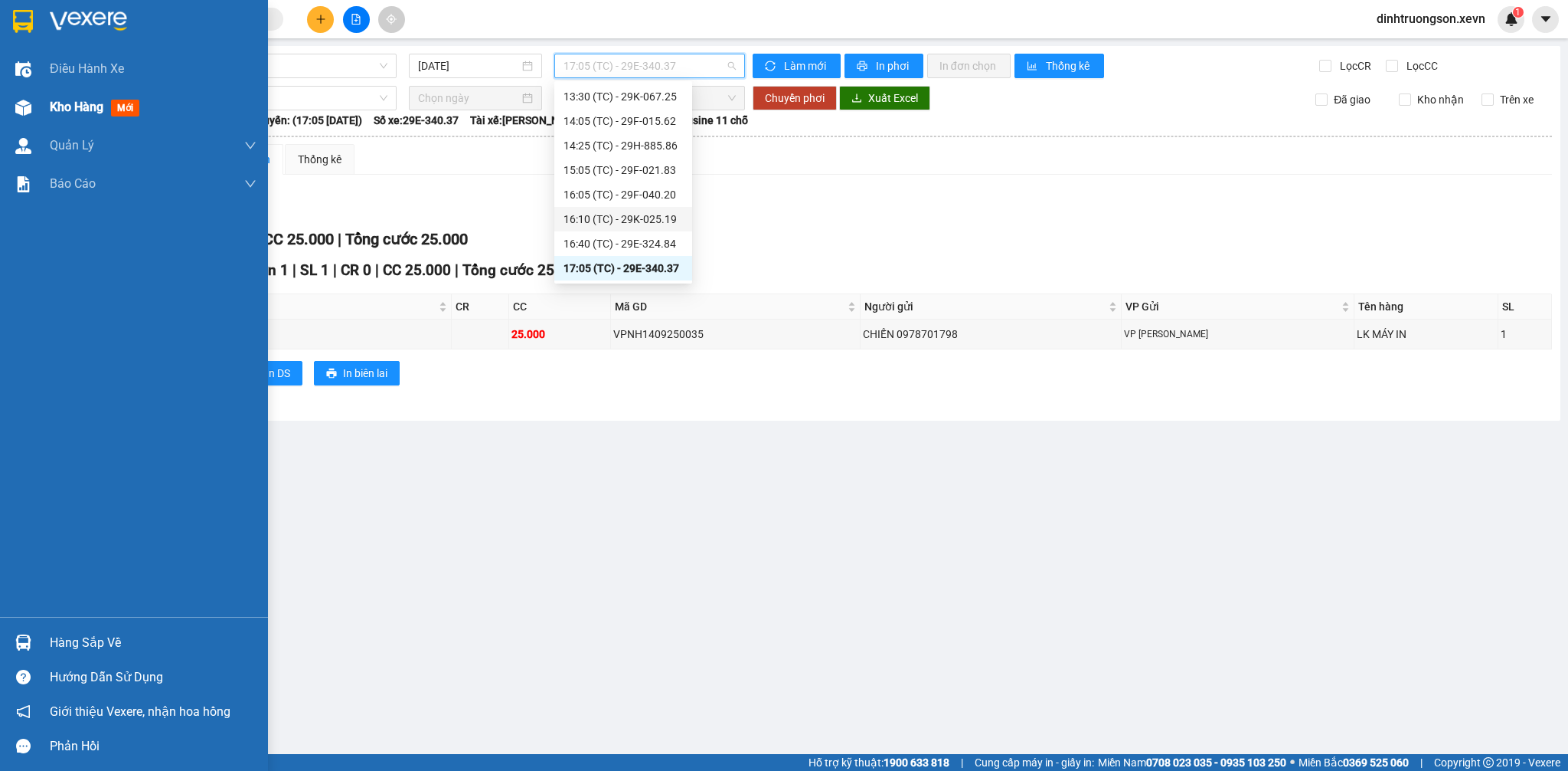
click at [33, 108] on div at bounding box center [24, 108] width 27 height 27
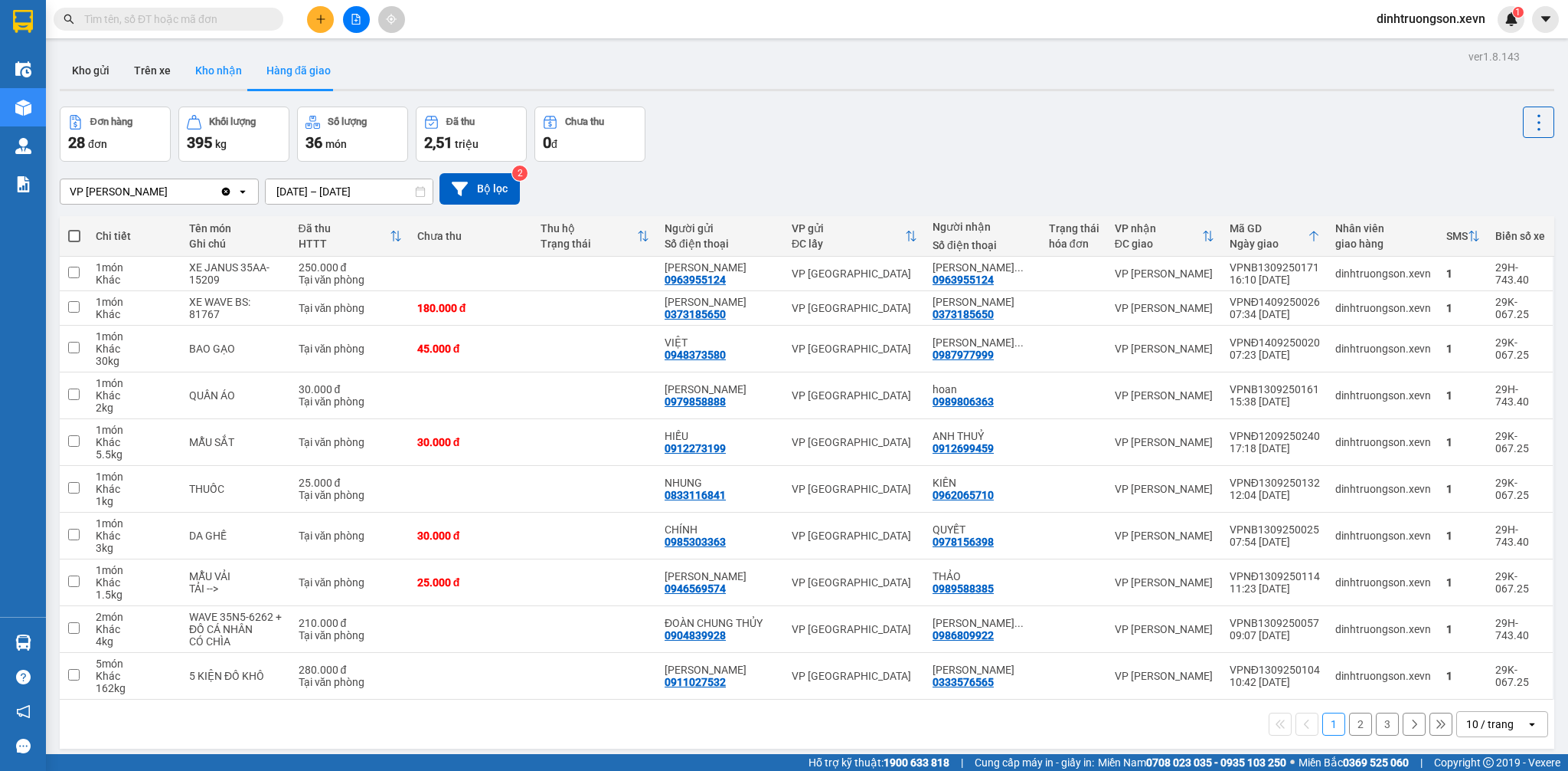
click at [193, 68] on button "Kho nhận" at bounding box center [219, 71] width 71 height 37
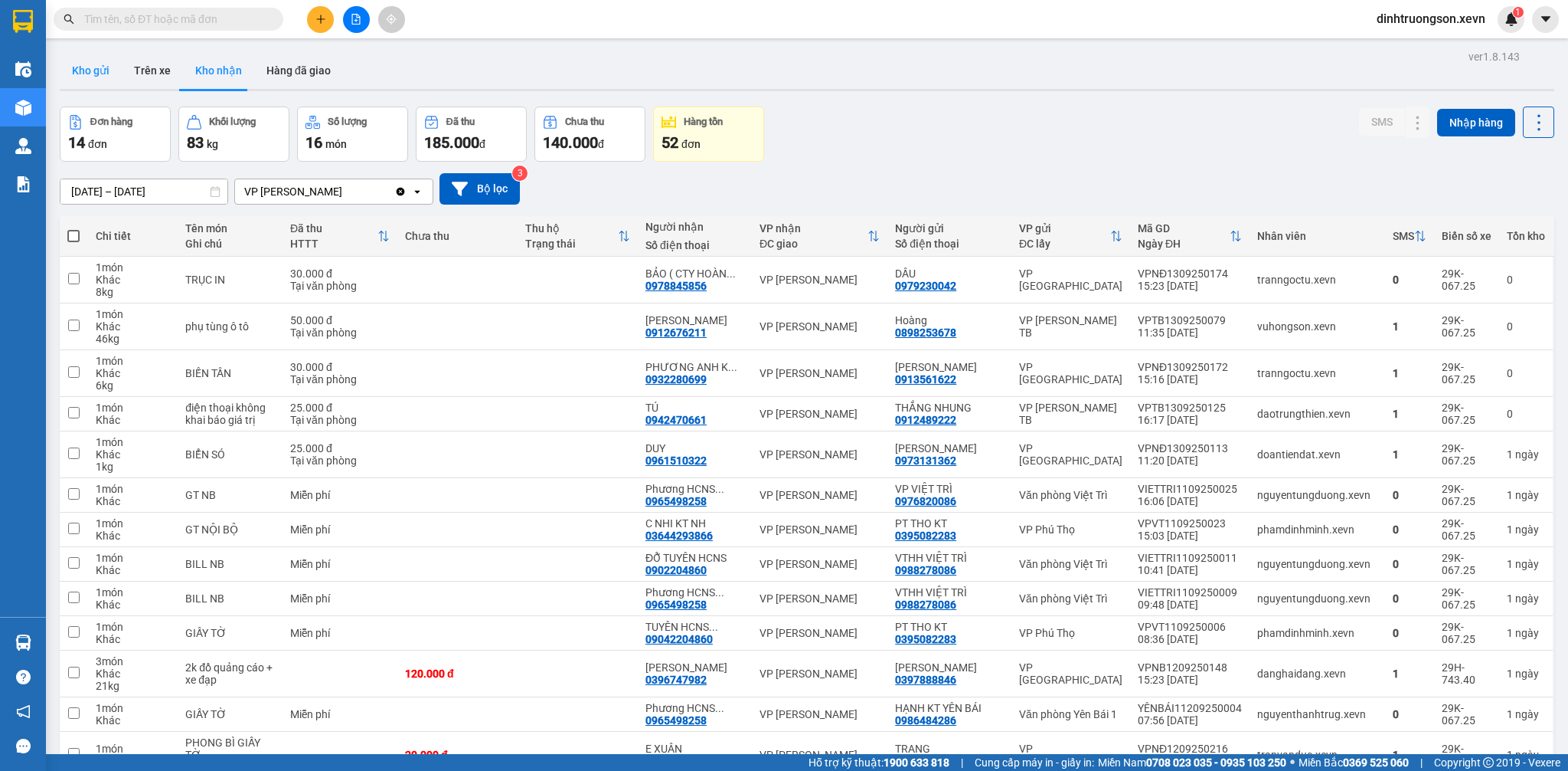
click at [105, 74] on button "Kho gửi" at bounding box center [90, 71] width 62 height 37
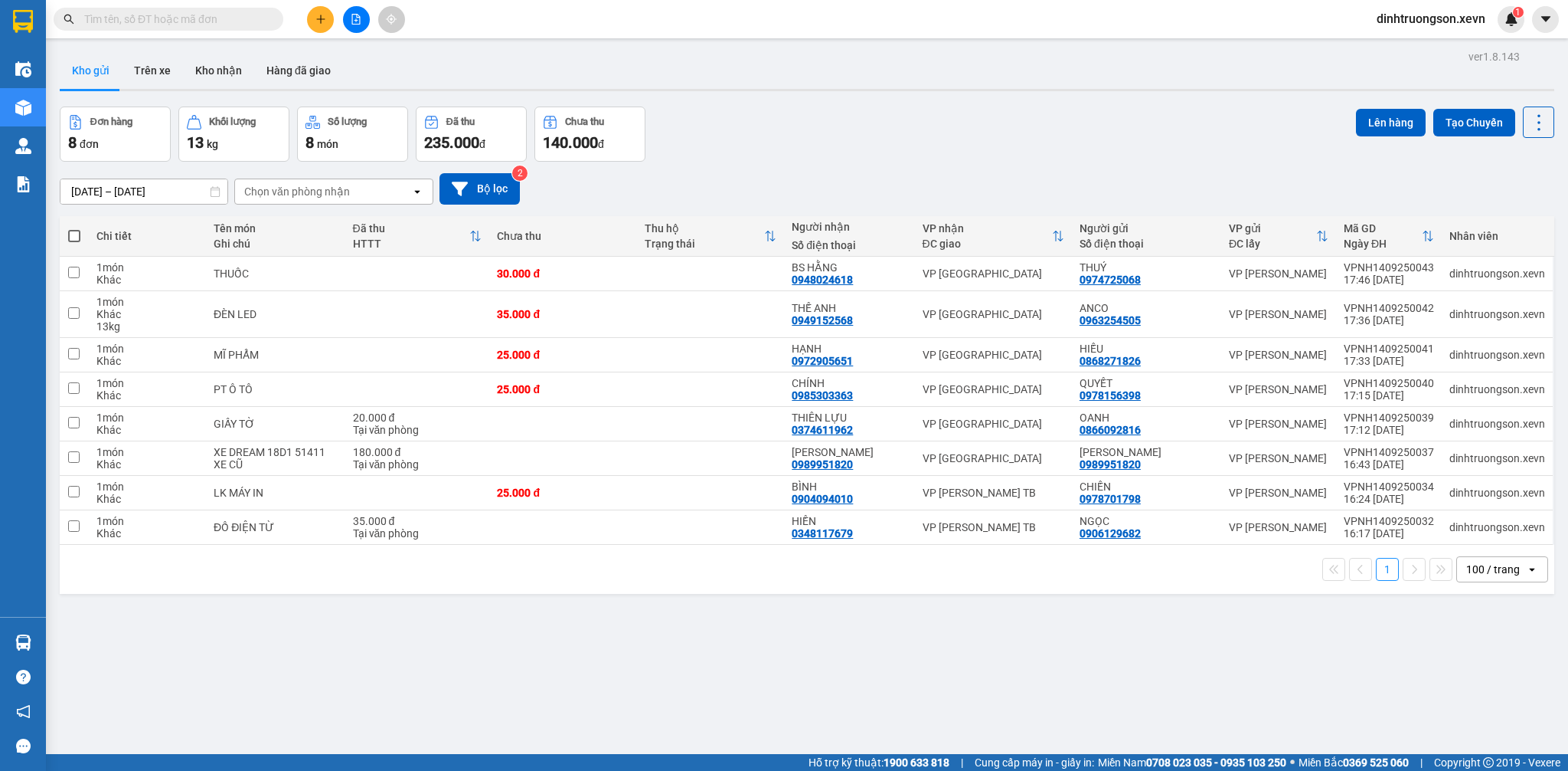
drag, startPoint x: 224, startPoint y: 68, endPoint x: 294, endPoint y: 171, distance: 124.5
click at [223, 68] on button "Kho nhận" at bounding box center [219, 71] width 71 height 37
